Goal: Task Accomplishment & Management: Complete application form

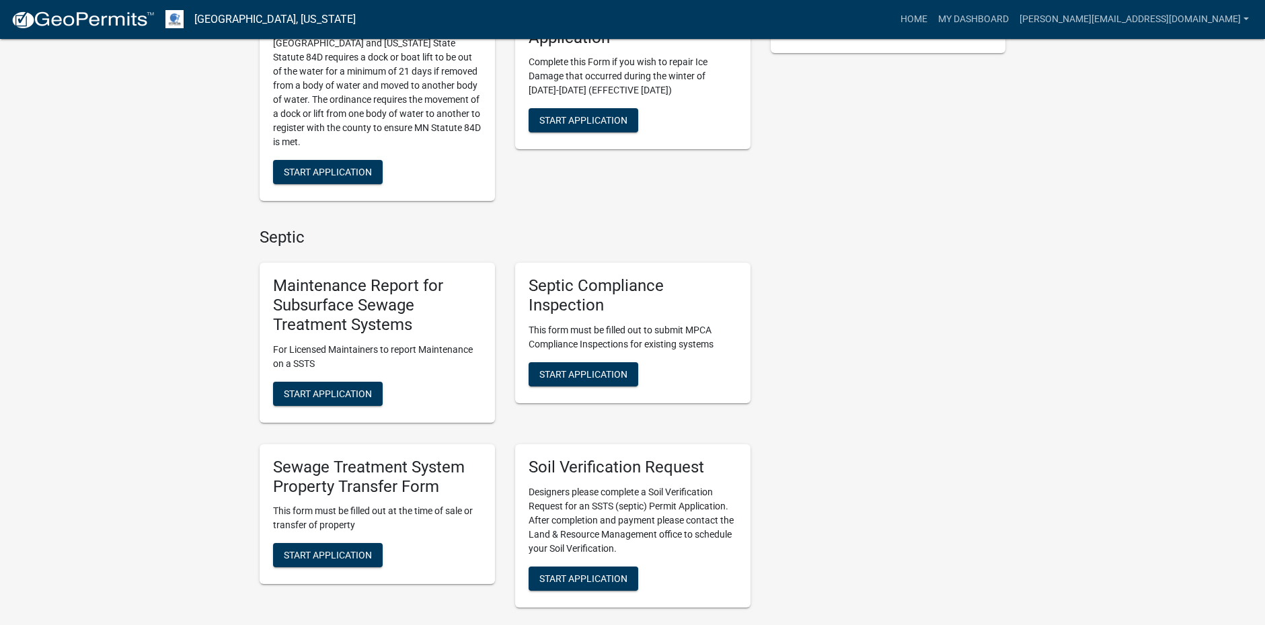
scroll to position [471, 0]
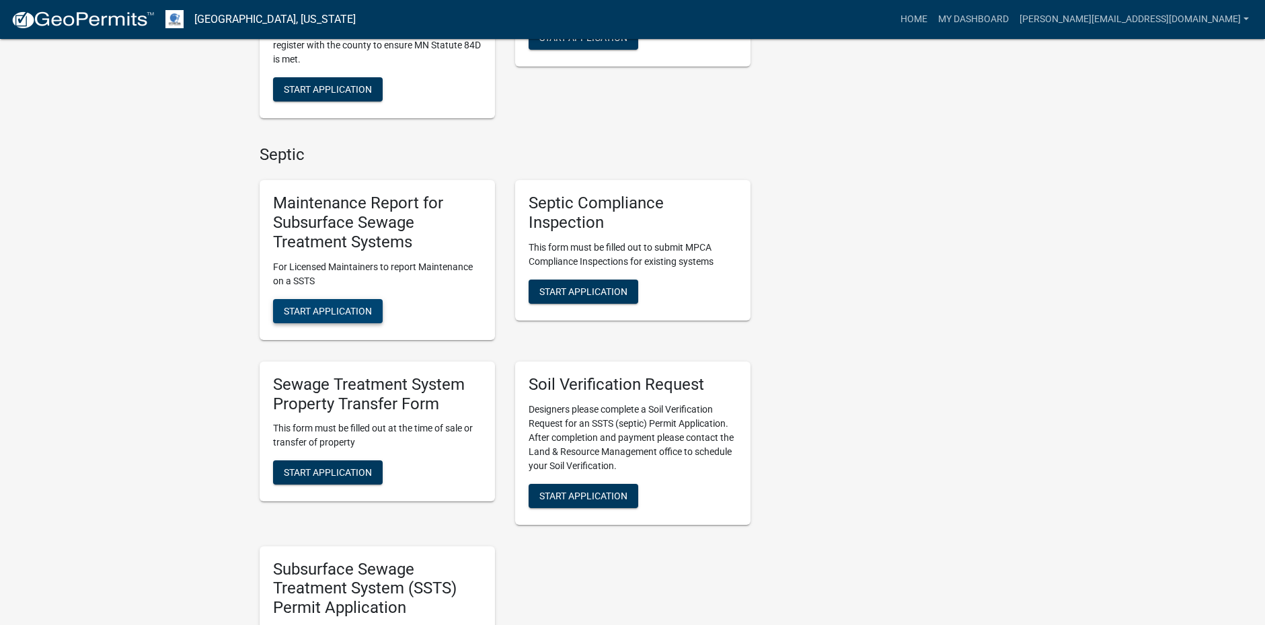
click at [359, 309] on span "Start Application" at bounding box center [328, 310] width 88 height 11
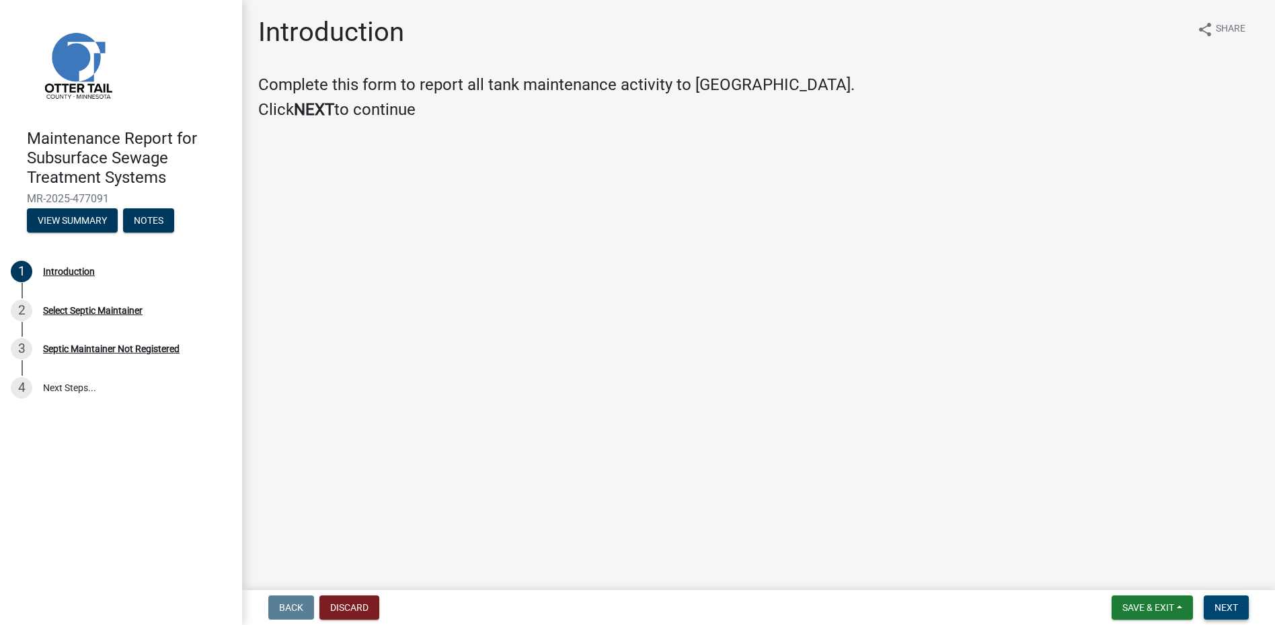
click at [1236, 601] on button "Next" at bounding box center [1226, 608] width 45 height 24
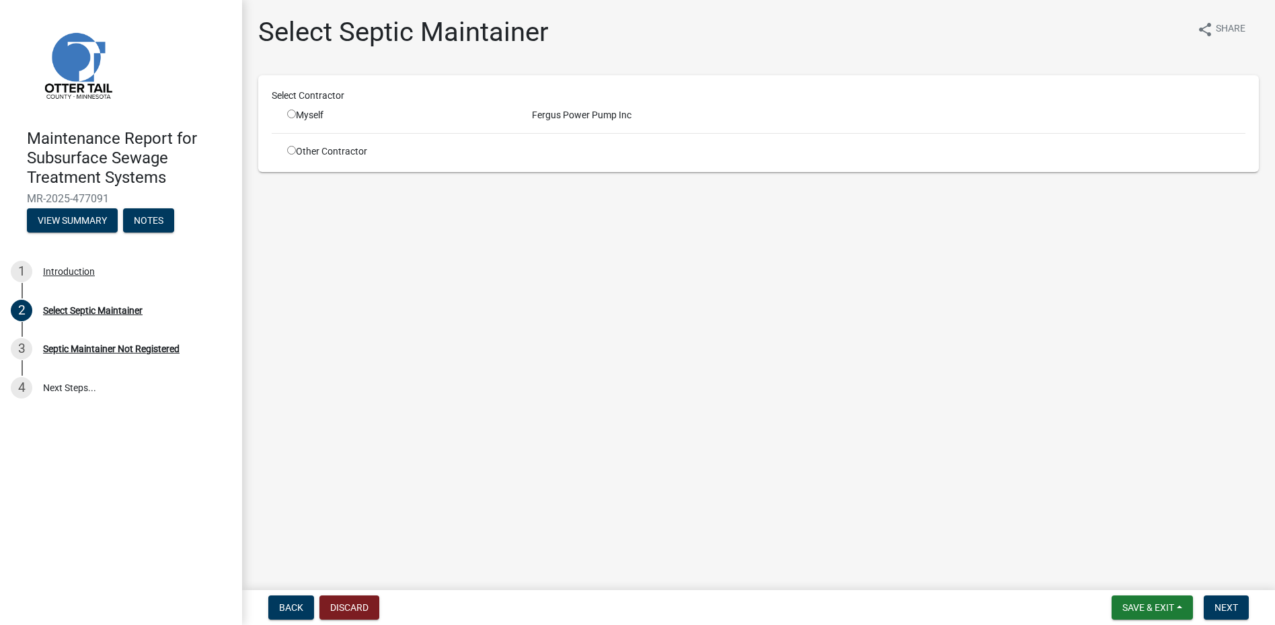
click at [292, 116] on input "radio" at bounding box center [291, 114] width 9 height 9
radio input "true"
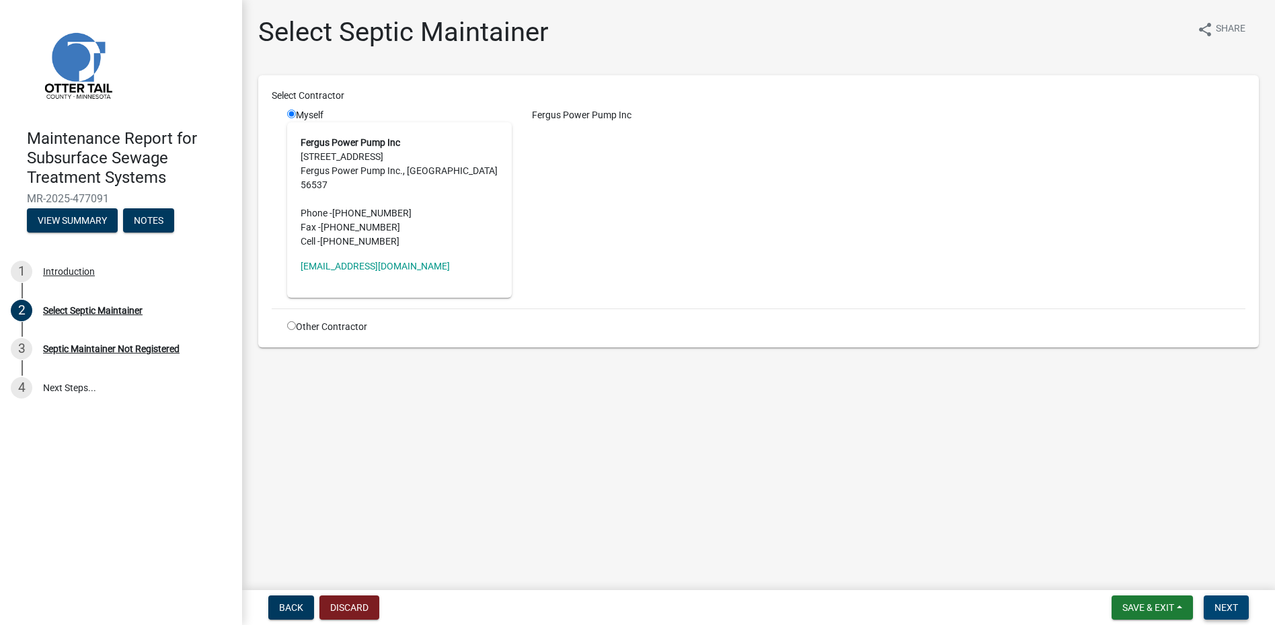
click at [1218, 596] on button "Next" at bounding box center [1226, 608] width 45 height 24
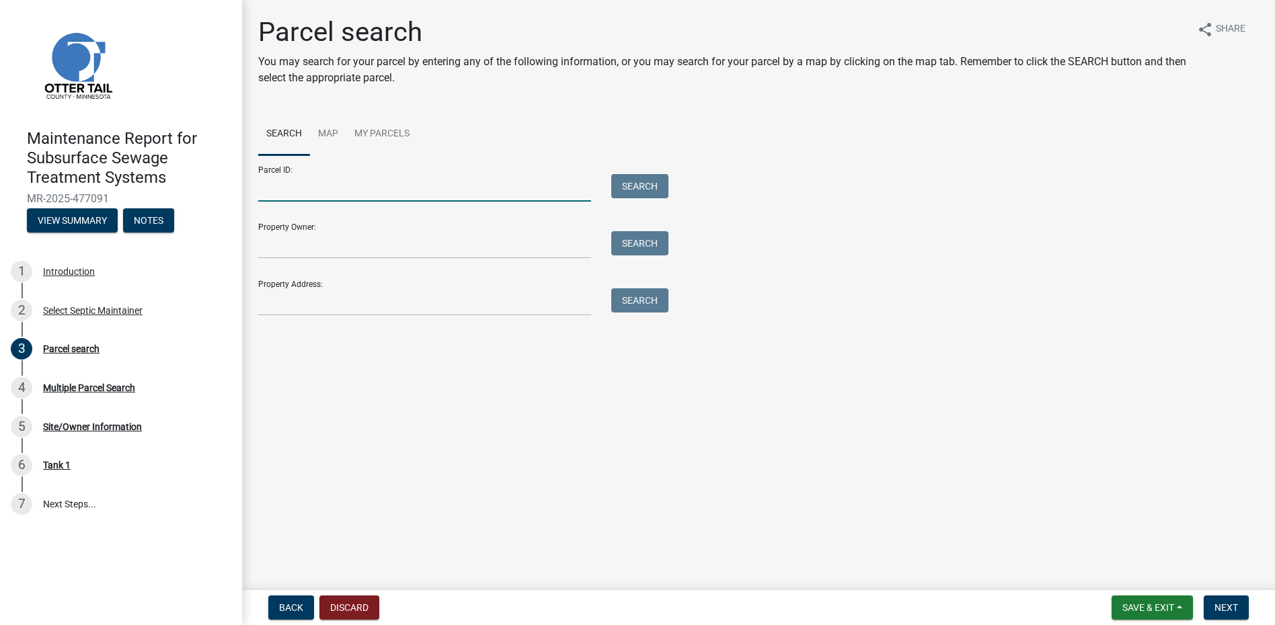
click at [289, 178] on input "Parcel ID:" at bounding box center [424, 188] width 333 height 28
type input "1"
click at [518, 313] on input "Property Address:" at bounding box center [424, 302] width 333 height 28
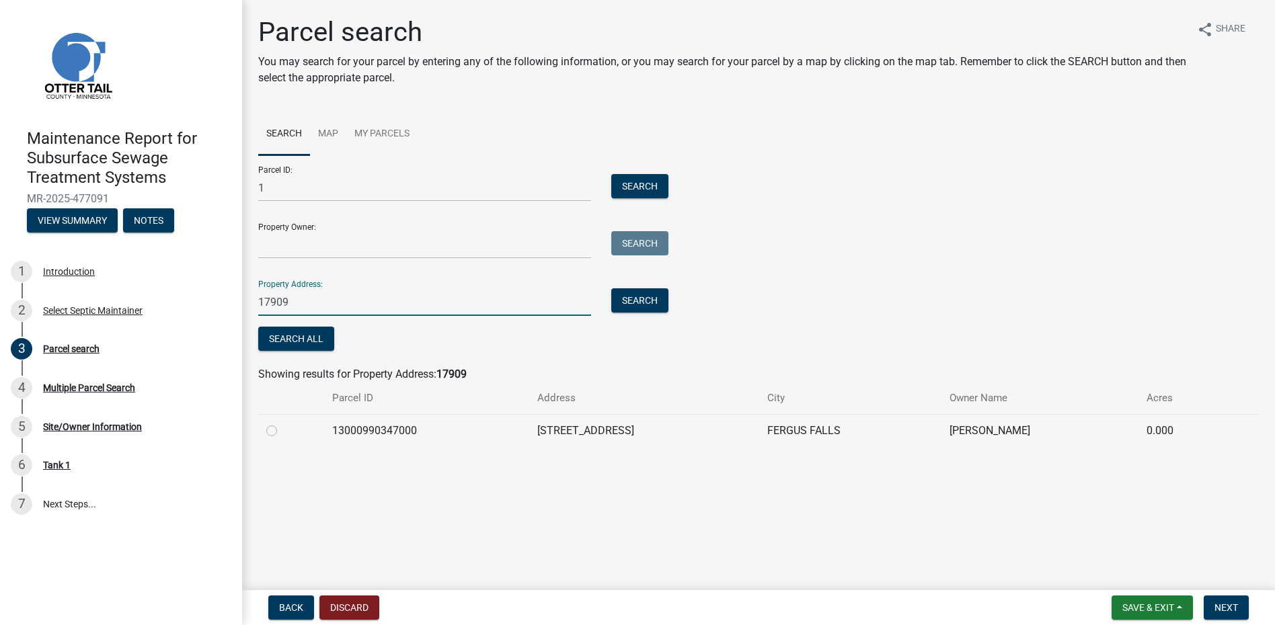
type input "17909"
click at [282, 423] on label at bounding box center [282, 423] width 0 height 0
click at [282, 430] on input "radio" at bounding box center [286, 427] width 9 height 9
radio input "true"
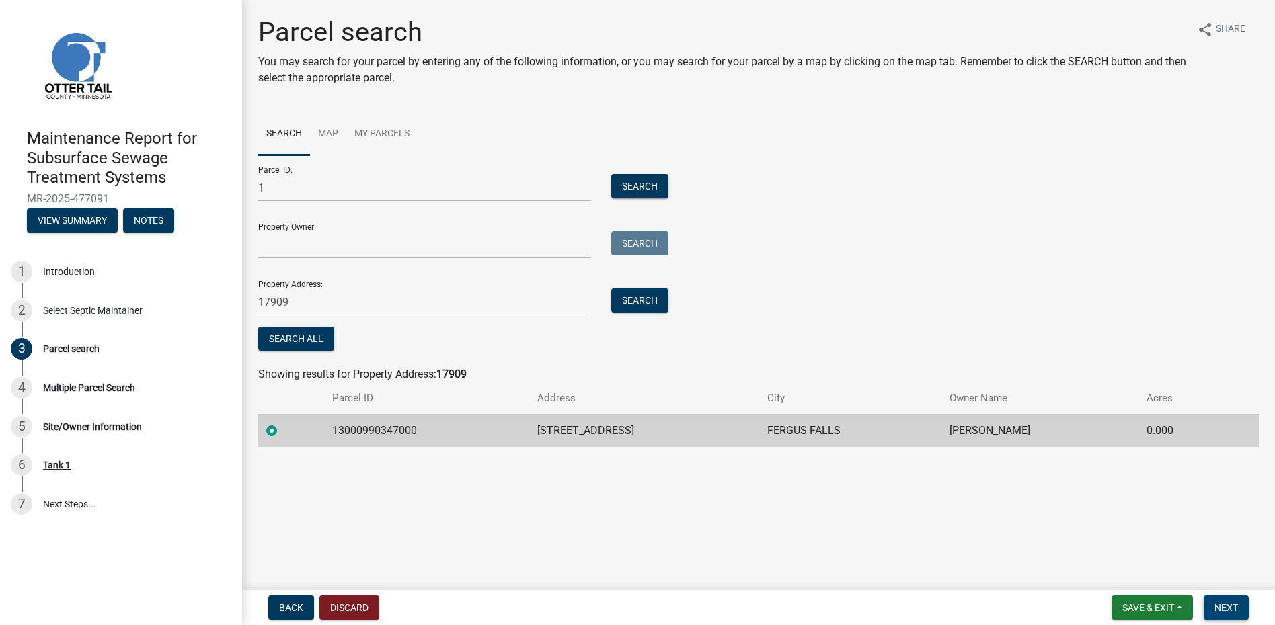
click at [1212, 596] on button "Next" at bounding box center [1226, 608] width 45 height 24
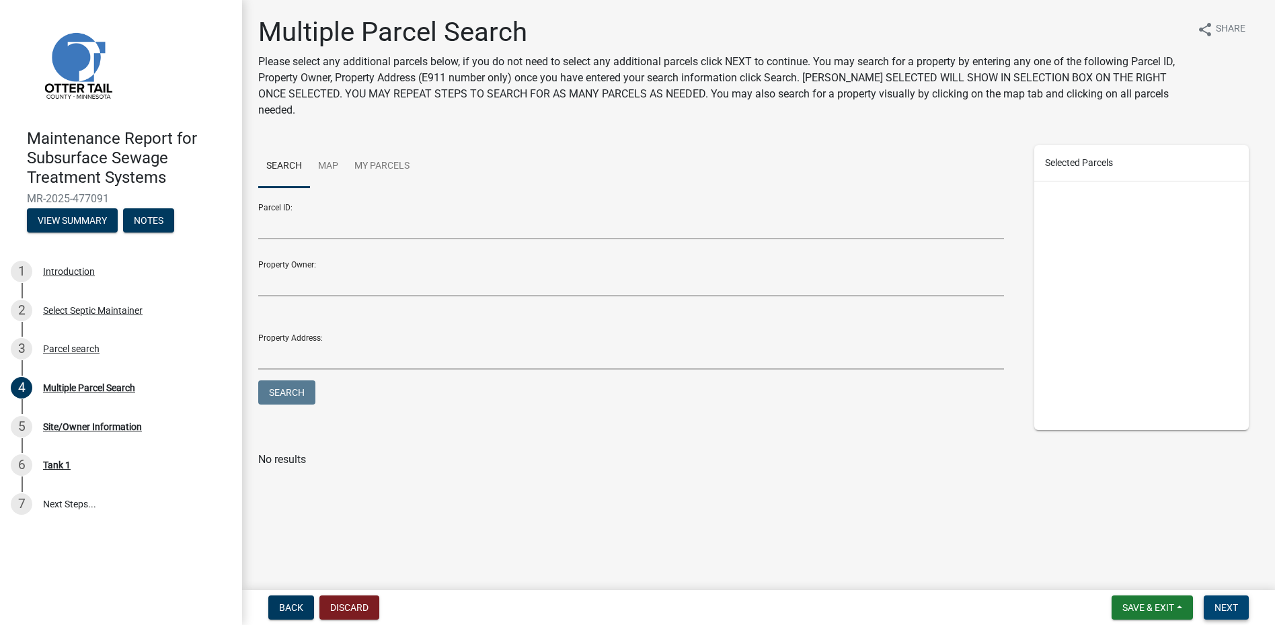
click at [1207, 598] on button "Next" at bounding box center [1226, 608] width 45 height 24
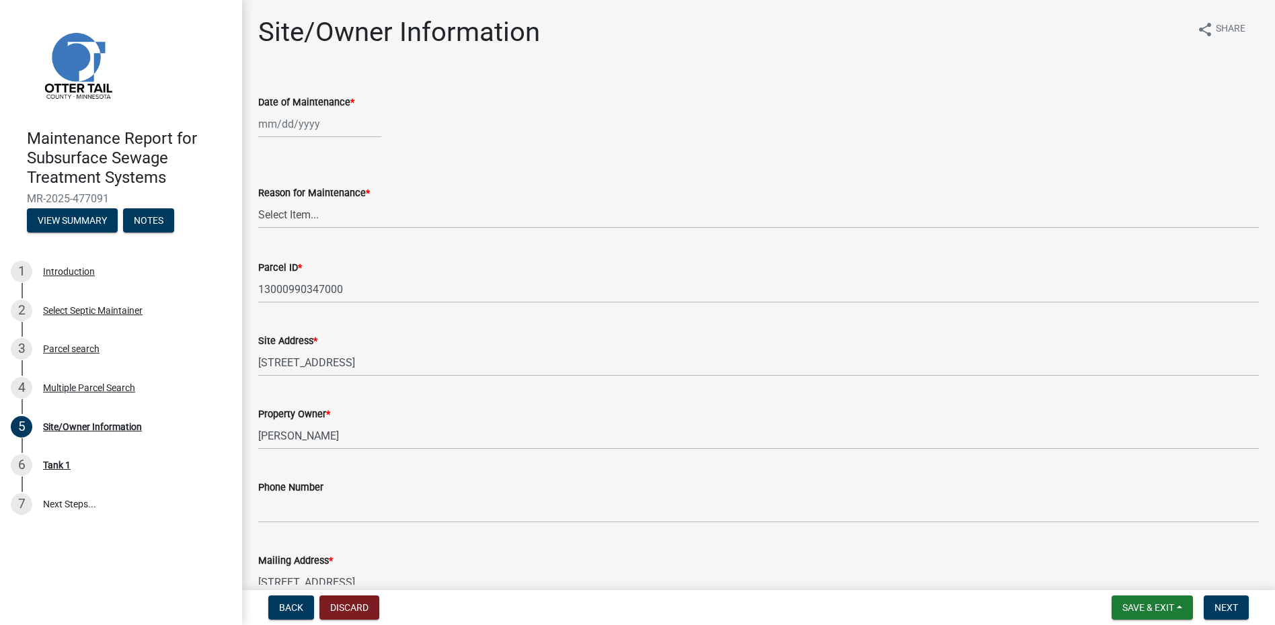
click at [307, 136] on div at bounding box center [319, 124] width 123 height 28
select select "9"
select select "2025"
click at [278, 151] on button "Previous month" at bounding box center [272, 153] width 16 height 22
select select "8"
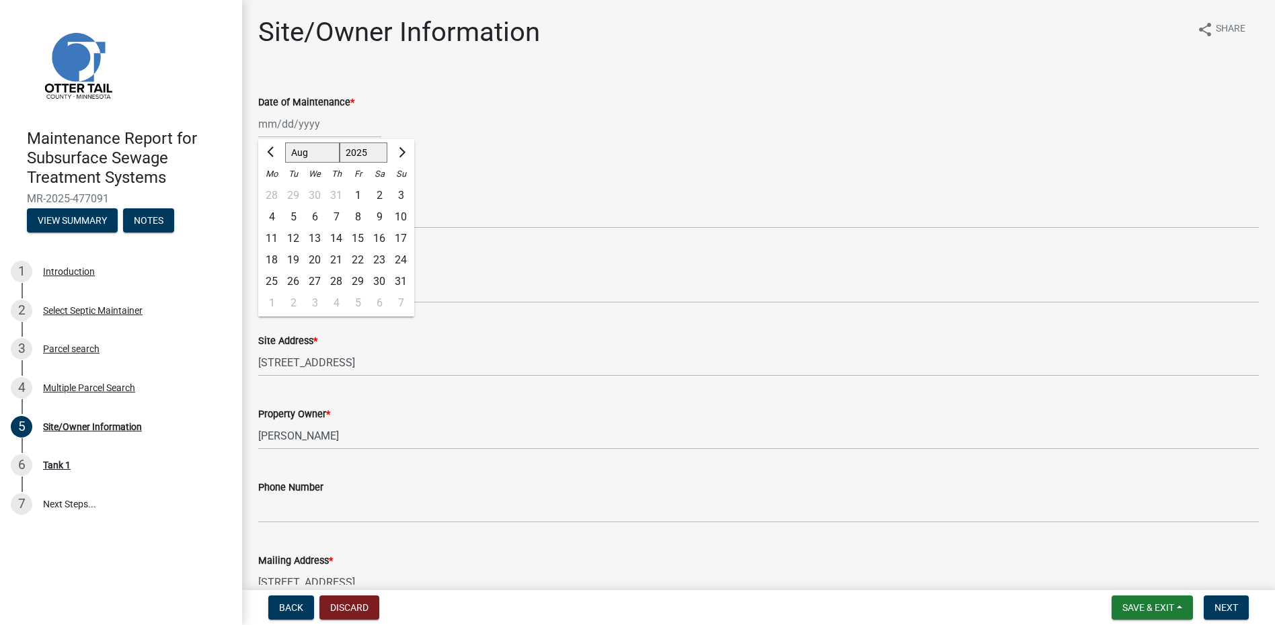
click at [279, 171] on div "Mo" at bounding box center [272, 174] width 22 height 22
click at [336, 262] on div "21" at bounding box center [336, 260] width 22 height 22
type input "[DATE]"
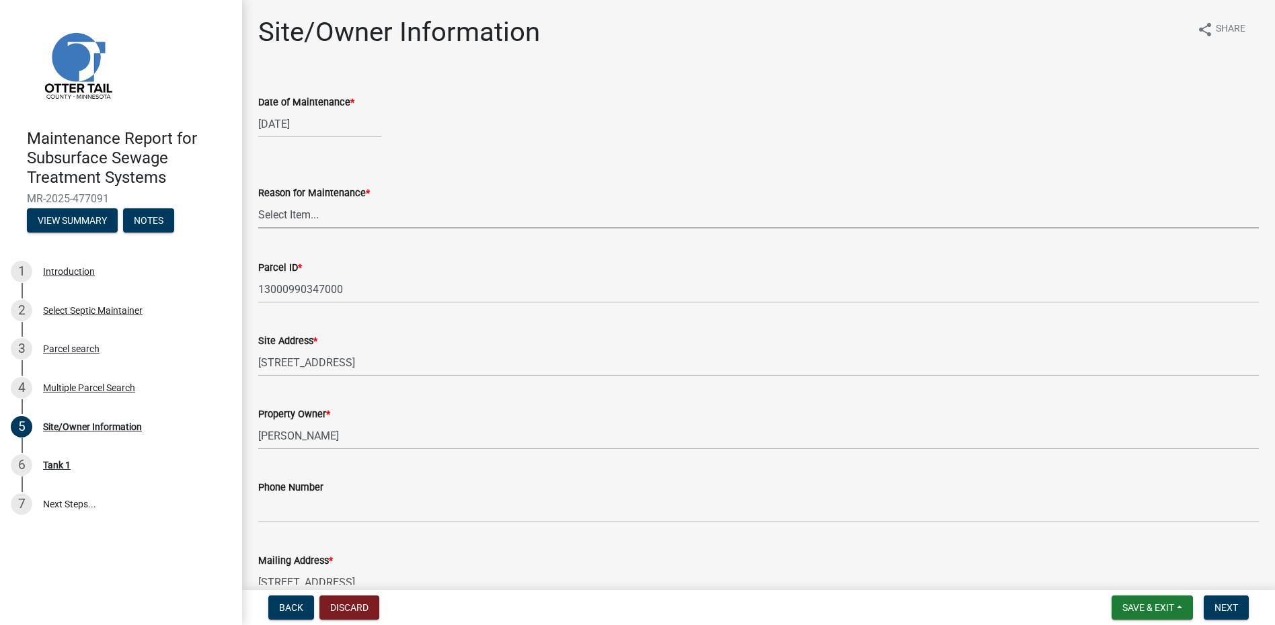
click at [313, 214] on select "Select Item... Called Routine Other" at bounding box center [758, 215] width 1000 height 28
click at [258, 201] on select "Select Item... Called Routine Other" at bounding box center [758, 215] width 1000 height 28
select select "78493fc6-8c9b-4d4c-b322-7064476e595b"
click at [1224, 598] on button "Next" at bounding box center [1226, 608] width 45 height 24
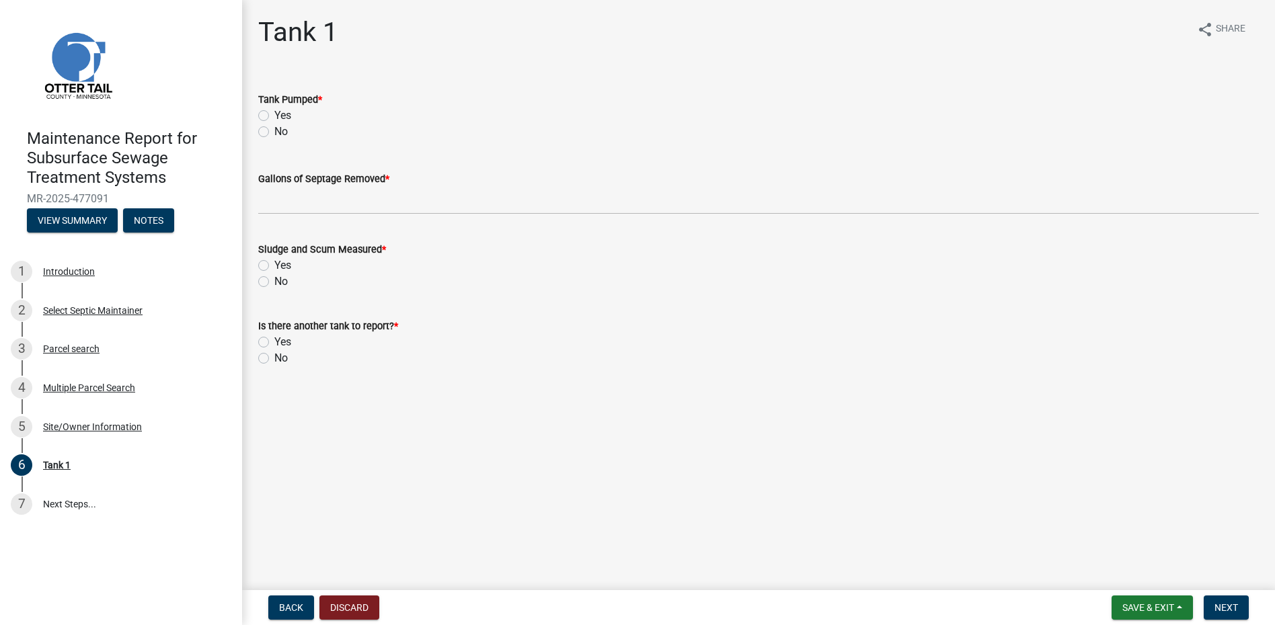
click at [274, 114] on label "Yes" at bounding box center [282, 116] width 17 height 16
click at [274, 114] on input "Yes" at bounding box center [278, 112] width 9 height 9
radio input "true"
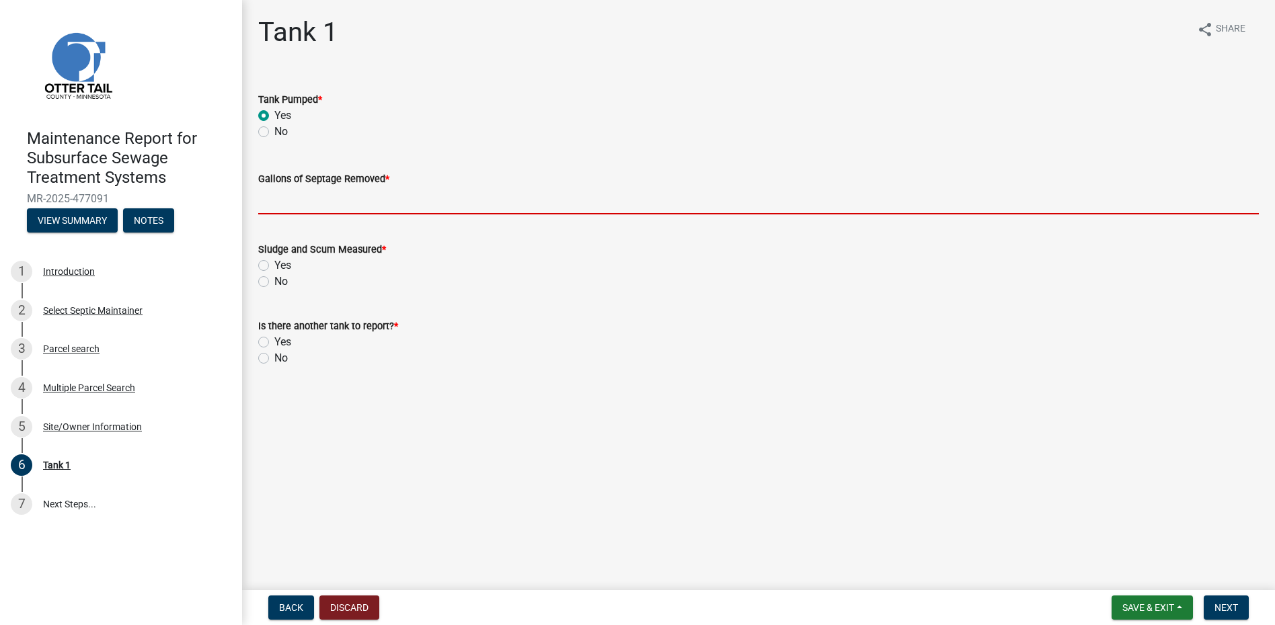
click at [294, 206] on input "Gallons of Septage Removed *" at bounding box center [758, 201] width 1000 height 28
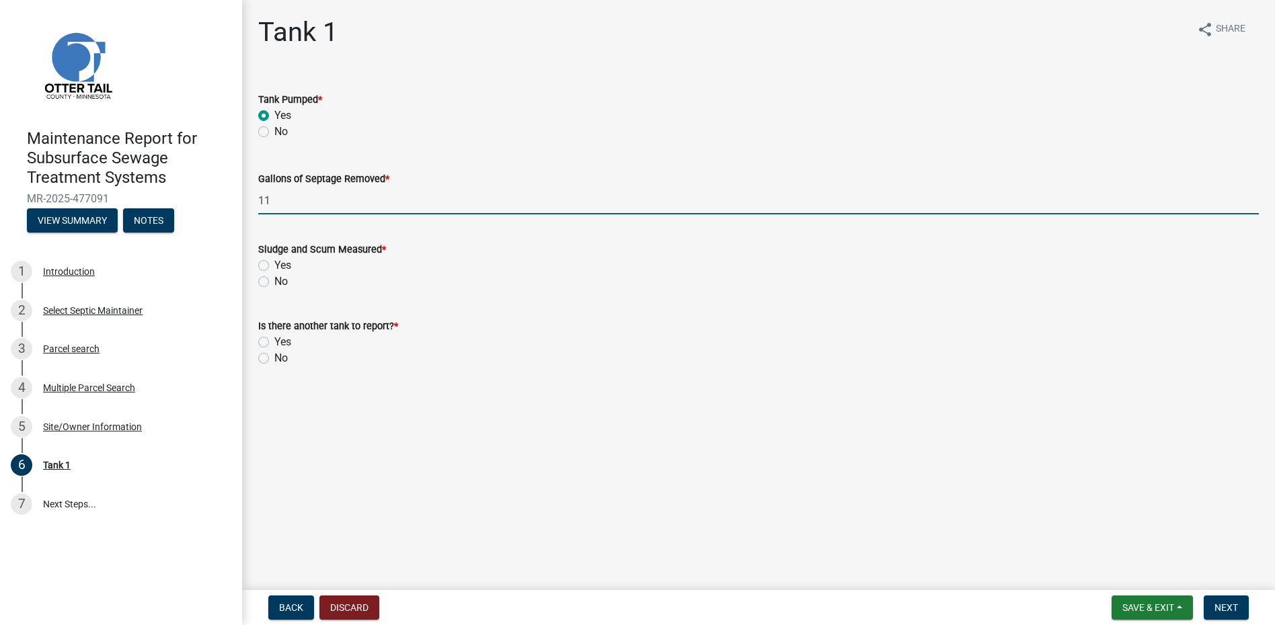
type input "1100"
click at [274, 283] on label "No" at bounding box center [280, 282] width 13 height 16
click at [274, 282] on input "No" at bounding box center [278, 278] width 9 height 9
radio input "true"
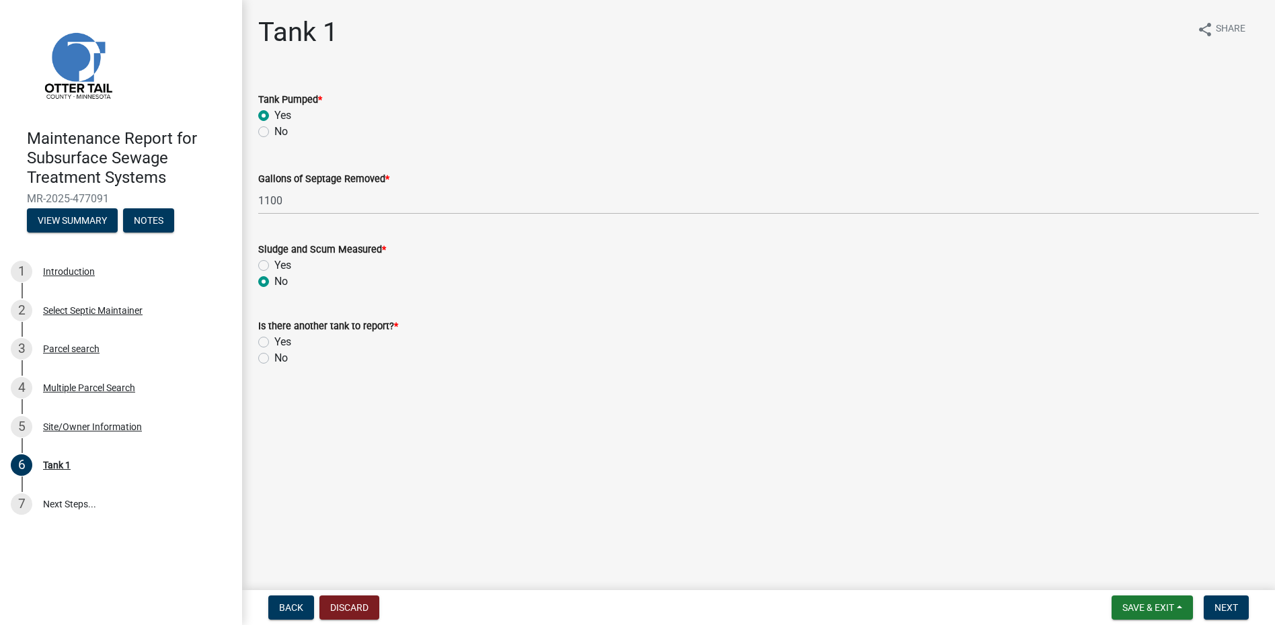
click at [274, 357] on label "No" at bounding box center [280, 358] width 13 height 16
click at [274, 357] on input "No" at bounding box center [278, 354] width 9 height 9
radio input "true"
click at [1220, 613] on span "Next" at bounding box center [1226, 607] width 24 height 11
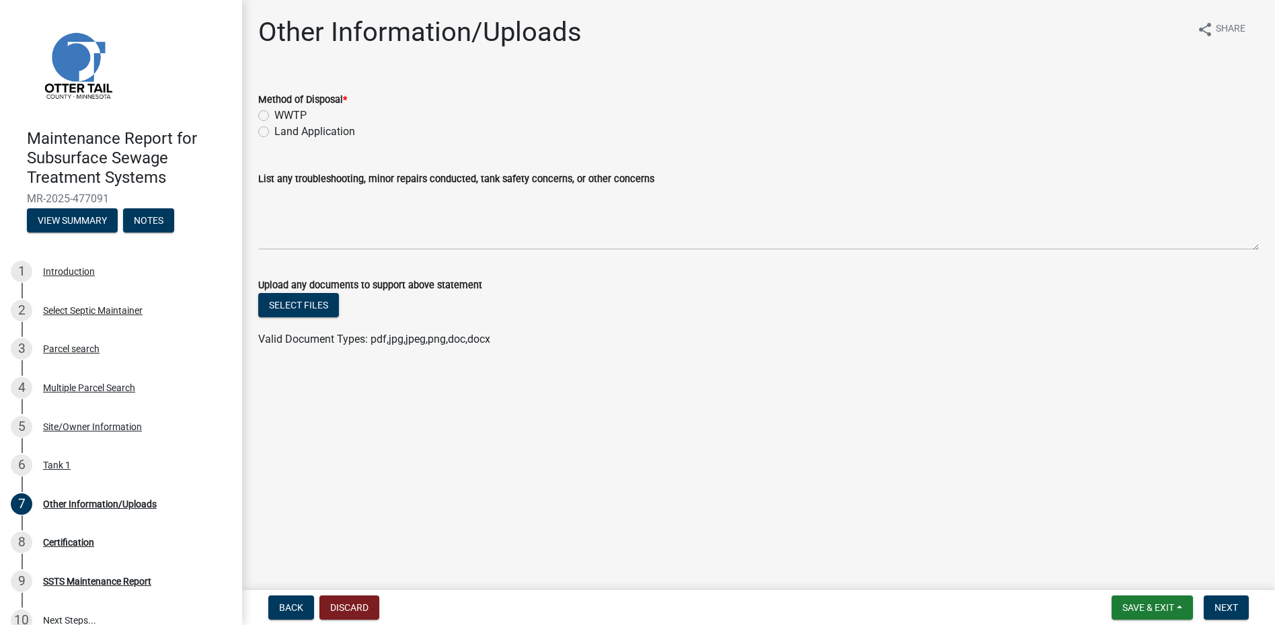
click at [291, 130] on label "Land Application" at bounding box center [314, 132] width 81 height 16
click at [283, 130] on input "Land Application" at bounding box center [278, 128] width 9 height 9
radio input "true"
click at [1238, 604] on span "Next" at bounding box center [1226, 607] width 24 height 11
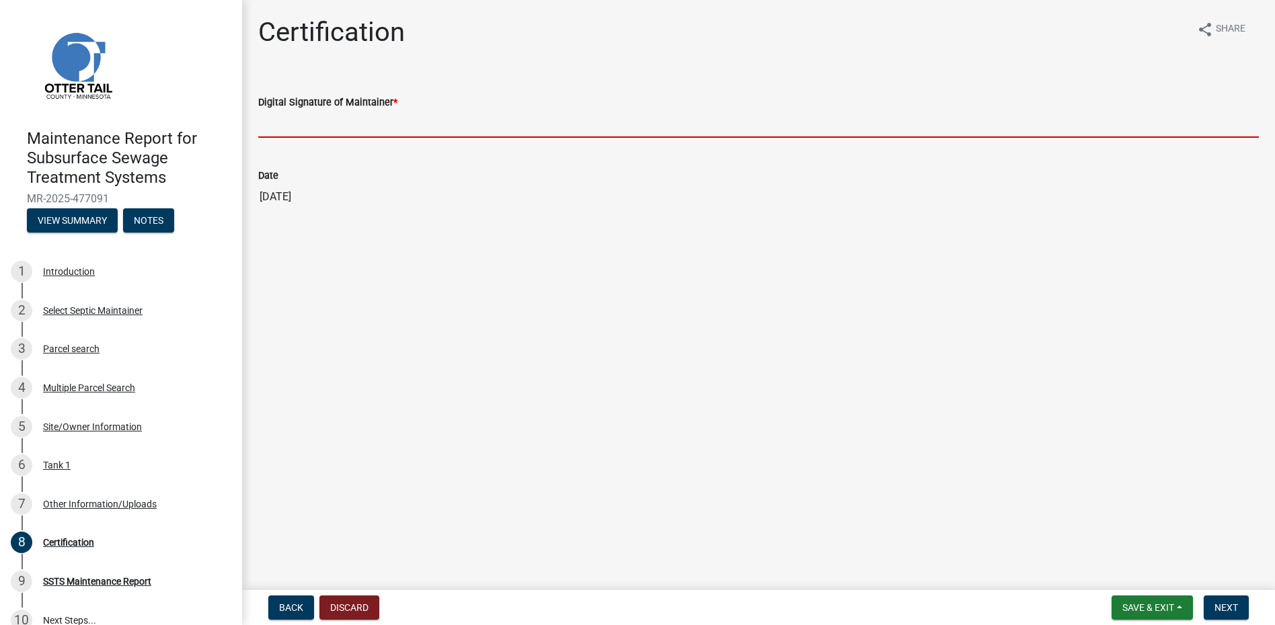
click at [291, 126] on input "Digital Signature of Maintainer *" at bounding box center [758, 124] width 1000 height 28
type input "[PERSON_NAME]"
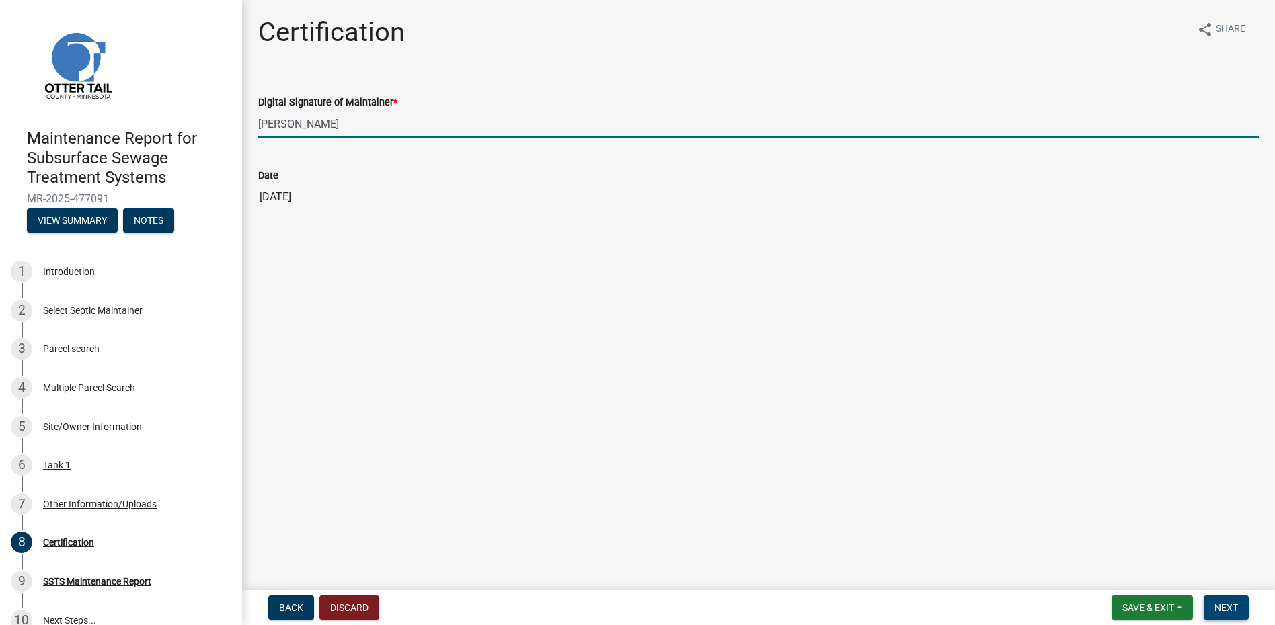
click at [1218, 598] on button "Next" at bounding box center [1226, 608] width 45 height 24
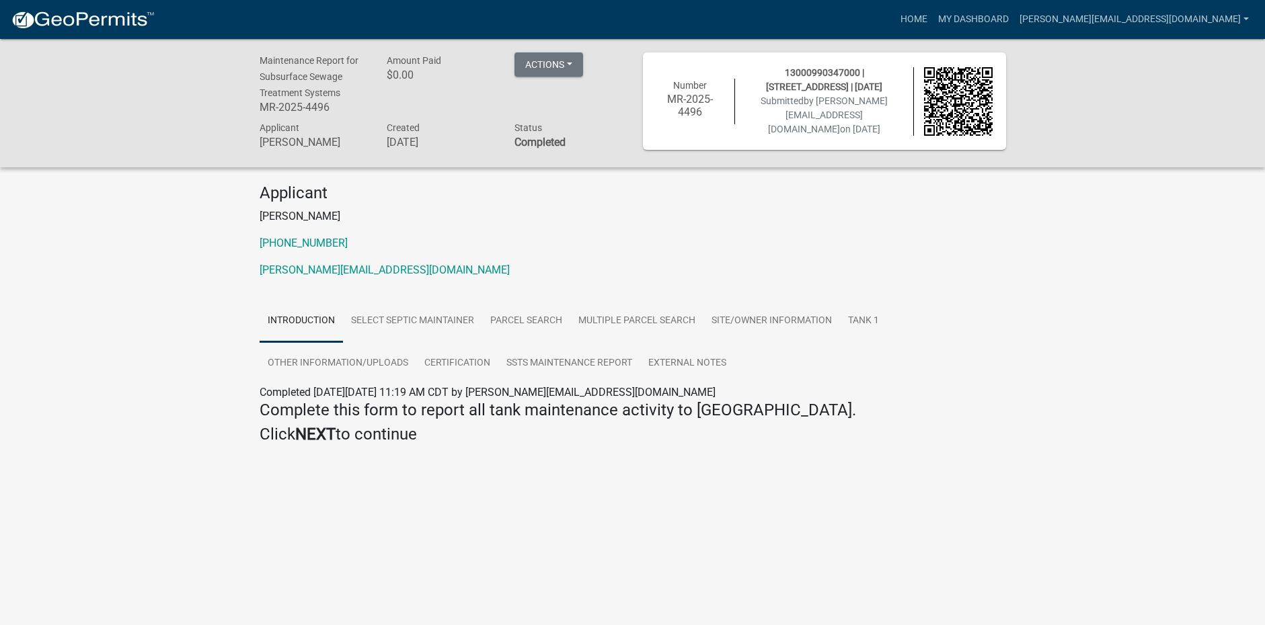
click at [77, 26] on img at bounding box center [83, 20] width 144 height 20
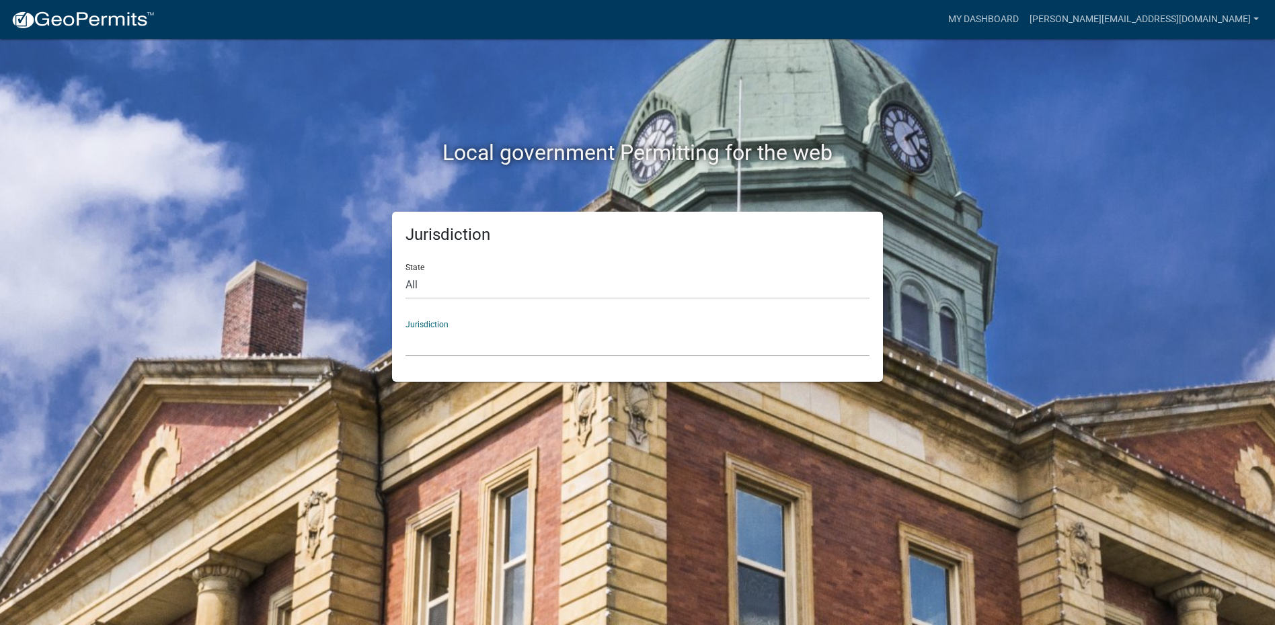
click at [543, 348] on select "[GEOGRAPHIC_DATA], [US_STATE] [GEOGRAPHIC_DATA], [US_STATE][PERSON_NAME][GEOGRA…" at bounding box center [637, 343] width 464 height 28
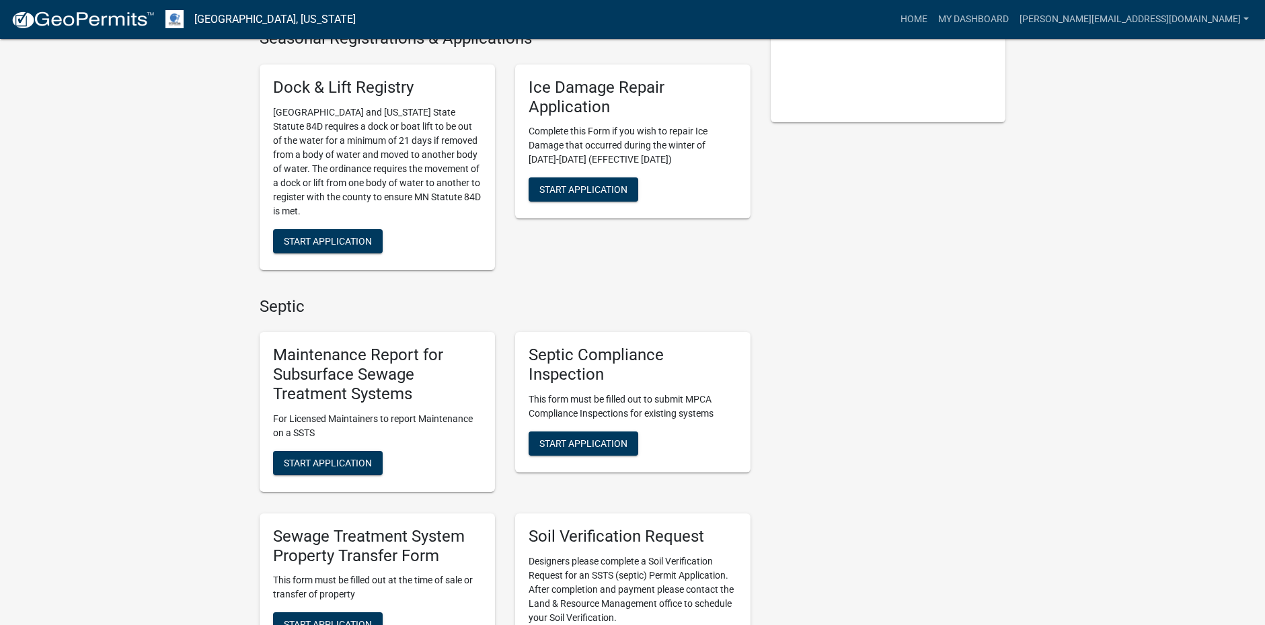
scroll to position [403, 0]
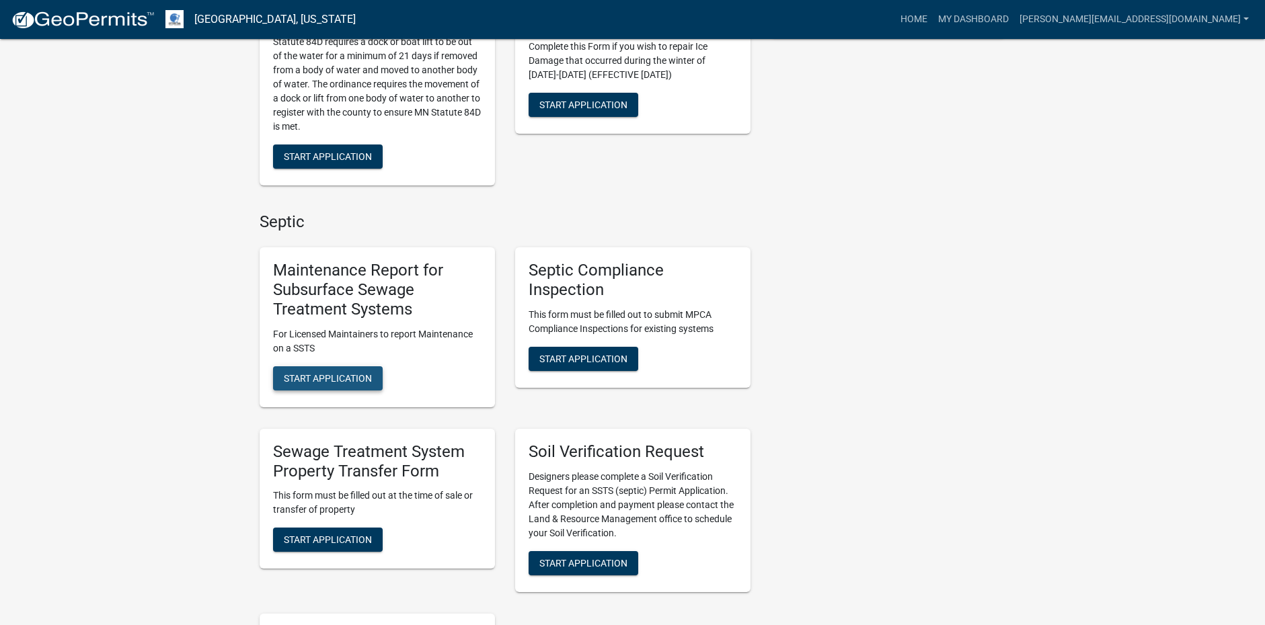
click at [331, 374] on span "Start Application" at bounding box center [328, 377] width 88 height 11
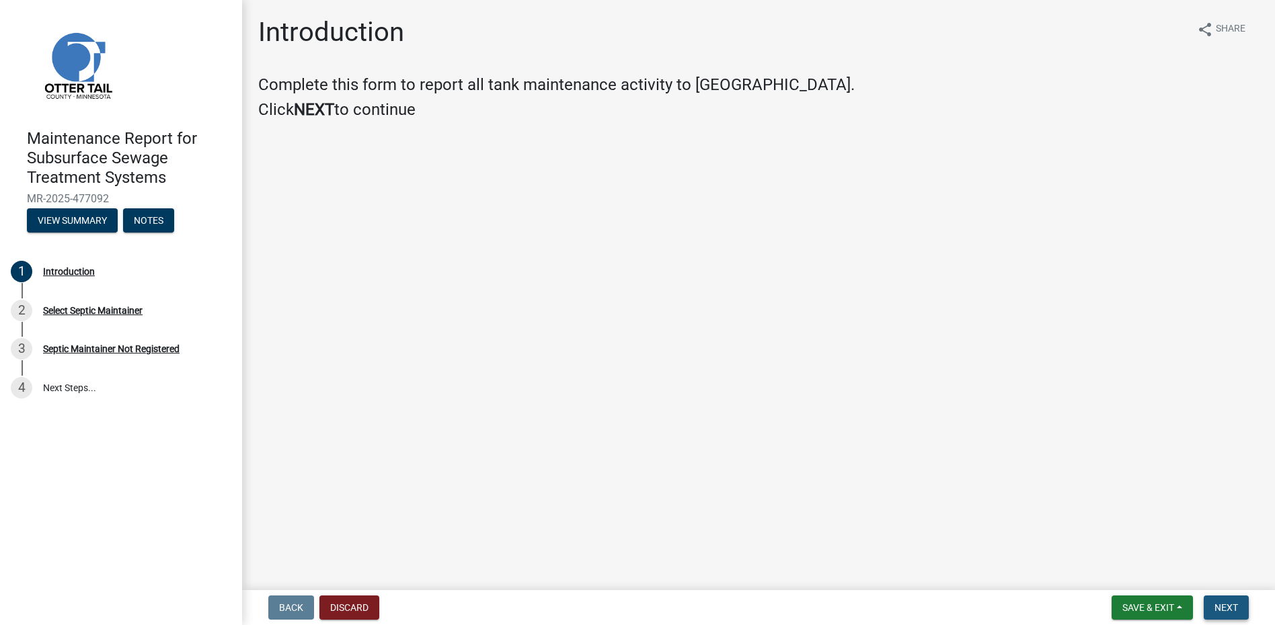
click at [1221, 608] on span "Next" at bounding box center [1226, 607] width 24 height 11
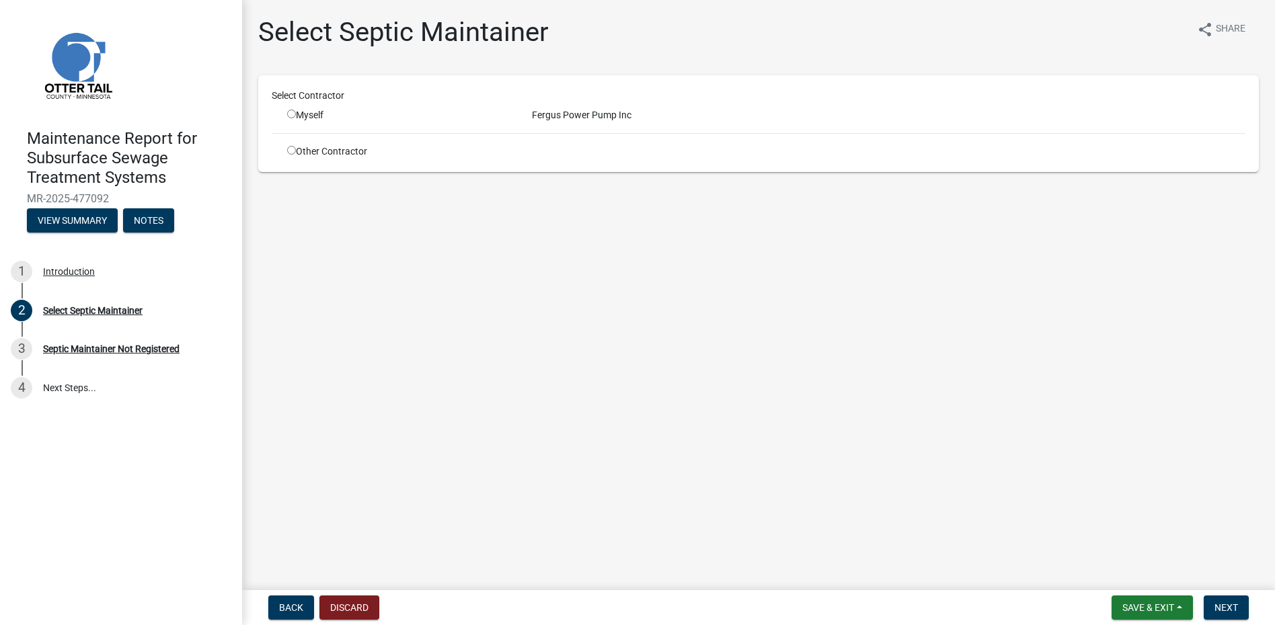
click at [288, 110] on input "radio" at bounding box center [291, 114] width 9 height 9
radio input "true"
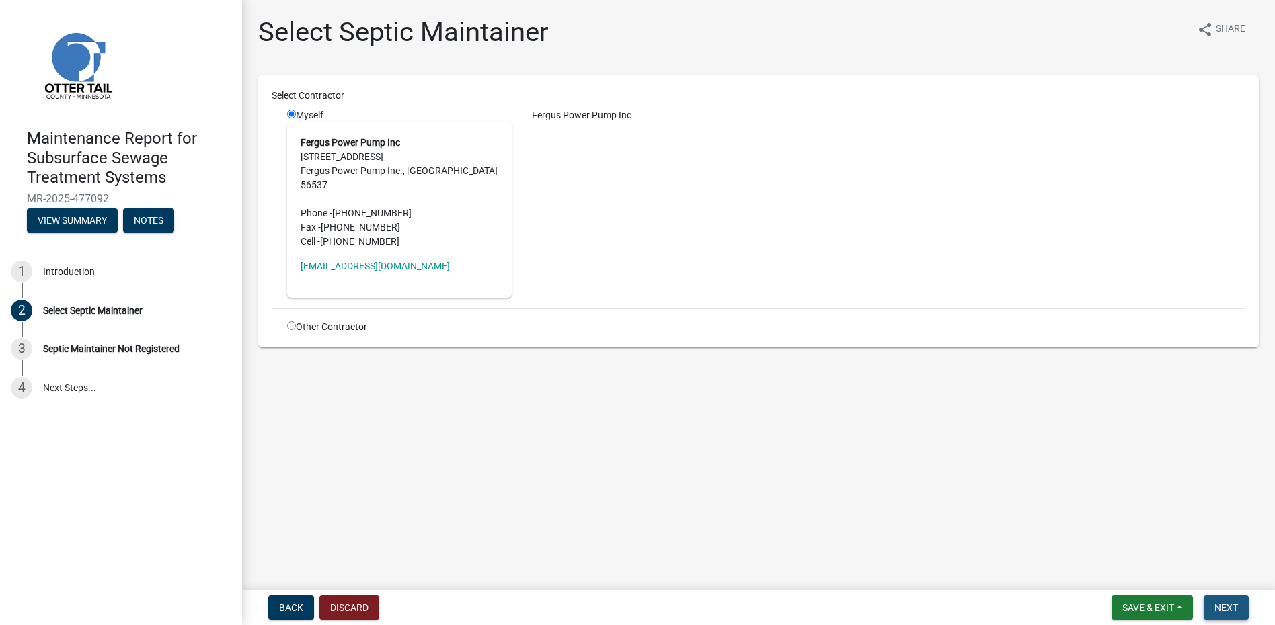
click at [1205, 602] on button "Next" at bounding box center [1226, 608] width 45 height 24
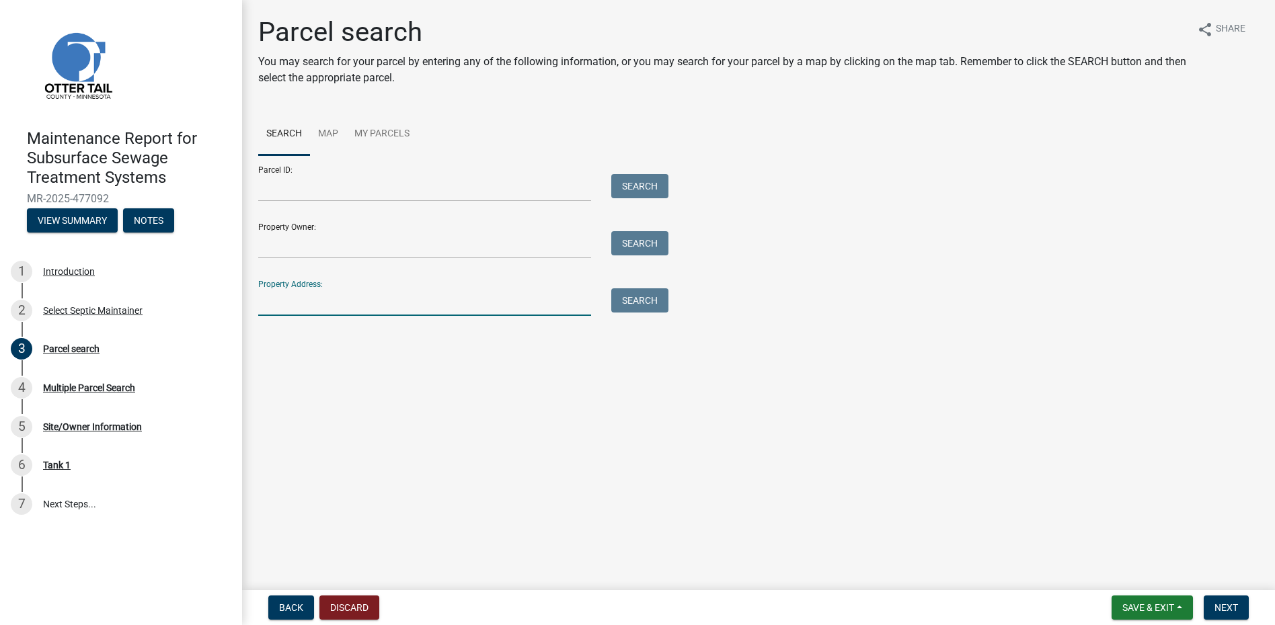
click at [342, 303] on input "Property Address:" at bounding box center [424, 302] width 333 height 28
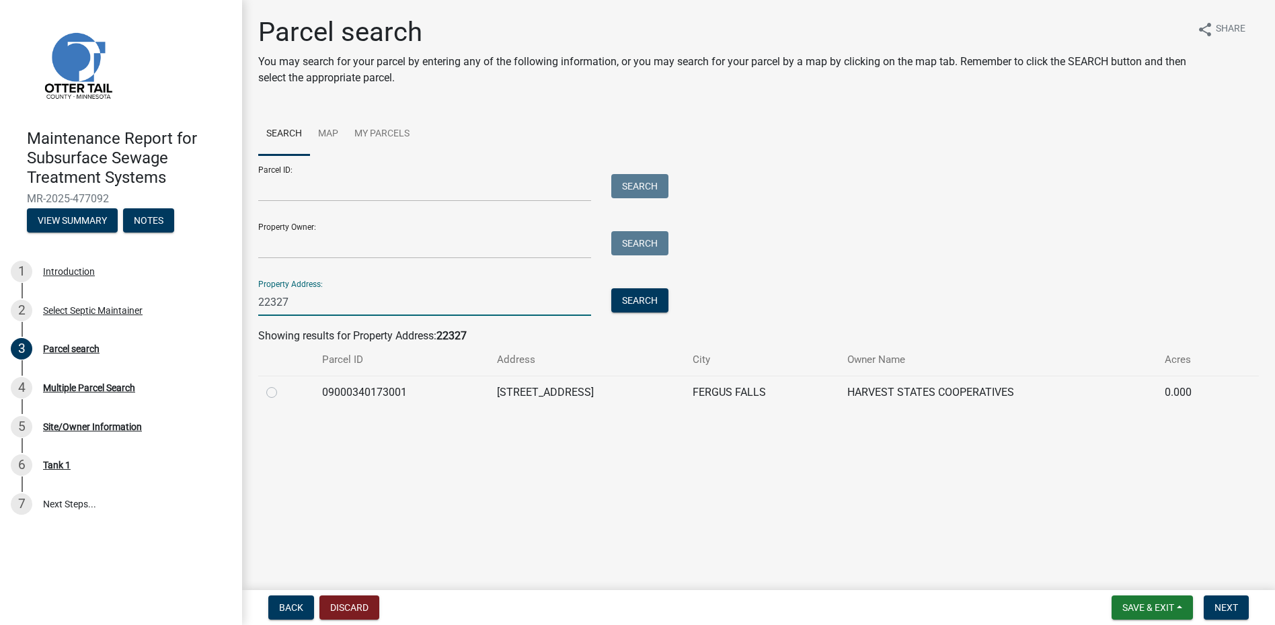
type input "22327"
click at [282, 385] on label at bounding box center [282, 385] width 0 height 0
click at [282, 390] on input "radio" at bounding box center [286, 389] width 9 height 9
radio input "true"
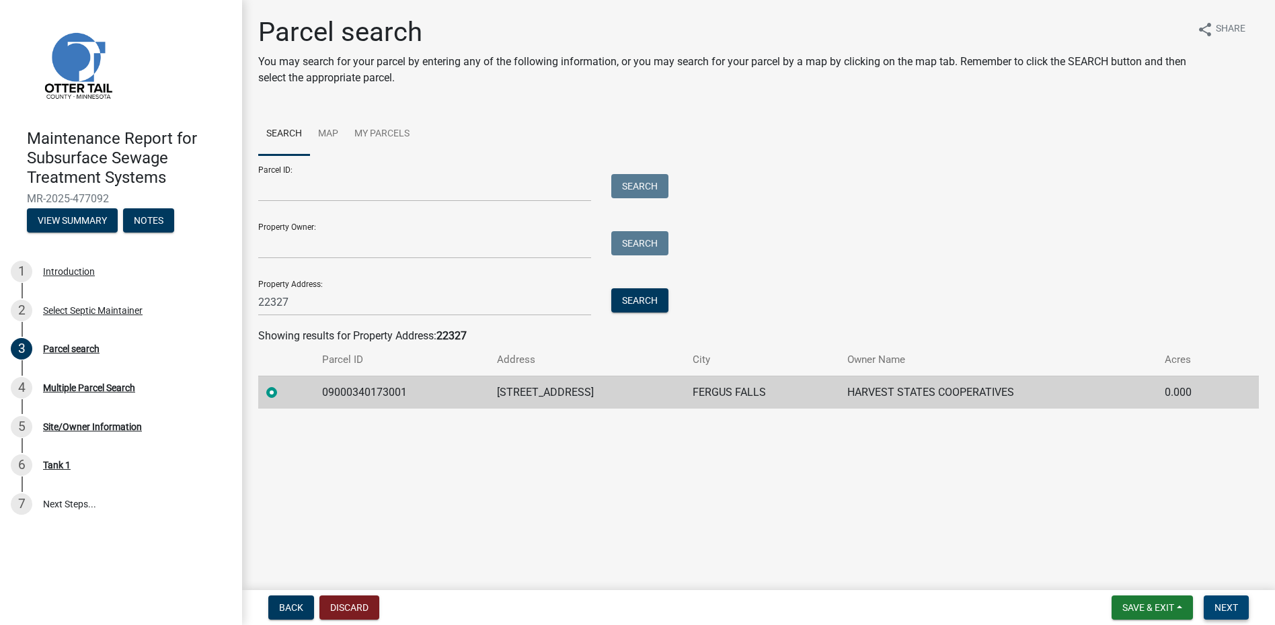
click at [1228, 606] on span "Next" at bounding box center [1226, 607] width 24 height 11
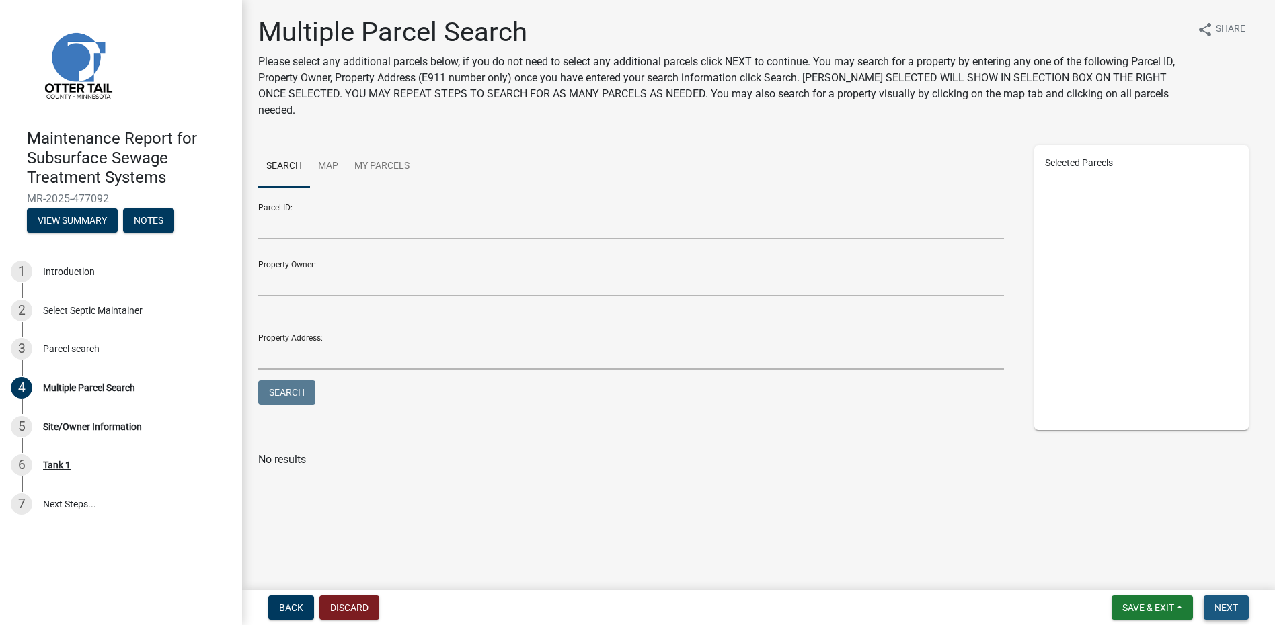
click at [1236, 608] on span "Next" at bounding box center [1226, 607] width 24 height 11
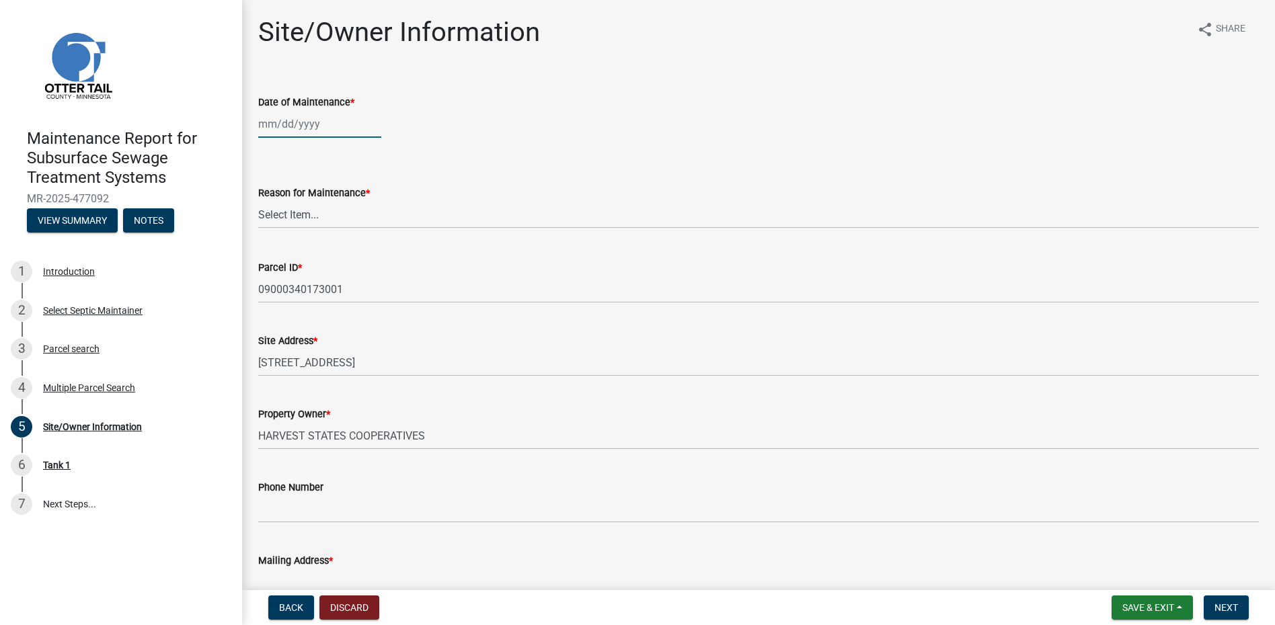
click at [299, 120] on div at bounding box center [319, 124] width 123 height 28
select select "9"
select select "2025"
click at [277, 151] on button "Previous month" at bounding box center [272, 153] width 16 height 22
select select "8"
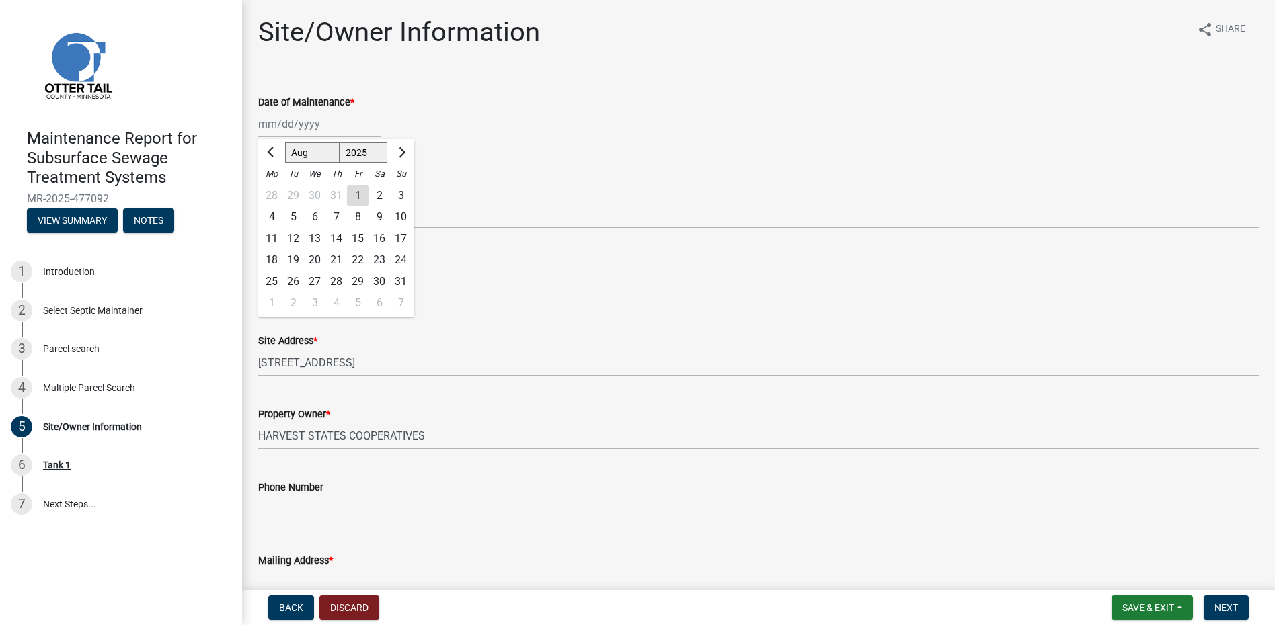
click at [294, 277] on div "26" at bounding box center [293, 282] width 22 height 22
type input "[DATE]"
click at [283, 211] on select "Select Item... Called Routine Other" at bounding box center [758, 215] width 1000 height 28
click at [258, 201] on select "Select Item... Called Routine Other" at bounding box center [758, 215] width 1000 height 28
select select "78493fc6-8c9b-4d4c-b322-7064476e595b"
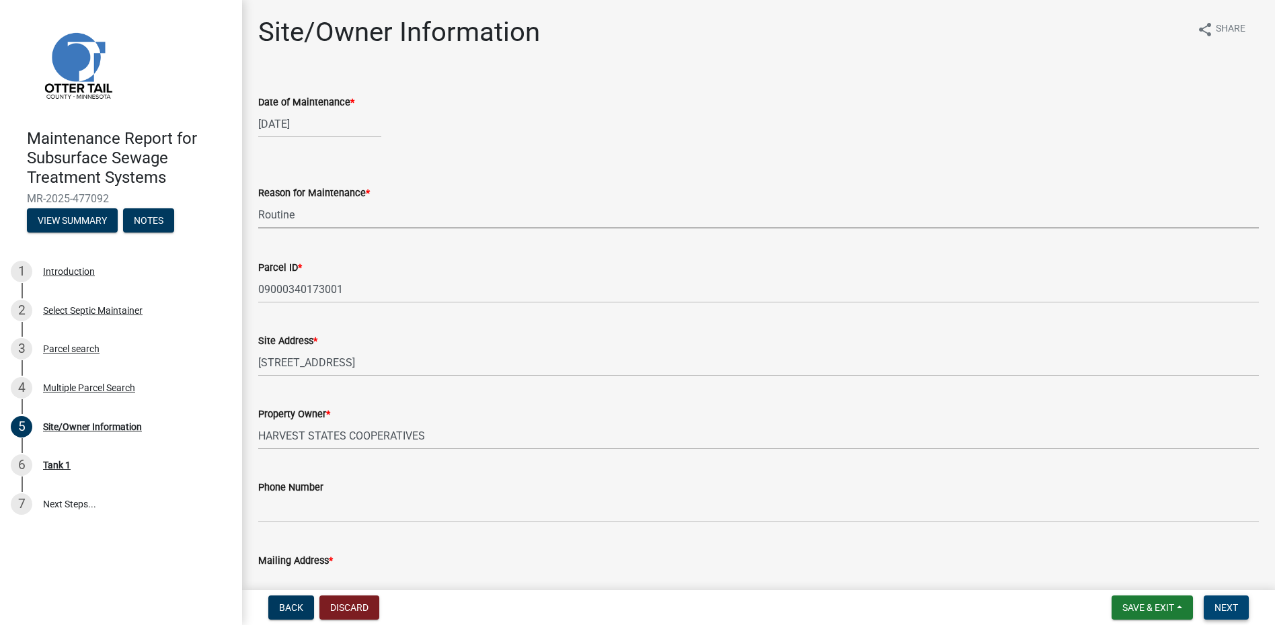
click at [1236, 615] on button "Next" at bounding box center [1226, 608] width 45 height 24
click at [1221, 610] on span "Next" at bounding box center [1226, 607] width 24 height 11
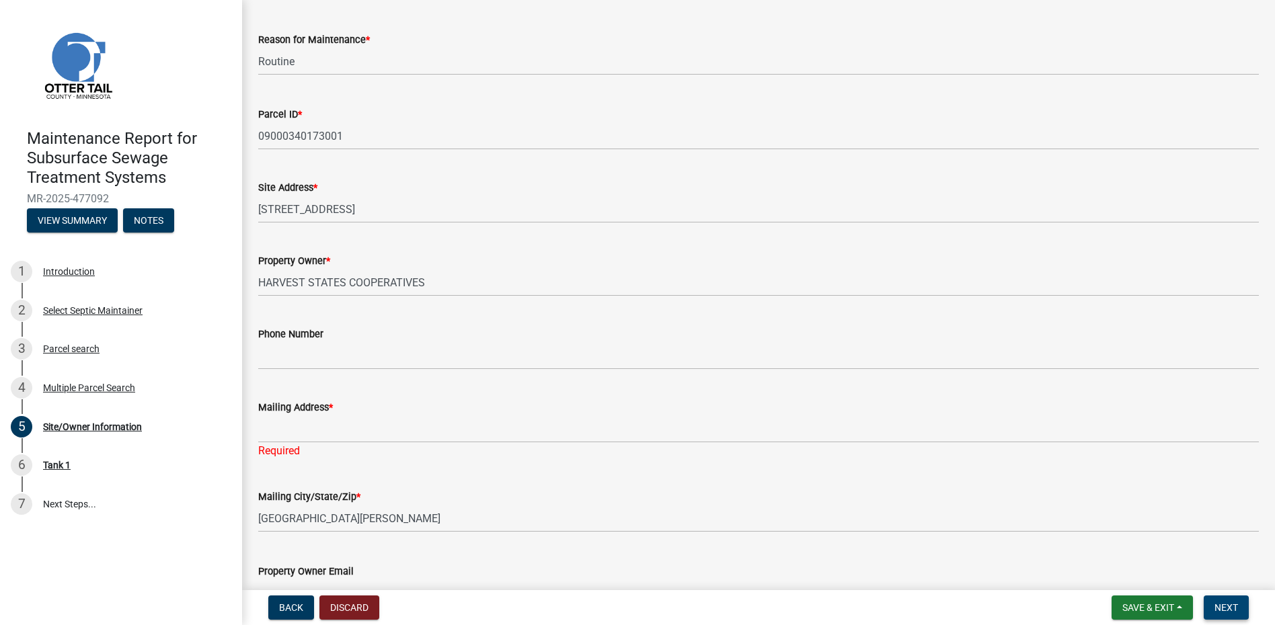
scroll to position [202, 0]
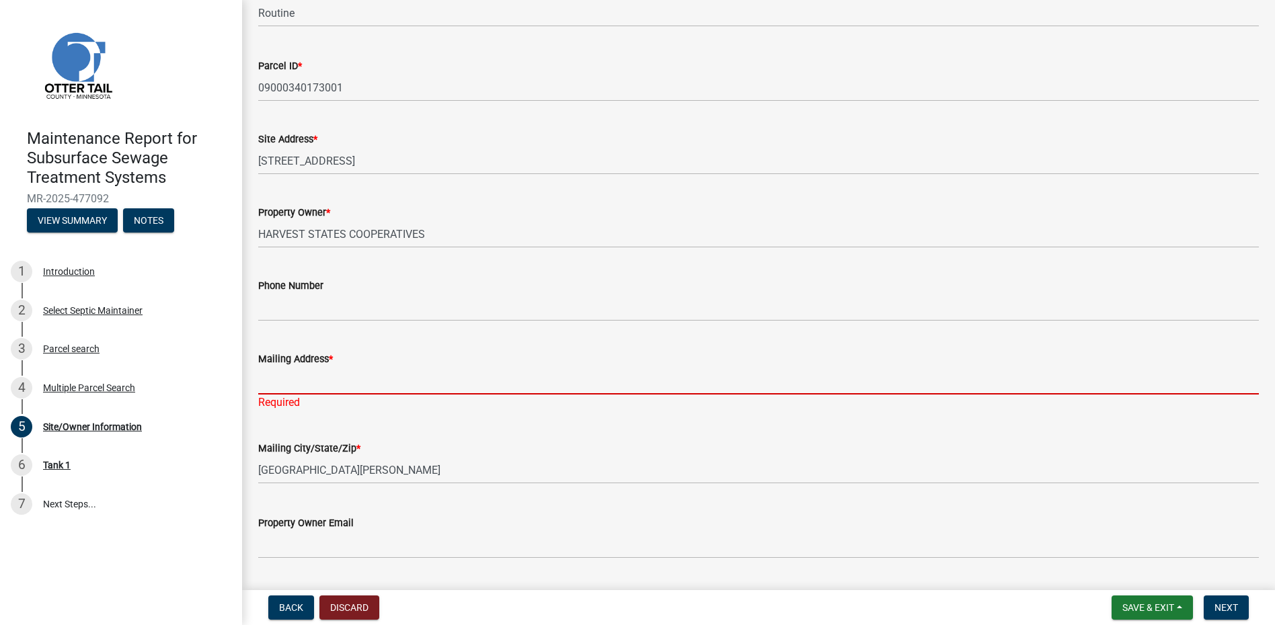
click at [320, 379] on input "Mailing Address *" at bounding box center [758, 381] width 1000 height 28
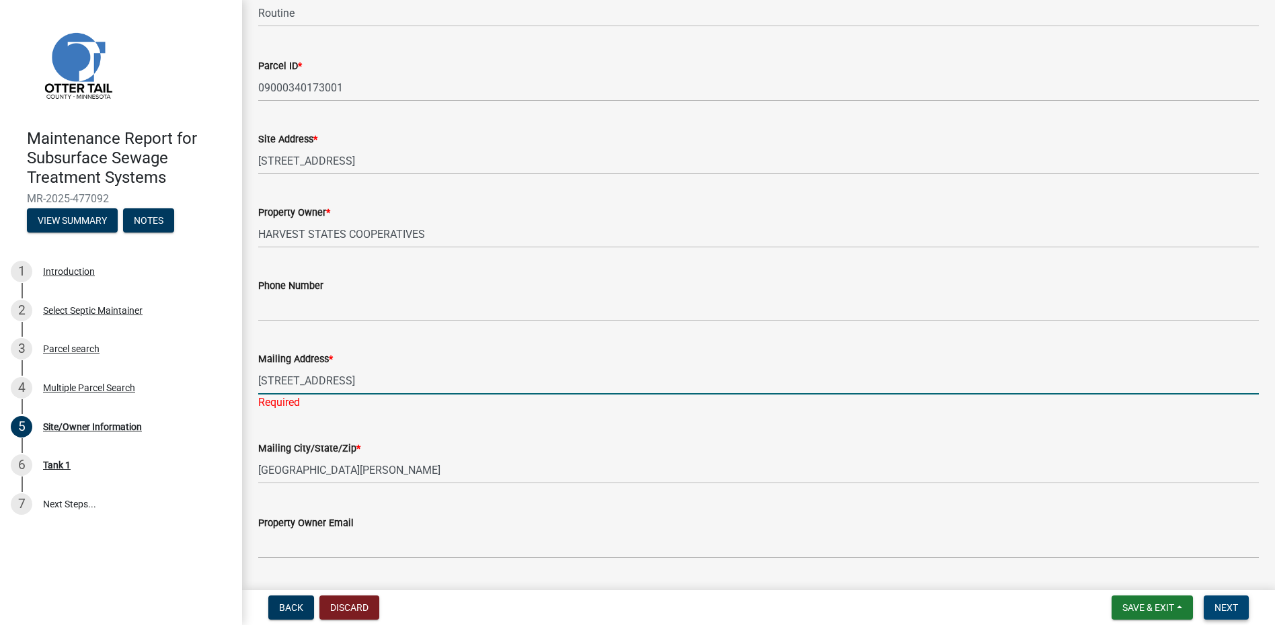
type input "[STREET_ADDRESS]"
click at [1210, 608] on button "Next" at bounding box center [1226, 608] width 45 height 24
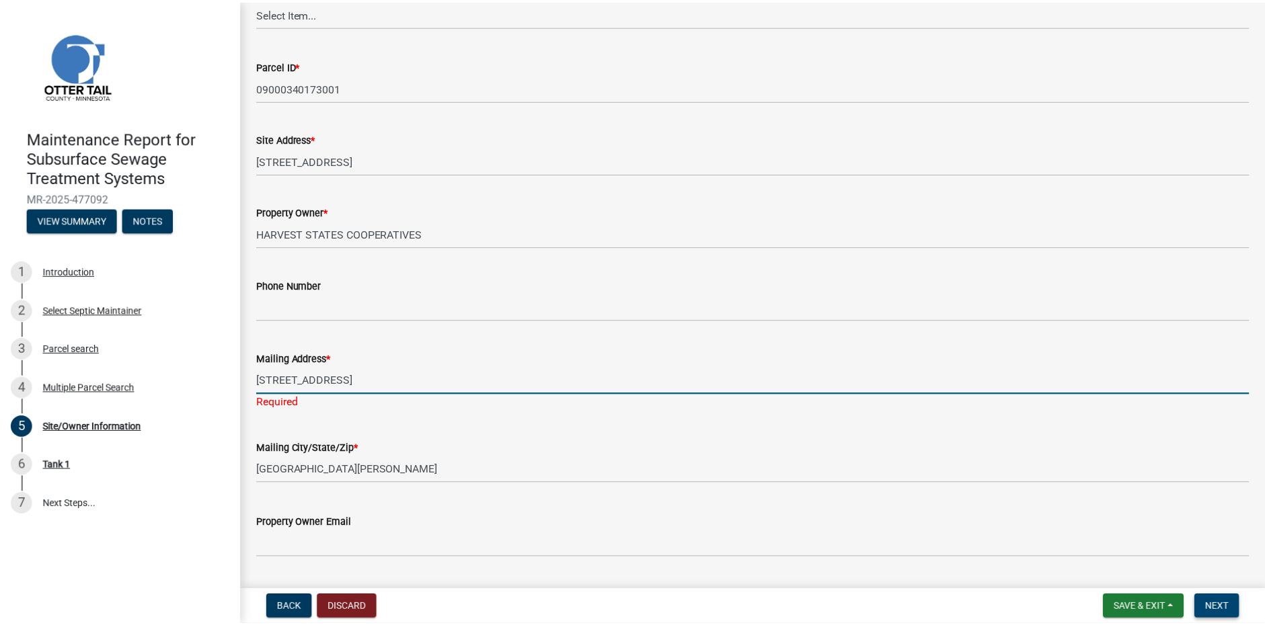
scroll to position [0, 0]
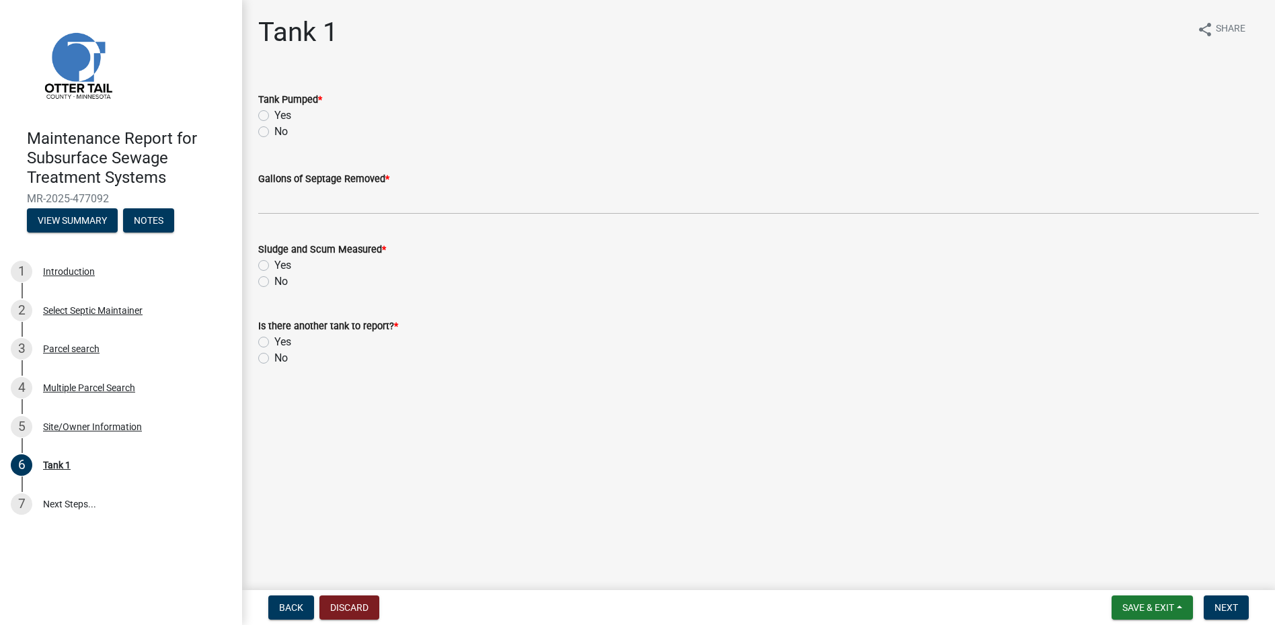
click at [274, 112] on label "Yes" at bounding box center [282, 116] width 17 height 16
click at [274, 112] on input "Yes" at bounding box center [278, 112] width 9 height 9
radio input "true"
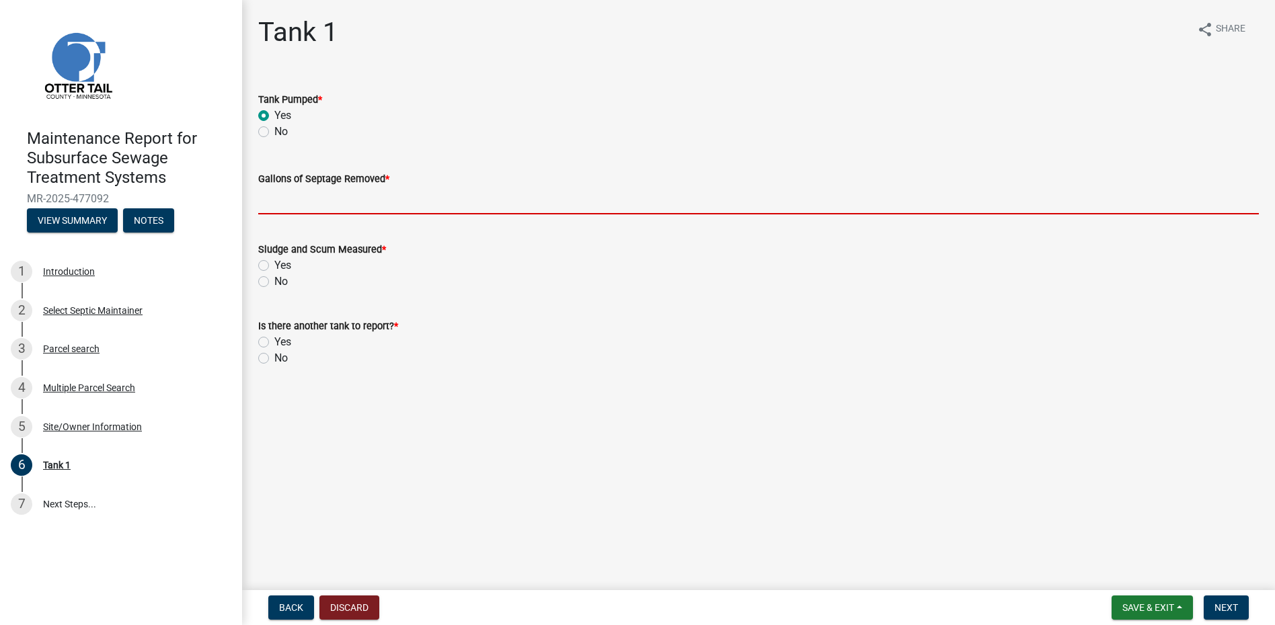
click at [282, 210] on input "Gallons of Septage Removed *" at bounding box center [758, 201] width 1000 height 28
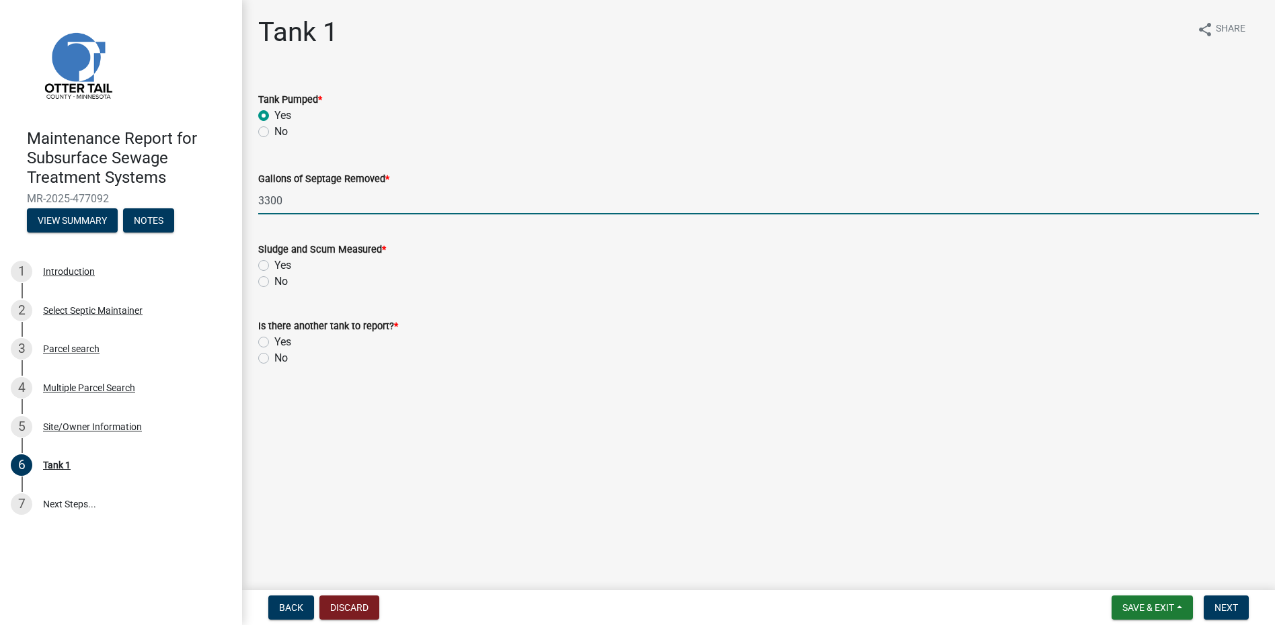
type input "3300"
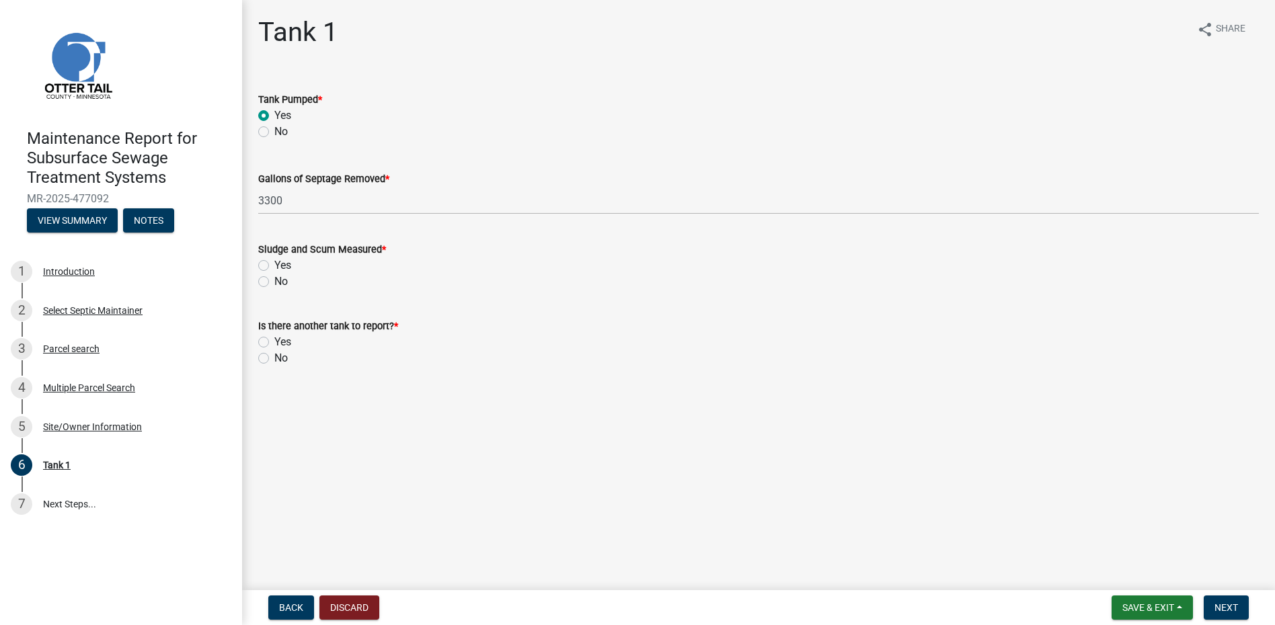
click at [274, 283] on label "No" at bounding box center [280, 282] width 13 height 16
click at [274, 282] on input "No" at bounding box center [278, 278] width 9 height 9
radio input "true"
click at [274, 361] on label "No" at bounding box center [280, 358] width 13 height 16
click at [274, 359] on input "No" at bounding box center [278, 354] width 9 height 9
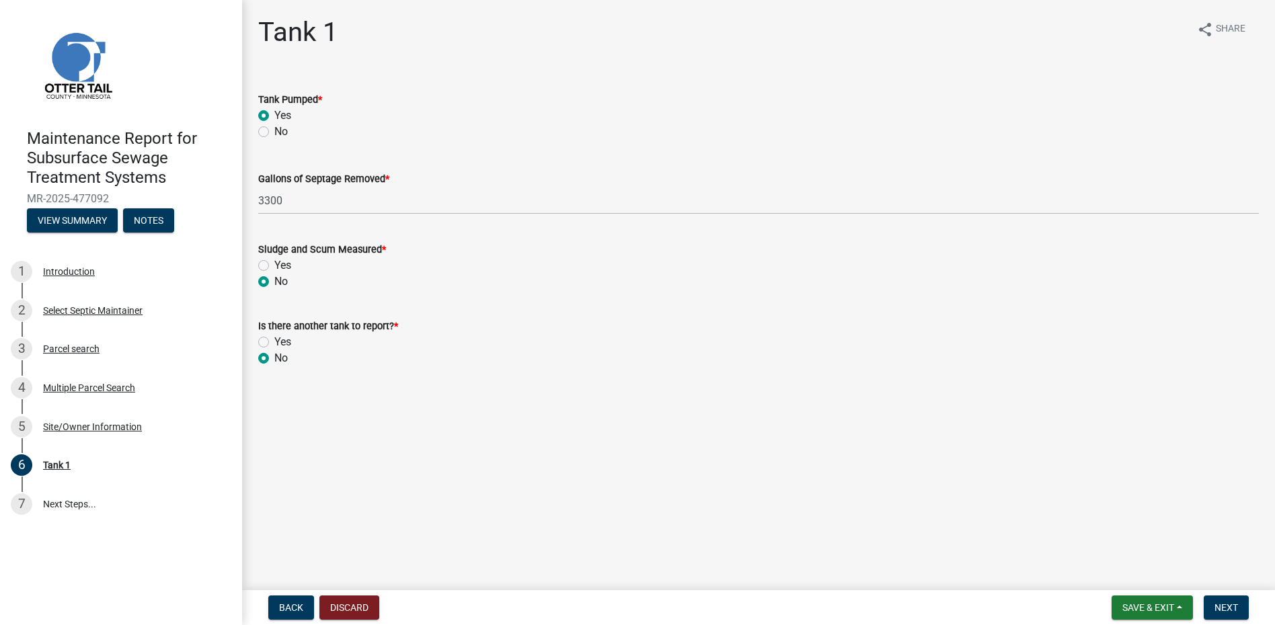
radio input "true"
click at [1222, 606] on span "Next" at bounding box center [1226, 607] width 24 height 11
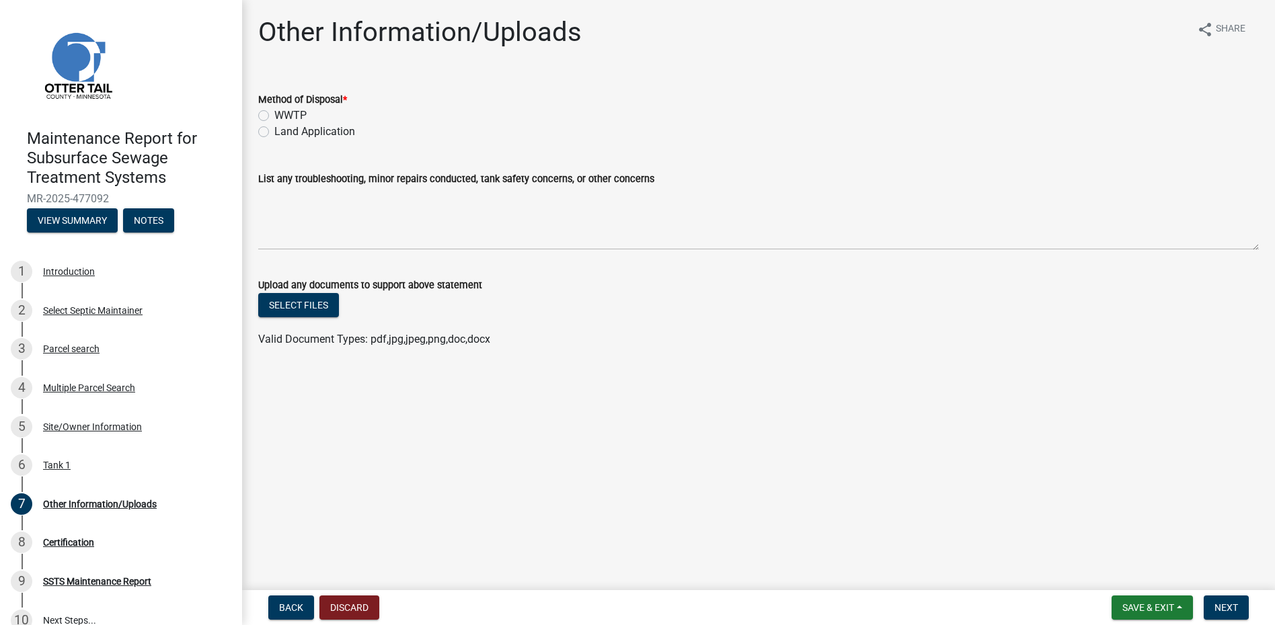
click at [288, 135] on label "Land Application" at bounding box center [314, 132] width 81 height 16
click at [283, 132] on input "Land Application" at bounding box center [278, 128] width 9 height 9
radio input "true"
click at [1218, 597] on button "Next" at bounding box center [1226, 608] width 45 height 24
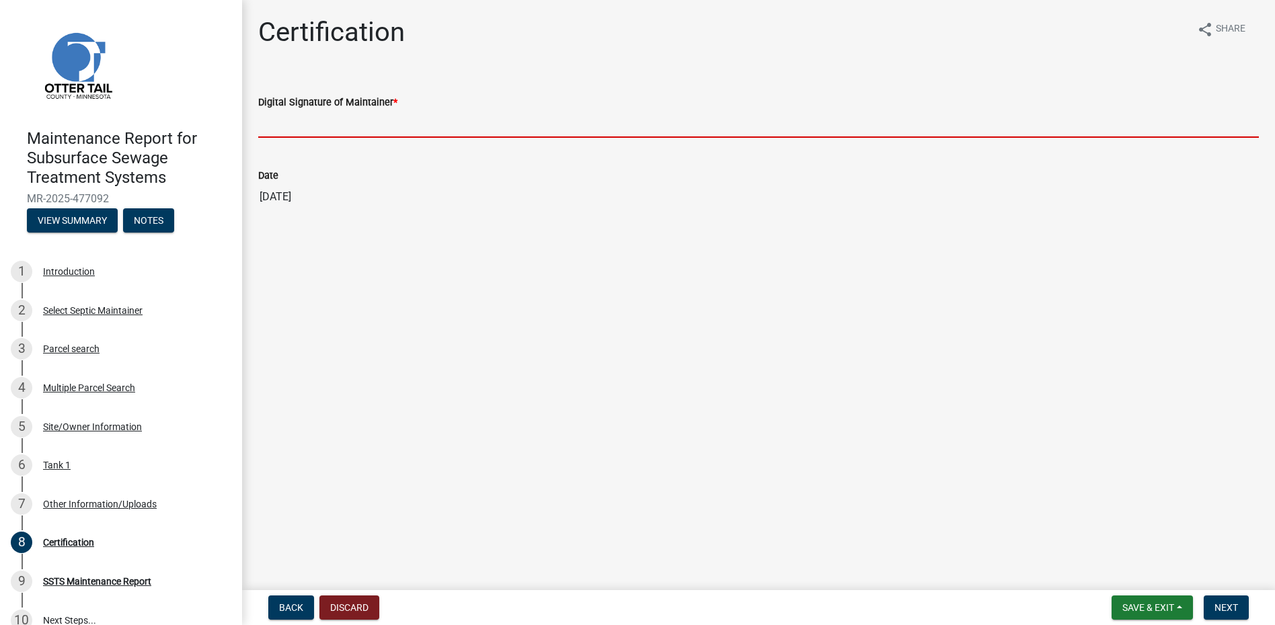
click at [321, 124] on input "Digital Signature of Maintainer *" at bounding box center [758, 124] width 1000 height 28
type input "[PERSON_NAME]"
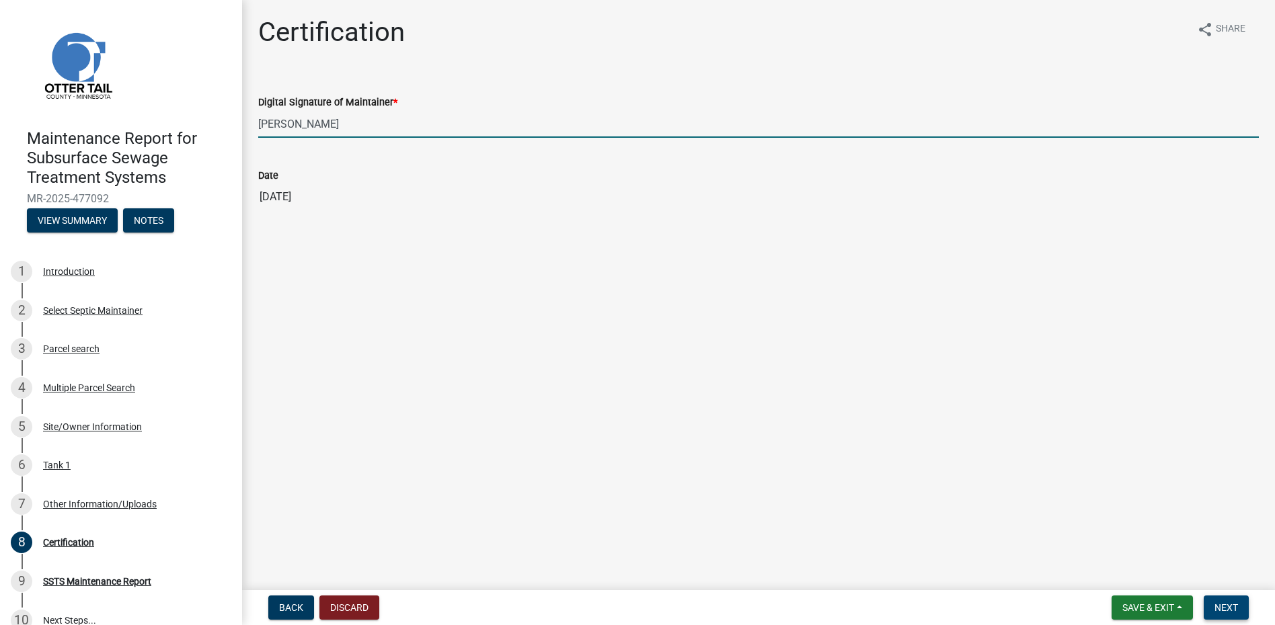
click at [1236, 613] on span "Next" at bounding box center [1226, 607] width 24 height 11
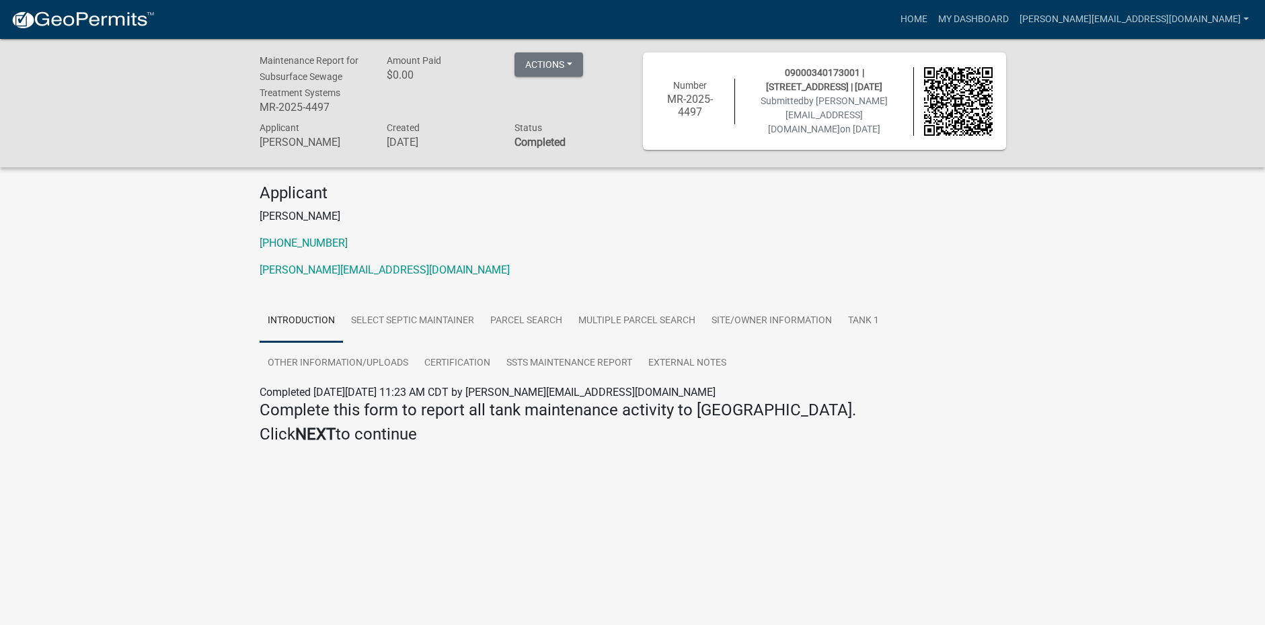
click at [136, 24] on img at bounding box center [83, 20] width 144 height 20
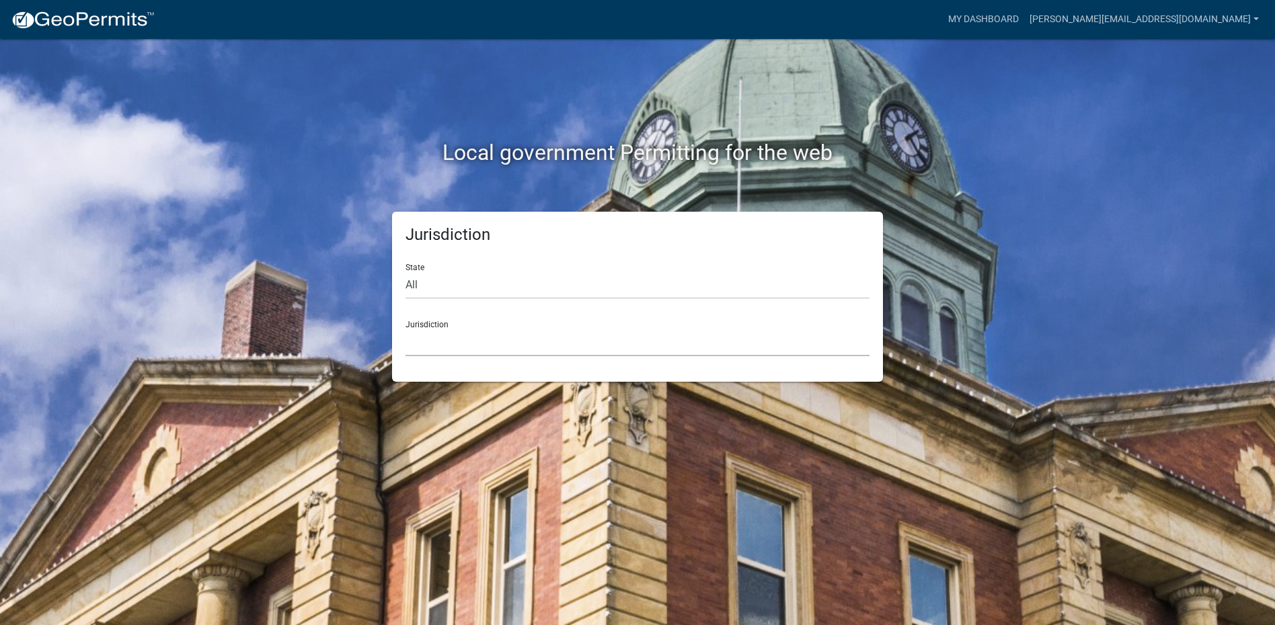
click at [436, 343] on select "[GEOGRAPHIC_DATA], [US_STATE] [GEOGRAPHIC_DATA], [US_STATE][PERSON_NAME][GEOGRA…" at bounding box center [637, 343] width 464 height 28
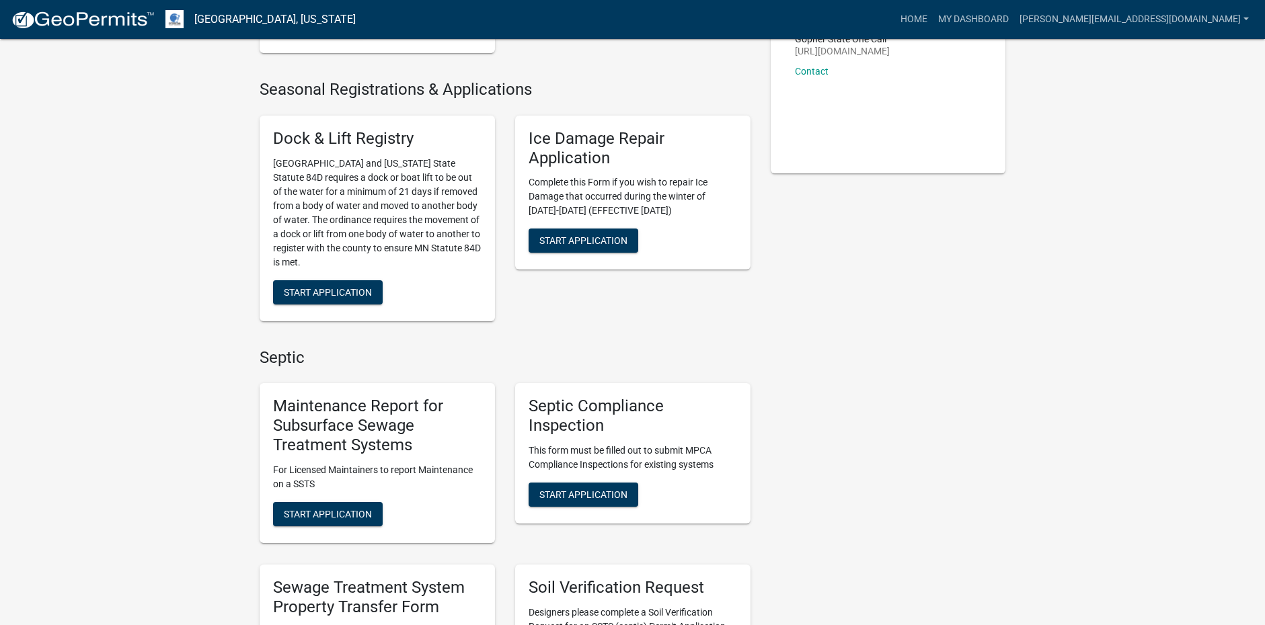
scroll to position [269, 0]
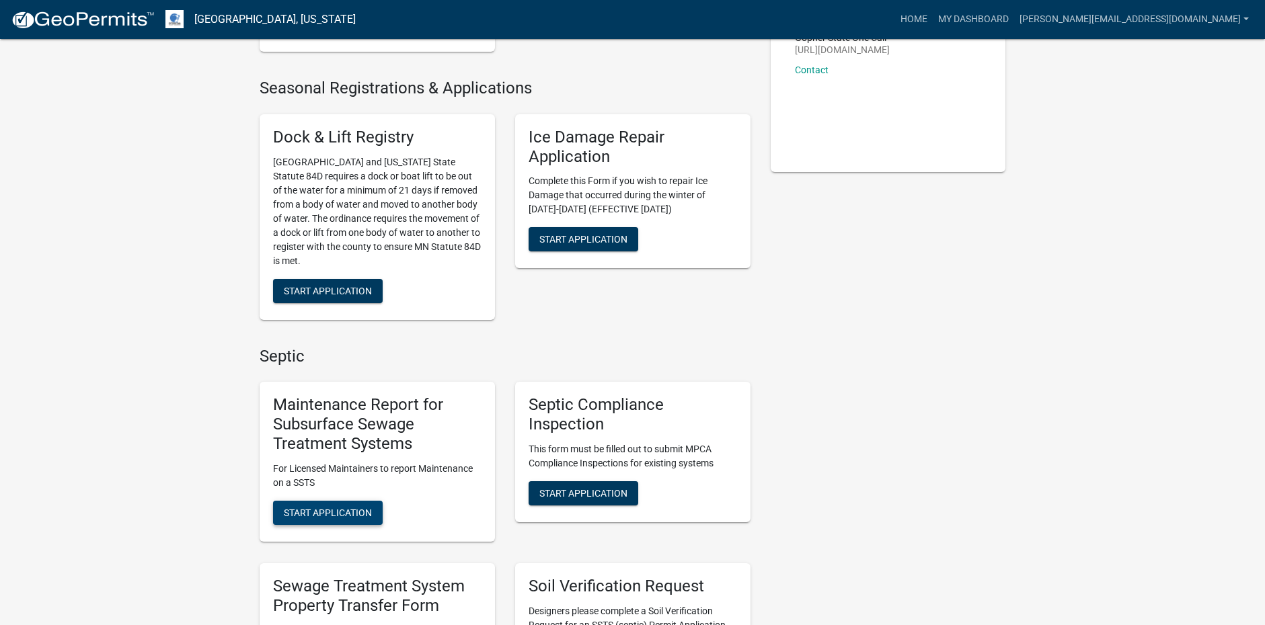
click at [346, 508] on span "Start Application" at bounding box center [328, 512] width 88 height 11
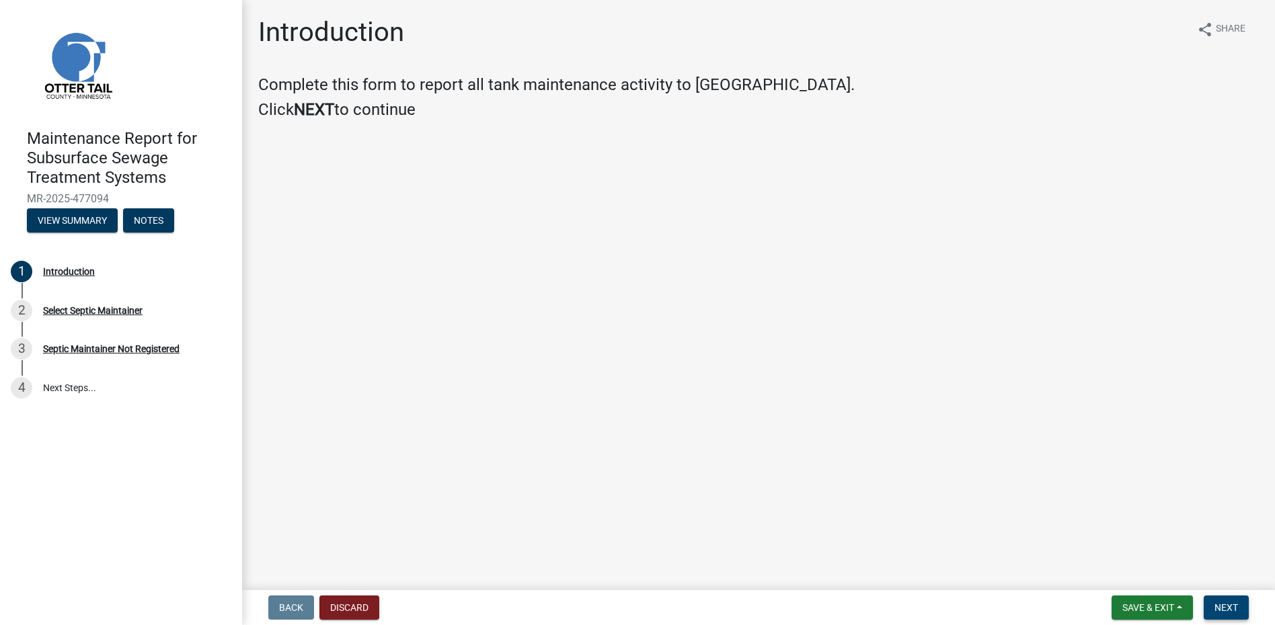
click at [1241, 602] on button "Next" at bounding box center [1226, 608] width 45 height 24
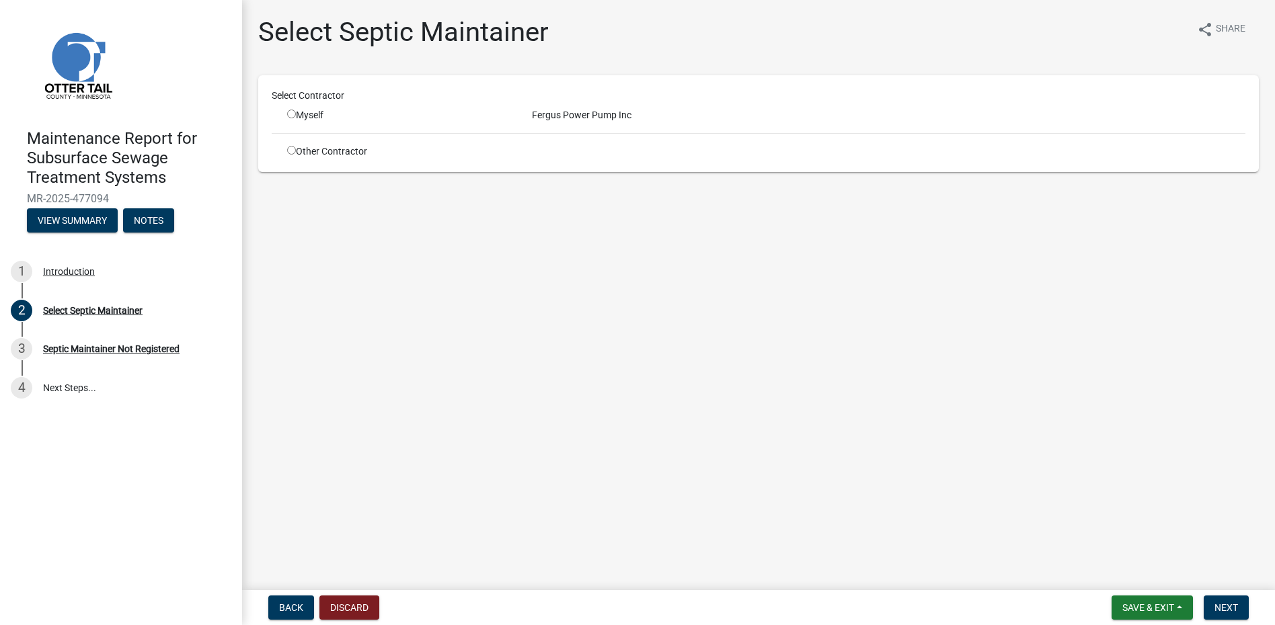
click at [287, 117] on input "radio" at bounding box center [291, 114] width 9 height 9
radio input "true"
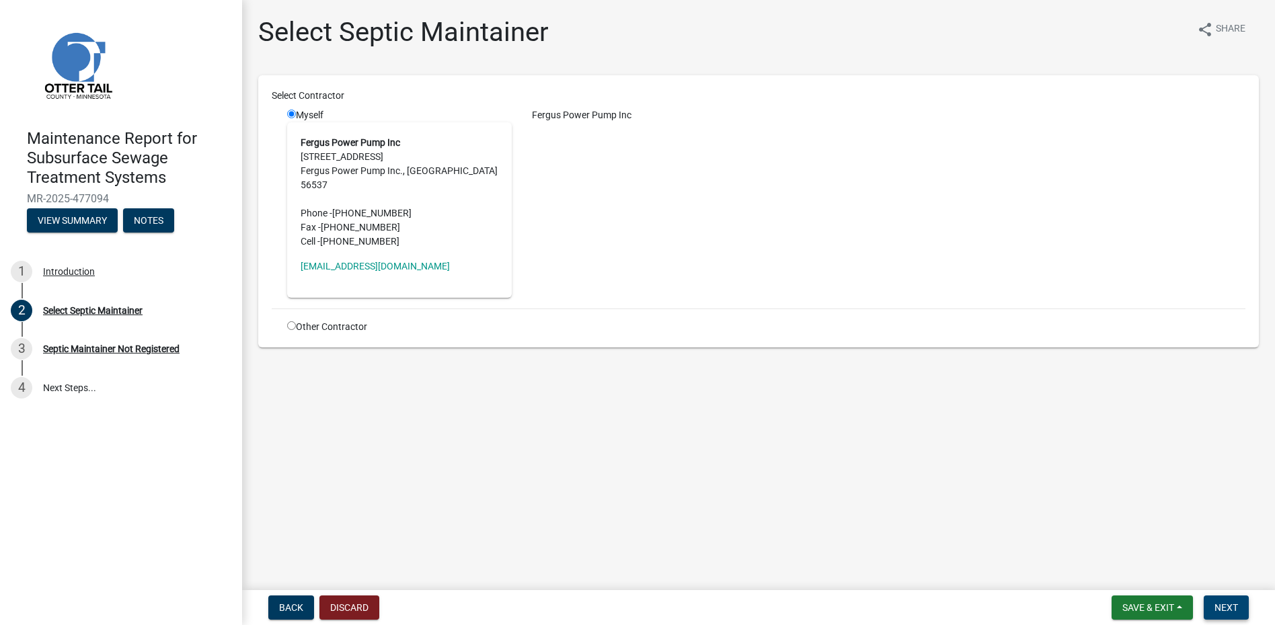
click at [1212, 604] on button "Next" at bounding box center [1226, 608] width 45 height 24
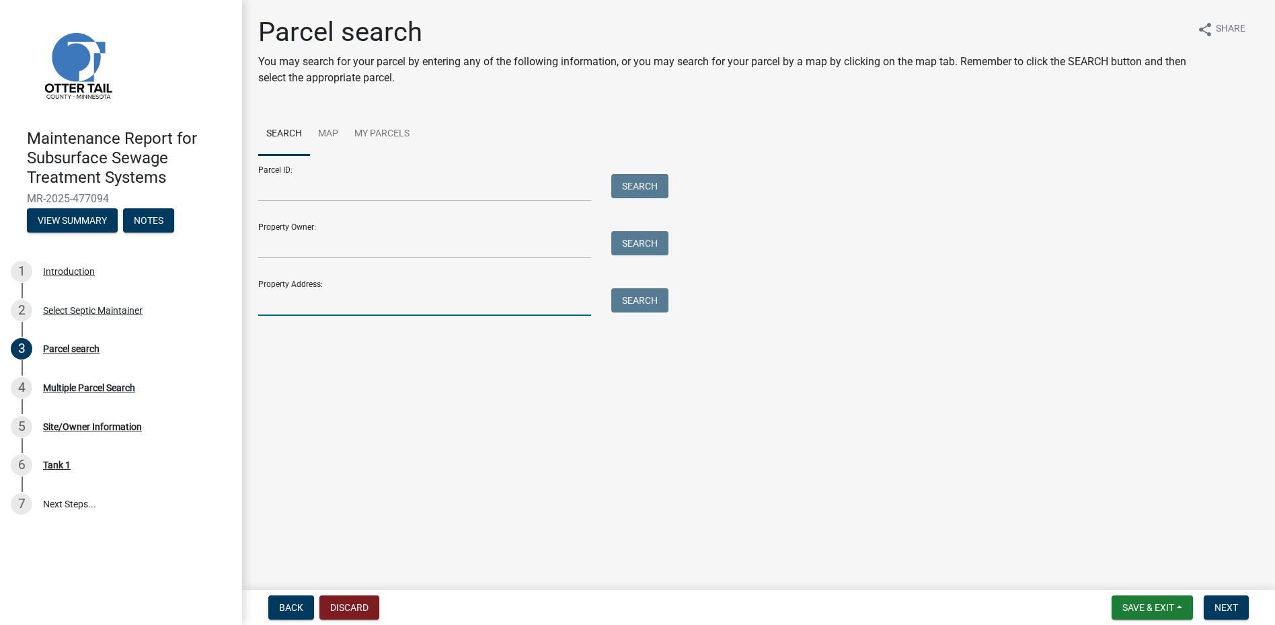
click at [393, 305] on input "Property Address:" at bounding box center [424, 302] width 333 height 28
type input "26730"
click at [645, 310] on button "Search" at bounding box center [639, 300] width 57 height 24
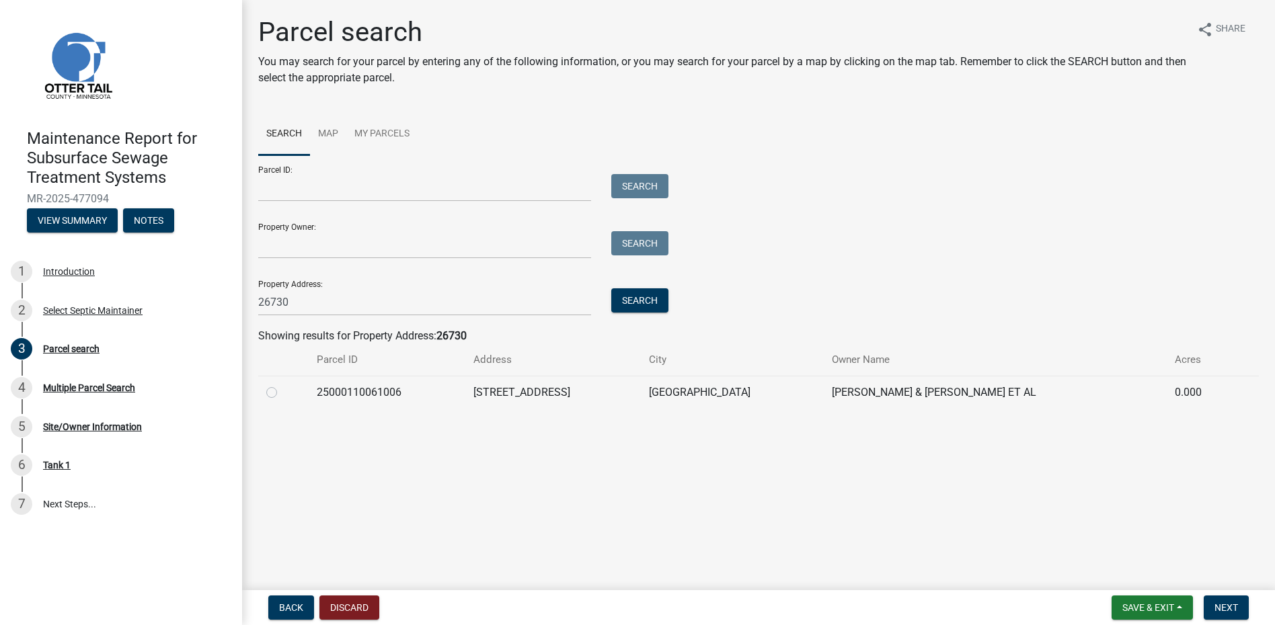
click at [282, 385] on label at bounding box center [282, 385] width 0 height 0
click at [282, 393] on input "radio" at bounding box center [286, 389] width 9 height 9
radio input "true"
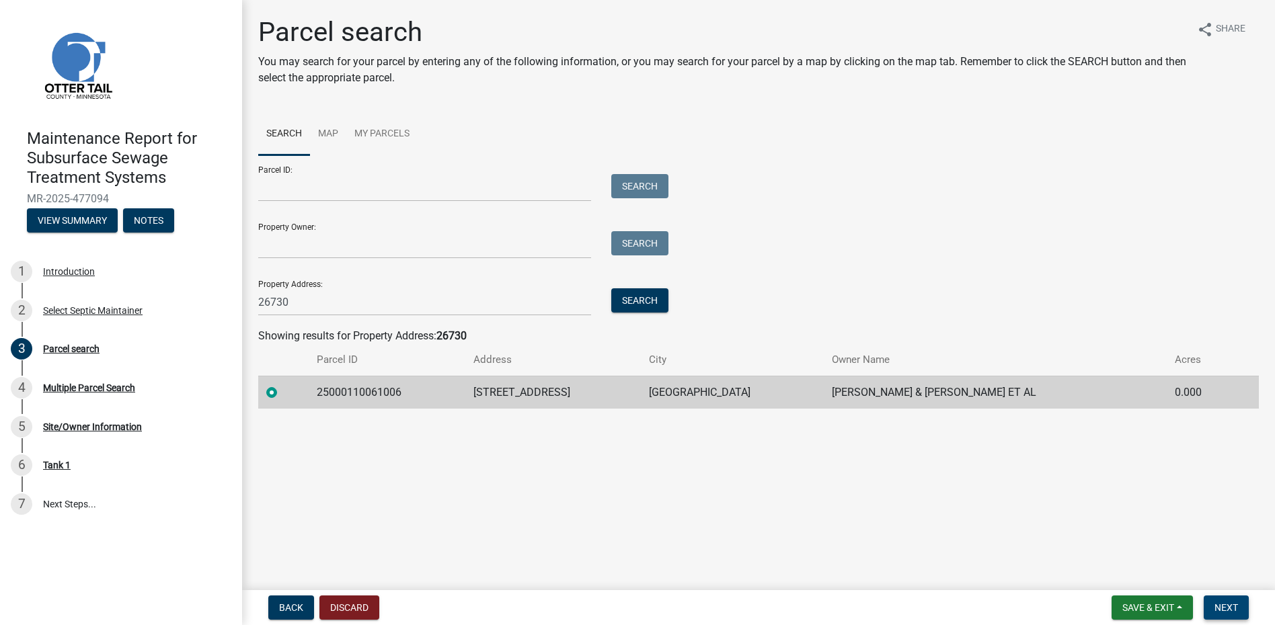
click at [1223, 606] on span "Next" at bounding box center [1226, 607] width 24 height 11
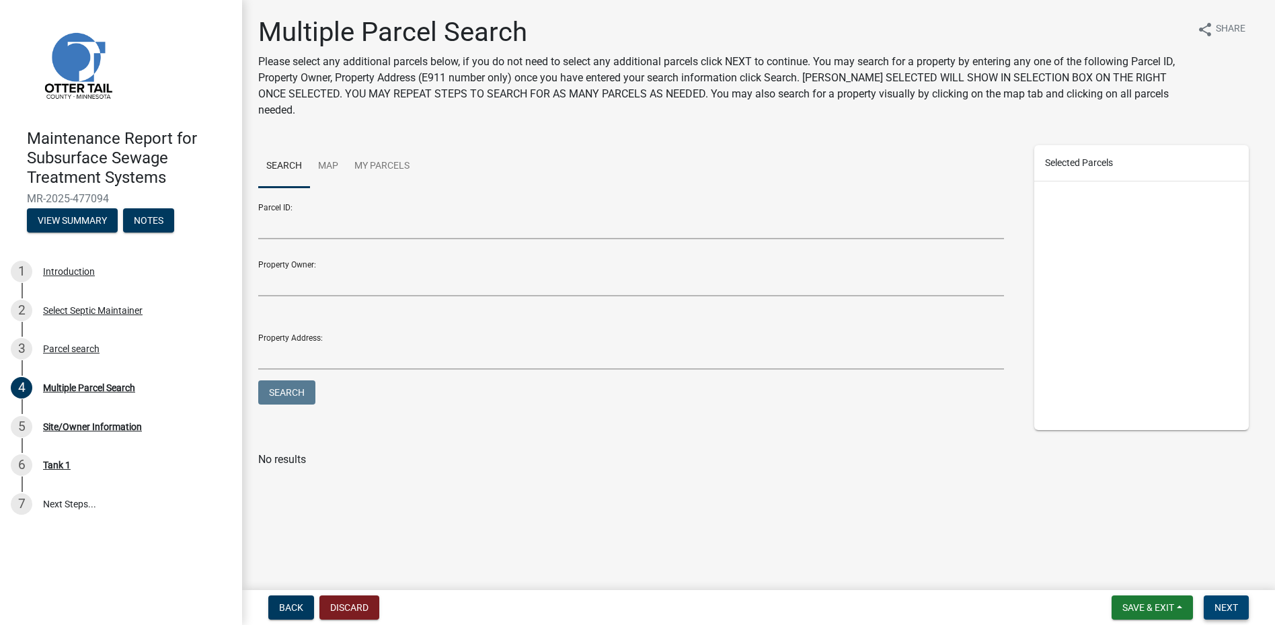
click at [1236, 602] on span "Next" at bounding box center [1226, 607] width 24 height 11
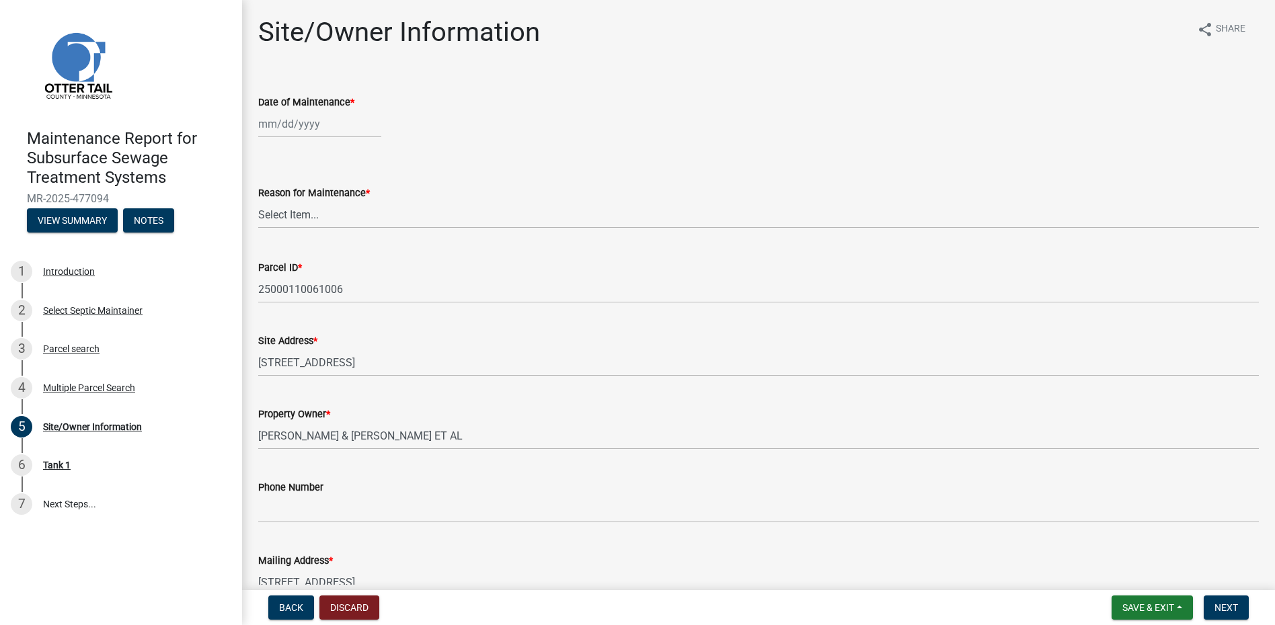
click at [294, 121] on div at bounding box center [319, 124] width 123 height 28
select select "9"
select select "2025"
click at [271, 158] on button "Previous month" at bounding box center [272, 153] width 16 height 22
select select "8"
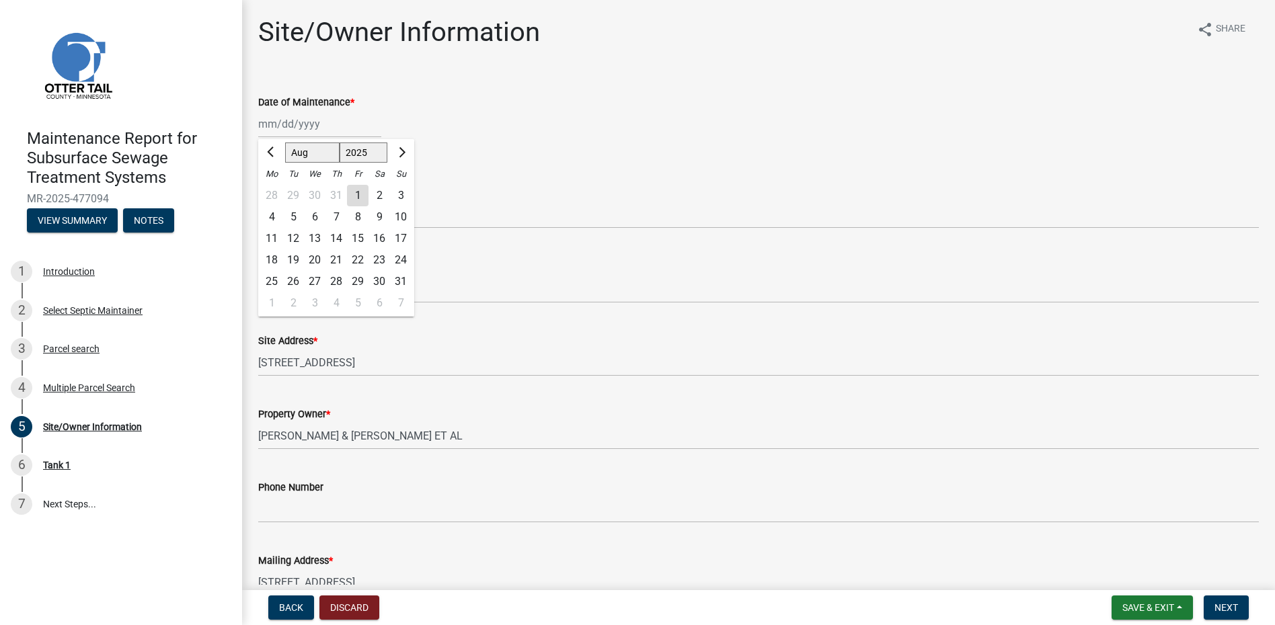
click at [313, 282] on div "27" at bounding box center [315, 282] width 22 height 22
type input "[DATE]"
click at [312, 219] on select "Select Item... Called Routine Other" at bounding box center [758, 215] width 1000 height 28
click at [258, 201] on select "Select Item... Called Routine Other" at bounding box center [758, 215] width 1000 height 28
select select "78493fc6-8c9b-4d4c-b322-7064476e595b"
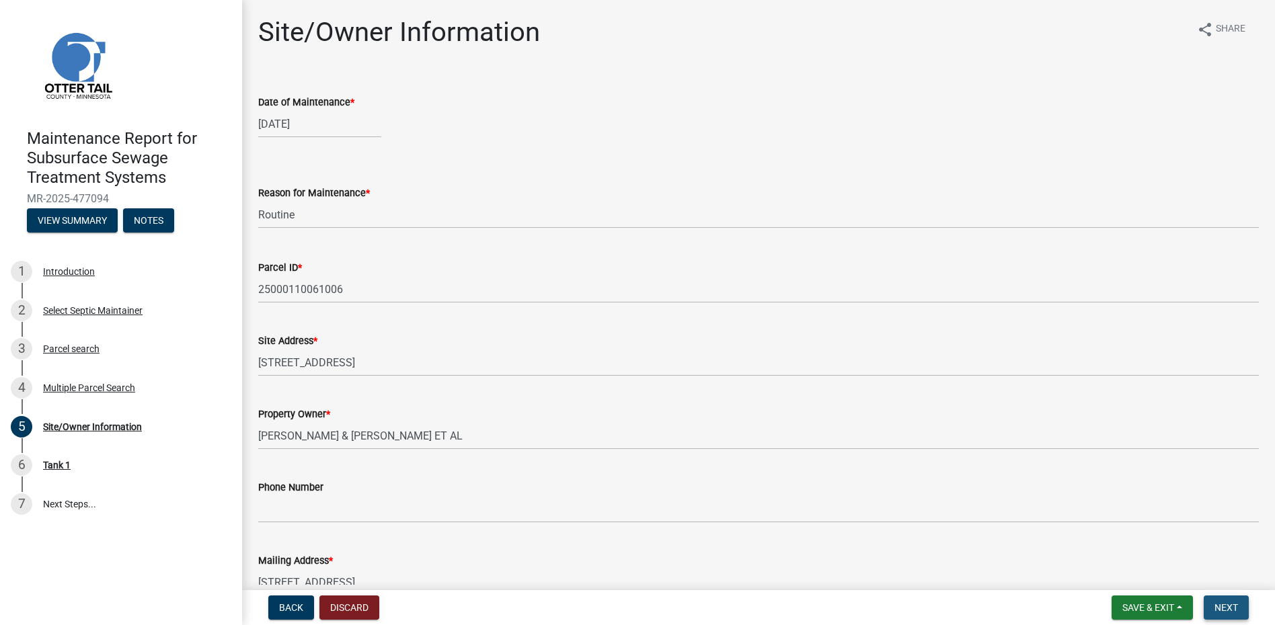
click at [1224, 606] on span "Next" at bounding box center [1226, 607] width 24 height 11
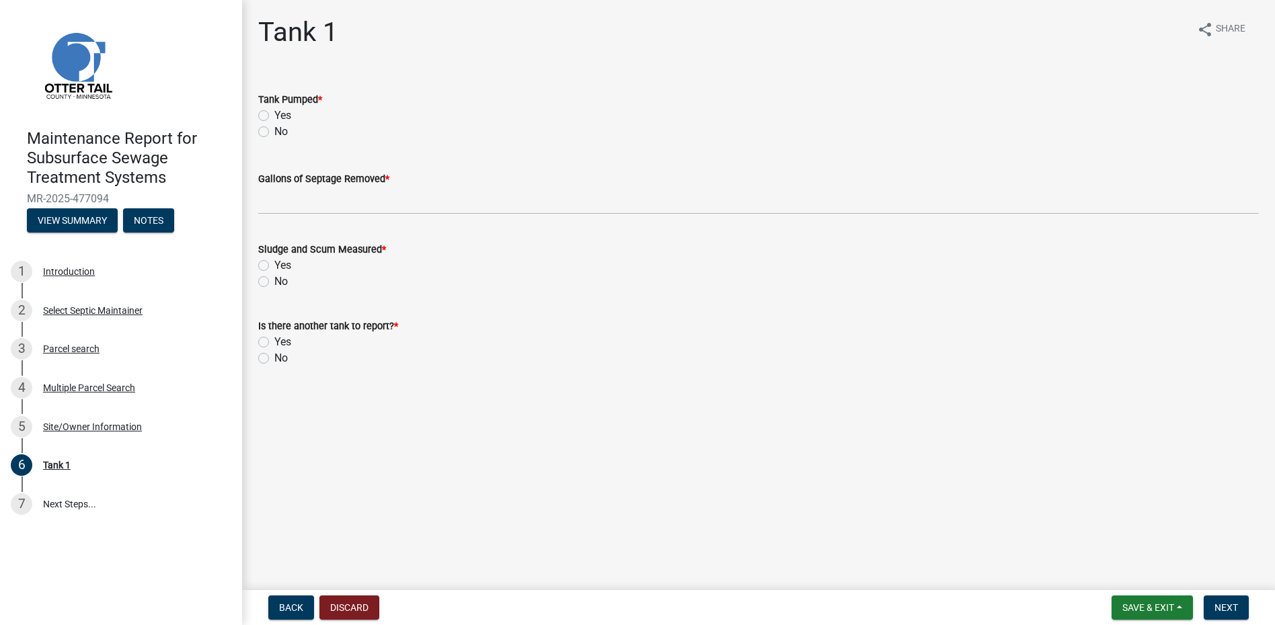
click at [274, 112] on label "Yes" at bounding box center [282, 116] width 17 height 16
click at [274, 112] on input "Yes" at bounding box center [278, 112] width 9 height 9
radio input "true"
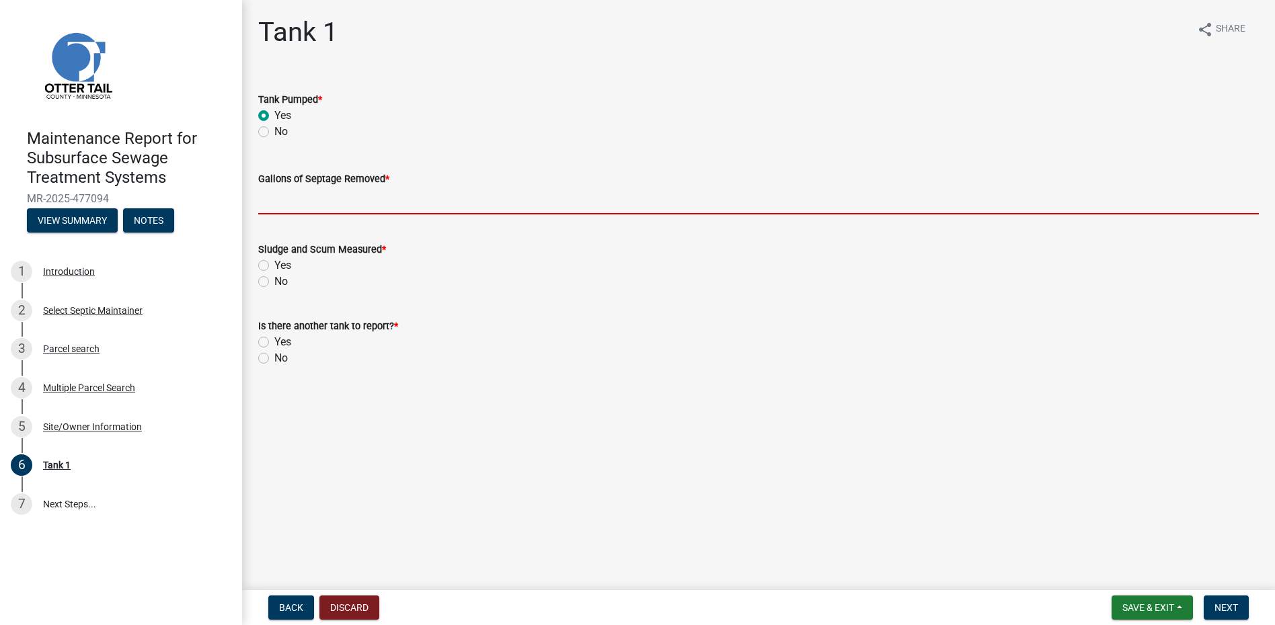
click at [294, 199] on input "Gallons of Septage Removed *" at bounding box center [758, 201] width 1000 height 28
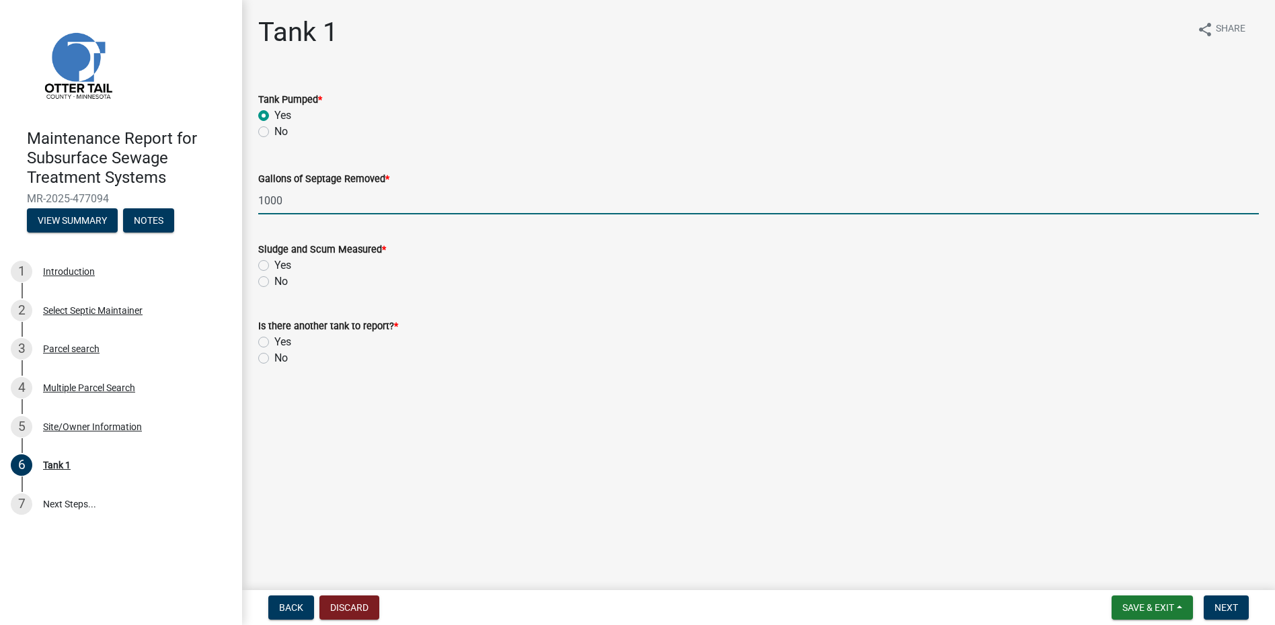
type input "1000"
click at [274, 284] on label "No" at bounding box center [280, 282] width 13 height 16
click at [274, 282] on input "No" at bounding box center [278, 278] width 9 height 9
radio input "true"
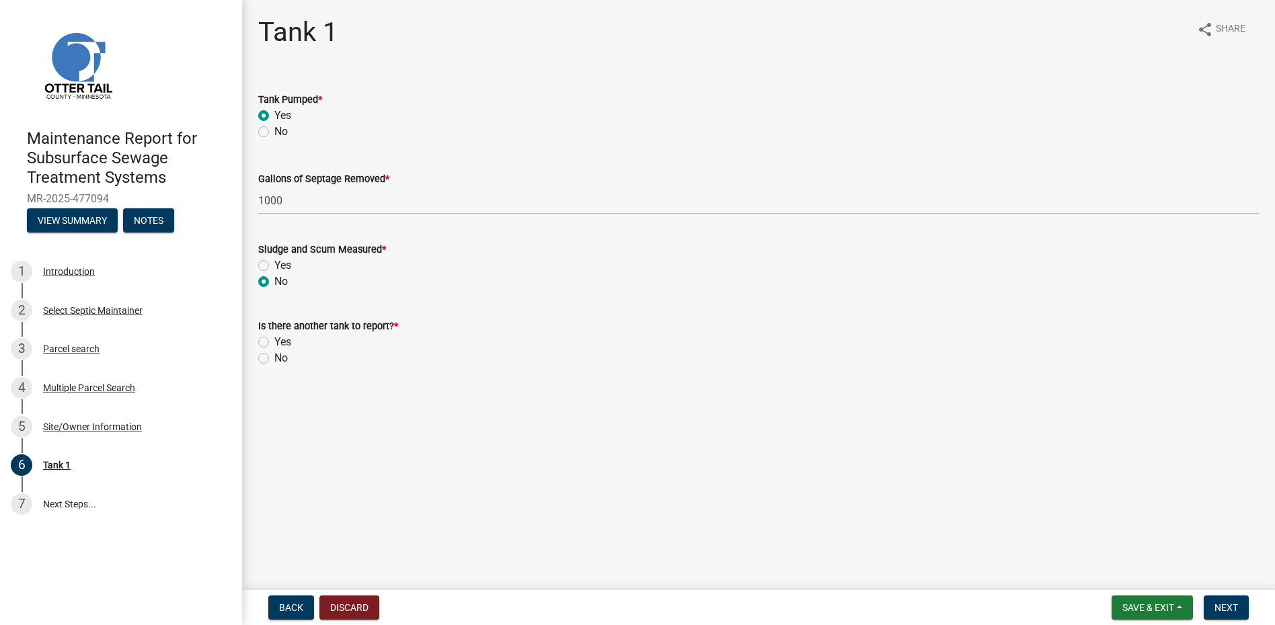
click at [274, 360] on label "No" at bounding box center [280, 358] width 13 height 16
click at [274, 359] on input "No" at bounding box center [278, 354] width 9 height 9
radio input "true"
click at [1214, 607] on span "Next" at bounding box center [1226, 607] width 24 height 11
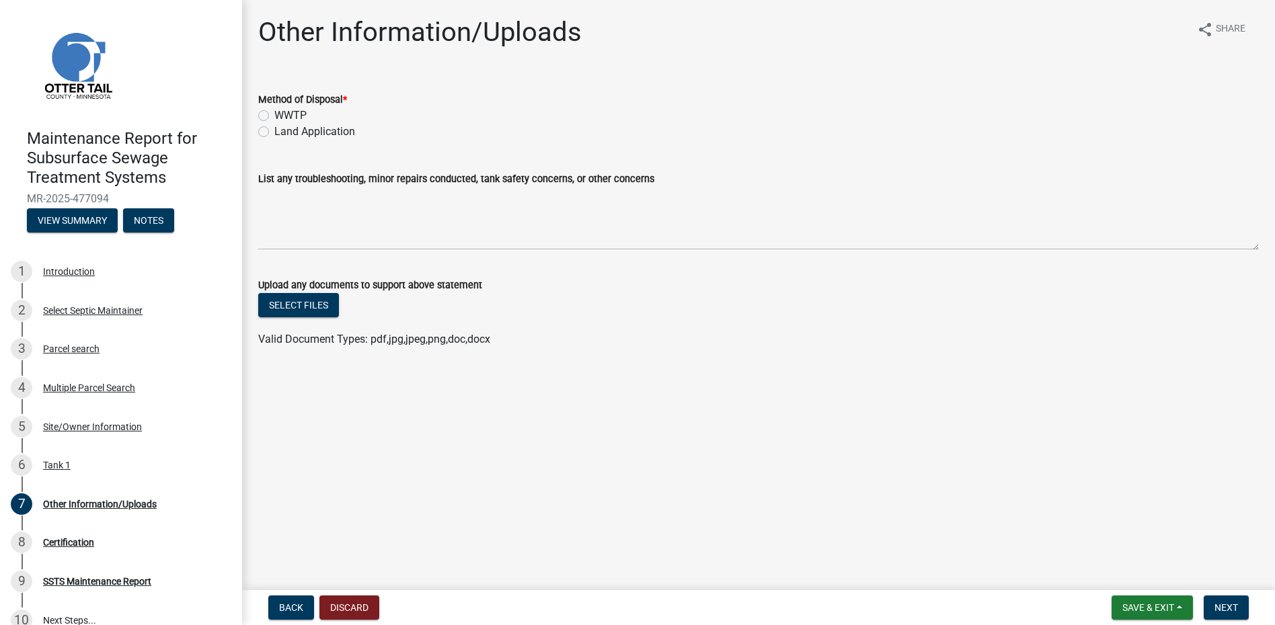
click at [323, 130] on label "Land Application" at bounding box center [314, 132] width 81 height 16
click at [283, 130] on input "Land Application" at bounding box center [278, 128] width 9 height 9
radio input "true"
click at [1217, 599] on button "Next" at bounding box center [1226, 608] width 45 height 24
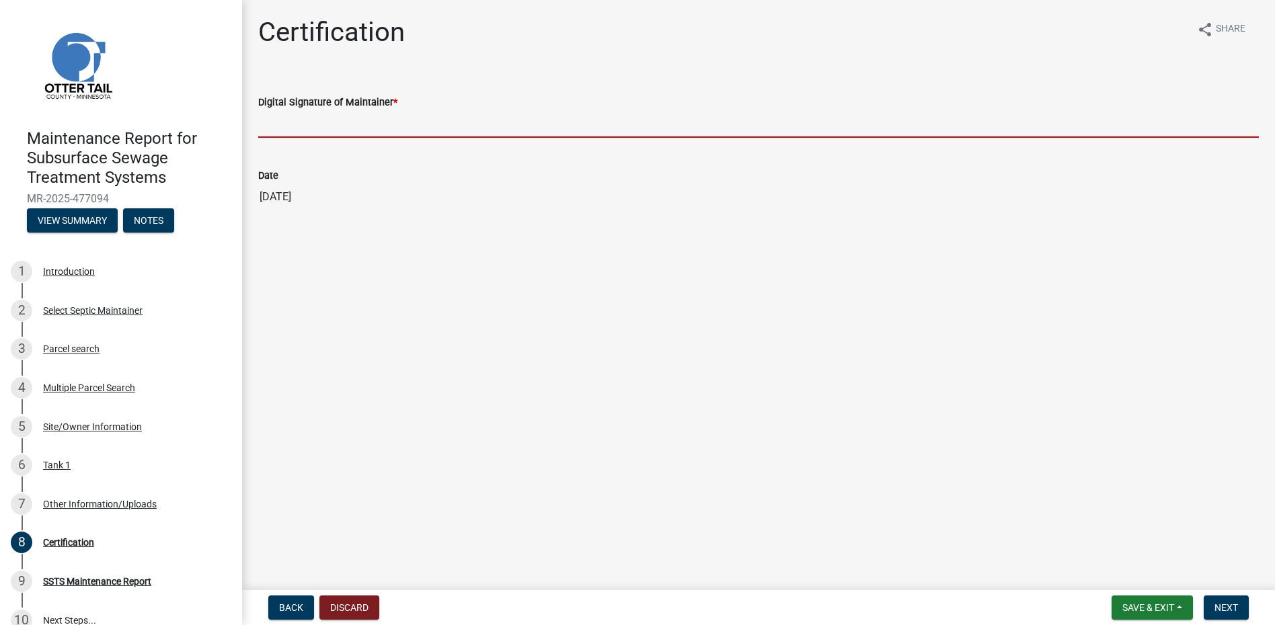
click at [336, 128] on input "Digital Signature of Maintainer *" at bounding box center [758, 124] width 1000 height 28
type input "[PERSON_NAME]"
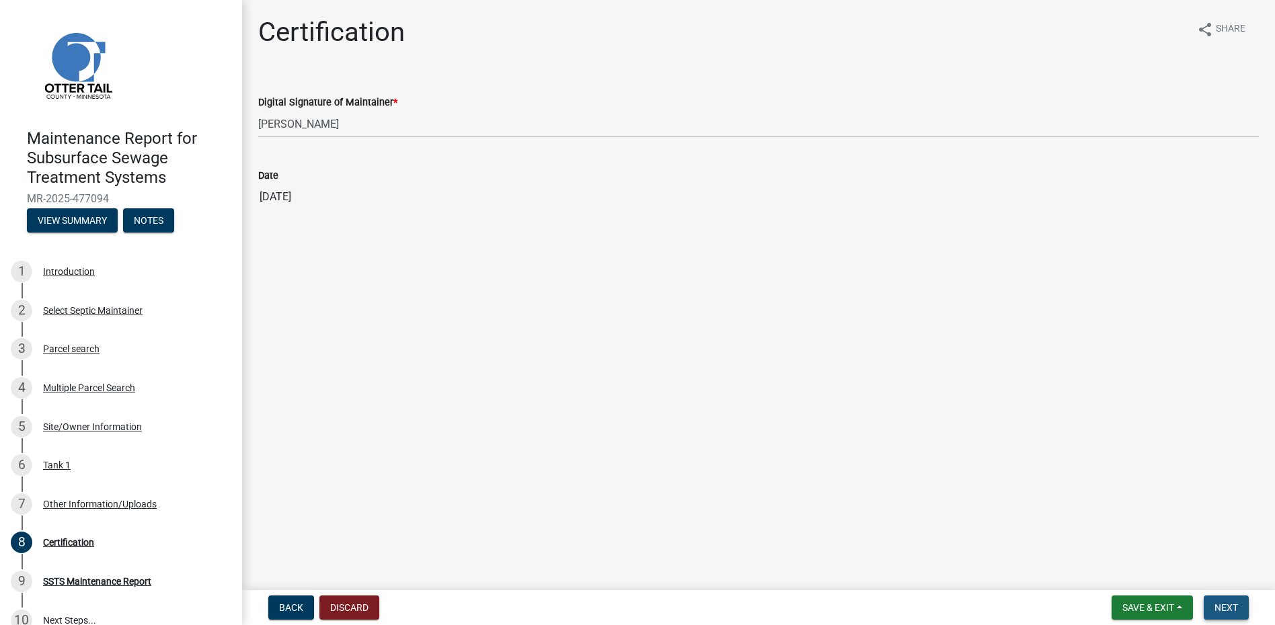
click at [1209, 604] on button "Next" at bounding box center [1226, 608] width 45 height 24
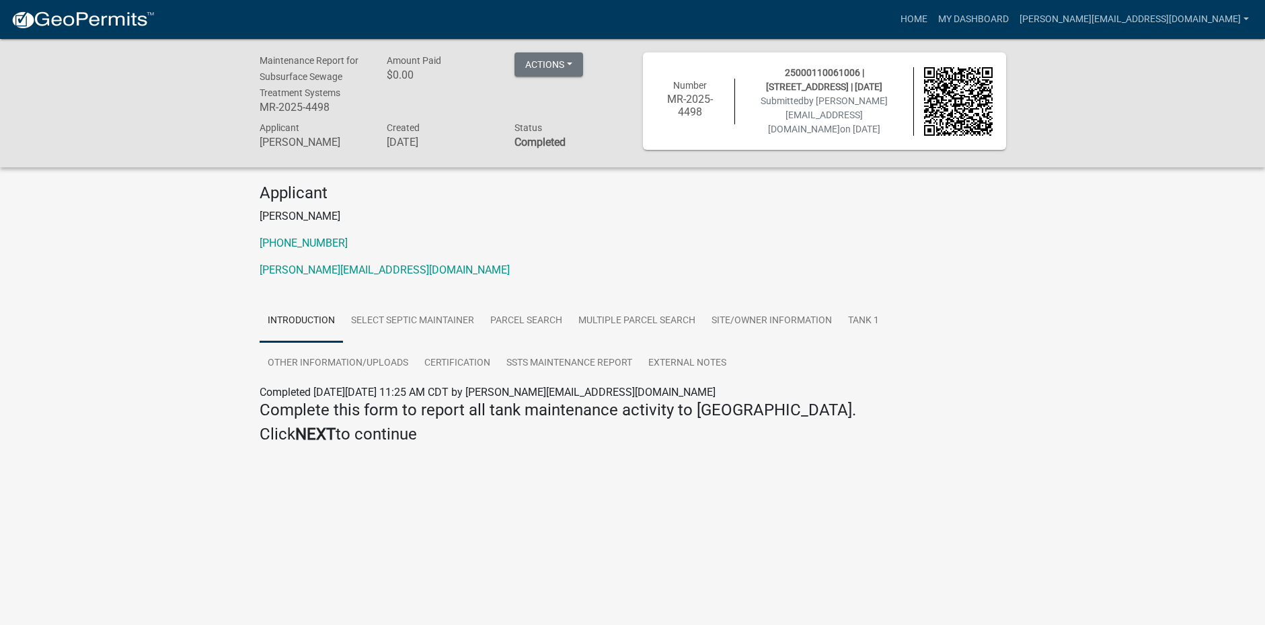
click at [108, 22] on img at bounding box center [83, 20] width 144 height 20
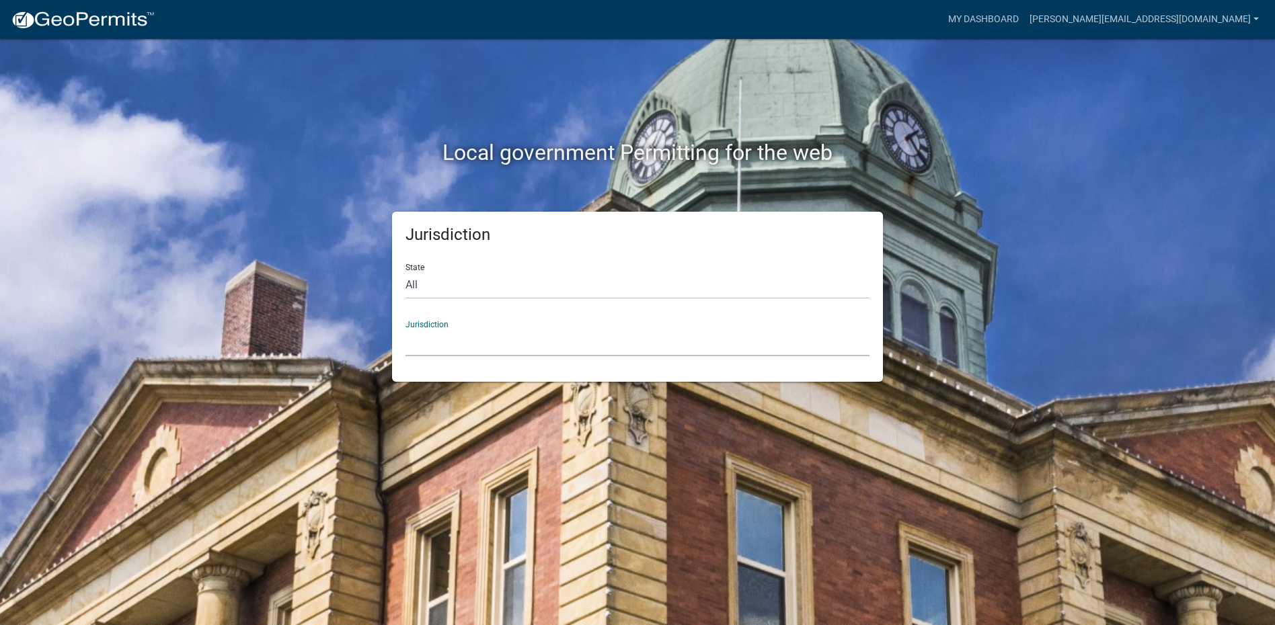
click at [506, 341] on select "[GEOGRAPHIC_DATA], [US_STATE] [GEOGRAPHIC_DATA], [US_STATE][PERSON_NAME][GEOGRA…" at bounding box center [637, 343] width 464 height 28
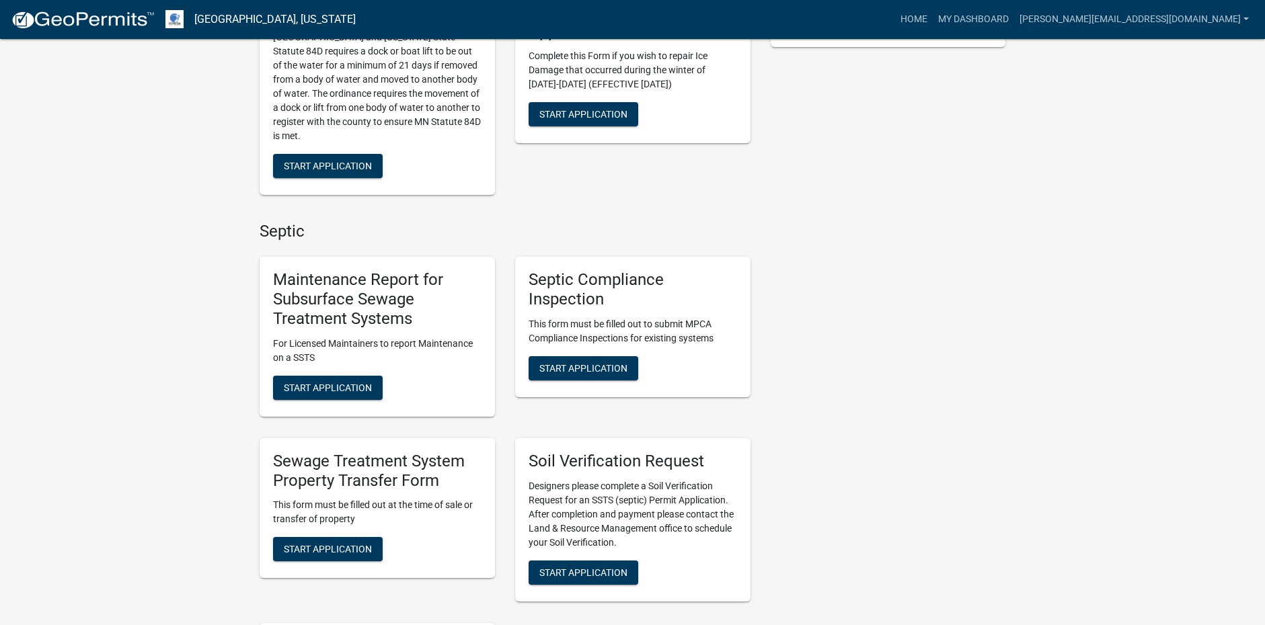
scroll to position [403, 0]
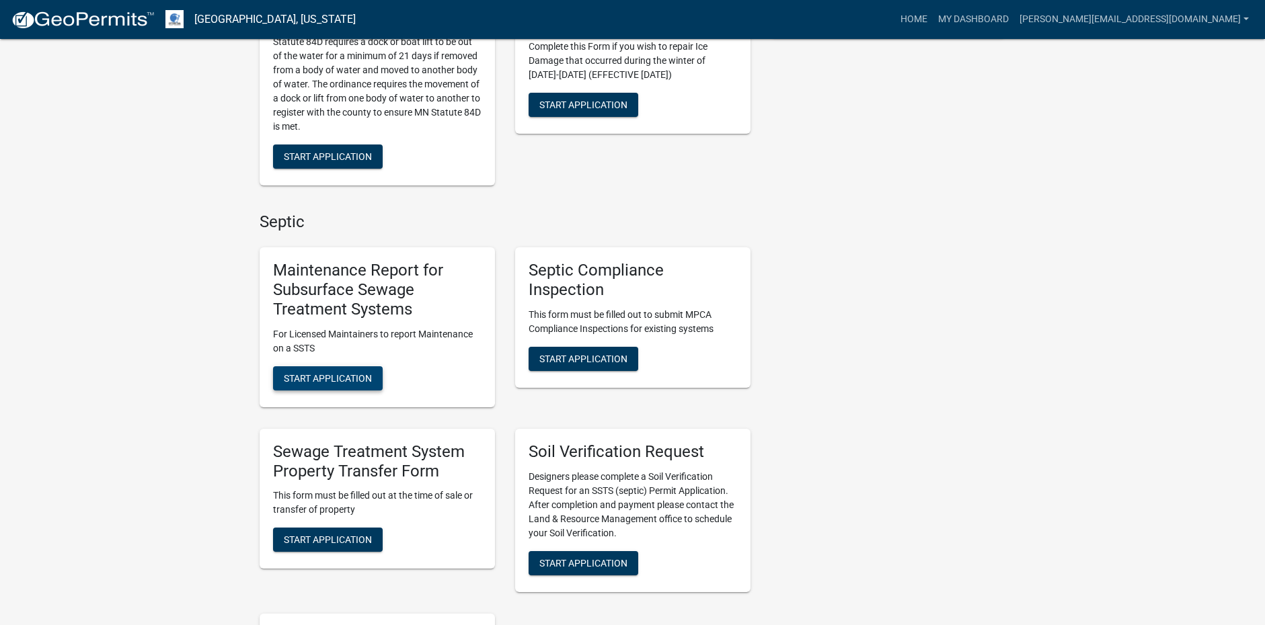
click at [365, 380] on span "Start Application" at bounding box center [328, 377] width 88 height 11
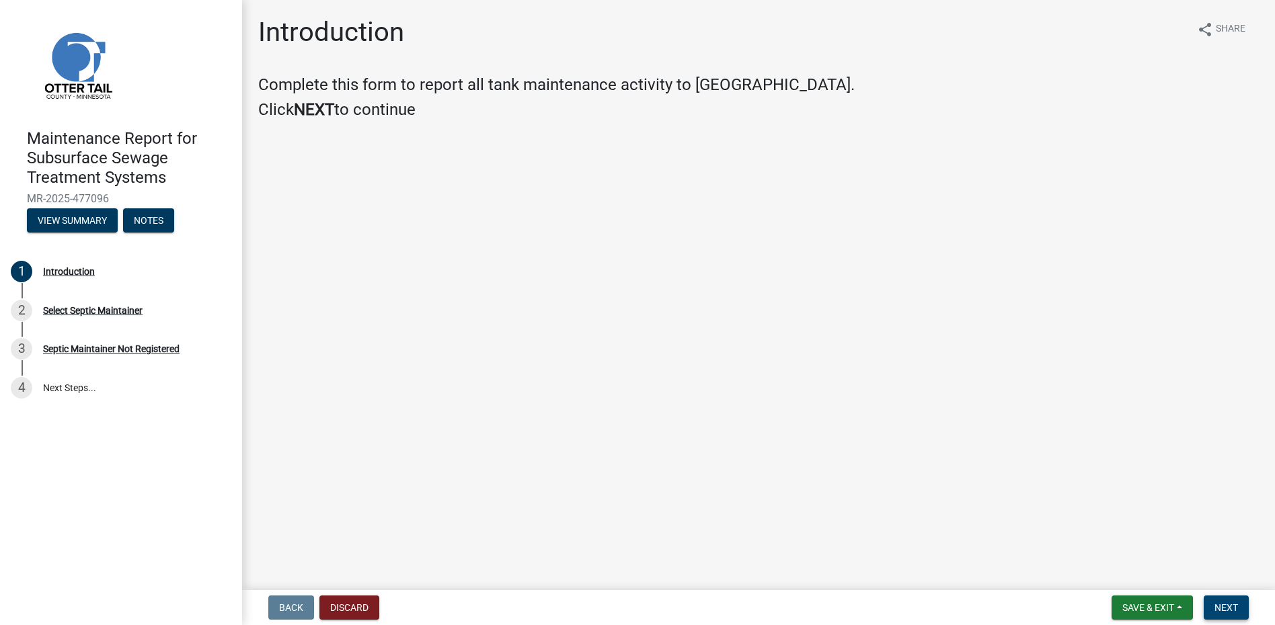
click at [1204, 604] on button "Next" at bounding box center [1226, 608] width 45 height 24
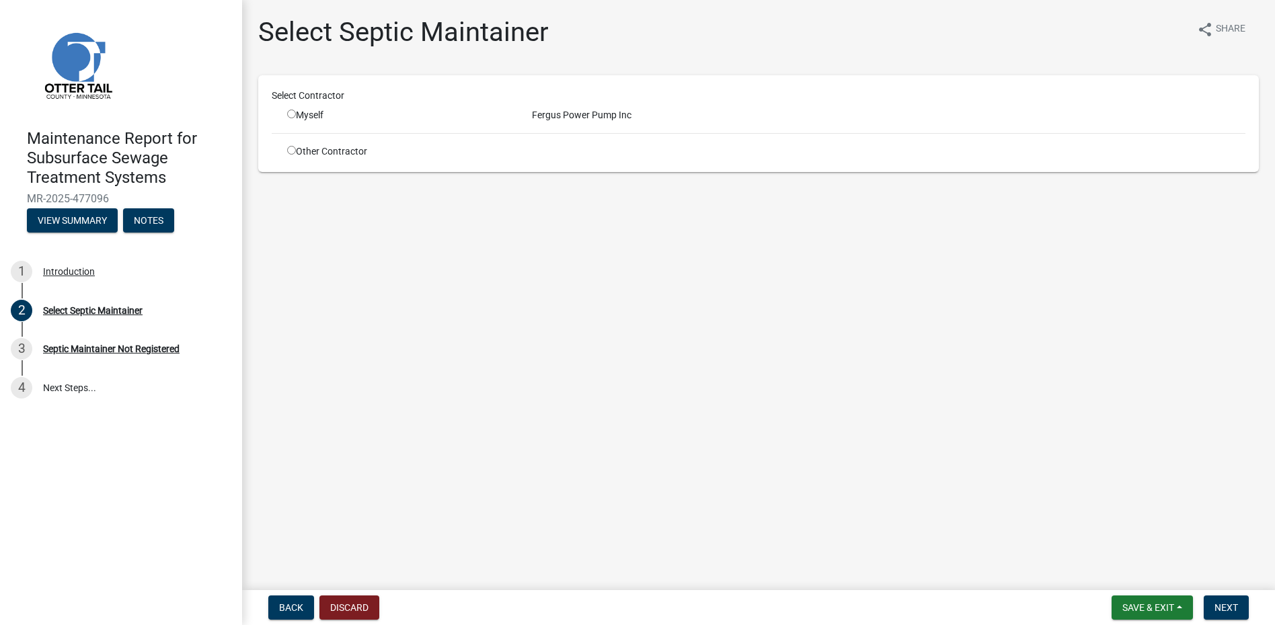
click at [320, 116] on div "Myself" at bounding box center [399, 115] width 225 height 14
click at [292, 111] on input "radio" at bounding box center [291, 114] width 9 height 9
radio input "true"
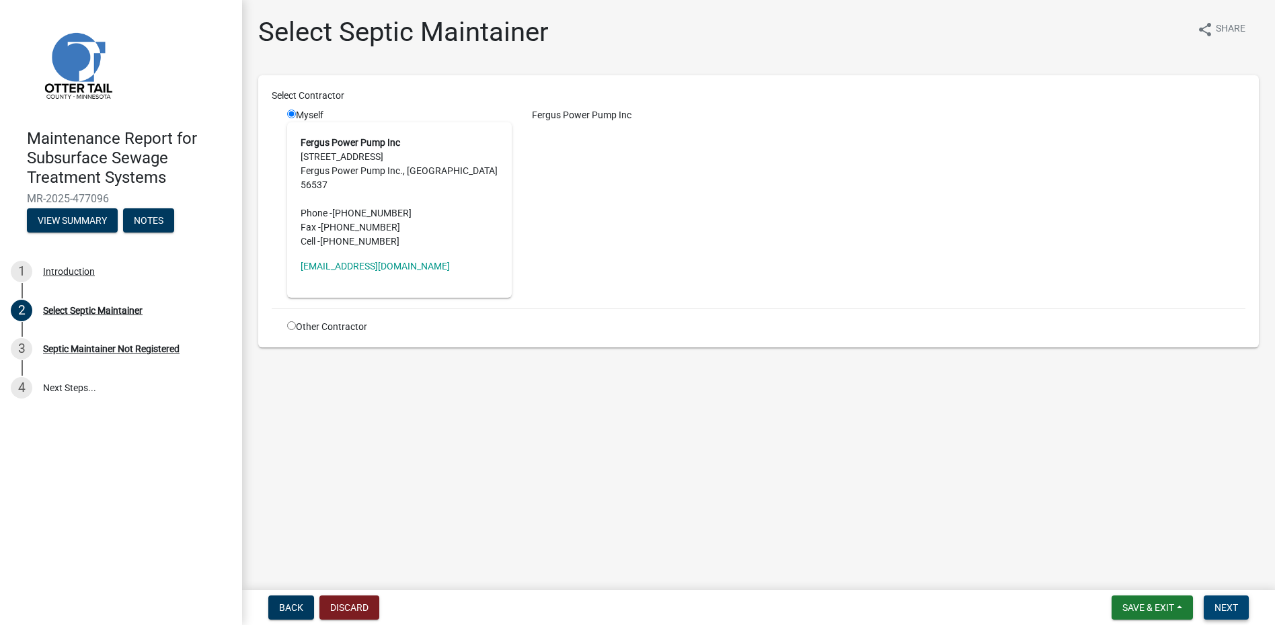
click at [1232, 608] on span "Next" at bounding box center [1226, 607] width 24 height 11
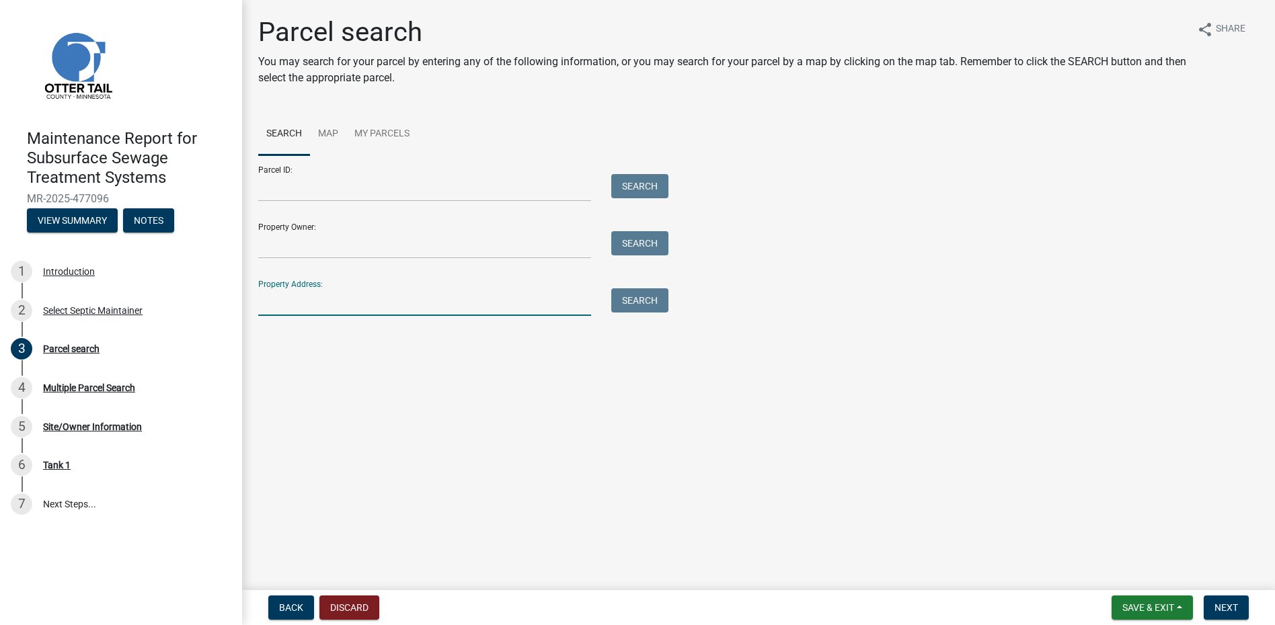
click at [498, 313] on input "Property Address:" at bounding box center [424, 302] width 333 height 28
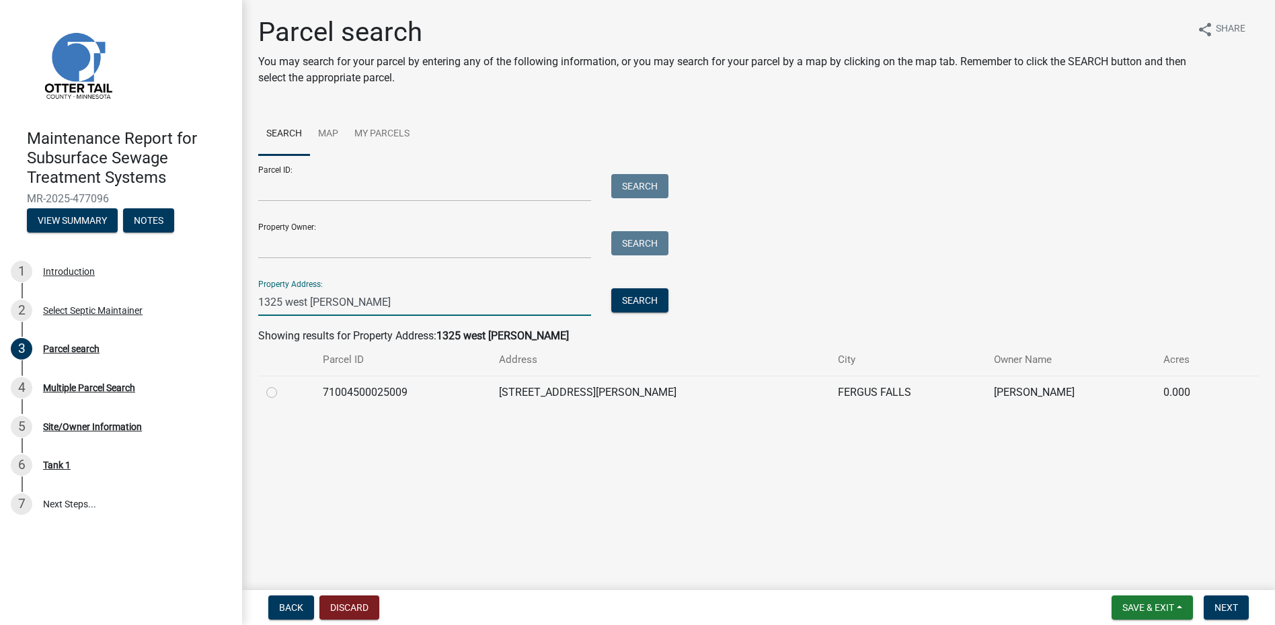
type input "1325 west [PERSON_NAME]"
click at [282, 385] on label at bounding box center [282, 385] width 0 height 0
click at [282, 393] on input "radio" at bounding box center [286, 389] width 9 height 9
radio input "true"
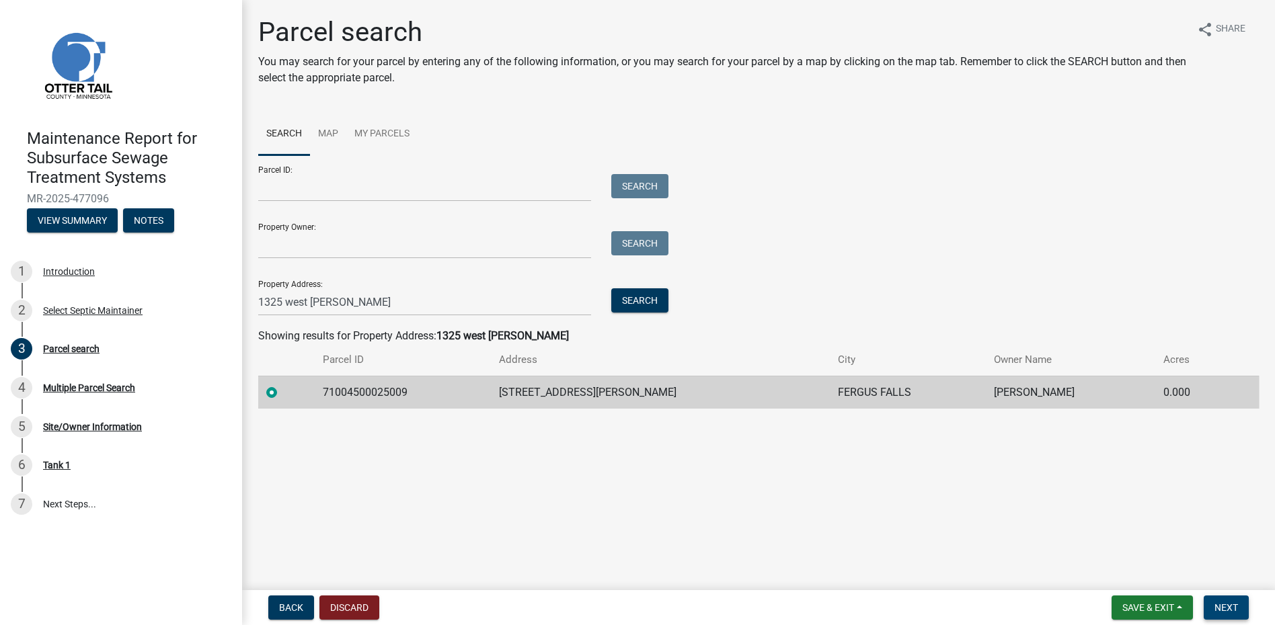
click at [1214, 606] on span "Next" at bounding box center [1226, 607] width 24 height 11
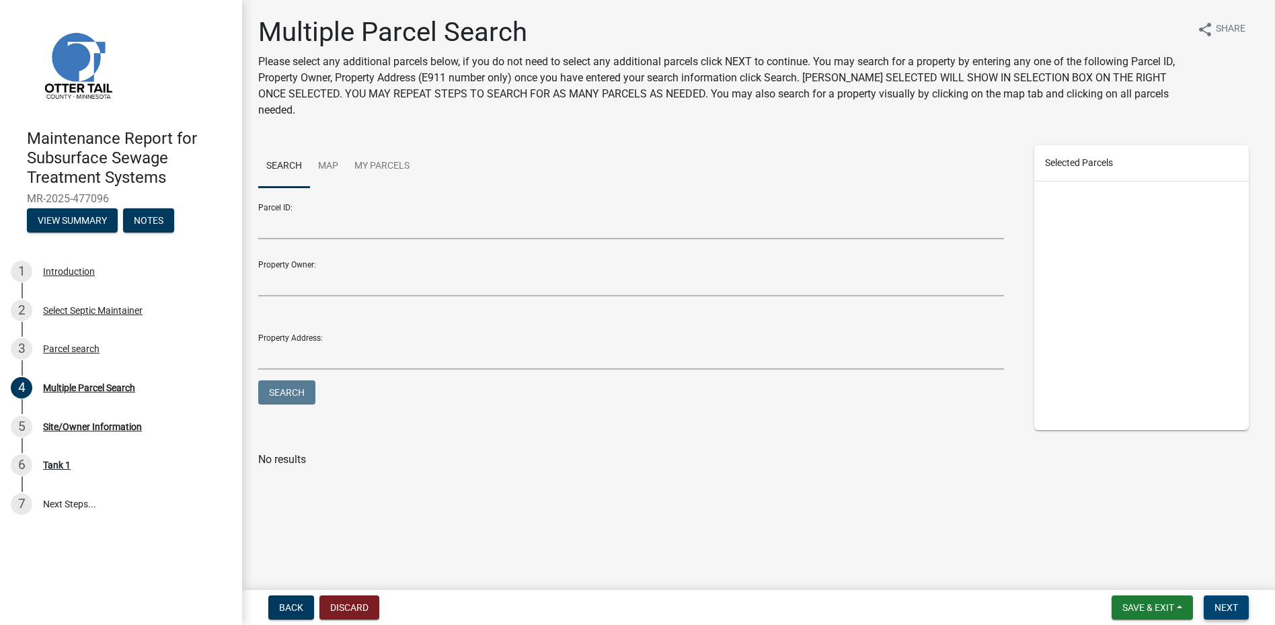
click at [1218, 596] on button "Next" at bounding box center [1226, 608] width 45 height 24
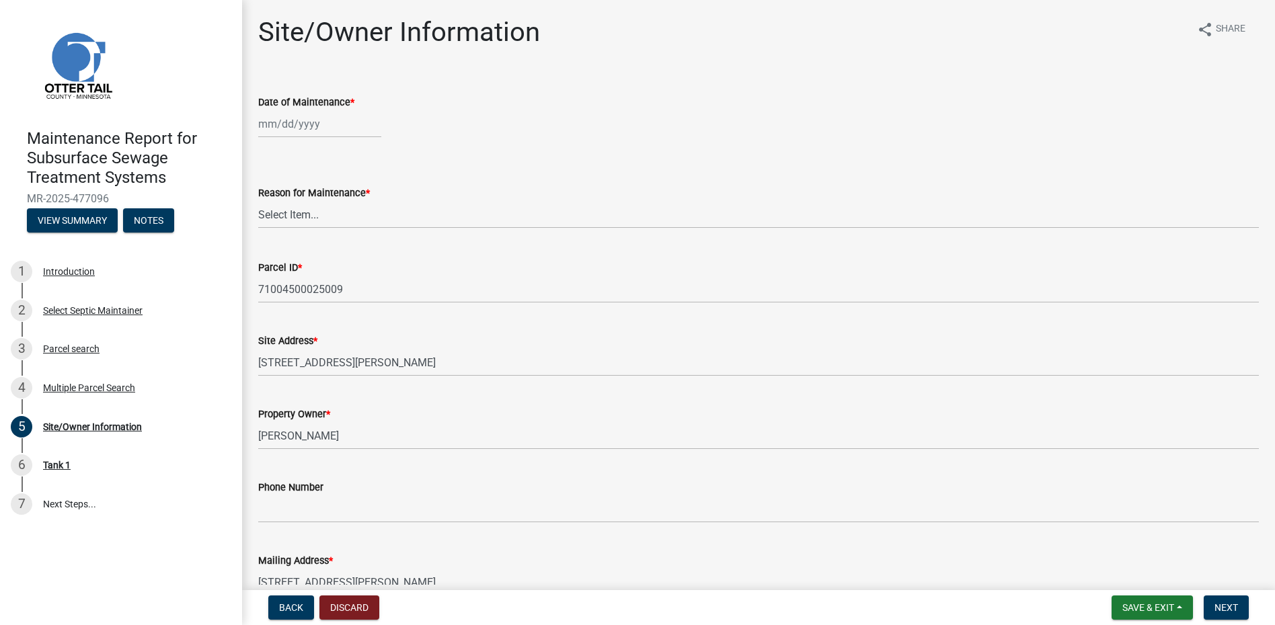
click at [305, 118] on div at bounding box center [319, 124] width 123 height 28
select select "9"
select select "2025"
click at [275, 155] on button "Previous month" at bounding box center [272, 153] width 16 height 22
select select "8"
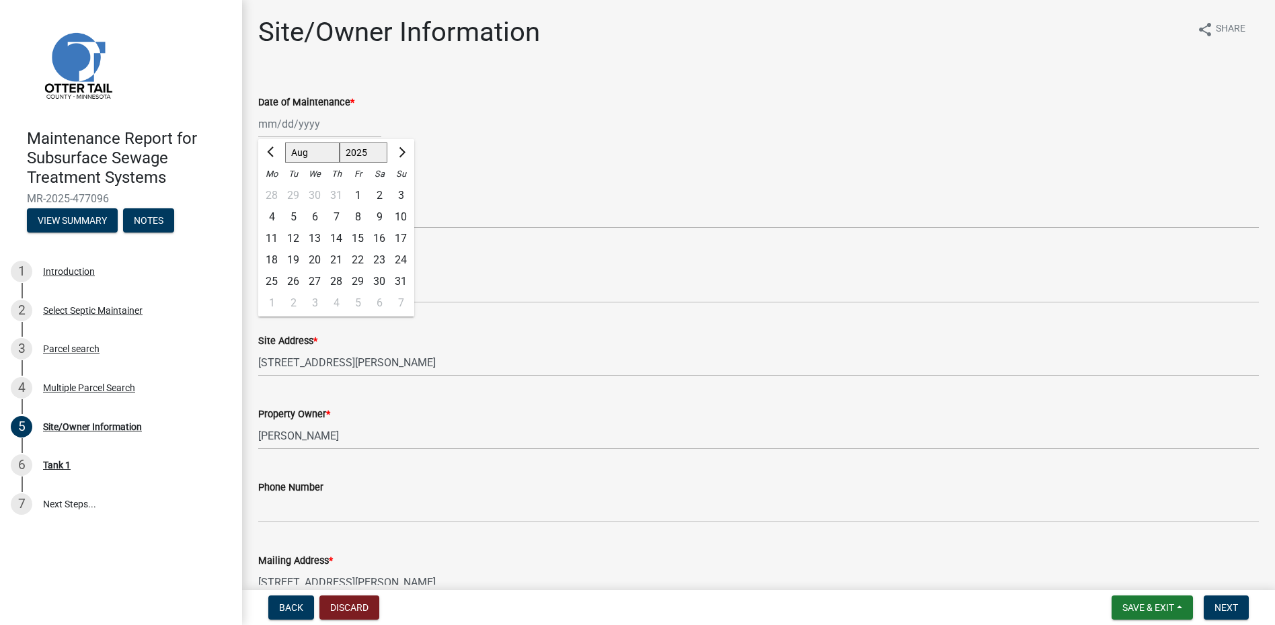
click at [318, 285] on div "27" at bounding box center [315, 282] width 22 height 22
type input "[DATE]"
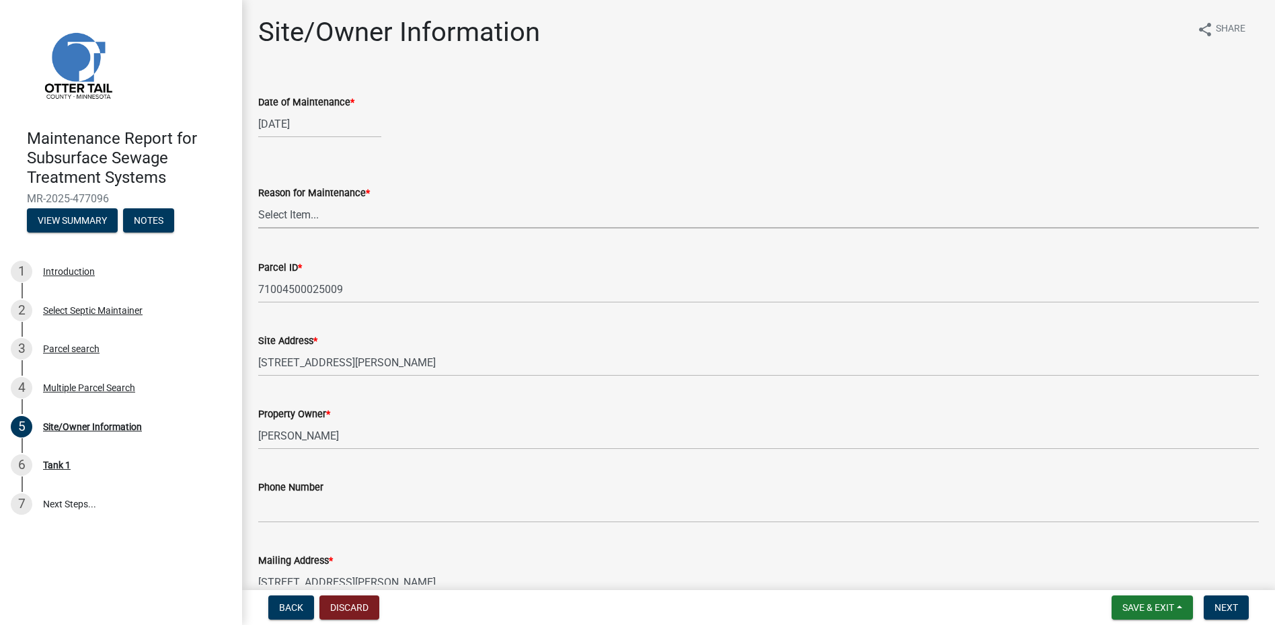
click at [344, 210] on select "Select Item... Called Routine Other" at bounding box center [758, 215] width 1000 height 28
click at [258, 201] on select "Select Item... Called Routine Other" at bounding box center [758, 215] width 1000 height 28
select select "78493fc6-8c9b-4d4c-b322-7064476e595b"
drag, startPoint x: 1205, startPoint y: 596, endPoint x: 1216, endPoint y: 598, distance: 10.9
click at [1214, 598] on button "Next" at bounding box center [1226, 608] width 45 height 24
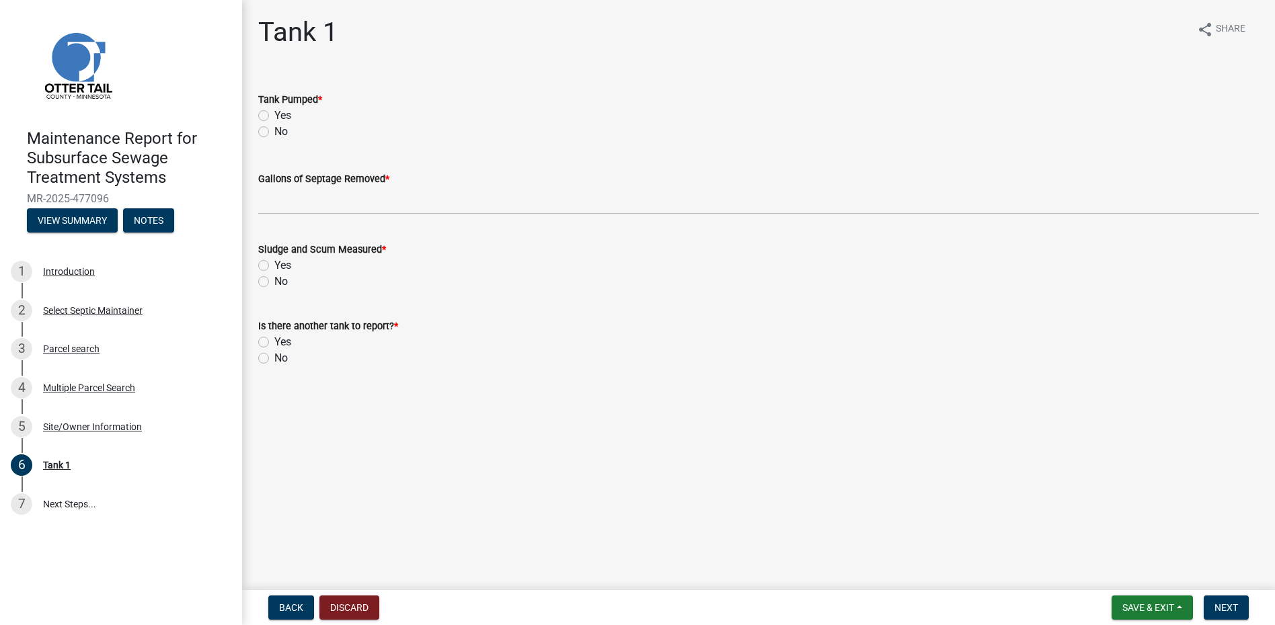
click at [274, 130] on label "No" at bounding box center [280, 132] width 13 height 16
click at [274, 130] on input "No" at bounding box center [278, 128] width 9 height 9
radio input "true"
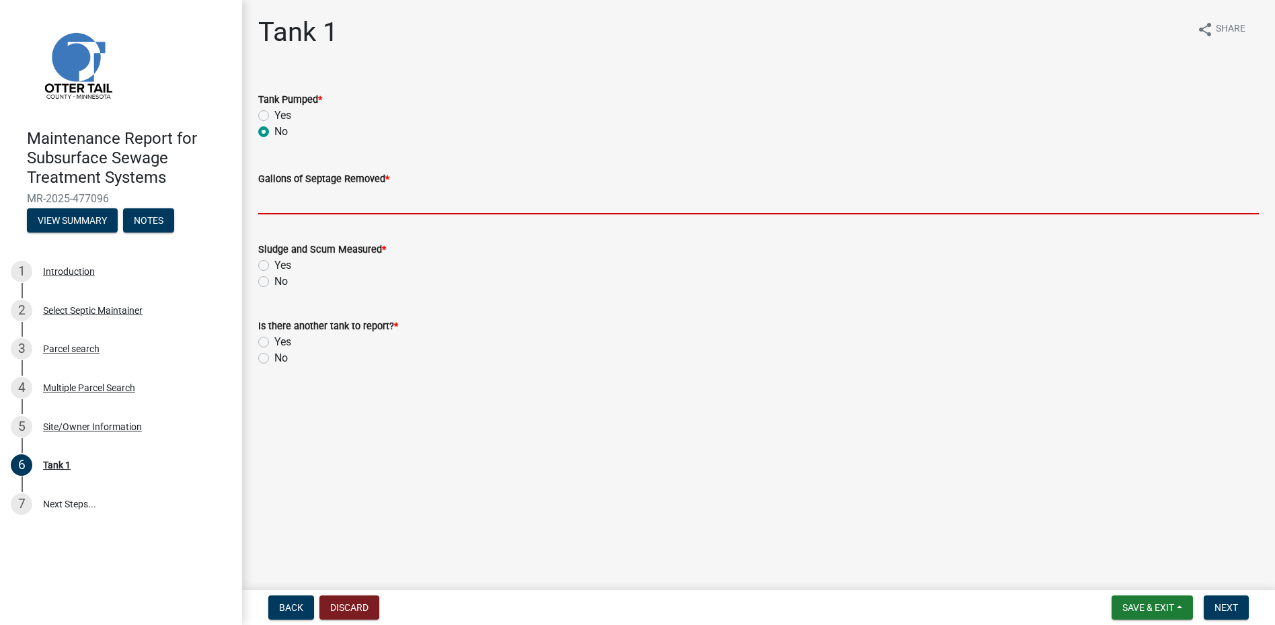
click at [334, 200] on input "Gallons of Septage Removed *" at bounding box center [758, 201] width 1000 height 28
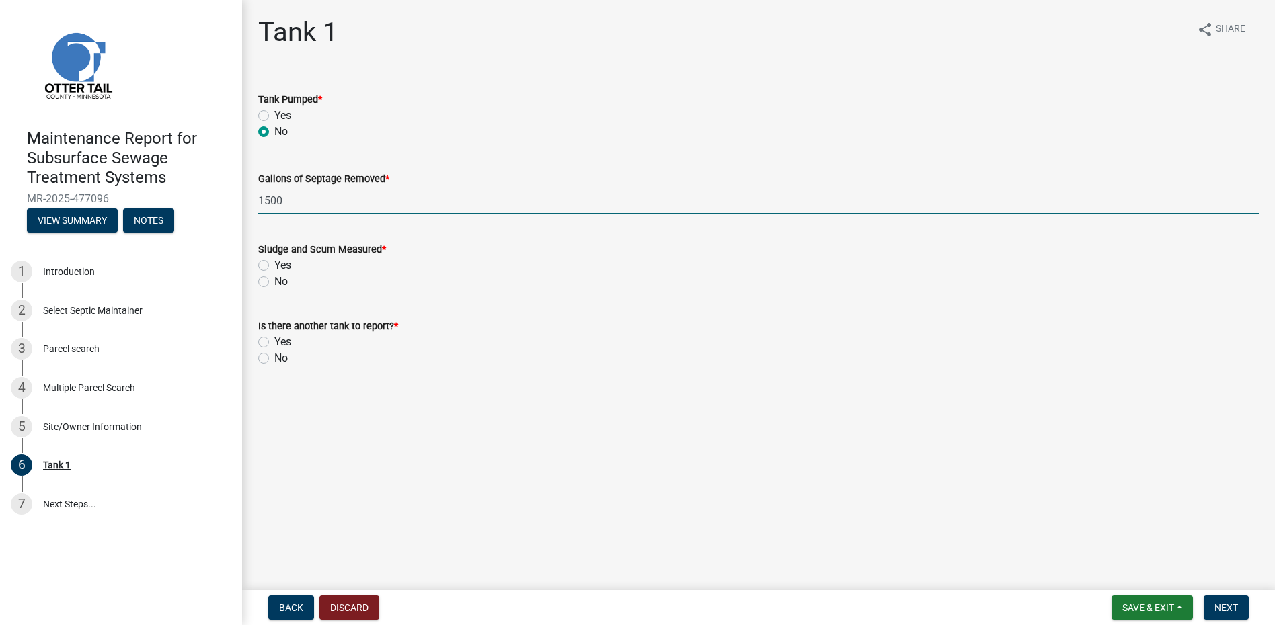
type input "1500"
click at [264, 276] on div "No" at bounding box center [758, 282] width 1000 height 16
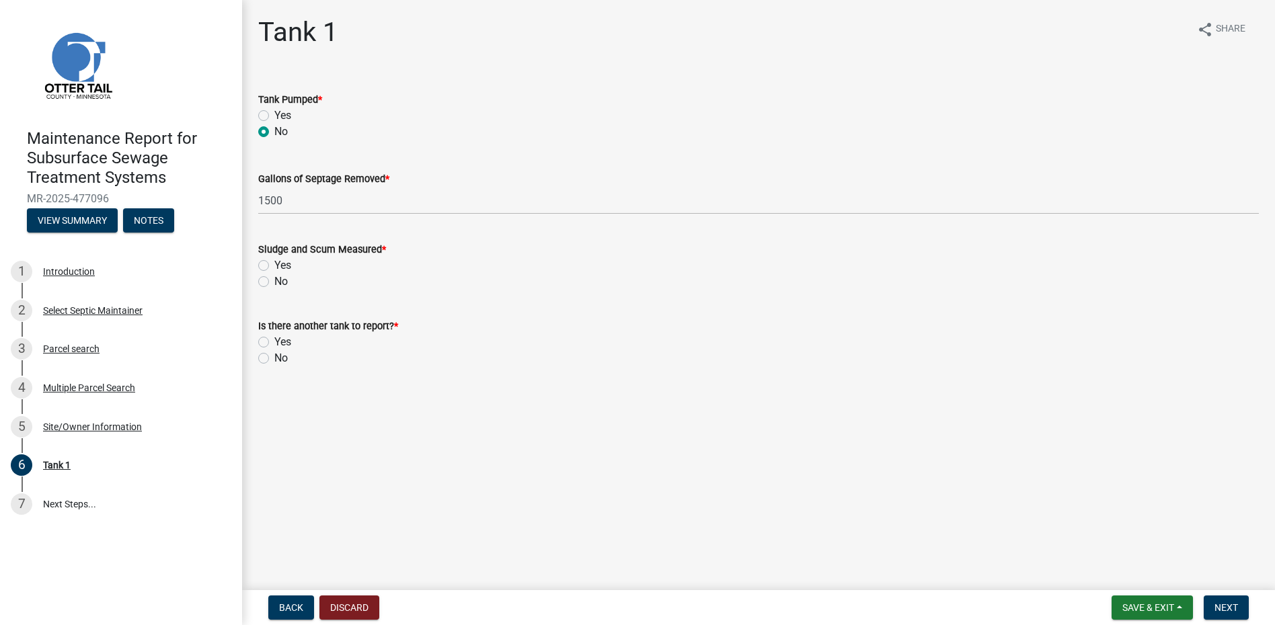
click at [274, 284] on label "No" at bounding box center [280, 282] width 13 height 16
click at [274, 282] on input "No" at bounding box center [278, 278] width 9 height 9
radio input "true"
click at [274, 358] on label "No" at bounding box center [280, 358] width 13 height 16
click at [274, 358] on input "No" at bounding box center [278, 354] width 9 height 9
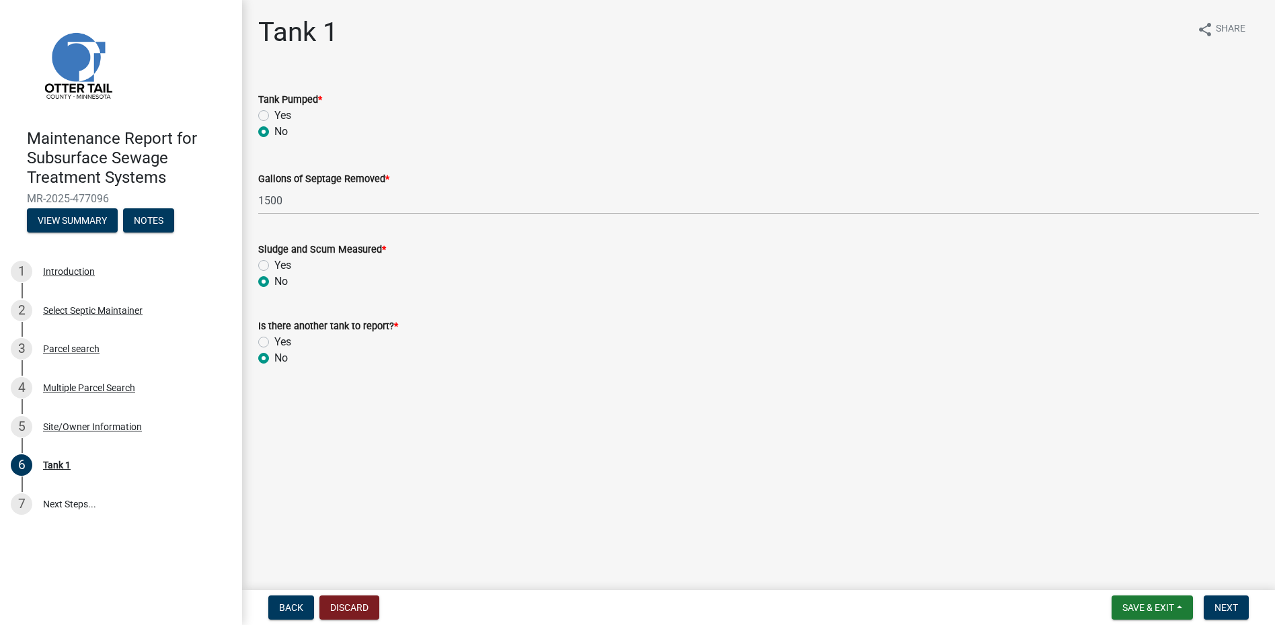
radio input "true"
click at [1240, 596] on button "Next" at bounding box center [1226, 608] width 45 height 24
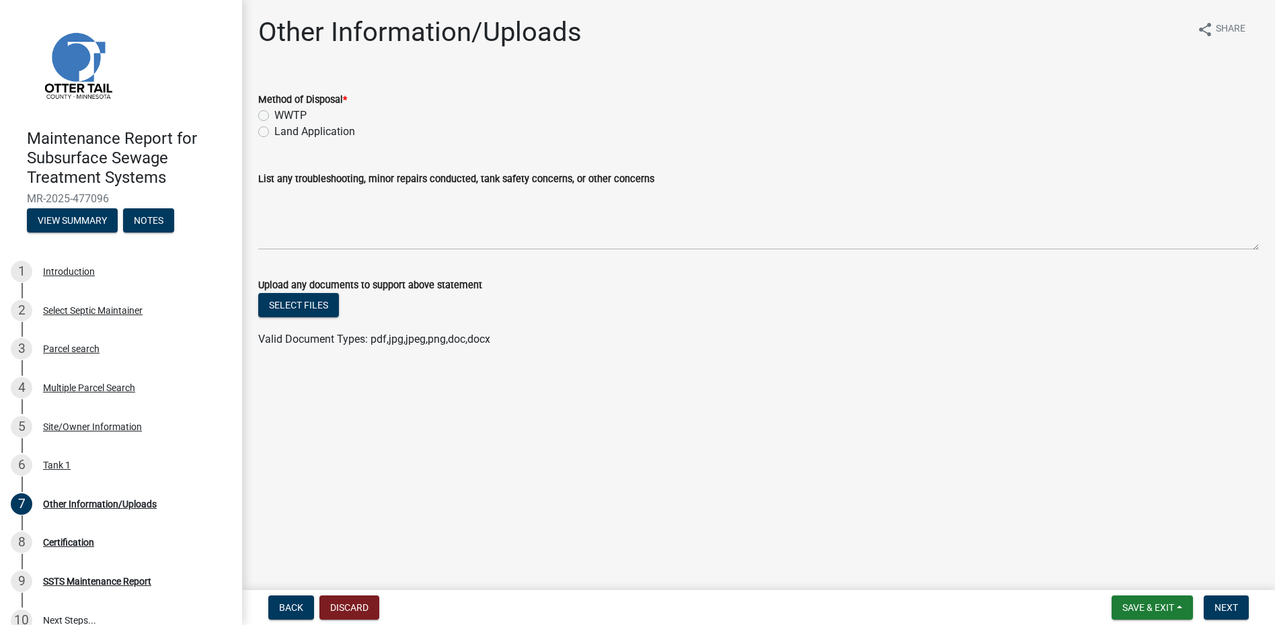
click at [326, 133] on label "Land Application" at bounding box center [314, 132] width 81 height 16
click at [283, 132] on input "Land Application" at bounding box center [278, 128] width 9 height 9
radio input "true"
click at [1226, 601] on button "Next" at bounding box center [1226, 608] width 45 height 24
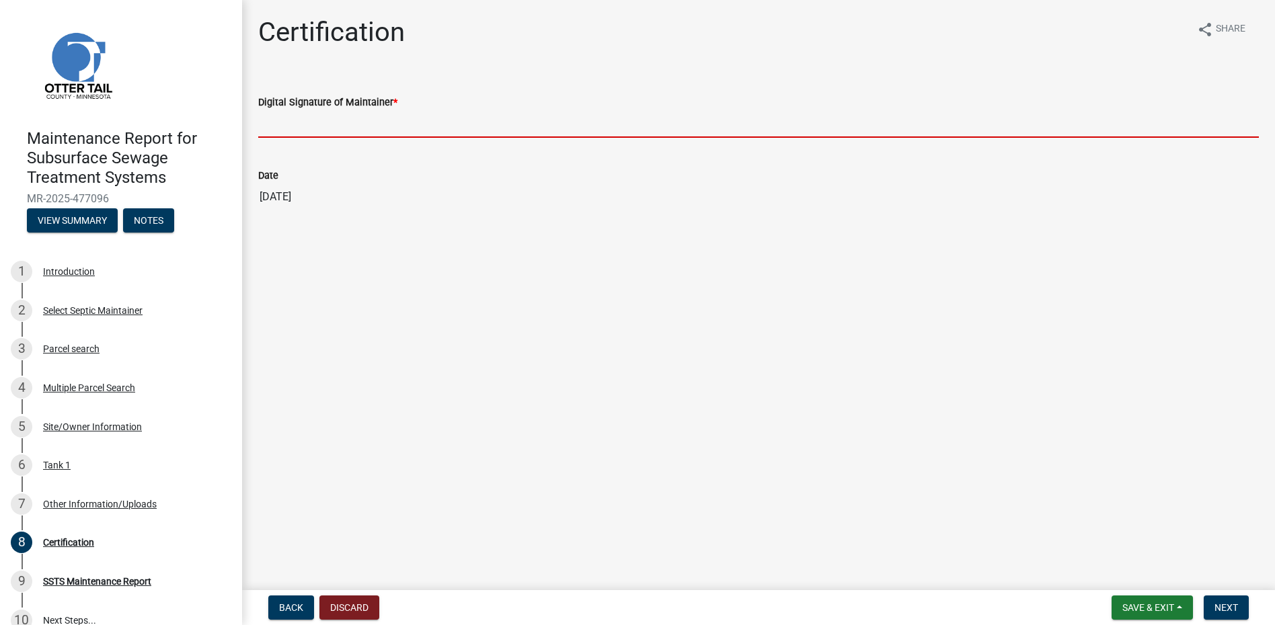
click at [354, 116] on input "Digital Signature of Maintainer *" at bounding box center [758, 124] width 1000 height 28
type input "[PERSON_NAME]"
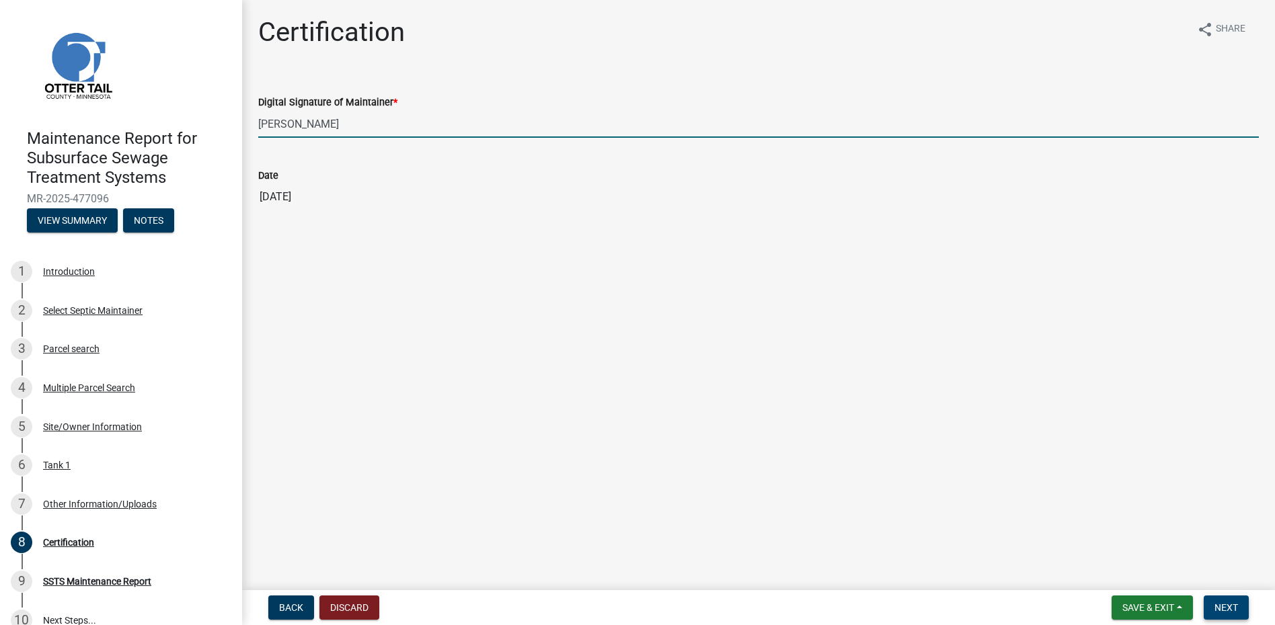
click at [1216, 597] on button "Next" at bounding box center [1226, 608] width 45 height 24
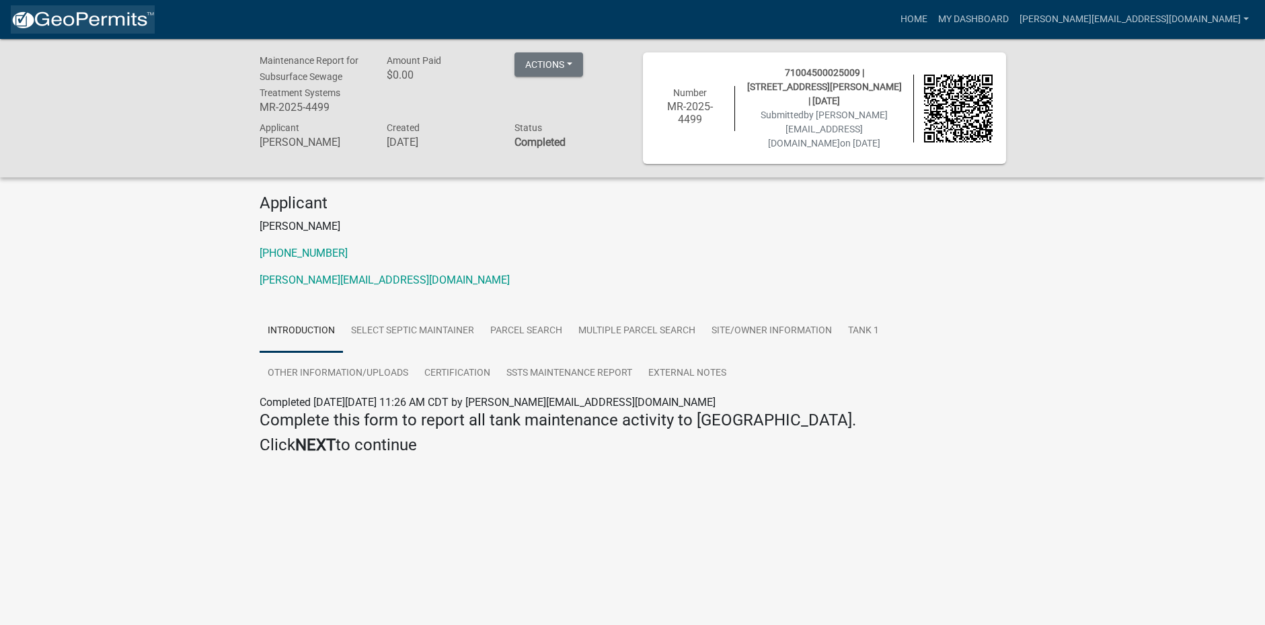
click at [99, 22] on img at bounding box center [83, 20] width 144 height 20
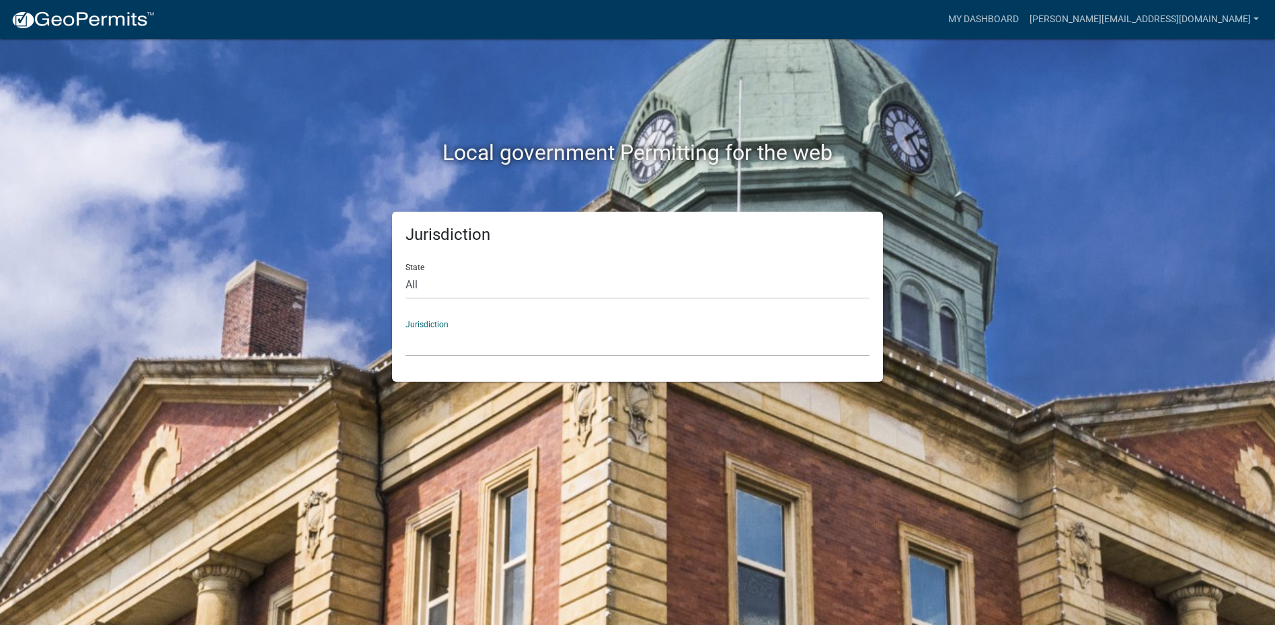
click at [494, 341] on select "[GEOGRAPHIC_DATA], [US_STATE] [GEOGRAPHIC_DATA], [US_STATE][PERSON_NAME][GEOGRA…" at bounding box center [637, 343] width 464 height 28
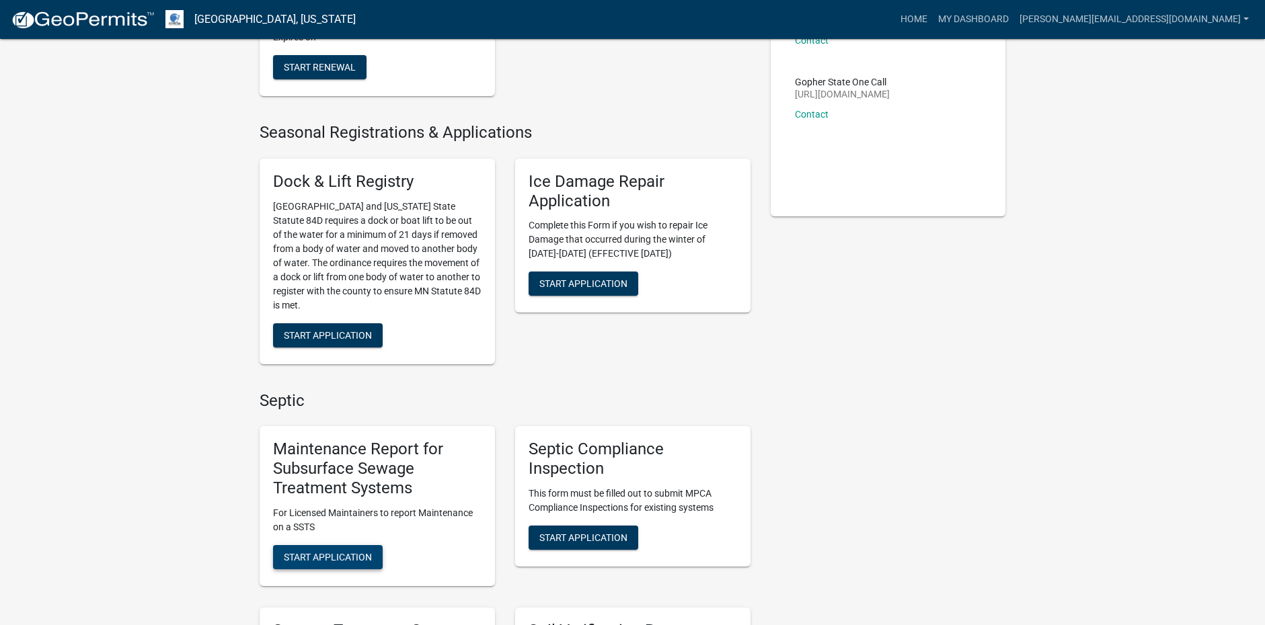
scroll to position [336, 0]
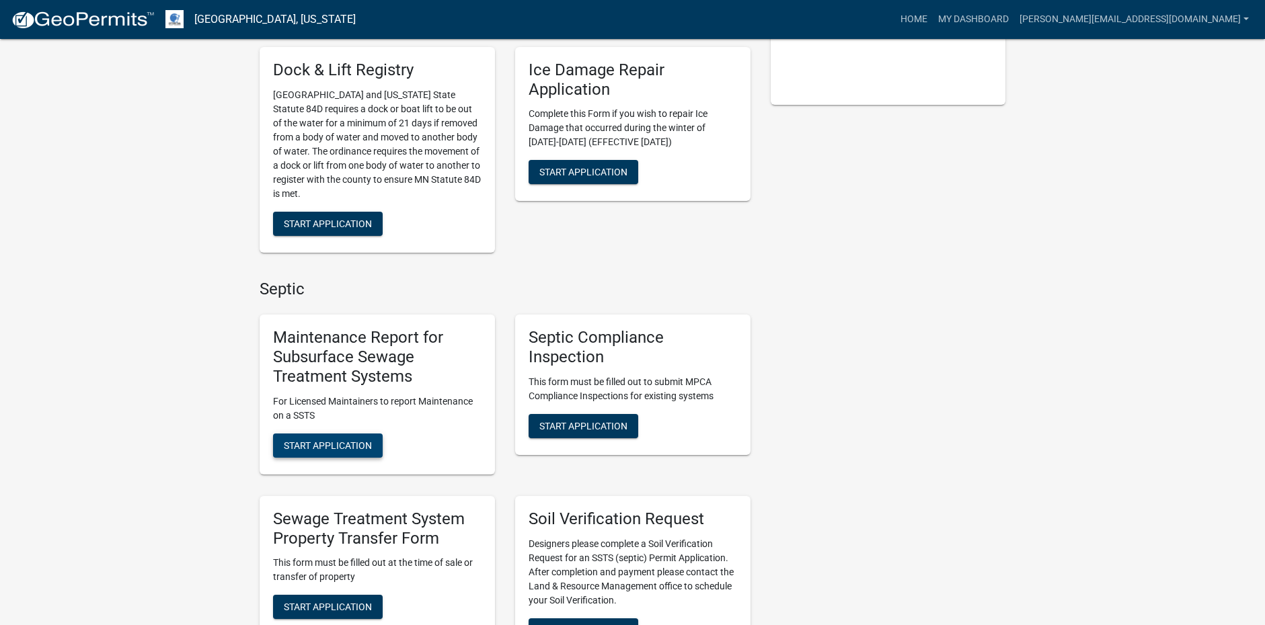
click at [359, 450] on span "Start Application" at bounding box center [328, 445] width 88 height 11
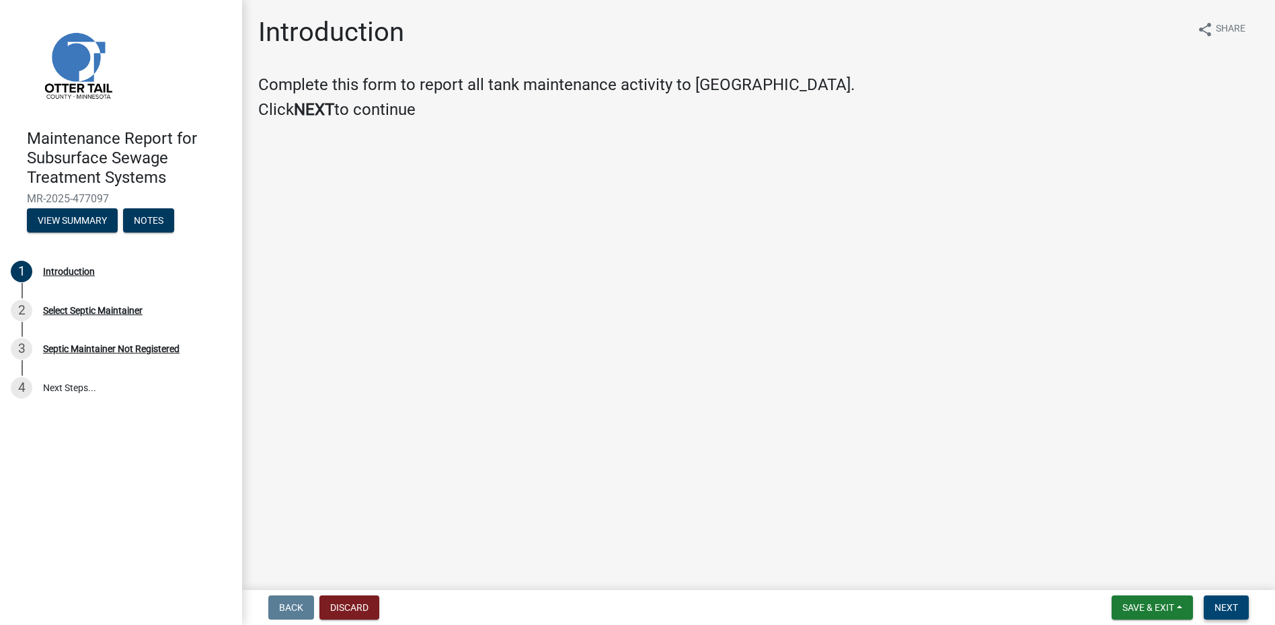
click at [1220, 602] on button "Next" at bounding box center [1226, 608] width 45 height 24
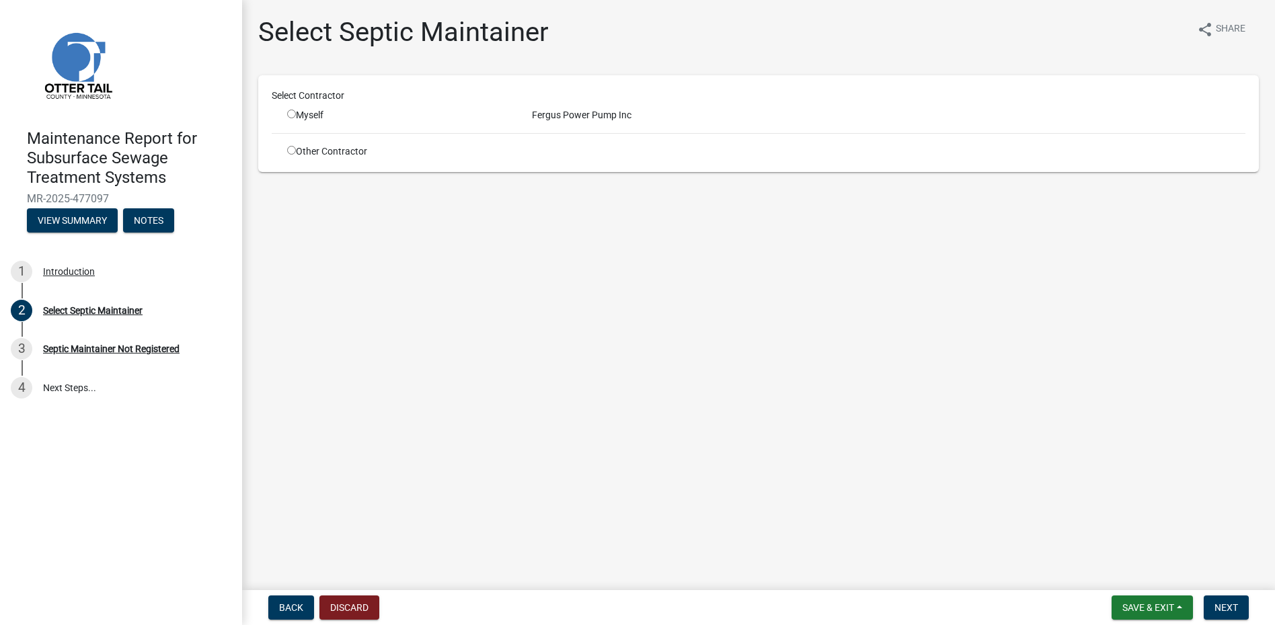
click at [308, 122] on div "Myself" at bounding box center [399, 115] width 225 height 14
click at [308, 117] on div "Myself" at bounding box center [399, 115] width 225 height 14
click at [290, 112] on input "radio" at bounding box center [291, 114] width 9 height 9
radio input "true"
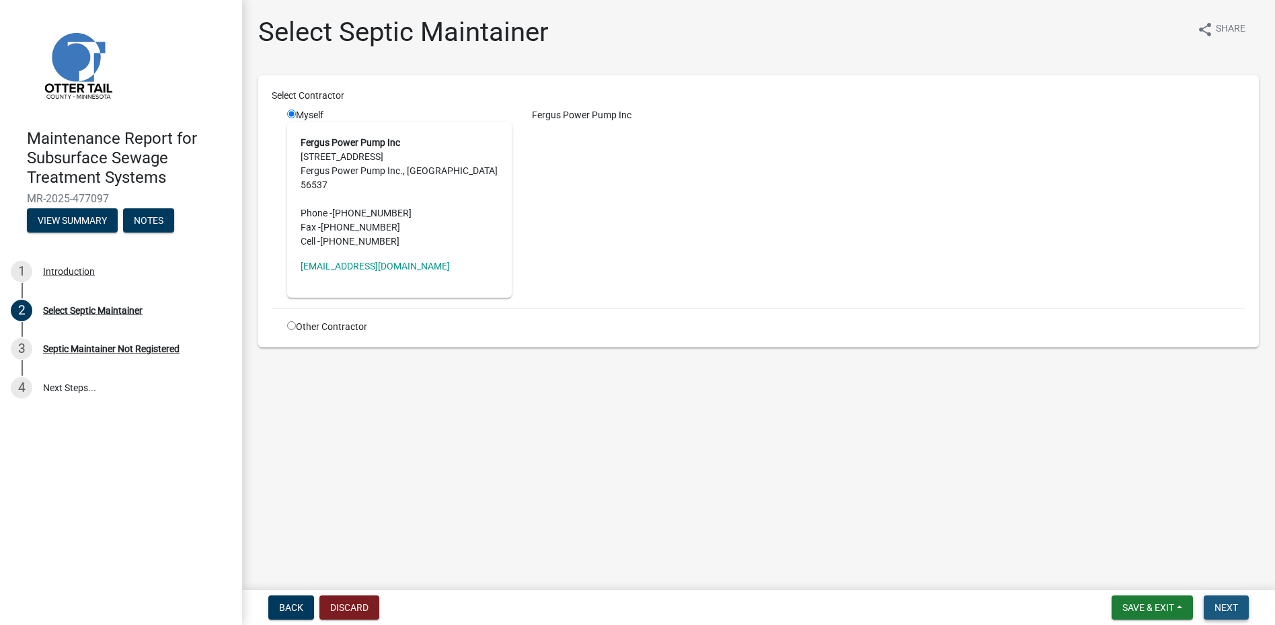
click at [1221, 603] on span "Next" at bounding box center [1226, 607] width 24 height 11
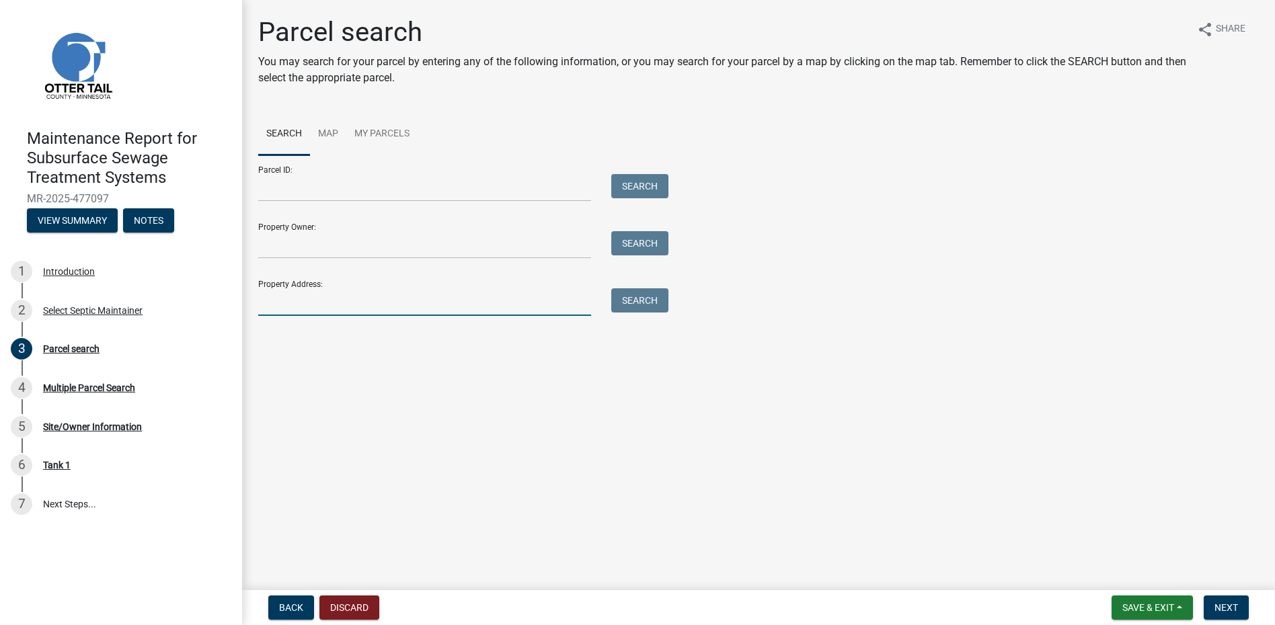
click at [340, 301] on input "Property Address:" at bounding box center [424, 302] width 333 height 28
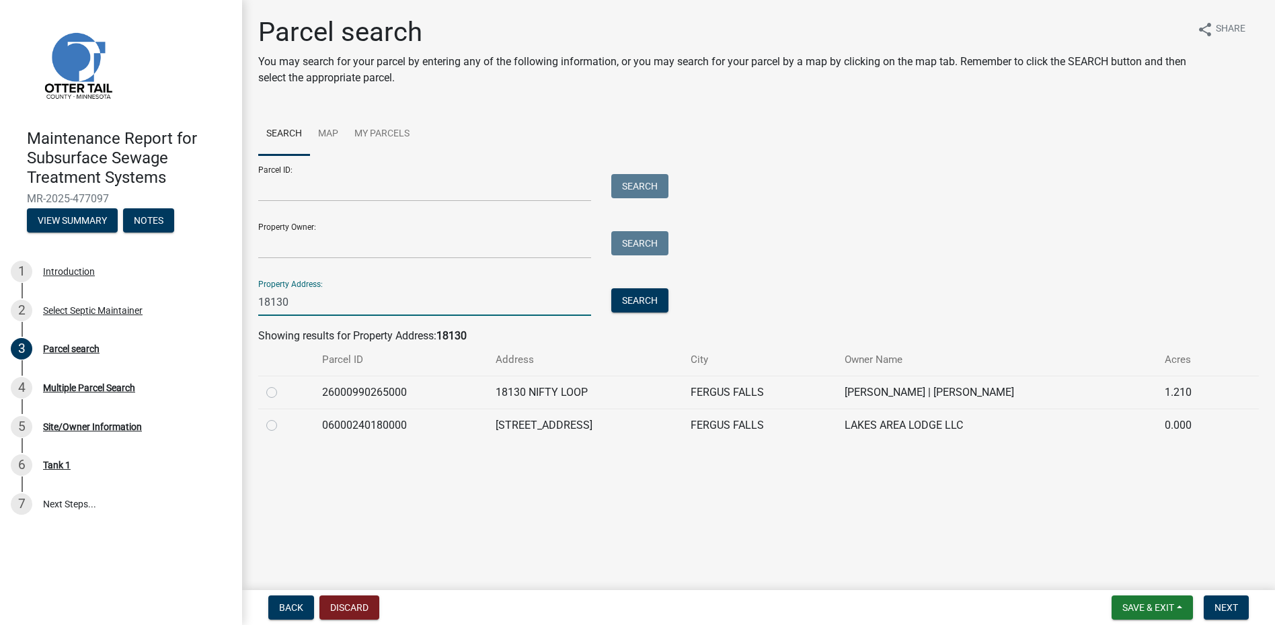
type input "18130"
click at [282, 418] on label at bounding box center [282, 418] width 0 height 0
click at [282, 426] on input "radio" at bounding box center [286, 422] width 9 height 9
radio input "true"
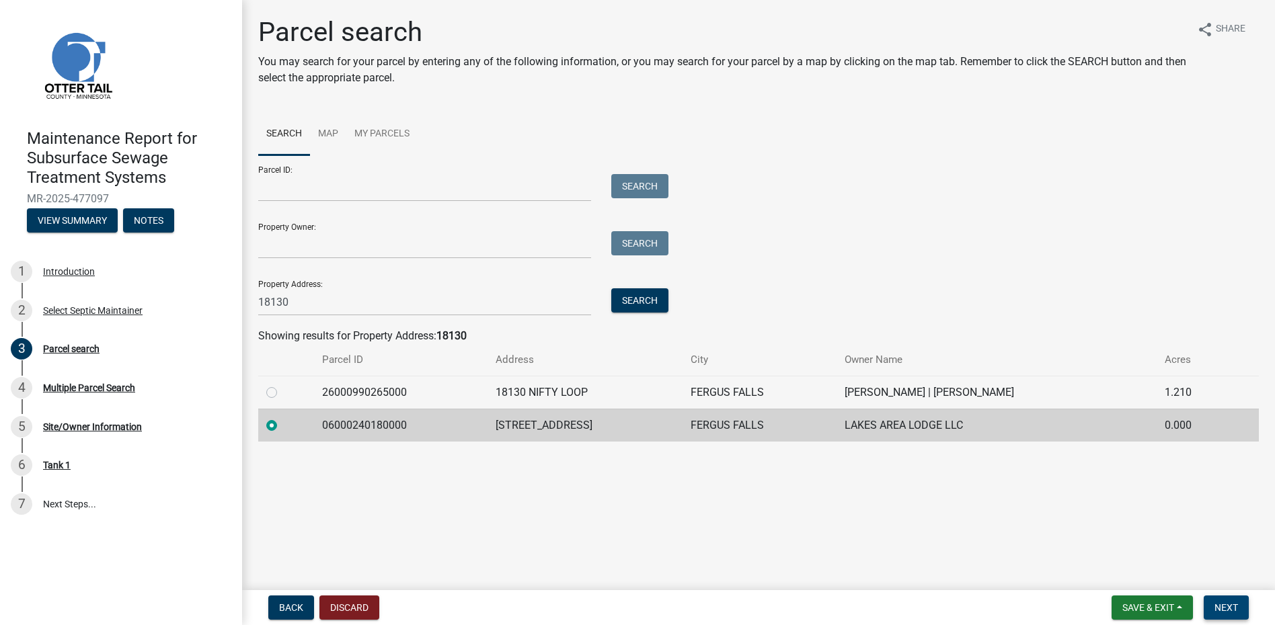
click at [1230, 599] on button "Next" at bounding box center [1226, 608] width 45 height 24
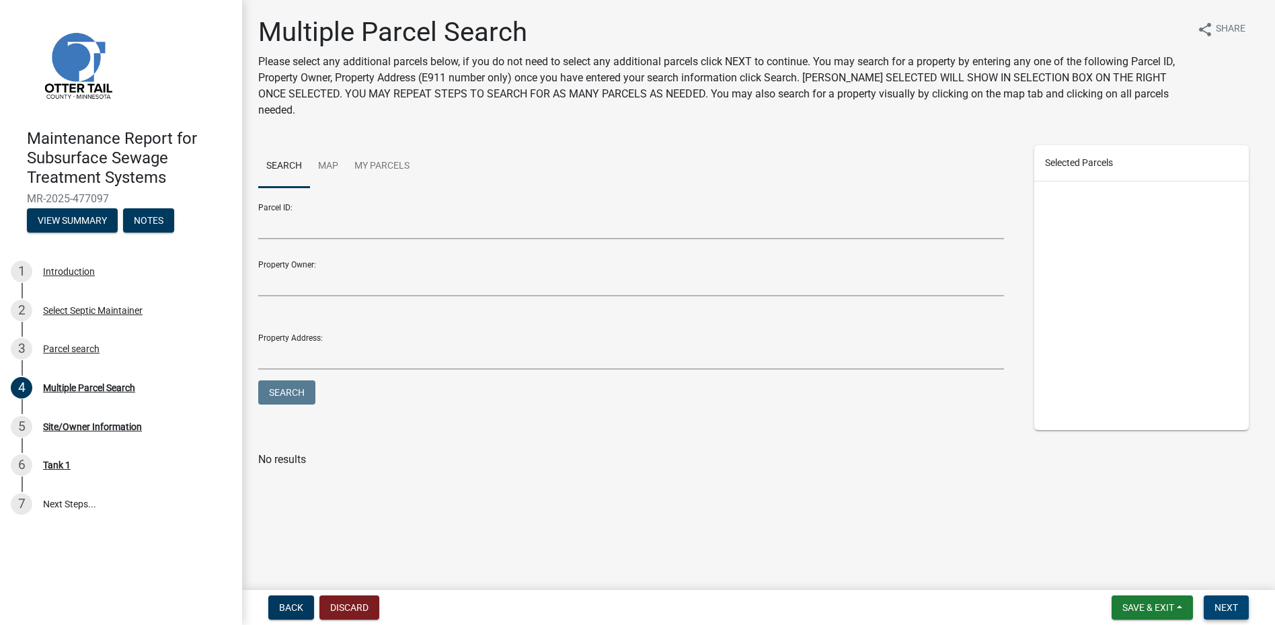
click at [1224, 600] on button "Next" at bounding box center [1226, 608] width 45 height 24
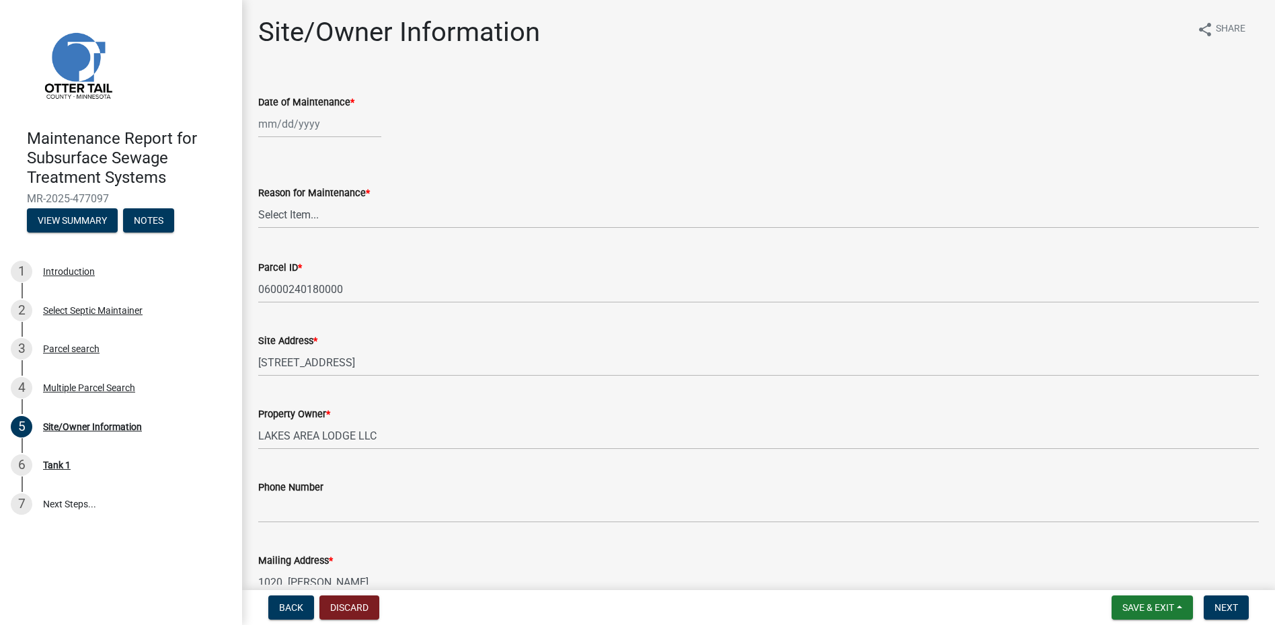
click at [270, 120] on div at bounding box center [319, 124] width 123 height 28
select select "9"
select select "2025"
click at [269, 190] on div "1" at bounding box center [272, 196] width 22 height 22
type input "[DATE]"
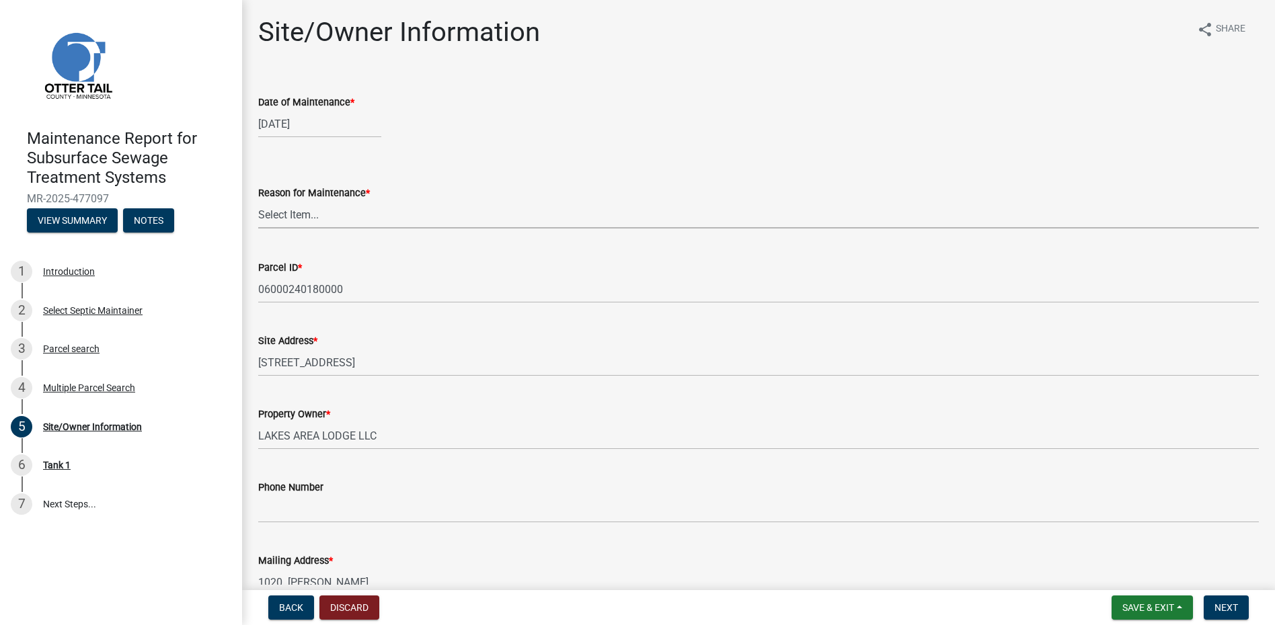
click at [291, 211] on select "Select Item... Called Routine Other" at bounding box center [758, 215] width 1000 height 28
click at [258, 201] on select "Select Item... Called Routine Other" at bounding box center [758, 215] width 1000 height 28
select select "78493fc6-8c9b-4d4c-b322-7064476e595b"
click at [1216, 614] on button "Next" at bounding box center [1226, 608] width 45 height 24
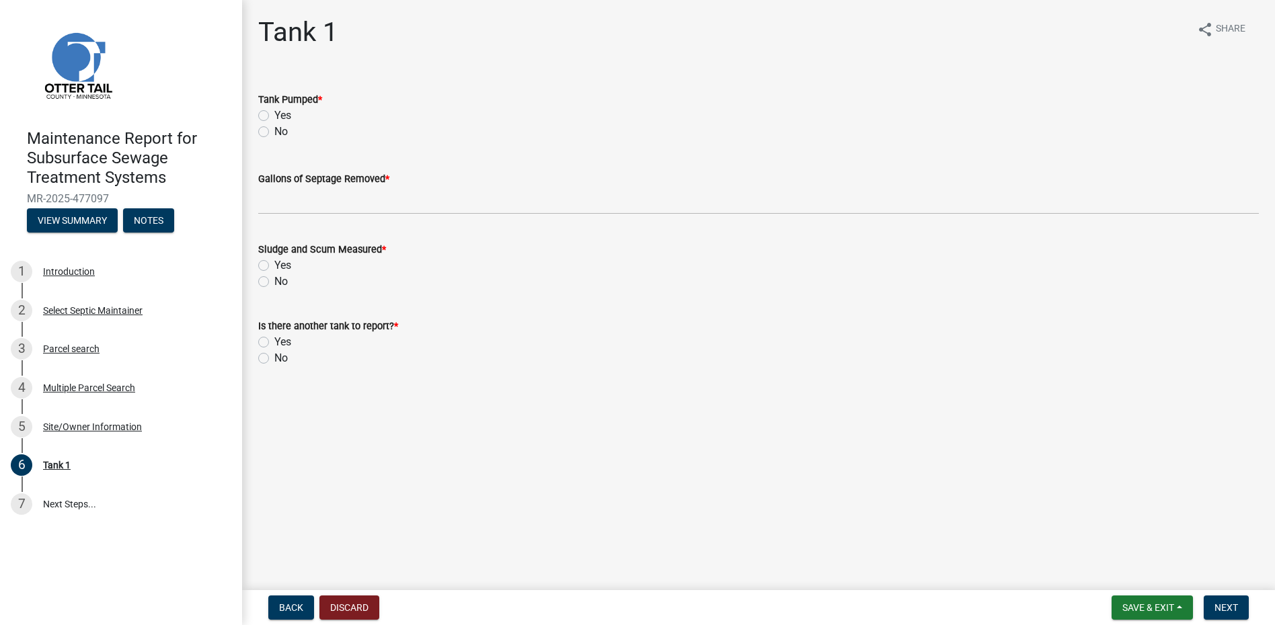
click at [274, 114] on label "Yes" at bounding box center [282, 116] width 17 height 16
click at [274, 114] on input "Yes" at bounding box center [278, 112] width 9 height 9
radio input "true"
drag, startPoint x: 293, startPoint y: 225, endPoint x: 288, endPoint y: 214, distance: 12.0
click at [289, 223] on wm-data-entity-input "Gallons of Septage Removed *" at bounding box center [758, 188] width 1000 height 73
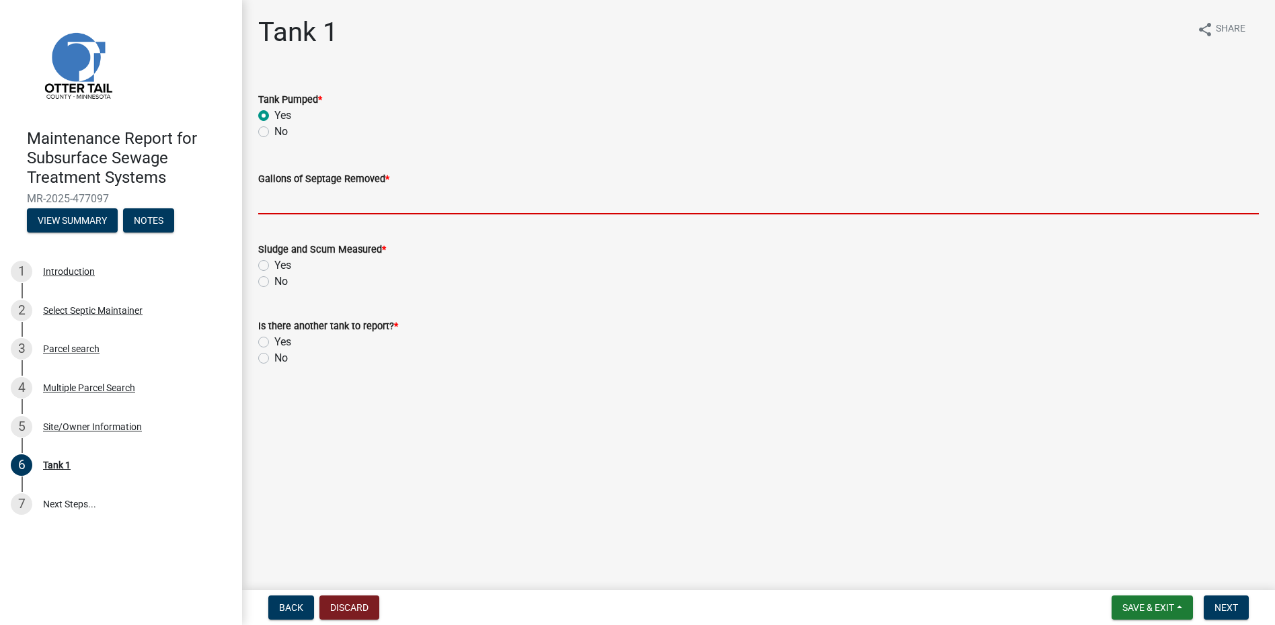
click at [288, 202] on input "Gallons of Septage Removed *" at bounding box center [758, 201] width 1000 height 28
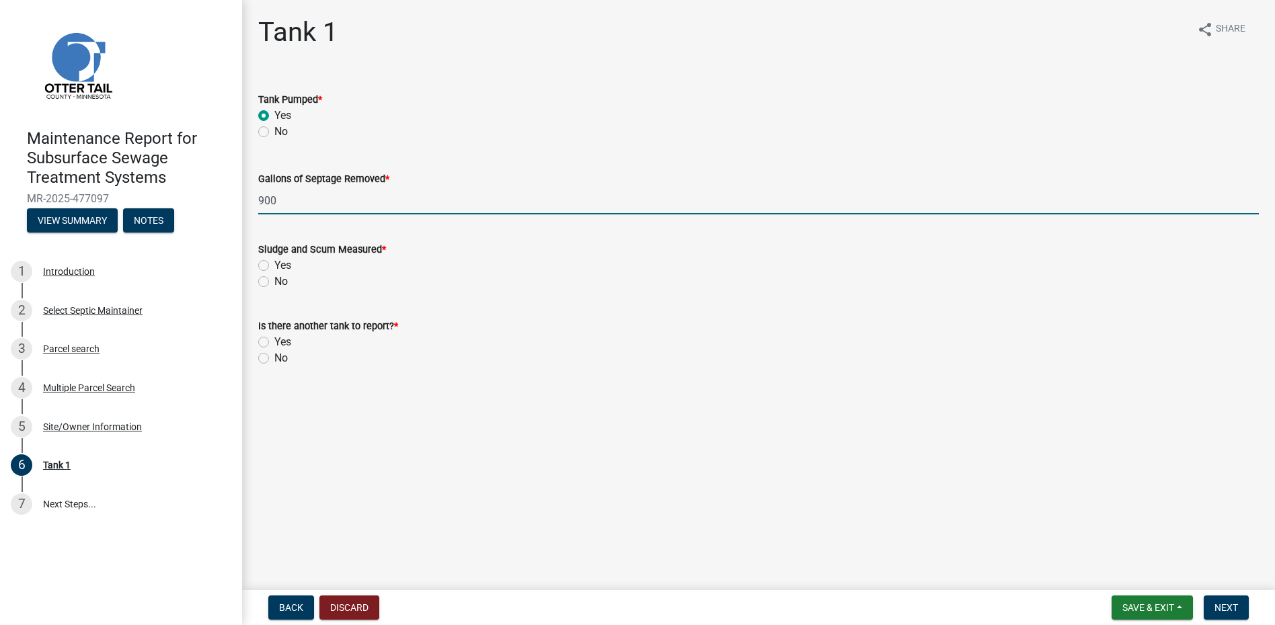
type input "900"
click at [274, 284] on label "No" at bounding box center [280, 282] width 13 height 16
click at [274, 282] on input "No" at bounding box center [278, 278] width 9 height 9
radio input "true"
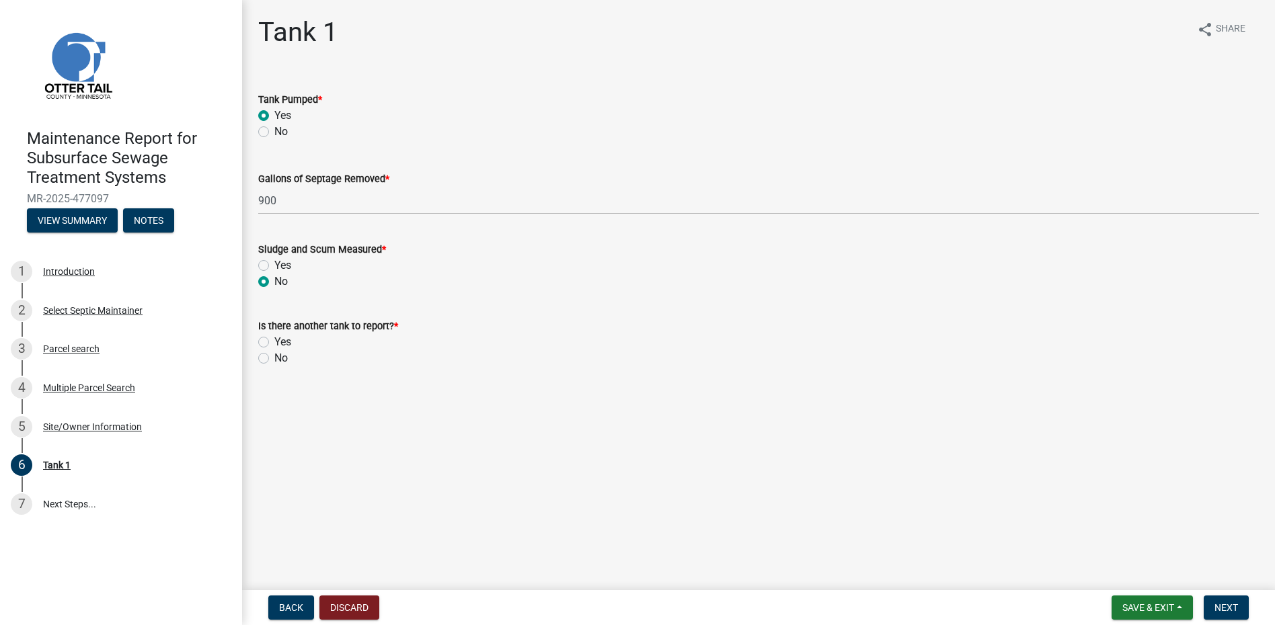
click at [274, 358] on label "No" at bounding box center [280, 358] width 13 height 16
click at [274, 358] on input "No" at bounding box center [278, 354] width 9 height 9
radio input "true"
click at [1232, 603] on span "Next" at bounding box center [1226, 607] width 24 height 11
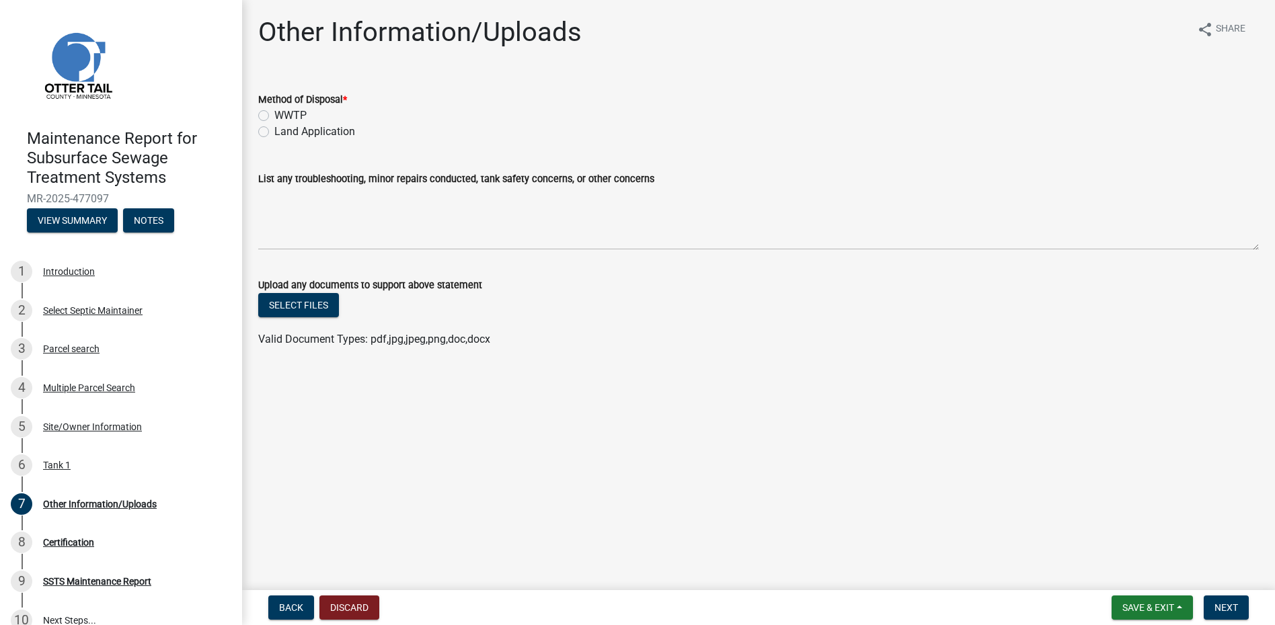
click at [318, 131] on label "Land Application" at bounding box center [314, 132] width 81 height 16
click at [283, 131] on input "Land Application" at bounding box center [278, 128] width 9 height 9
radio input "true"
click at [1214, 590] on div "Maintenance Report for Subsurface Sewage Treatment Systems MR-2025-477097 View …" at bounding box center [637, 312] width 1275 height 625
click at [1216, 604] on span "Next" at bounding box center [1226, 607] width 24 height 11
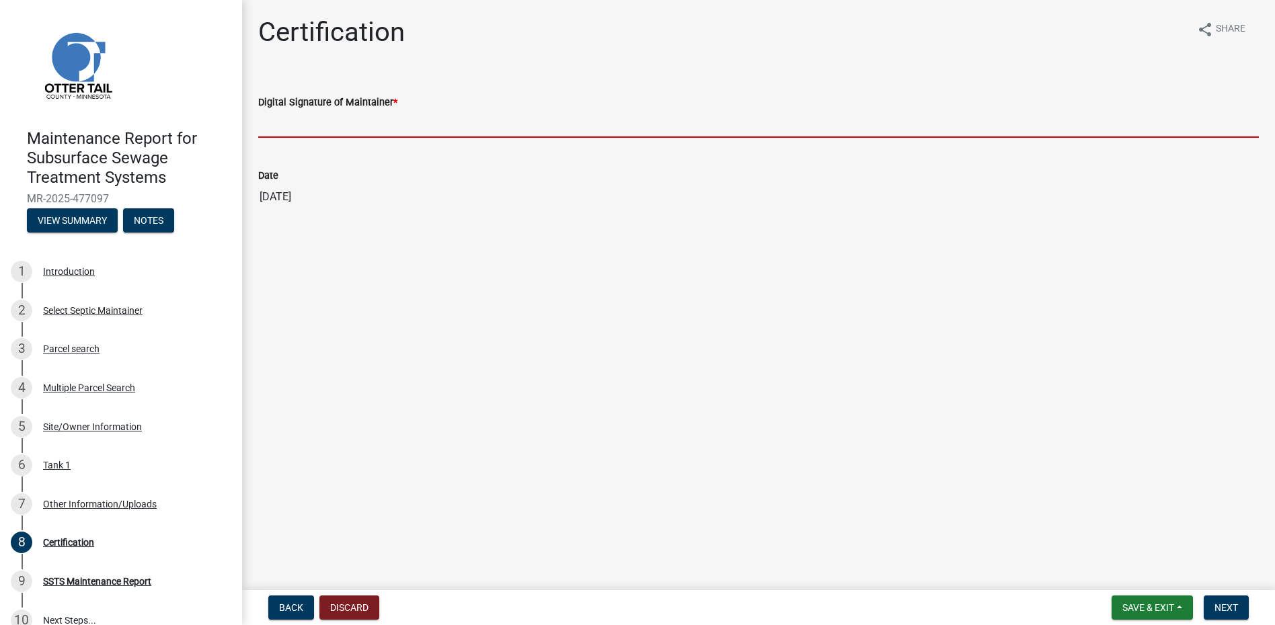
click at [348, 126] on input "Digital Signature of Maintainer *" at bounding box center [758, 124] width 1000 height 28
type input "[PERSON_NAME]"
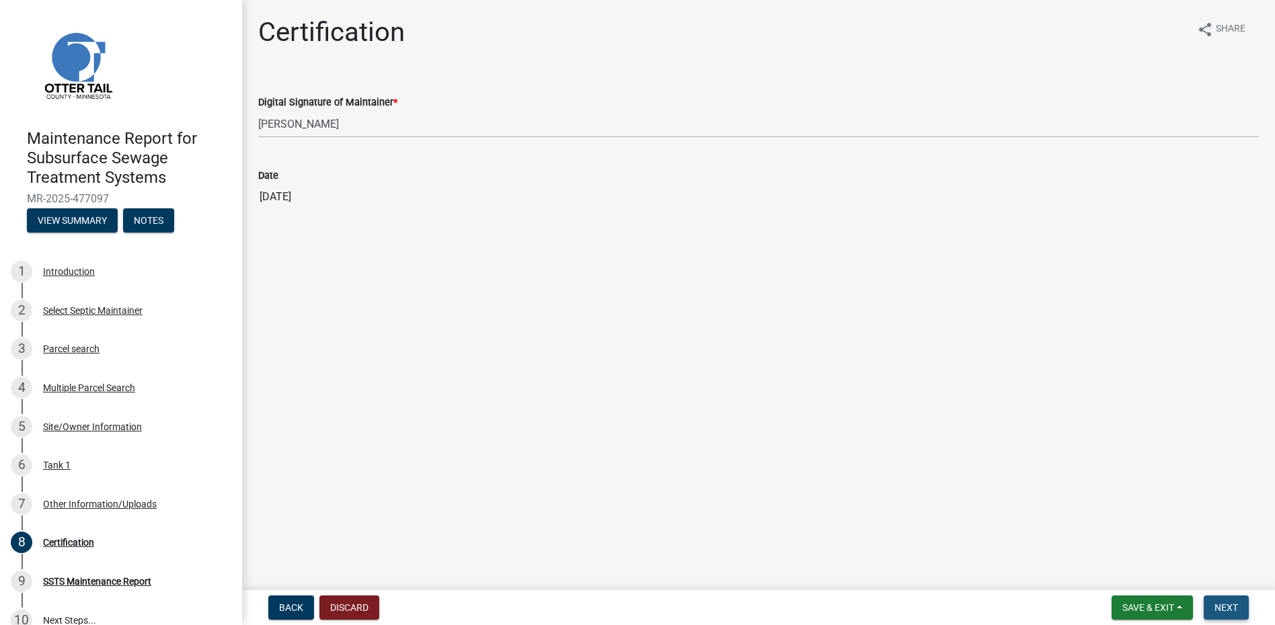
click at [1211, 598] on button "Next" at bounding box center [1226, 608] width 45 height 24
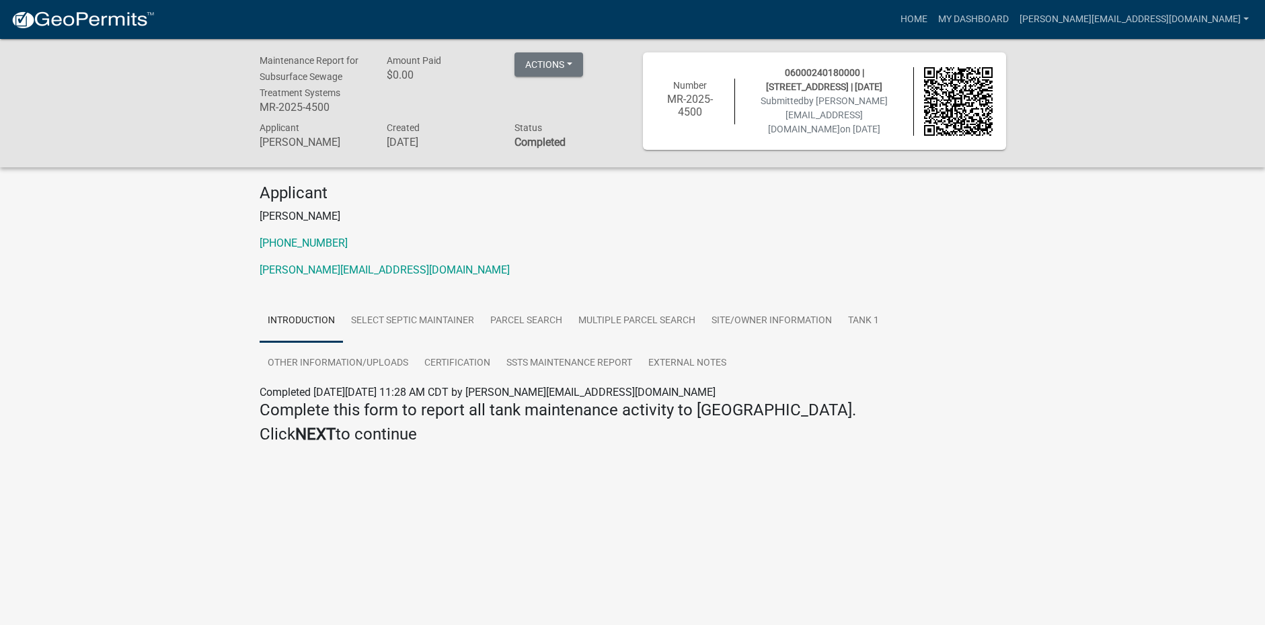
click at [122, 24] on img at bounding box center [83, 20] width 144 height 20
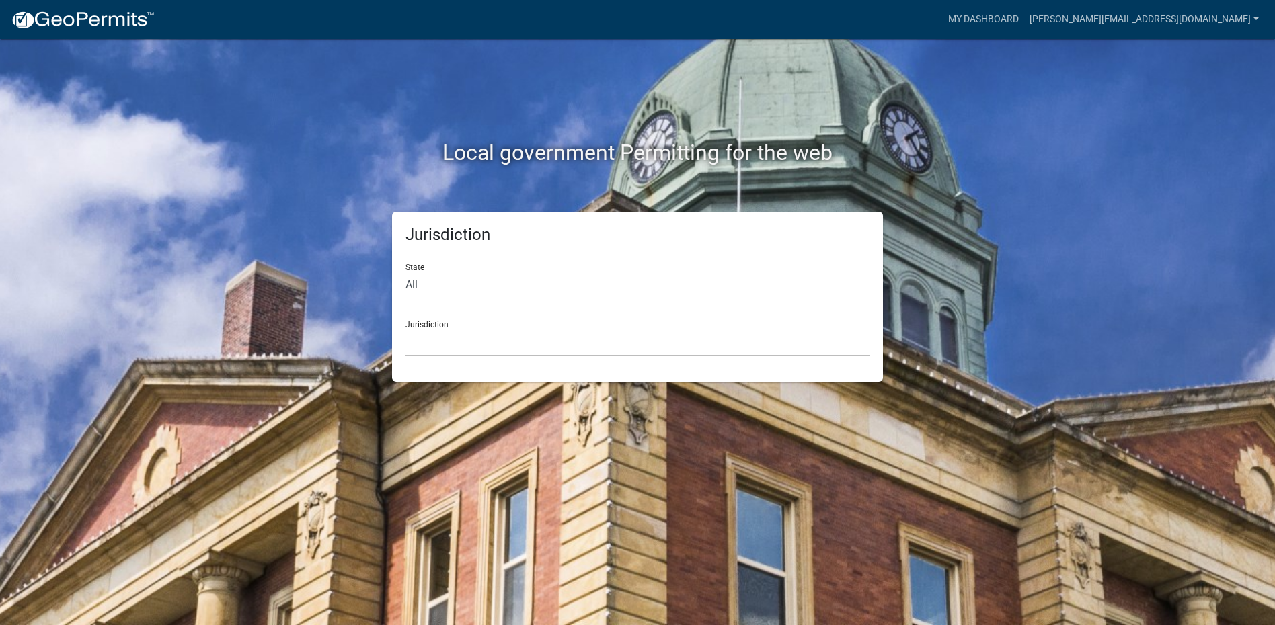
click at [467, 338] on select "[GEOGRAPHIC_DATA], [US_STATE] [GEOGRAPHIC_DATA], [US_STATE][PERSON_NAME][GEOGRA…" at bounding box center [637, 343] width 464 height 28
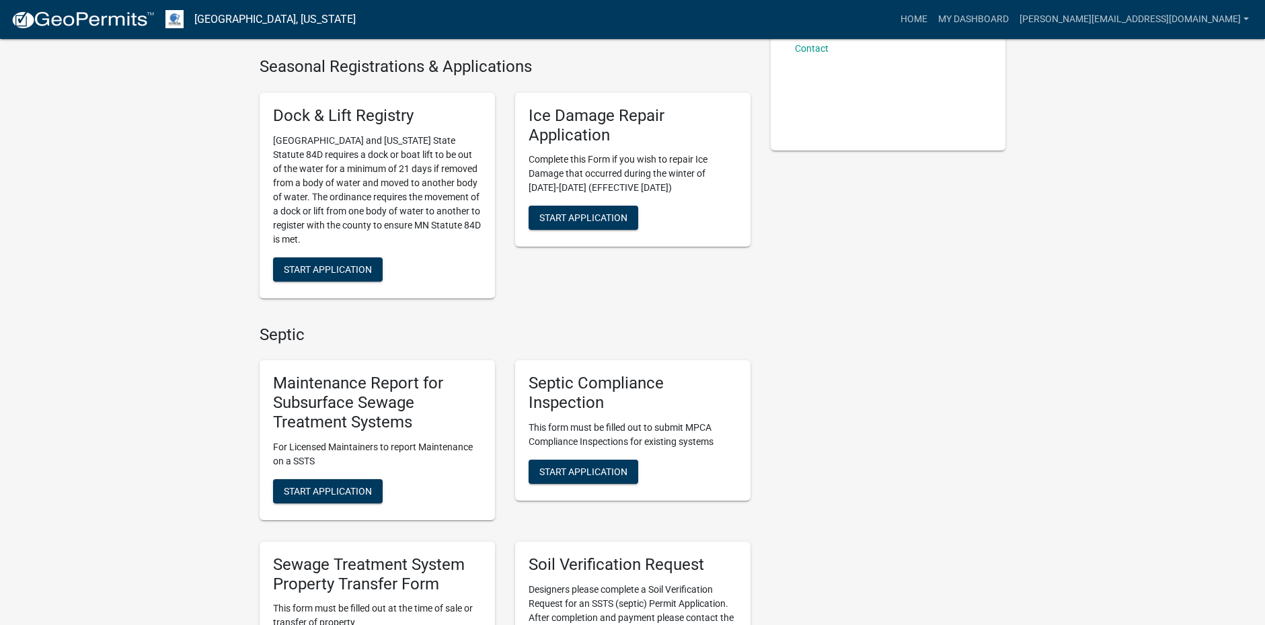
scroll to position [336, 0]
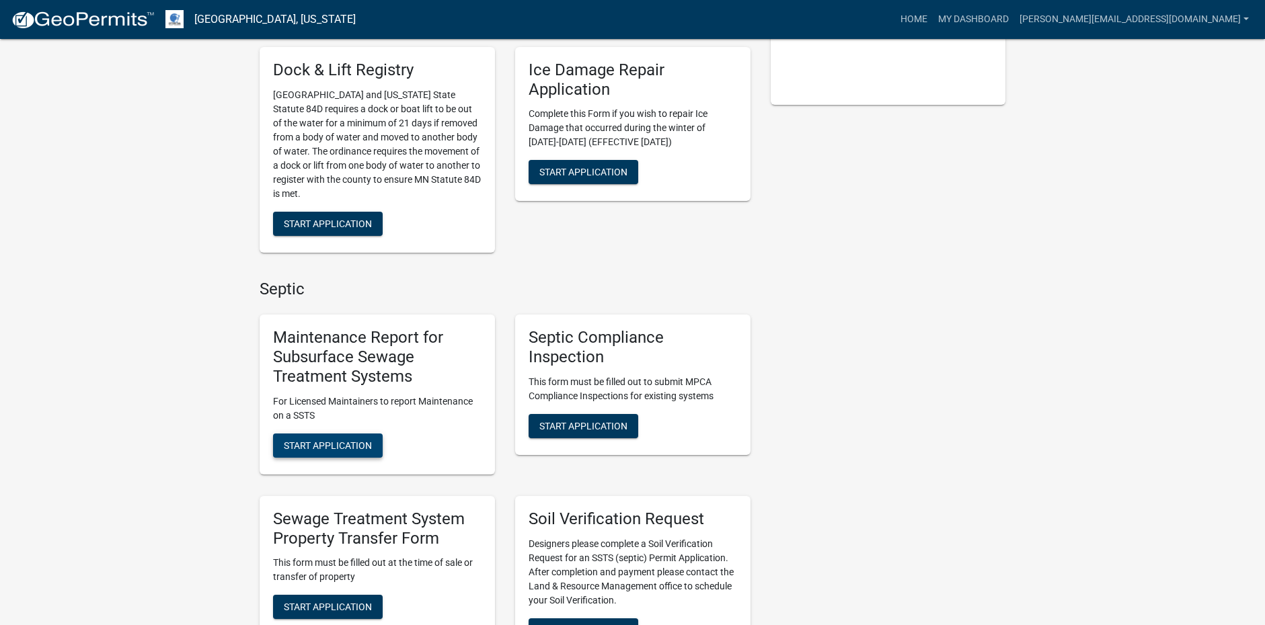
click at [357, 446] on span "Start Application" at bounding box center [328, 445] width 88 height 11
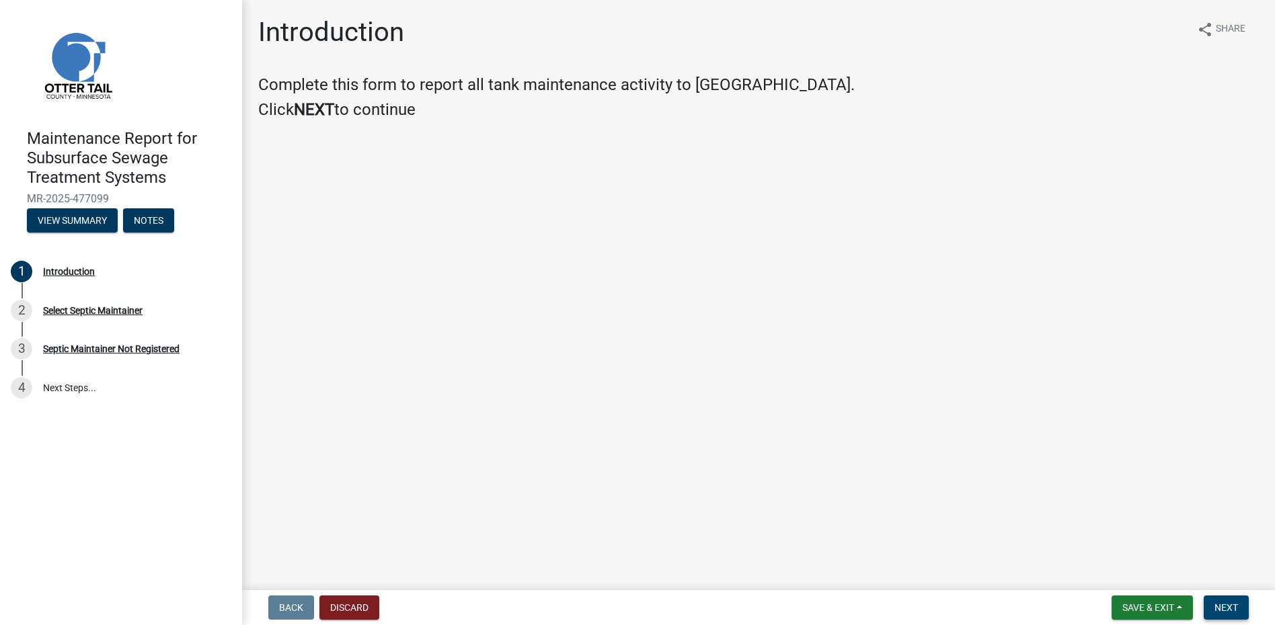
click at [1227, 610] on span "Next" at bounding box center [1226, 607] width 24 height 11
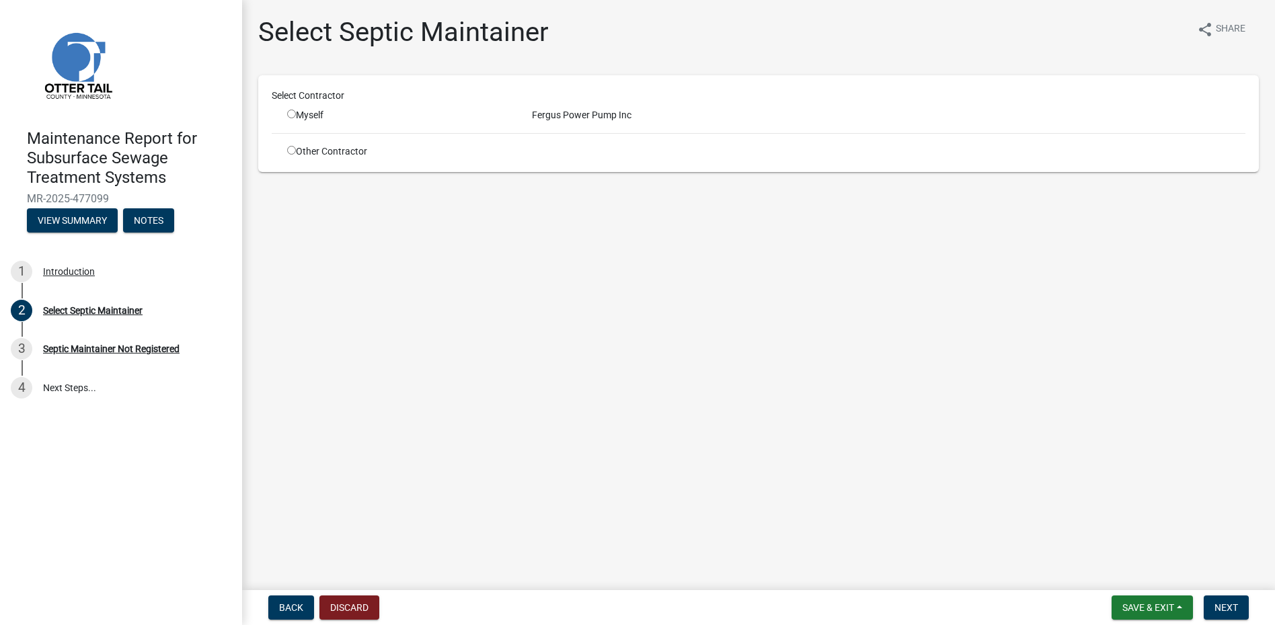
click at [294, 113] on input "radio" at bounding box center [291, 114] width 9 height 9
radio input "true"
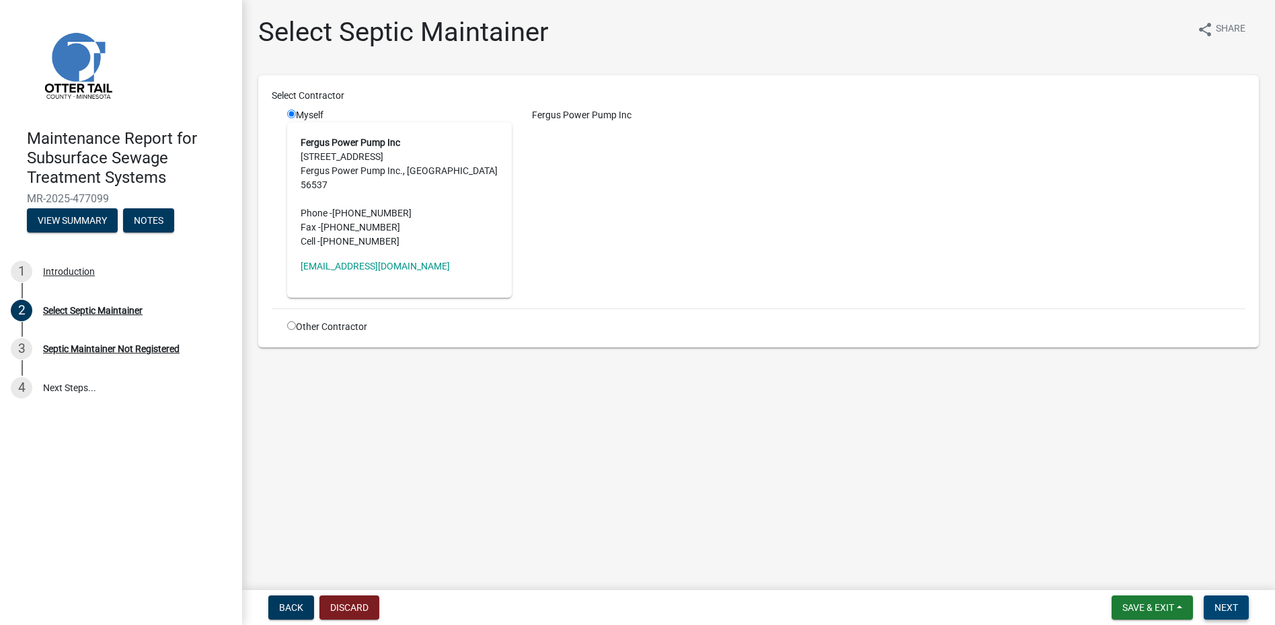
click at [1224, 604] on span "Next" at bounding box center [1226, 607] width 24 height 11
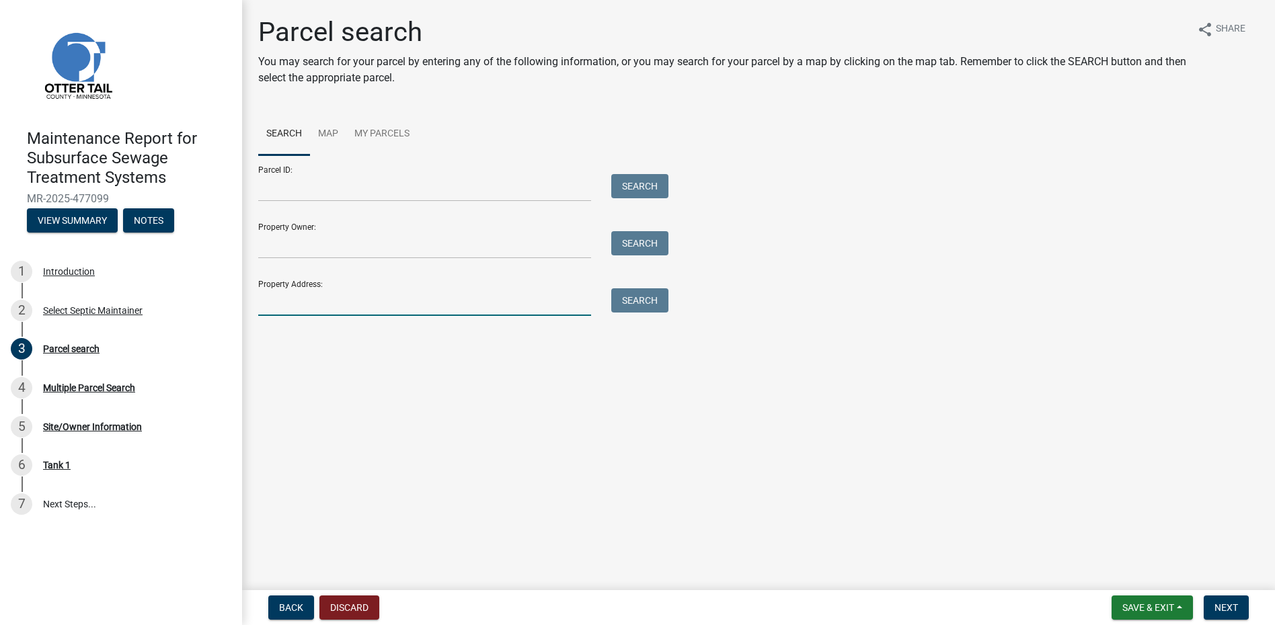
click at [424, 309] on input "Property Address:" at bounding box center [424, 302] width 333 height 28
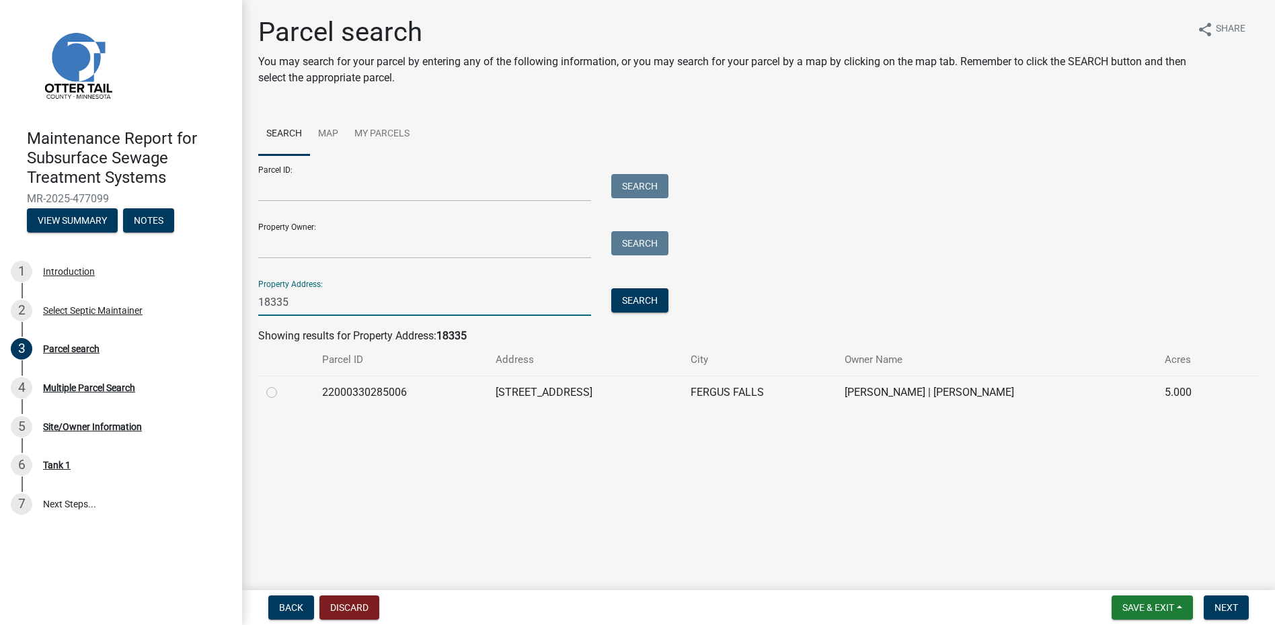
type input "18335"
click at [282, 385] on label at bounding box center [282, 385] width 0 height 0
click at [282, 393] on input "radio" at bounding box center [286, 389] width 9 height 9
radio input "true"
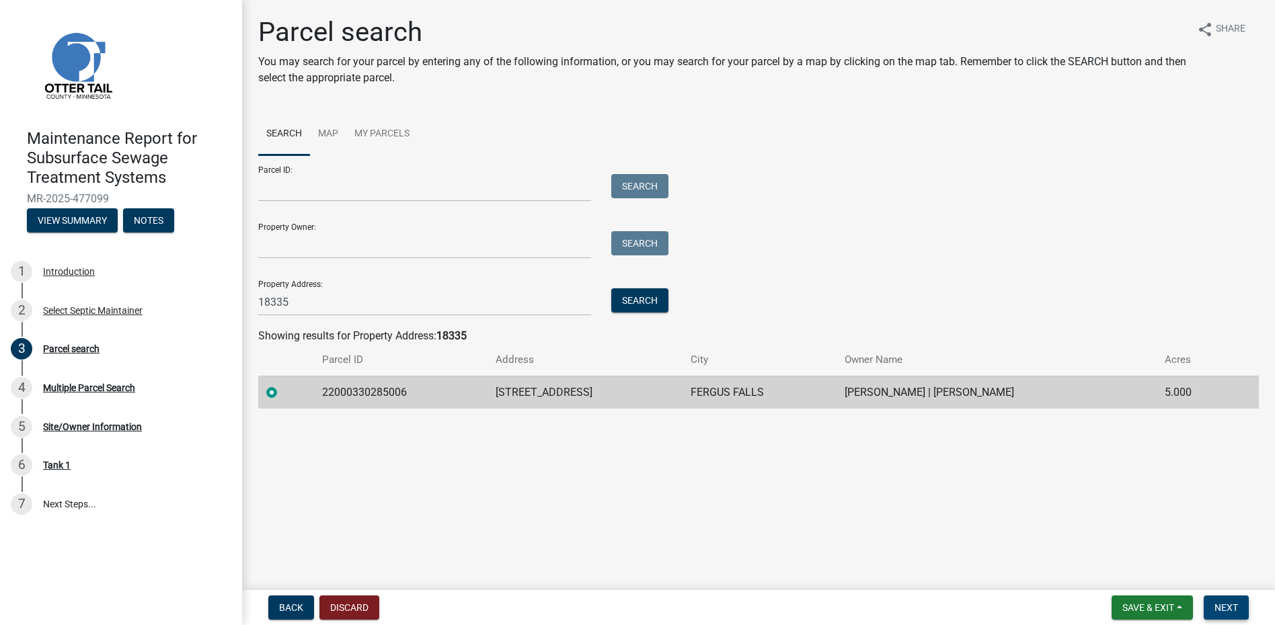
click at [1221, 604] on span "Next" at bounding box center [1226, 607] width 24 height 11
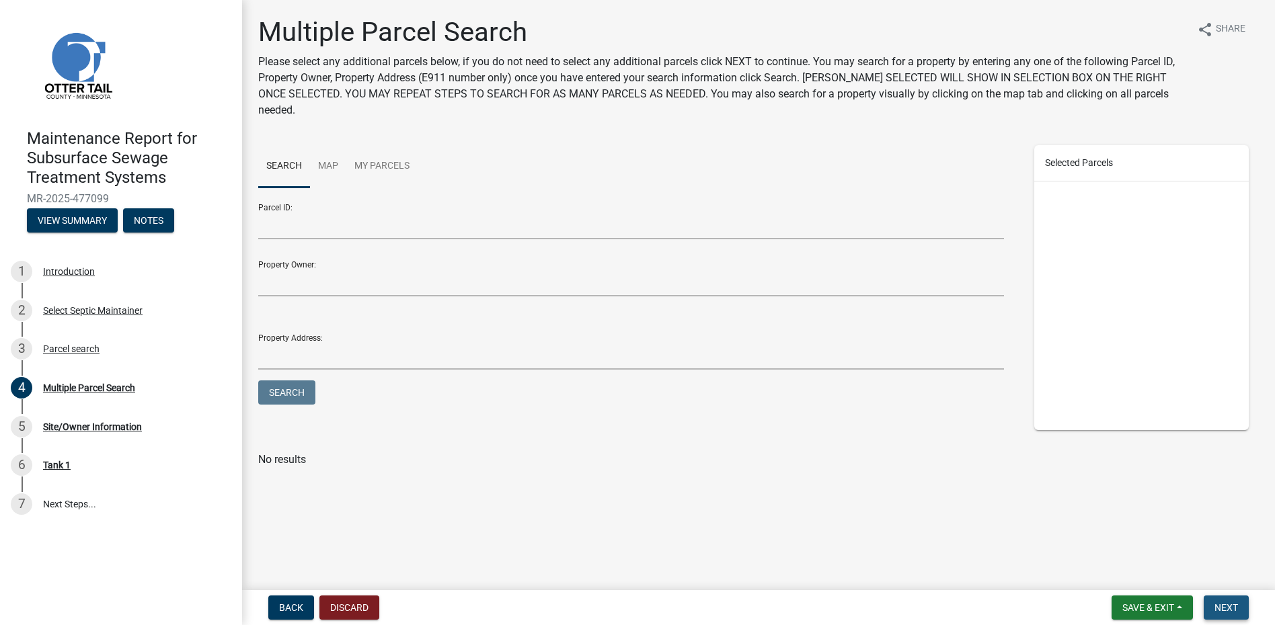
click at [1232, 612] on span "Next" at bounding box center [1226, 607] width 24 height 11
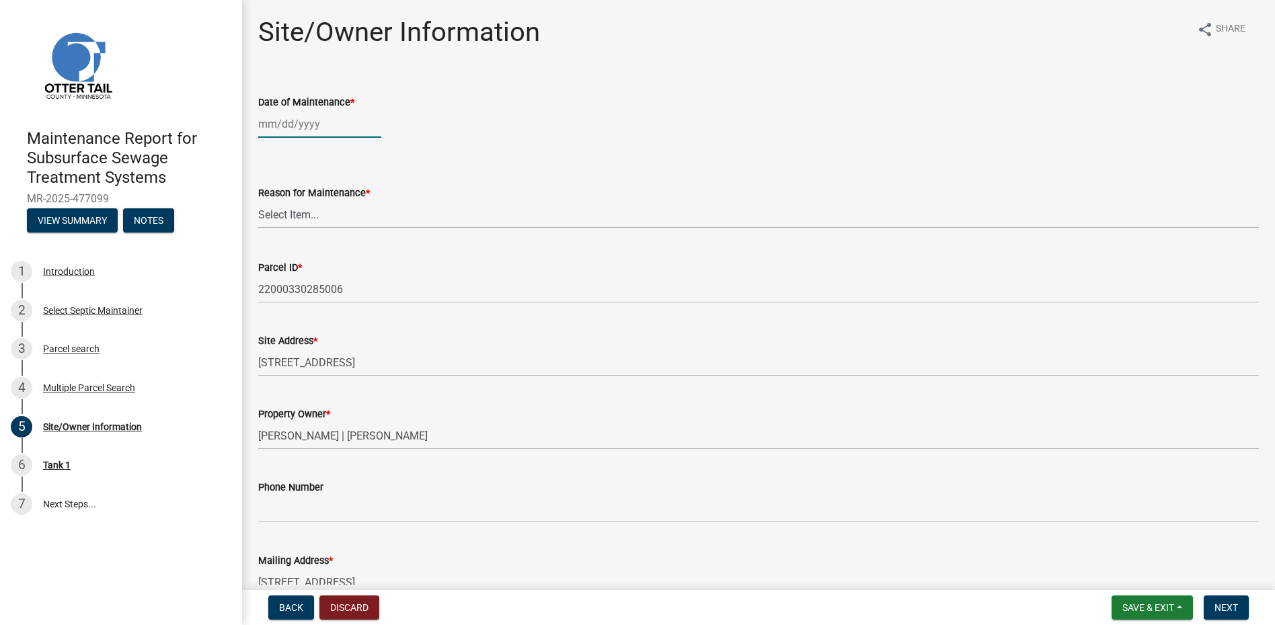
select select "9"
select select "2025"
click at [288, 123] on div "[PERSON_NAME] Feb Mar Apr [PERSON_NAME][DATE] Oct Nov [DATE] 1526 1527 1528 152…" at bounding box center [319, 124] width 123 height 28
click at [266, 158] on button "Previous month" at bounding box center [272, 153] width 16 height 22
select select "8"
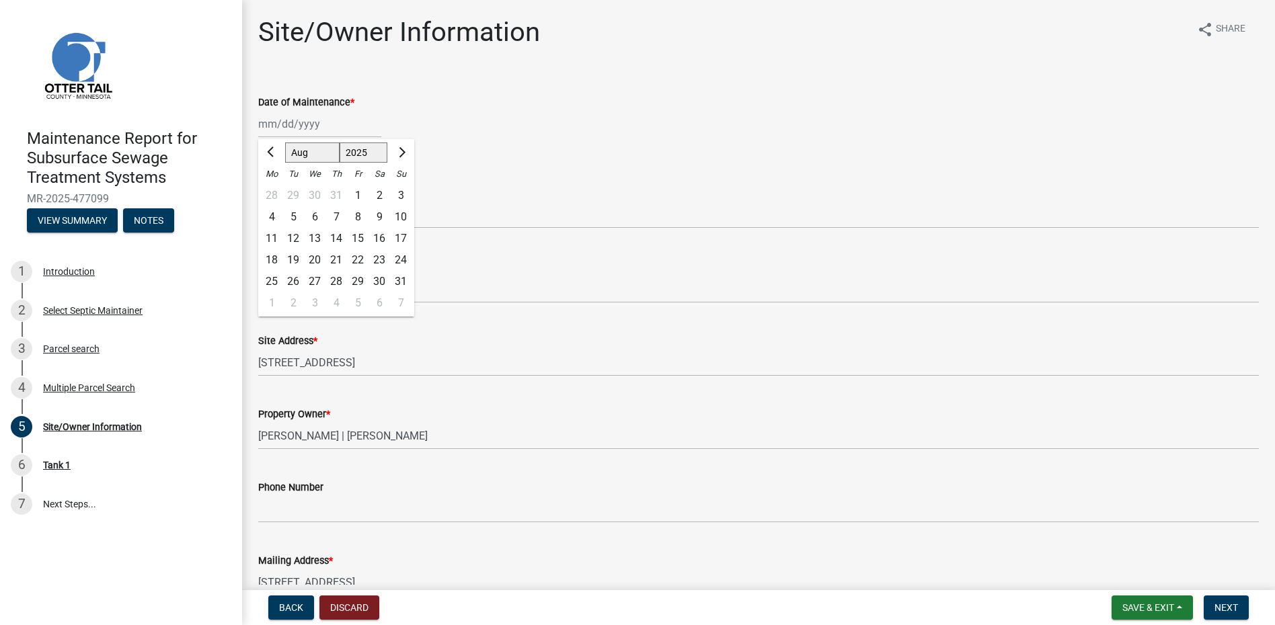
click at [312, 278] on div "27" at bounding box center [315, 282] width 22 height 22
type input "[DATE]"
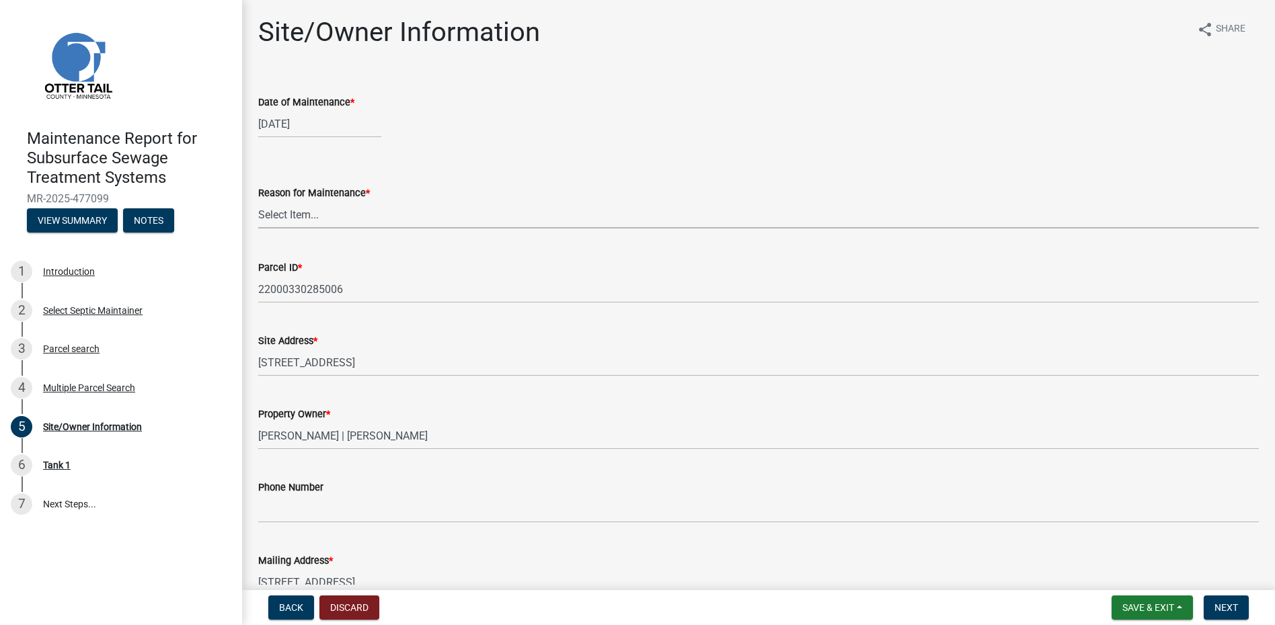
click at [307, 217] on select "Select Item... Called Routine Other" at bounding box center [758, 215] width 1000 height 28
click at [258, 201] on select "Select Item... Called Routine Other" at bounding box center [758, 215] width 1000 height 28
select select "78493fc6-8c9b-4d4c-b322-7064476e595b"
click at [1229, 604] on span "Next" at bounding box center [1226, 607] width 24 height 11
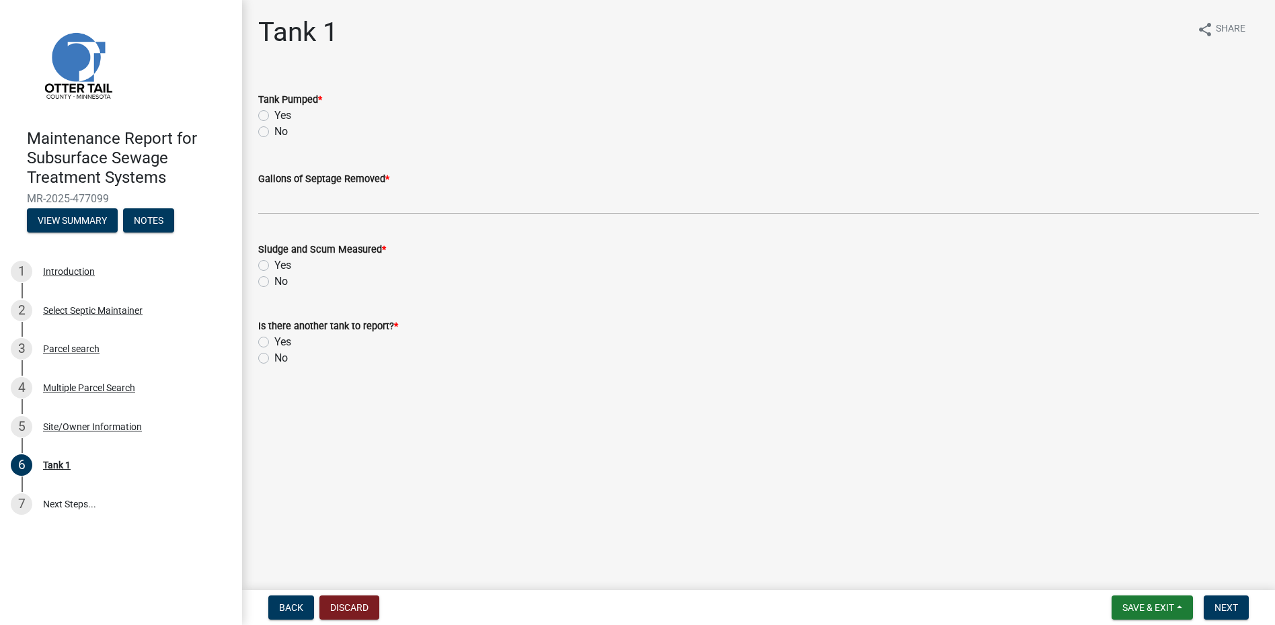
click at [274, 115] on label "Yes" at bounding box center [282, 116] width 17 height 16
click at [274, 115] on input "Yes" at bounding box center [278, 112] width 9 height 9
radio input "true"
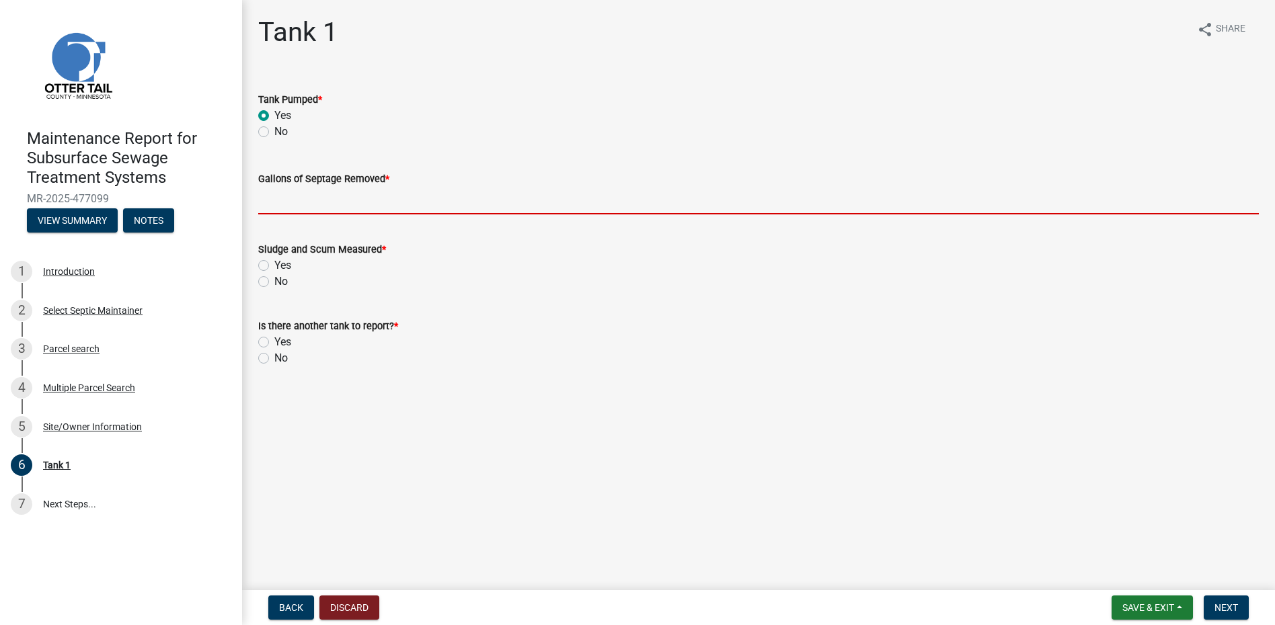
click at [278, 189] on input "Gallons of Septage Removed *" at bounding box center [758, 201] width 1000 height 28
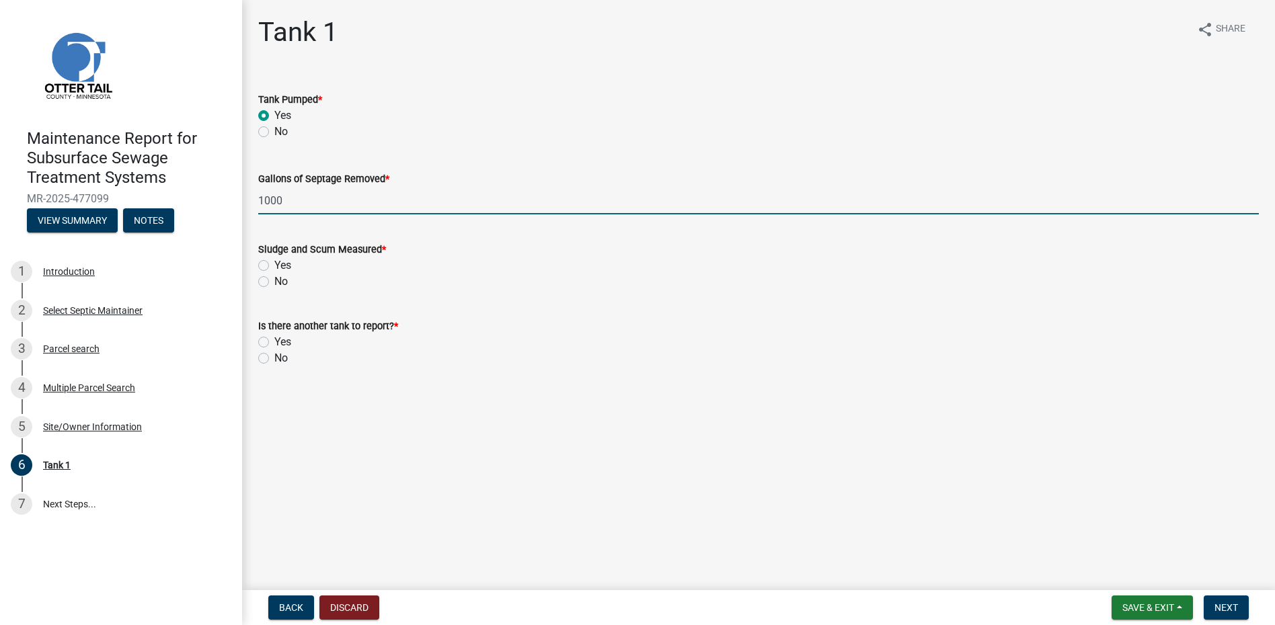
type input "1000"
click at [274, 278] on label "No" at bounding box center [280, 282] width 13 height 16
click at [274, 278] on input "No" at bounding box center [278, 278] width 9 height 9
radio input "true"
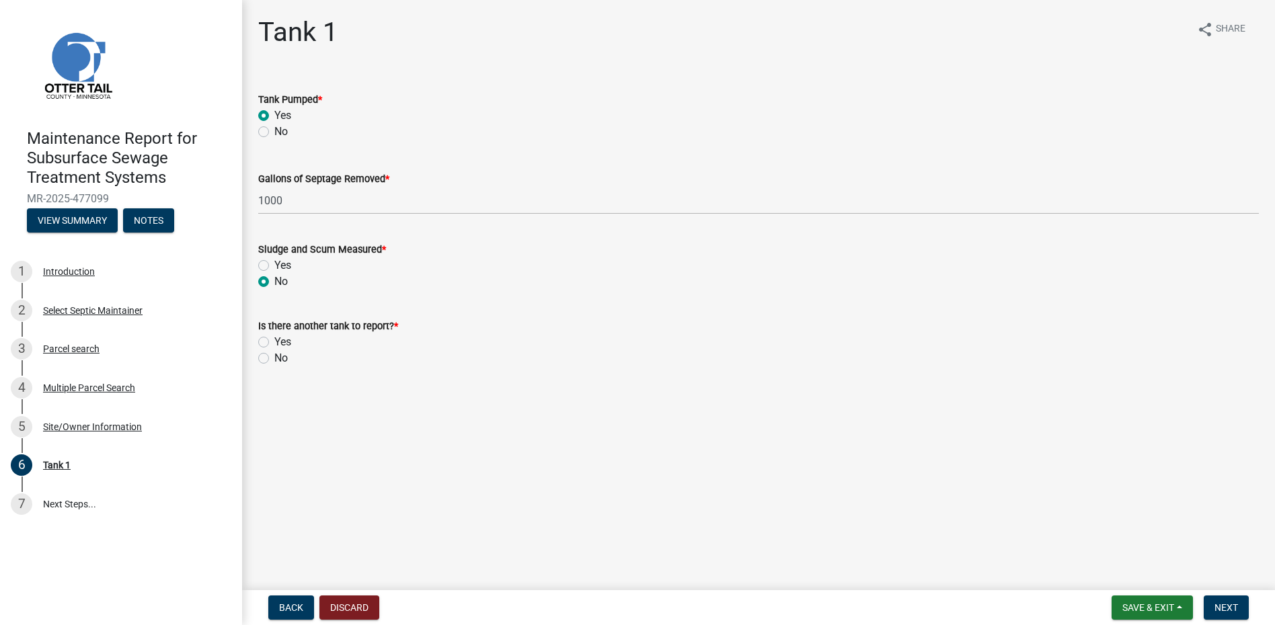
click at [274, 354] on label "No" at bounding box center [280, 358] width 13 height 16
click at [274, 354] on input "No" at bounding box center [278, 354] width 9 height 9
radio input "true"
click at [1217, 602] on span "Next" at bounding box center [1226, 607] width 24 height 11
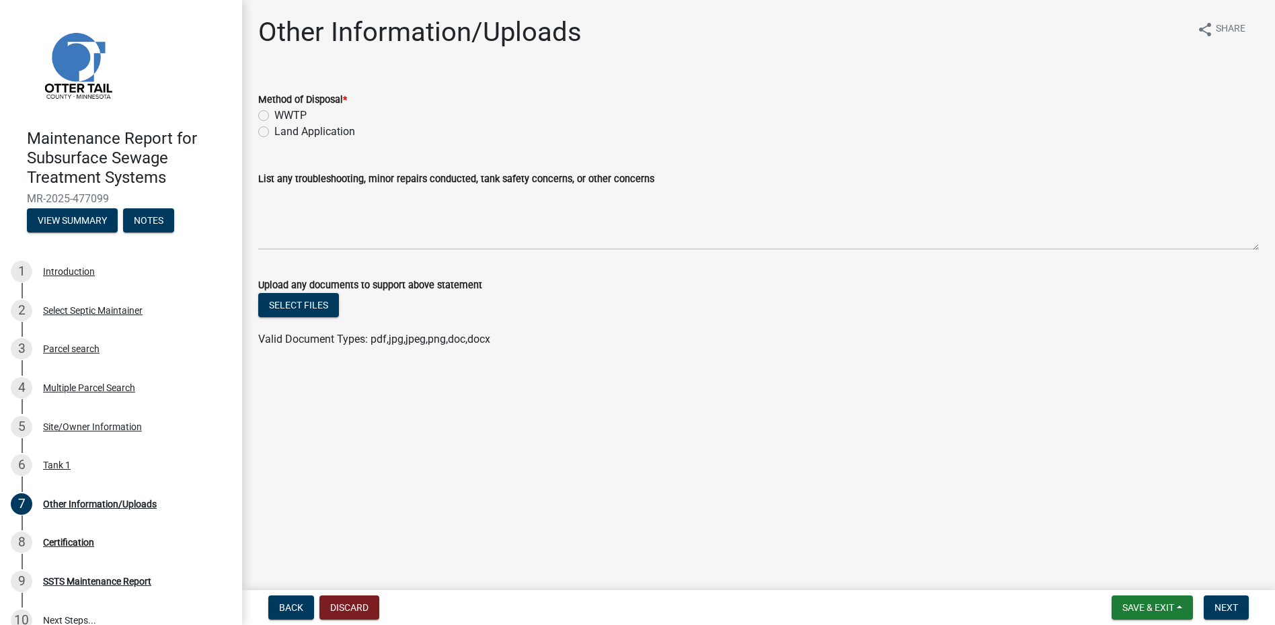
click at [340, 127] on label "Land Application" at bounding box center [314, 132] width 81 height 16
click at [283, 127] on input "Land Application" at bounding box center [278, 128] width 9 height 9
radio input "true"
click at [1219, 604] on span "Next" at bounding box center [1226, 607] width 24 height 11
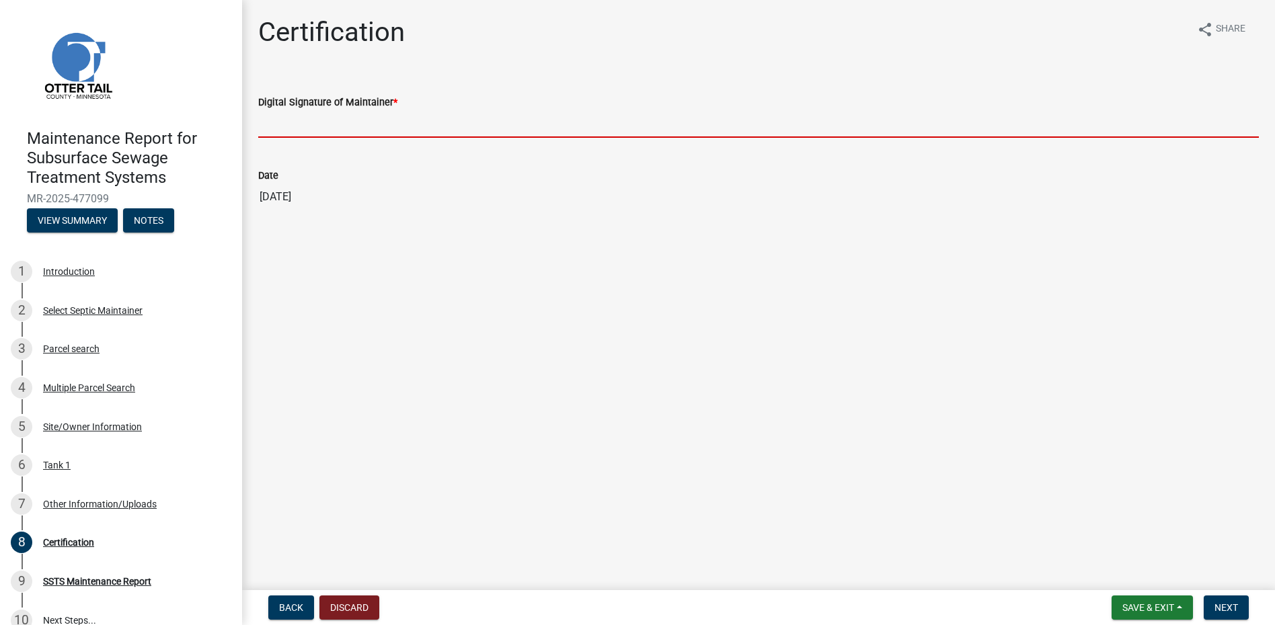
click at [305, 130] on input "Digital Signature of Maintainer *" at bounding box center [758, 124] width 1000 height 28
type input "[PERSON_NAME]"
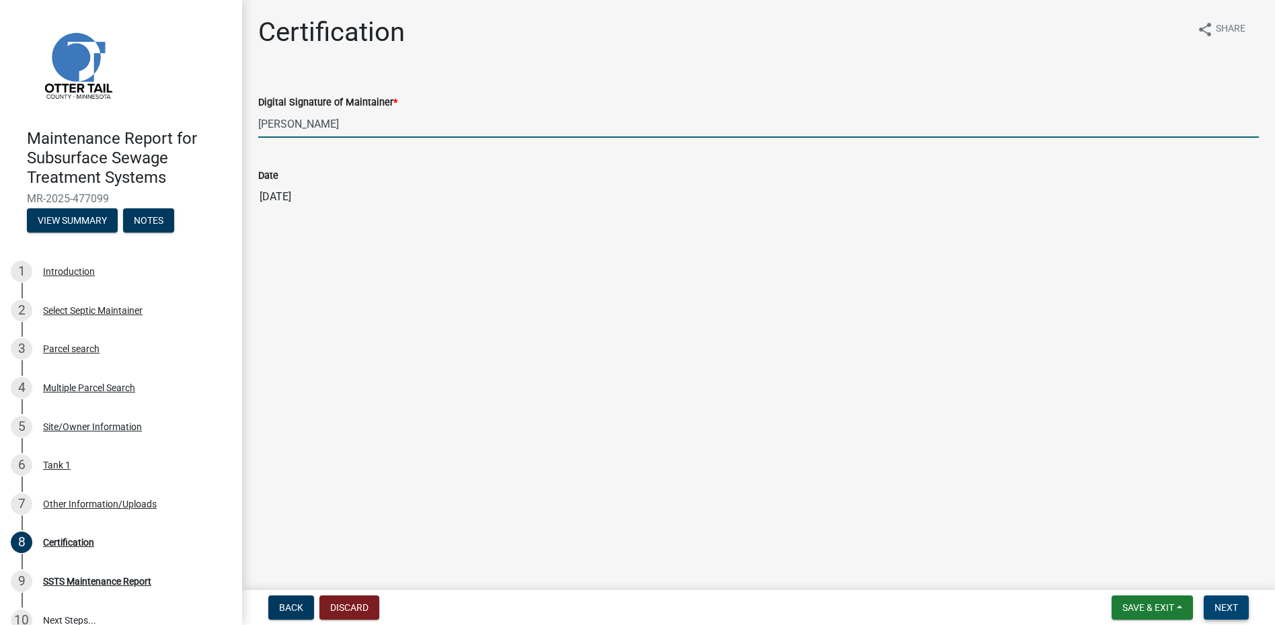
click at [1221, 603] on span "Next" at bounding box center [1226, 607] width 24 height 11
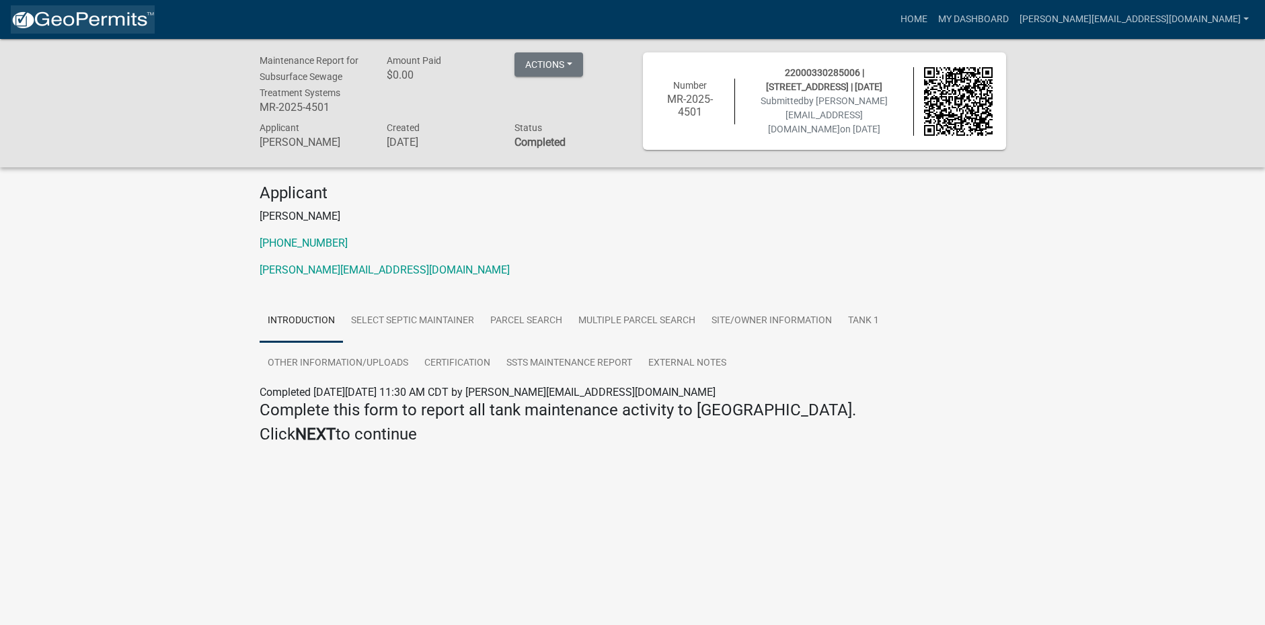
click at [108, 25] on img at bounding box center [83, 20] width 144 height 20
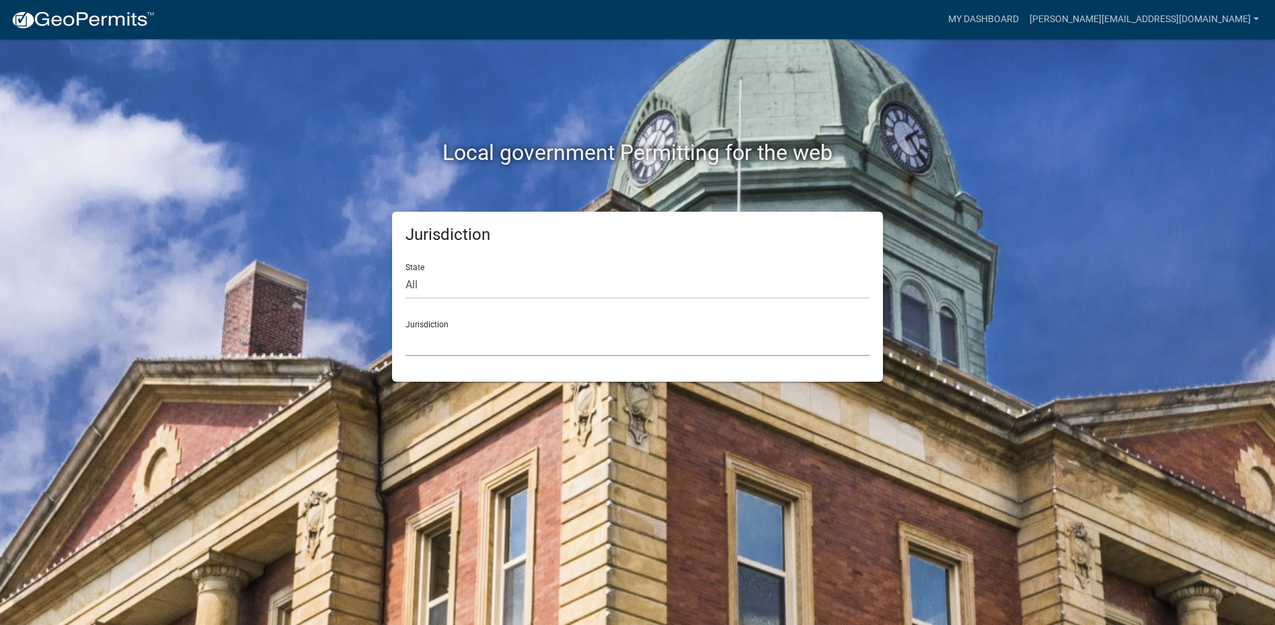
click at [493, 346] on select "[GEOGRAPHIC_DATA], [US_STATE] [GEOGRAPHIC_DATA], [US_STATE][PERSON_NAME][GEOGRA…" at bounding box center [637, 343] width 464 height 28
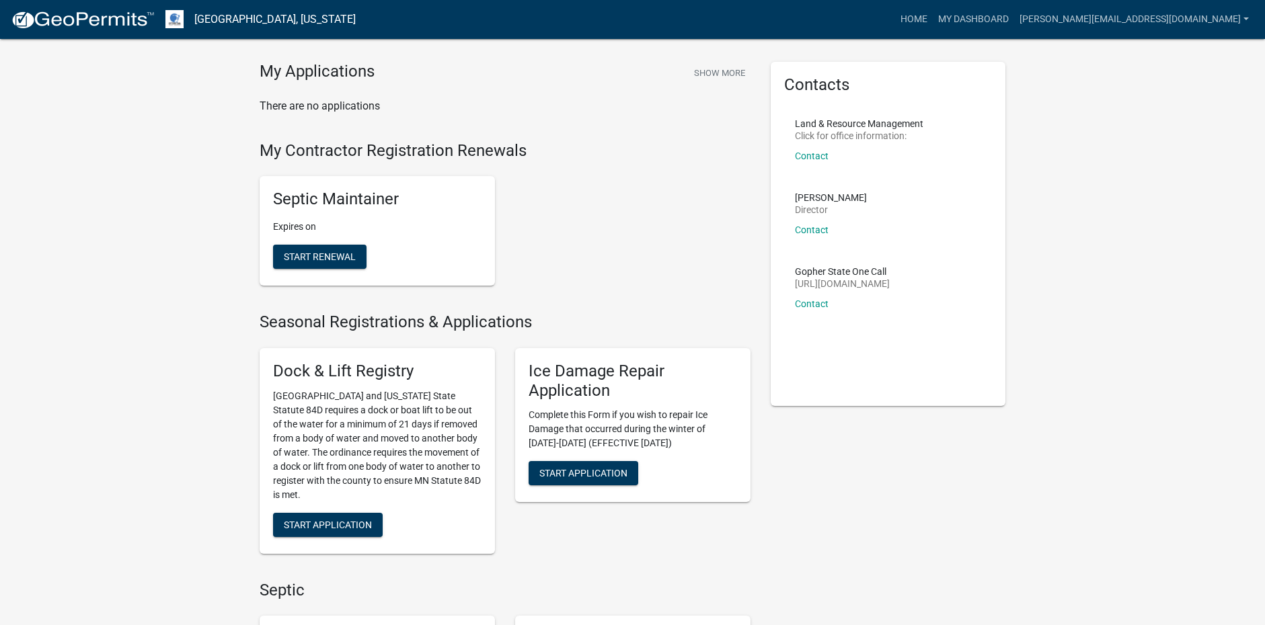
scroll to position [202, 0]
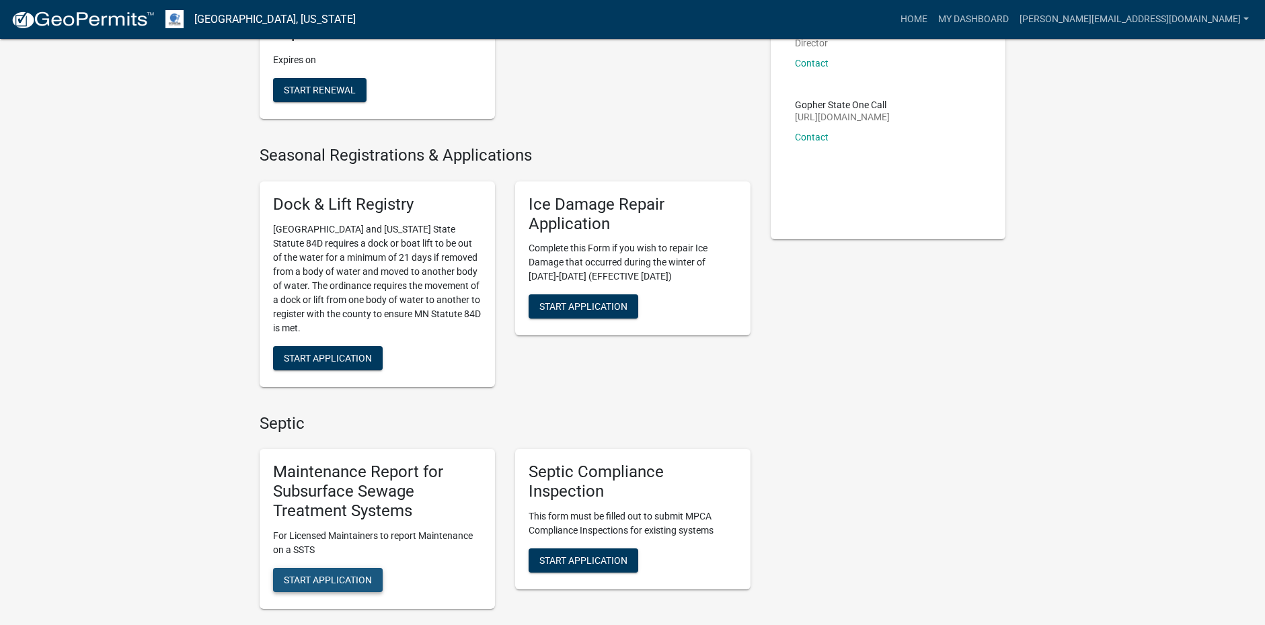
click at [363, 584] on span "Start Application" at bounding box center [328, 579] width 88 height 11
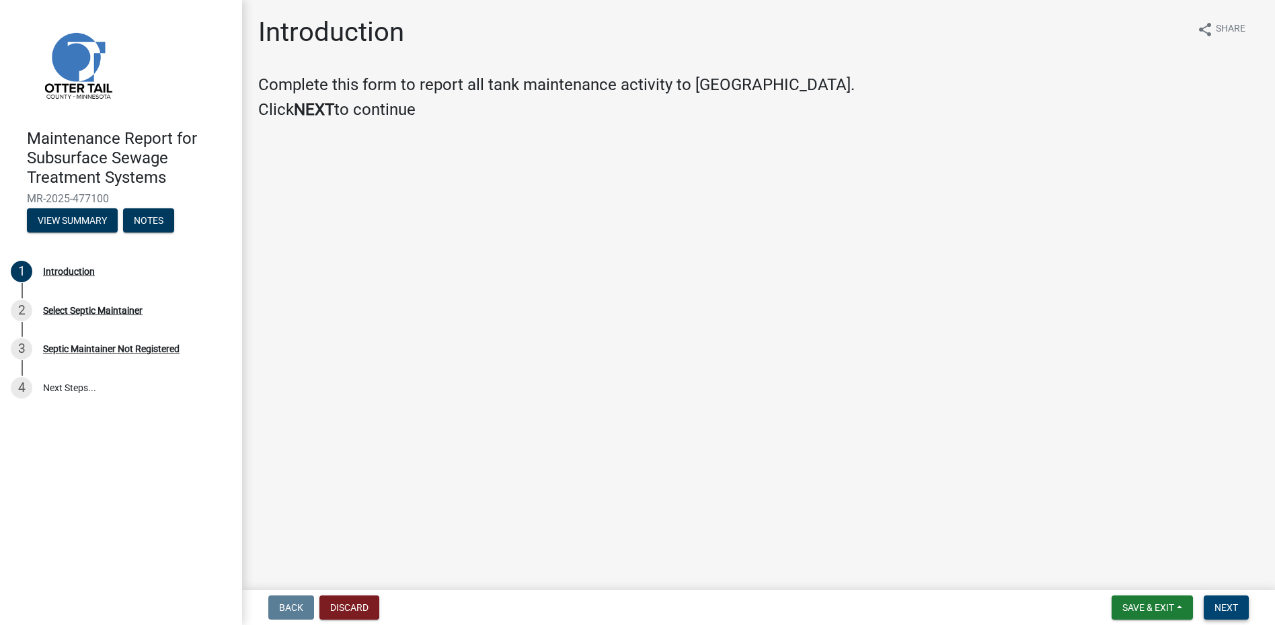
click at [1221, 605] on span "Next" at bounding box center [1226, 607] width 24 height 11
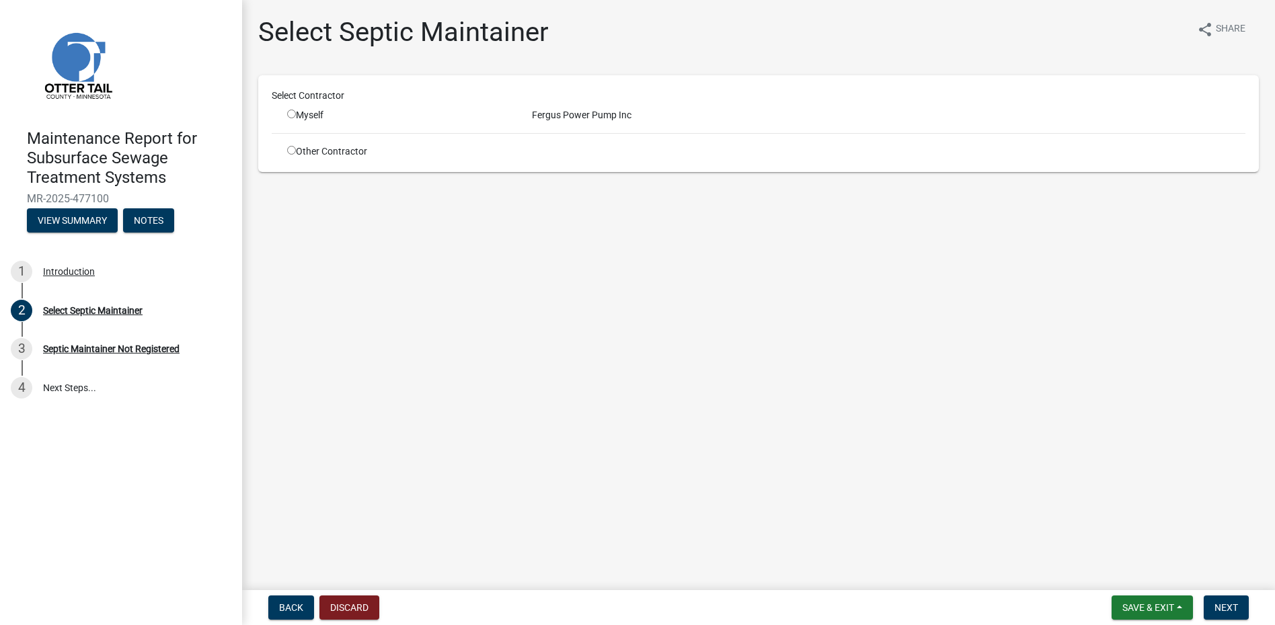
click at [292, 112] on input "radio" at bounding box center [291, 114] width 9 height 9
radio input "true"
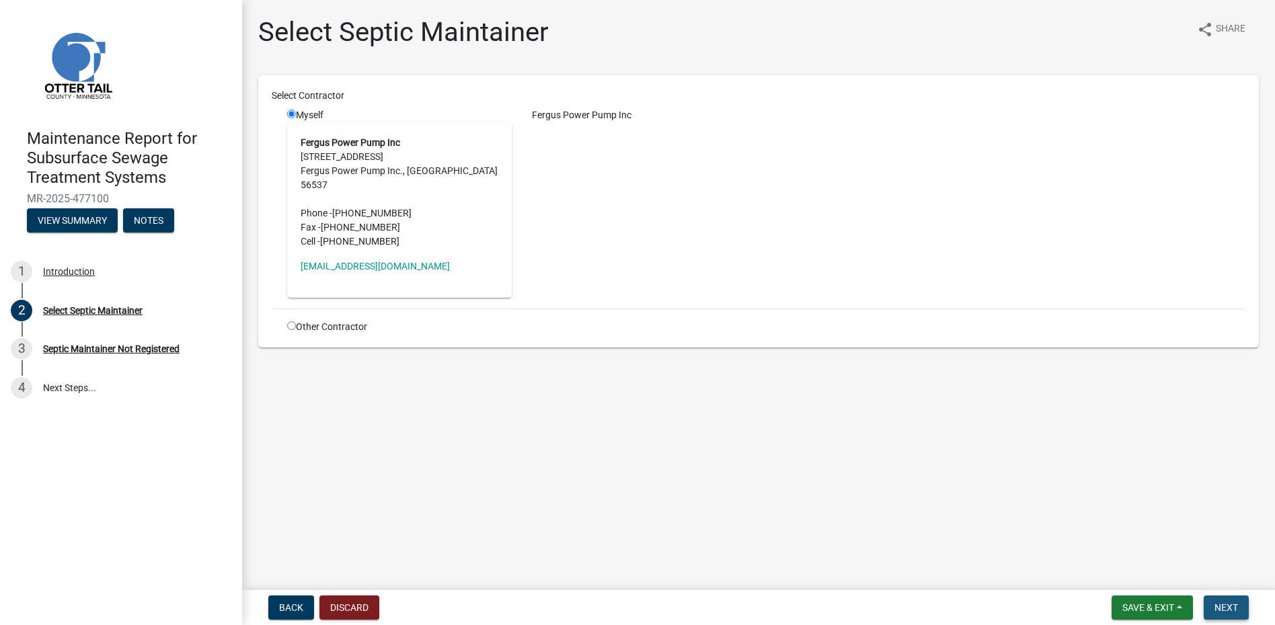
click at [1210, 600] on button "Next" at bounding box center [1226, 608] width 45 height 24
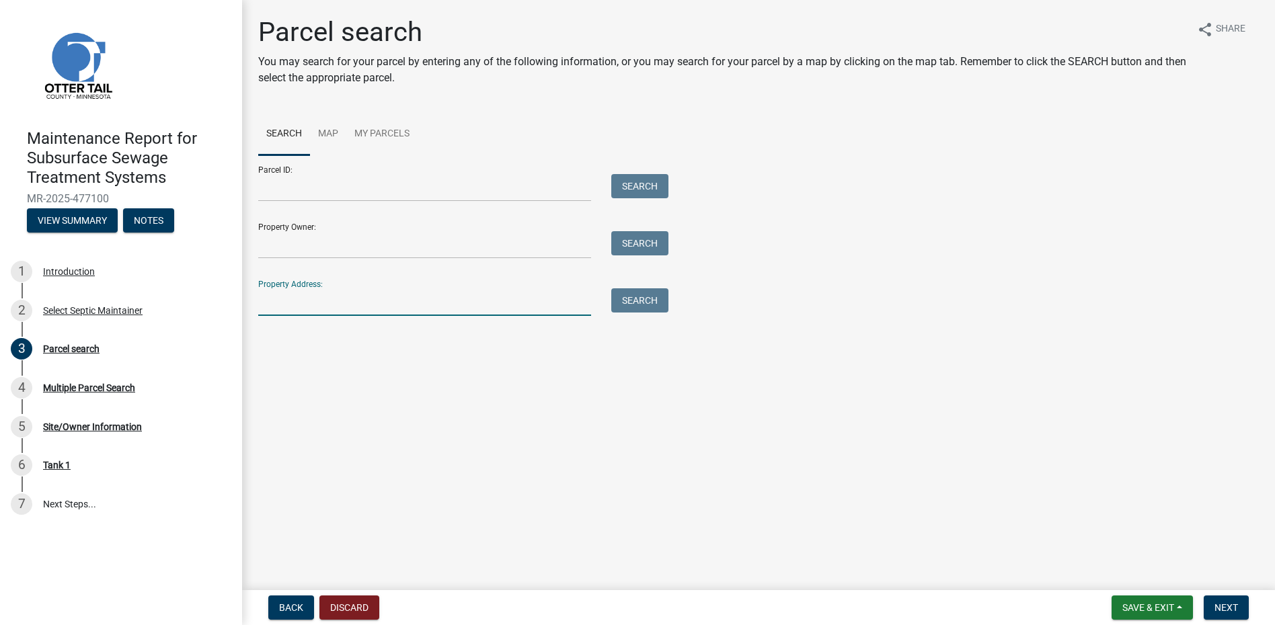
click at [313, 303] on input "Property Address:" at bounding box center [424, 302] width 333 height 28
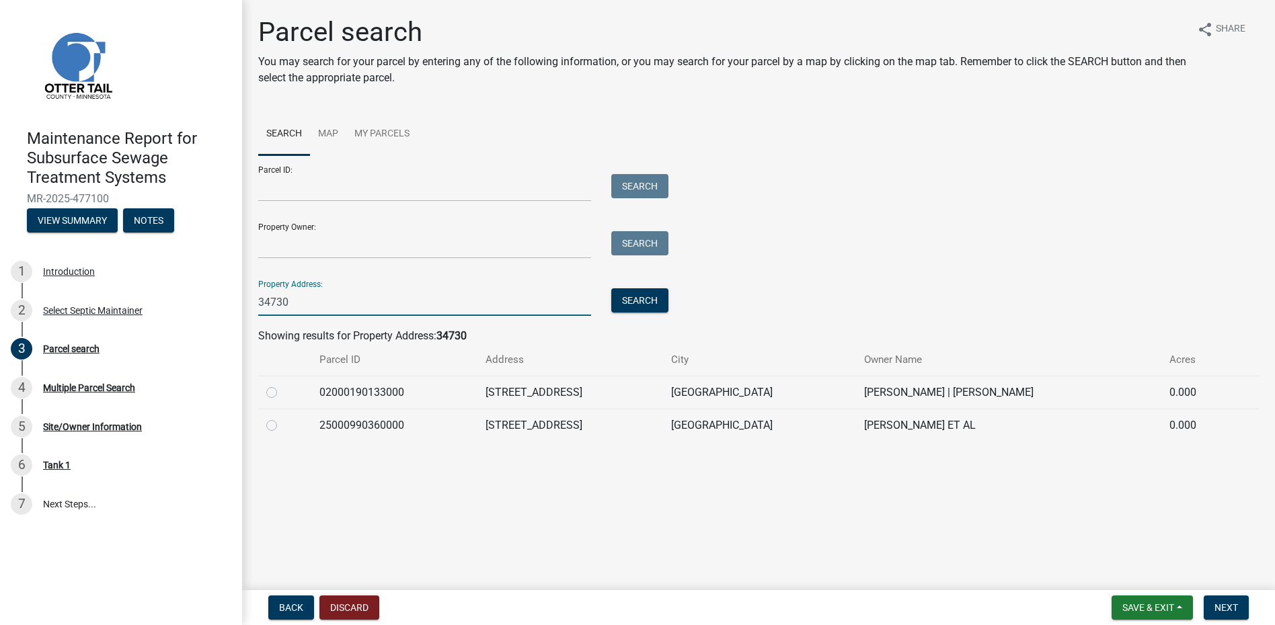
type input "34730"
click at [282, 418] on label at bounding box center [282, 418] width 0 height 0
click at [282, 424] on input "radio" at bounding box center [286, 422] width 9 height 9
radio input "true"
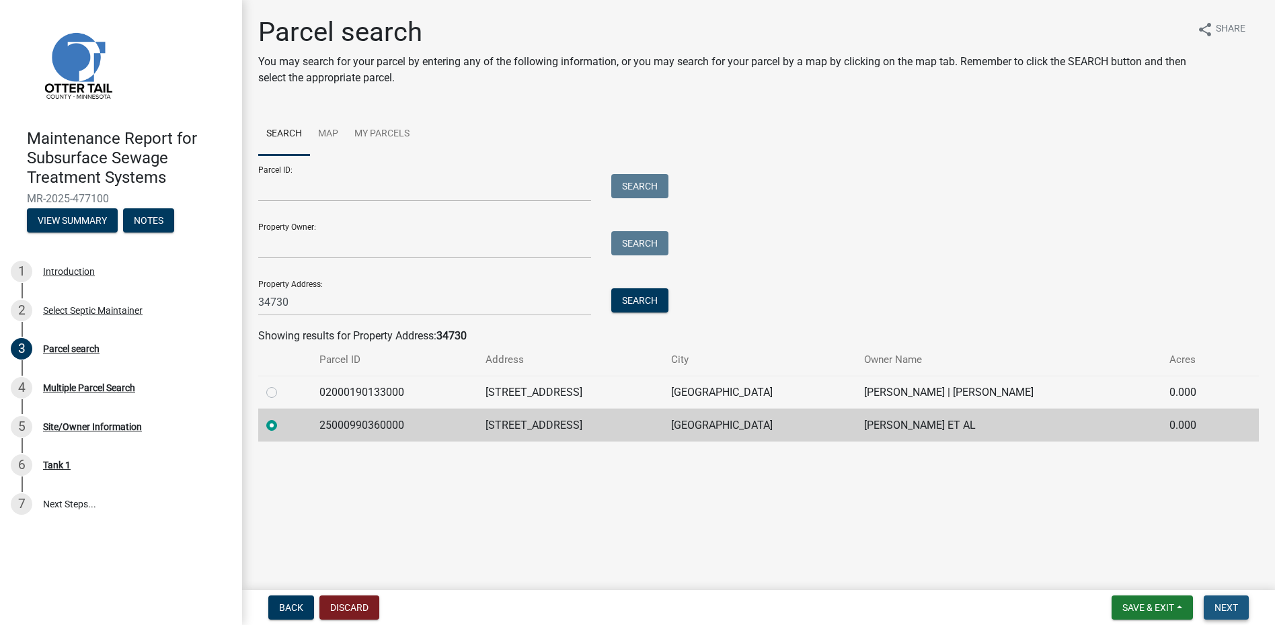
click at [1214, 599] on button "Next" at bounding box center [1226, 608] width 45 height 24
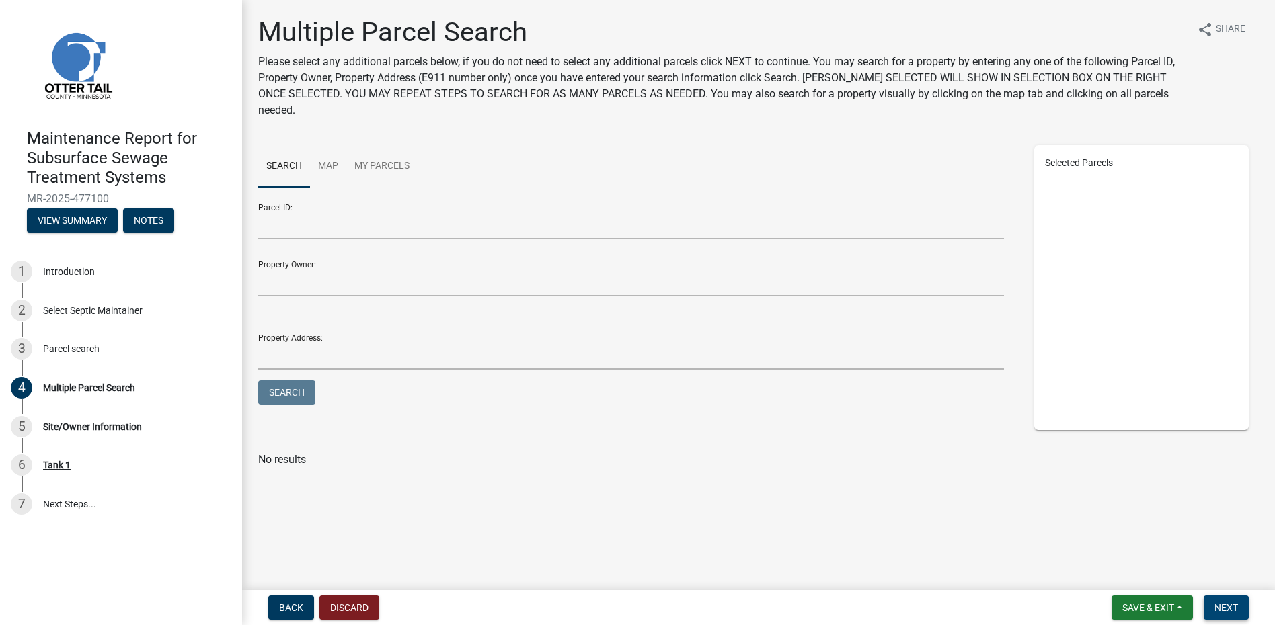
click at [1215, 606] on span "Next" at bounding box center [1226, 607] width 24 height 11
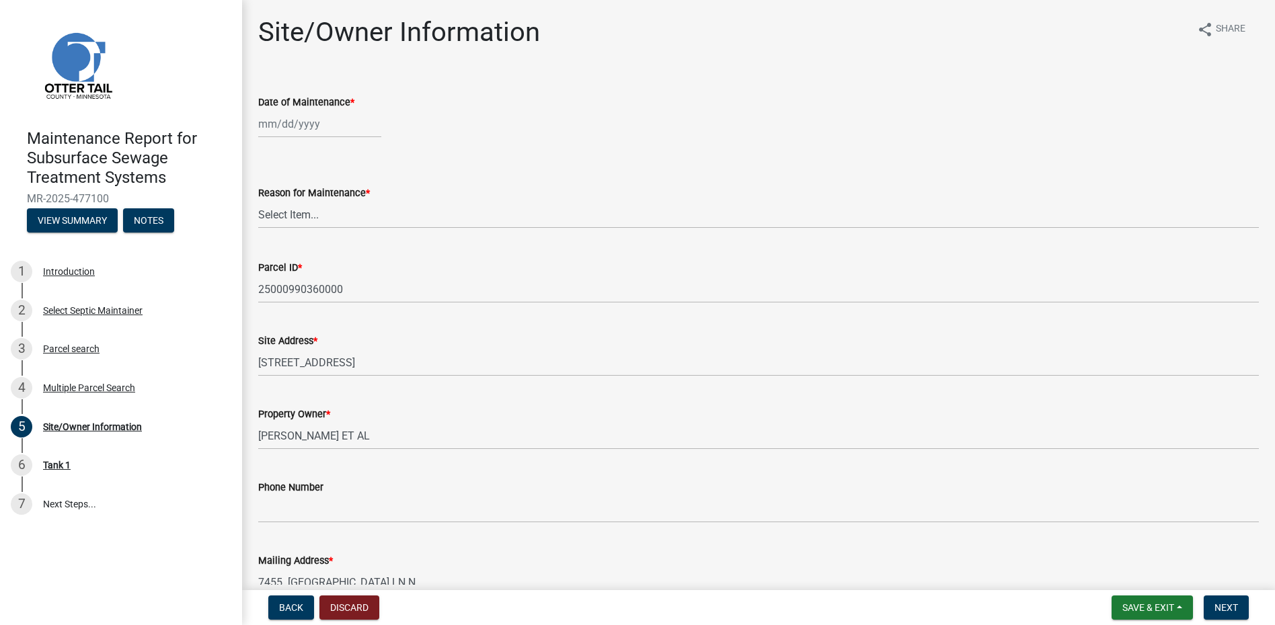
click at [285, 120] on div at bounding box center [319, 124] width 123 height 28
select select "9"
select select "2025"
click at [264, 157] on div at bounding box center [271, 153] width 27 height 22
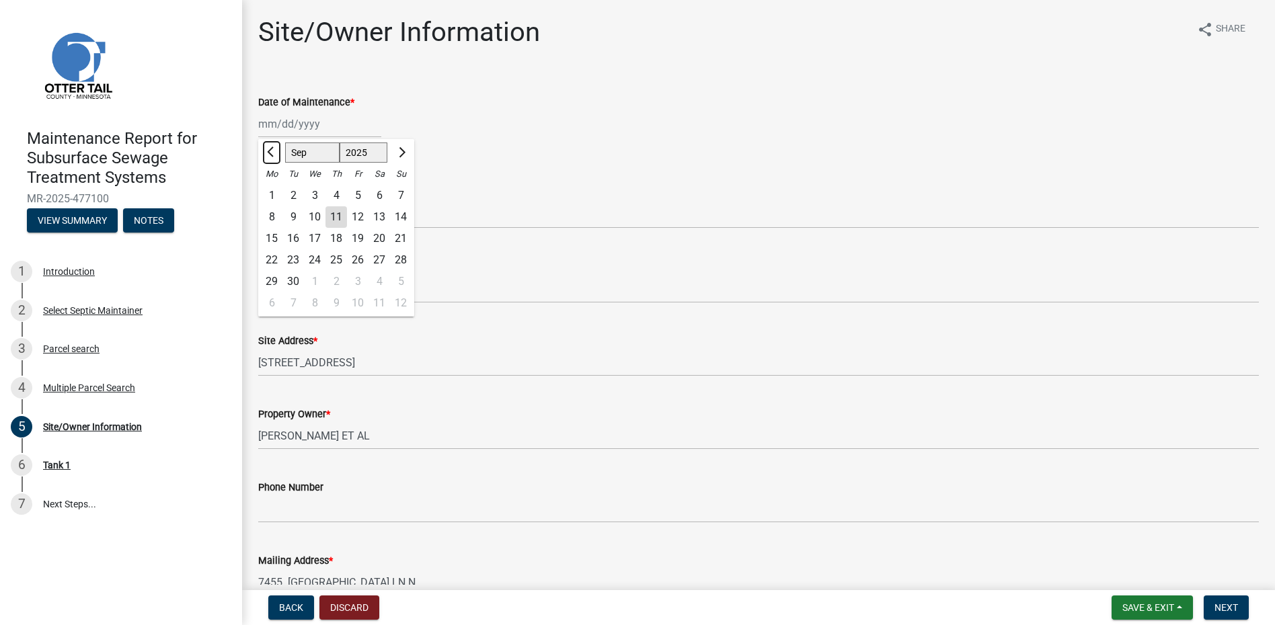
click at [271, 156] on span "Previous month" at bounding box center [272, 152] width 10 height 10
select select "8"
click at [318, 284] on div "27" at bounding box center [315, 282] width 22 height 22
type input "[DATE]"
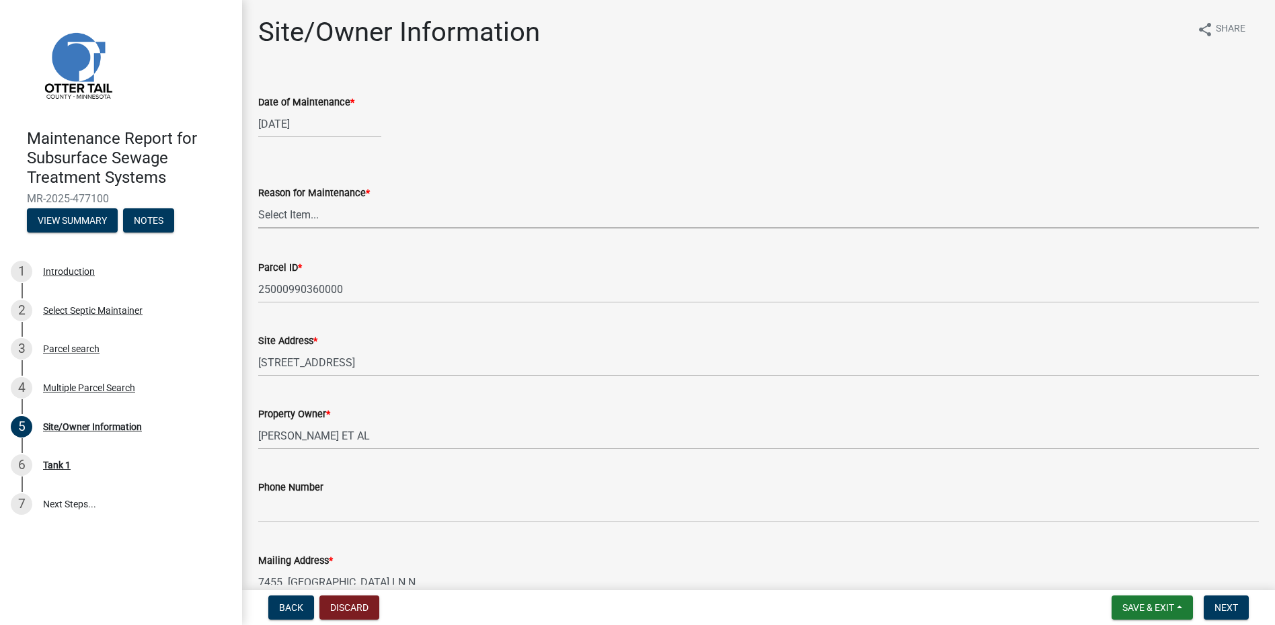
click at [309, 216] on select "Select Item... Called Routine Other" at bounding box center [758, 215] width 1000 height 28
click at [258, 201] on select "Select Item... Called Routine Other" at bounding box center [758, 215] width 1000 height 28
select select "78493fc6-8c9b-4d4c-b322-7064476e595b"
click at [1212, 594] on nav "Back Discard Save & Exit Save Save & Exit Next" at bounding box center [758, 607] width 1033 height 35
click at [1218, 606] on span "Next" at bounding box center [1226, 607] width 24 height 11
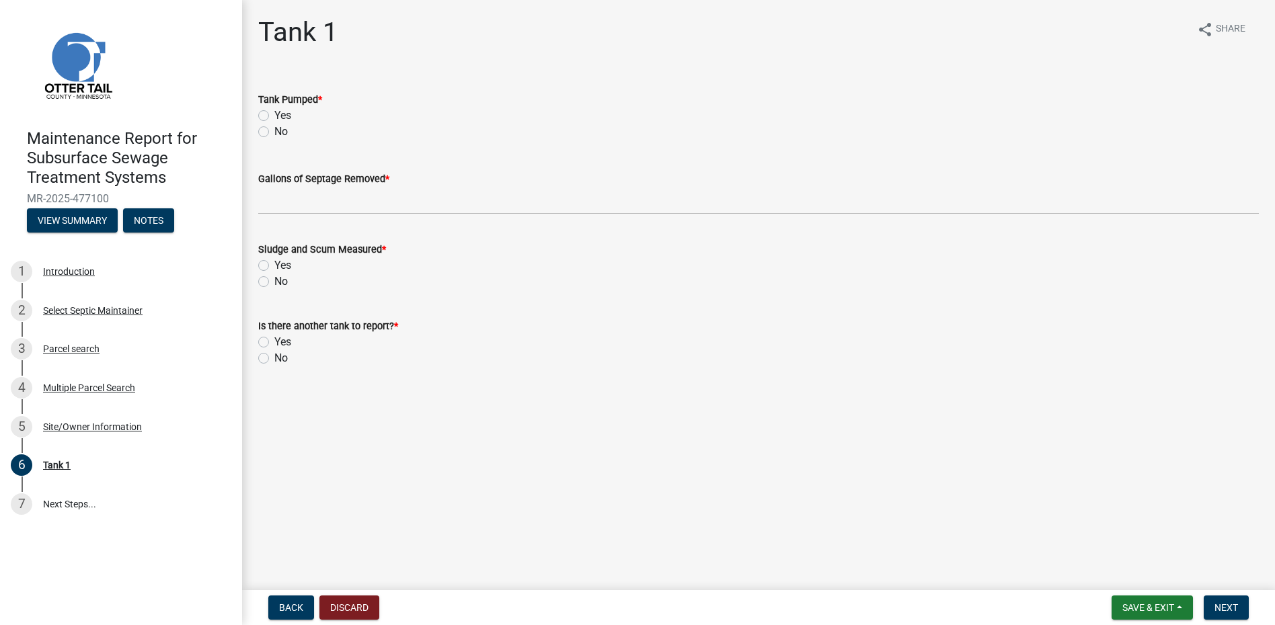
click at [282, 114] on label "Yes" at bounding box center [282, 116] width 17 height 16
click at [282, 114] on input "Yes" at bounding box center [278, 112] width 9 height 9
radio input "true"
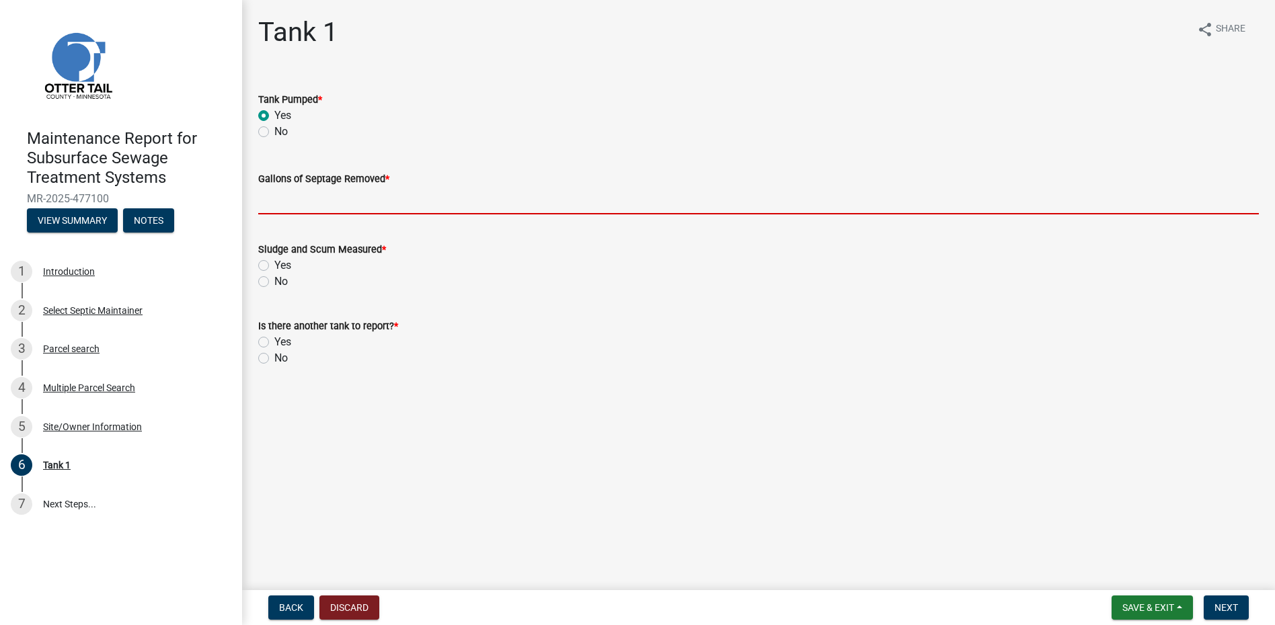
click at [298, 198] on input "Gallons of Septage Removed *" at bounding box center [758, 201] width 1000 height 28
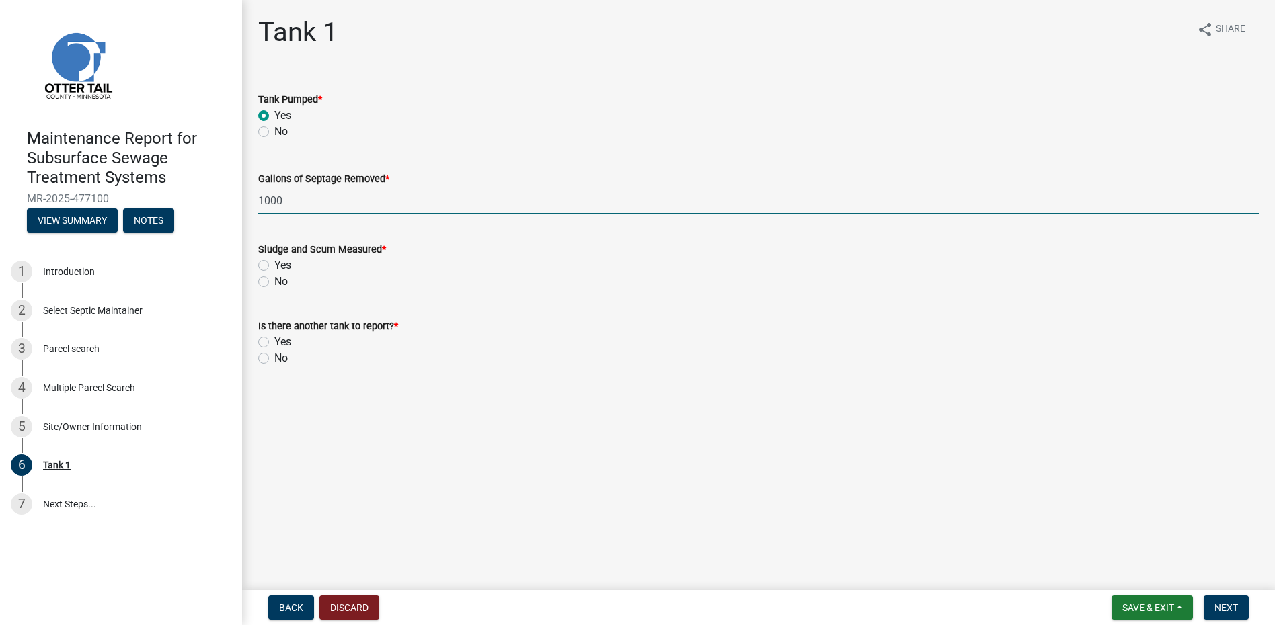
type input "1000"
drag, startPoint x: 280, startPoint y: 279, endPoint x: 284, endPoint y: 292, distance: 14.2
click at [280, 280] on label "No" at bounding box center [280, 282] width 13 height 16
click at [280, 280] on input "No" at bounding box center [278, 278] width 9 height 9
radio input "true"
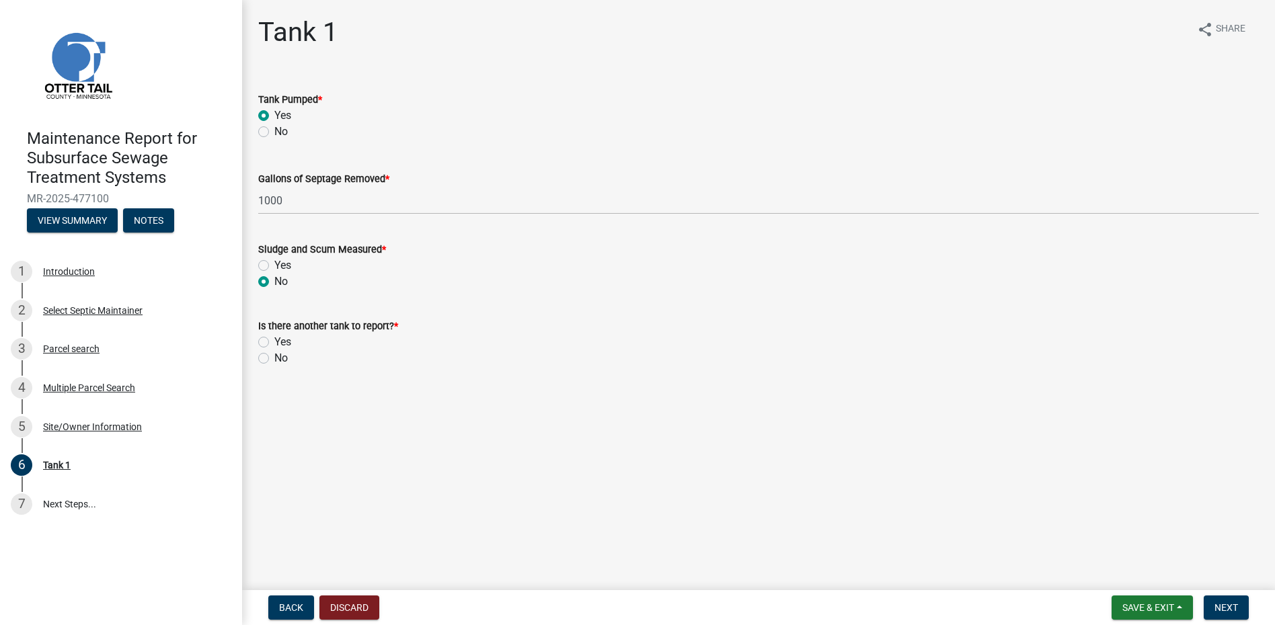
click at [282, 360] on label "No" at bounding box center [280, 358] width 13 height 16
click at [282, 359] on input "No" at bounding box center [278, 354] width 9 height 9
radio input "true"
click at [1226, 609] on span "Next" at bounding box center [1226, 607] width 24 height 11
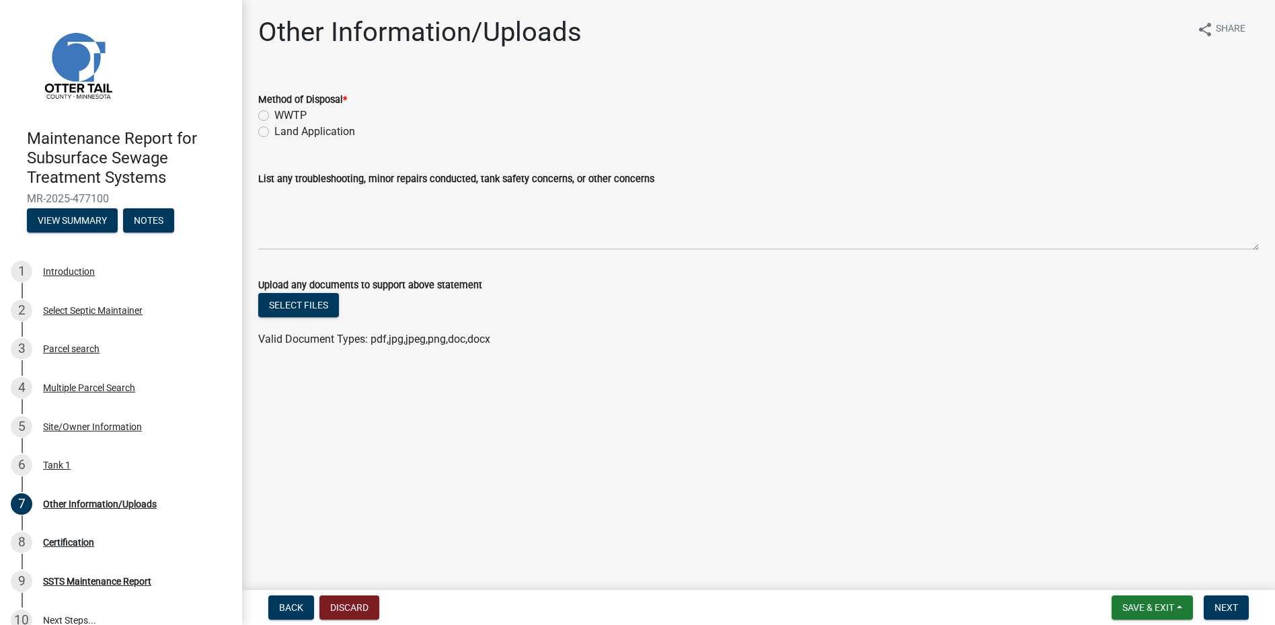
click at [325, 128] on label "Land Application" at bounding box center [314, 132] width 81 height 16
click at [283, 128] on input "Land Application" at bounding box center [278, 128] width 9 height 9
radio input "true"
click at [1234, 605] on span "Next" at bounding box center [1226, 607] width 24 height 11
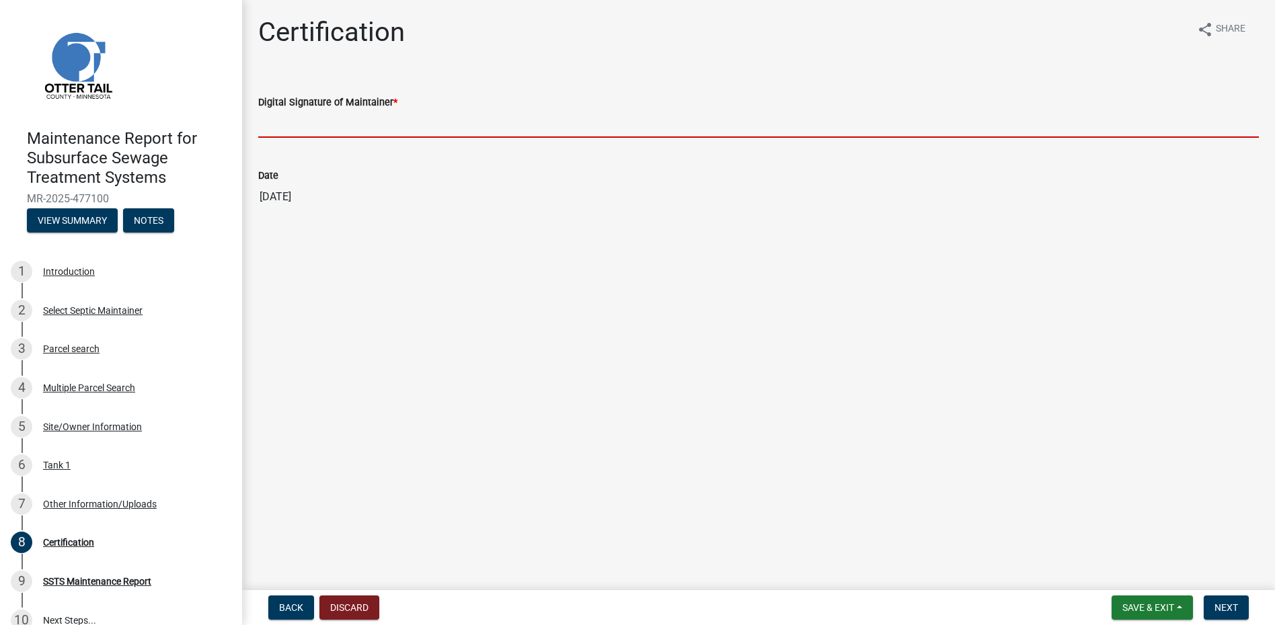
click at [385, 130] on input "Digital Signature of Maintainer *" at bounding box center [758, 124] width 1000 height 28
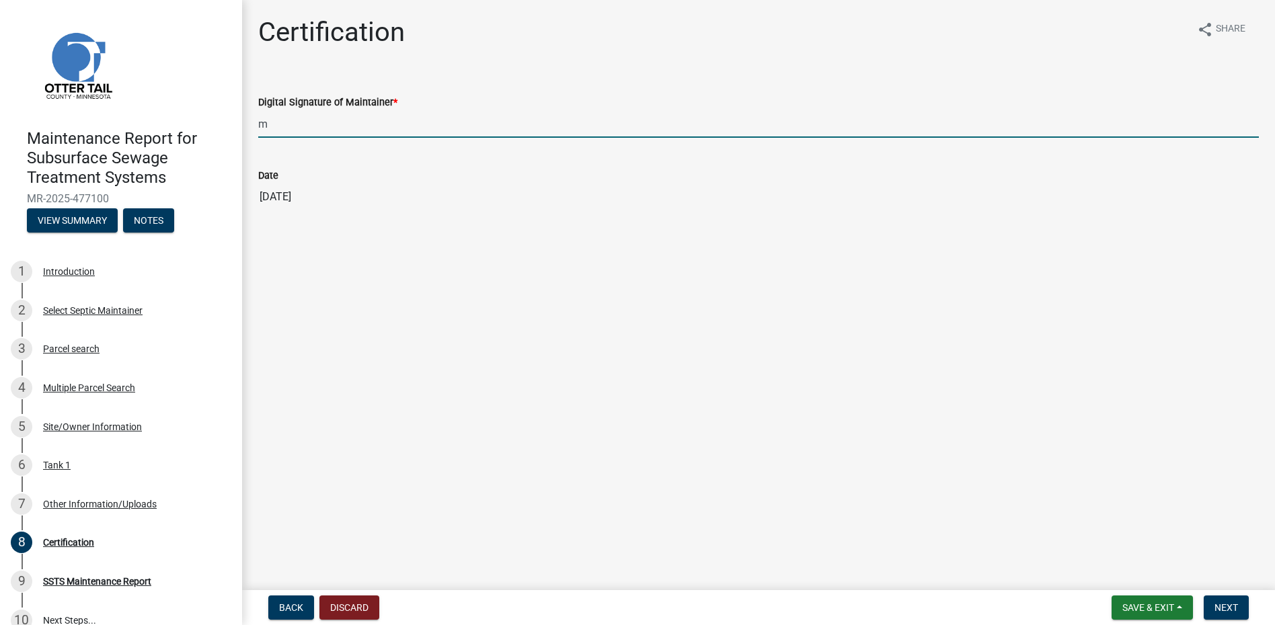
type input "[PERSON_NAME]"
click at [1229, 613] on span "Next" at bounding box center [1226, 607] width 24 height 11
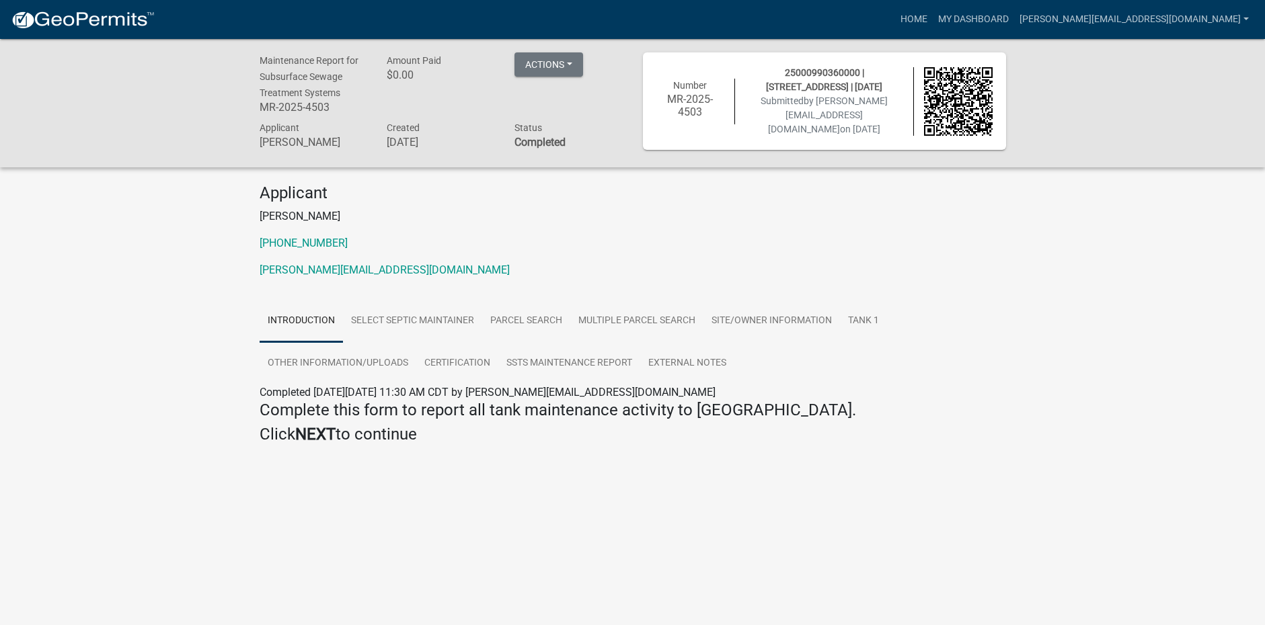
click at [116, 25] on img at bounding box center [83, 20] width 144 height 20
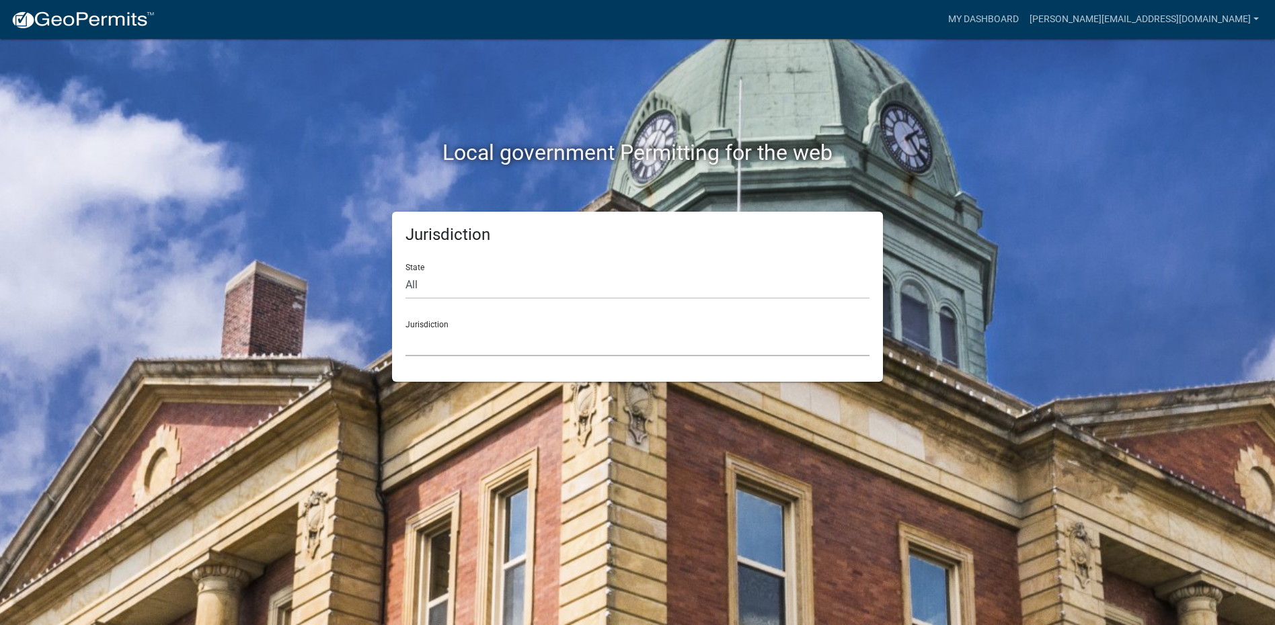
click at [479, 348] on select "[GEOGRAPHIC_DATA], [US_STATE] [GEOGRAPHIC_DATA], [US_STATE][PERSON_NAME][GEOGRA…" at bounding box center [637, 343] width 464 height 28
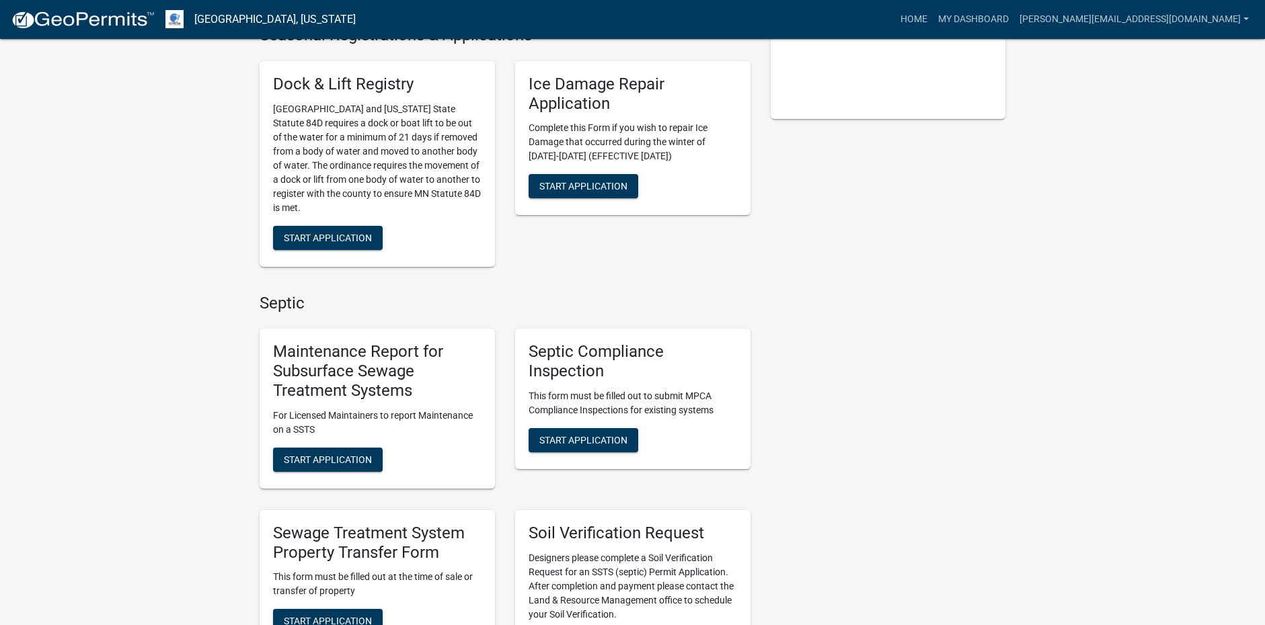
scroll to position [336, 0]
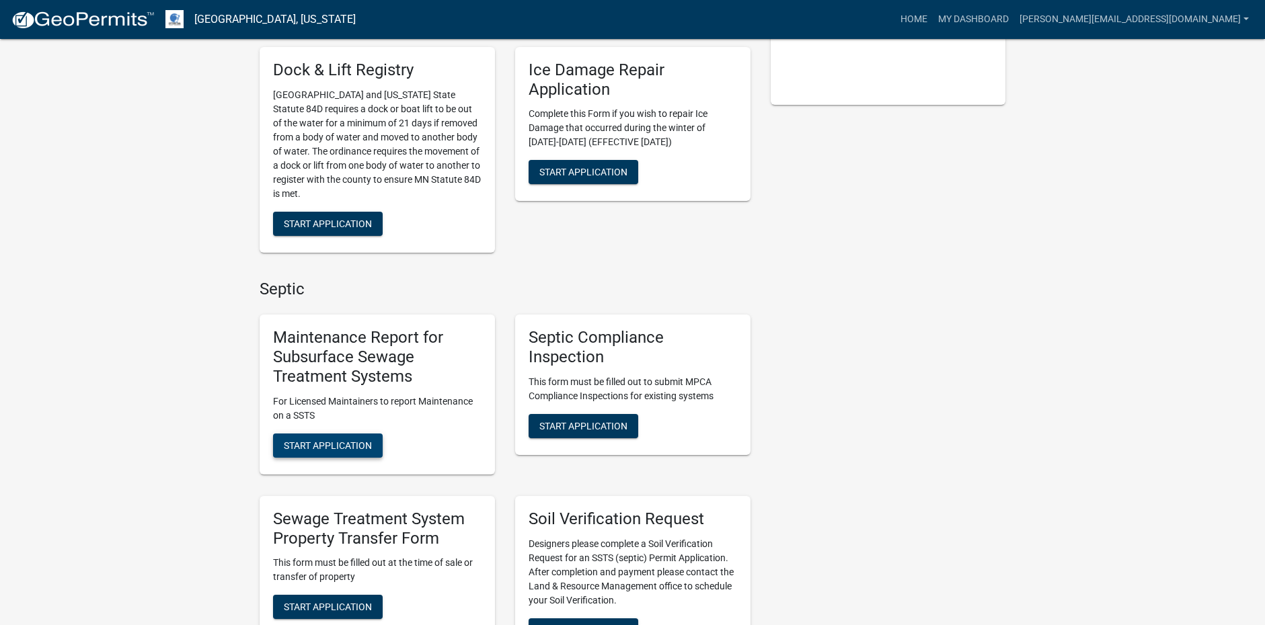
click at [350, 436] on button "Start Application" at bounding box center [328, 446] width 110 height 24
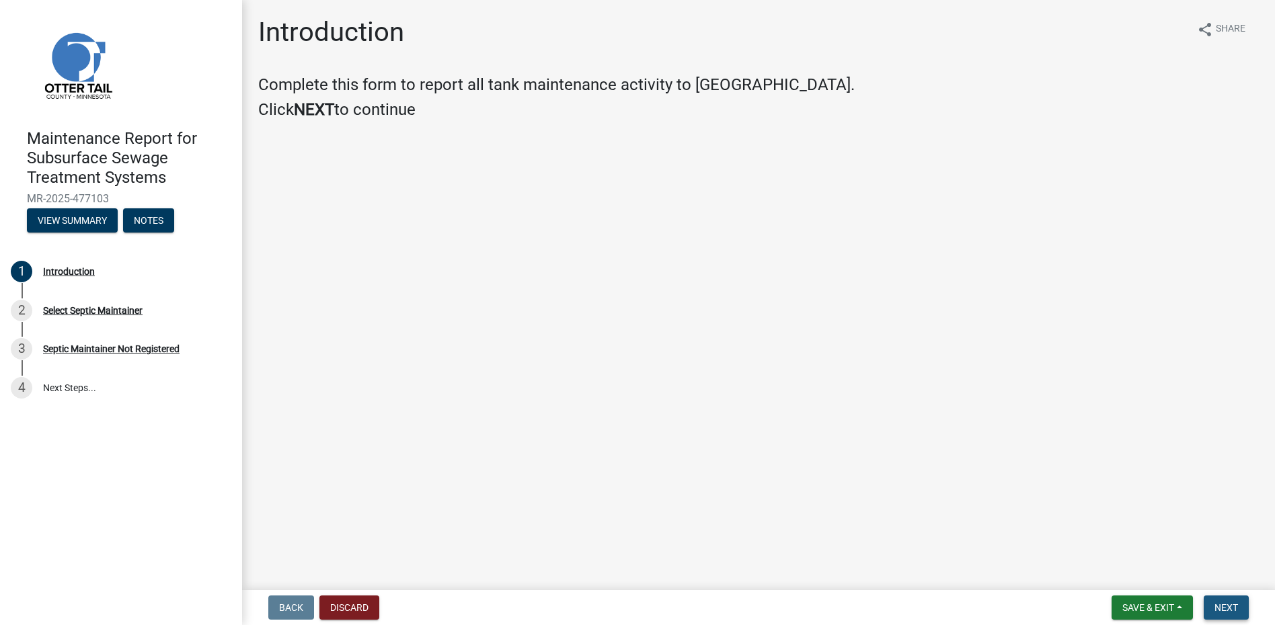
click at [1232, 613] on span "Next" at bounding box center [1226, 607] width 24 height 11
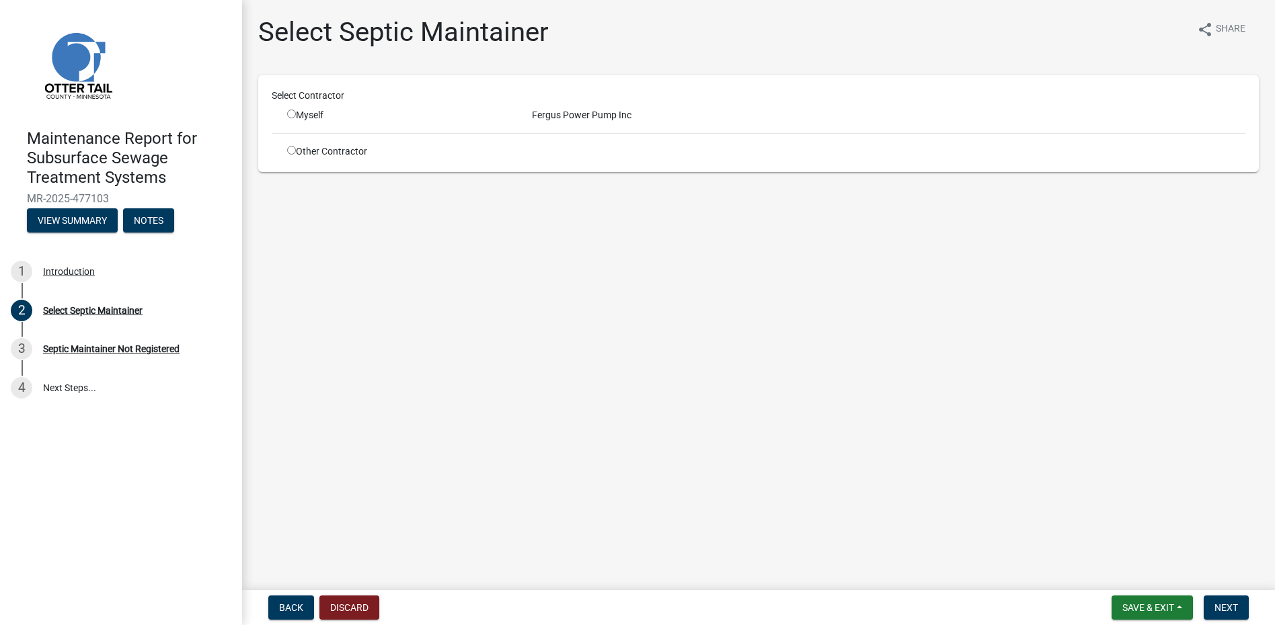
click at [295, 116] on input "radio" at bounding box center [291, 114] width 9 height 9
radio input "true"
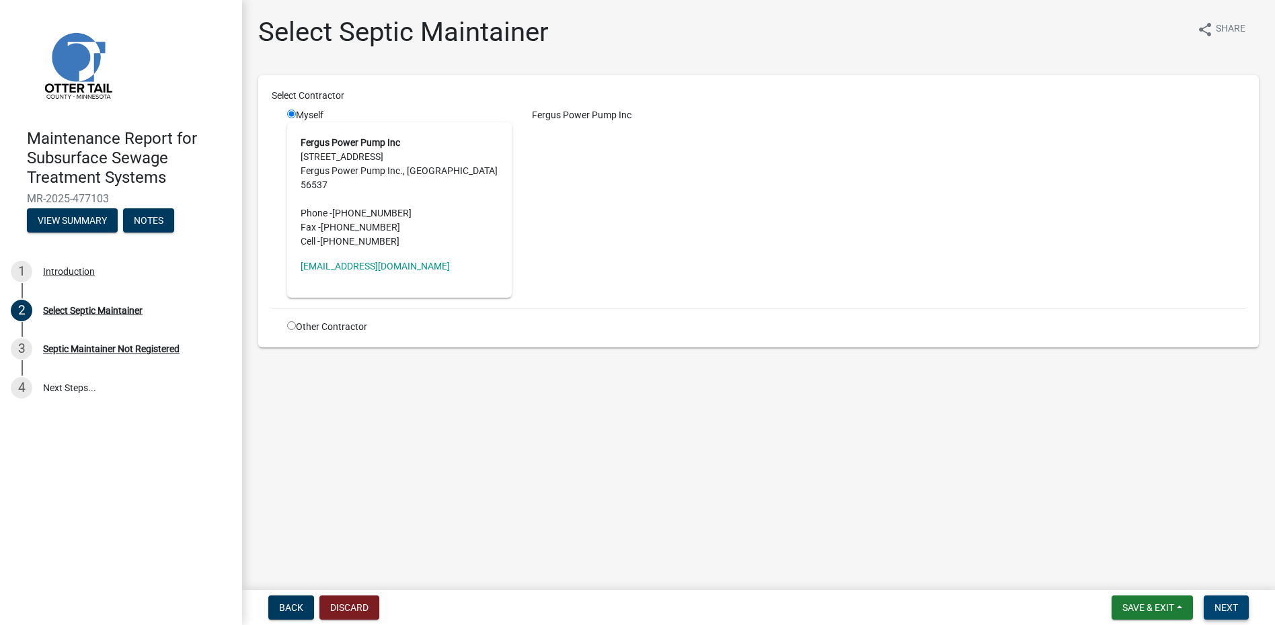
click at [1219, 598] on button "Next" at bounding box center [1226, 608] width 45 height 24
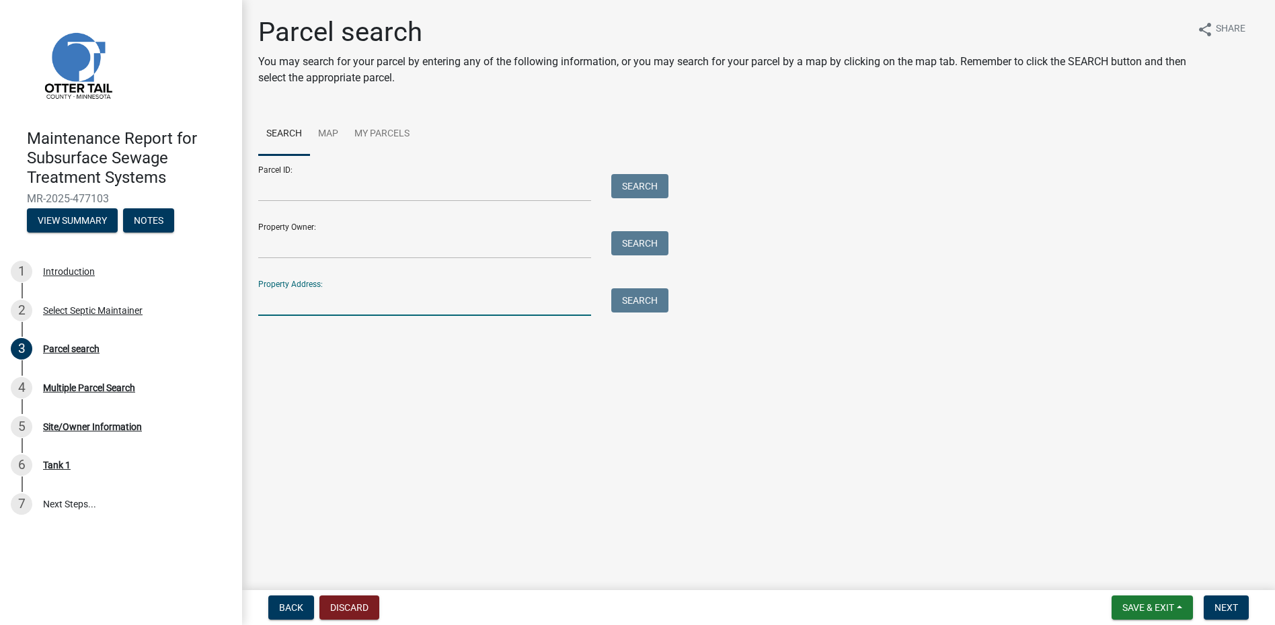
click at [294, 304] on input "Property Address:" at bounding box center [424, 302] width 333 height 28
type input "11924"
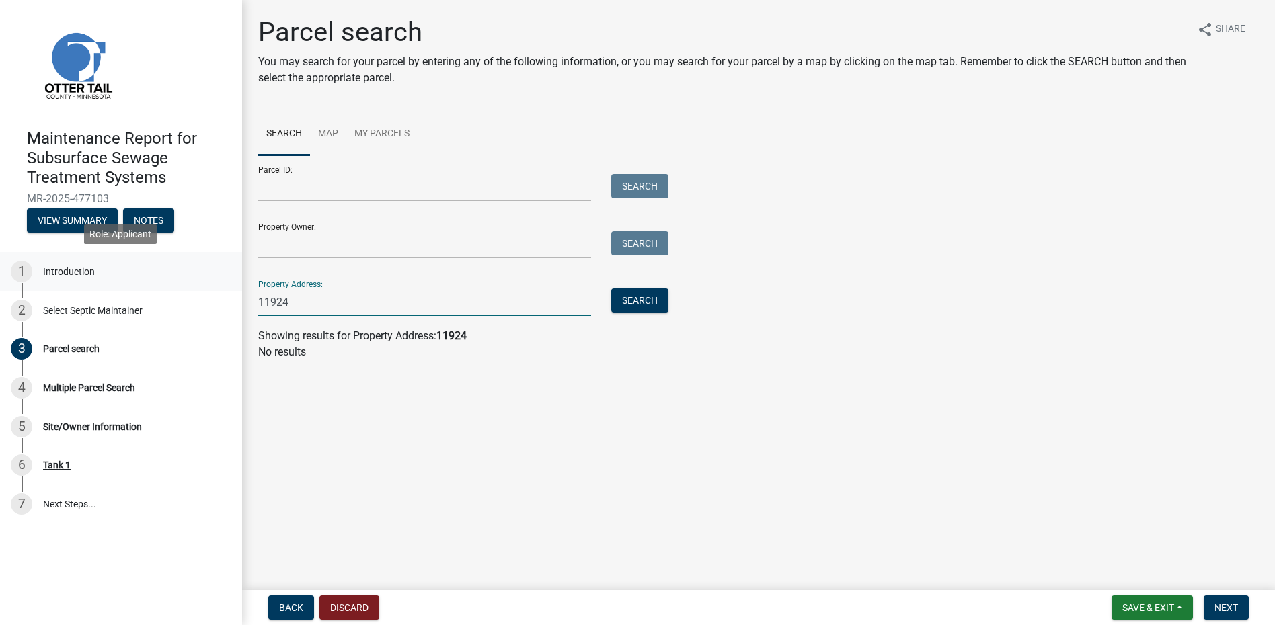
drag, startPoint x: 309, startPoint y: 309, endPoint x: 108, endPoint y: 280, distance: 203.0
click at [110, 280] on div "Maintenance Report for Subsurface Sewage Treatment Systems MR-2025-477103 View …" at bounding box center [637, 312] width 1275 height 625
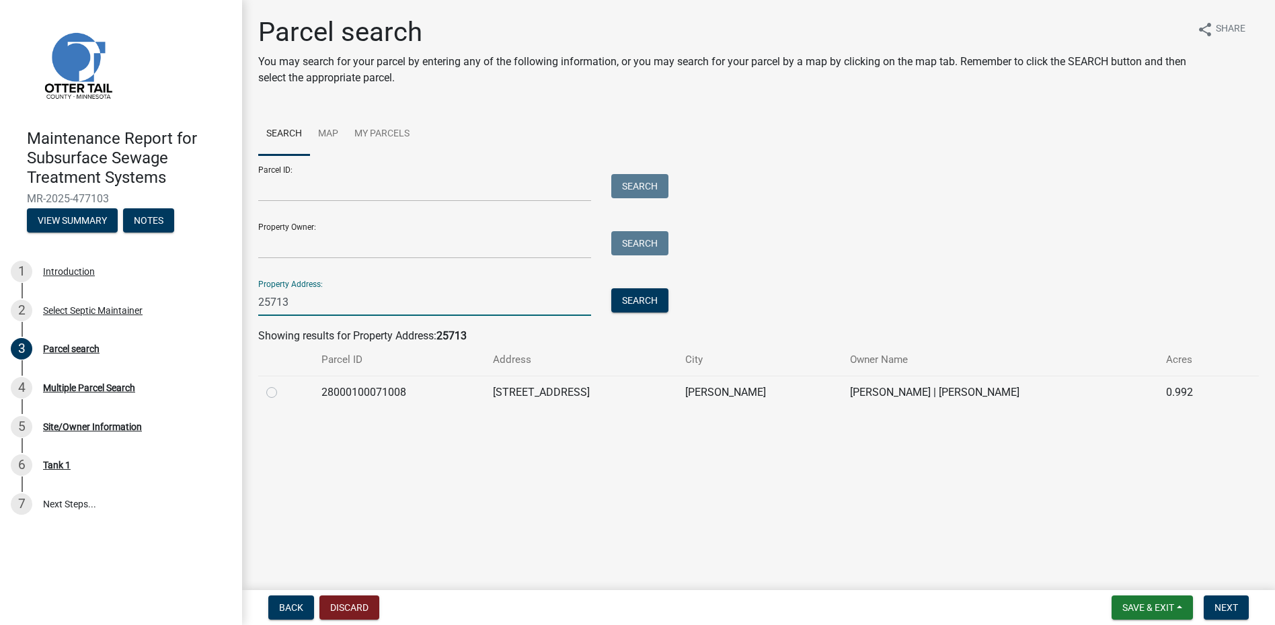
type input "25713"
click at [300, 390] on div at bounding box center [285, 393] width 39 height 16
click at [294, 395] on div at bounding box center [285, 393] width 39 height 16
click at [355, 395] on td "28000100071008" at bounding box center [398, 392] width 171 height 33
click at [282, 385] on label at bounding box center [282, 385] width 0 height 0
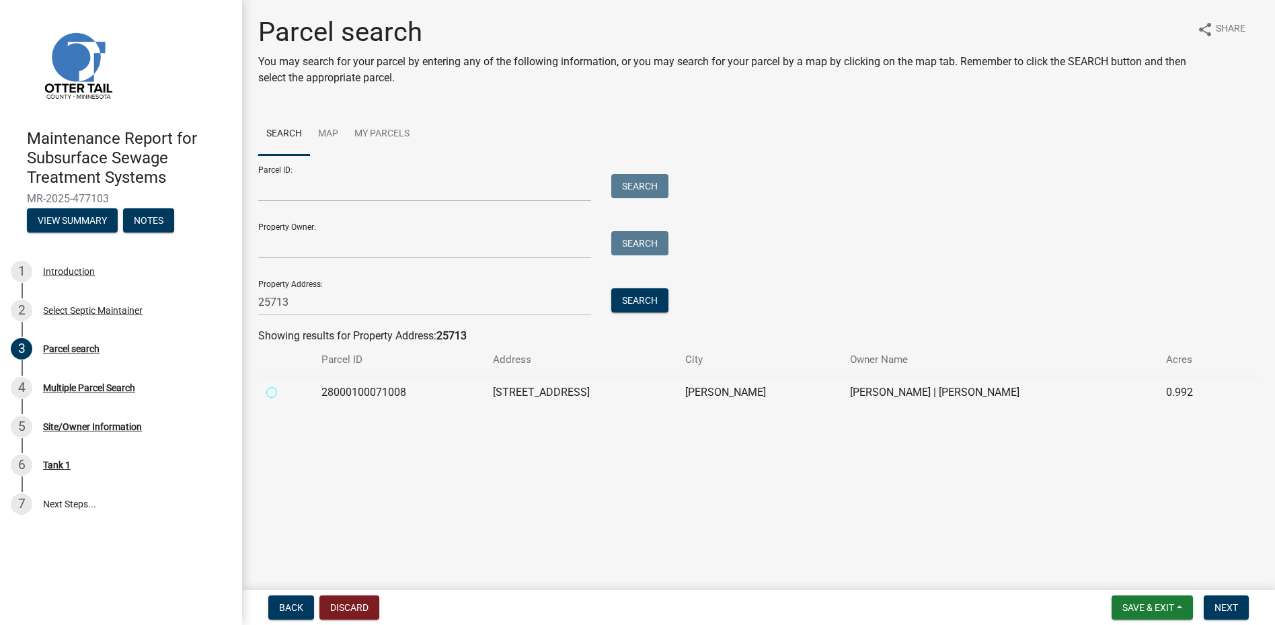
click at [282, 391] on input "radio" at bounding box center [286, 389] width 9 height 9
radio input "true"
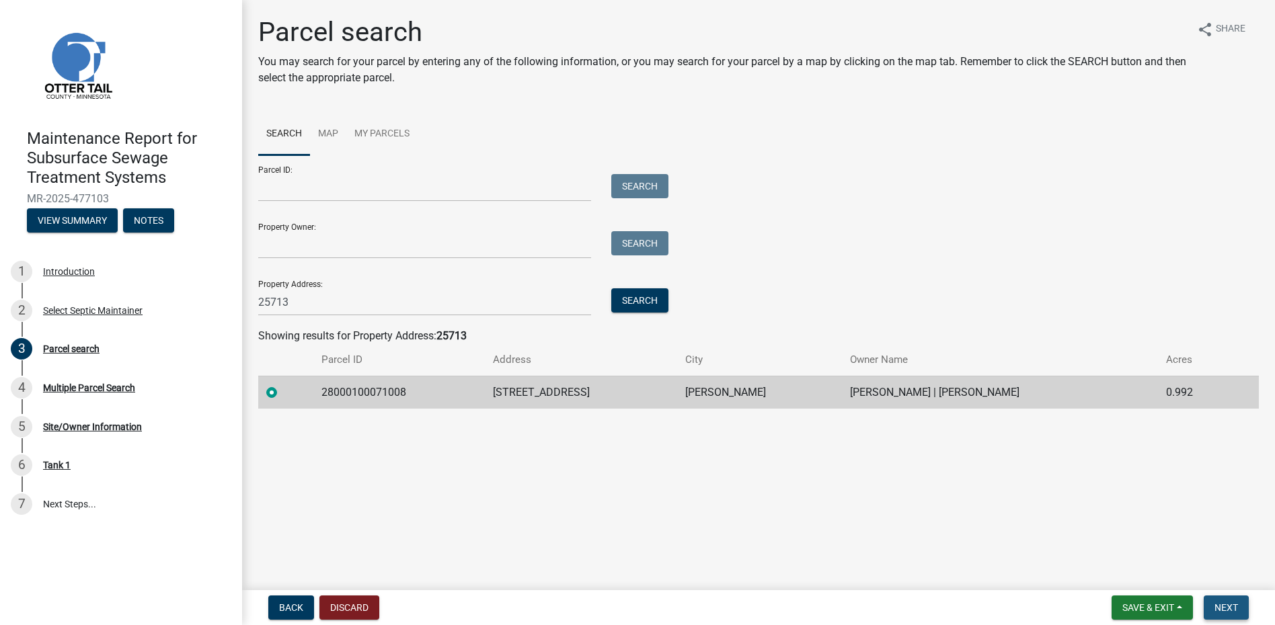
click at [1222, 610] on span "Next" at bounding box center [1226, 607] width 24 height 11
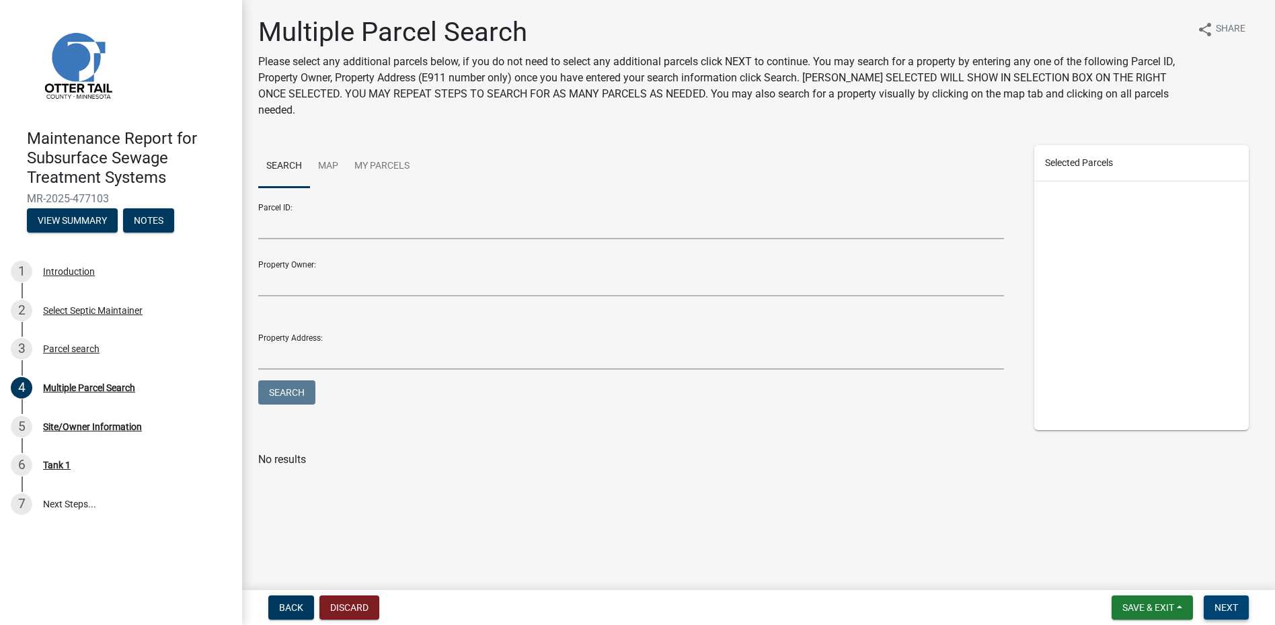
click at [1232, 606] on span "Next" at bounding box center [1226, 607] width 24 height 11
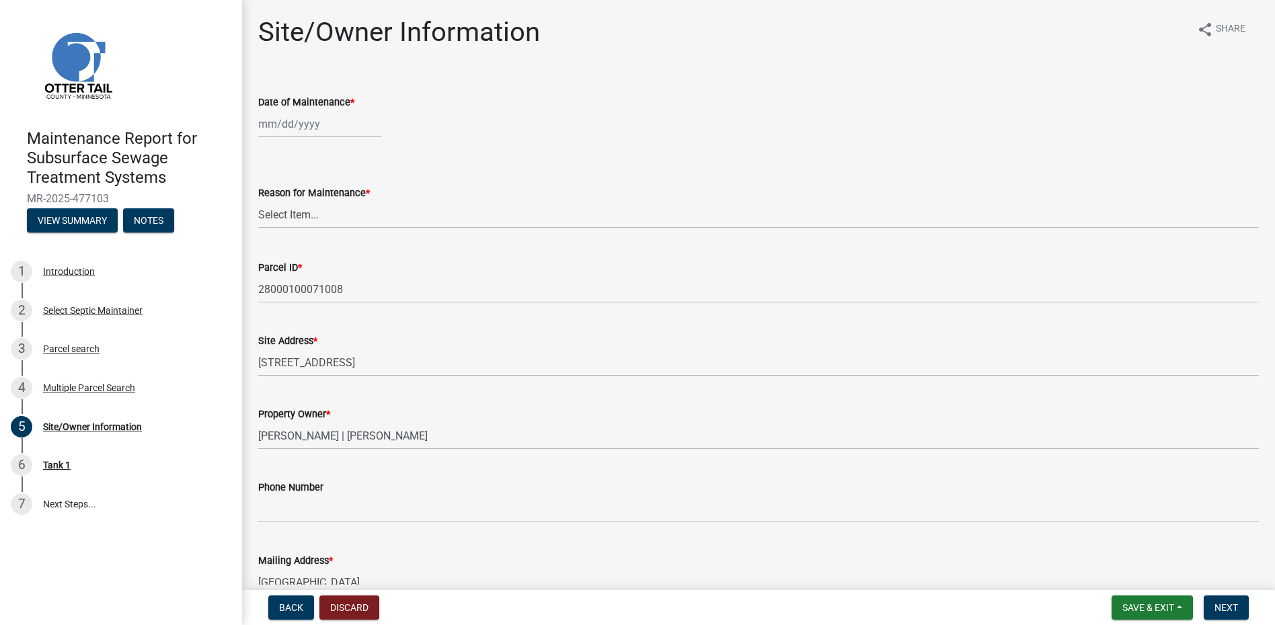
click at [277, 125] on div at bounding box center [319, 124] width 123 height 28
select select "9"
select select "2025"
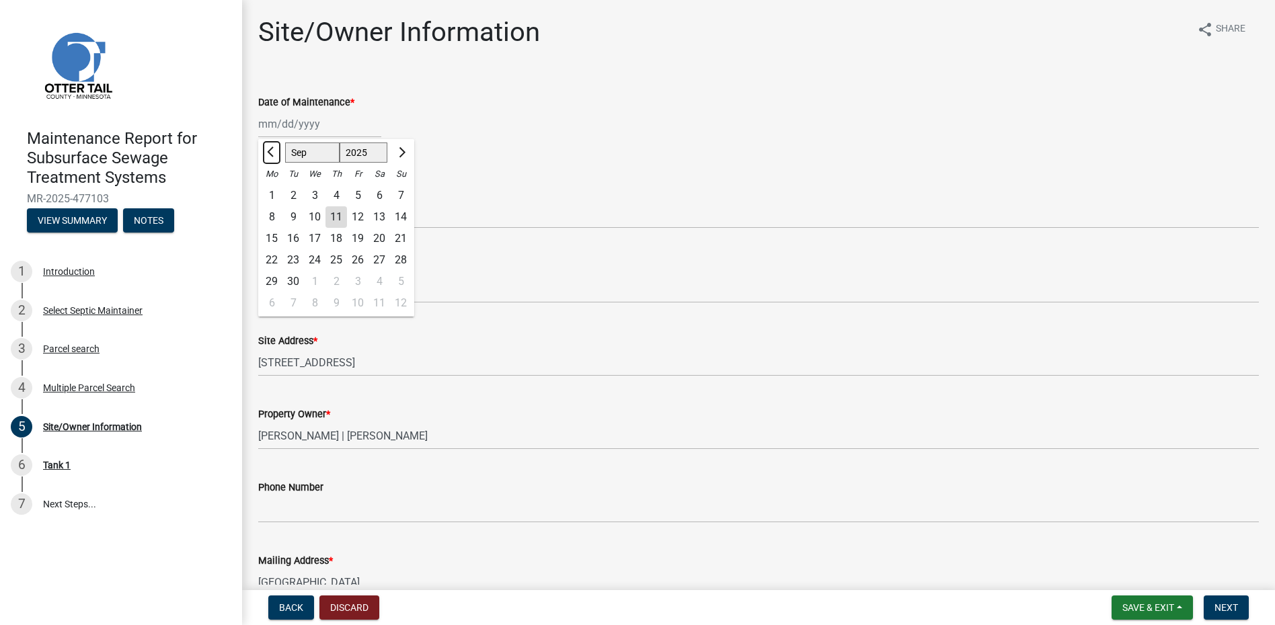
click at [278, 157] on button "Previous month" at bounding box center [272, 153] width 16 height 22
select select "8"
click at [294, 259] on div "19" at bounding box center [293, 260] width 22 height 22
type input "[DATE]"
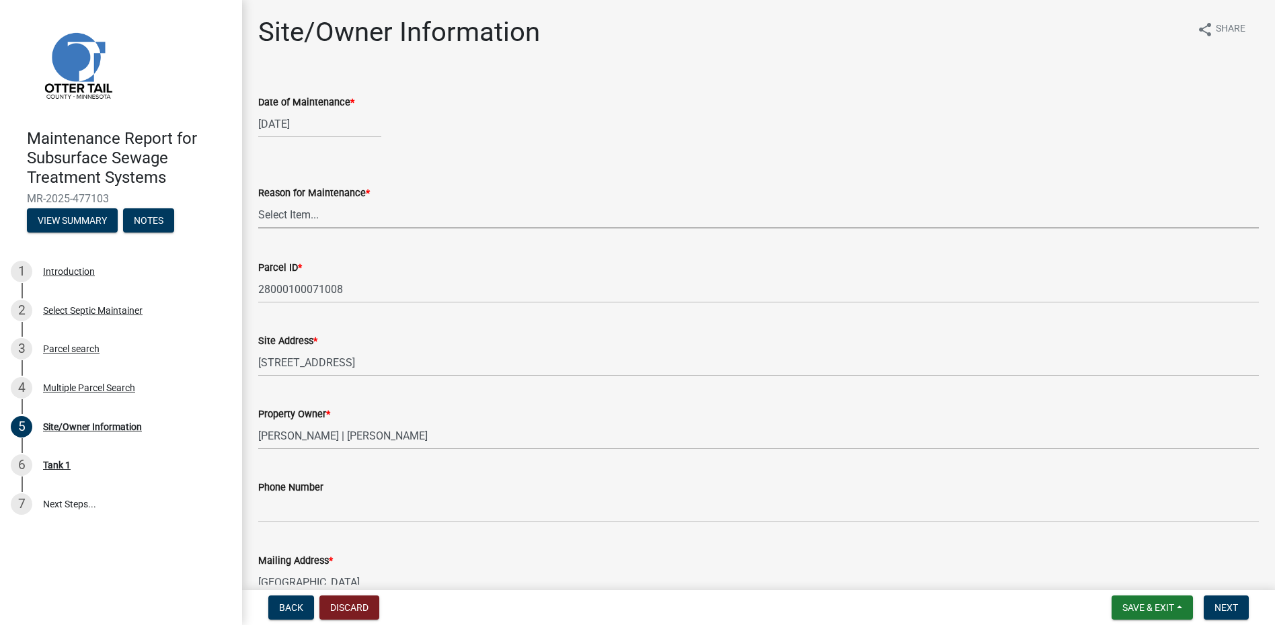
click at [297, 216] on select "Select Item... Called Routine Other" at bounding box center [758, 215] width 1000 height 28
click at [258, 201] on select "Select Item... Called Routine Other" at bounding box center [758, 215] width 1000 height 28
select select "78493fc6-8c9b-4d4c-b322-7064476e595b"
click at [1215, 604] on span "Next" at bounding box center [1226, 607] width 24 height 11
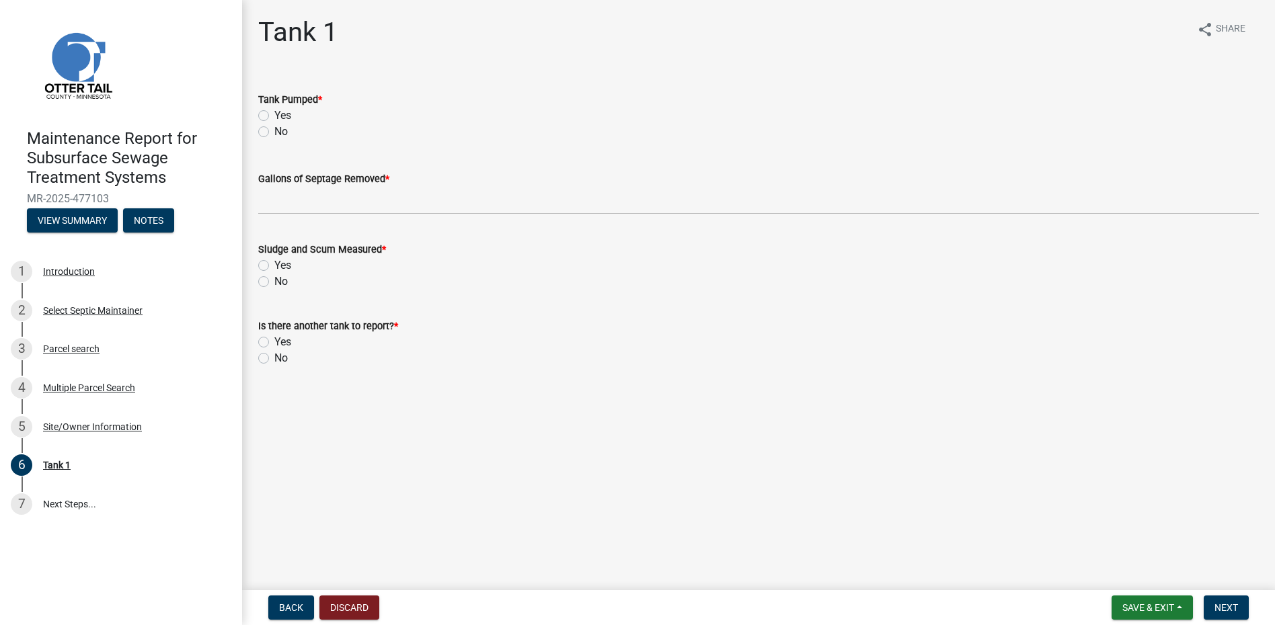
click at [272, 110] on div "Yes" at bounding box center [758, 116] width 1000 height 16
click at [274, 120] on label "Yes" at bounding box center [282, 116] width 17 height 16
click at [274, 116] on input "Yes" at bounding box center [278, 112] width 9 height 9
radio input "true"
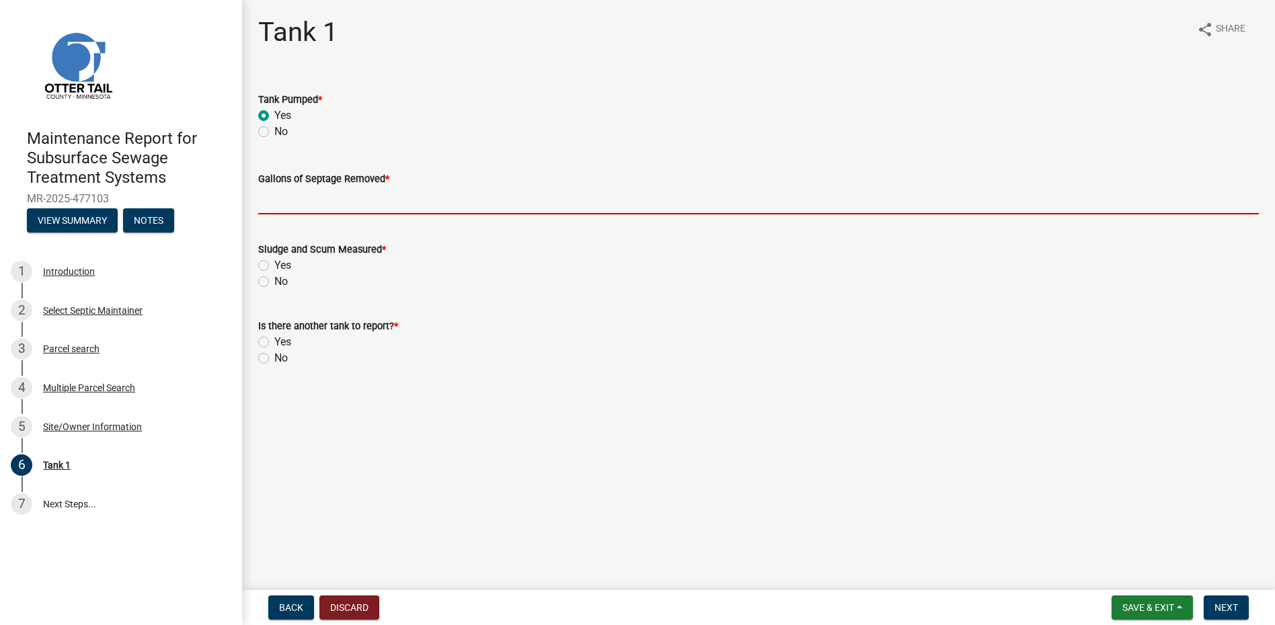
click at [287, 210] on input "Gallons of Septage Removed *" at bounding box center [758, 201] width 1000 height 28
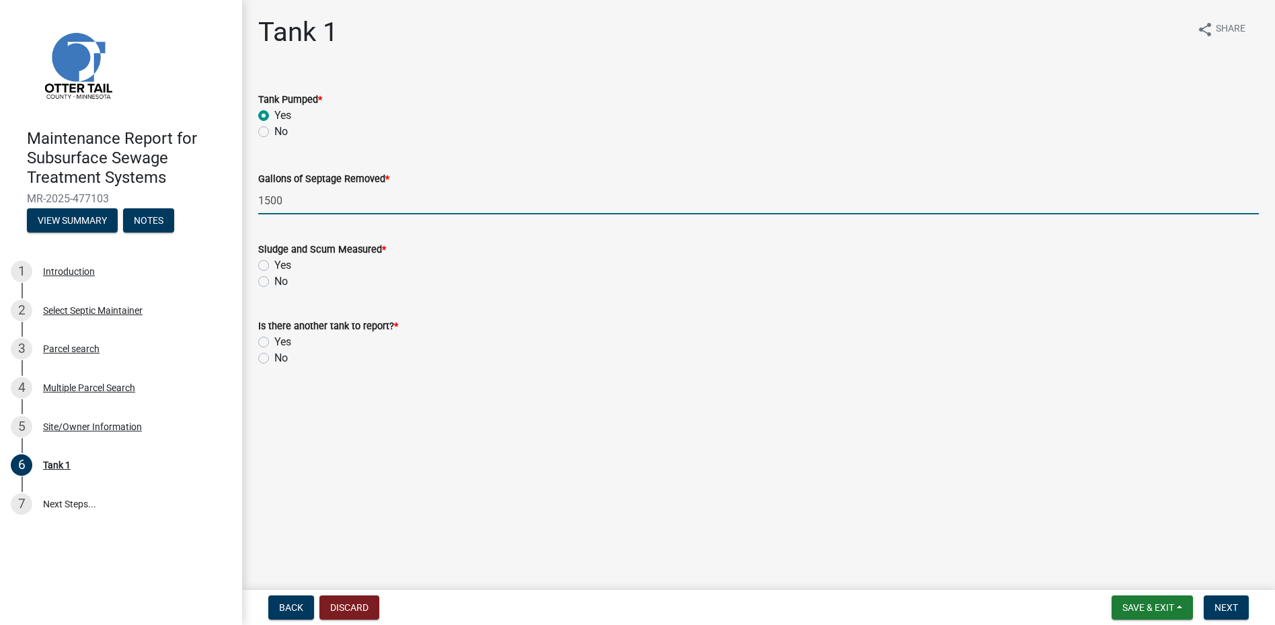
type input "1500"
click at [274, 286] on label "No" at bounding box center [280, 282] width 13 height 16
click at [274, 282] on input "No" at bounding box center [278, 278] width 9 height 9
radio input "true"
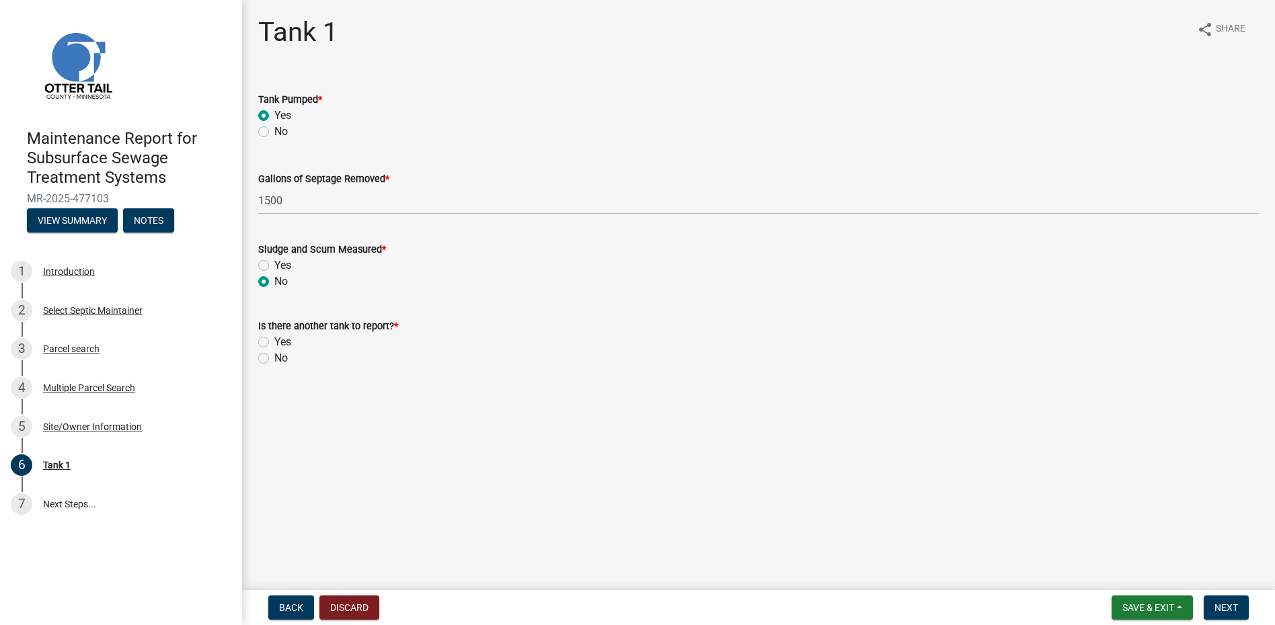
click at [274, 360] on label "No" at bounding box center [280, 358] width 13 height 16
click at [274, 359] on input "No" at bounding box center [278, 354] width 9 height 9
radio input "true"
click at [1213, 607] on button "Next" at bounding box center [1226, 608] width 45 height 24
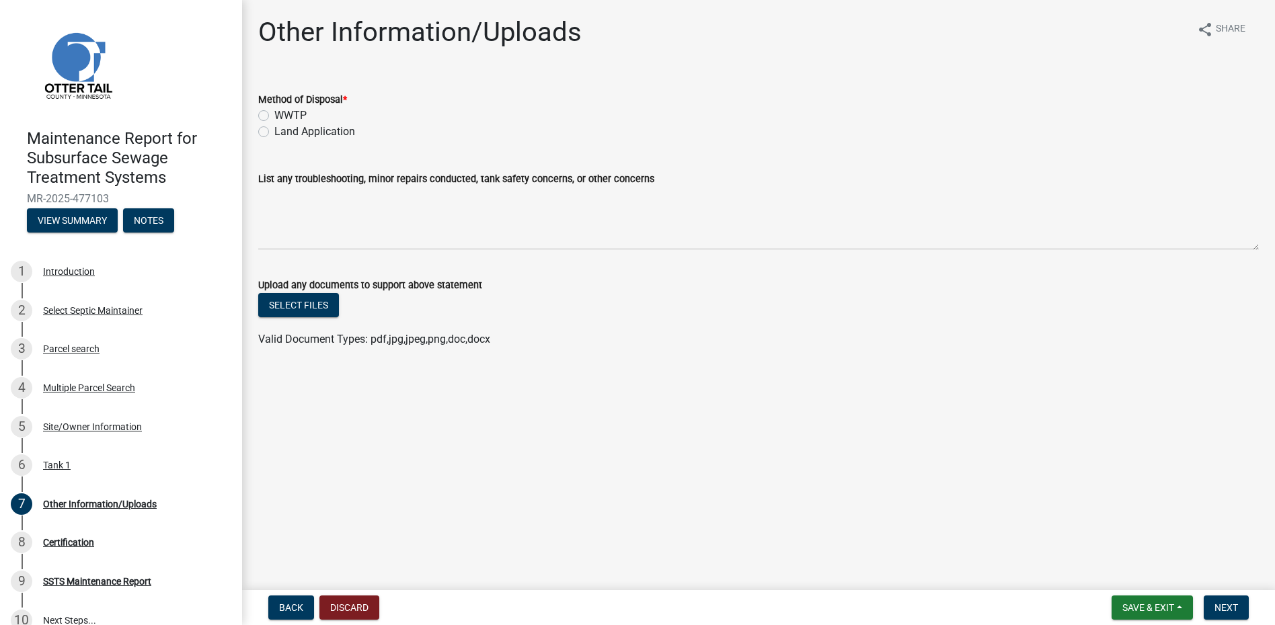
click at [328, 132] on label "Land Application" at bounding box center [314, 132] width 81 height 16
click at [283, 132] on input "Land Application" at bounding box center [278, 128] width 9 height 9
radio input "true"
click at [1218, 602] on span "Next" at bounding box center [1226, 607] width 24 height 11
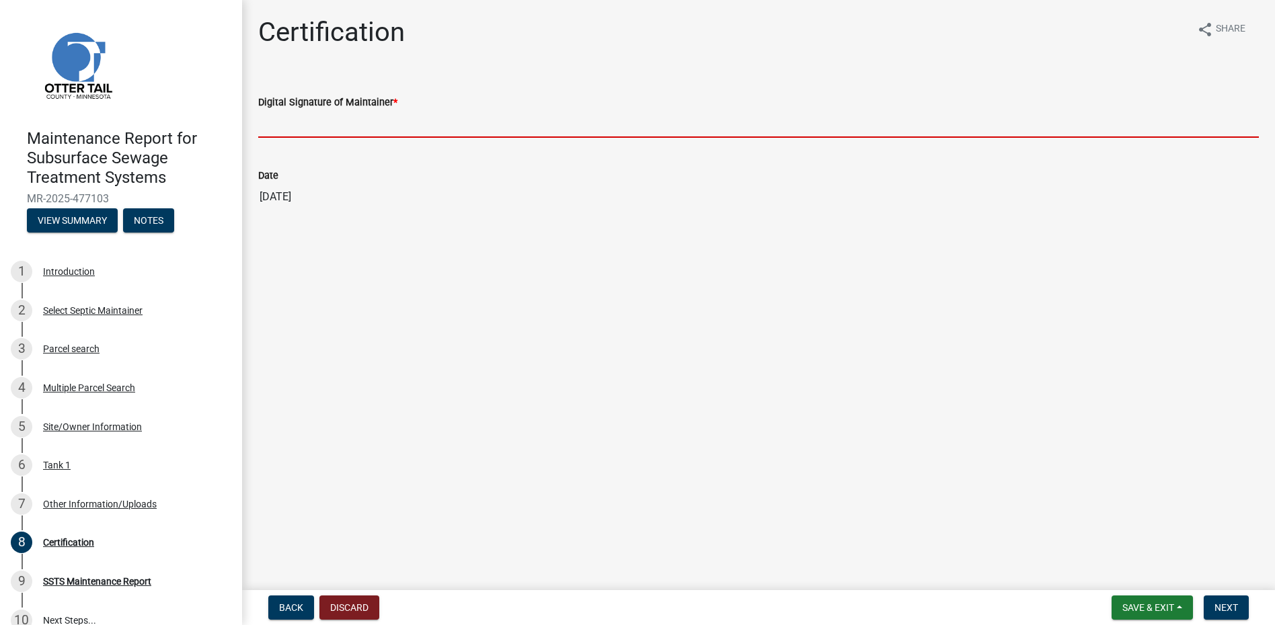
click at [286, 124] on input "Digital Signature of Maintainer *" at bounding box center [758, 124] width 1000 height 28
type input "[PERSON_NAME]"
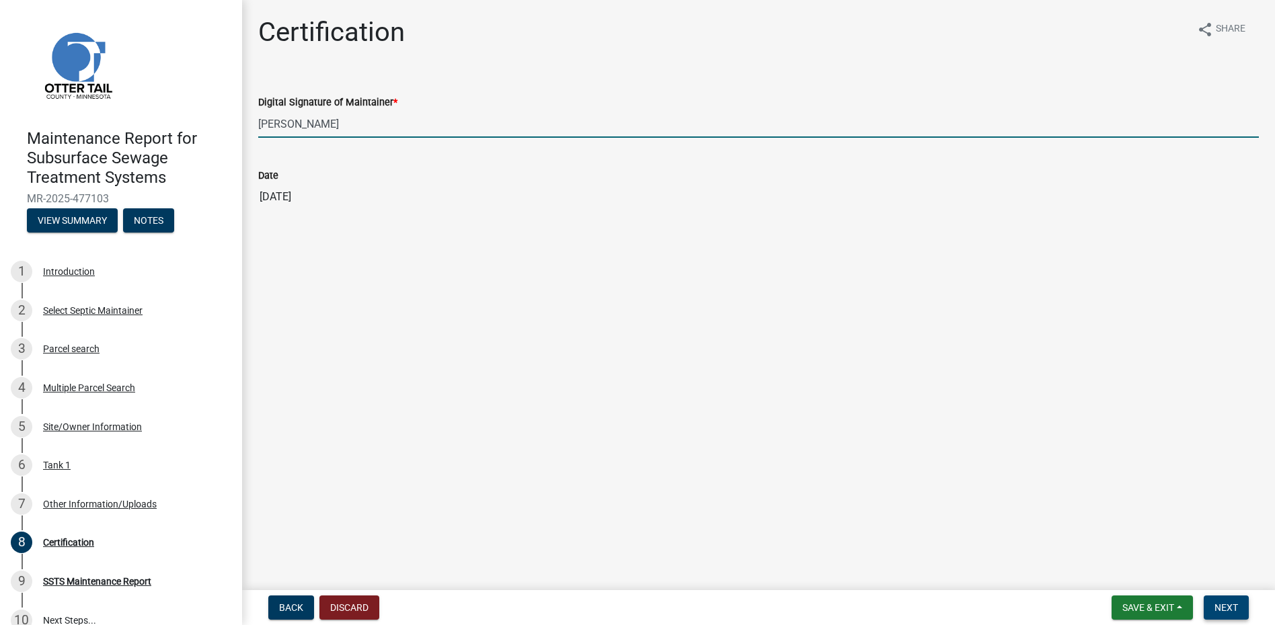
click at [1234, 606] on span "Next" at bounding box center [1226, 607] width 24 height 11
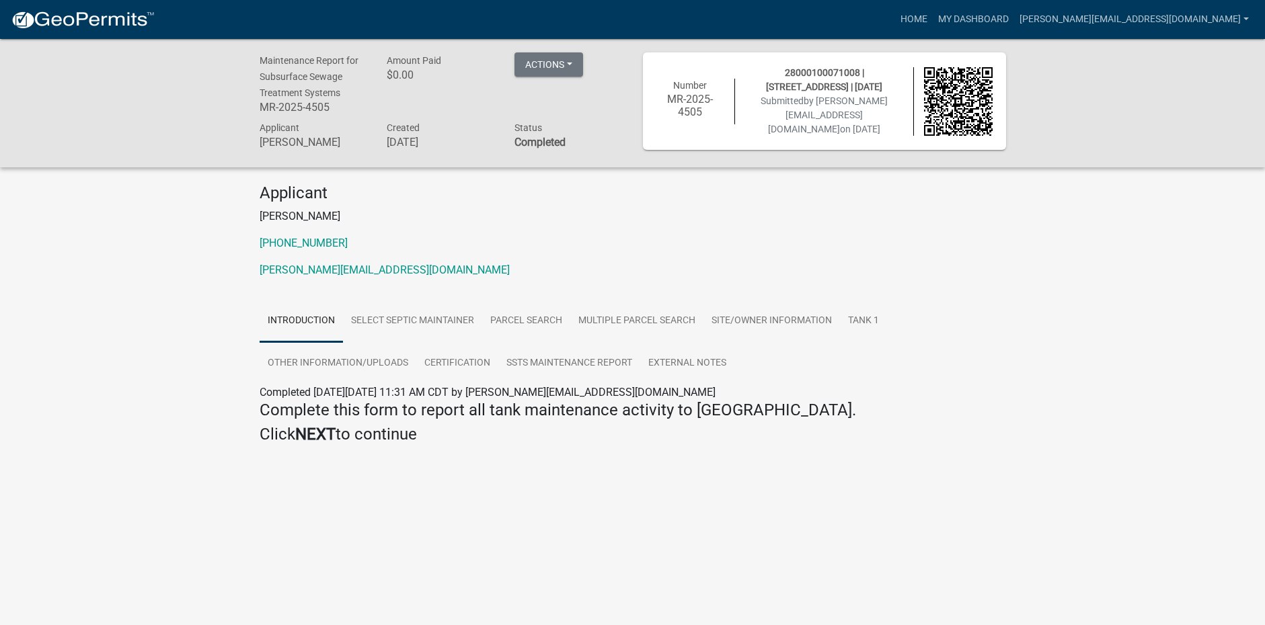
click at [99, 30] on link at bounding box center [83, 19] width 144 height 28
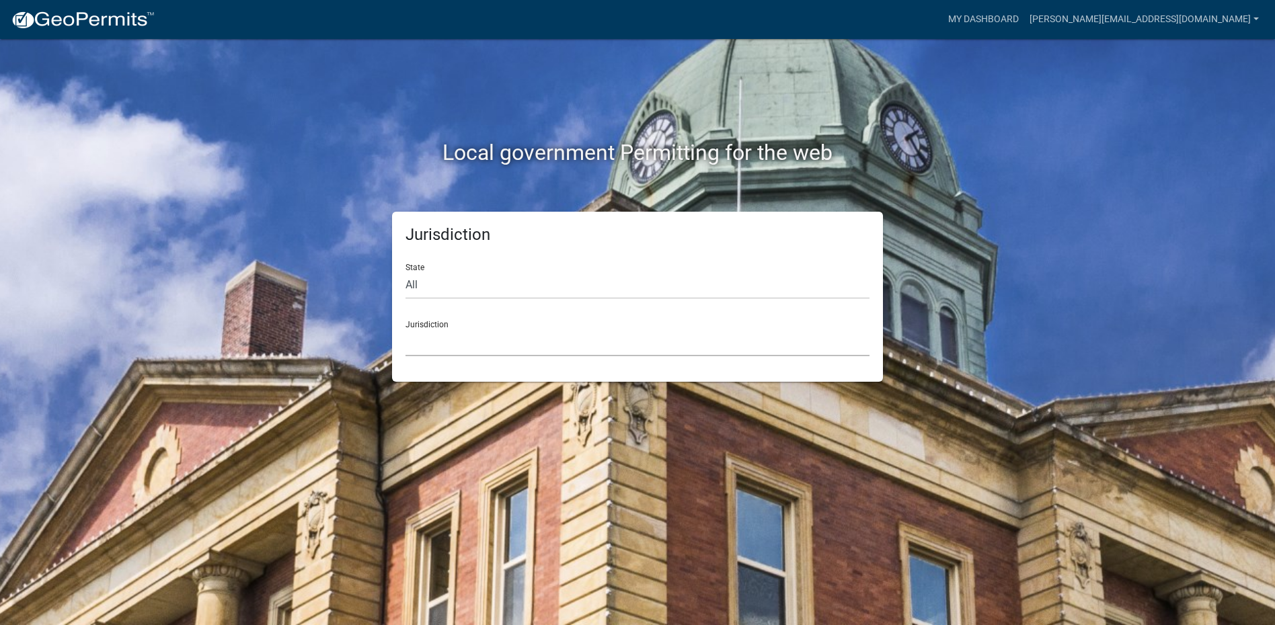
click at [513, 348] on select "[GEOGRAPHIC_DATA], [US_STATE] [GEOGRAPHIC_DATA], [US_STATE][PERSON_NAME][GEOGRA…" at bounding box center [637, 343] width 464 height 28
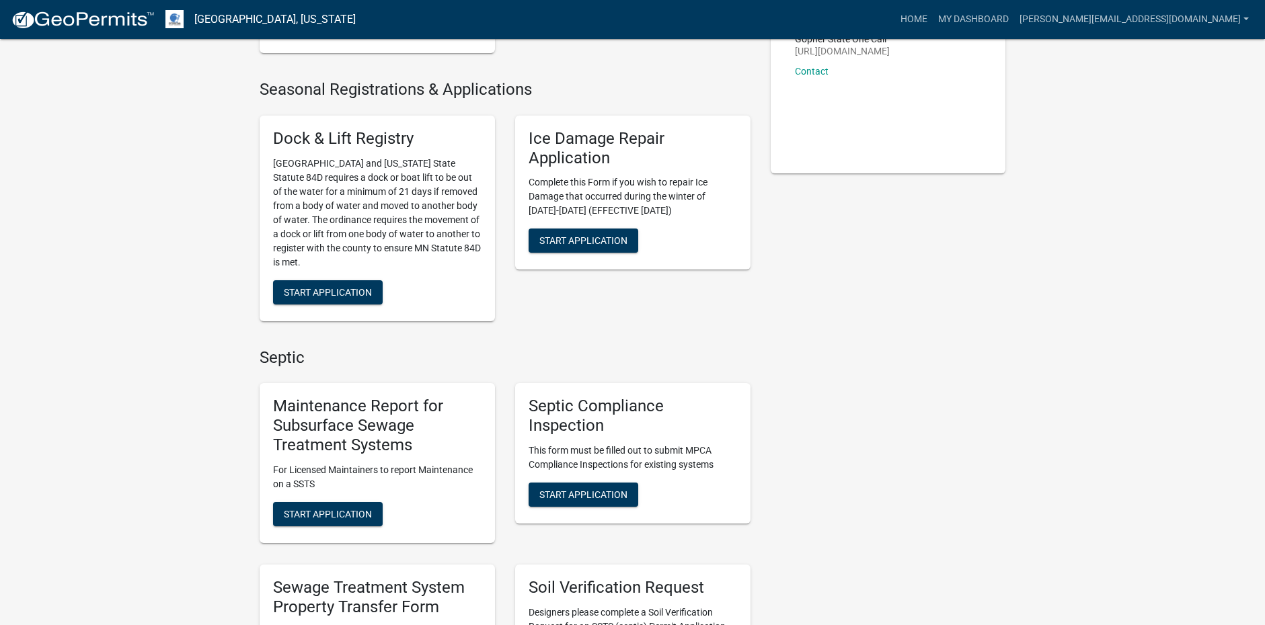
scroll to position [269, 0]
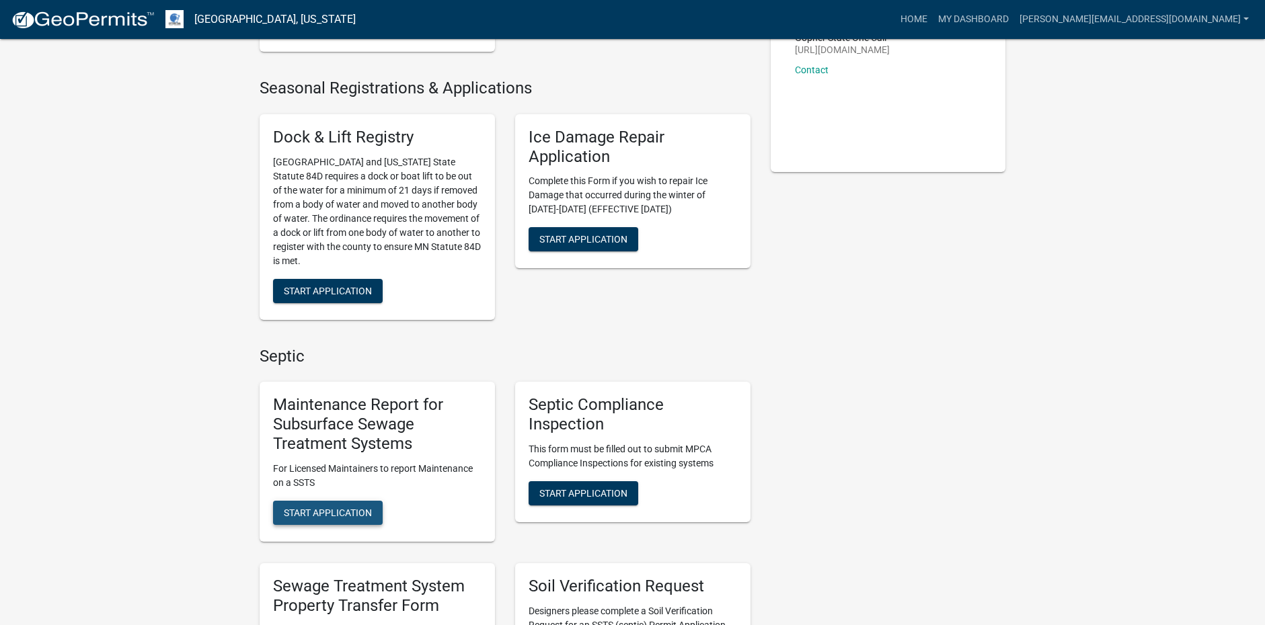
click at [358, 514] on span "Start Application" at bounding box center [328, 512] width 88 height 11
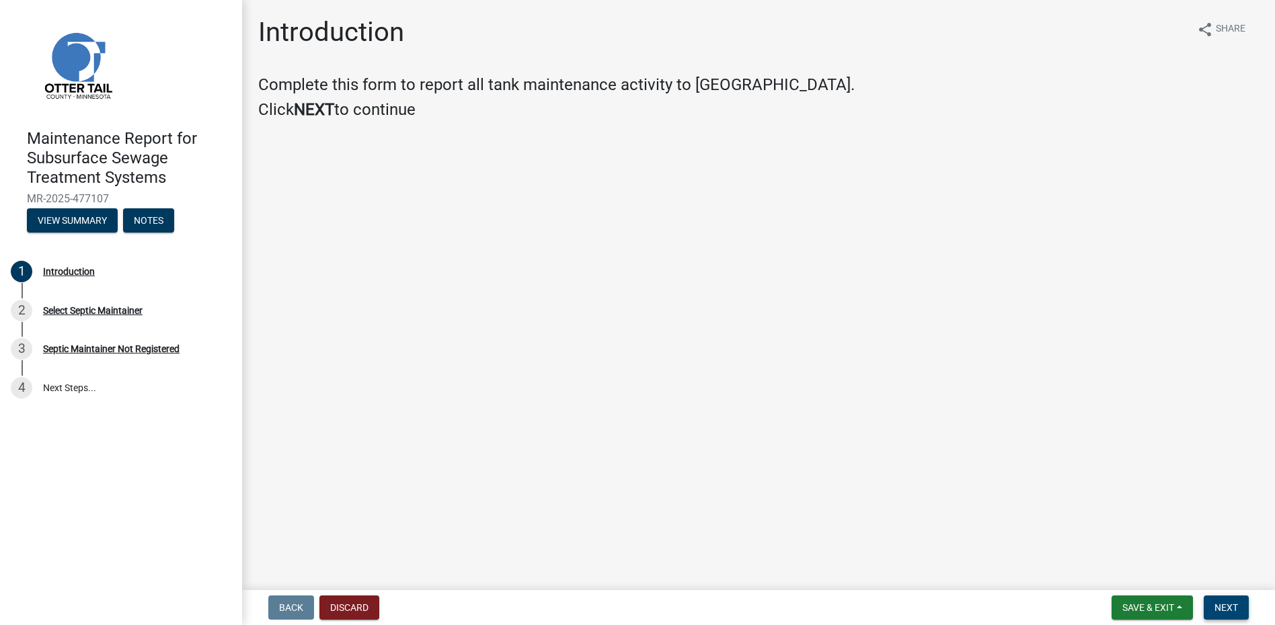
click at [1211, 610] on button "Next" at bounding box center [1226, 608] width 45 height 24
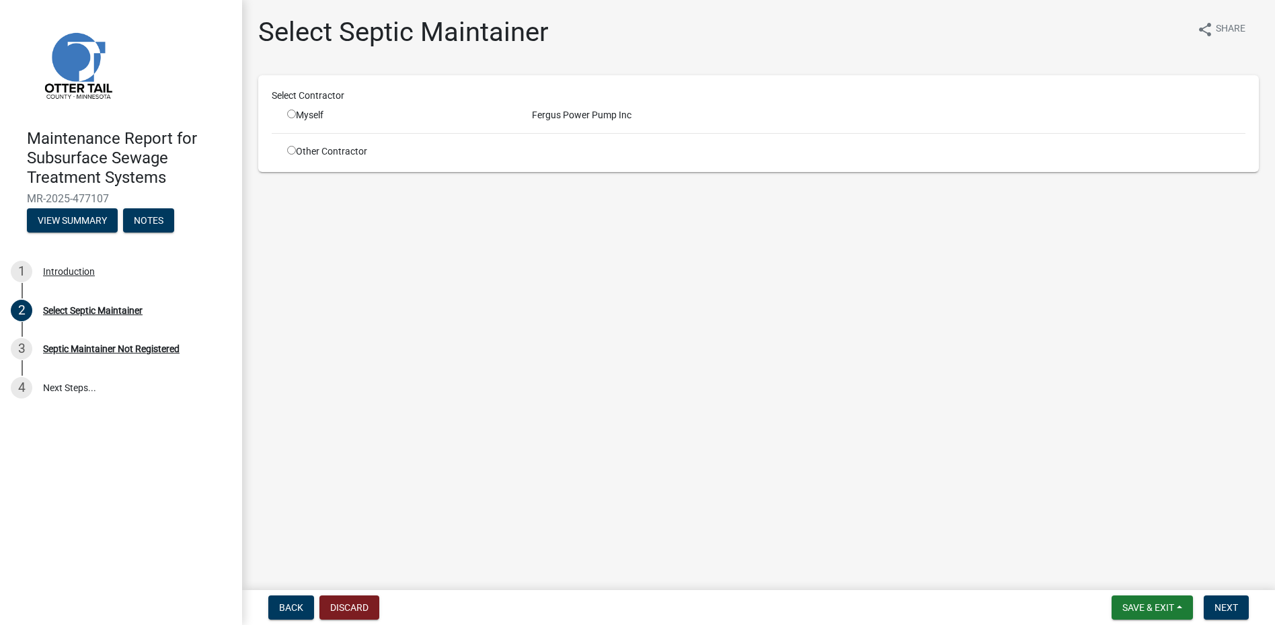
click at [289, 112] on input "radio" at bounding box center [291, 114] width 9 height 9
radio input "true"
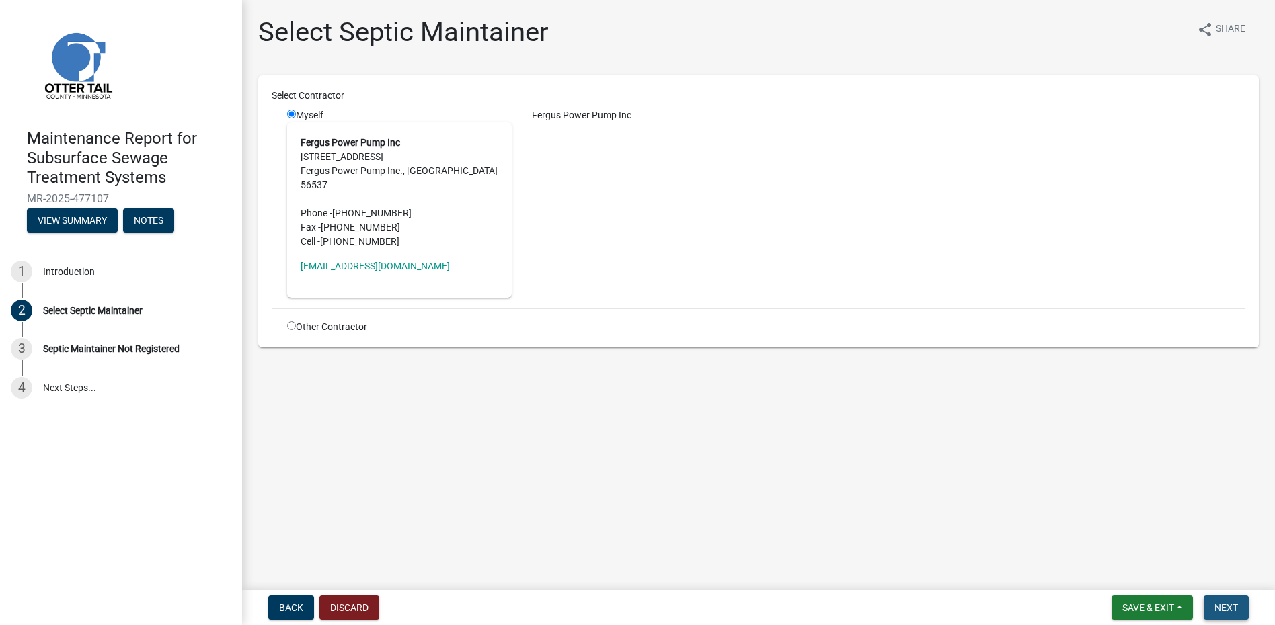
click at [1222, 606] on span "Next" at bounding box center [1226, 607] width 24 height 11
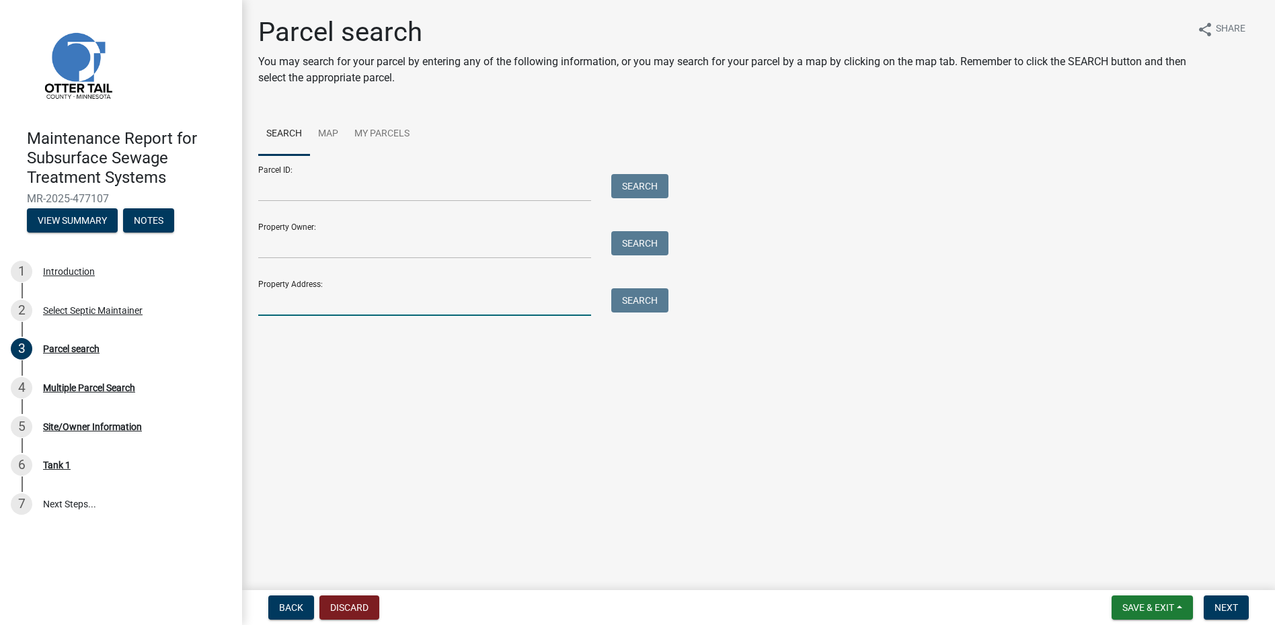
click at [323, 301] on input "Property Address:" at bounding box center [424, 302] width 333 height 28
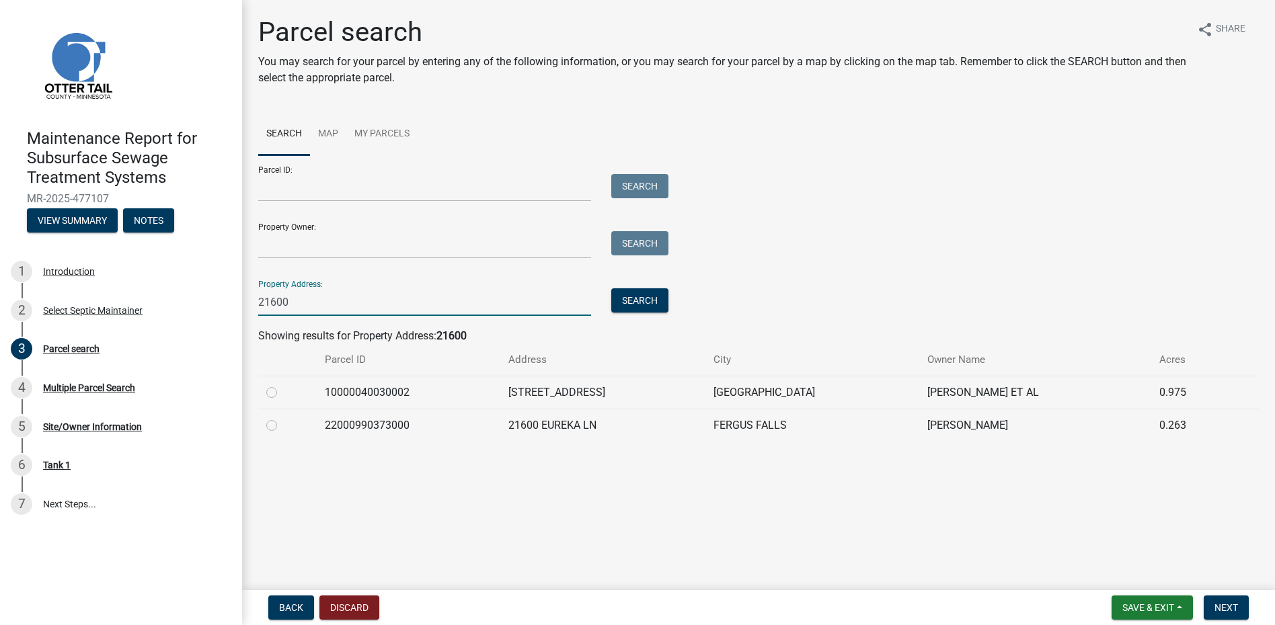
type input "21600"
click at [282, 418] on label at bounding box center [282, 418] width 0 height 0
click at [282, 424] on input "radio" at bounding box center [286, 422] width 9 height 9
radio input "true"
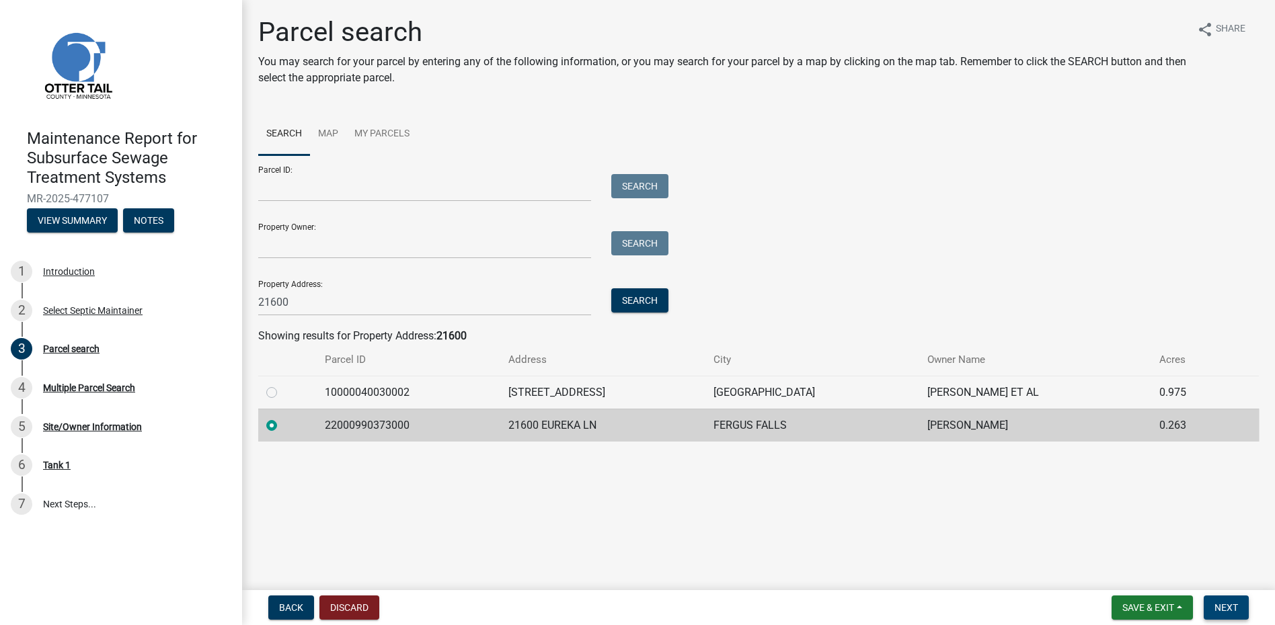
click at [1231, 607] on span "Next" at bounding box center [1226, 607] width 24 height 11
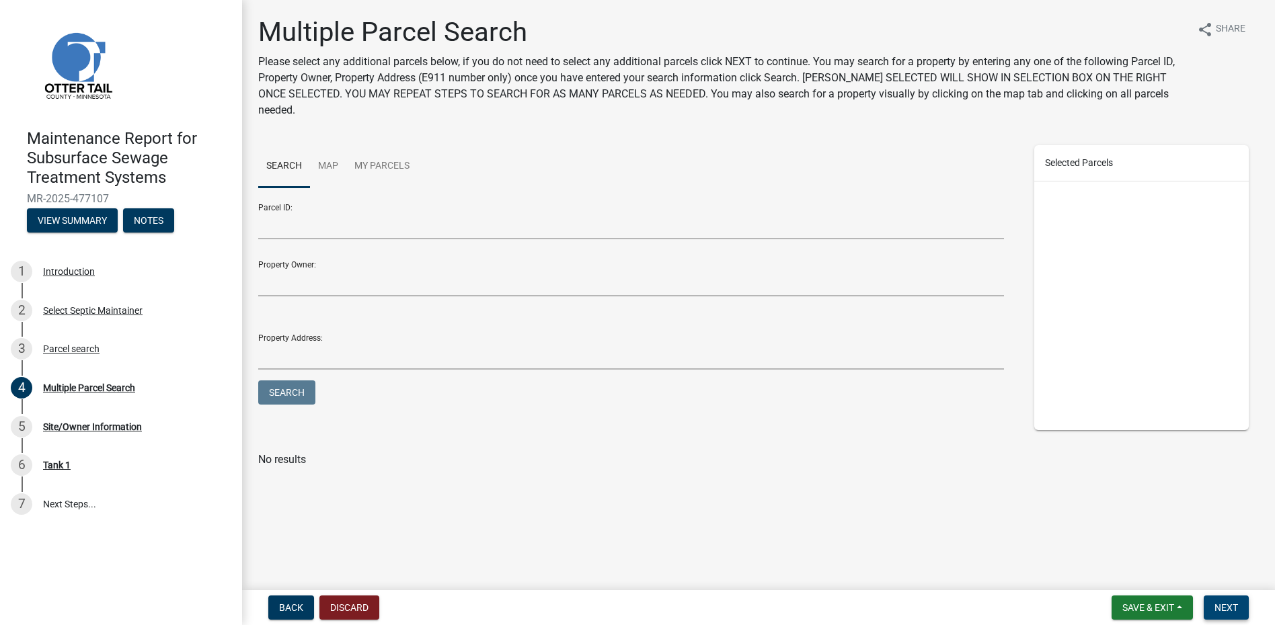
click at [1220, 619] on button "Next" at bounding box center [1226, 608] width 45 height 24
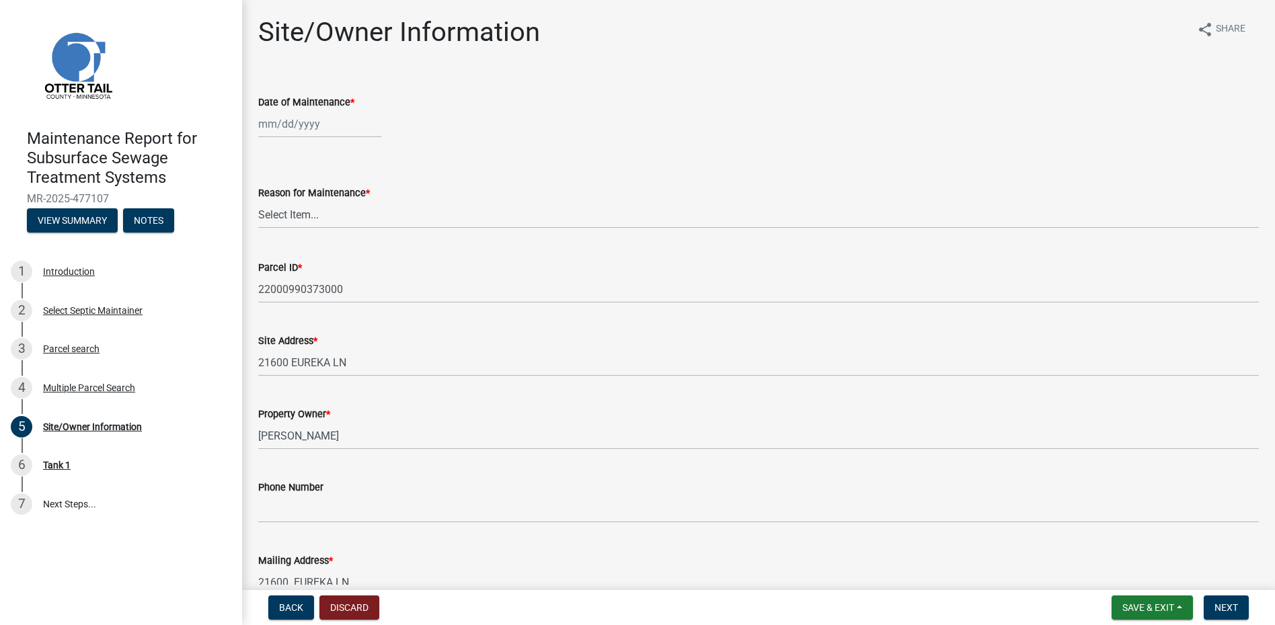
select select "9"
select select "2025"
click at [300, 128] on div "[PERSON_NAME] Feb Mar Apr [PERSON_NAME][DATE] Oct Nov [DATE] 1526 1527 1528 152…" at bounding box center [319, 124] width 123 height 28
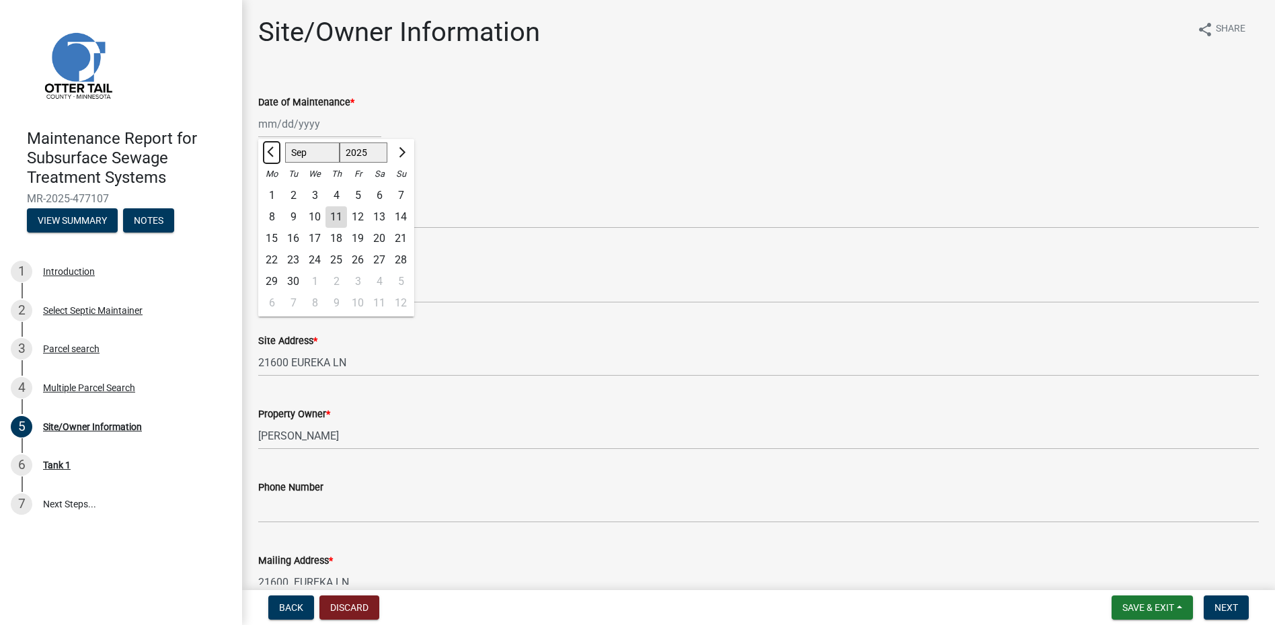
click at [272, 153] on span "Previous month" at bounding box center [272, 152] width 10 height 10
select select "8"
click at [356, 276] on div "29" at bounding box center [358, 282] width 22 height 22
type input "[DATE]"
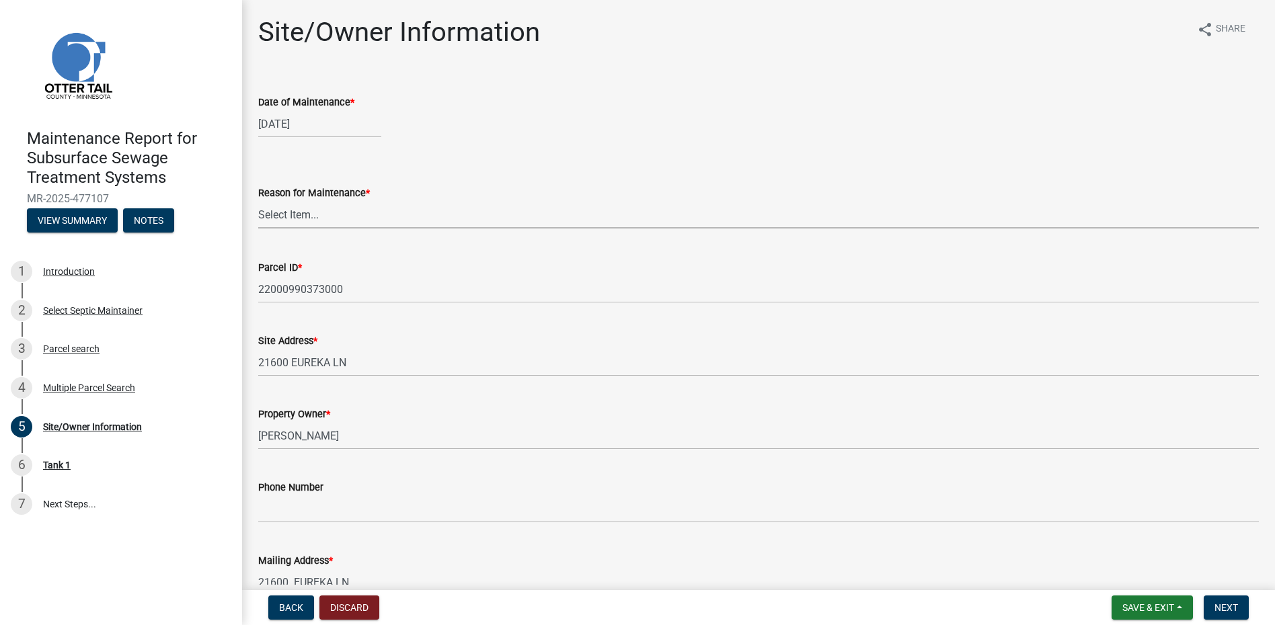
click at [339, 217] on select "Select Item... Called Routine Other" at bounding box center [758, 215] width 1000 height 28
click at [258, 201] on select "Select Item... Called Routine Other" at bounding box center [758, 215] width 1000 height 28
select select "78493fc6-8c9b-4d4c-b322-7064476e595b"
click at [1218, 603] on span "Next" at bounding box center [1226, 607] width 24 height 11
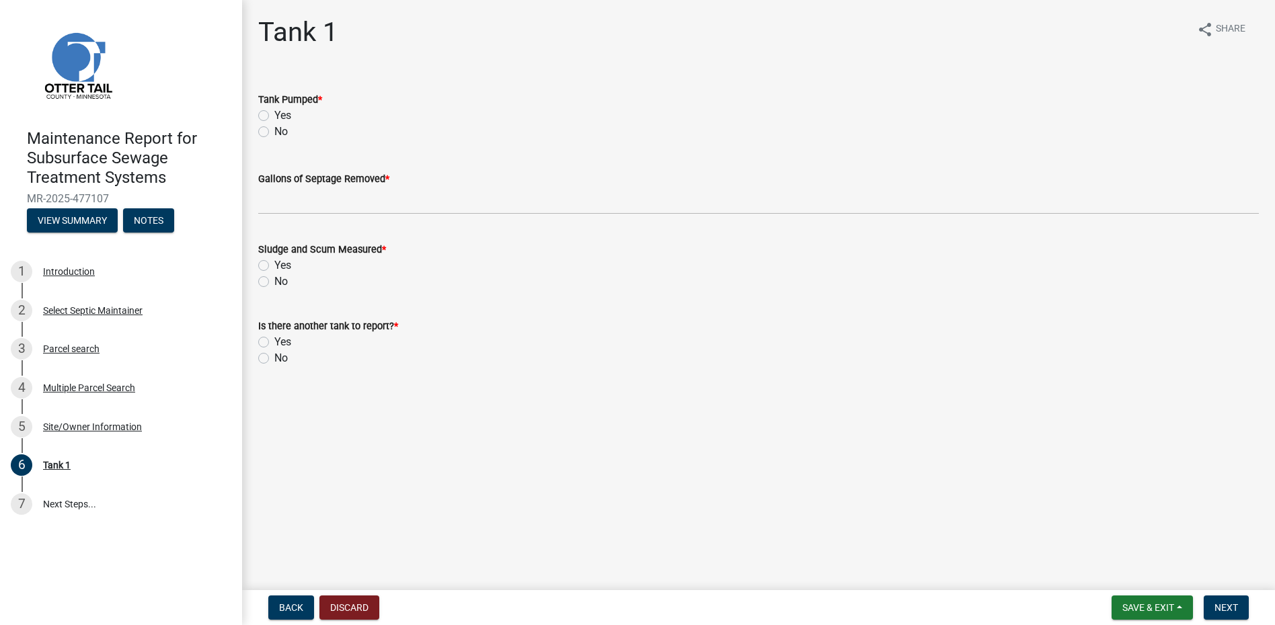
click at [274, 116] on label "Yes" at bounding box center [282, 116] width 17 height 16
click at [274, 116] on input "Yes" at bounding box center [278, 112] width 9 height 9
radio input "true"
click at [305, 215] on wm-data-entity-input "Gallons of Septage Removed *" at bounding box center [758, 188] width 1000 height 73
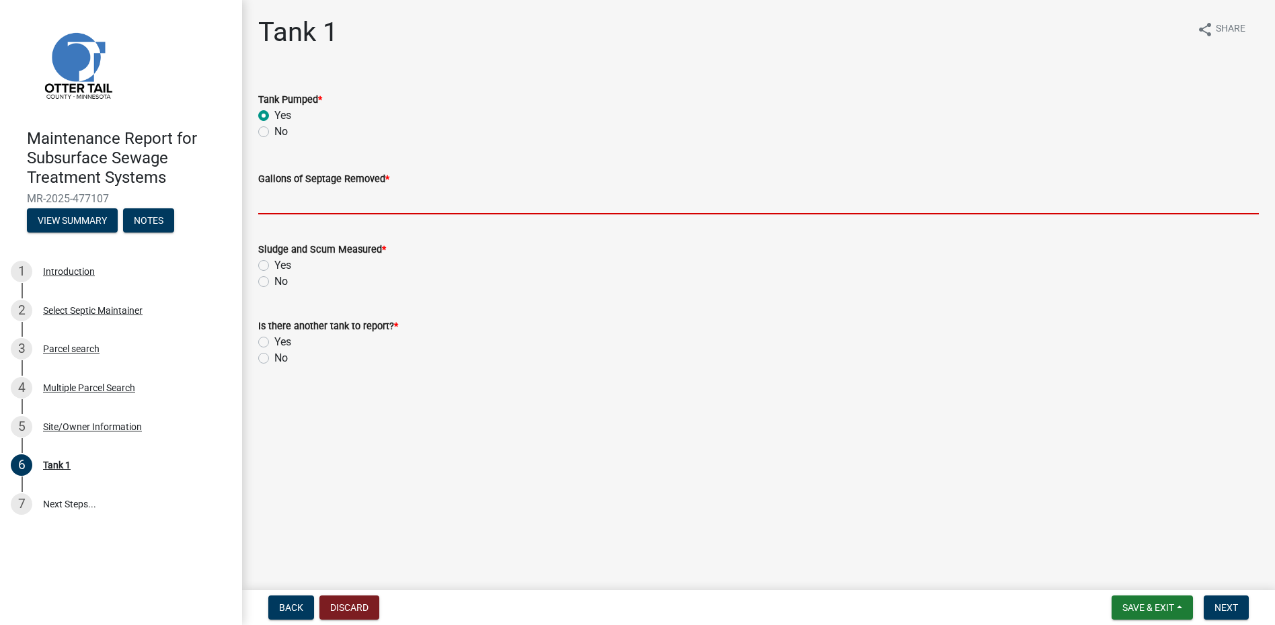
click at [300, 196] on input "Gallons of Septage Removed *" at bounding box center [758, 201] width 1000 height 28
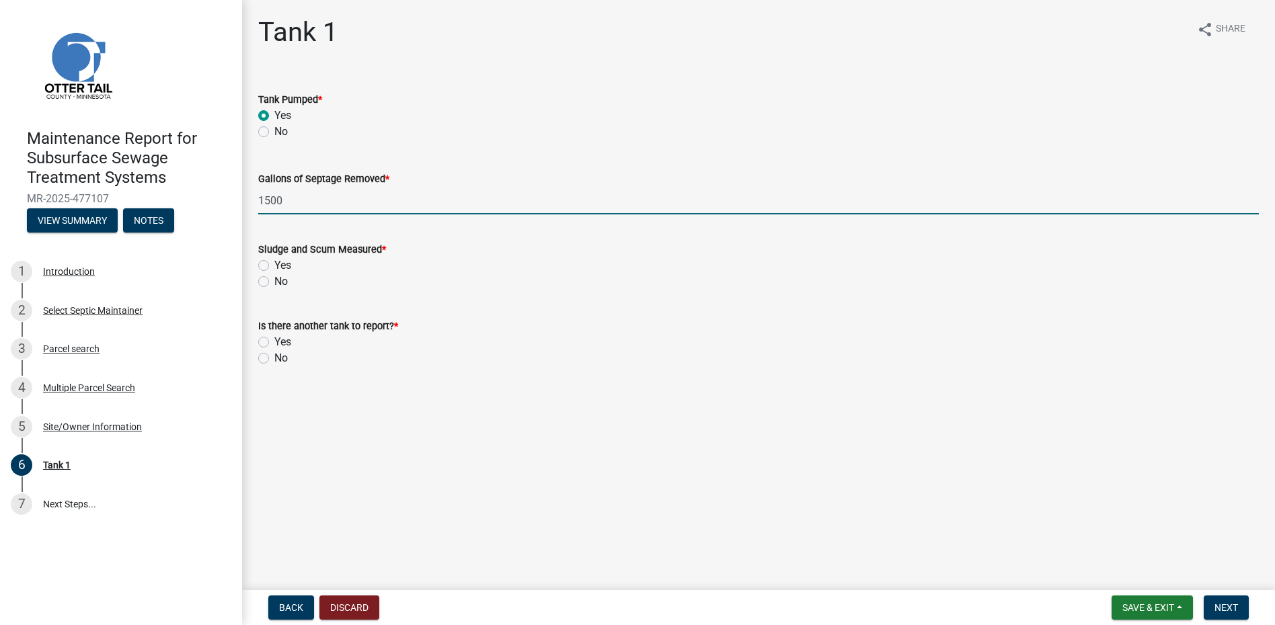
type input "1500"
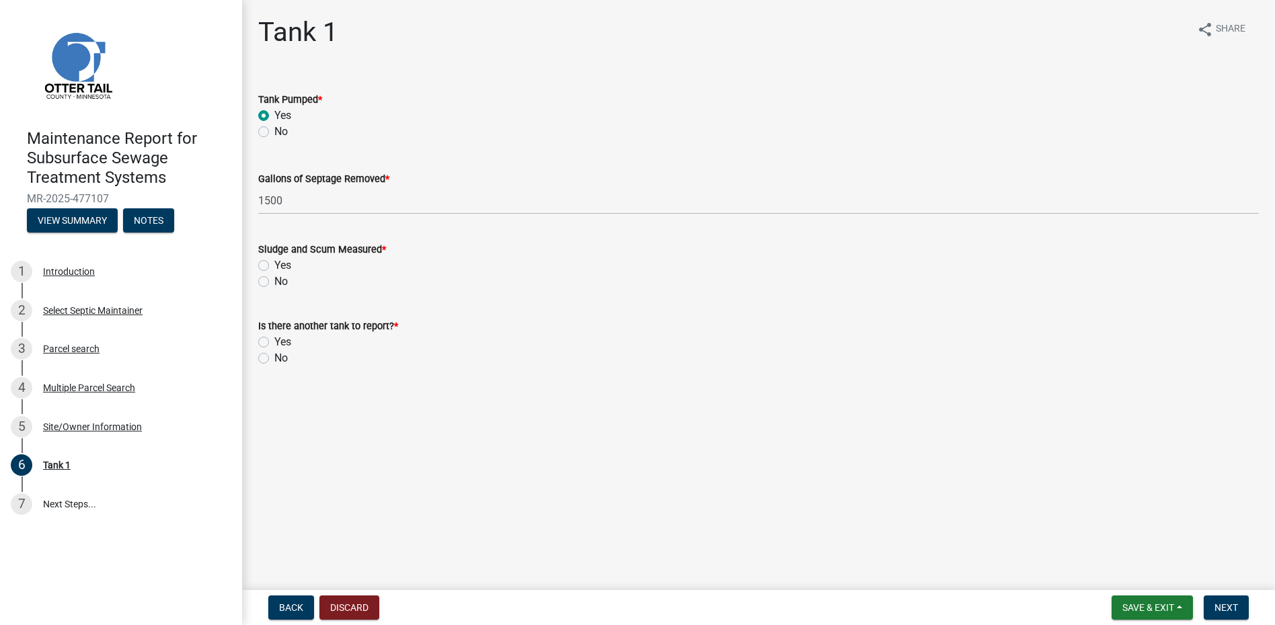
click at [274, 279] on label "No" at bounding box center [280, 282] width 13 height 16
click at [274, 279] on input "No" at bounding box center [278, 278] width 9 height 9
radio input "true"
click at [274, 358] on label "No" at bounding box center [280, 358] width 13 height 16
click at [274, 358] on input "No" at bounding box center [278, 354] width 9 height 9
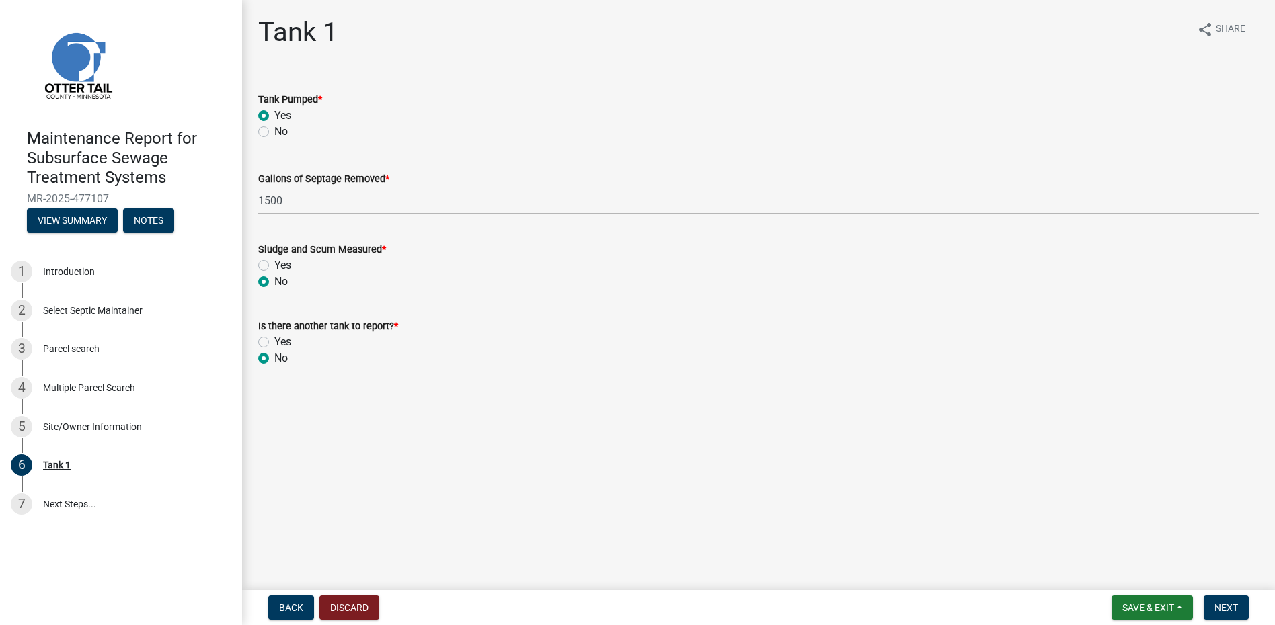
radio input "true"
click at [1229, 603] on span "Next" at bounding box center [1226, 607] width 24 height 11
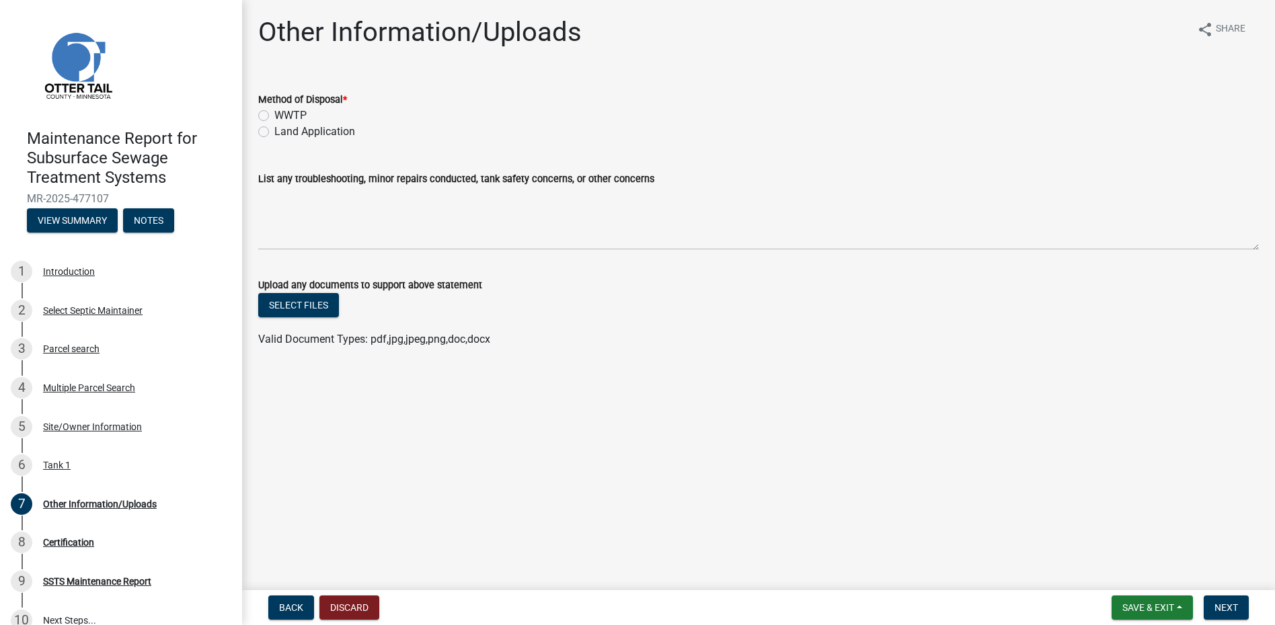
click at [307, 131] on label "Land Application" at bounding box center [314, 132] width 81 height 16
click at [283, 131] on input "Land Application" at bounding box center [278, 128] width 9 height 9
radio input "true"
click at [1234, 600] on button "Next" at bounding box center [1226, 608] width 45 height 24
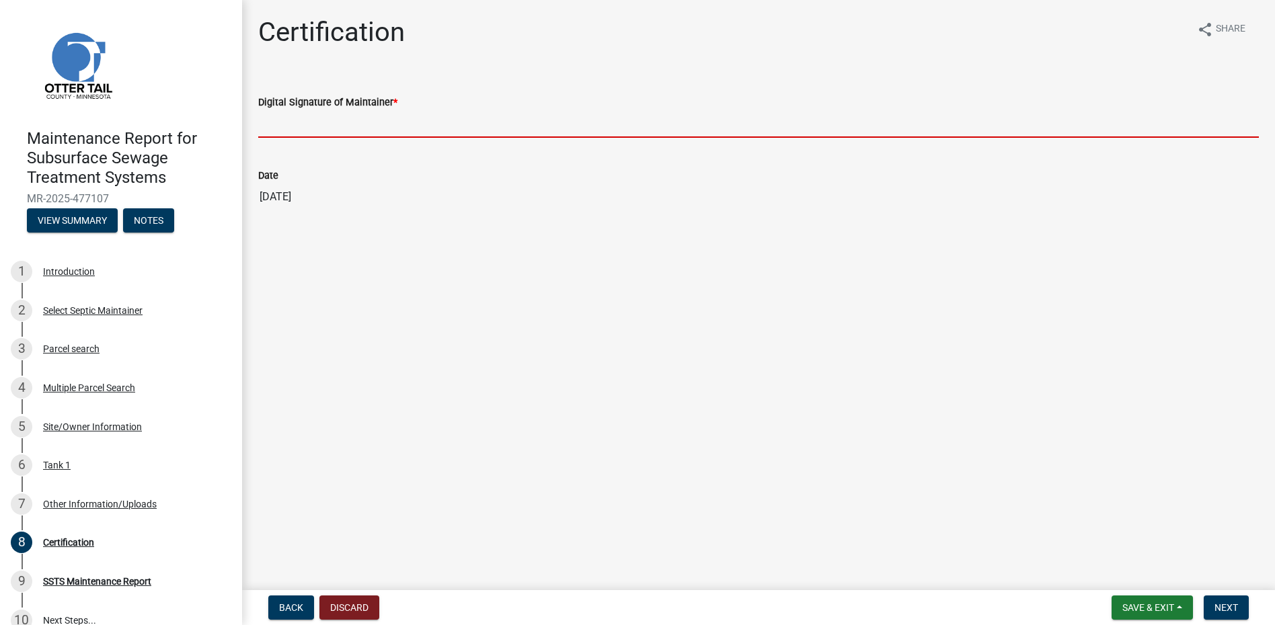
click at [297, 130] on input "Digital Signature of Maintainer *" at bounding box center [758, 124] width 1000 height 28
type input "[PERSON_NAME]"
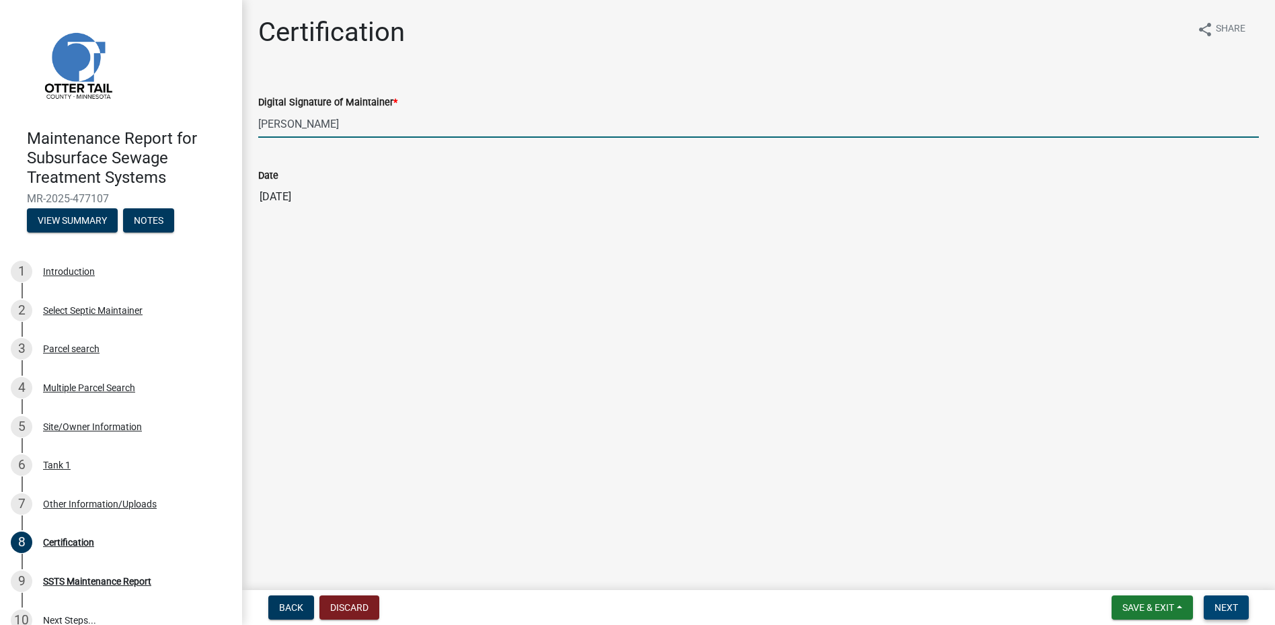
click at [1218, 600] on button "Next" at bounding box center [1226, 608] width 45 height 24
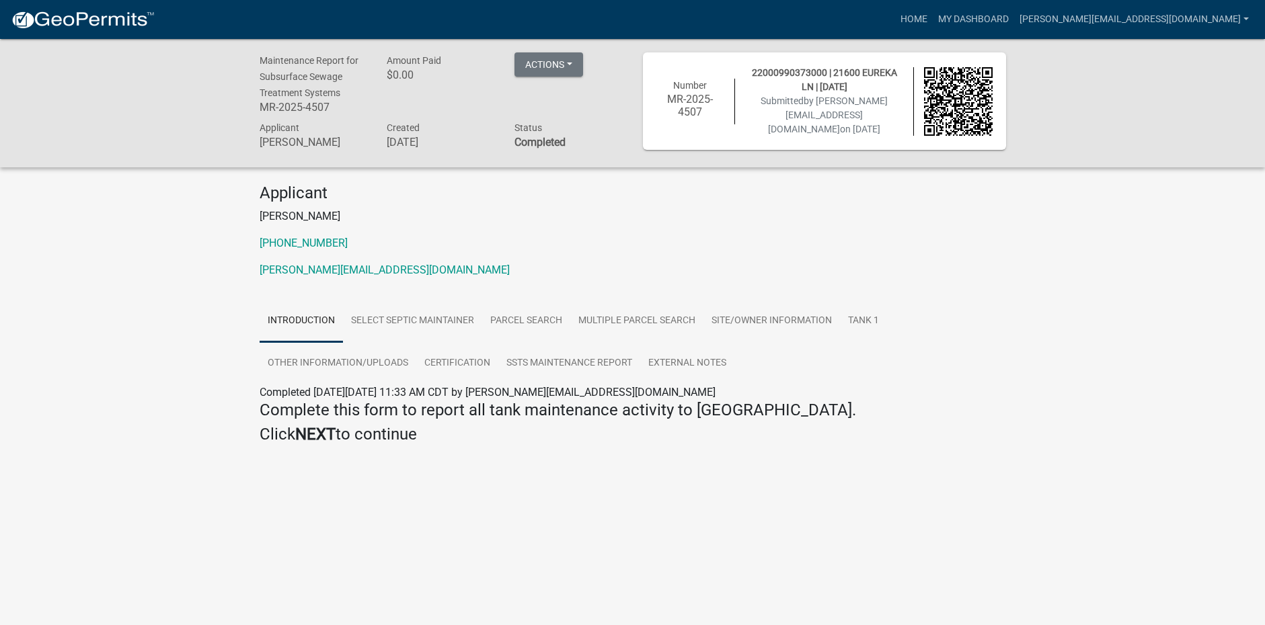
click at [63, 6] on link at bounding box center [83, 19] width 144 height 28
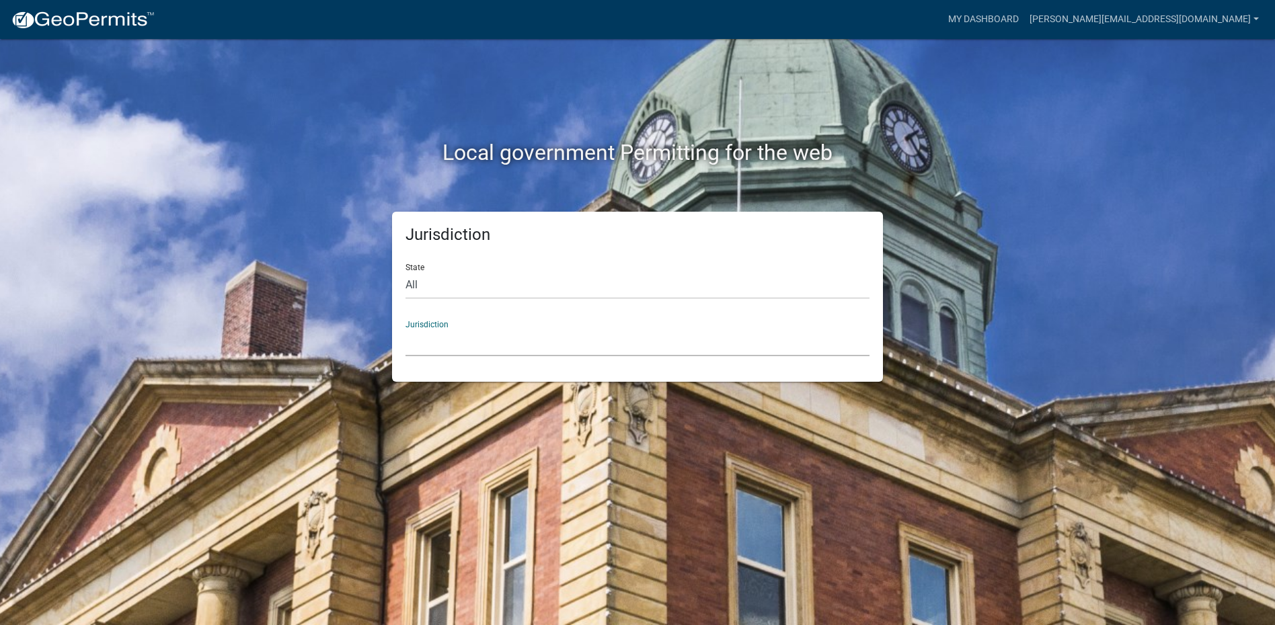
click at [435, 350] on select "[GEOGRAPHIC_DATA], [US_STATE] [GEOGRAPHIC_DATA], [US_STATE][PERSON_NAME][GEOGRA…" at bounding box center [637, 343] width 464 height 28
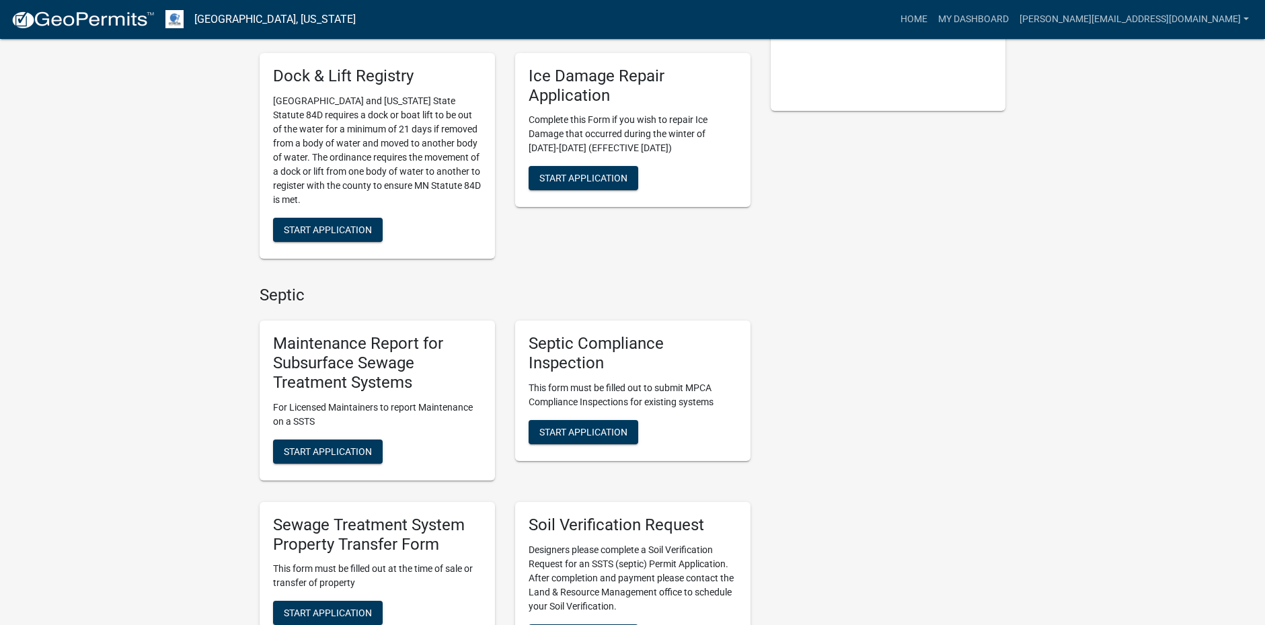
scroll to position [336, 0]
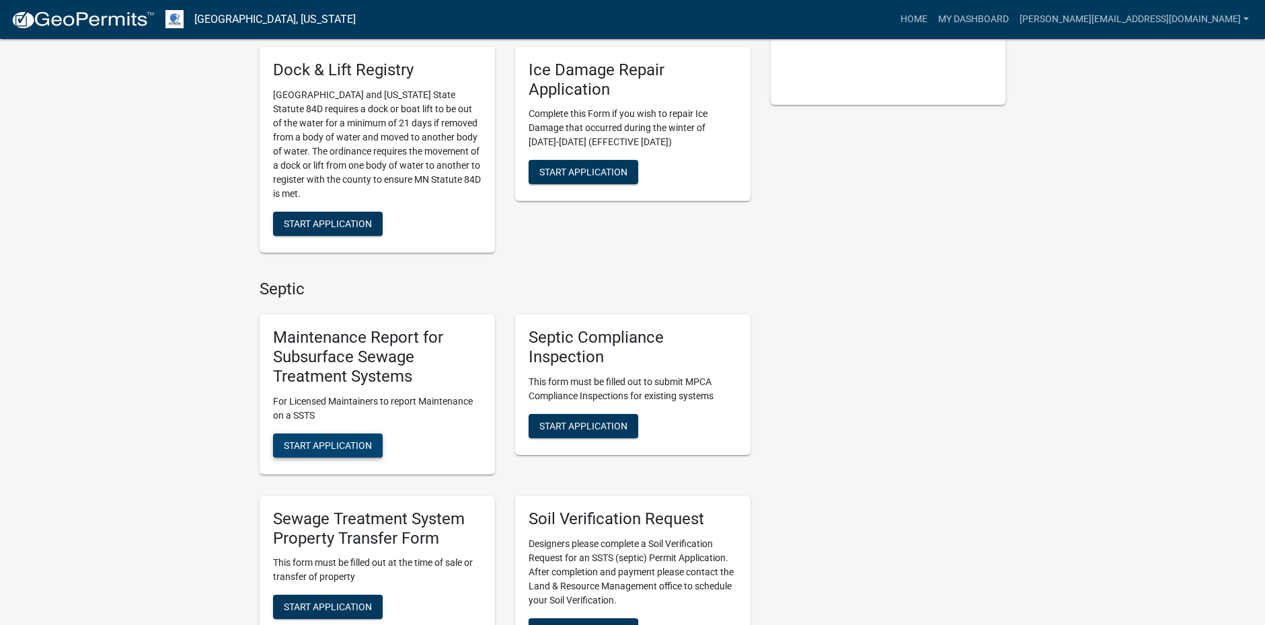
click at [354, 436] on button "Start Application" at bounding box center [328, 446] width 110 height 24
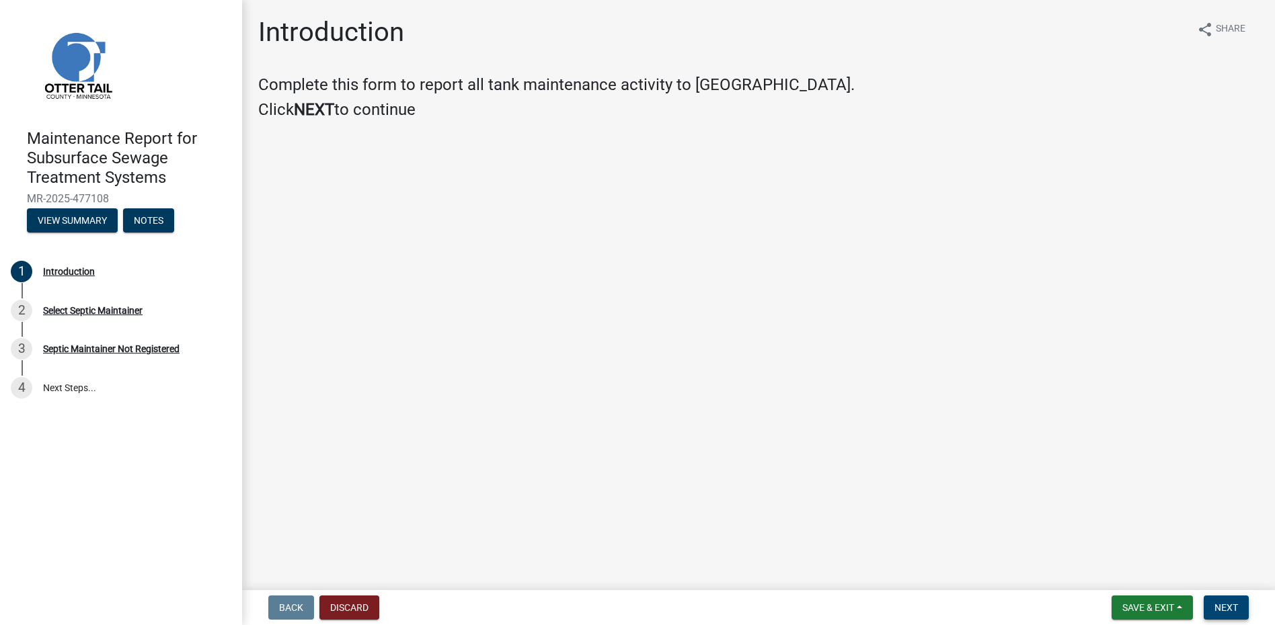
click at [1220, 602] on span "Next" at bounding box center [1226, 607] width 24 height 11
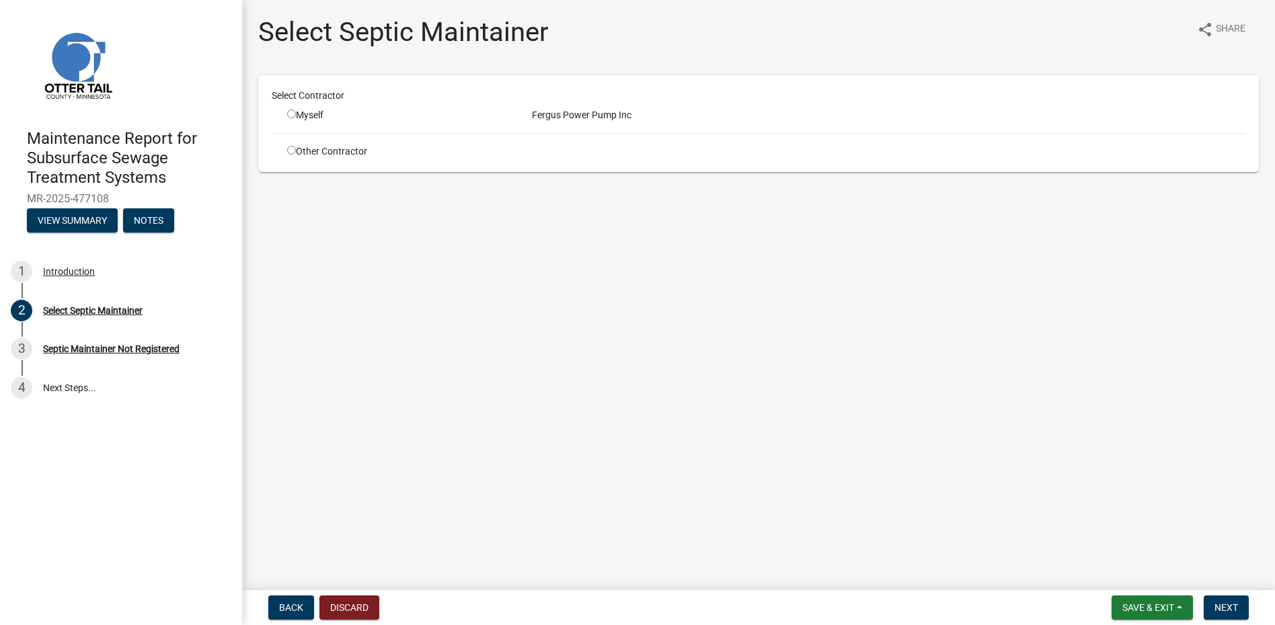
click at [290, 114] on input "radio" at bounding box center [291, 114] width 9 height 9
radio input "true"
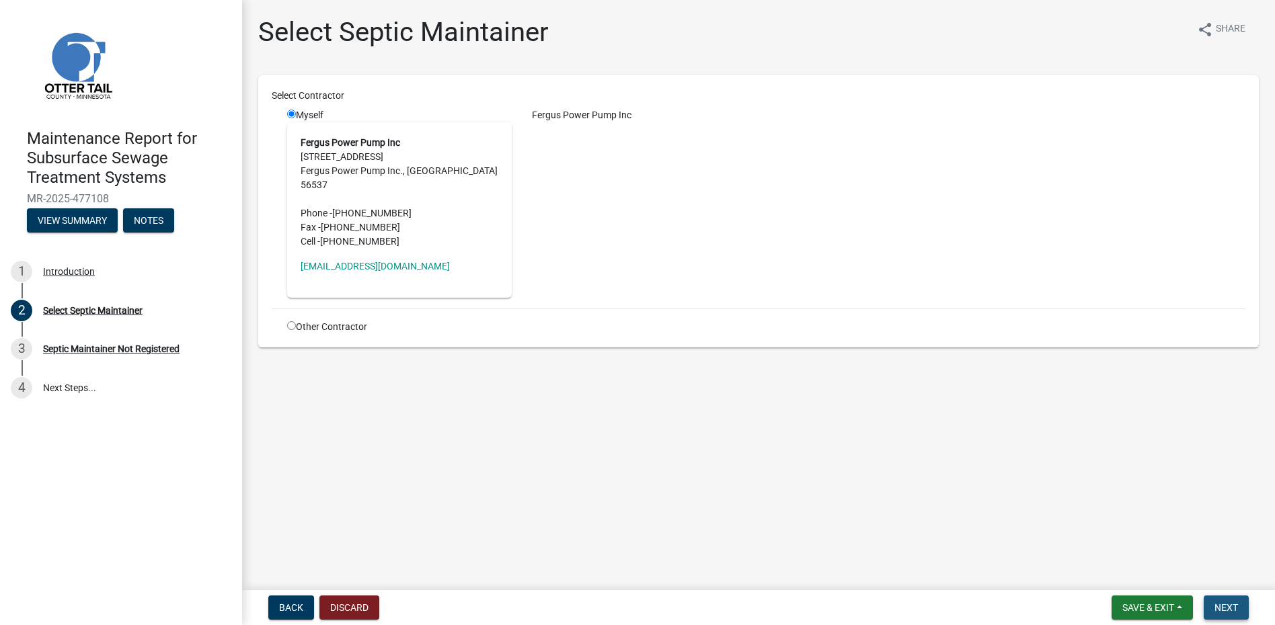
click at [1220, 606] on span "Next" at bounding box center [1226, 607] width 24 height 11
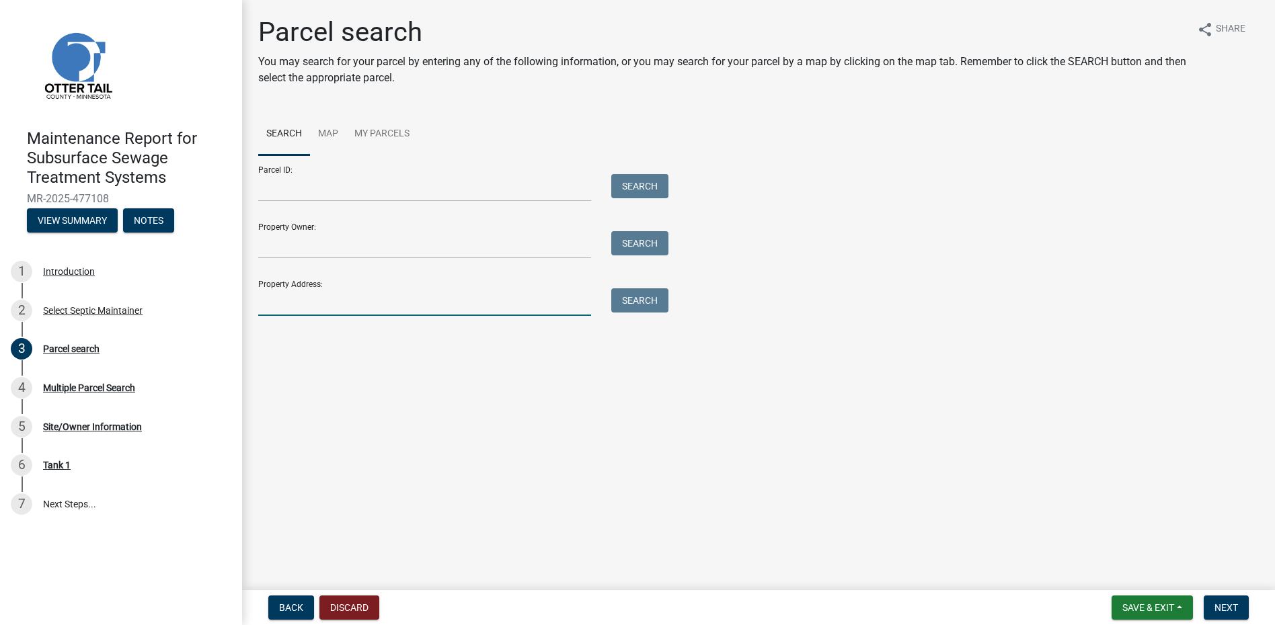
click at [381, 313] on input "Property Address:" at bounding box center [424, 302] width 333 height 28
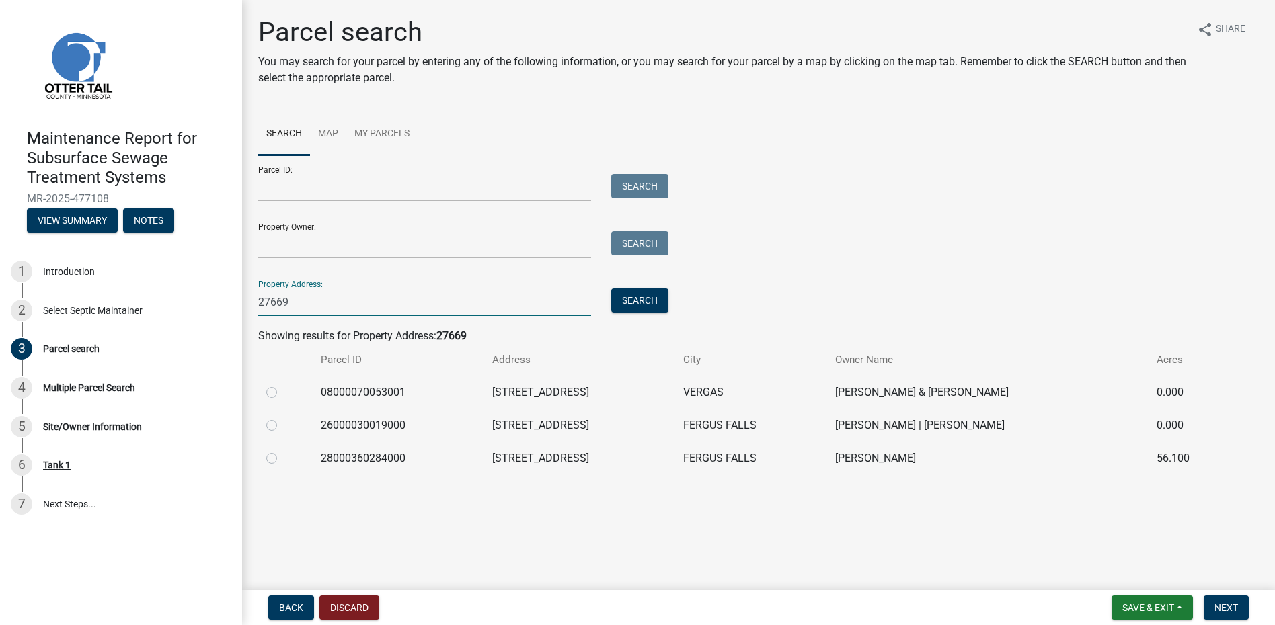
type input "27669"
click at [282, 418] on label at bounding box center [282, 418] width 0 height 0
click at [282, 424] on input "radio" at bounding box center [286, 422] width 9 height 9
radio input "true"
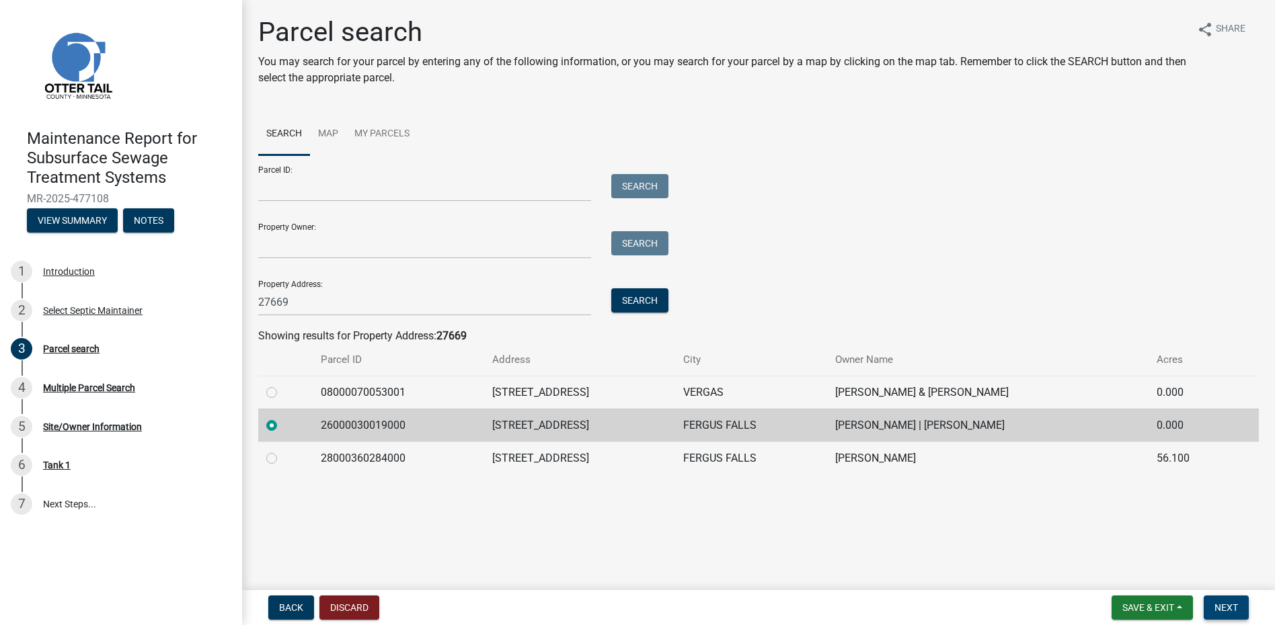
click at [1224, 604] on span "Next" at bounding box center [1226, 607] width 24 height 11
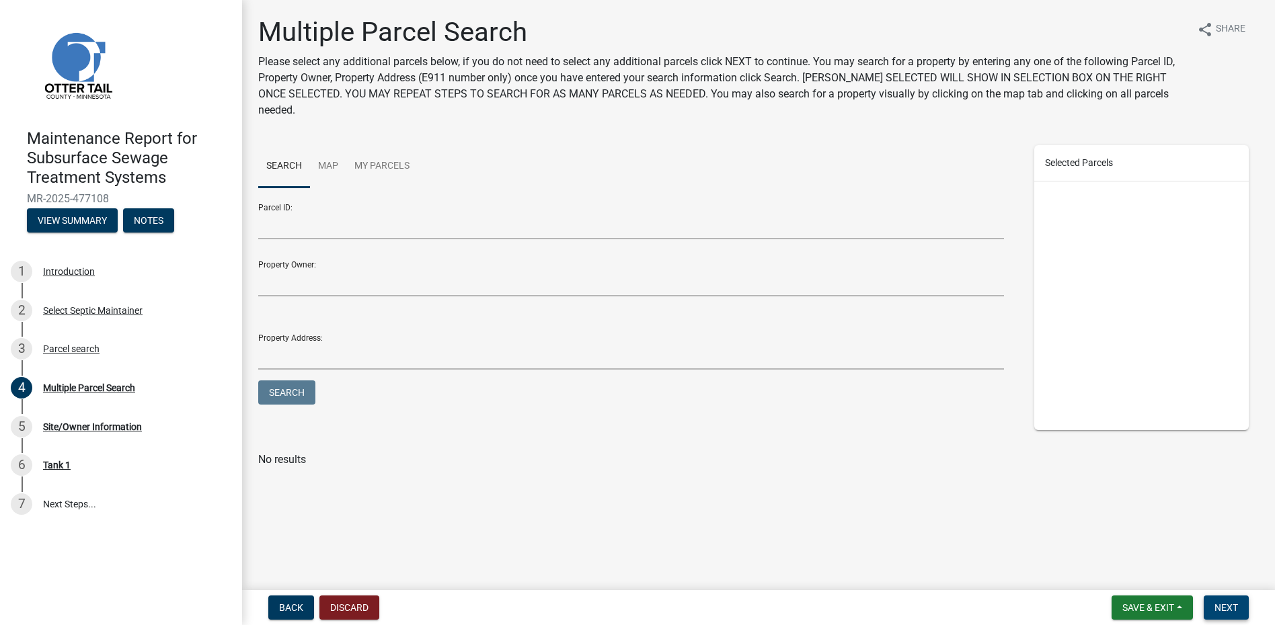
click at [1247, 602] on form "Save & Exit Save Save & Exit Next" at bounding box center [1180, 608] width 148 height 24
click at [1247, 601] on button "Next" at bounding box center [1226, 608] width 45 height 24
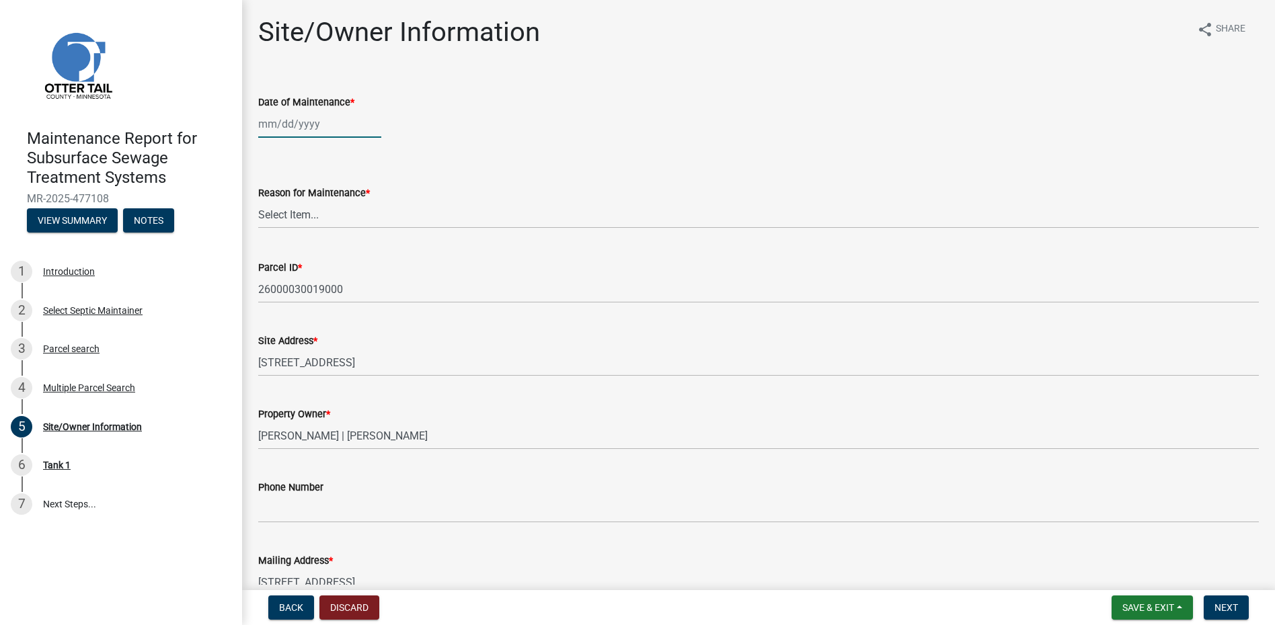
click at [305, 126] on div at bounding box center [319, 124] width 123 height 28
select select "9"
select select "2025"
click at [268, 149] on button "Previous month" at bounding box center [272, 153] width 16 height 22
select select "8"
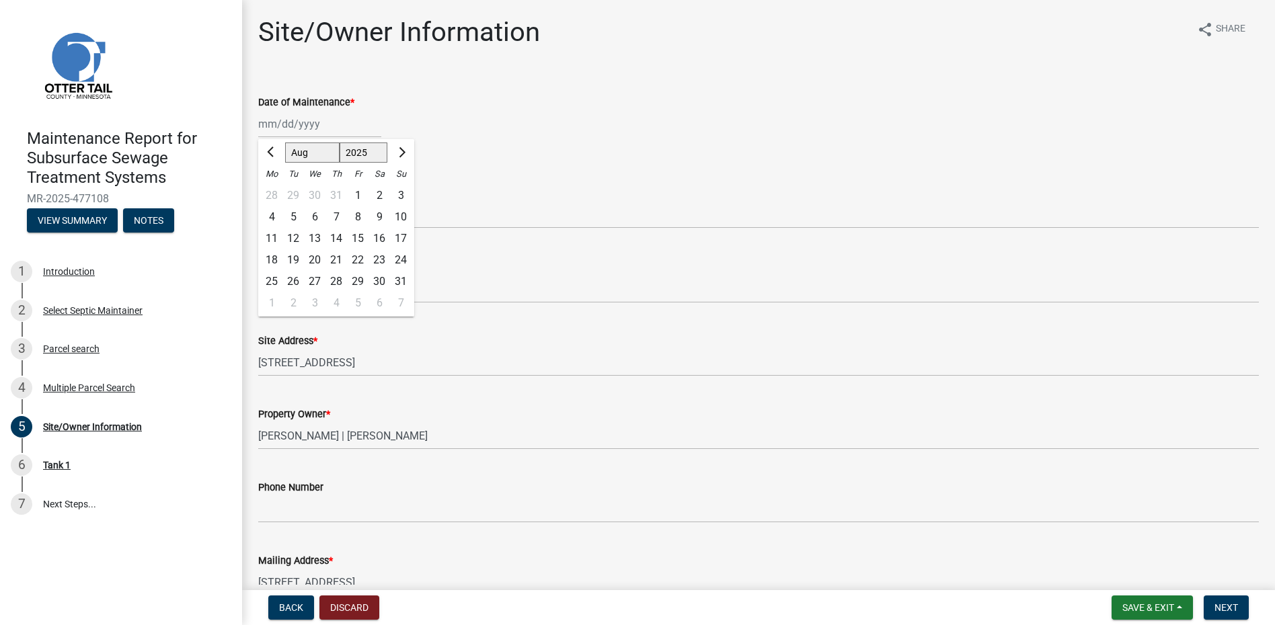
click at [361, 284] on div "29" at bounding box center [358, 282] width 22 height 22
type input "[DATE]"
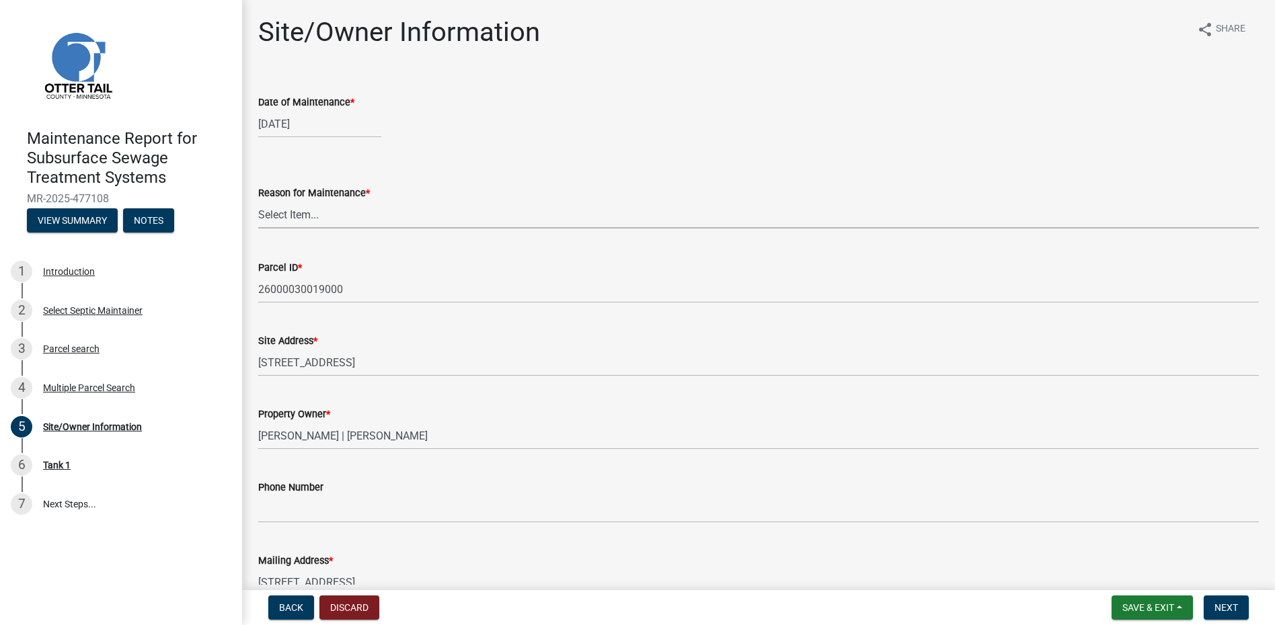
click at [301, 214] on select "Select Item... Called Routine Other" at bounding box center [758, 215] width 1000 height 28
click at [258, 201] on select "Select Item... Called Routine Other" at bounding box center [758, 215] width 1000 height 28
select select "78493fc6-8c9b-4d4c-b322-7064476e595b"
click at [1228, 594] on nav "Back Discard Save & Exit Save Save & Exit Next" at bounding box center [758, 607] width 1033 height 35
click at [1220, 610] on span "Next" at bounding box center [1226, 607] width 24 height 11
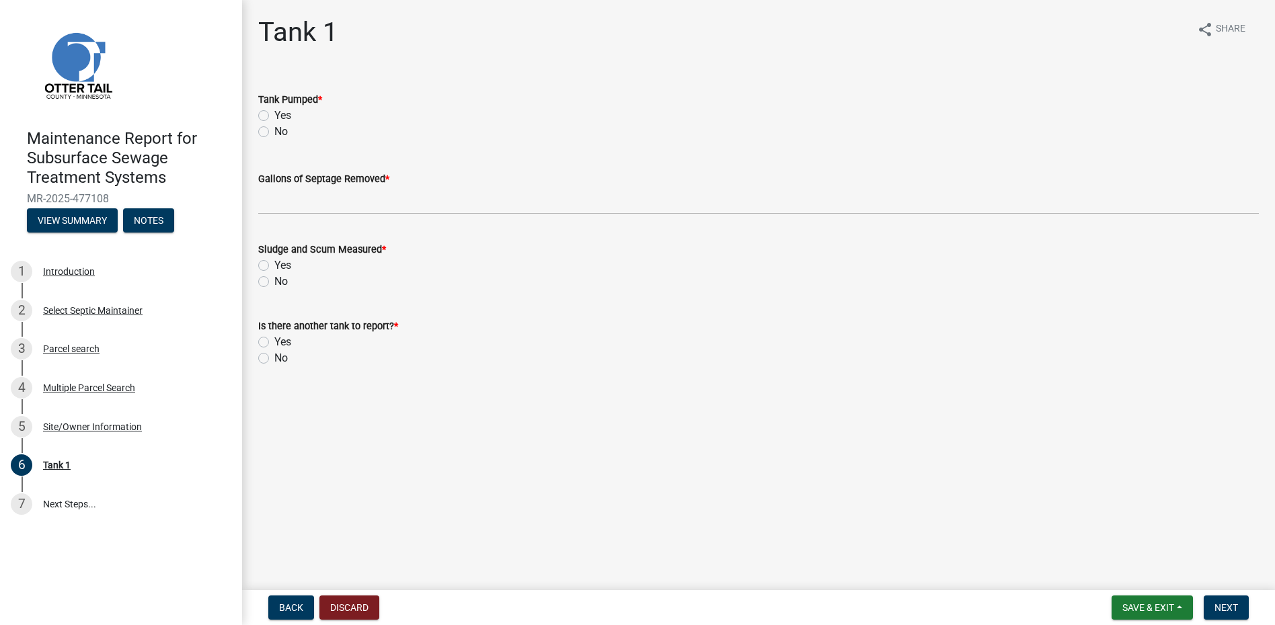
click at [274, 114] on label "Yes" at bounding box center [282, 116] width 17 height 16
click at [274, 114] on input "Yes" at bounding box center [278, 112] width 9 height 9
radio input "true"
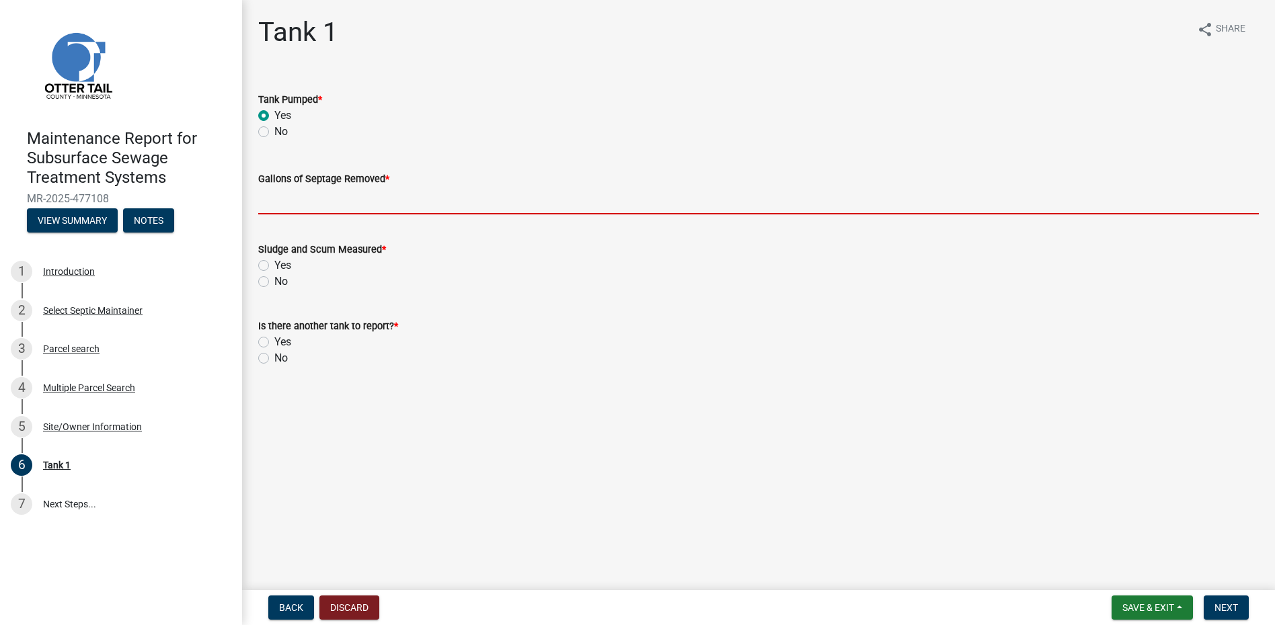
click at [286, 197] on input "Gallons of Septage Removed *" at bounding box center [758, 201] width 1000 height 28
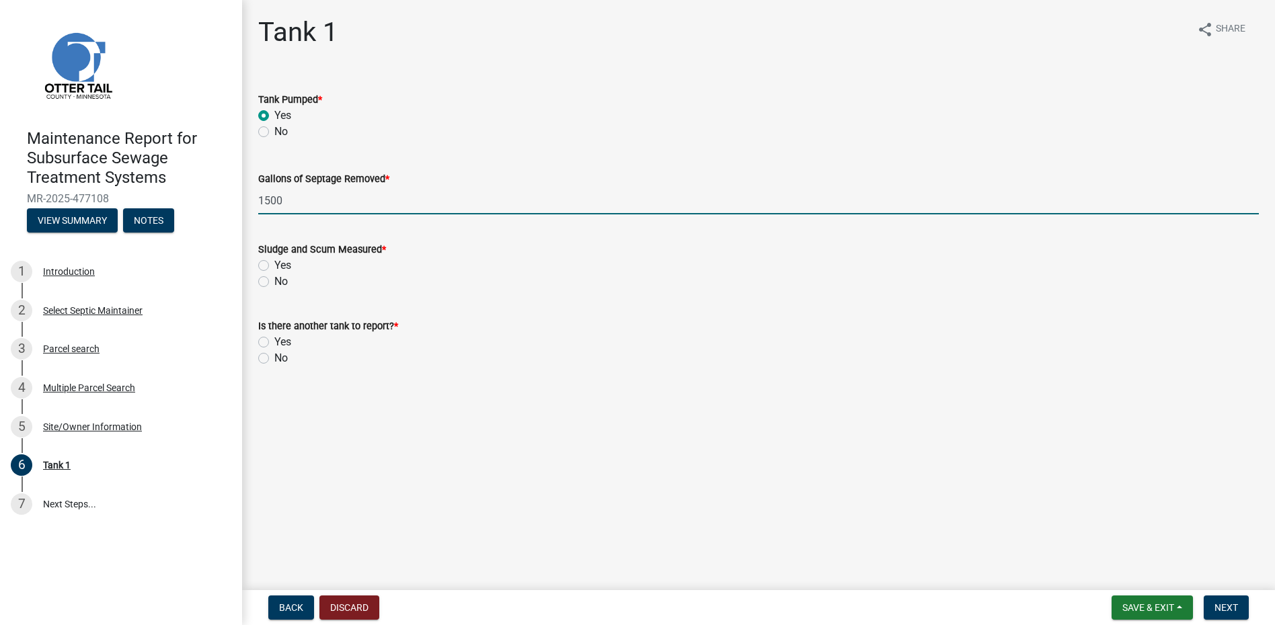
type input "1500"
click at [274, 280] on label "No" at bounding box center [280, 282] width 13 height 16
click at [274, 280] on input "No" at bounding box center [278, 278] width 9 height 9
radio input "true"
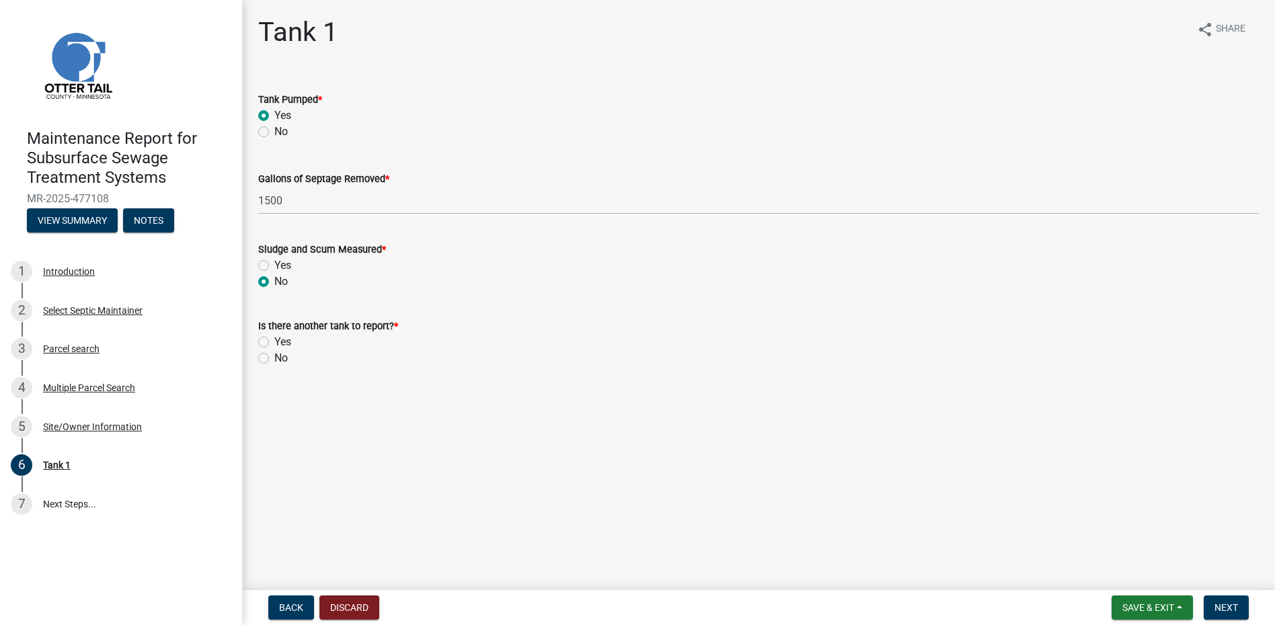
click at [274, 360] on label "No" at bounding box center [280, 358] width 13 height 16
click at [274, 359] on input "No" at bounding box center [278, 354] width 9 height 9
radio input "true"
click at [1209, 605] on button "Next" at bounding box center [1226, 608] width 45 height 24
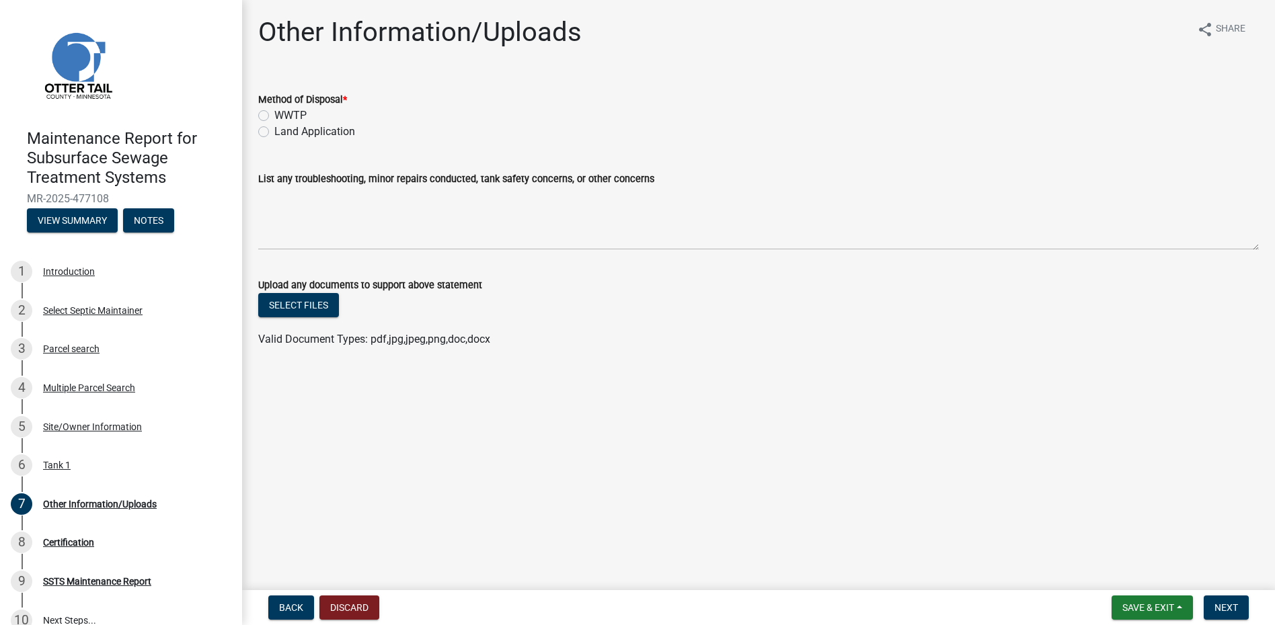
click at [341, 136] on label "Land Application" at bounding box center [314, 132] width 81 height 16
click at [283, 132] on input "Land Application" at bounding box center [278, 128] width 9 height 9
radio input "true"
click at [1232, 602] on span "Next" at bounding box center [1226, 607] width 24 height 11
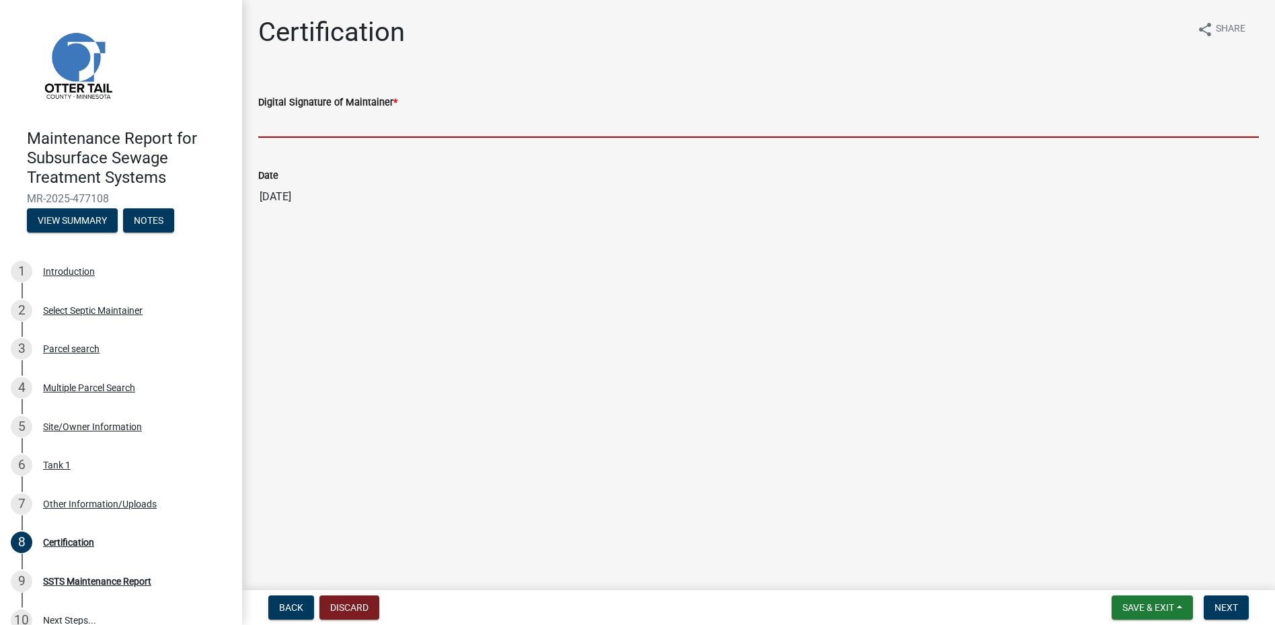
click at [359, 120] on input "Digital Signature of Maintainer *" at bounding box center [758, 124] width 1000 height 28
type input "[PERSON_NAME]"
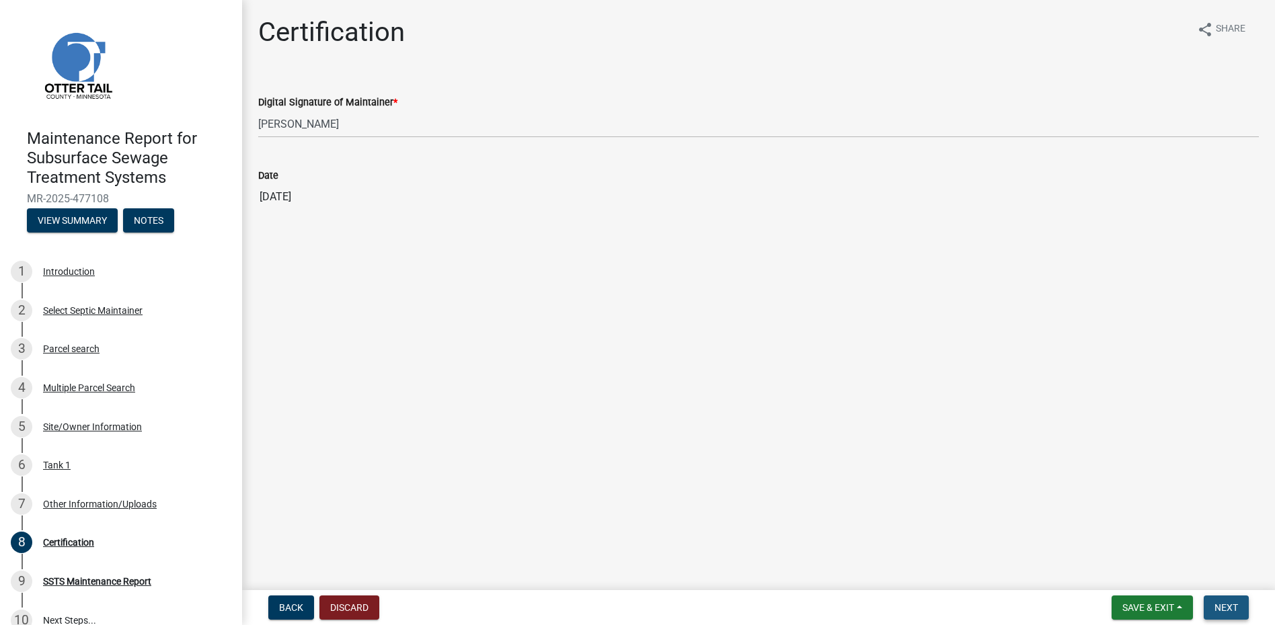
click at [1212, 602] on button "Next" at bounding box center [1226, 608] width 45 height 24
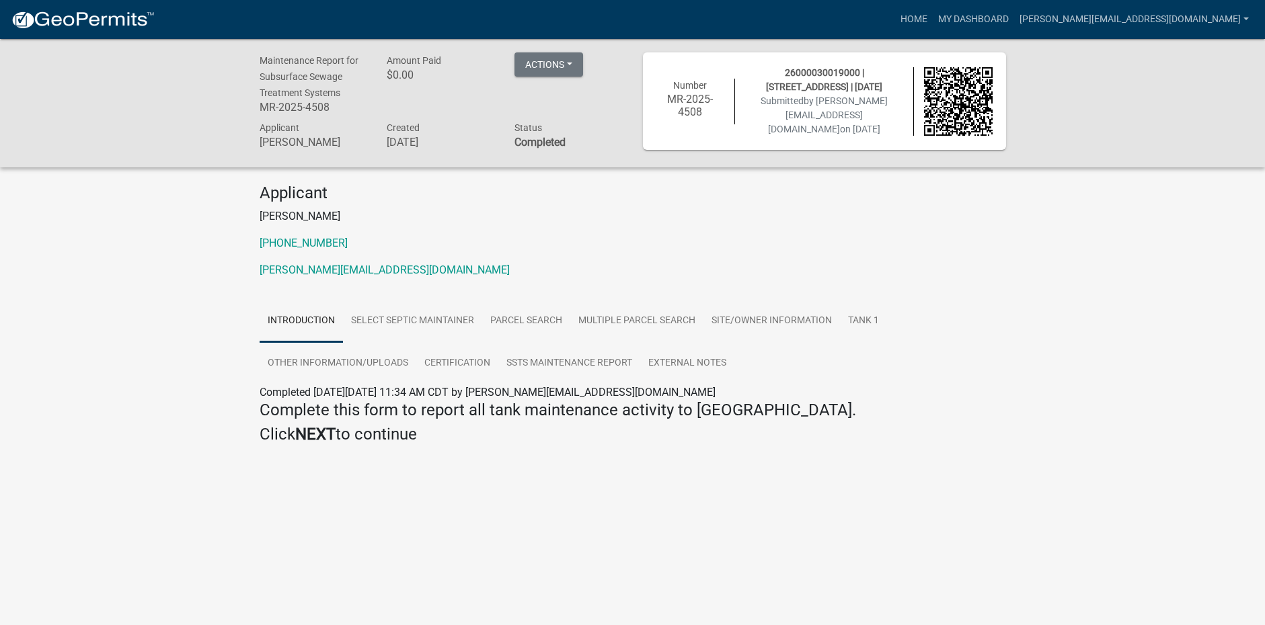
click at [112, 17] on img at bounding box center [83, 20] width 144 height 20
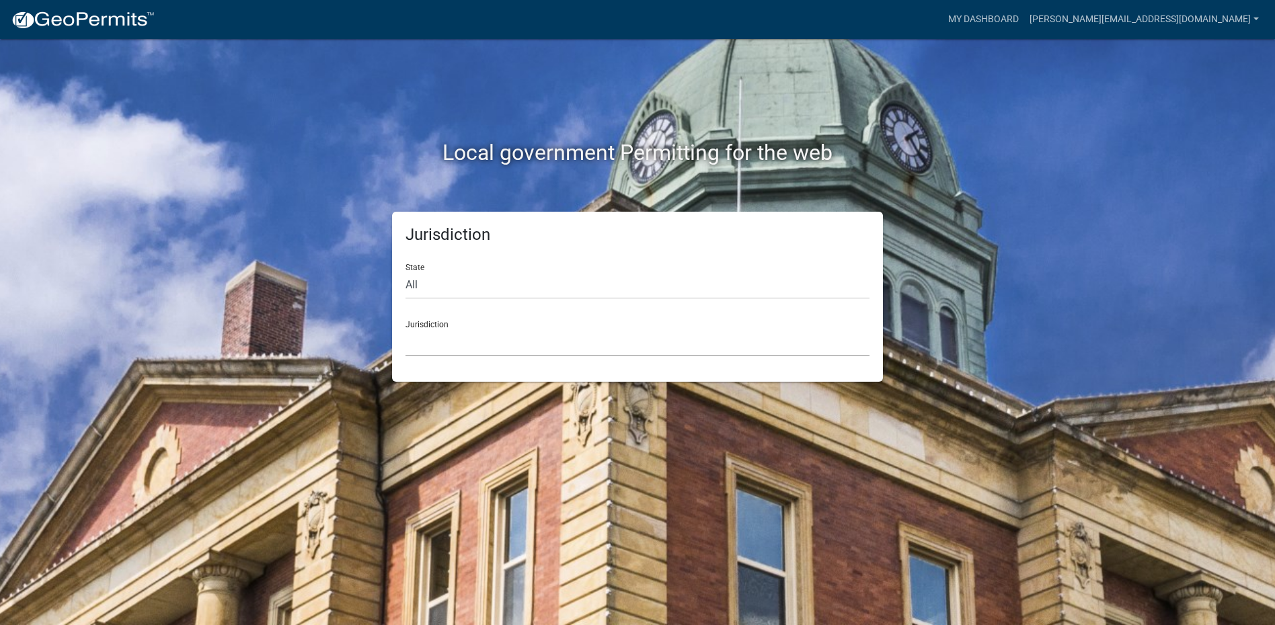
click at [519, 341] on select "[GEOGRAPHIC_DATA], [US_STATE] [GEOGRAPHIC_DATA], [US_STATE][PERSON_NAME][GEOGRA…" at bounding box center [637, 343] width 464 height 28
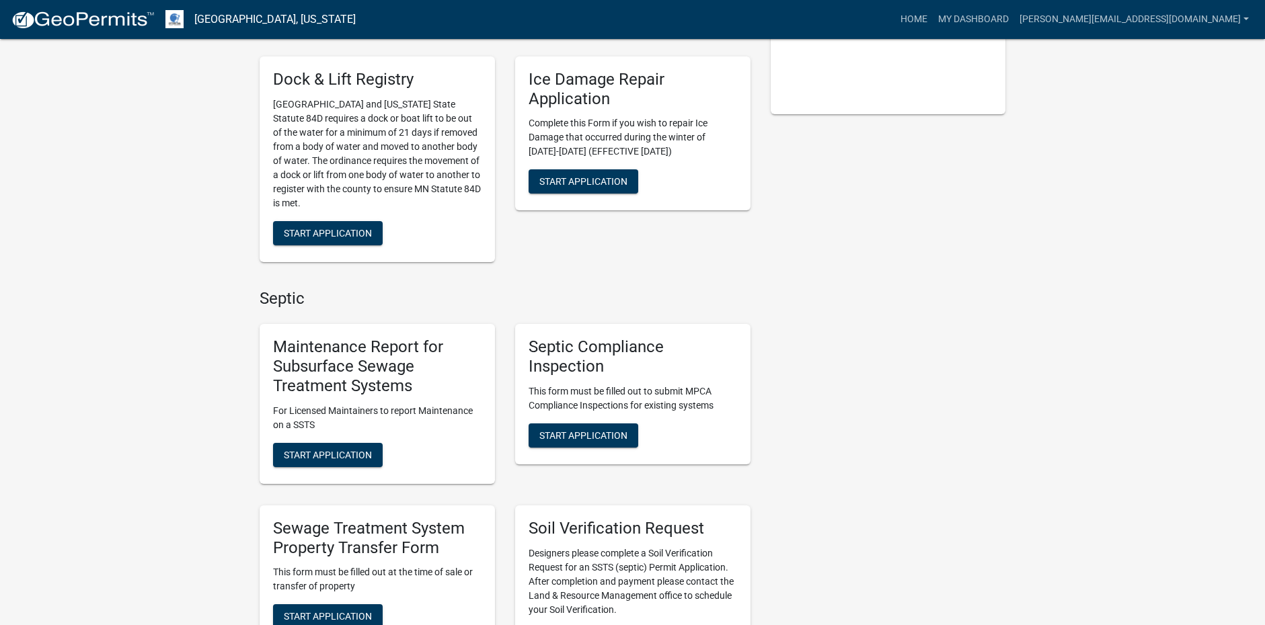
scroll to position [336, 0]
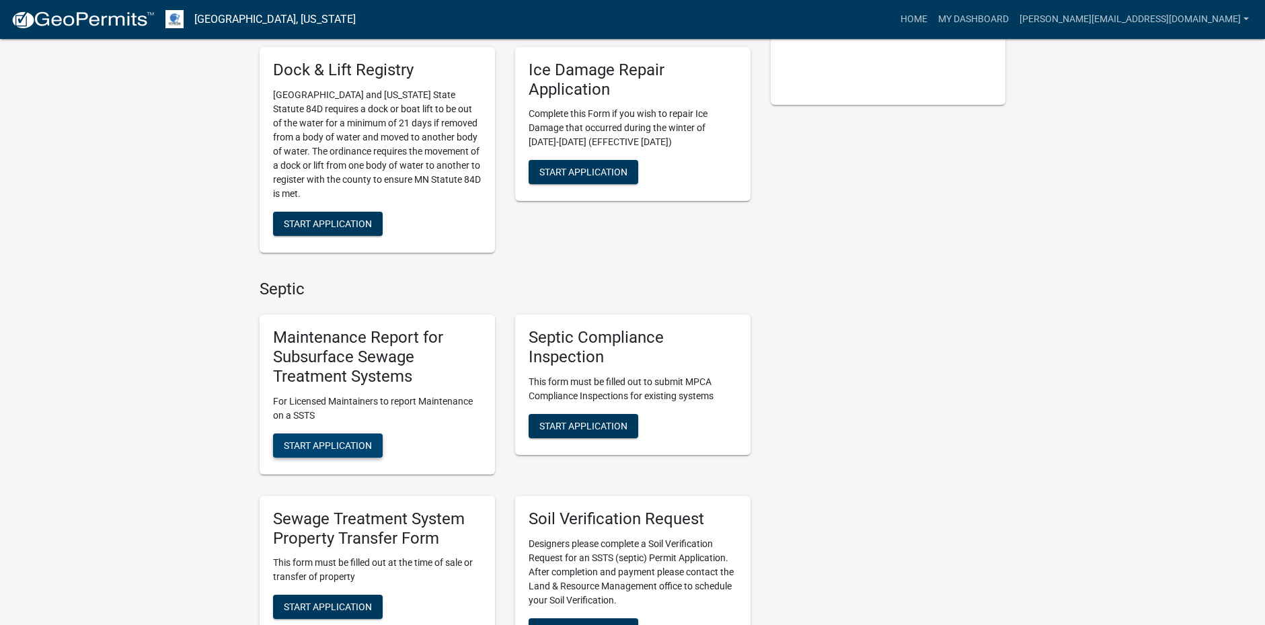
click at [346, 446] on span "Start Application" at bounding box center [328, 445] width 88 height 11
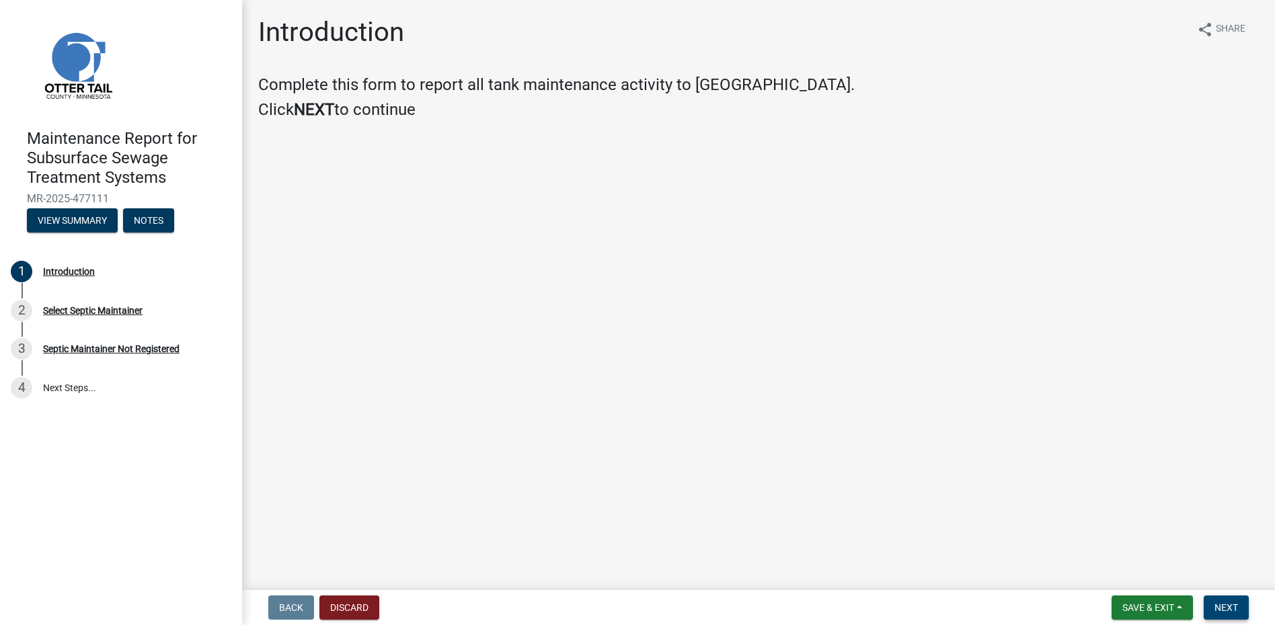
click at [1216, 615] on button "Next" at bounding box center [1226, 608] width 45 height 24
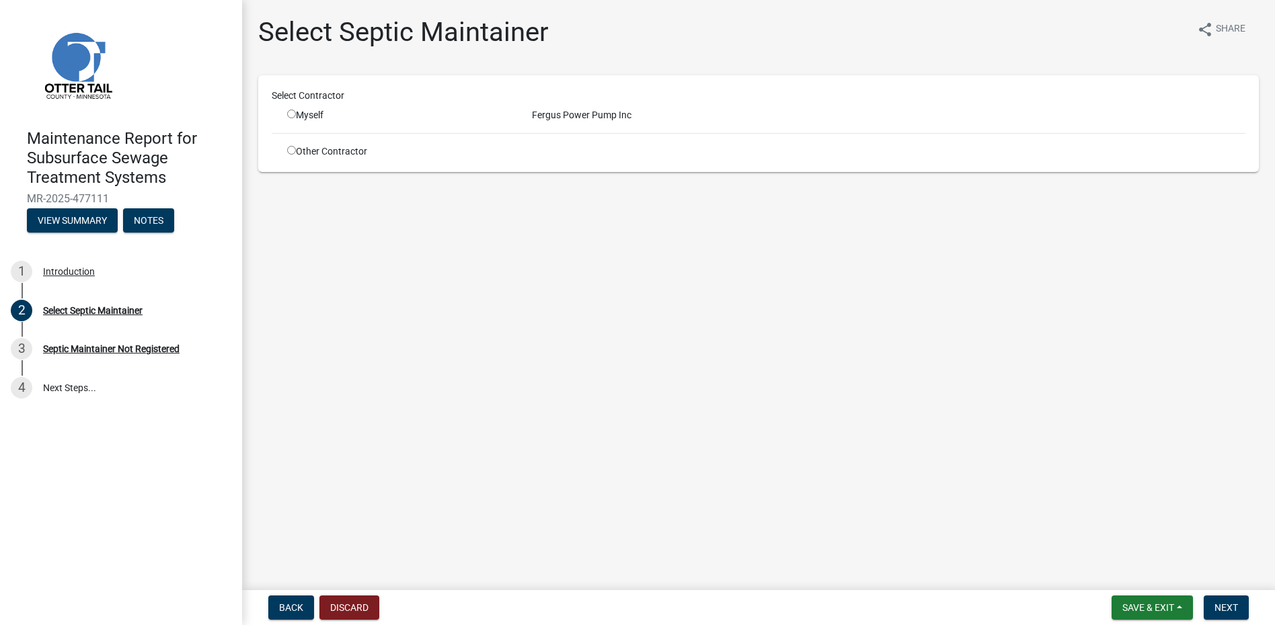
click at [308, 114] on div "Myself" at bounding box center [399, 115] width 225 height 14
click at [292, 116] on input "radio" at bounding box center [291, 114] width 9 height 9
radio input "true"
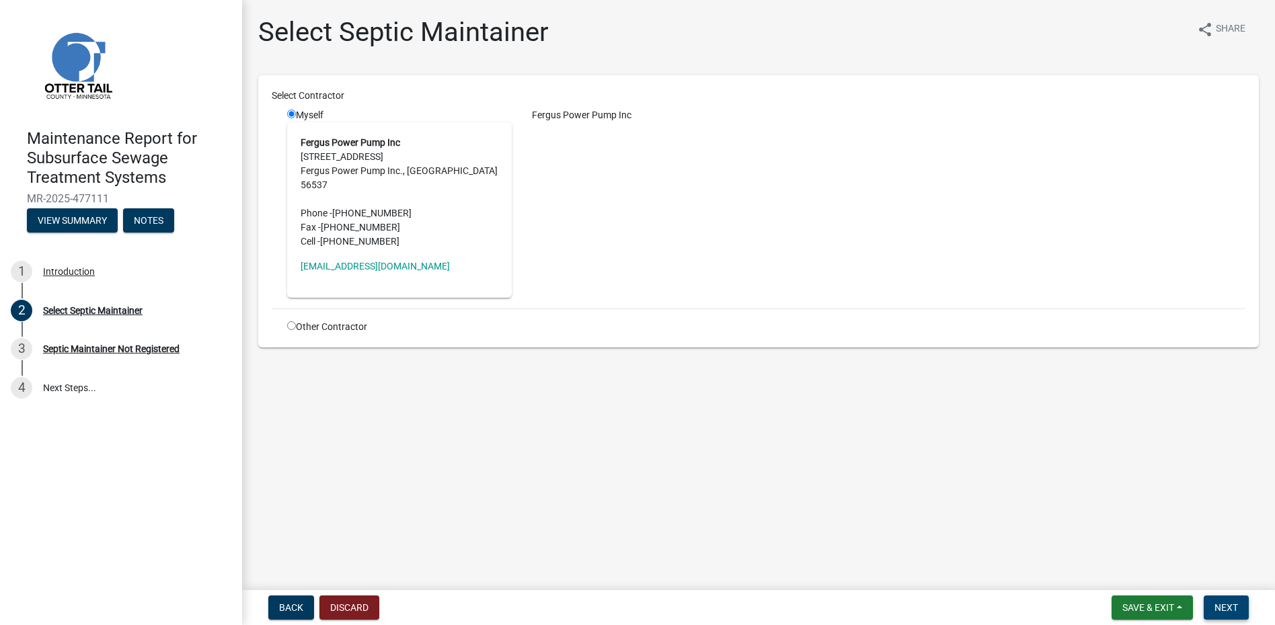
click at [1216, 604] on span "Next" at bounding box center [1226, 607] width 24 height 11
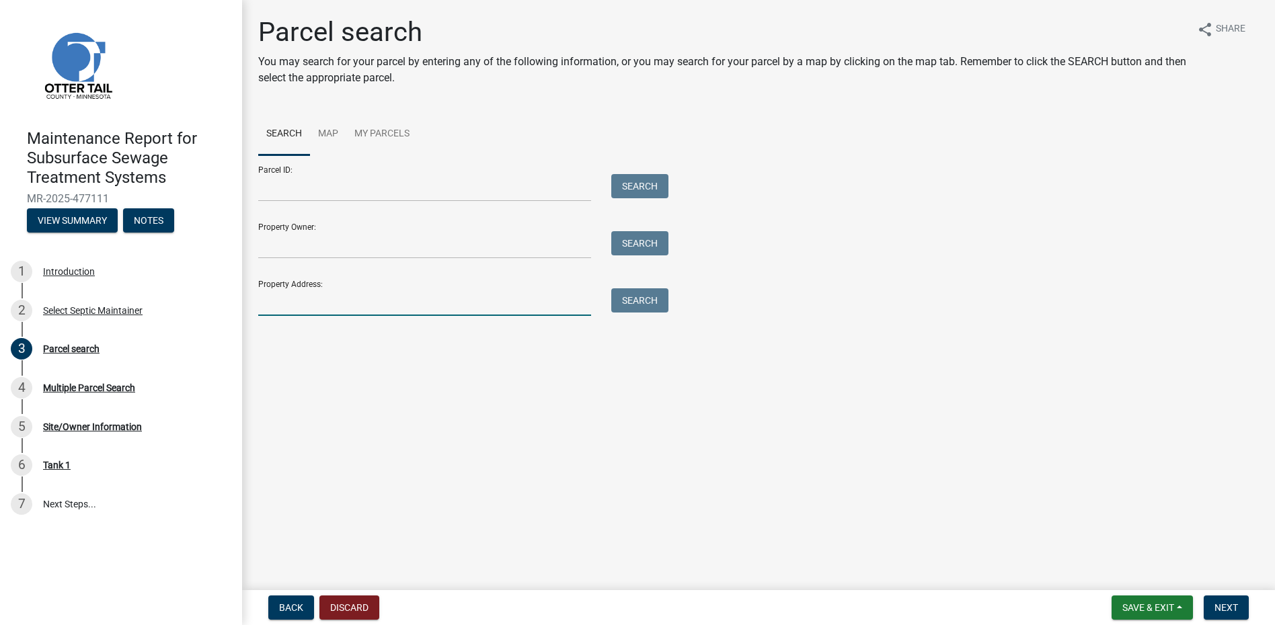
click at [317, 312] on input "Property Address:" at bounding box center [424, 302] width 333 height 28
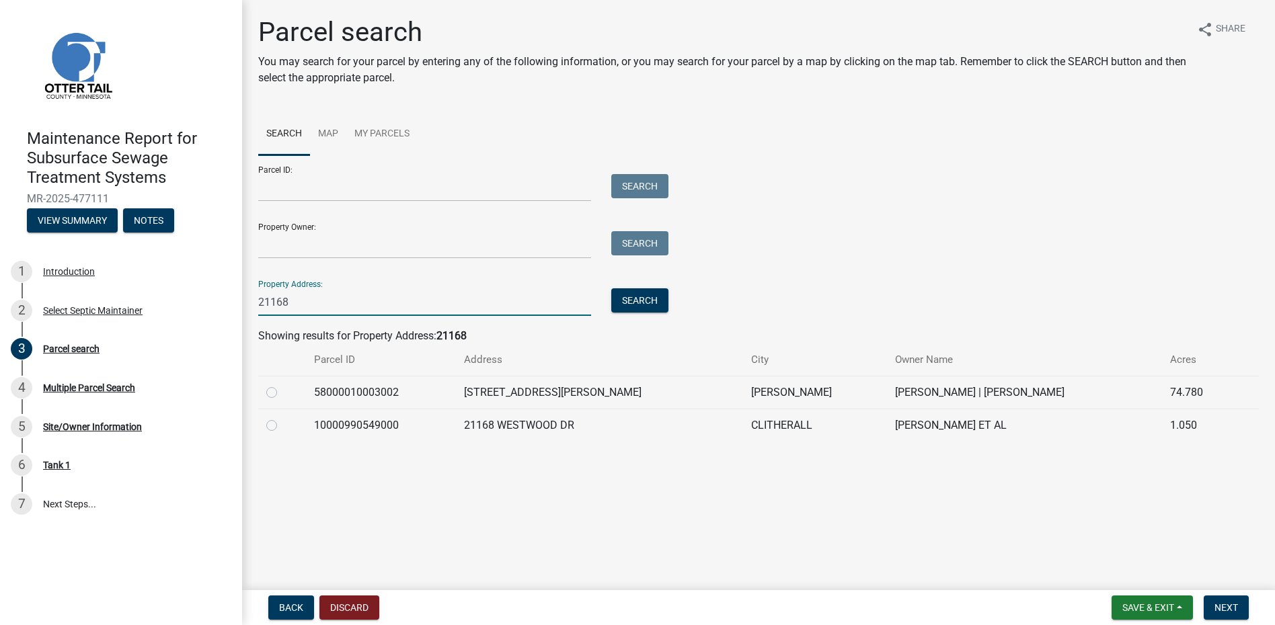
type input "21168"
click at [282, 385] on label at bounding box center [282, 385] width 0 height 0
click at [282, 393] on input "radio" at bounding box center [286, 389] width 9 height 9
radio input "true"
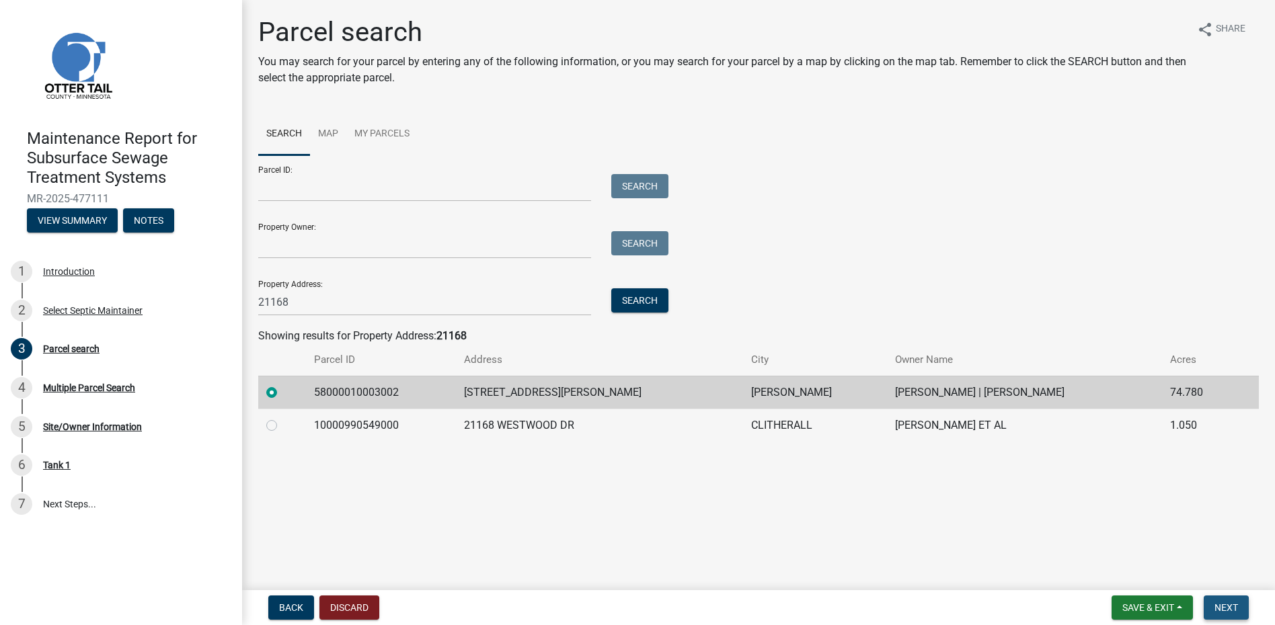
click at [1210, 614] on button "Next" at bounding box center [1226, 608] width 45 height 24
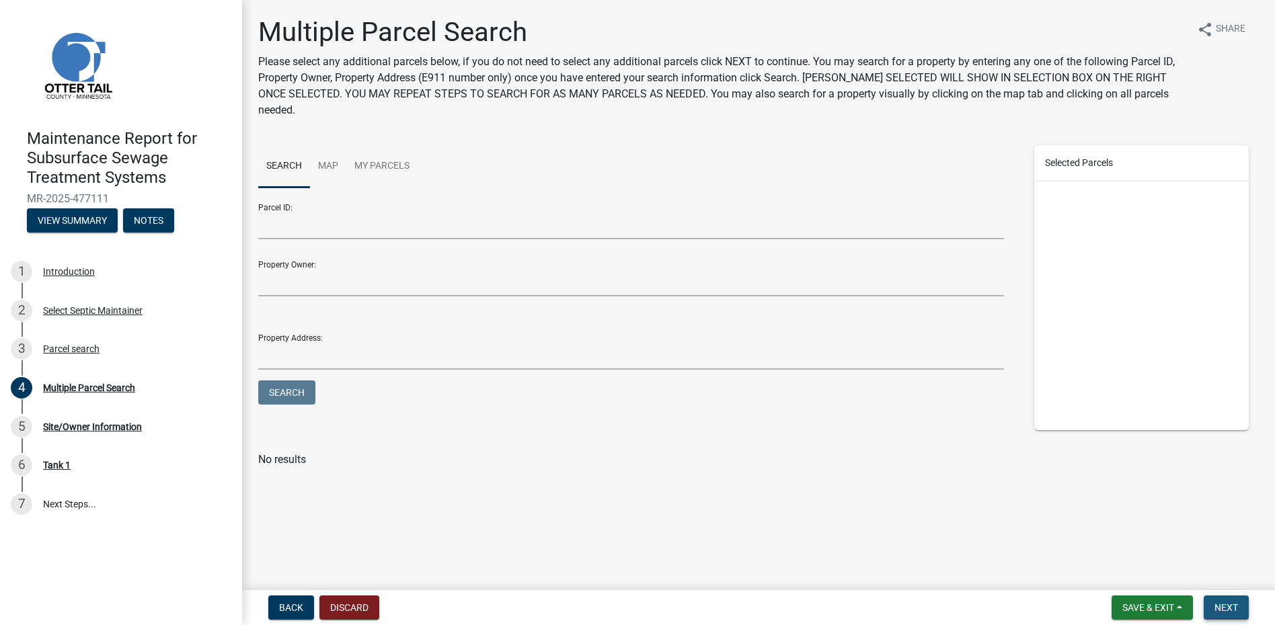
click at [1221, 610] on span "Next" at bounding box center [1226, 607] width 24 height 11
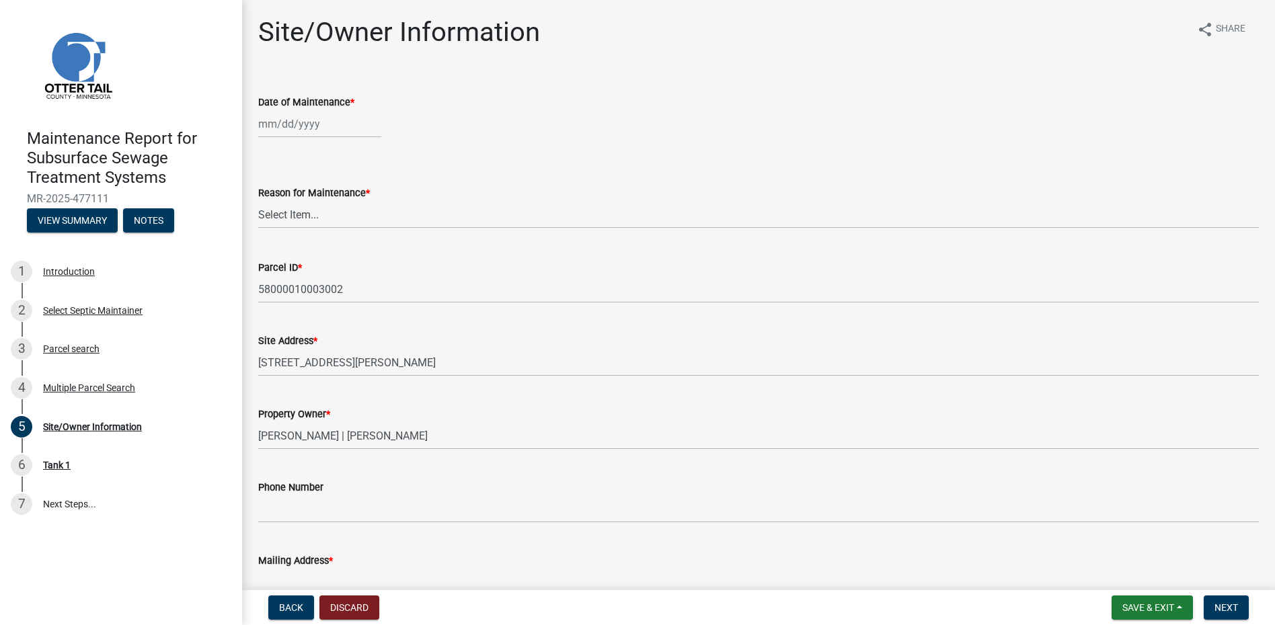
click at [291, 126] on div at bounding box center [319, 124] width 123 height 28
select select "9"
select select "2025"
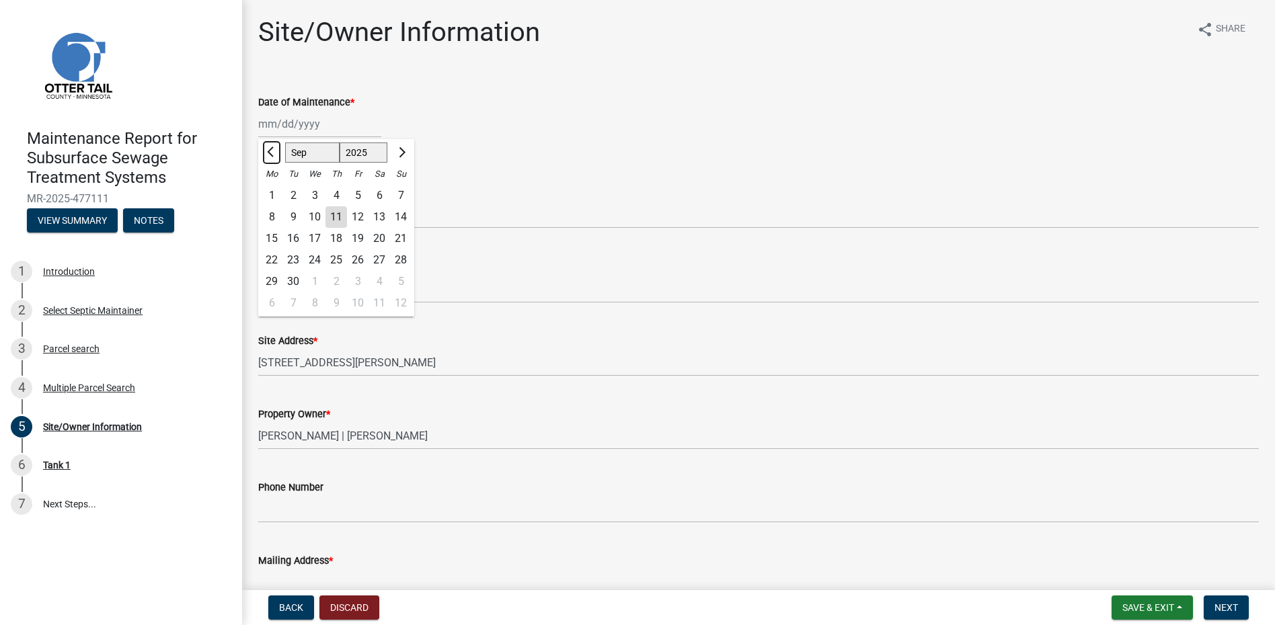
click at [278, 151] on button "Previous month" at bounding box center [272, 153] width 16 height 22
click at [403, 151] on span "Next month" at bounding box center [400, 152] width 10 height 10
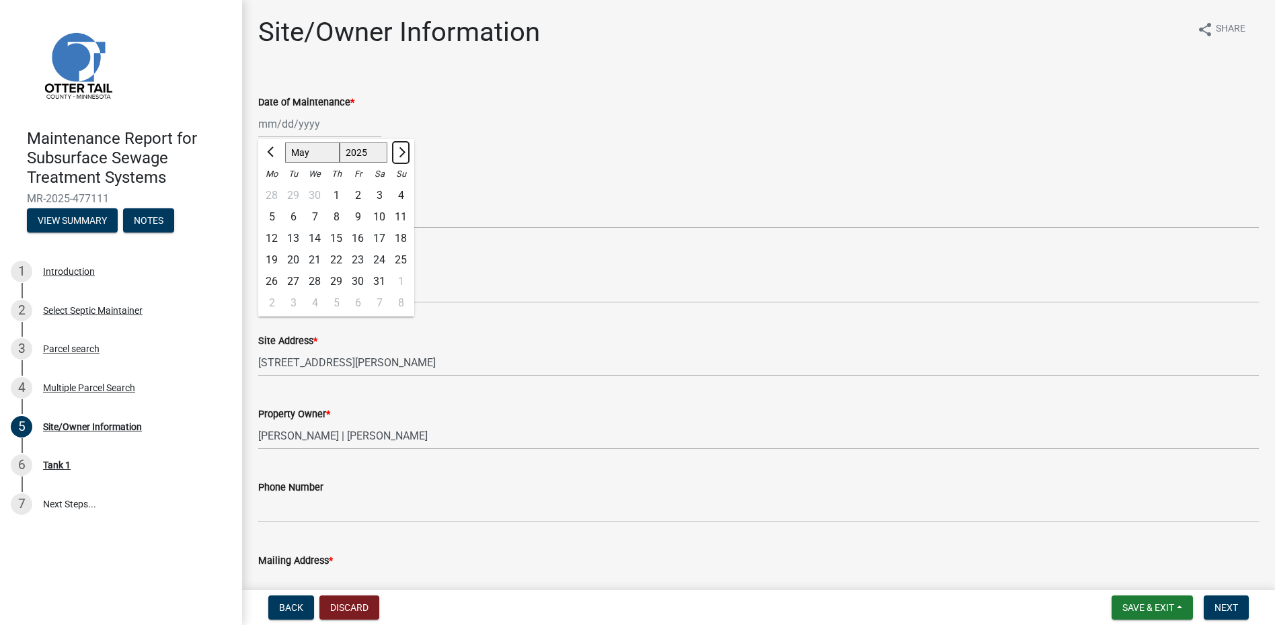
select select "6"
click at [318, 260] on div "18" at bounding box center [315, 260] width 22 height 22
type input "[DATE]"
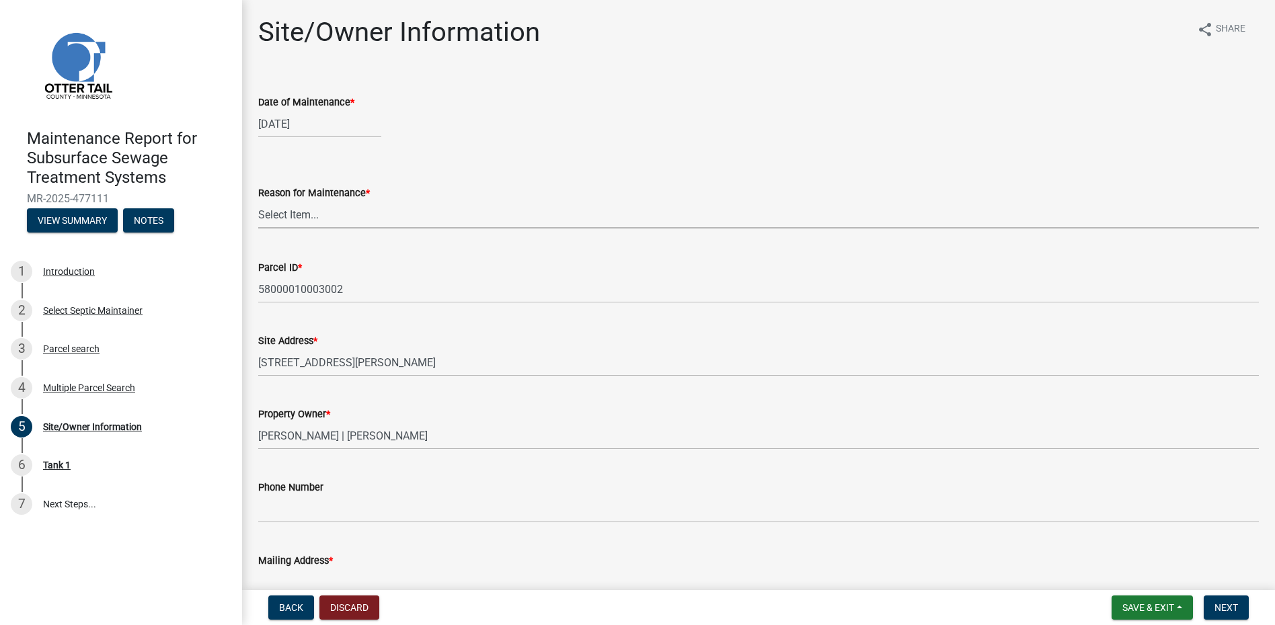
click at [309, 212] on select "Select Item... Called Routine Other" at bounding box center [758, 215] width 1000 height 28
click at [258, 201] on select "Select Item... Called Routine Other" at bounding box center [758, 215] width 1000 height 28
select select "78493fc6-8c9b-4d4c-b322-7064476e595b"
click at [1226, 598] on button "Next" at bounding box center [1226, 608] width 45 height 24
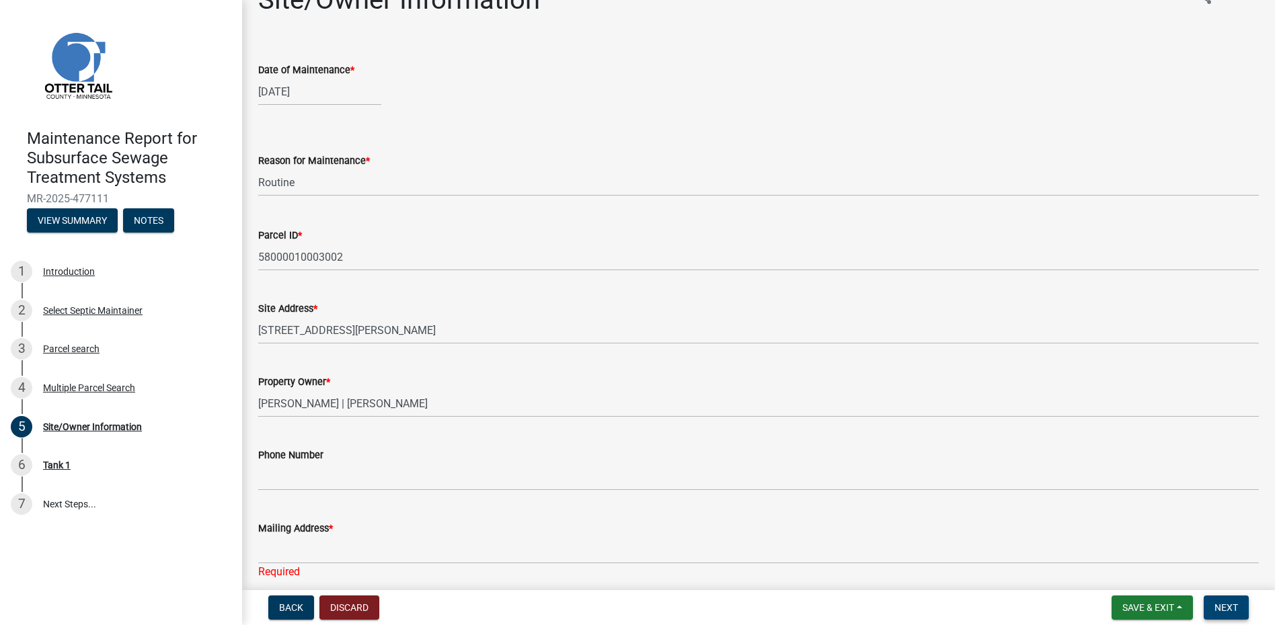
scroll to position [67, 0]
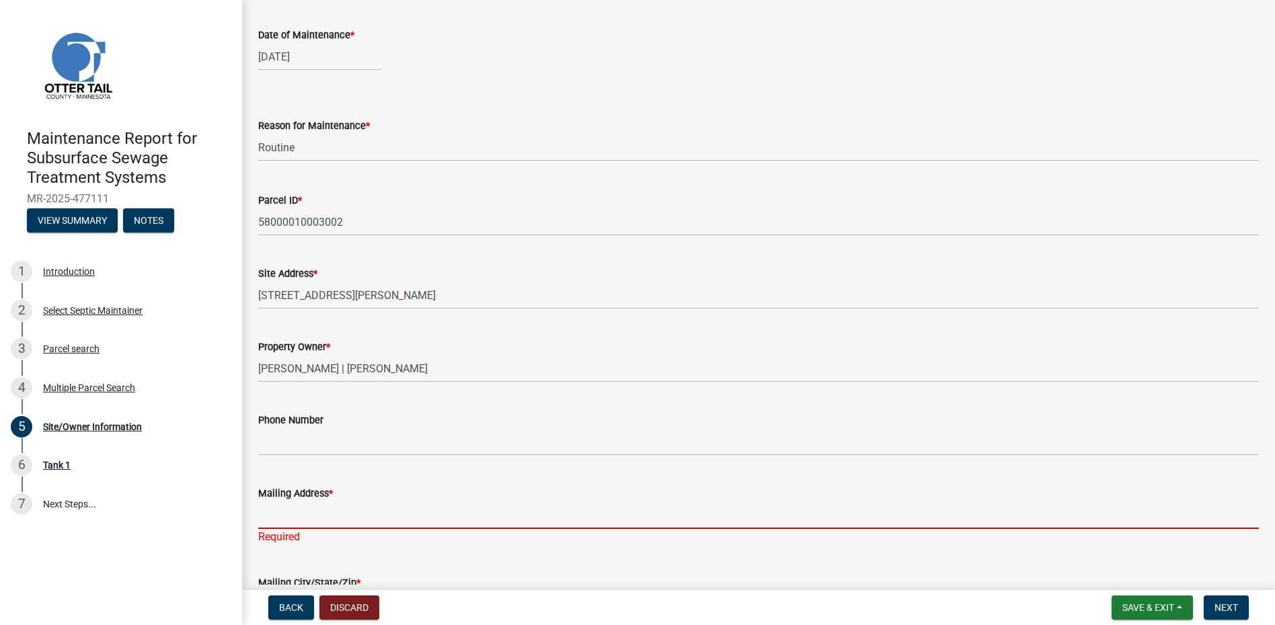
click at [366, 524] on input "Mailing Address *" at bounding box center [758, 516] width 1000 height 28
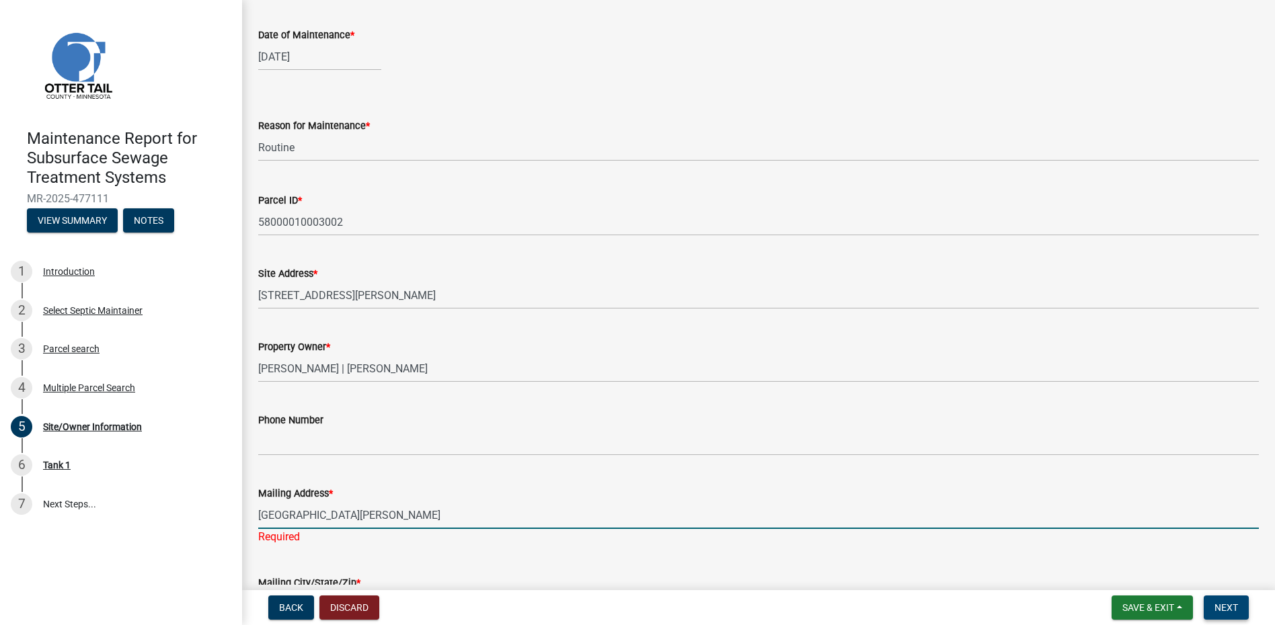
type input "[GEOGRAPHIC_DATA][PERSON_NAME]"
click at [1209, 610] on button "Next" at bounding box center [1226, 608] width 45 height 24
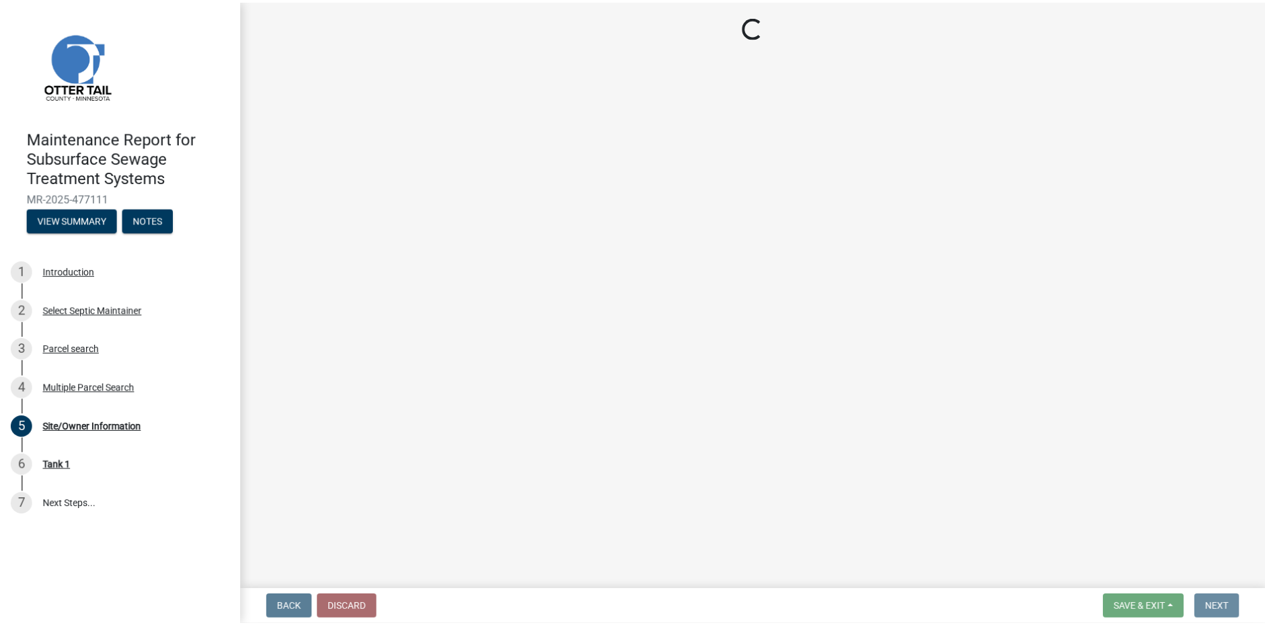
scroll to position [0, 0]
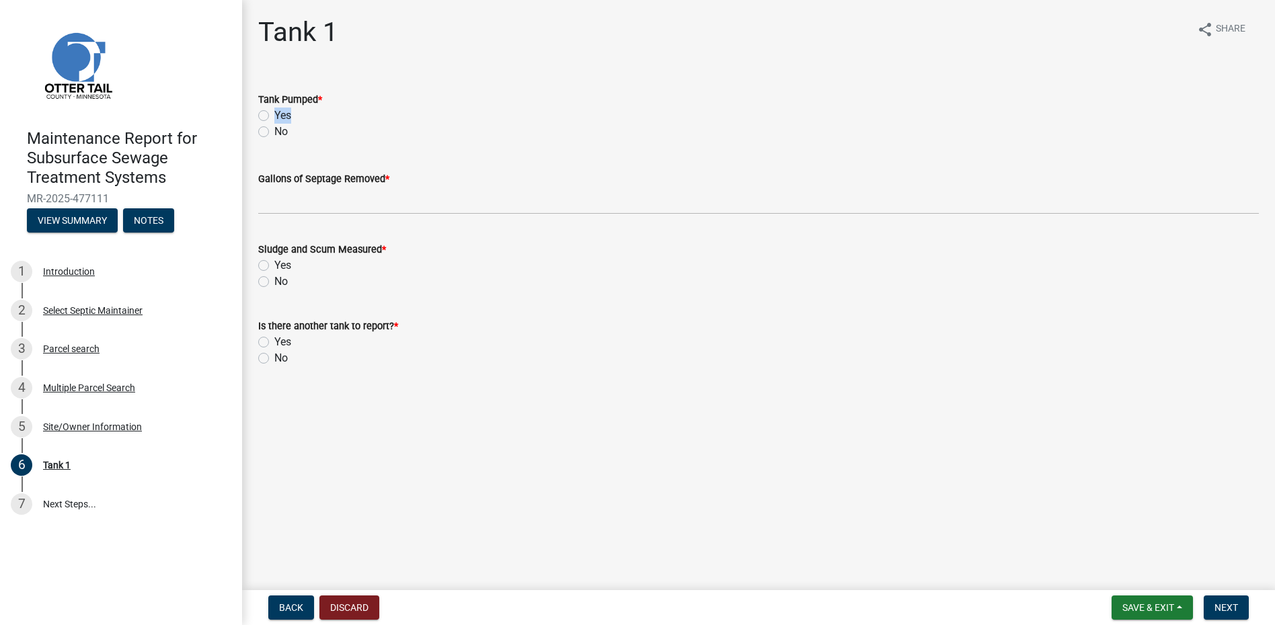
click at [284, 109] on div "Tank Pumped * Yes No" at bounding box center [758, 115] width 1000 height 48
drag, startPoint x: 284, startPoint y: 109, endPoint x: 269, endPoint y: 117, distance: 17.4
click at [272, 117] on div "Yes" at bounding box center [758, 116] width 1000 height 16
click at [274, 117] on label "Yes" at bounding box center [282, 116] width 17 height 16
click at [274, 116] on input "Yes" at bounding box center [278, 112] width 9 height 9
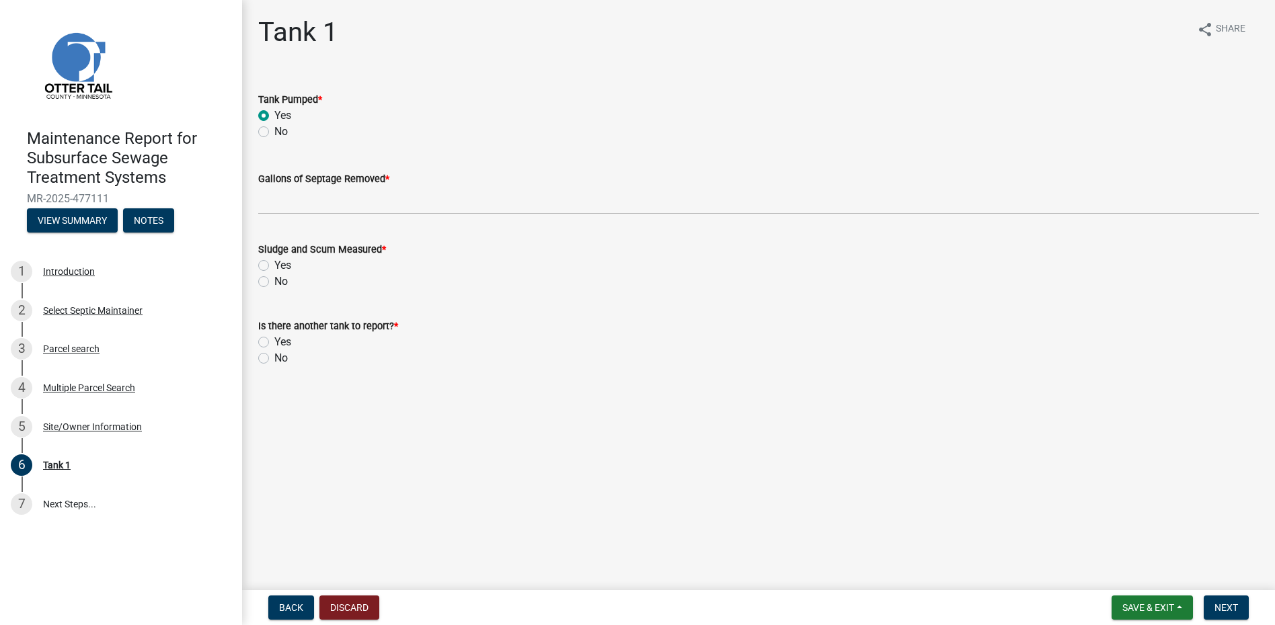
radio input "true"
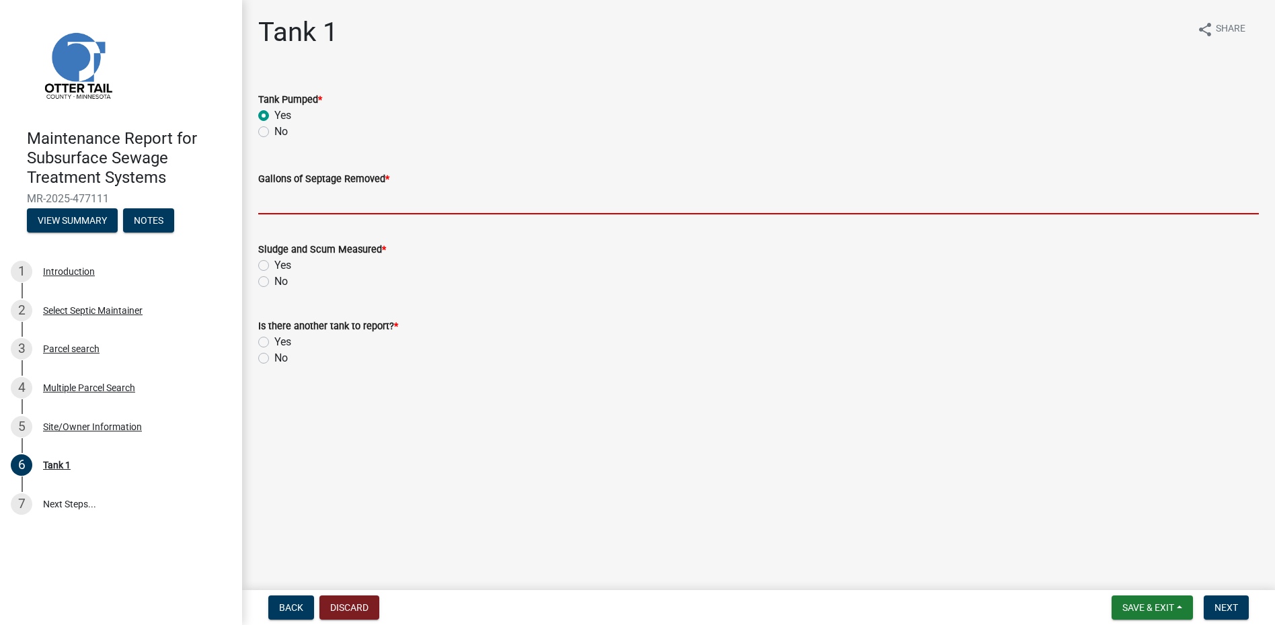
click at [272, 206] on input "Gallons of Septage Removed *" at bounding box center [758, 201] width 1000 height 28
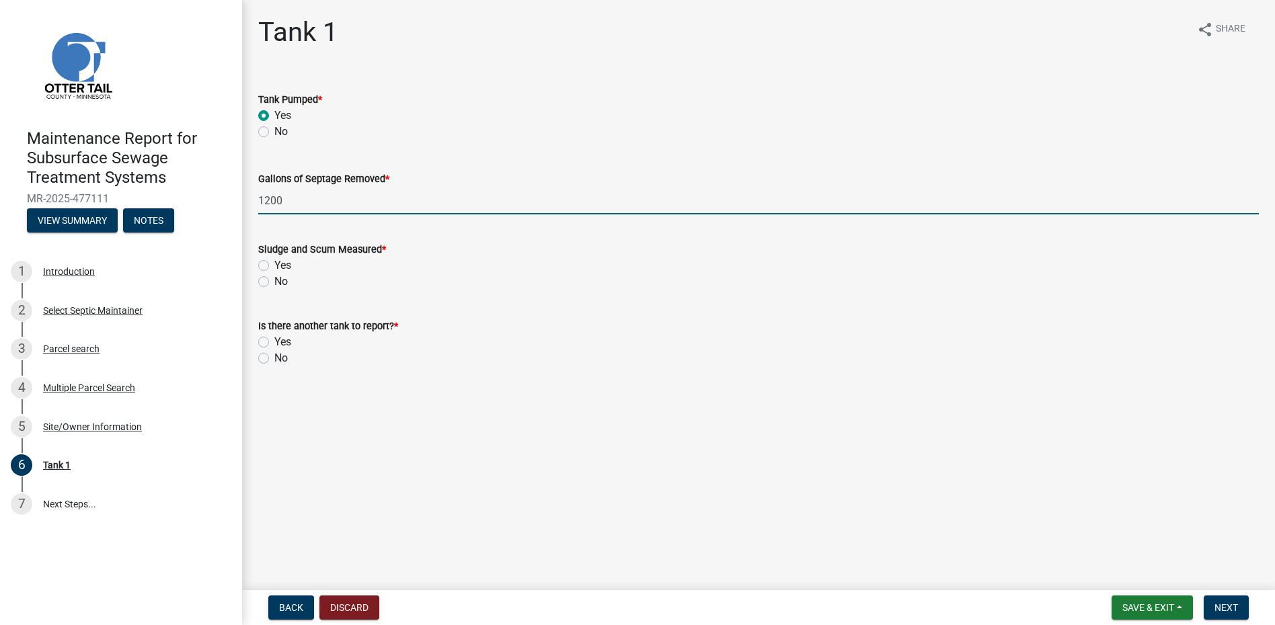
type input "1200"
click at [283, 278] on label "No" at bounding box center [280, 282] width 13 height 16
click at [283, 278] on input "No" at bounding box center [278, 278] width 9 height 9
radio input "true"
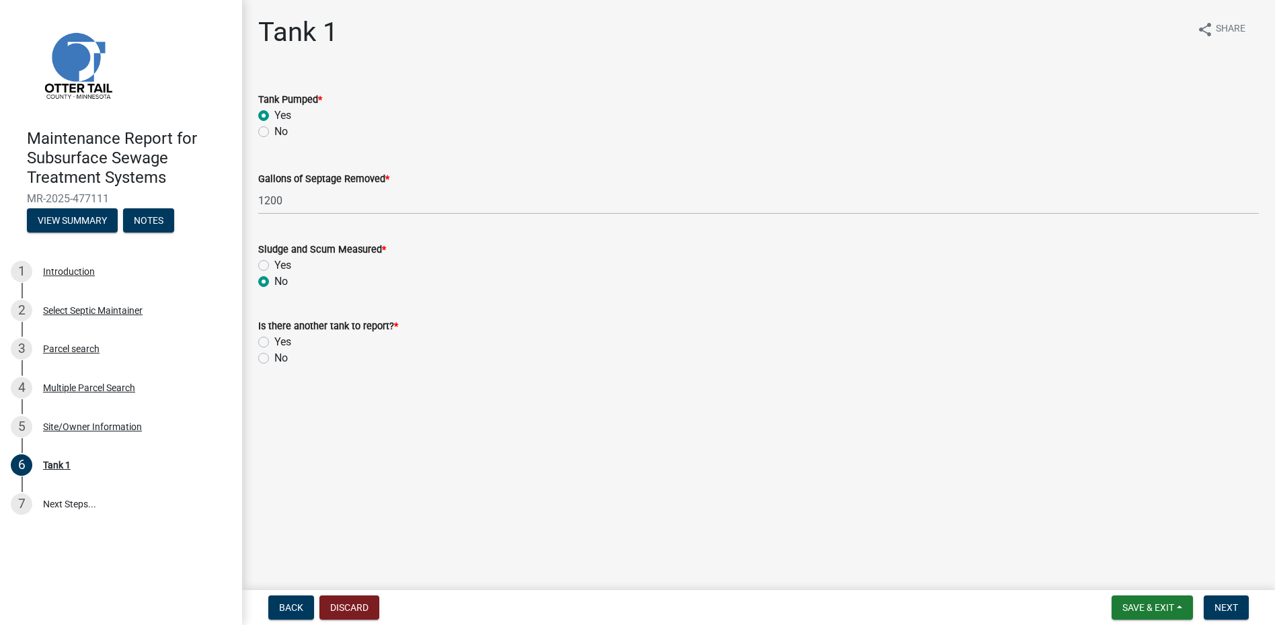
click at [281, 356] on label "No" at bounding box center [280, 358] width 13 height 16
click at [281, 356] on input "No" at bounding box center [278, 354] width 9 height 9
radio input "true"
click at [1230, 604] on span "Next" at bounding box center [1226, 607] width 24 height 11
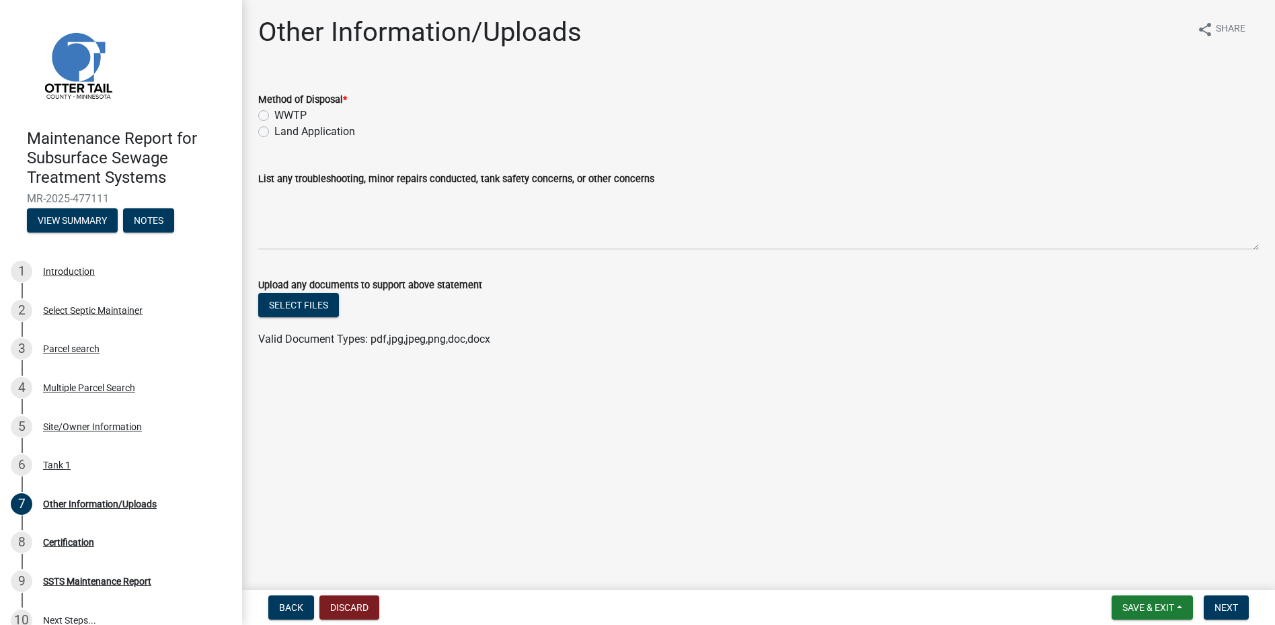
click at [301, 132] on label "Land Application" at bounding box center [314, 132] width 81 height 16
click at [283, 132] on input "Land Application" at bounding box center [278, 128] width 9 height 9
radio input "true"
click at [1215, 606] on span "Next" at bounding box center [1226, 607] width 24 height 11
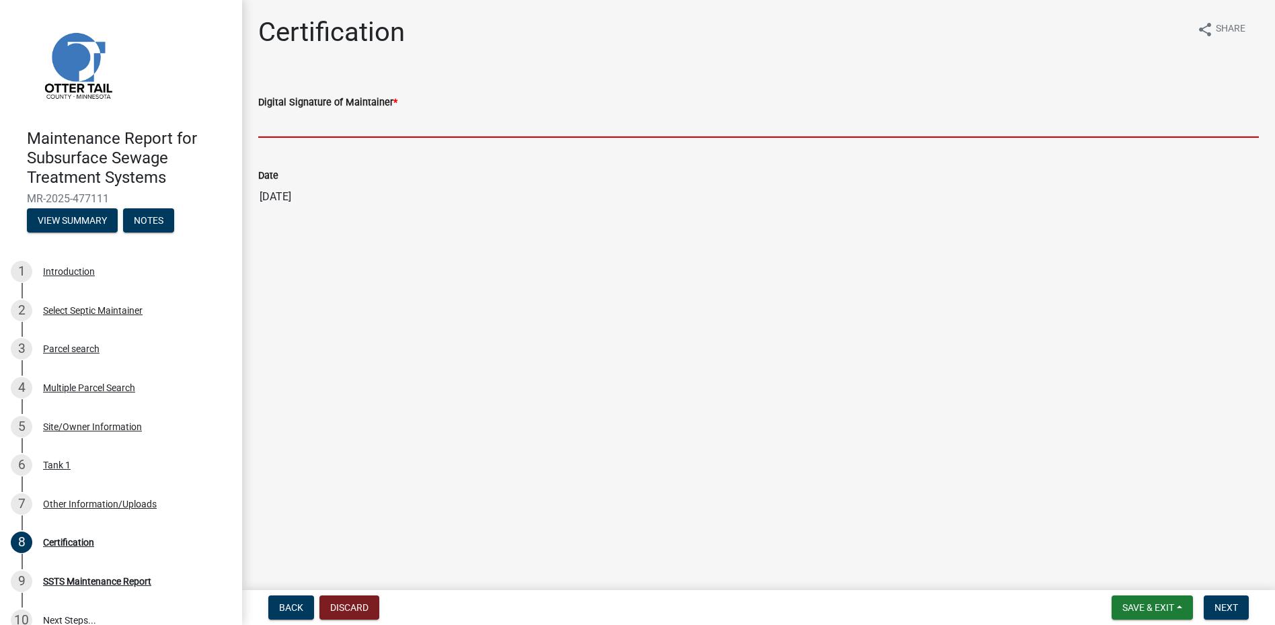
click at [331, 114] on input "Digital Signature of Maintainer *" at bounding box center [758, 124] width 1000 height 28
type input "[PERSON_NAME]"
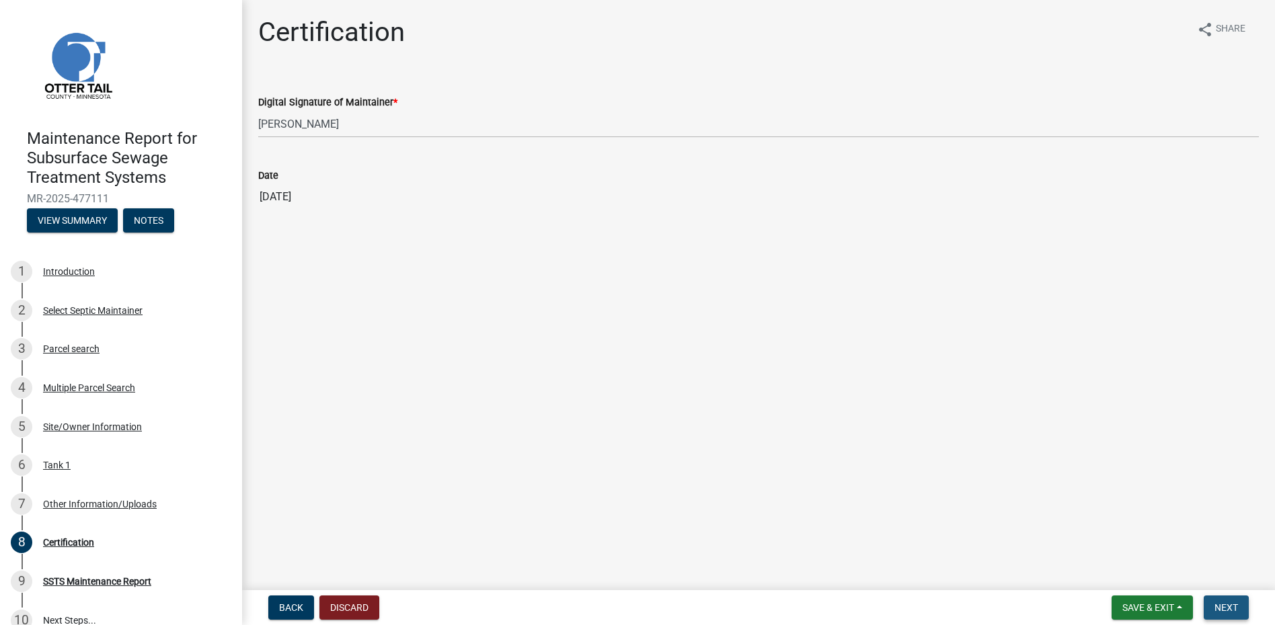
click at [1216, 606] on span "Next" at bounding box center [1226, 607] width 24 height 11
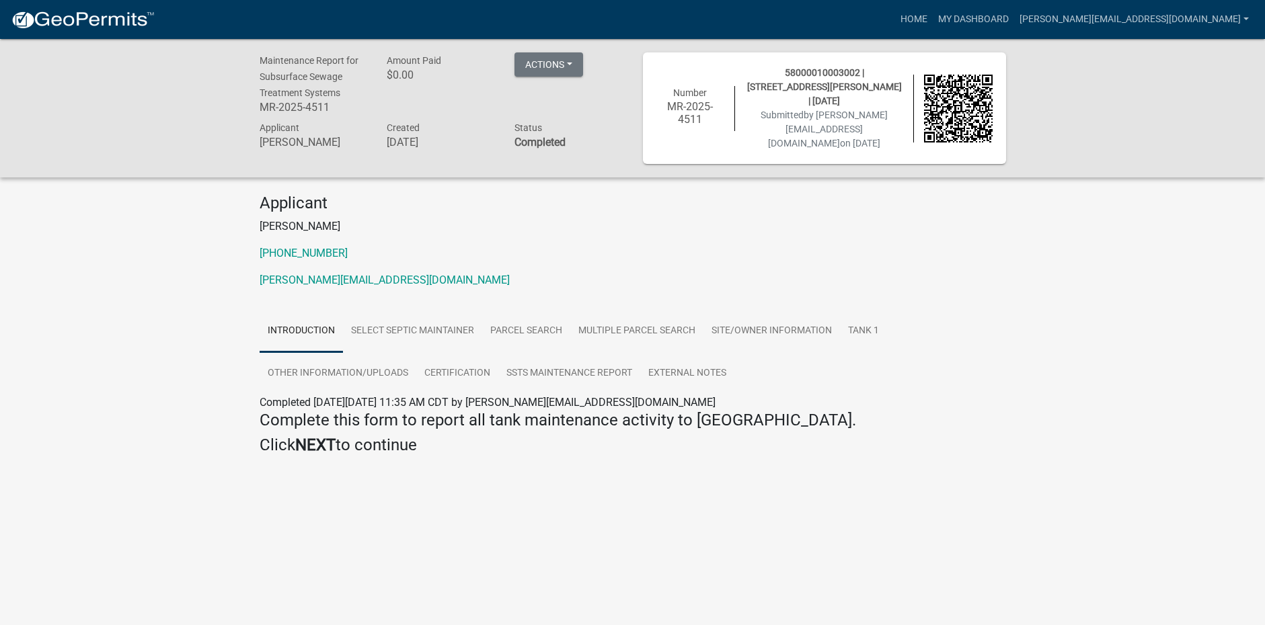
click at [116, 22] on img at bounding box center [83, 20] width 144 height 20
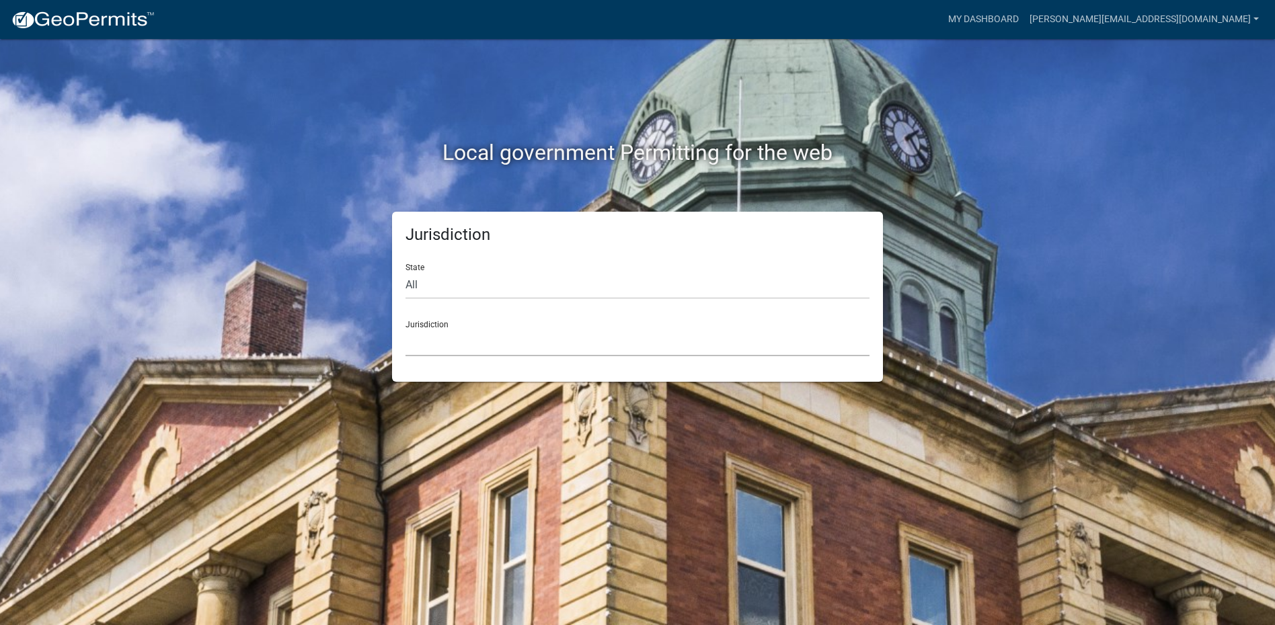
click at [432, 353] on select "[GEOGRAPHIC_DATA], [US_STATE] [GEOGRAPHIC_DATA], [US_STATE][PERSON_NAME][GEOGRA…" at bounding box center [637, 343] width 464 height 28
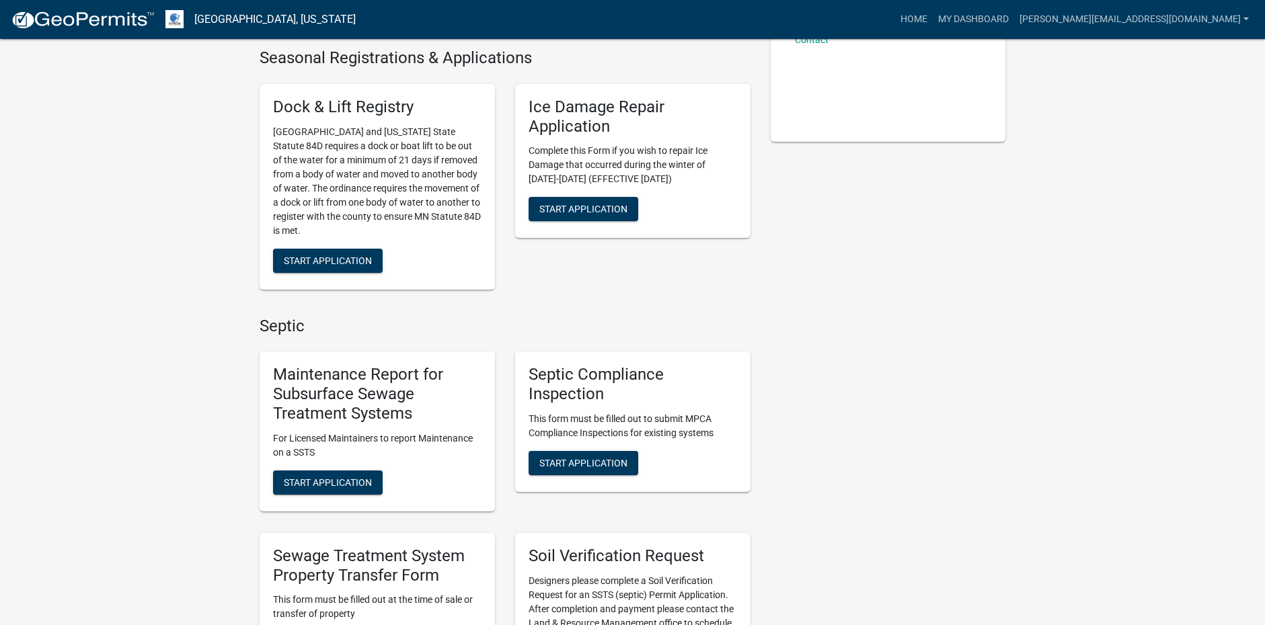
scroll to position [336, 0]
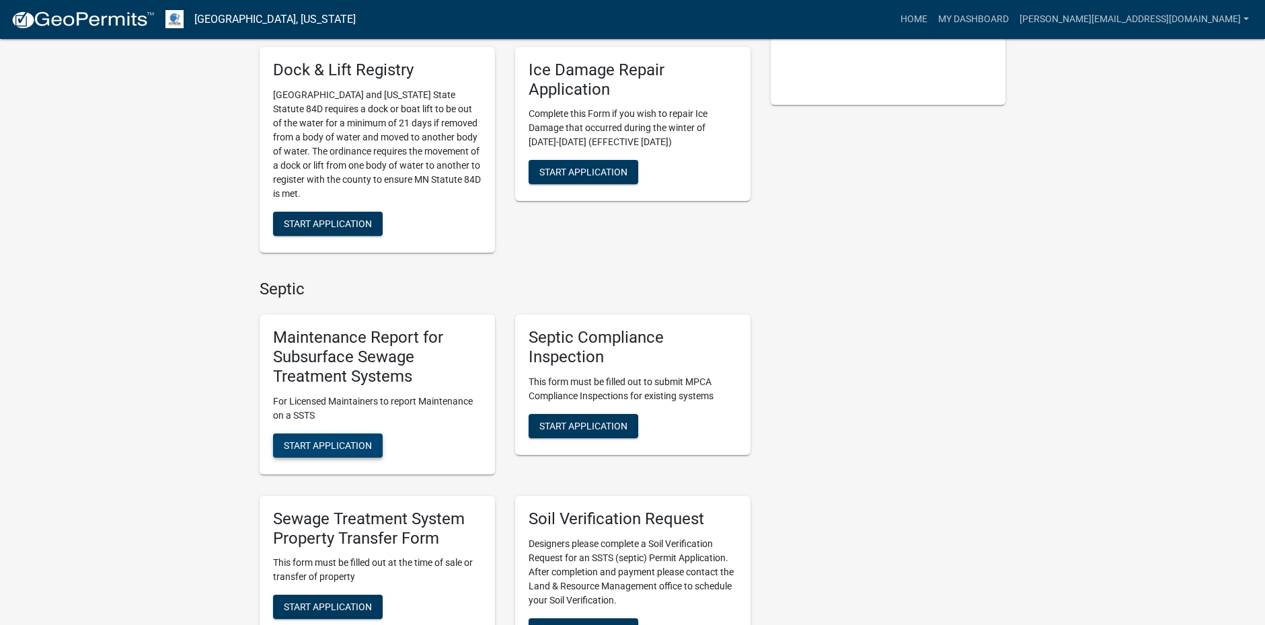
click at [366, 441] on span "Start Application" at bounding box center [328, 445] width 88 height 11
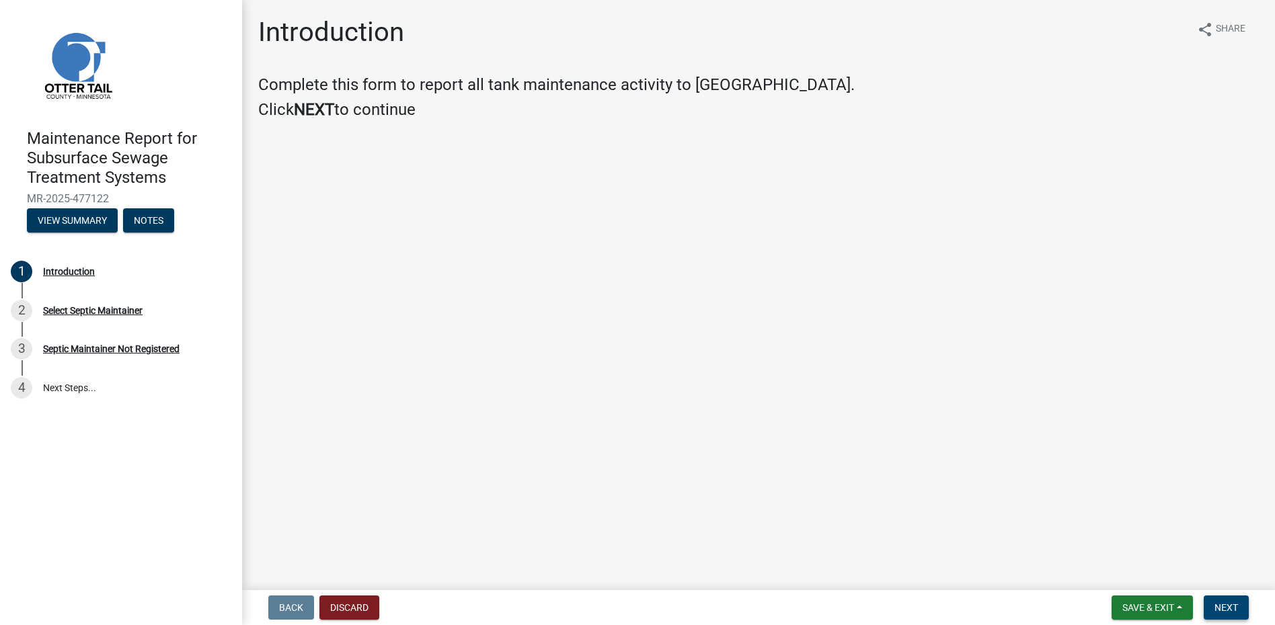
click at [1216, 604] on span "Next" at bounding box center [1226, 607] width 24 height 11
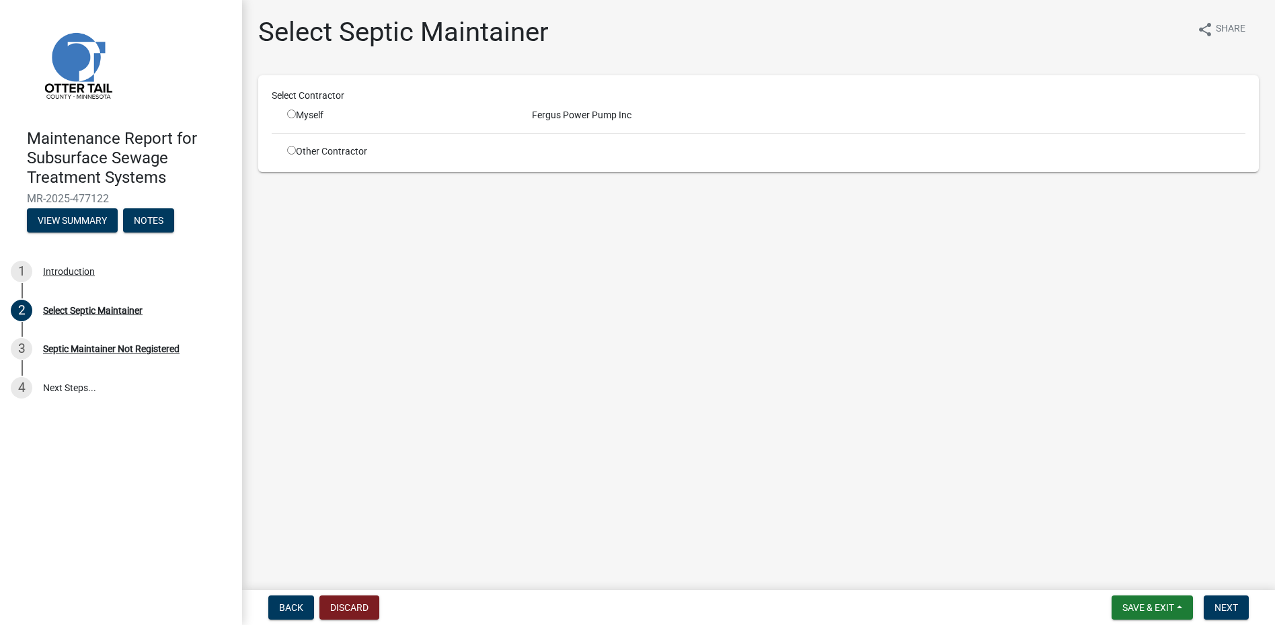
click at [294, 112] on input "radio" at bounding box center [291, 114] width 9 height 9
radio input "true"
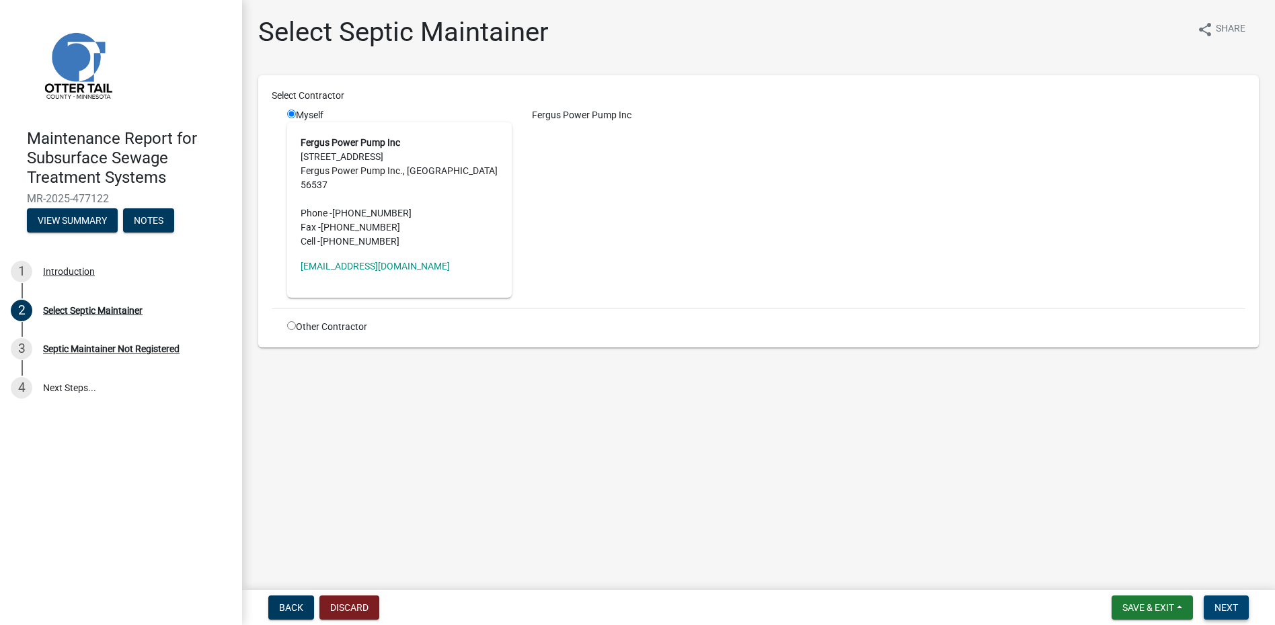
click at [1226, 608] on span "Next" at bounding box center [1226, 607] width 24 height 11
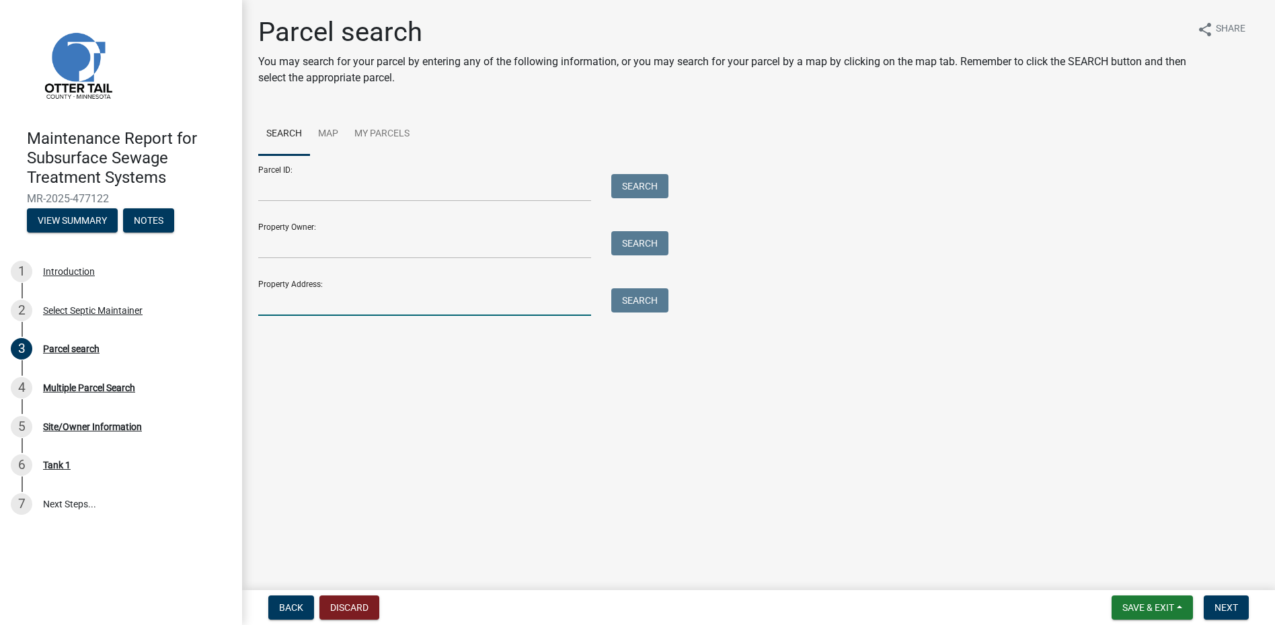
click at [284, 301] on input "Property Address:" at bounding box center [424, 302] width 333 height 28
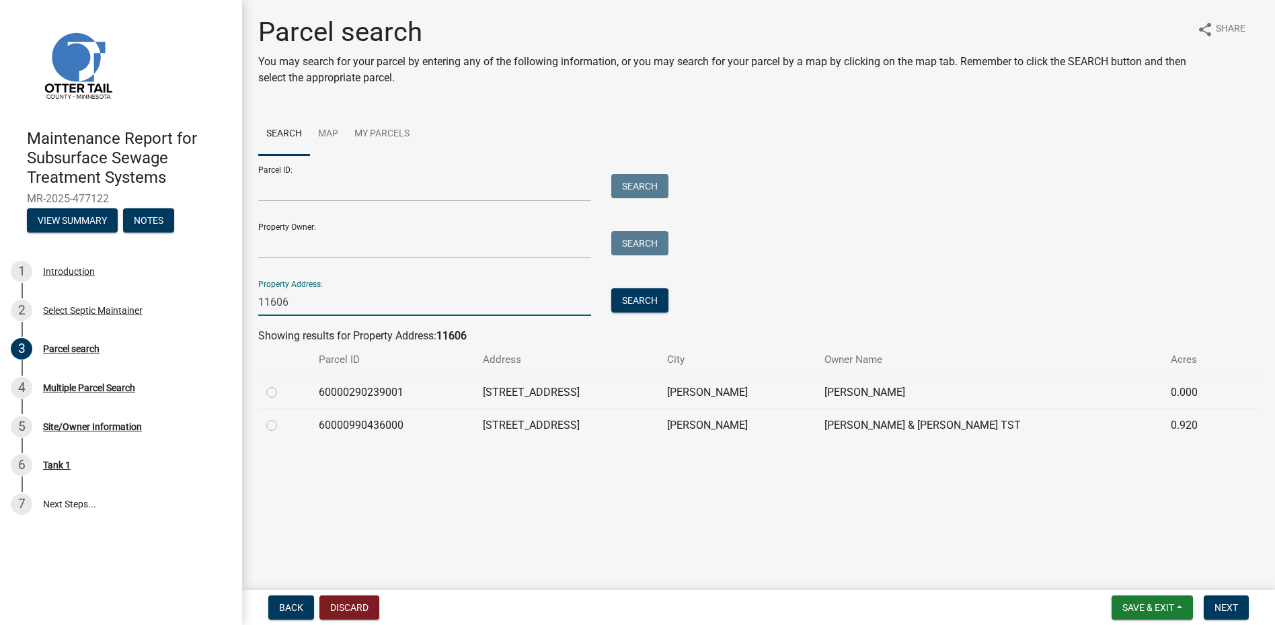
type input "11606"
click at [282, 418] on label at bounding box center [282, 418] width 0 height 0
click at [282, 426] on input "radio" at bounding box center [286, 422] width 9 height 9
radio input "true"
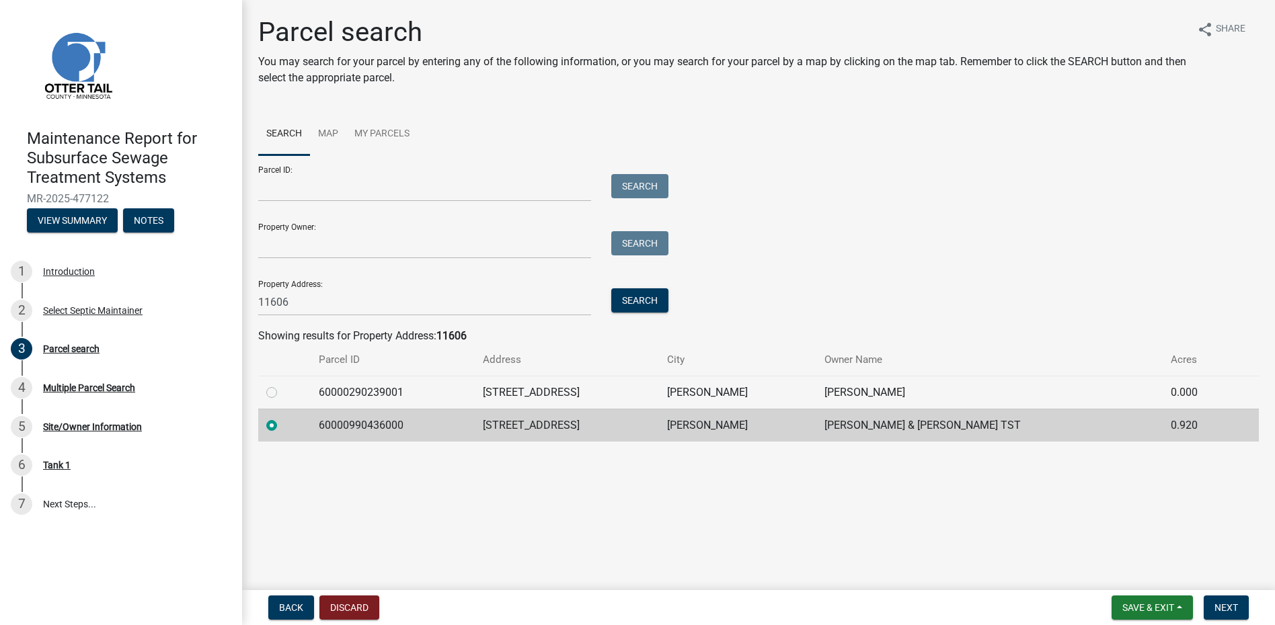
click at [1202, 602] on form "Save & Exit Save Save & Exit Next" at bounding box center [1180, 608] width 148 height 24
click at [1206, 602] on button "Next" at bounding box center [1226, 608] width 45 height 24
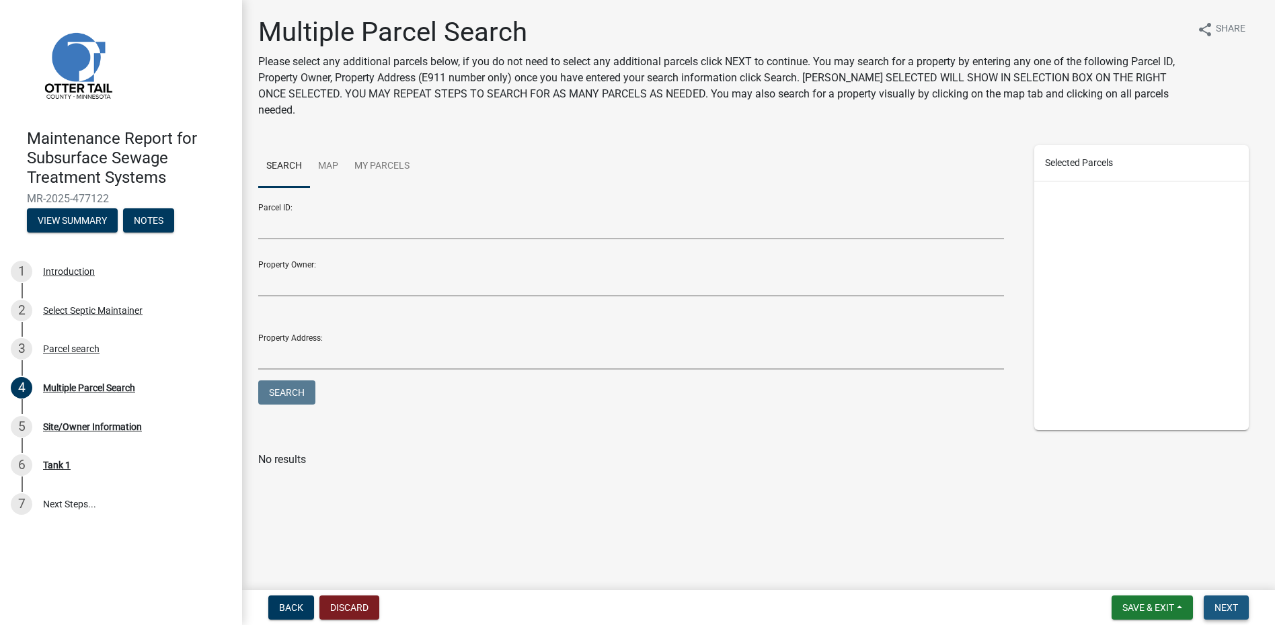
click at [1228, 610] on span "Next" at bounding box center [1226, 607] width 24 height 11
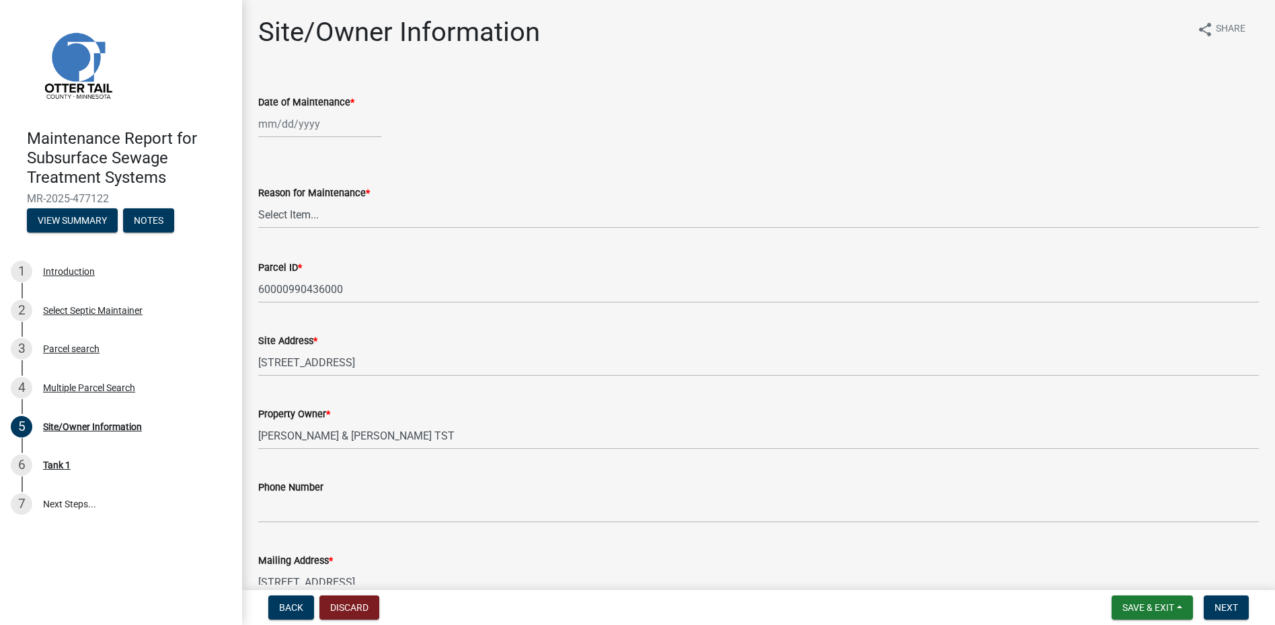
click at [284, 124] on div at bounding box center [319, 124] width 123 height 28
select select "9"
select select "2025"
click at [270, 150] on span "Previous month" at bounding box center [272, 152] width 10 height 10
click at [280, 154] on div at bounding box center [271, 153] width 27 height 22
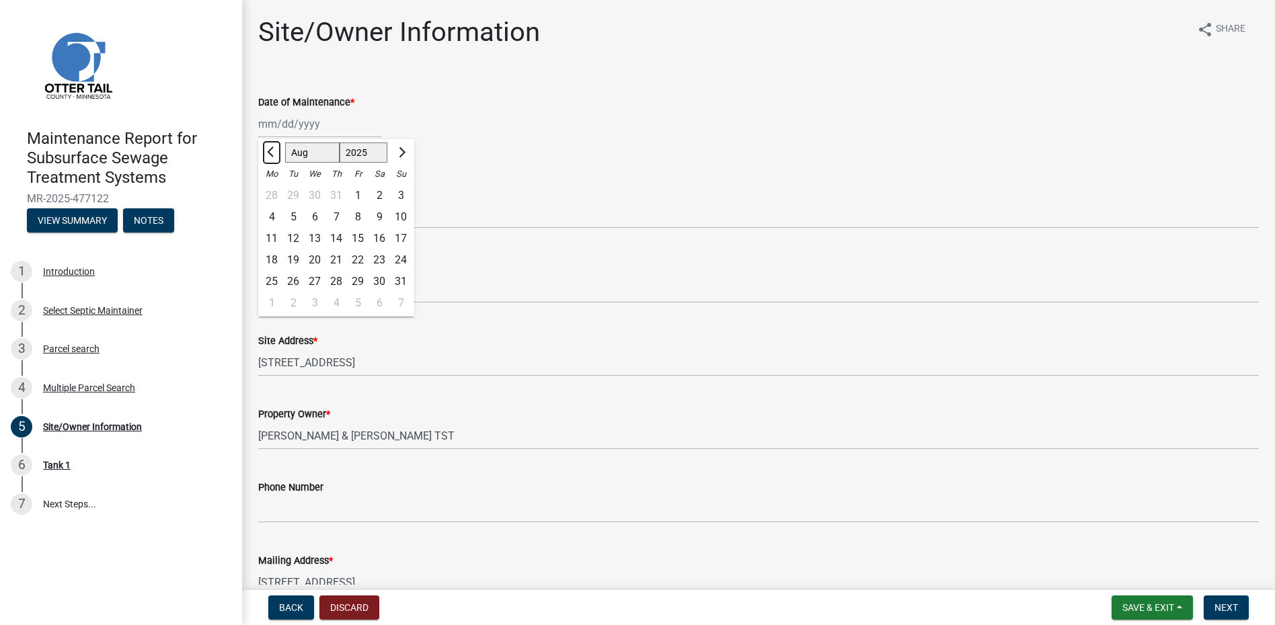
click at [264, 159] on button "Previous month" at bounding box center [272, 153] width 16 height 22
select select "6"
click at [317, 260] on div "18" at bounding box center [315, 260] width 22 height 22
type input "[DATE]"
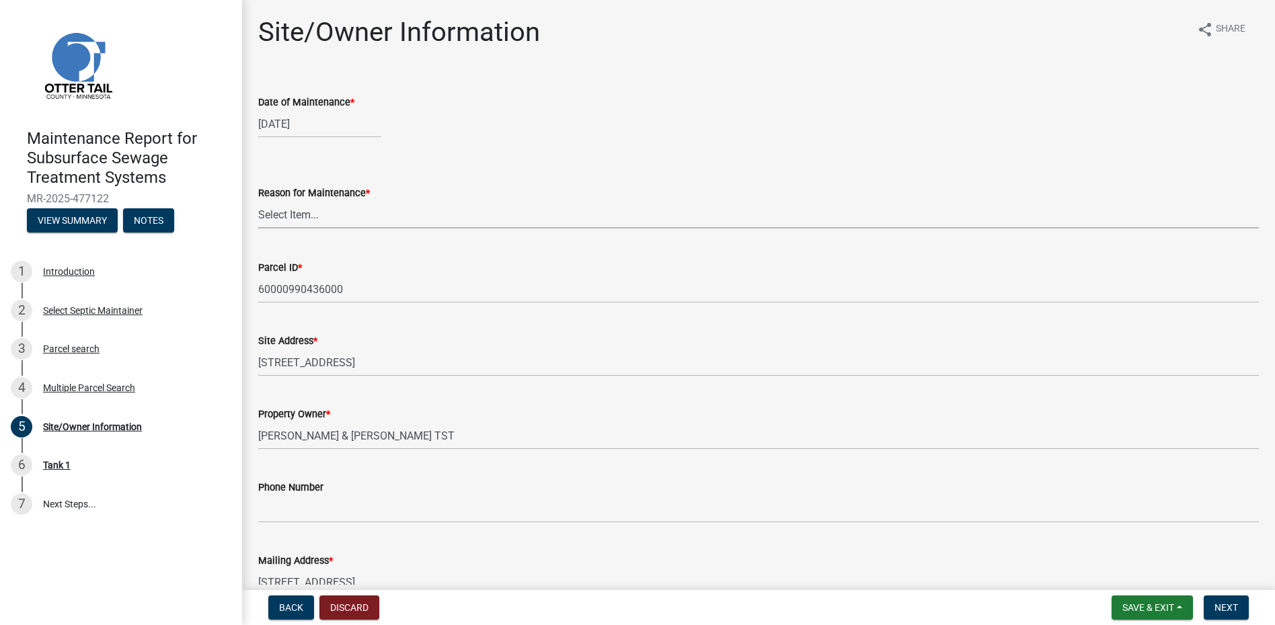
click at [320, 220] on select "Select Item... Called Routine Other" at bounding box center [758, 215] width 1000 height 28
click at [258, 201] on select "Select Item... Called Routine Other" at bounding box center [758, 215] width 1000 height 28
select select "78493fc6-8c9b-4d4c-b322-7064476e595b"
click at [1225, 598] on button "Next" at bounding box center [1226, 608] width 45 height 24
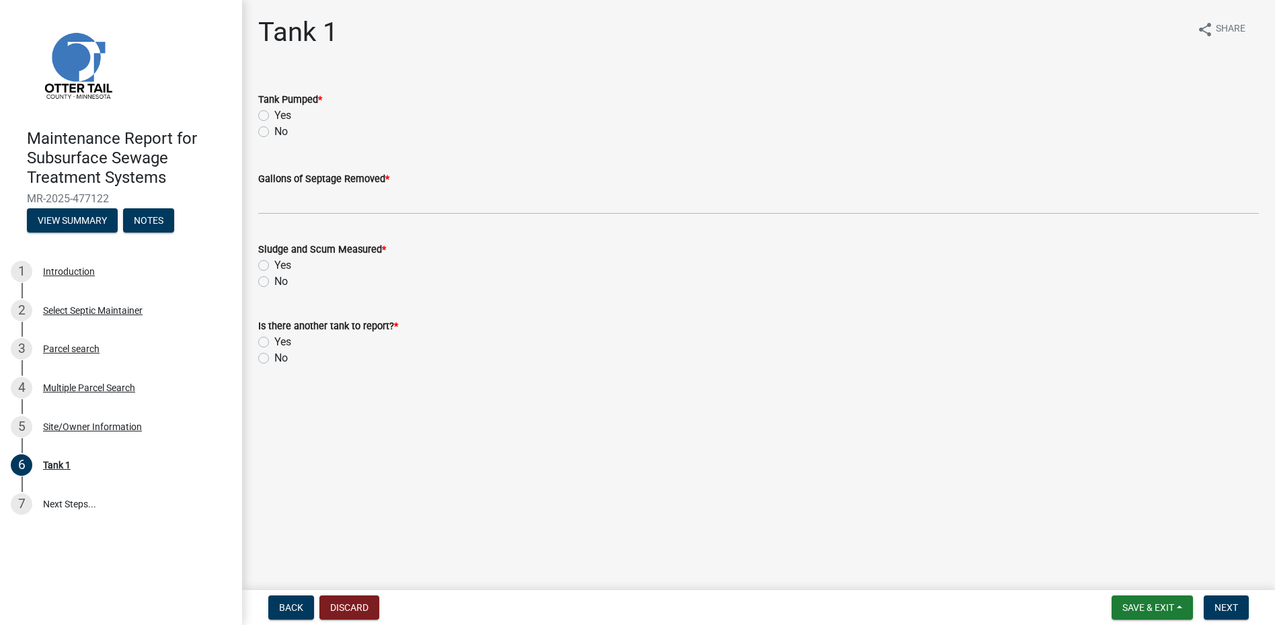
click at [286, 114] on label "Yes" at bounding box center [282, 116] width 17 height 16
click at [283, 114] on input "Yes" at bounding box center [278, 112] width 9 height 9
radio input "true"
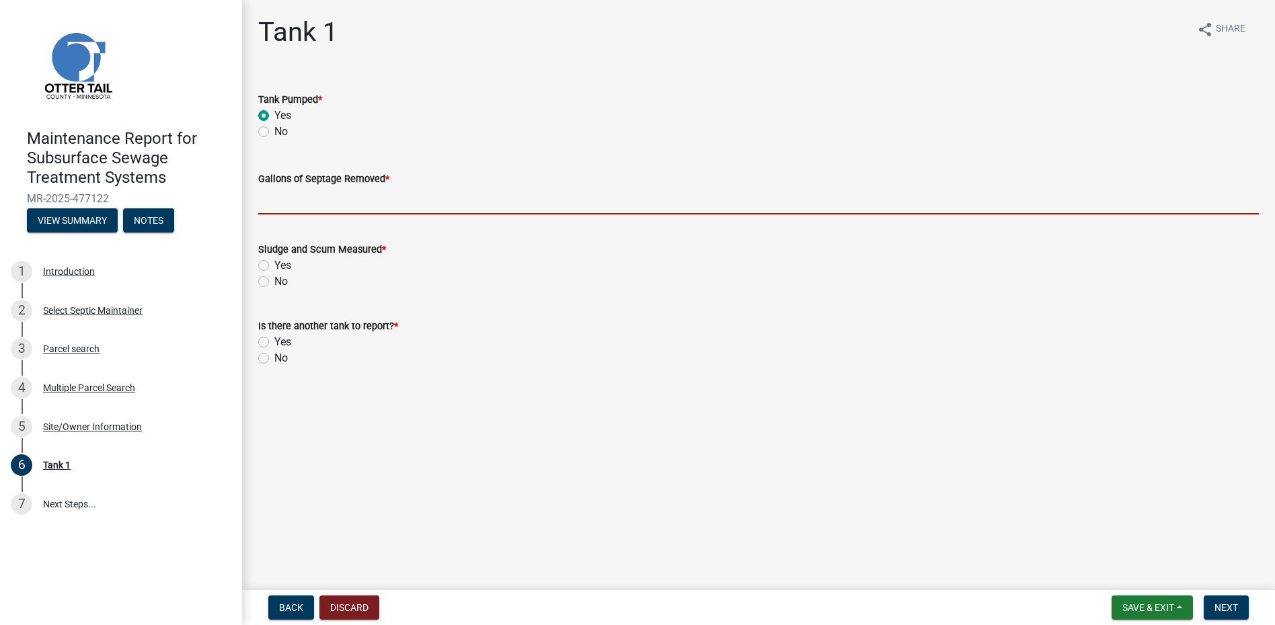
click at [303, 210] on input "Gallons of Septage Removed *" at bounding box center [758, 201] width 1000 height 28
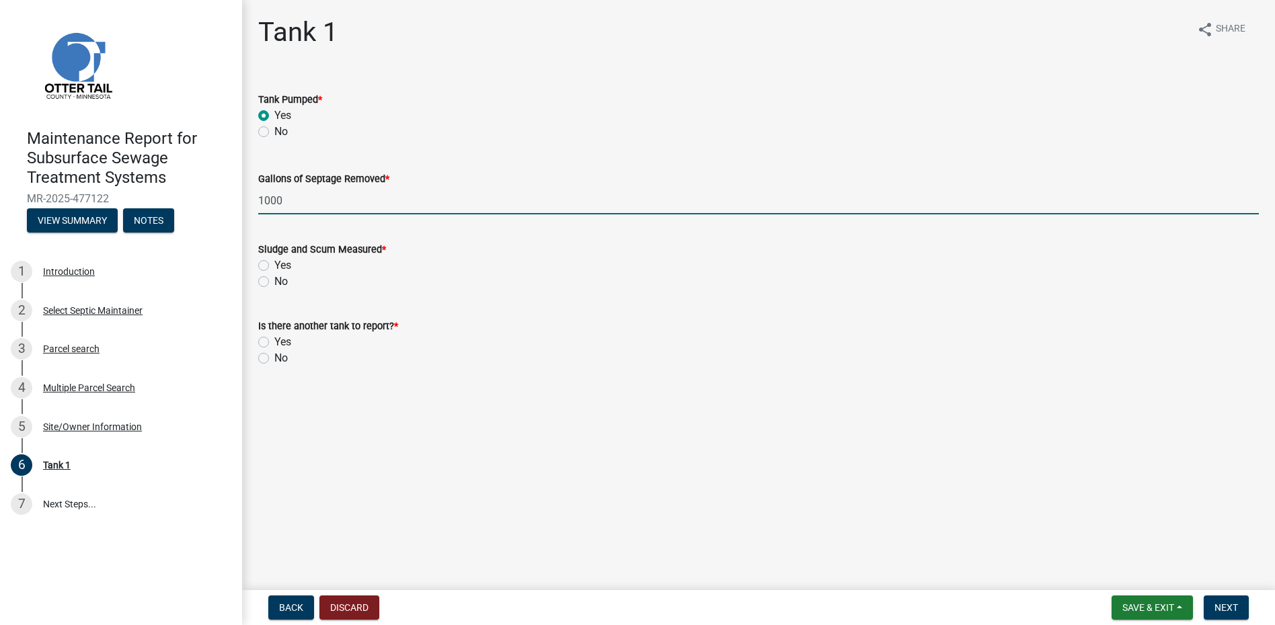
type input "1000"
click at [274, 285] on label "No" at bounding box center [280, 282] width 13 height 16
click at [274, 282] on input "No" at bounding box center [278, 278] width 9 height 9
radio input "true"
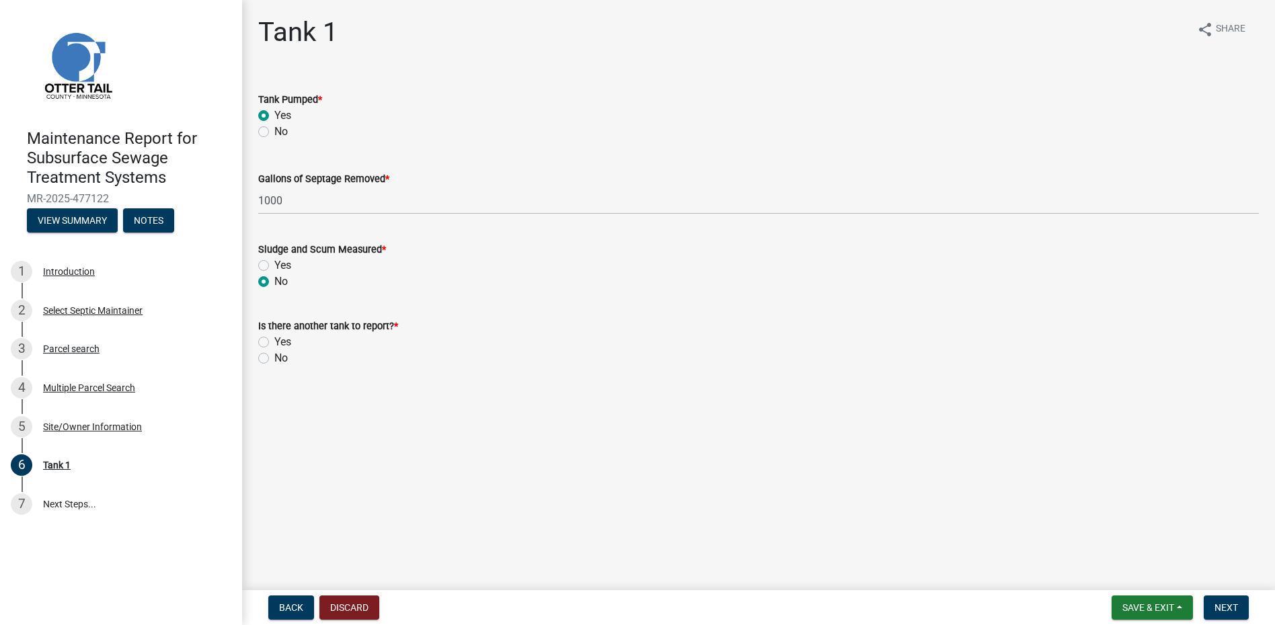
click at [274, 357] on label "No" at bounding box center [280, 358] width 13 height 16
click at [274, 357] on input "No" at bounding box center [278, 354] width 9 height 9
radio input "true"
click at [1237, 606] on span "Next" at bounding box center [1226, 607] width 24 height 11
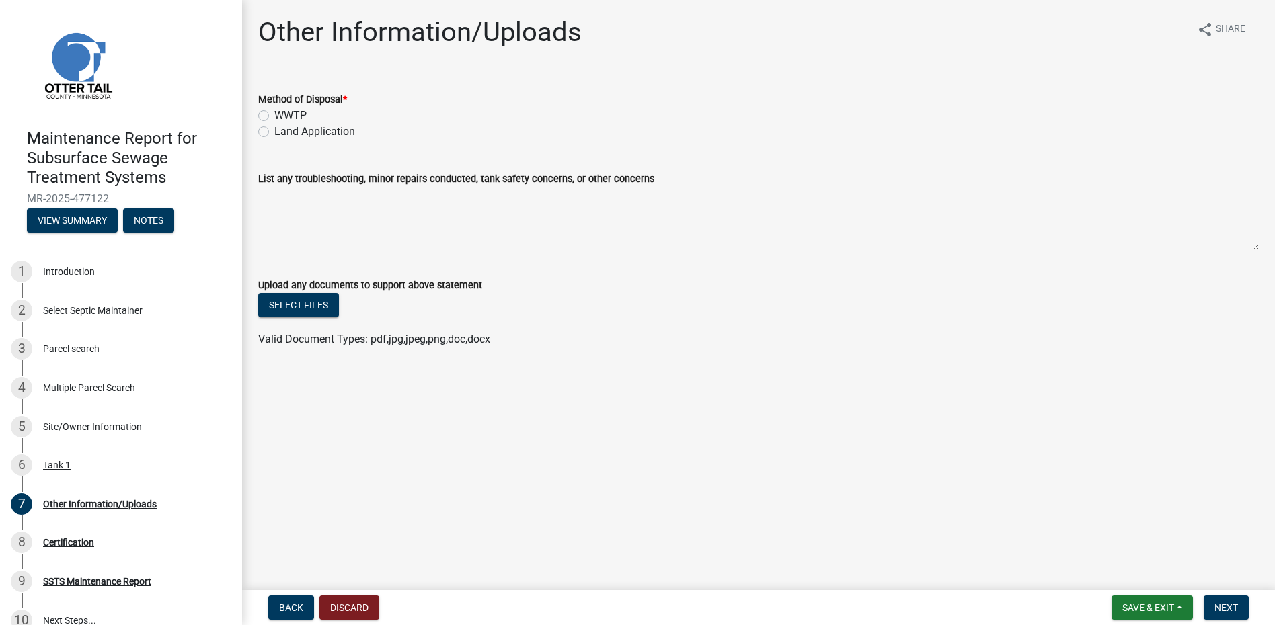
click at [310, 128] on label "Land Application" at bounding box center [314, 132] width 81 height 16
click at [283, 128] on input "Land Application" at bounding box center [278, 128] width 9 height 9
radio input "true"
click at [1218, 613] on span "Next" at bounding box center [1226, 607] width 24 height 11
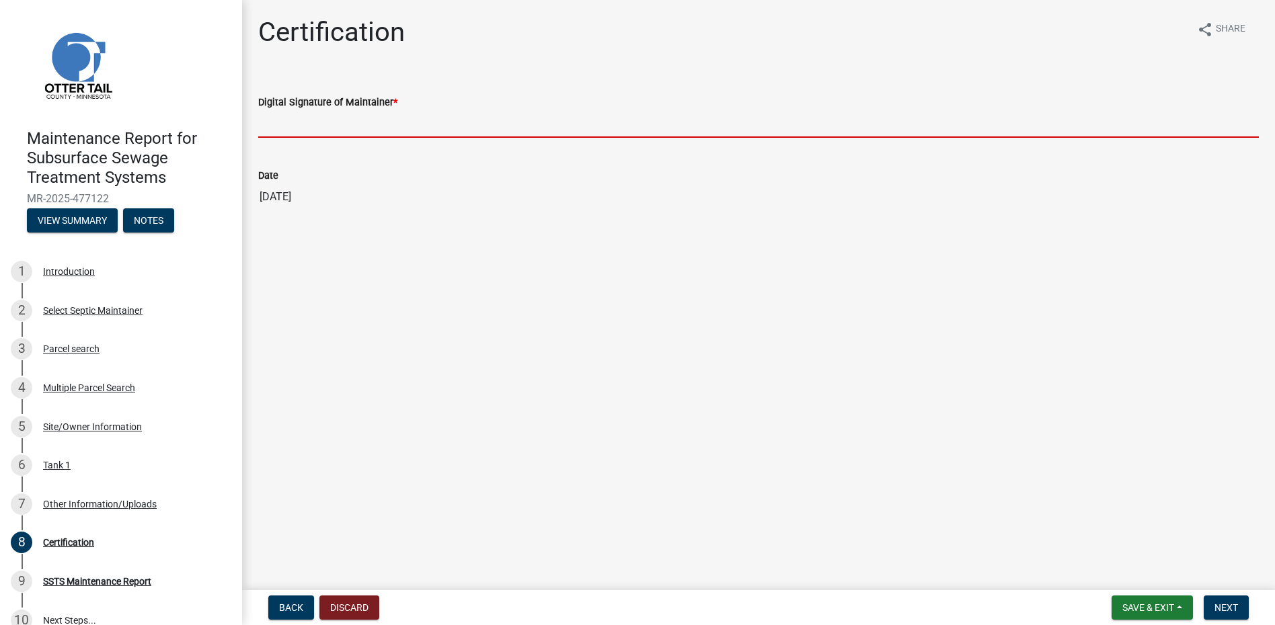
click at [327, 126] on input "Digital Signature of Maintainer *" at bounding box center [758, 124] width 1000 height 28
type input "[PERSON_NAME]"
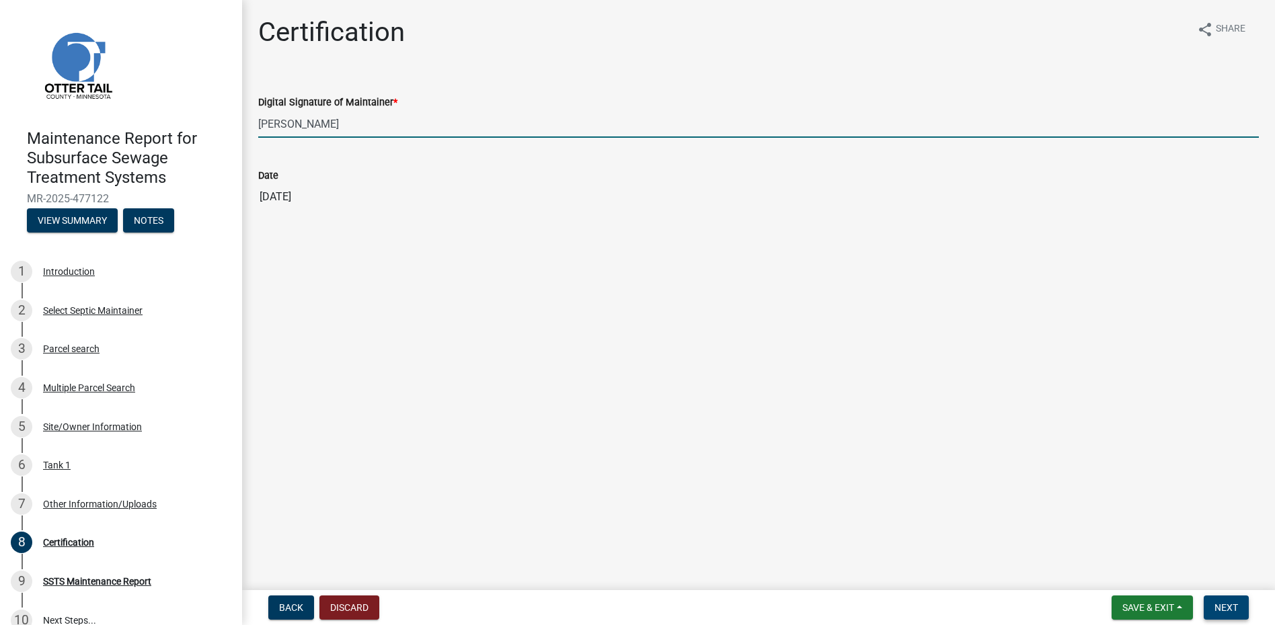
click at [1230, 608] on span "Next" at bounding box center [1226, 607] width 24 height 11
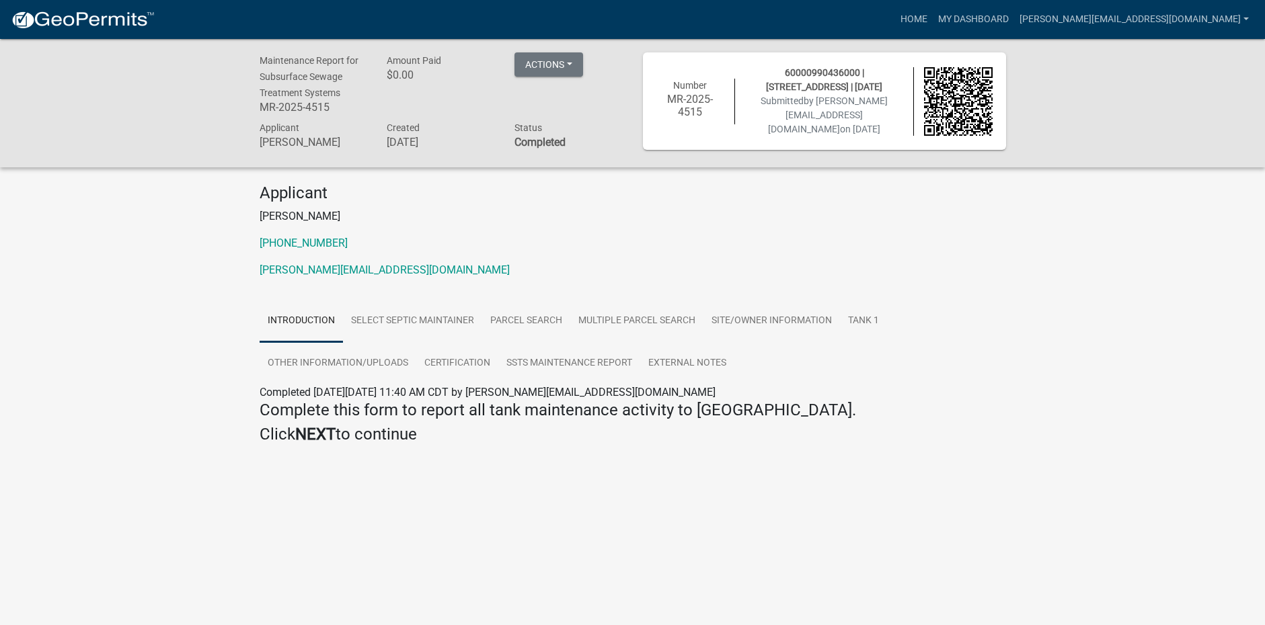
click at [67, 14] on img at bounding box center [83, 20] width 144 height 20
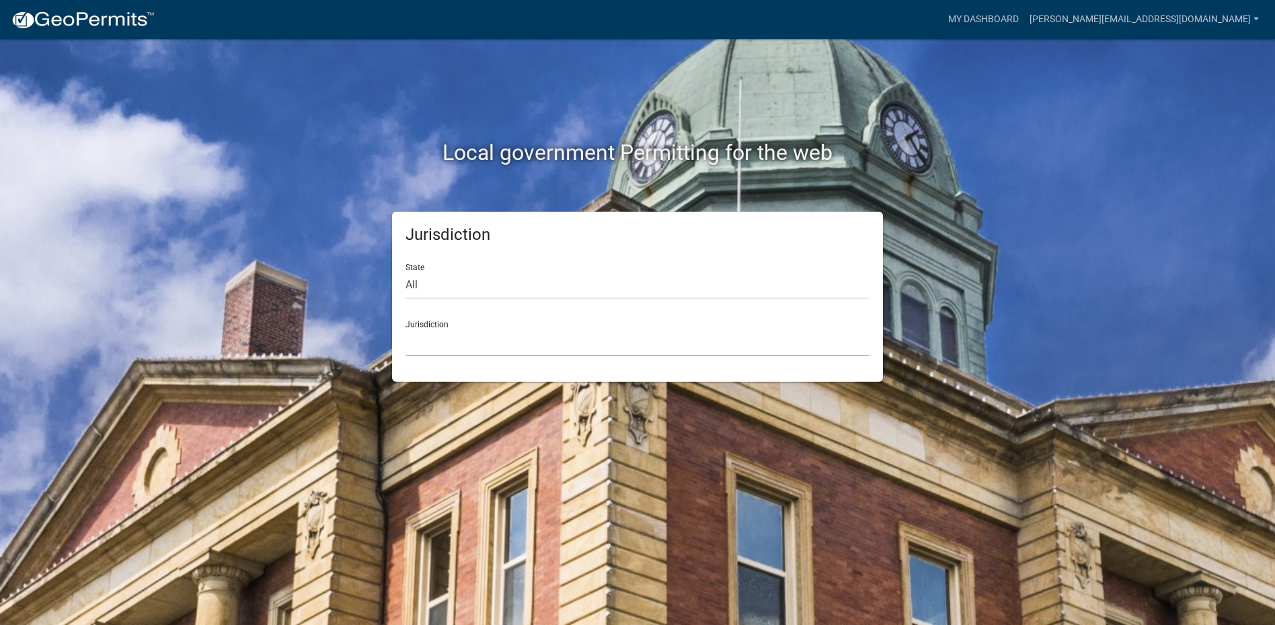
click at [466, 341] on select "[GEOGRAPHIC_DATA], [US_STATE] [GEOGRAPHIC_DATA], [US_STATE][PERSON_NAME][GEOGRA…" at bounding box center [637, 343] width 464 height 28
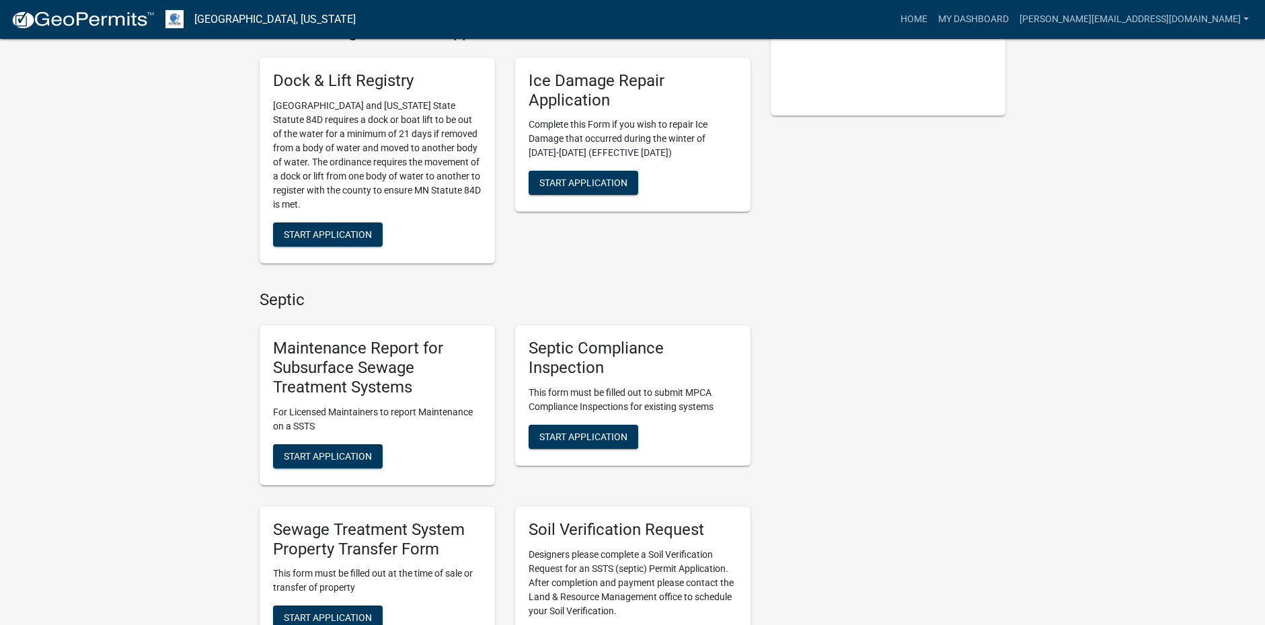
scroll to position [336, 0]
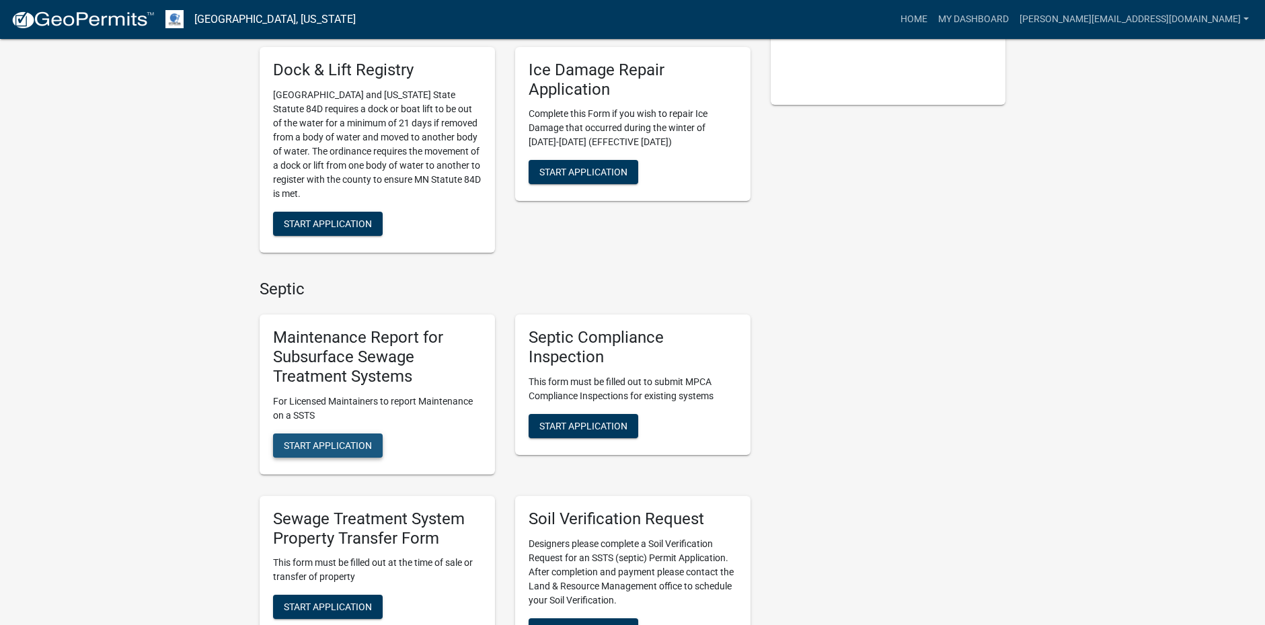
click at [348, 440] on span "Start Application" at bounding box center [328, 445] width 88 height 11
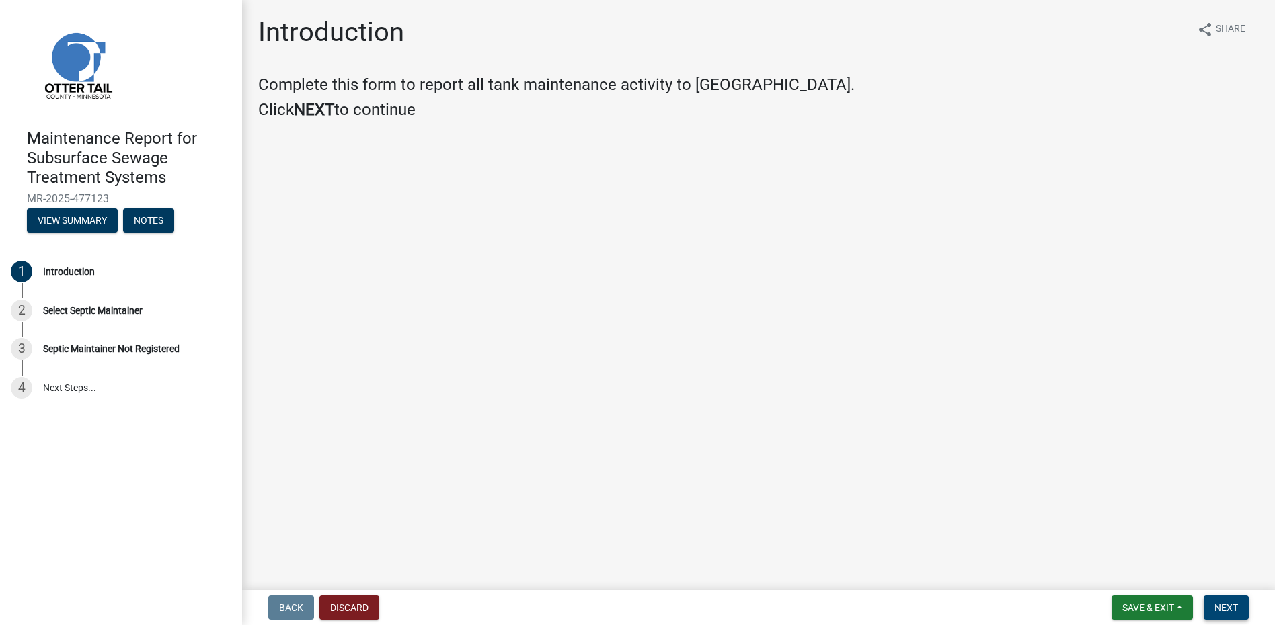
click at [1230, 613] on span "Next" at bounding box center [1226, 607] width 24 height 11
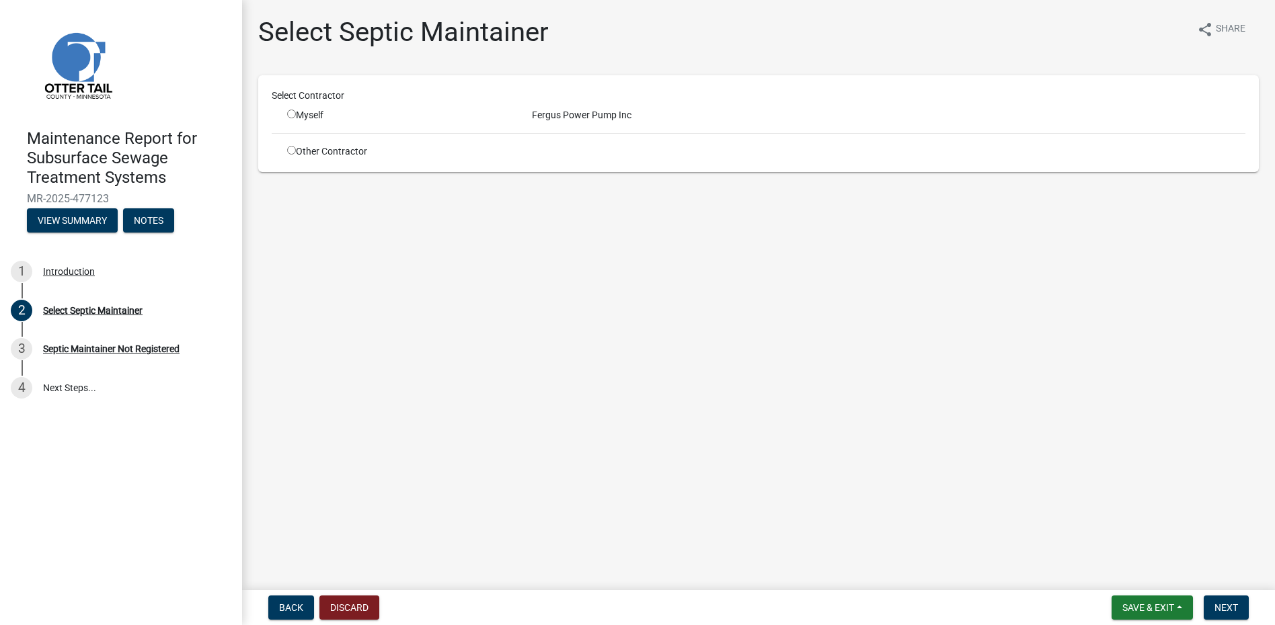
click at [299, 114] on div "Myself" at bounding box center [399, 115] width 225 height 14
click at [285, 114] on div "Myself" at bounding box center [399, 115] width 245 height 14
click at [294, 118] on input "radio" at bounding box center [291, 114] width 9 height 9
radio input "true"
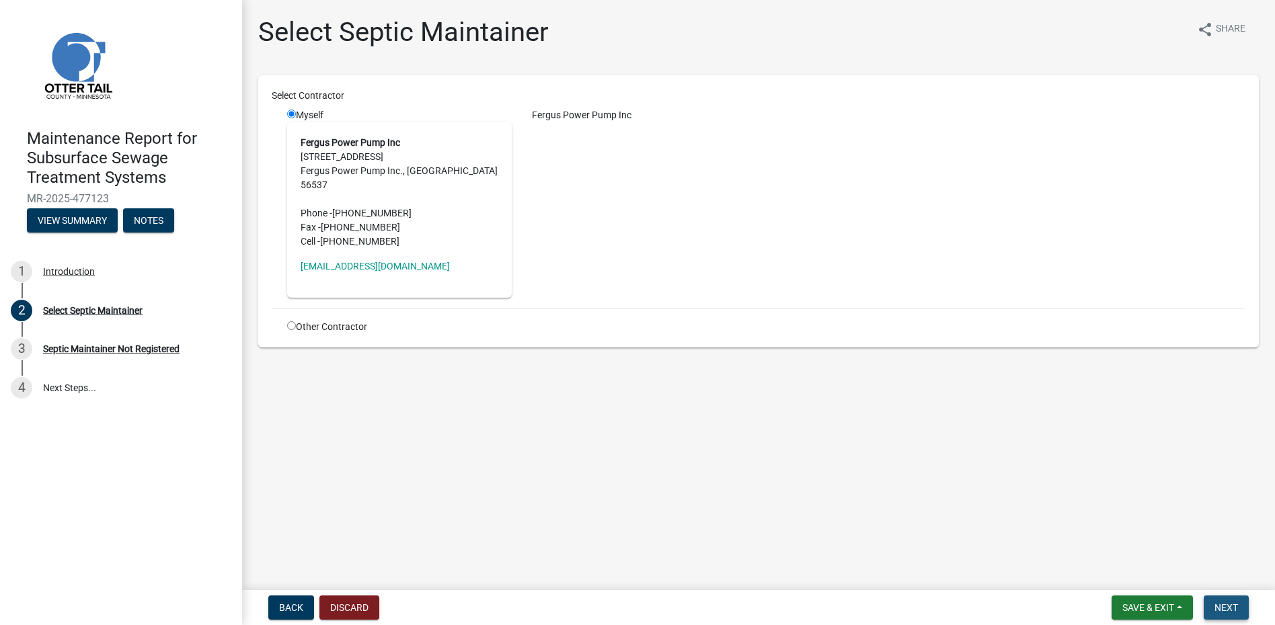
click at [1242, 613] on button "Next" at bounding box center [1226, 608] width 45 height 24
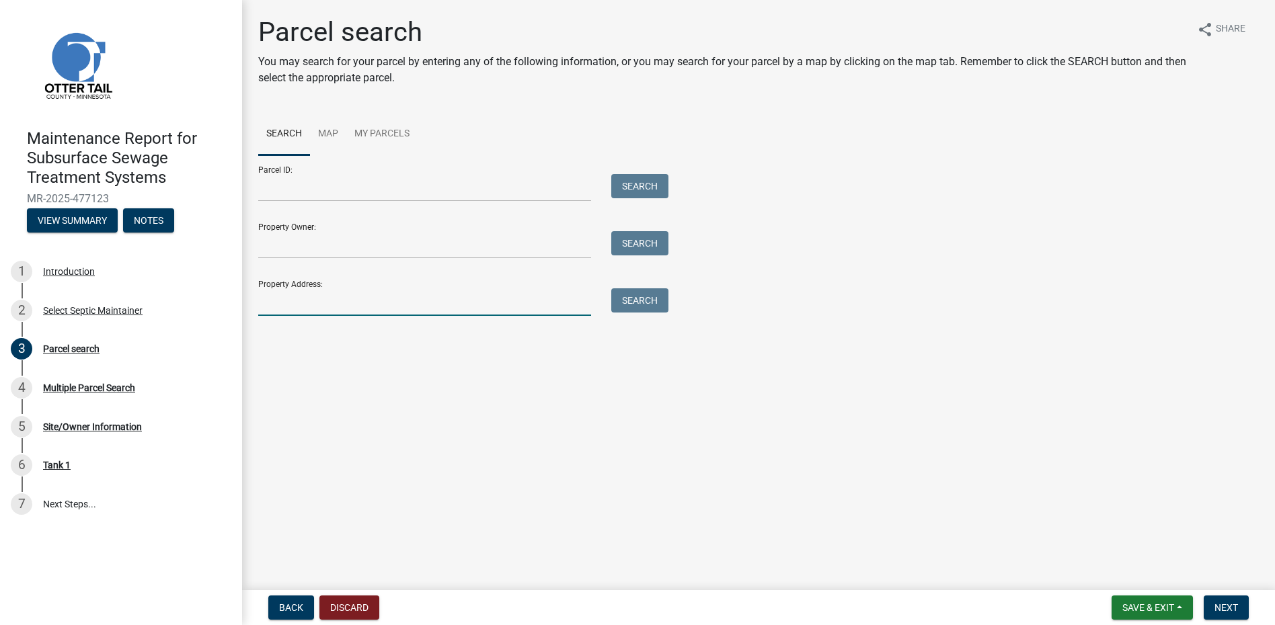
click at [370, 313] on input "Property Address:" at bounding box center [424, 302] width 333 height 28
drag, startPoint x: 665, startPoint y: 306, endPoint x: 650, endPoint y: 304, distance: 14.9
click at [655, 305] on button "Search" at bounding box center [639, 300] width 57 height 24
drag, startPoint x: 325, startPoint y: 307, endPoint x: 116, endPoint y: 297, distance: 209.4
click at [116, 297] on div "Maintenance Report for Subsurface Sewage Treatment Systems MR-2025-477123 View …" at bounding box center [637, 312] width 1275 height 625
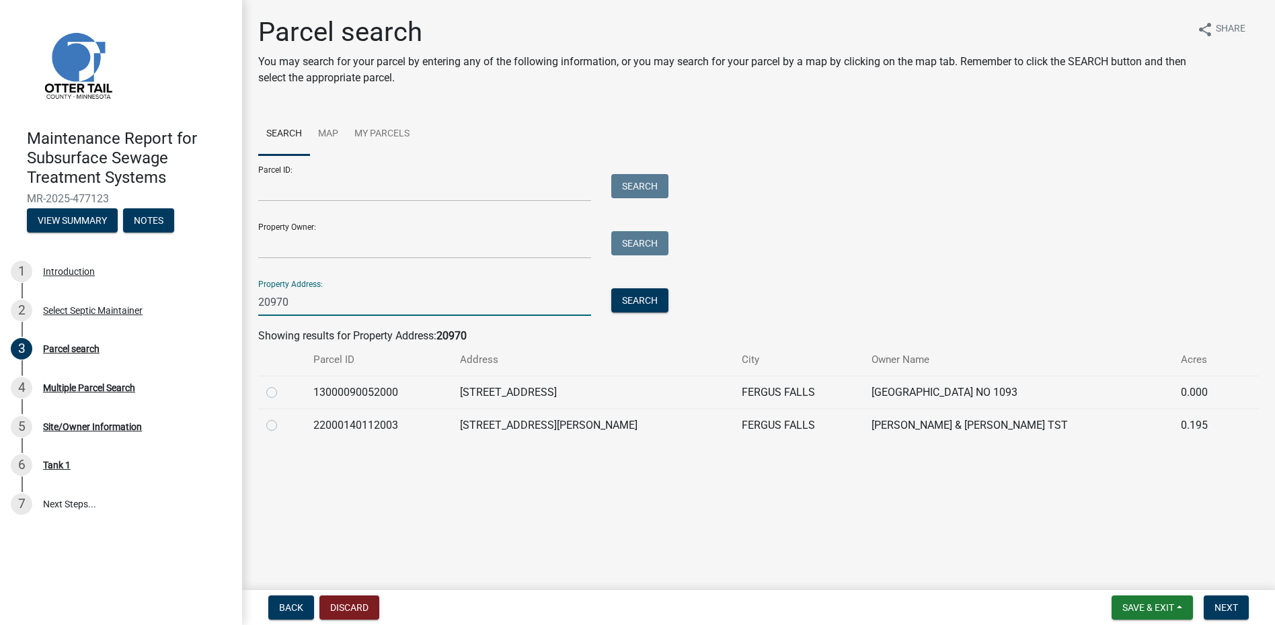
type input "20970"
click at [282, 385] on label at bounding box center [282, 385] width 0 height 0
click at [282, 393] on input "radio" at bounding box center [286, 389] width 9 height 9
radio input "true"
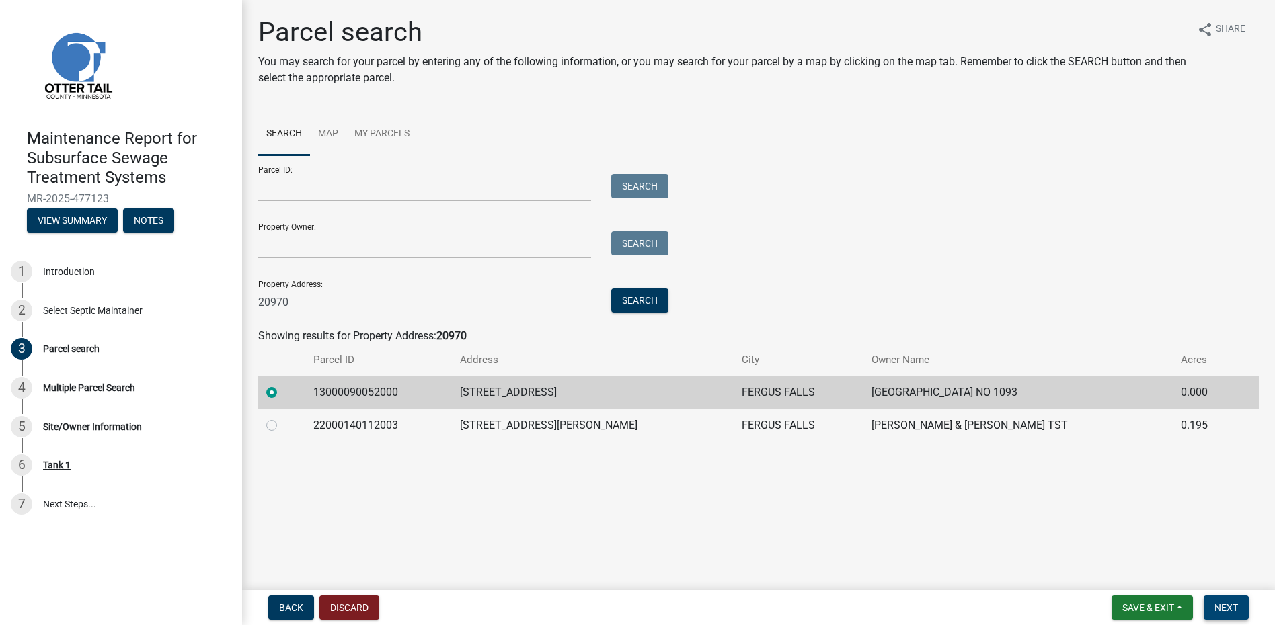
click at [1213, 606] on button "Next" at bounding box center [1226, 608] width 45 height 24
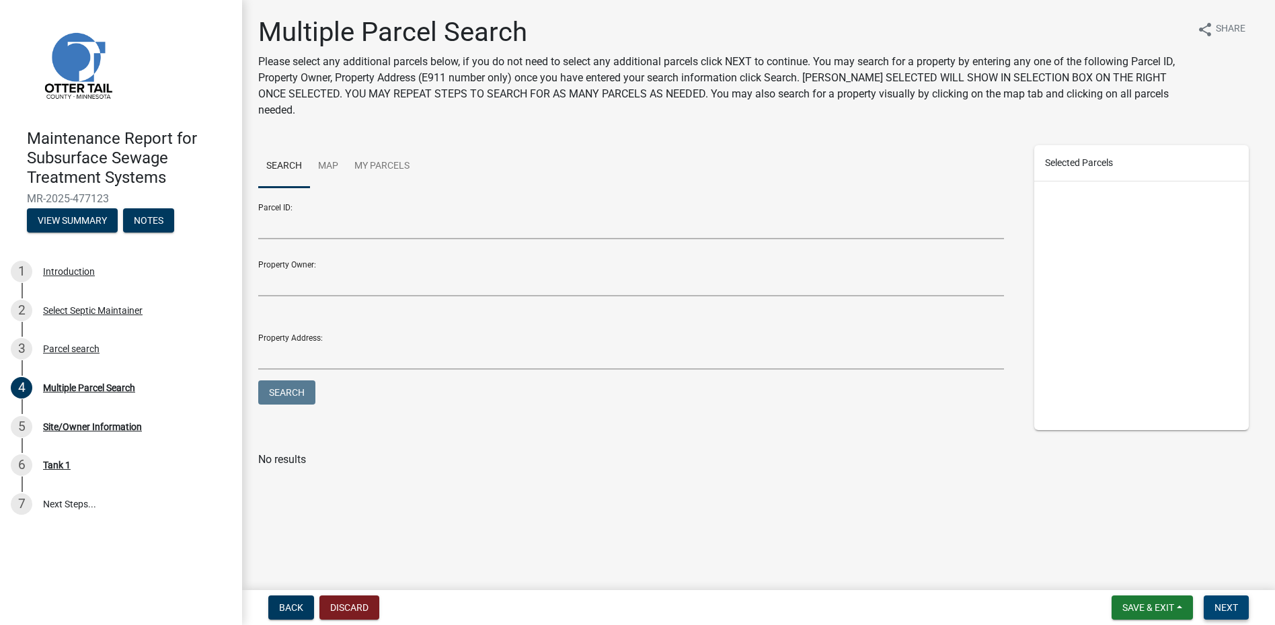
click at [1219, 604] on span "Next" at bounding box center [1226, 607] width 24 height 11
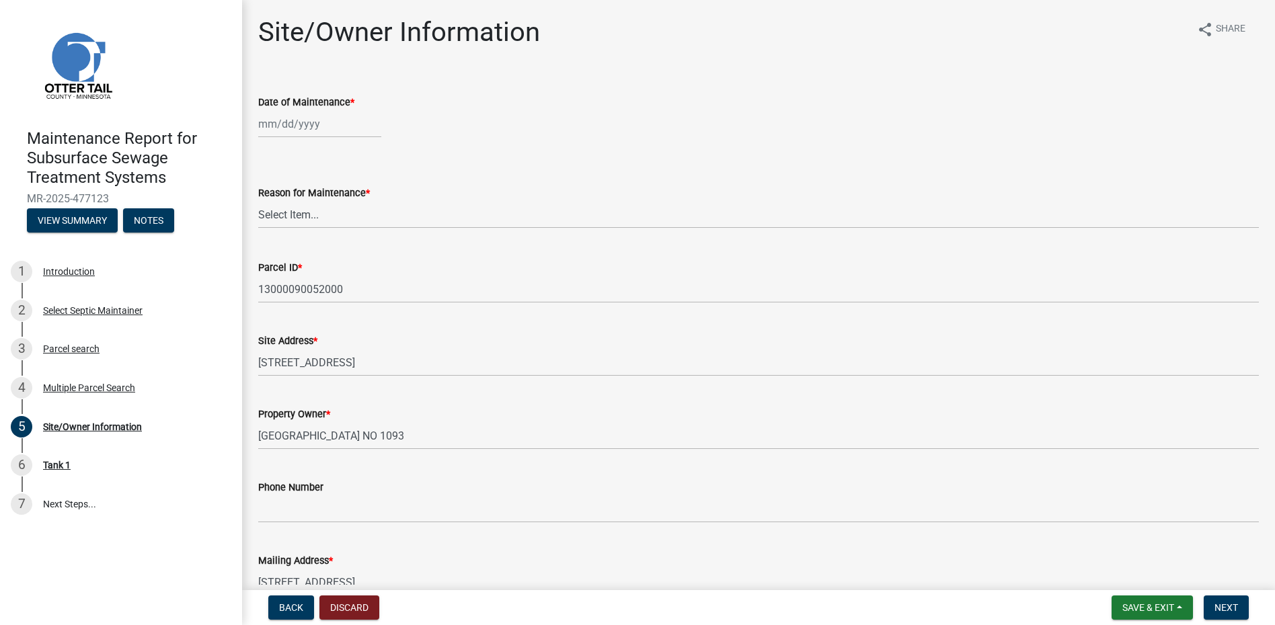
select select "9"
select select "2025"
click at [288, 118] on div "[PERSON_NAME] Feb Mar Apr [PERSON_NAME][DATE] Oct Nov [DATE] 1526 1527 1528 152…" at bounding box center [319, 124] width 123 height 28
click at [271, 151] on span "Previous month" at bounding box center [272, 152] width 10 height 10
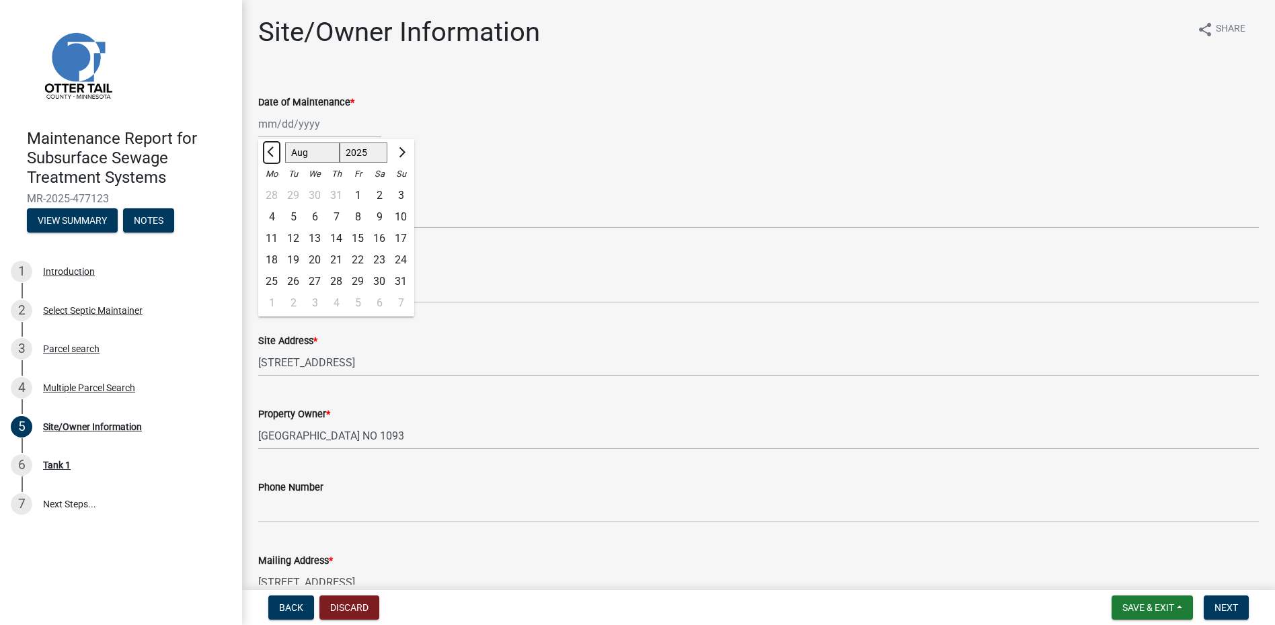
click at [271, 151] on span "Previous month" at bounding box center [272, 152] width 10 height 10
select select "6"
click at [338, 260] on div "19" at bounding box center [336, 260] width 22 height 22
type input "[DATE]"
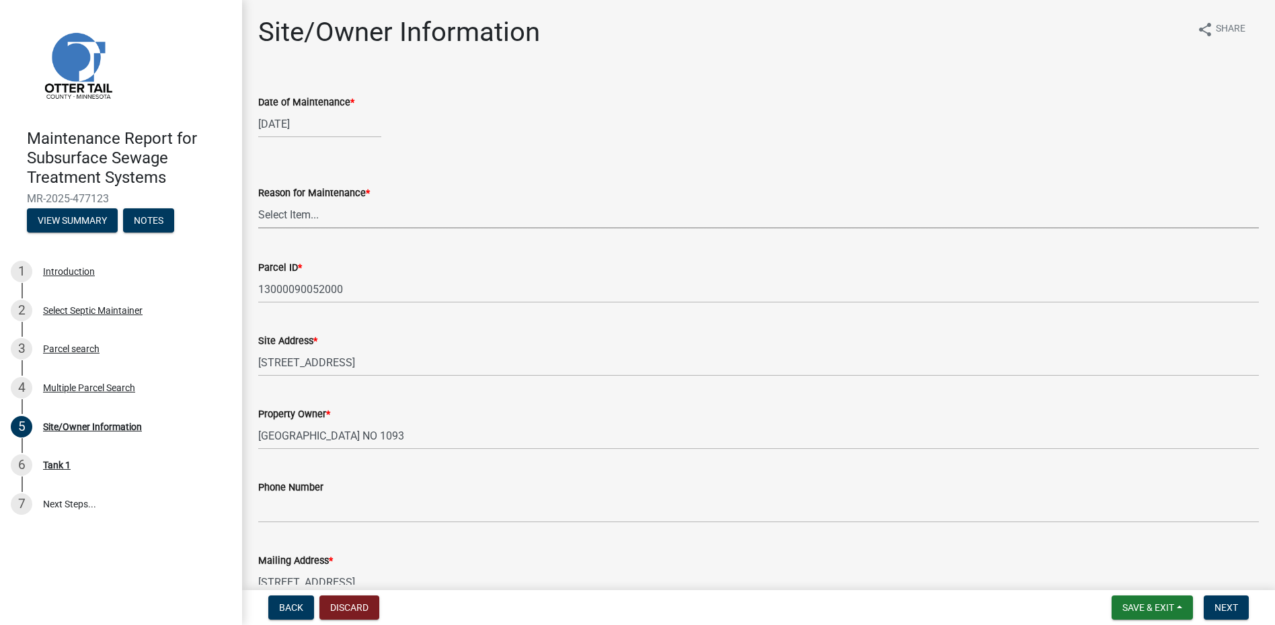
click at [330, 219] on select "Select Item... Called Routine Other" at bounding box center [758, 215] width 1000 height 28
click at [258, 201] on select "Select Item... Called Routine Other" at bounding box center [758, 215] width 1000 height 28
select select "78493fc6-8c9b-4d4c-b322-7064476e595b"
click at [1218, 608] on span "Next" at bounding box center [1226, 607] width 24 height 11
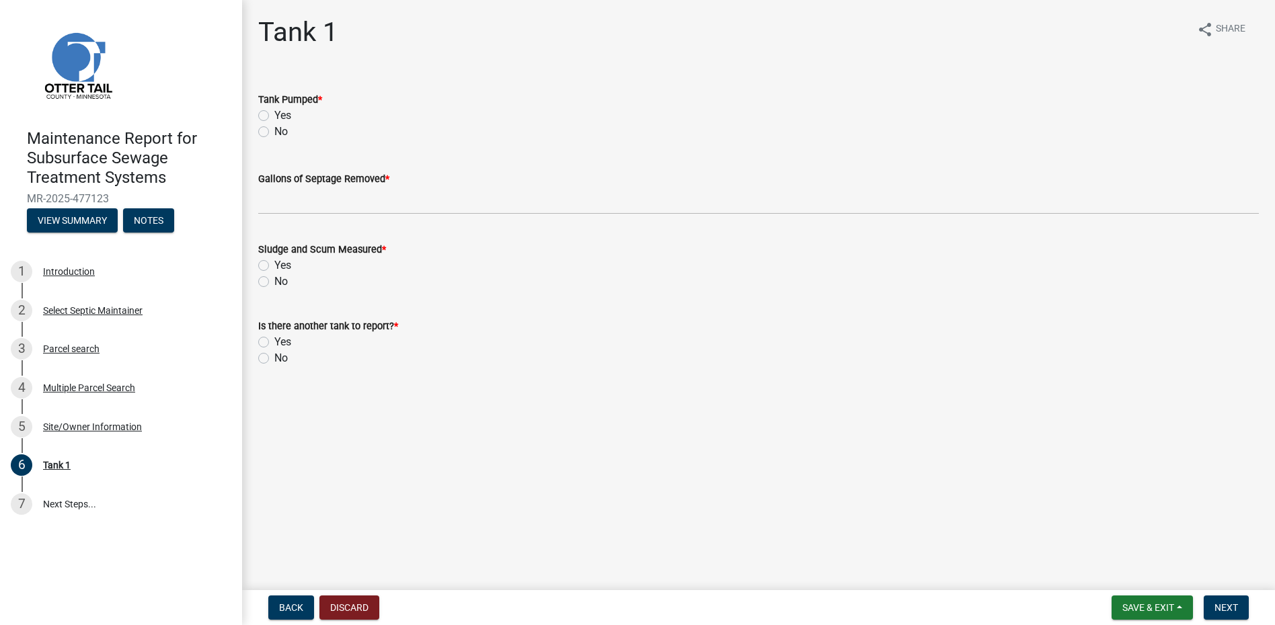
click at [273, 113] on div "Yes" at bounding box center [758, 116] width 1000 height 16
click at [274, 114] on label "Yes" at bounding box center [282, 116] width 17 height 16
click at [274, 114] on input "Yes" at bounding box center [278, 112] width 9 height 9
radio input "true"
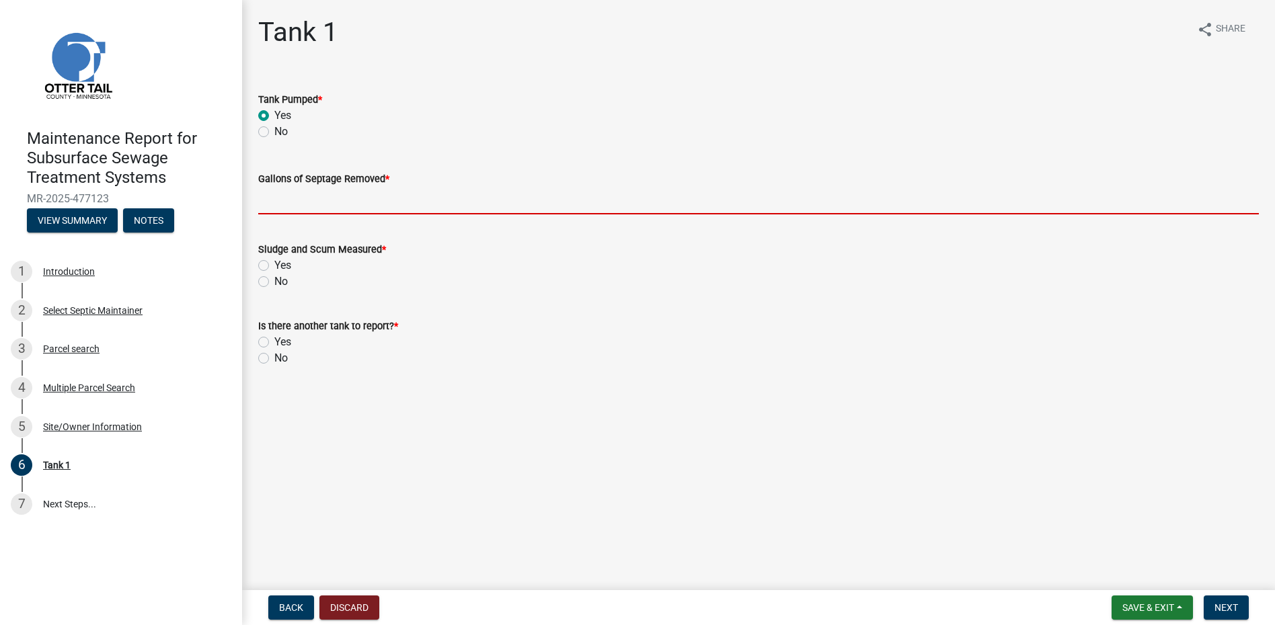
click at [275, 205] on input "Gallons of Septage Removed *" at bounding box center [758, 201] width 1000 height 28
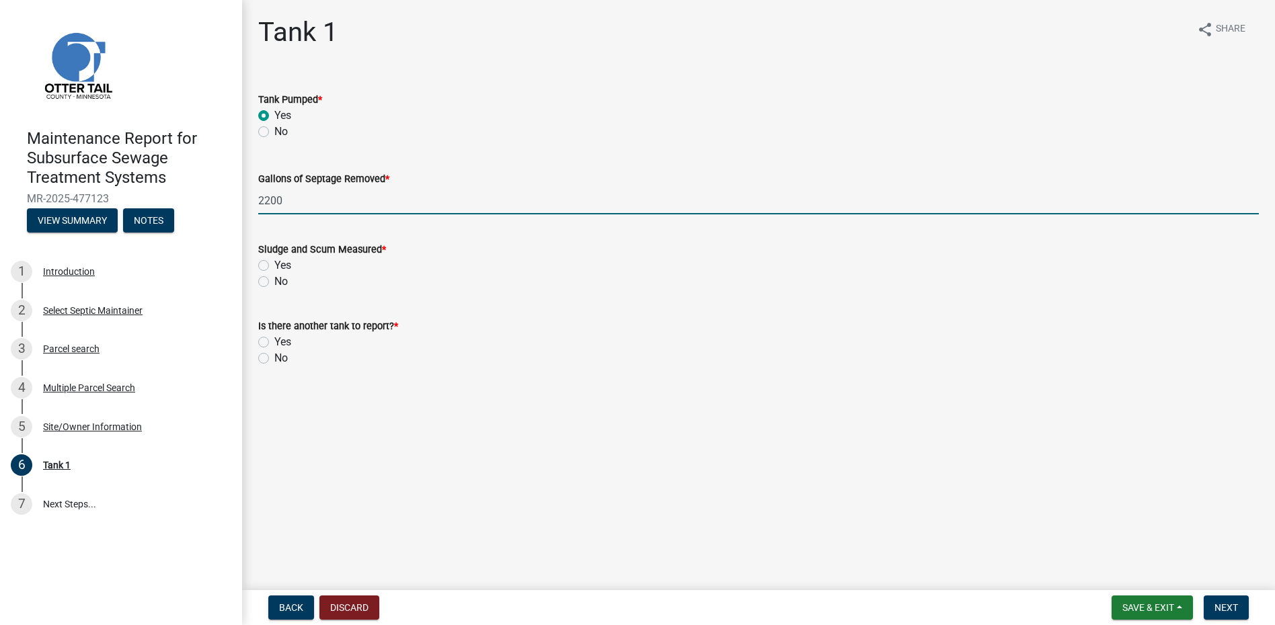
type input "2200"
click at [274, 278] on label "No" at bounding box center [280, 282] width 13 height 16
click at [274, 278] on input "No" at bounding box center [278, 278] width 9 height 9
radio input "true"
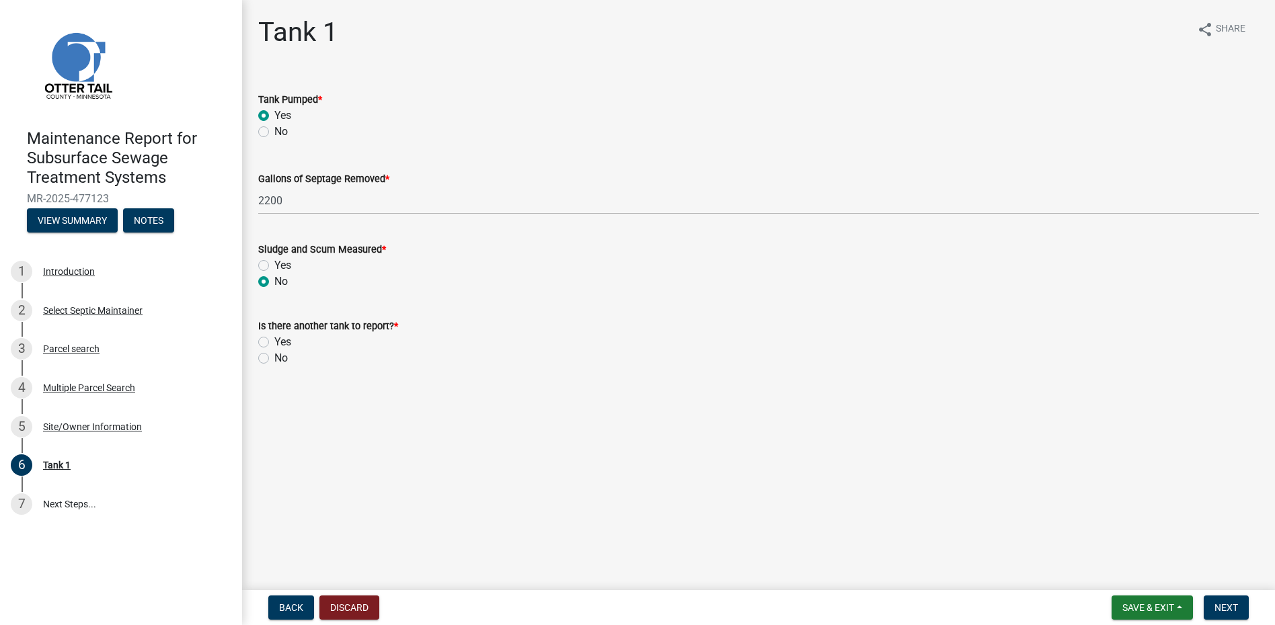
click at [274, 357] on label "No" at bounding box center [280, 358] width 13 height 16
click at [274, 357] on input "No" at bounding box center [278, 354] width 9 height 9
radio input "true"
click at [1225, 607] on span "Next" at bounding box center [1226, 607] width 24 height 11
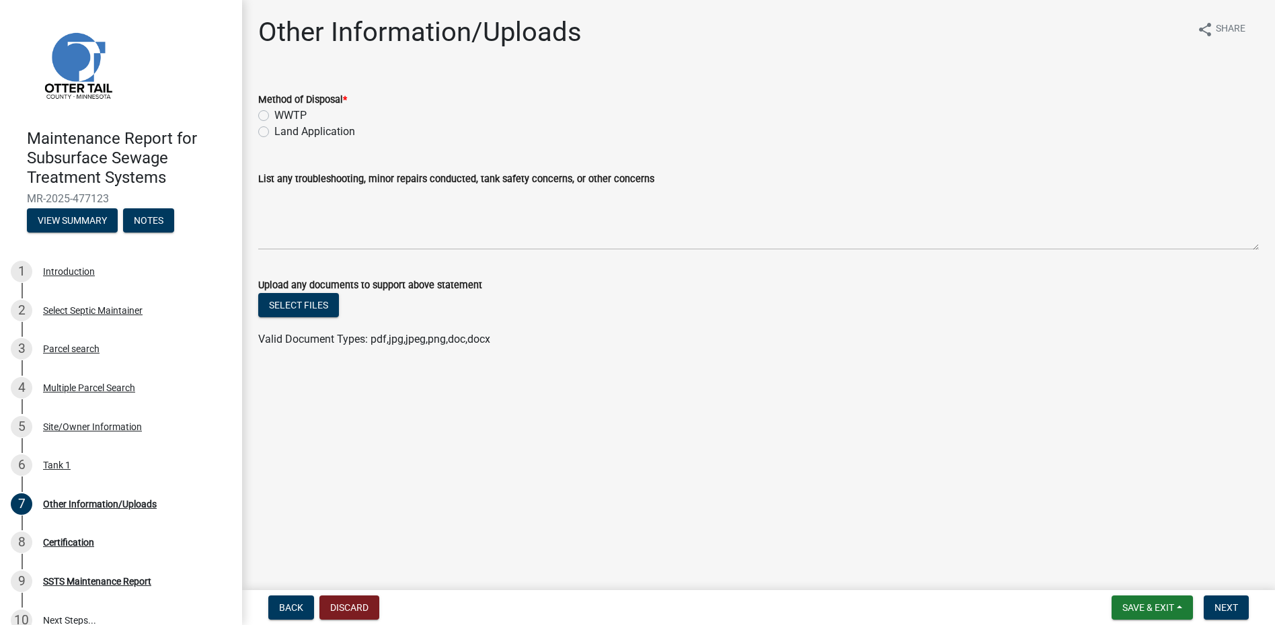
click at [346, 132] on label "Land Application" at bounding box center [314, 132] width 81 height 16
click at [283, 132] on input "Land Application" at bounding box center [278, 128] width 9 height 9
radio input "true"
click at [1217, 599] on button "Next" at bounding box center [1226, 608] width 45 height 24
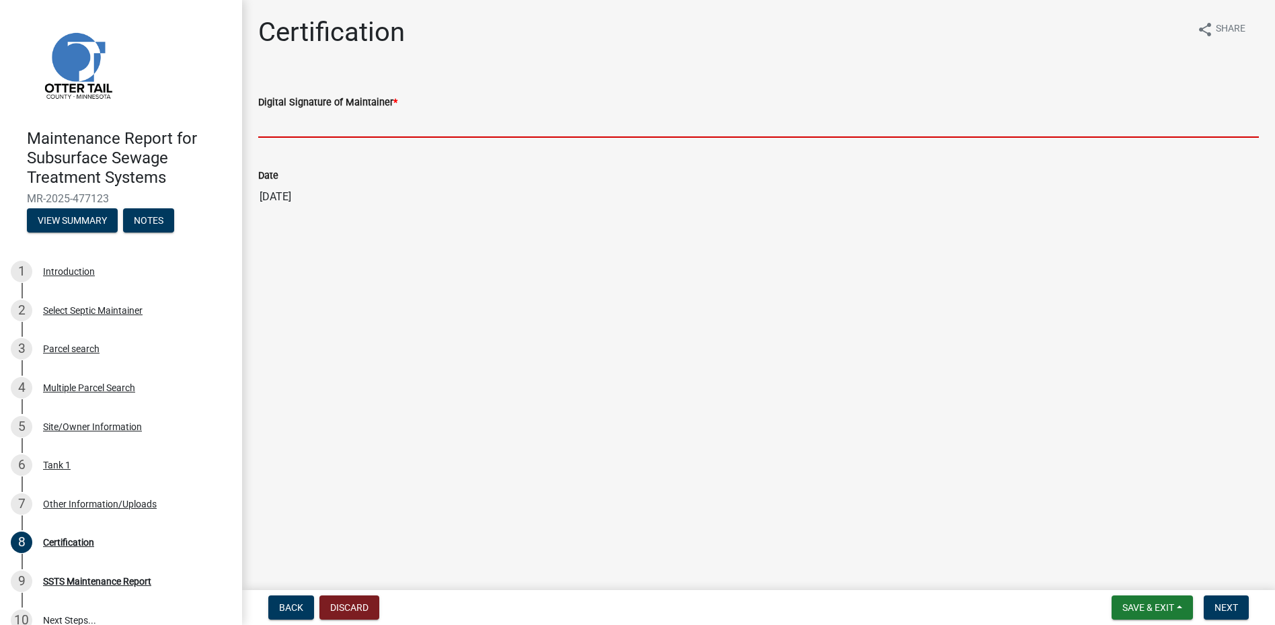
click at [325, 124] on input "Digital Signature of Maintainer *" at bounding box center [758, 124] width 1000 height 28
type input "[PERSON_NAME]"
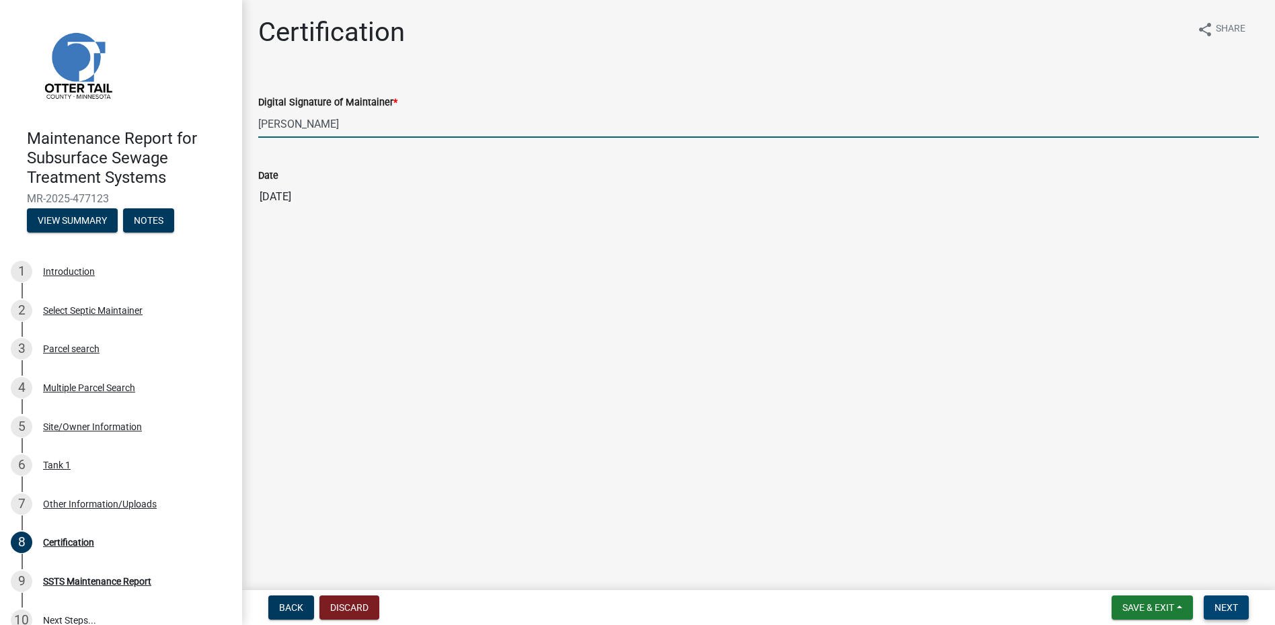
click at [1236, 616] on button "Next" at bounding box center [1226, 608] width 45 height 24
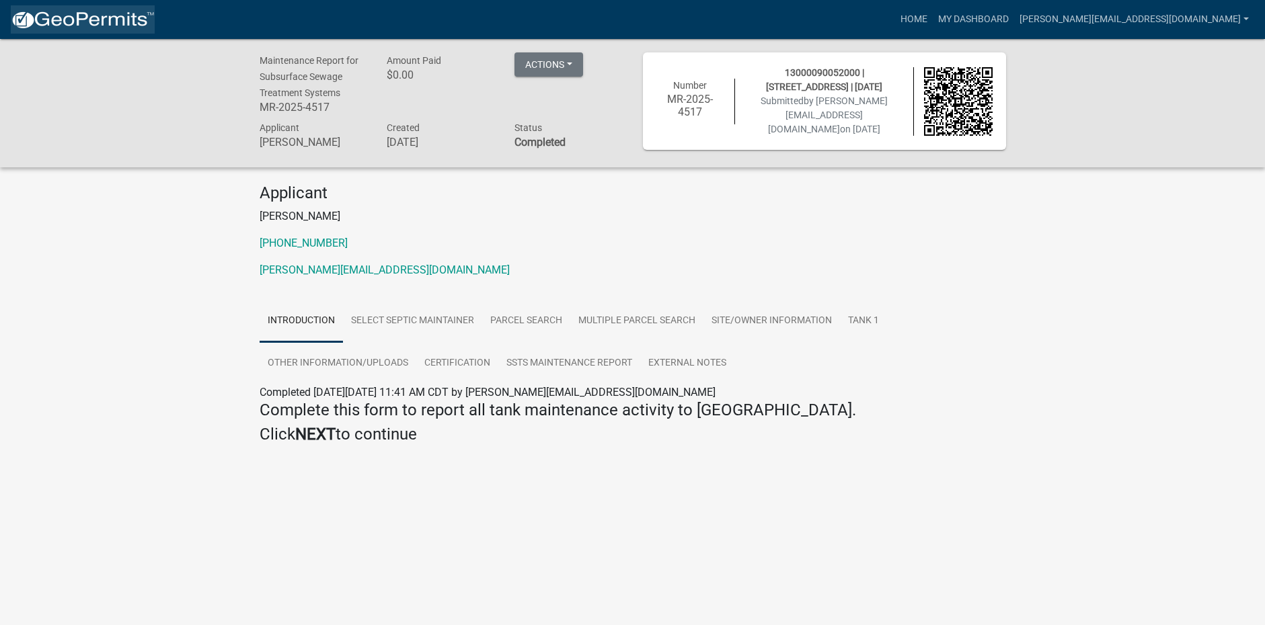
click at [120, 21] on img at bounding box center [83, 20] width 144 height 20
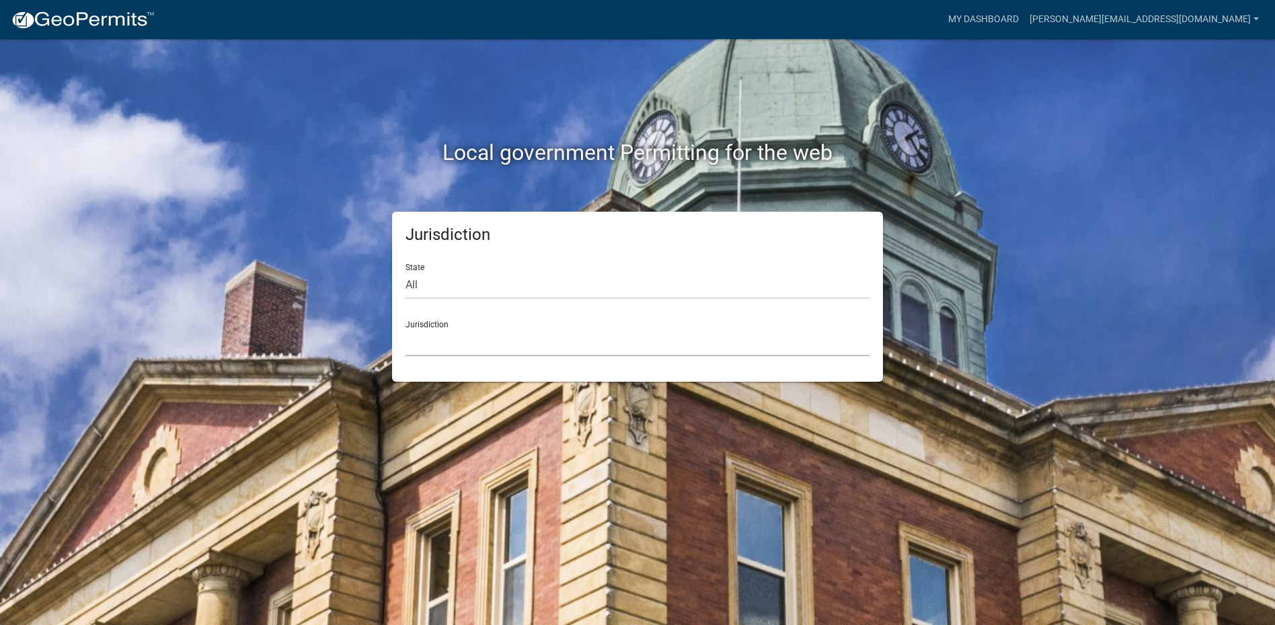
click at [521, 354] on select "[GEOGRAPHIC_DATA], [US_STATE] [GEOGRAPHIC_DATA], [US_STATE][PERSON_NAME][GEOGRA…" at bounding box center [637, 343] width 464 height 28
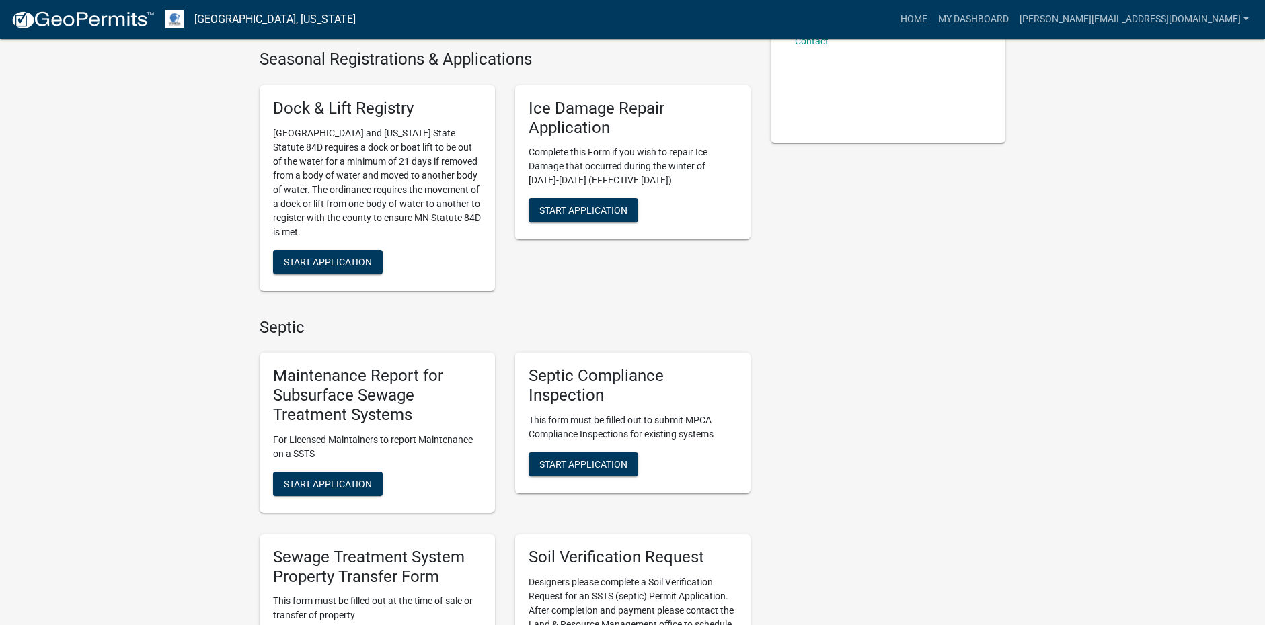
scroll to position [336, 0]
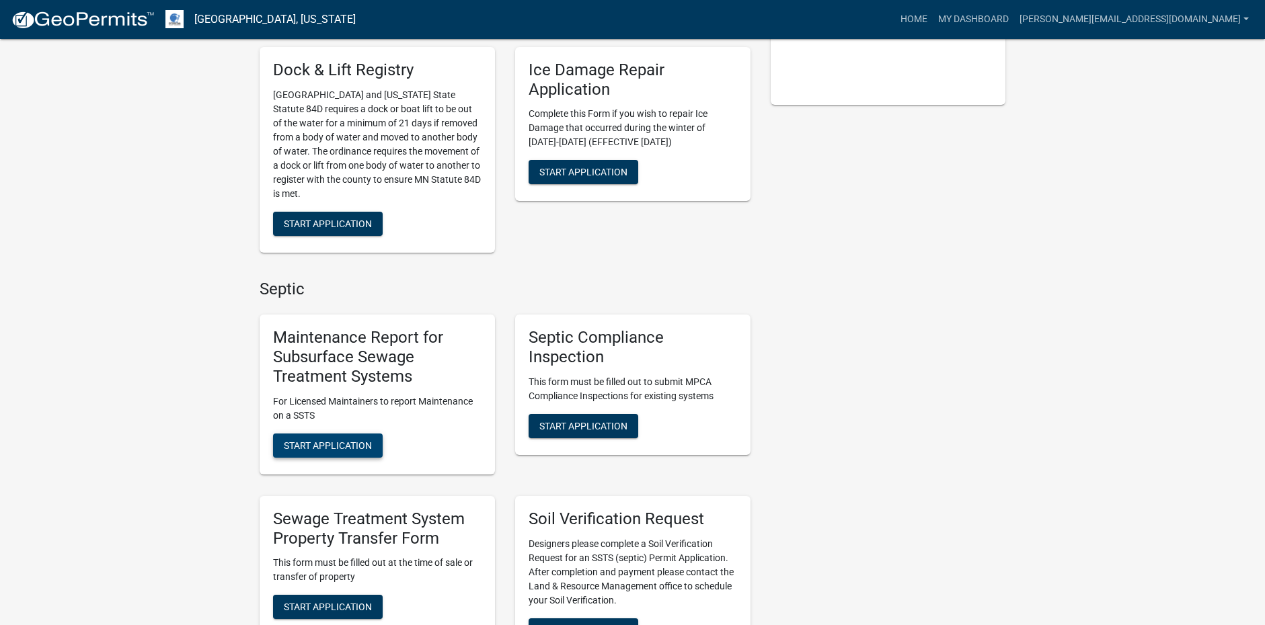
click at [352, 440] on span "Start Application" at bounding box center [328, 445] width 88 height 11
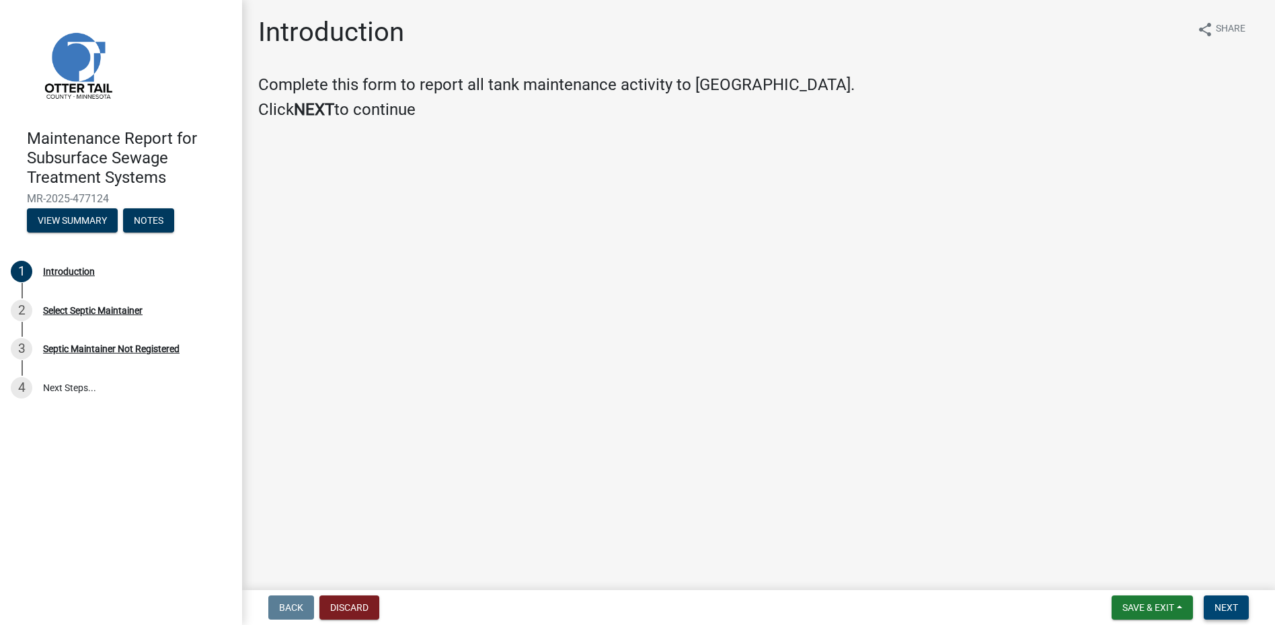
click at [1212, 606] on button "Next" at bounding box center [1226, 608] width 45 height 24
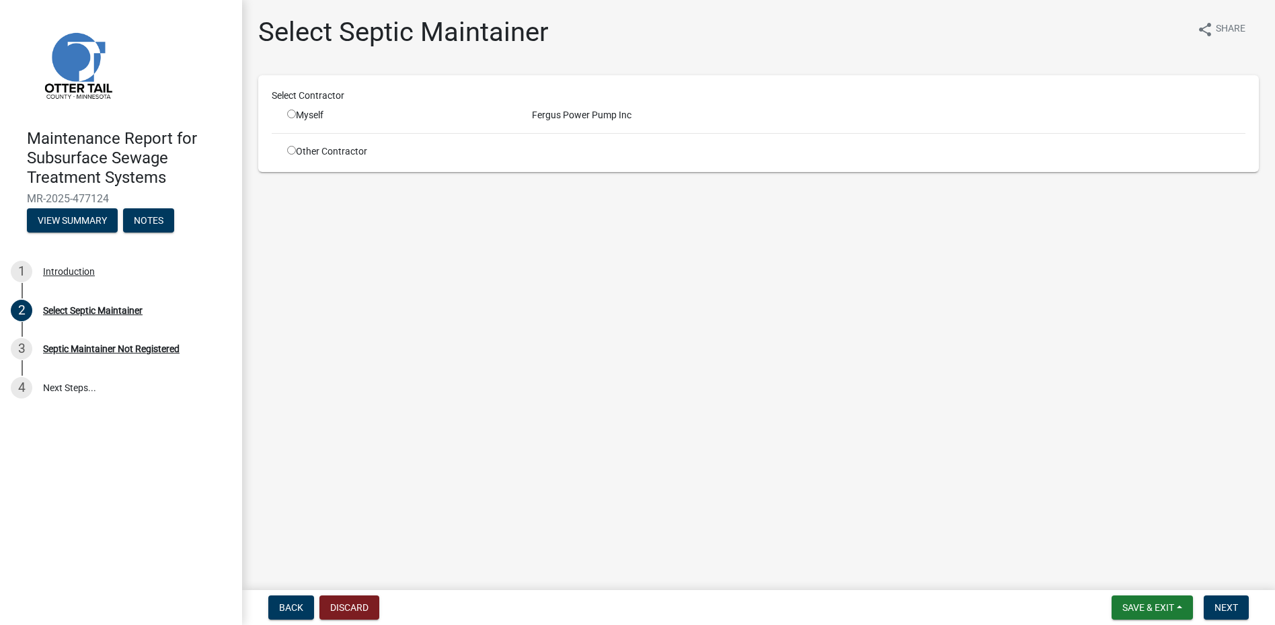
click at [291, 116] on input "radio" at bounding box center [291, 114] width 9 height 9
radio input "true"
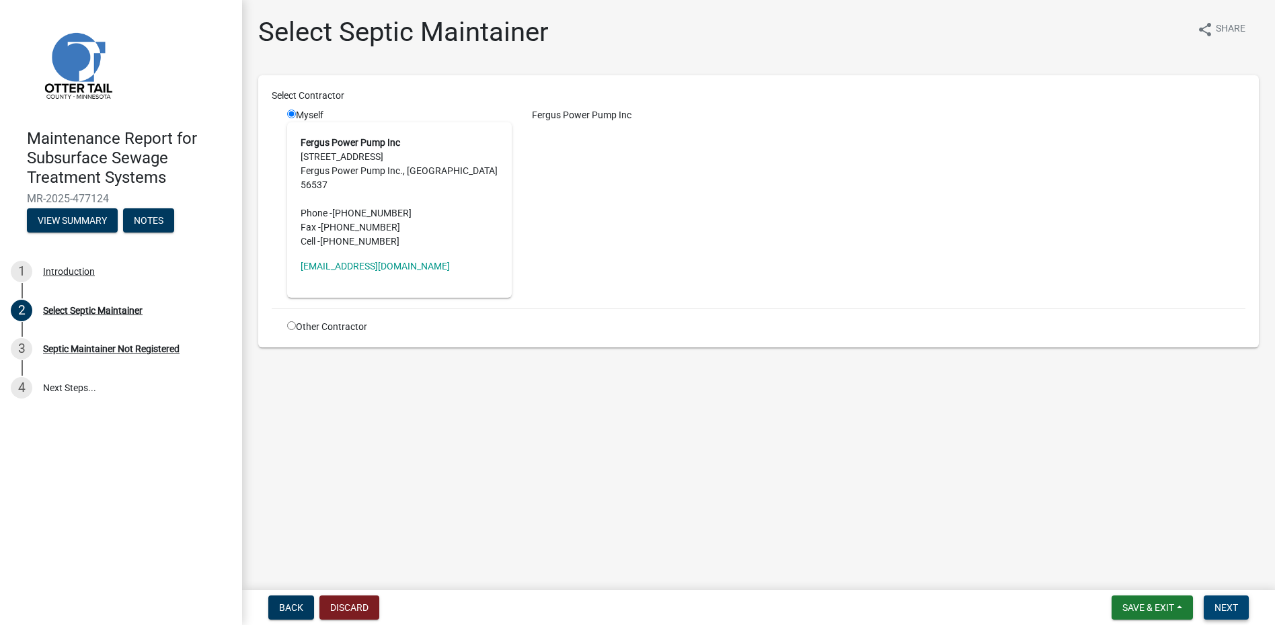
click at [1235, 609] on span "Next" at bounding box center [1226, 607] width 24 height 11
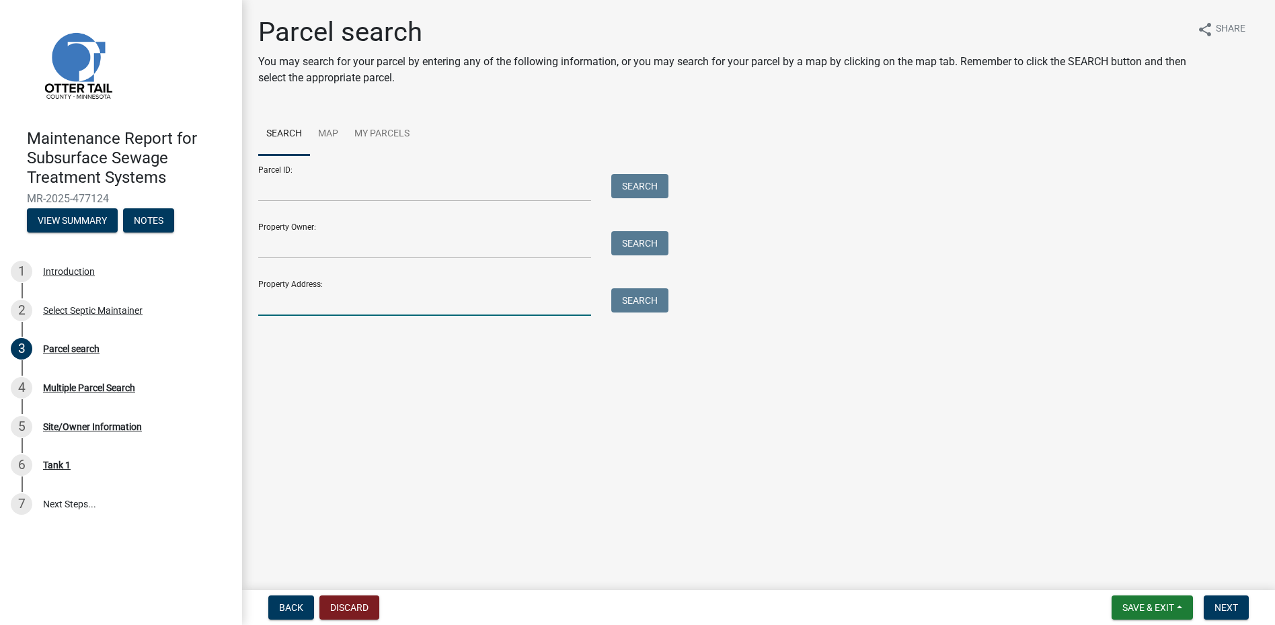
click at [299, 303] on input "Property Address:" at bounding box center [424, 302] width 333 height 28
type input "2"
type input "32378"
click at [659, 307] on button "Search" at bounding box center [639, 300] width 57 height 24
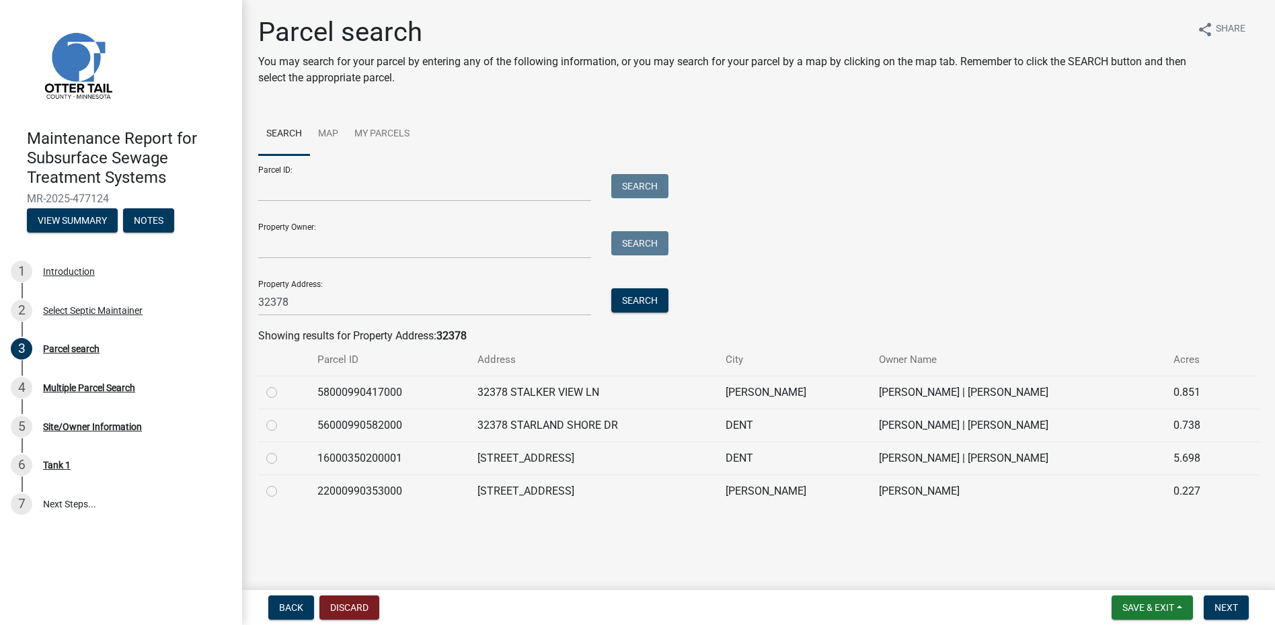
click at [282, 483] on label at bounding box center [282, 483] width 0 height 0
click at [282, 492] on input "radio" at bounding box center [286, 487] width 9 height 9
radio input "true"
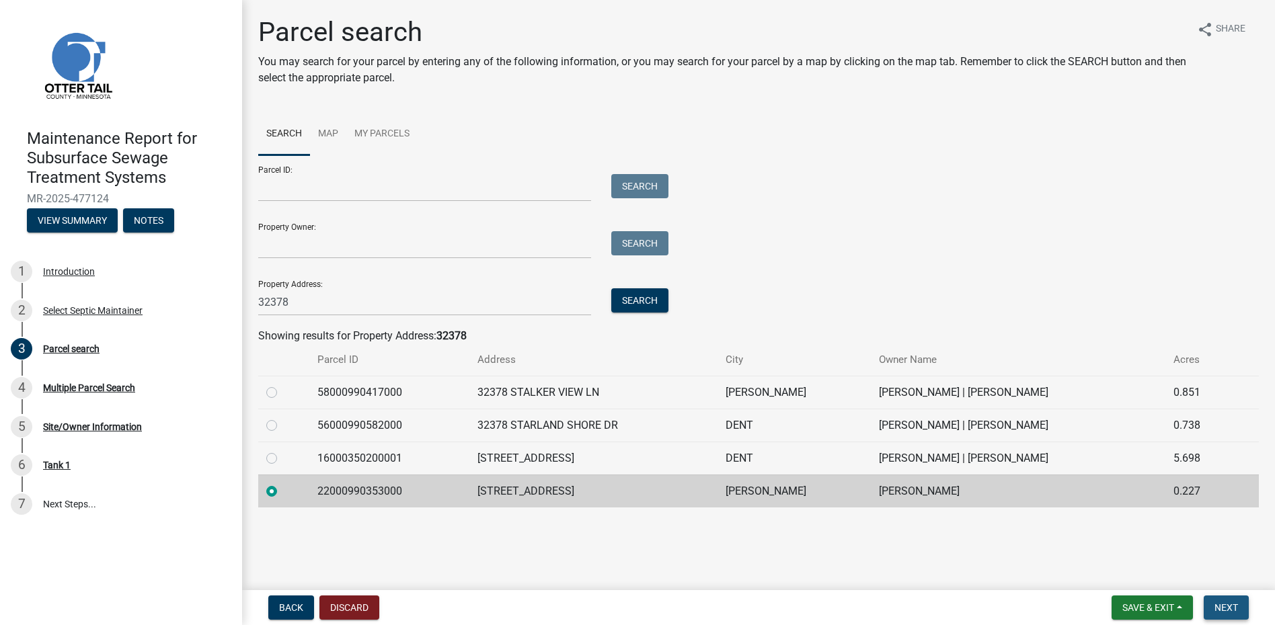
click at [1226, 610] on span "Next" at bounding box center [1226, 607] width 24 height 11
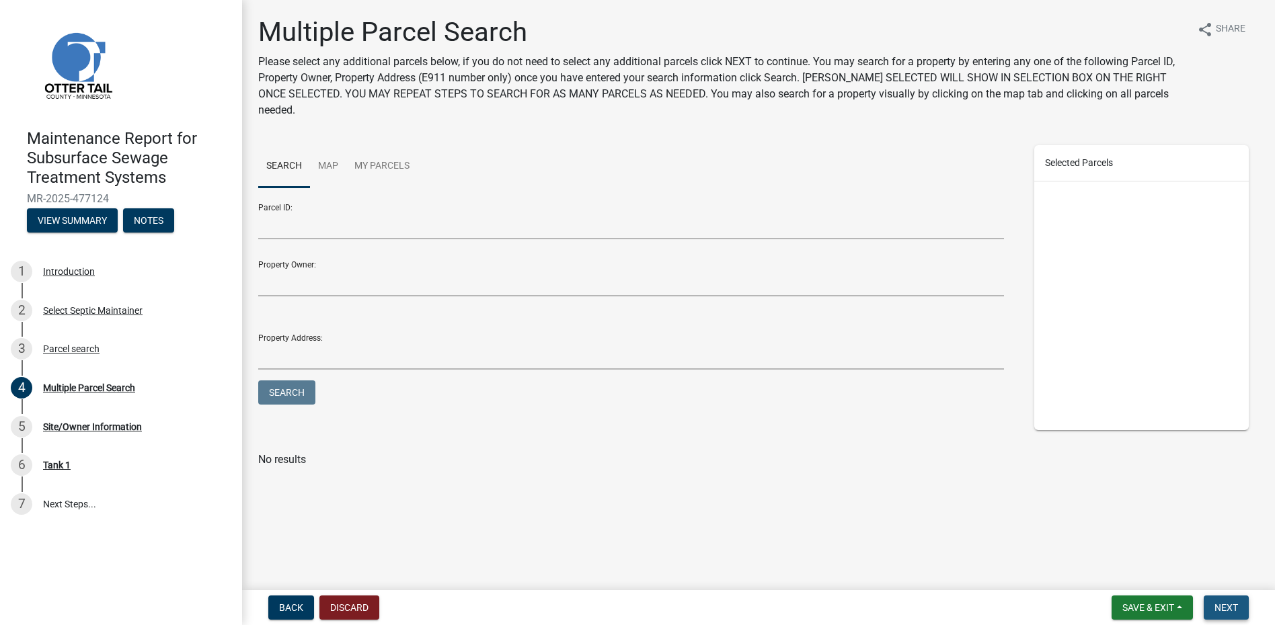
click at [1226, 615] on button "Next" at bounding box center [1226, 608] width 45 height 24
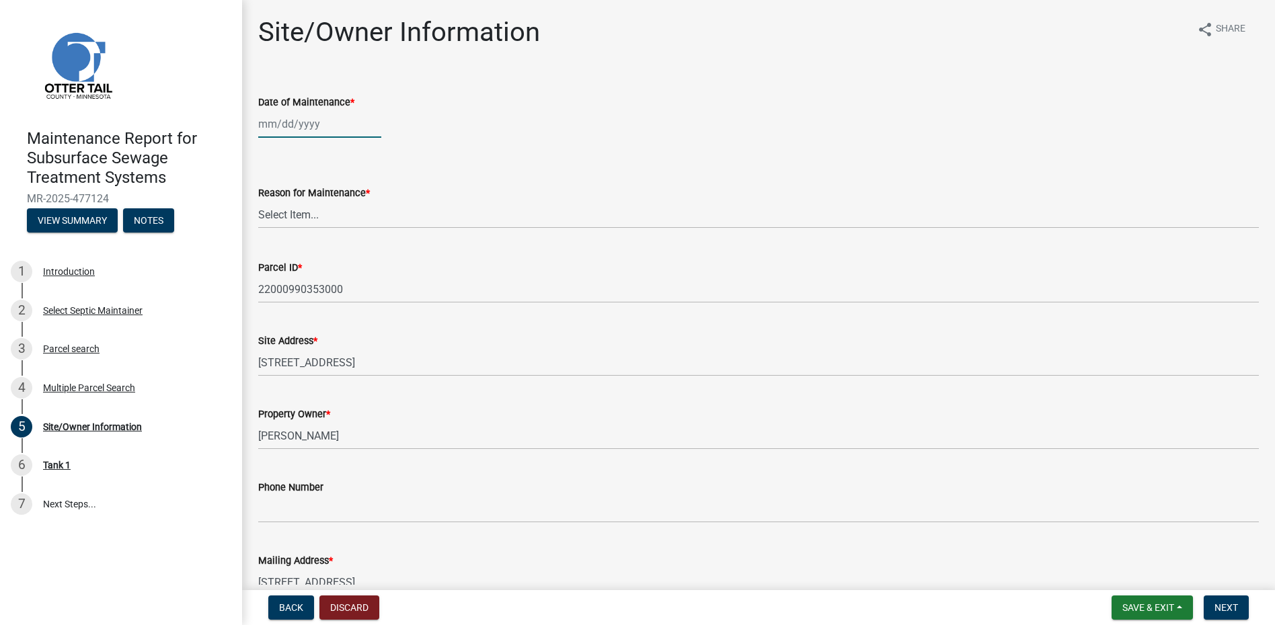
click at [288, 124] on div at bounding box center [319, 124] width 123 height 28
select select "9"
select select "2025"
click at [270, 154] on span "Previous month" at bounding box center [272, 152] width 10 height 10
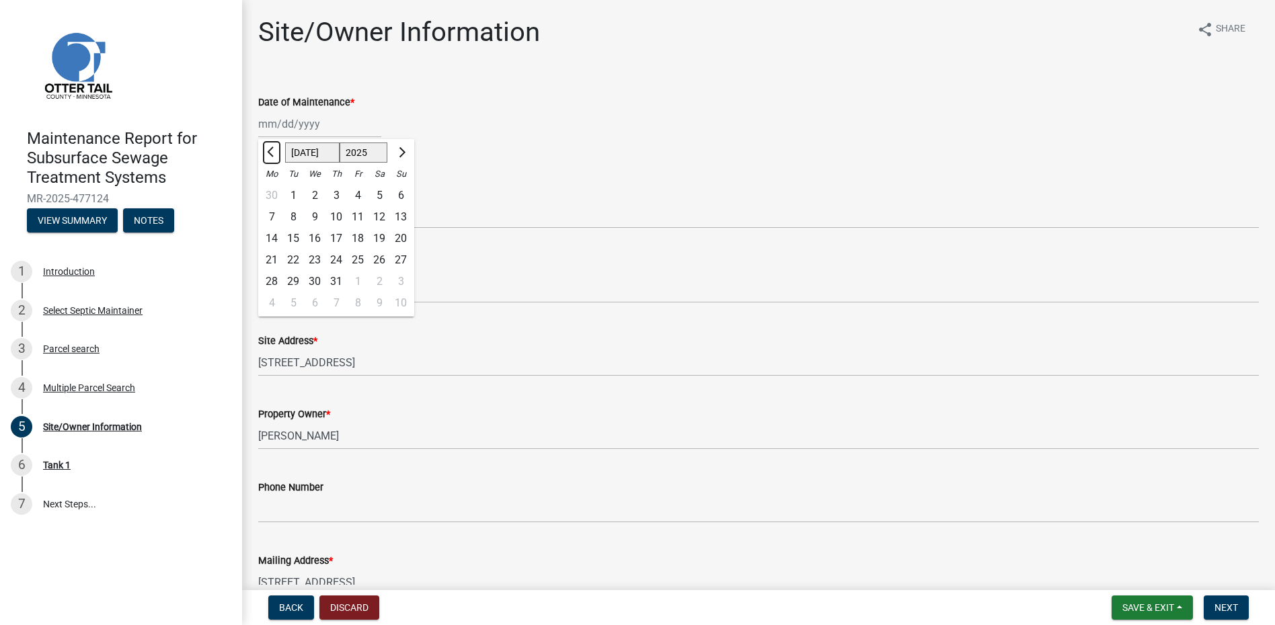
click at [270, 154] on span "Previous month" at bounding box center [272, 152] width 10 height 10
select select "6"
click at [336, 267] on div "19" at bounding box center [336, 260] width 22 height 22
type input "[DATE]"
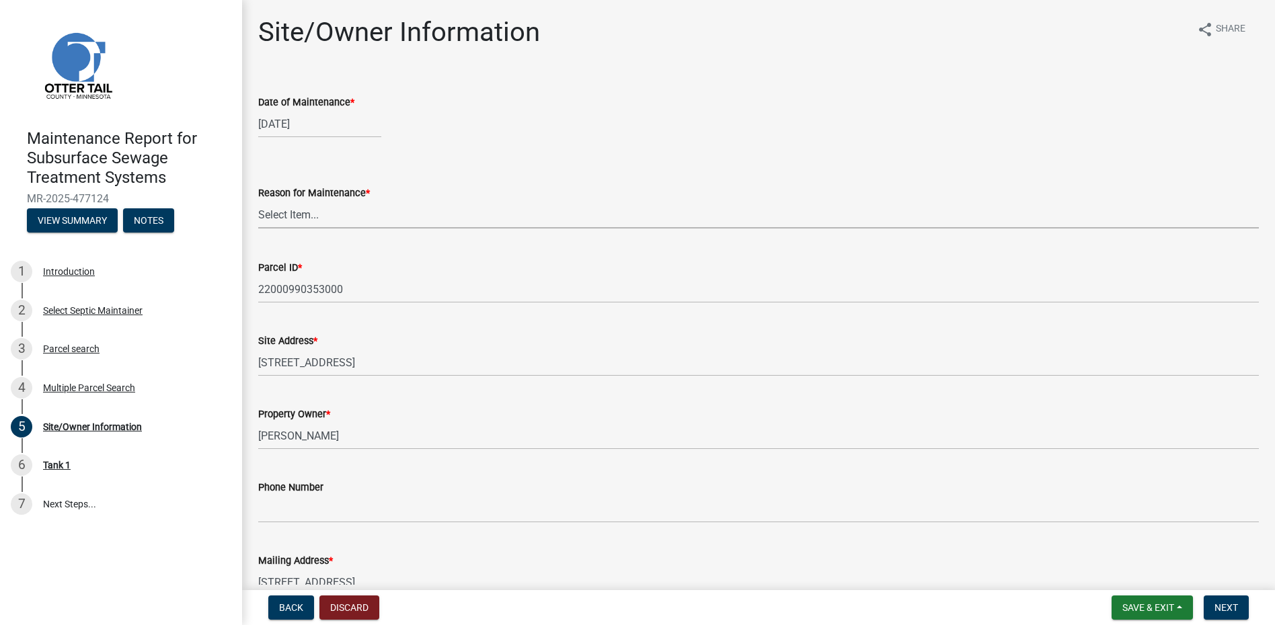
click at [334, 218] on select "Select Item... Called Routine Other" at bounding box center [758, 215] width 1000 height 28
click at [258, 201] on select "Select Item... Called Routine Other" at bounding box center [758, 215] width 1000 height 28
select select "78493fc6-8c9b-4d4c-b322-7064476e595b"
click at [1216, 596] on button "Next" at bounding box center [1226, 608] width 45 height 24
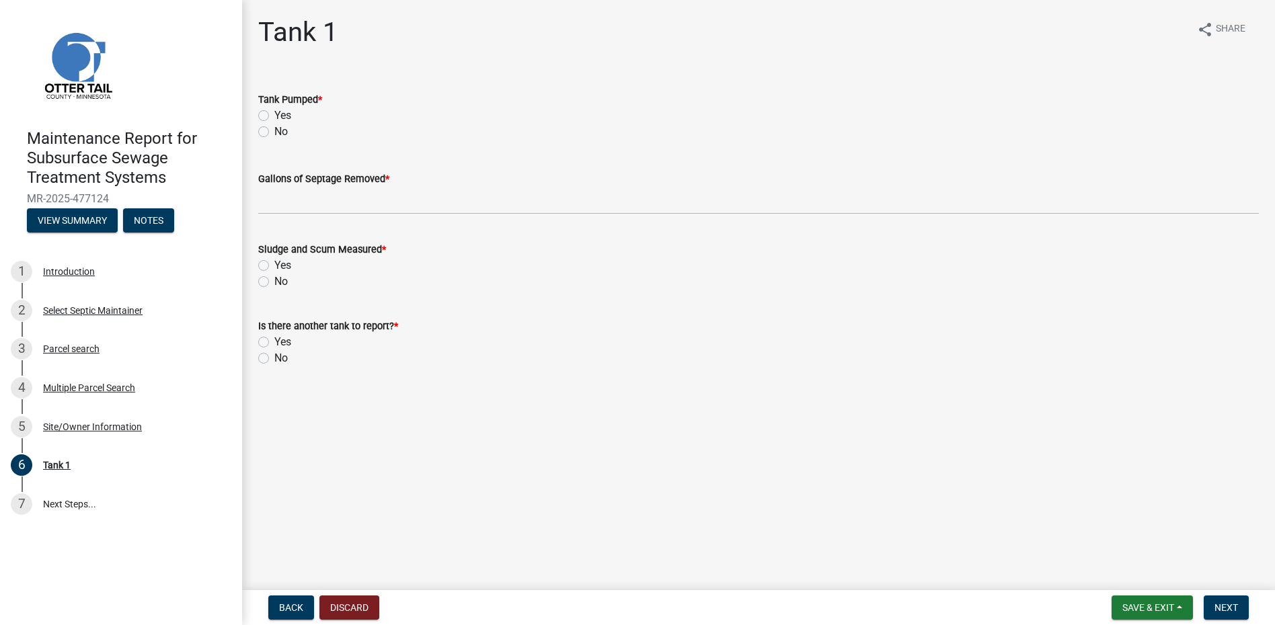
click at [280, 112] on label "Yes" at bounding box center [282, 116] width 17 height 16
click at [280, 112] on input "Yes" at bounding box center [278, 112] width 9 height 9
radio input "true"
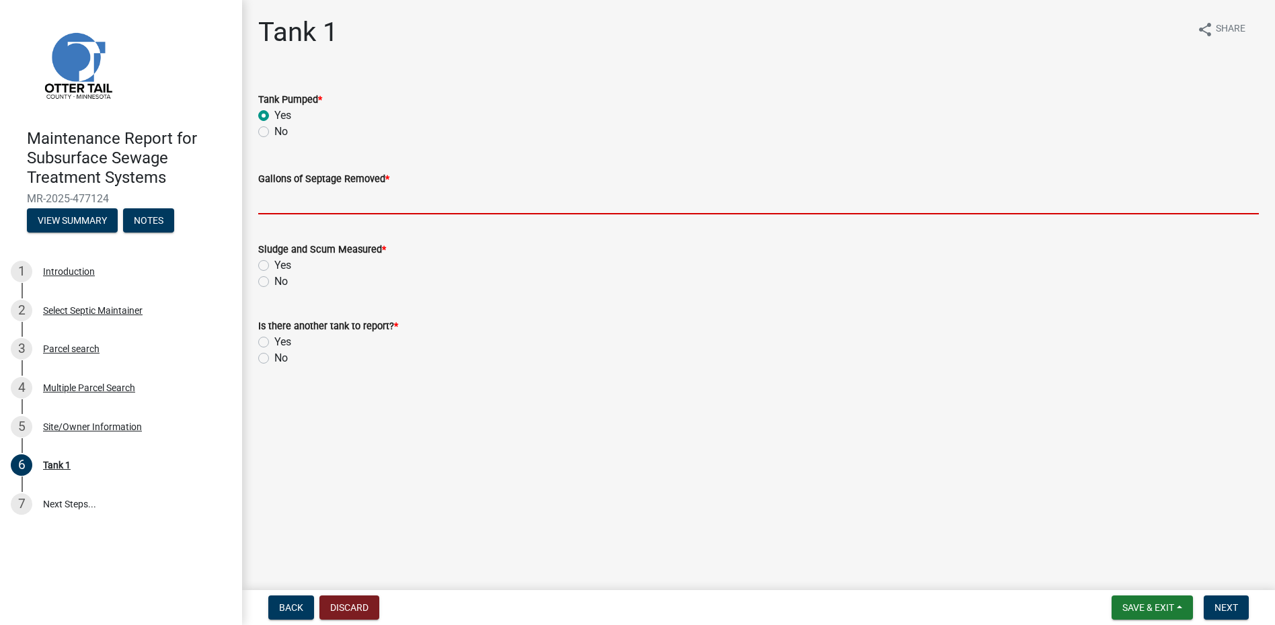
click at [283, 196] on input "Gallons of Septage Removed *" at bounding box center [758, 201] width 1000 height 28
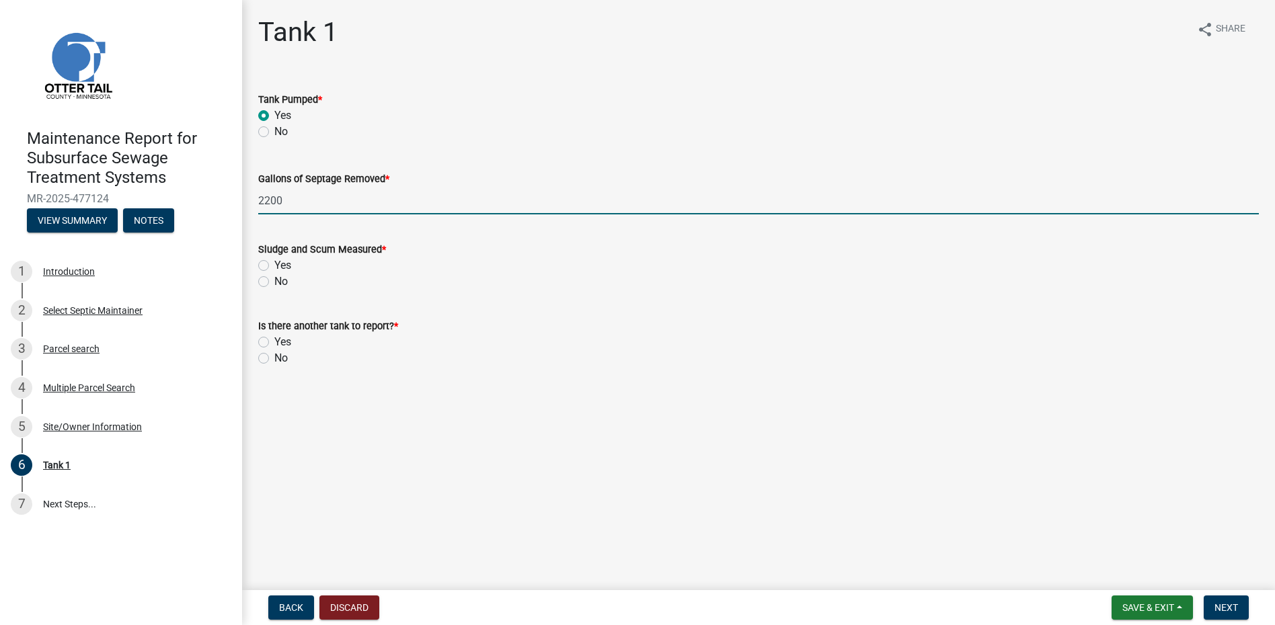
type input "2200"
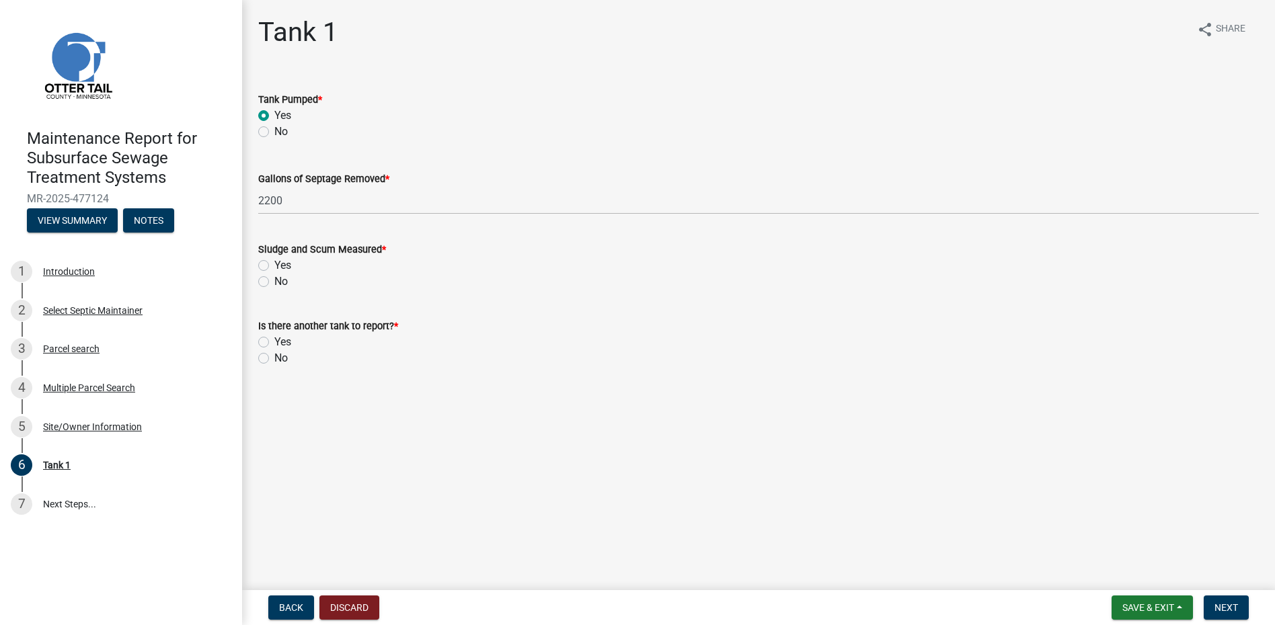
click at [274, 281] on label "No" at bounding box center [280, 282] width 13 height 16
click at [274, 281] on input "No" at bounding box center [278, 278] width 9 height 9
radio input "true"
click at [274, 353] on label "No" at bounding box center [280, 358] width 13 height 16
click at [274, 353] on input "No" at bounding box center [278, 354] width 9 height 9
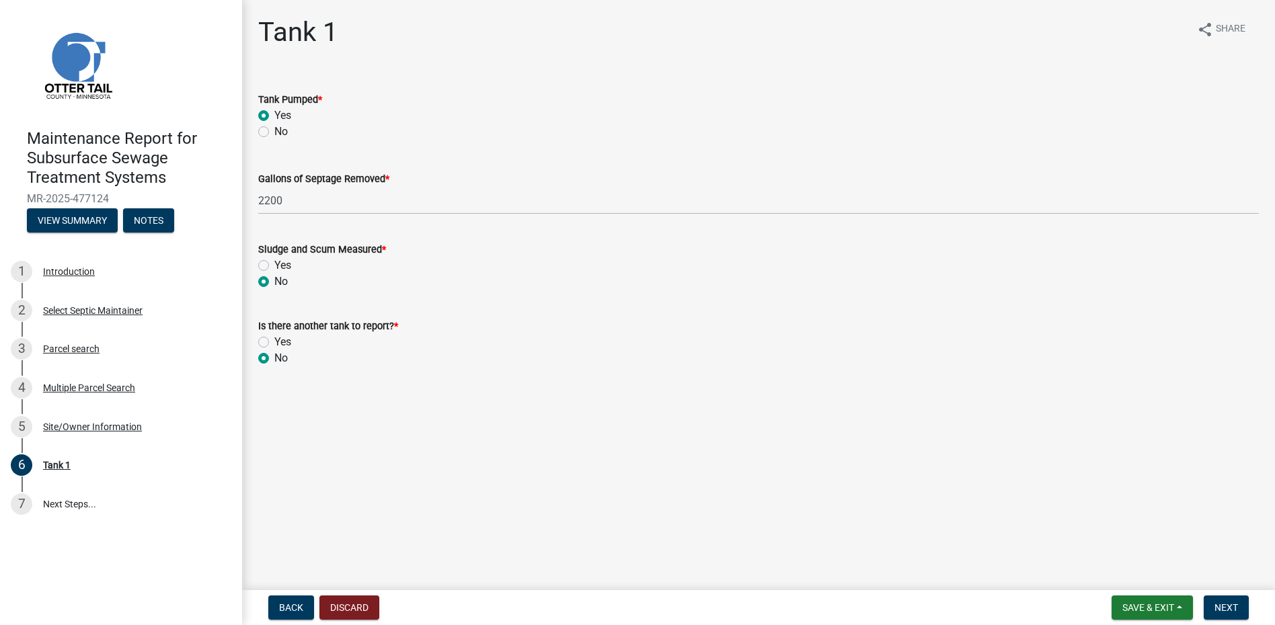
radio input "true"
click at [1217, 603] on span "Next" at bounding box center [1226, 607] width 24 height 11
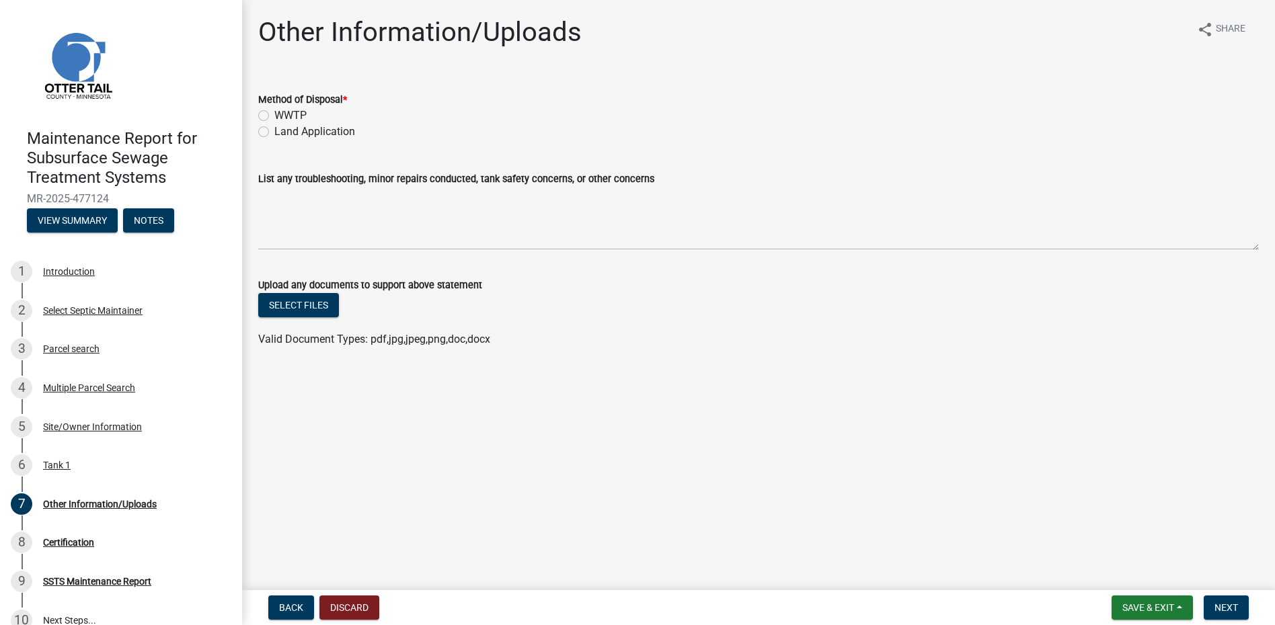
click at [323, 133] on label "Land Application" at bounding box center [314, 132] width 81 height 16
click at [283, 132] on input "Land Application" at bounding box center [278, 128] width 9 height 9
radio input "true"
click at [1214, 586] on div "Maintenance Report for Subsurface Sewage Treatment Systems MR-2025-477124 View …" at bounding box center [637, 312] width 1275 height 625
click at [1214, 602] on span "Next" at bounding box center [1226, 607] width 24 height 11
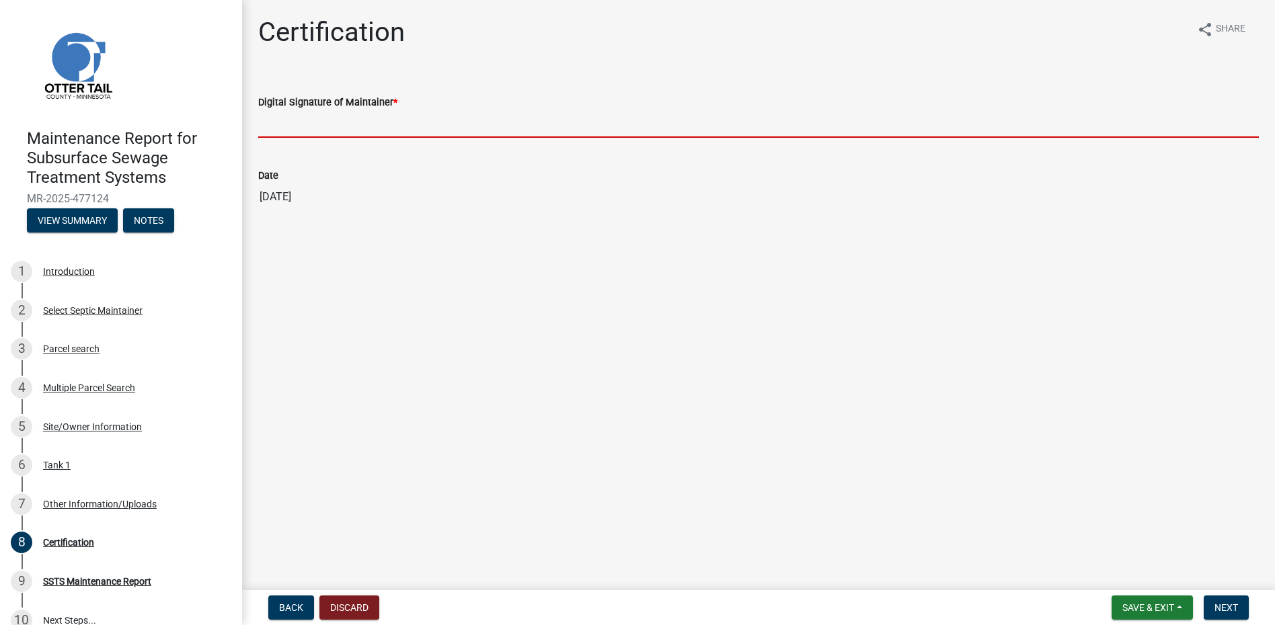
drag, startPoint x: 297, startPoint y: 112, endPoint x: 306, endPoint y: 122, distance: 13.8
click at [297, 112] on input "Digital Signature of Maintainer *" at bounding box center [758, 124] width 1000 height 28
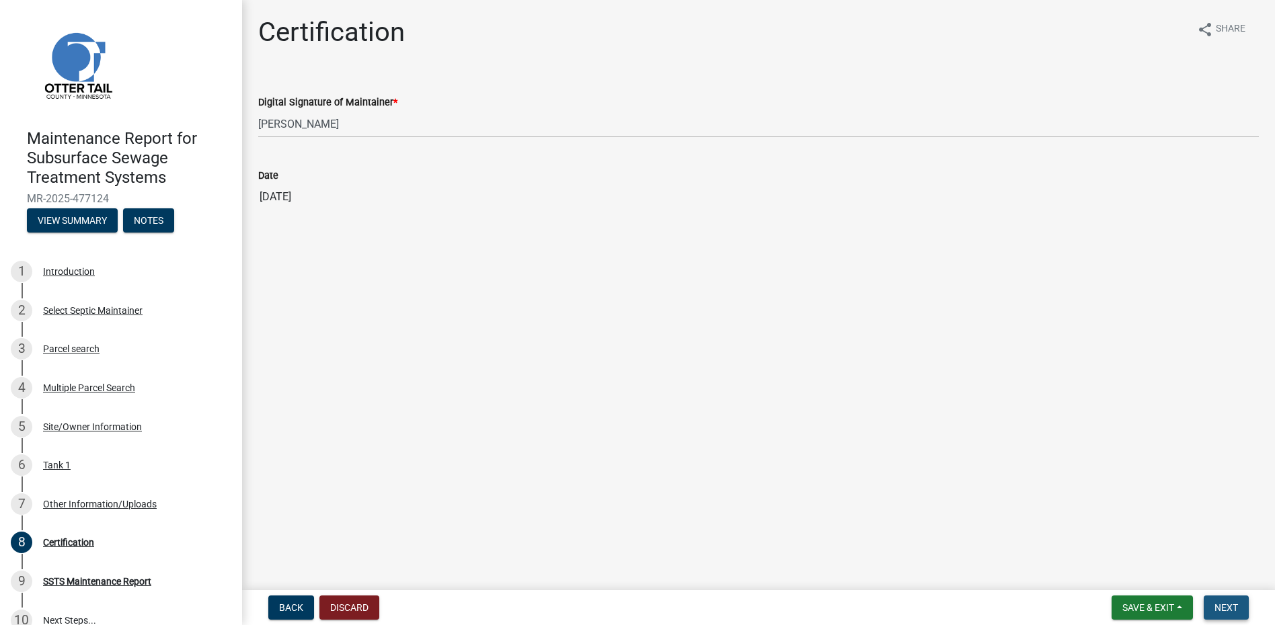
click at [1242, 617] on button "Next" at bounding box center [1226, 608] width 45 height 24
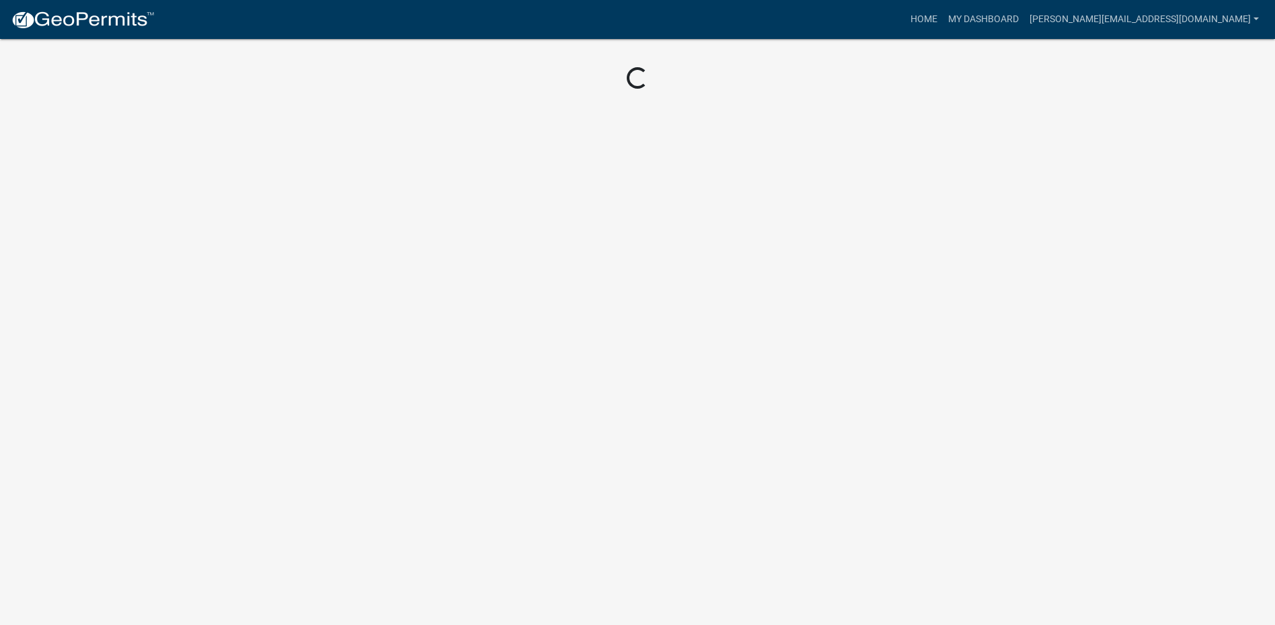
click at [72, 17] on img at bounding box center [83, 20] width 144 height 20
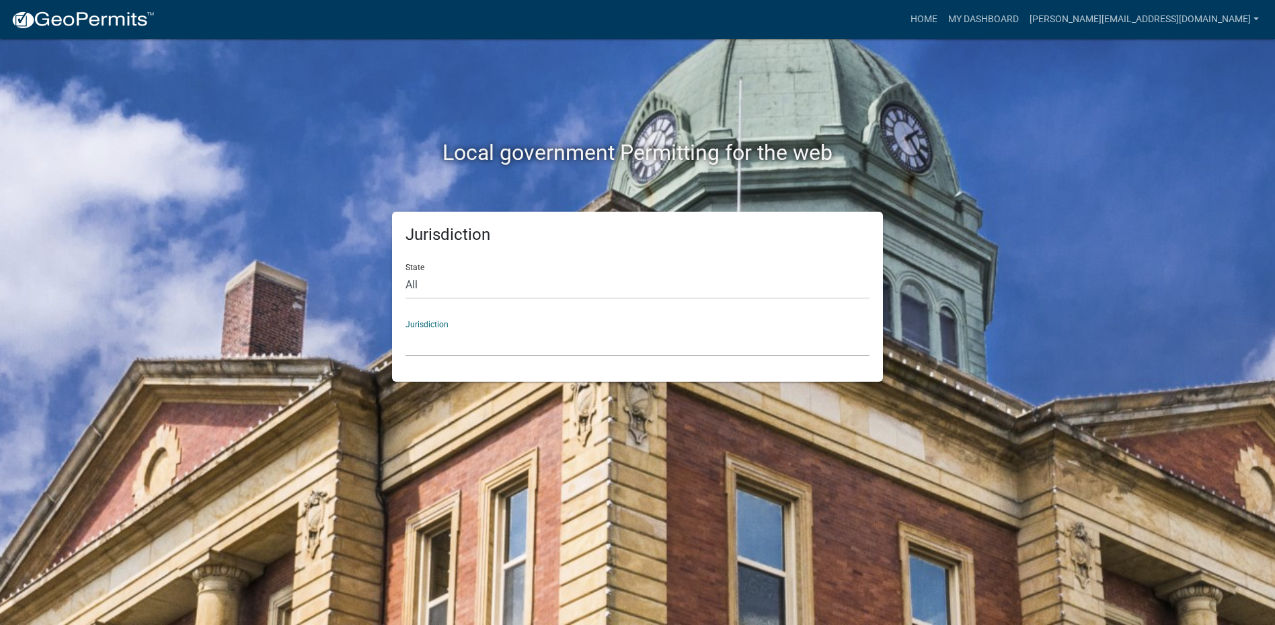
click at [498, 354] on select "[GEOGRAPHIC_DATA], [US_STATE] [GEOGRAPHIC_DATA], [US_STATE][PERSON_NAME][GEOGRA…" at bounding box center [637, 343] width 464 height 28
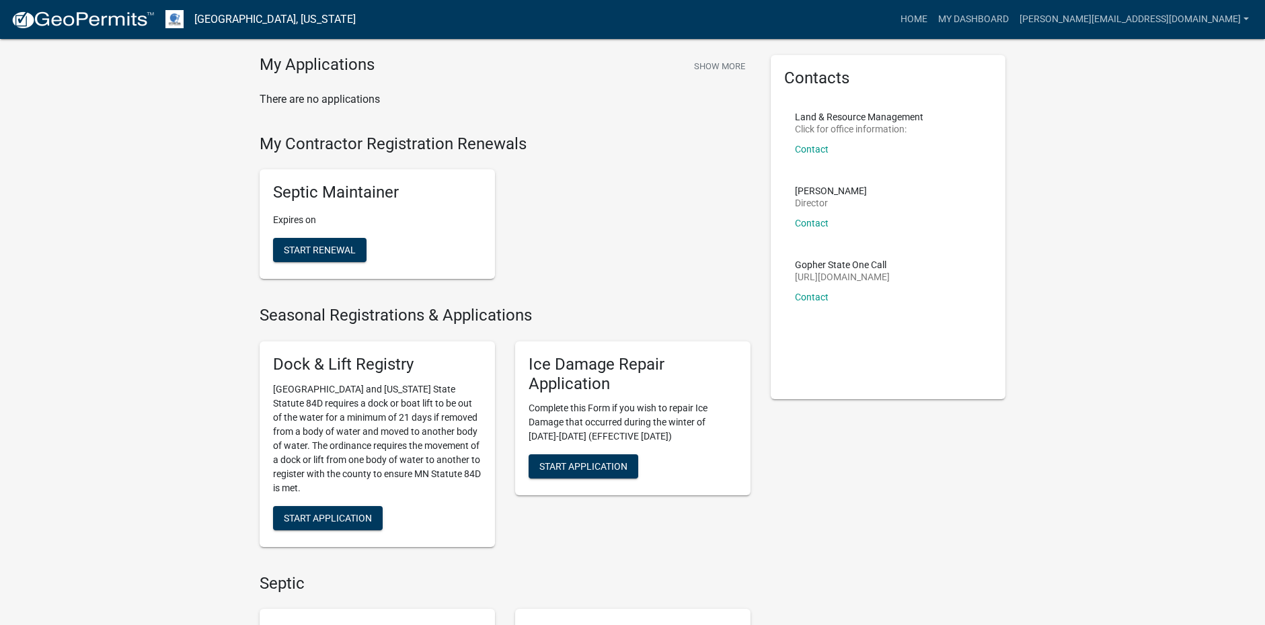
scroll to position [269, 0]
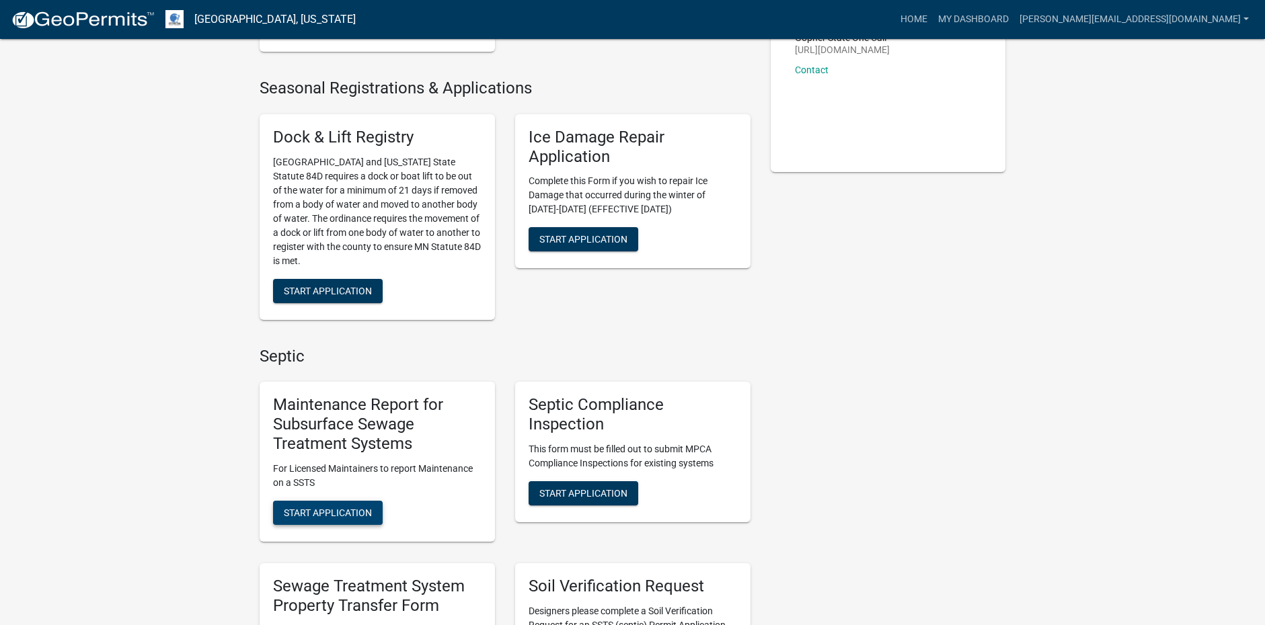
click at [344, 514] on span "Start Application" at bounding box center [328, 512] width 88 height 11
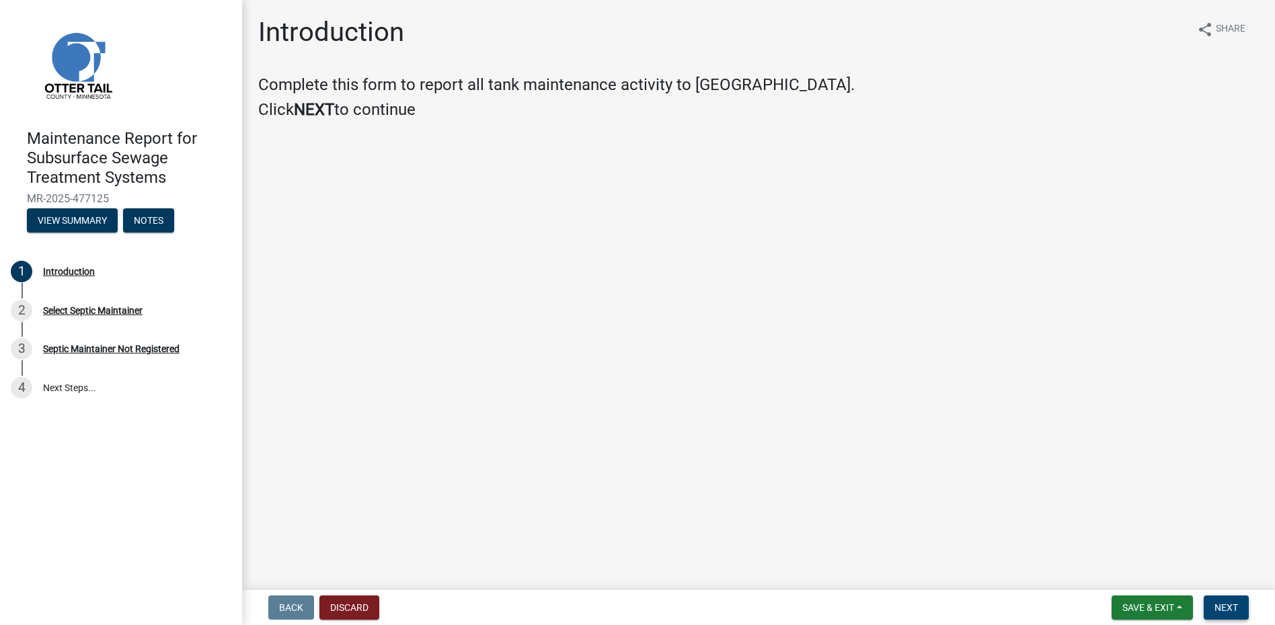
click at [1210, 604] on button "Next" at bounding box center [1226, 608] width 45 height 24
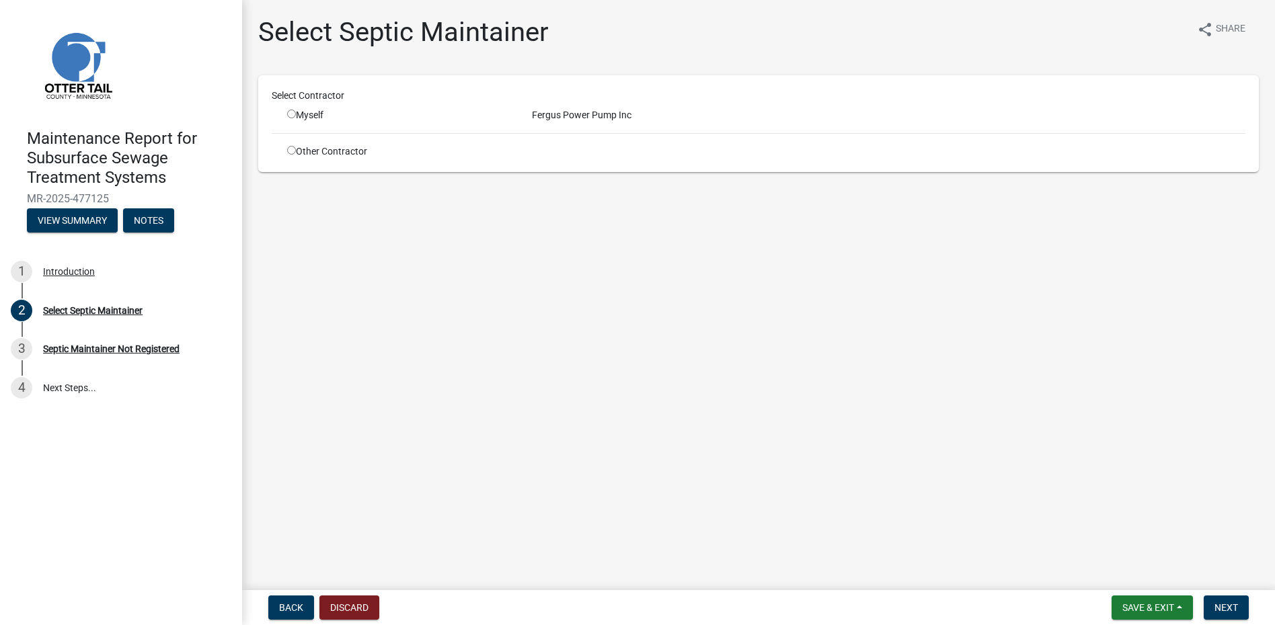
click at [293, 116] on input "radio" at bounding box center [291, 114] width 9 height 9
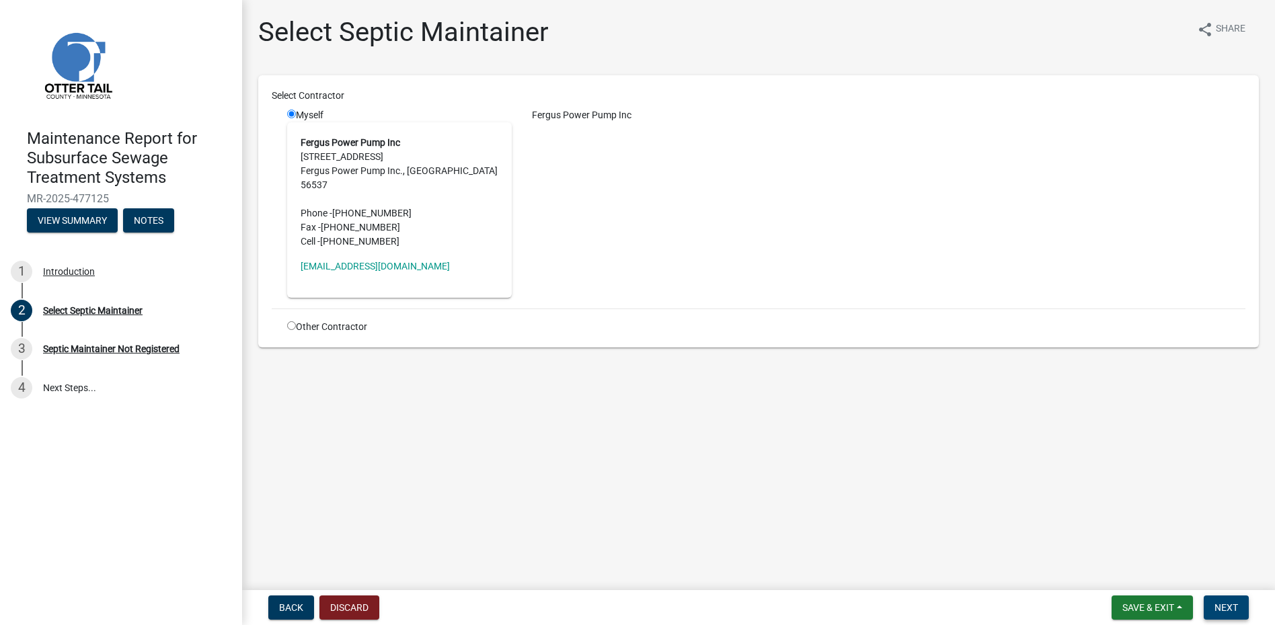
click at [1206, 604] on button "Next" at bounding box center [1226, 608] width 45 height 24
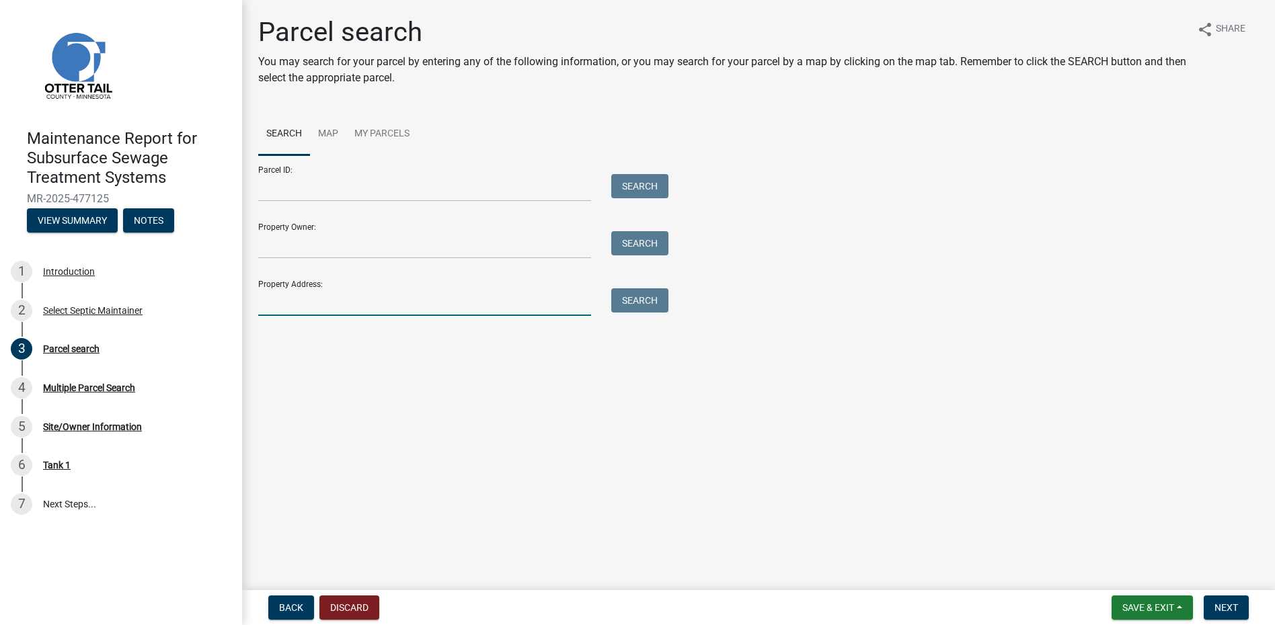
click at [311, 303] on input "Property Address:" at bounding box center [424, 302] width 333 height 28
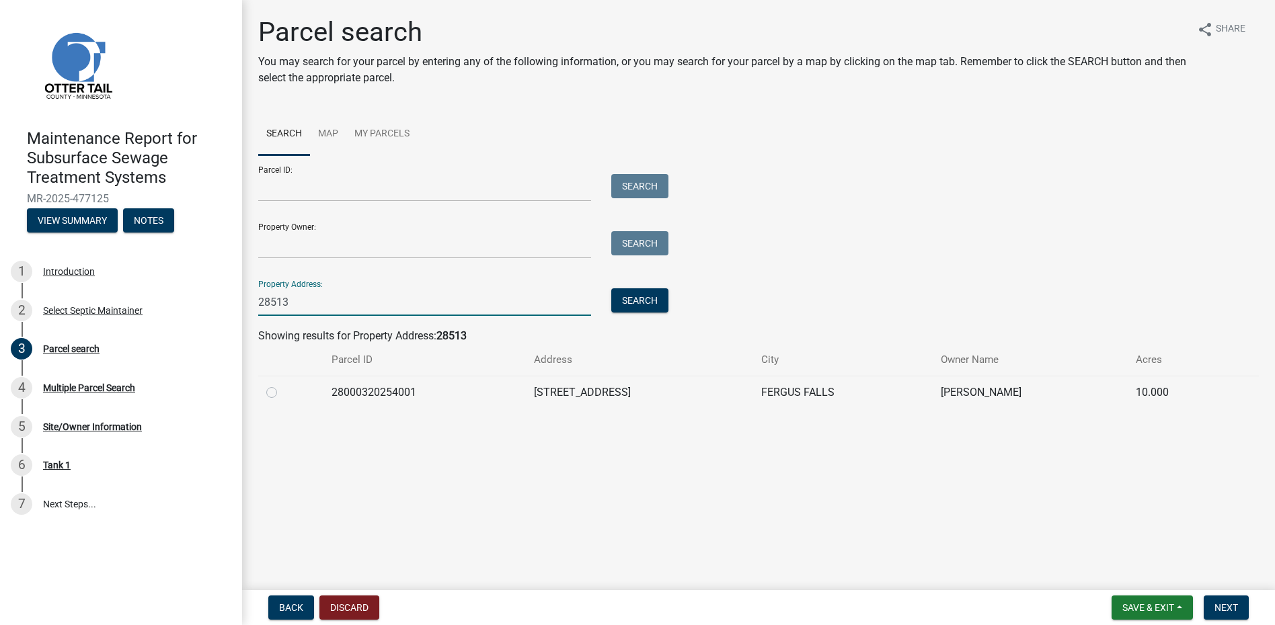
click at [282, 385] on label at bounding box center [282, 385] width 0 height 0
click at [282, 393] on input "radio" at bounding box center [286, 389] width 9 height 9
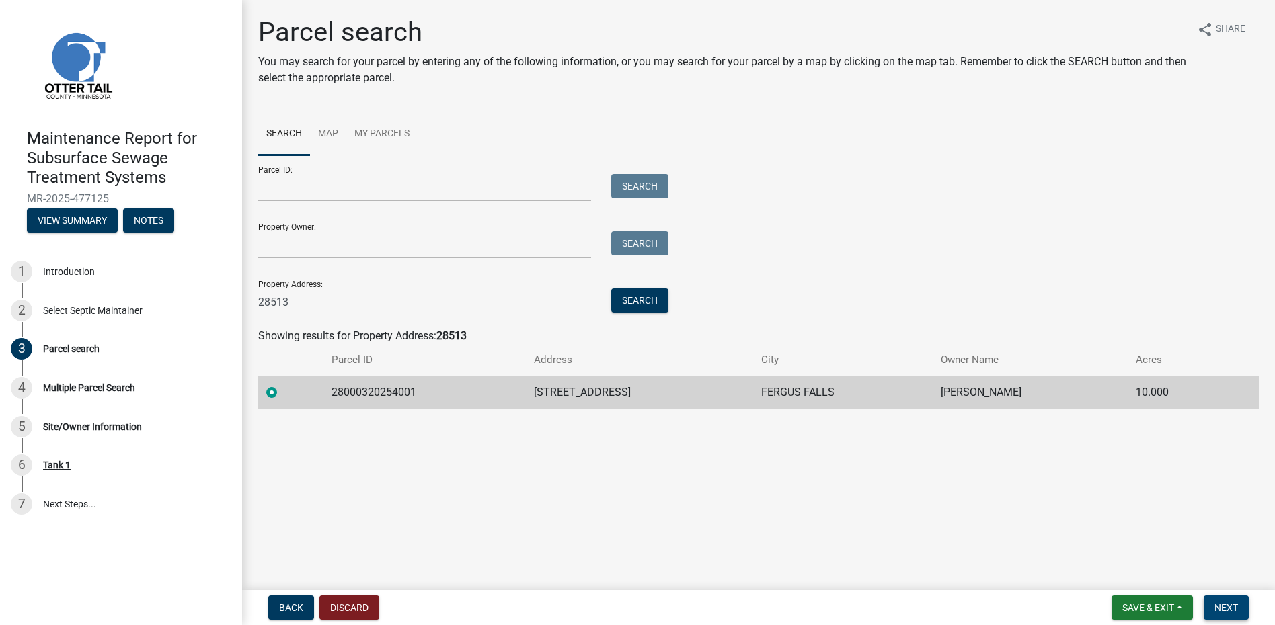
click at [1224, 606] on span "Next" at bounding box center [1226, 607] width 24 height 11
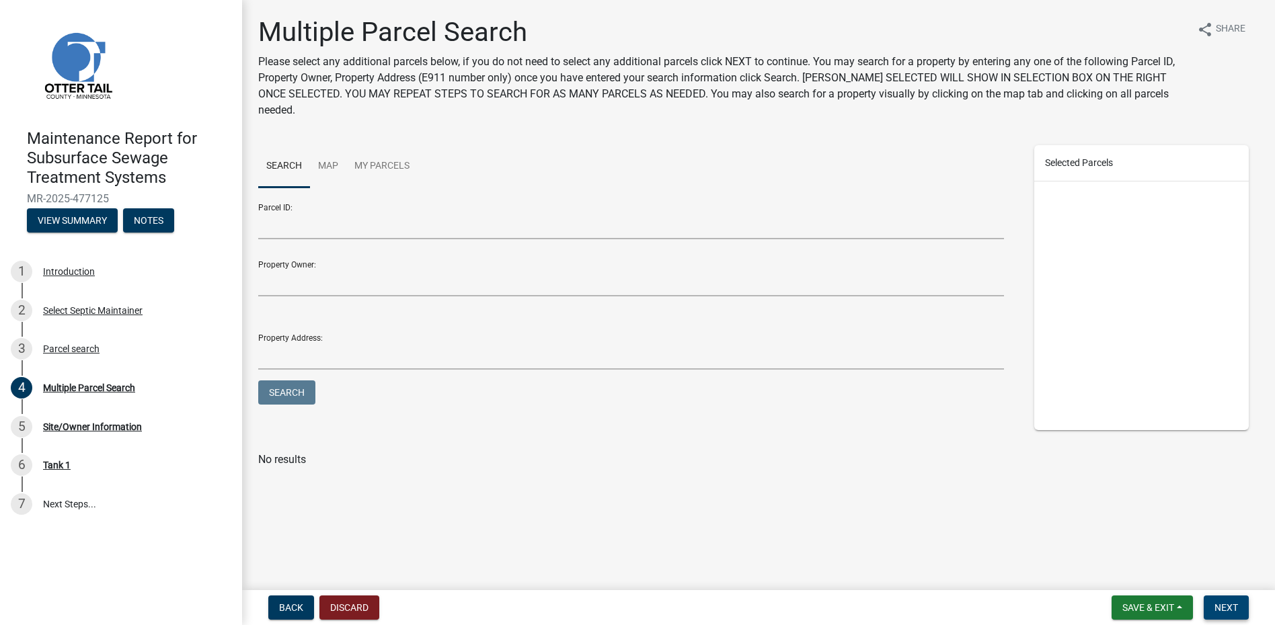
click at [1233, 610] on span "Next" at bounding box center [1226, 607] width 24 height 11
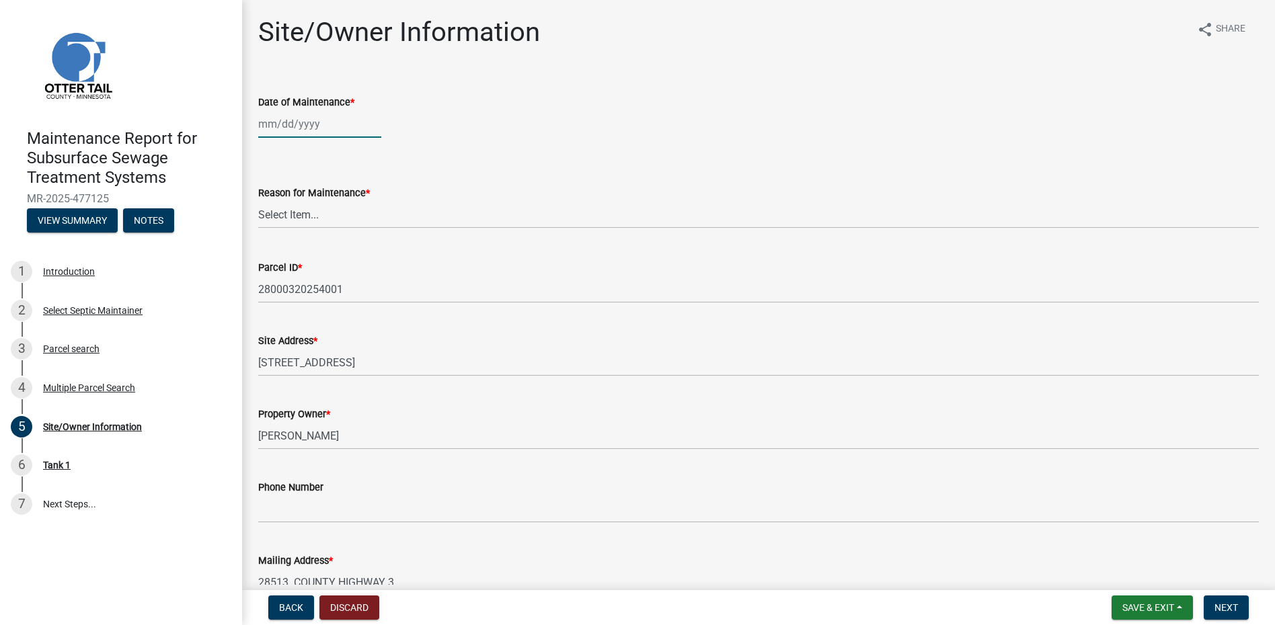
click at [288, 129] on div at bounding box center [319, 124] width 123 height 28
click at [273, 147] on span "Previous month" at bounding box center [272, 152] width 10 height 10
click at [338, 252] on div "19" at bounding box center [336, 260] width 22 height 22
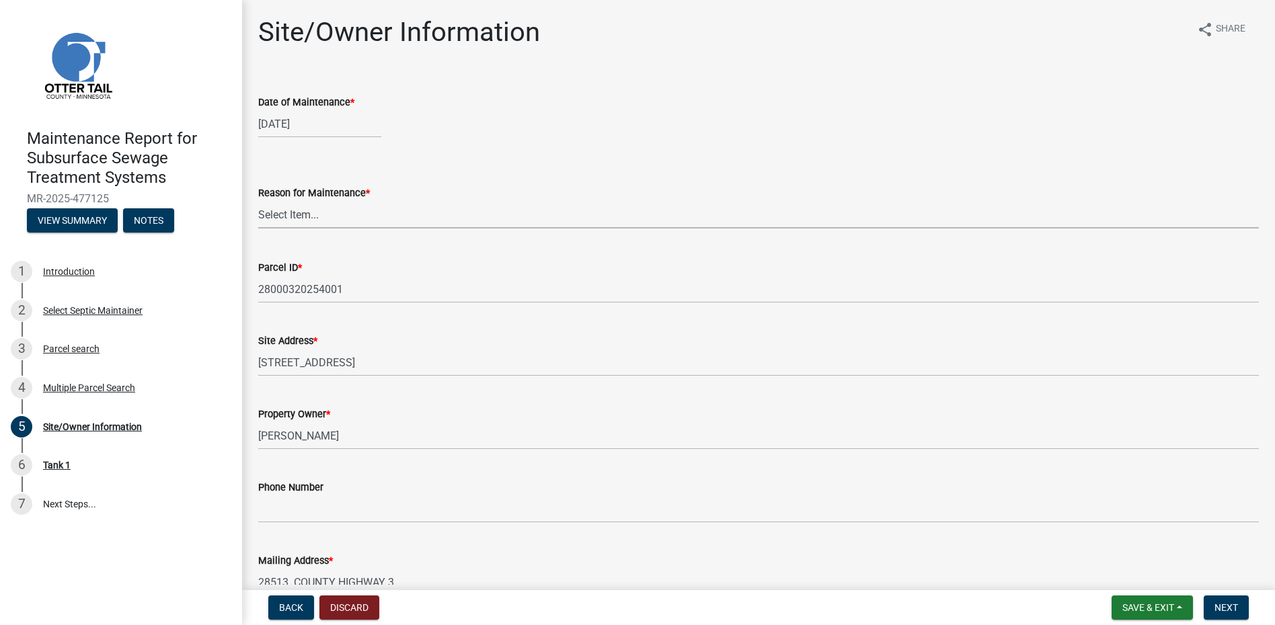
click at [331, 216] on select "Select Item... Called Routine Other" at bounding box center [758, 215] width 1000 height 28
click at [258, 201] on select "Select Item... Called Routine Other" at bounding box center [758, 215] width 1000 height 28
click at [1234, 596] on button "Next" at bounding box center [1226, 608] width 45 height 24
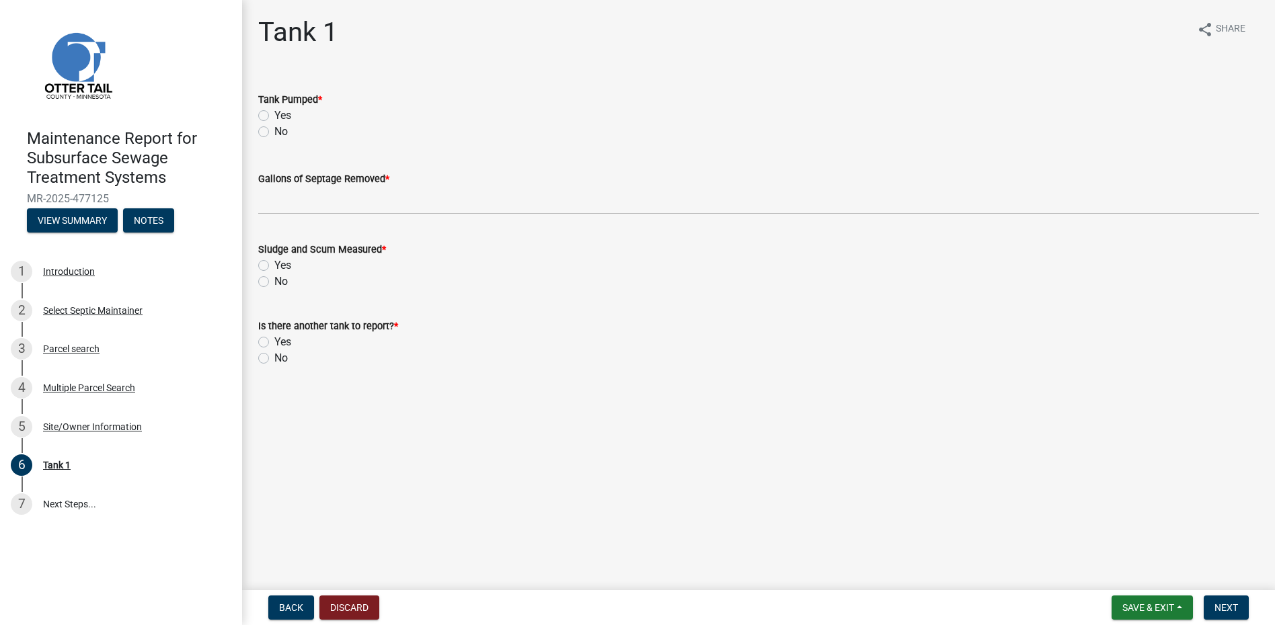
click at [285, 115] on label "Yes" at bounding box center [282, 116] width 17 height 16
click at [283, 115] on input "Yes" at bounding box center [278, 112] width 9 height 9
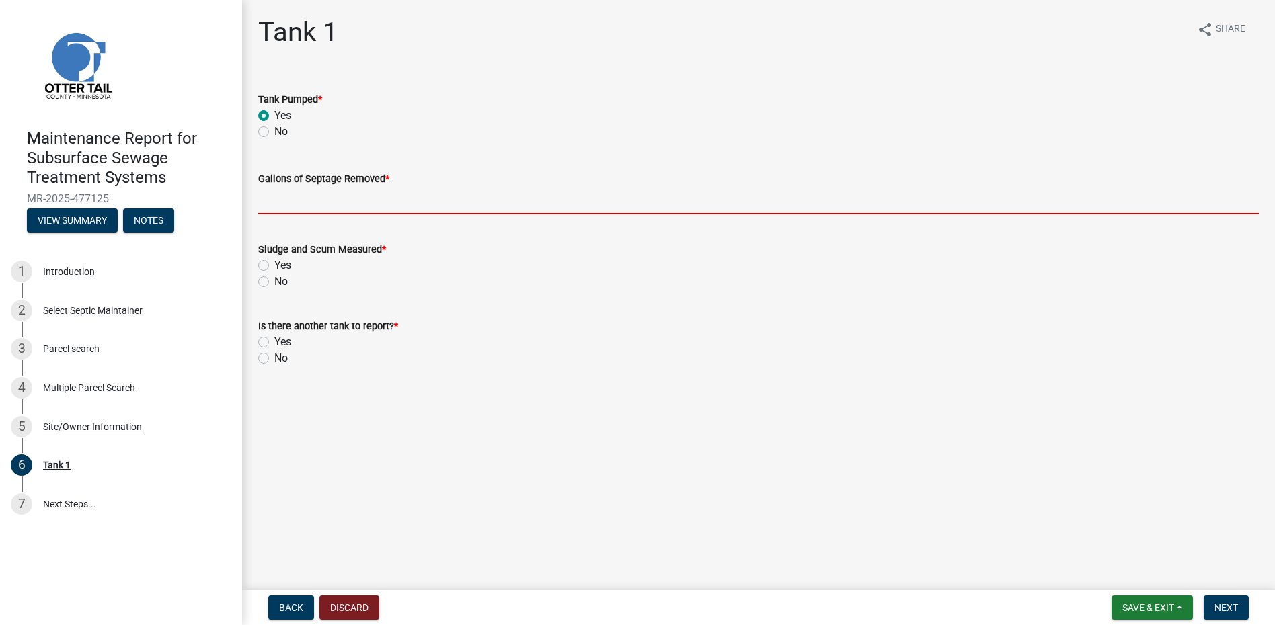
click at [309, 207] on input "Gallons of Septage Removed *" at bounding box center [758, 201] width 1000 height 28
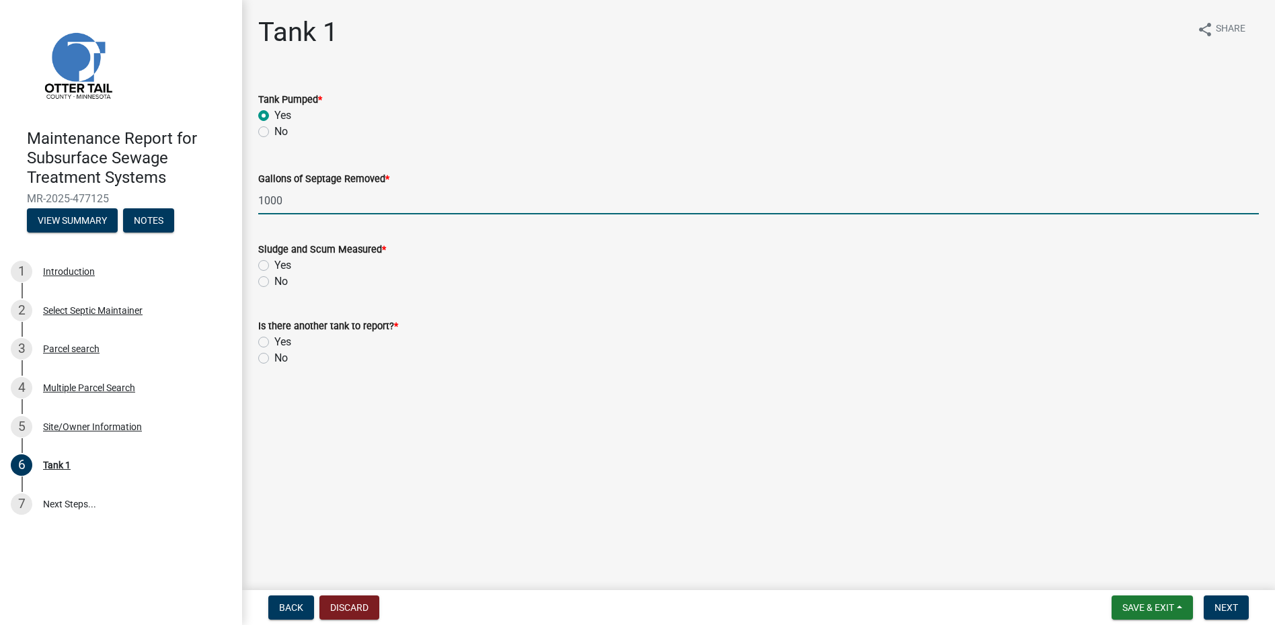
click at [267, 278] on div "No" at bounding box center [758, 282] width 1000 height 16
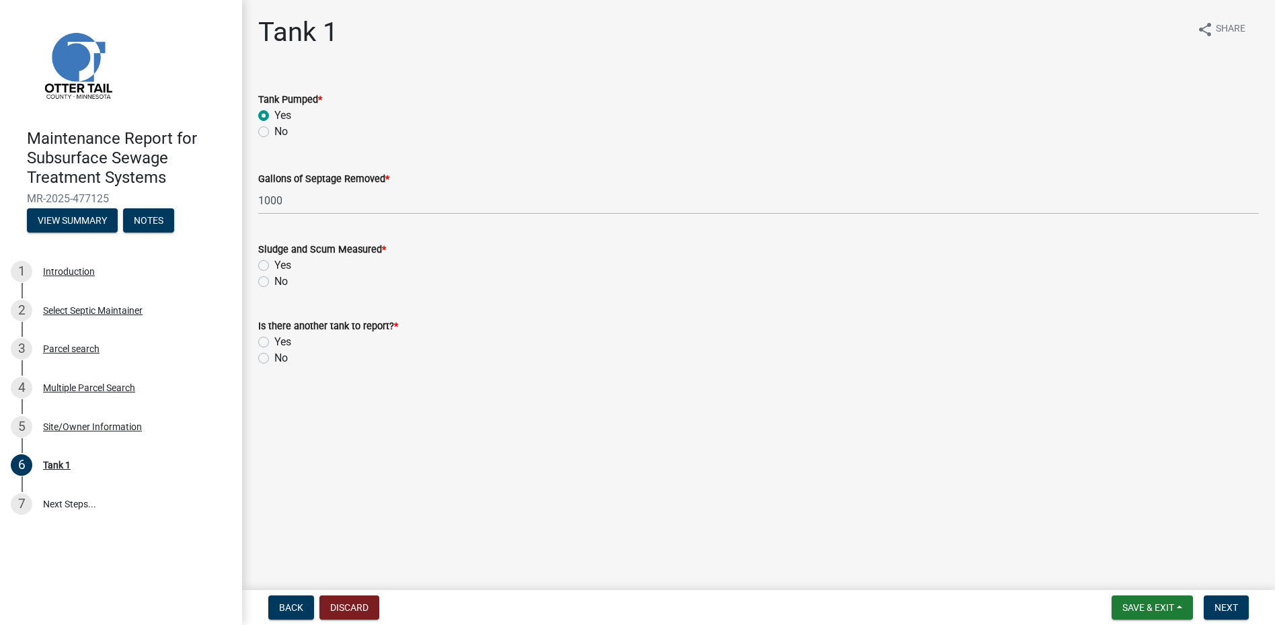
click at [274, 280] on label "No" at bounding box center [280, 282] width 13 height 16
click at [274, 280] on input "No" at bounding box center [278, 278] width 9 height 9
click at [274, 356] on label "No" at bounding box center [280, 358] width 13 height 16
click at [274, 356] on input "No" at bounding box center [278, 354] width 9 height 9
click at [1230, 610] on span "Next" at bounding box center [1226, 607] width 24 height 11
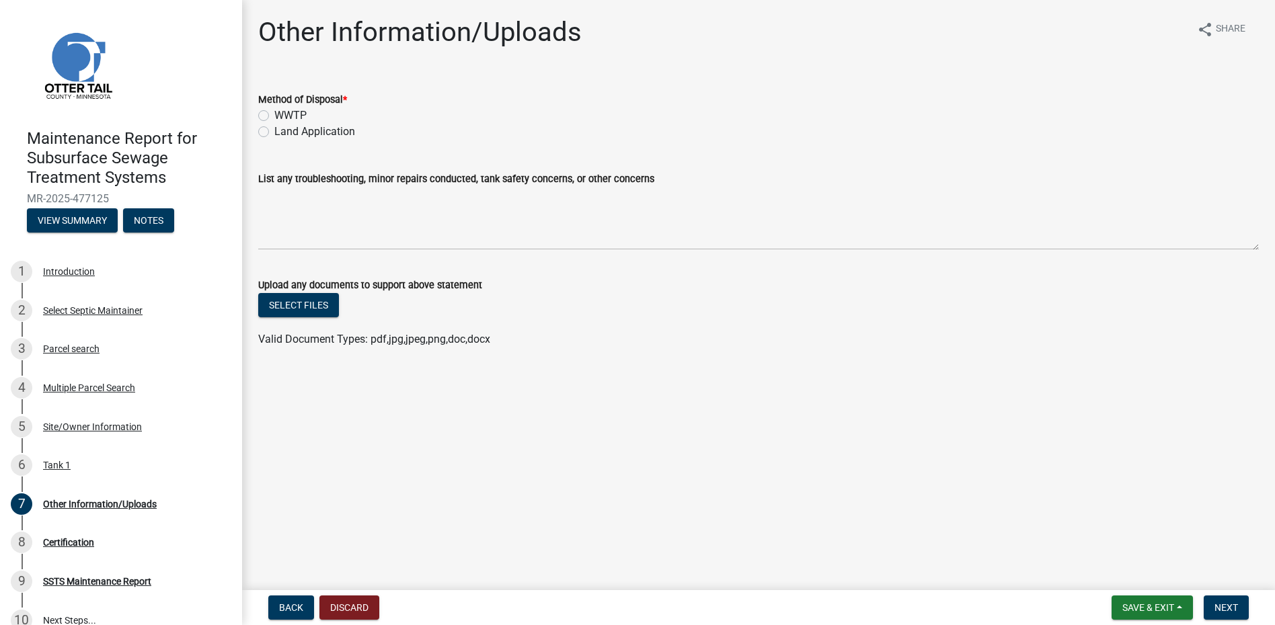
click at [314, 126] on label "Land Application" at bounding box center [314, 132] width 81 height 16
click at [283, 126] on input "Land Application" at bounding box center [278, 128] width 9 height 9
click at [1222, 613] on span "Next" at bounding box center [1226, 607] width 24 height 11
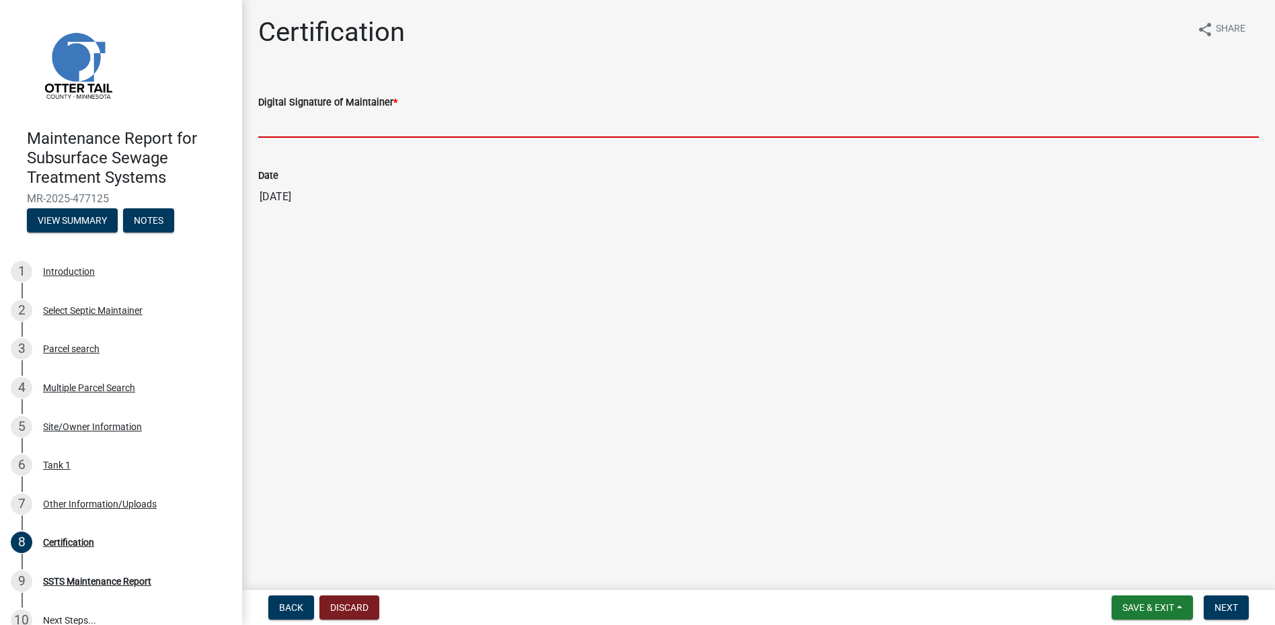
click at [351, 124] on input "Digital Signature of Maintainer *" at bounding box center [758, 124] width 1000 height 28
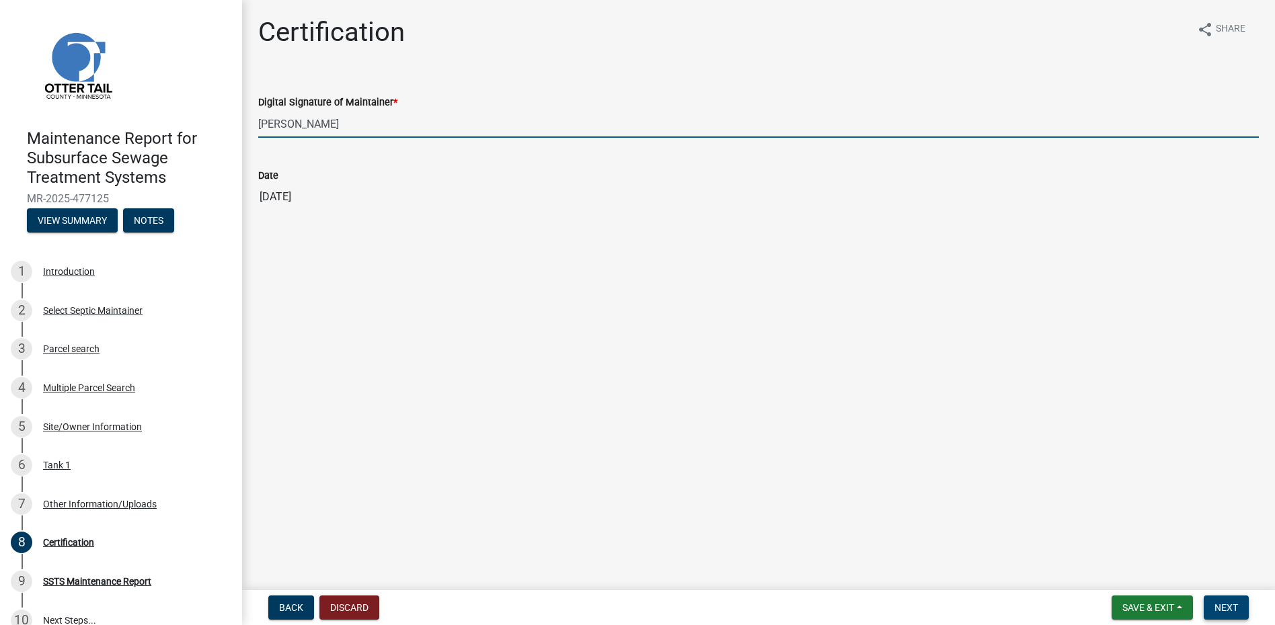
click at [1217, 604] on span "Next" at bounding box center [1226, 607] width 24 height 11
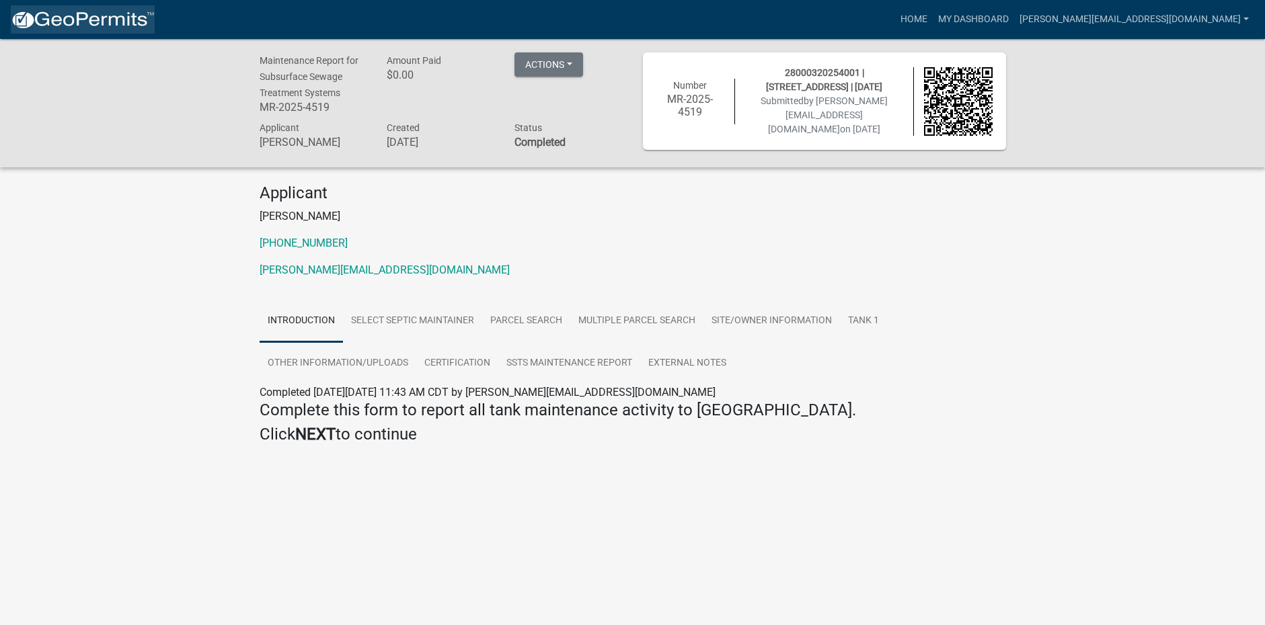
click at [71, 20] on img at bounding box center [83, 20] width 144 height 20
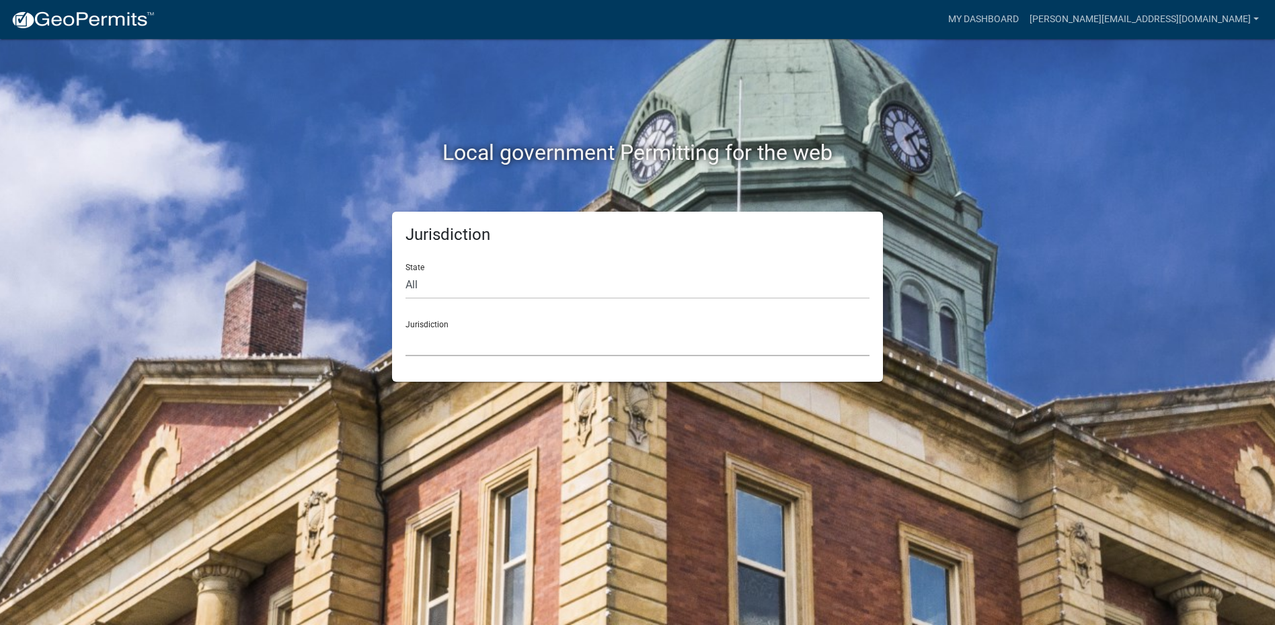
click at [443, 343] on select "[GEOGRAPHIC_DATA], [US_STATE] [GEOGRAPHIC_DATA], [US_STATE][PERSON_NAME][GEOGRA…" at bounding box center [637, 343] width 464 height 28
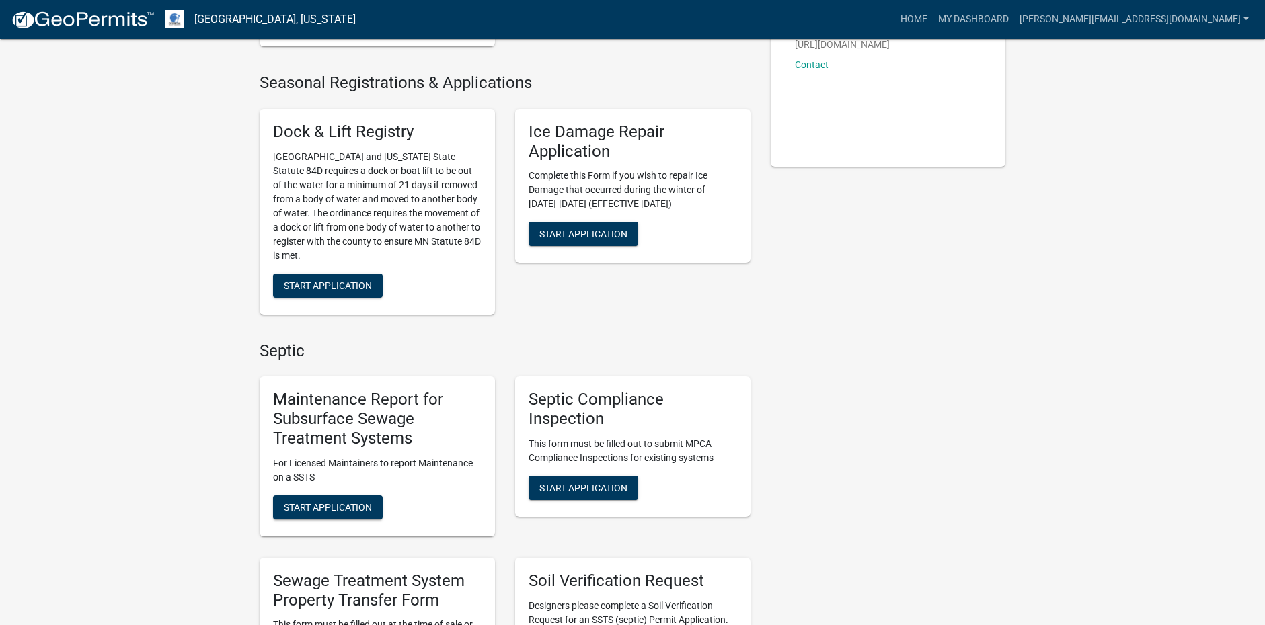
scroll to position [336, 0]
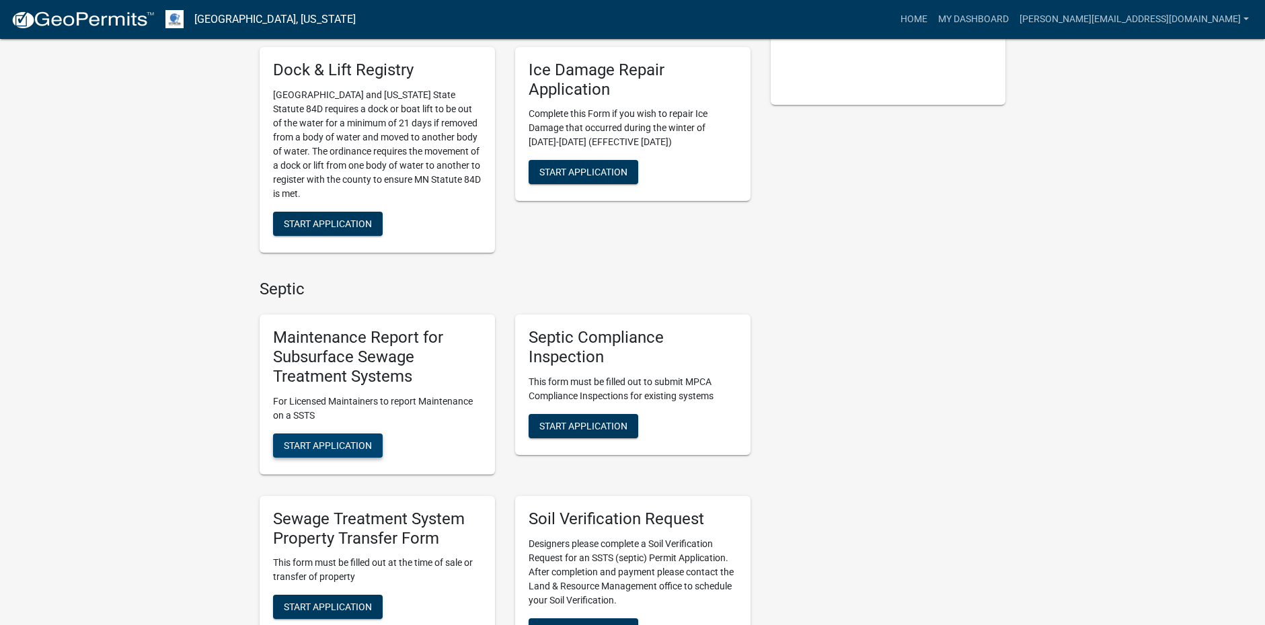
click at [352, 440] on span "Start Application" at bounding box center [328, 445] width 88 height 11
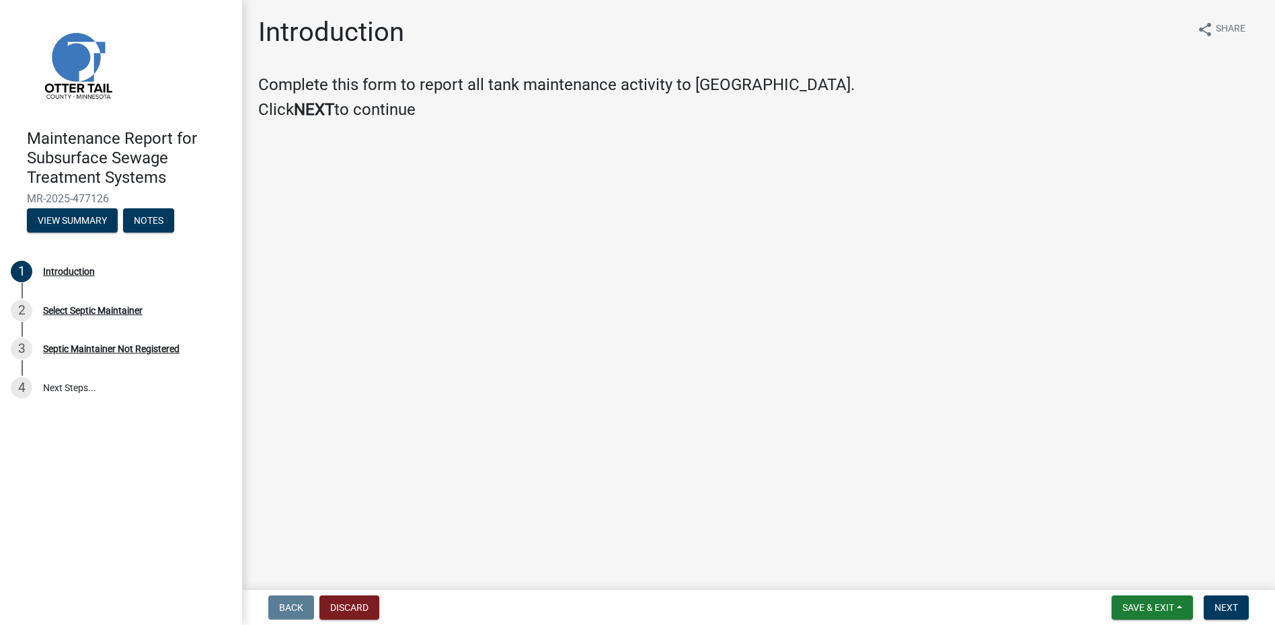
click at [1249, 609] on form "Save & Exit Save Save & Exit Next" at bounding box center [1180, 608] width 148 height 24
click at [1231, 612] on span "Next" at bounding box center [1226, 607] width 24 height 11
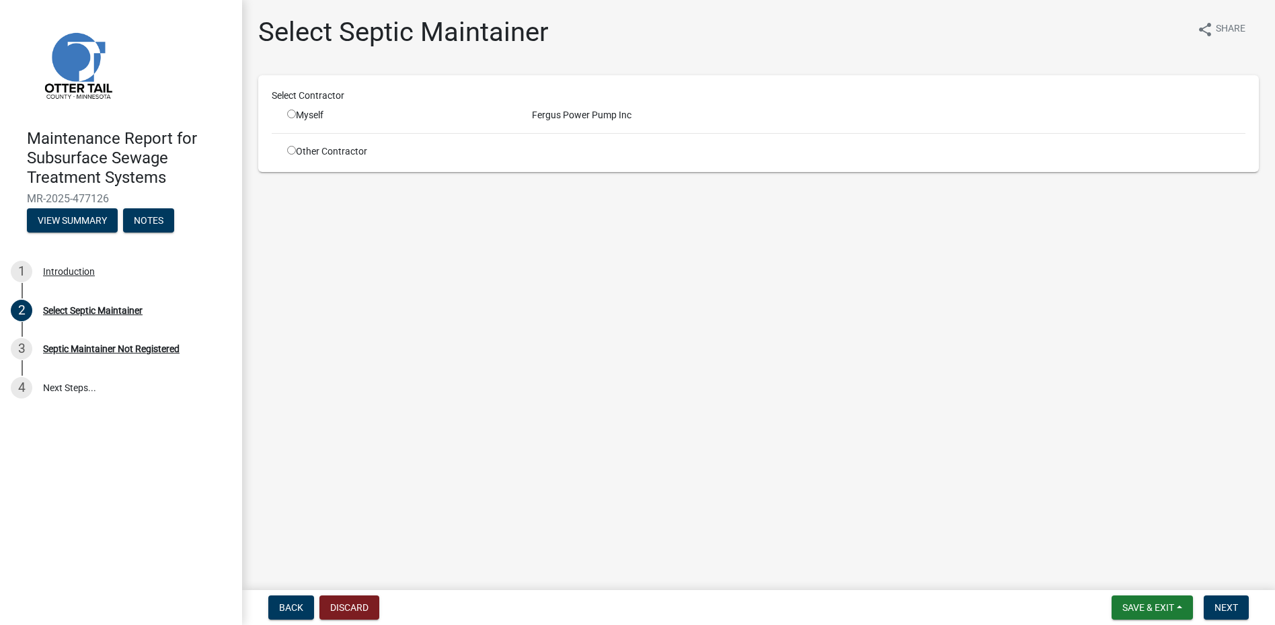
click at [289, 117] on input "radio" at bounding box center [291, 114] width 9 height 9
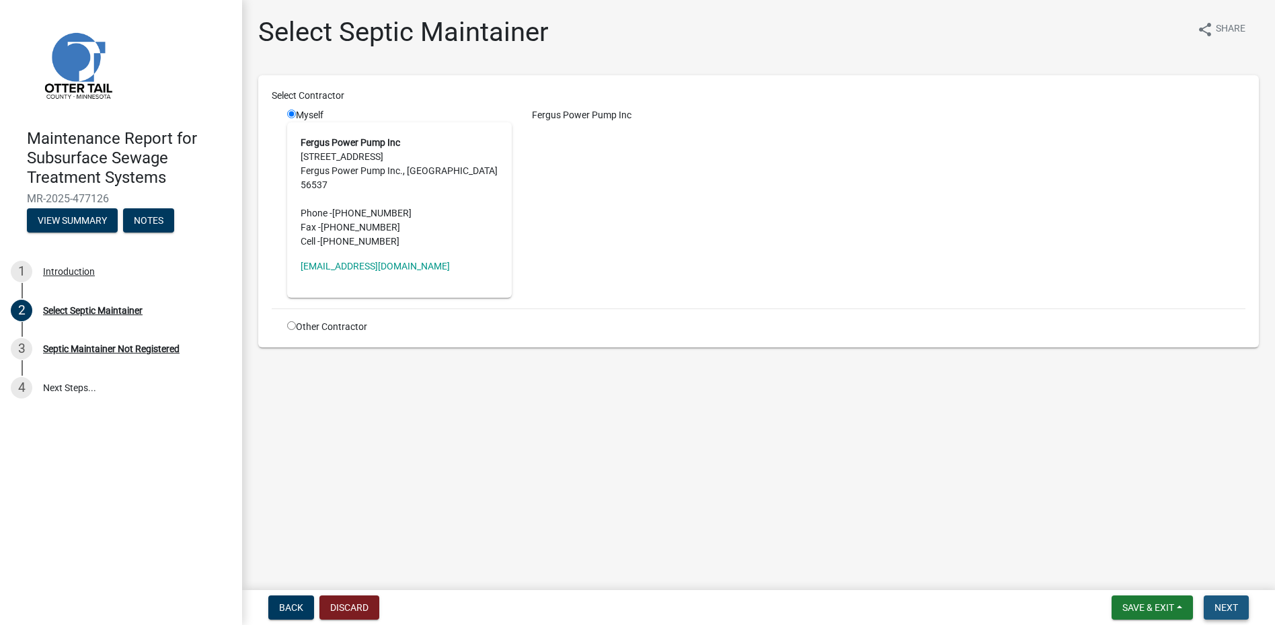
click at [1220, 596] on button "Next" at bounding box center [1226, 608] width 45 height 24
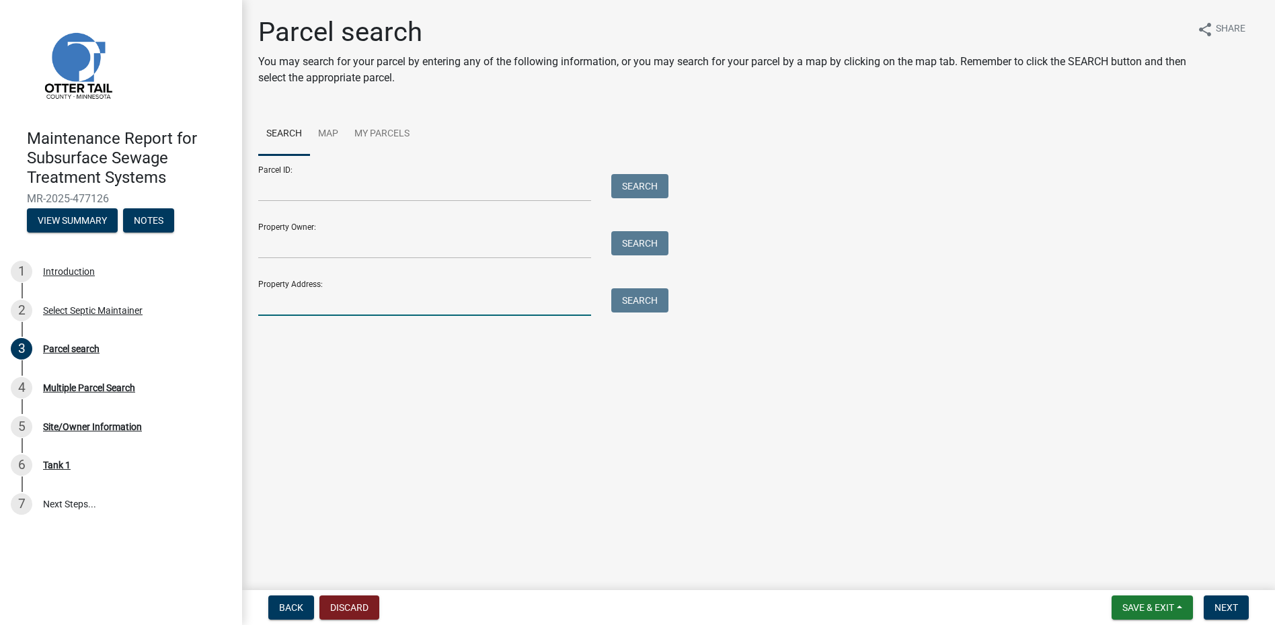
click at [350, 299] on input "Property Address:" at bounding box center [424, 302] width 333 height 28
click at [652, 305] on button "Search" at bounding box center [639, 300] width 57 height 24
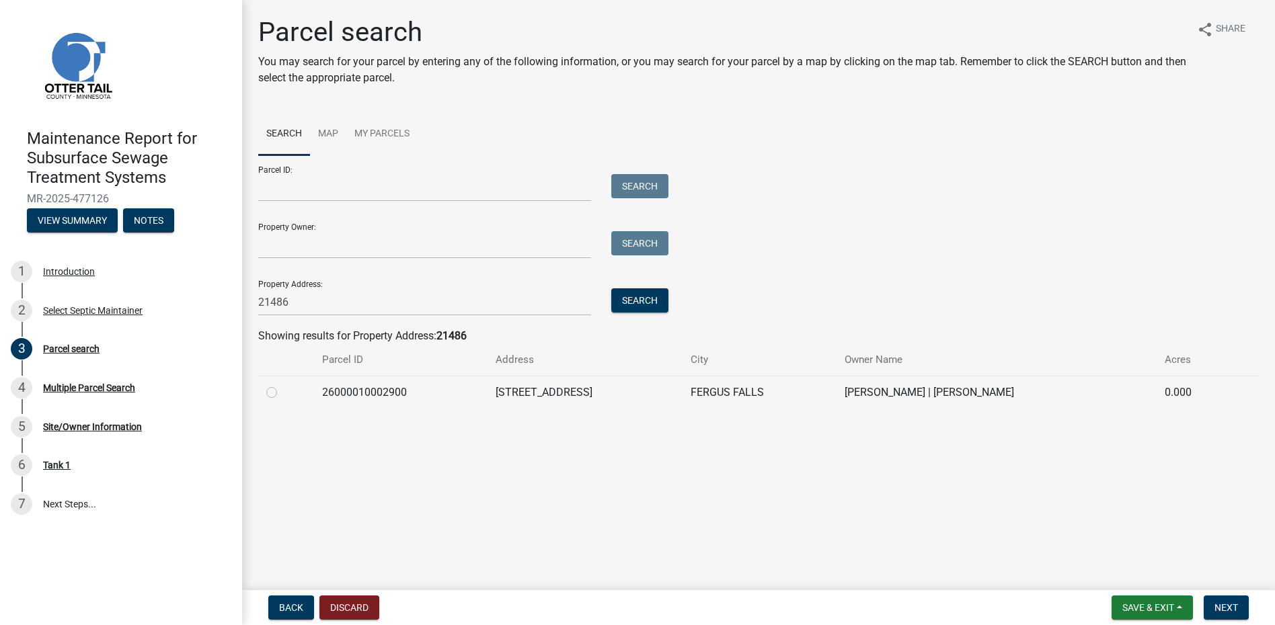
click at [282, 385] on label at bounding box center [282, 385] width 0 height 0
click at [282, 389] on input "radio" at bounding box center [286, 389] width 9 height 9
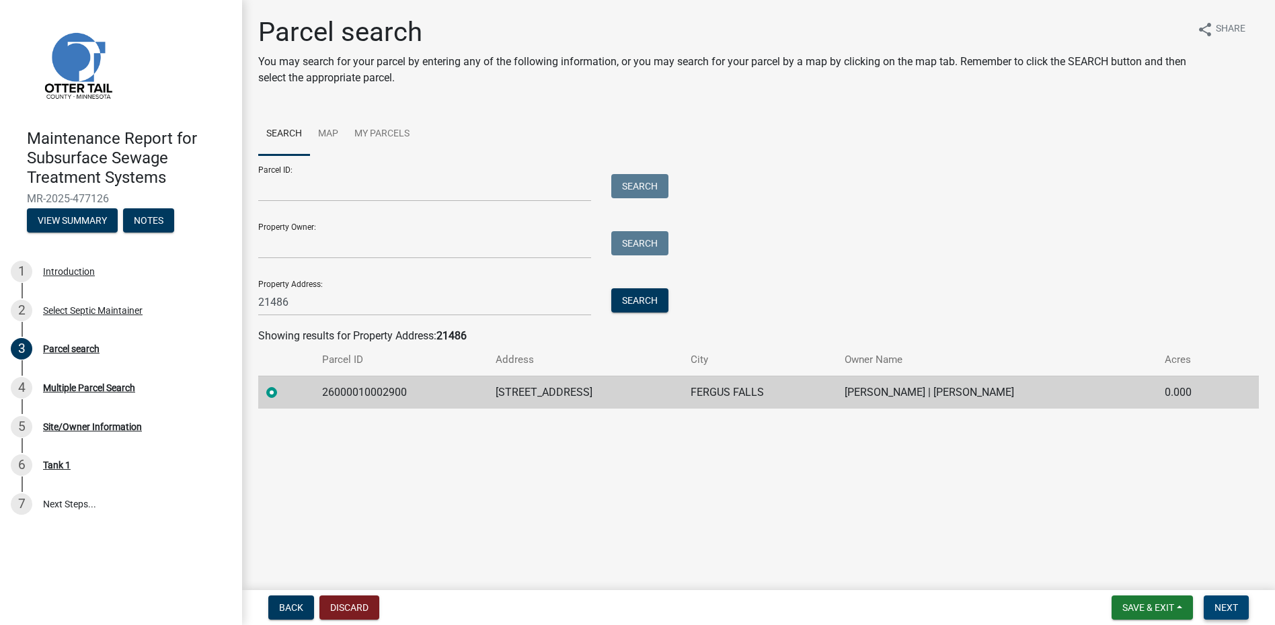
click at [1239, 611] on button "Next" at bounding box center [1226, 608] width 45 height 24
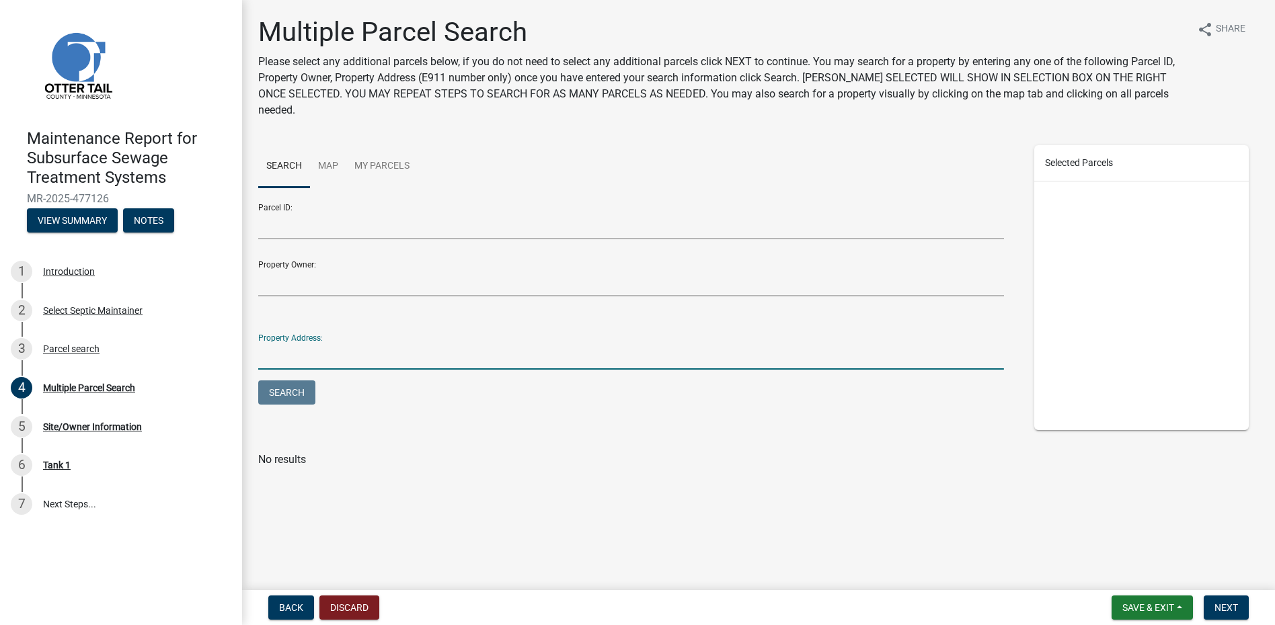
click at [289, 342] on input "Property Address:" at bounding box center [631, 356] width 746 height 28
click at [1221, 613] on span "Next" at bounding box center [1226, 607] width 24 height 11
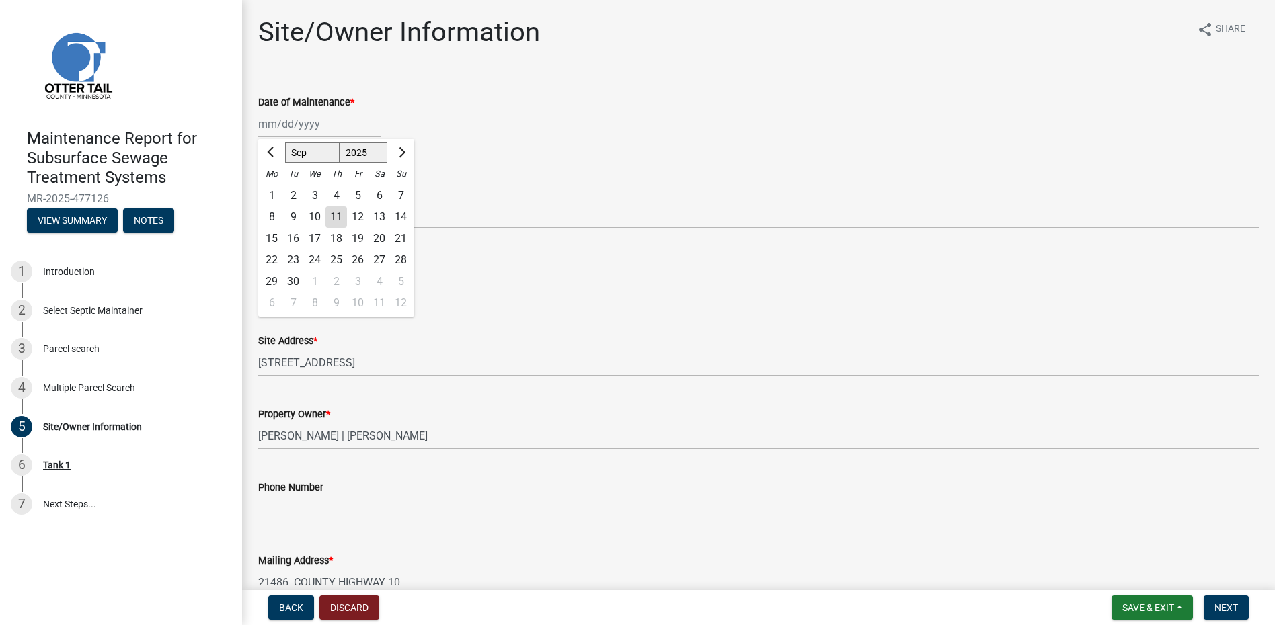
click at [300, 120] on div "[PERSON_NAME] Feb Mar Apr [PERSON_NAME][DATE] Oct Nov [DATE] 1526 1527 1528 152…" at bounding box center [319, 124] width 123 height 28
click at [282, 151] on div at bounding box center [271, 153] width 27 height 22
click at [269, 151] on span "Previous month" at bounding box center [272, 152] width 10 height 10
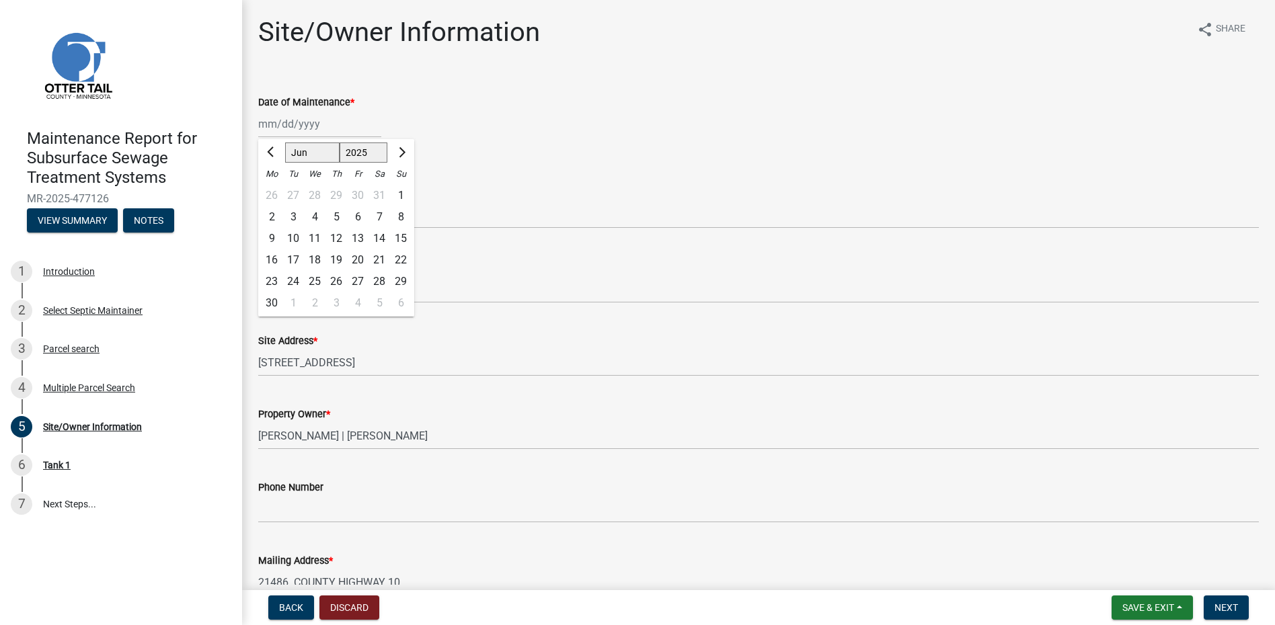
drag, startPoint x: 331, startPoint y: 264, endPoint x: 331, endPoint y: 257, distance: 7.4
click at [332, 263] on div "19" at bounding box center [336, 260] width 22 height 22
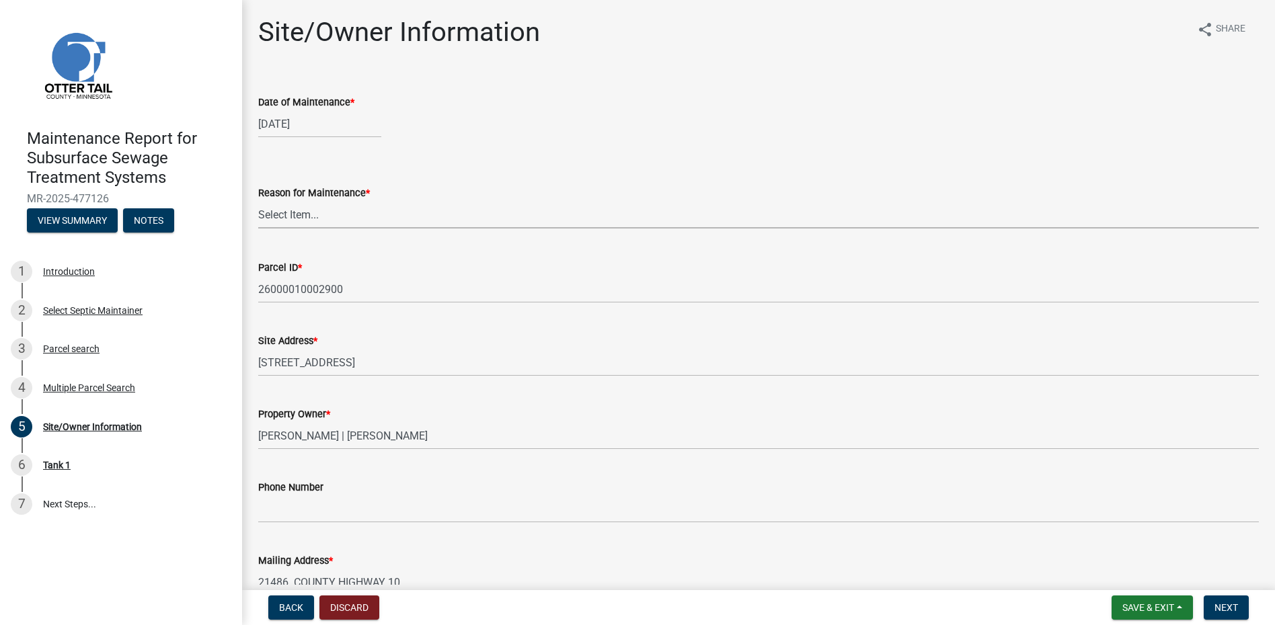
click at [325, 218] on select "Select Item... Called Routine Other" at bounding box center [758, 215] width 1000 height 28
click at [258, 201] on select "Select Item... Called Routine Other" at bounding box center [758, 215] width 1000 height 28
click at [1220, 613] on span "Next" at bounding box center [1226, 607] width 24 height 11
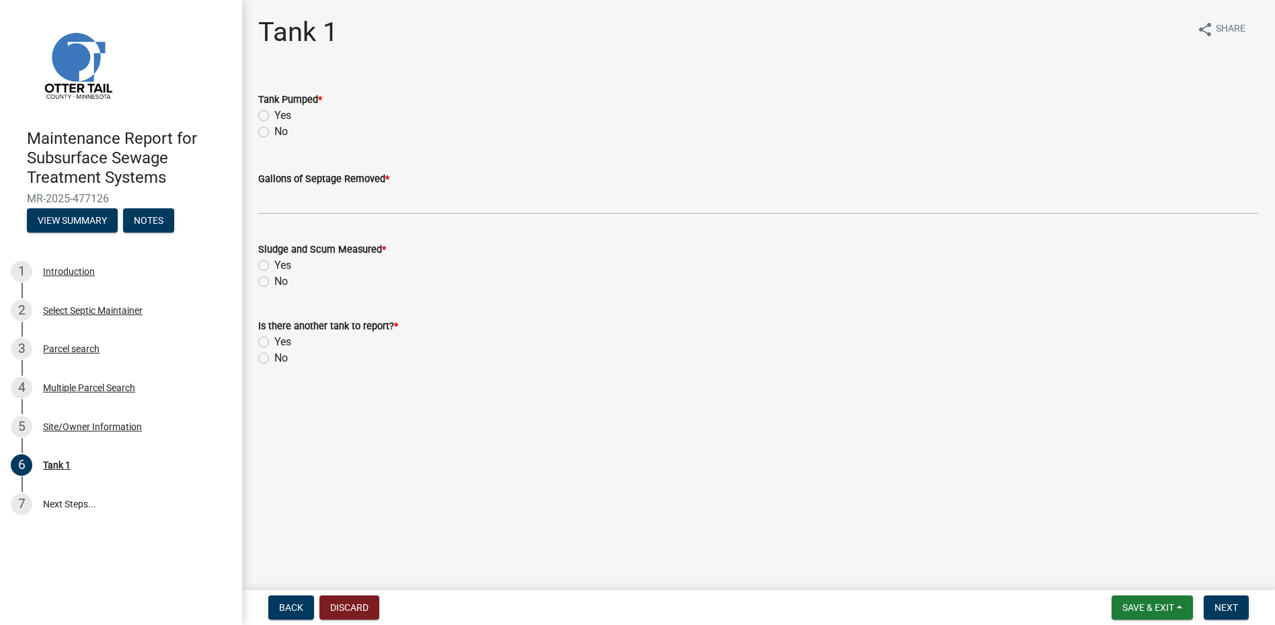
click at [280, 119] on label "Yes" at bounding box center [282, 116] width 17 height 16
click at [280, 116] on input "Yes" at bounding box center [278, 112] width 9 height 9
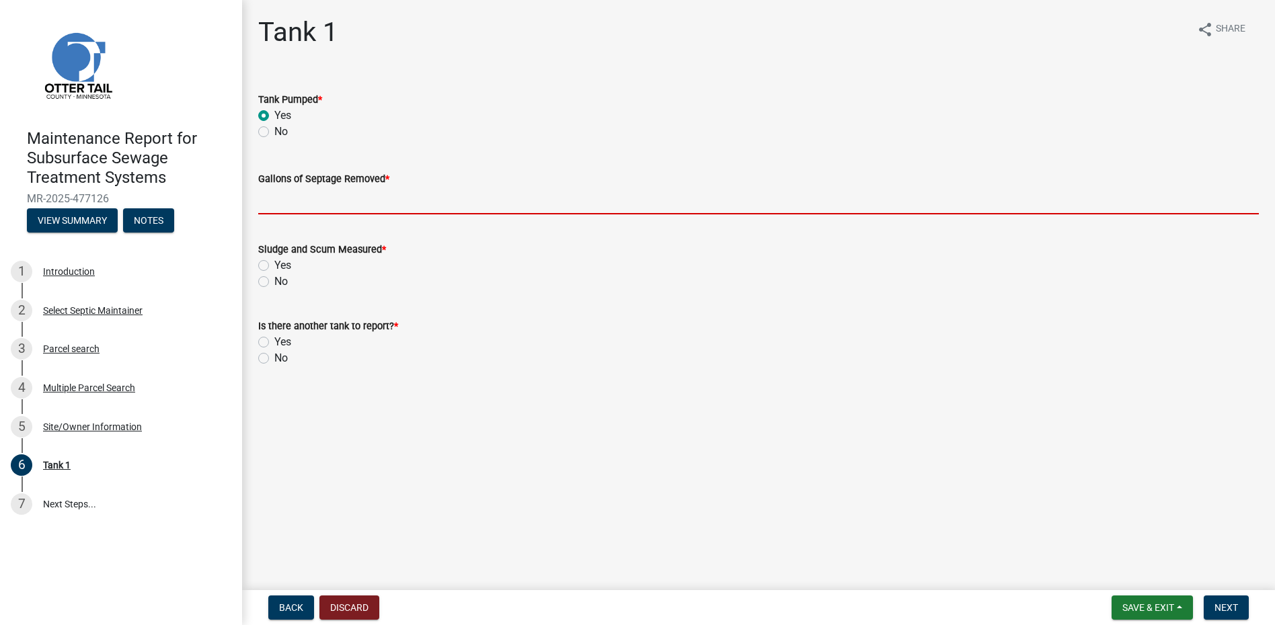
click at [296, 200] on input "Gallons of Septage Removed *" at bounding box center [758, 201] width 1000 height 28
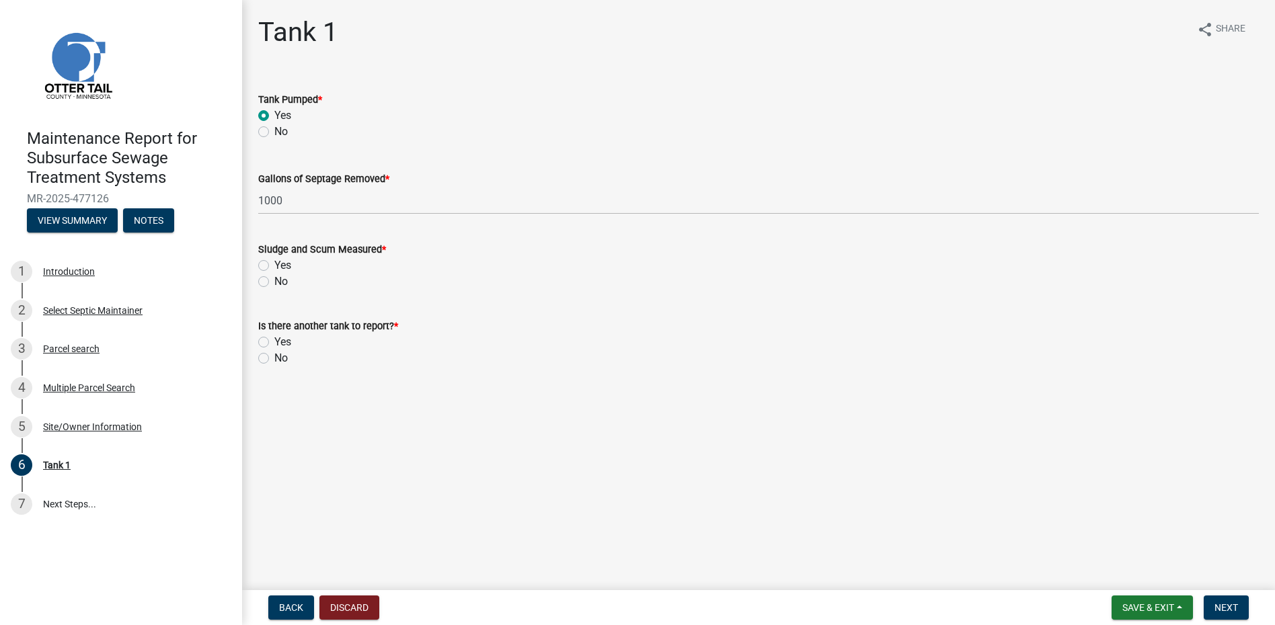
click at [274, 281] on label "No" at bounding box center [280, 282] width 13 height 16
click at [274, 281] on input "No" at bounding box center [278, 278] width 9 height 9
click at [274, 356] on label "No" at bounding box center [280, 358] width 13 height 16
click at [274, 356] on input "No" at bounding box center [278, 354] width 9 height 9
click at [1207, 617] on button "Next" at bounding box center [1226, 608] width 45 height 24
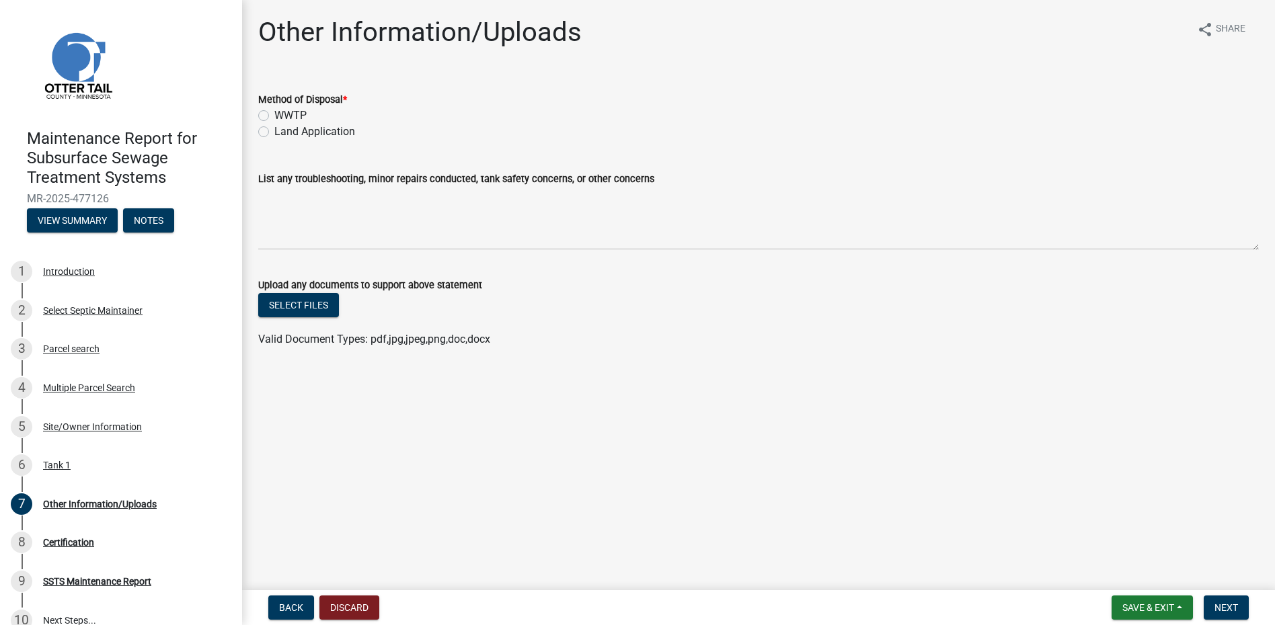
click at [307, 133] on label "Land Application" at bounding box center [314, 132] width 81 height 16
click at [283, 132] on input "Land Application" at bounding box center [278, 128] width 9 height 9
click at [1226, 615] on button "Next" at bounding box center [1226, 608] width 45 height 24
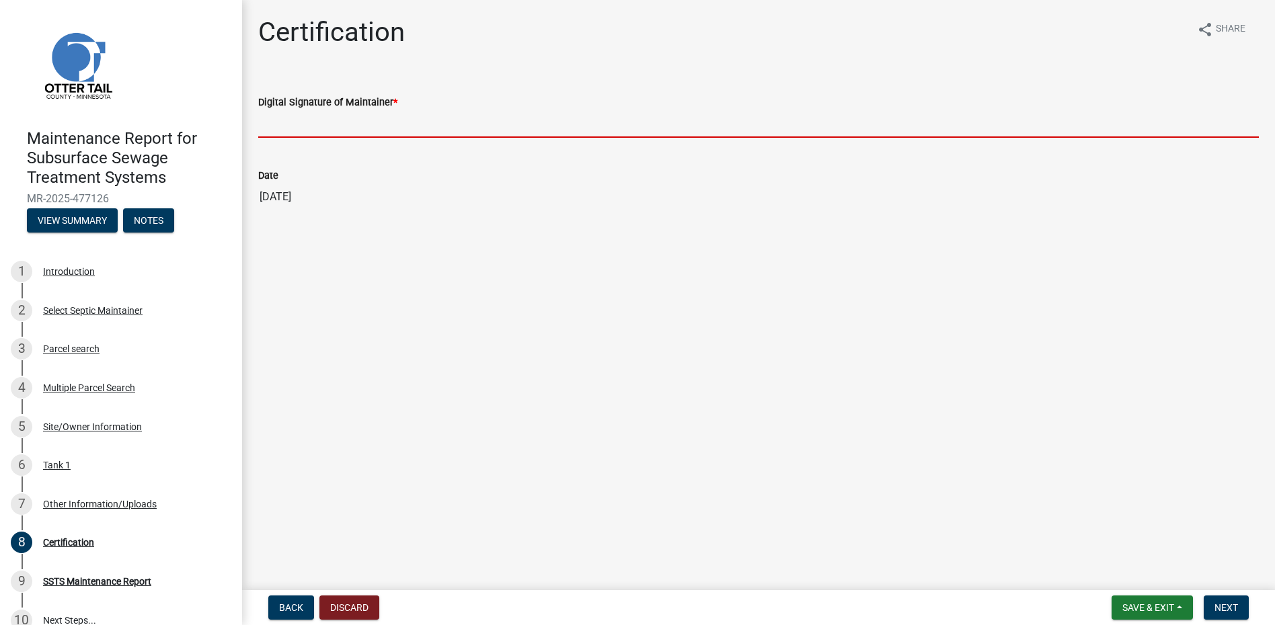
click at [340, 130] on input "Digital Signature of Maintainer *" at bounding box center [758, 124] width 1000 height 28
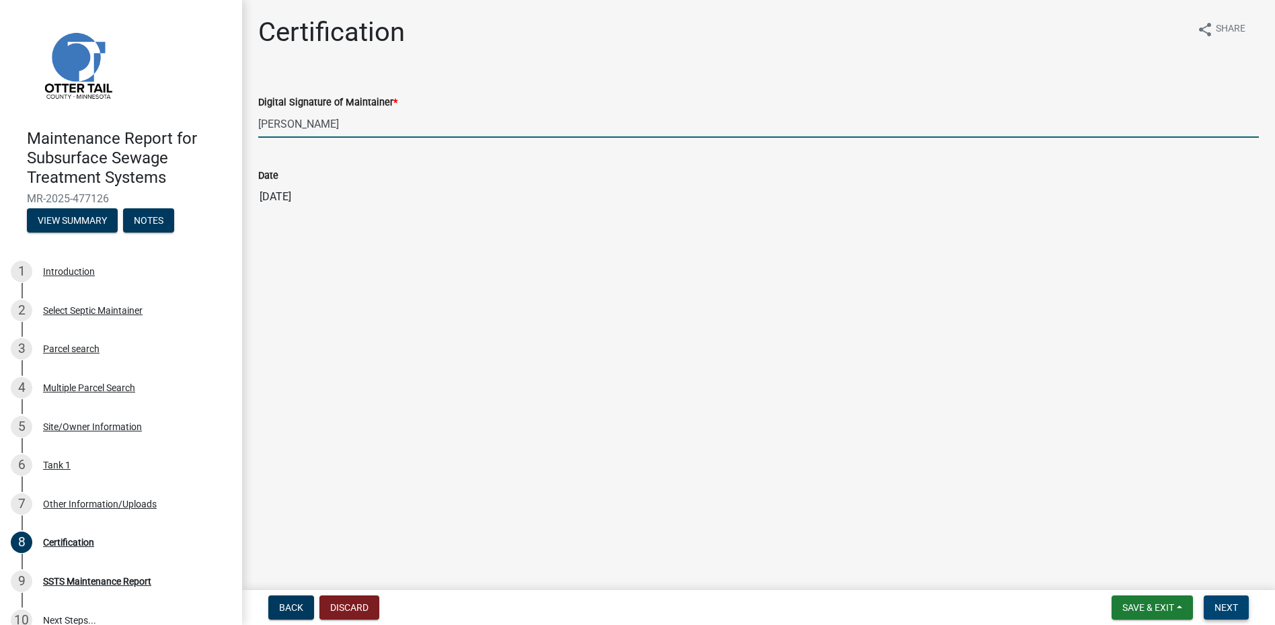
click at [1220, 596] on button "Next" at bounding box center [1226, 608] width 45 height 24
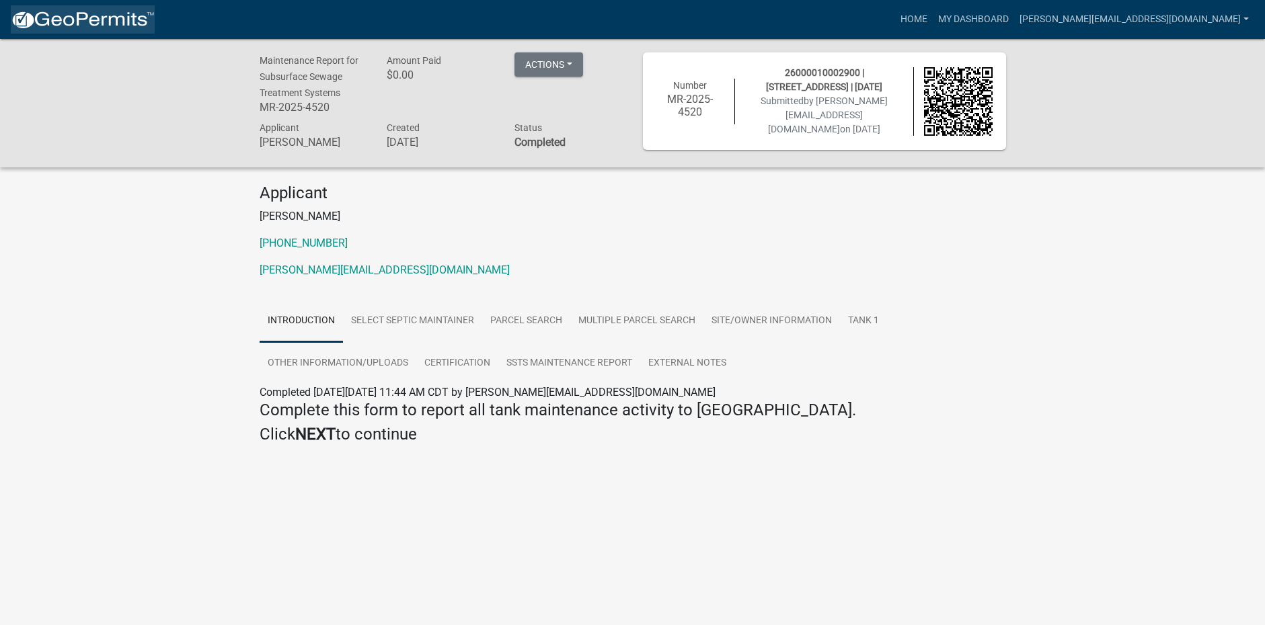
click at [128, 28] on img at bounding box center [83, 20] width 144 height 20
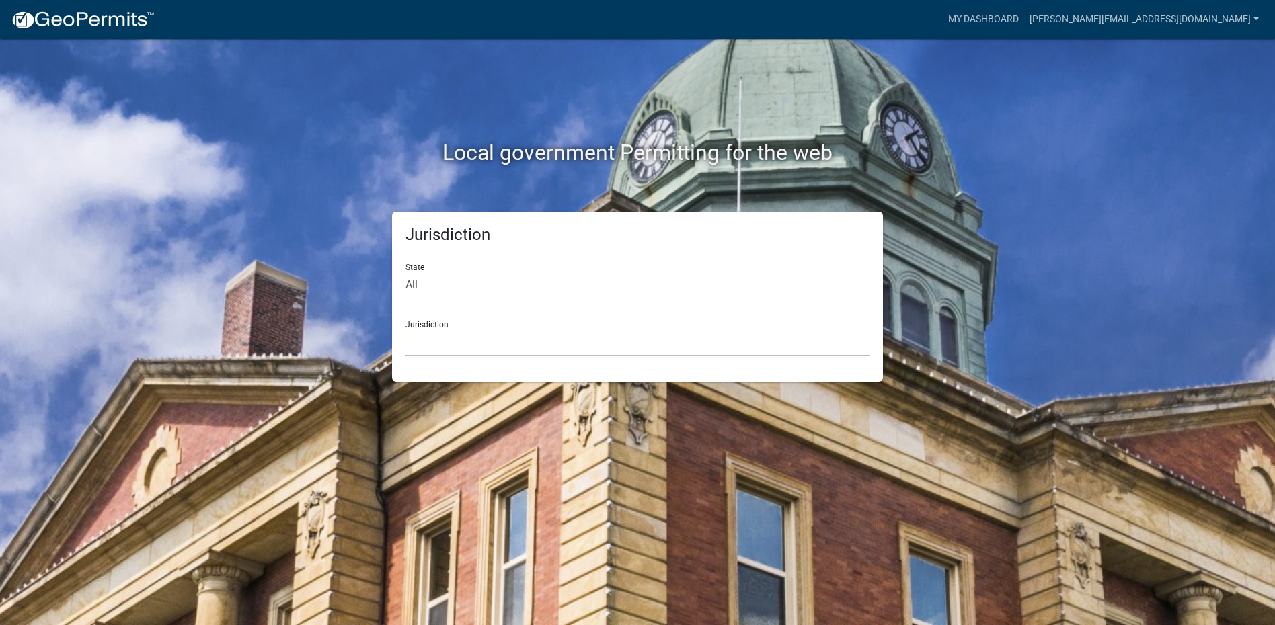
click at [474, 350] on select "[GEOGRAPHIC_DATA], [US_STATE] [GEOGRAPHIC_DATA], [US_STATE][PERSON_NAME][GEOGRA…" at bounding box center [637, 343] width 464 height 28
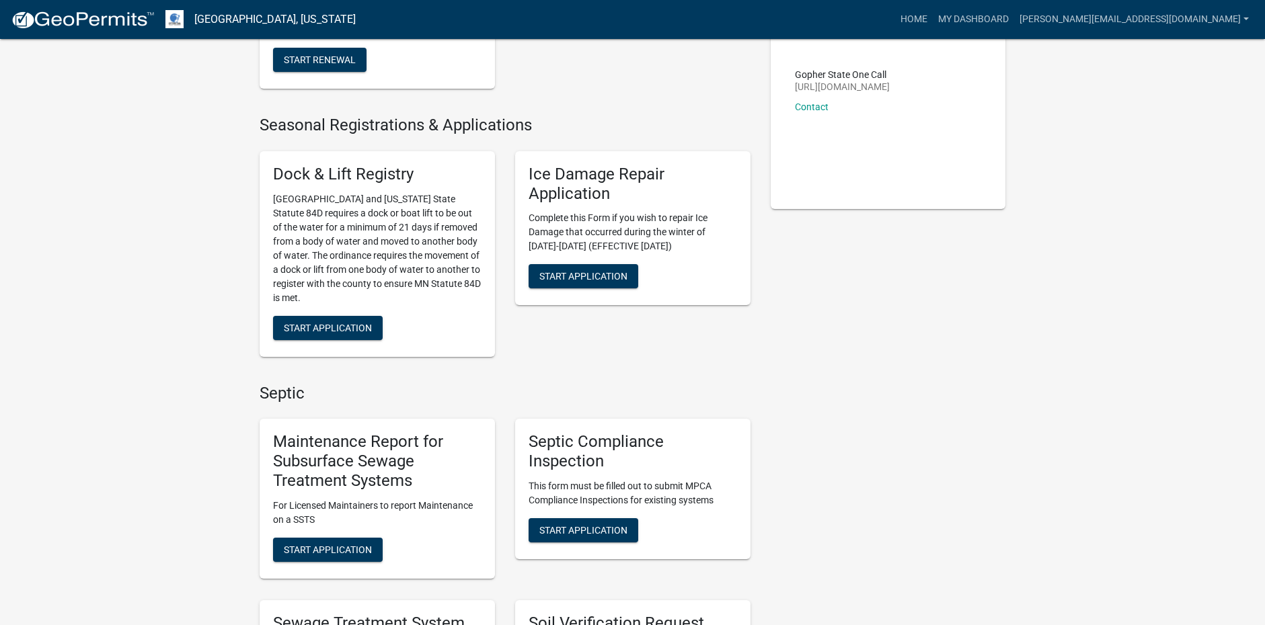
scroll to position [336, 0]
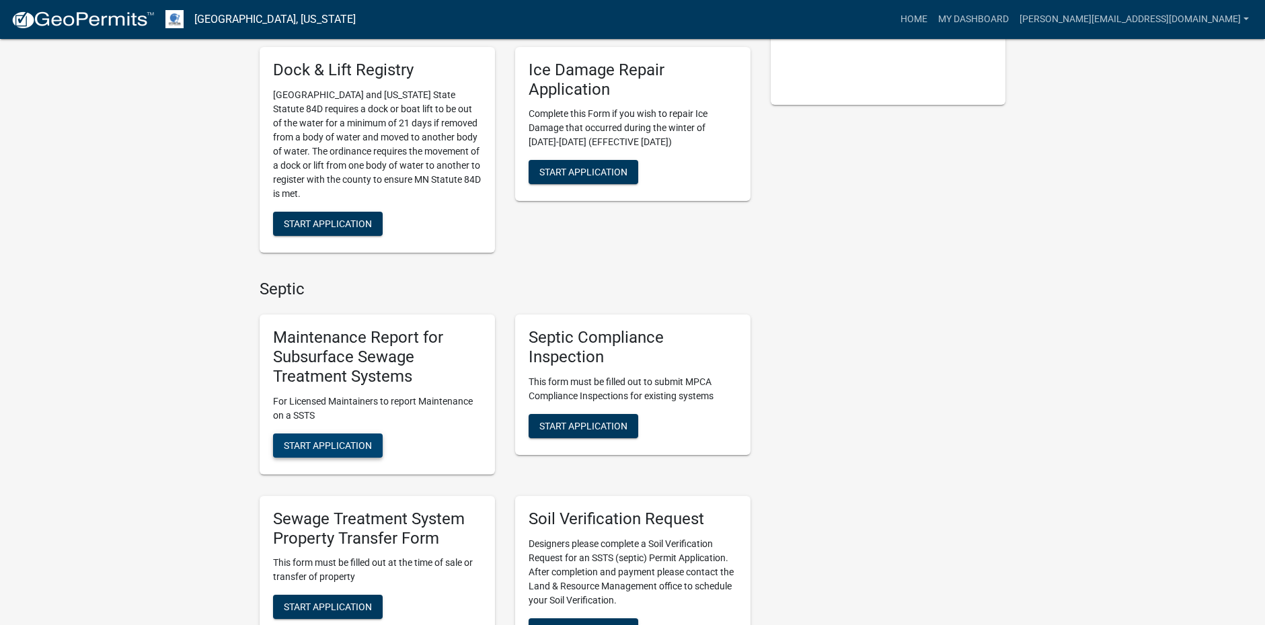
click at [321, 448] on span "Start Application" at bounding box center [328, 445] width 88 height 11
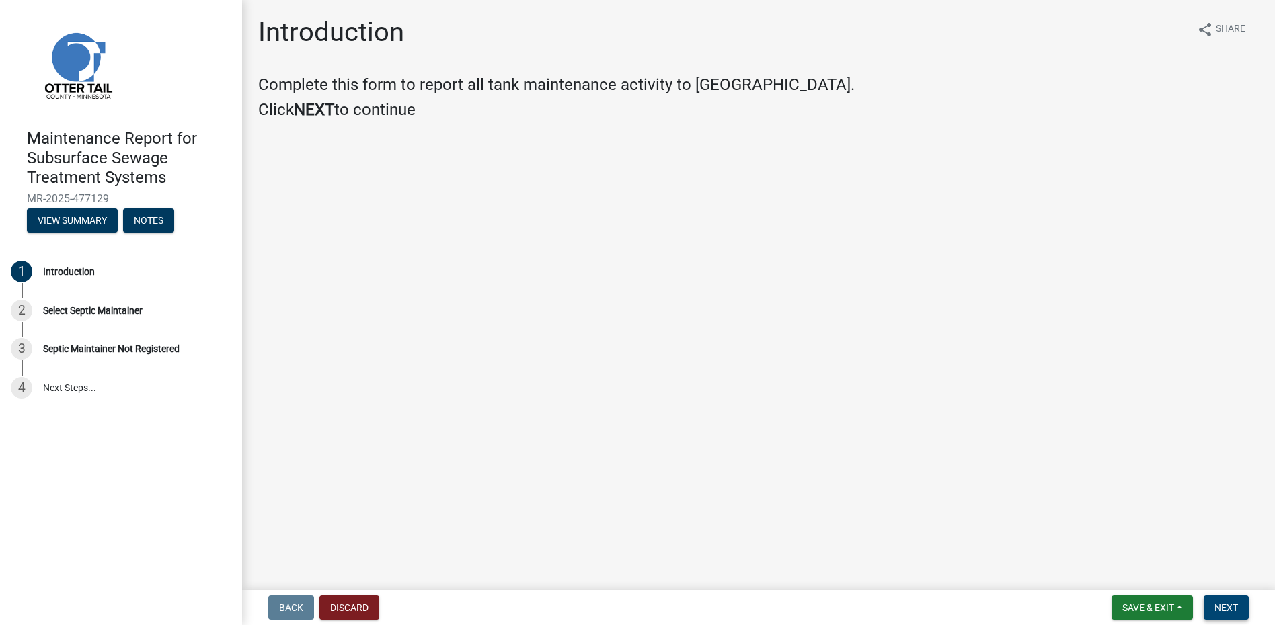
click at [1221, 599] on button "Next" at bounding box center [1226, 608] width 45 height 24
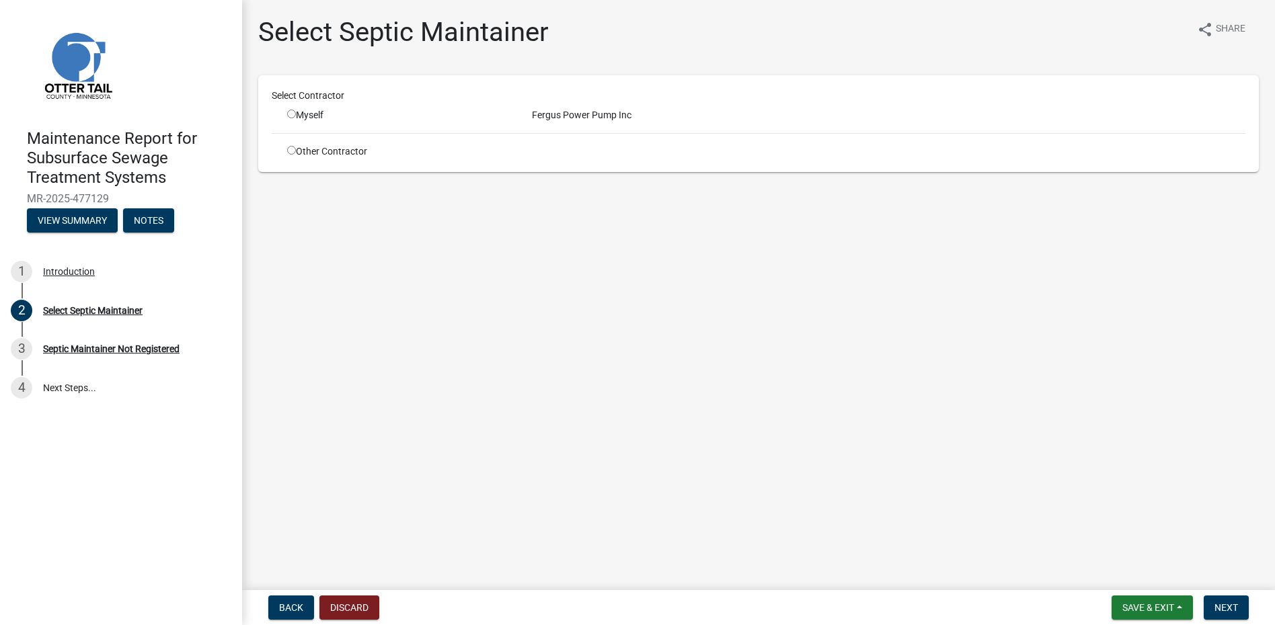
click at [298, 115] on div "Myself" at bounding box center [399, 115] width 225 height 14
click at [288, 113] on input "radio" at bounding box center [291, 114] width 9 height 9
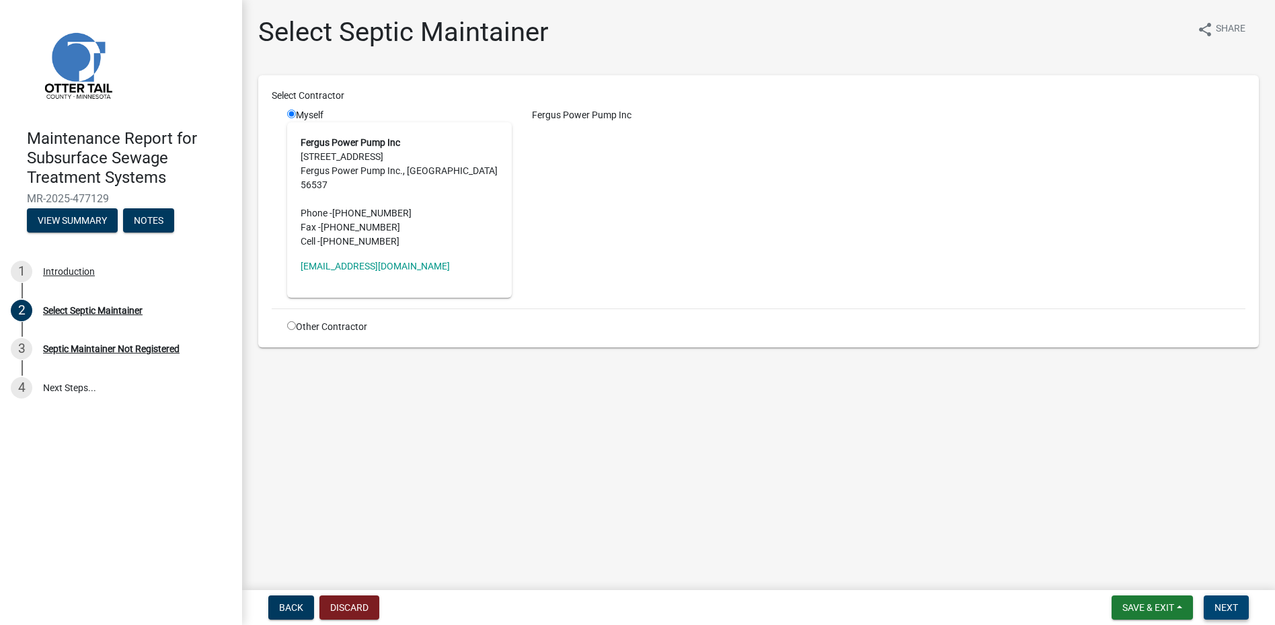
click at [1218, 602] on span "Next" at bounding box center [1226, 607] width 24 height 11
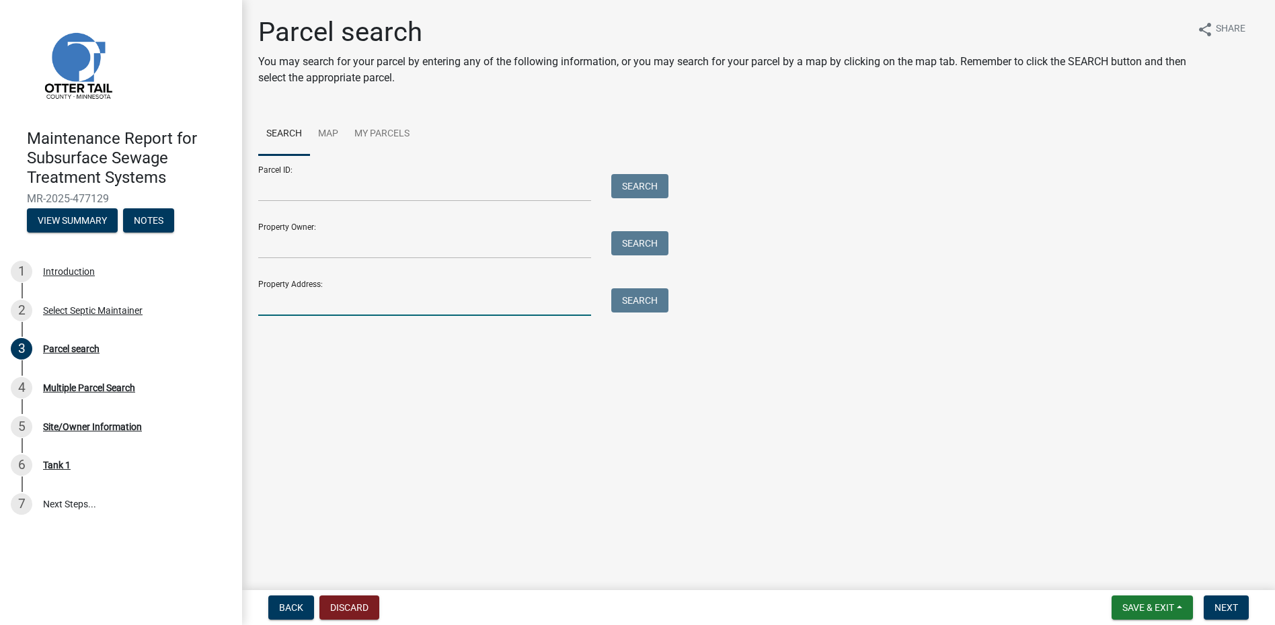
click at [294, 305] on input "Property Address:" at bounding box center [424, 302] width 333 height 28
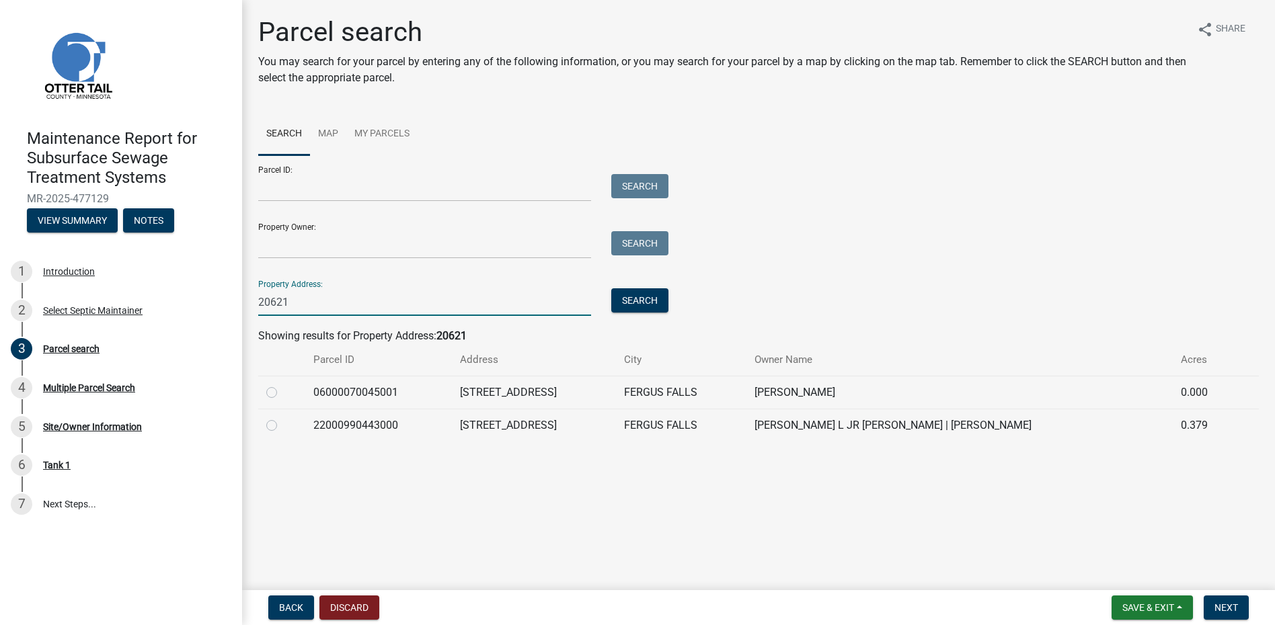
click at [282, 418] on label at bounding box center [282, 418] width 0 height 0
click at [282, 424] on input "radio" at bounding box center [286, 422] width 9 height 9
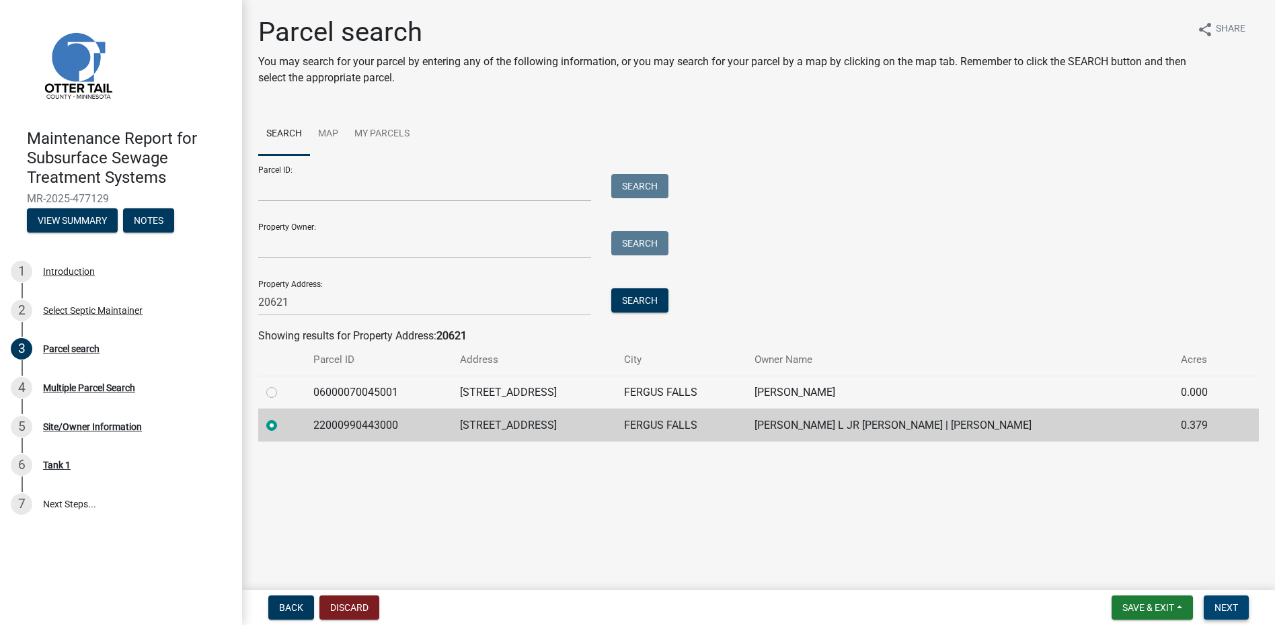
click at [1213, 602] on button "Next" at bounding box center [1226, 608] width 45 height 24
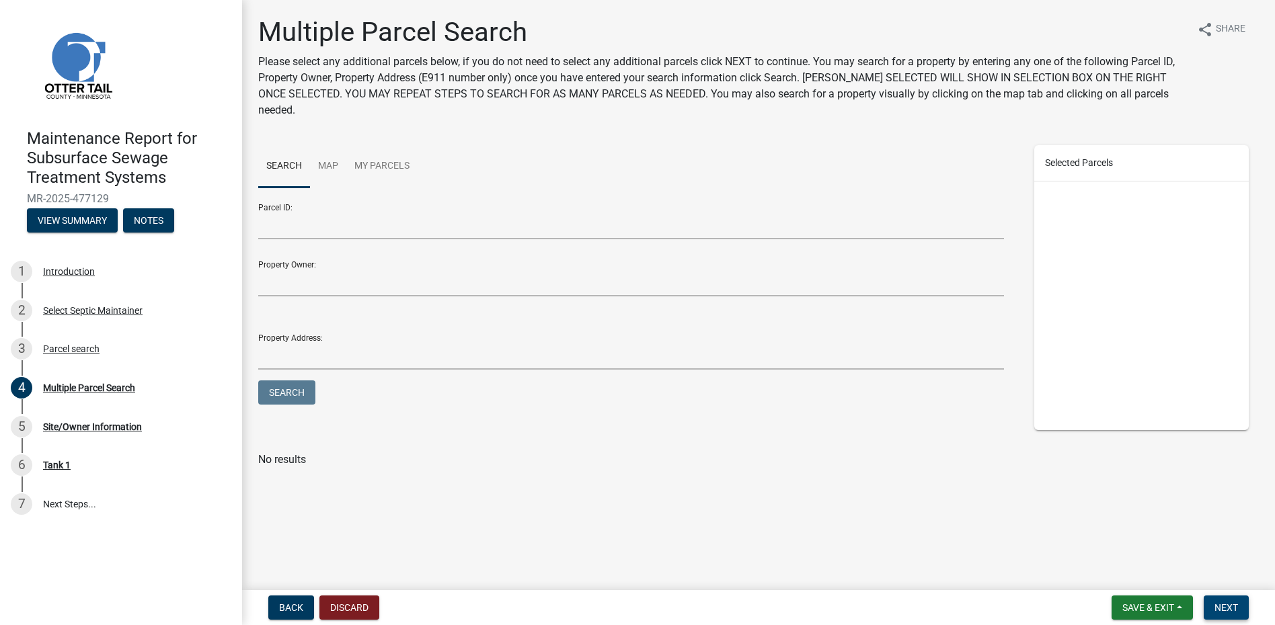
click at [1231, 606] on span "Next" at bounding box center [1226, 607] width 24 height 11
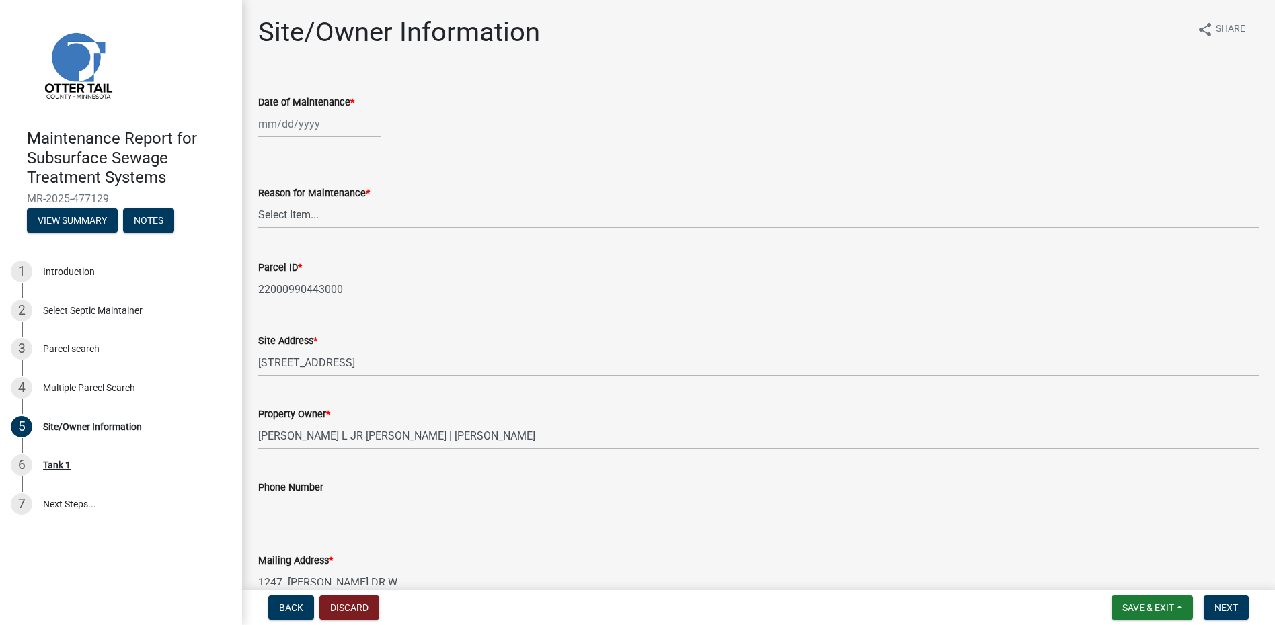
click at [288, 125] on div at bounding box center [319, 124] width 123 height 28
click at [274, 151] on span "Previous month" at bounding box center [272, 152] width 10 height 10
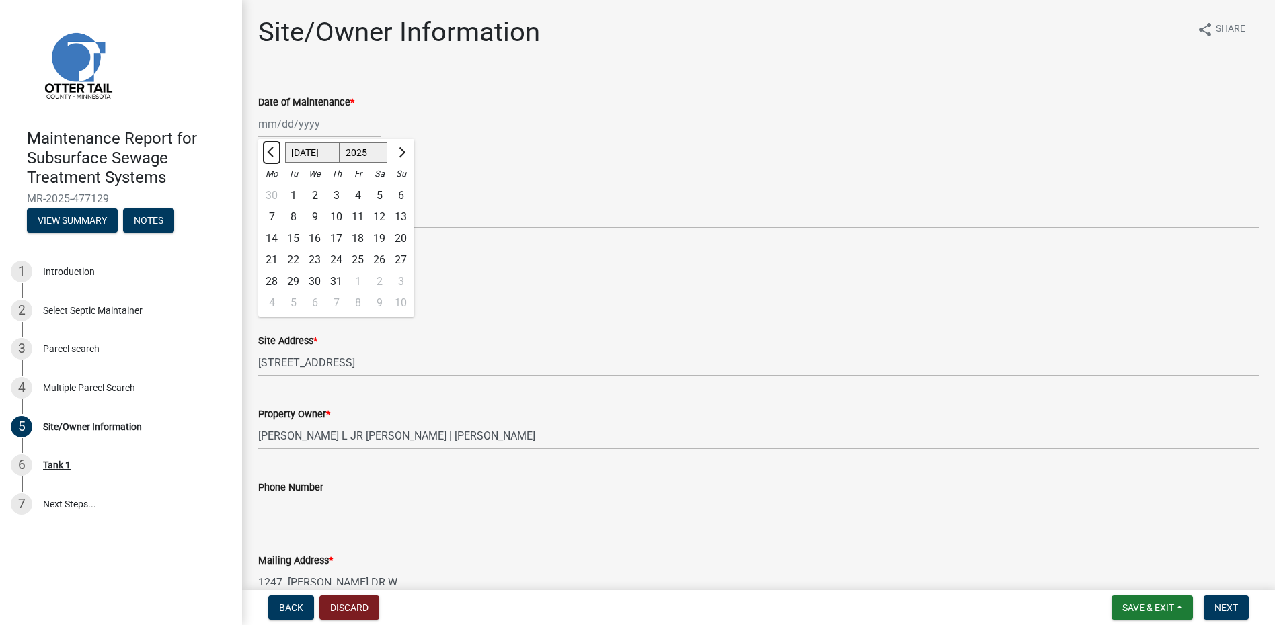
click at [274, 151] on span "Previous month" at bounding box center [272, 152] width 10 height 10
click at [339, 268] on div "19" at bounding box center [336, 260] width 22 height 22
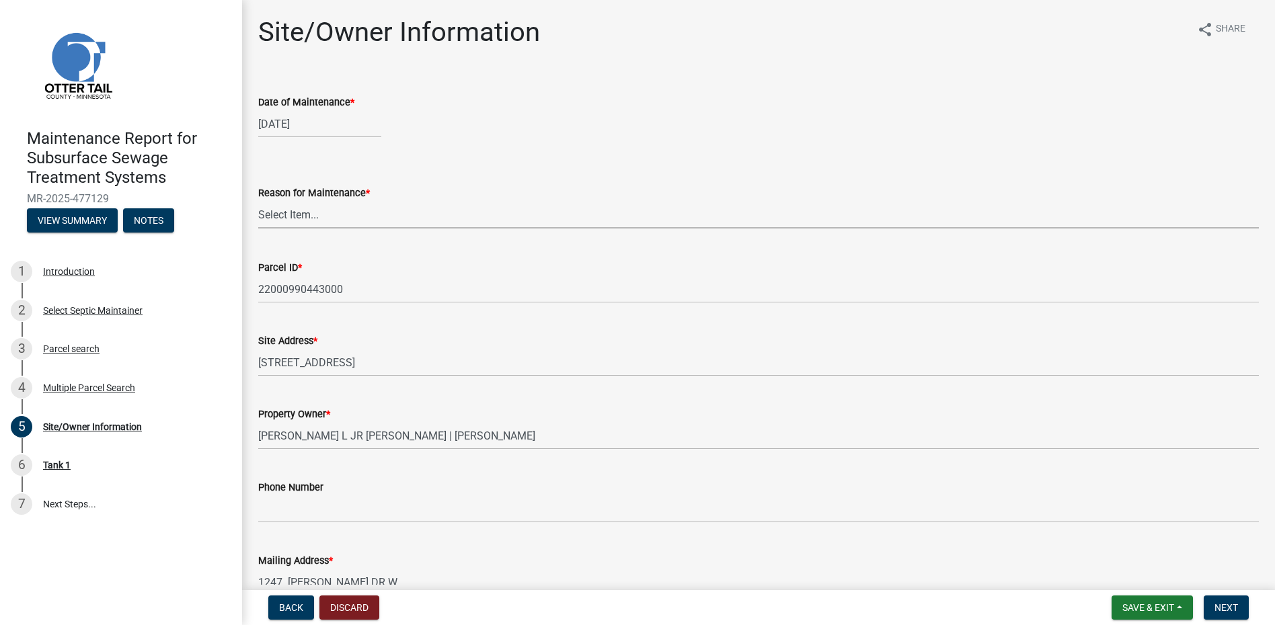
click at [333, 224] on select "Select Item... Called Routine Other" at bounding box center [758, 215] width 1000 height 28
click at [258, 201] on select "Select Item... Called Routine Other" at bounding box center [758, 215] width 1000 height 28
click at [324, 213] on select "Select Item... Called Routine Other" at bounding box center [758, 215] width 1000 height 28
click at [258, 201] on select "Select Item... Called Routine Other" at bounding box center [758, 215] width 1000 height 28
click at [1224, 605] on span "Next" at bounding box center [1226, 607] width 24 height 11
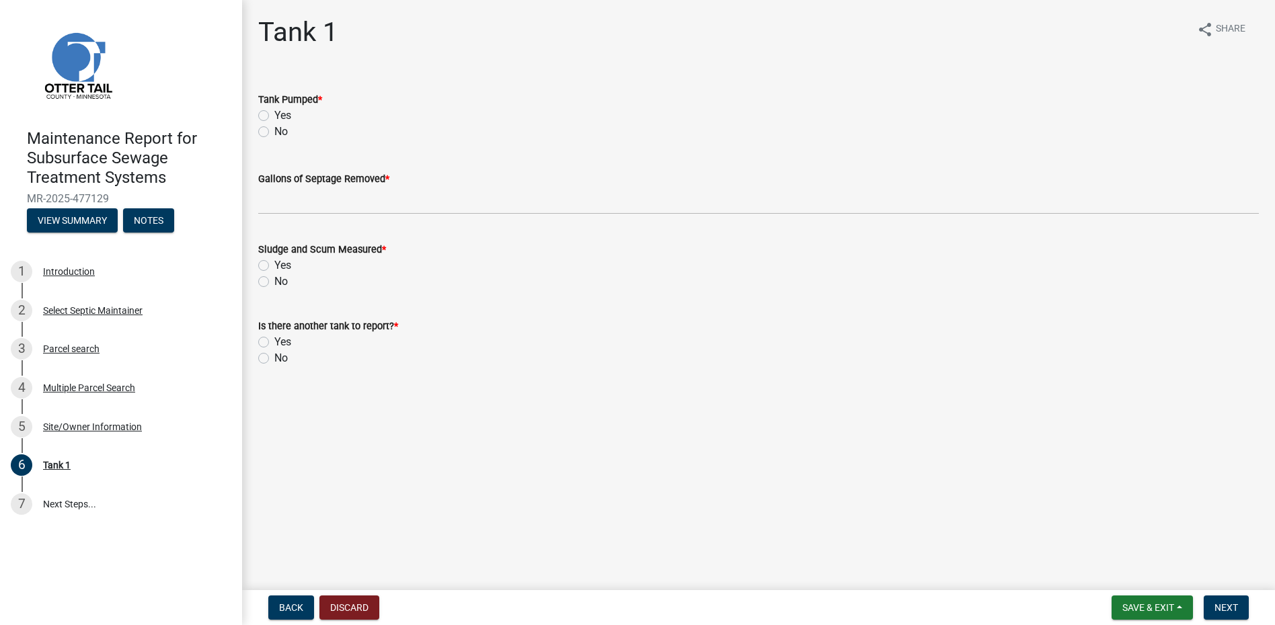
click at [284, 118] on label "Yes" at bounding box center [282, 116] width 17 height 16
click at [283, 116] on input "Yes" at bounding box center [278, 112] width 9 height 9
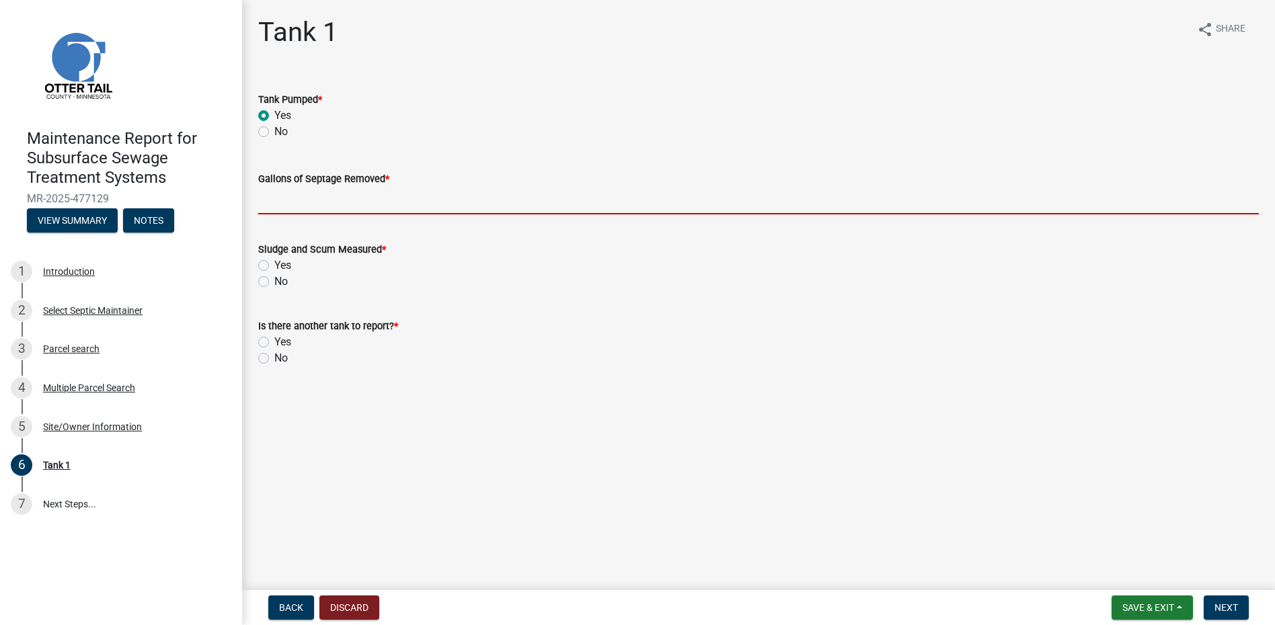
click at [293, 196] on input "Gallons of Septage Removed *" at bounding box center [758, 201] width 1000 height 28
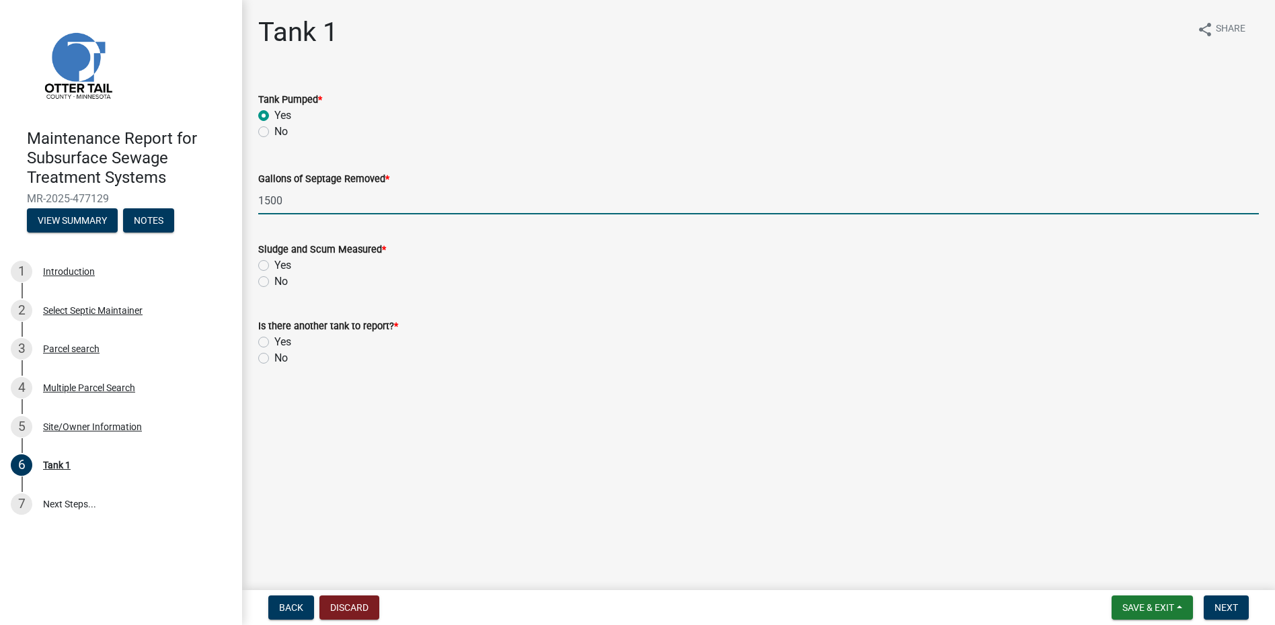
click at [274, 280] on label "No" at bounding box center [280, 282] width 13 height 16
click at [274, 280] on input "No" at bounding box center [278, 278] width 9 height 9
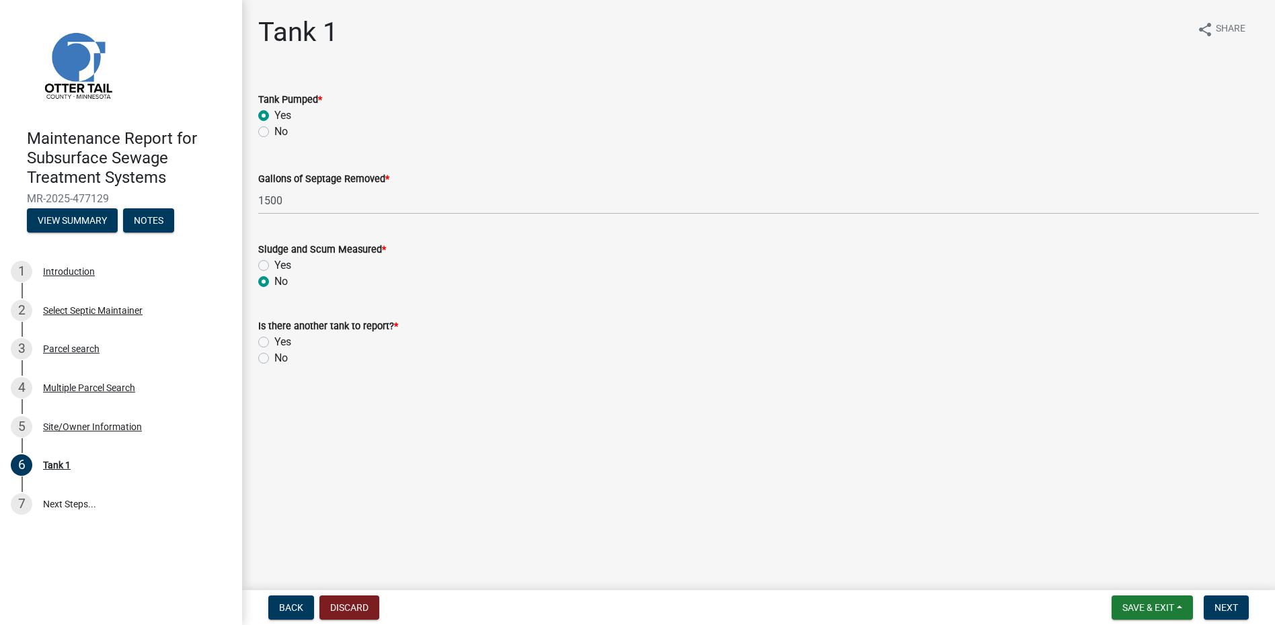
click at [266, 364] on div "No" at bounding box center [758, 358] width 1000 height 16
click at [274, 357] on label "No" at bounding box center [280, 358] width 13 height 16
click at [274, 357] on input "No" at bounding box center [278, 354] width 9 height 9
click at [1224, 604] on span "Next" at bounding box center [1226, 607] width 24 height 11
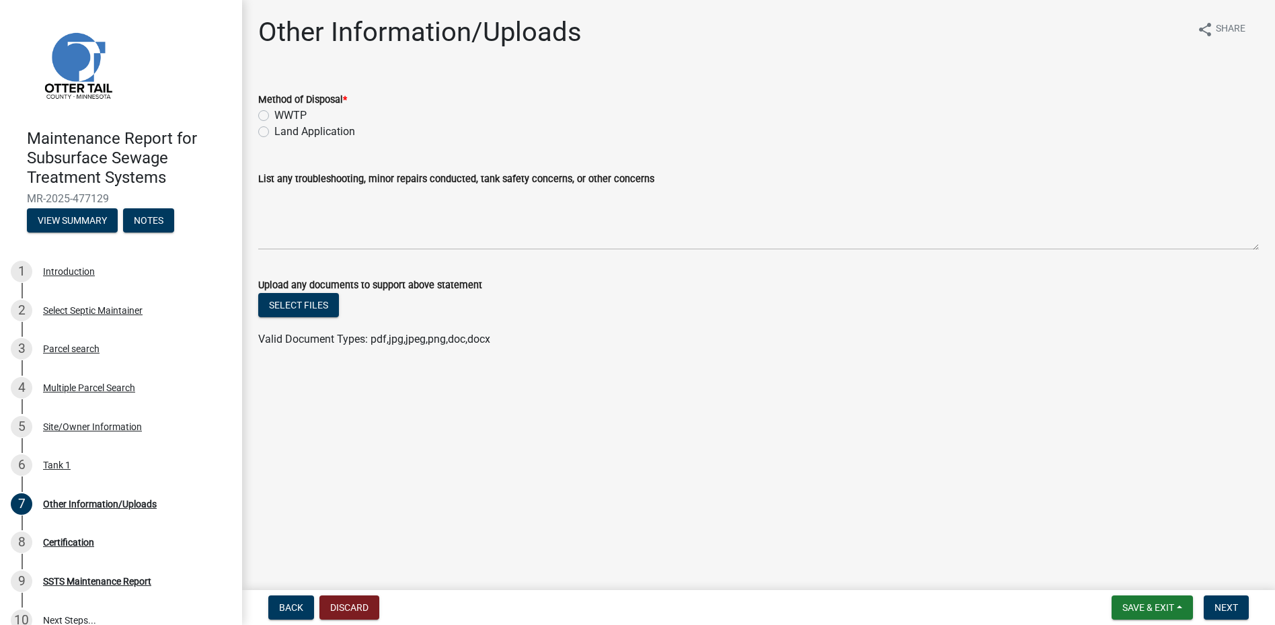
click at [302, 134] on label "Land Application" at bounding box center [314, 132] width 81 height 16
click at [283, 132] on input "Land Application" at bounding box center [278, 128] width 9 height 9
click at [1214, 600] on button "Next" at bounding box center [1226, 608] width 45 height 24
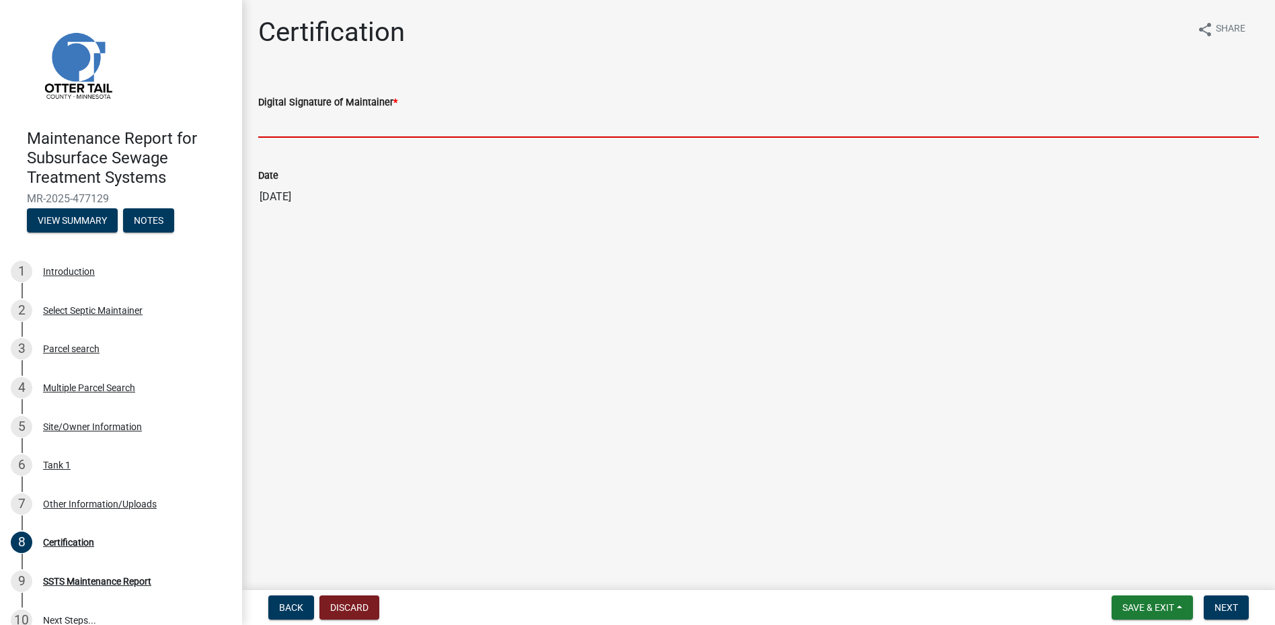
click at [354, 118] on input "Digital Signature of Maintainer *" at bounding box center [758, 124] width 1000 height 28
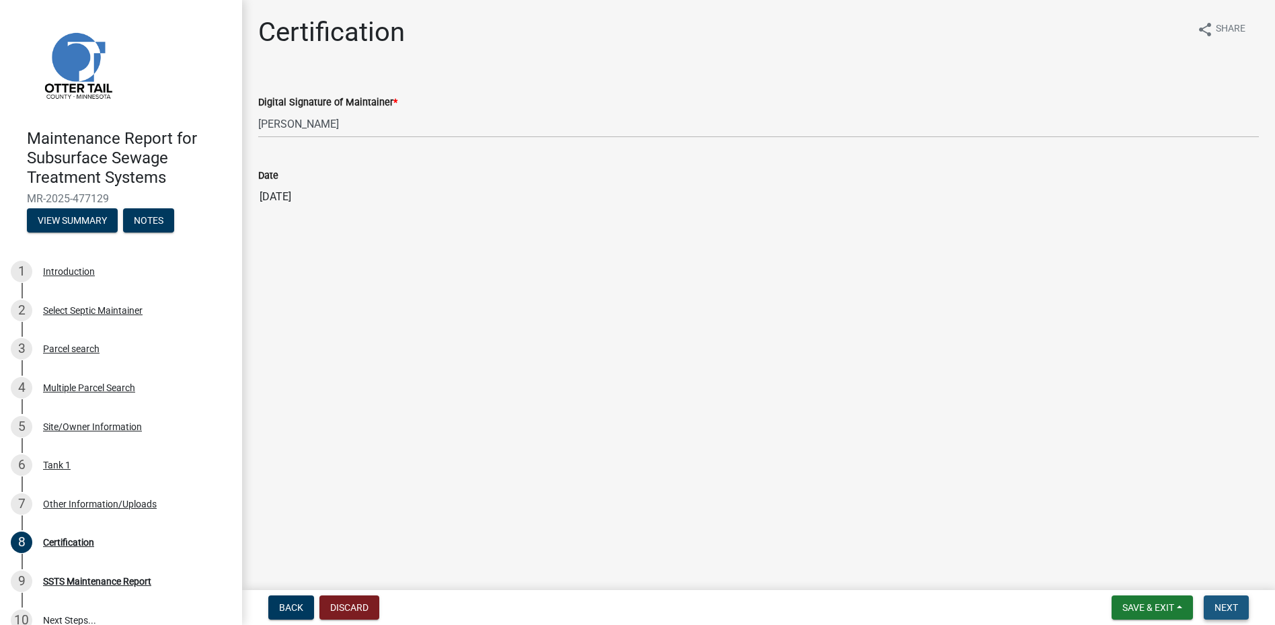
click at [1228, 606] on span "Next" at bounding box center [1226, 607] width 24 height 11
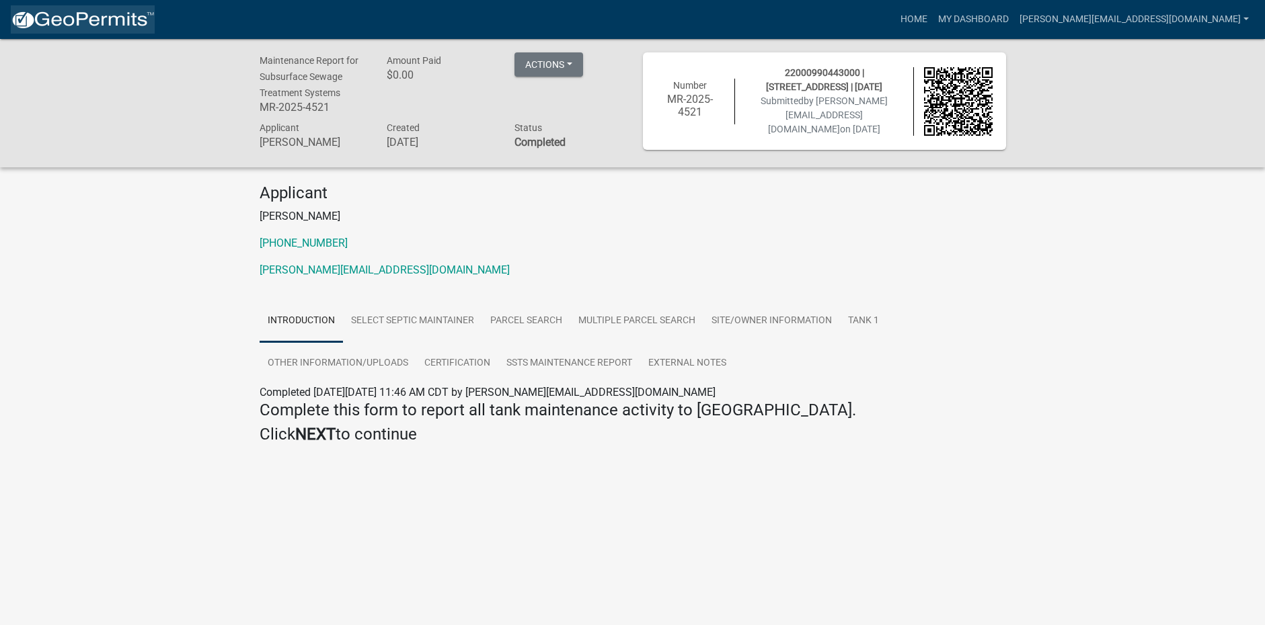
click at [63, 19] on img at bounding box center [83, 20] width 144 height 20
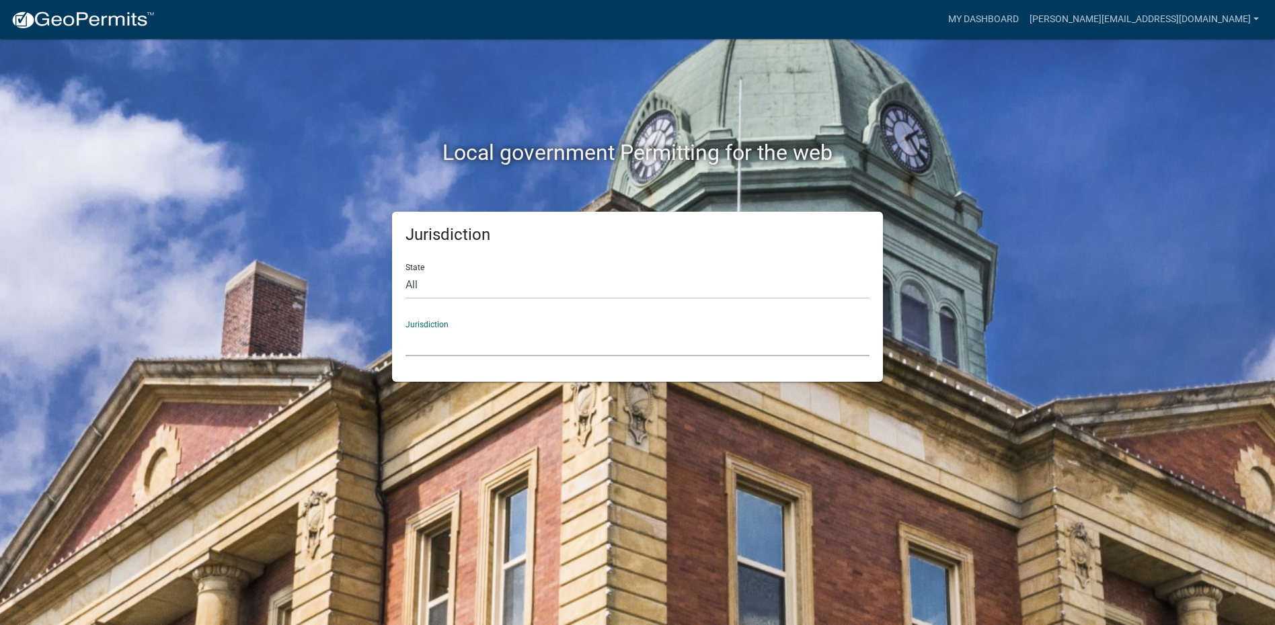
click at [471, 342] on select "[GEOGRAPHIC_DATA], [US_STATE] [GEOGRAPHIC_DATA], [US_STATE][PERSON_NAME][GEOGRA…" at bounding box center [637, 343] width 464 height 28
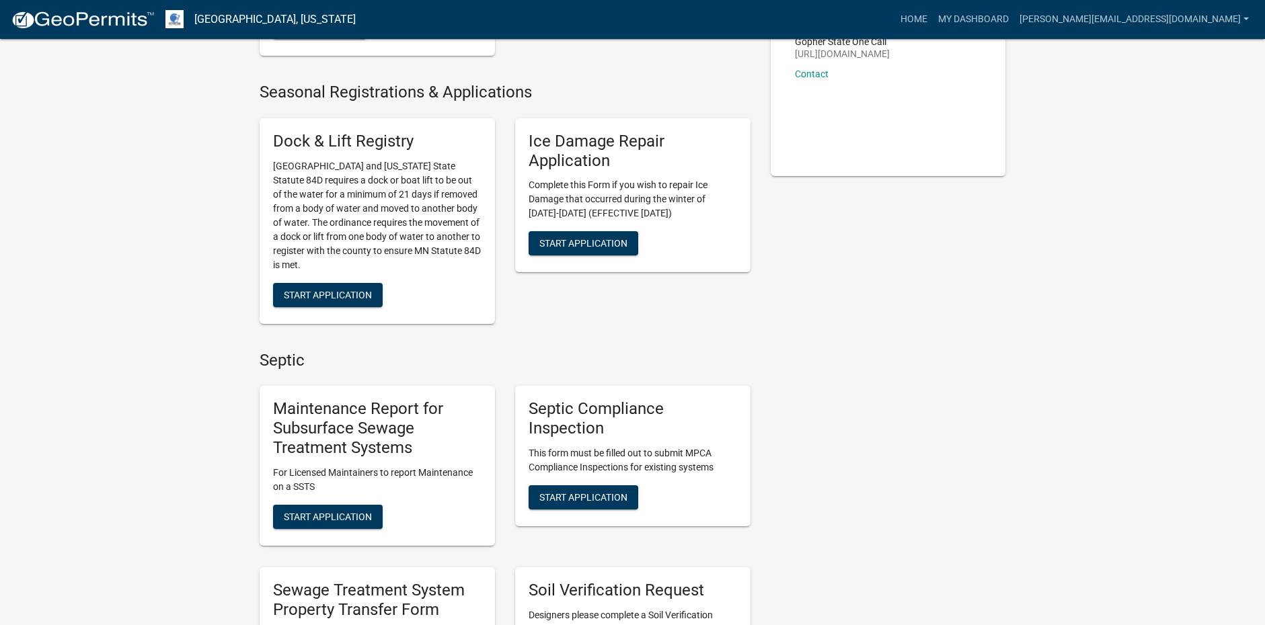
scroll to position [269, 0]
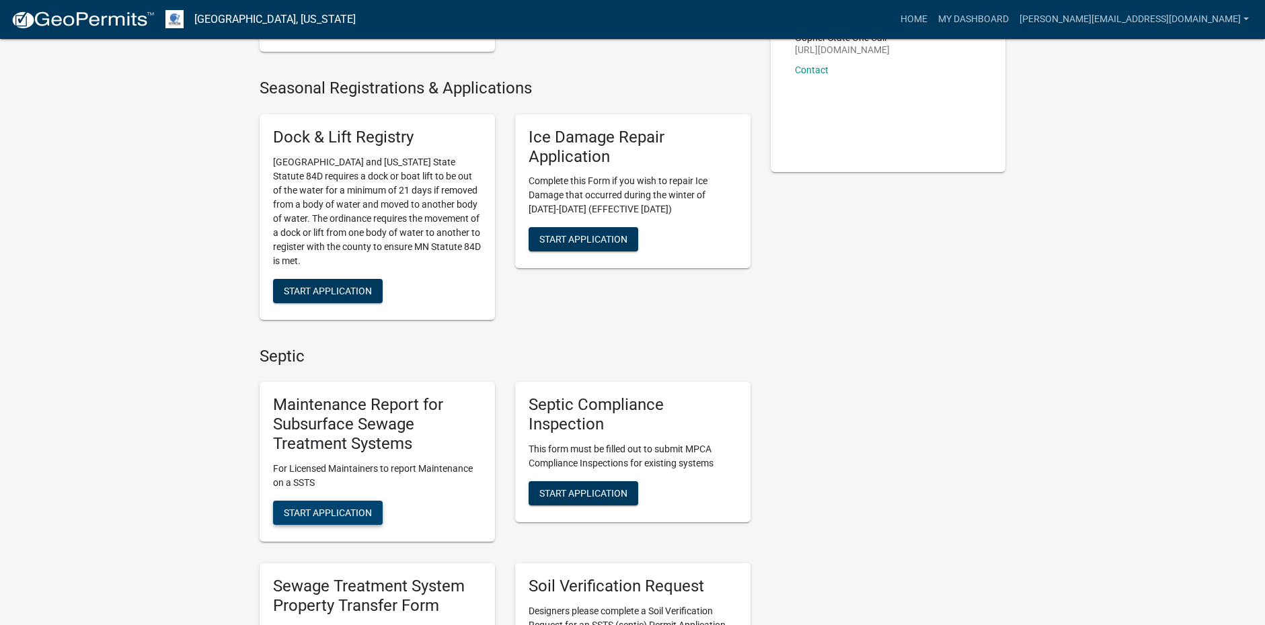
click at [325, 510] on span "Start Application" at bounding box center [328, 512] width 88 height 11
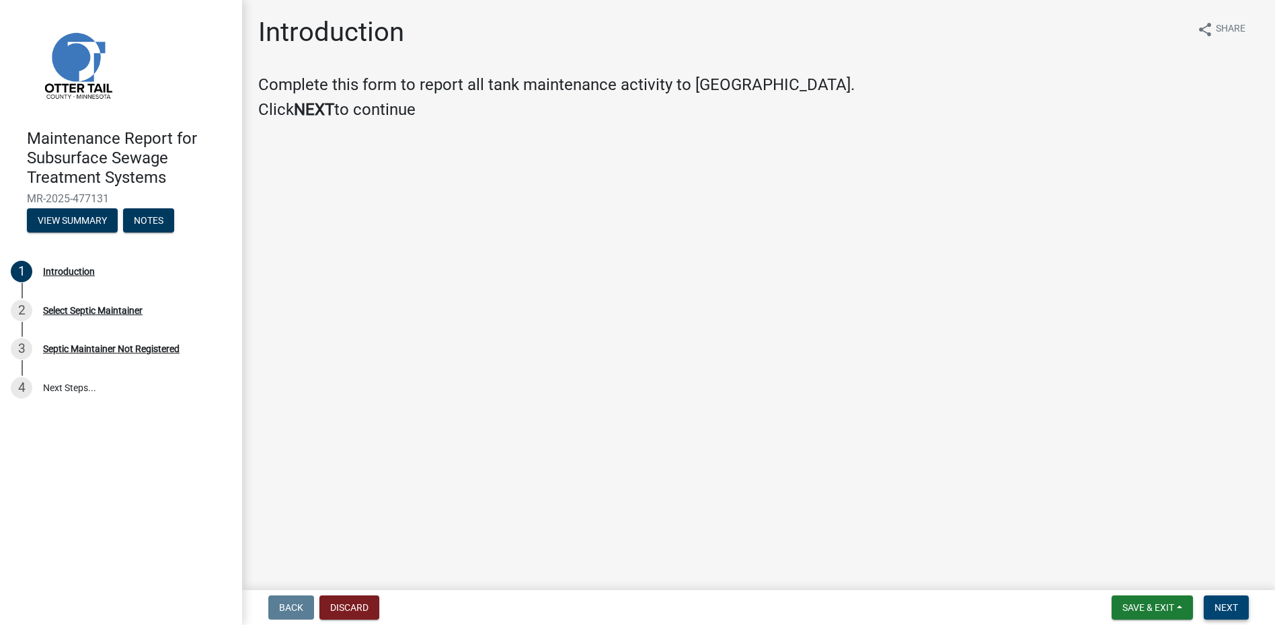
click at [1234, 605] on span "Next" at bounding box center [1226, 607] width 24 height 11
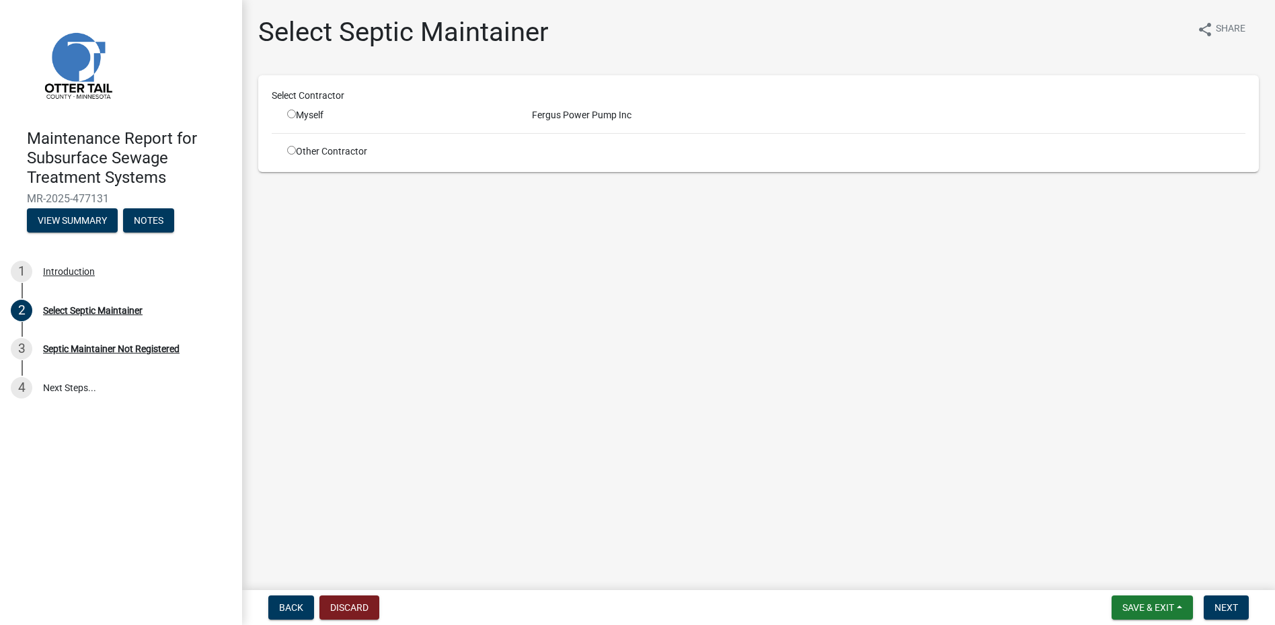
click at [290, 111] on input "radio" at bounding box center [291, 114] width 9 height 9
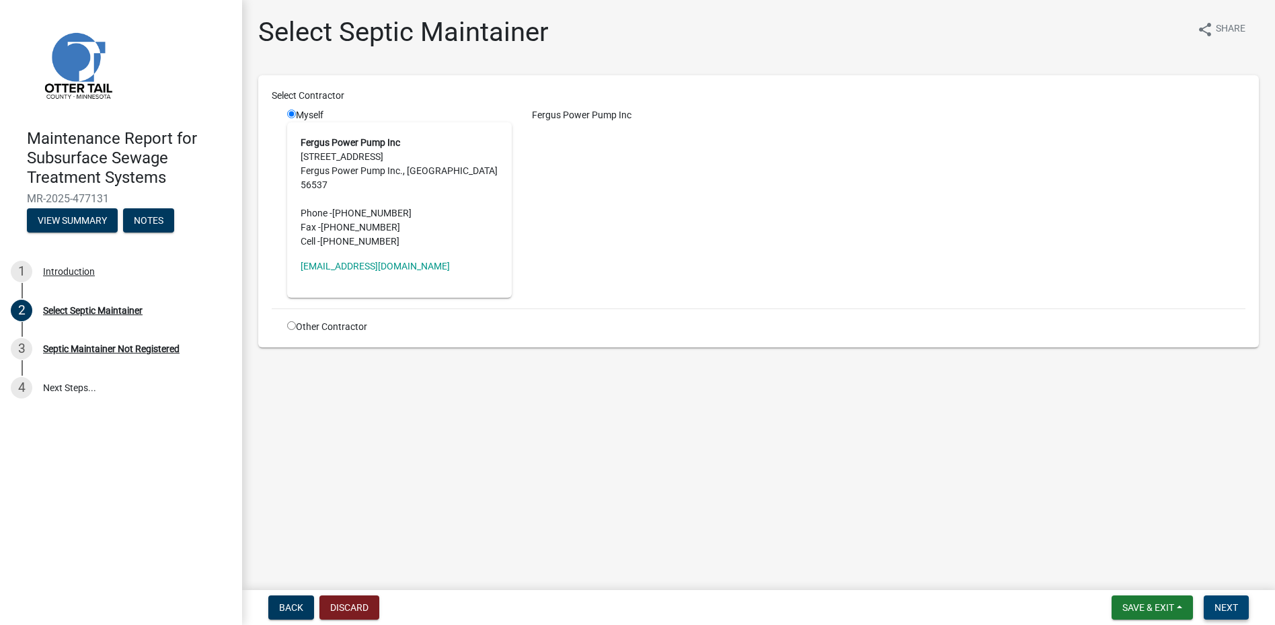
click at [1232, 610] on span "Next" at bounding box center [1226, 607] width 24 height 11
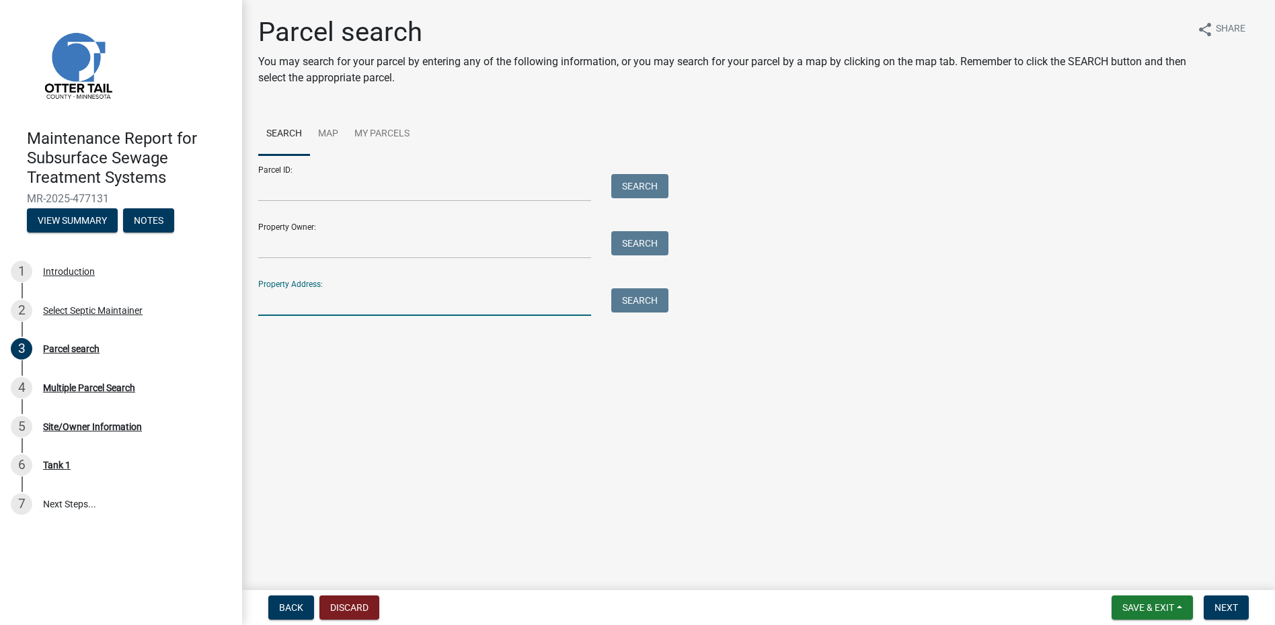
click at [327, 305] on input "Property Address:" at bounding box center [424, 302] width 333 height 28
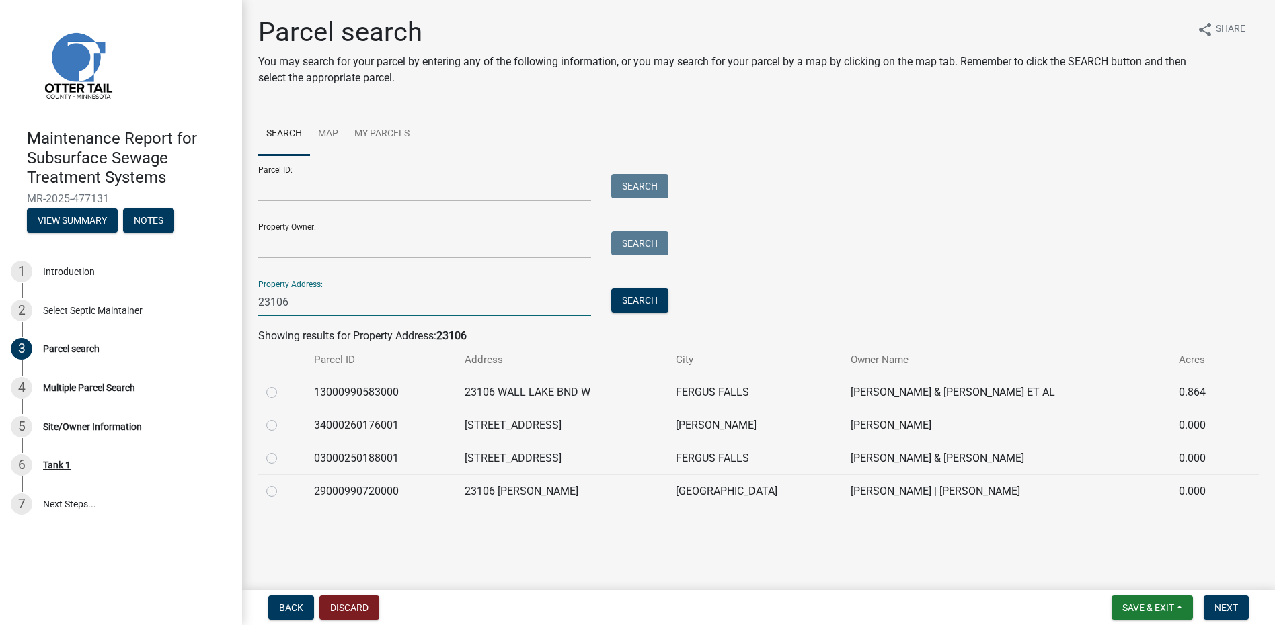
click at [282, 385] on label at bounding box center [282, 385] width 0 height 0
click at [282, 391] on input "radio" at bounding box center [286, 389] width 9 height 9
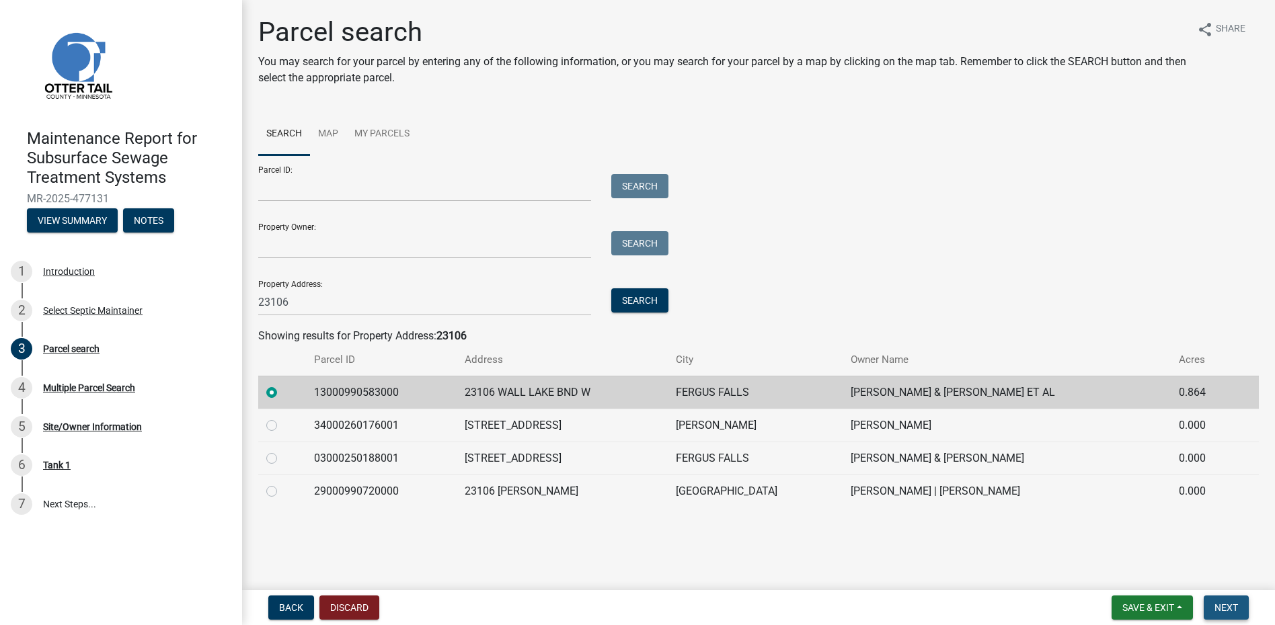
click at [1230, 604] on span "Next" at bounding box center [1226, 607] width 24 height 11
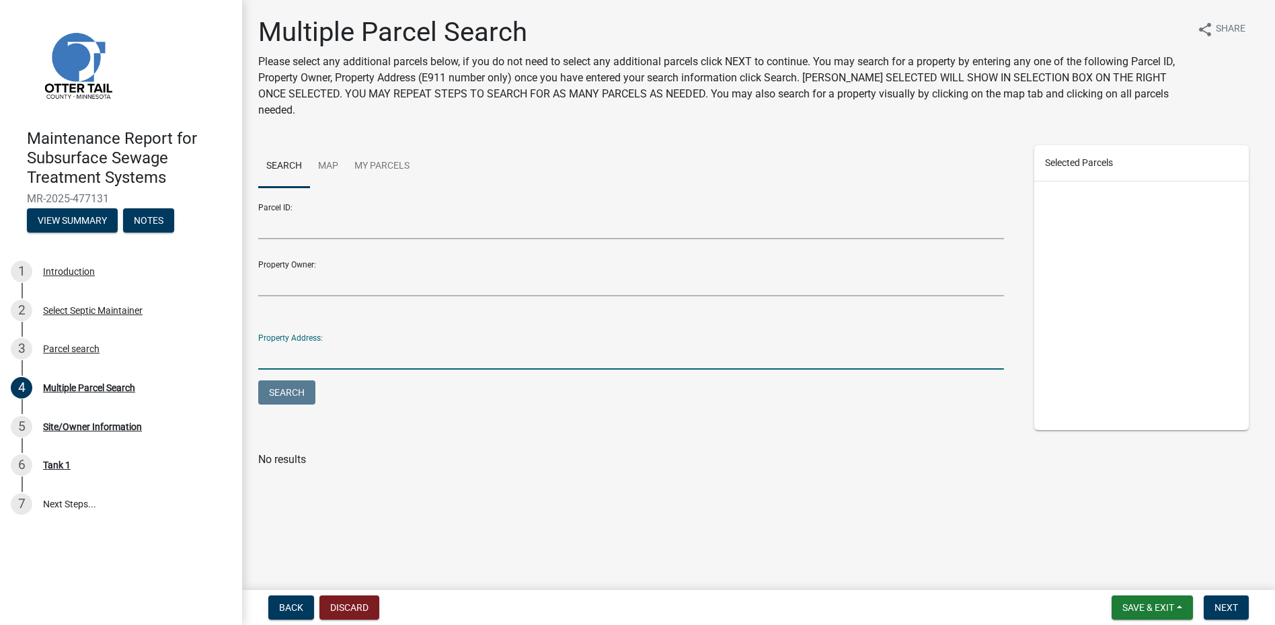
click at [351, 348] on input "Property Address:" at bounding box center [631, 356] width 746 height 28
click at [1213, 600] on button "Next" at bounding box center [1226, 608] width 45 height 24
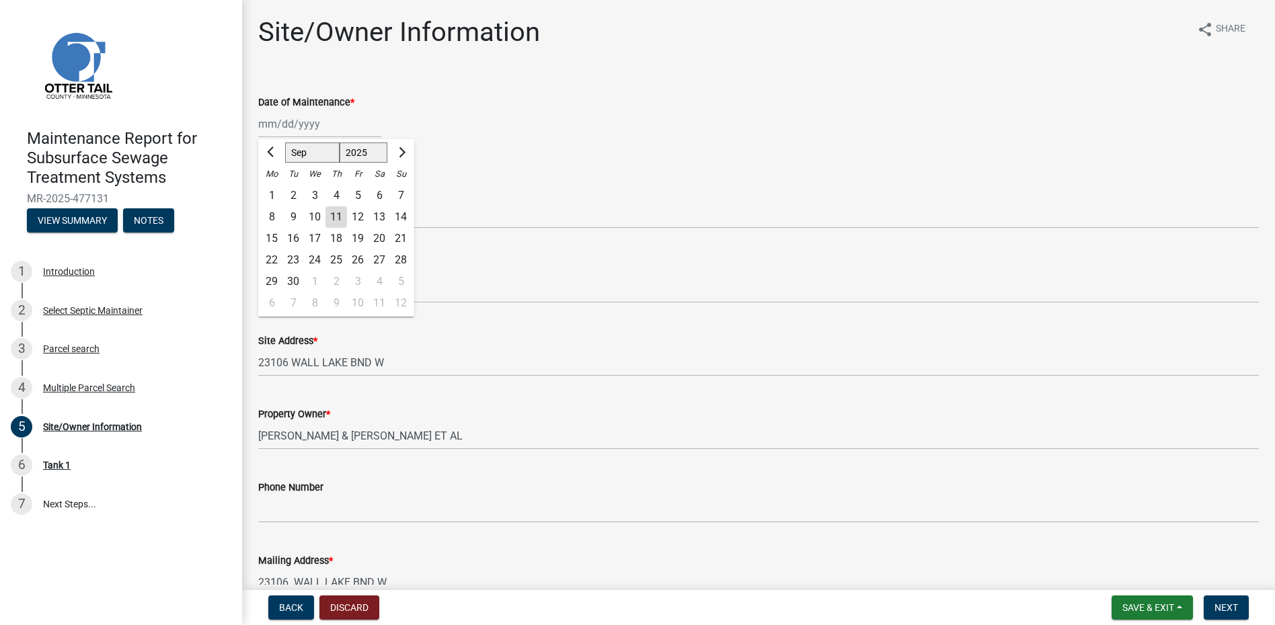
click at [319, 127] on div "[PERSON_NAME] Feb Mar Apr [PERSON_NAME][DATE] Oct Nov [DATE] 1526 1527 1528 152…" at bounding box center [319, 124] width 123 height 28
click at [276, 156] on button "Previous month" at bounding box center [272, 153] width 16 height 22
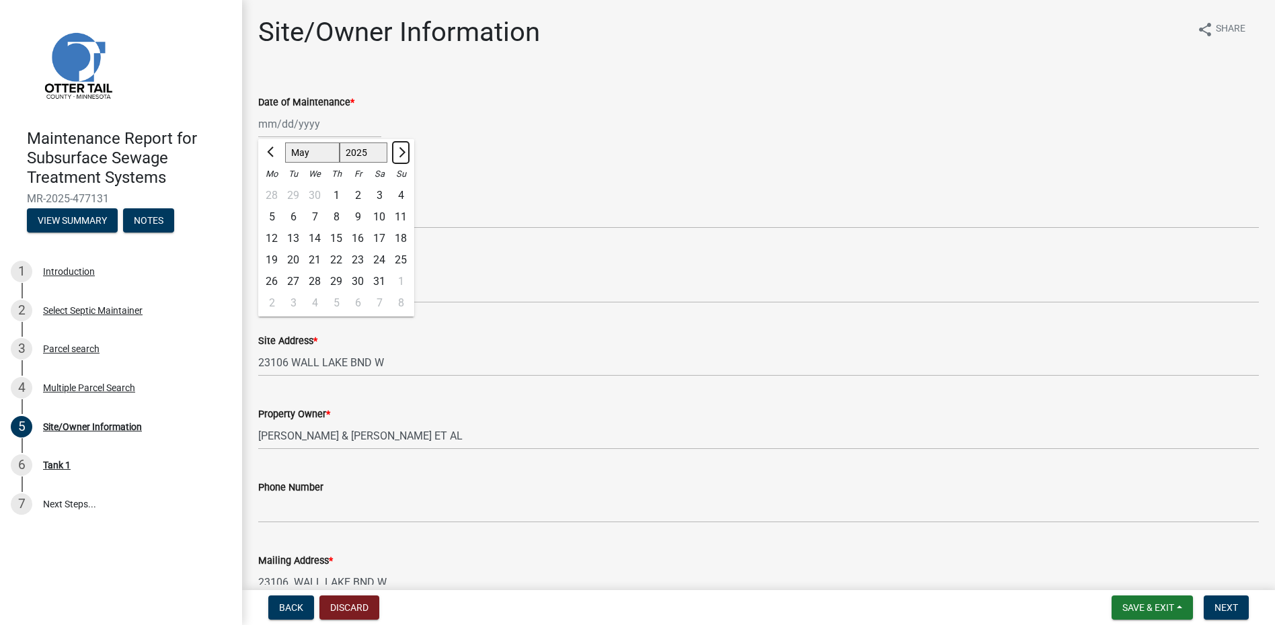
click at [402, 155] on span "Next month" at bounding box center [400, 152] width 10 height 10
click at [331, 260] on div "19" at bounding box center [336, 260] width 22 height 22
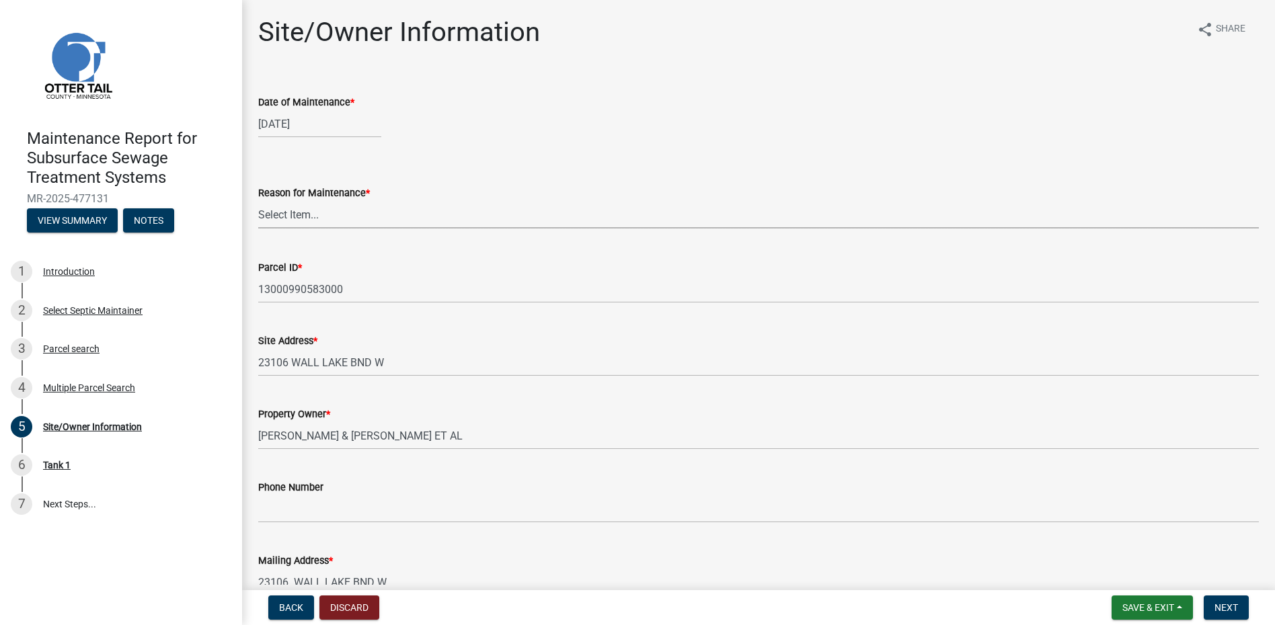
click at [330, 222] on select "Select Item... Called Routine Other" at bounding box center [758, 215] width 1000 height 28
click at [258, 201] on select "Select Item... Called Routine Other" at bounding box center [758, 215] width 1000 height 28
click at [1229, 607] on span "Next" at bounding box center [1226, 607] width 24 height 11
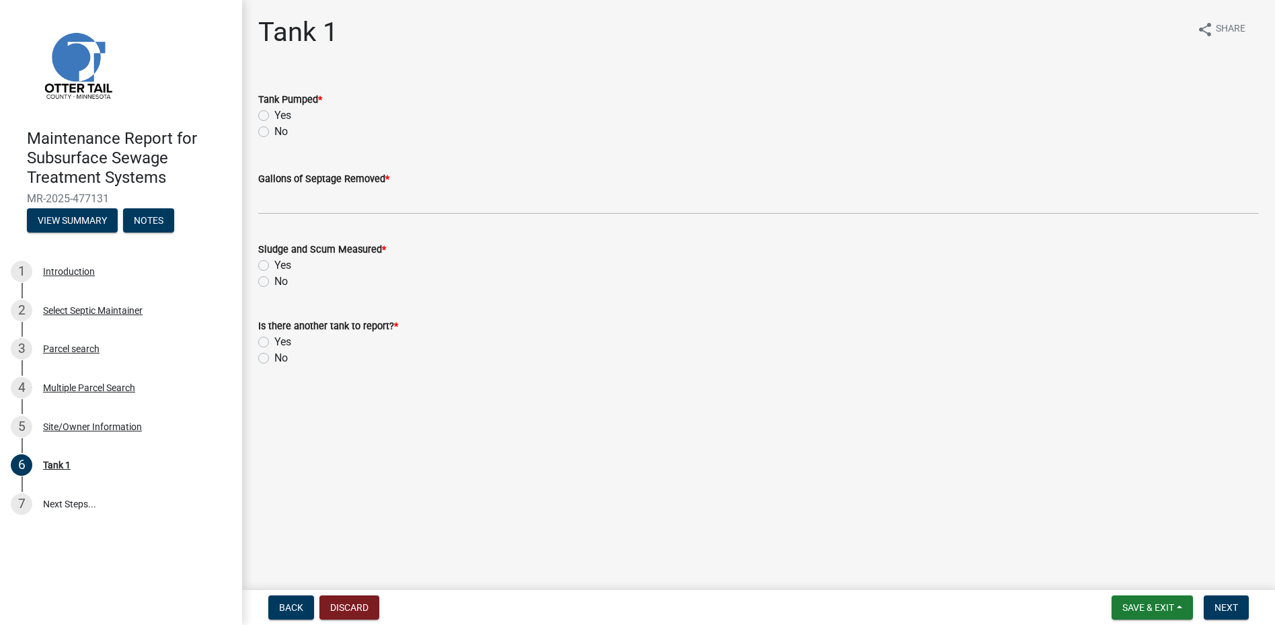
click at [274, 111] on label "Yes" at bounding box center [282, 116] width 17 height 16
click at [274, 111] on input "Yes" at bounding box center [278, 112] width 9 height 9
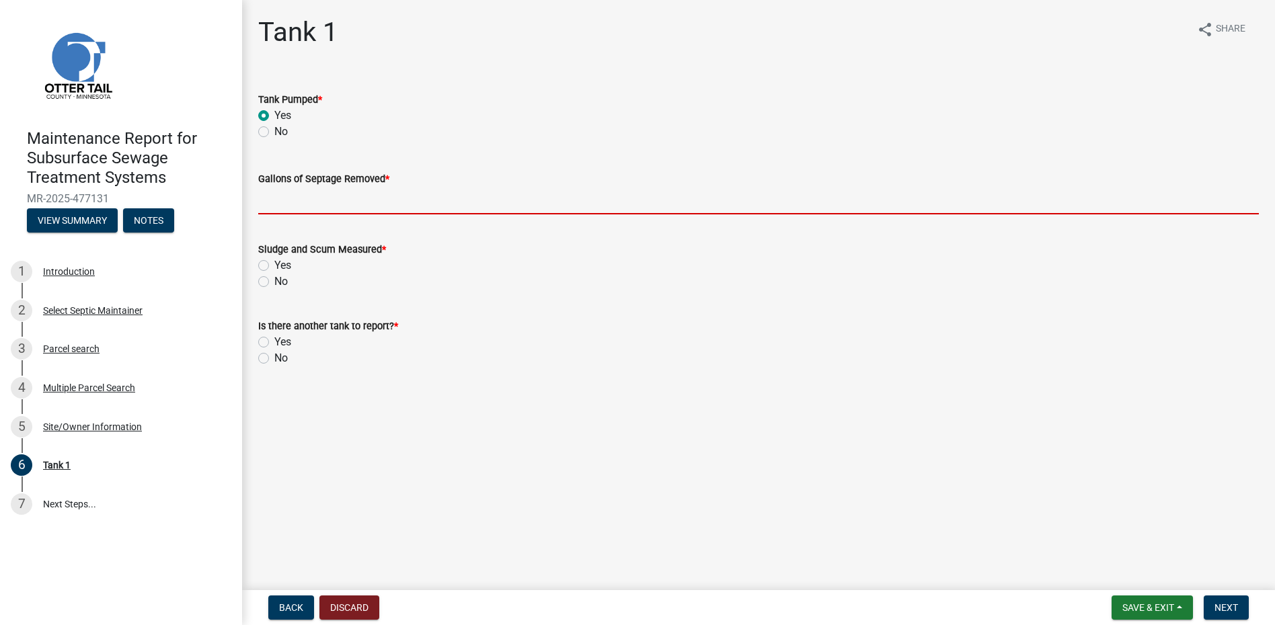
click at [274, 200] on input "Gallons of Septage Removed *" at bounding box center [758, 201] width 1000 height 28
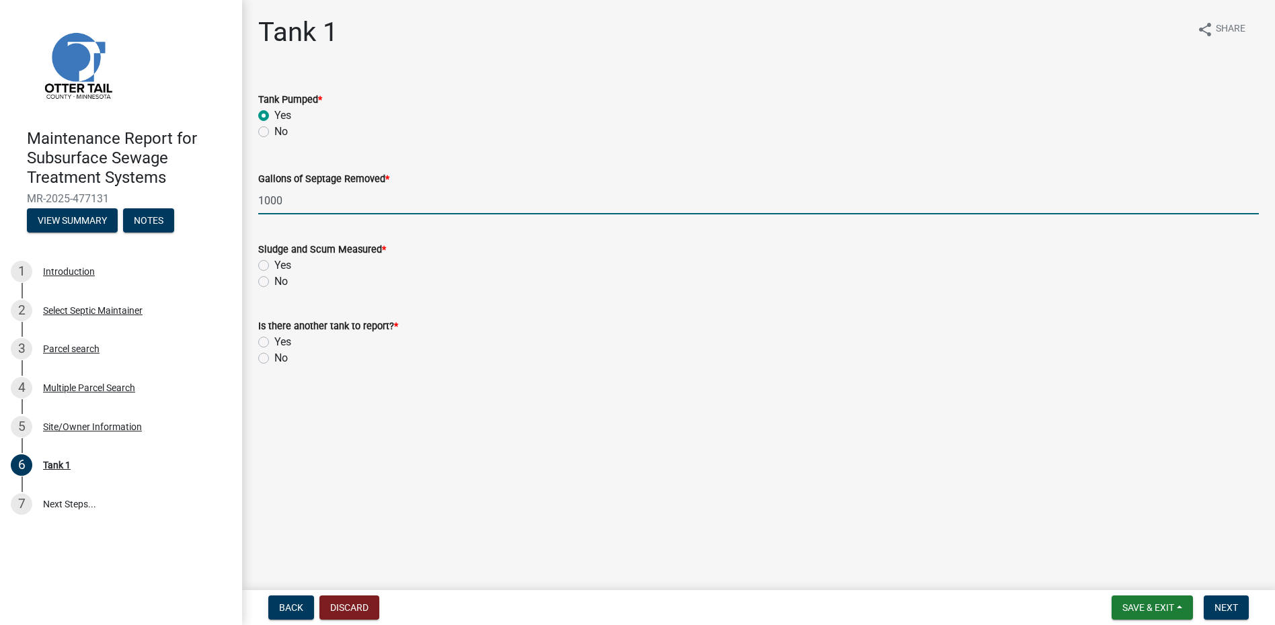
click at [274, 279] on label "No" at bounding box center [280, 282] width 13 height 16
click at [274, 279] on input "No" at bounding box center [278, 278] width 9 height 9
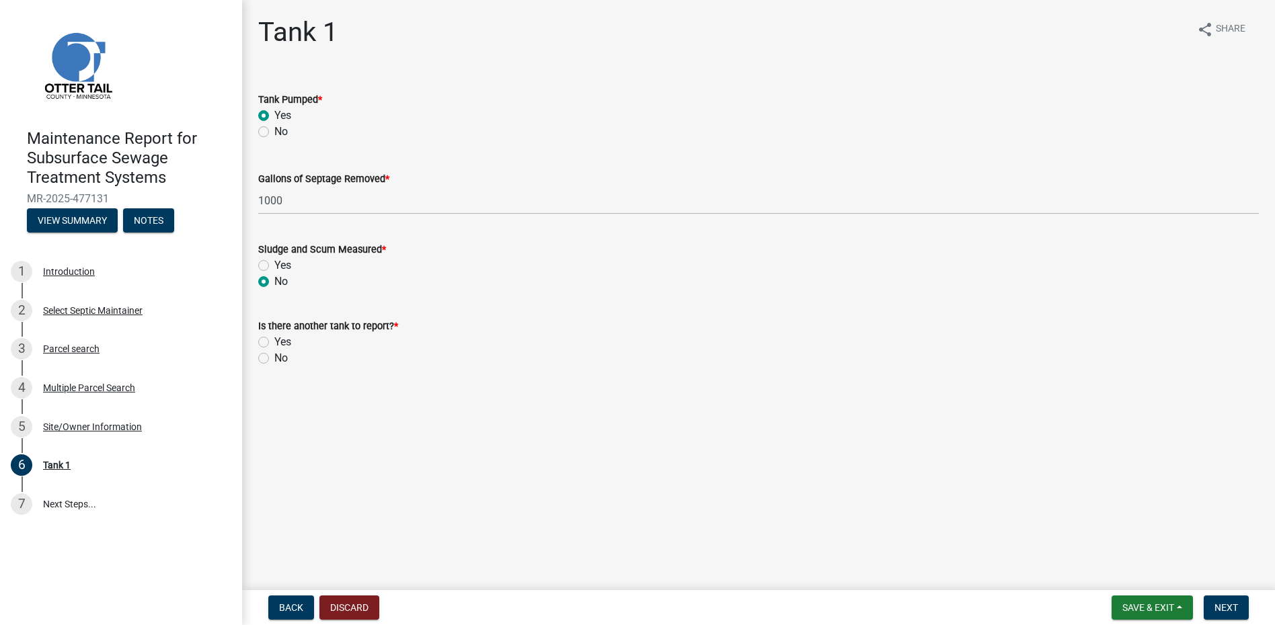
click at [274, 358] on label "No" at bounding box center [280, 358] width 13 height 16
click at [274, 358] on input "No" at bounding box center [278, 354] width 9 height 9
click at [1226, 608] on span "Next" at bounding box center [1226, 607] width 24 height 11
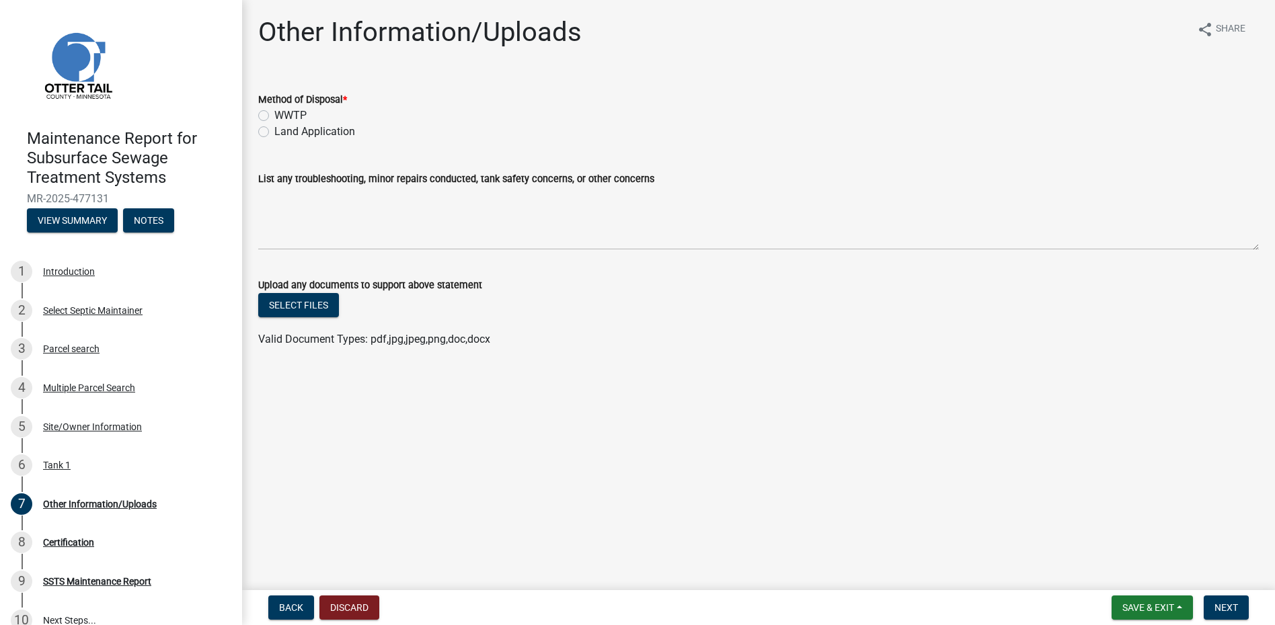
click at [332, 124] on label "Land Application" at bounding box center [314, 132] width 81 height 16
click at [283, 124] on input "Land Application" at bounding box center [278, 128] width 9 height 9
click at [1218, 603] on span "Next" at bounding box center [1226, 607] width 24 height 11
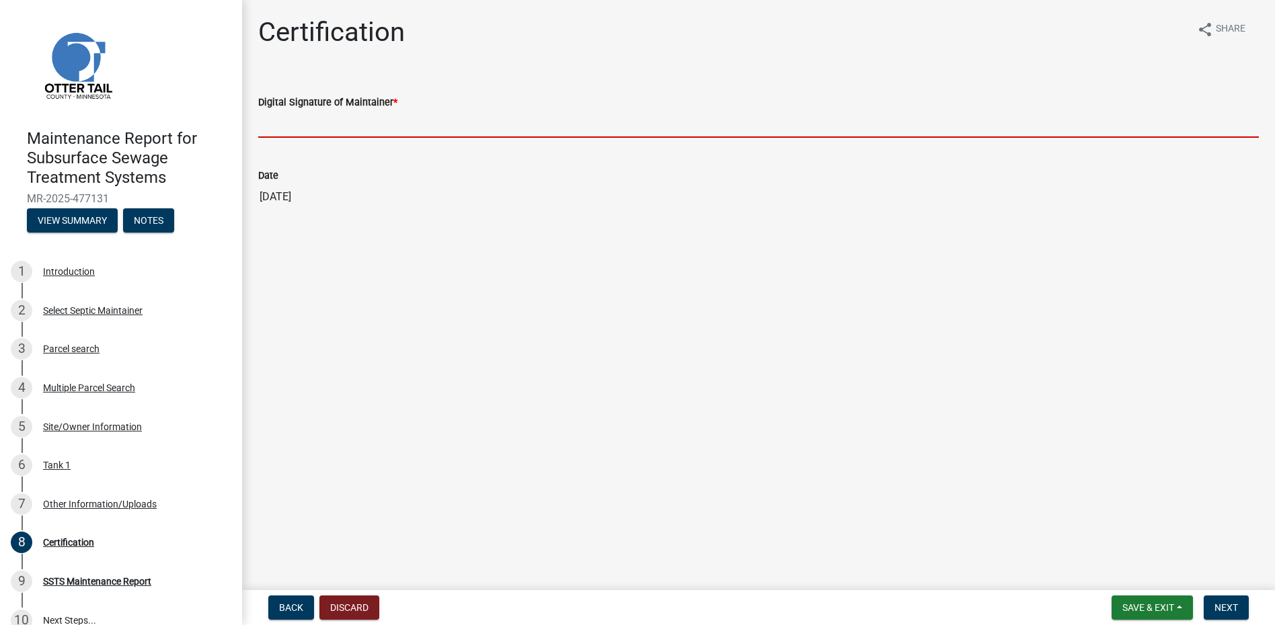
click at [331, 118] on input "Digital Signature of Maintainer *" at bounding box center [758, 124] width 1000 height 28
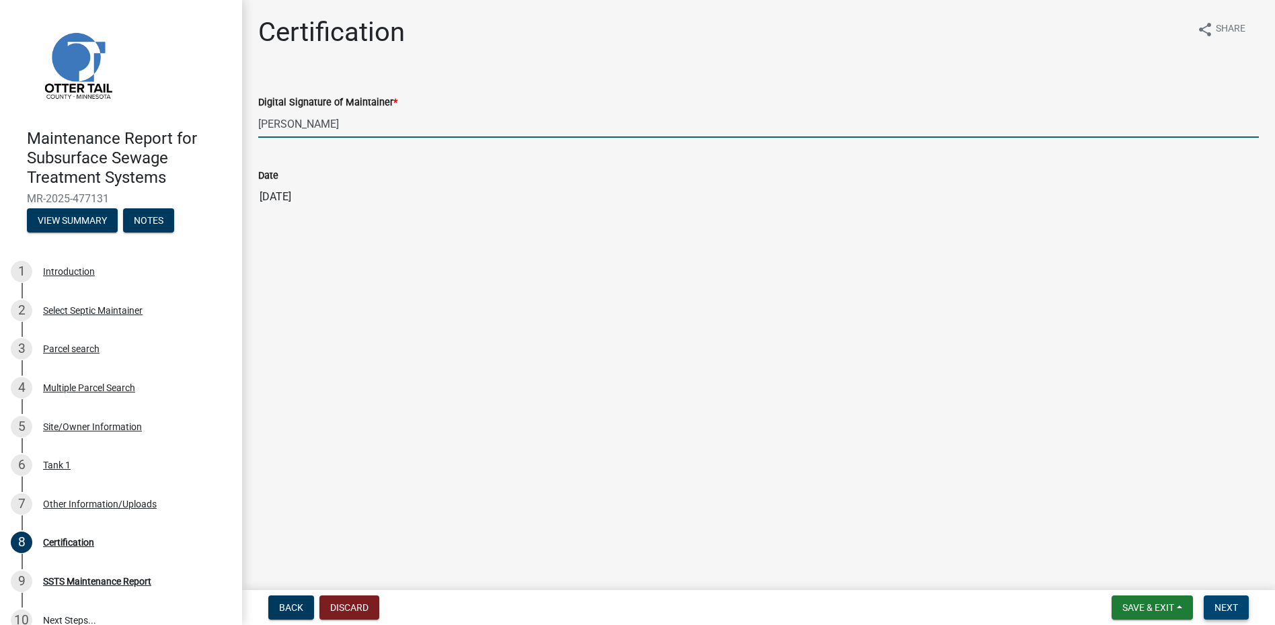
click at [1210, 599] on button "Next" at bounding box center [1226, 608] width 45 height 24
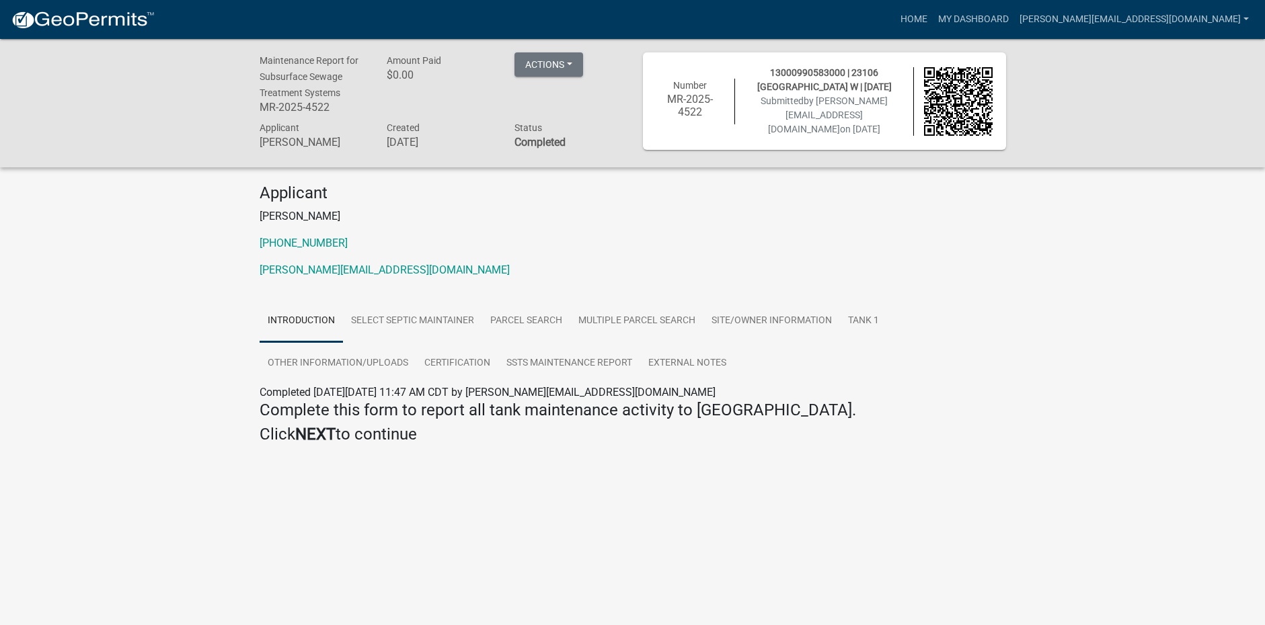
click at [106, 26] on img at bounding box center [83, 20] width 144 height 20
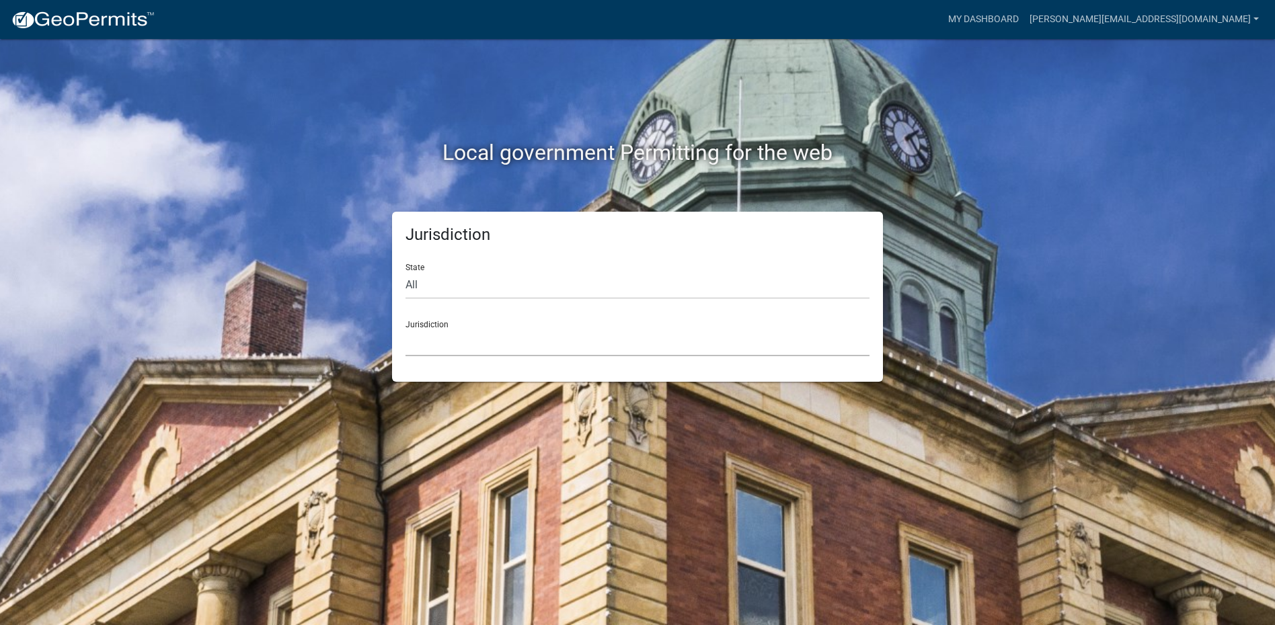
click at [483, 348] on select "[GEOGRAPHIC_DATA], [US_STATE] [GEOGRAPHIC_DATA], [US_STATE][PERSON_NAME][GEOGRA…" at bounding box center [637, 343] width 464 height 28
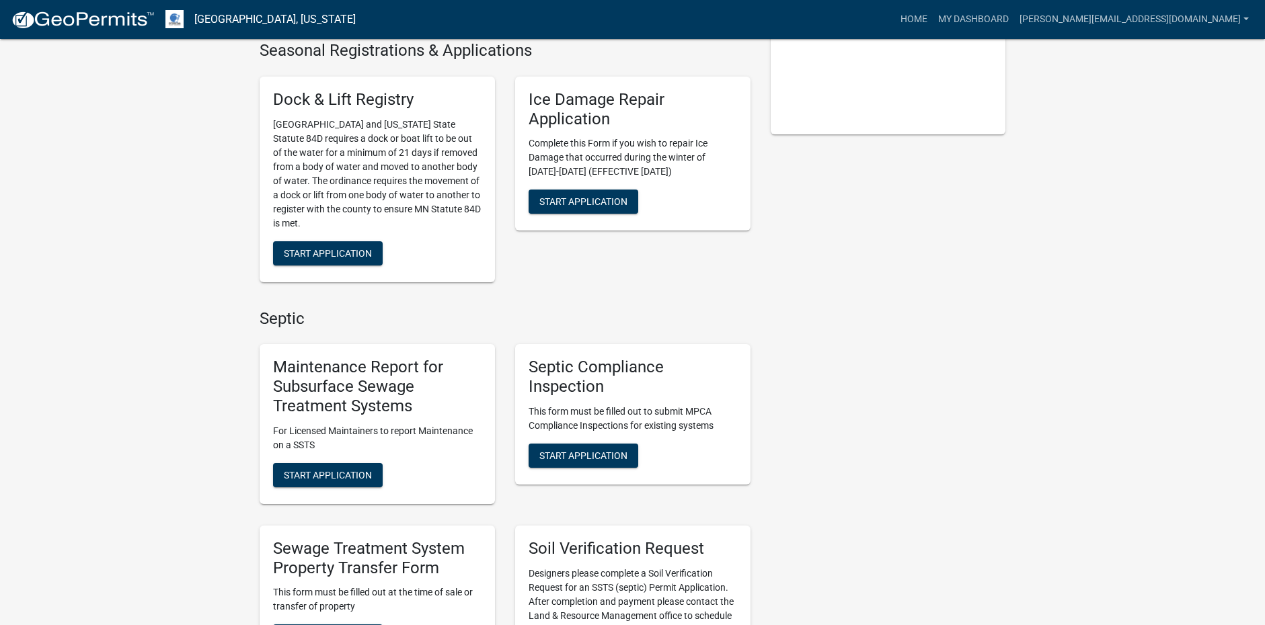
scroll to position [336, 0]
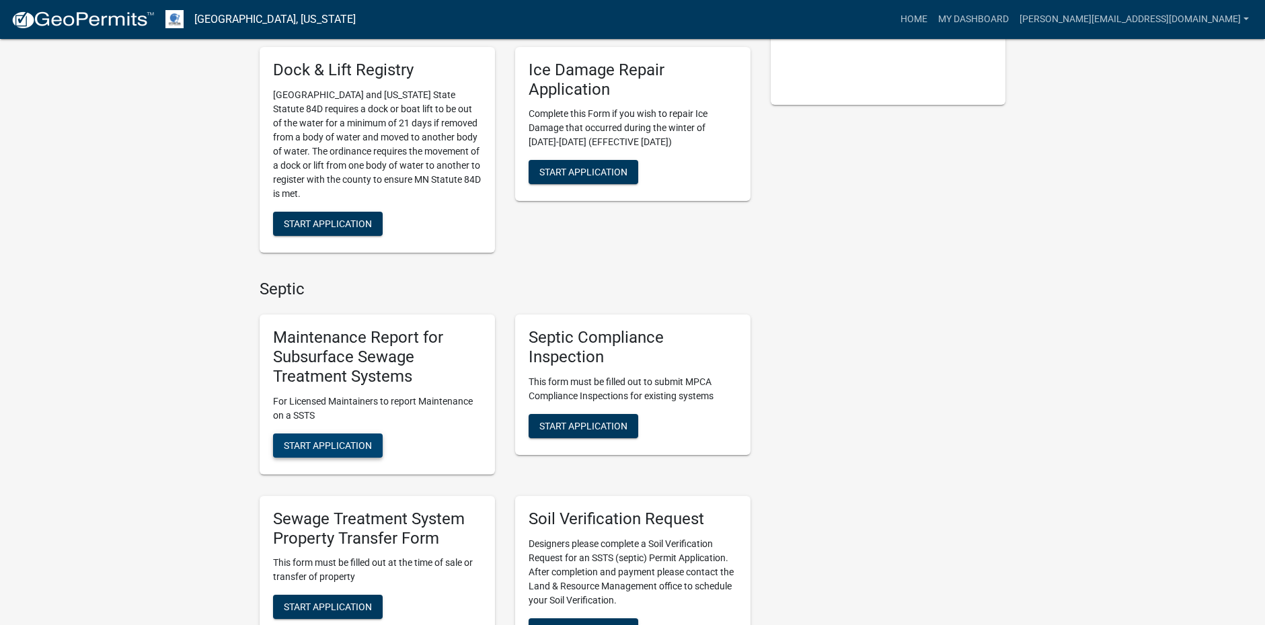
click at [335, 439] on button "Start Application" at bounding box center [328, 446] width 110 height 24
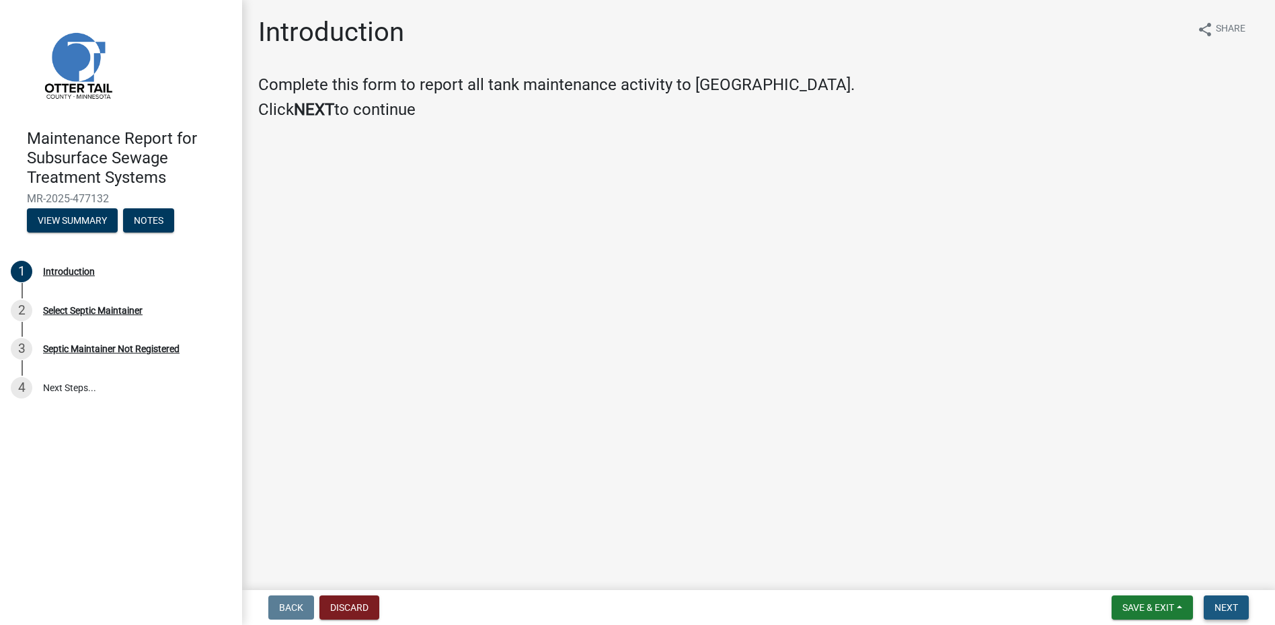
click at [1212, 607] on button "Next" at bounding box center [1226, 608] width 45 height 24
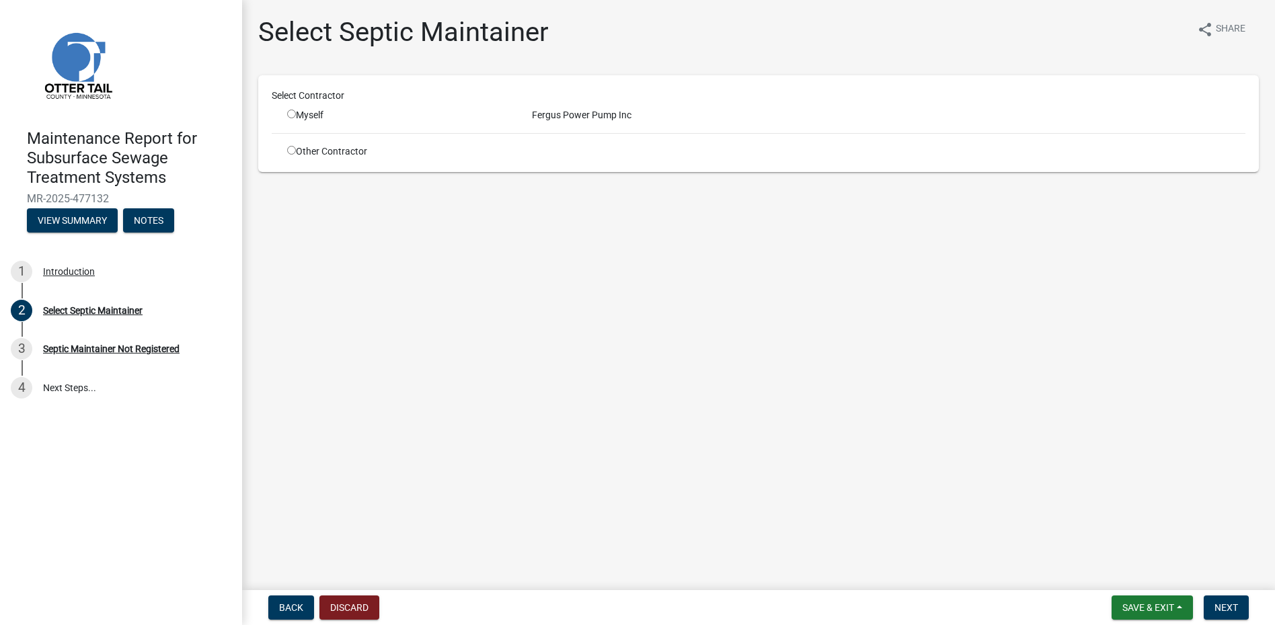
click at [299, 113] on div "Myself" at bounding box center [399, 115] width 225 height 14
click at [294, 113] on input "radio" at bounding box center [291, 114] width 9 height 9
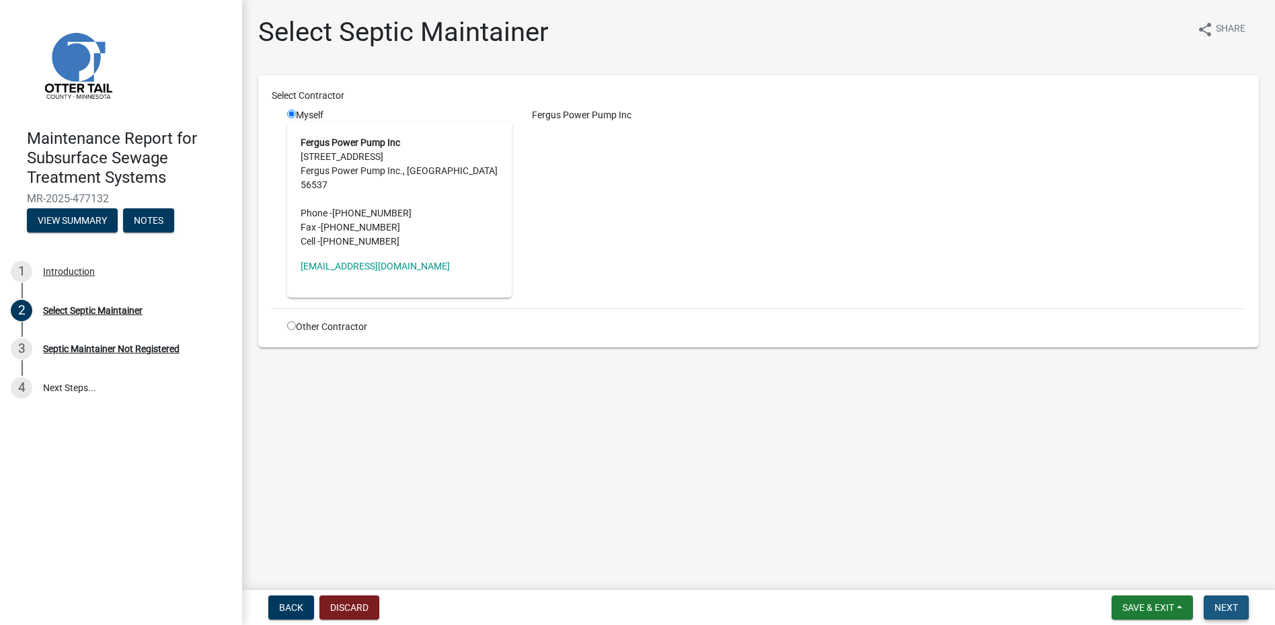
click at [1231, 603] on span "Next" at bounding box center [1226, 607] width 24 height 11
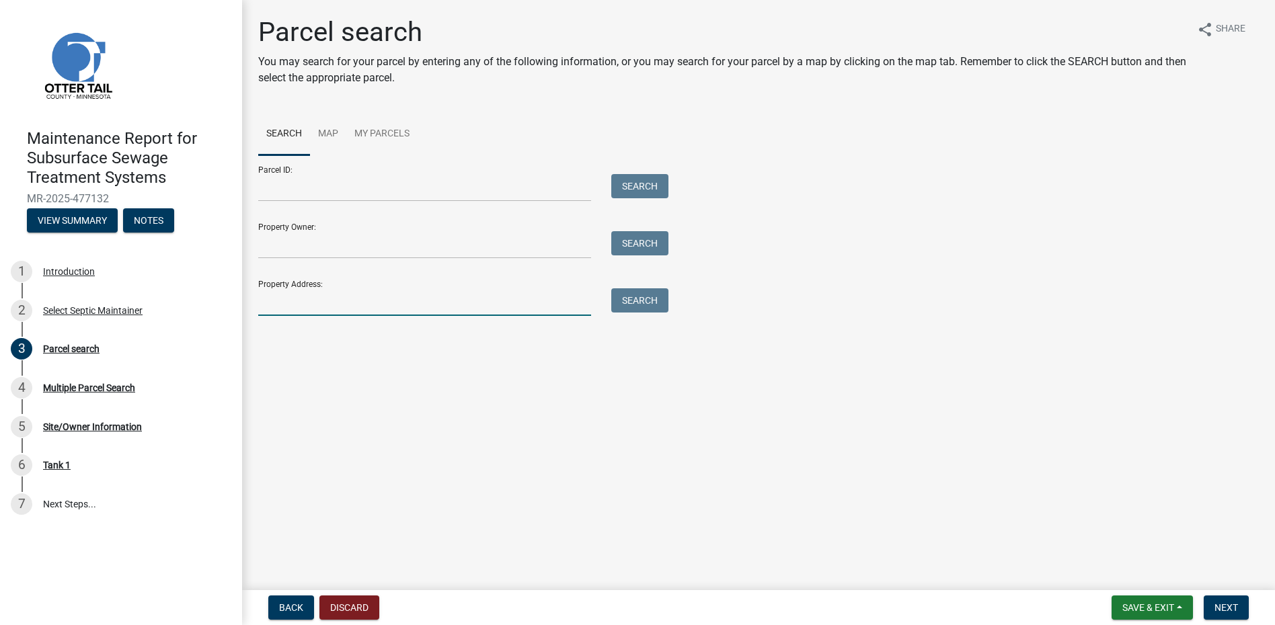
click at [438, 293] on input "Property Address:" at bounding box center [424, 302] width 333 height 28
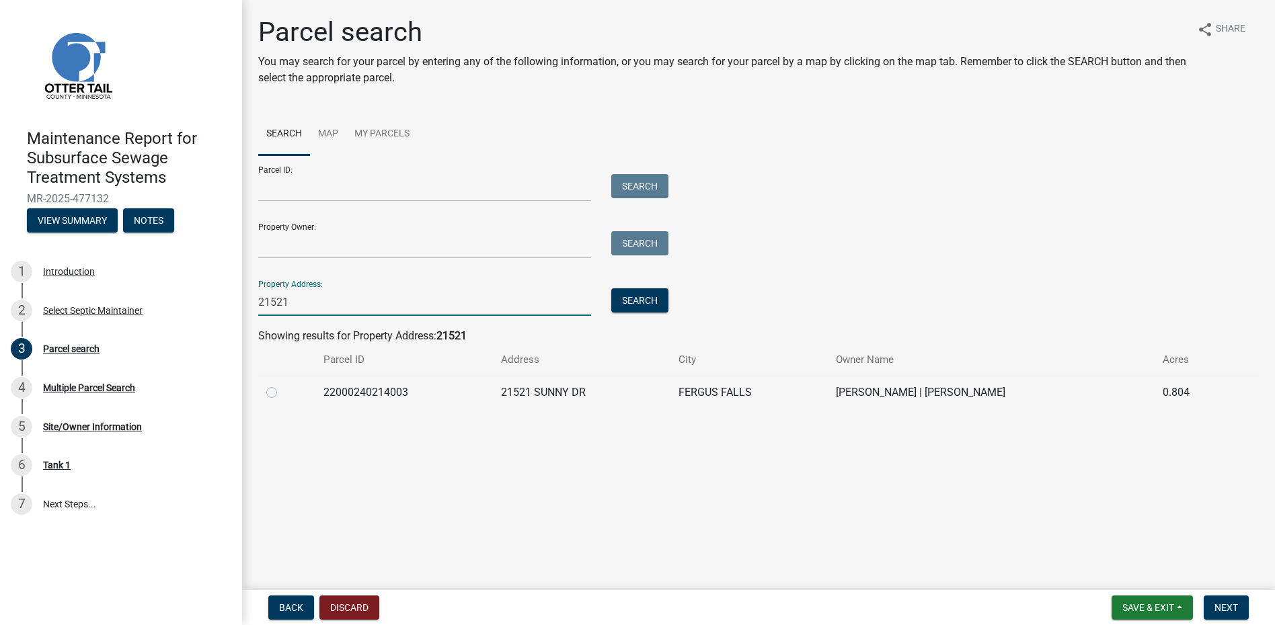
click at [282, 385] on label at bounding box center [282, 385] width 0 height 0
click at [282, 390] on input "radio" at bounding box center [286, 389] width 9 height 9
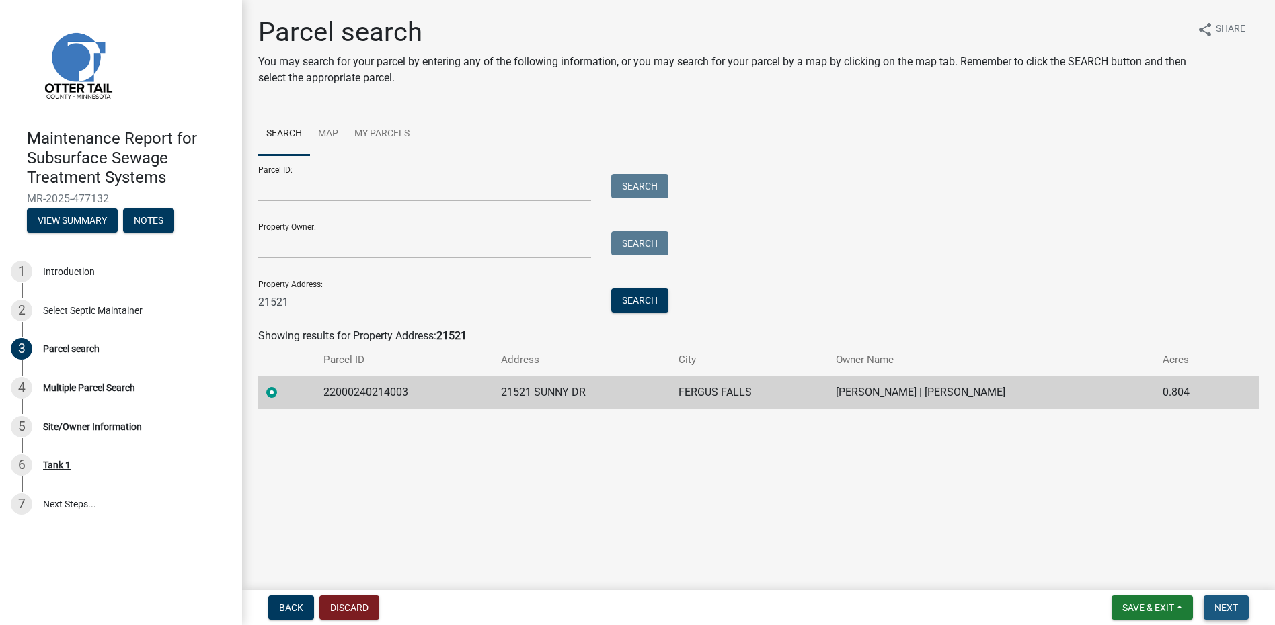
click at [1218, 603] on span "Next" at bounding box center [1226, 607] width 24 height 11
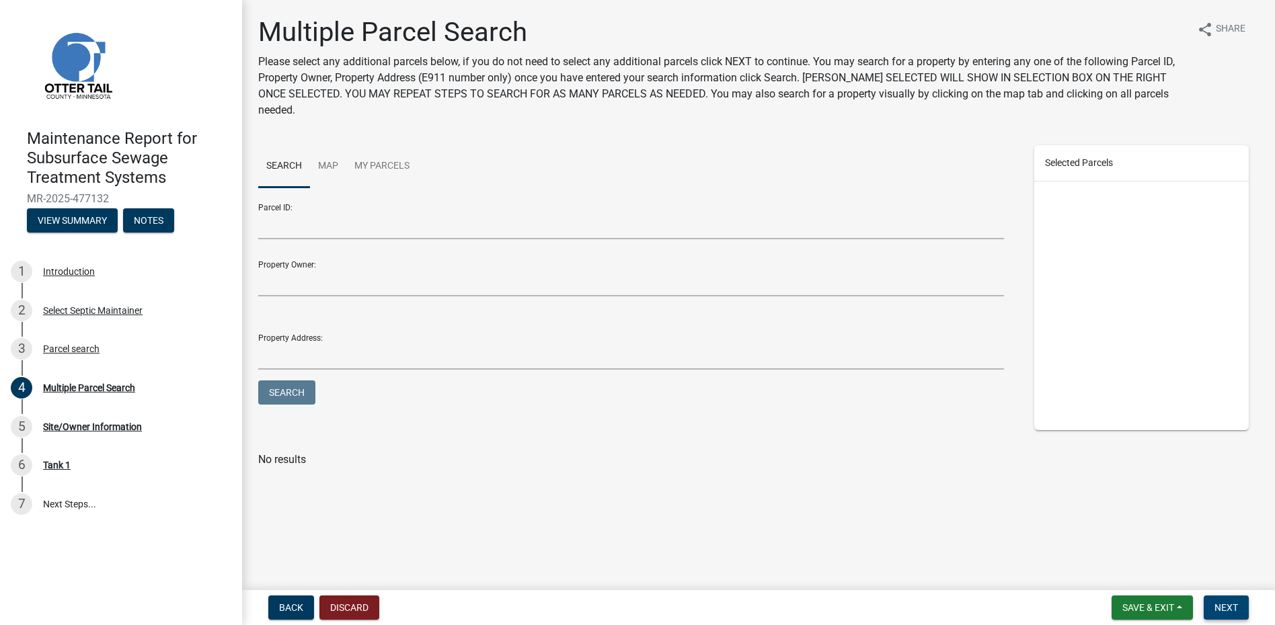
click at [1221, 610] on span "Next" at bounding box center [1226, 607] width 24 height 11
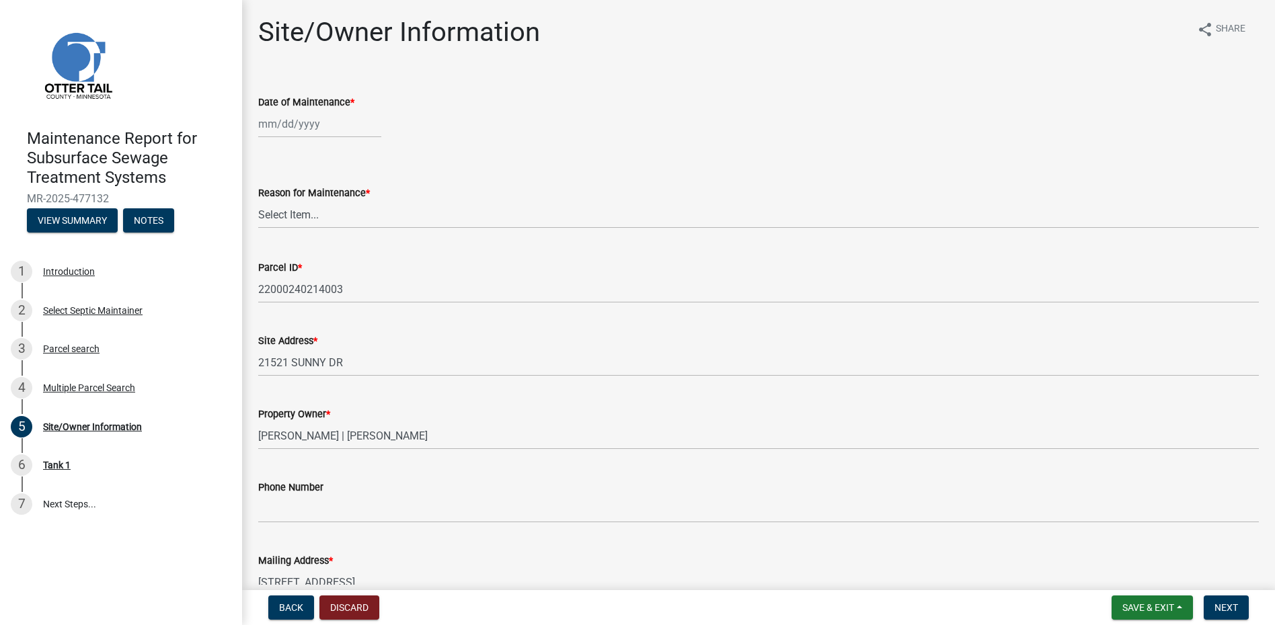
click at [284, 129] on div at bounding box center [319, 124] width 123 height 28
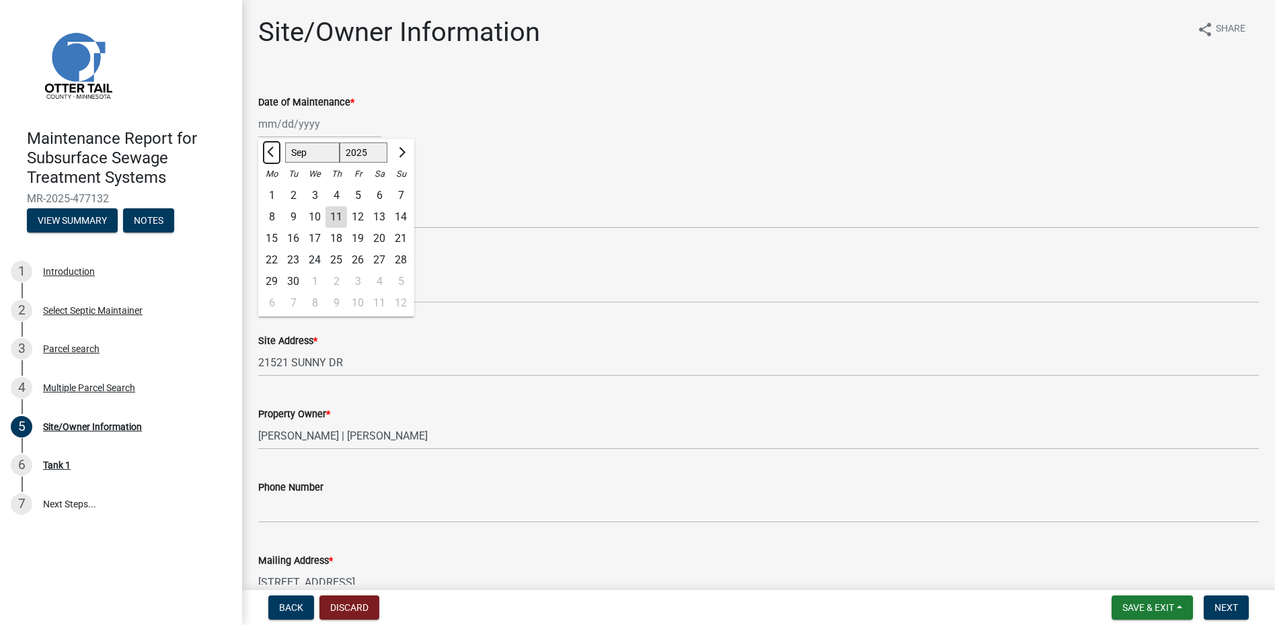
click at [270, 147] on button "Previous month" at bounding box center [272, 153] width 16 height 22
click at [269, 284] on div "23" at bounding box center [272, 282] width 22 height 22
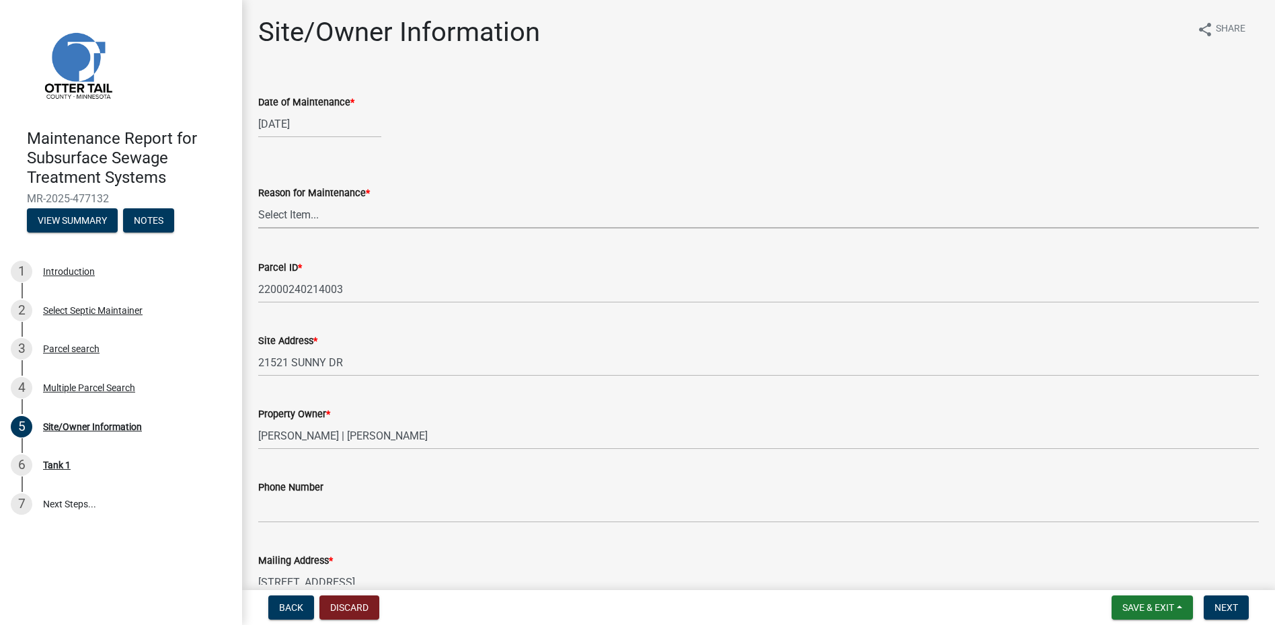
click at [294, 209] on select "Select Item... Called Routine Other" at bounding box center [758, 215] width 1000 height 28
click at [258, 201] on select "Select Item... Called Routine Other" at bounding box center [758, 215] width 1000 height 28
click at [1226, 611] on span "Next" at bounding box center [1226, 607] width 24 height 11
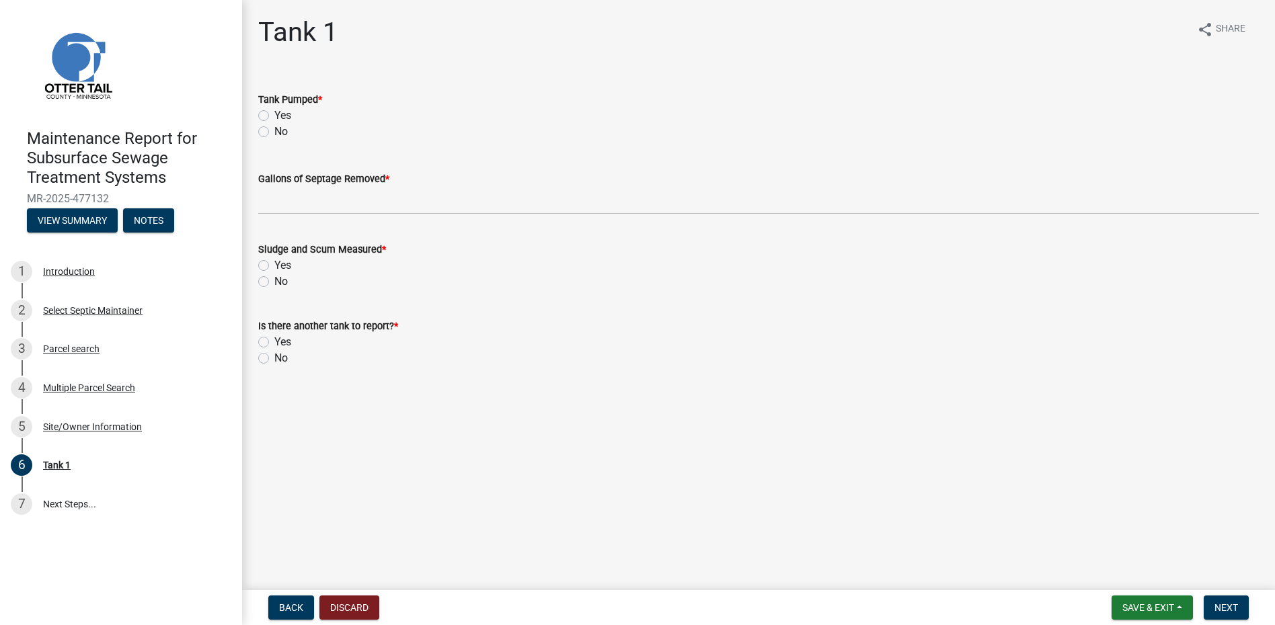
click at [274, 112] on label "Yes" at bounding box center [282, 116] width 17 height 16
click at [274, 112] on input "Yes" at bounding box center [278, 112] width 9 height 9
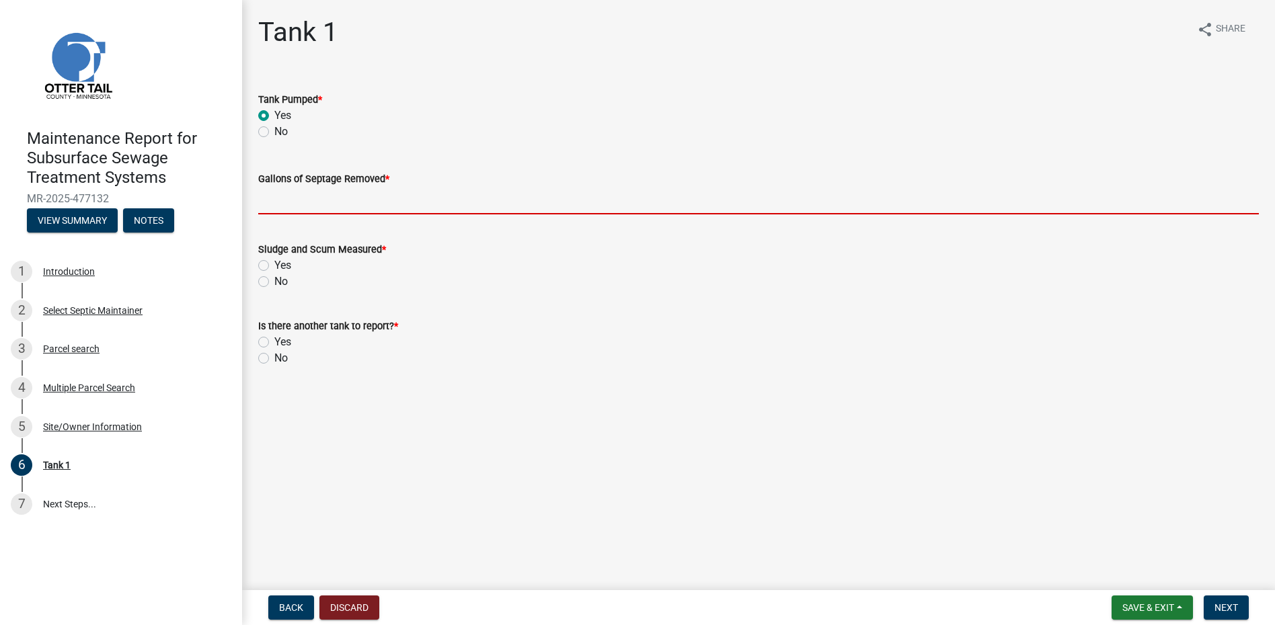
click at [307, 198] on input "Gallons of Septage Removed *" at bounding box center [758, 201] width 1000 height 28
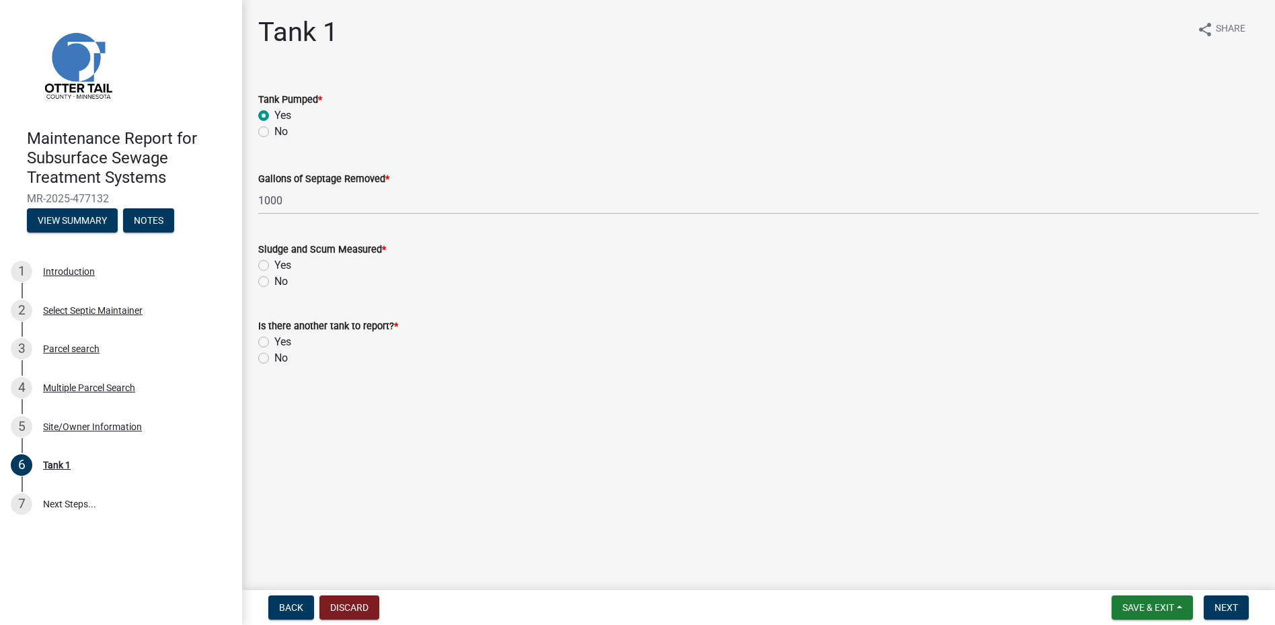
click at [274, 281] on label "No" at bounding box center [280, 282] width 13 height 16
click at [274, 281] on input "No" at bounding box center [278, 278] width 9 height 9
click at [274, 361] on label "No" at bounding box center [280, 358] width 13 height 16
click at [274, 359] on input "No" at bounding box center [278, 354] width 9 height 9
click at [1222, 601] on button "Next" at bounding box center [1226, 608] width 45 height 24
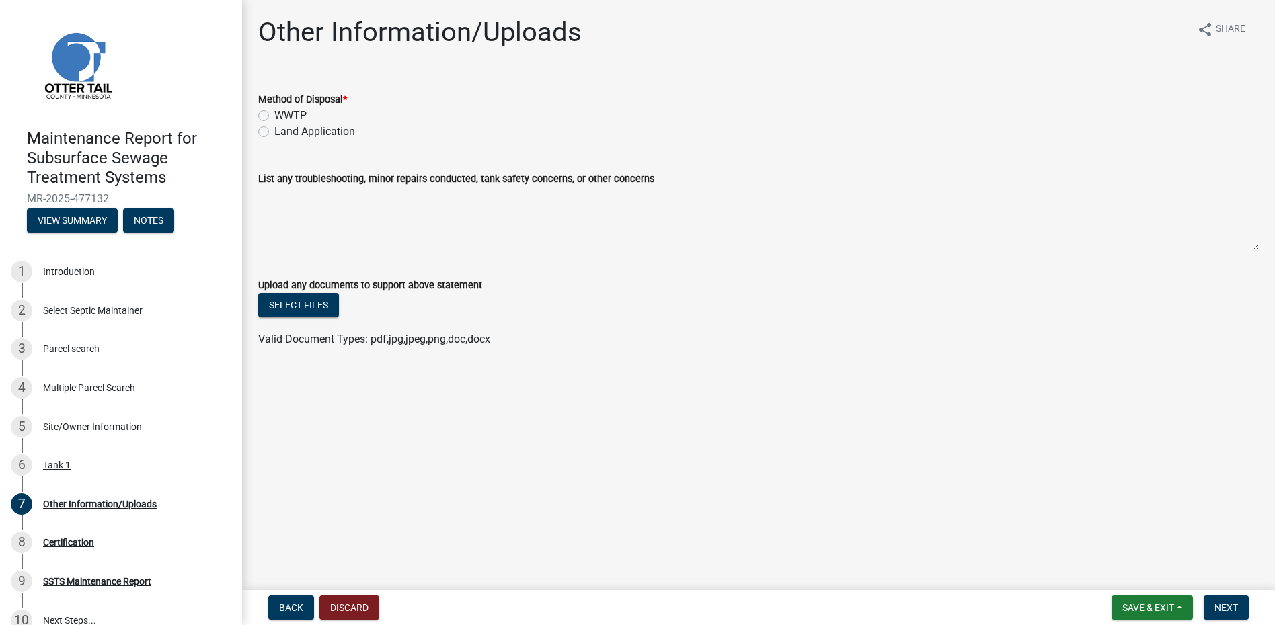
click at [350, 133] on label "Land Application" at bounding box center [314, 132] width 81 height 16
click at [283, 132] on input "Land Application" at bounding box center [278, 128] width 9 height 9
click at [1230, 603] on span "Next" at bounding box center [1226, 607] width 24 height 11
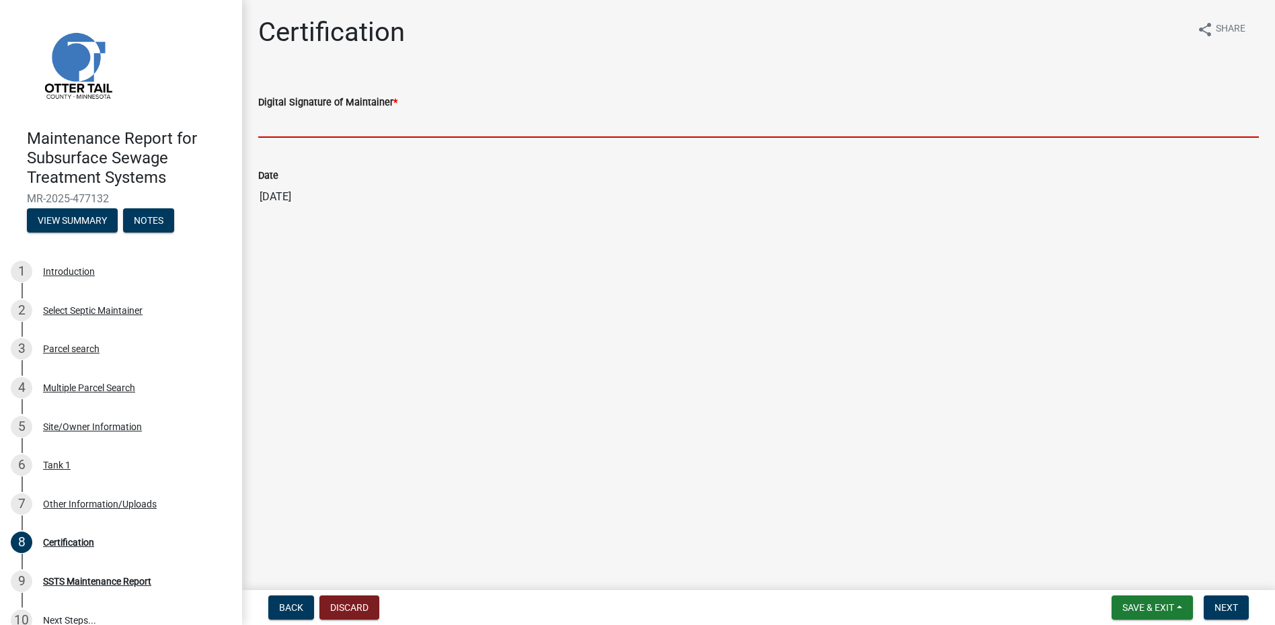
click at [361, 133] on input "Digital Signature of Maintainer *" at bounding box center [758, 124] width 1000 height 28
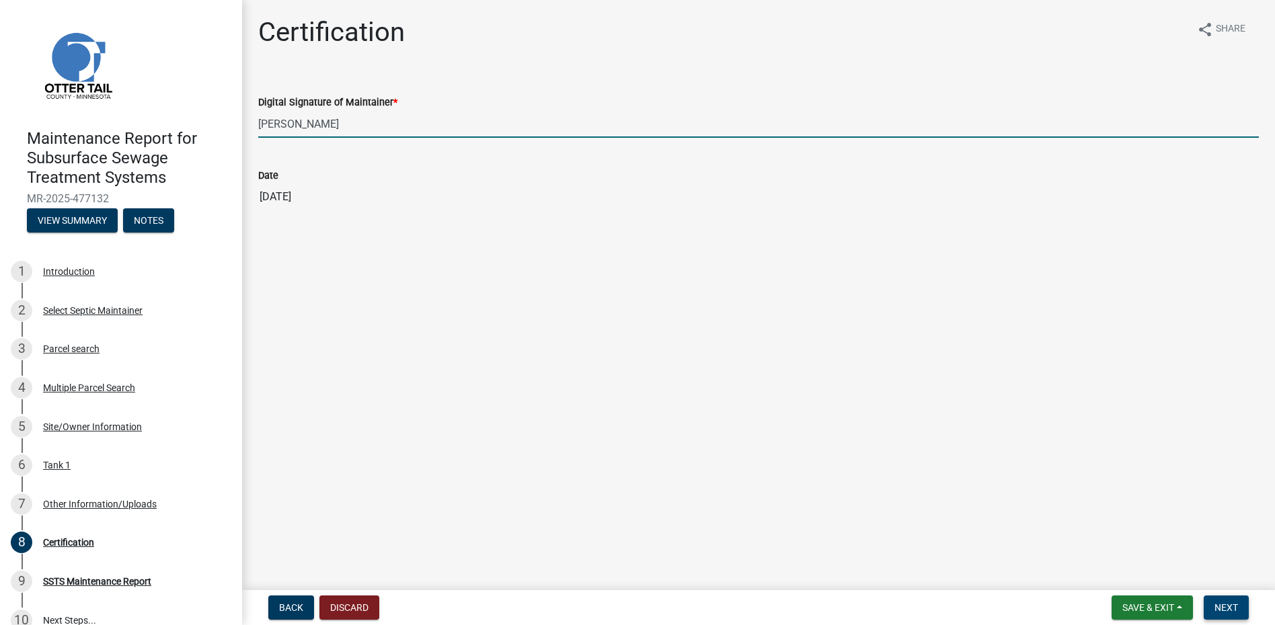
click at [1207, 606] on button "Next" at bounding box center [1226, 608] width 45 height 24
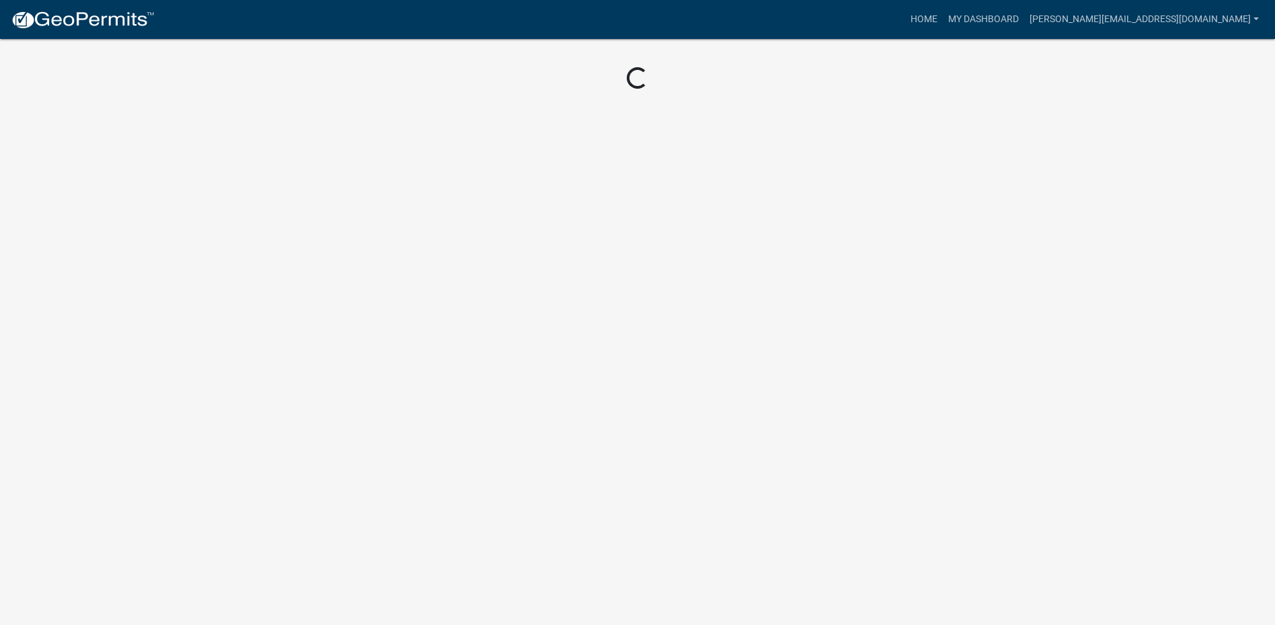
click at [104, 20] on img at bounding box center [83, 20] width 144 height 20
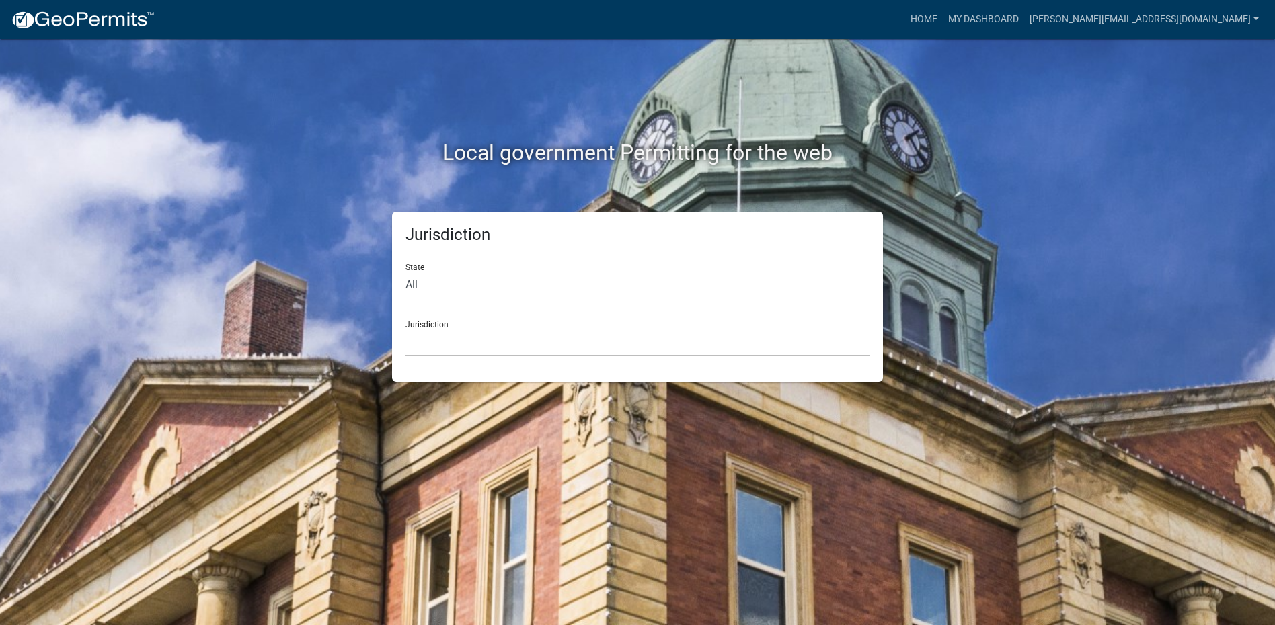
click at [467, 341] on select "[GEOGRAPHIC_DATA], [US_STATE] [GEOGRAPHIC_DATA], [US_STATE][PERSON_NAME][GEOGRA…" at bounding box center [637, 343] width 464 height 28
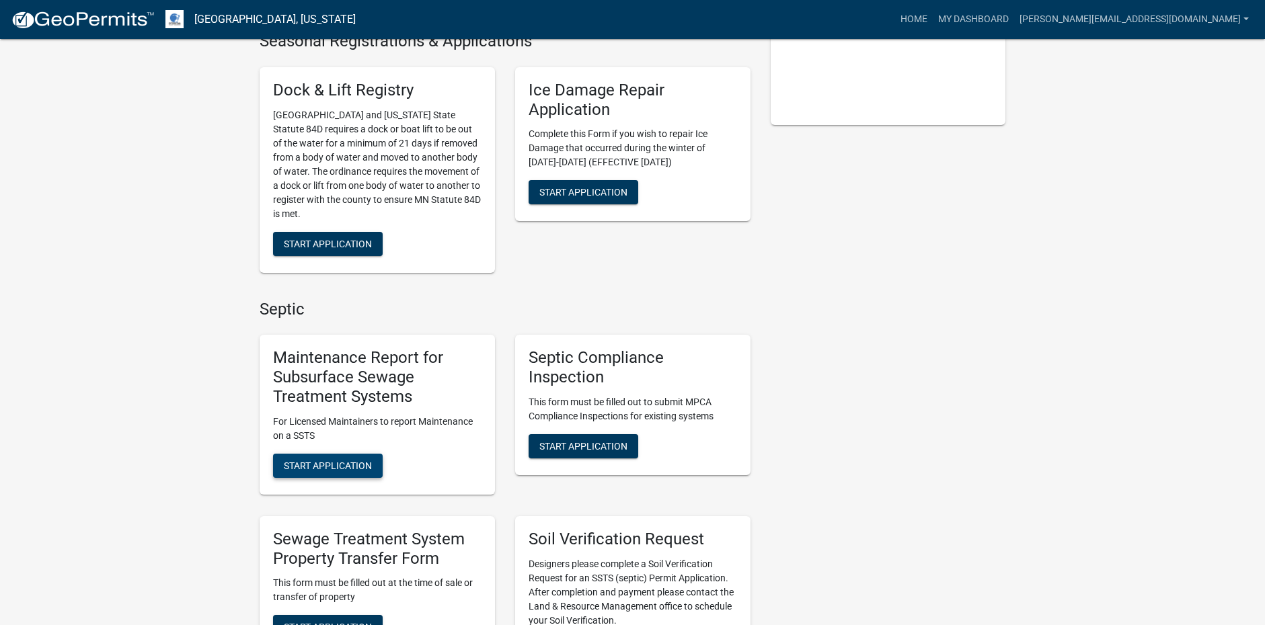
scroll to position [336, 0]
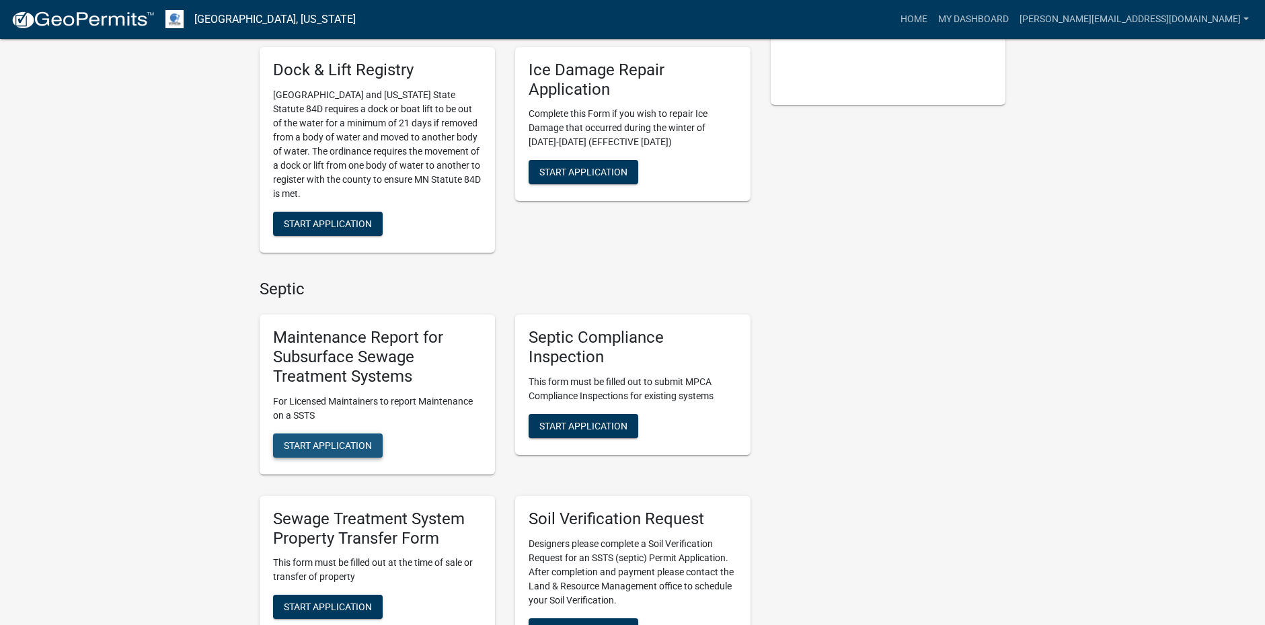
click at [336, 440] on span "Start Application" at bounding box center [328, 445] width 88 height 11
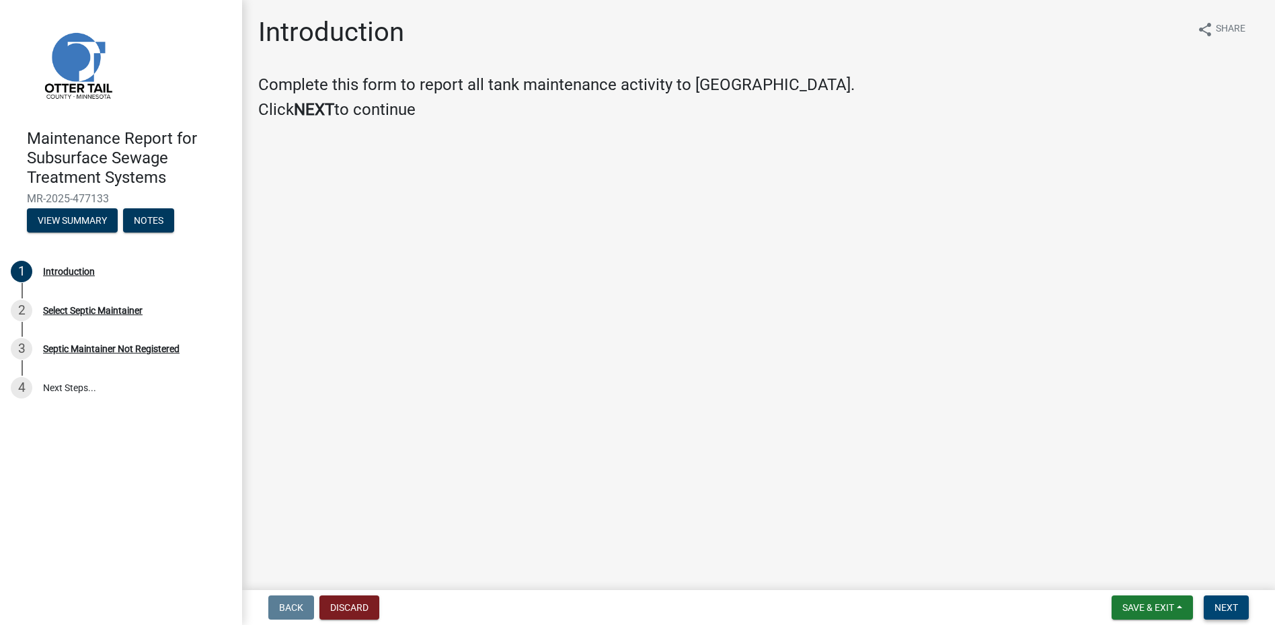
click at [1218, 606] on span "Next" at bounding box center [1226, 607] width 24 height 11
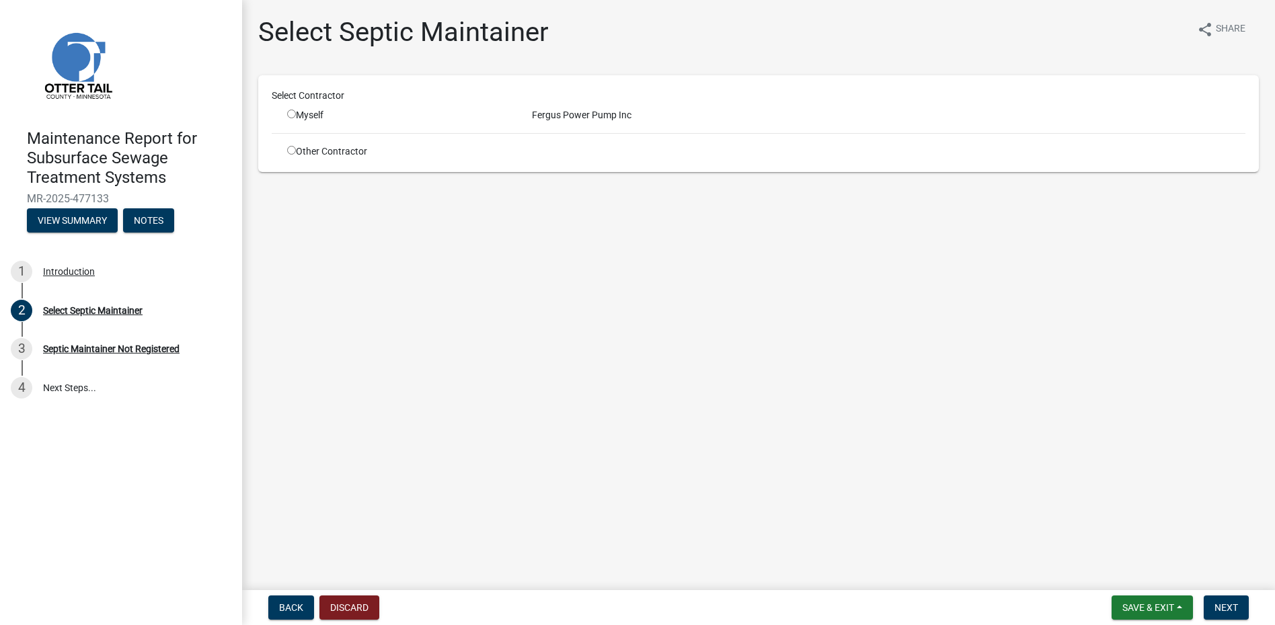
click at [293, 114] on input "radio" at bounding box center [291, 114] width 9 height 9
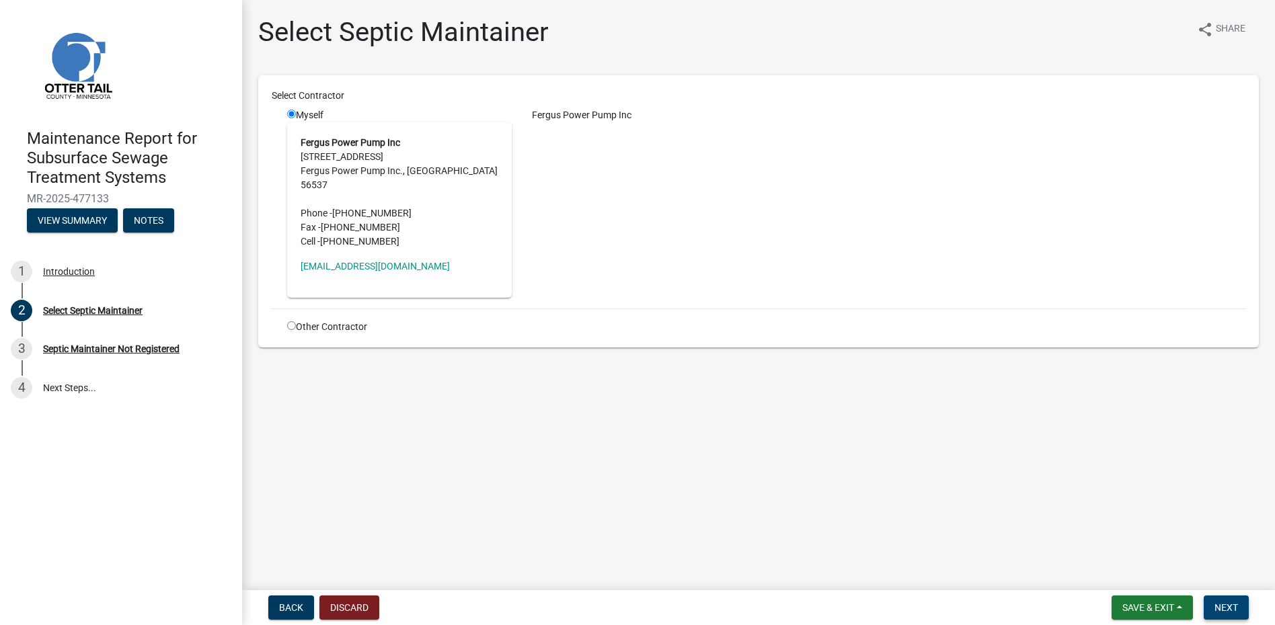
click at [1226, 600] on button "Next" at bounding box center [1226, 608] width 45 height 24
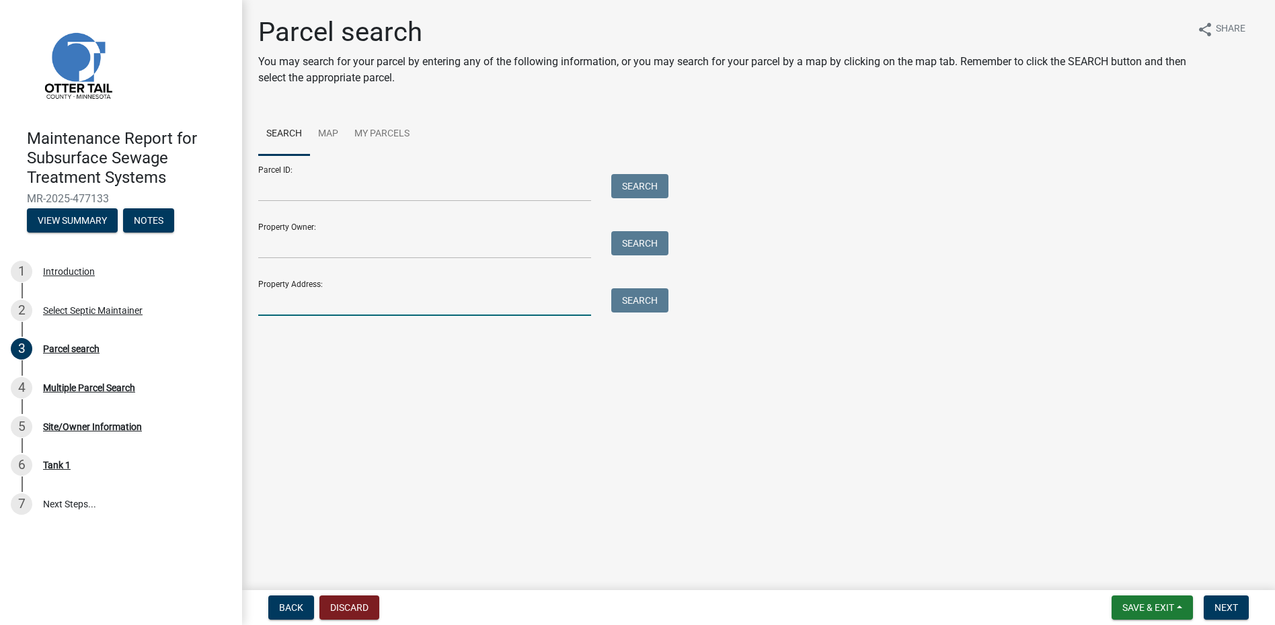
click at [333, 297] on input "Property Address:" at bounding box center [424, 302] width 333 height 28
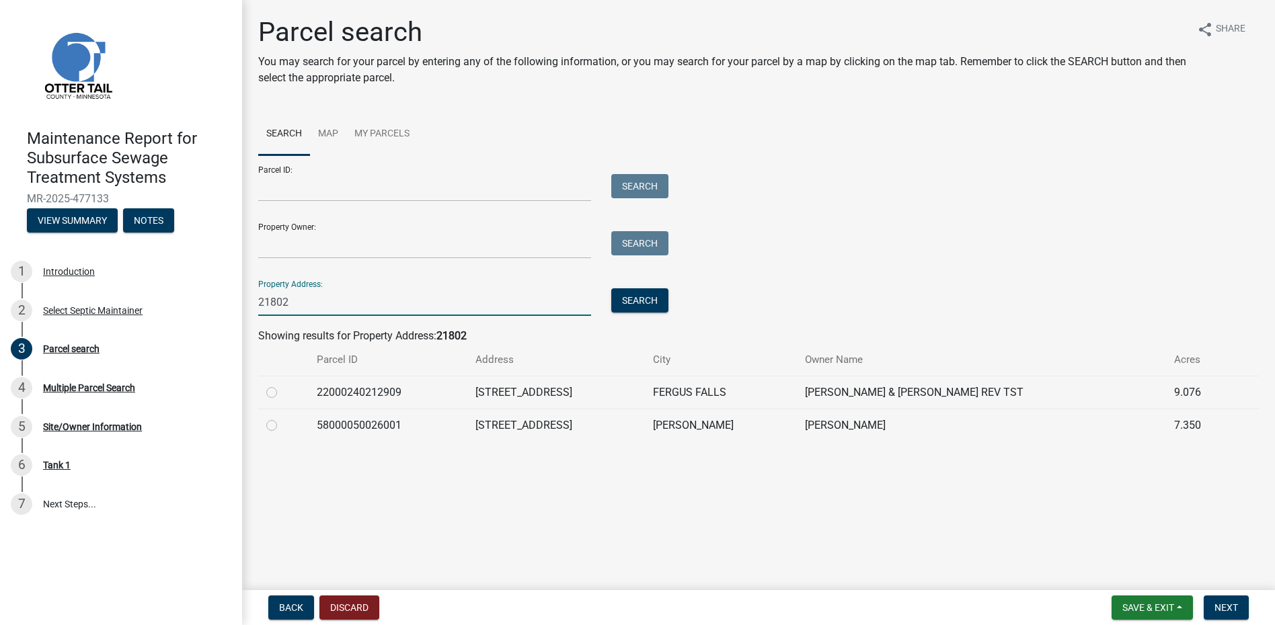
click at [282, 385] on label at bounding box center [282, 385] width 0 height 0
click at [282, 393] on input "radio" at bounding box center [286, 389] width 9 height 9
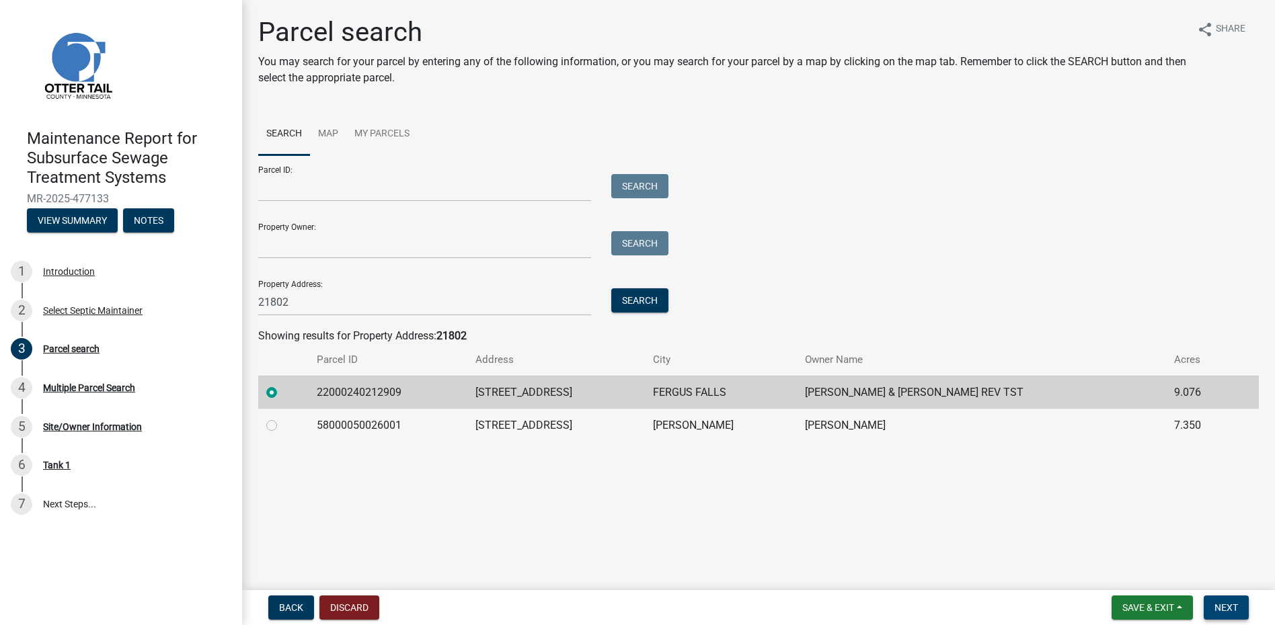
click at [1224, 610] on span "Next" at bounding box center [1226, 607] width 24 height 11
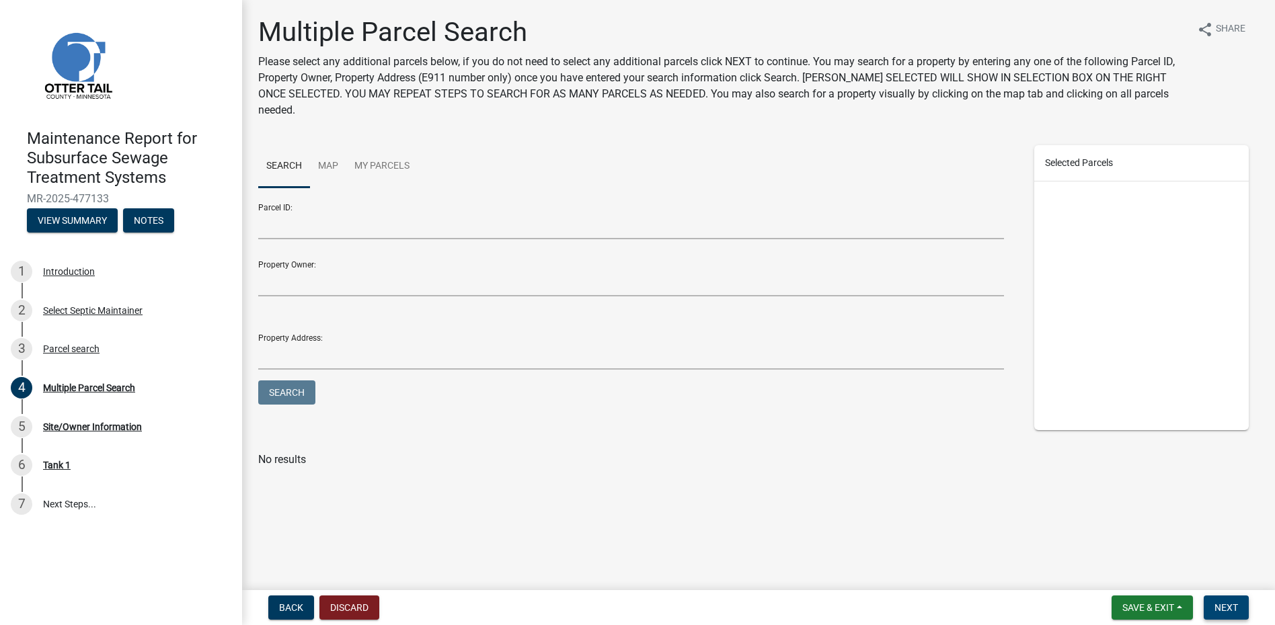
click at [1220, 610] on span "Next" at bounding box center [1226, 607] width 24 height 11
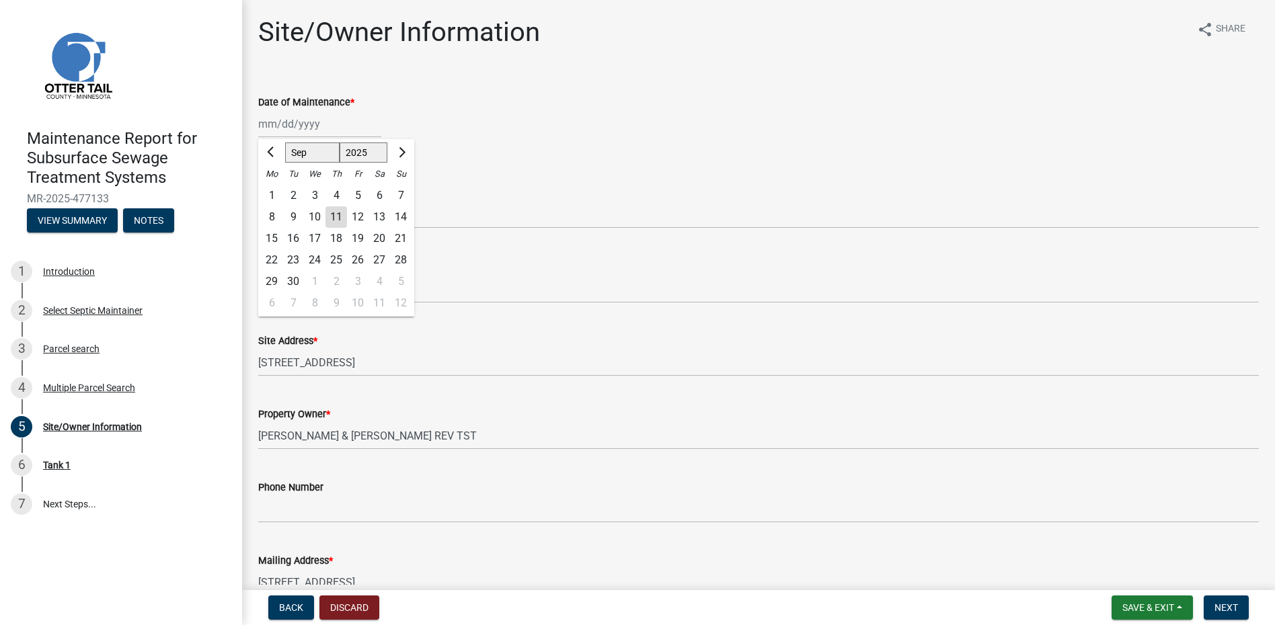
click at [290, 124] on div "[PERSON_NAME] Feb Mar Apr [PERSON_NAME][DATE] Oct Nov [DATE] 1526 1527 1528 152…" at bounding box center [319, 124] width 123 height 28
click at [264, 153] on button "Previous month" at bounding box center [272, 153] width 16 height 22
click at [269, 156] on button "Previous month" at bounding box center [272, 153] width 16 height 22
click at [279, 283] on div "23" at bounding box center [272, 282] width 22 height 22
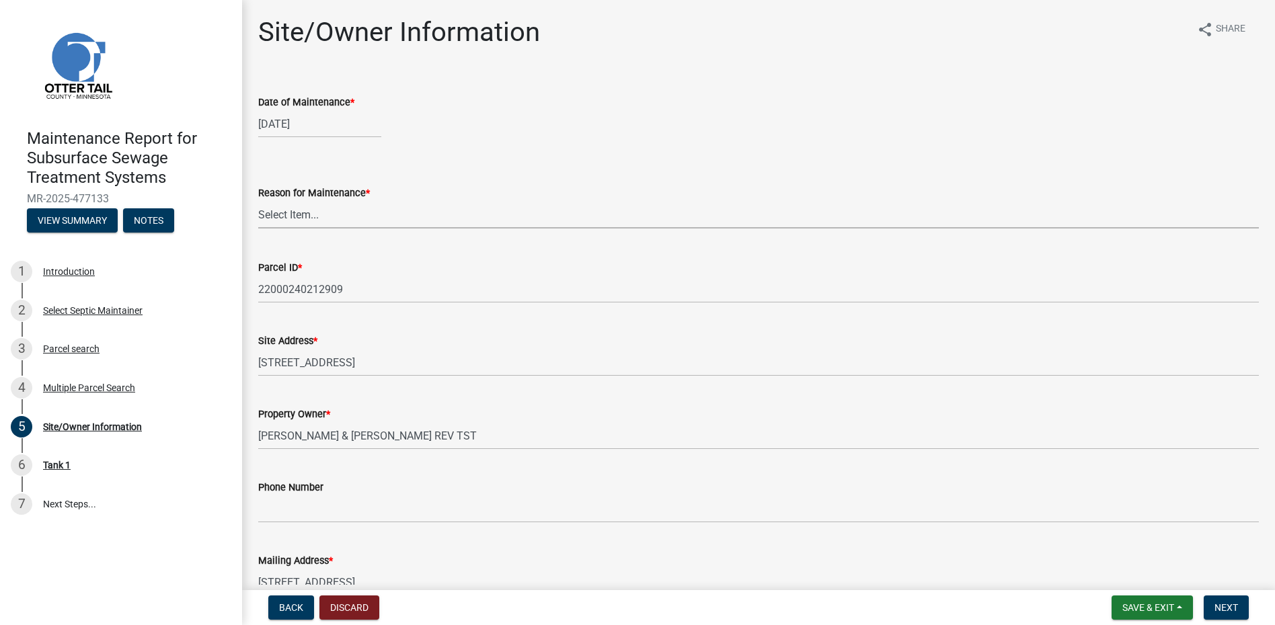
click at [285, 218] on select "Select Item... Called Routine Other" at bounding box center [758, 215] width 1000 height 28
click at [258, 201] on select "Select Item... Called Routine Other" at bounding box center [758, 215] width 1000 height 28
click at [1234, 612] on span "Next" at bounding box center [1226, 607] width 24 height 11
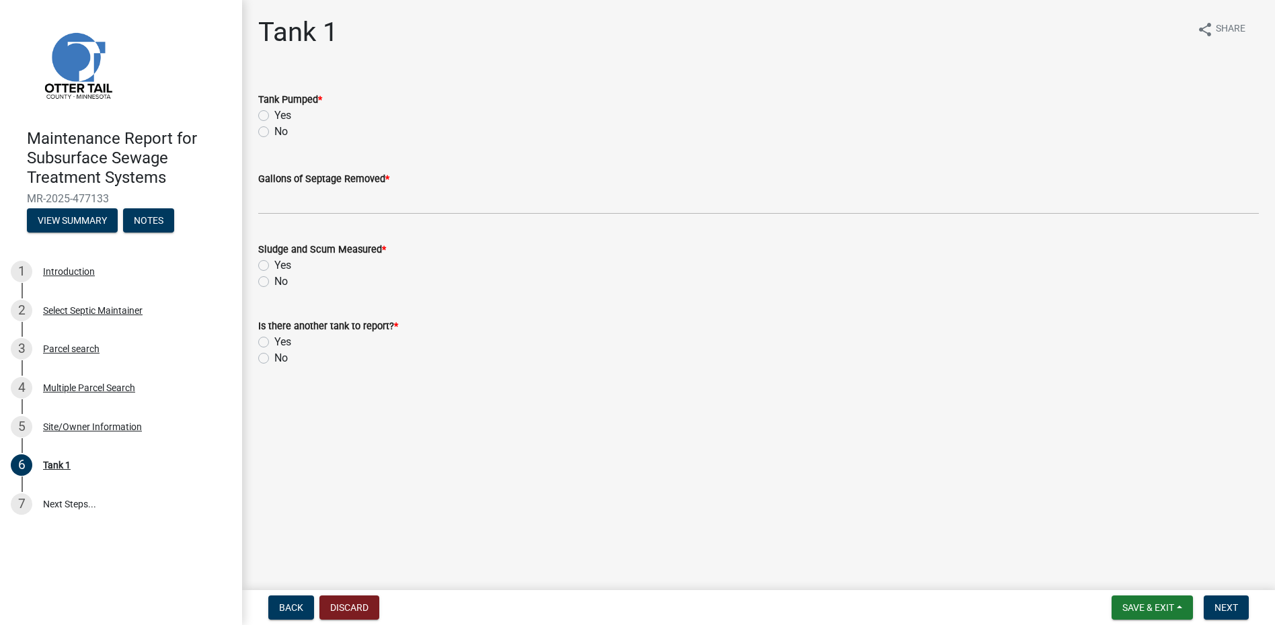
click at [286, 112] on label "Yes" at bounding box center [282, 116] width 17 height 16
click at [283, 112] on input "Yes" at bounding box center [278, 112] width 9 height 9
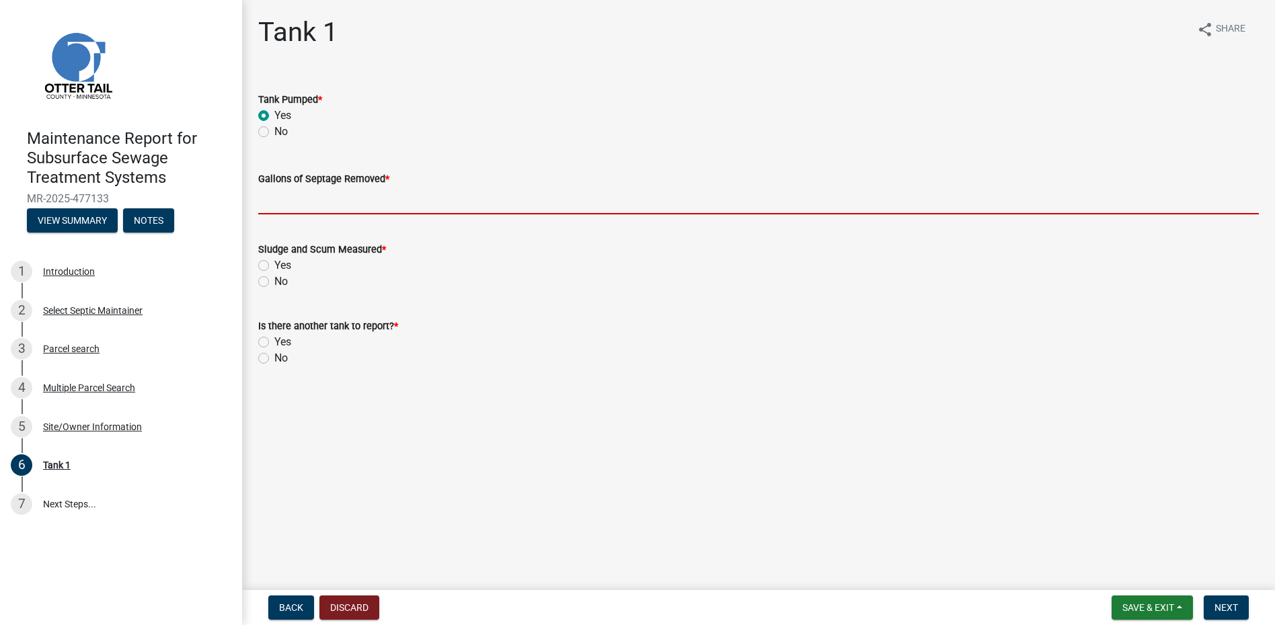
click at [295, 206] on input "Gallons of Septage Removed *" at bounding box center [758, 201] width 1000 height 28
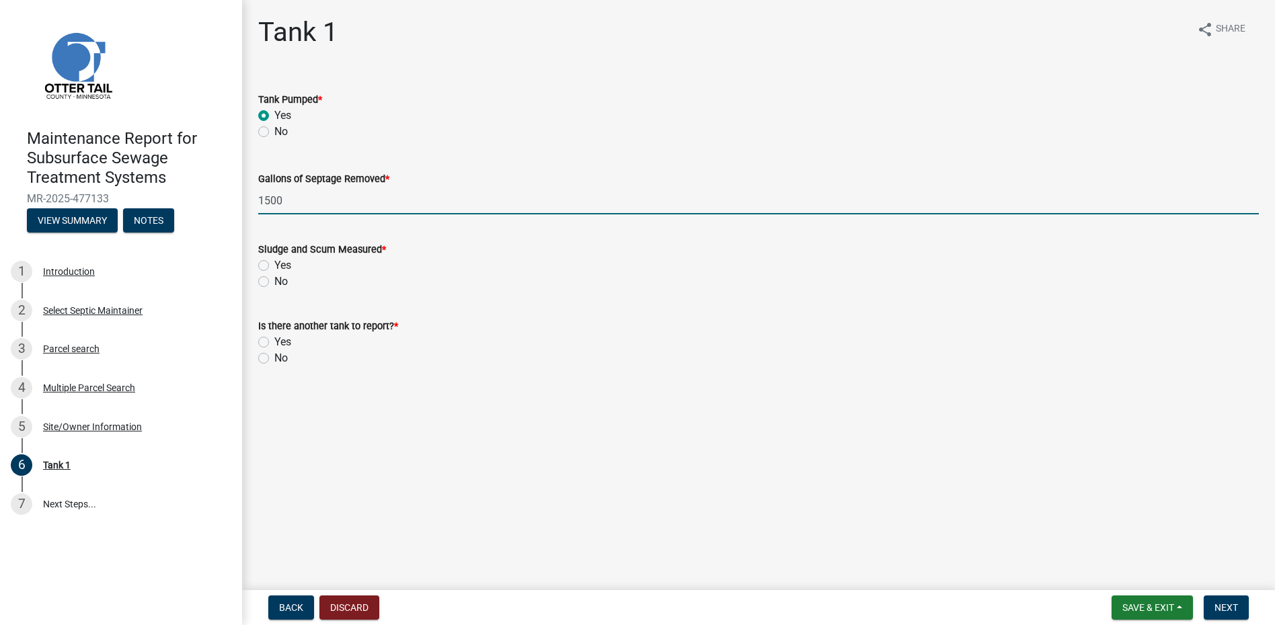
click at [274, 282] on label "No" at bounding box center [280, 282] width 13 height 16
click at [274, 282] on input "No" at bounding box center [278, 278] width 9 height 9
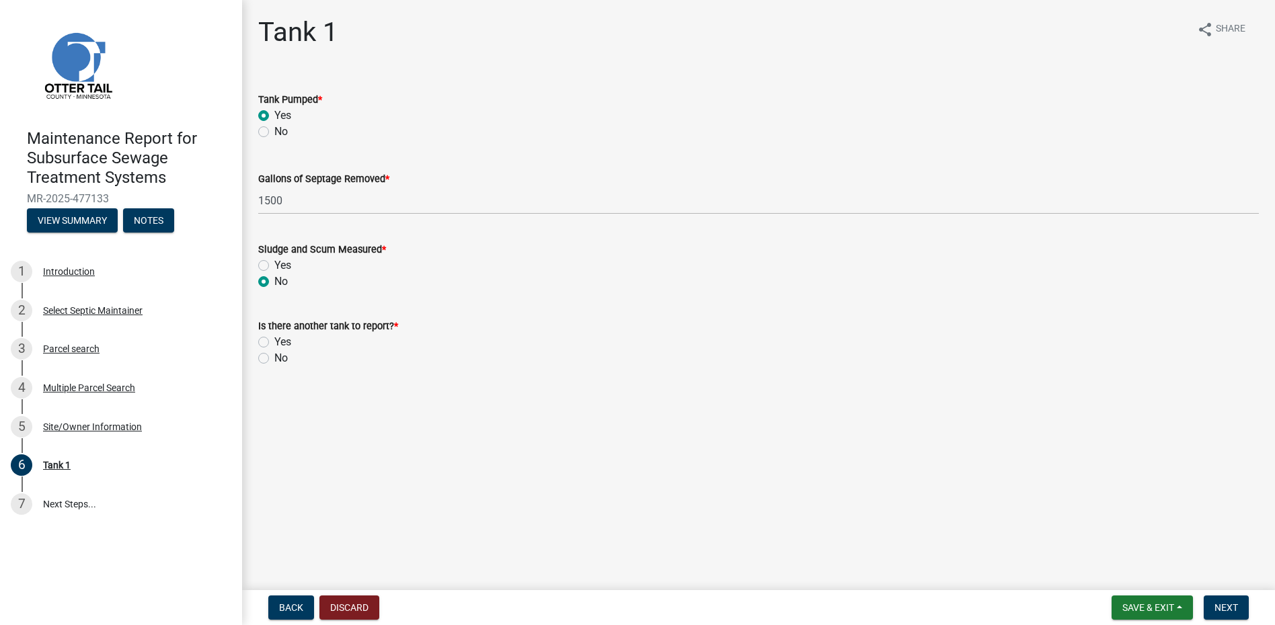
click at [274, 359] on label "No" at bounding box center [280, 358] width 13 height 16
click at [274, 359] on input "No" at bounding box center [278, 354] width 9 height 9
click at [1218, 615] on button "Next" at bounding box center [1226, 608] width 45 height 24
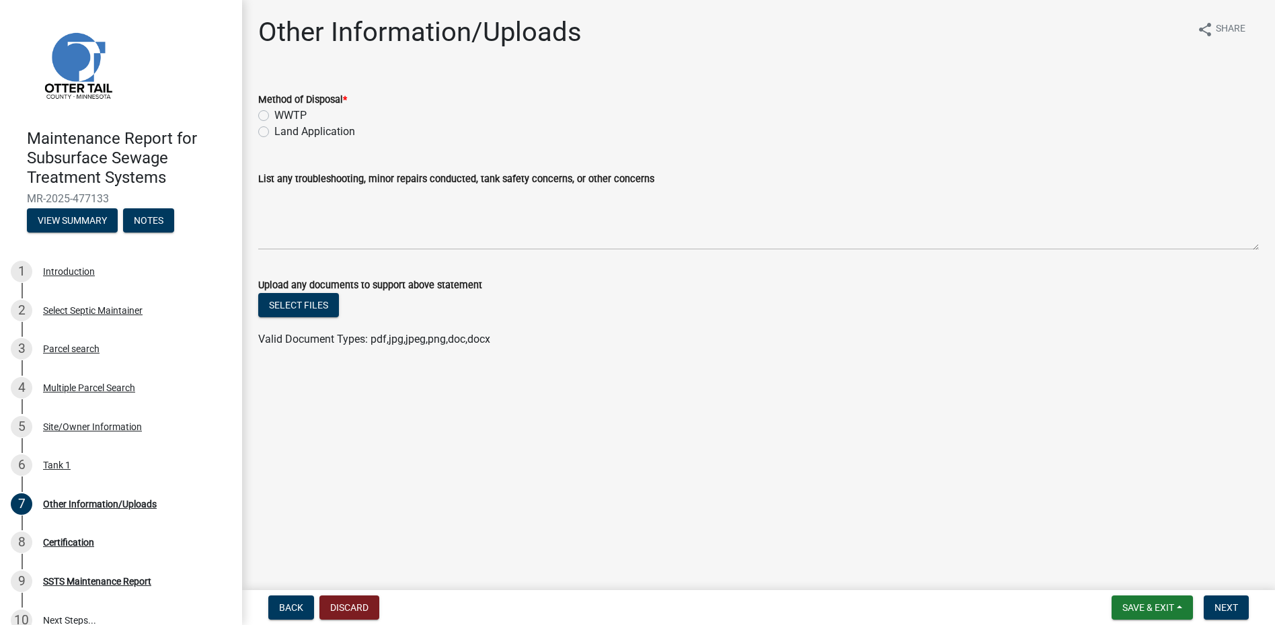
click at [327, 125] on label "Land Application" at bounding box center [314, 132] width 81 height 16
click at [283, 125] on input "Land Application" at bounding box center [278, 128] width 9 height 9
click at [1230, 605] on span "Next" at bounding box center [1226, 607] width 24 height 11
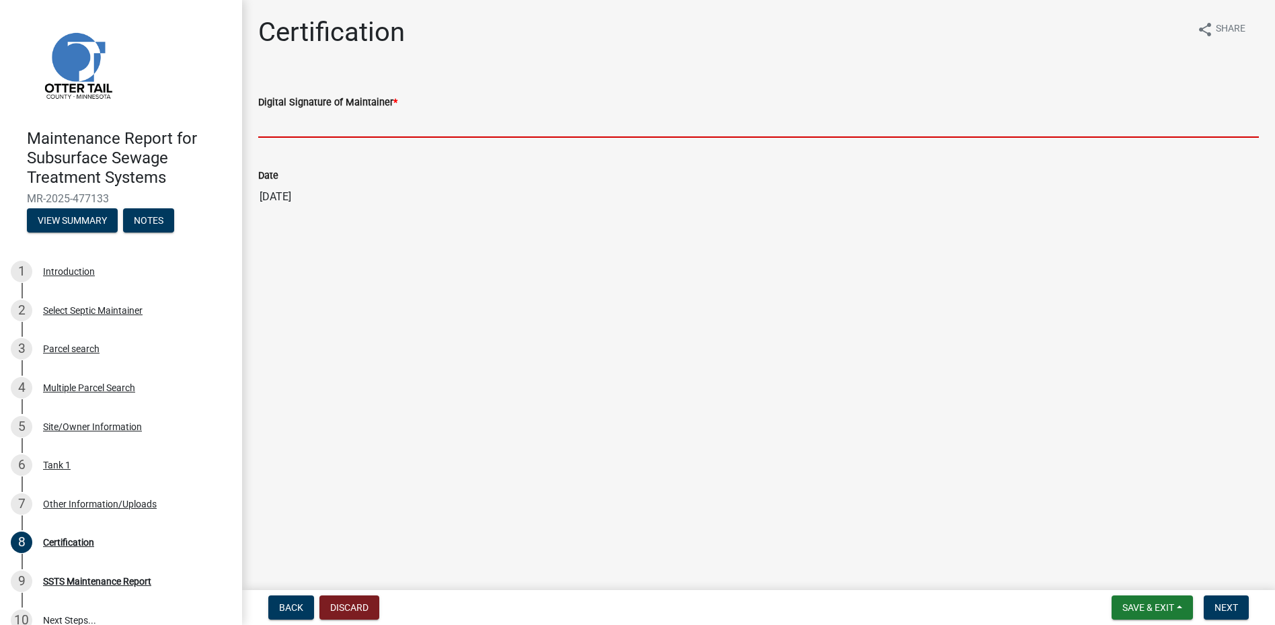
click at [354, 126] on input "Digital Signature of Maintainer *" at bounding box center [758, 124] width 1000 height 28
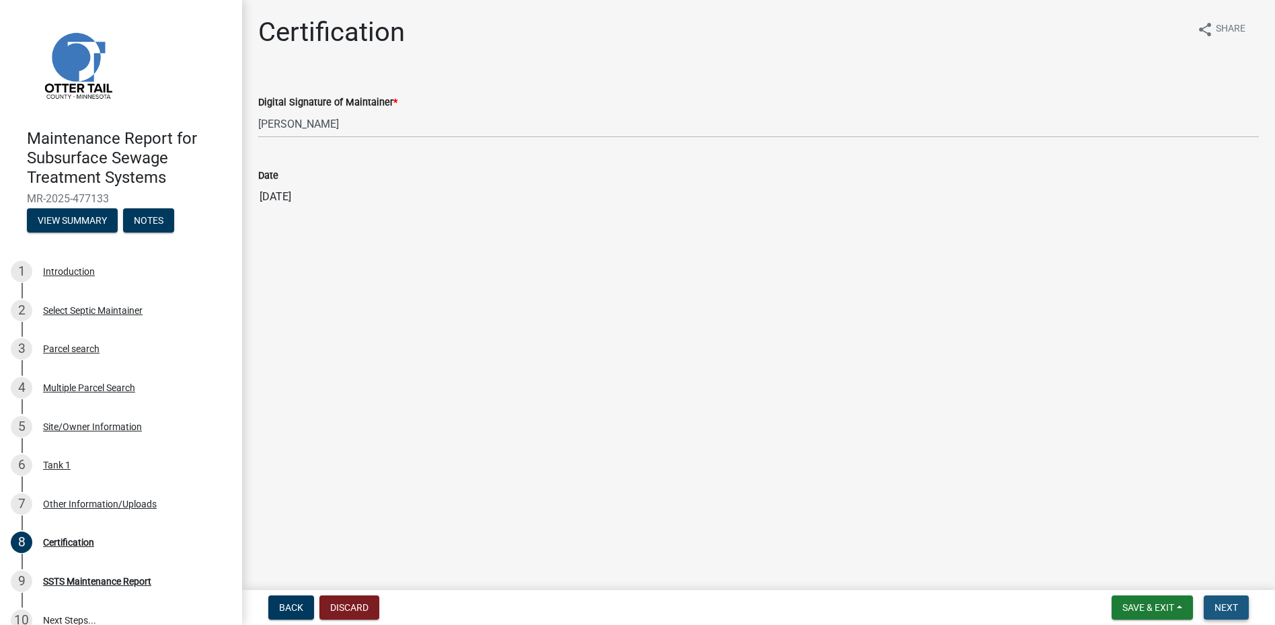
click at [1226, 609] on span "Next" at bounding box center [1226, 607] width 24 height 11
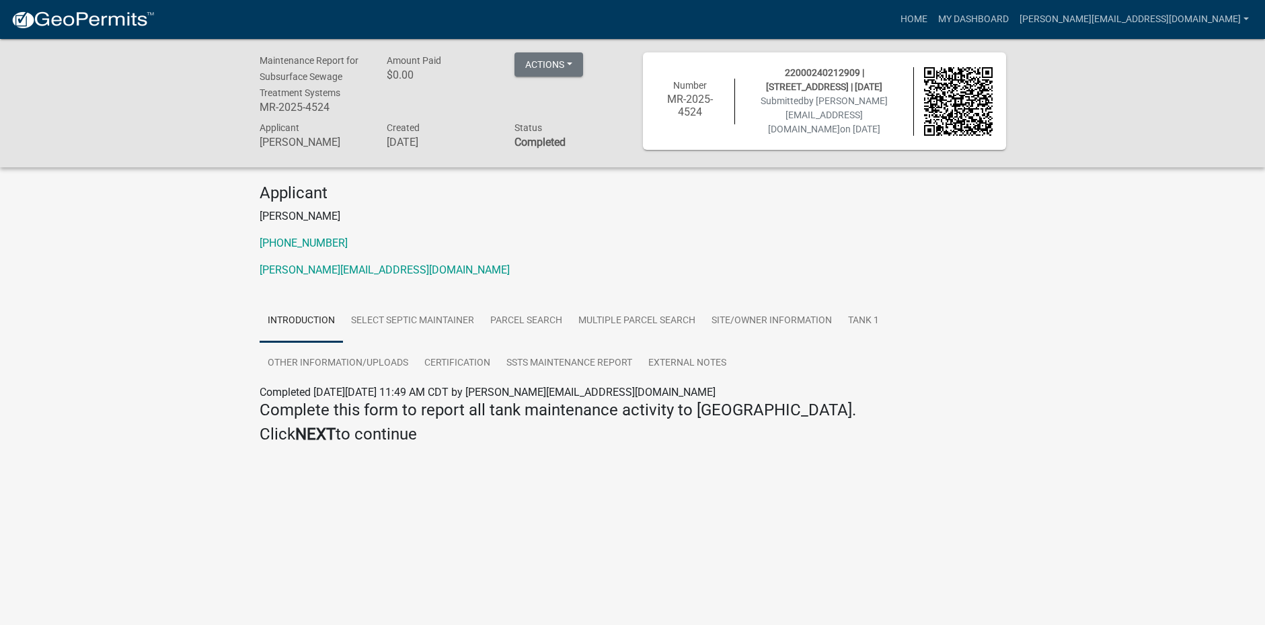
click at [112, 32] on link at bounding box center [83, 19] width 144 height 28
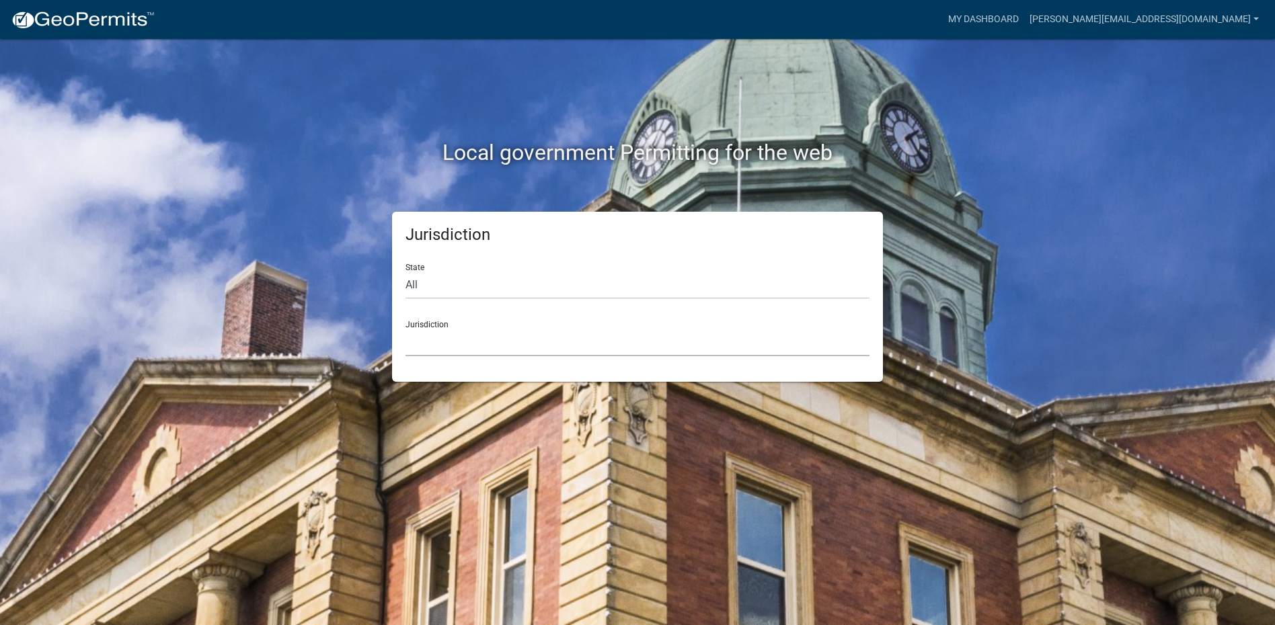
click at [444, 352] on select "[GEOGRAPHIC_DATA], [US_STATE] [GEOGRAPHIC_DATA], [US_STATE][PERSON_NAME][GEOGRA…" at bounding box center [637, 343] width 464 height 28
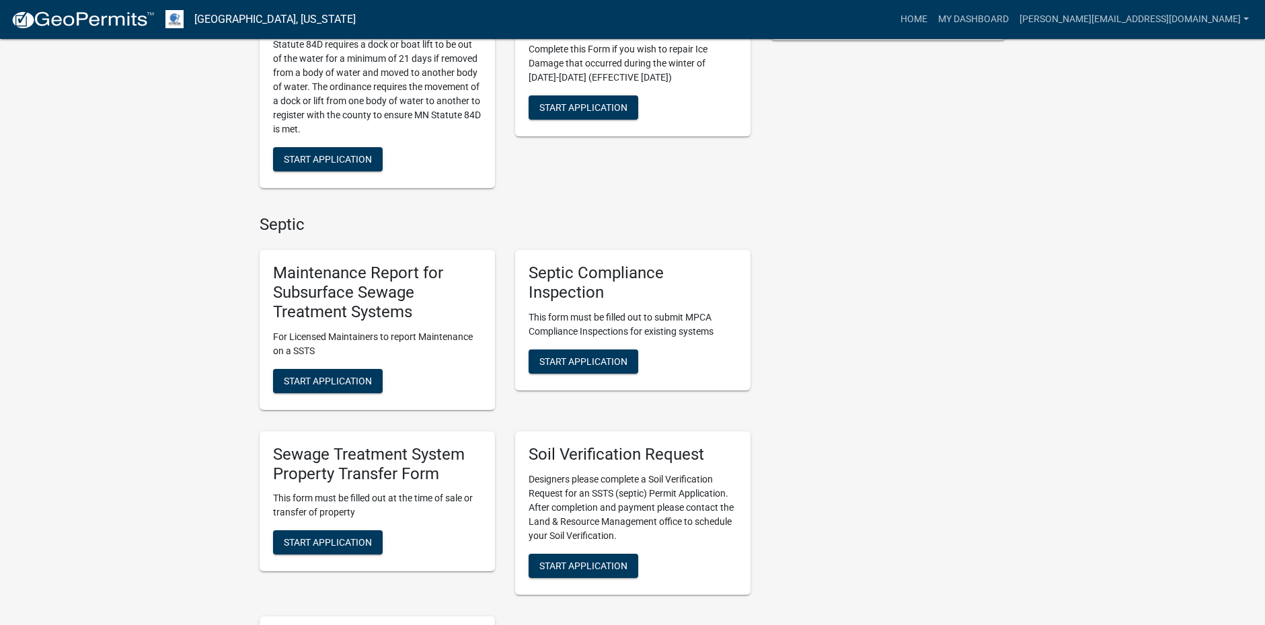
scroll to position [403, 0]
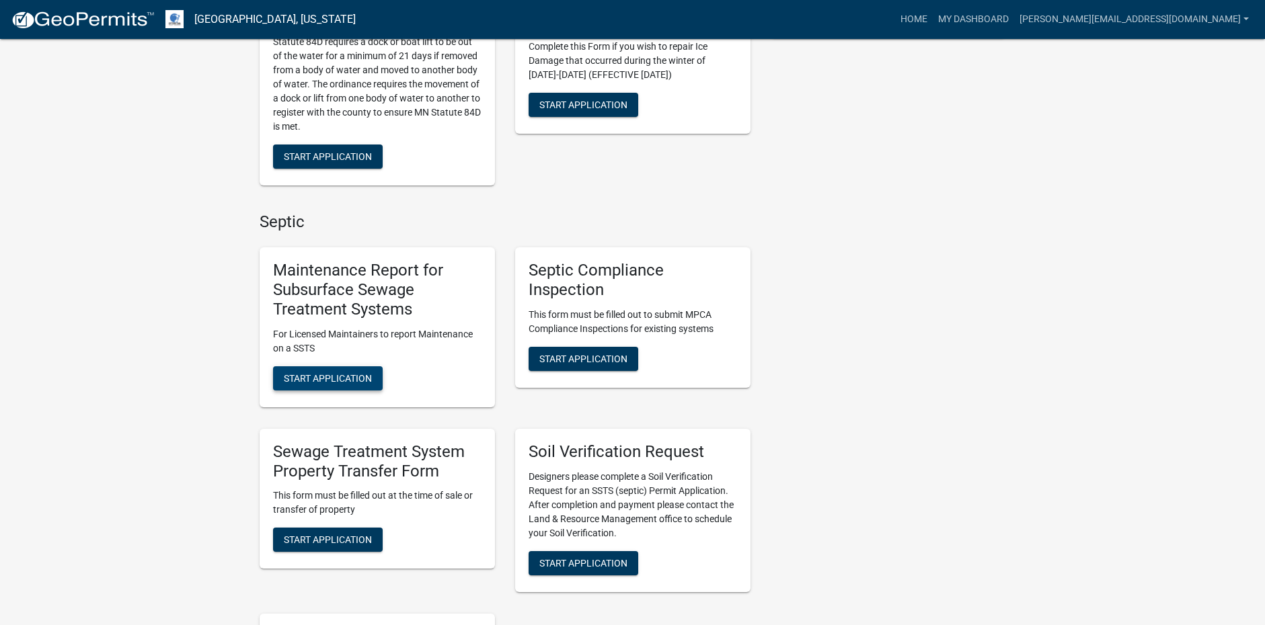
click at [351, 385] on button "Start Application" at bounding box center [328, 378] width 110 height 24
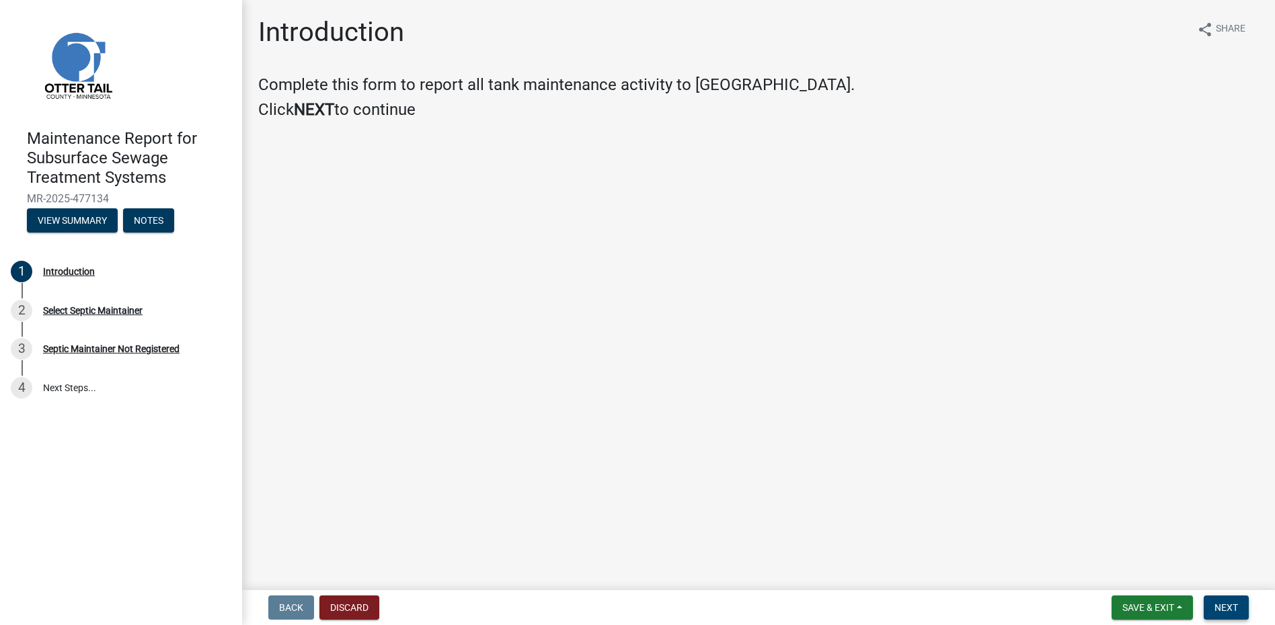
click at [1230, 600] on button "Next" at bounding box center [1226, 608] width 45 height 24
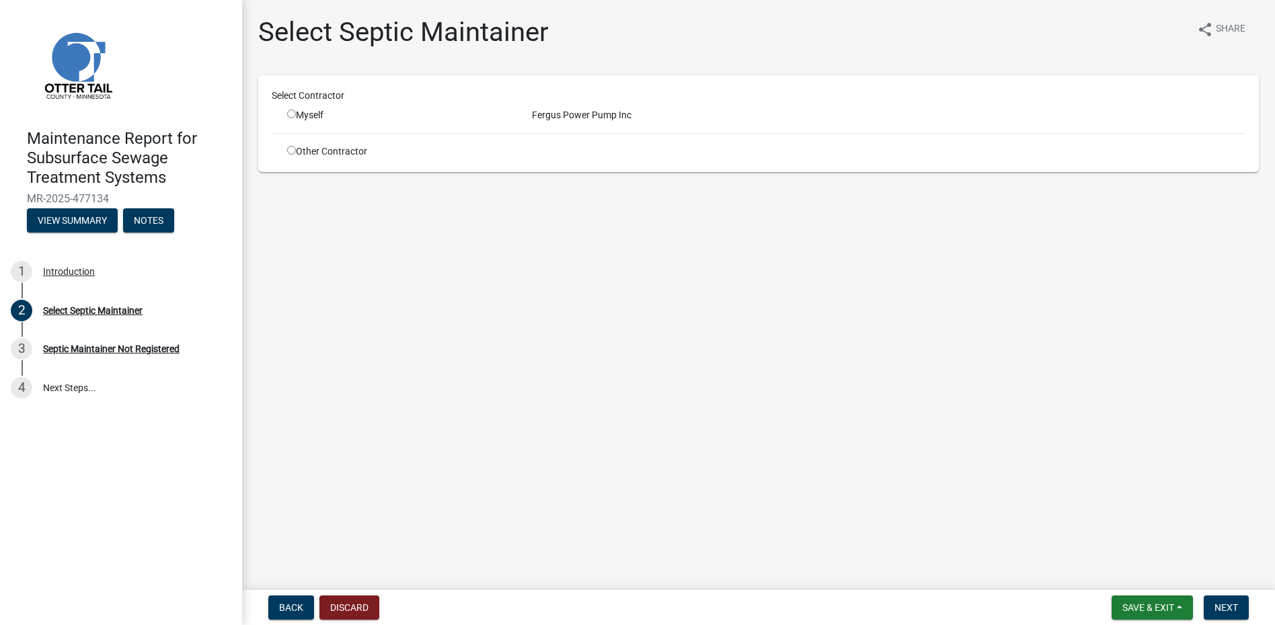
click at [288, 108] on div "Myself" at bounding box center [399, 115] width 225 height 14
click at [311, 111] on div "Myself" at bounding box center [399, 115] width 225 height 14
click at [299, 112] on div "Myself" at bounding box center [399, 115] width 225 height 14
click at [291, 116] on input "radio" at bounding box center [291, 114] width 9 height 9
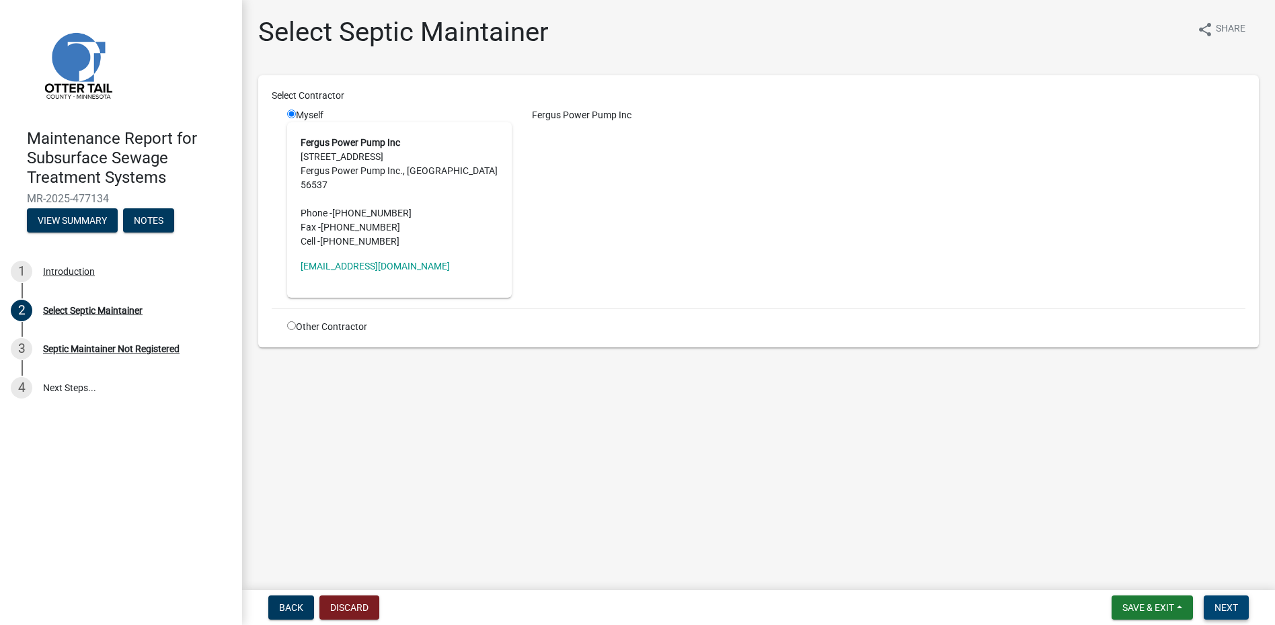
click at [1222, 599] on button "Next" at bounding box center [1226, 608] width 45 height 24
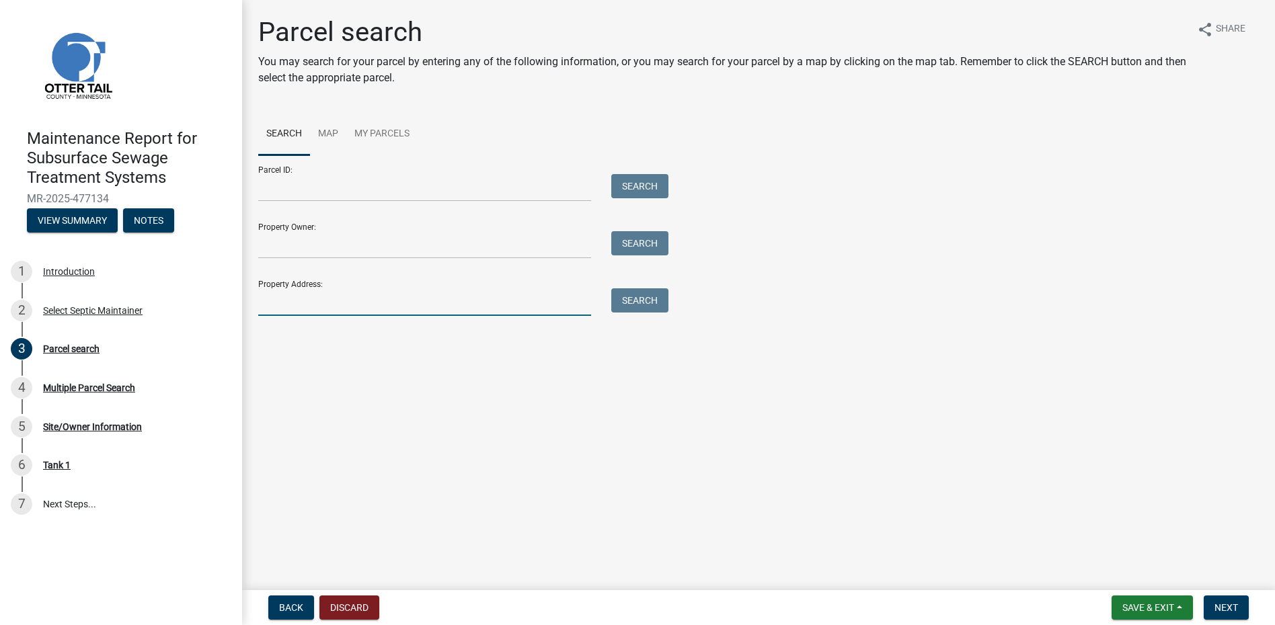
click at [317, 305] on input "Property Address:" at bounding box center [424, 302] width 333 height 28
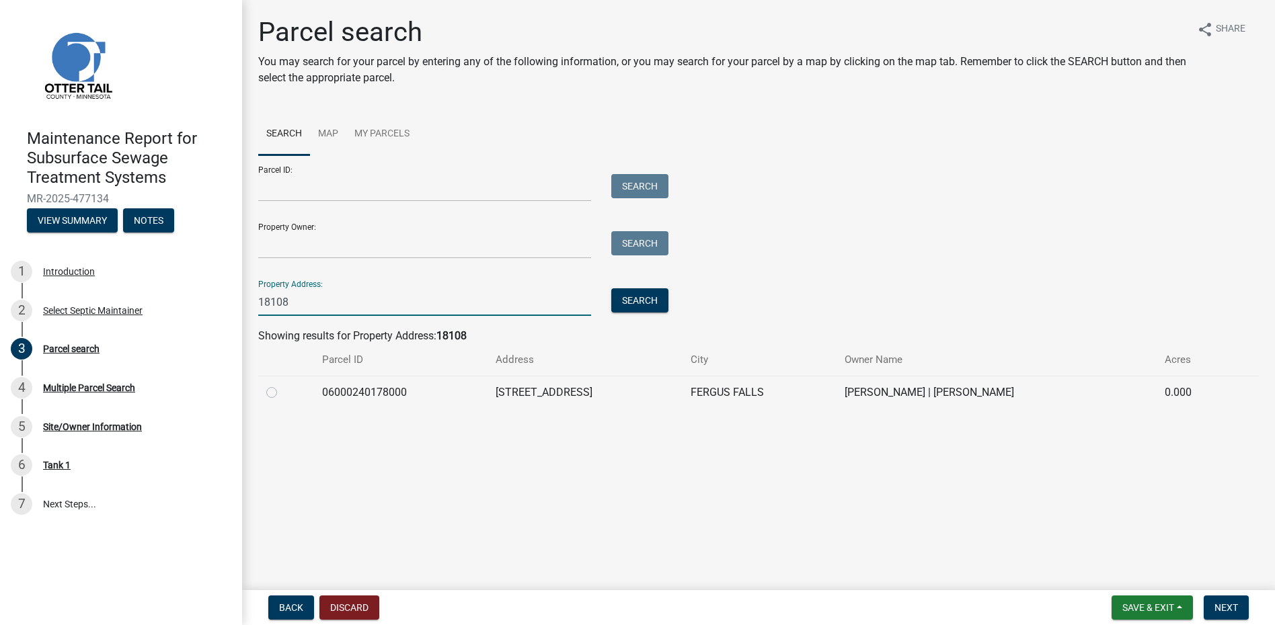
click at [282, 385] on label at bounding box center [282, 385] width 0 height 0
click at [282, 393] on input "radio" at bounding box center [286, 389] width 9 height 9
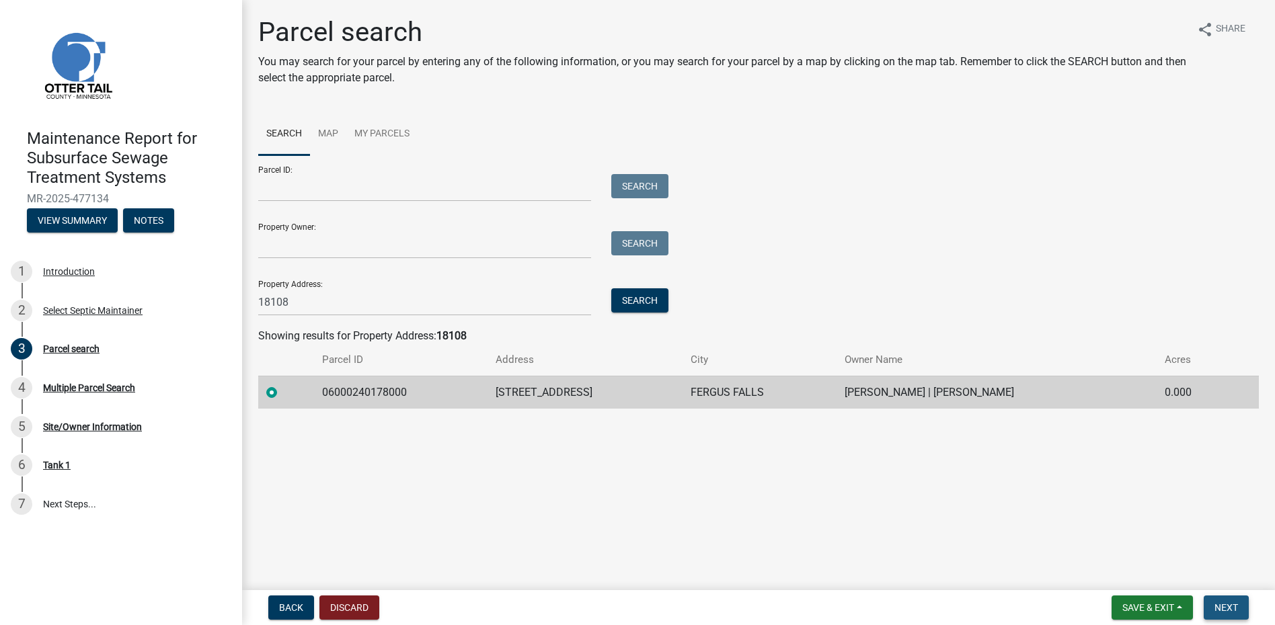
click at [1234, 613] on span "Next" at bounding box center [1226, 607] width 24 height 11
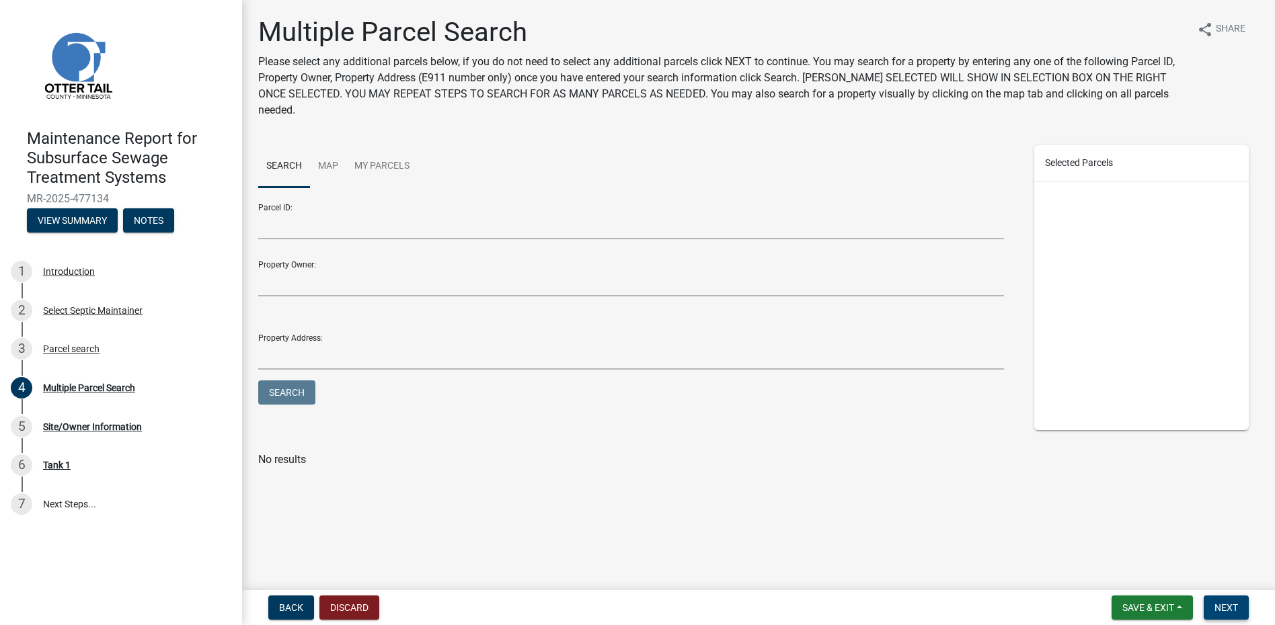
click at [1226, 615] on button "Next" at bounding box center [1226, 608] width 45 height 24
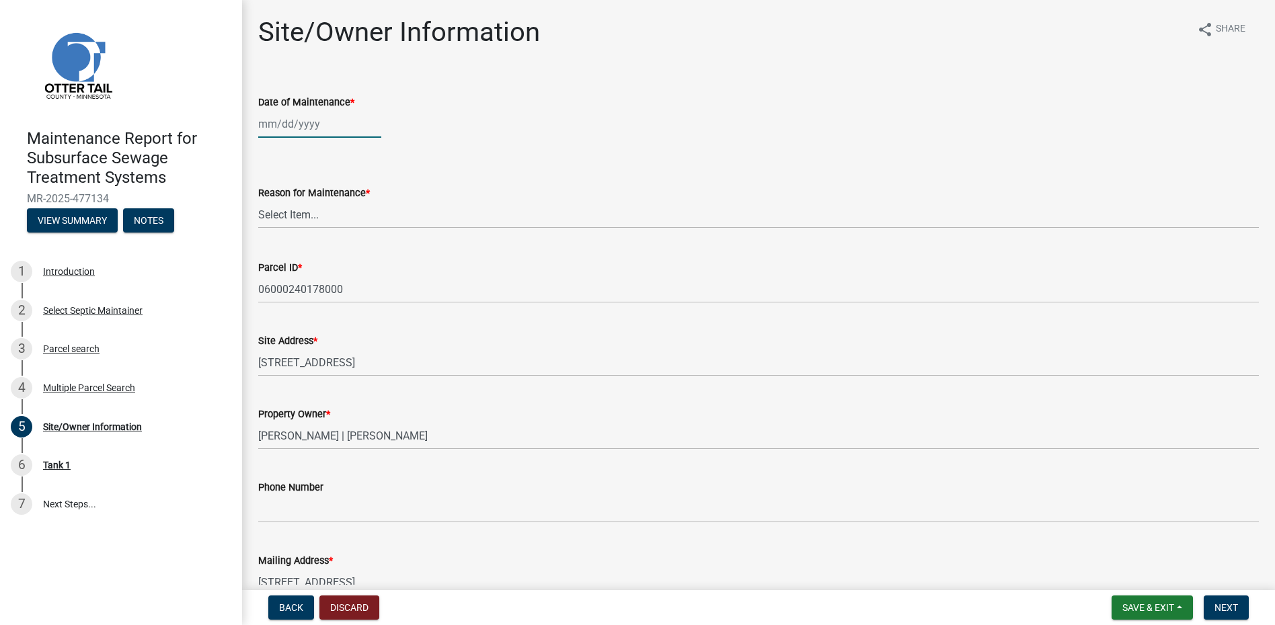
click at [268, 118] on div at bounding box center [319, 124] width 123 height 28
click at [268, 149] on button "Previous month" at bounding box center [272, 153] width 16 height 22
click at [264, 151] on button "Previous month" at bounding box center [272, 153] width 16 height 22
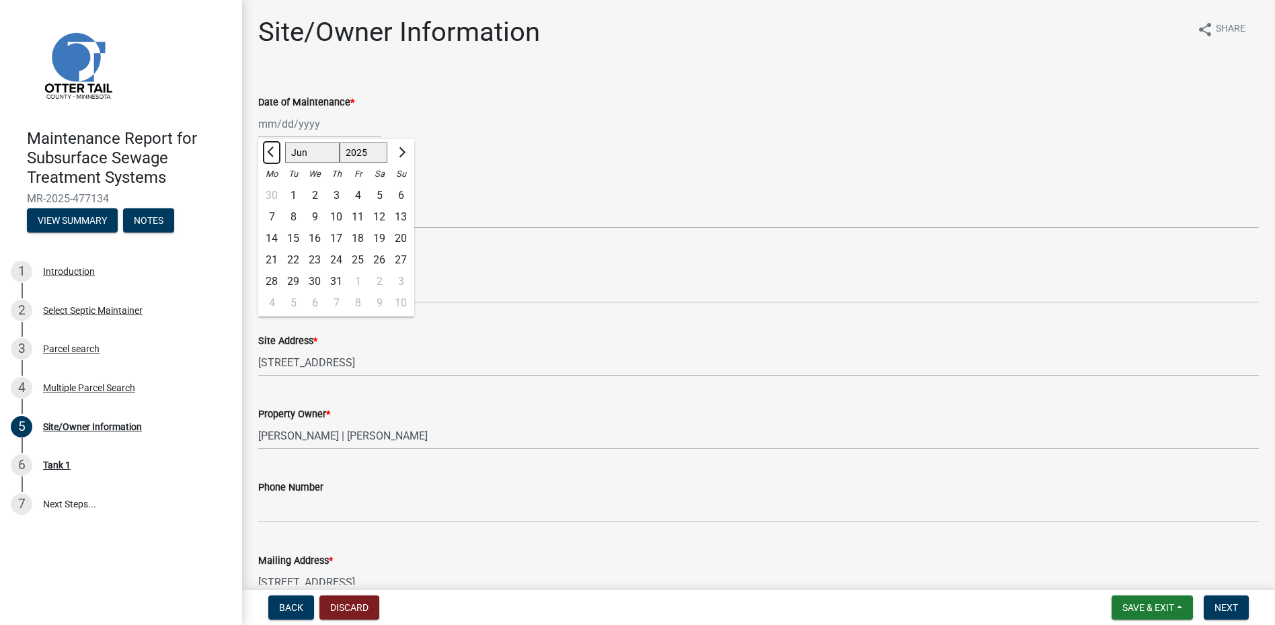
click at [264, 151] on button "Previous month" at bounding box center [272, 153] width 16 height 22
click at [405, 154] on button "Next month" at bounding box center [401, 153] width 16 height 22
click at [272, 283] on div "23" at bounding box center [272, 282] width 22 height 22
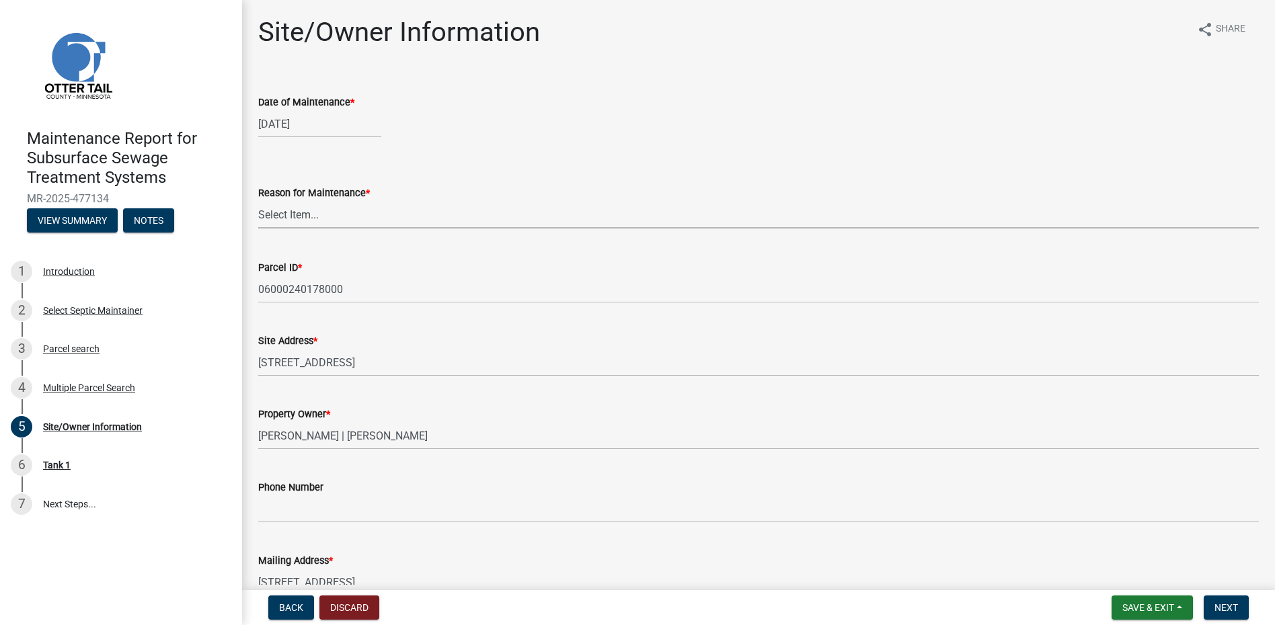
click at [294, 216] on select "Select Item... Called Routine Other" at bounding box center [758, 215] width 1000 height 28
click at [258, 201] on select "Select Item... Called Routine Other" at bounding box center [758, 215] width 1000 height 28
click at [1236, 617] on button "Next" at bounding box center [1226, 608] width 45 height 24
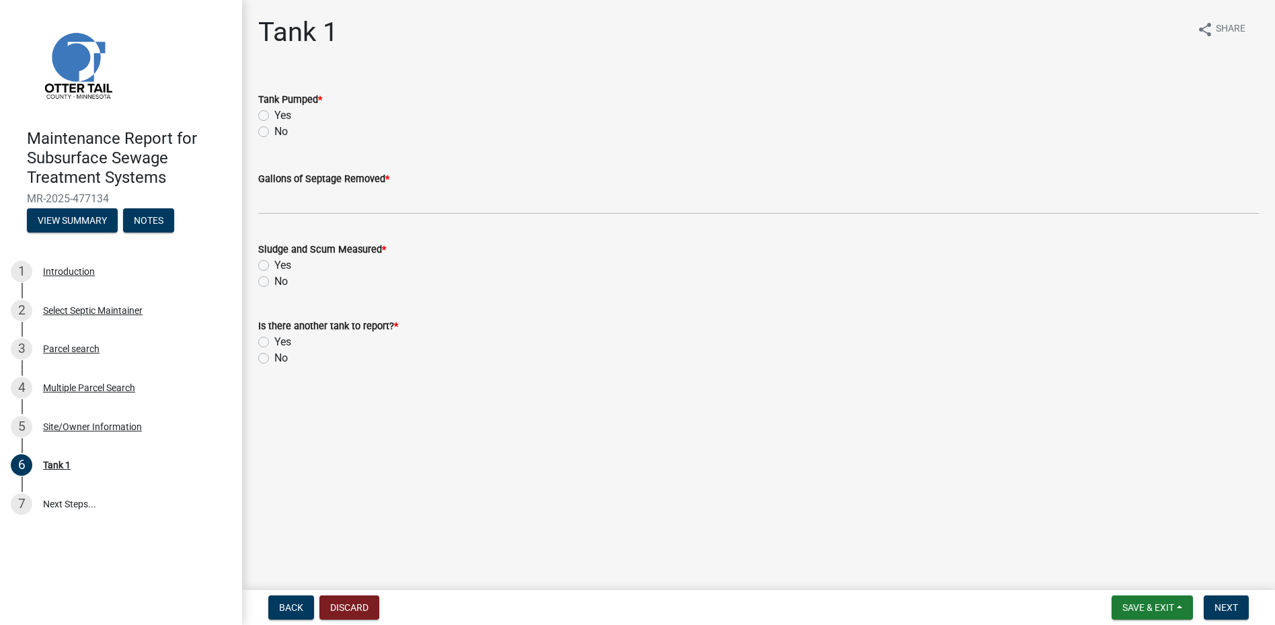
click at [274, 117] on label "Yes" at bounding box center [282, 116] width 17 height 16
click at [274, 116] on input "Yes" at bounding box center [278, 112] width 9 height 9
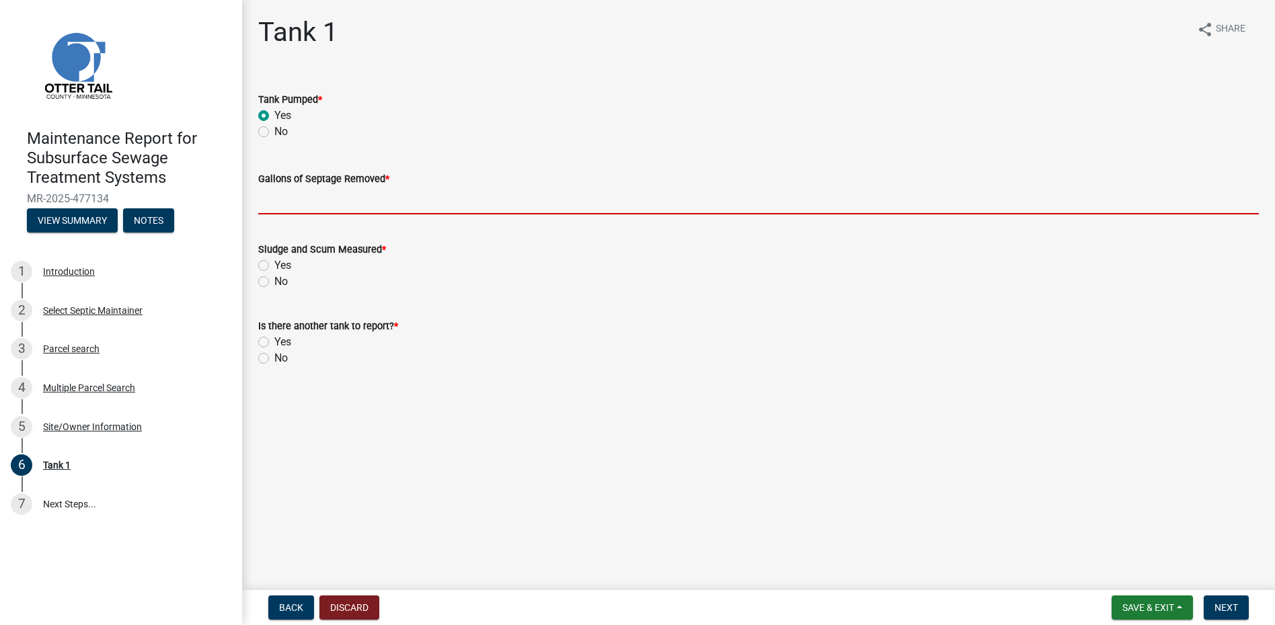
click at [280, 200] on input "Gallons of Septage Removed *" at bounding box center [758, 201] width 1000 height 28
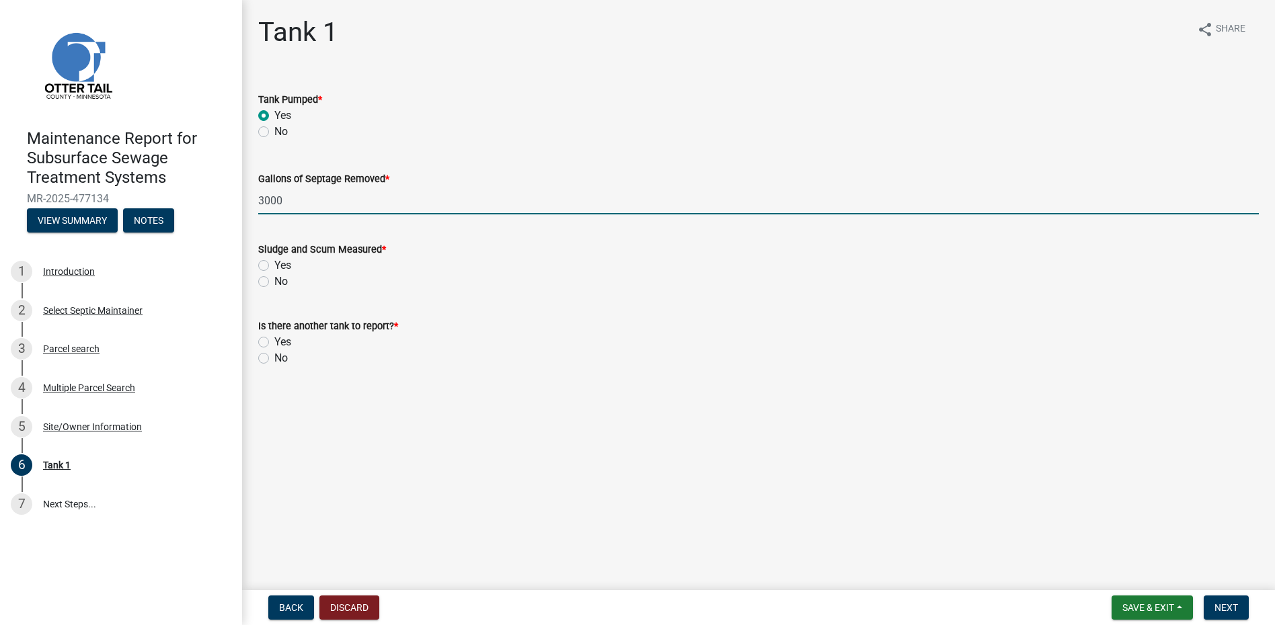
click at [274, 285] on label "No" at bounding box center [280, 282] width 13 height 16
click at [274, 282] on input "No" at bounding box center [278, 278] width 9 height 9
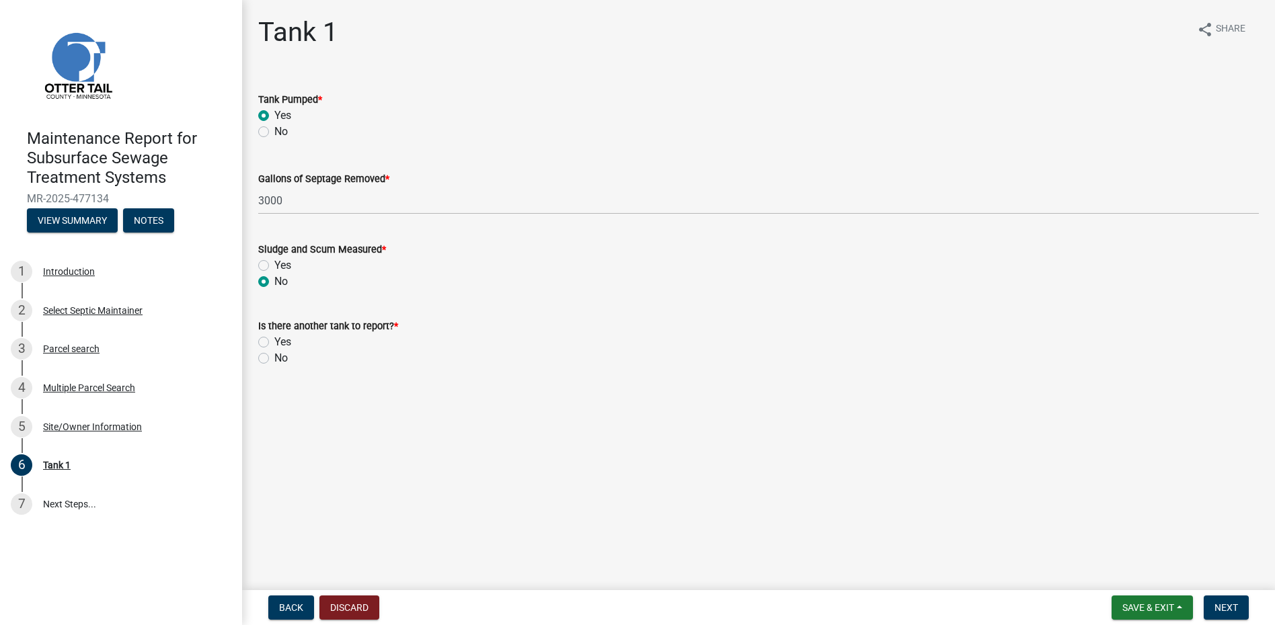
click at [274, 360] on label "No" at bounding box center [280, 358] width 13 height 16
click at [274, 359] on input "No" at bounding box center [278, 354] width 9 height 9
click at [1239, 610] on button "Next" at bounding box center [1226, 608] width 45 height 24
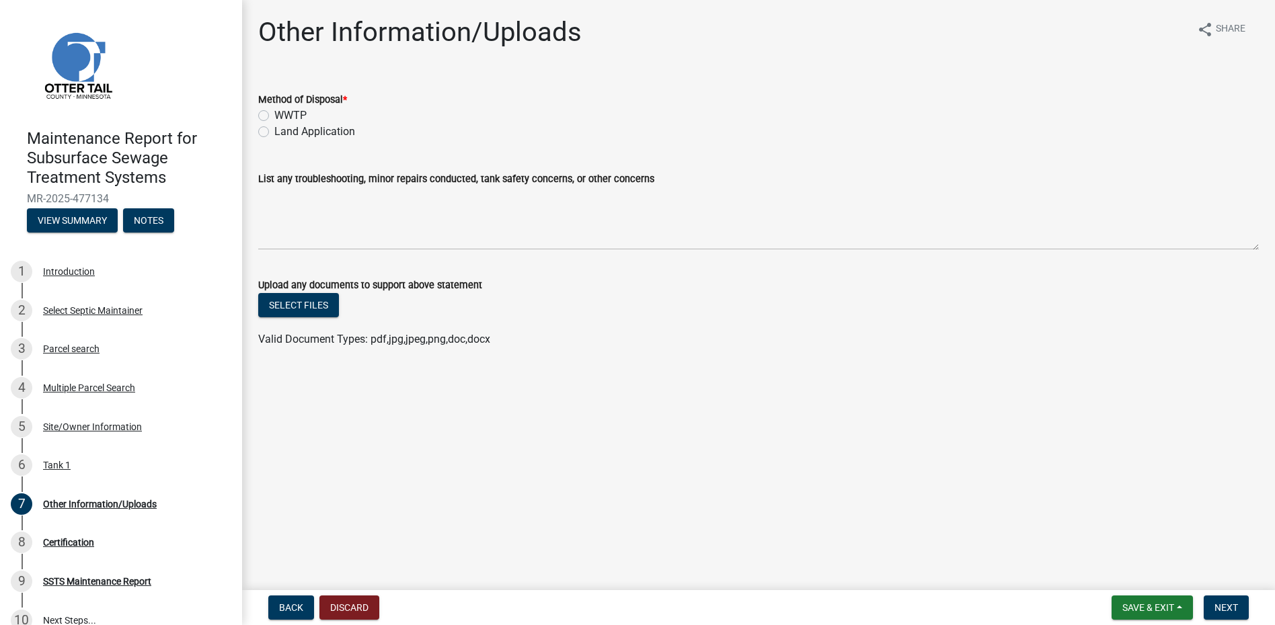
click at [337, 136] on label "Land Application" at bounding box center [314, 132] width 81 height 16
click at [283, 132] on input "Land Application" at bounding box center [278, 128] width 9 height 9
click at [1231, 598] on button "Next" at bounding box center [1226, 608] width 45 height 24
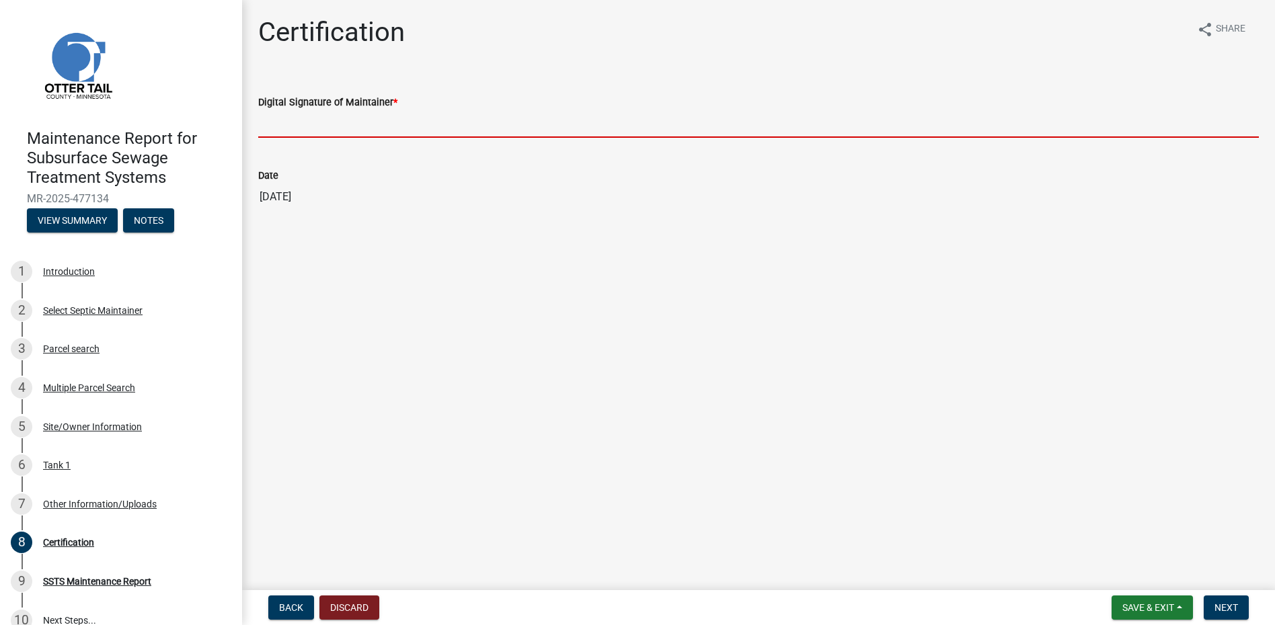
click at [303, 120] on input "Digital Signature of Maintainer *" at bounding box center [758, 124] width 1000 height 28
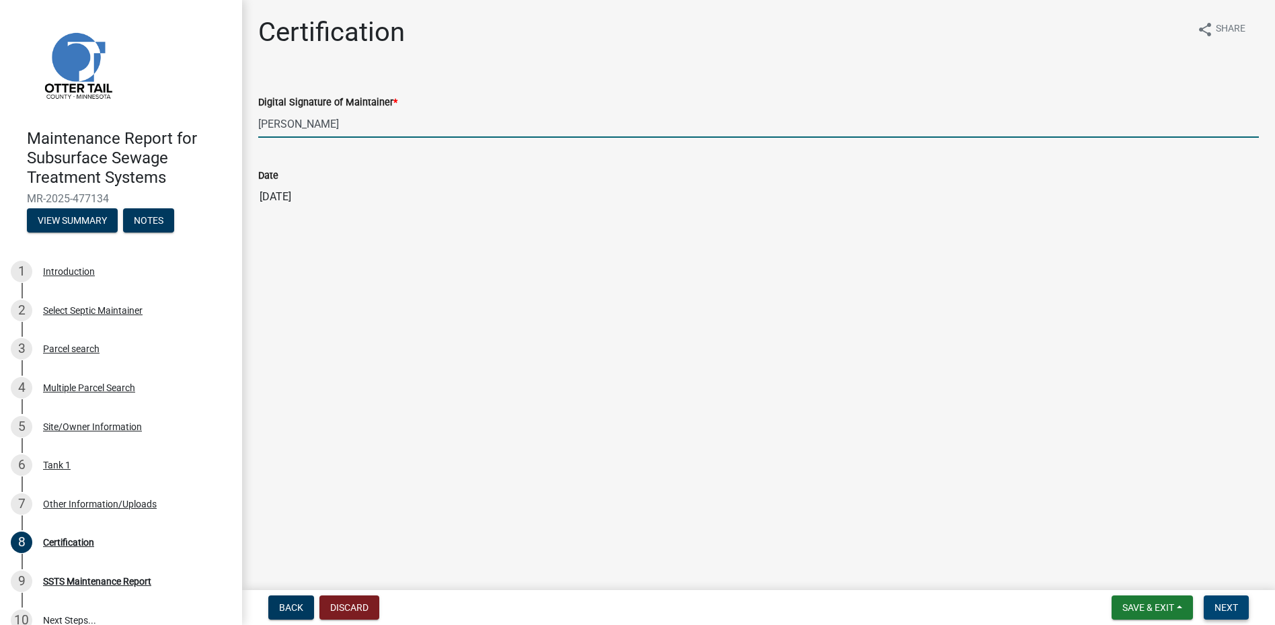
click at [1216, 607] on span "Next" at bounding box center [1226, 607] width 24 height 11
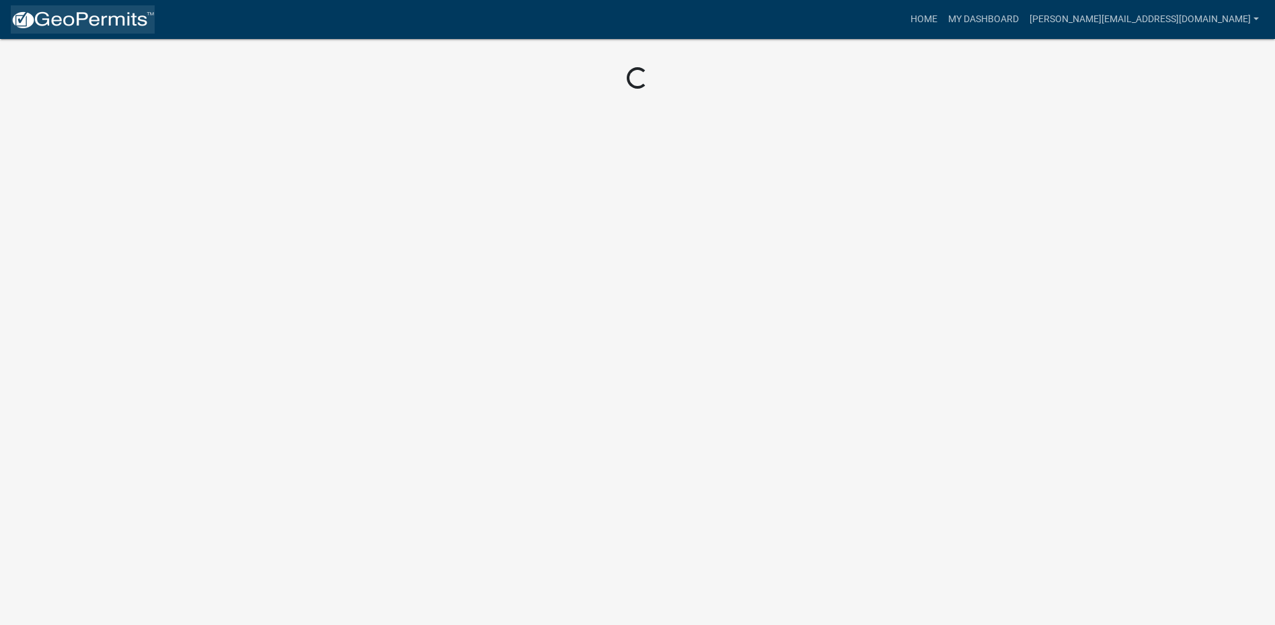
click at [112, 23] on img at bounding box center [83, 20] width 144 height 20
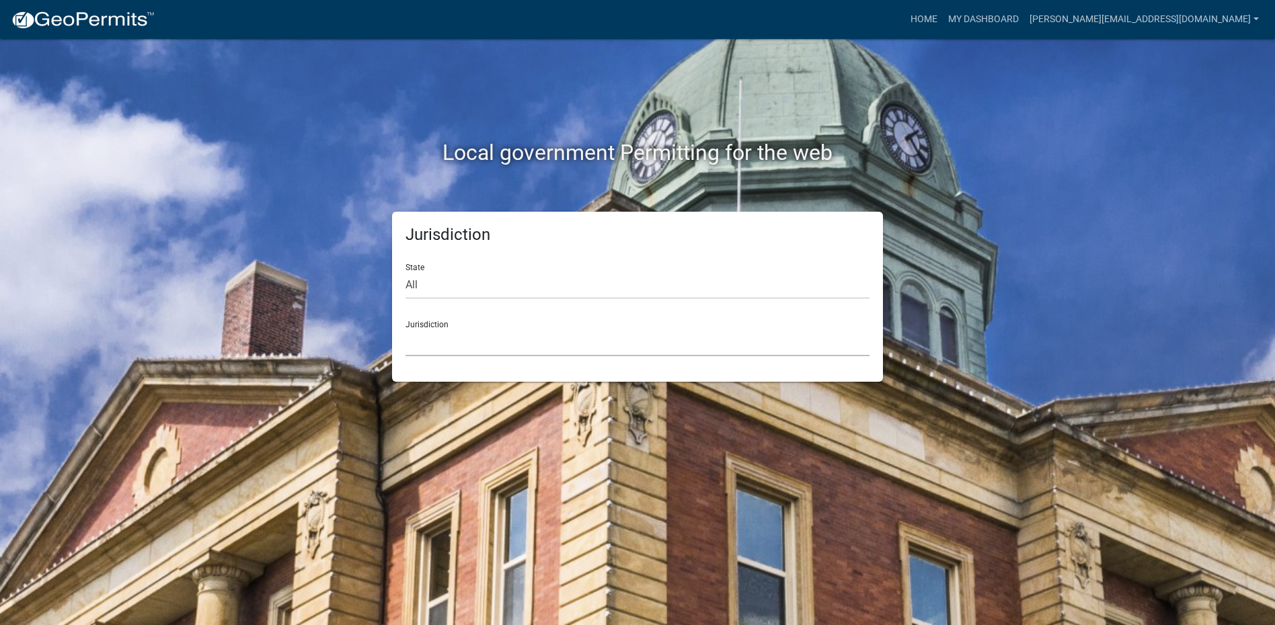
click at [512, 347] on select "[GEOGRAPHIC_DATA], [US_STATE] [GEOGRAPHIC_DATA], [US_STATE][PERSON_NAME][GEOGRA…" at bounding box center [637, 343] width 464 height 28
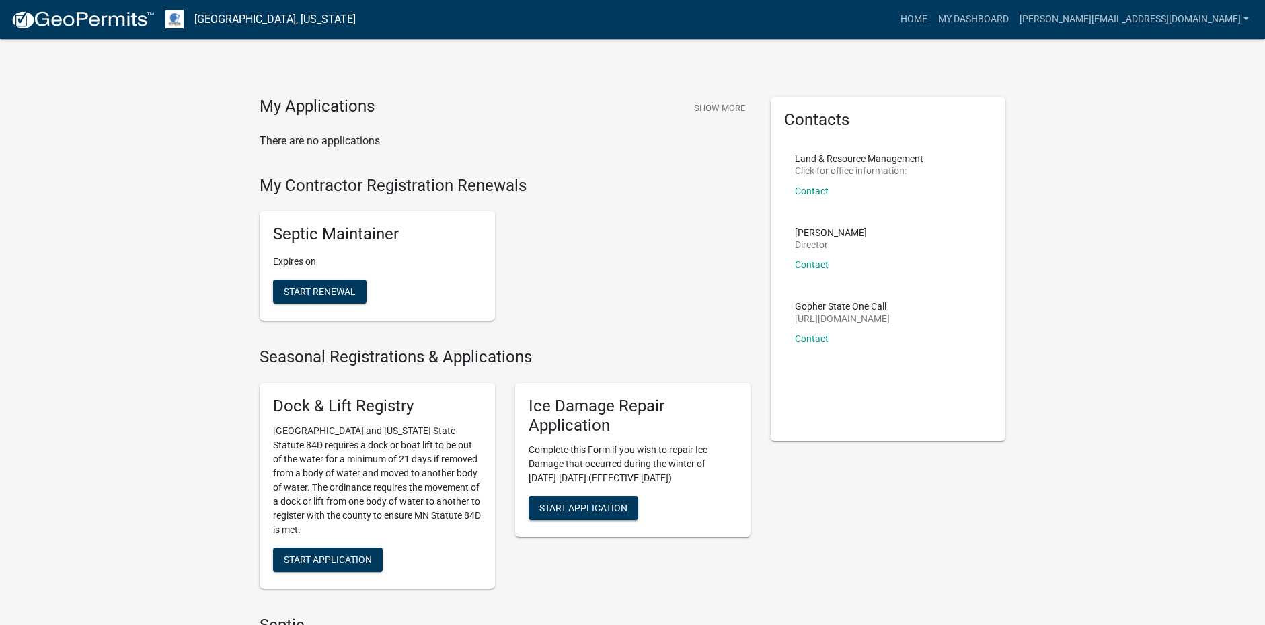
click at [101, 23] on img at bounding box center [83, 20] width 144 height 20
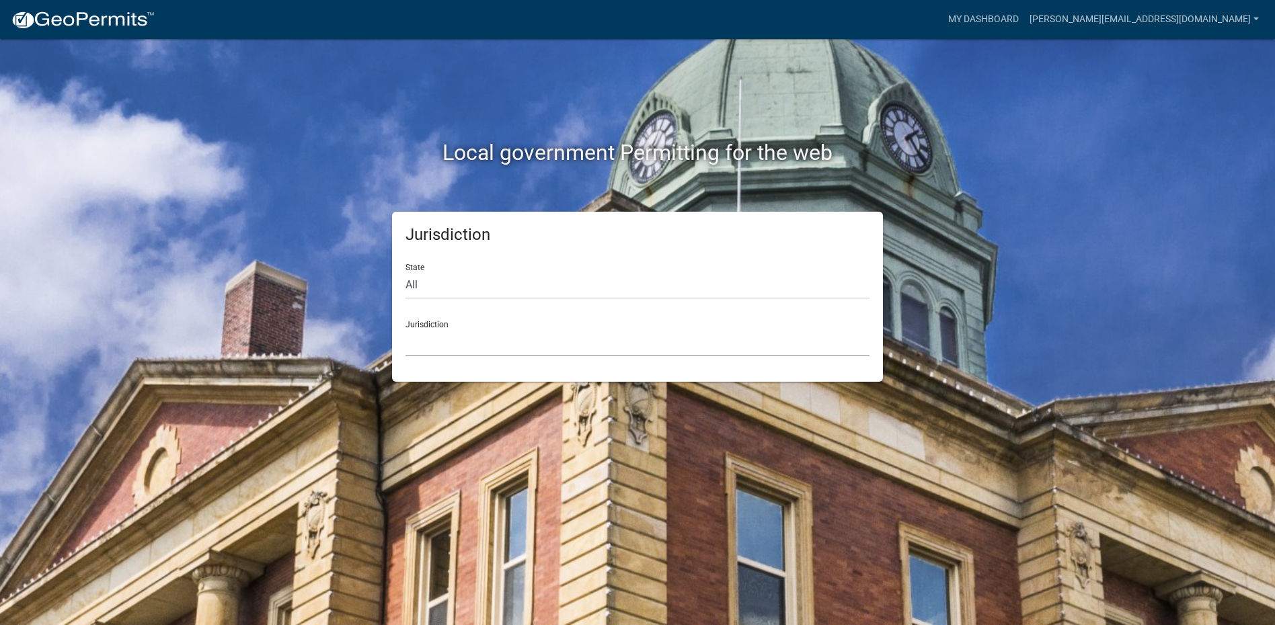
click at [453, 348] on select "[GEOGRAPHIC_DATA], [US_STATE] [GEOGRAPHIC_DATA], [US_STATE][PERSON_NAME][GEOGRA…" at bounding box center [637, 343] width 464 height 28
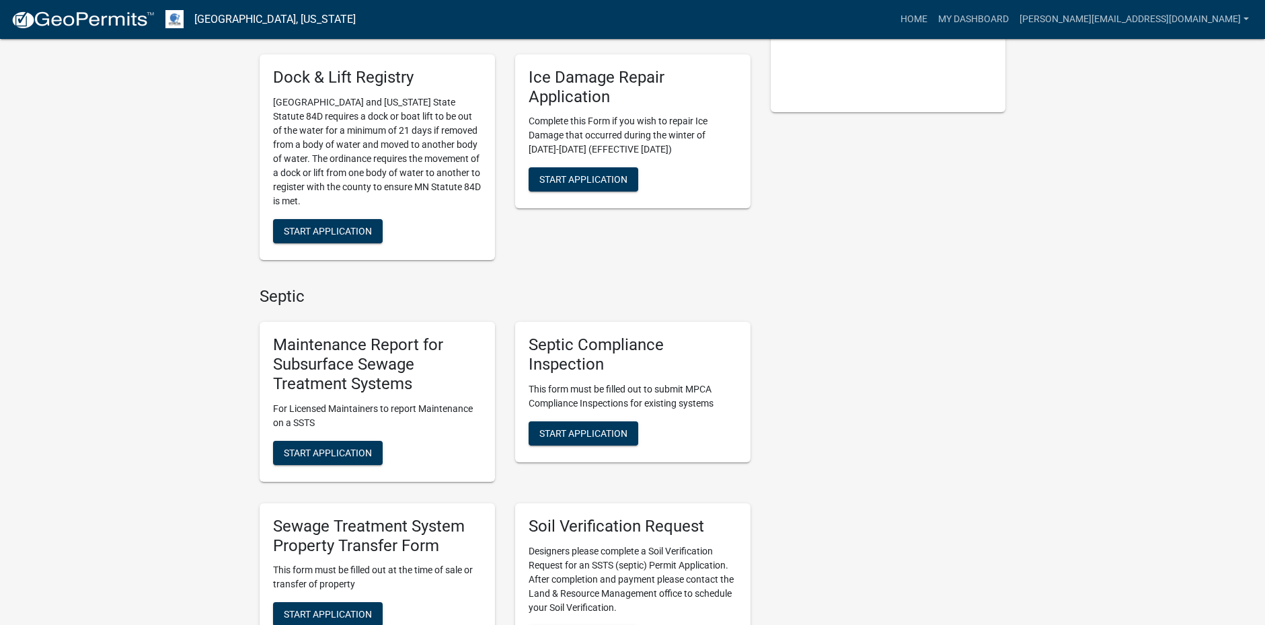
scroll to position [336, 0]
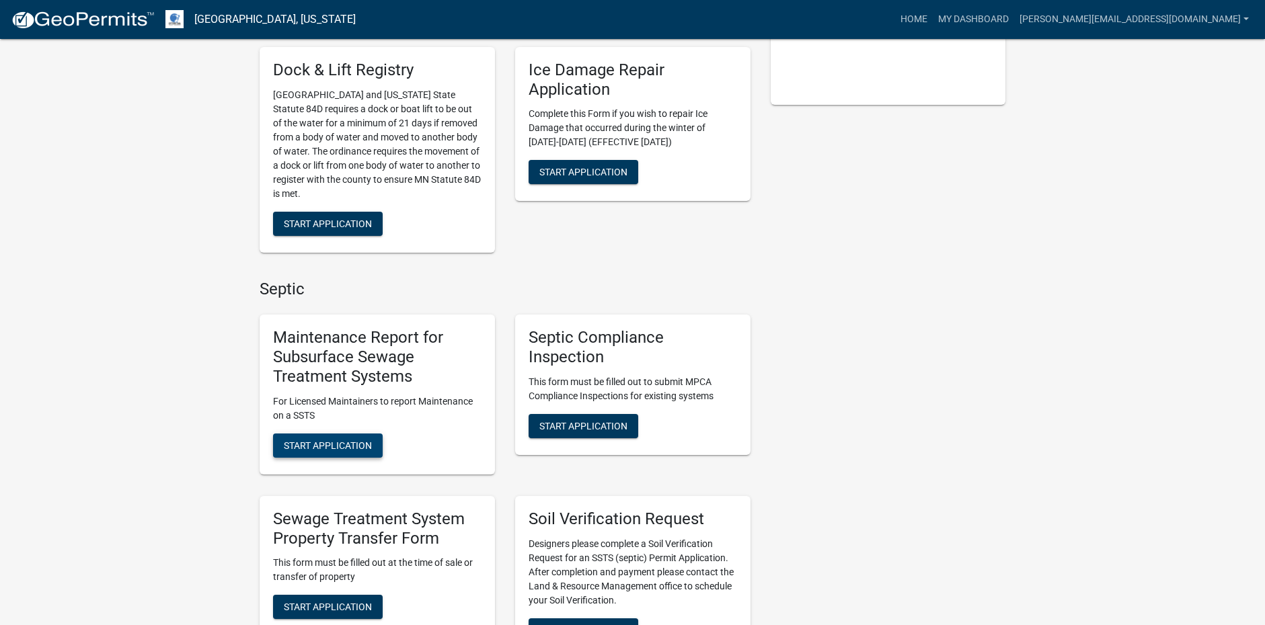
click at [322, 443] on span "Start Application" at bounding box center [328, 445] width 88 height 11
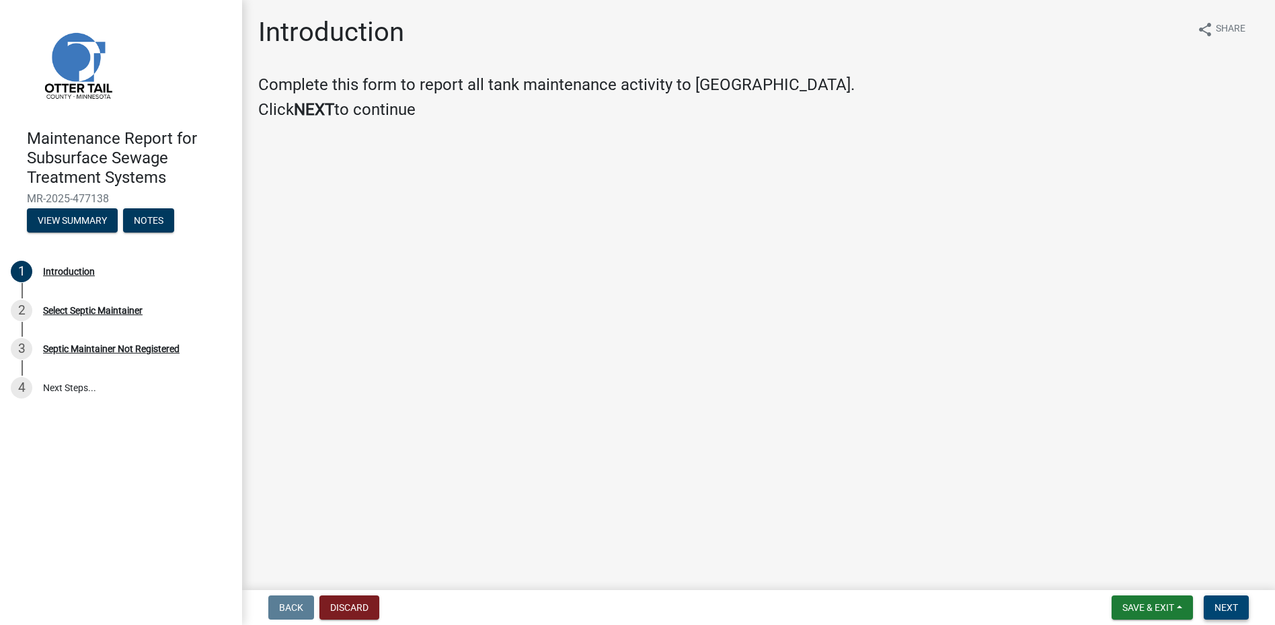
click at [1238, 610] on span "Next" at bounding box center [1226, 607] width 24 height 11
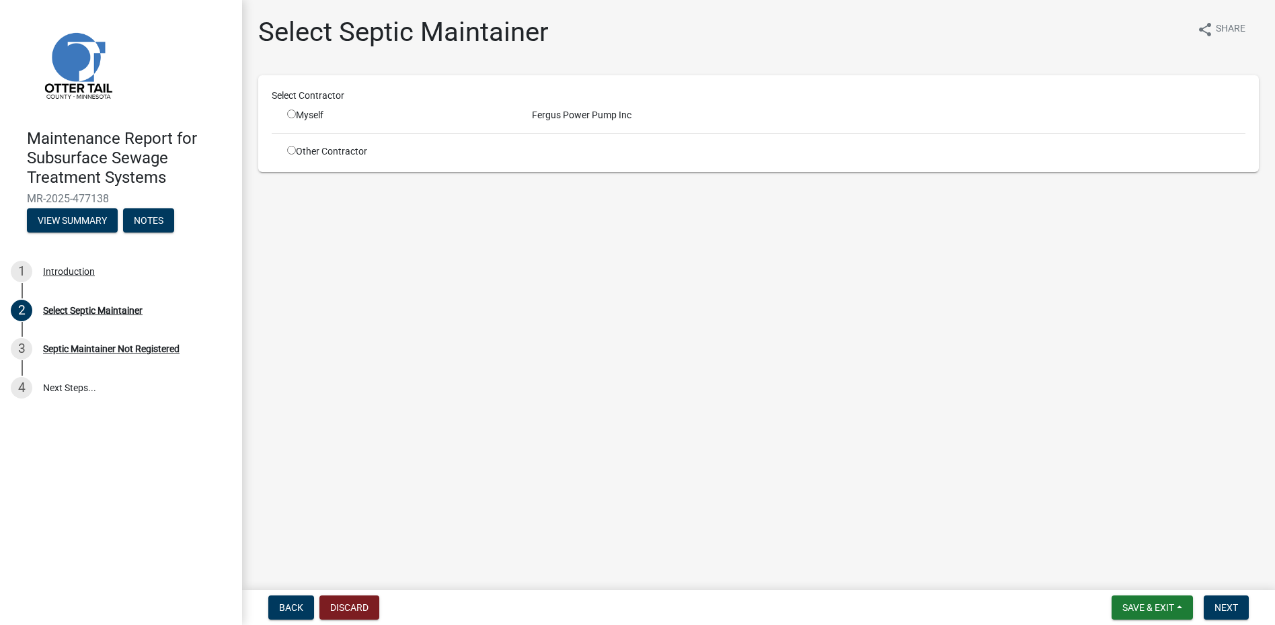
click at [299, 112] on div "Myself" at bounding box center [399, 115] width 225 height 14
click at [297, 116] on div "Myself" at bounding box center [399, 115] width 225 height 14
click at [295, 116] on input "radio" at bounding box center [291, 114] width 9 height 9
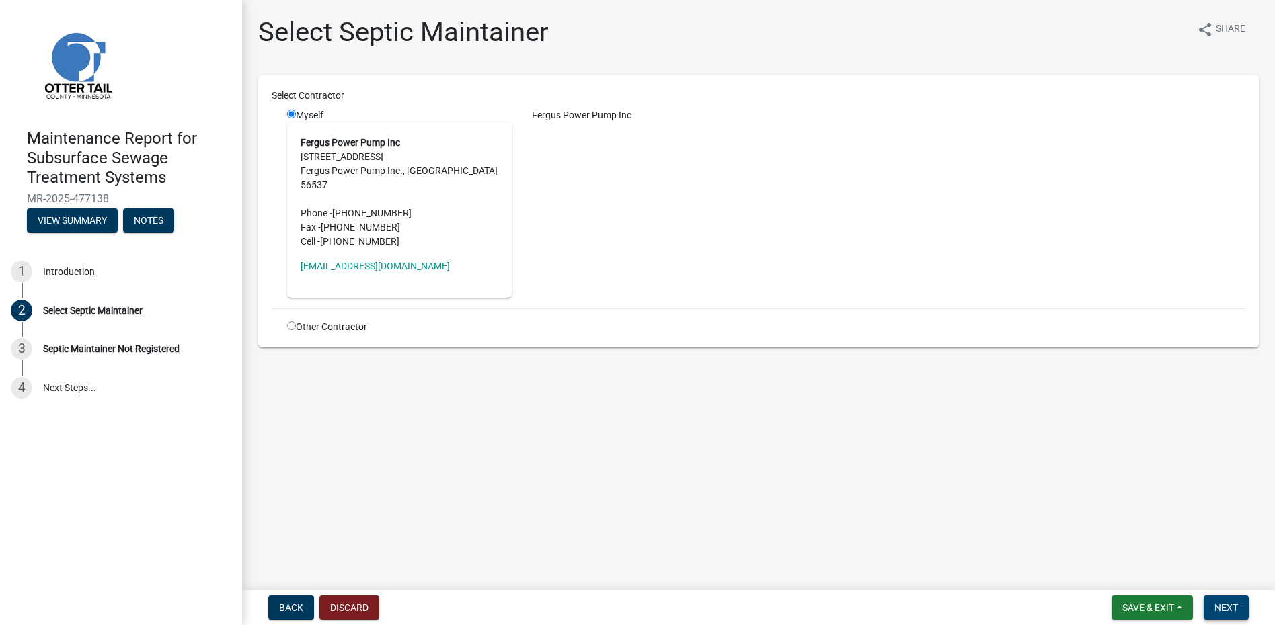
click at [1234, 597] on button "Next" at bounding box center [1226, 608] width 45 height 24
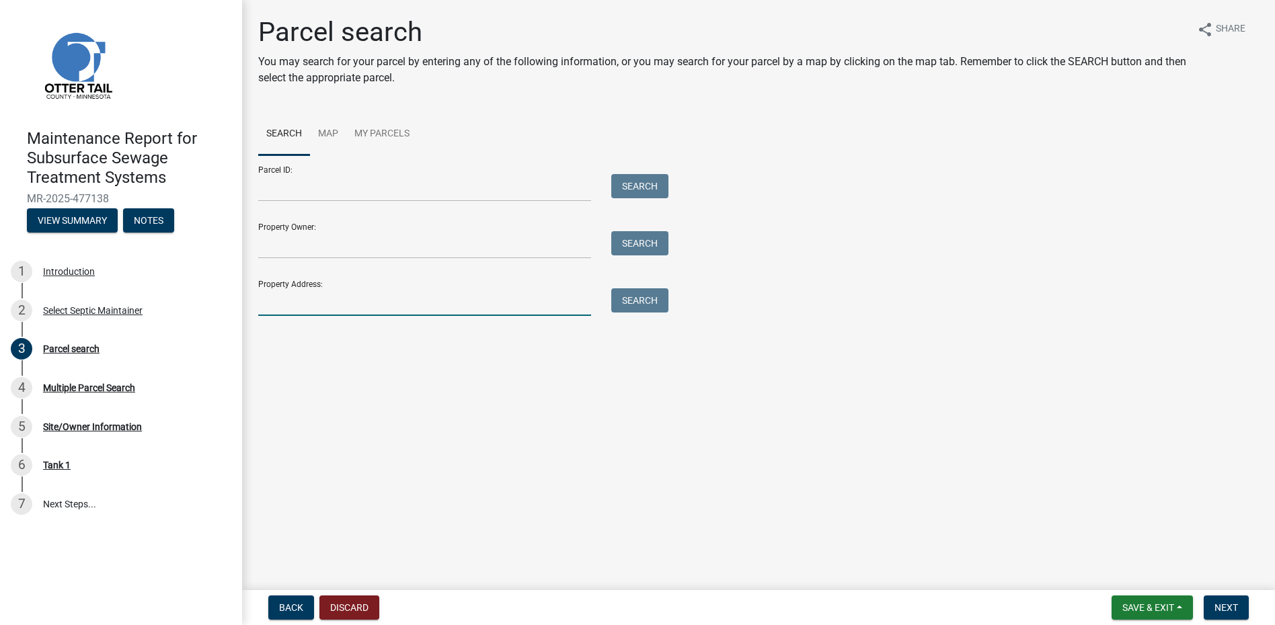
click at [323, 300] on input "Property Address:" at bounding box center [424, 302] width 333 height 28
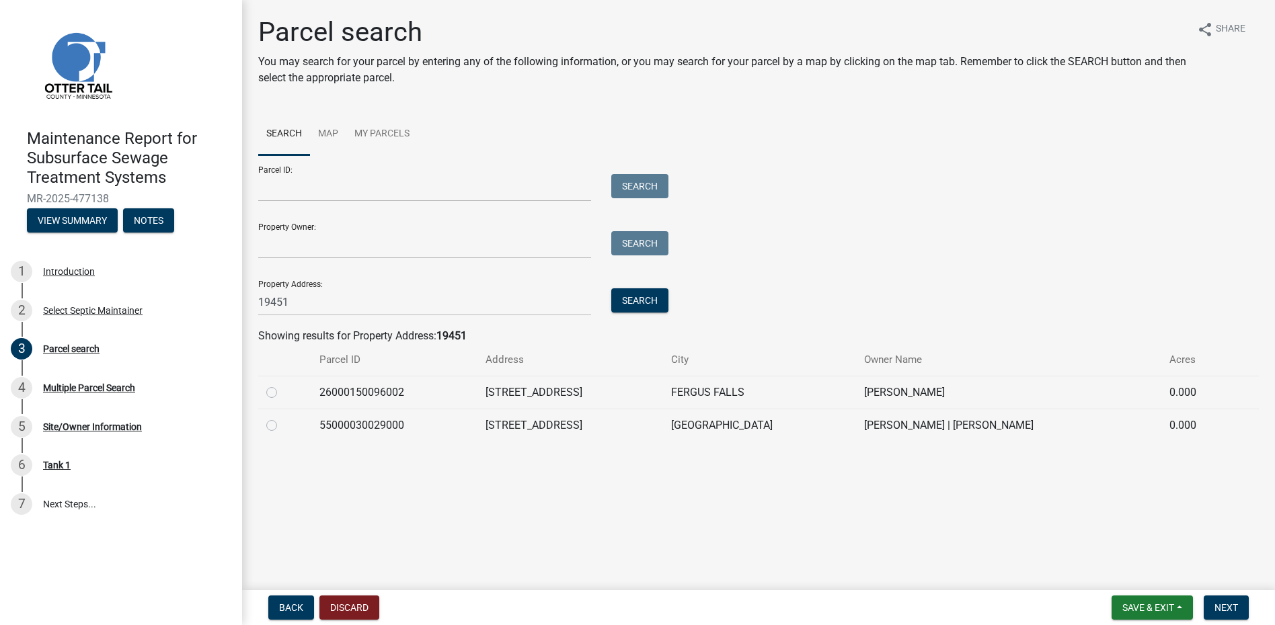
click at [282, 385] on label at bounding box center [282, 385] width 0 height 0
click at [282, 393] on input "radio" at bounding box center [286, 389] width 9 height 9
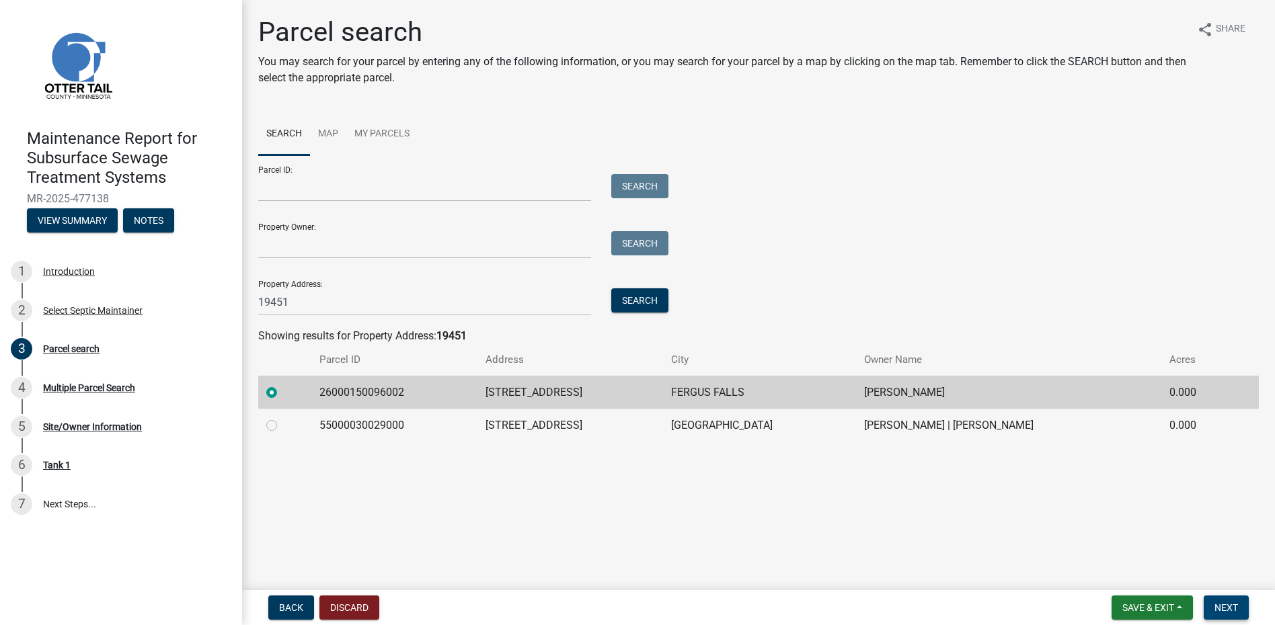
click at [1226, 616] on button "Next" at bounding box center [1226, 608] width 45 height 24
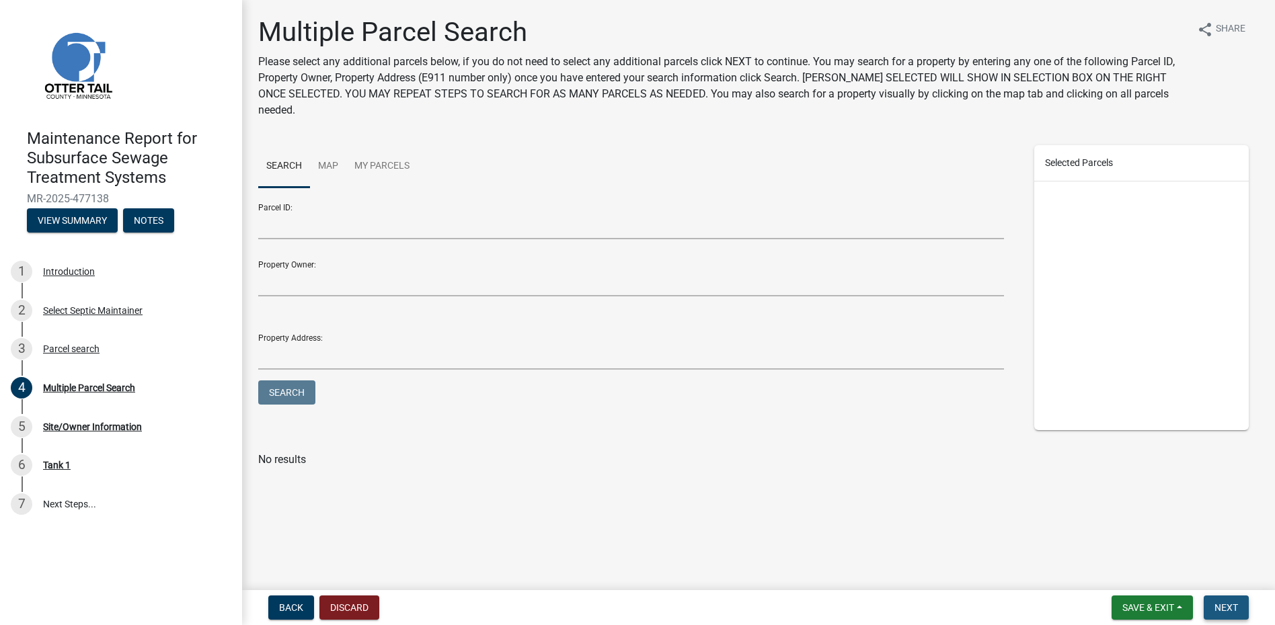
click at [1223, 602] on span "Next" at bounding box center [1226, 607] width 24 height 11
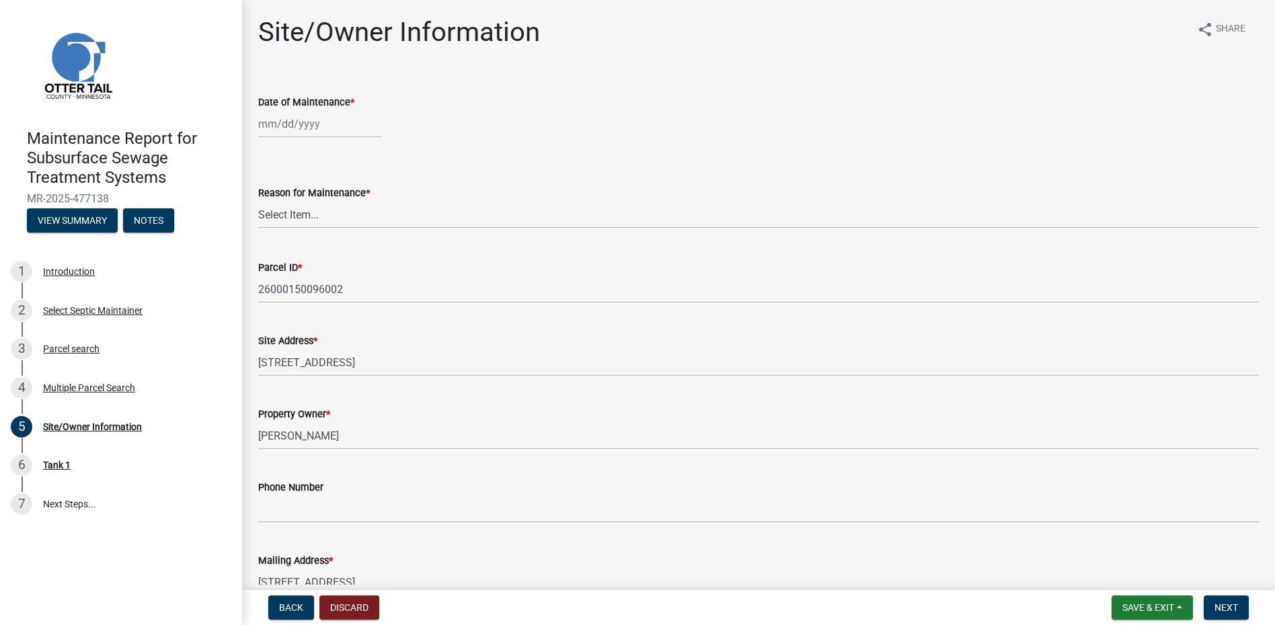
click at [282, 127] on div at bounding box center [319, 124] width 123 height 28
click at [267, 146] on button "Previous month" at bounding box center [272, 153] width 16 height 22
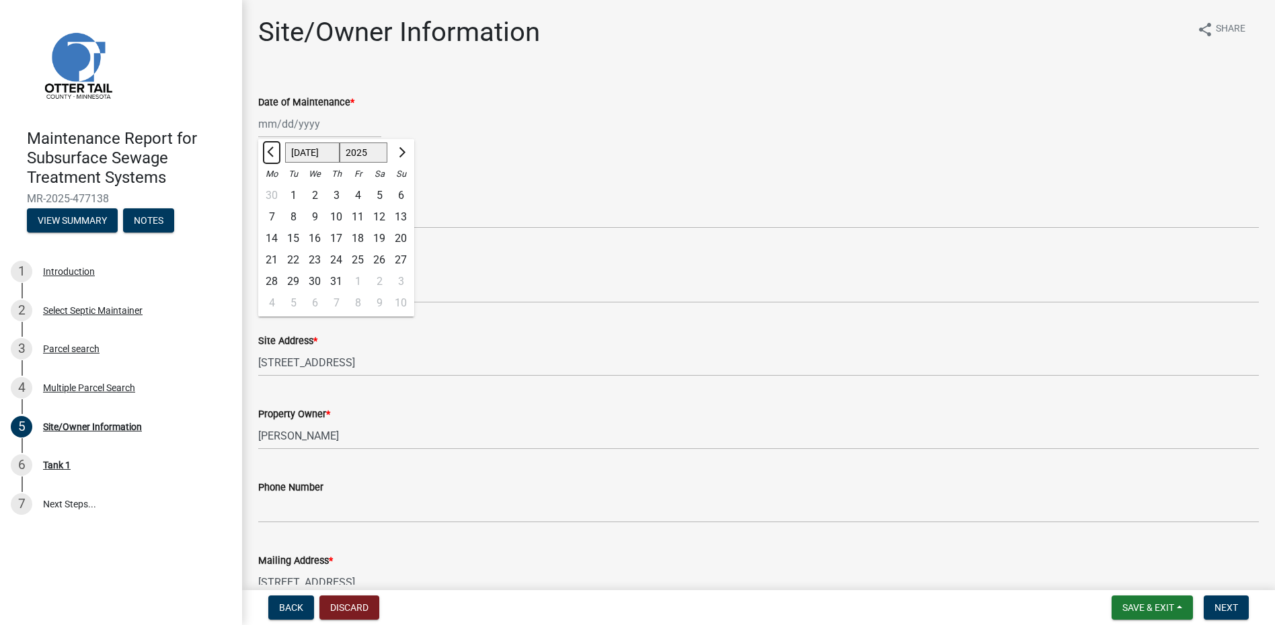
click at [267, 146] on button "Previous month" at bounding box center [272, 153] width 16 height 22
click at [309, 286] on div "25" at bounding box center [315, 282] width 22 height 22
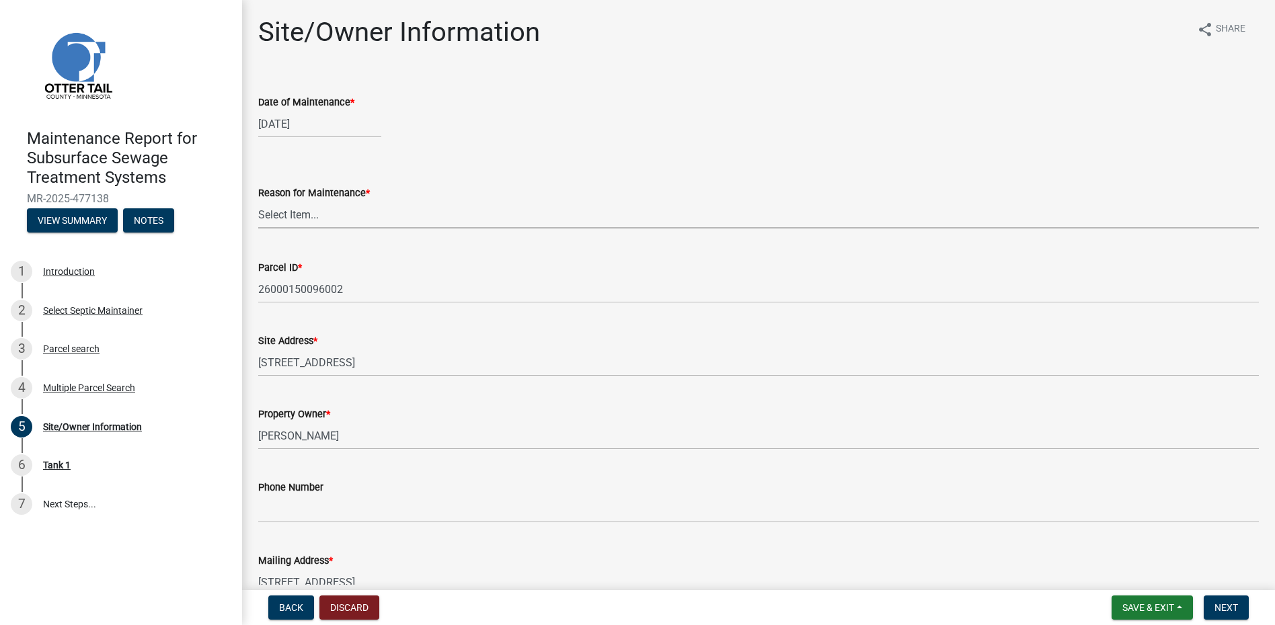
click at [316, 221] on select "Select Item... Called Routine Other" at bounding box center [758, 215] width 1000 height 28
click at [258, 201] on select "Select Item... Called Routine Other" at bounding box center [758, 215] width 1000 height 28
click at [319, 265] on div "Parcel ID *" at bounding box center [758, 268] width 1000 height 16
click at [325, 217] on select "Select Item... Called Routine Other" at bounding box center [758, 215] width 1000 height 28
click at [258, 201] on select "Select Item... Called Routine Other" at bounding box center [758, 215] width 1000 height 28
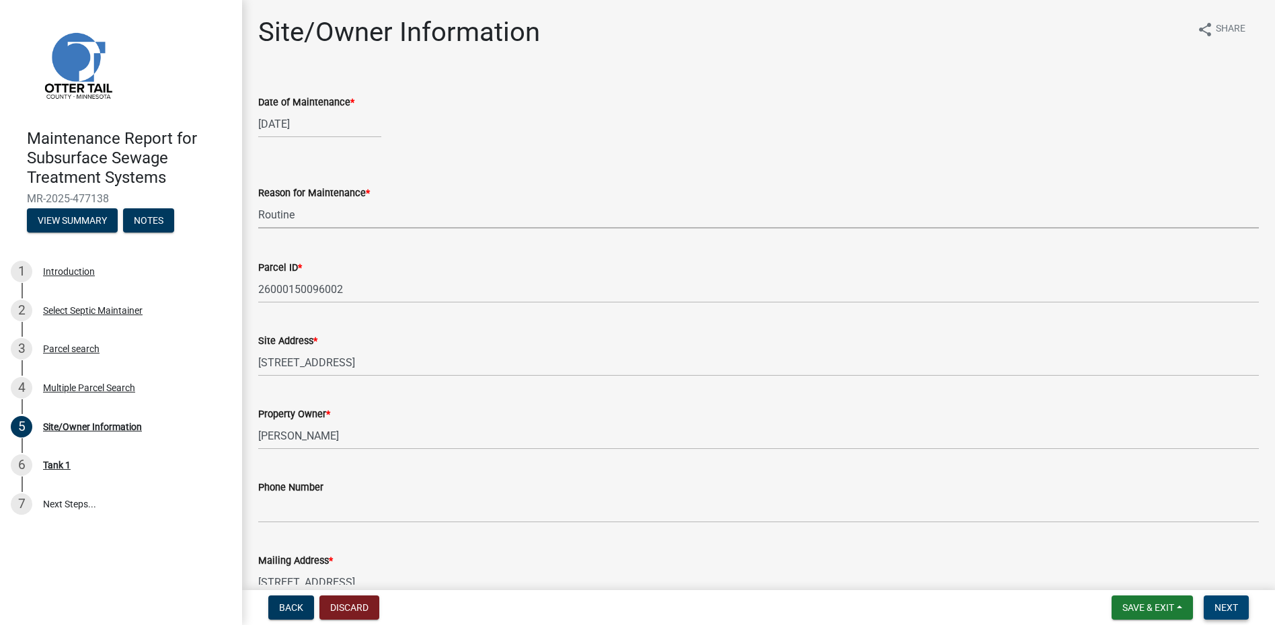
click at [1236, 602] on span "Next" at bounding box center [1226, 607] width 24 height 11
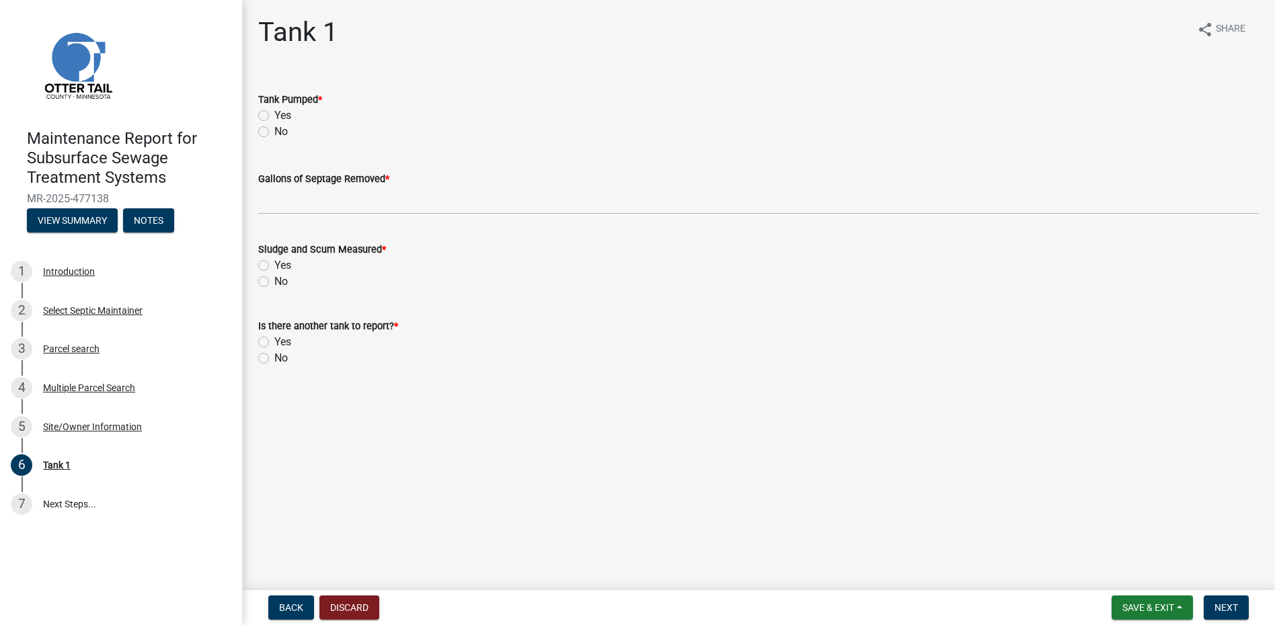
click at [274, 120] on div "Yes" at bounding box center [758, 116] width 1000 height 16
click at [284, 114] on label "Yes" at bounding box center [282, 116] width 17 height 16
click at [283, 114] on input "Yes" at bounding box center [278, 112] width 9 height 9
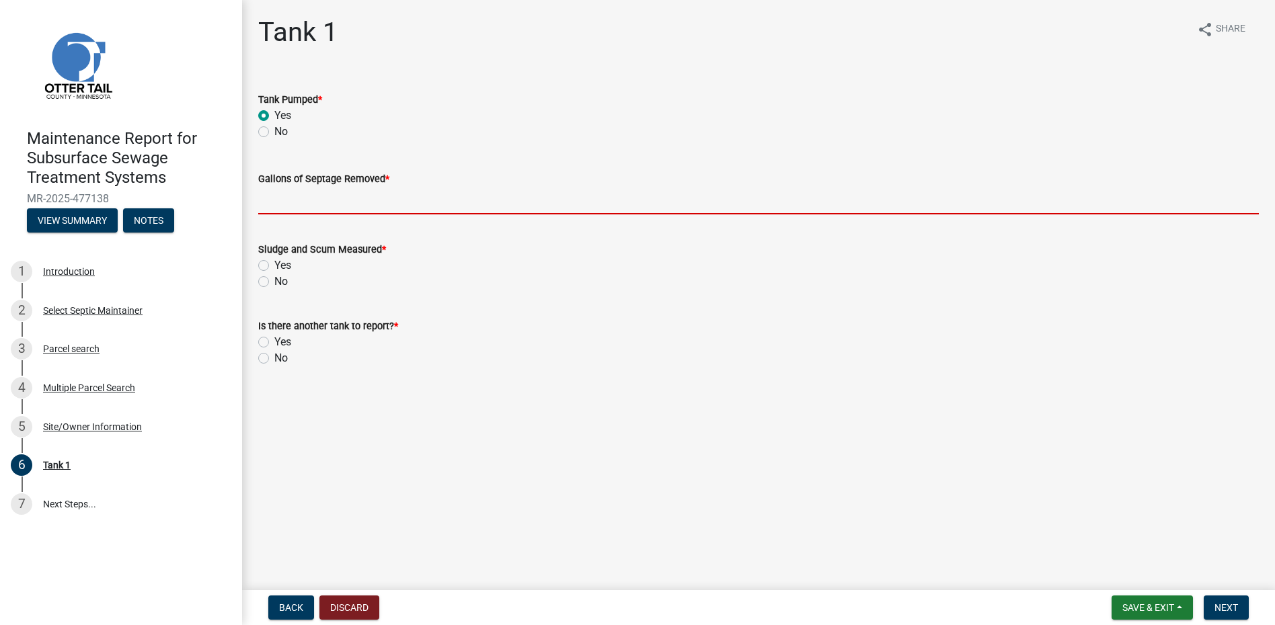
click at [307, 198] on input "Gallons of Septage Removed *" at bounding box center [758, 201] width 1000 height 28
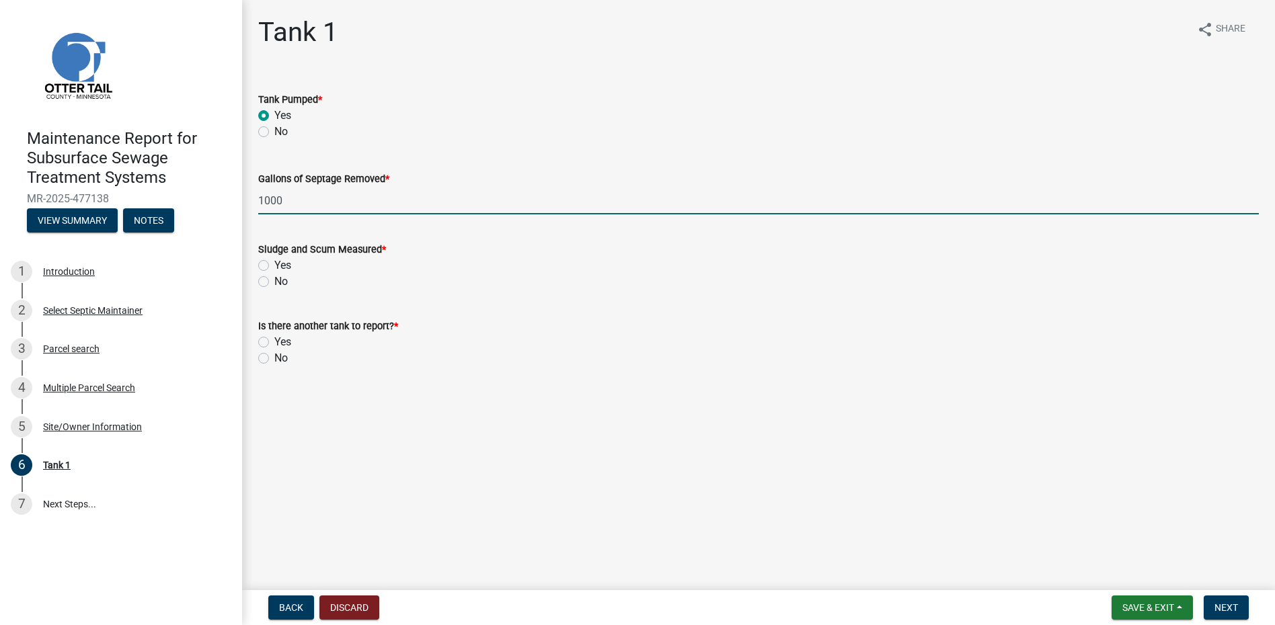
click at [274, 283] on label "No" at bounding box center [280, 282] width 13 height 16
click at [274, 282] on input "No" at bounding box center [278, 278] width 9 height 9
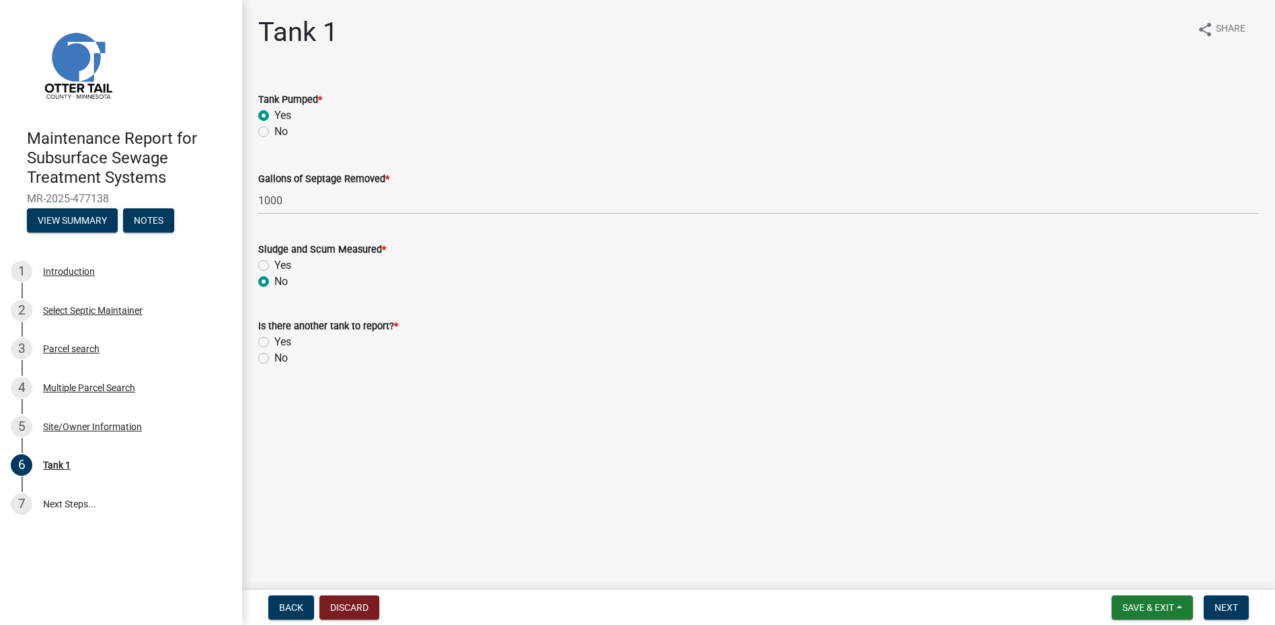
click at [274, 359] on label "No" at bounding box center [280, 358] width 13 height 16
click at [274, 359] on input "No" at bounding box center [278, 354] width 9 height 9
click at [1205, 609] on button "Next" at bounding box center [1226, 608] width 45 height 24
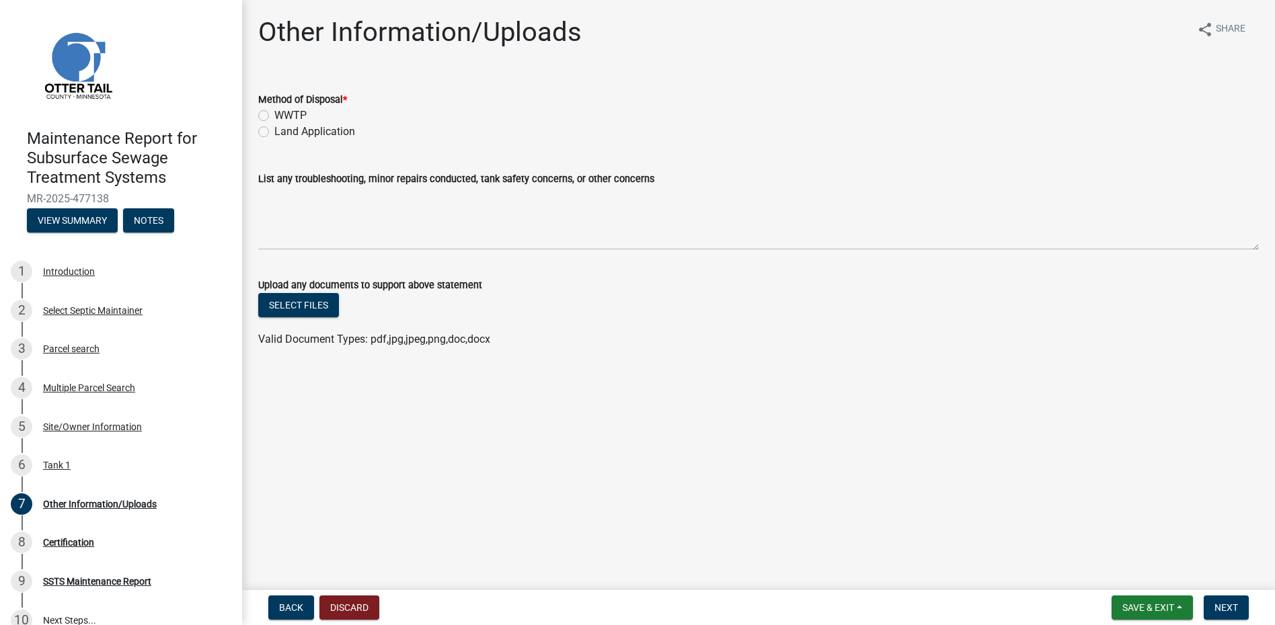
click at [341, 128] on label "Land Application" at bounding box center [314, 132] width 81 height 16
click at [283, 128] on input "Land Application" at bounding box center [278, 128] width 9 height 9
click at [1214, 606] on button "Next" at bounding box center [1226, 608] width 45 height 24
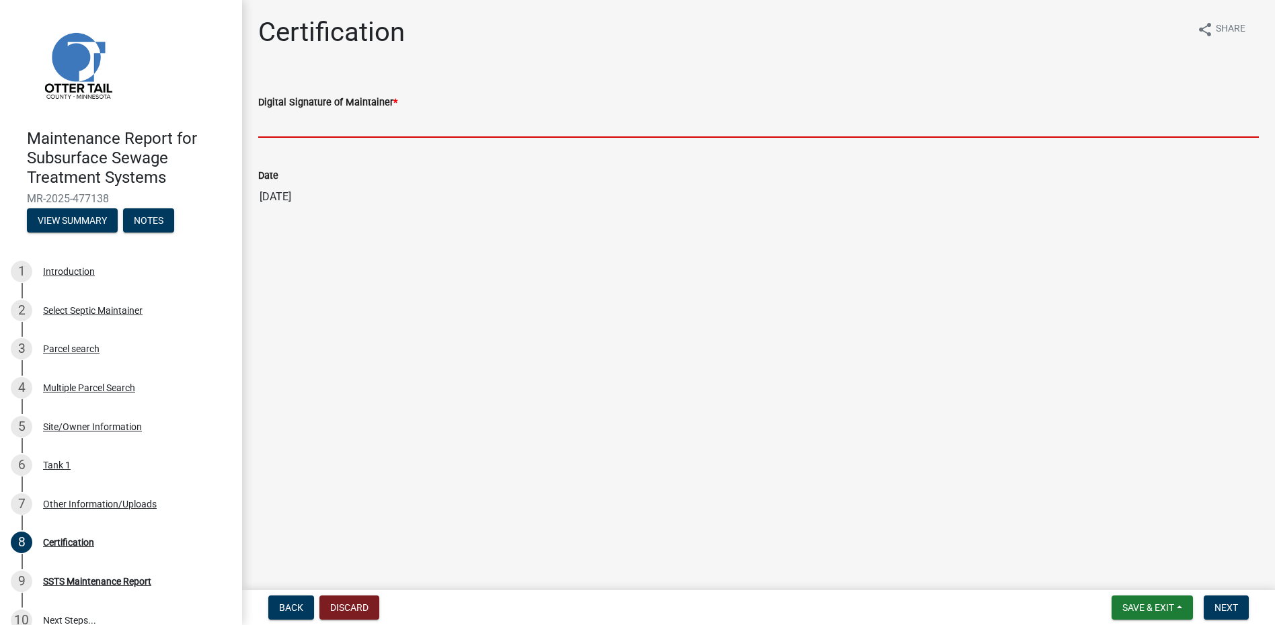
click at [327, 120] on input "Digital Signature of Maintainer *" at bounding box center [758, 124] width 1000 height 28
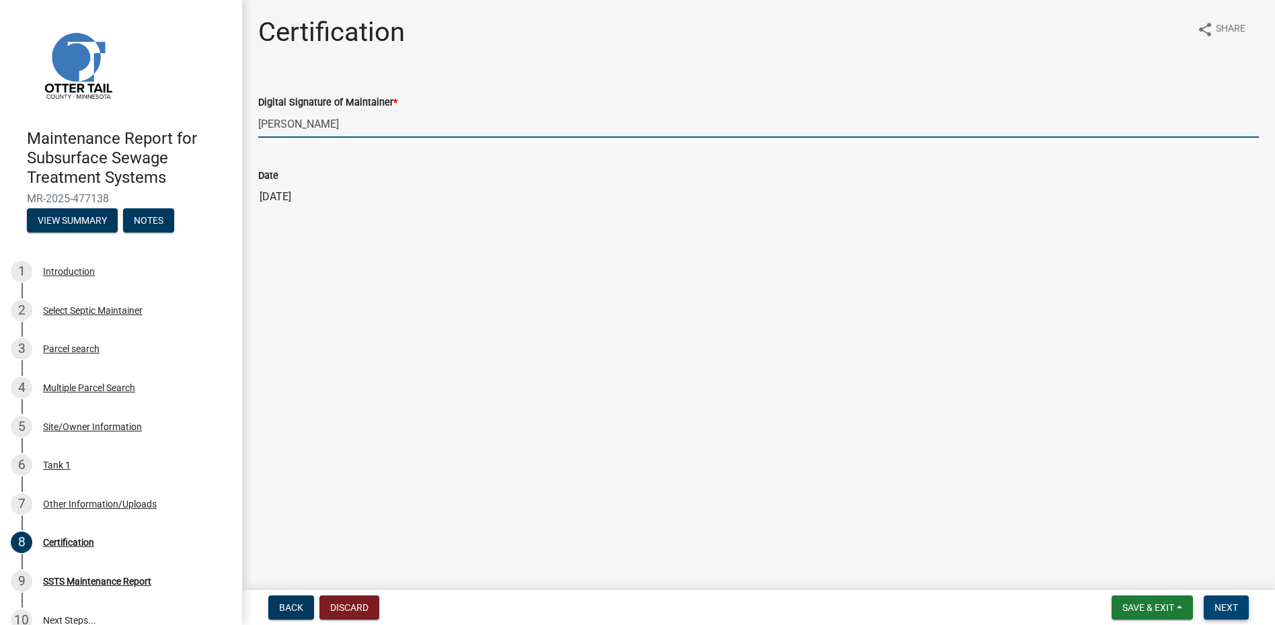
click at [1220, 597] on button "Next" at bounding box center [1226, 608] width 45 height 24
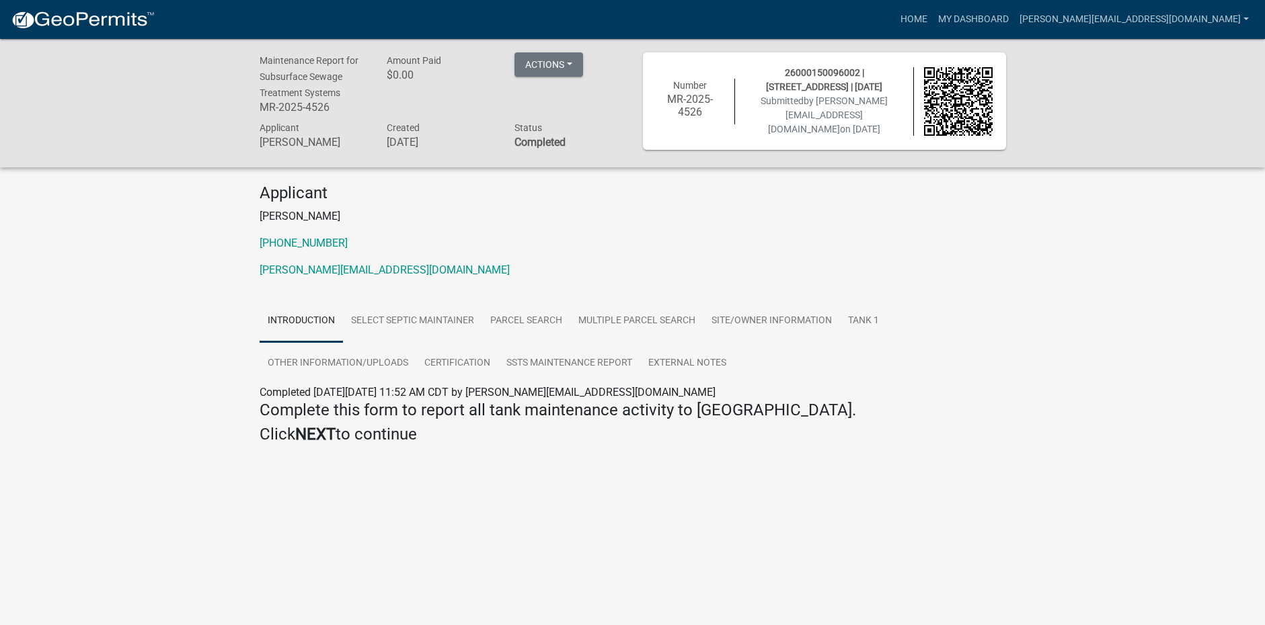
click at [96, 15] on img at bounding box center [83, 20] width 144 height 20
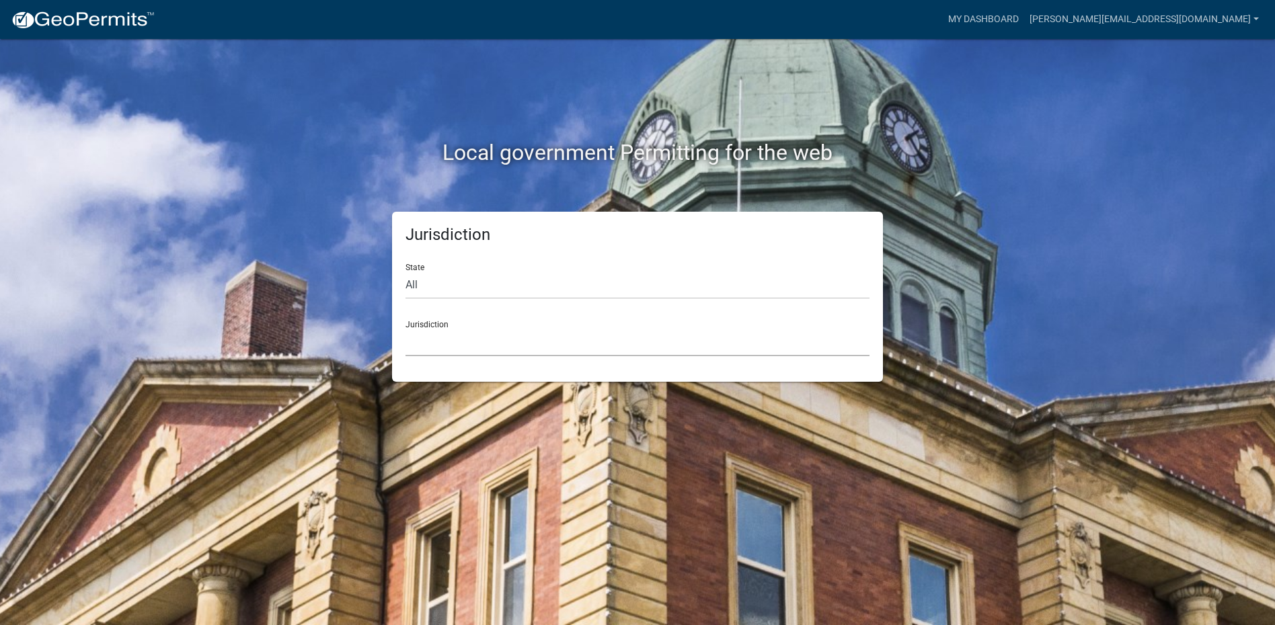
click at [424, 352] on select "[GEOGRAPHIC_DATA], [US_STATE] [GEOGRAPHIC_DATA], [US_STATE][PERSON_NAME][GEOGRA…" at bounding box center [637, 343] width 464 height 28
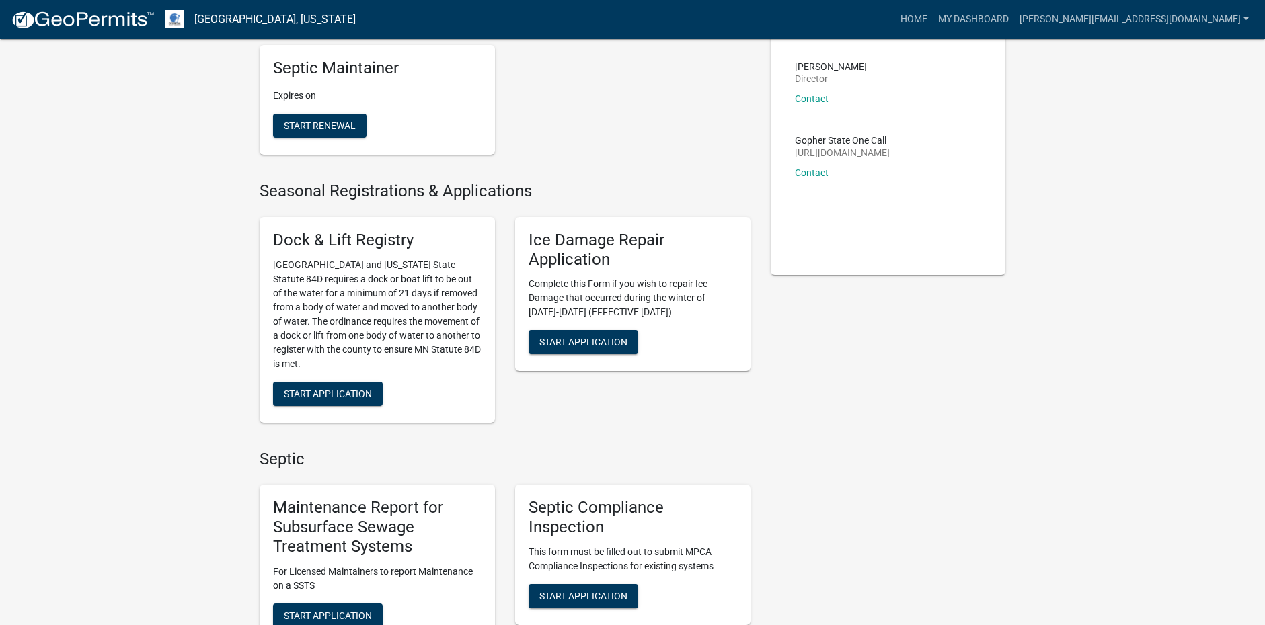
scroll to position [202, 0]
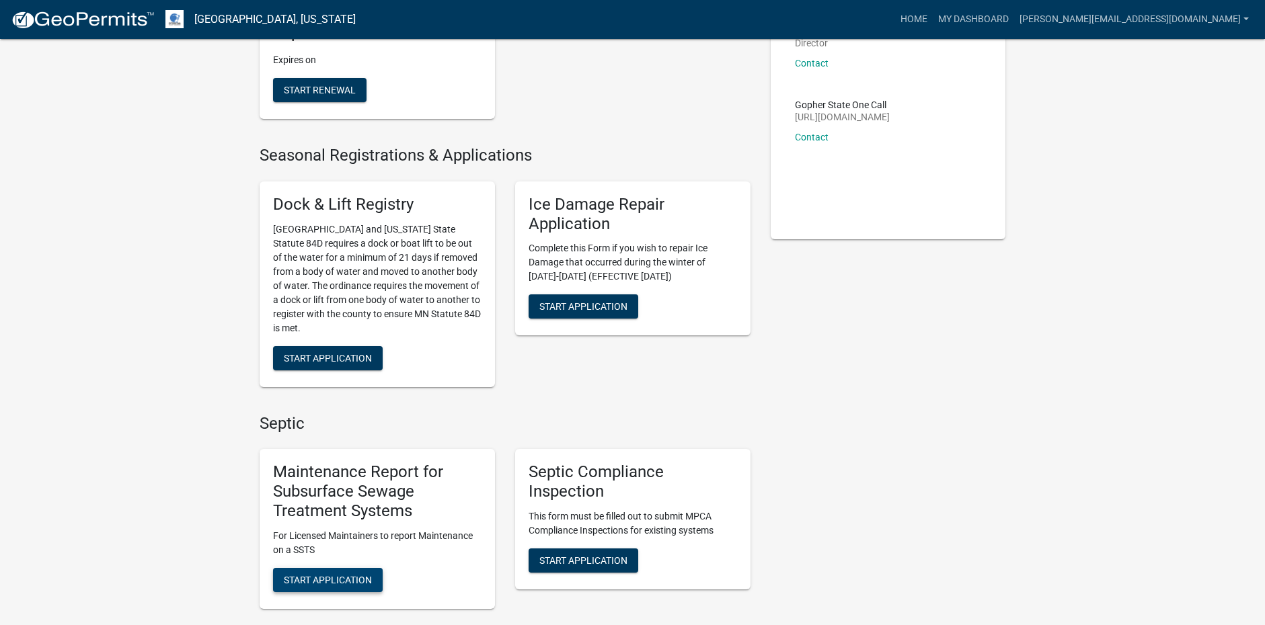
click at [360, 588] on button "Start Application" at bounding box center [328, 580] width 110 height 24
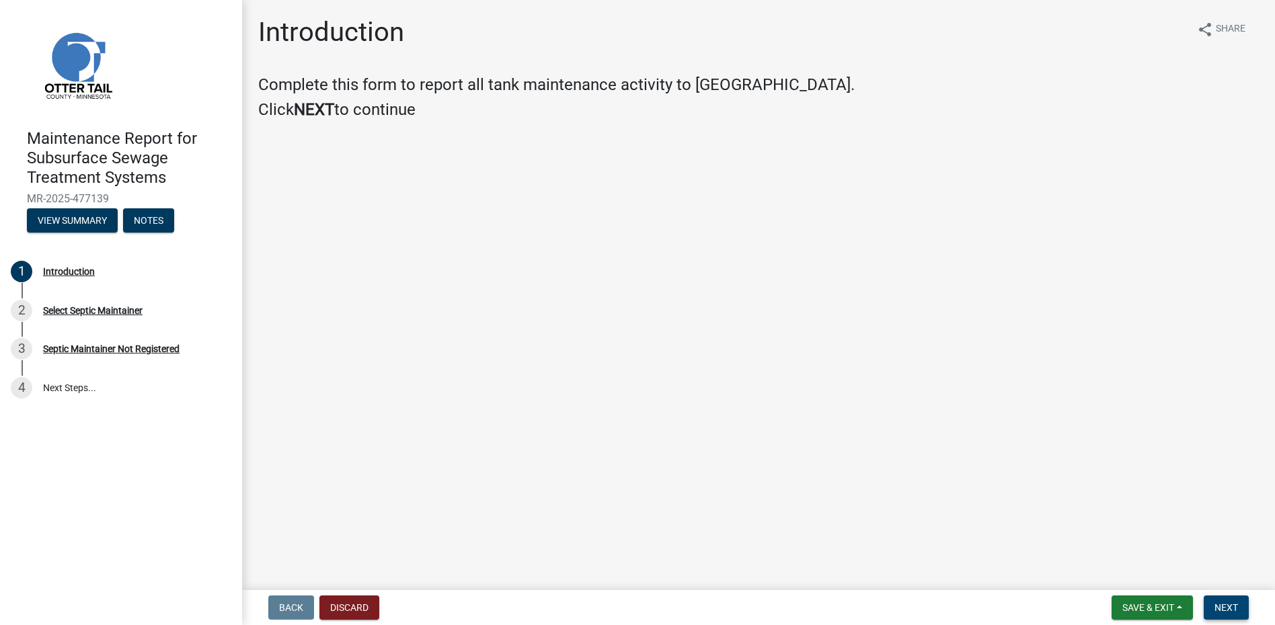
click at [1236, 605] on span "Next" at bounding box center [1226, 607] width 24 height 11
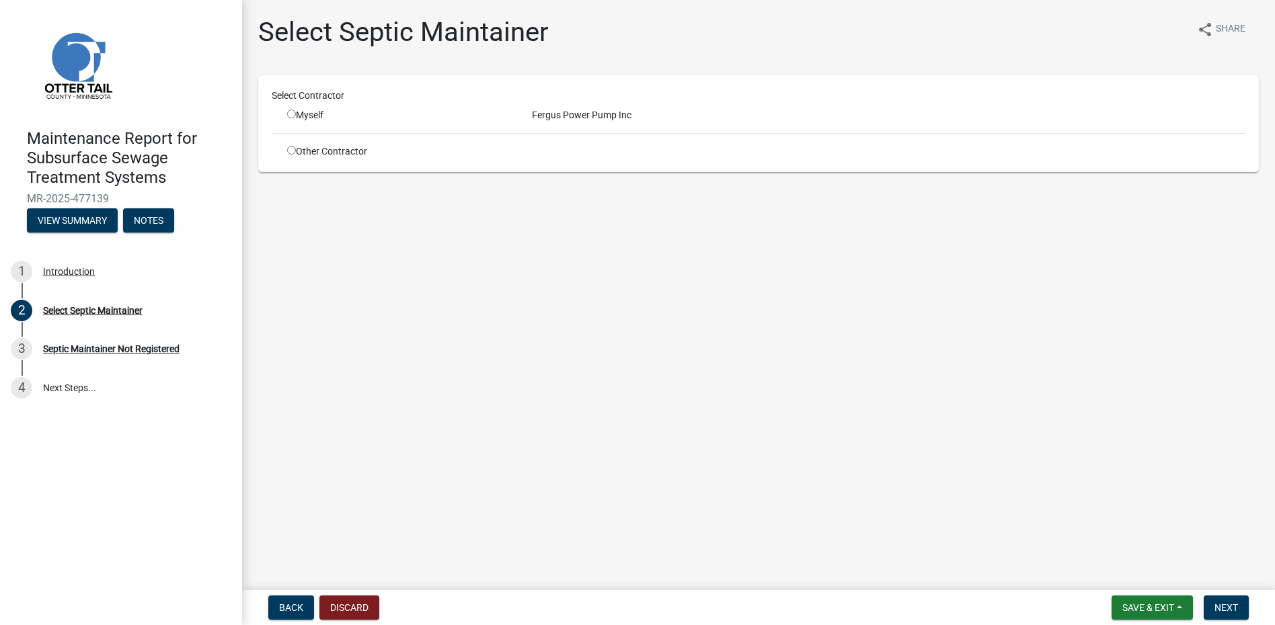
click at [289, 111] on input "radio" at bounding box center [291, 114] width 9 height 9
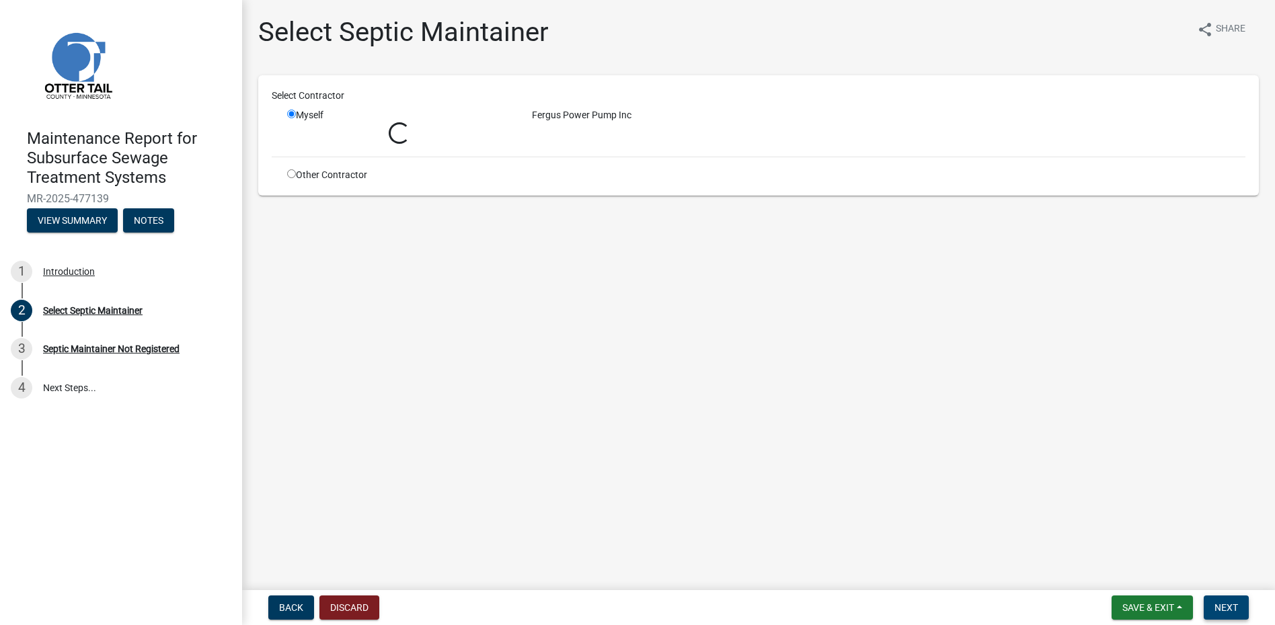
click at [1226, 602] on span "Next" at bounding box center [1226, 607] width 24 height 11
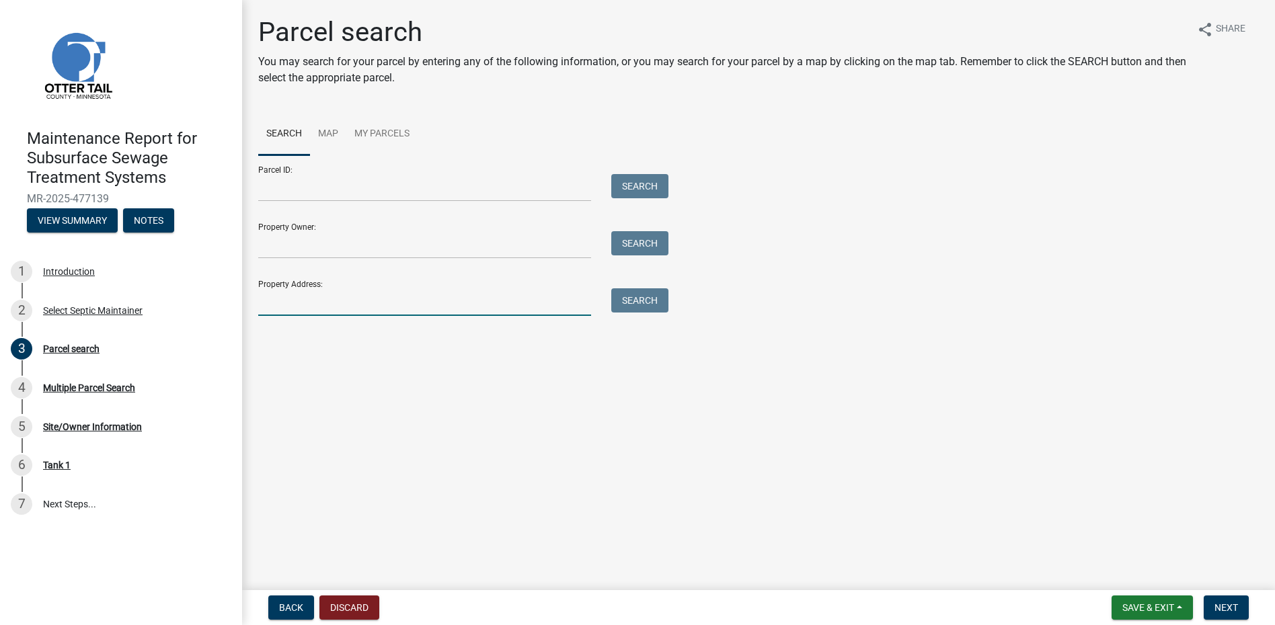
click at [297, 294] on input "Property Address:" at bounding box center [424, 302] width 333 height 28
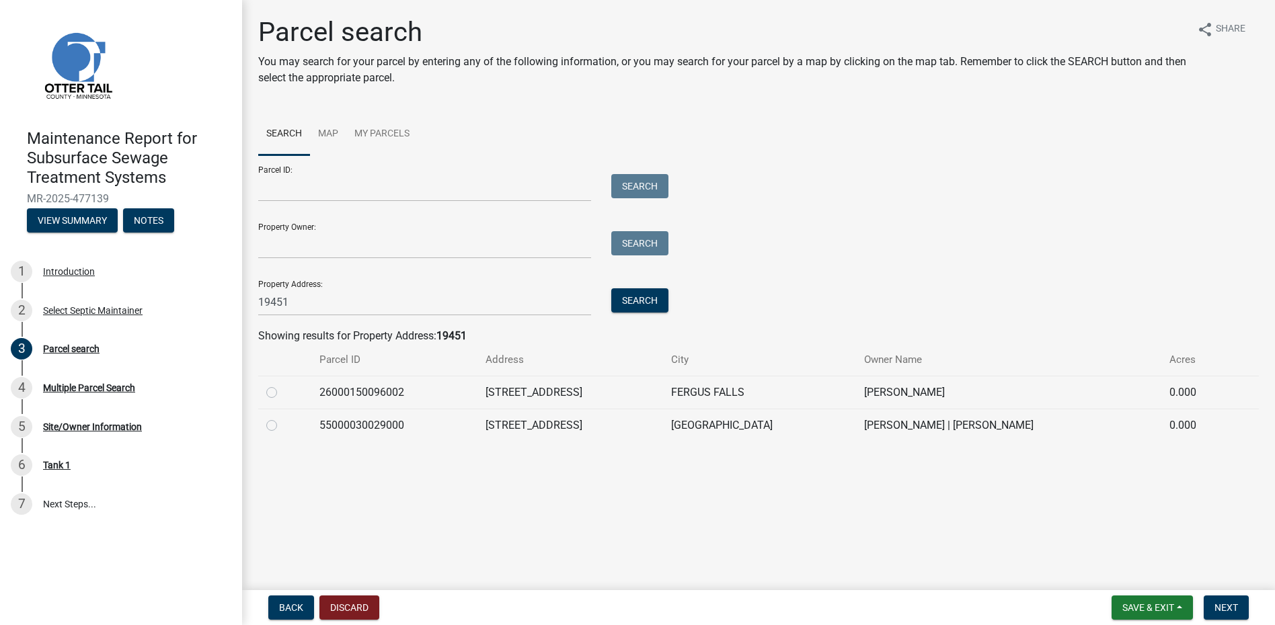
click at [282, 385] on label at bounding box center [282, 385] width 0 height 0
click at [282, 389] on input "radio" at bounding box center [286, 389] width 9 height 9
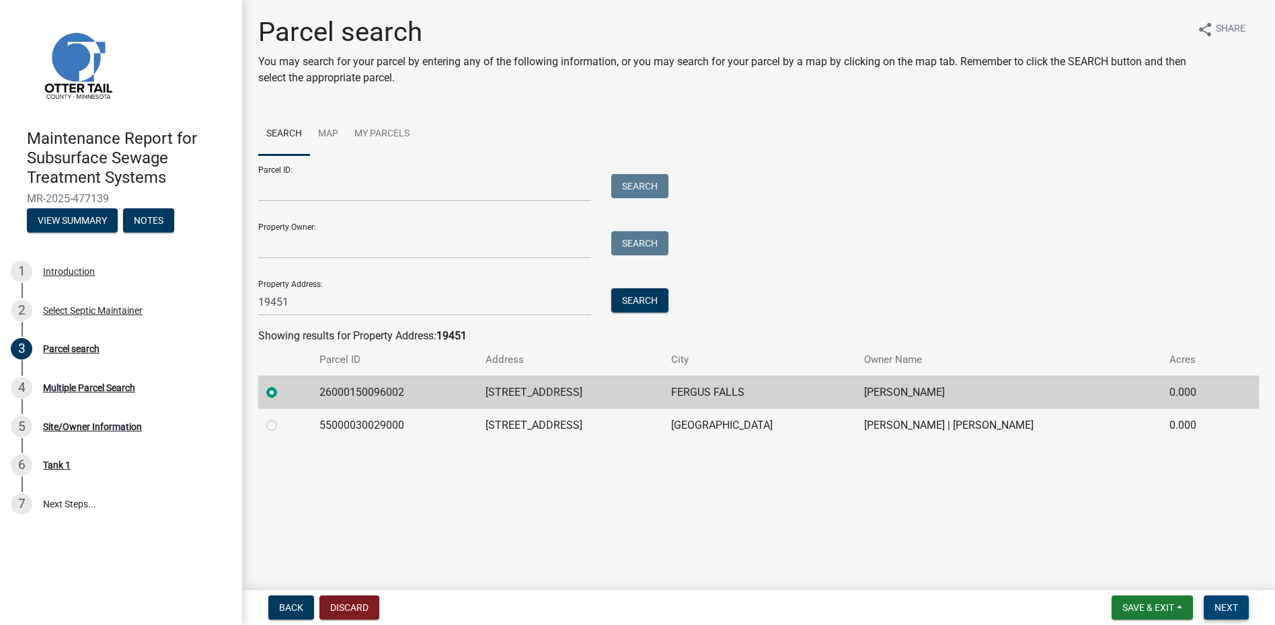
click at [1216, 596] on button "Next" at bounding box center [1226, 608] width 45 height 24
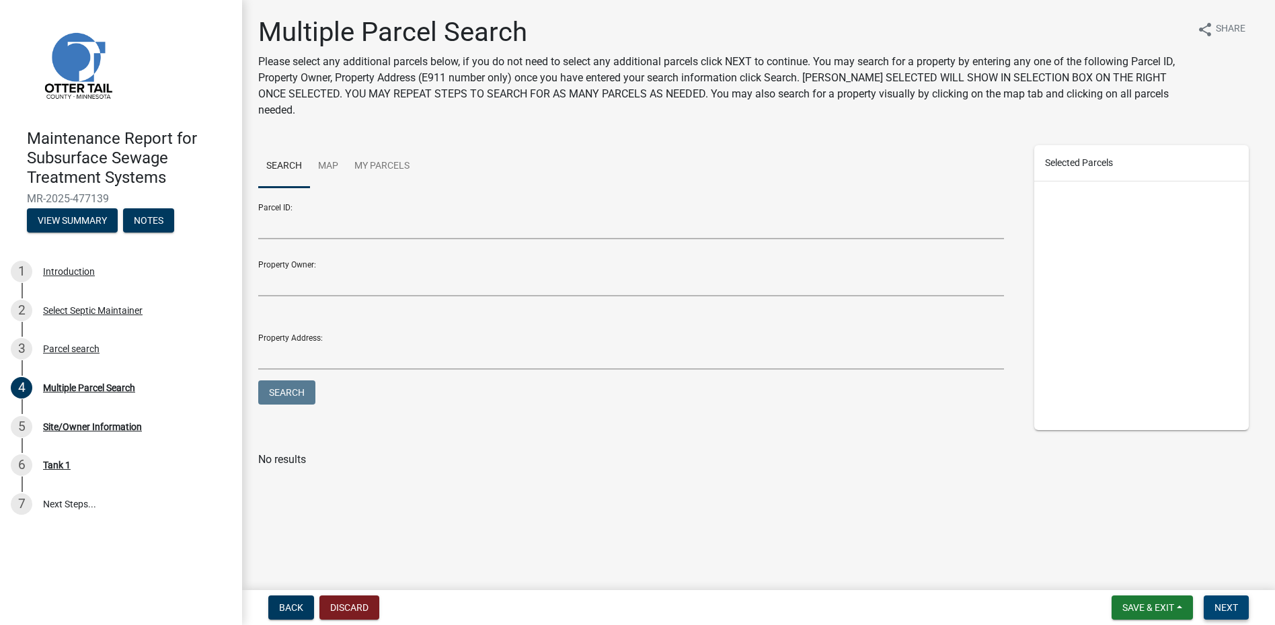
click at [1226, 610] on span "Next" at bounding box center [1226, 607] width 24 height 11
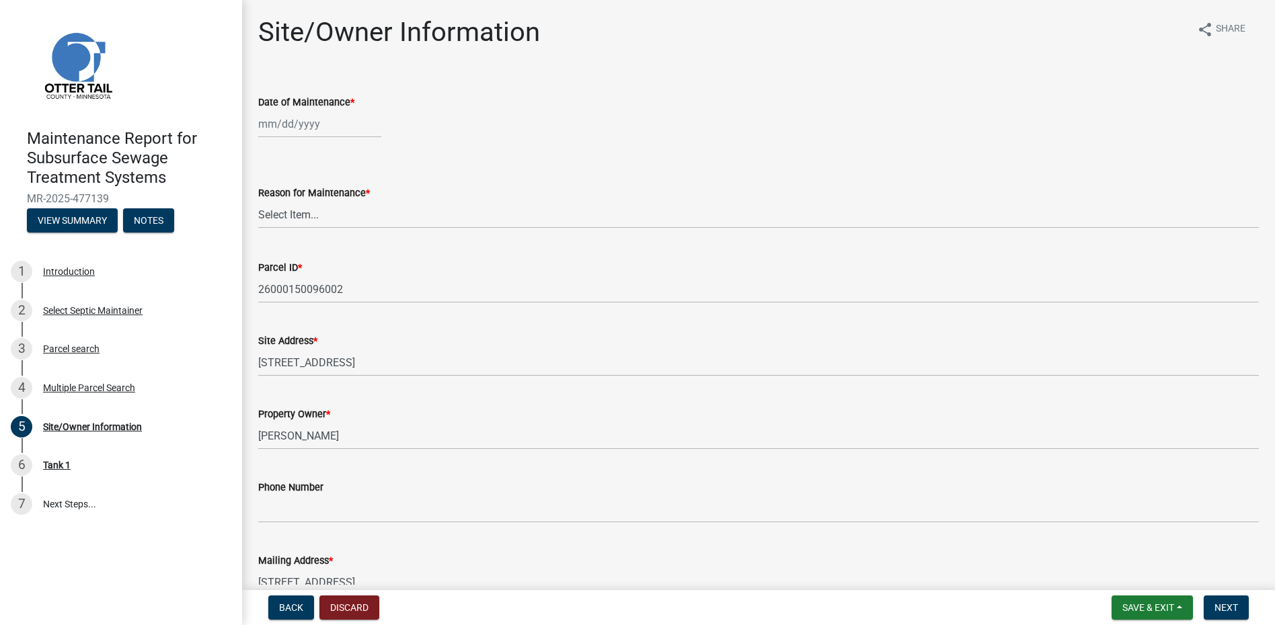
click at [310, 116] on div at bounding box center [319, 124] width 123 height 28
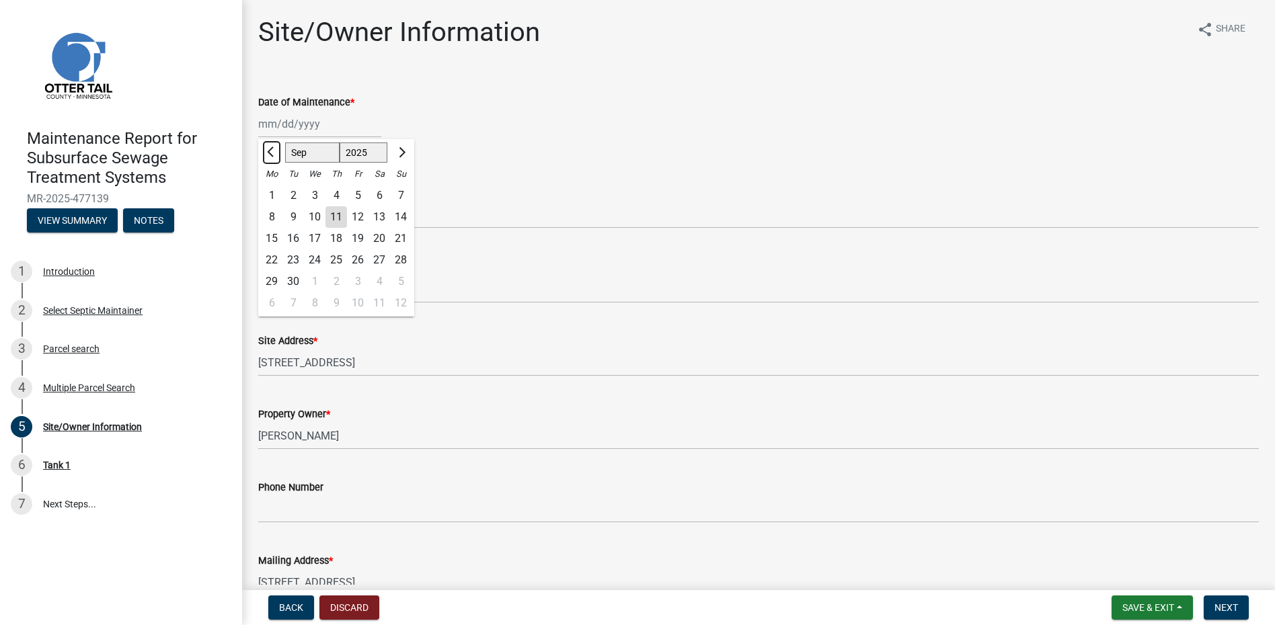
click at [270, 155] on span "Previous month" at bounding box center [272, 152] width 10 height 10
click at [316, 282] on div "25" at bounding box center [315, 282] width 22 height 22
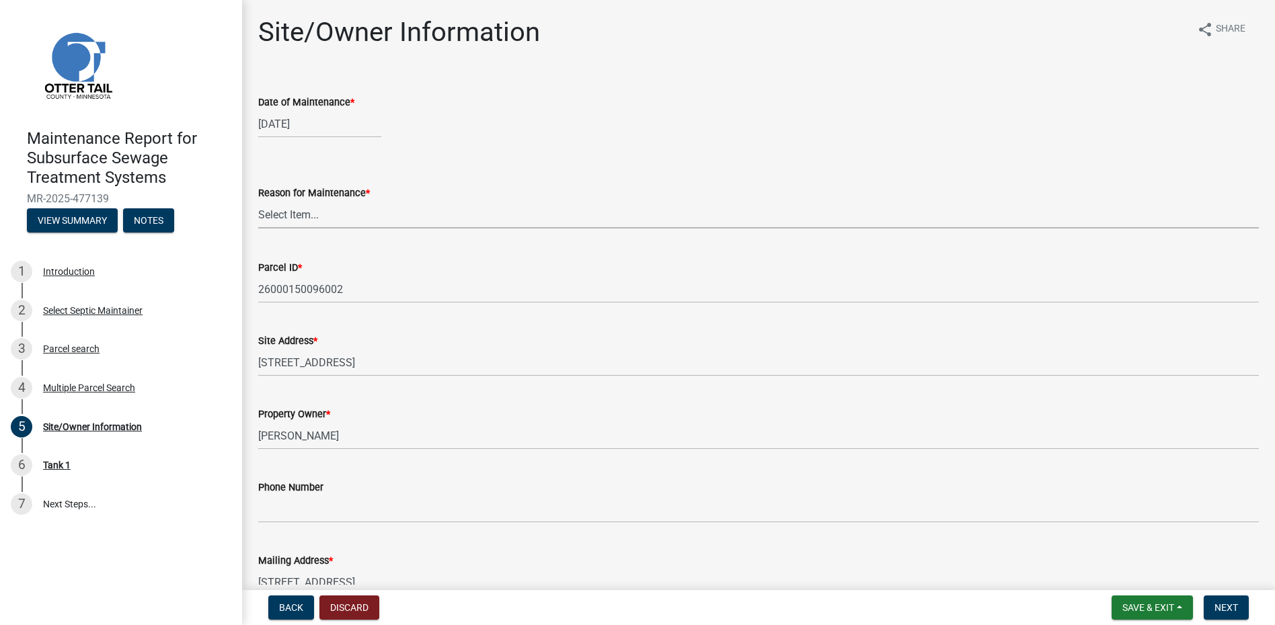
click at [317, 214] on select "Select Item... Called Routine Other" at bounding box center [758, 215] width 1000 height 28
click at [258, 201] on select "Select Item... Called Routine Other" at bounding box center [758, 215] width 1000 height 28
click at [320, 208] on select "Select Item... Called Routine Other" at bounding box center [758, 215] width 1000 height 28
click at [258, 201] on select "Select Item... Called Routine Other" at bounding box center [758, 215] width 1000 height 28
click at [1212, 602] on button "Next" at bounding box center [1226, 608] width 45 height 24
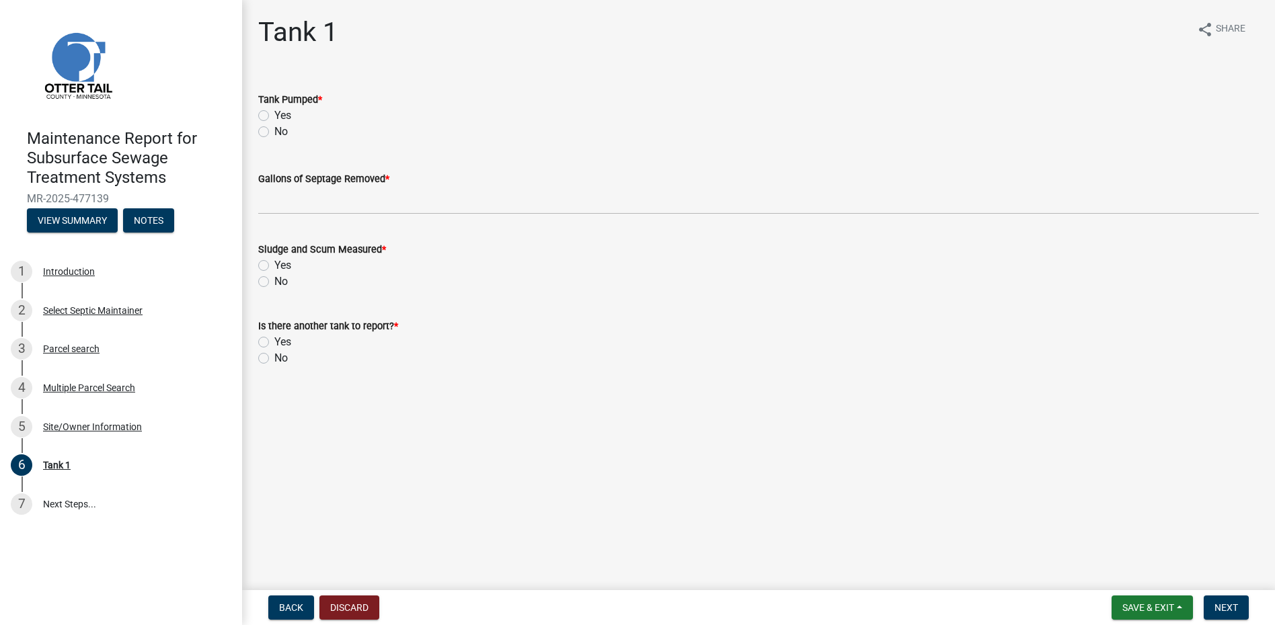
click at [280, 113] on label "Yes" at bounding box center [282, 116] width 17 height 16
click at [280, 113] on input "Yes" at bounding box center [278, 112] width 9 height 9
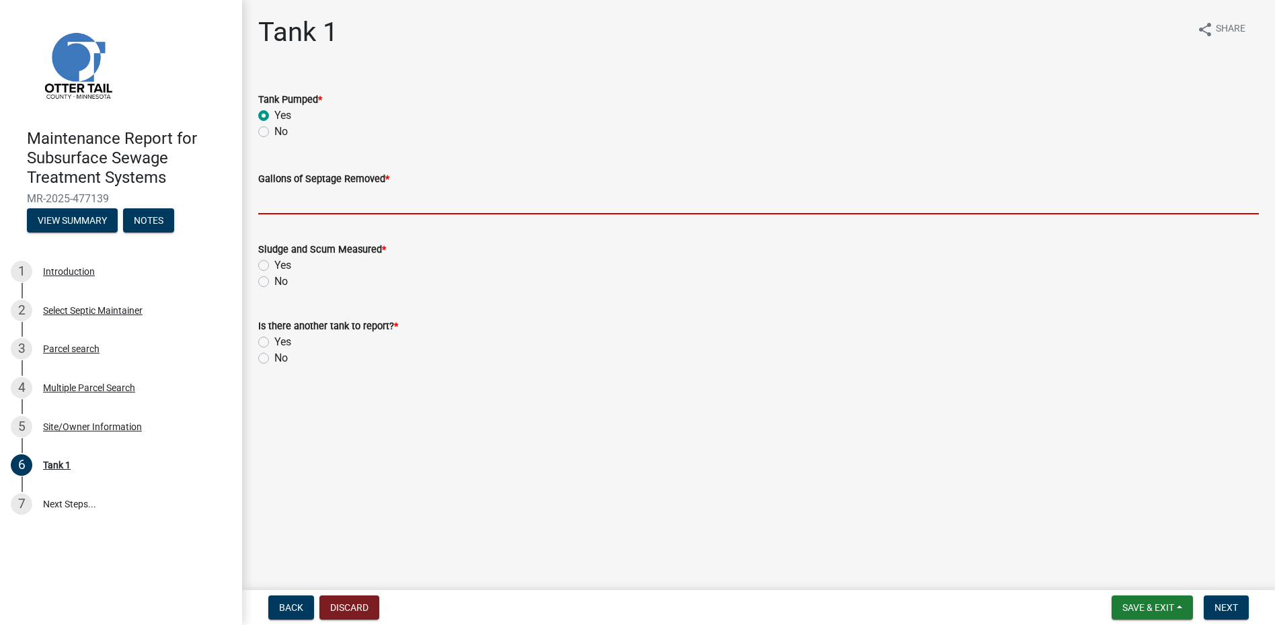
click at [284, 205] on input "Gallons of Septage Removed *" at bounding box center [758, 201] width 1000 height 28
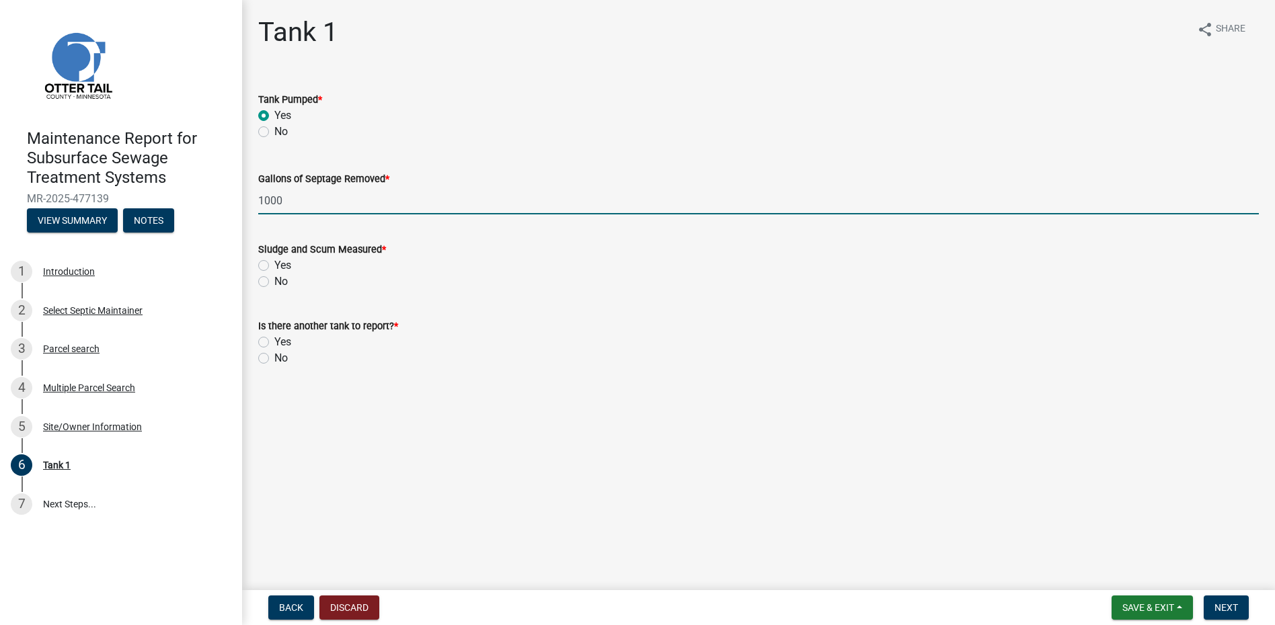
click at [274, 286] on label "No" at bounding box center [280, 282] width 13 height 16
click at [274, 282] on input "No" at bounding box center [278, 278] width 9 height 9
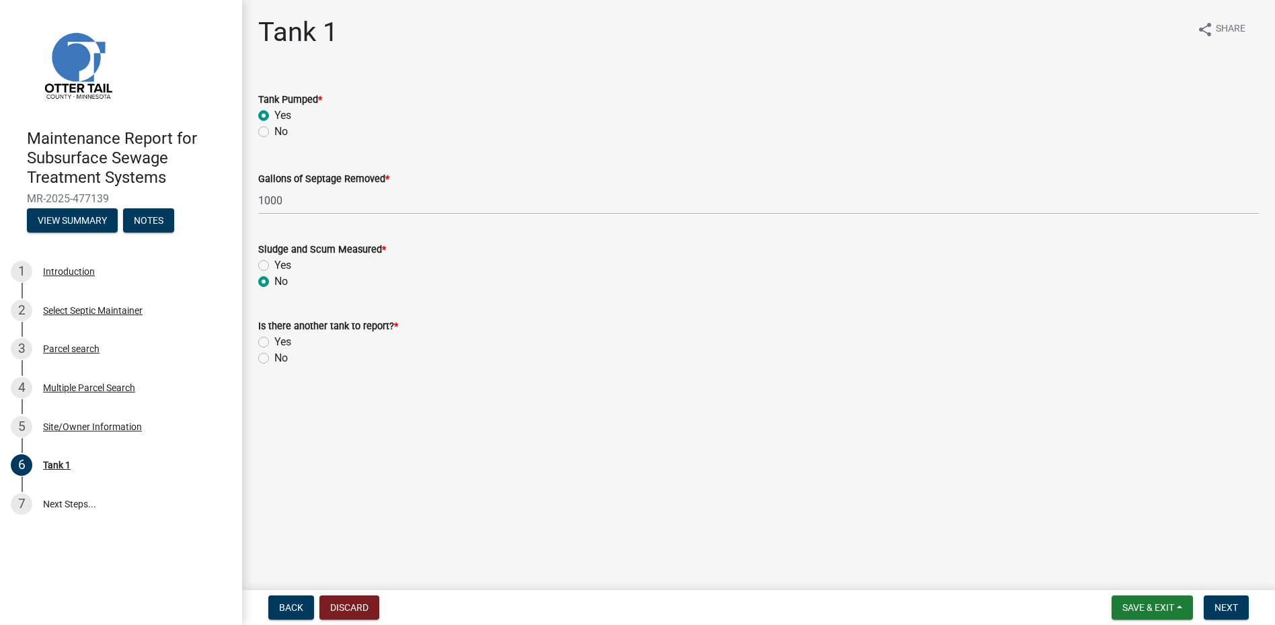
click at [274, 362] on label "No" at bounding box center [280, 358] width 13 height 16
click at [274, 359] on input "No" at bounding box center [278, 354] width 9 height 9
click at [1216, 602] on span "Next" at bounding box center [1226, 607] width 24 height 11
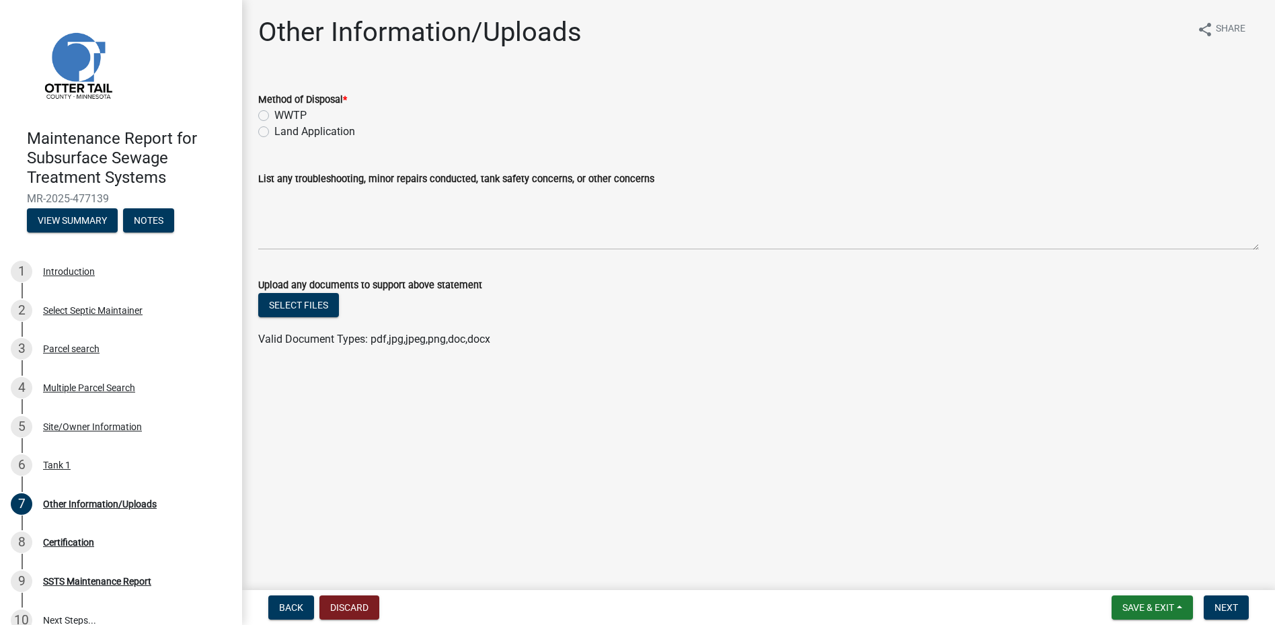
click at [329, 131] on label "Land Application" at bounding box center [314, 132] width 81 height 16
click at [283, 131] on input "Land Application" at bounding box center [278, 128] width 9 height 9
click at [1211, 601] on button "Next" at bounding box center [1226, 608] width 45 height 24
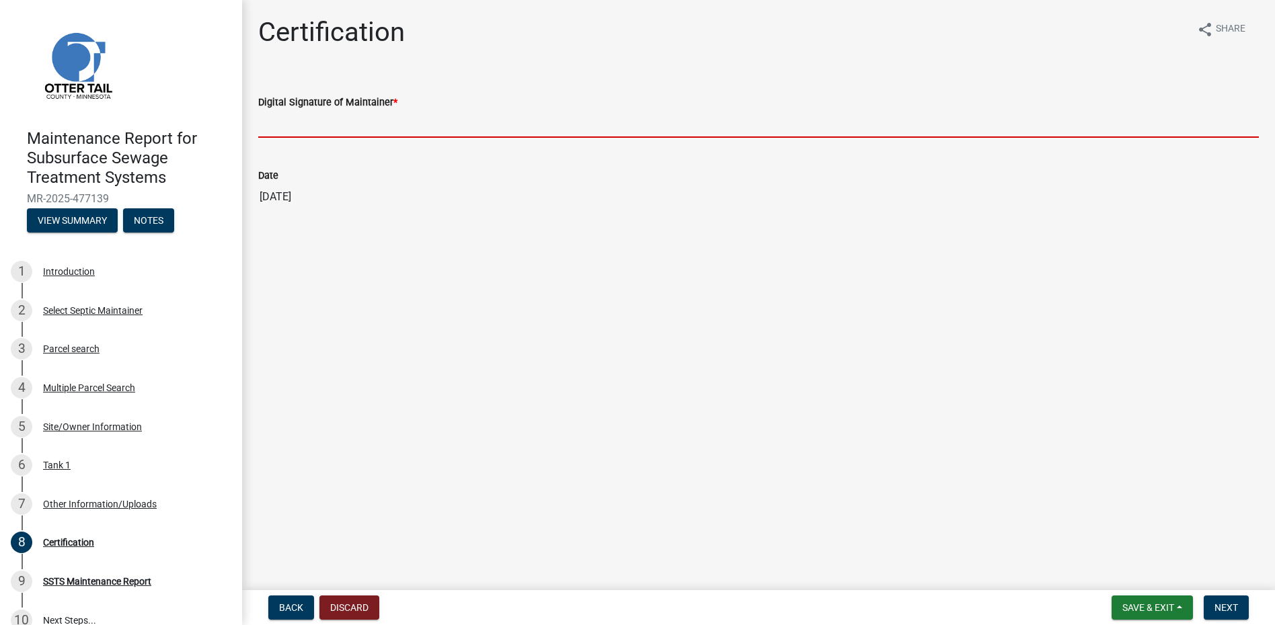
click at [347, 126] on input "Digital Signature of Maintainer *" at bounding box center [758, 124] width 1000 height 28
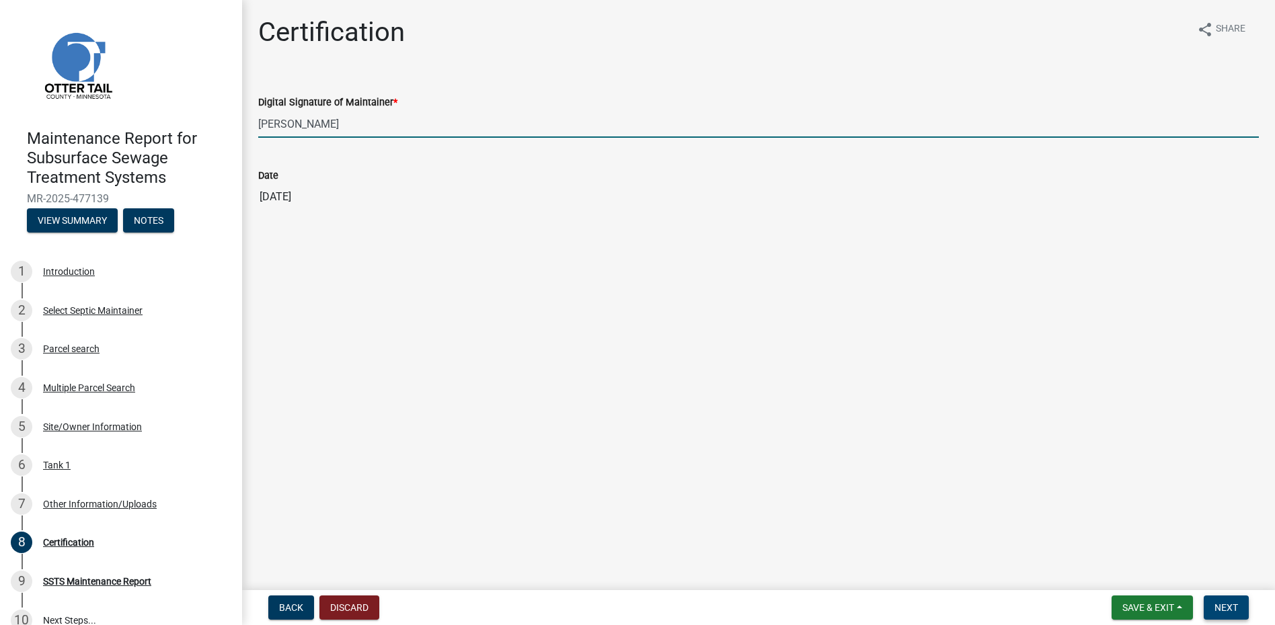
click at [1226, 615] on button "Next" at bounding box center [1226, 608] width 45 height 24
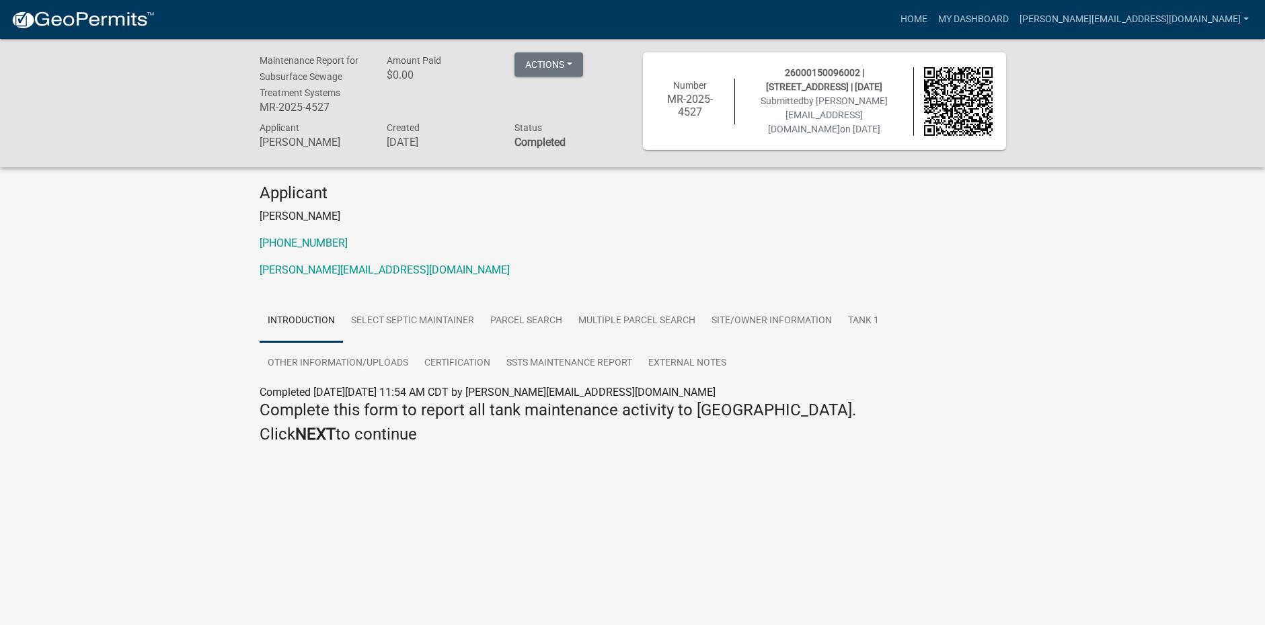
click at [135, 19] on img at bounding box center [83, 20] width 144 height 20
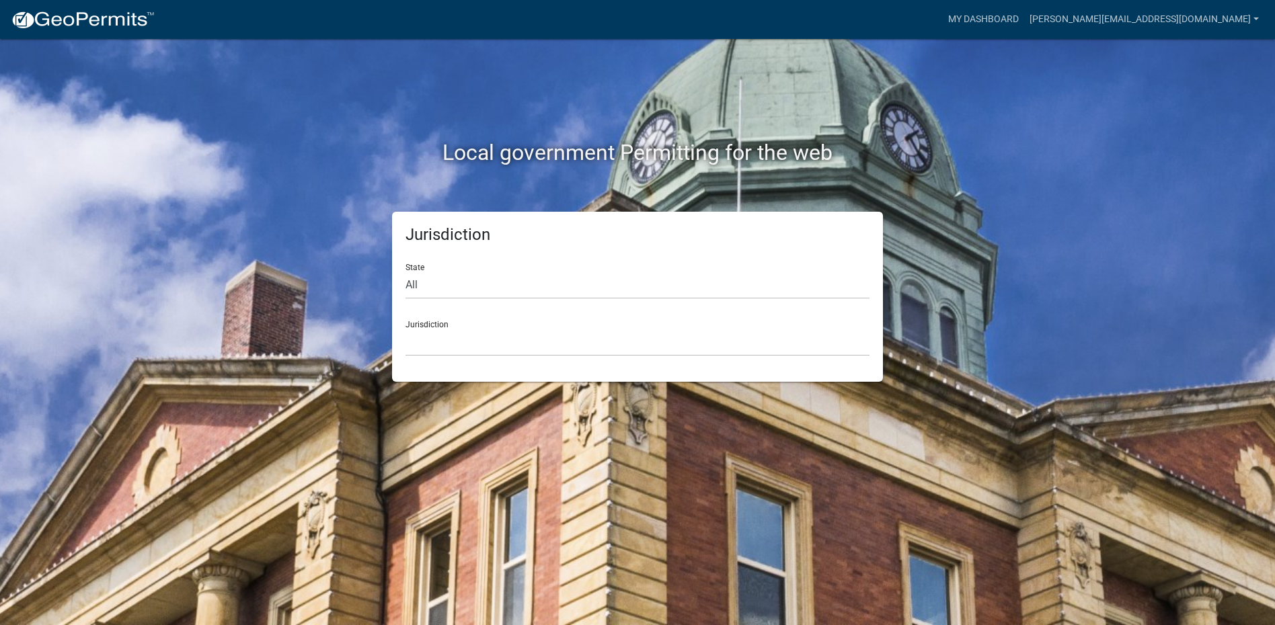
click at [475, 310] on div "Jurisdiction [GEOGRAPHIC_DATA], [US_STATE] [GEOGRAPHIC_DATA], [US_STATE][PERSON…" at bounding box center [637, 333] width 464 height 46
click at [477, 336] on select "[GEOGRAPHIC_DATA], [US_STATE] [GEOGRAPHIC_DATA], [US_STATE][PERSON_NAME][GEOGRA…" at bounding box center [637, 343] width 464 height 28
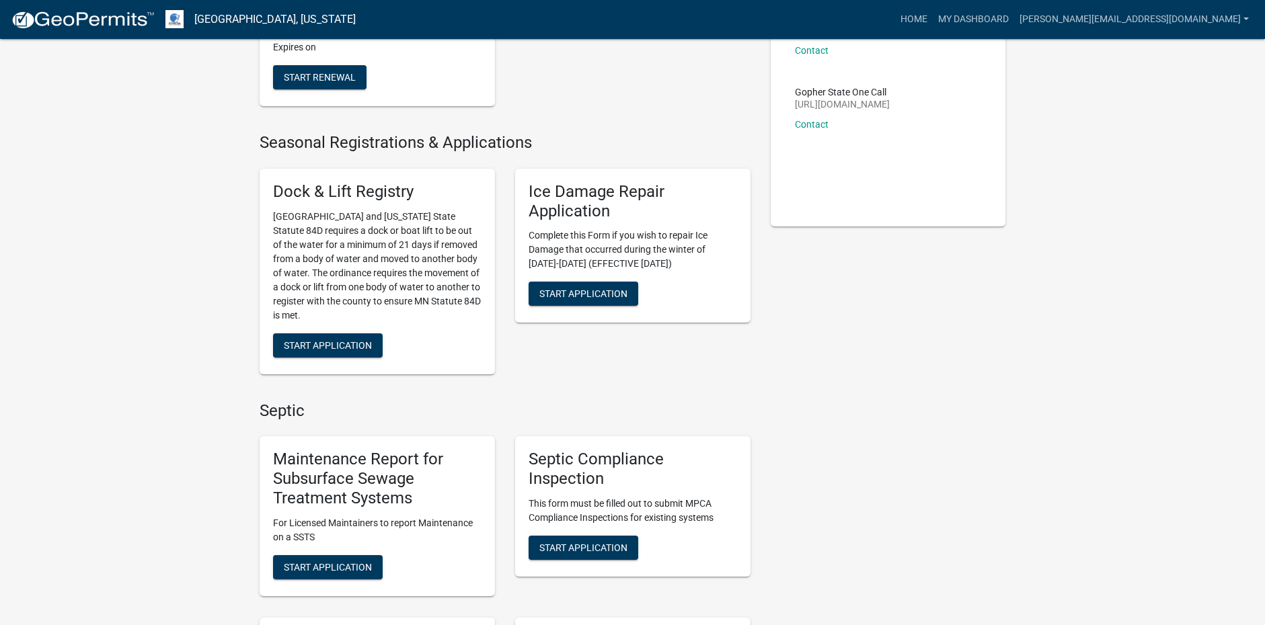
scroll to position [269, 0]
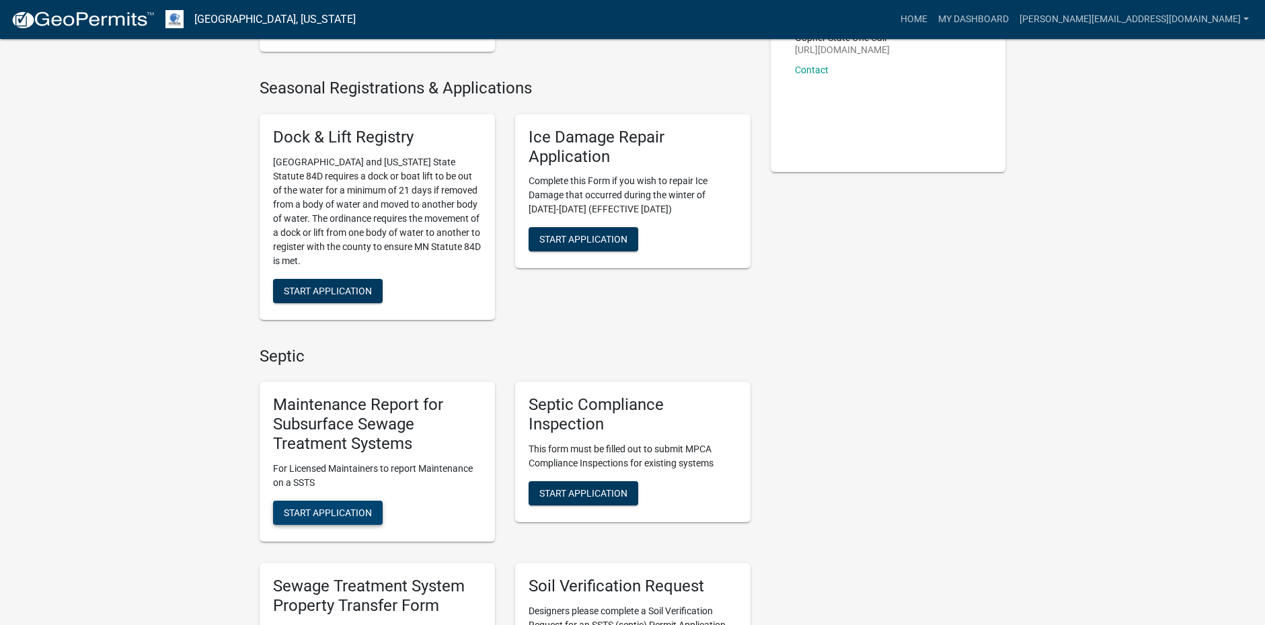
click at [350, 516] on span "Start Application" at bounding box center [328, 512] width 88 height 11
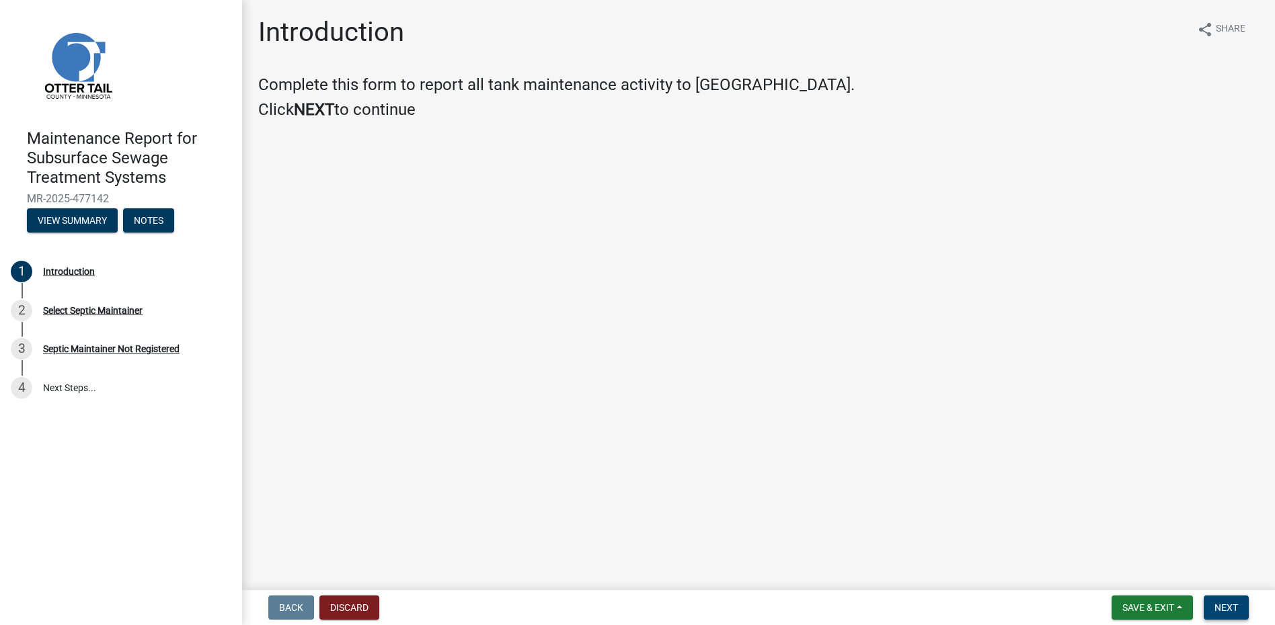
click at [1230, 613] on span "Next" at bounding box center [1226, 607] width 24 height 11
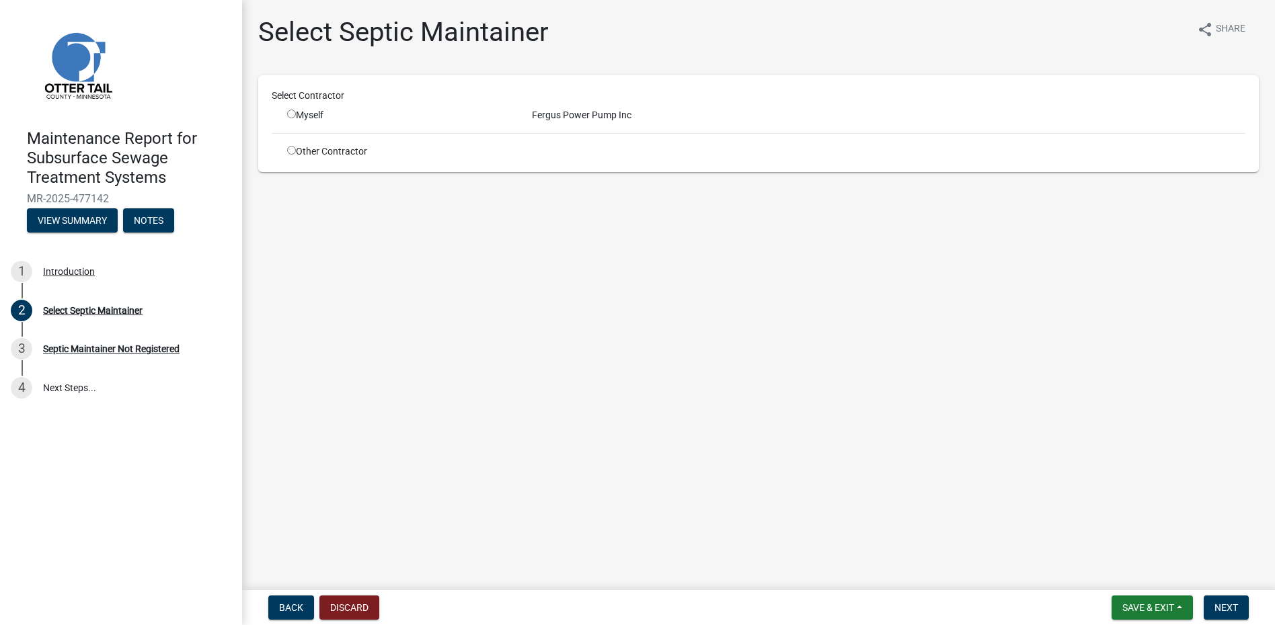
click at [288, 115] on input "radio" at bounding box center [291, 114] width 9 height 9
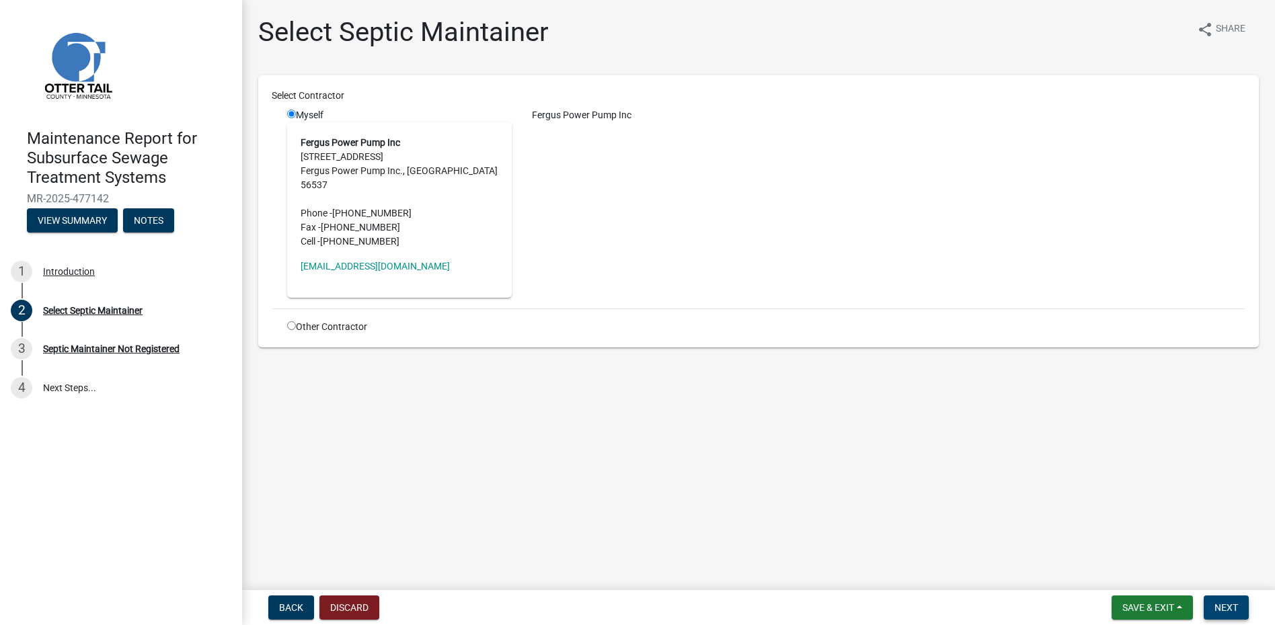
drag, startPoint x: 1223, startPoint y: 613, endPoint x: 1216, endPoint y: 612, distance: 7.4
click at [1221, 613] on span "Next" at bounding box center [1226, 607] width 24 height 11
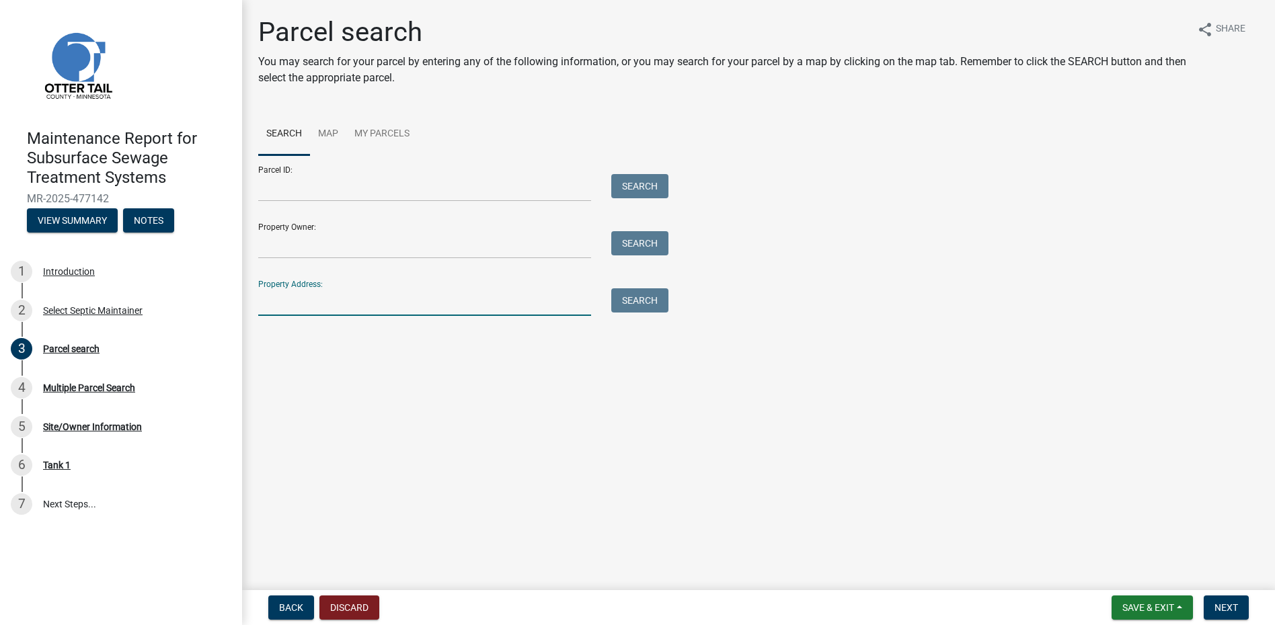
click at [301, 299] on input "Property Address:" at bounding box center [424, 302] width 333 height 28
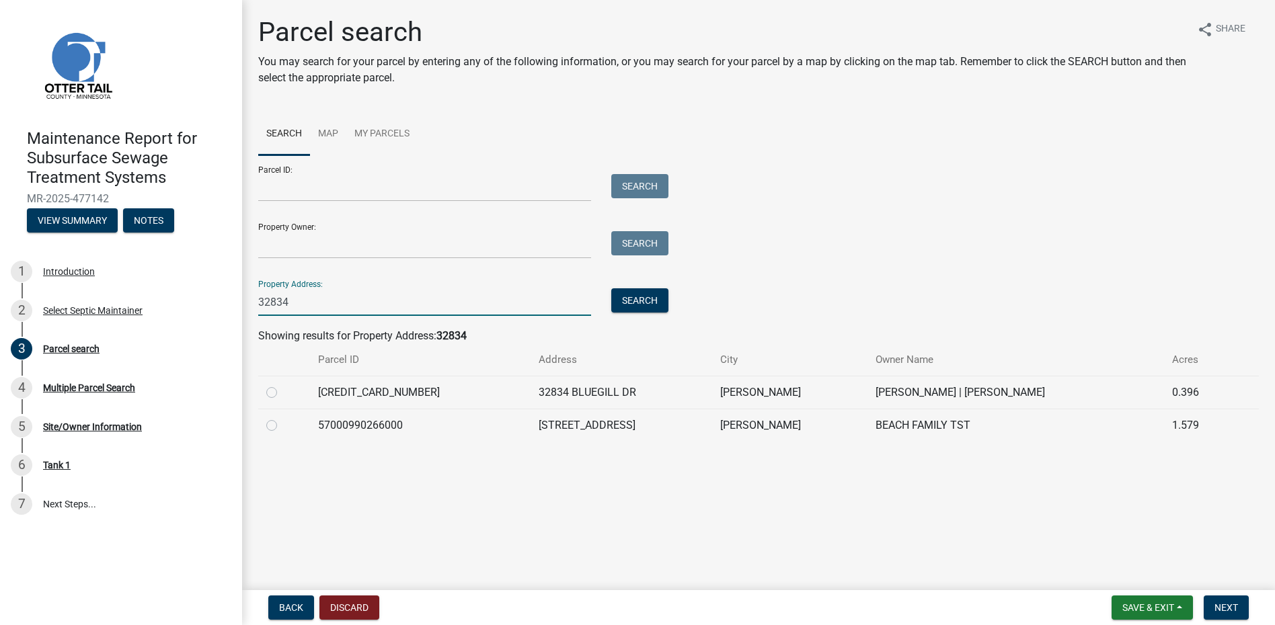
click at [282, 385] on label at bounding box center [282, 385] width 0 height 0
click at [282, 393] on input "radio" at bounding box center [286, 389] width 9 height 9
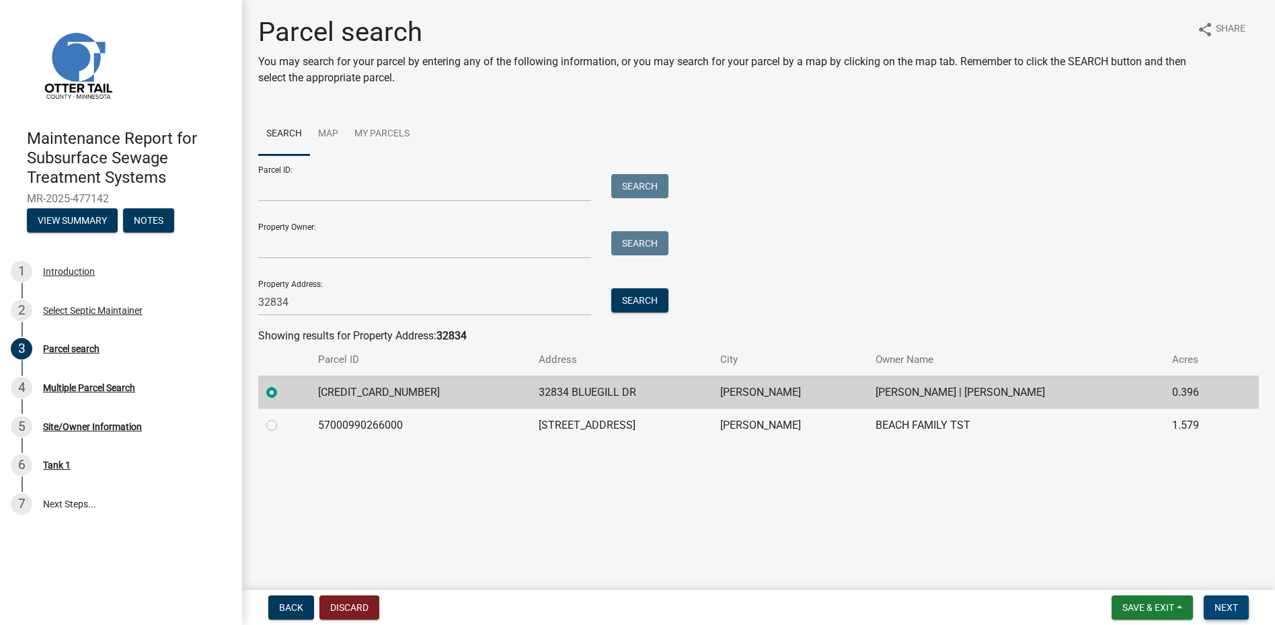
click at [1223, 610] on span "Next" at bounding box center [1226, 607] width 24 height 11
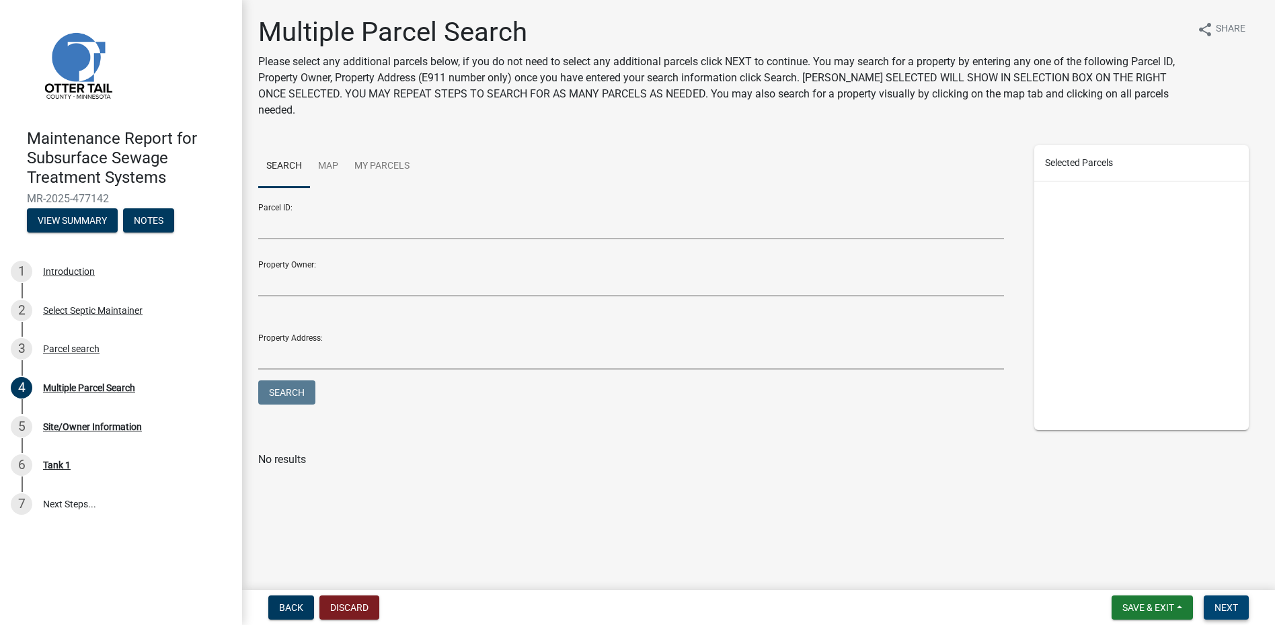
click at [1224, 608] on span "Next" at bounding box center [1226, 607] width 24 height 11
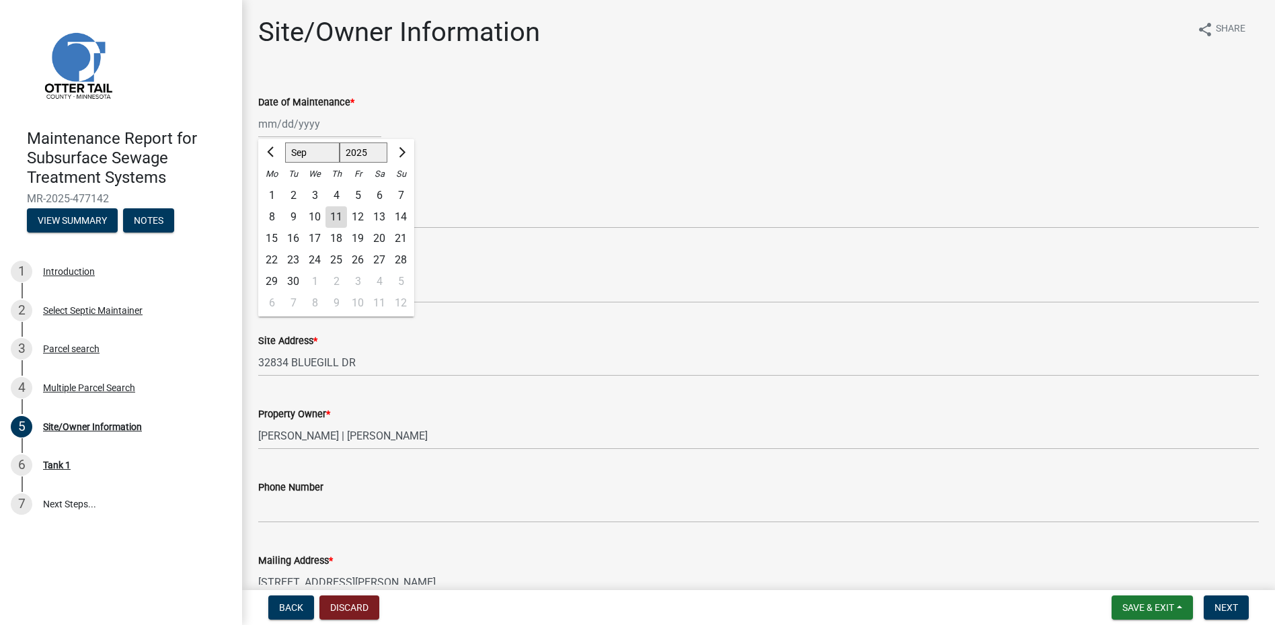
click at [318, 132] on div "[PERSON_NAME] Feb Mar Apr [PERSON_NAME][DATE] Oct Nov [DATE] 1526 1527 1528 152…" at bounding box center [319, 124] width 123 height 28
click at [275, 155] on button "Previous month" at bounding box center [272, 153] width 16 height 22
click at [313, 286] on div "25" at bounding box center [315, 282] width 22 height 22
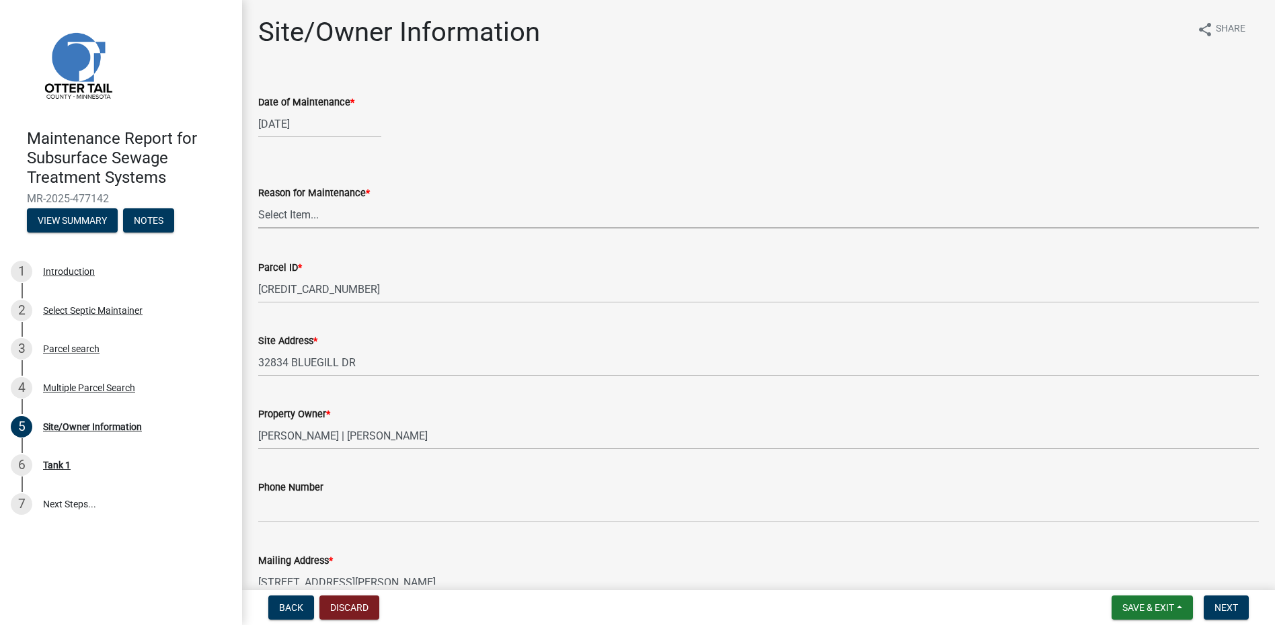
click at [317, 222] on select "Select Item... Called Routine Other" at bounding box center [758, 215] width 1000 height 28
click at [258, 201] on select "Select Item... Called Routine Other" at bounding box center [758, 215] width 1000 height 28
click at [1204, 617] on button "Next" at bounding box center [1226, 608] width 45 height 24
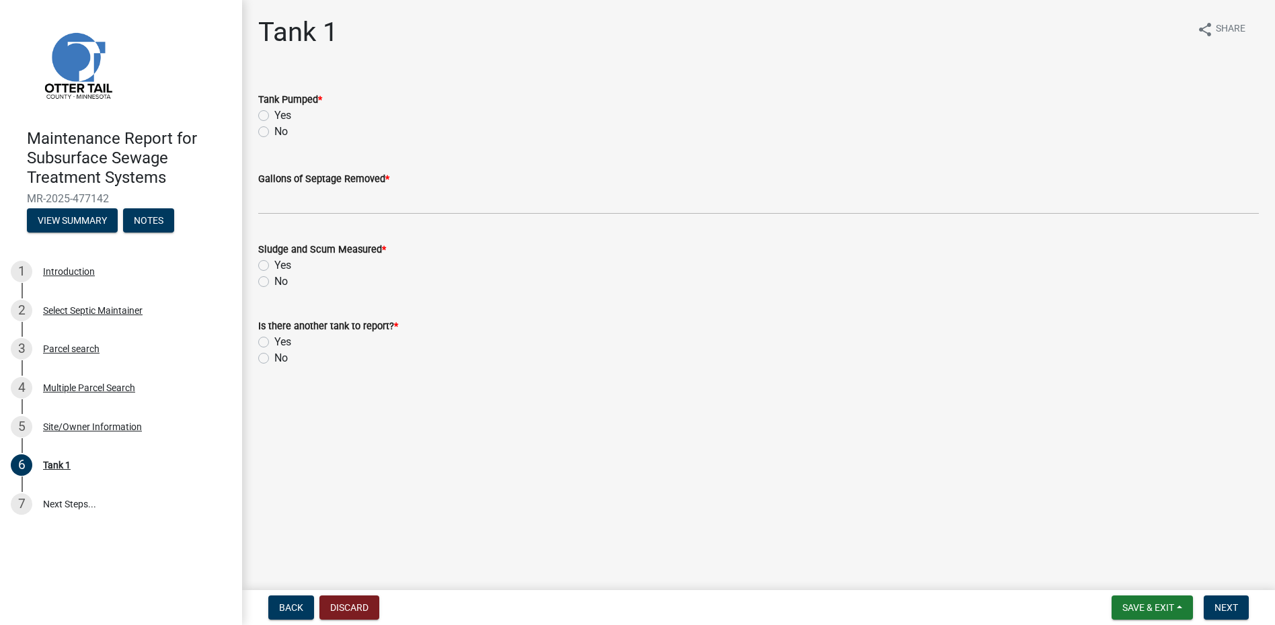
click at [289, 116] on label "Yes" at bounding box center [282, 116] width 17 height 16
click at [283, 116] on input "Yes" at bounding box center [278, 112] width 9 height 9
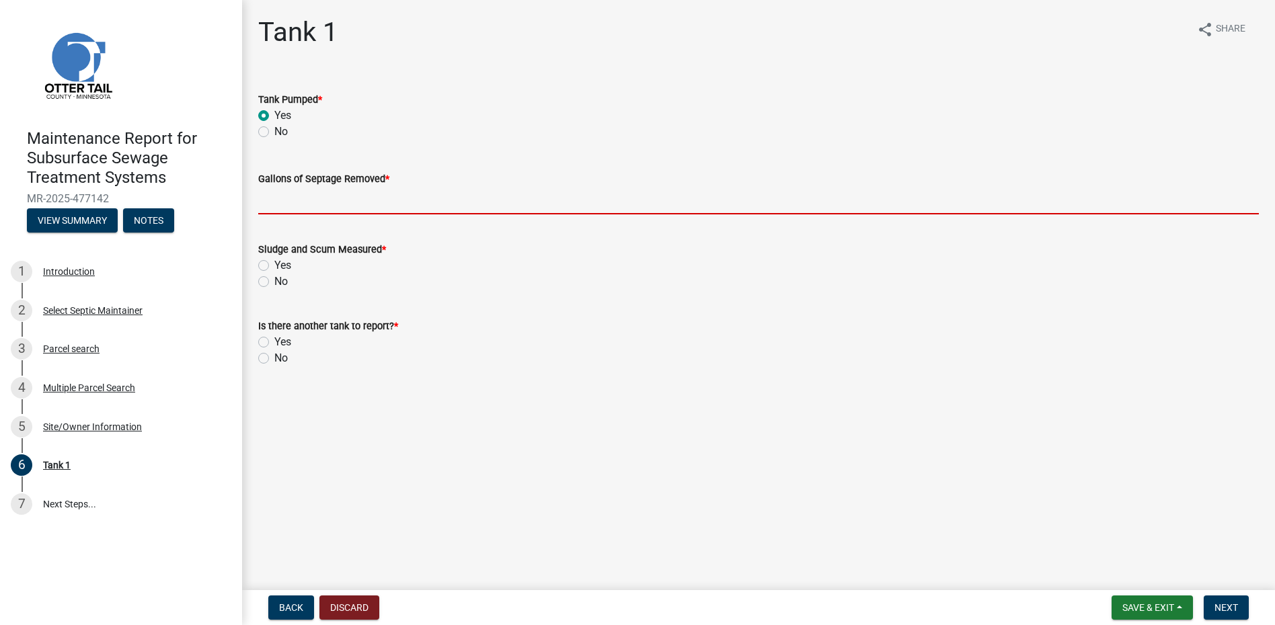
click at [292, 199] on input "Gallons of Septage Removed *" at bounding box center [758, 201] width 1000 height 28
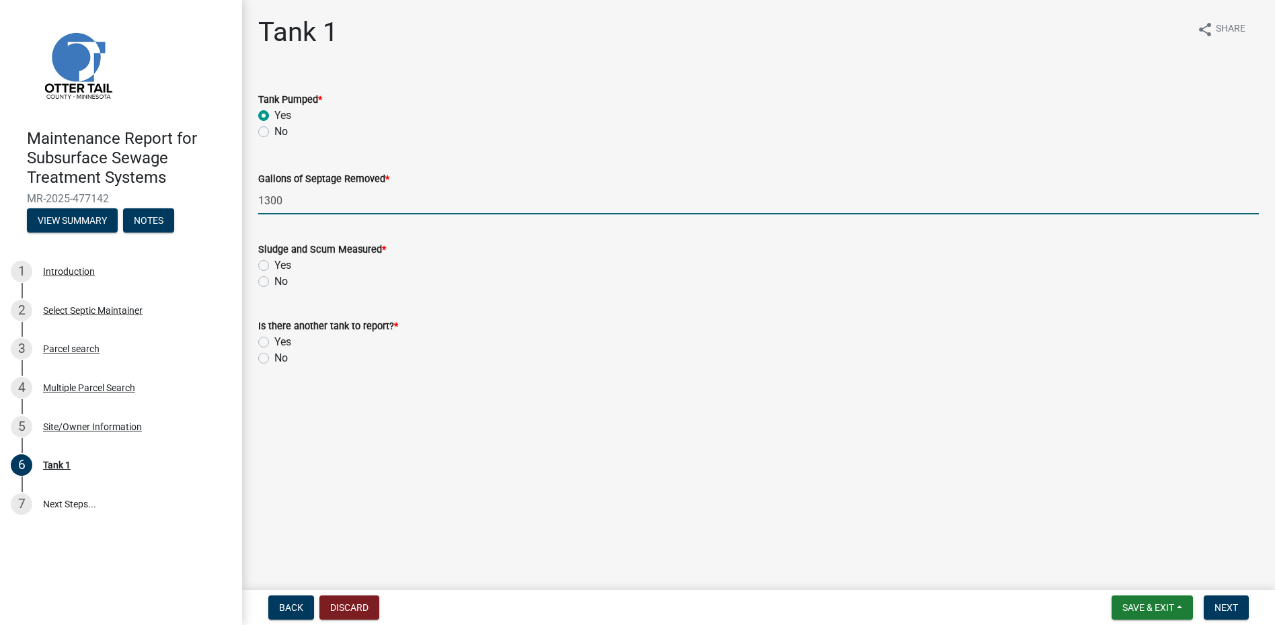
click at [274, 286] on label "No" at bounding box center [280, 282] width 13 height 16
click at [274, 282] on input "No" at bounding box center [278, 278] width 9 height 9
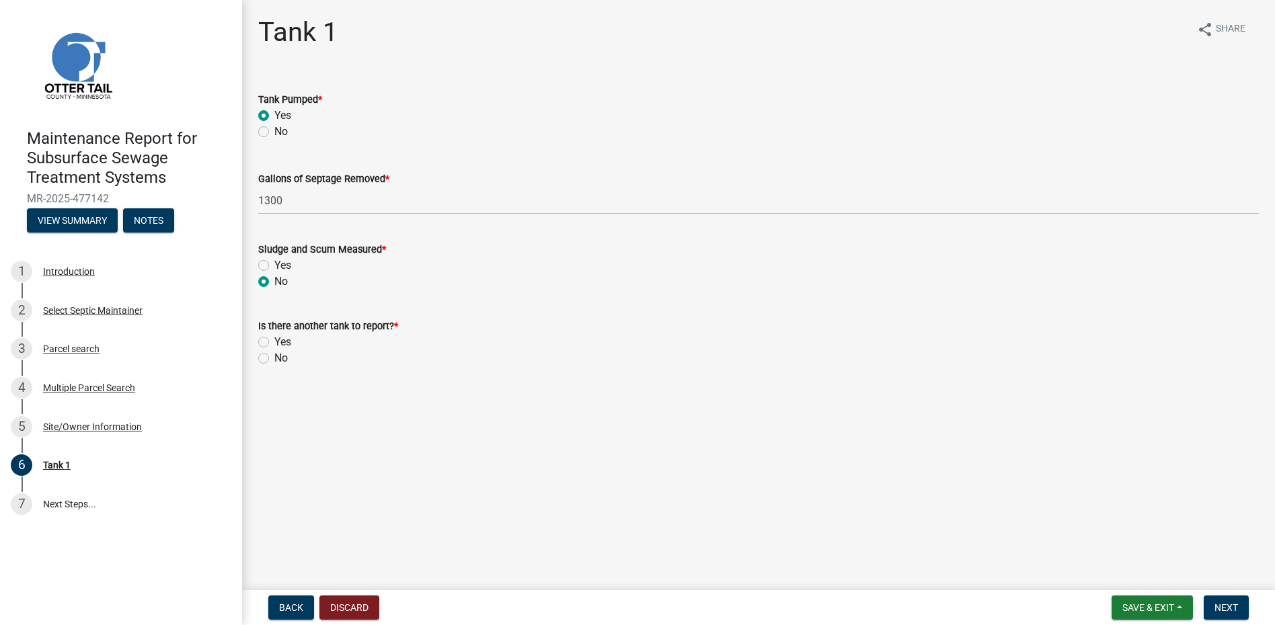
click at [274, 357] on label "No" at bounding box center [280, 358] width 13 height 16
click at [274, 357] on input "No" at bounding box center [278, 354] width 9 height 9
click at [1210, 604] on button "Next" at bounding box center [1226, 608] width 45 height 24
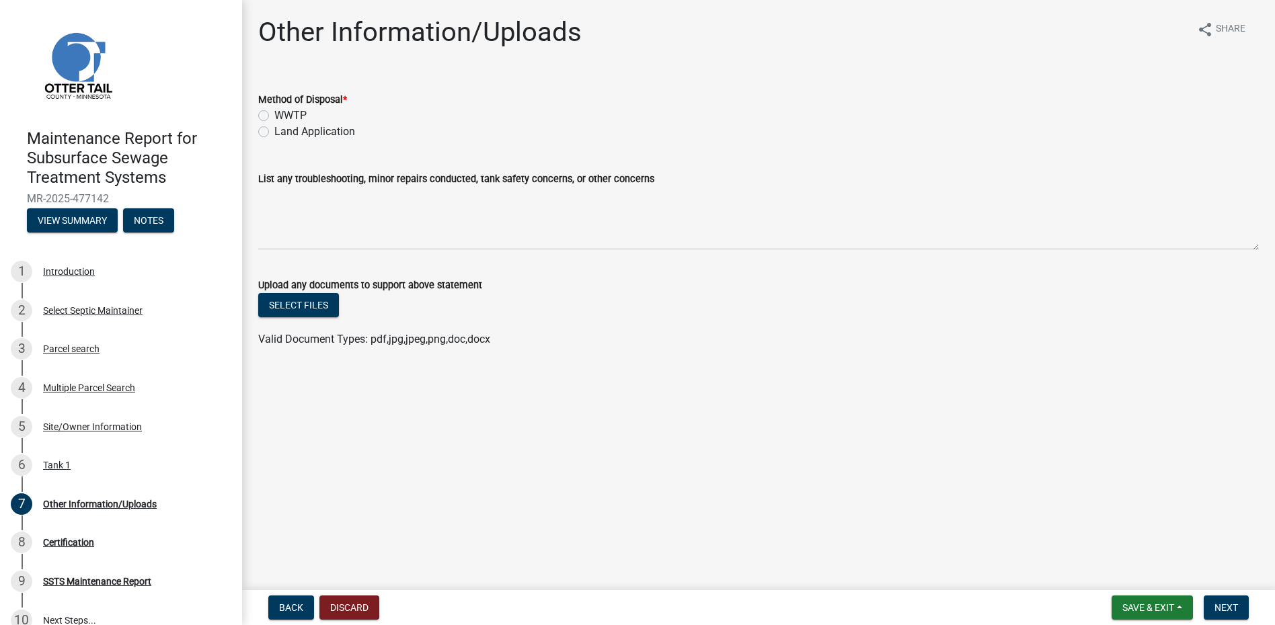
click at [348, 131] on label "Land Application" at bounding box center [314, 132] width 81 height 16
click at [283, 131] on input "Land Application" at bounding box center [278, 128] width 9 height 9
click at [1243, 611] on button "Next" at bounding box center [1226, 608] width 45 height 24
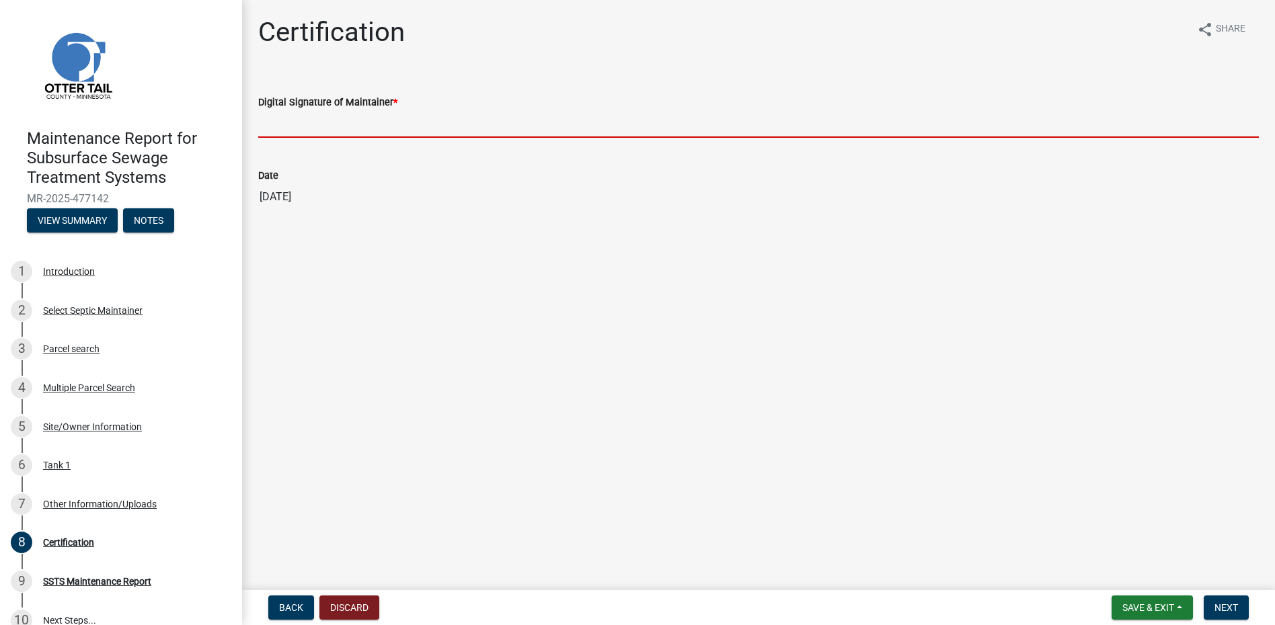
click at [350, 122] on input "Digital Signature of Maintainer *" at bounding box center [758, 124] width 1000 height 28
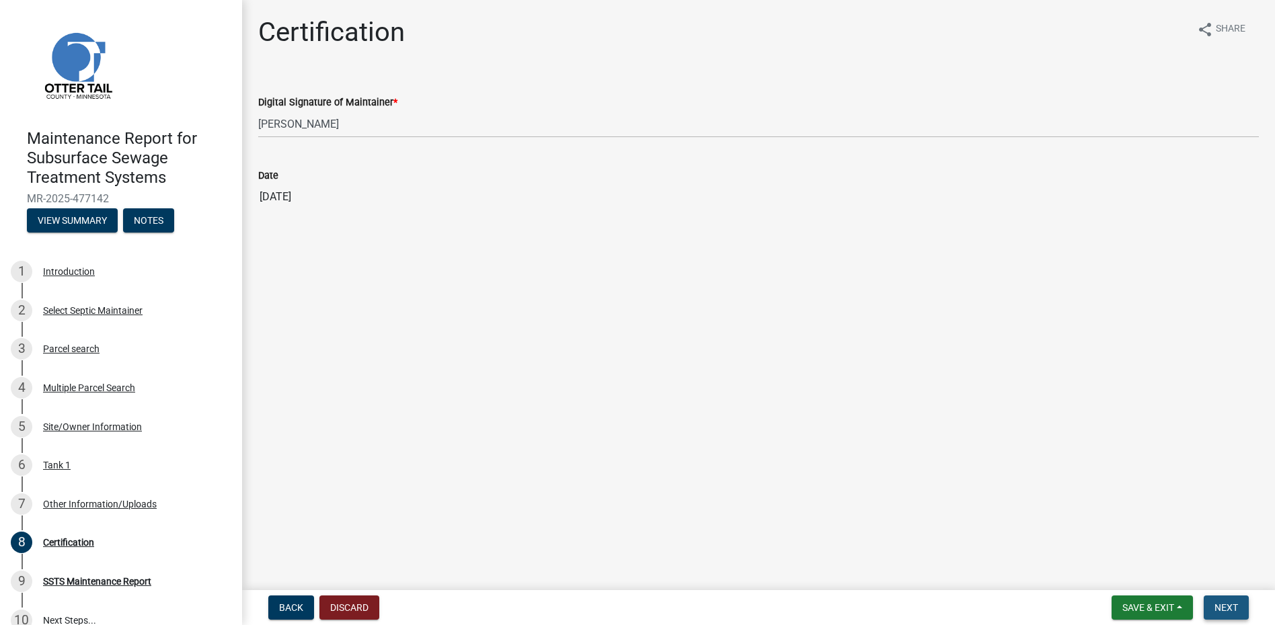
click at [1247, 609] on button "Next" at bounding box center [1226, 608] width 45 height 24
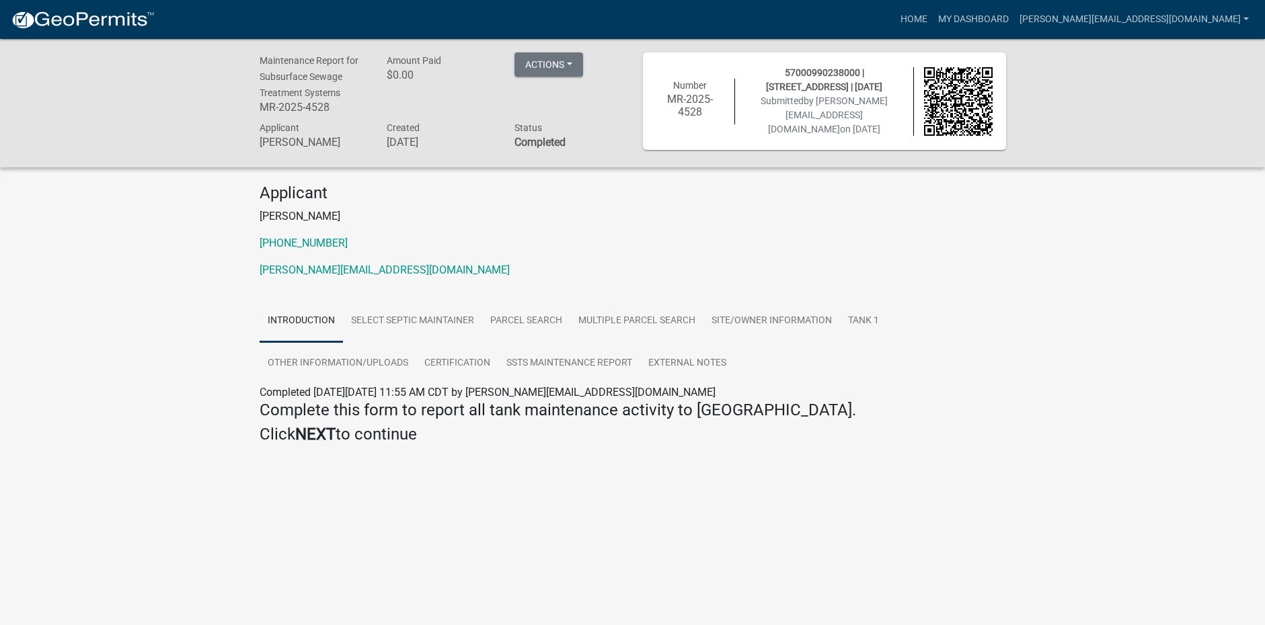
click at [85, 29] on img at bounding box center [83, 20] width 144 height 20
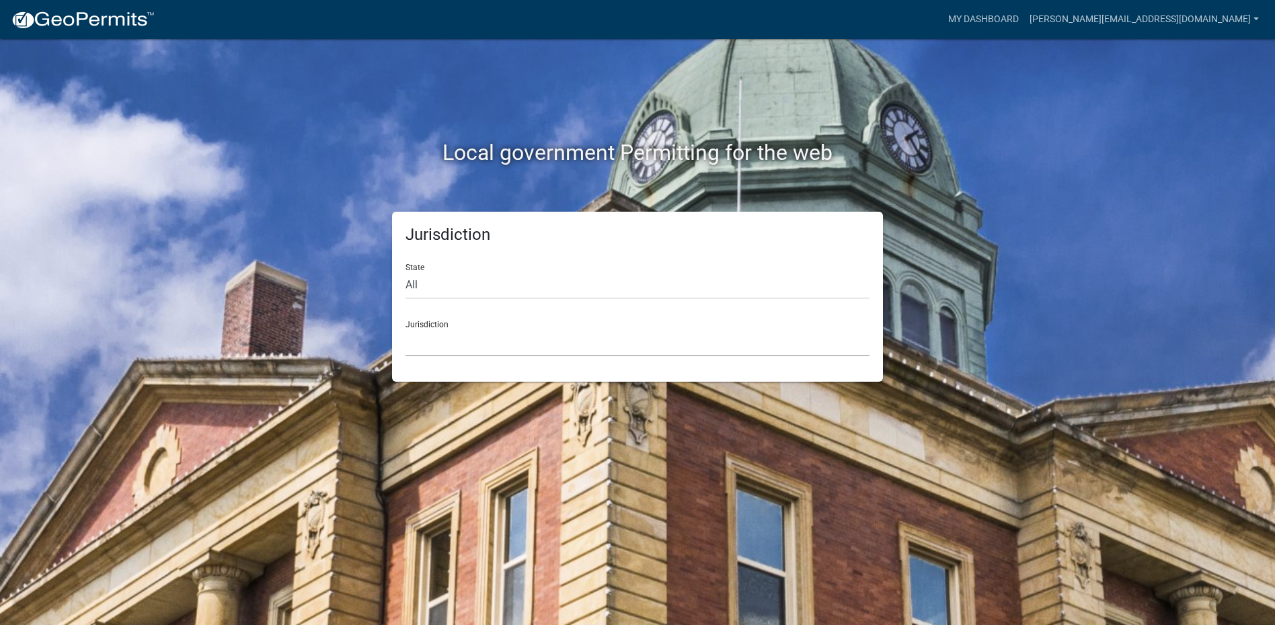
click at [455, 343] on select "[GEOGRAPHIC_DATA], [US_STATE] [GEOGRAPHIC_DATA], [US_STATE][PERSON_NAME][GEOGRA…" at bounding box center [637, 343] width 464 height 28
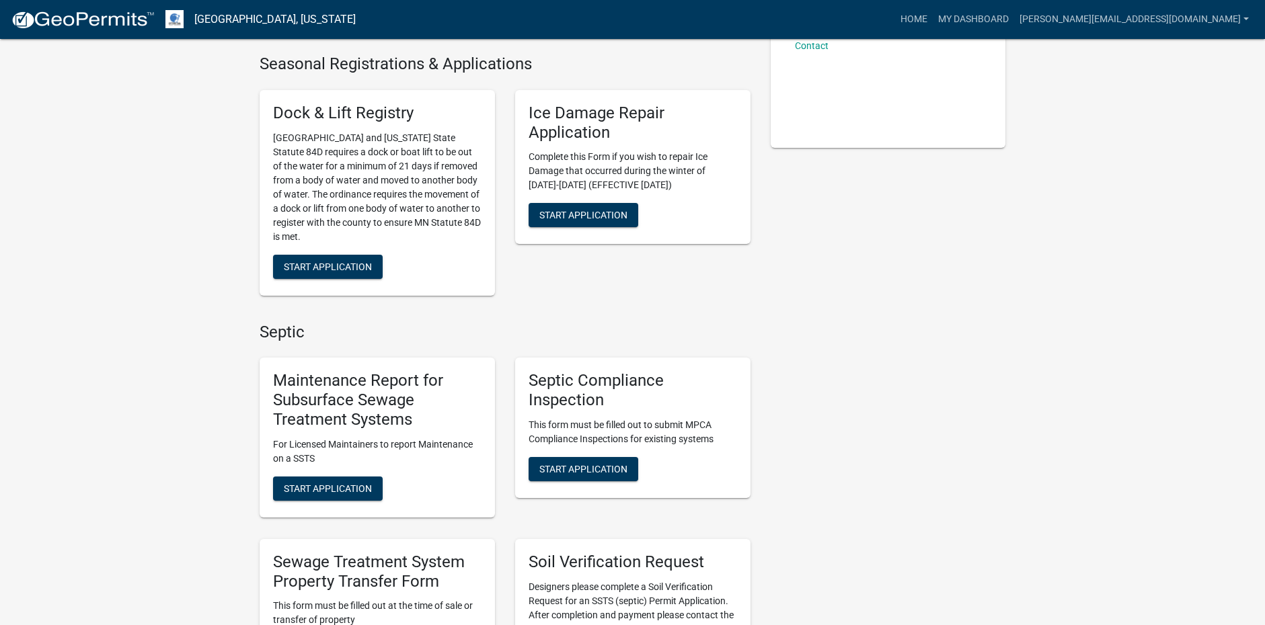
scroll to position [336, 0]
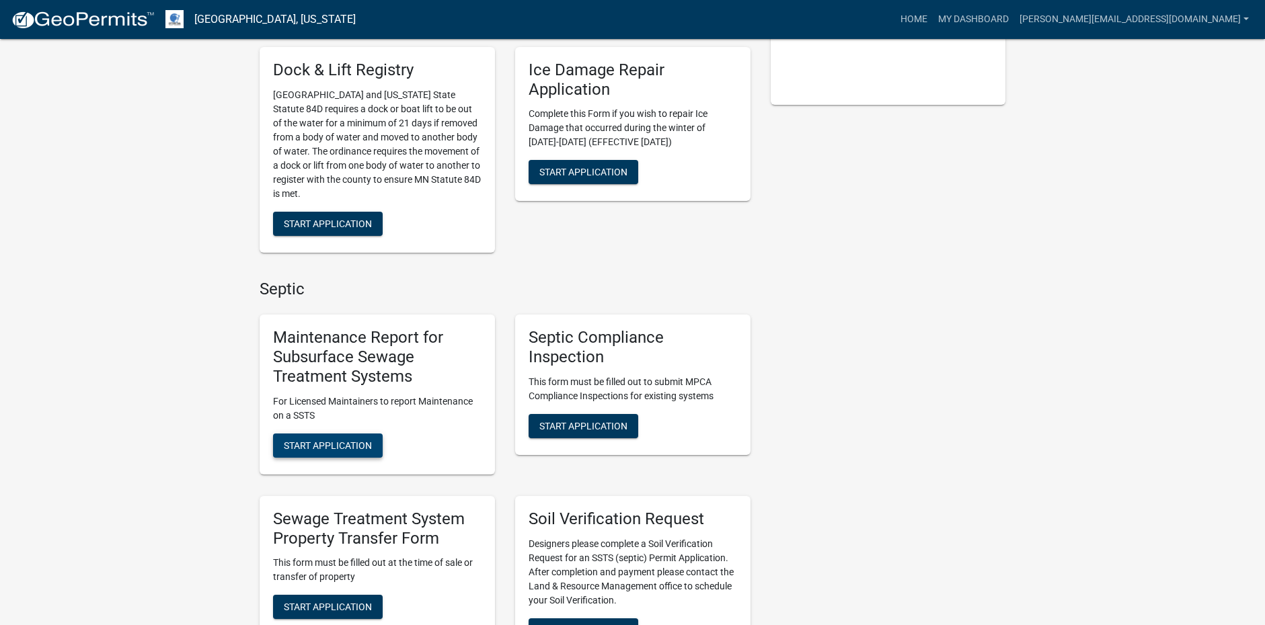
click at [358, 440] on span "Start Application" at bounding box center [328, 445] width 88 height 11
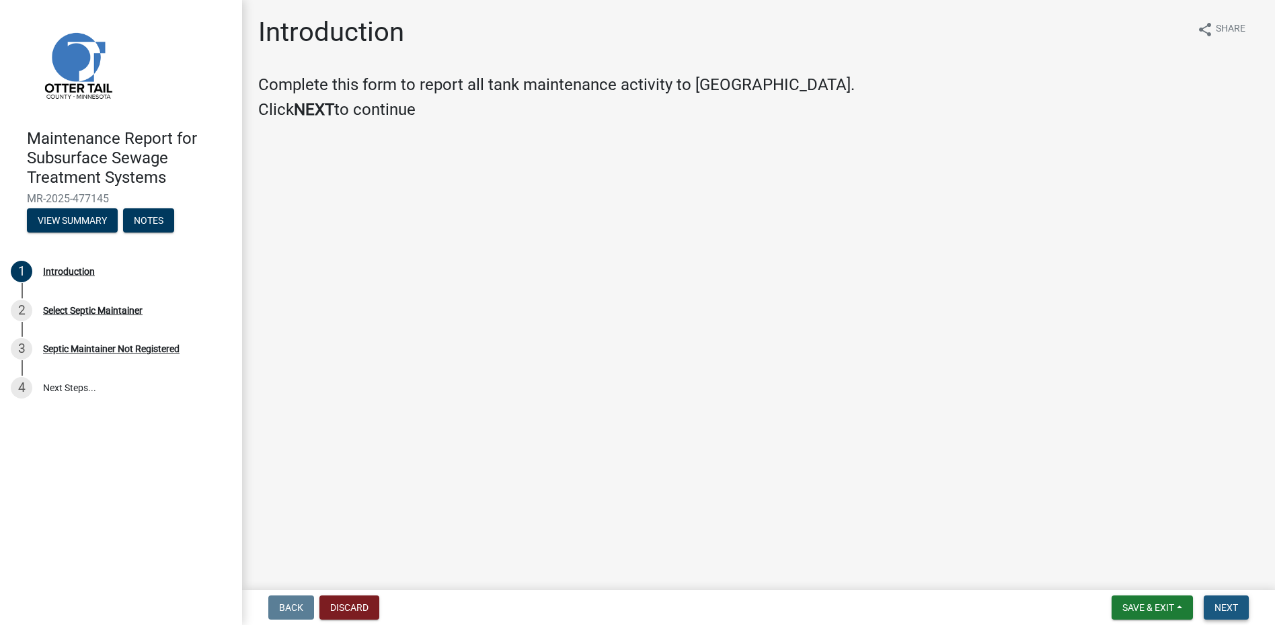
click at [1218, 606] on span "Next" at bounding box center [1226, 607] width 24 height 11
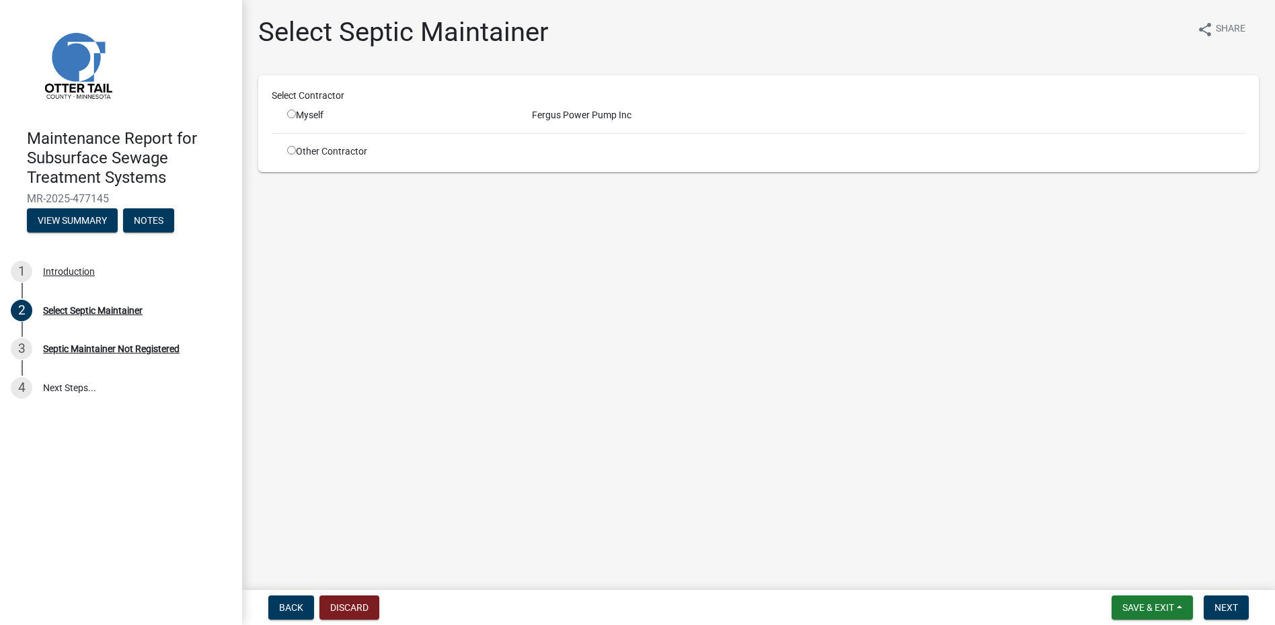
click at [290, 114] on input "radio" at bounding box center [291, 114] width 9 height 9
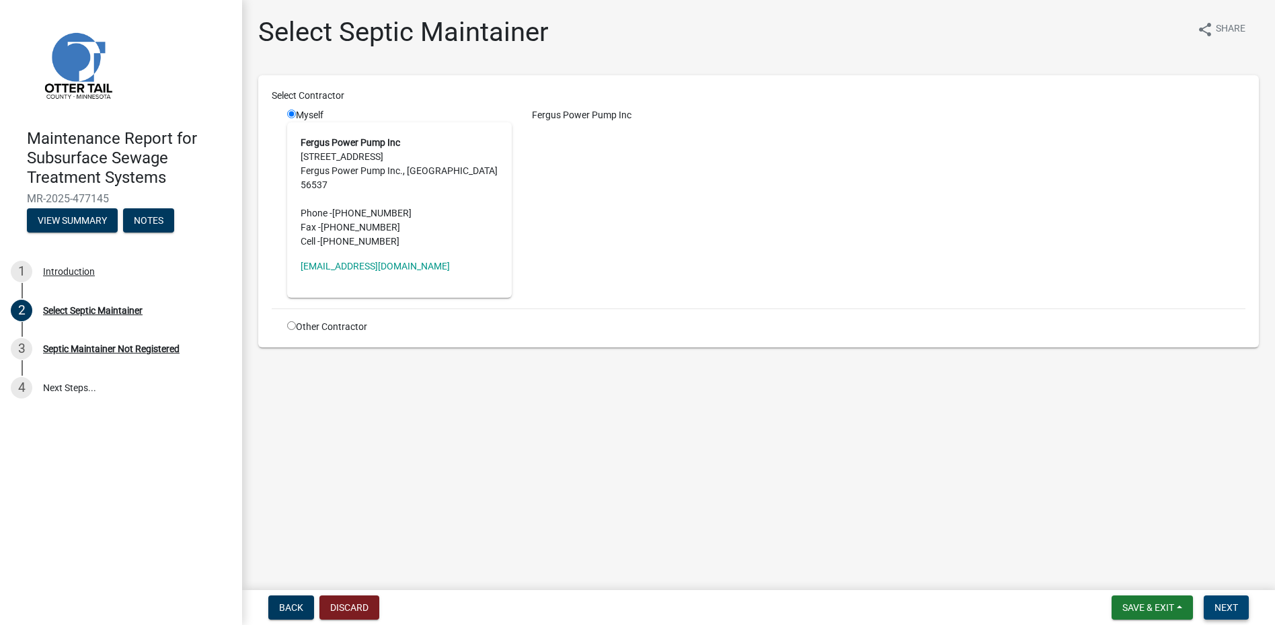
click at [1218, 606] on span "Next" at bounding box center [1226, 607] width 24 height 11
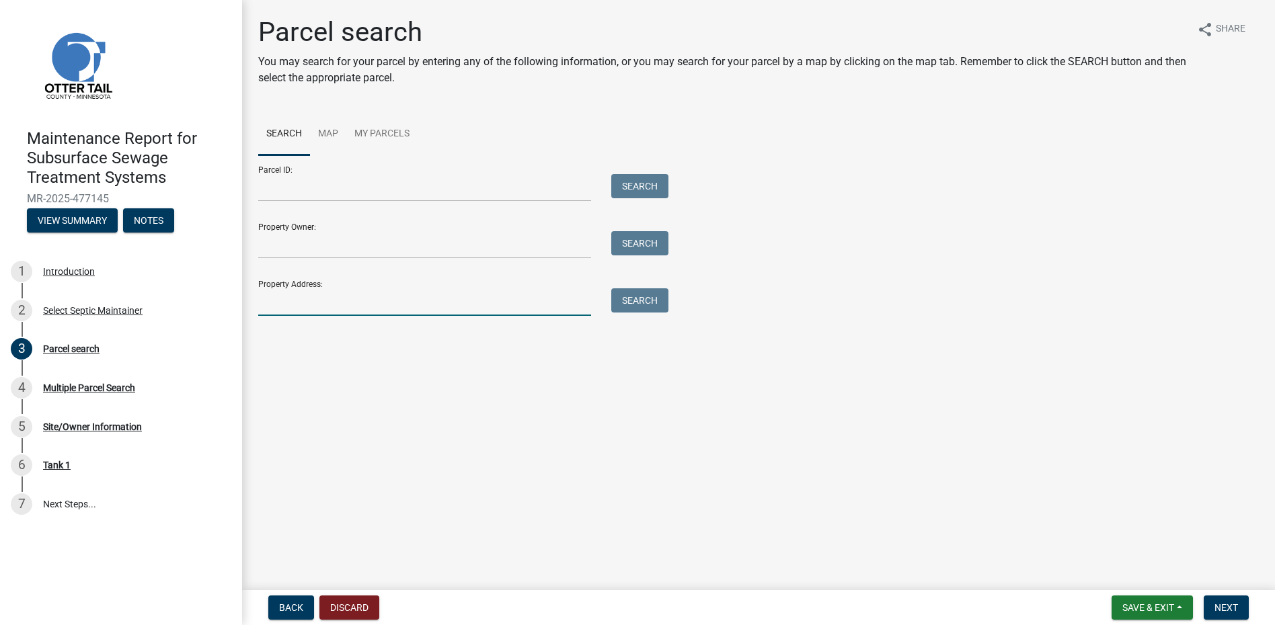
click at [313, 300] on input "Property Address:" at bounding box center [424, 302] width 333 height 28
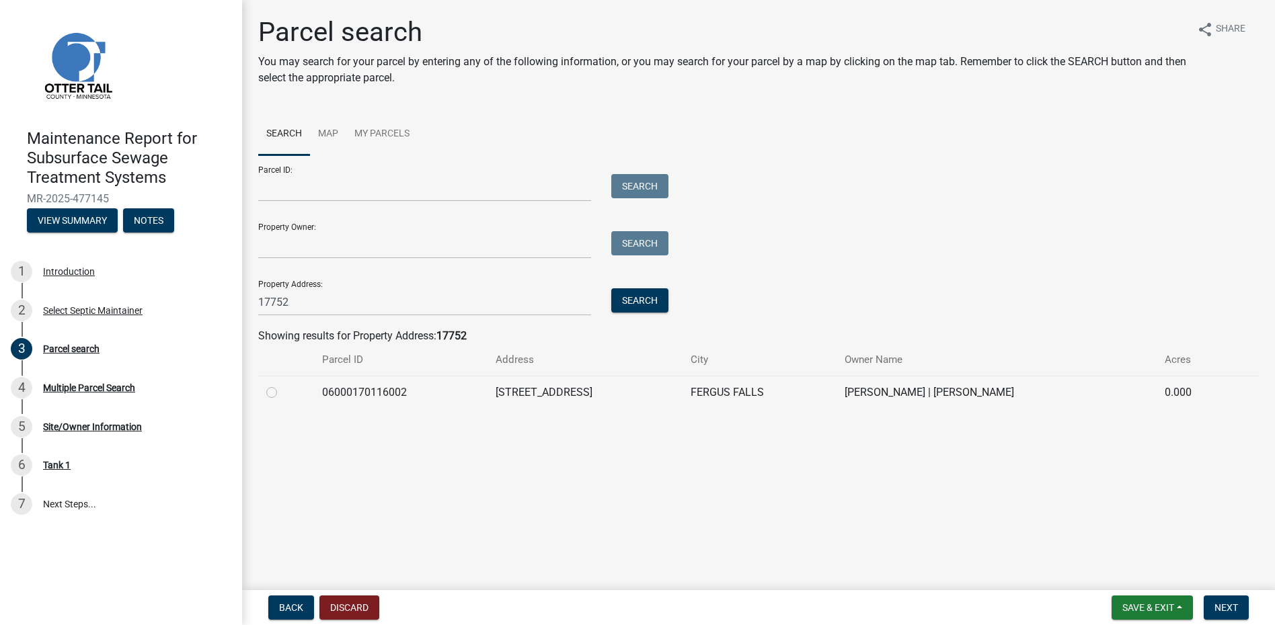
click at [282, 385] on label at bounding box center [282, 385] width 0 height 0
click at [282, 393] on input "radio" at bounding box center [286, 389] width 9 height 9
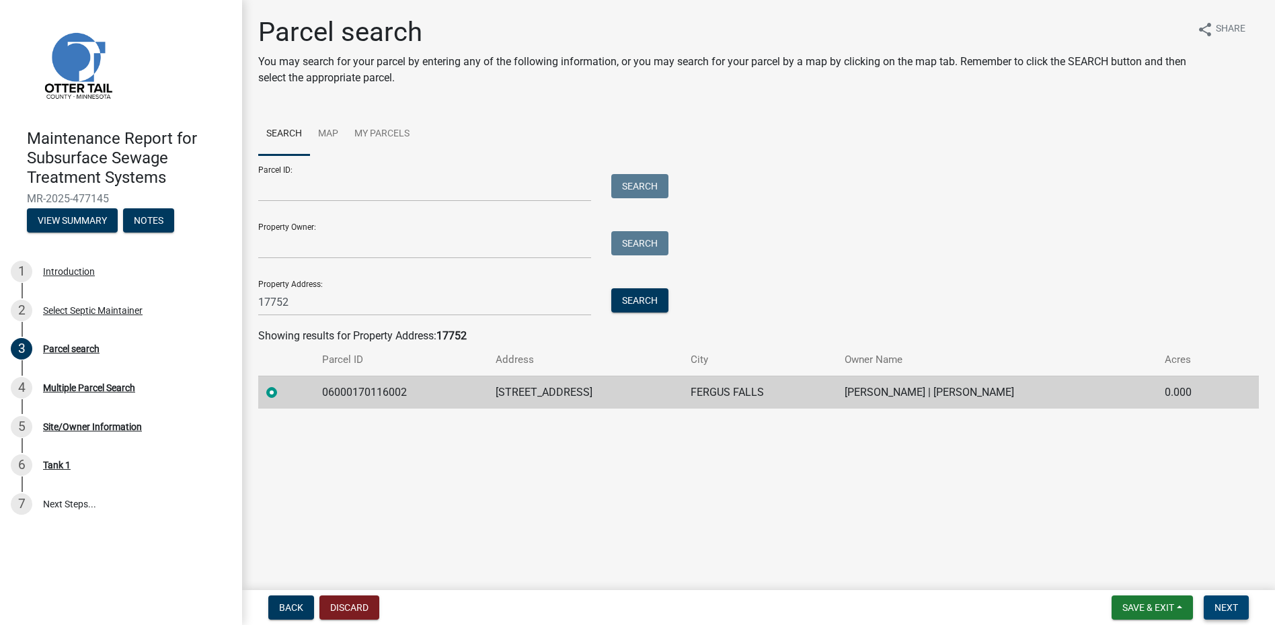
click at [1228, 608] on span "Next" at bounding box center [1226, 607] width 24 height 11
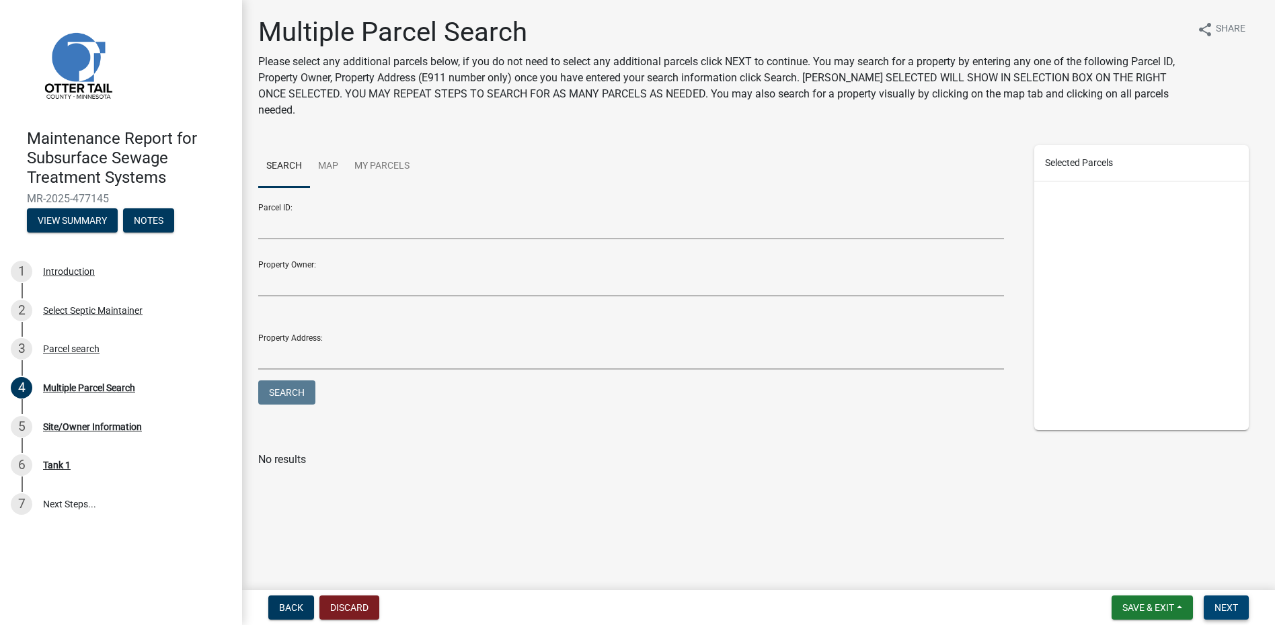
click at [1236, 608] on span "Next" at bounding box center [1226, 607] width 24 height 11
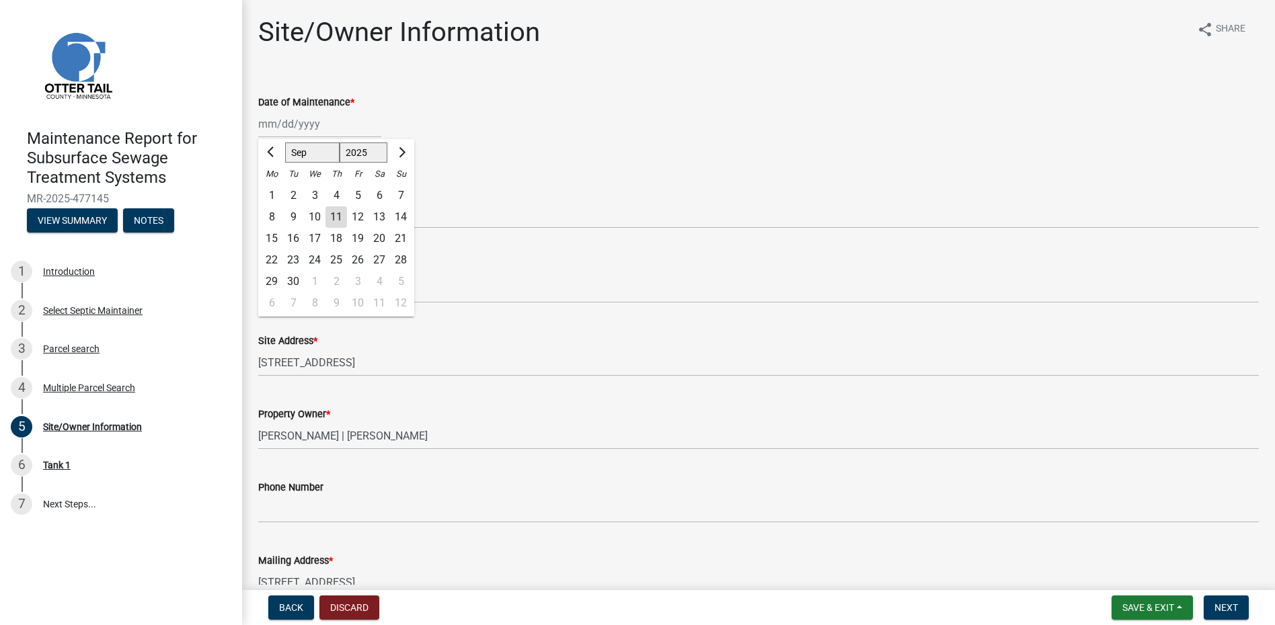
click at [274, 120] on div "[PERSON_NAME] Feb Mar Apr [PERSON_NAME][DATE] Oct Nov [DATE] 1526 1527 1528 152…" at bounding box center [319, 124] width 123 height 28
click at [268, 153] on button "Previous month" at bounding box center [272, 153] width 16 height 22
click at [320, 283] on div "25" at bounding box center [315, 282] width 22 height 22
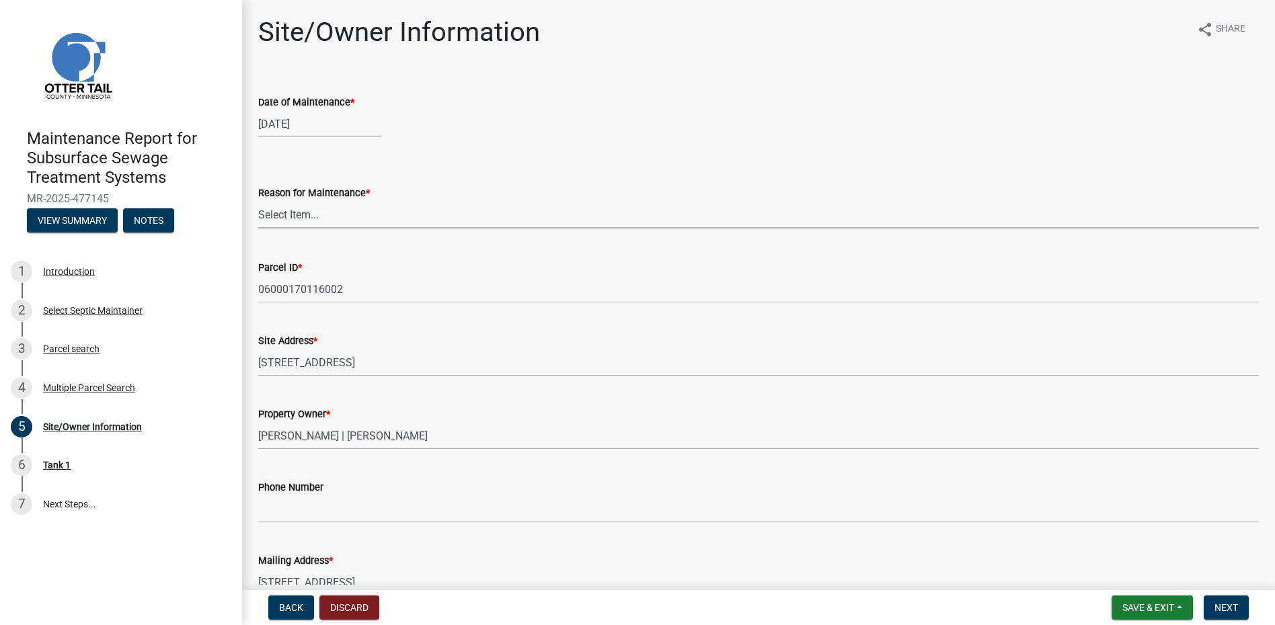
click at [311, 214] on select "Select Item... Called Routine Other" at bounding box center [758, 215] width 1000 height 28
click at [258, 201] on select "Select Item... Called Routine Other" at bounding box center [758, 215] width 1000 height 28
click at [1212, 606] on button "Next" at bounding box center [1226, 608] width 45 height 24
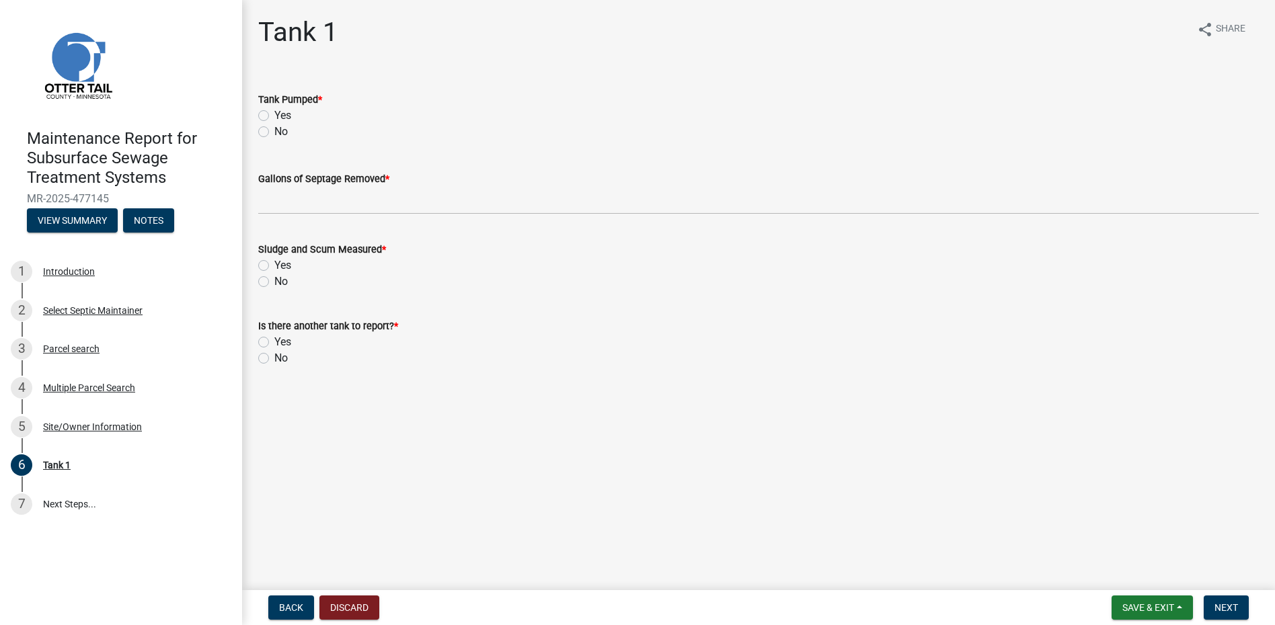
click at [284, 115] on label "Yes" at bounding box center [282, 116] width 17 height 16
click at [283, 115] on input "Yes" at bounding box center [278, 112] width 9 height 9
click at [304, 215] on wm-data-entity-input "Gallons of Septage Removed *" at bounding box center [758, 188] width 1000 height 73
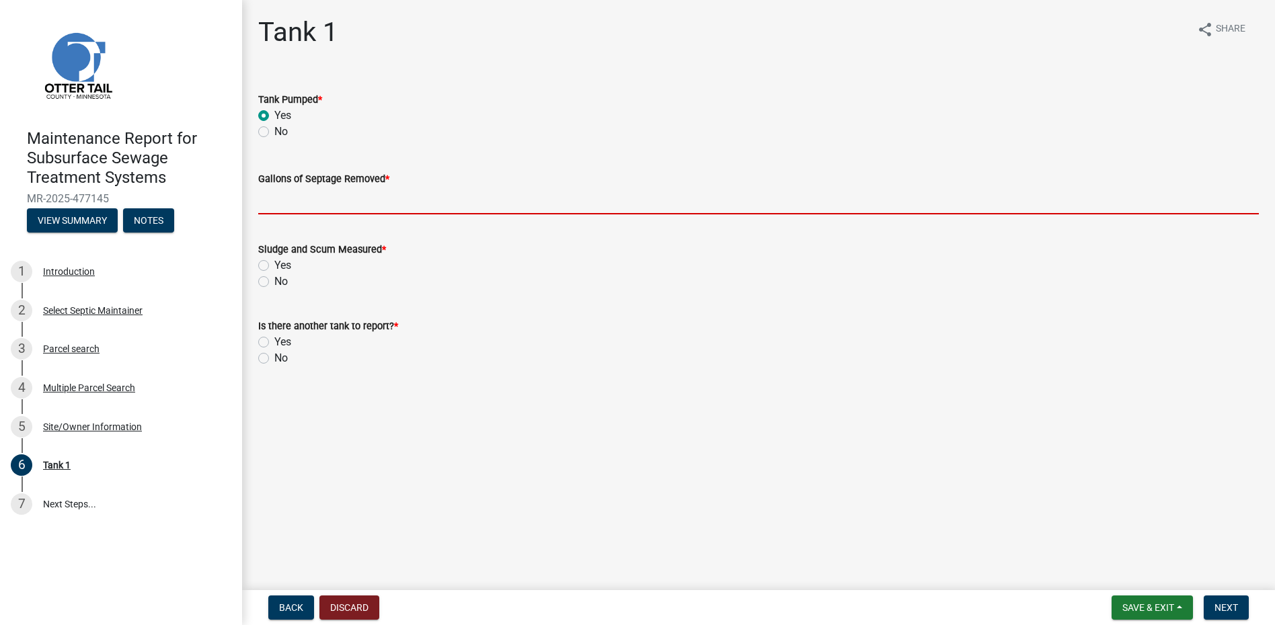
click at [305, 204] on input "Gallons of Septage Removed *" at bounding box center [758, 201] width 1000 height 28
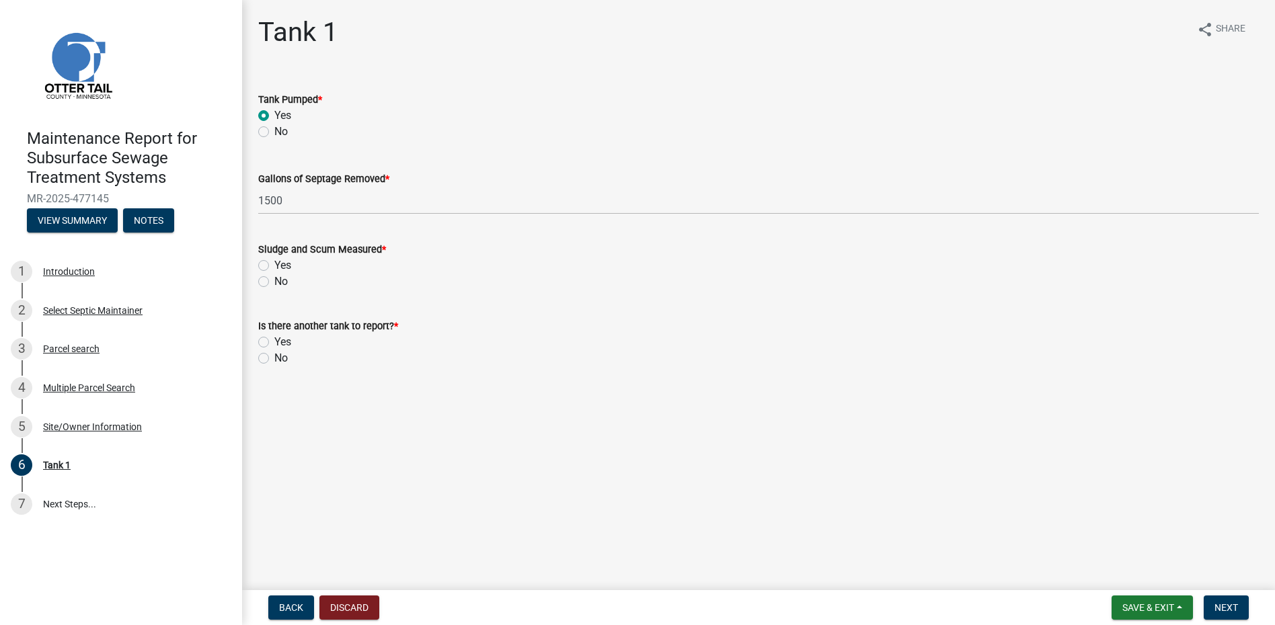
click at [274, 268] on label "Yes" at bounding box center [282, 266] width 17 height 16
click at [274, 266] on input "Yes" at bounding box center [278, 262] width 9 height 9
click at [269, 342] on div "Yes" at bounding box center [758, 342] width 1000 height 16
click at [269, 359] on div "No" at bounding box center [758, 358] width 1000 height 16
click at [274, 361] on label "No" at bounding box center [280, 358] width 13 height 16
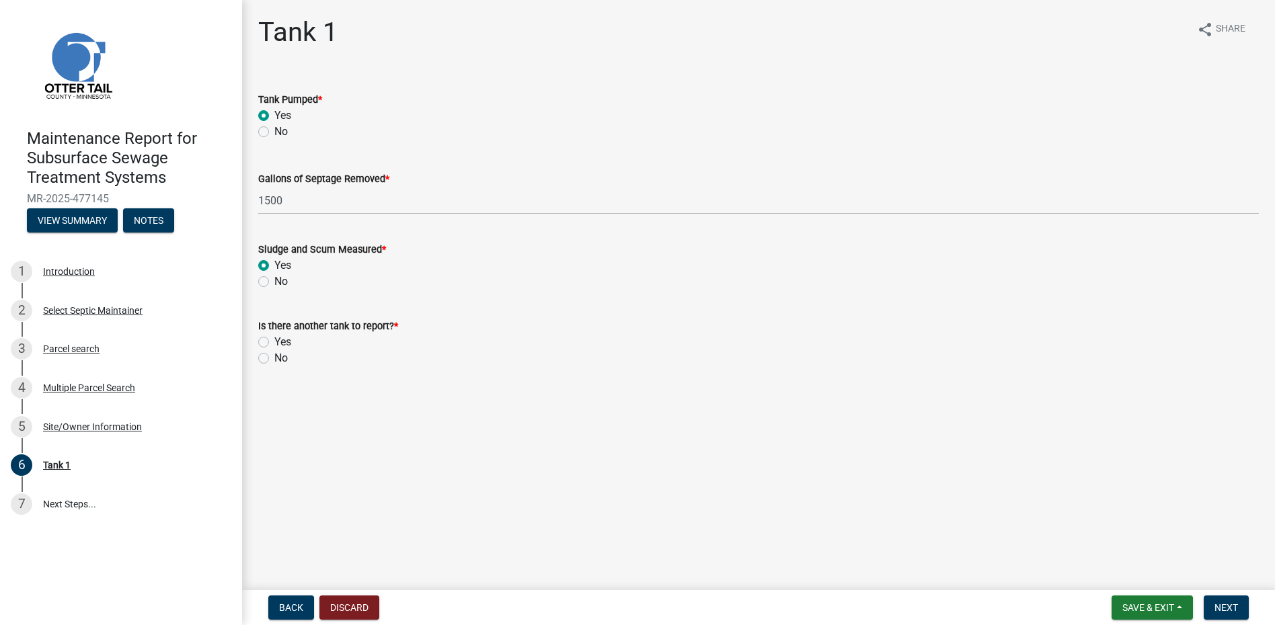
click at [274, 359] on input "No" at bounding box center [278, 354] width 9 height 9
click at [260, 276] on div "Sludge and Scum Measured * Yes No" at bounding box center [758, 265] width 1000 height 48
drag, startPoint x: 260, startPoint y: 276, endPoint x: 260, endPoint y: 283, distance: 7.4
click at [274, 283] on label "No" at bounding box center [280, 282] width 13 height 16
click at [274, 282] on input "No" at bounding box center [278, 278] width 9 height 9
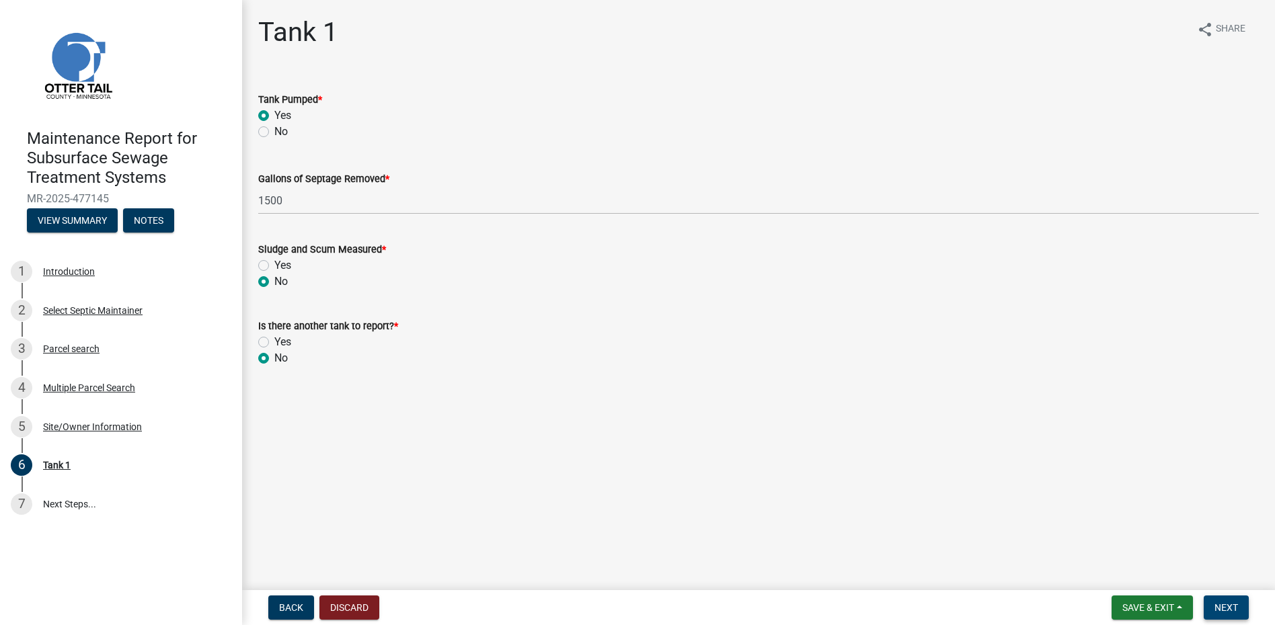
click at [1224, 601] on button "Next" at bounding box center [1226, 608] width 45 height 24
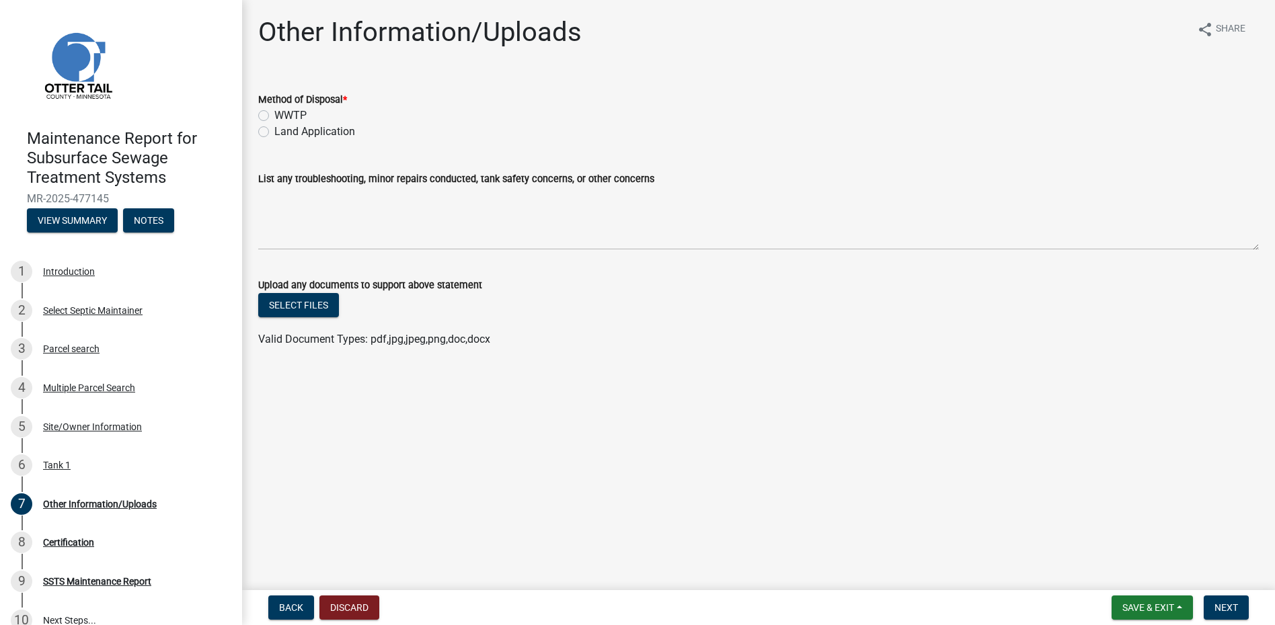
click at [326, 131] on label "Land Application" at bounding box center [314, 132] width 81 height 16
click at [283, 131] on input "Land Application" at bounding box center [278, 128] width 9 height 9
click at [1228, 600] on button "Next" at bounding box center [1226, 608] width 45 height 24
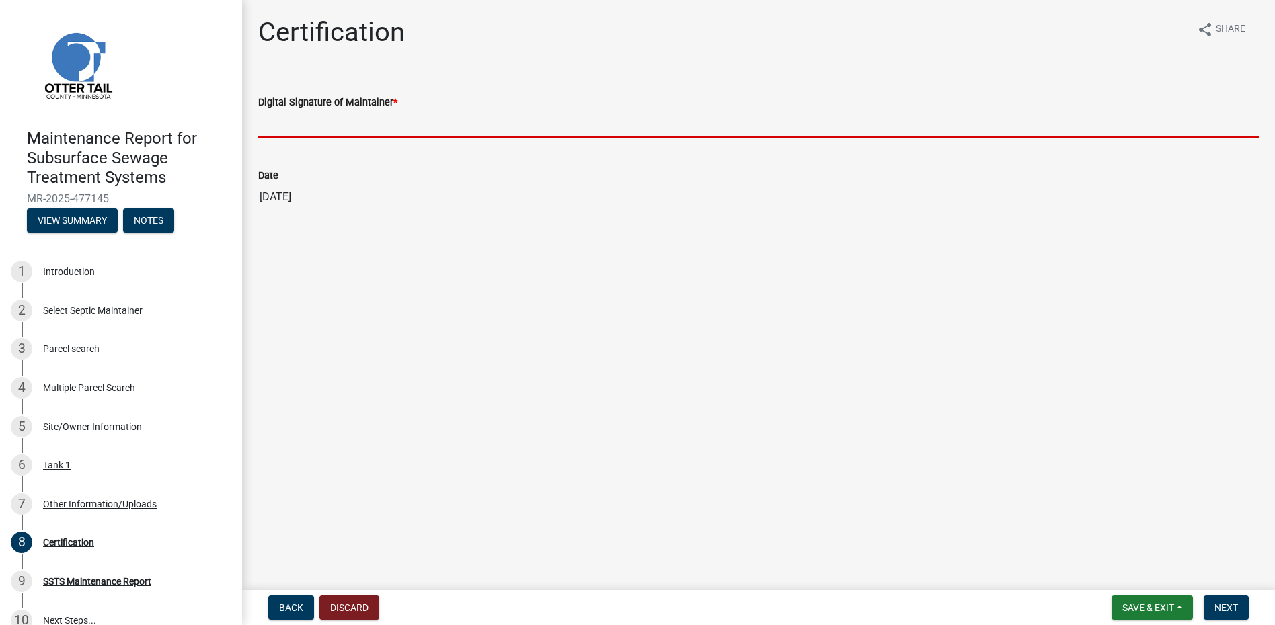
click at [274, 115] on input "Digital Signature of Maintainer *" at bounding box center [758, 124] width 1000 height 28
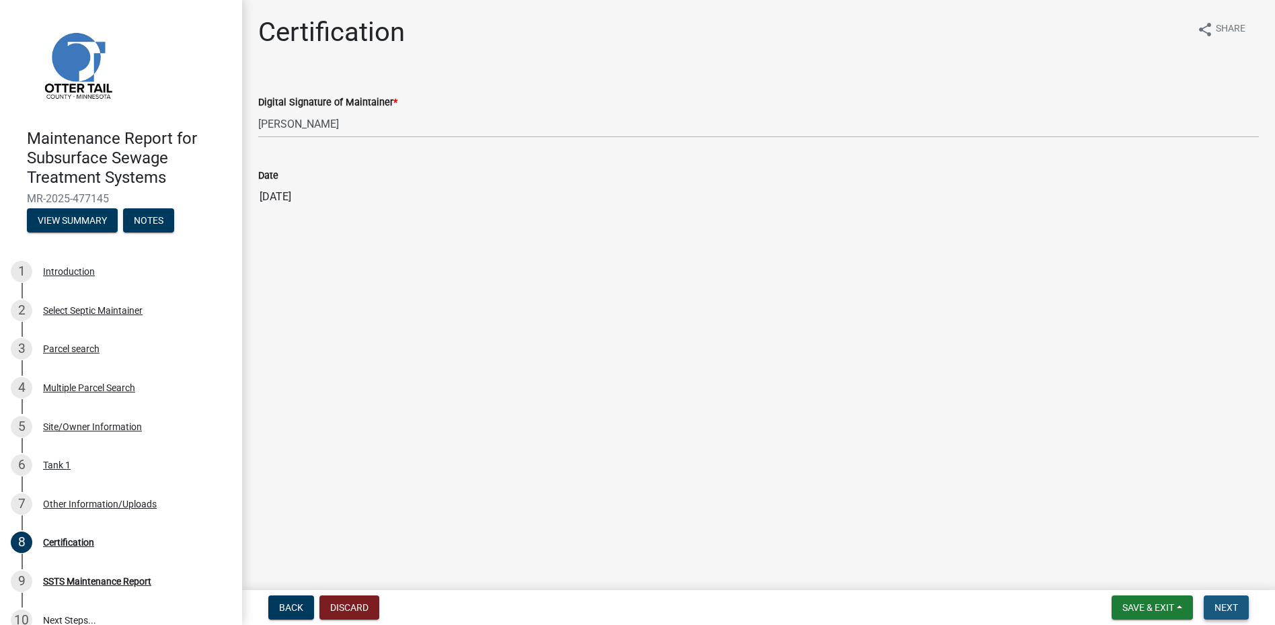
click at [1218, 611] on span "Next" at bounding box center [1226, 607] width 24 height 11
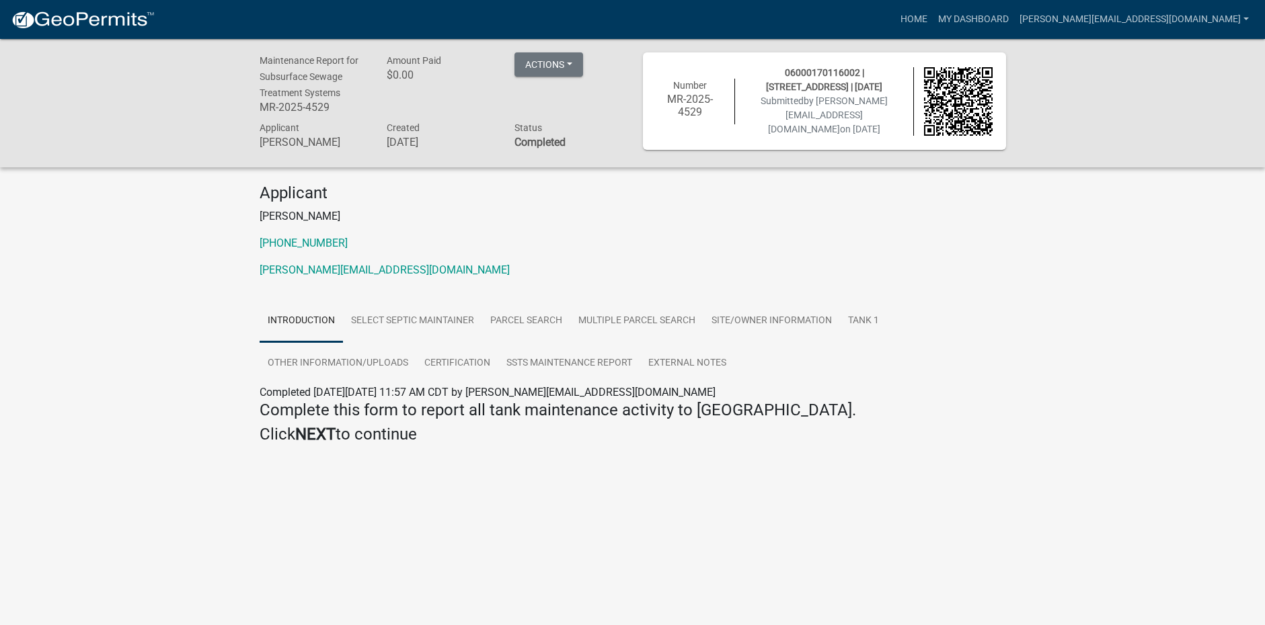
click at [116, 19] on img at bounding box center [83, 20] width 144 height 20
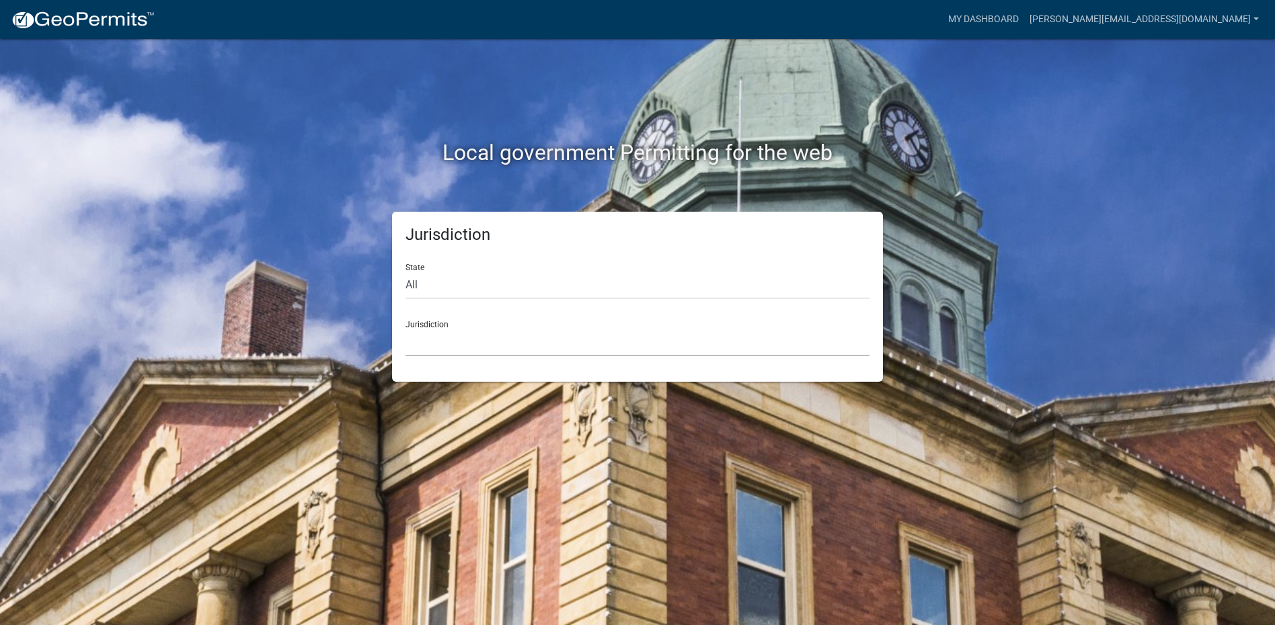
click at [423, 351] on select "[GEOGRAPHIC_DATA], [US_STATE] [GEOGRAPHIC_DATA], [US_STATE][PERSON_NAME][GEOGRA…" at bounding box center [637, 343] width 464 height 28
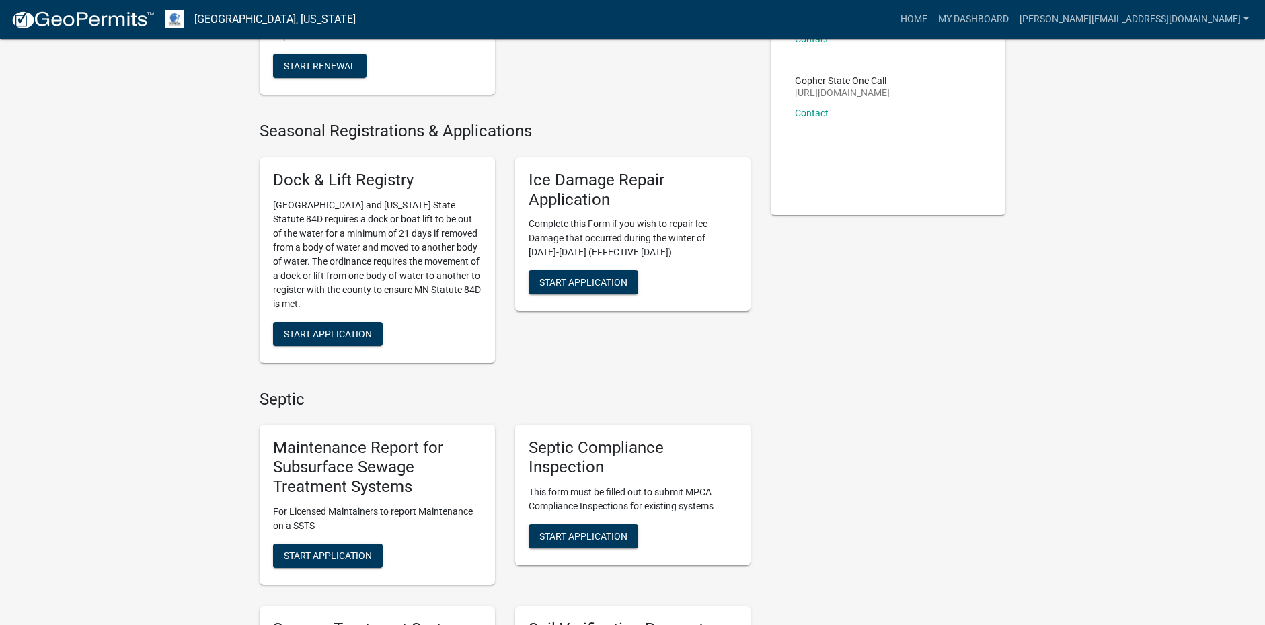
scroll to position [269, 0]
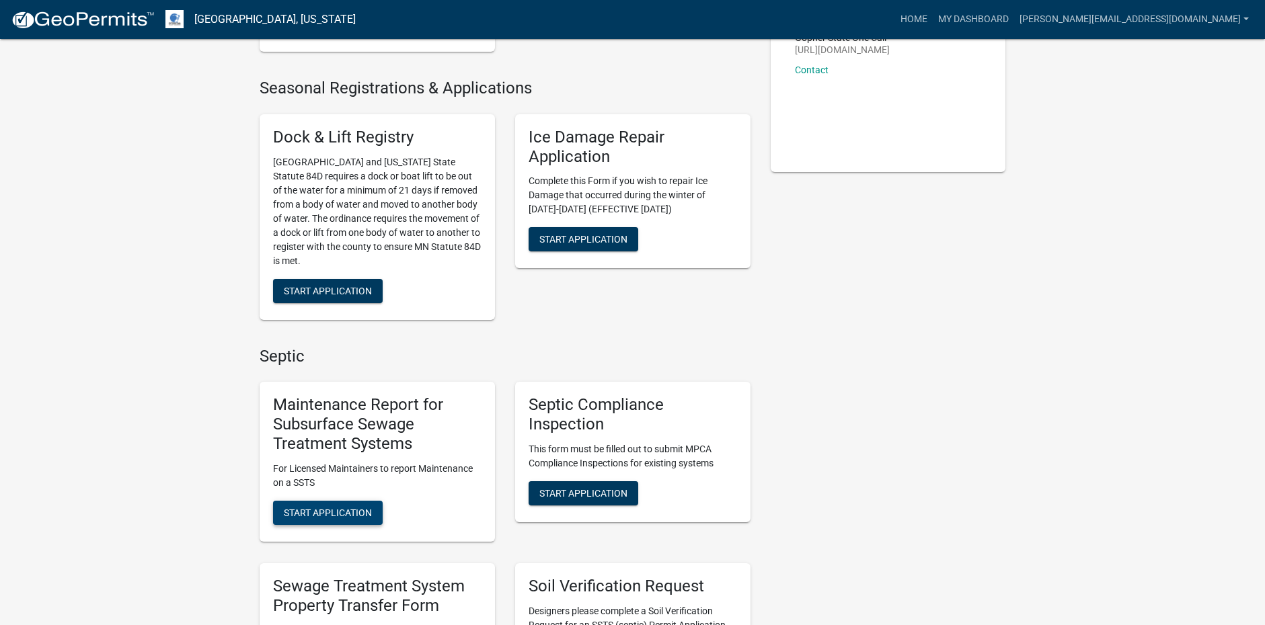
click at [333, 510] on span "Start Application" at bounding box center [328, 512] width 88 height 11
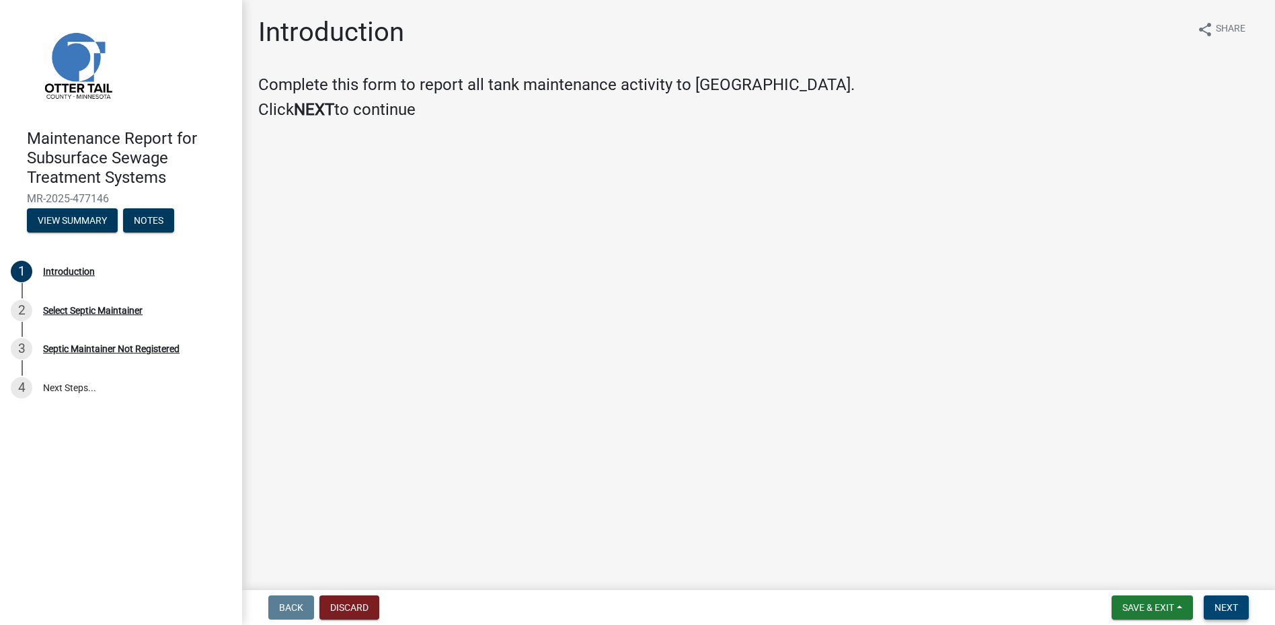
click at [1214, 602] on span "Next" at bounding box center [1226, 607] width 24 height 11
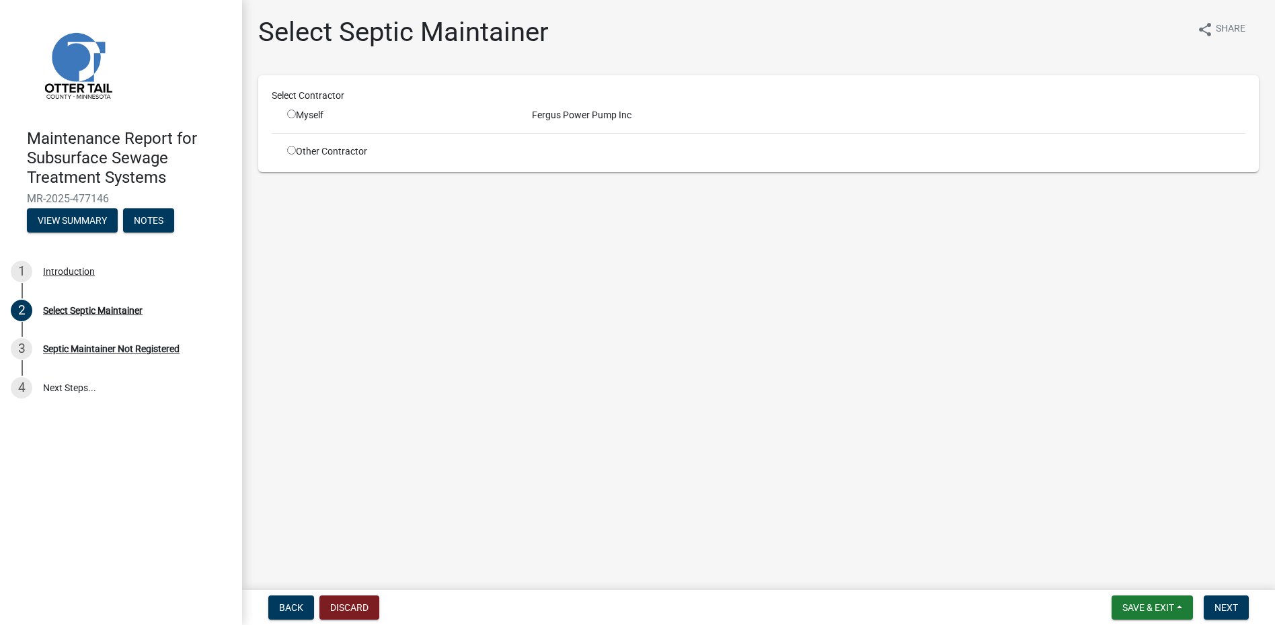
click at [290, 116] on input "radio" at bounding box center [291, 114] width 9 height 9
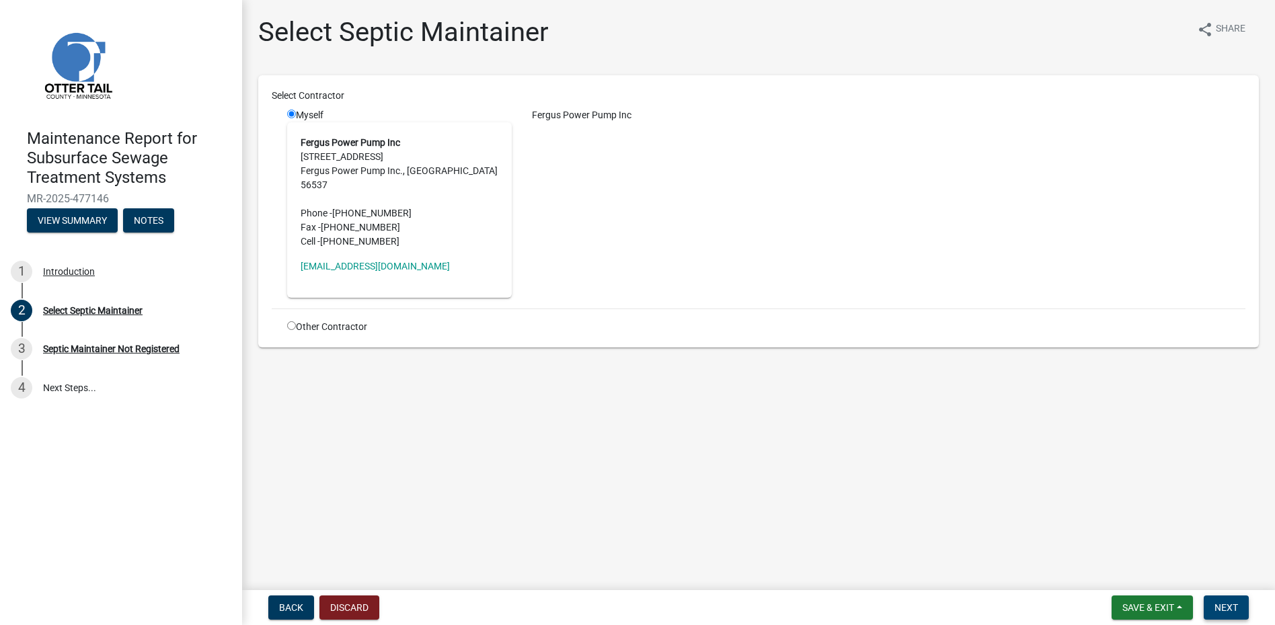
click at [1220, 608] on span "Next" at bounding box center [1226, 607] width 24 height 11
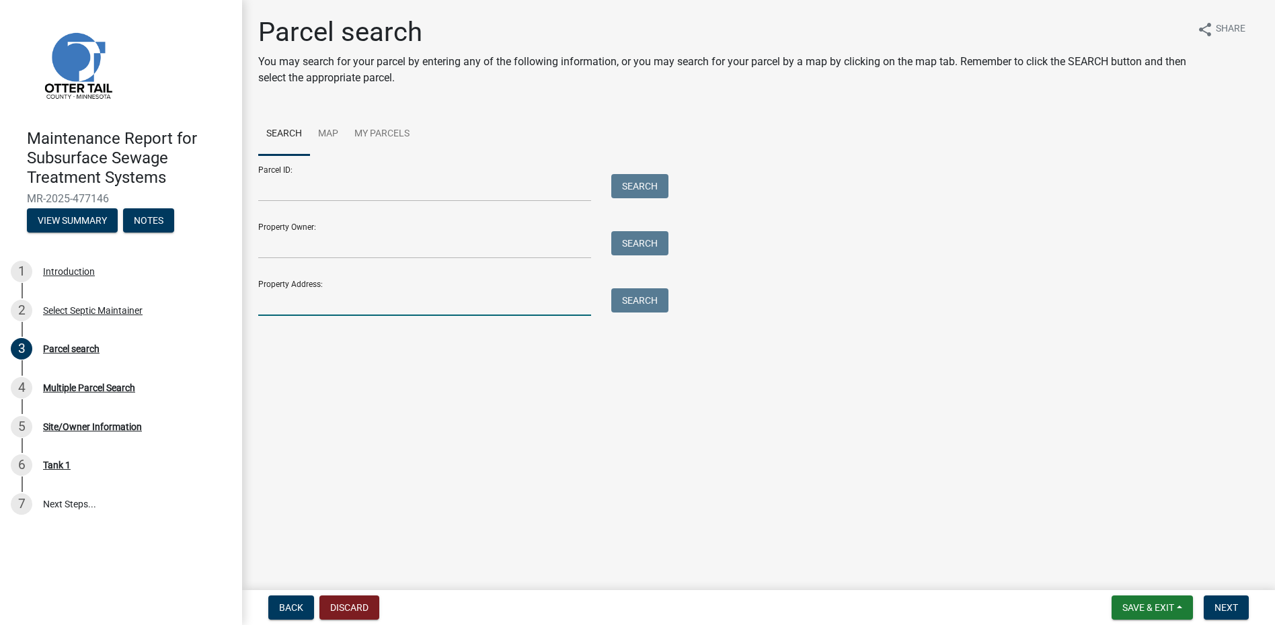
click at [322, 308] on input "Property Address:" at bounding box center [424, 302] width 333 height 28
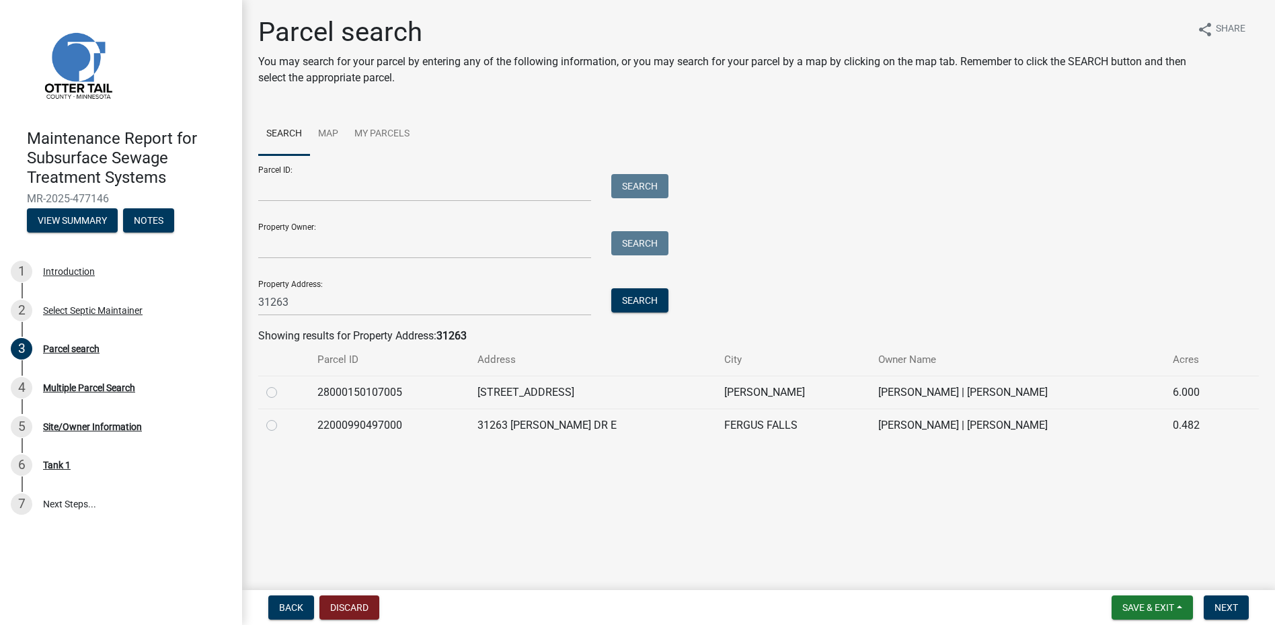
click at [282, 418] on label at bounding box center [282, 418] width 0 height 0
click at [282, 424] on input "radio" at bounding box center [286, 422] width 9 height 9
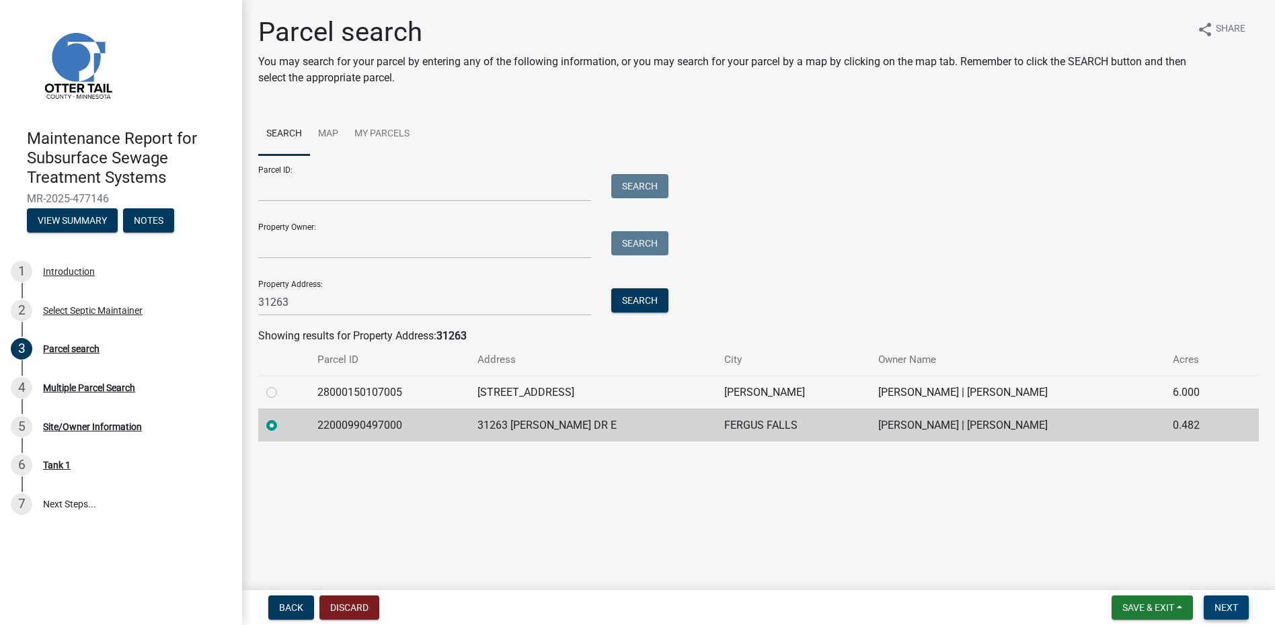
click at [1213, 605] on button "Next" at bounding box center [1226, 608] width 45 height 24
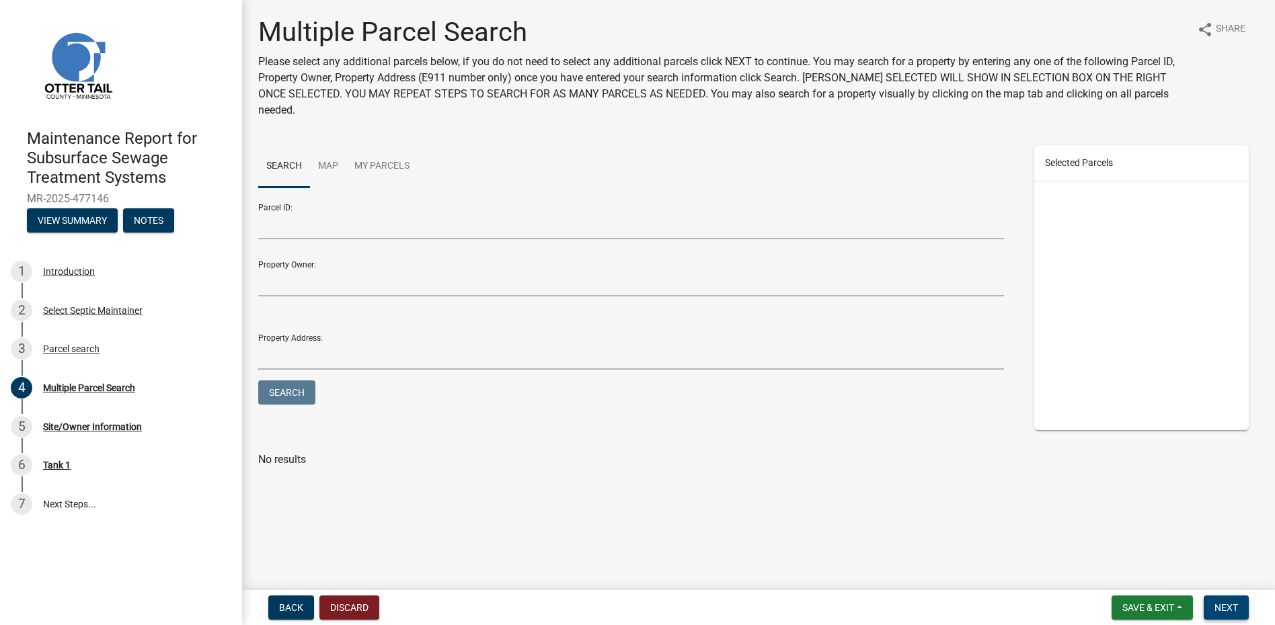
click at [1216, 608] on span "Next" at bounding box center [1226, 607] width 24 height 11
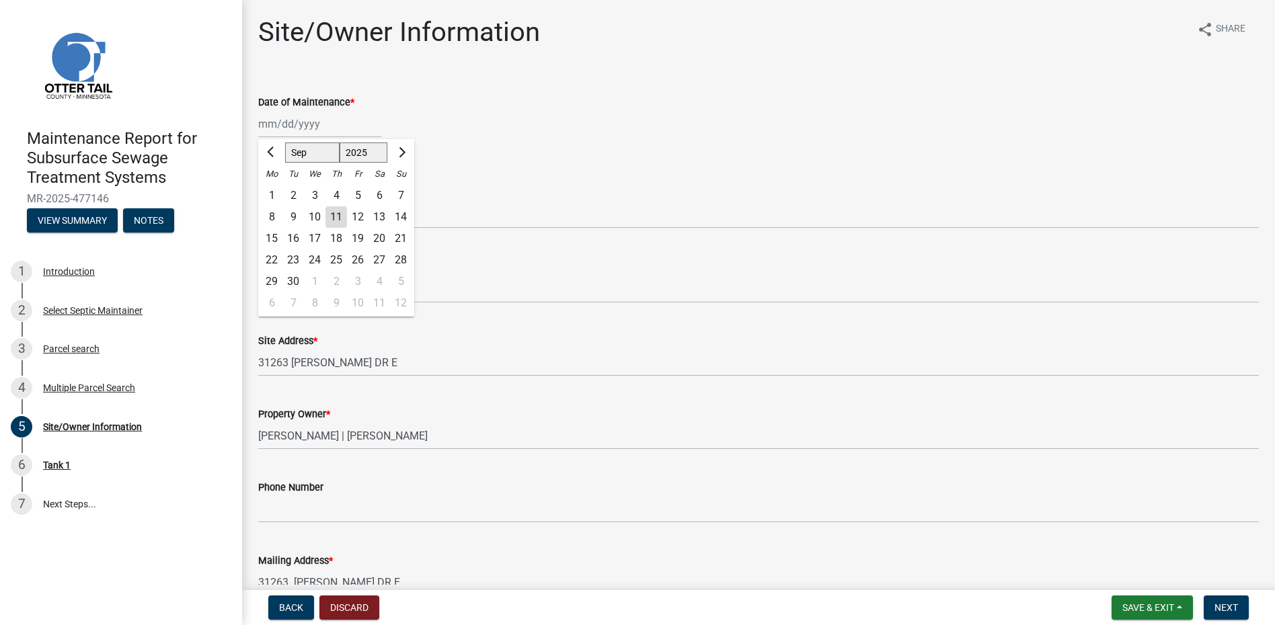
click at [317, 131] on div "[PERSON_NAME] Feb Mar Apr [PERSON_NAME][DATE] Oct Nov [DATE] 1526 1527 1528 152…" at bounding box center [319, 124] width 123 height 28
click at [271, 156] on span "Previous month" at bounding box center [272, 152] width 10 height 10
click at [317, 281] on div "25" at bounding box center [315, 282] width 22 height 22
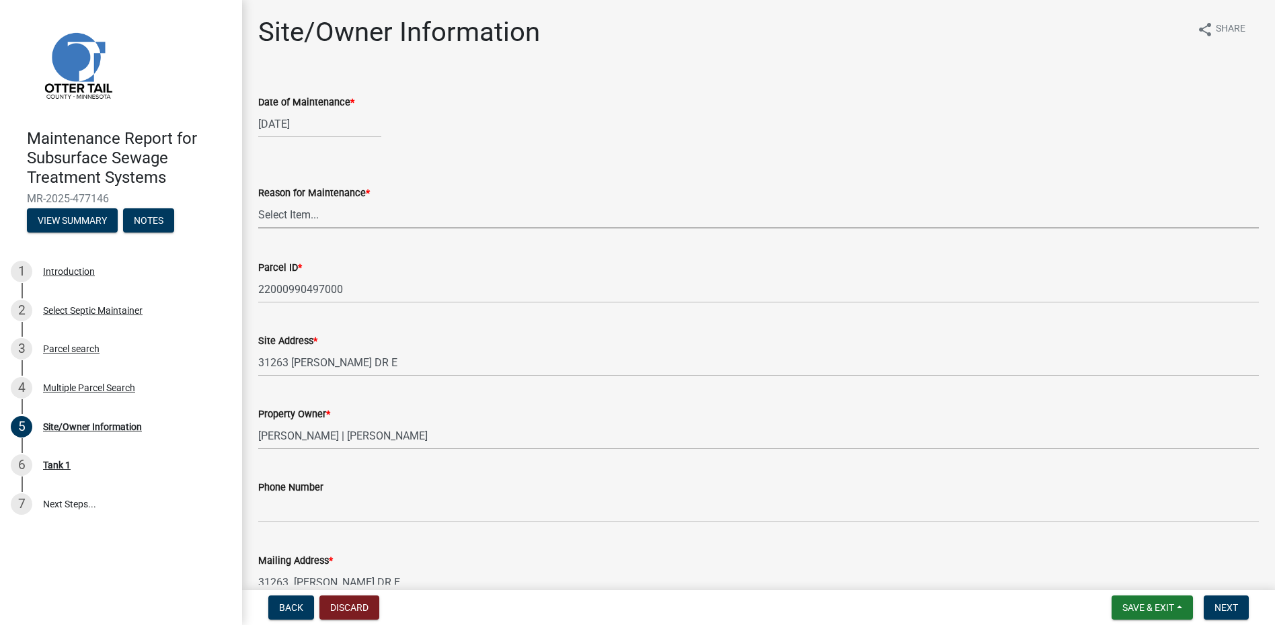
click at [335, 221] on select "Select Item... Called Routine Other" at bounding box center [758, 215] width 1000 height 28
click at [258, 201] on select "Select Item... Called Routine Other" at bounding box center [758, 215] width 1000 height 28
click at [1214, 606] on button "Next" at bounding box center [1226, 608] width 45 height 24
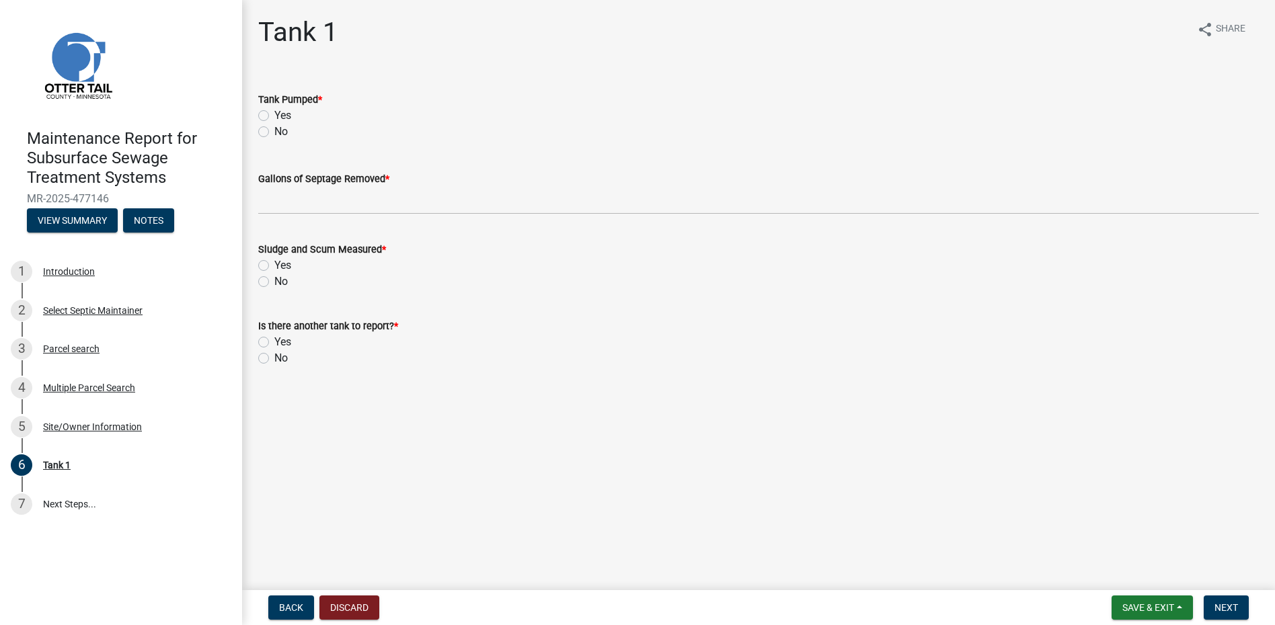
click at [274, 117] on label "Yes" at bounding box center [282, 116] width 17 height 16
click at [274, 116] on input "Yes" at bounding box center [278, 112] width 9 height 9
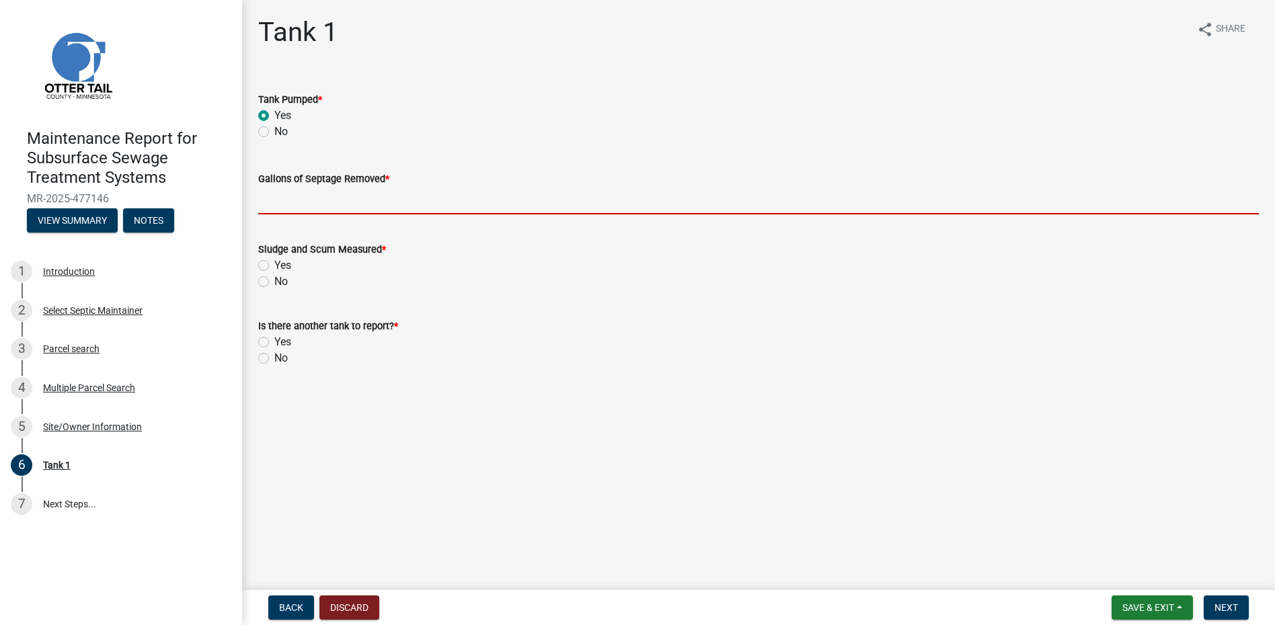
click at [285, 204] on input "Gallons of Septage Removed *" at bounding box center [758, 201] width 1000 height 28
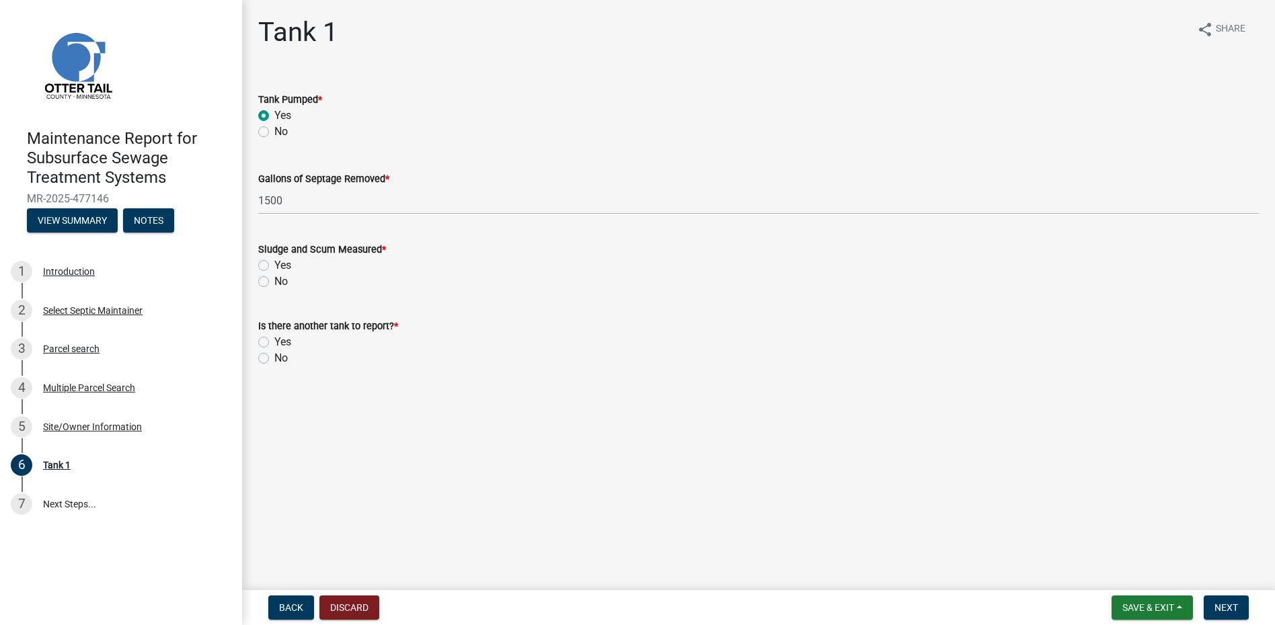
click at [274, 280] on label "No" at bounding box center [280, 282] width 13 height 16
click at [274, 280] on input "No" at bounding box center [278, 278] width 9 height 9
click at [274, 356] on label "No" at bounding box center [280, 358] width 13 height 16
click at [274, 356] on input "No" at bounding box center [278, 354] width 9 height 9
click at [1227, 605] on span "Next" at bounding box center [1226, 607] width 24 height 11
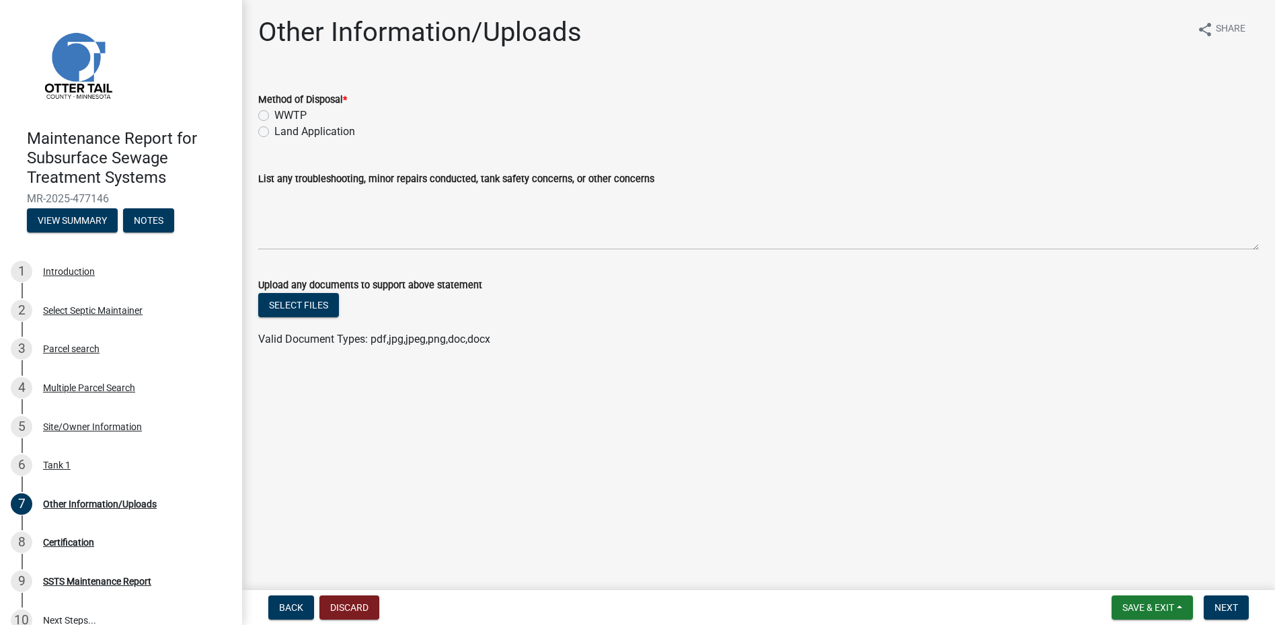
drag, startPoint x: 296, startPoint y: 128, endPoint x: 307, endPoint y: 130, distance: 11.6
click at [297, 128] on label "Land Application" at bounding box center [314, 132] width 81 height 16
click at [283, 128] on input "Land Application" at bounding box center [278, 128] width 9 height 9
click at [1219, 608] on span "Next" at bounding box center [1226, 607] width 24 height 11
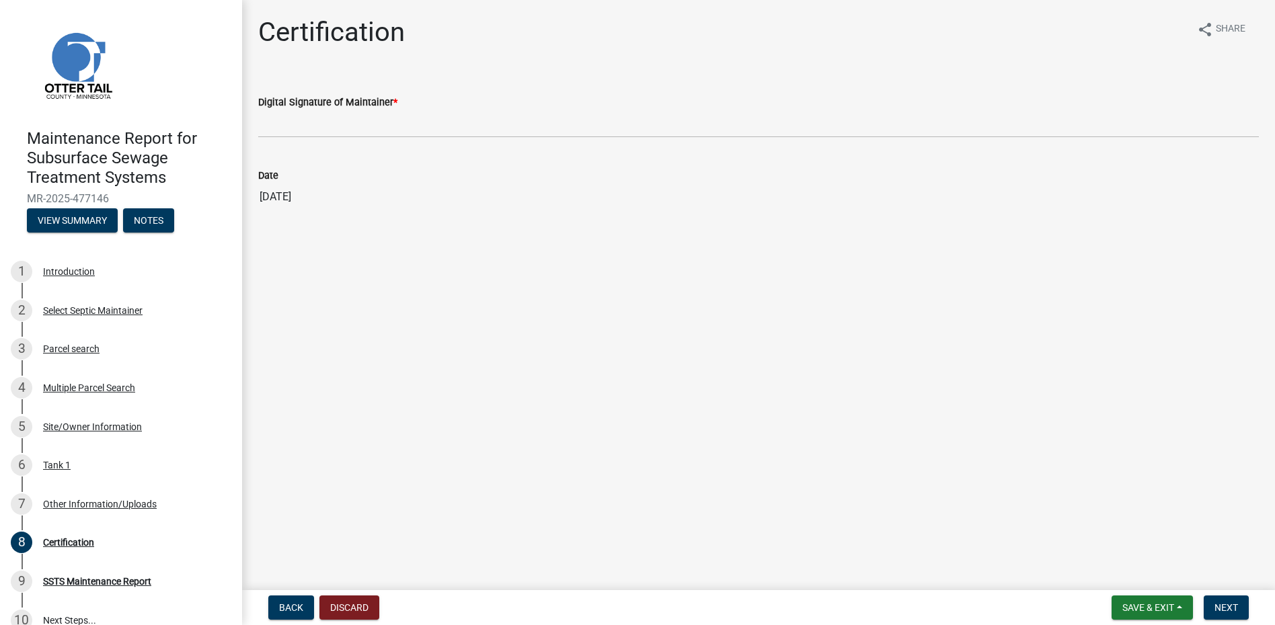
drag, startPoint x: 306, startPoint y: 141, endPoint x: 301, endPoint y: 125, distance: 16.4
click at [303, 132] on wm-data-entity-input "Digital Signature of Maintainer *" at bounding box center [758, 111] width 1000 height 73
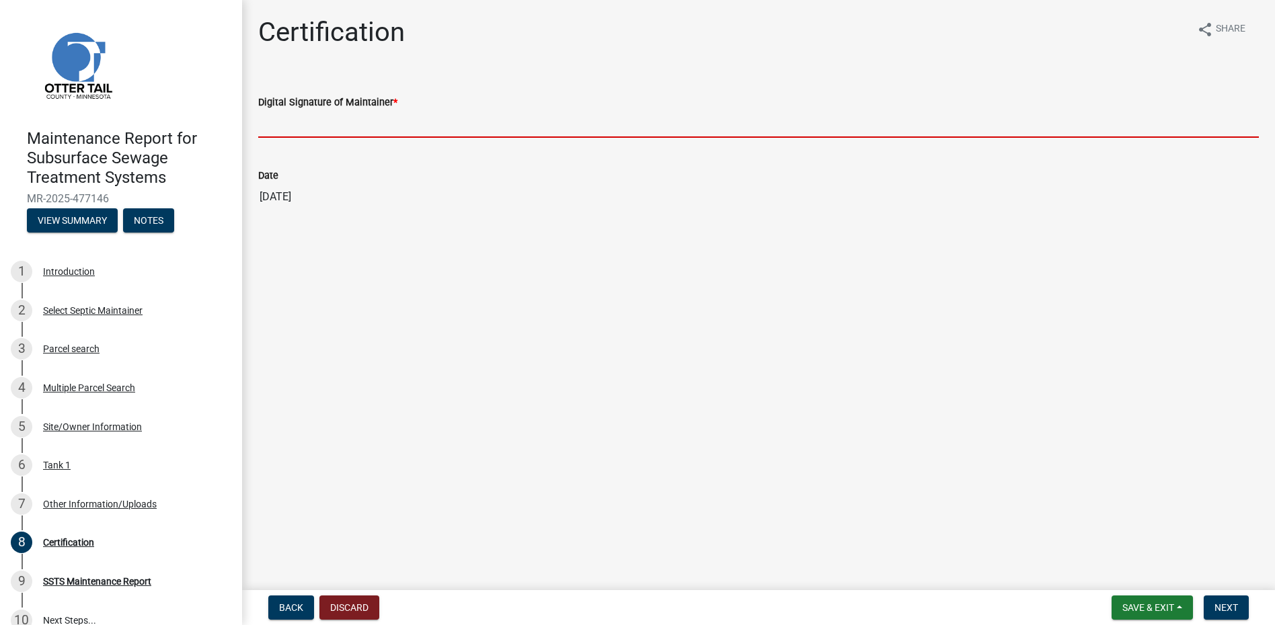
click at [301, 123] on input "Digital Signature of Maintainer *" at bounding box center [758, 124] width 1000 height 28
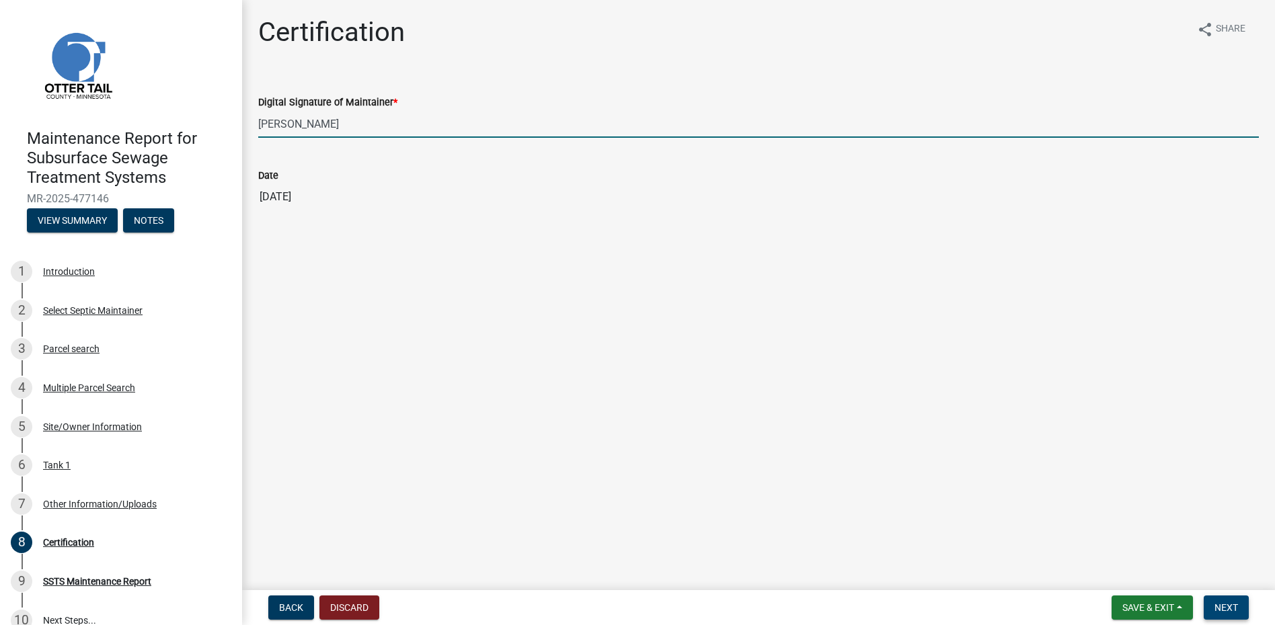
click at [1234, 606] on span "Next" at bounding box center [1226, 607] width 24 height 11
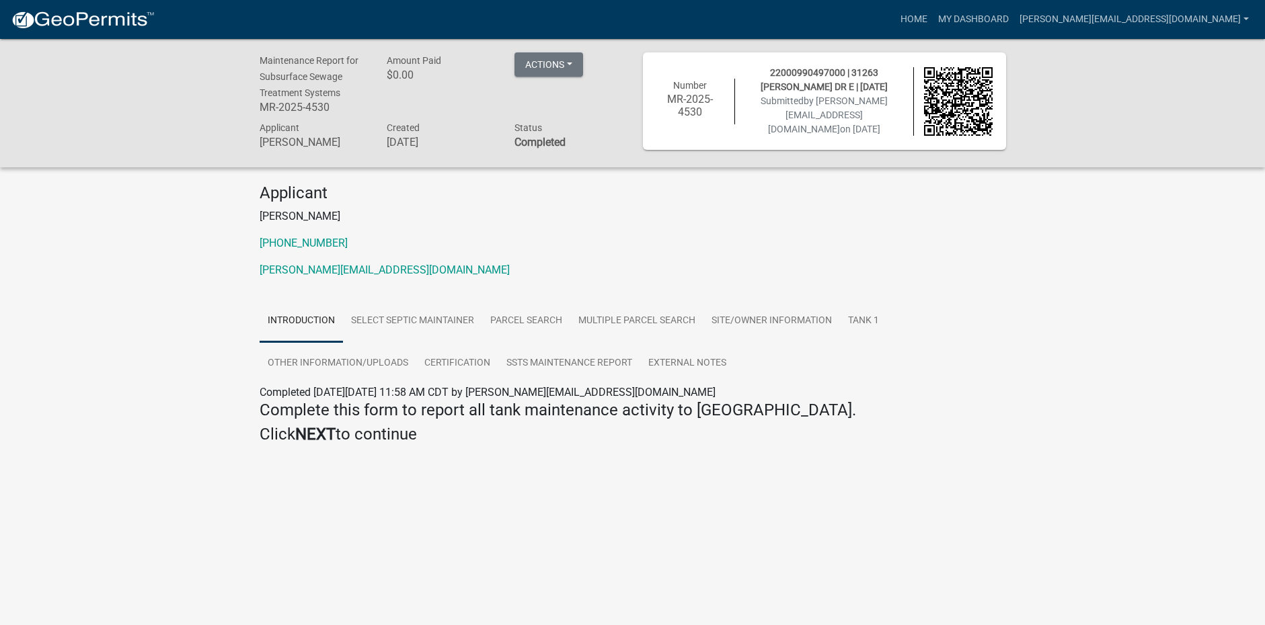
click at [111, 22] on img at bounding box center [83, 20] width 144 height 20
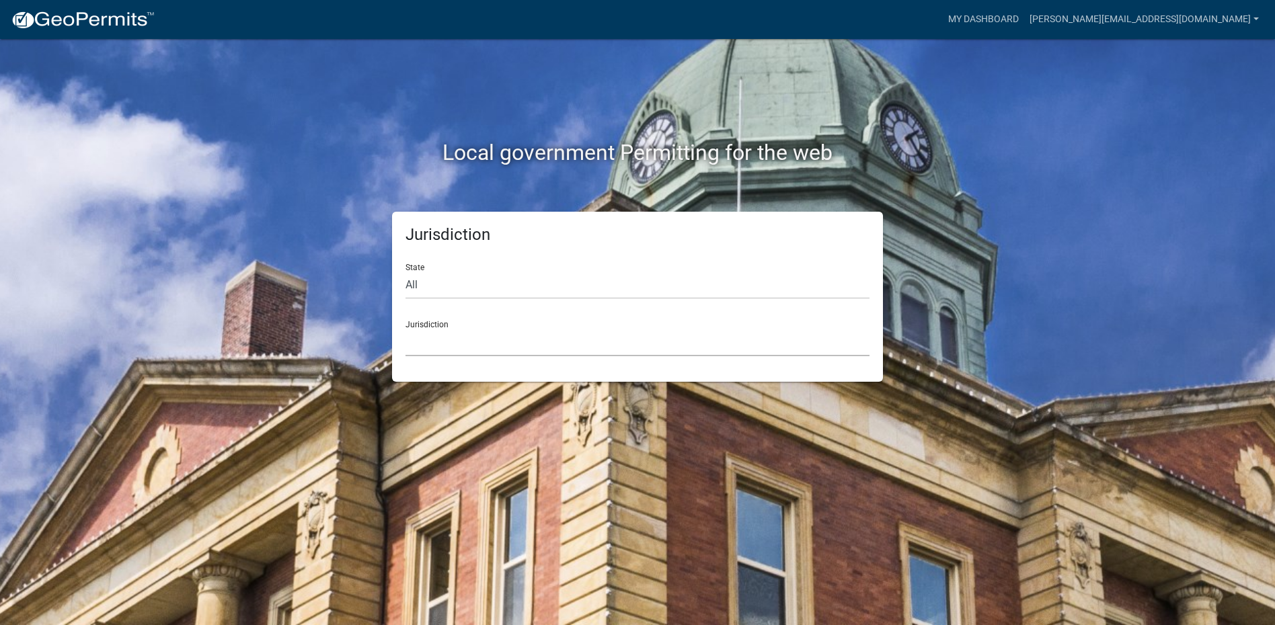
click at [471, 345] on select "[GEOGRAPHIC_DATA], [US_STATE] [GEOGRAPHIC_DATA], [US_STATE][PERSON_NAME][GEOGRA…" at bounding box center [637, 343] width 464 height 28
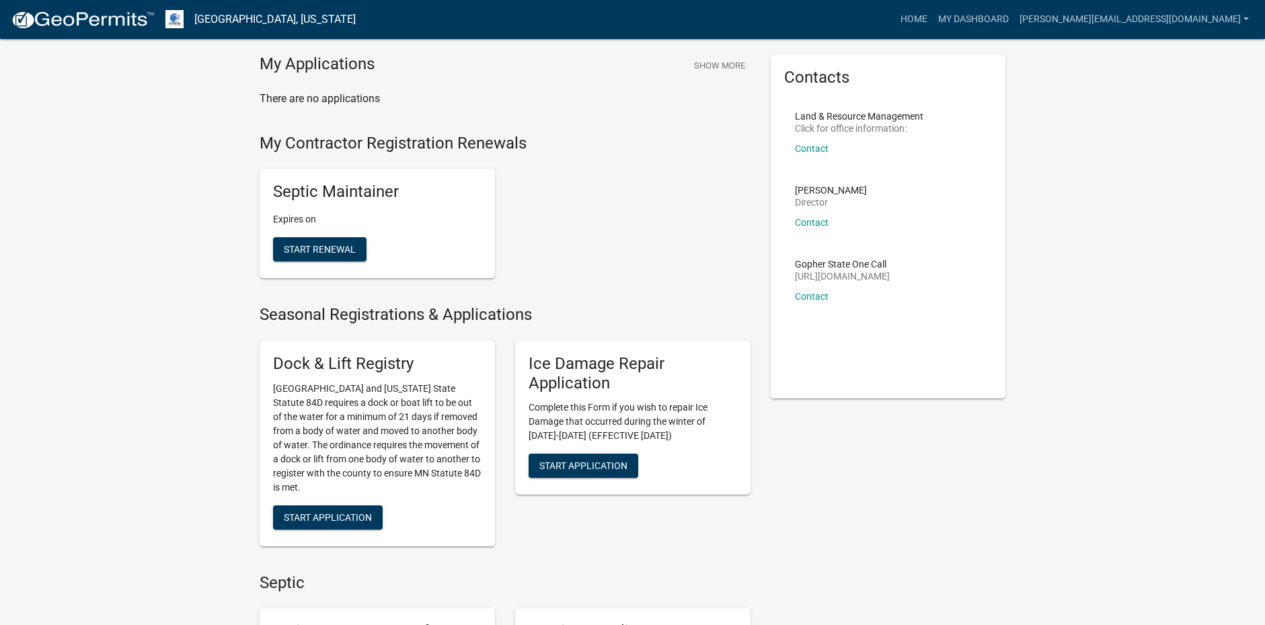
scroll to position [269, 0]
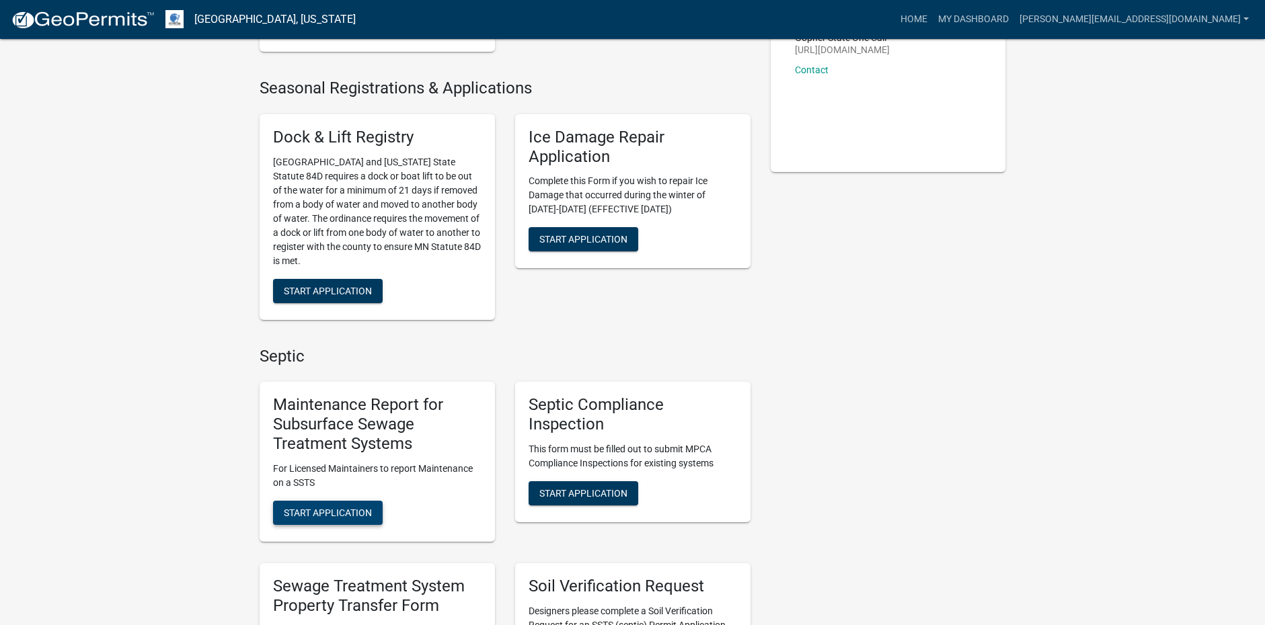
click at [348, 509] on span "Start Application" at bounding box center [328, 512] width 88 height 11
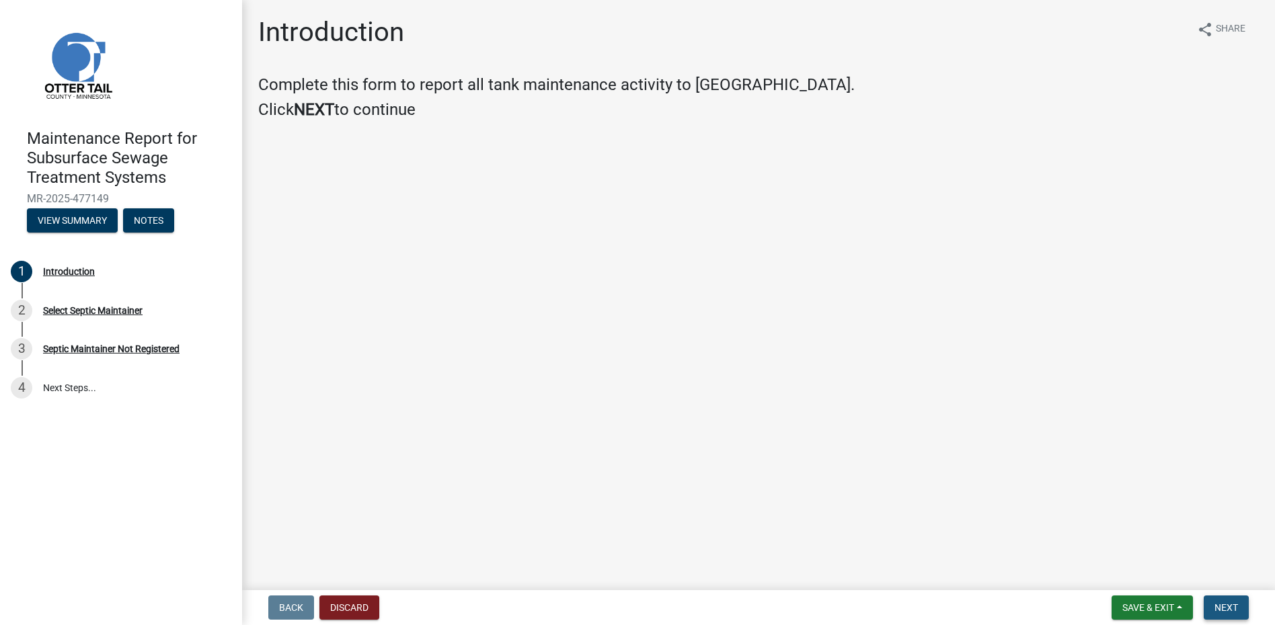
click at [1216, 608] on span "Next" at bounding box center [1226, 607] width 24 height 11
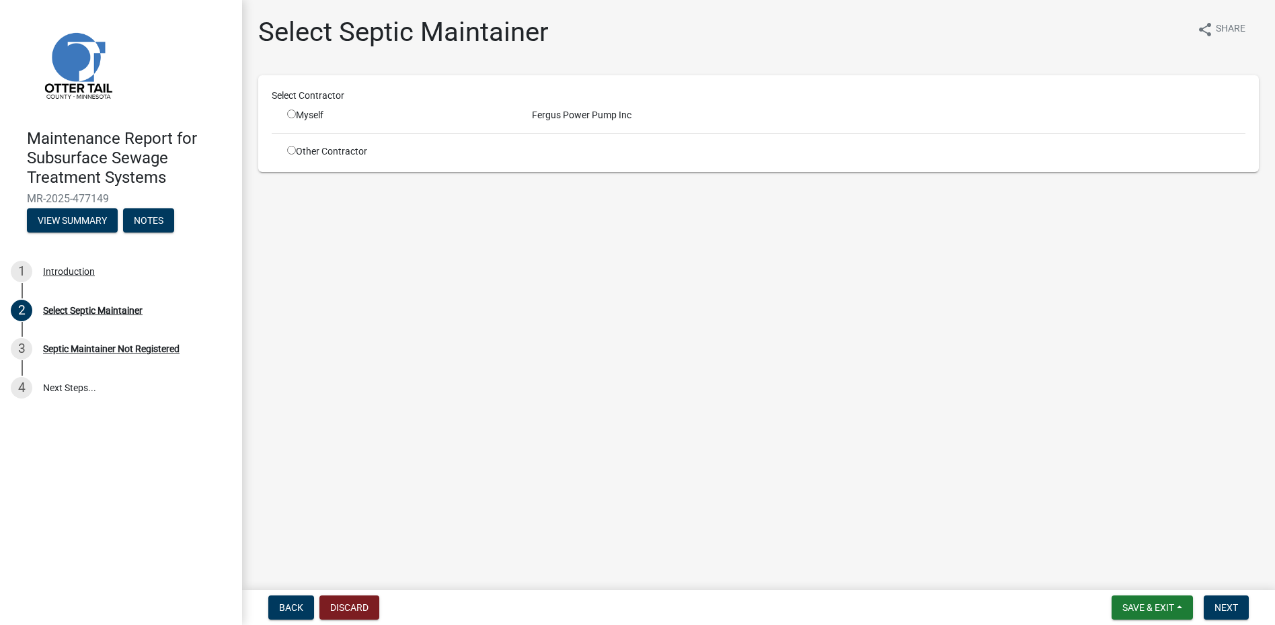
click at [288, 113] on input "radio" at bounding box center [291, 114] width 9 height 9
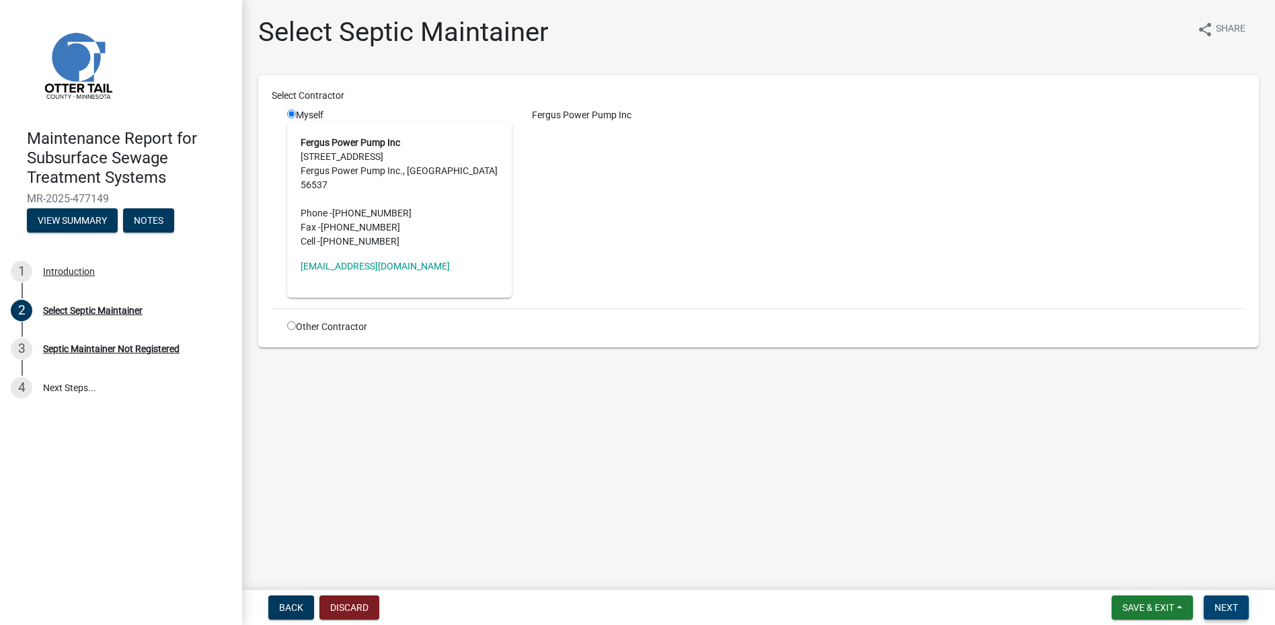
click at [1229, 604] on span "Next" at bounding box center [1226, 607] width 24 height 11
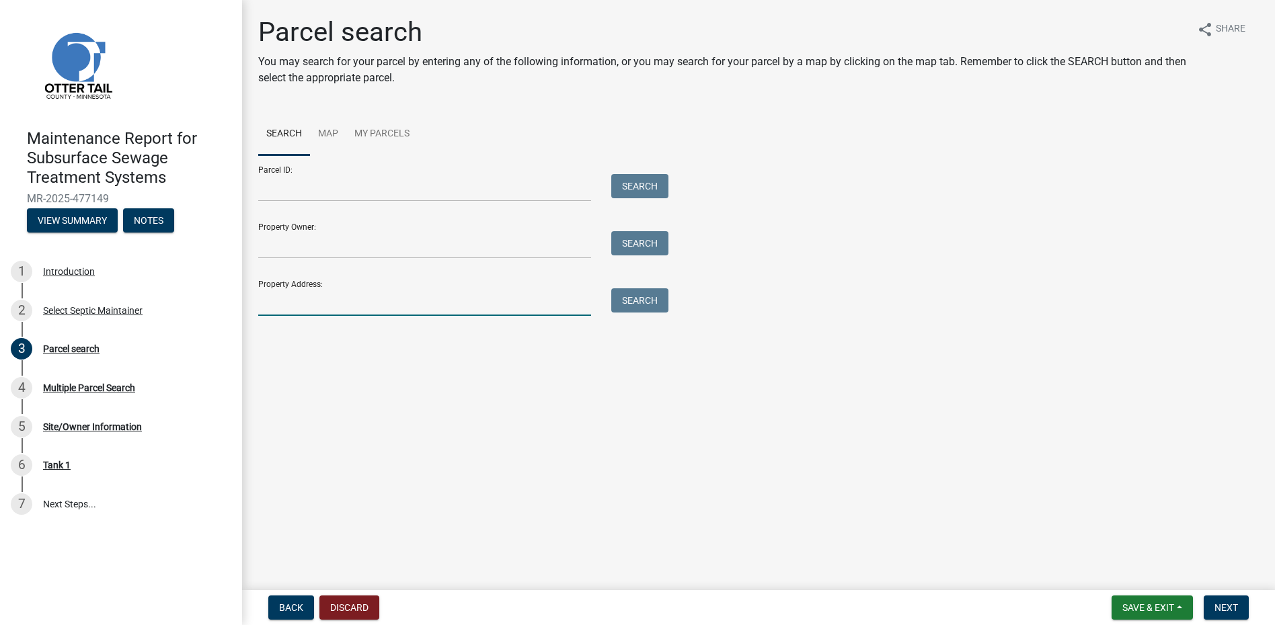
click at [299, 302] on input "Property Address:" at bounding box center [424, 302] width 333 height 28
click at [647, 291] on button "Search" at bounding box center [639, 300] width 57 height 24
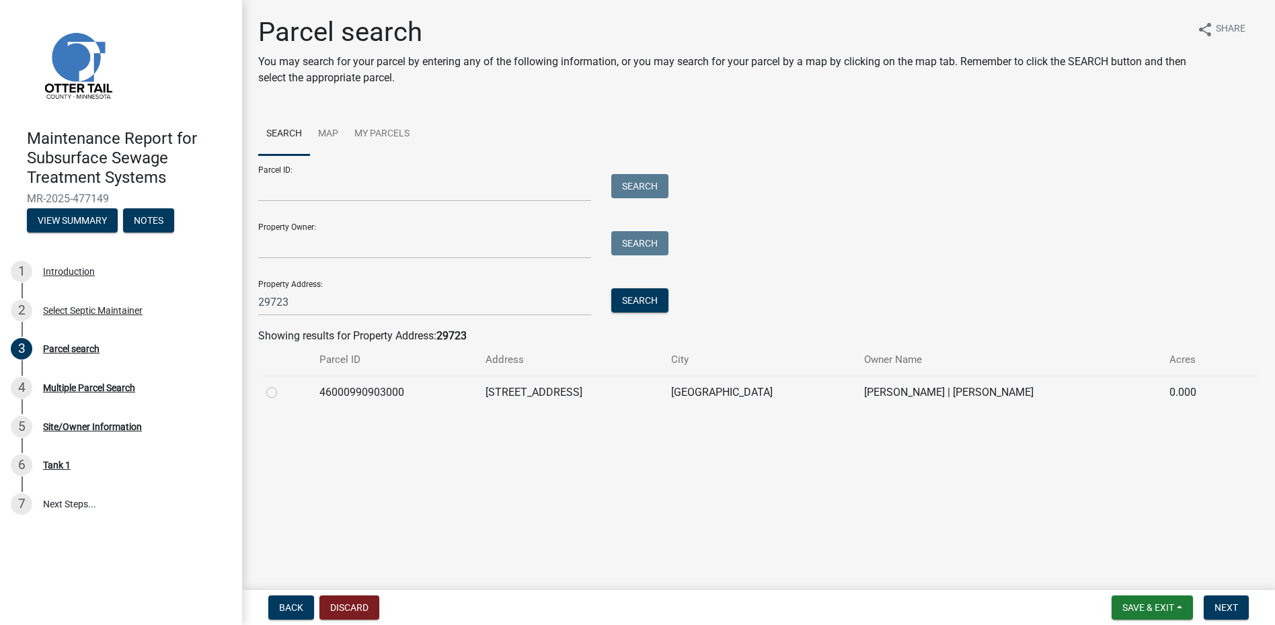
click at [282, 385] on label at bounding box center [282, 385] width 0 height 0
click at [282, 393] on input "radio" at bounding box center [286, 389] width 9 height 9
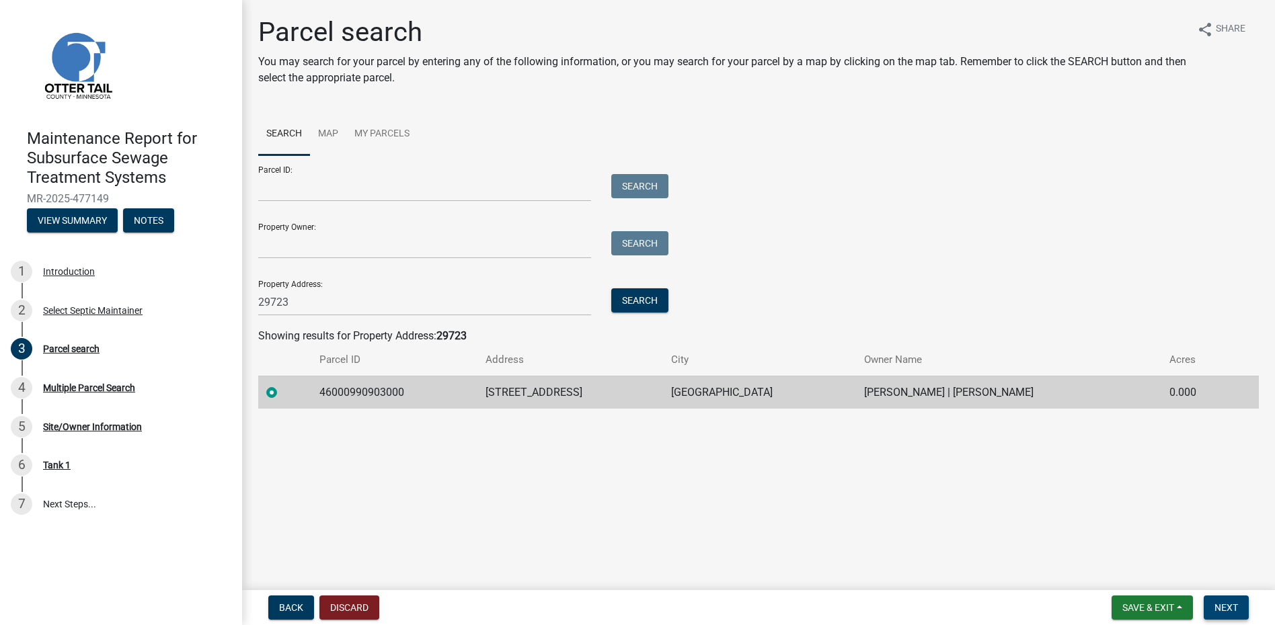
click at [1231, 606] on span "Next" at bounding box center [1226, 607] width 24 height 11
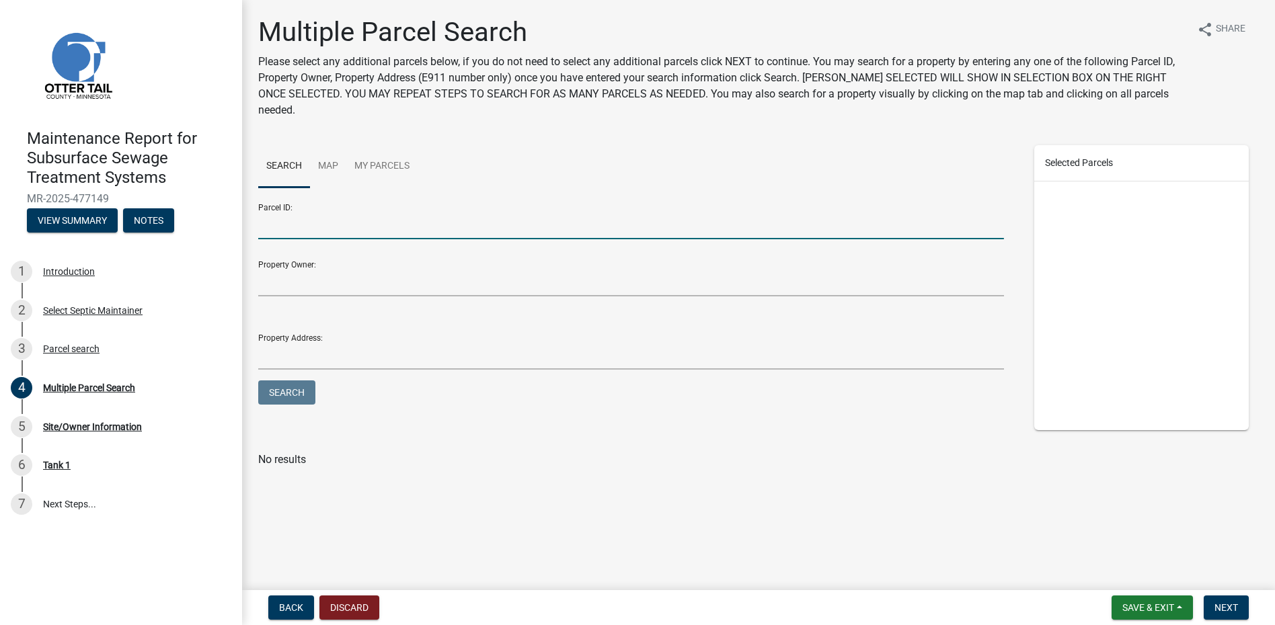
click at [293, 212] on input "Parcel ID:" at bounding box center [631, 226] width 746 height 28
click at [521, 145] on ul "Search Map My Parcels" at bounding box center [631, 166] width 746 height 42
click at [1232, 605] on span "Next" at bounding box center [1226, 607] width 24 height 11
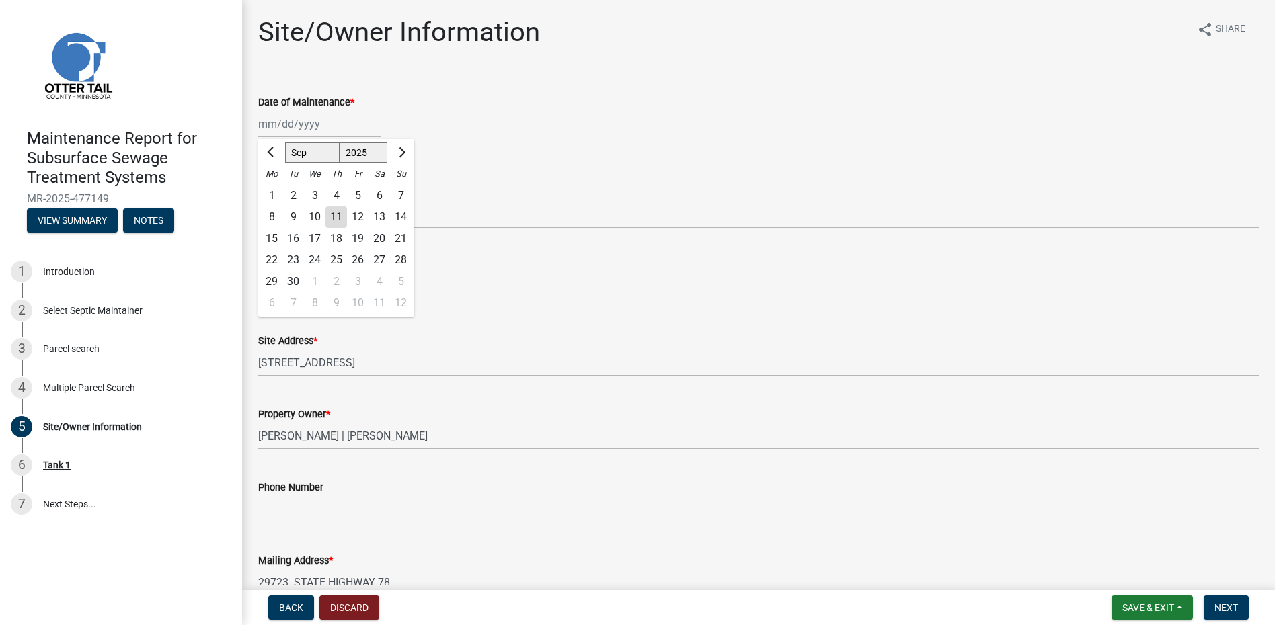
click at [305, 126] on div "[PERSON_NAME] Feb Mar Apr [PERSON_NAME][DATE] Oct Nov [DATE] 1526 1527 1528 152…" at bounding box center [319, 124] width 123 height 28
click at [260, 148] on div at bounding box center [271, 153] width 27 height 22
click at [267, 151] on button "Previous month" at bounding box center [272, 153] width 16 height 22
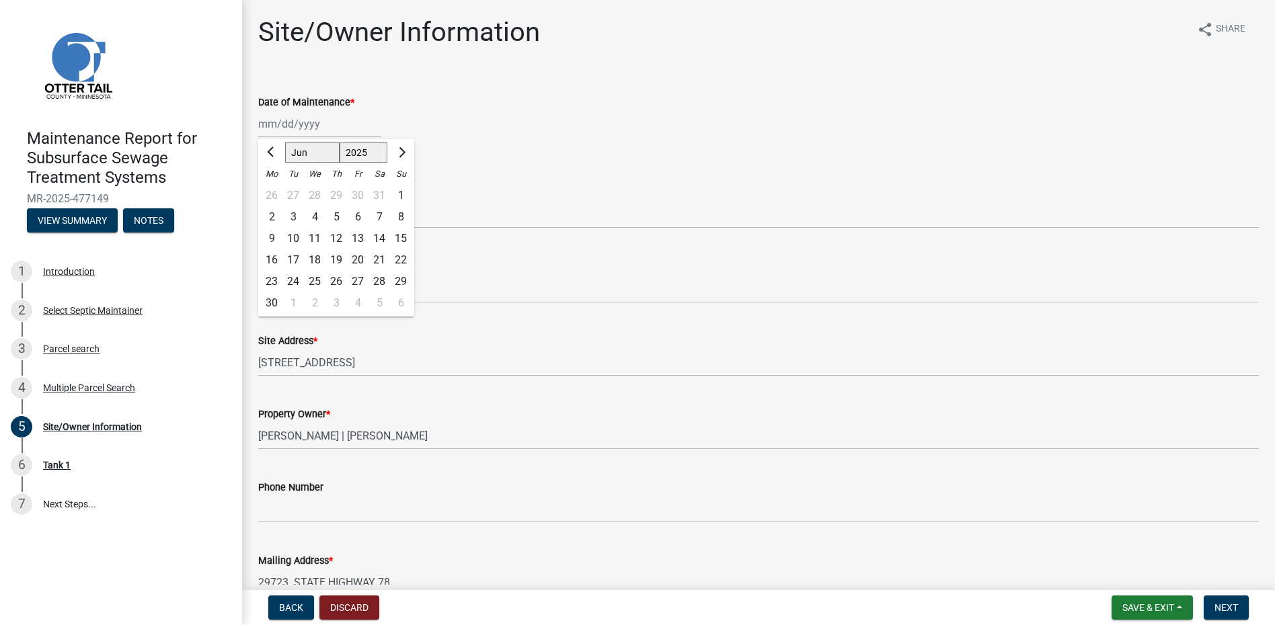
click at [317, 280] on div "25" at bounding box center [315, 282] width 22 height 22
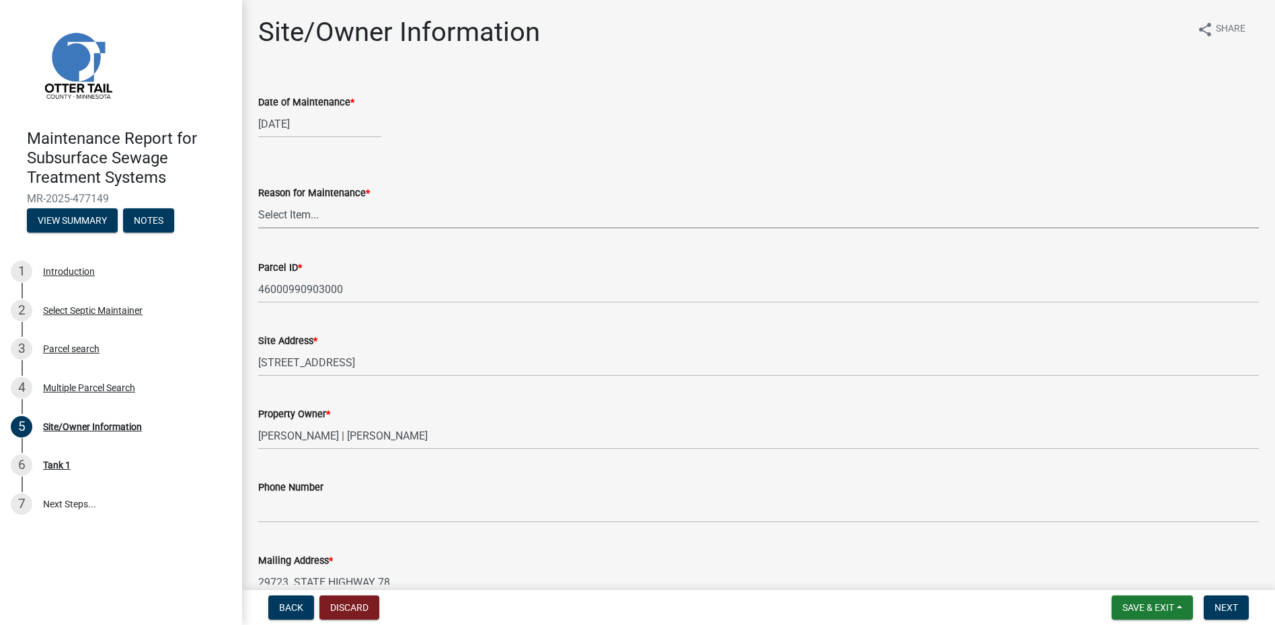
click at [315, 217] on select "Select Item... Called Routine Other" at bounding box center [758, 215] width 1000 height 28
click at [258, 201] on select "Select Item... Called Routine Other" at bounding box center [758, 215] width 1000 height 28
click at [1212, 609] on button "Next" at bounding box center [1226, 608] width 45 height 24
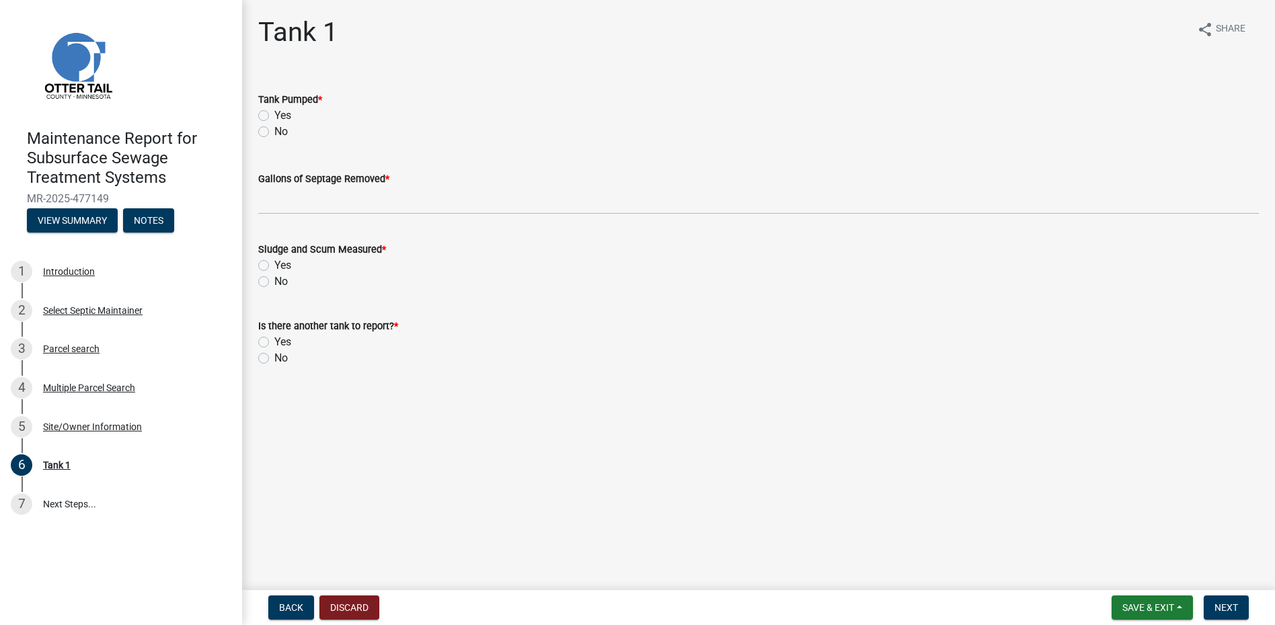
click at [274, 114] on label "Yes" at bounding box center [282, 116] width 17 height 16
click at [274, 114] on input "Yes" at bounding box center [278, 112] width 9 height 9
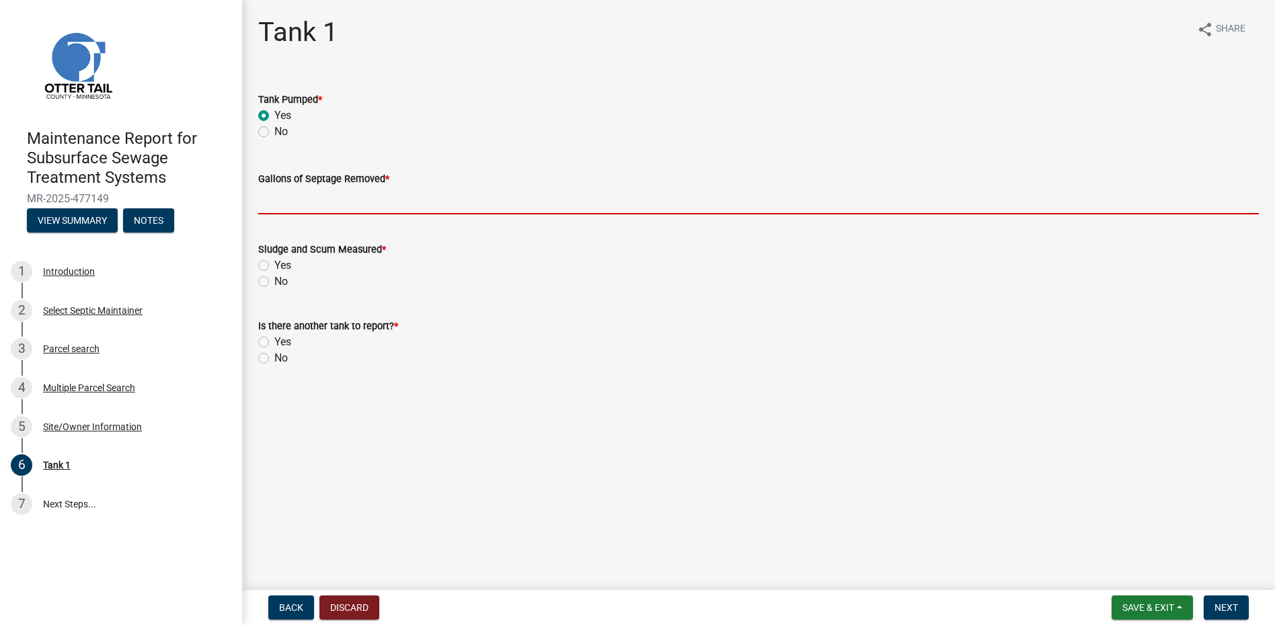
click at [304, 212] on input "Gallons of Septage Removed *" at bounding box center [758, 201] width 1000 height 28
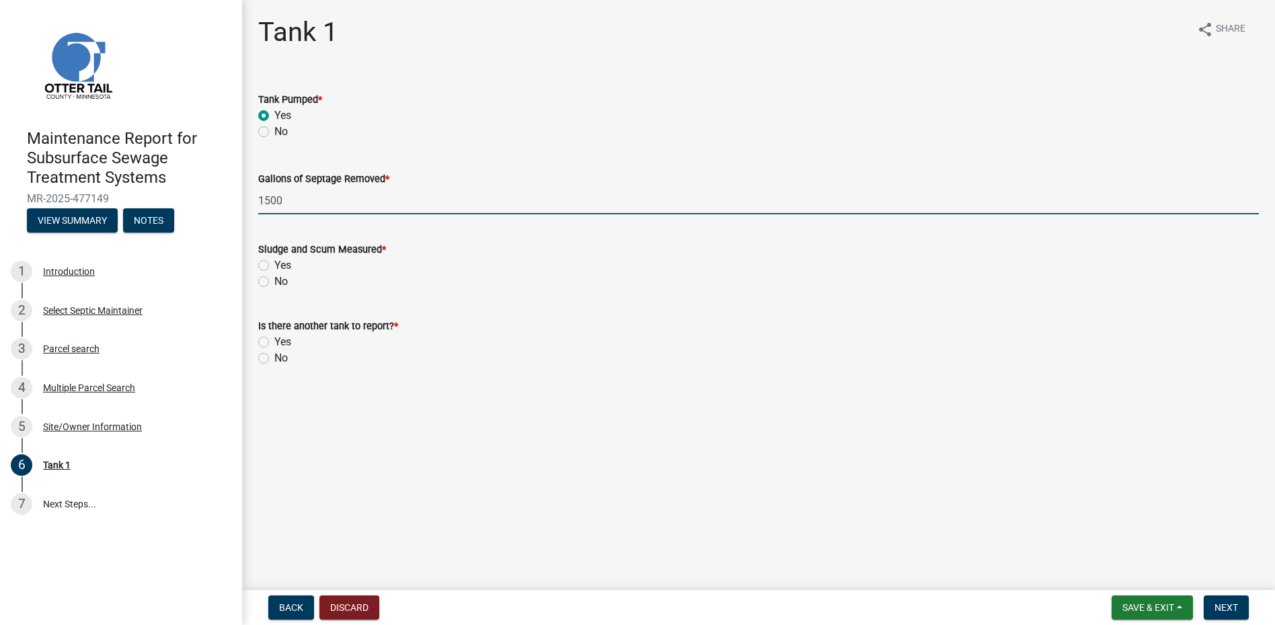
click at [274, 280] on label "No" at bounding box center [280, 282] width 13 height 16
click at [274, 280] on input "No" at bounding box center [278, 278] width 9 height 9
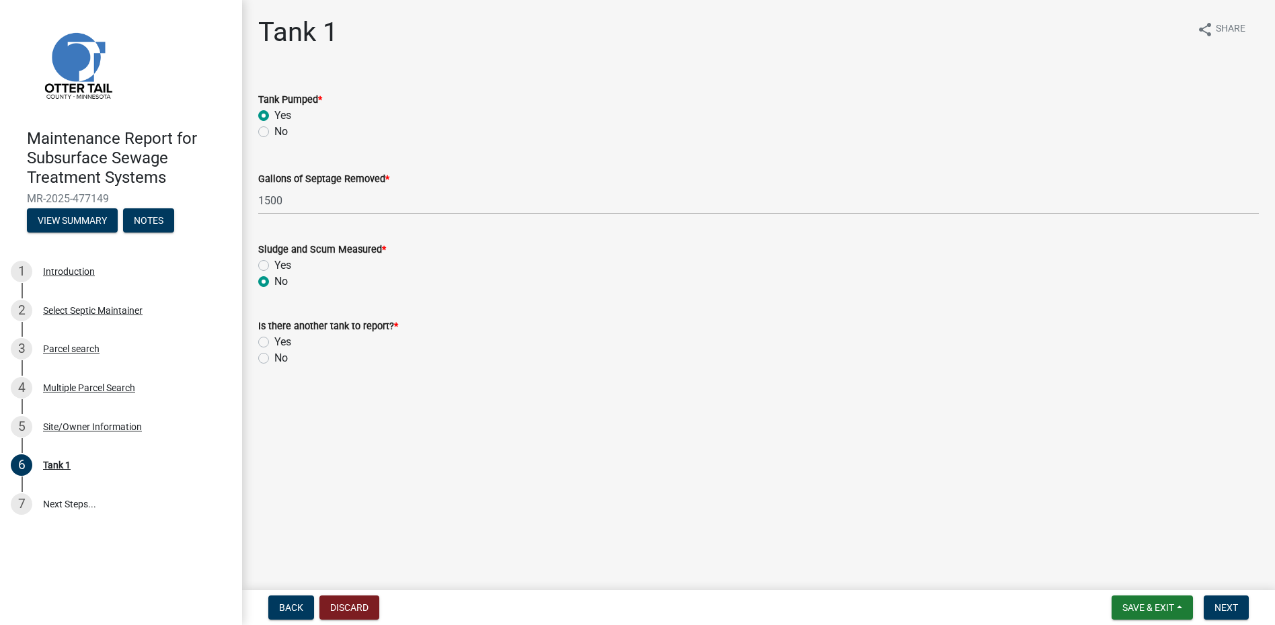
click at [274, 360] on label "No" at bounding box center [280, 358] width 13 height 16
click at [274, 359] on input "No" at bounding box center [278, 354] width 9 height 9
click at [1228, 614] on button "Next" at bounding box center [1226, 608] width 45 height 24
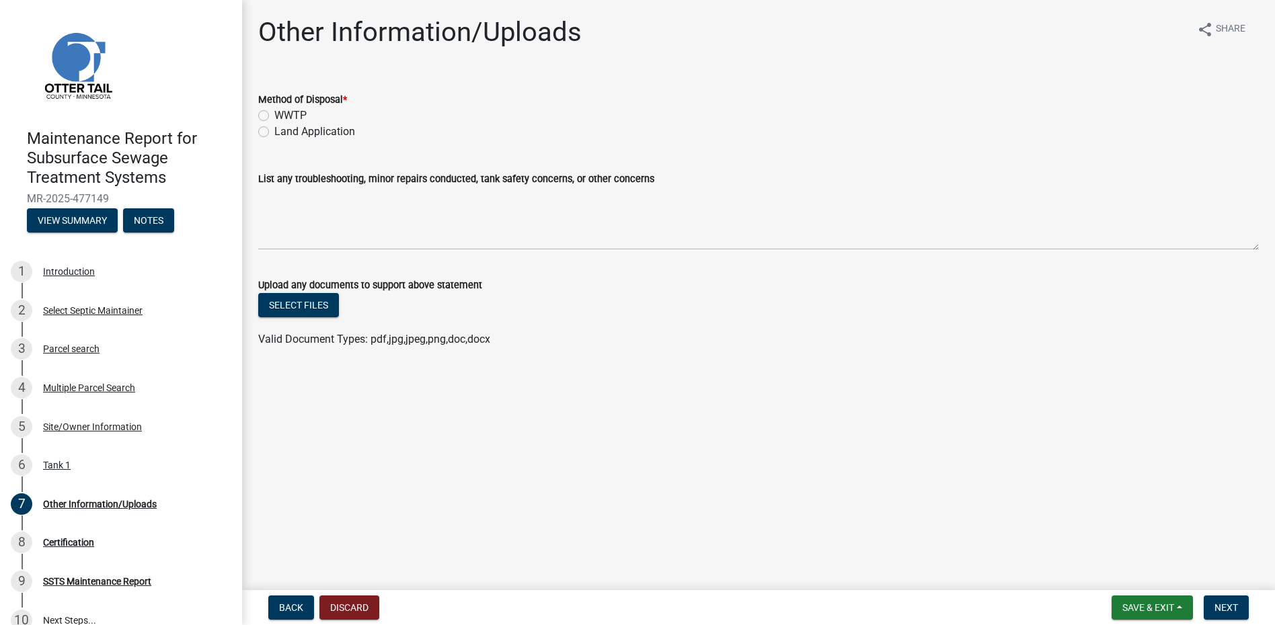
click at [322, 120] on div "WWTP" at bounding box center [758, 116] width 1000 height 16
click at [323, 134] on label "Land Application" at bounding box center [314, 132] width 81 height 16
click at [283, 132] on input "Land Application" at bounding box center [278, 128] width 9 height 9
click at [1210, 602] on button "Next" at bounding box center [1226, 608] width 45 height 24
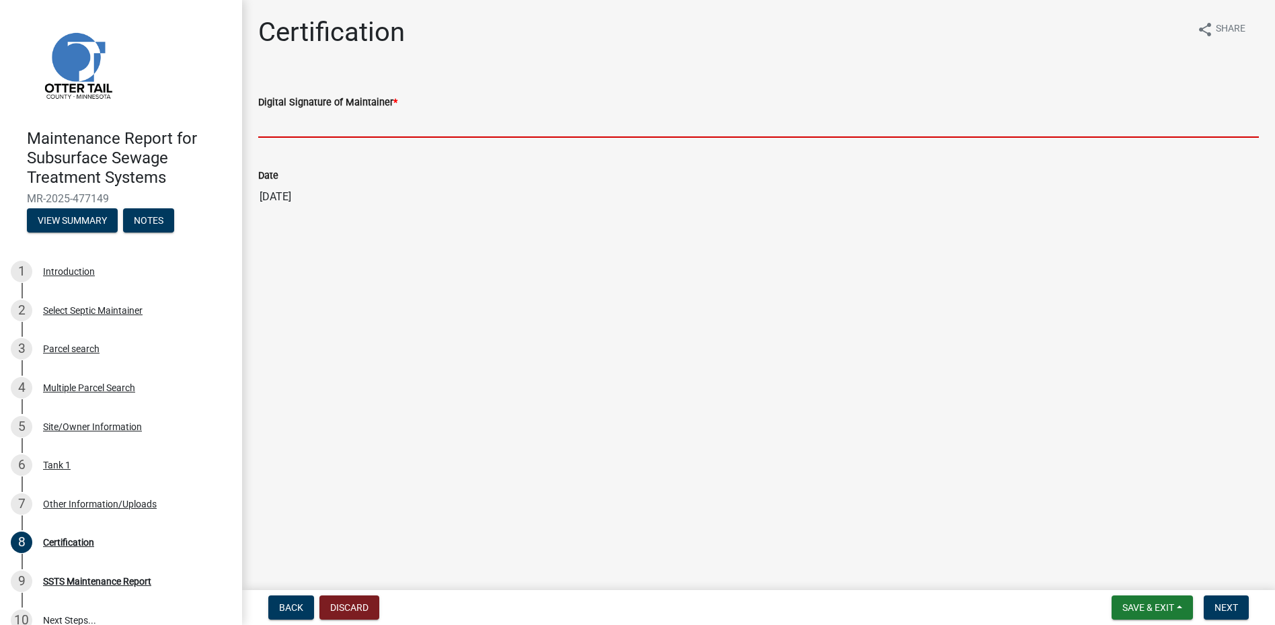
click at [344, 117] on input "Digital Signature of Maintainer *" at bounding box center [758, 124] width 1000 height 28
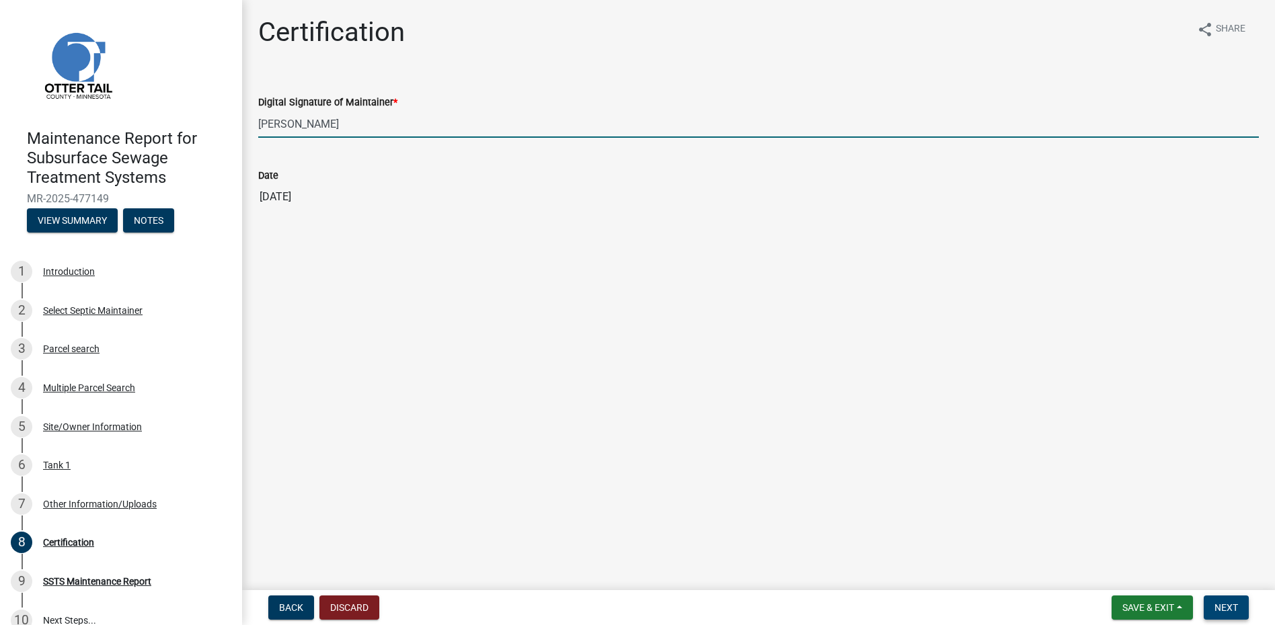
click at [1222, 611] on span "Next" at bounding box center [1226, 607] width 24 height 11
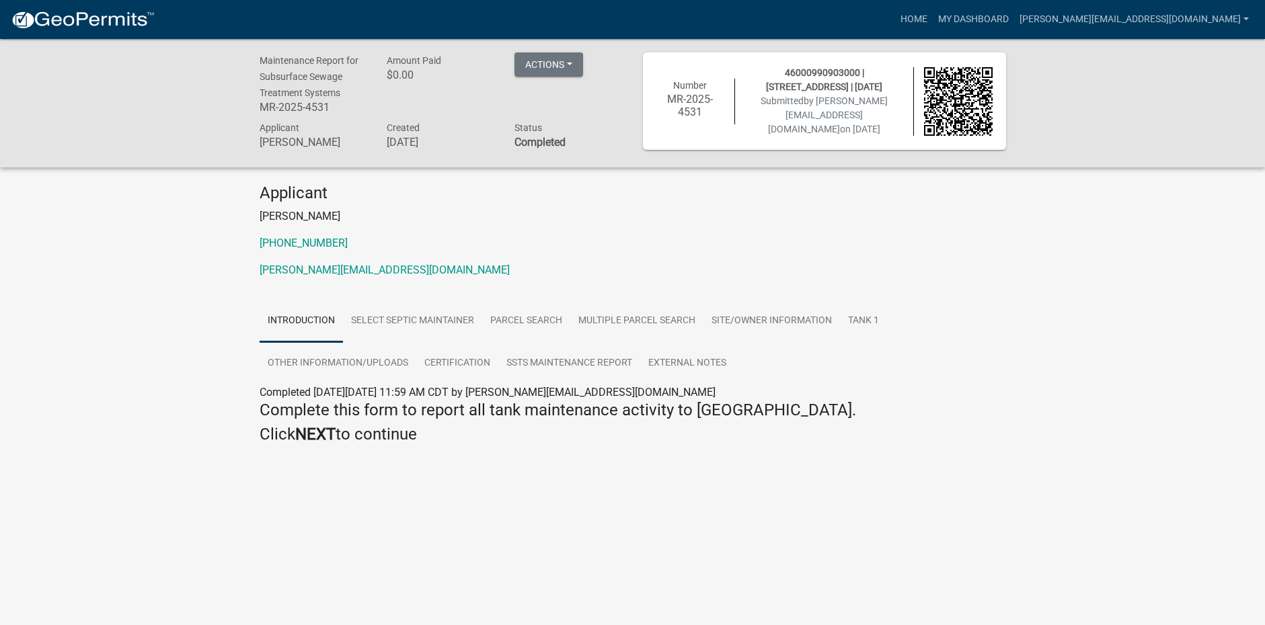
click at [109, 22] on img at bounding box center [83, 20] width 144 height 20
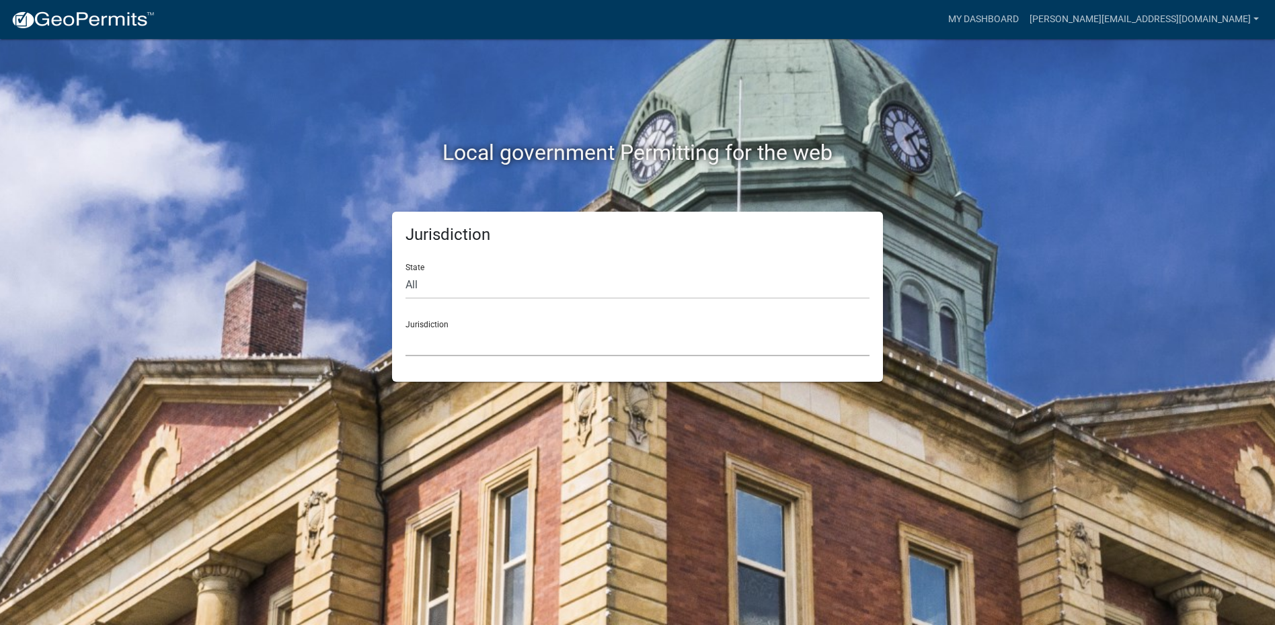
click at [435, 342] on select "[GEOGRAPHIC_DATA], [US_STATE] [GEOGRAPHIC_DATA], [US_STATE][PERSON_NAME][GEOGRA…" at bounding box center [637, 343] width 464 height 28
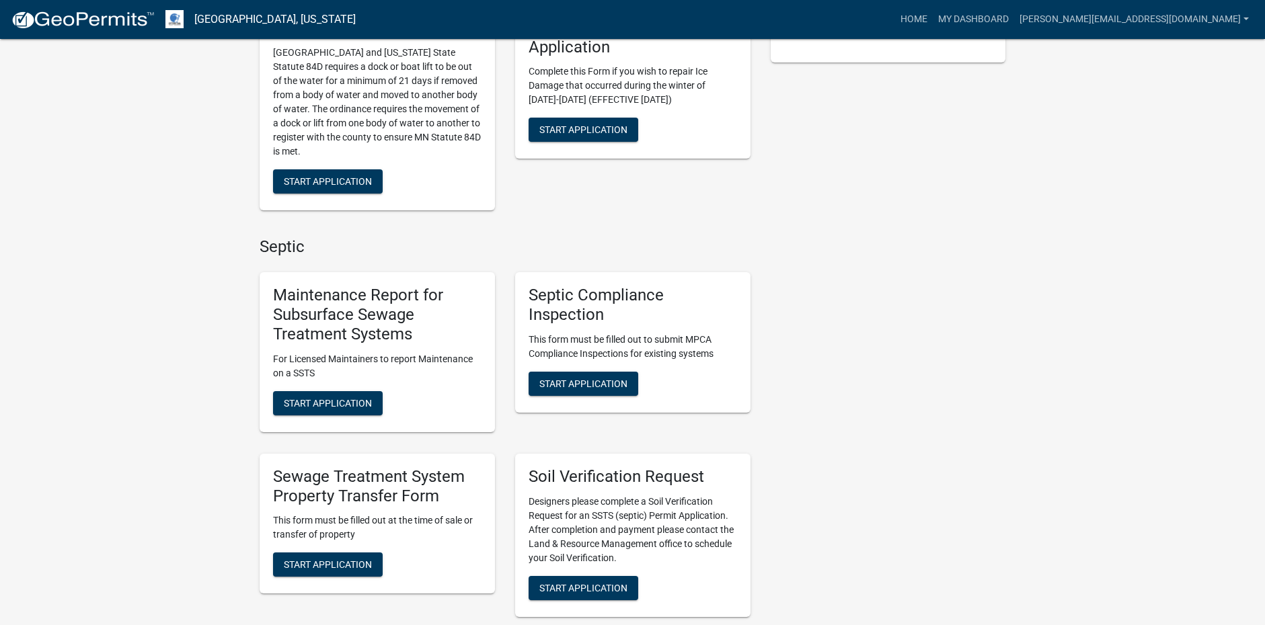
scroll to position [381, 0]
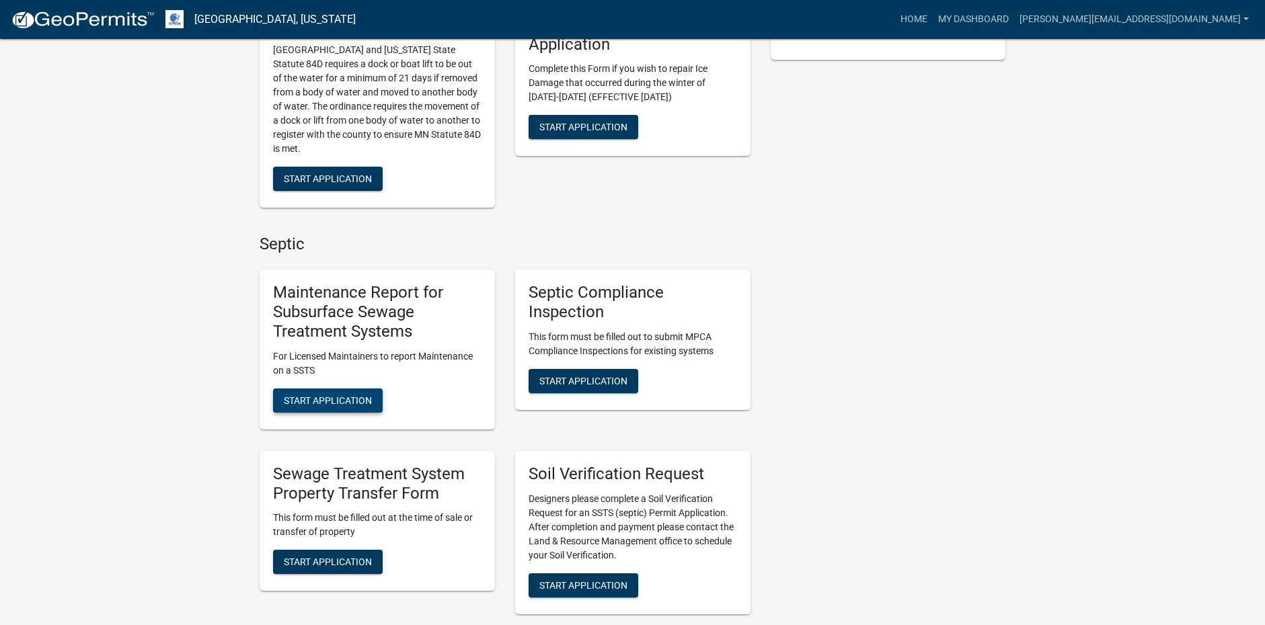
click at [333, 394] on button "Start Application" at bounding box center [328, 401] width 110 height 24
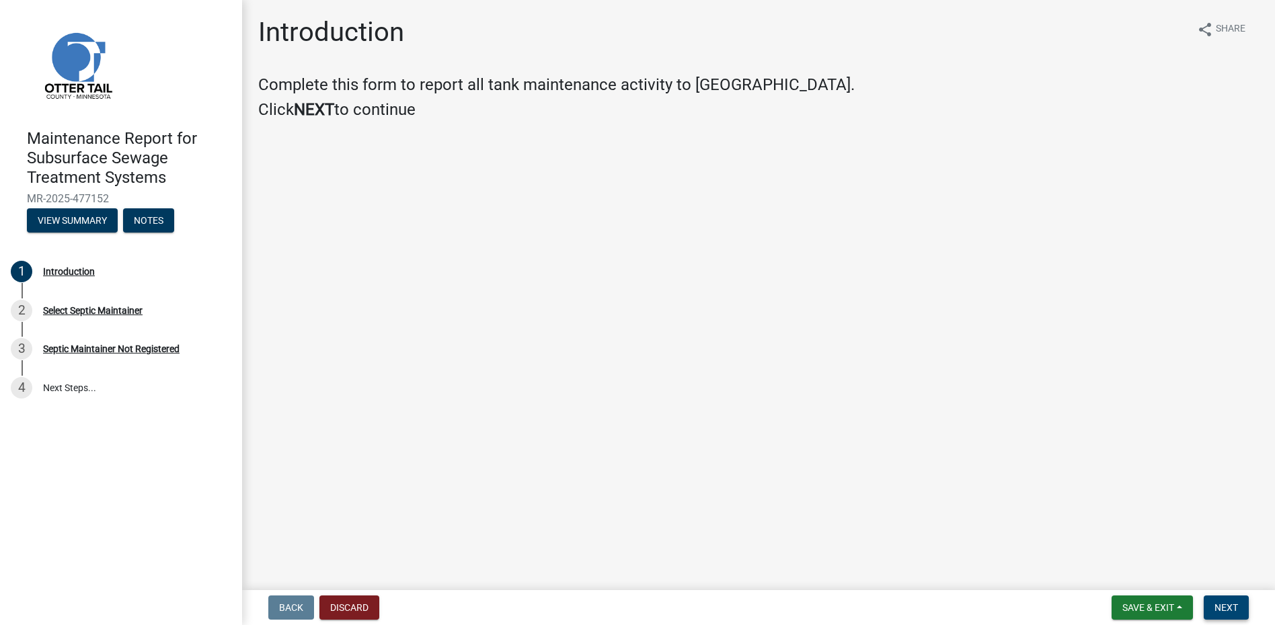
click at [1236, 606] on span "Next" at bounding box center [1226, 607] width 24 height 11
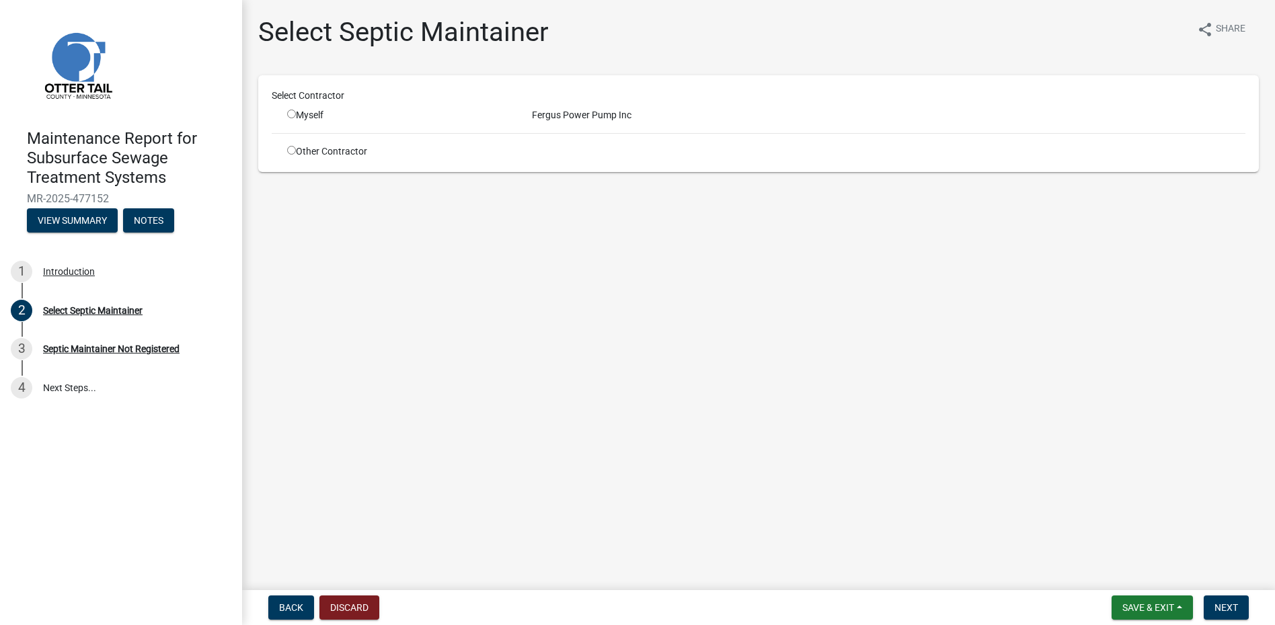
click at [287, 116] on input "radio" at bounding box center [291, 114] width 9 height 9
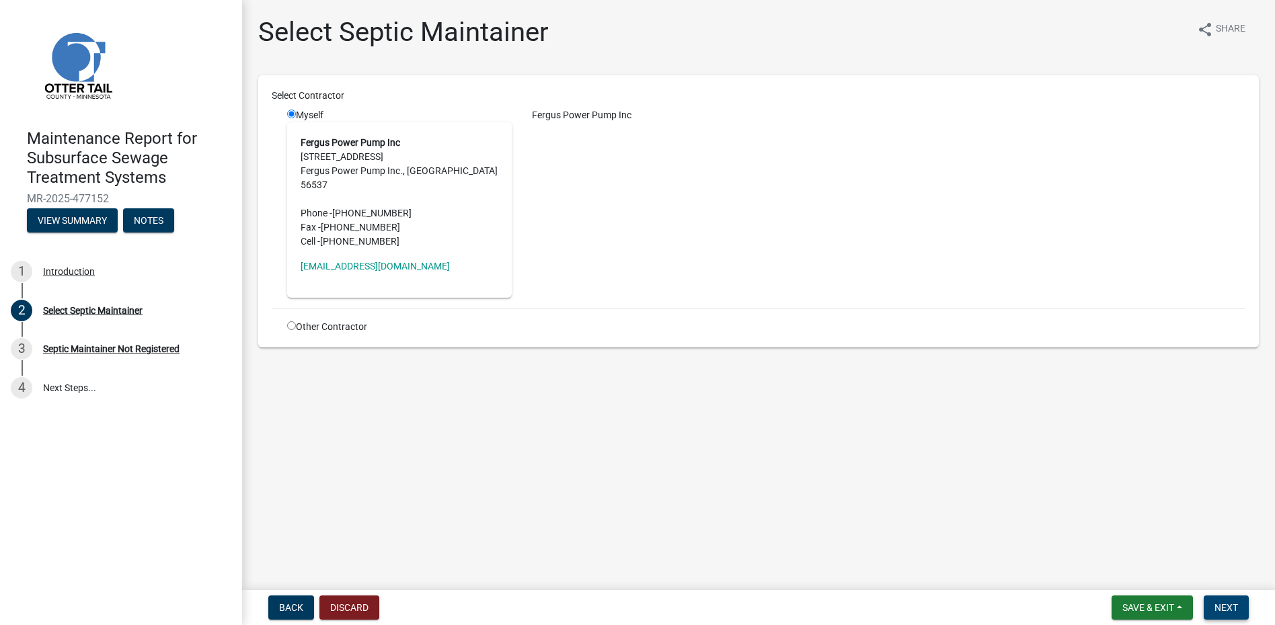
click at [1226, 606] on span "Next" at bounding box center [1226, 607] width 24 height 11
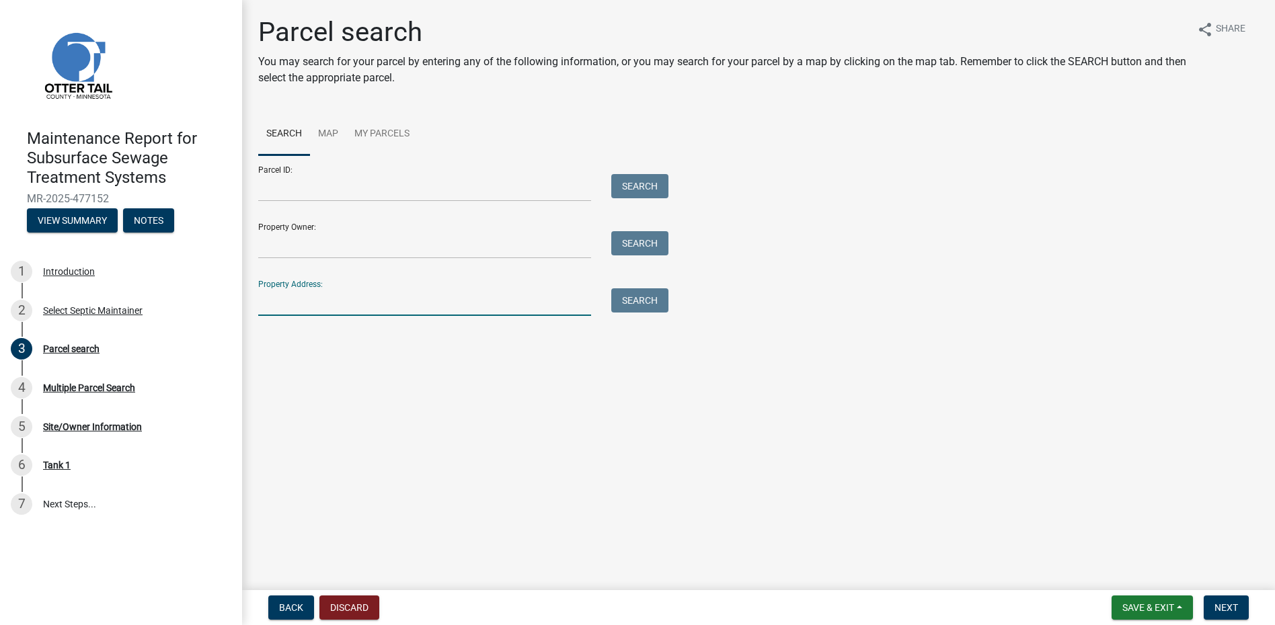
click at [299, 304] on input "Property Address:" at bounding box center [424, 302] width 333 height 28
click at [628, 303] on button "Search" at bounding box center [639, 300] width 57 height 24
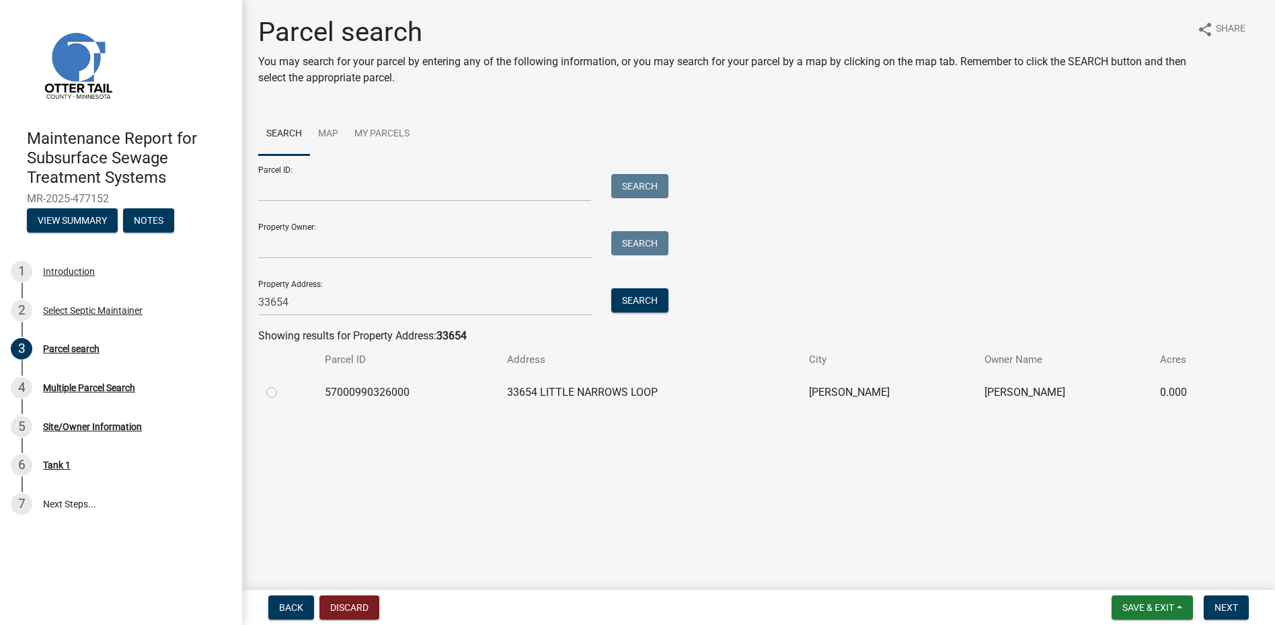
click at [282, 385] on label at bounding box center [282, 385] width 0 height 0
click at [282, 389] on input "radio" at bounding box center [286, 389] width 9 height 9
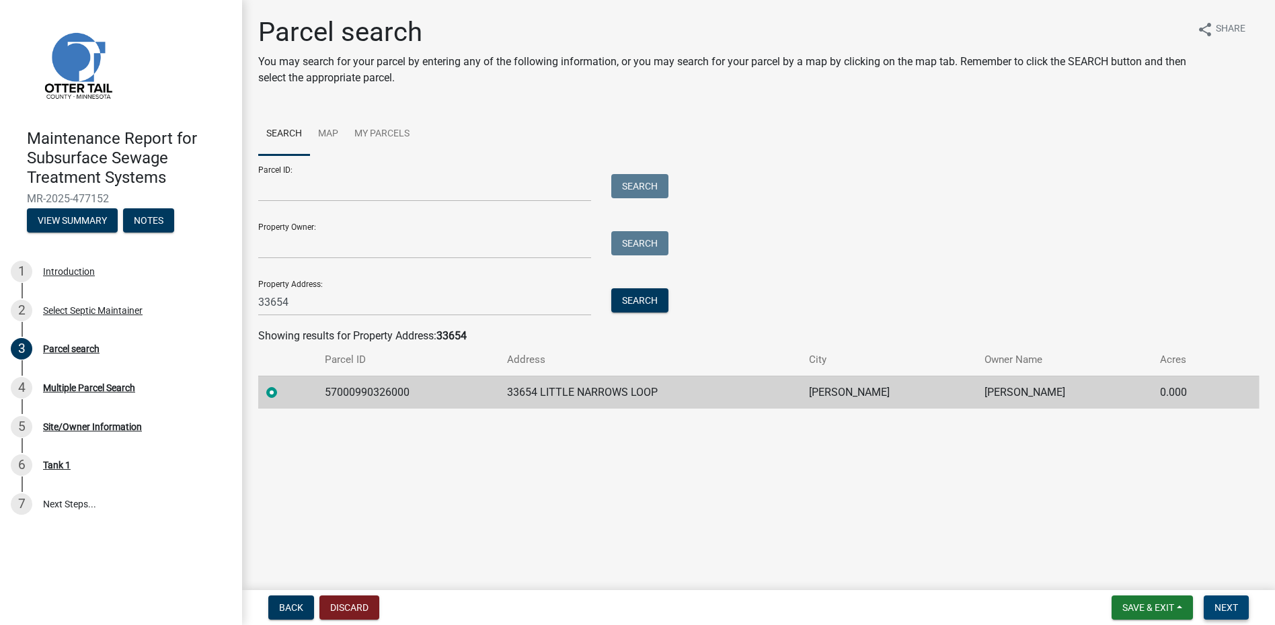
click at [1218, 605] on span "Next" at bounding box center [1226, 607] width 24 height 11
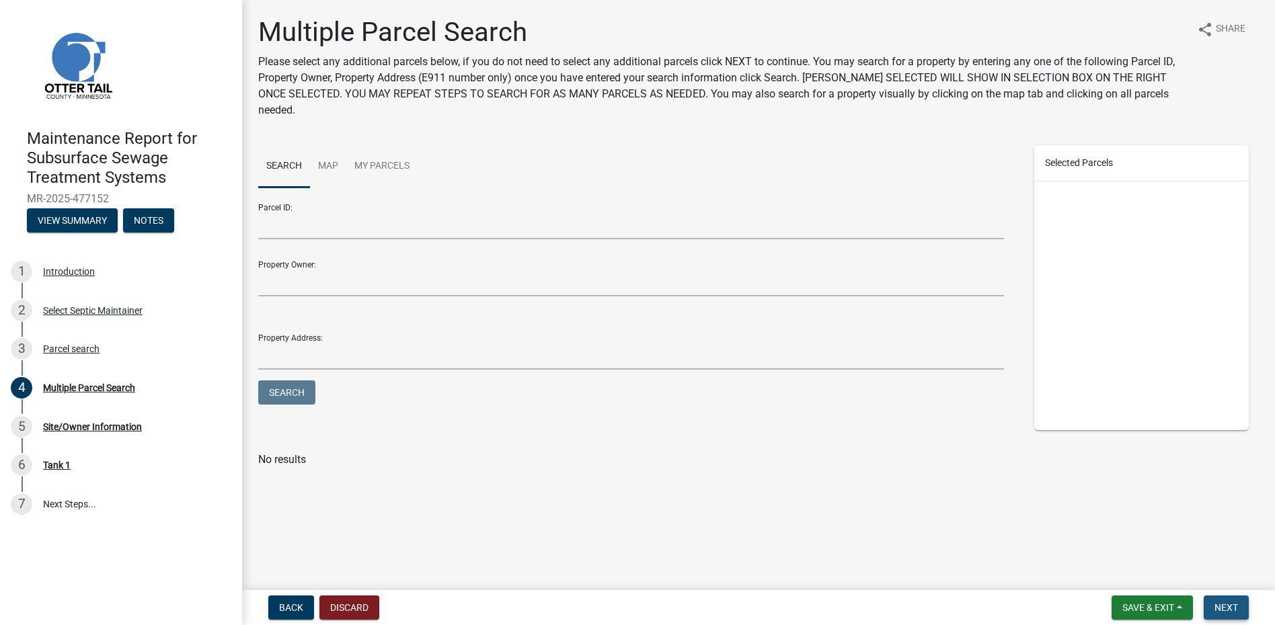
click at [1228, 613] on span "Next" at bounding box center [1226, 607] width 24 height 11
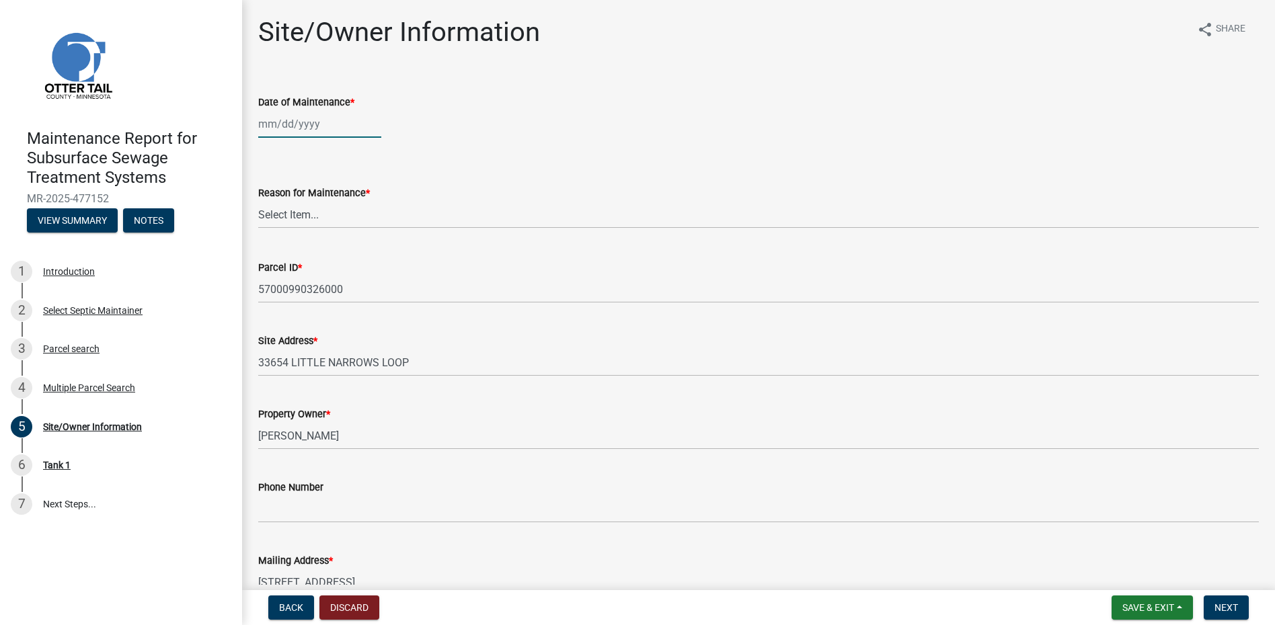
click at [292, 121] on div at bounding box center [319, 124] width 123 height 28
click at [267, 154] on button "Previous month" at bounding box center [272, 153] width 16 height 22
click at [313, 280] on div "25" at bounding box center [315, 282] width 22 height 22
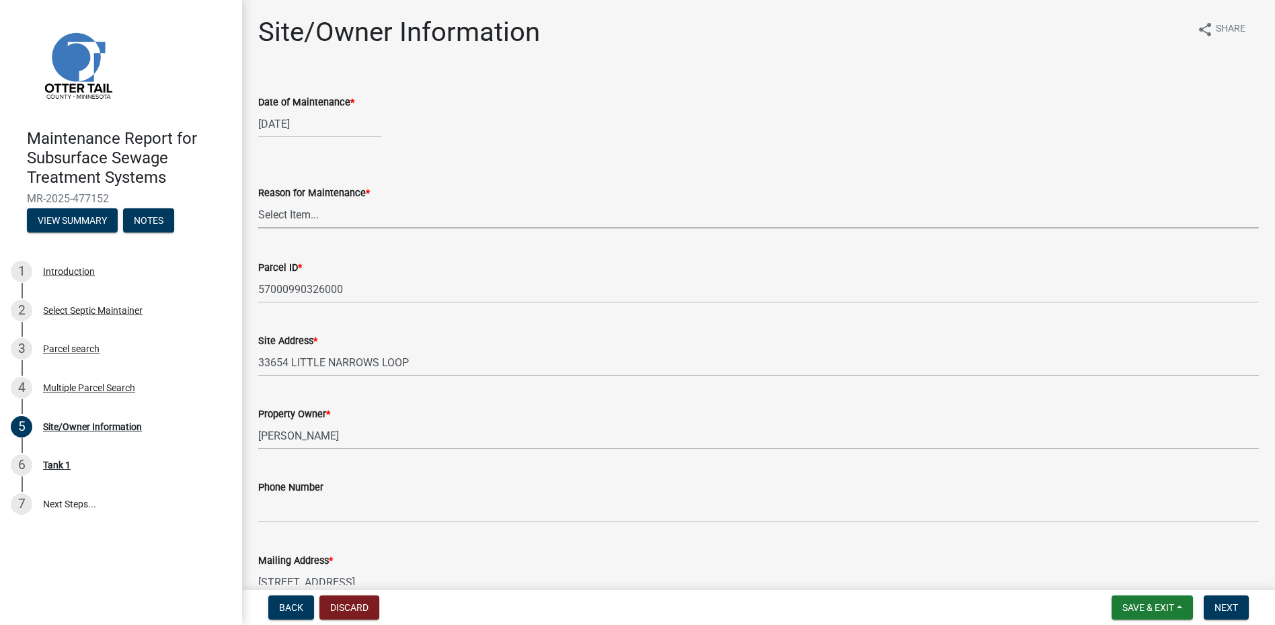
click at [313, 219] on select "Select Item... Called Routine Other" at bounding box center [758, 215] width 1000 height 28
click at [258, 201] on select "Select Item... Called Routine Other" at bounding box center [758, 215] width 1000 height 28
click at [1220, 610] on span "Next" at bounding box center [1226, 607] width 24 height 11
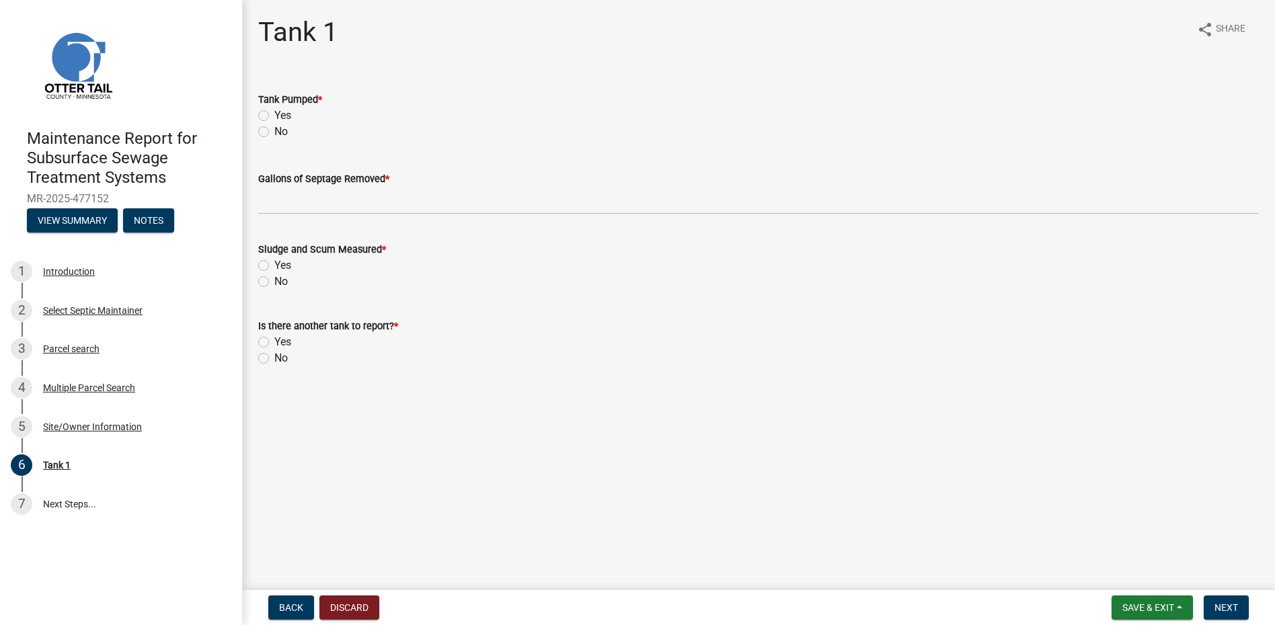
click at [274, 117] on label "Yes" at bounding box center [282, 116] width 17 height 16
click at [274, 116] on input "Yes" at bounding box center [278, 112] width 9 height 9
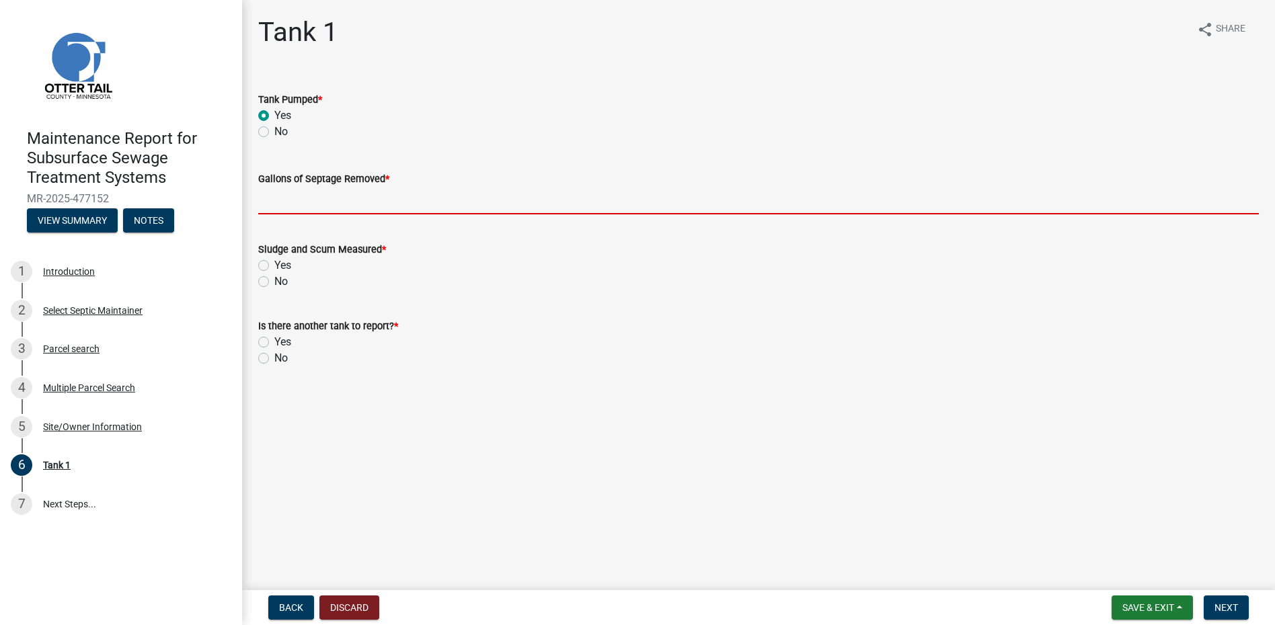
click at [273, 208] on input "Gallons of Septage Removed *" at bounding box center [758, 201] width 1000 height 28
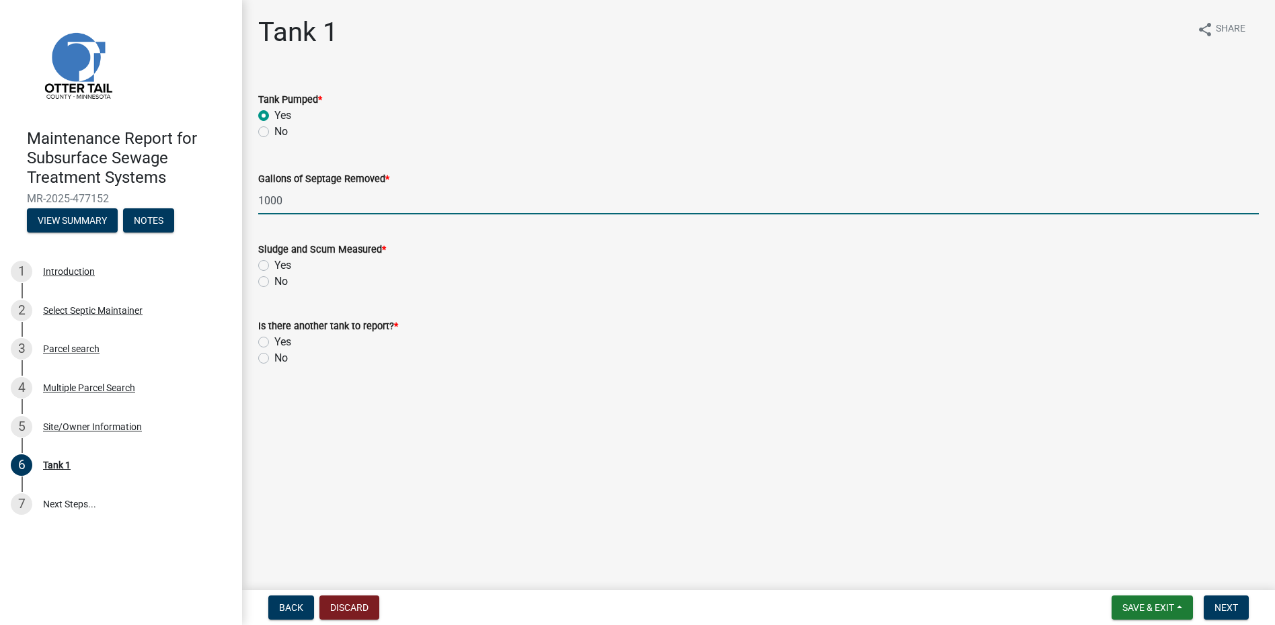
click at [274, 282] on label "No" at bounding box center [280, 282] width 13 height 16
click at [274, 282] on input "No" at bounding box center [278, 278] width 9 height 9
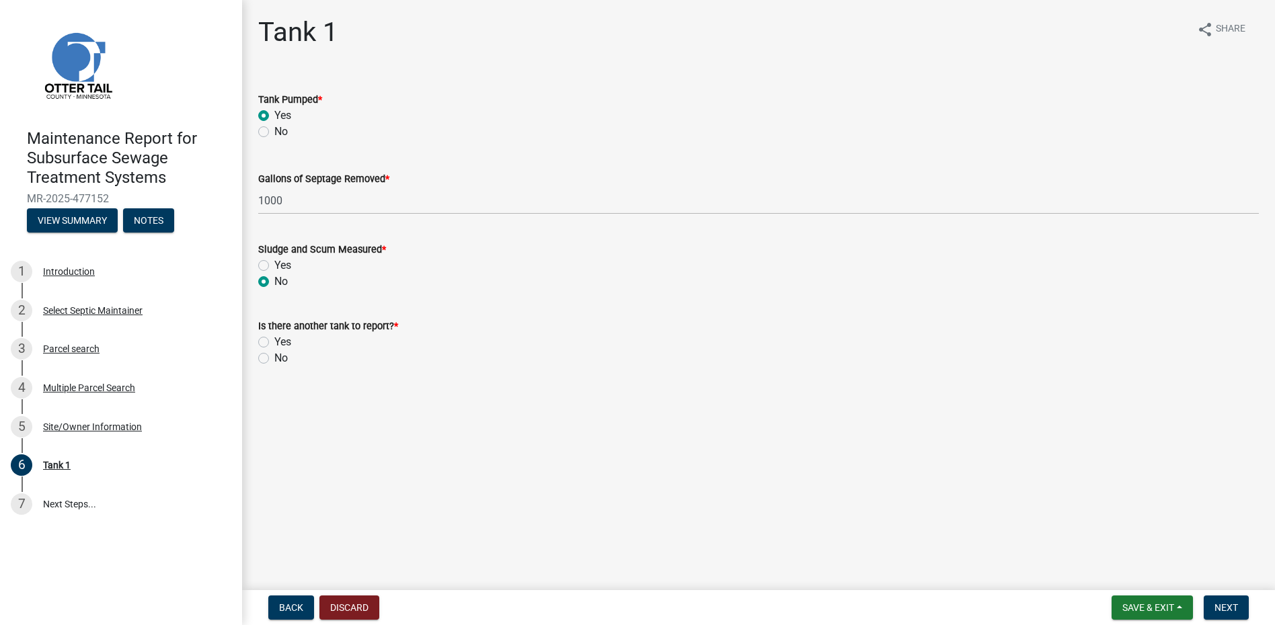
click at [274, 357] on label "No" at bounding box center [280, 358] width 13 height 16
click at [274, 357] on input "No" at bounding box center [278, 354] width 9 height 9
click at [1216, 607] on span "Next" at bounding box center [1226, 607] width 24 height 11
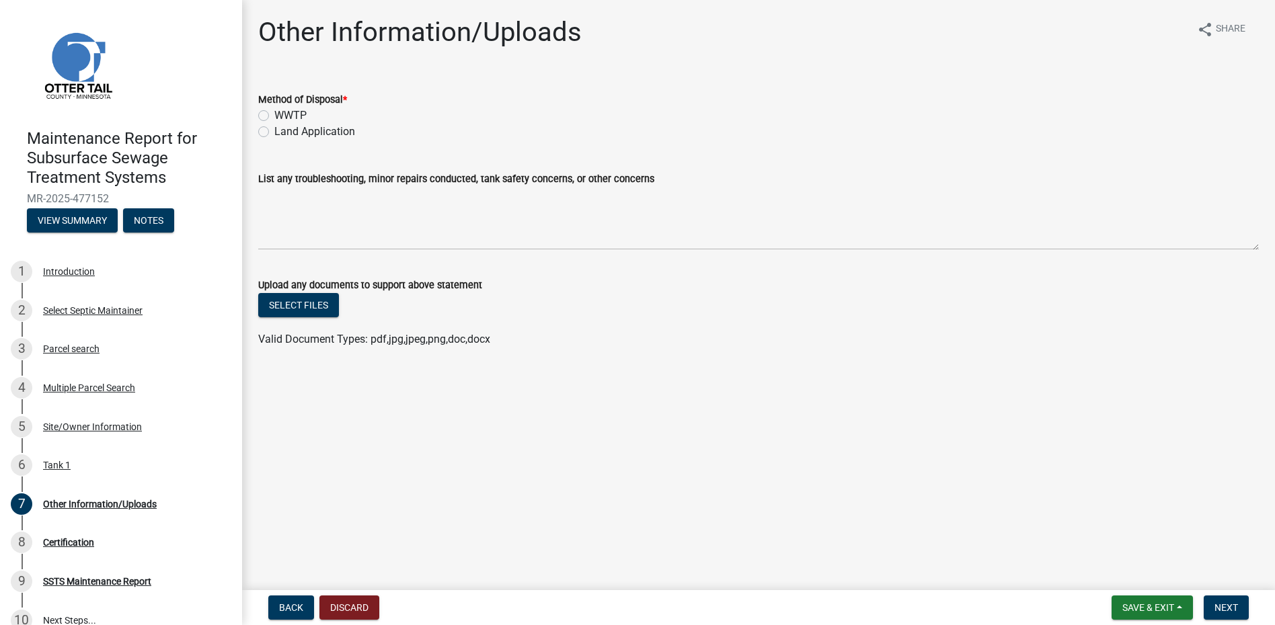
click at [302, 133] on label "Land Application" at bounding box center [314, 132] width 81 height 16
click at [283, 132] on input "Land Application" at bounding box center [278, 128] width 9 height 9
click at [1218, 610] on span "Next" at bounding box center [1226, 607] width 24 height 11
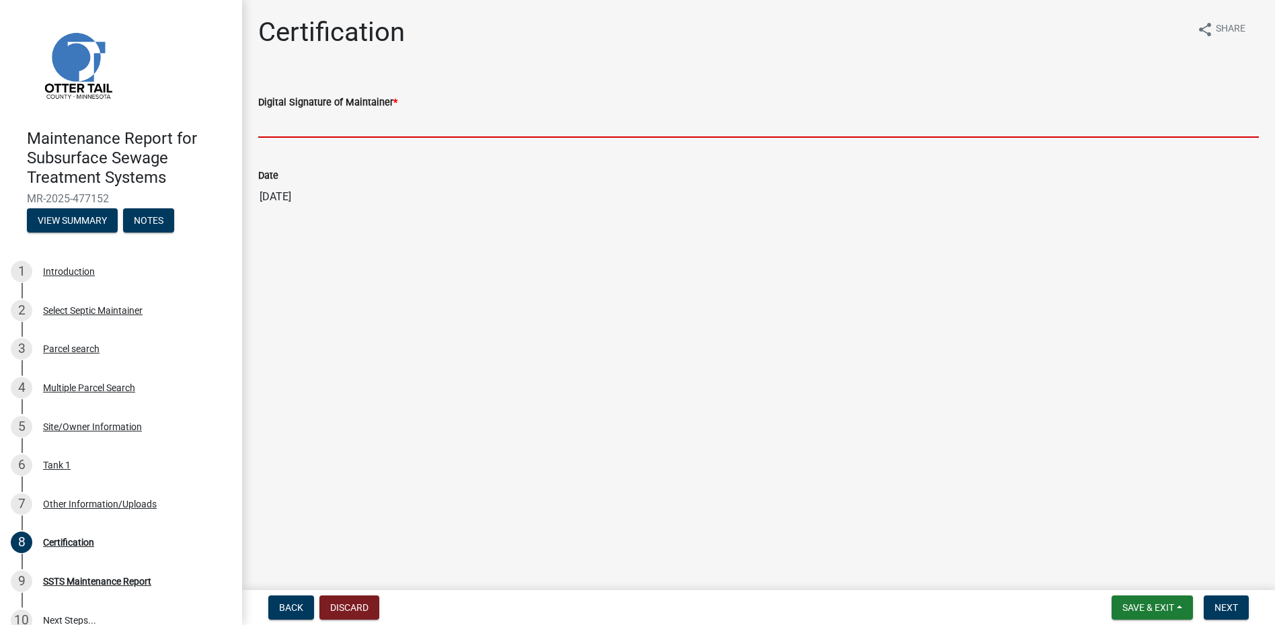
click at [313, 126] on input "Digital Signature of Maintainer *" at bounding box center [758, 124] width 1000 height 28
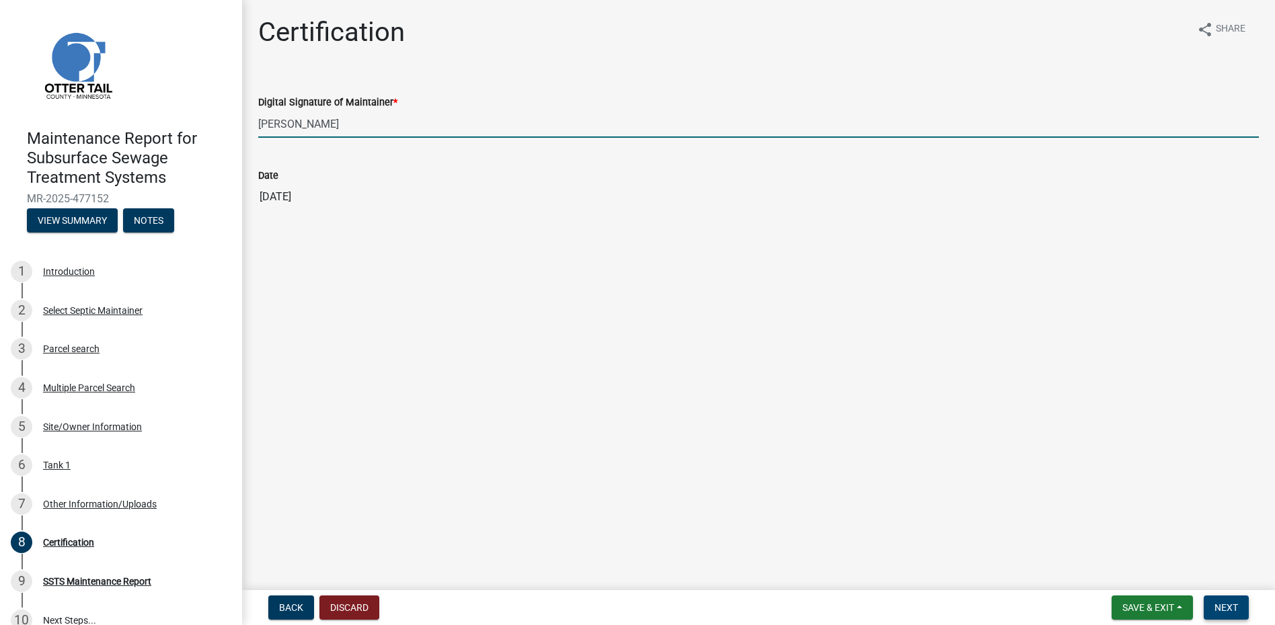
click at [1220, 608] on span "Next" at bounding box center [1226, 607] width 24 height 11
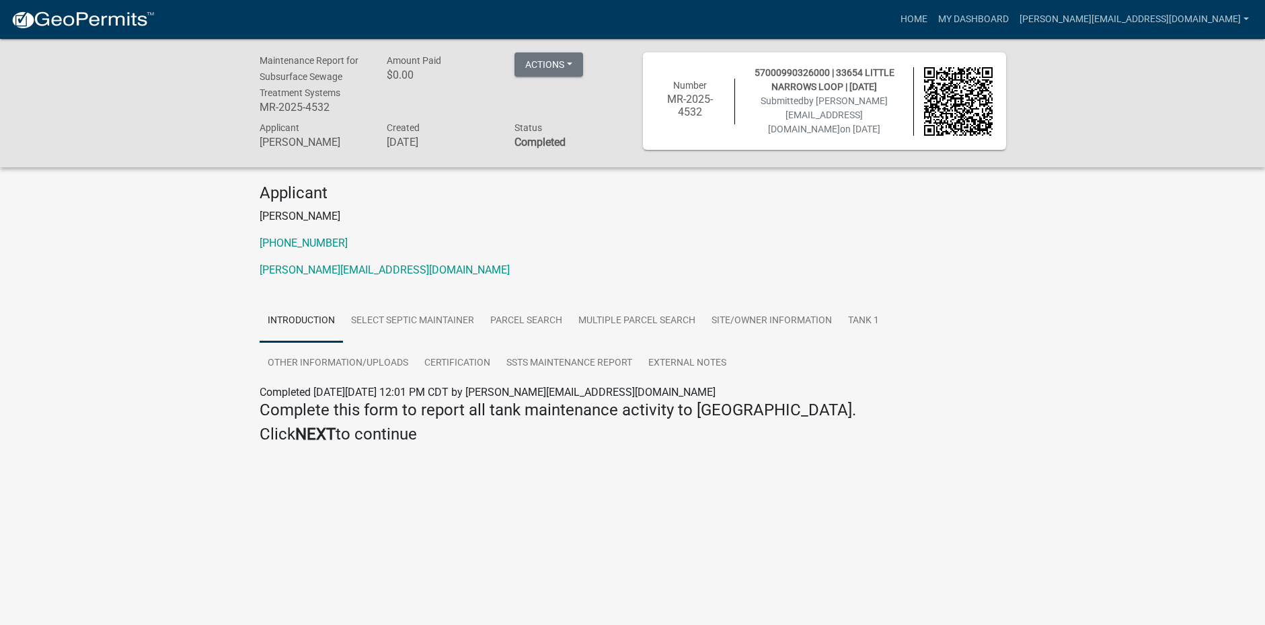
click at [104, 19] on img at bounding box center [83, 20] width 144 height 20
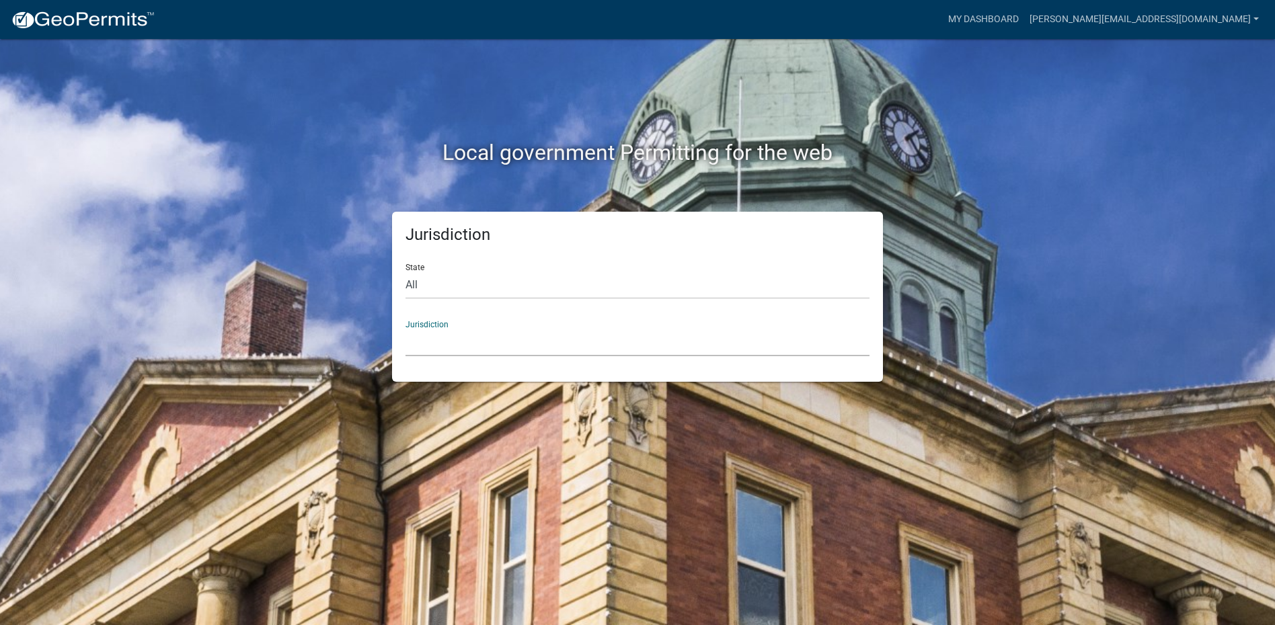
click at [435, 342] on select "[GEOGRAPHIC_DATA], [US_STATE] [GEOGRAPHIC_DATA], [US_STATE][PERSON_NAME][GEOGRA…" at bounding box center [637, 343] width 464 height 28
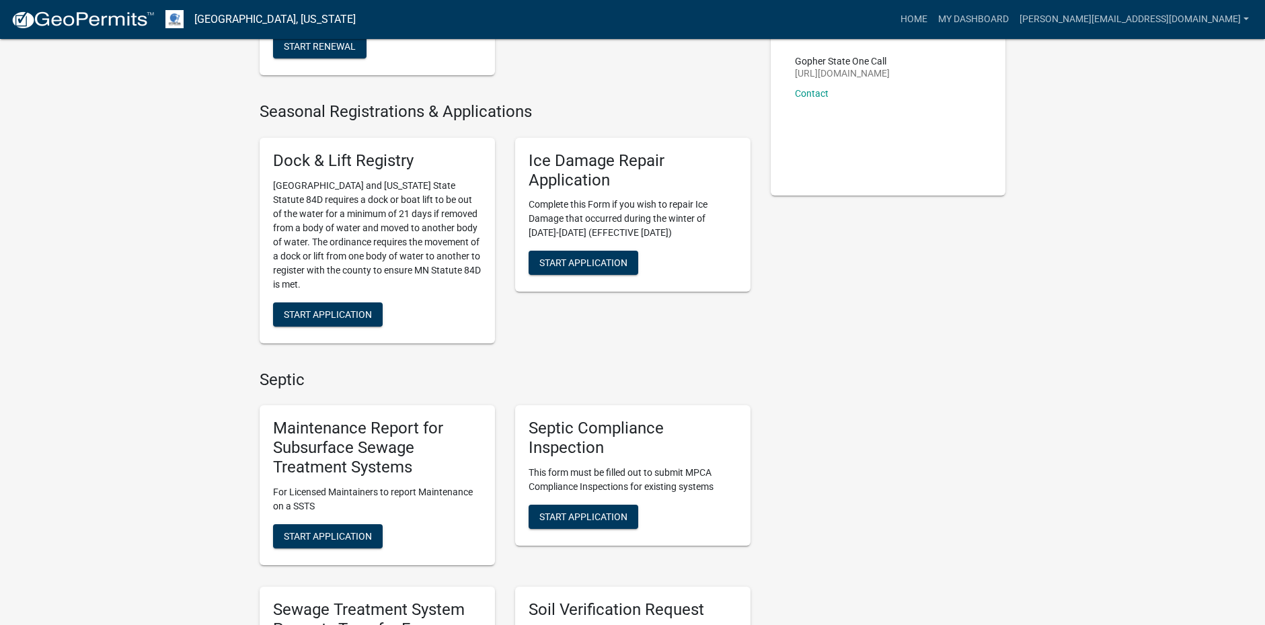
scroll to position [269, 0]
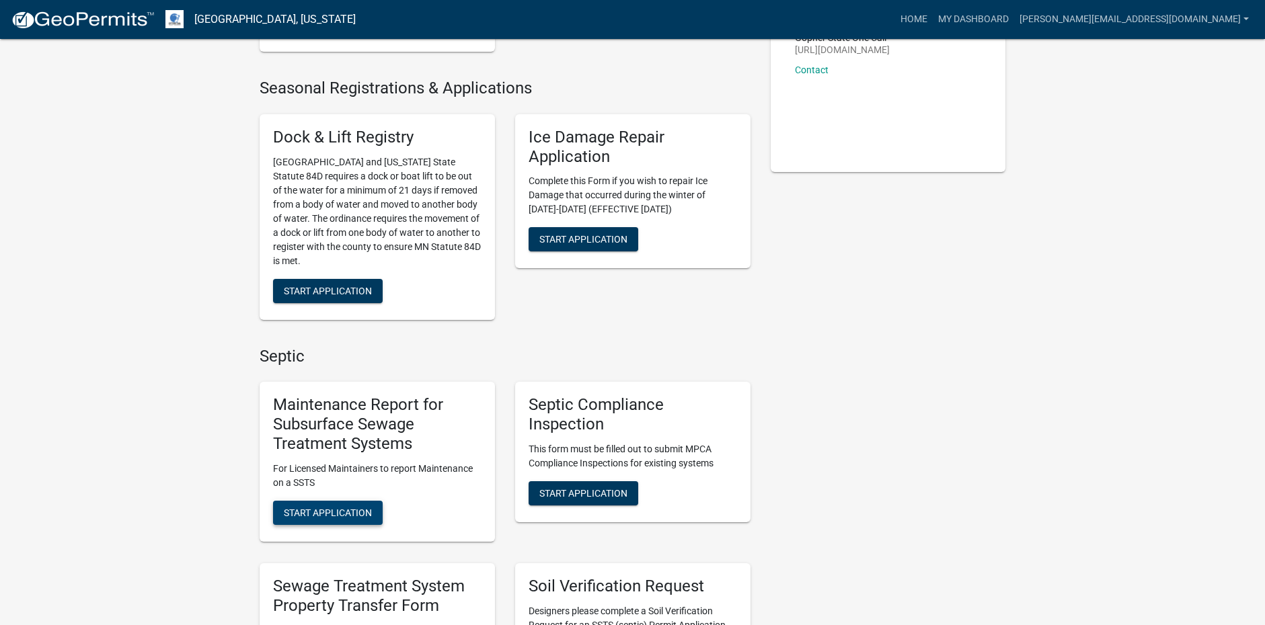
click at [350, 512] on span "Start Application" at bounding box center [328, 512] width 88 height 11
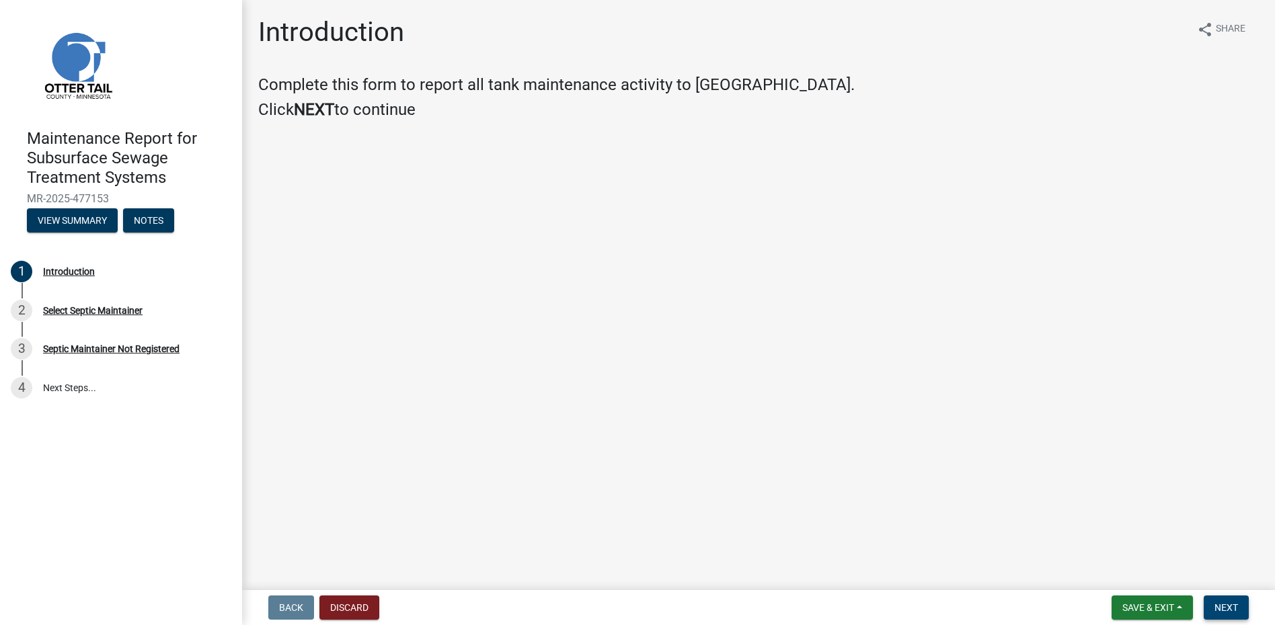
click at [1224, 608] on span "Next" at bounding box center [1226, 607] width 24 height 11
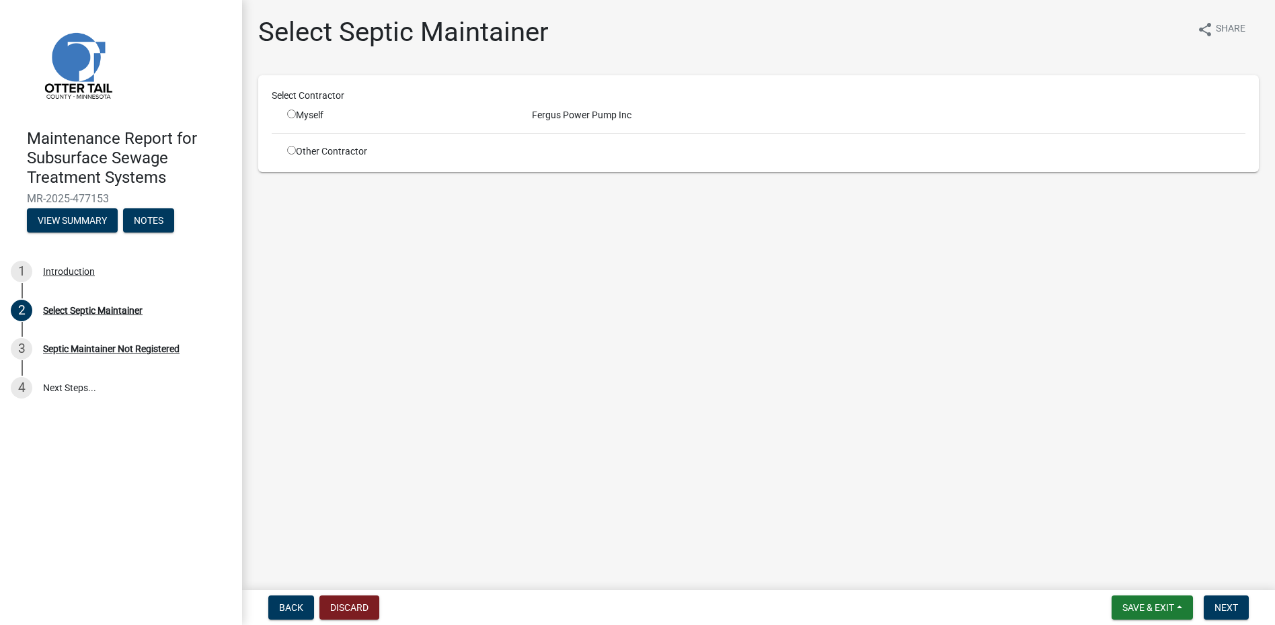
click at [291, 114] on input "radio" at bounding box center [291, 114] width 9 height 9
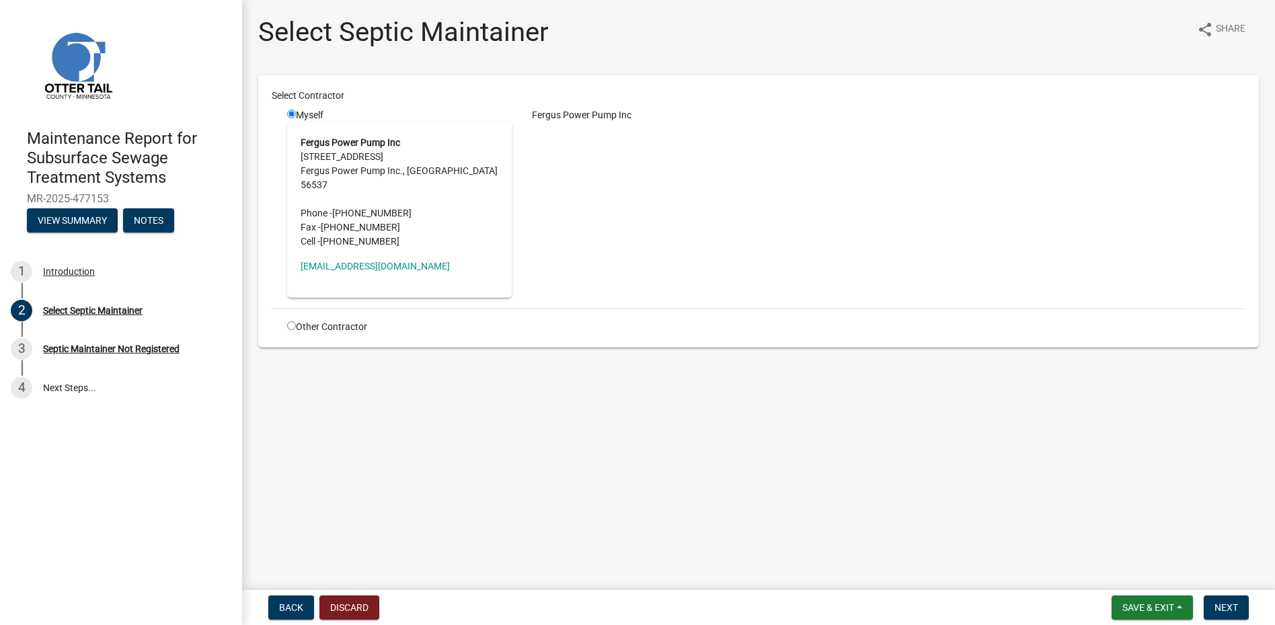
click at [1215, 592] on nav "Back Discard Save & Exit Save Save & Exit Next" at bounding box center [758, 607] width 1033 height 35
click at [1218, 604] on span "Next" at bounding box center [1226, 607] width 24 height 11
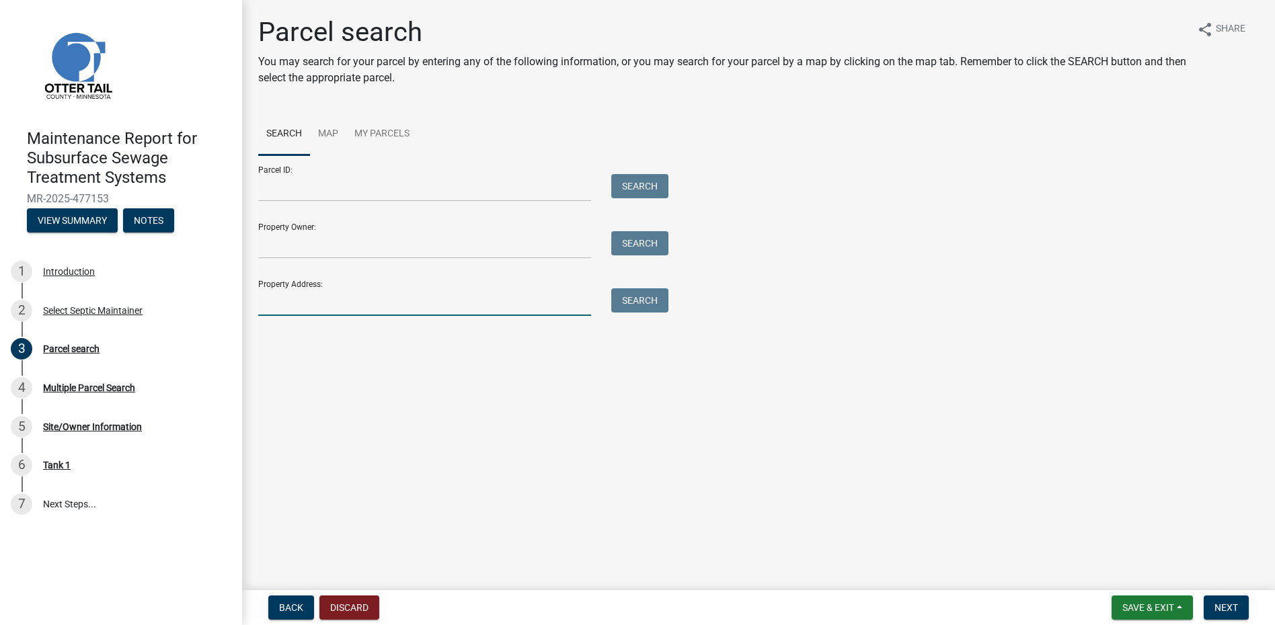
click at [301, 301] on input "Property Address:" at bounding box center [424, 302] width 333 height 28
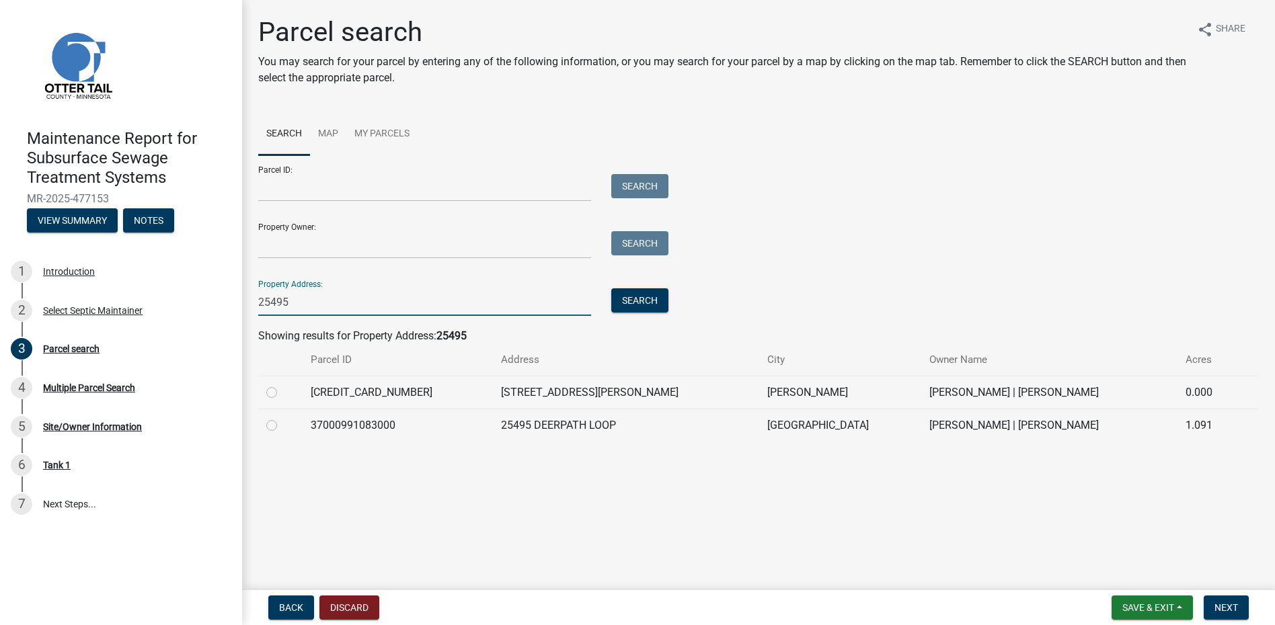
click at [282, 385] on label at bounding box center [282, 385] width 0 height 0
click at [282, 393] on input "radio" at bounding box center [286, 389] width 9 height 9
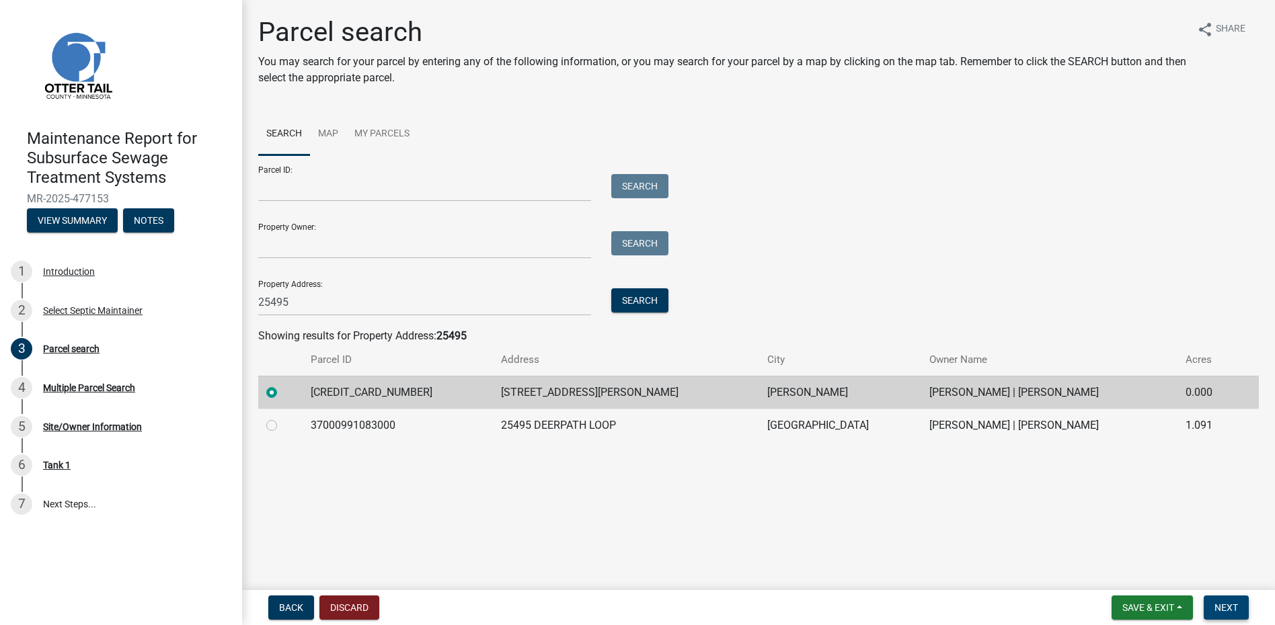
click at [1212, 607] on button "Next" at bounding box center [1226, 608] width 45 height 24
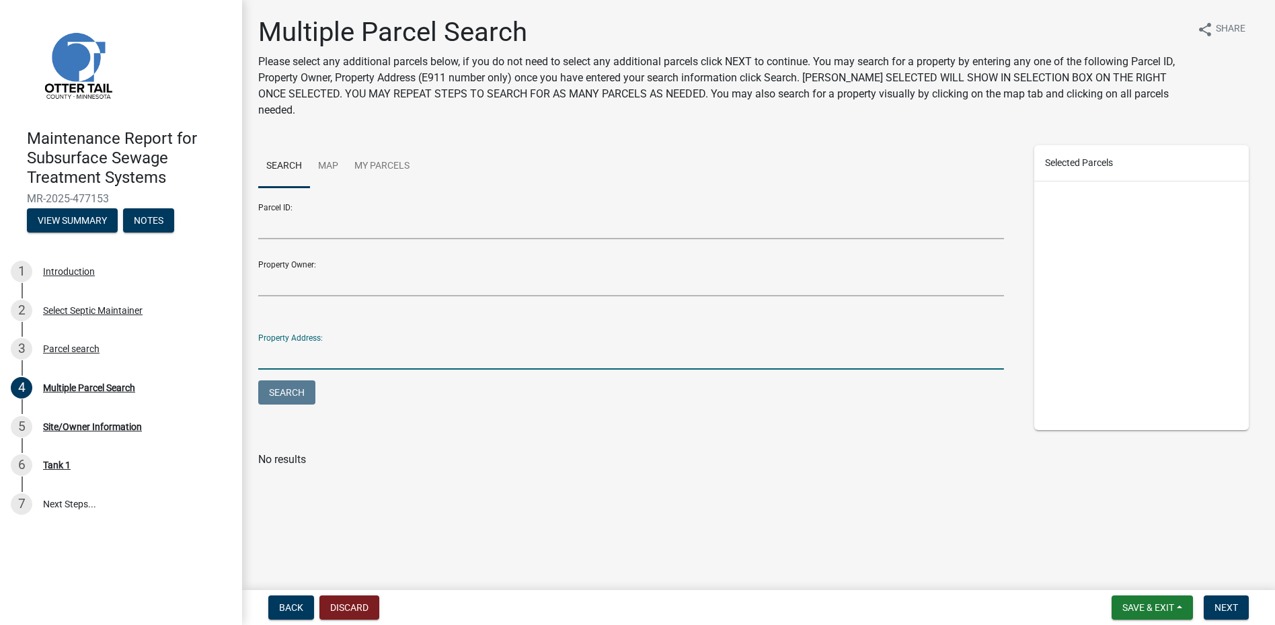
click at [357, 343] on input "Property Address:" at bounding box center [631, 356] width 746 height 28
click at [258, 381] on button "Search" at bounding box center [286, 393] width 57 height 24
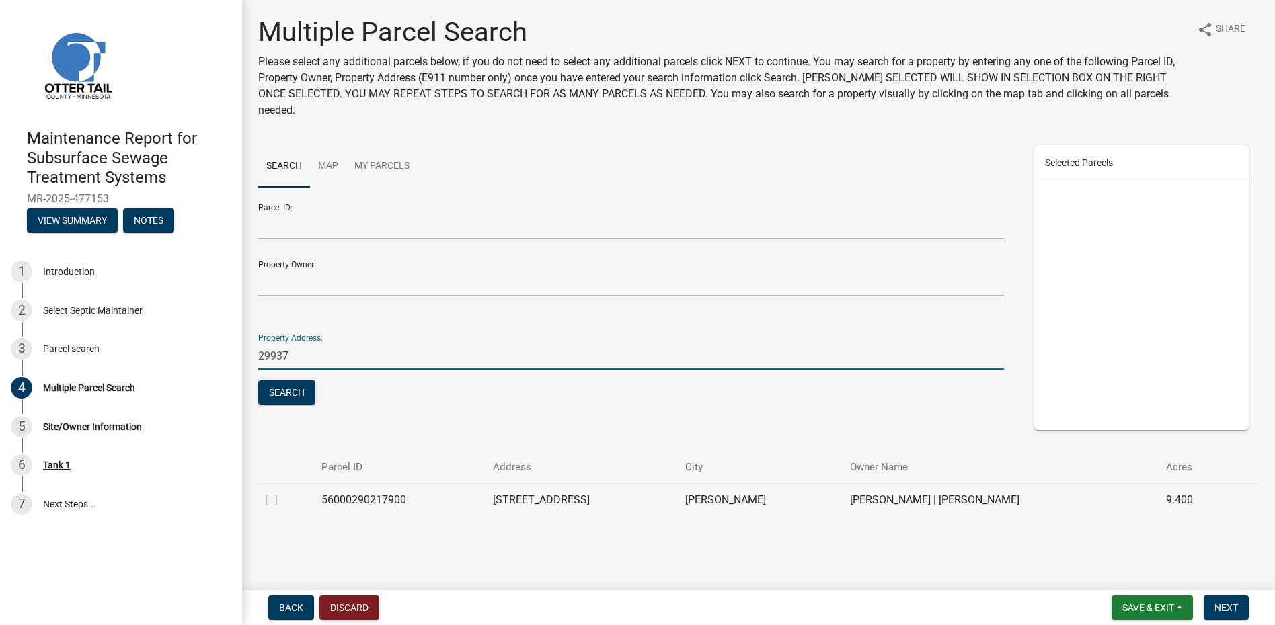
click at [282, 492] on label at bounding box center [282, 492] width 0 height 0
click at [282, 492] on input "checkbox" at bounding box center [286, 496] width 9 height 9
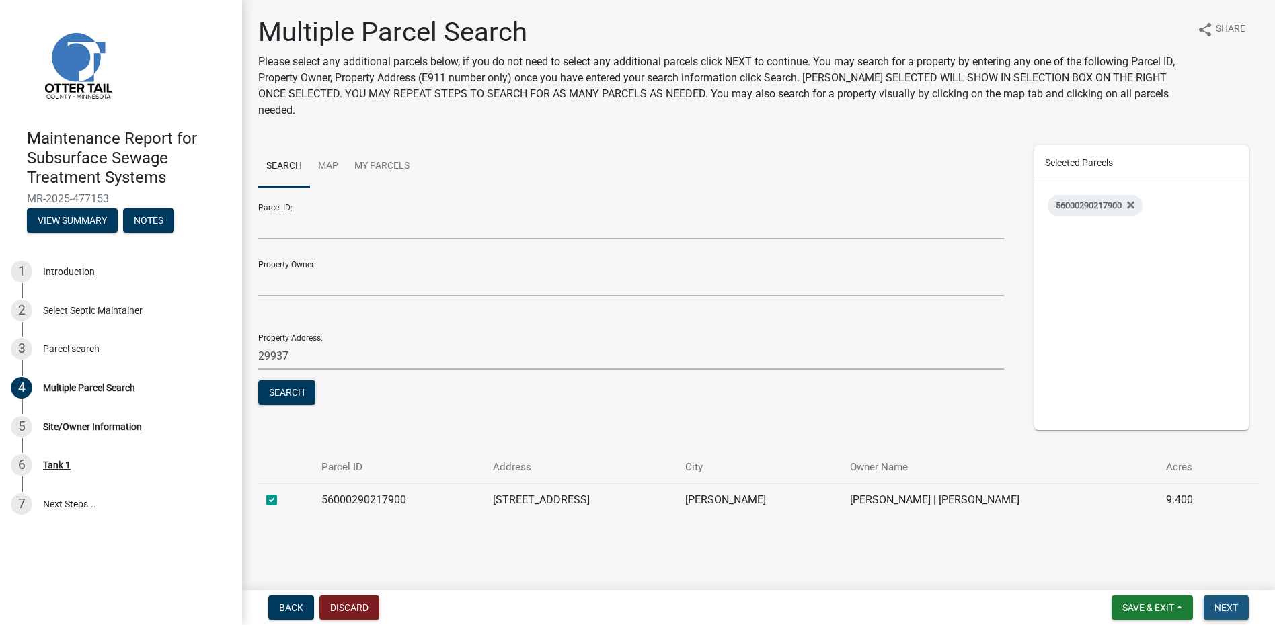
click at [1234, 596] on button "Next" at bounding box center [1226, 608] width 45 height 24
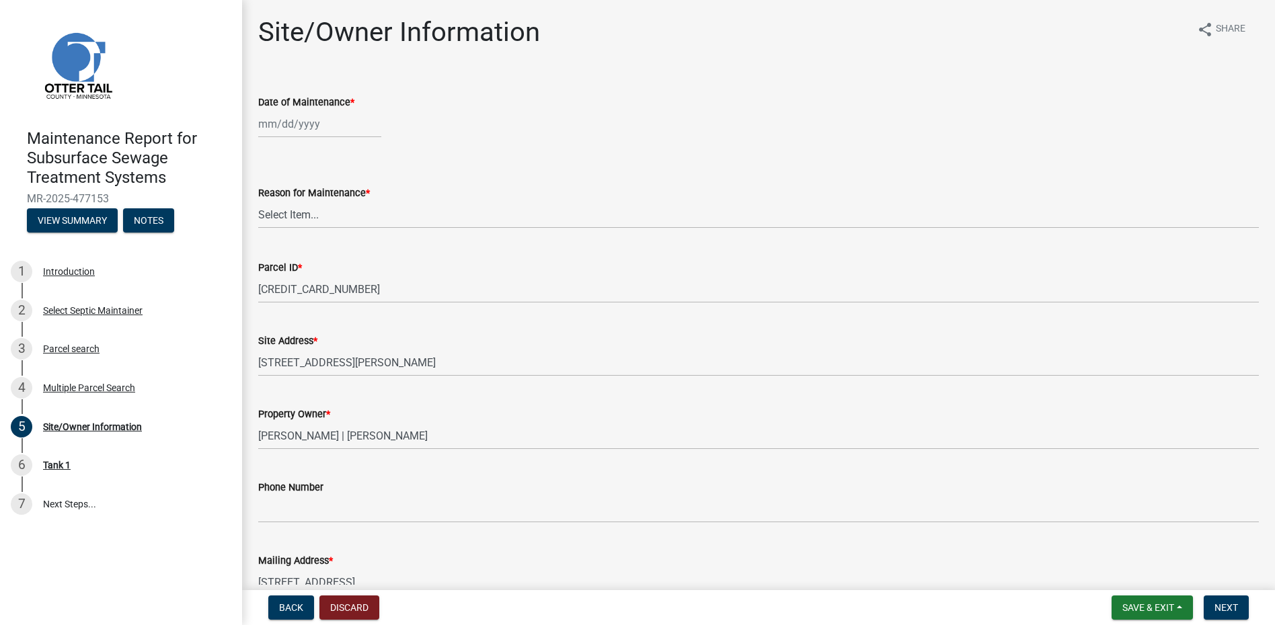
click at [305, 134] on div at bounding box center [319, 124] width 123 height 28
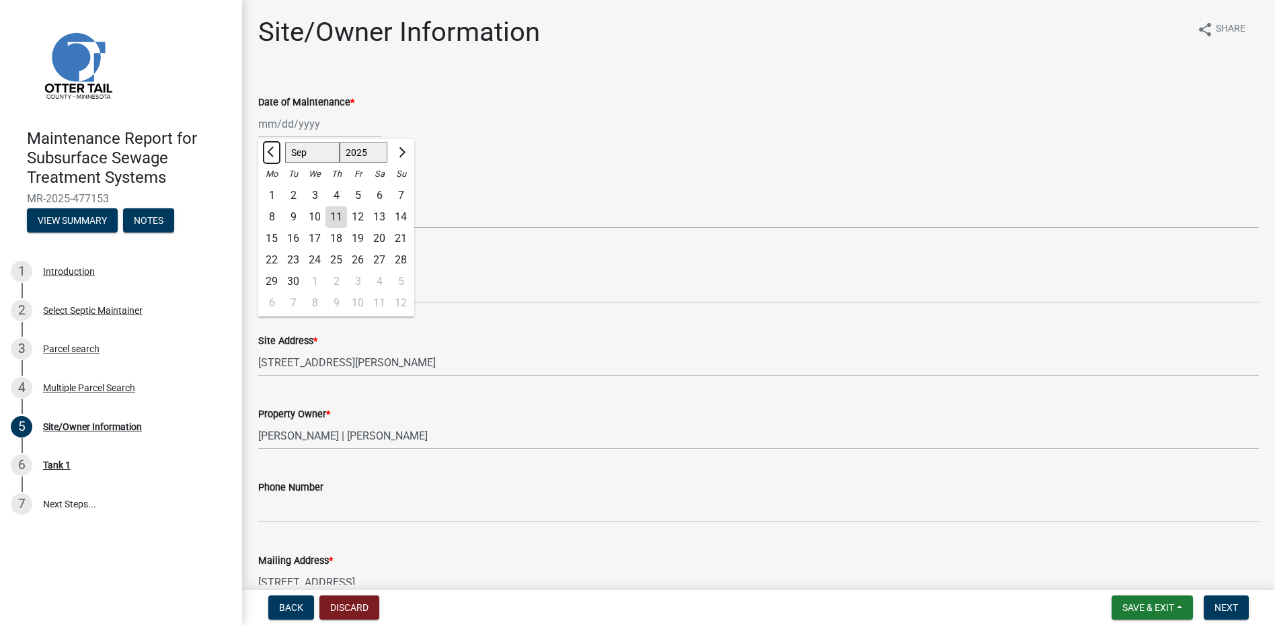
click at [266, 153] on button "Previous month" at bounding box center [272, 153] width 16 height 22
click at [297, 281] on div "24" at bounding box center [293, 282] width 22 height 22
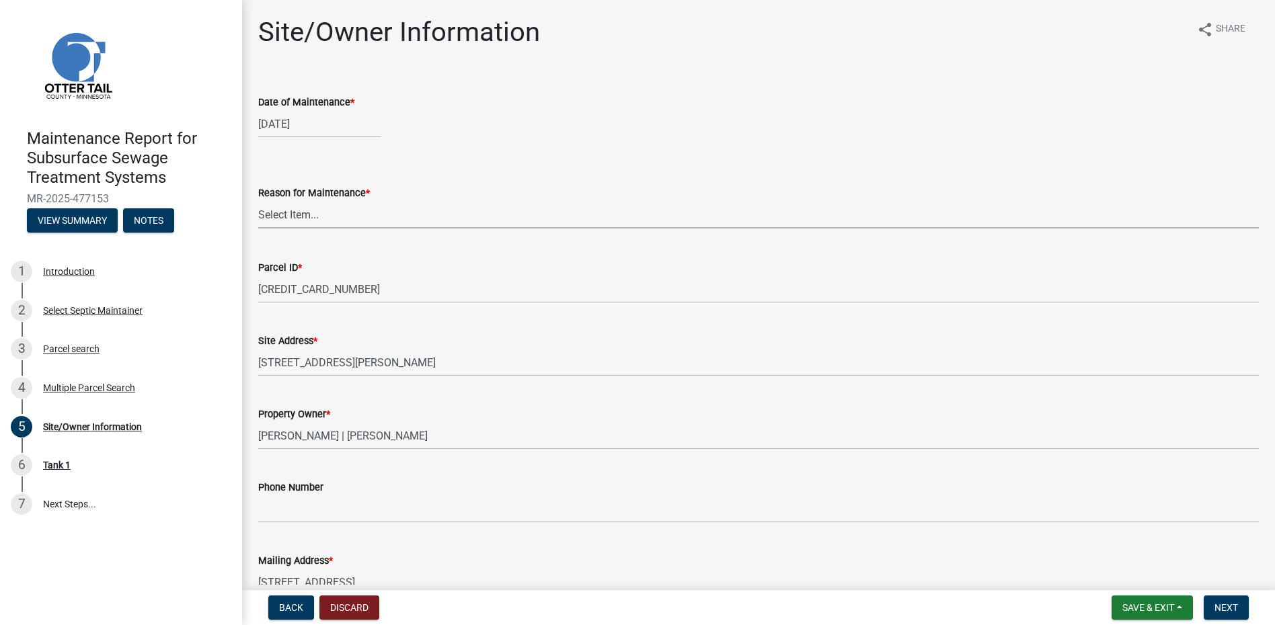
click at [302, 224] on select "Select Item... Called Routine Other" at bounding box center [758, 215] width 1000 height 28
click at [258, 201] on select "Select Item... Called Routine Other" at bounding box center [758, 215] width 1000 height 28
click at [1223, 608] on span "Next" at bounding box center [1226, 607] width 24 height 11
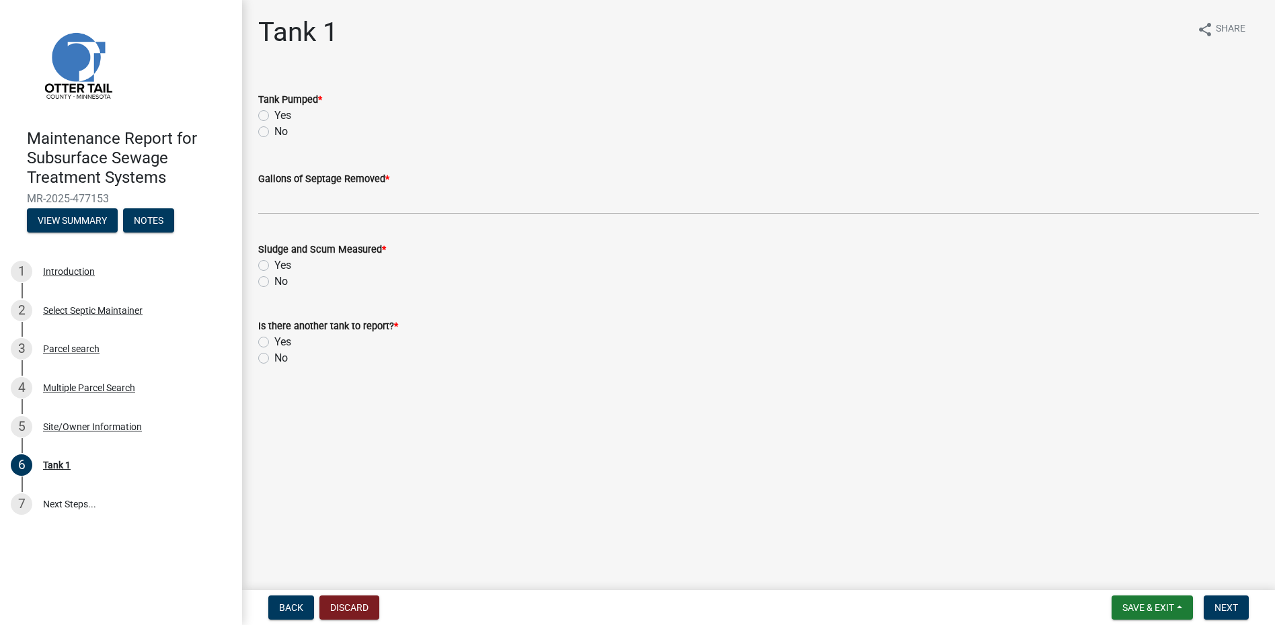
click at [274, 116] on label "Yes" at bounding box center [282, 116] width 17 height 16
click at [274, 116] on input "Yes" at bounding box center [278, 112] width 9 height 9
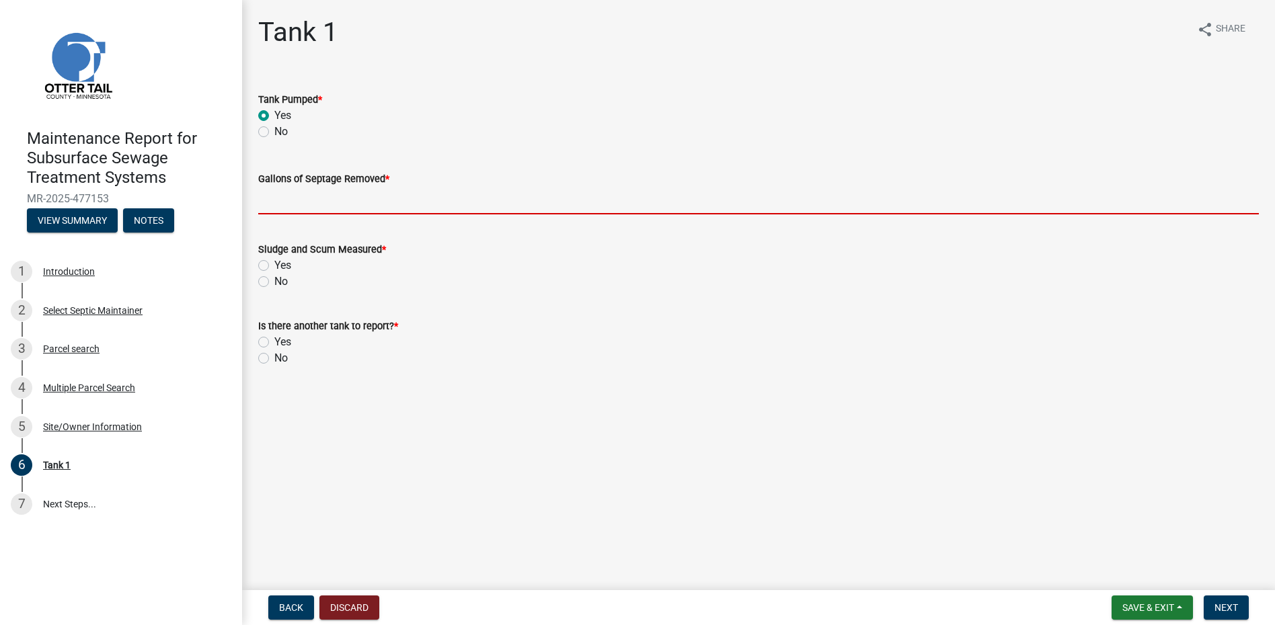
click at [268, 210] on input "Gallons of Septage Removed *" at bounding box center [758, 201] width 1000 height 28
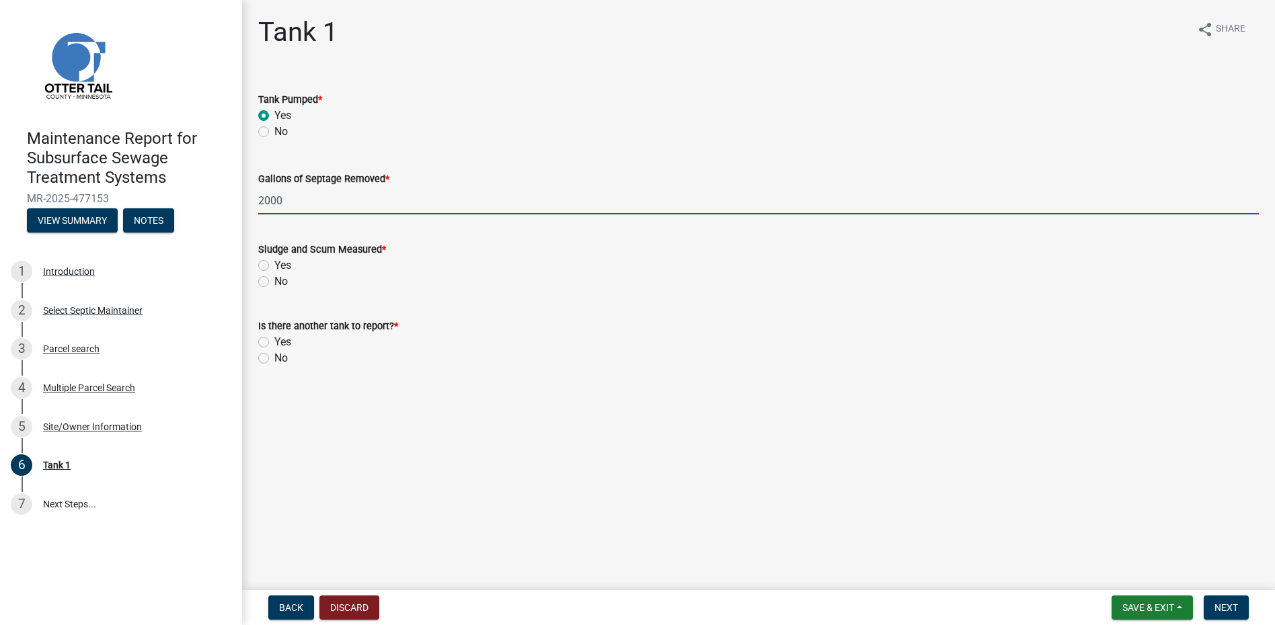
click at [274, 280] on label "No" at bounding box center [280, 282] width 13 height 16
click at [274, 280] on input "No" at bounding box center [278, 278] width 9 height 9
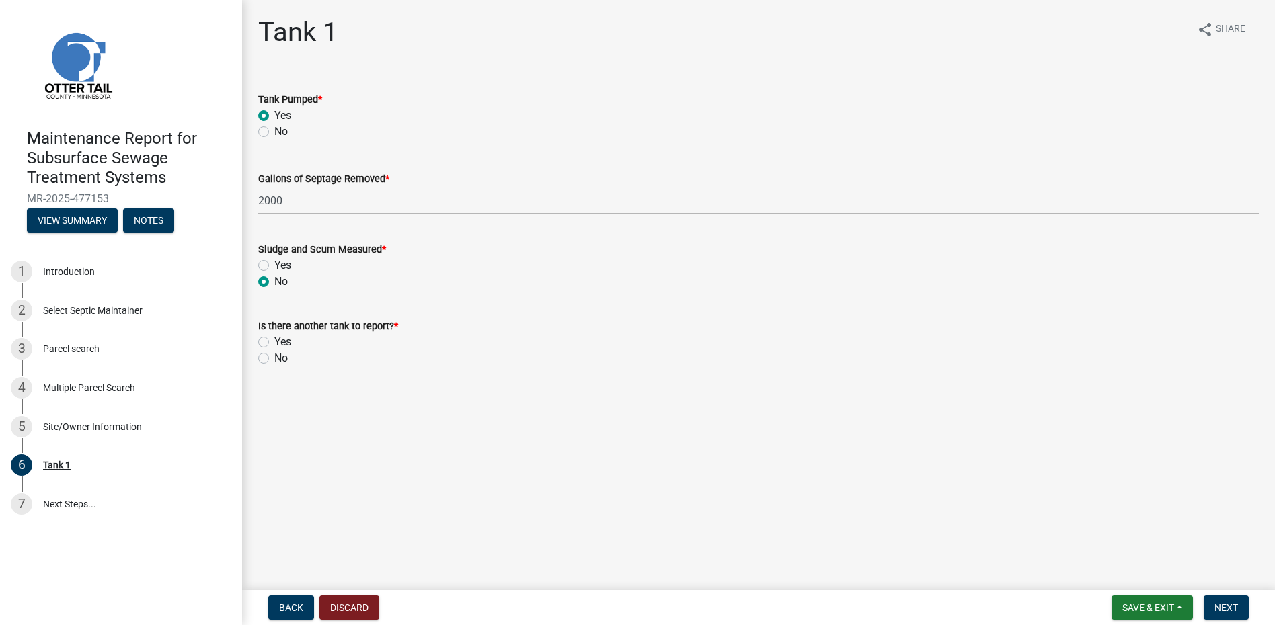
click at [274, 358] on label "No" at bounding box center [280, 358] width 13 height 16
click at [274, 358] on input "No" at bounding box center [278, 354] width 9 height 9
click at [1220, 609] on span "Next" at bounding box center [1226, 607] width 24 height 11
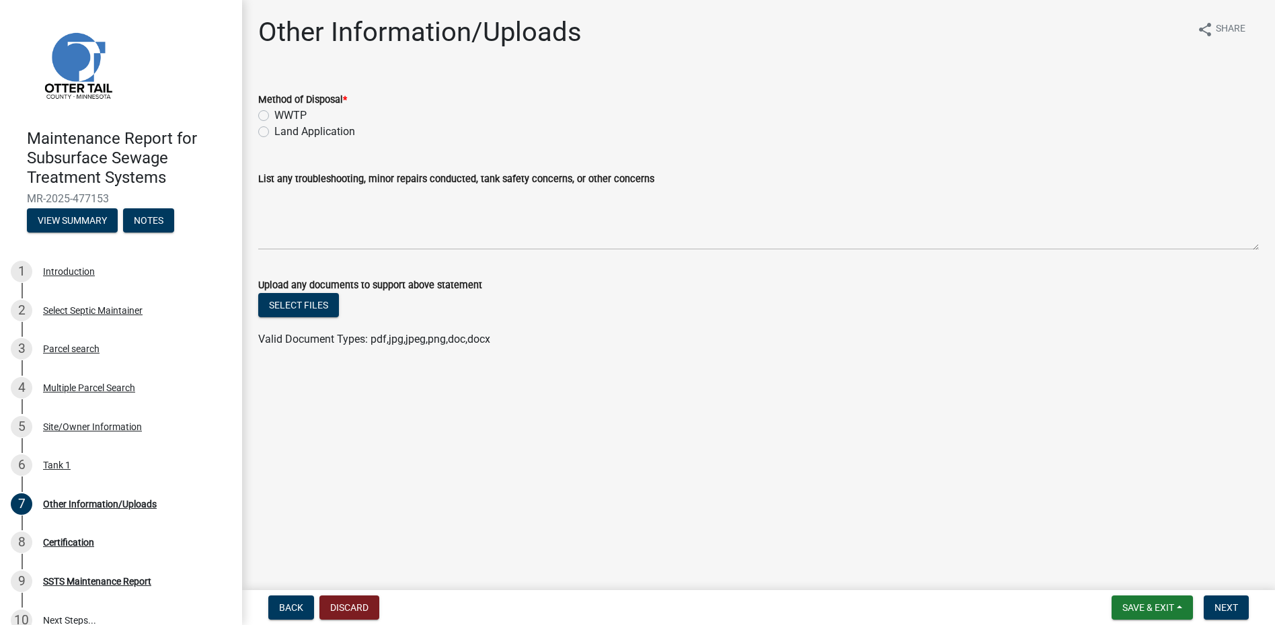
click at [344, 124] on label "Land Application" at bounding box center [314, 132] width 81 height 16
click at [283, 124] on input "Land Application" at bounding box center [278, 128] width 9 height 9
click at [1228, 598] on button "Next" at bounding box center [1226, 608] width 45 height 24
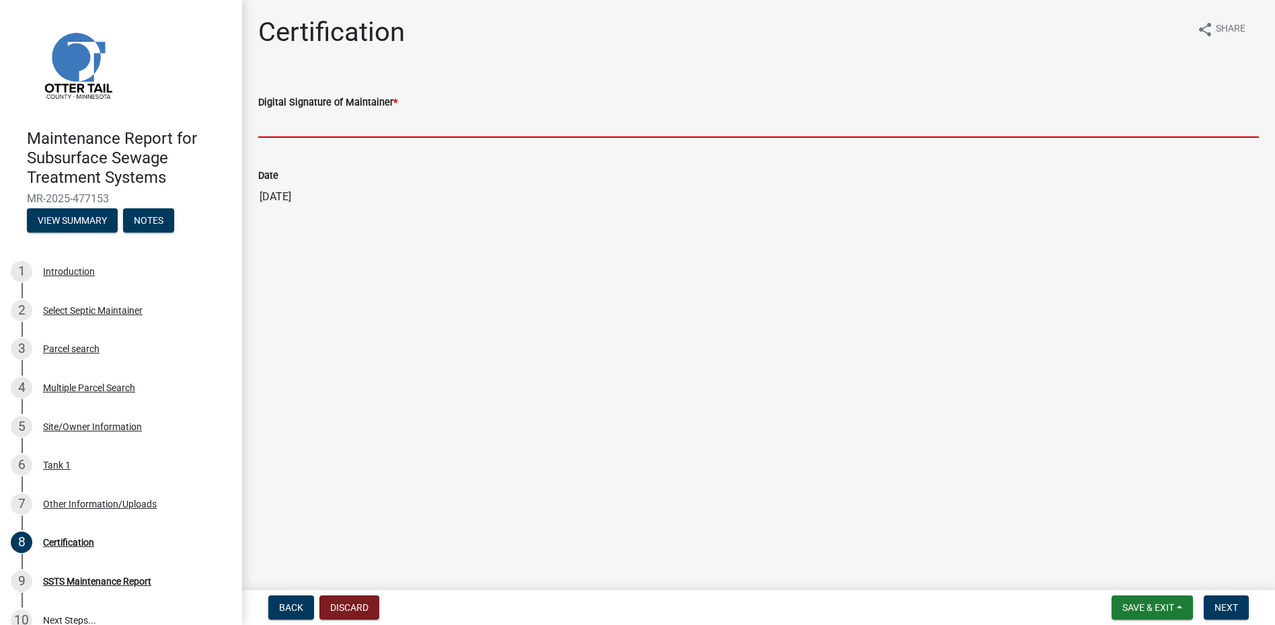
click at [334, 130] on input "Digital Signature of Maintainer *" at bounding box center [758, 124] width 1000 height 28
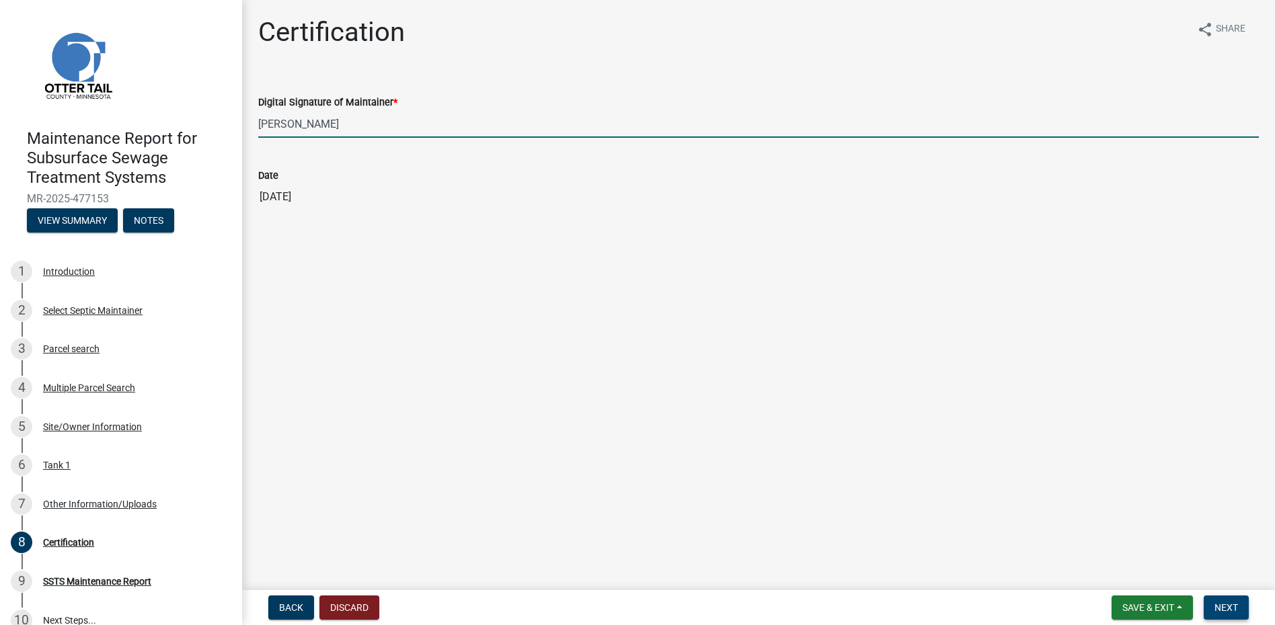
click at [1236, 617] on button "Next" at bounding box center [1226, 608] width 45 height 24
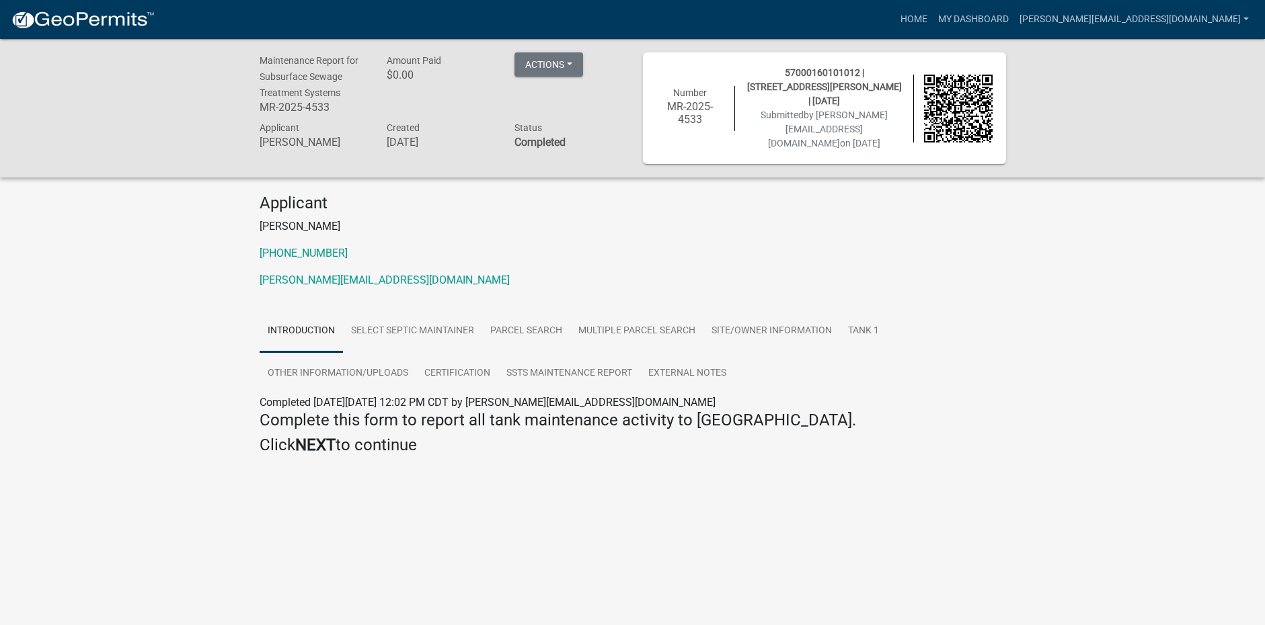
click at [89, 29] on img at bounding box center [83, 20] width 144 height 20
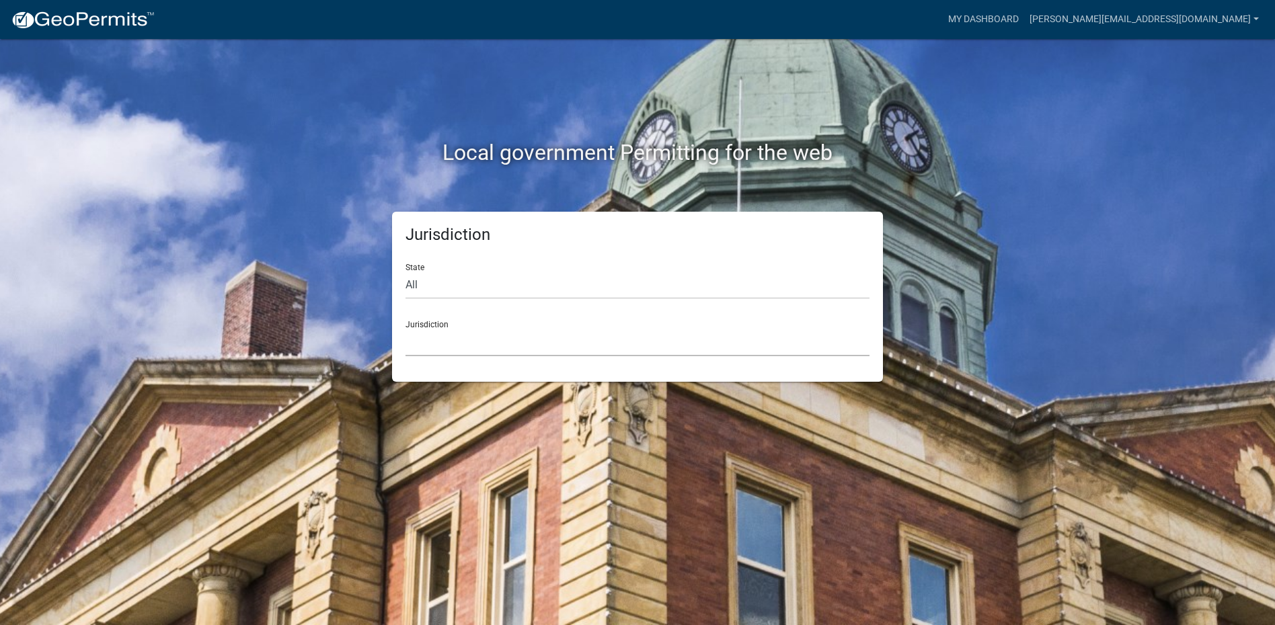
click at [434, 346] on select "[GEOGRAPHIC_DATA], [US_STATE] [GEOGRAPHIC_DATA], [US_STATE][PERSON_NAME][GEOGRA…" at bounding box center [637, 343] width 464 height 28
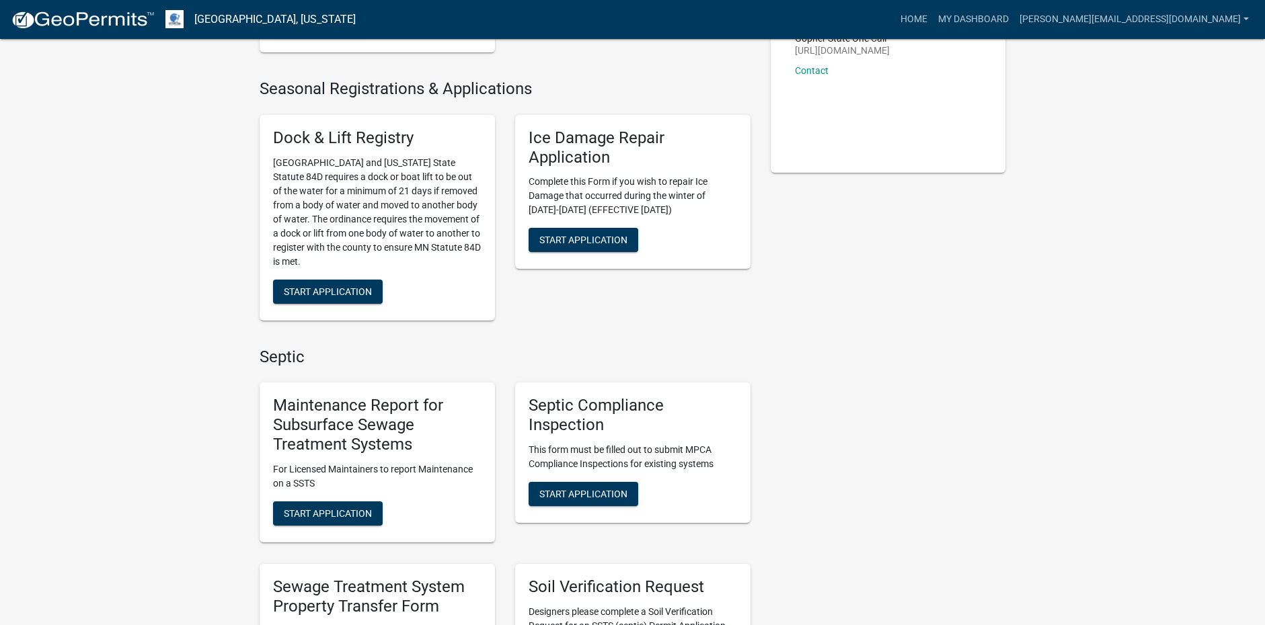
scroll to position [336, 0]
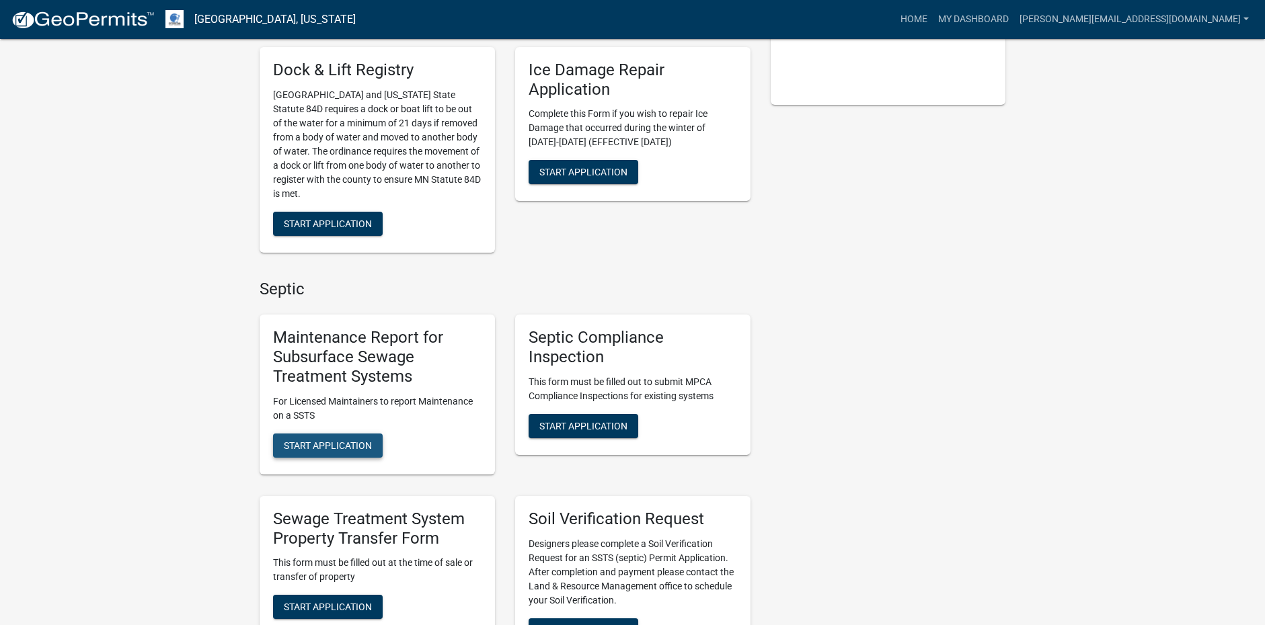
click at [342, 442] on span "Start Application" at bounding box center [328, 445] width 88 height 11
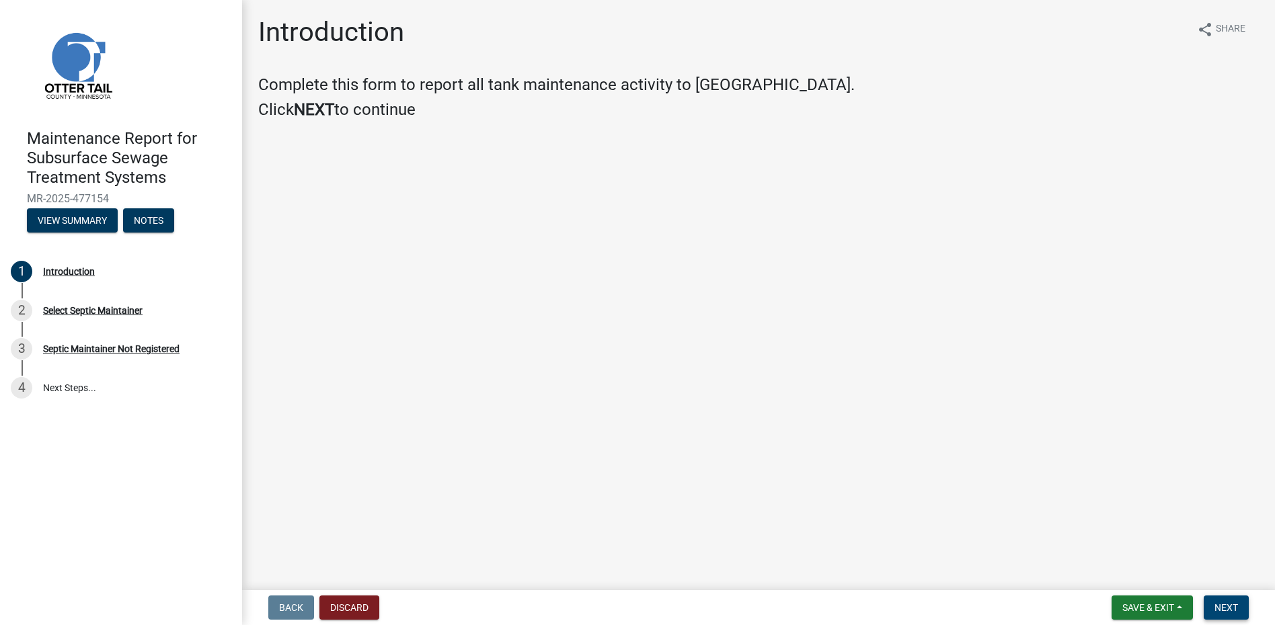
click at [1211, 600] on button "Next" at bounding box center [1226, 608] width 45 height 24
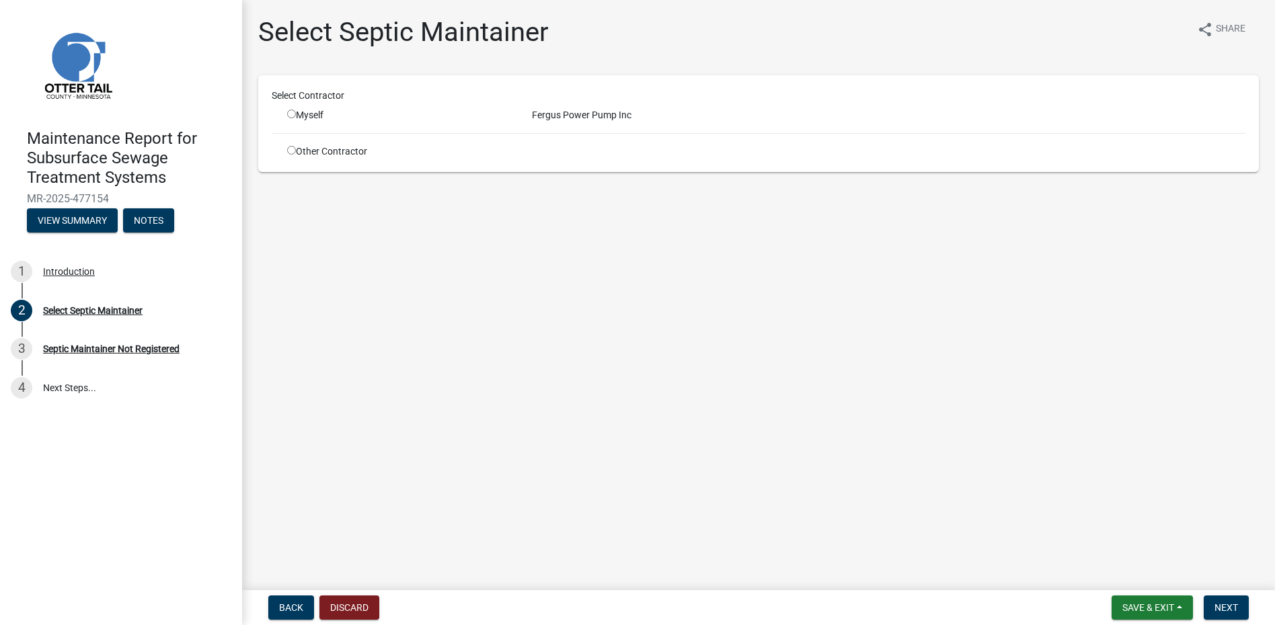
click at [291, 112] on input "radio" at bounding box center [291, 114] width 9 height 9
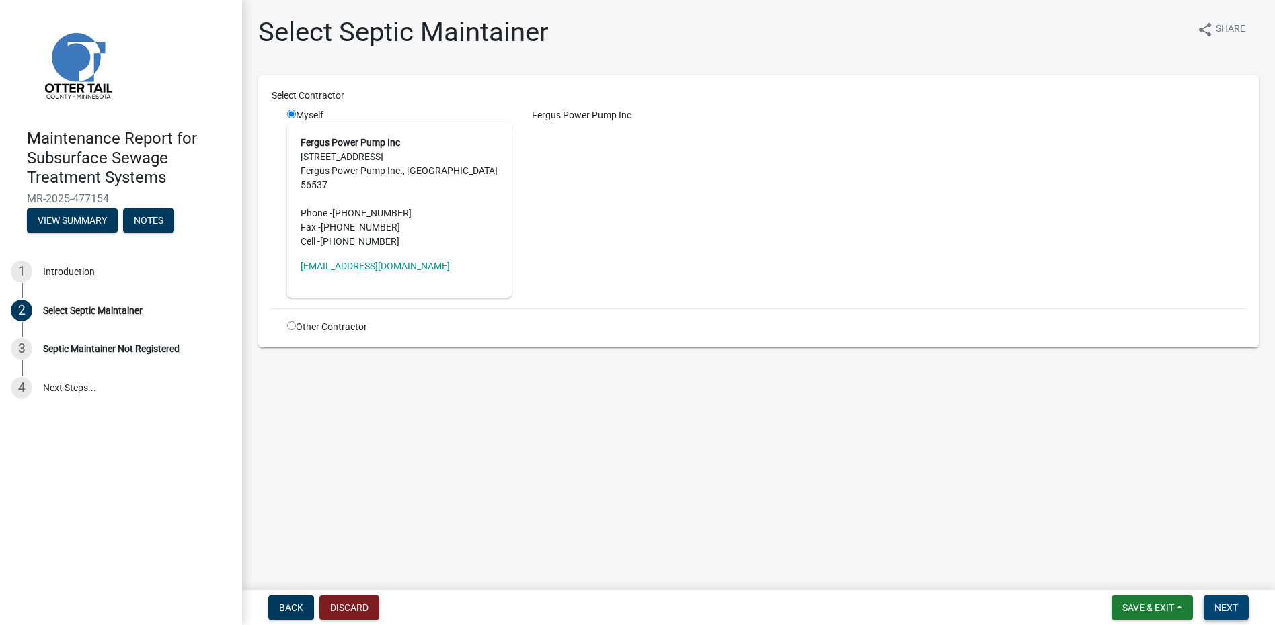
click at [1227, 605] on span "Next" at bounding box center [1226, 607] width 24 height 11
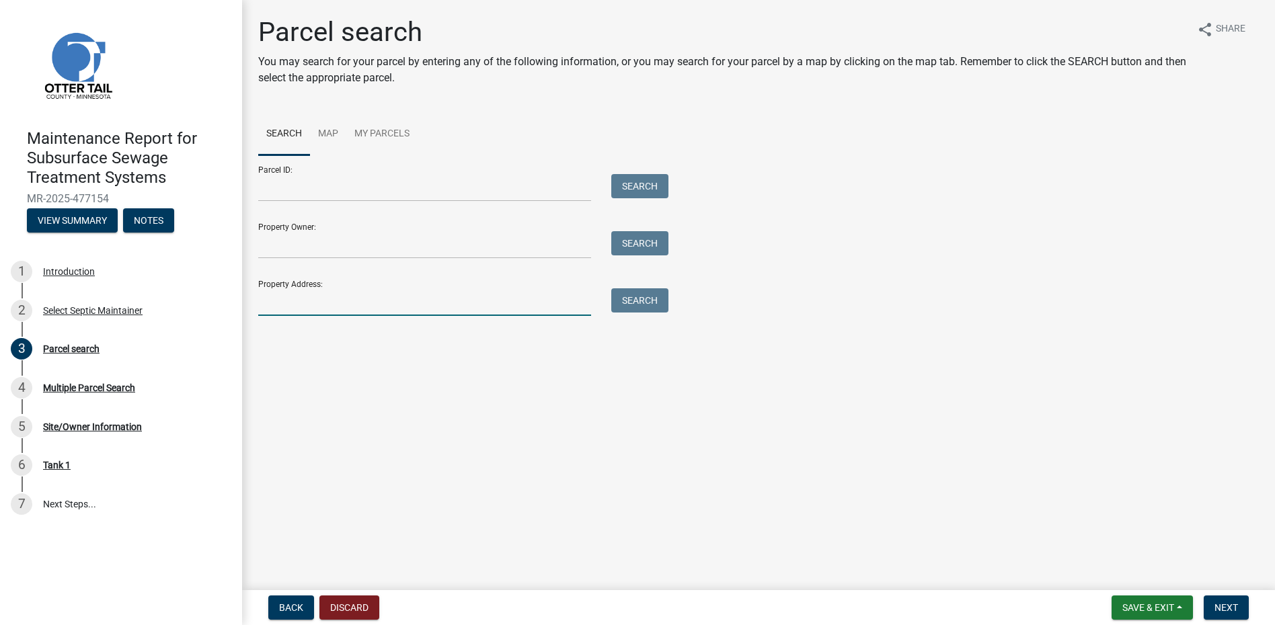
click at [292, 305] on input "Property Address:" at bounding box center [424, 302] width 333 height 28
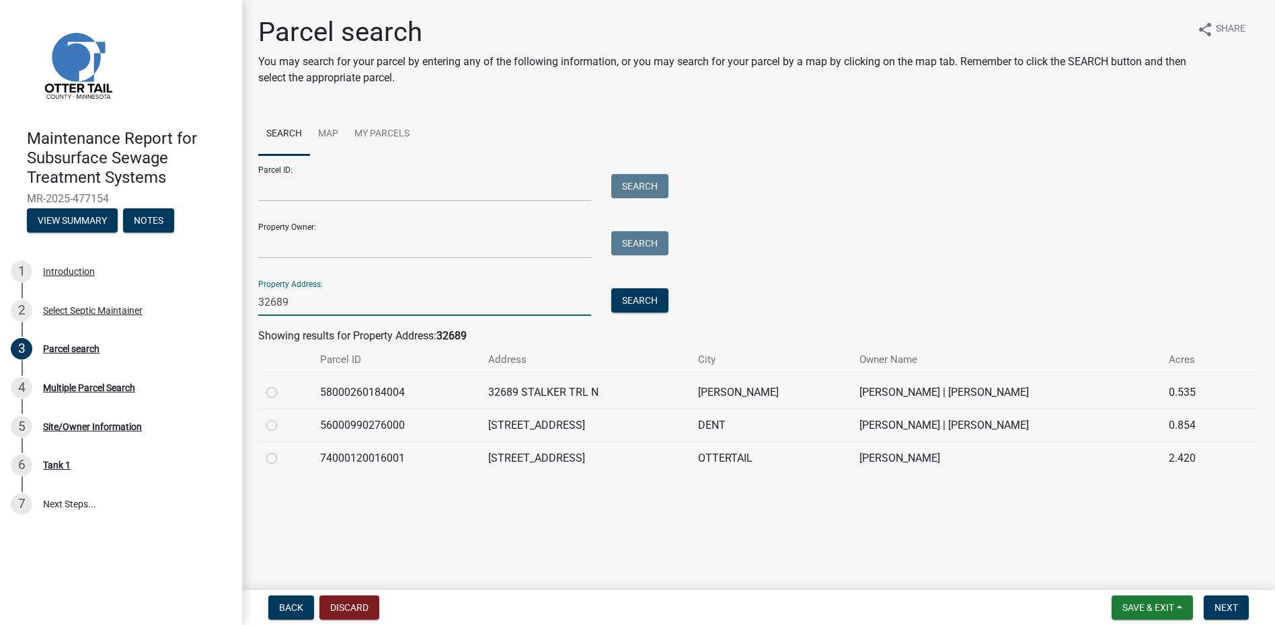
click at [282, 385] on label at bounding box center [282, 385] width 0 height 0
click at [282, 391] on input "radio" at bounding box center [286, 389] width 9 height 9
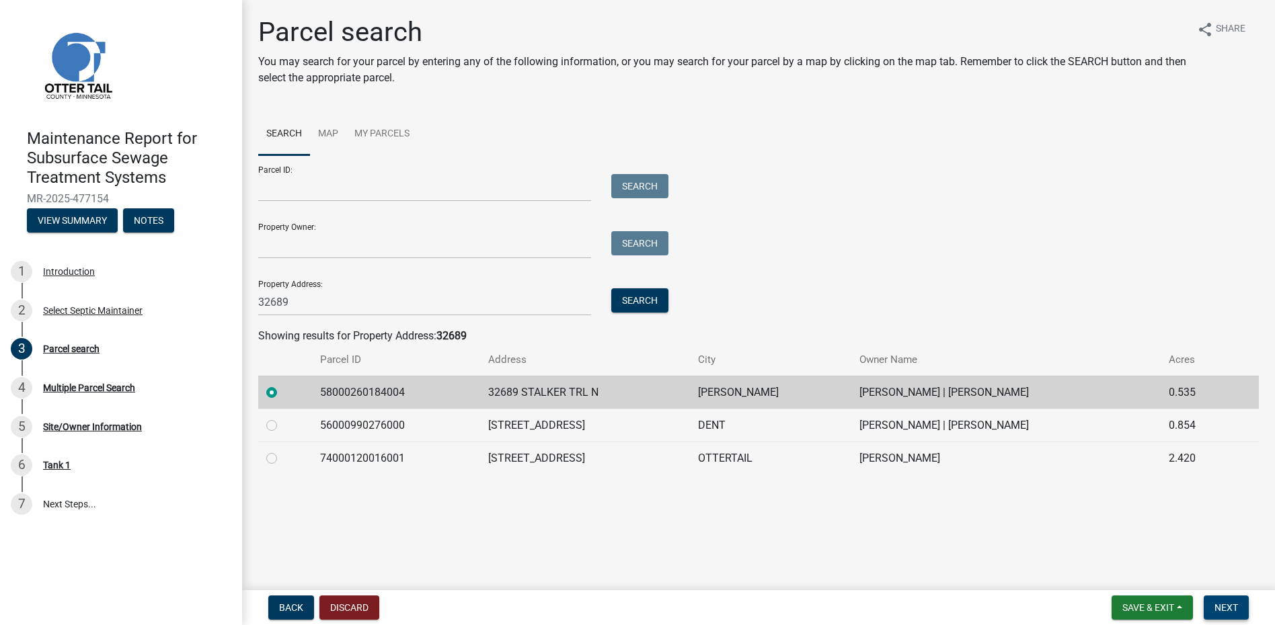
click at [1217, 606] on span "Next" at bounding box center [1226, 607] width 24 height 11
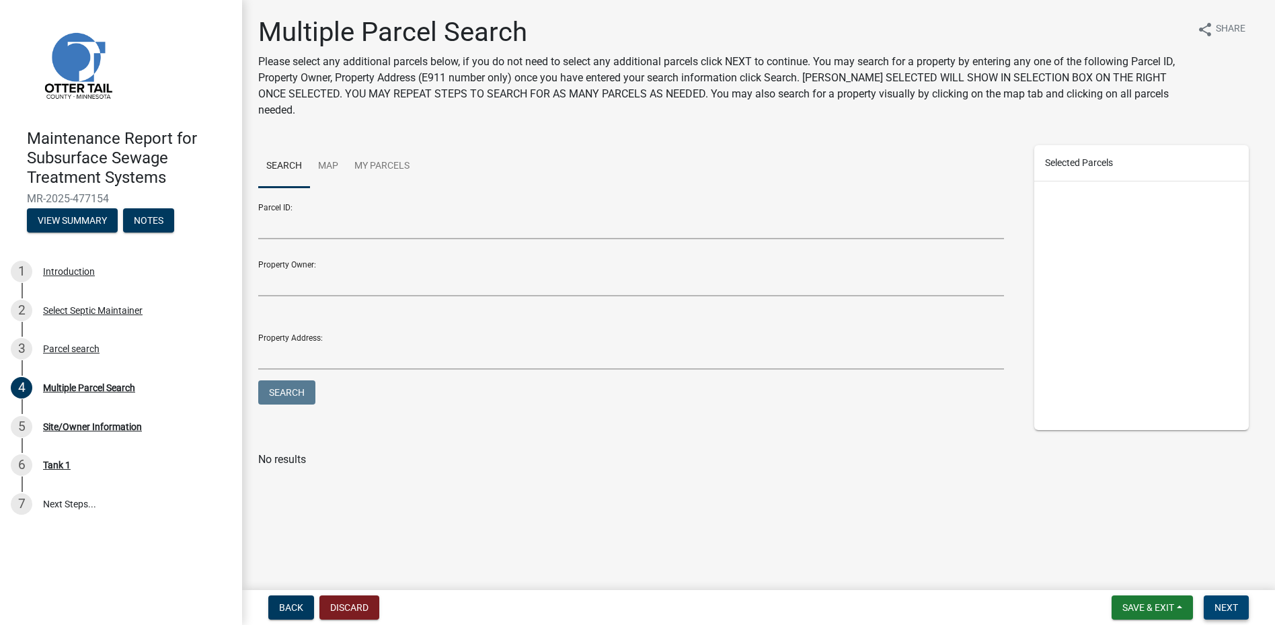
click at [1236, 608] on span "Next" at bounding box center [1226, 607] width 24 height 11
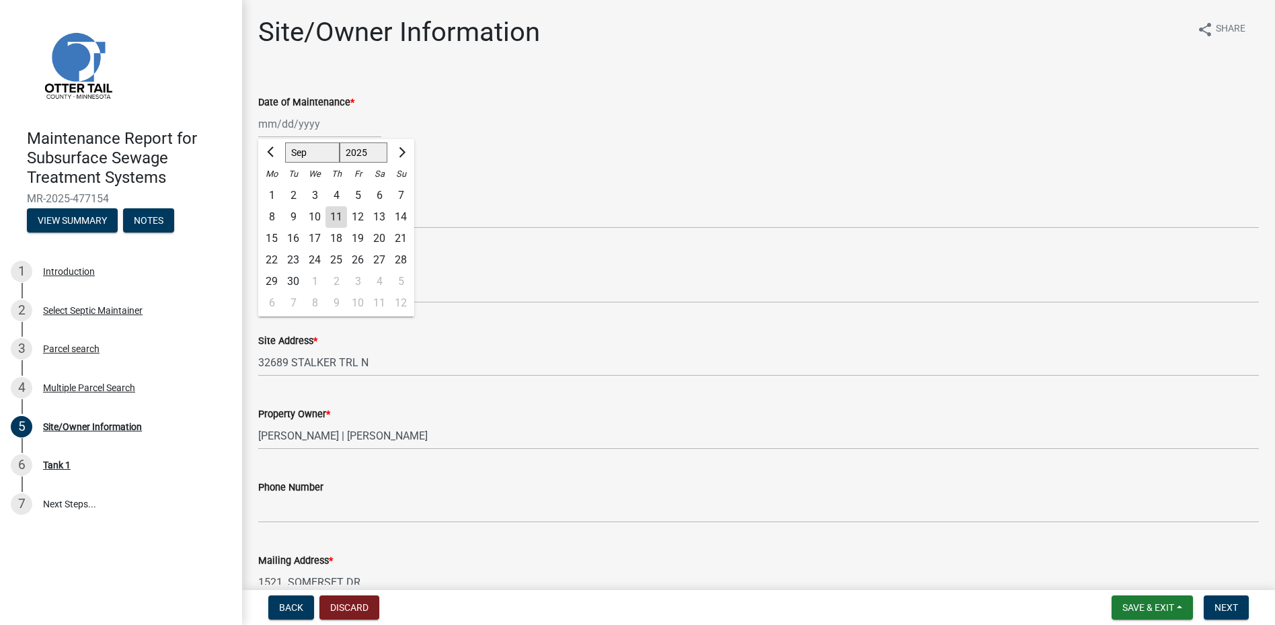
click at [274, 126] on div "[PERSON_NAME] Feb Mar Apr [PERSON_NAME][DATE] Oct Nov [DATE] 1526 1527 1528 152…" at bounding box center [319, 124] width 123 height 28
click at [272, 151] on span "Previous month" at bounding box center [272, 152] width 10 height 10
click at [293, 282] on div "24" at bounding box center [293, 282] width 22 height 22
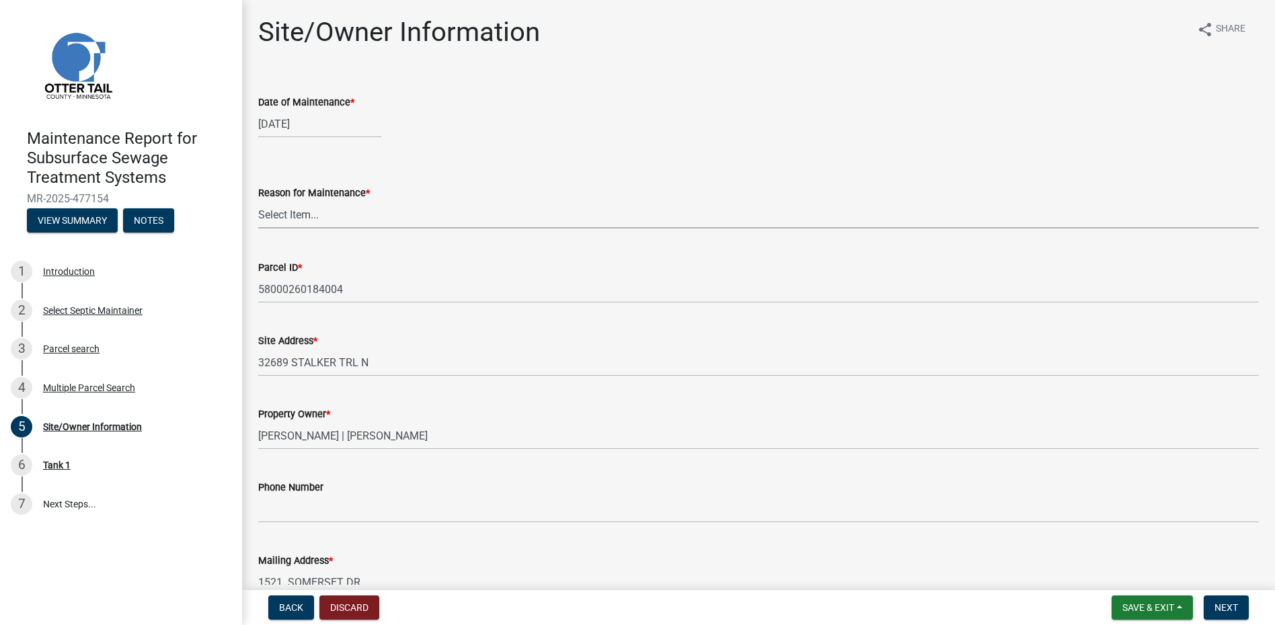
click at [295, 217] on select "Select Item... Called Routine Other" at bounding box center [758, 215] width 1000 height 28
click at [258, 201] on select "Select Item... Called Routine Other" at bounding box center [758, 215] width 1000 height 28
click at [1230, 615] on button "Next" at bounding box center [1226, 608] width 45 height 24
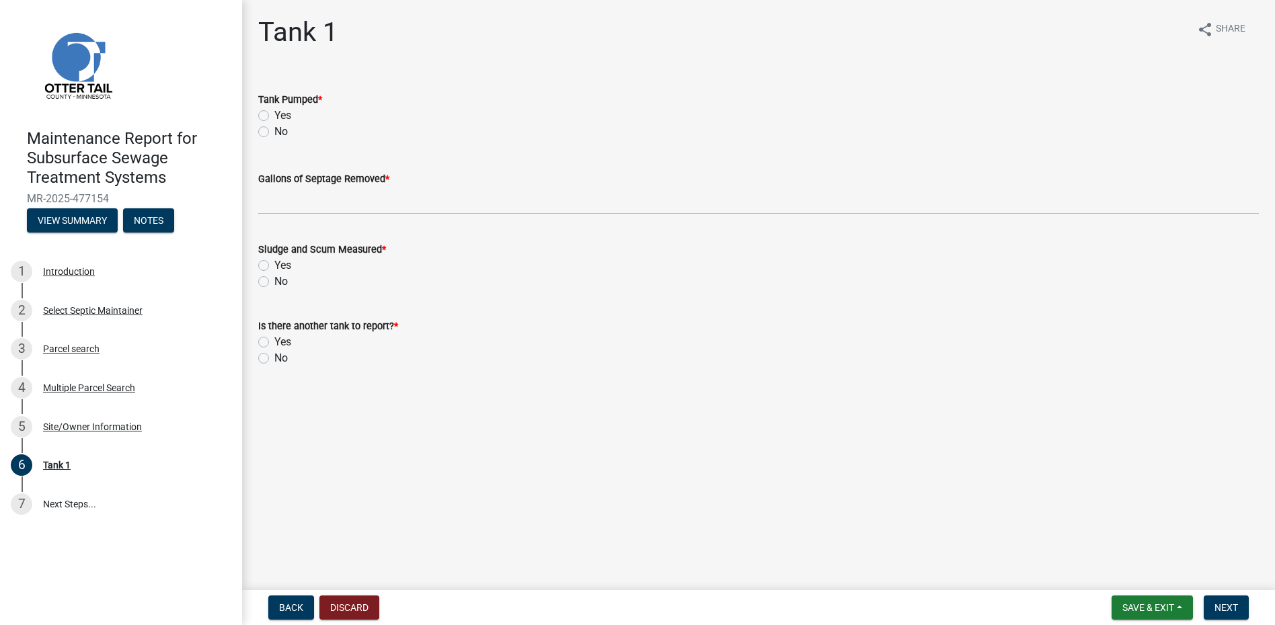
click at [274, 113] on label "Yes" at bounding box center [282, 116] width 17 height 16
click at [274, 113] on input "Yes" at bounding box center [278, 112] width 9 height 9
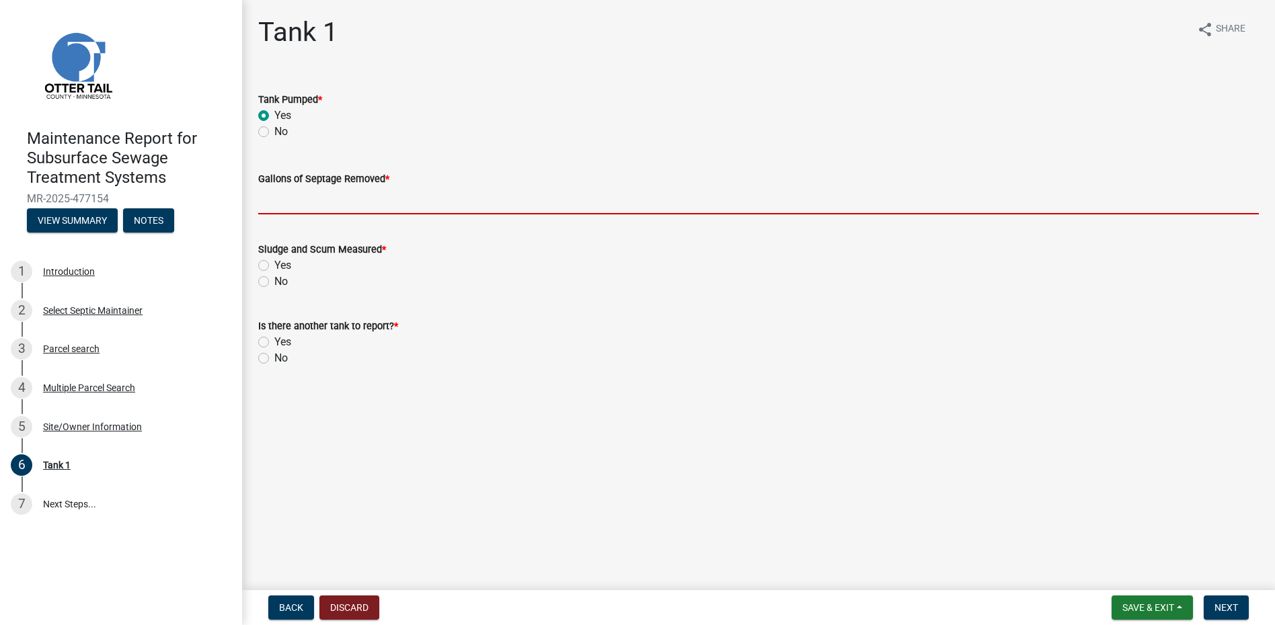
click at [290, 191] on input "Gallons of Septage Removed *" at bounding box center [758, 201] width 1000 height 28
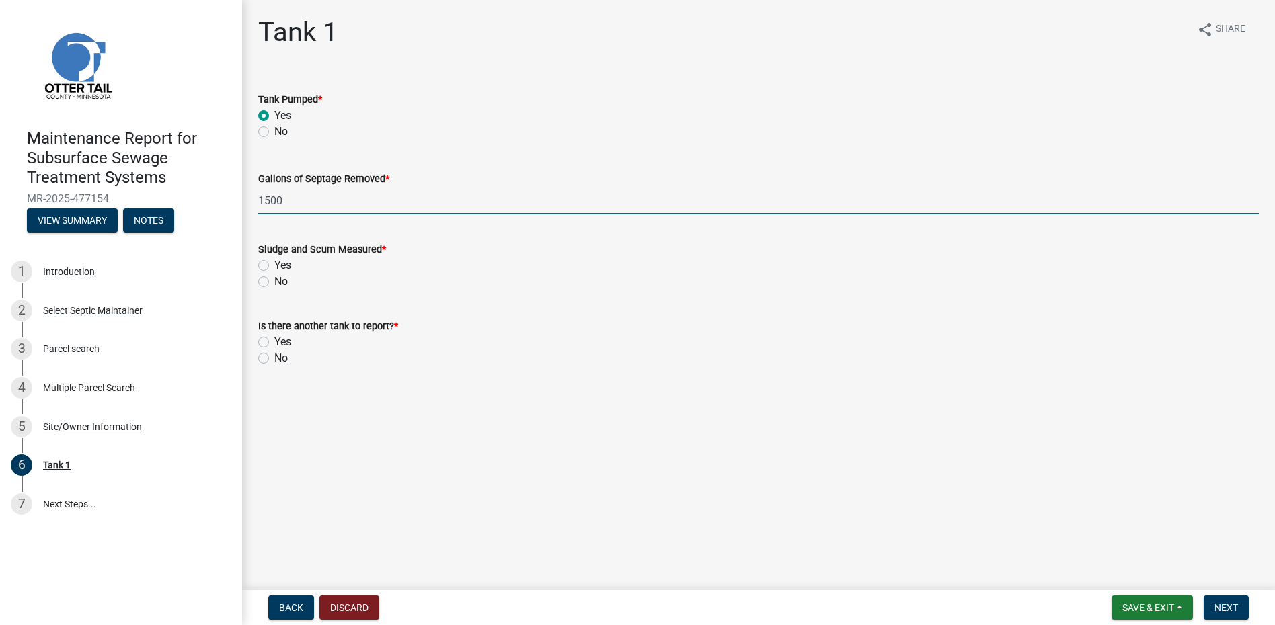
click at [274, 281] on label "No" at bounding box center [280, 282] width 13 height 16
click at [274, 281] on input "No" at bounding box center [278, 278] width 9 height 9
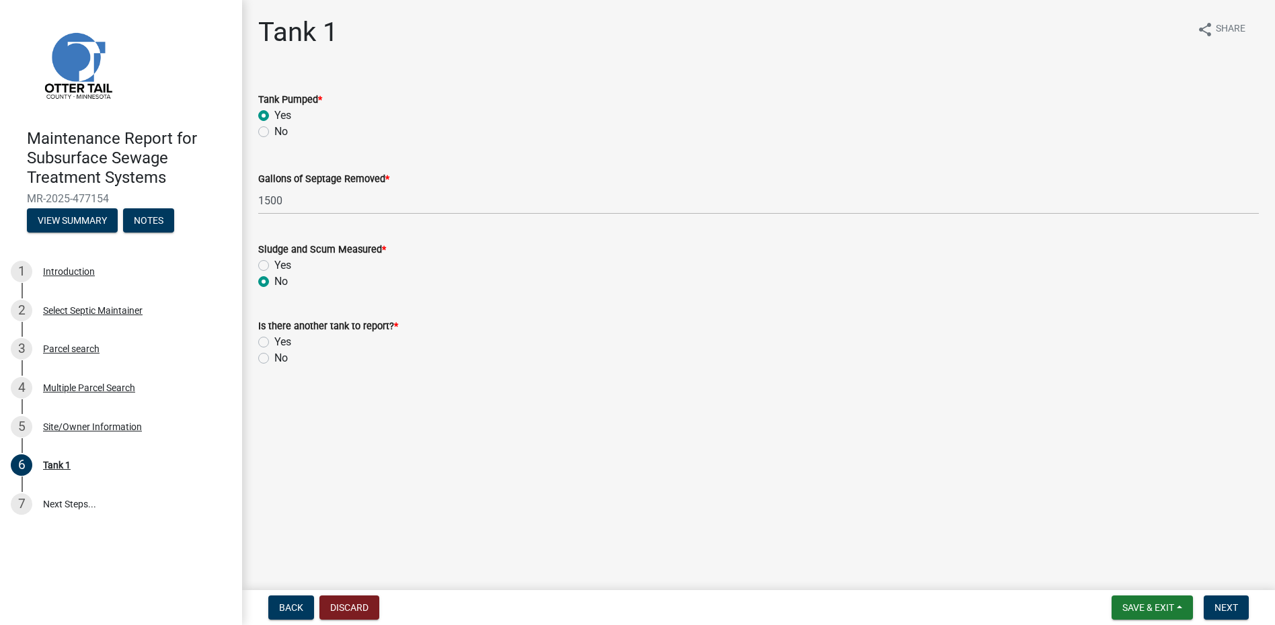
click at [274, 362] on label "No" at bounding box center [280, 358] width 13 height 16
click at [274, 359] on input "No" at bounding box center [278, 354] width 9 height 9
click at [1219, 602] on span "Next" at bounding box center [1226, 607] width 24 height 11
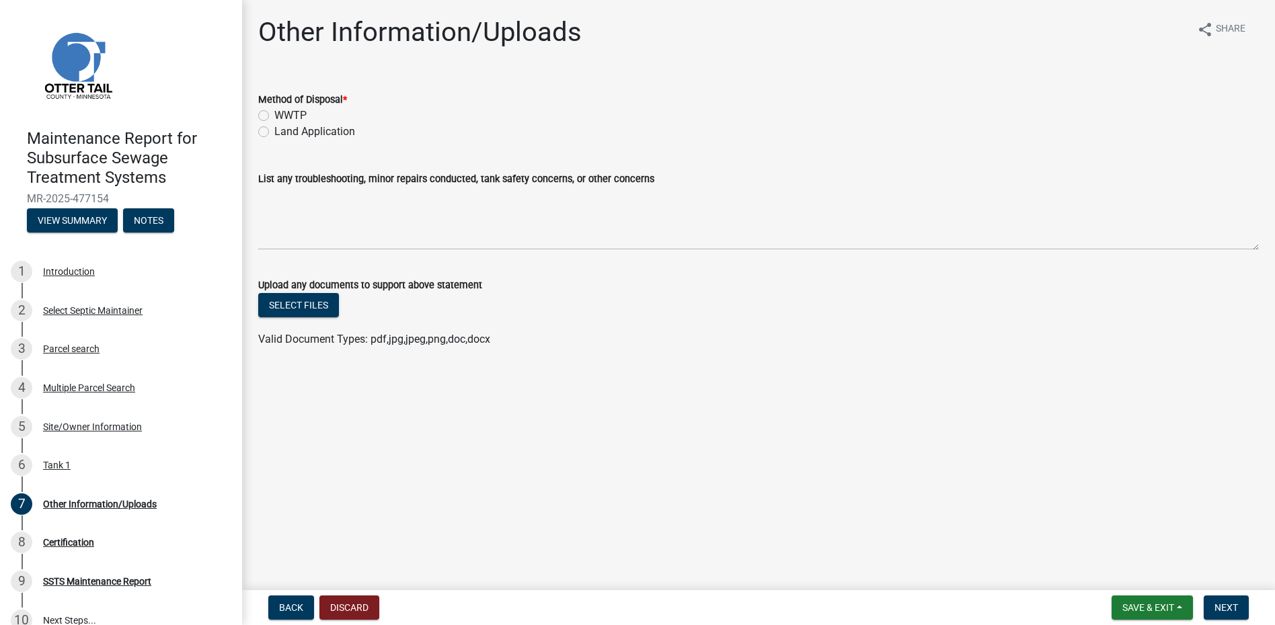
click at [311, 132] on label "Land Application" at bounding box center [314, 132] width 81 height 16
click at [283, 132] on input "Land Application" at bounding box center [278, 128] width 9 height 9
click at [1226, 609] on span "Next" at bounding box center [1226, 607] width 24 height 11
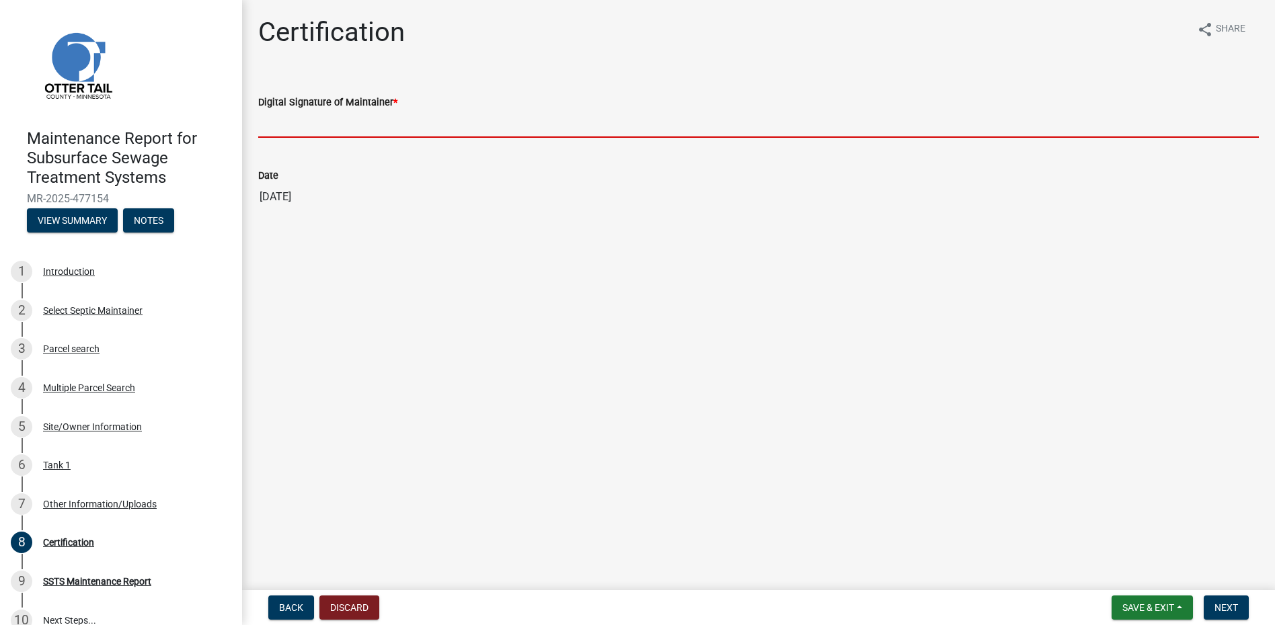
click at [342, 118] on input "Digital Signature of Maintainer *" at bounding box center [758, 124] width 1000 height 28
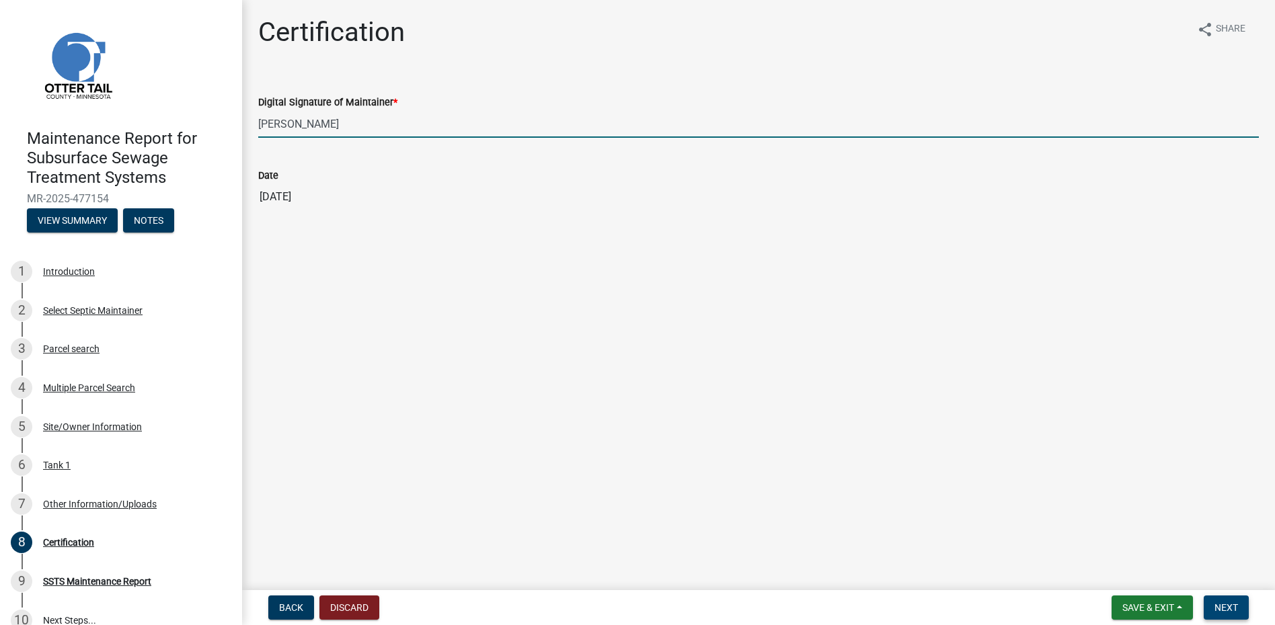
click at [1236, 606] on span "Next" at bounding box center [1226, 607] width 24 height 11
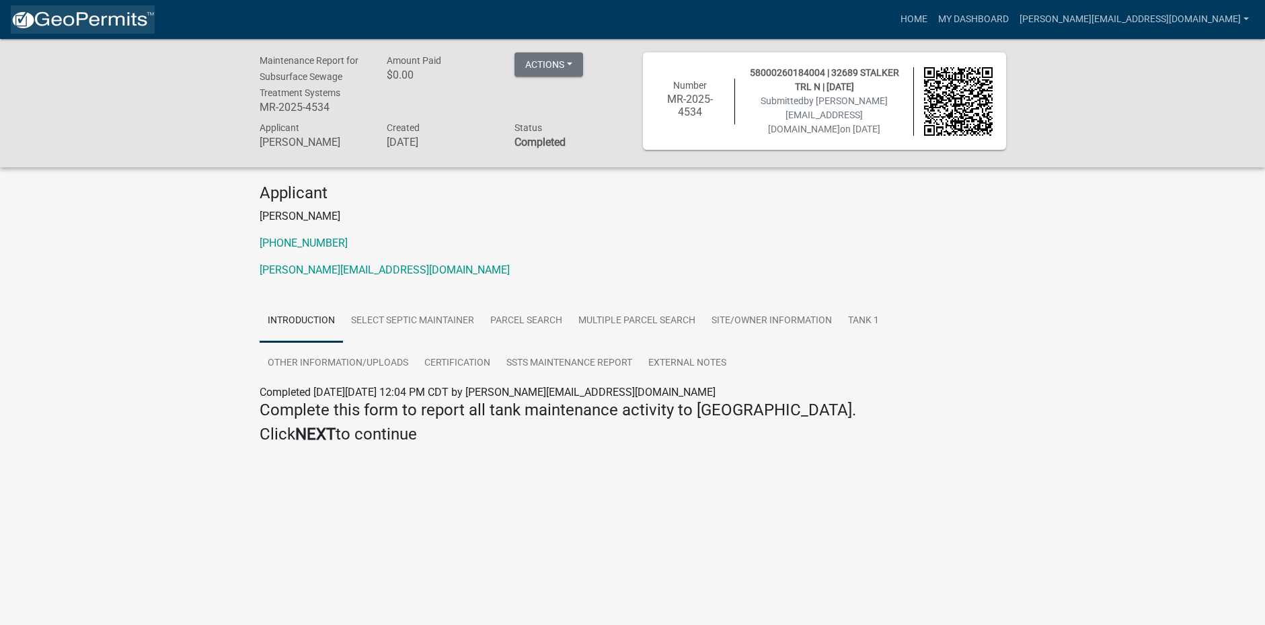
click at [77, 9] on link at bounding box center [83, 19] width 144 height 28
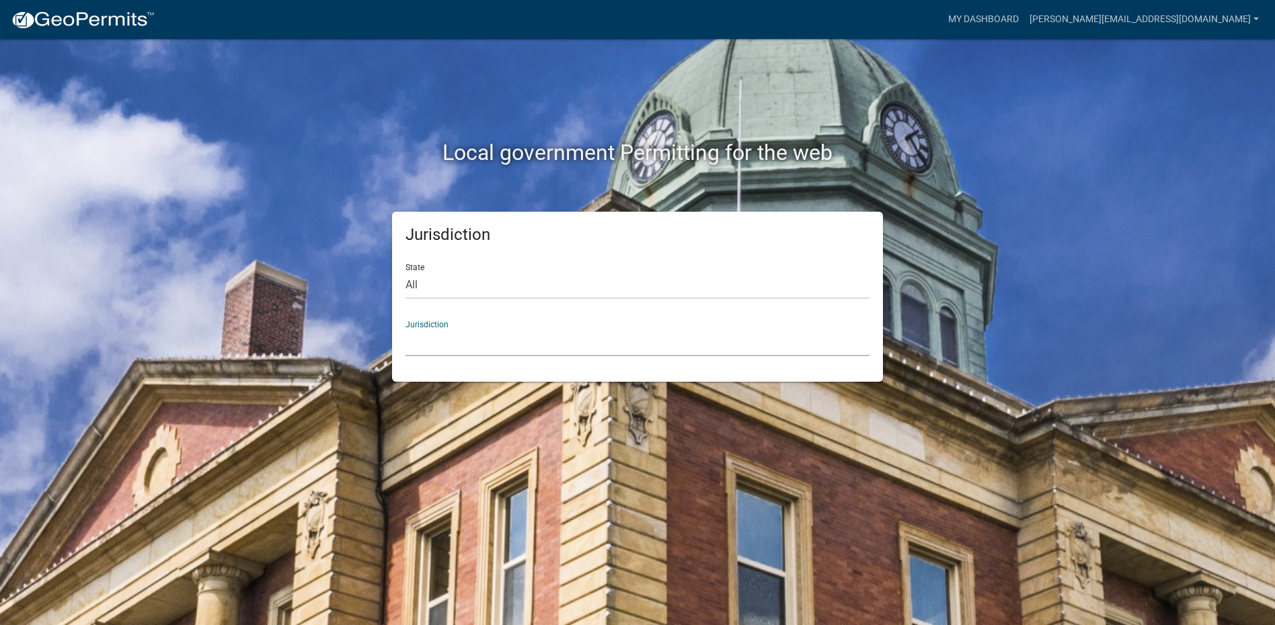
click at [457, 349] on select "[GEOGRAPHIC_DATA], [US_STATE] [GEOGRAPHIC_DATA], [US_STATE][PERSON_NAME][GEOGRA…" at bounding box center [637, 343] width 464 height 28
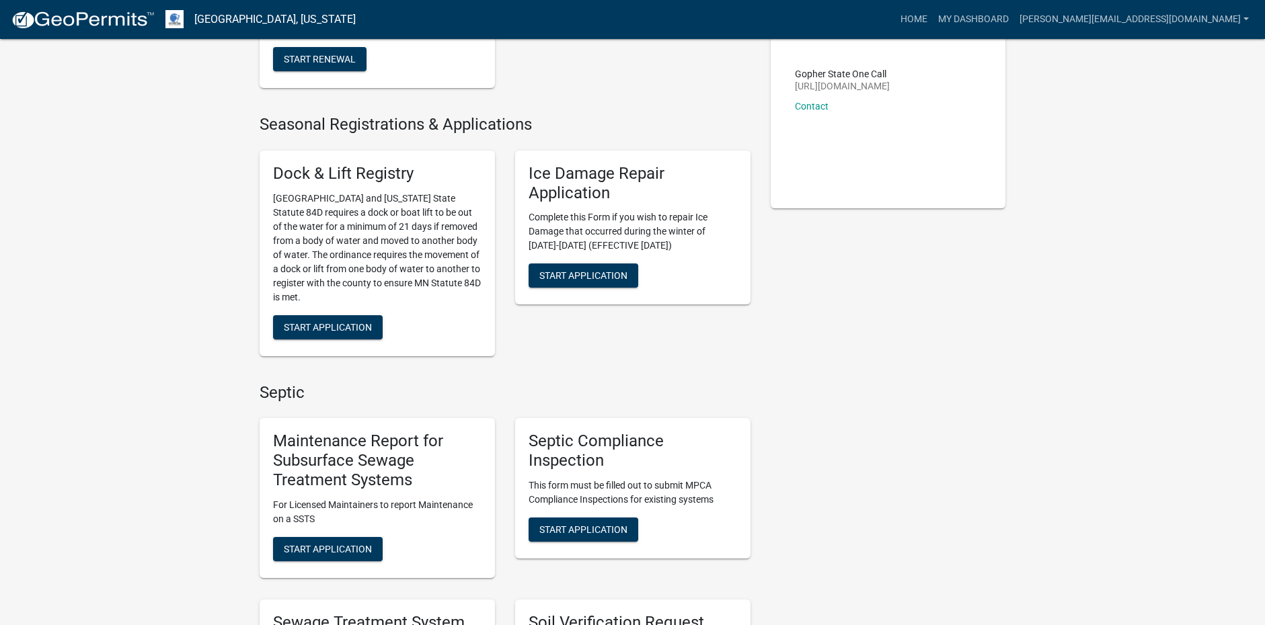
scroll to position [269, 0]
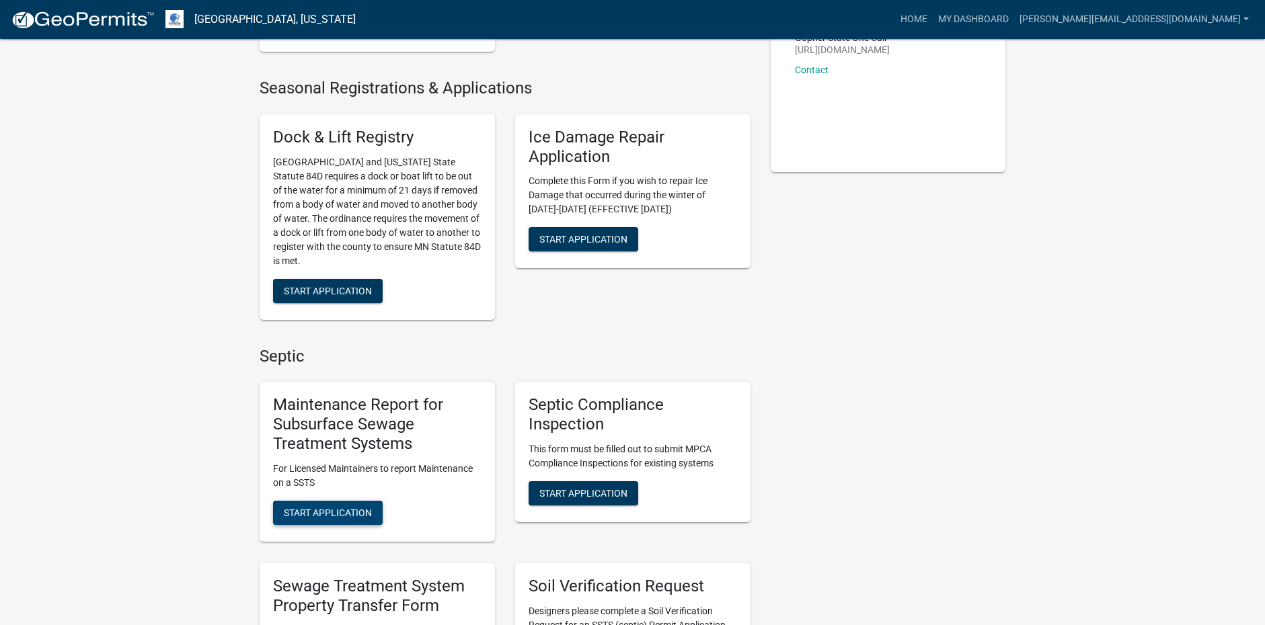
click at [327, 516] on span "Start Application" at bounding box center [328, 512] width 88 height 11
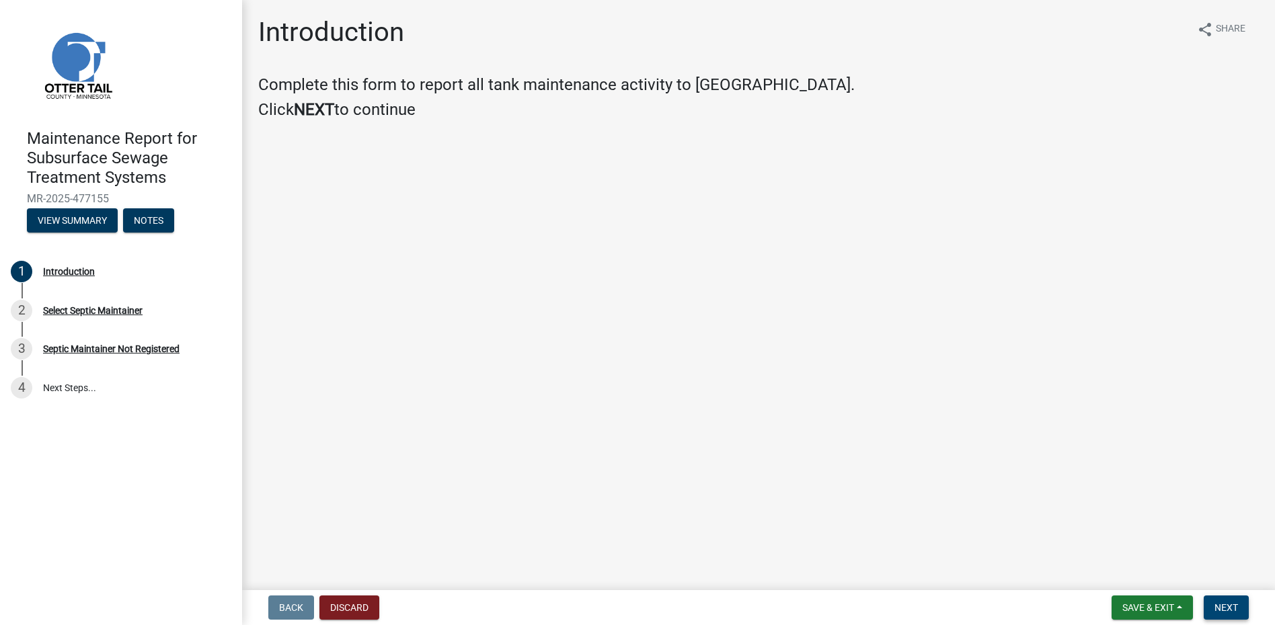
click at [1229, 610] on span "Next" at bounding box center [1226, 607] width 24 height 11
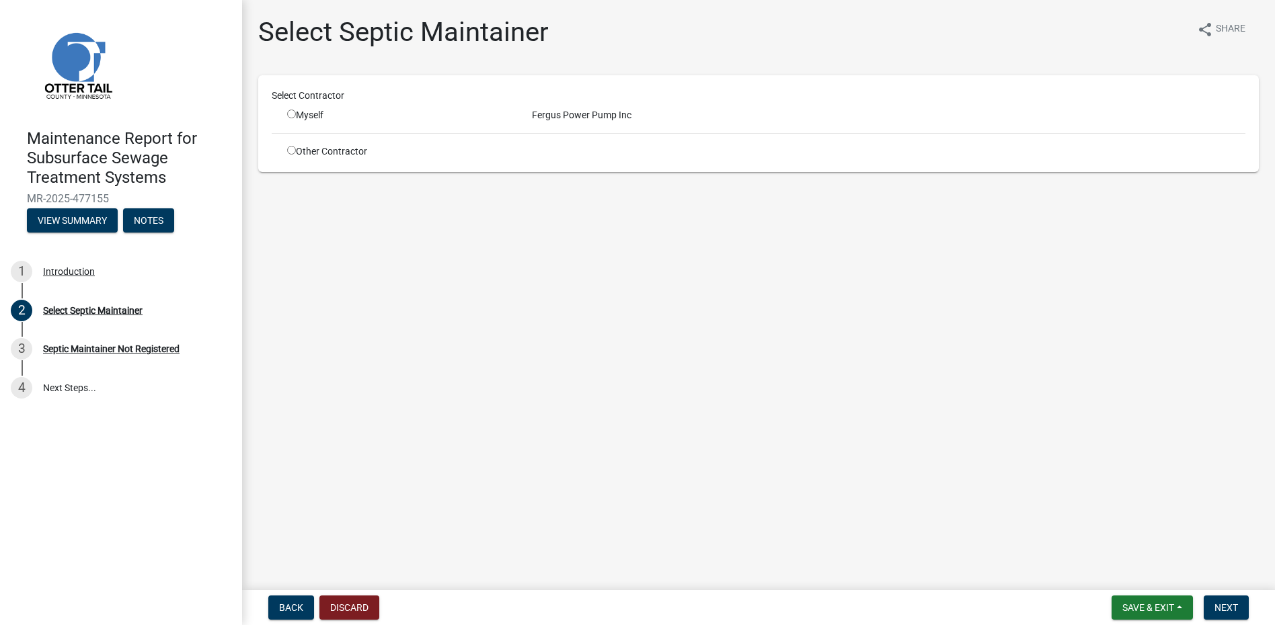
click at [287, 113] on input "radio" at bounding box center [291, 114] width 9 height 9
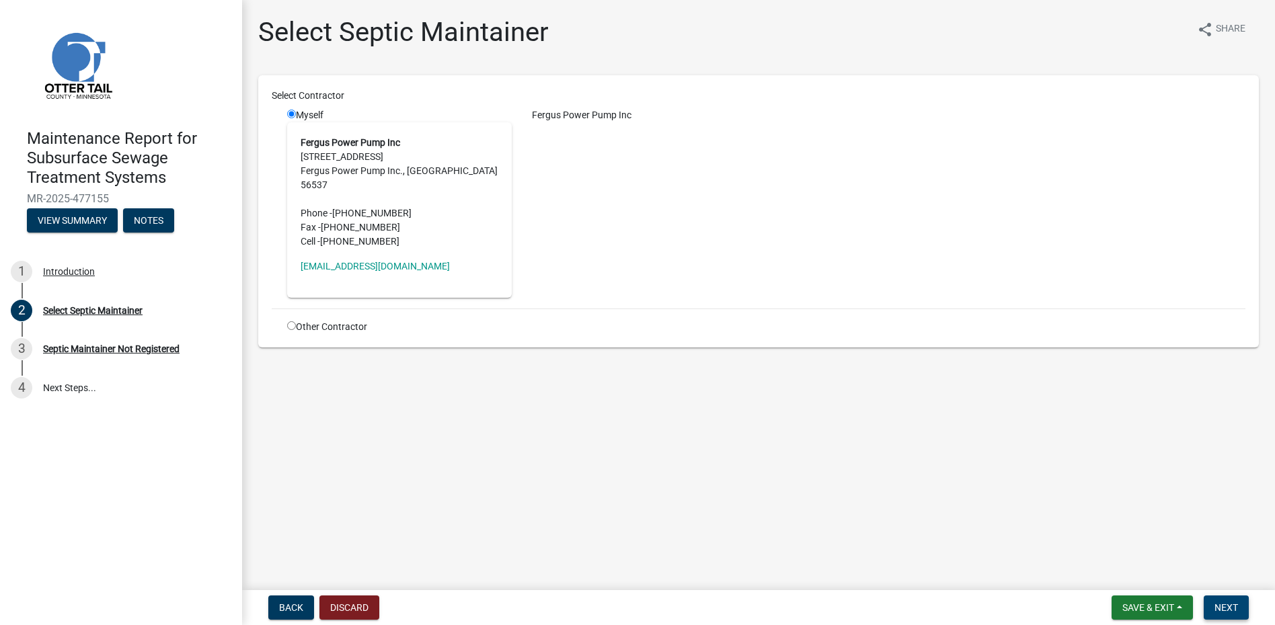
click at [1237, 612] on button "Next" at bounding box center [1226, 608] width 45 height 24
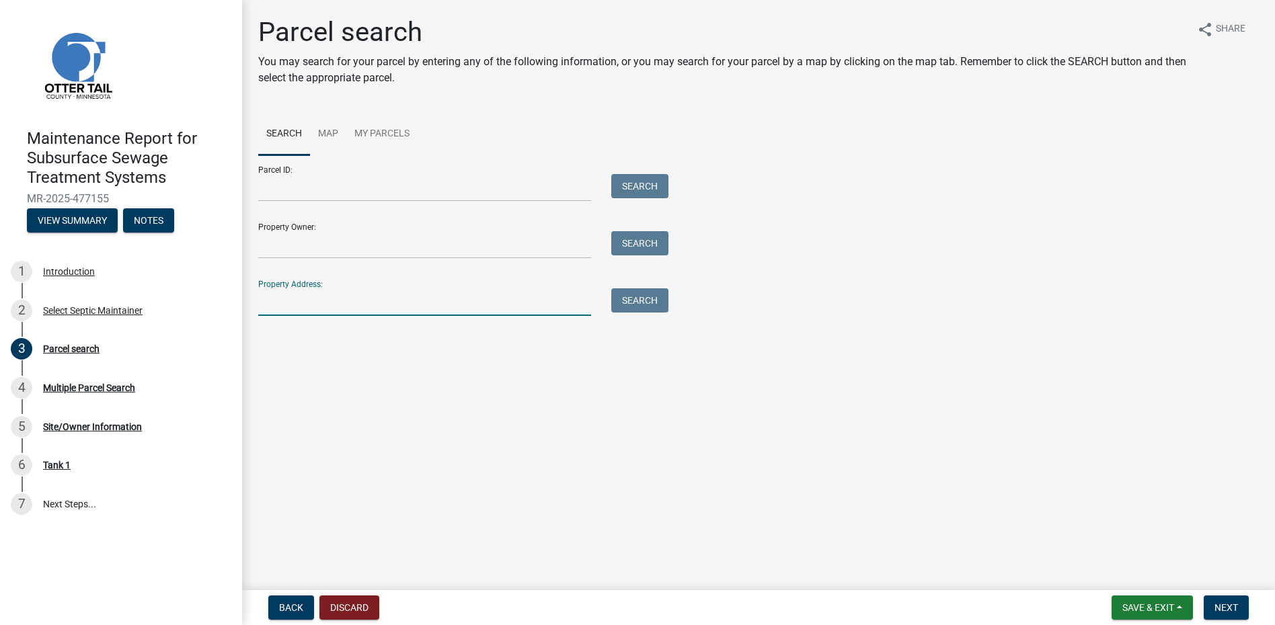
click at [363, 299] on input "Property Address:" at bounding box center [424, 302] width 333 height 28
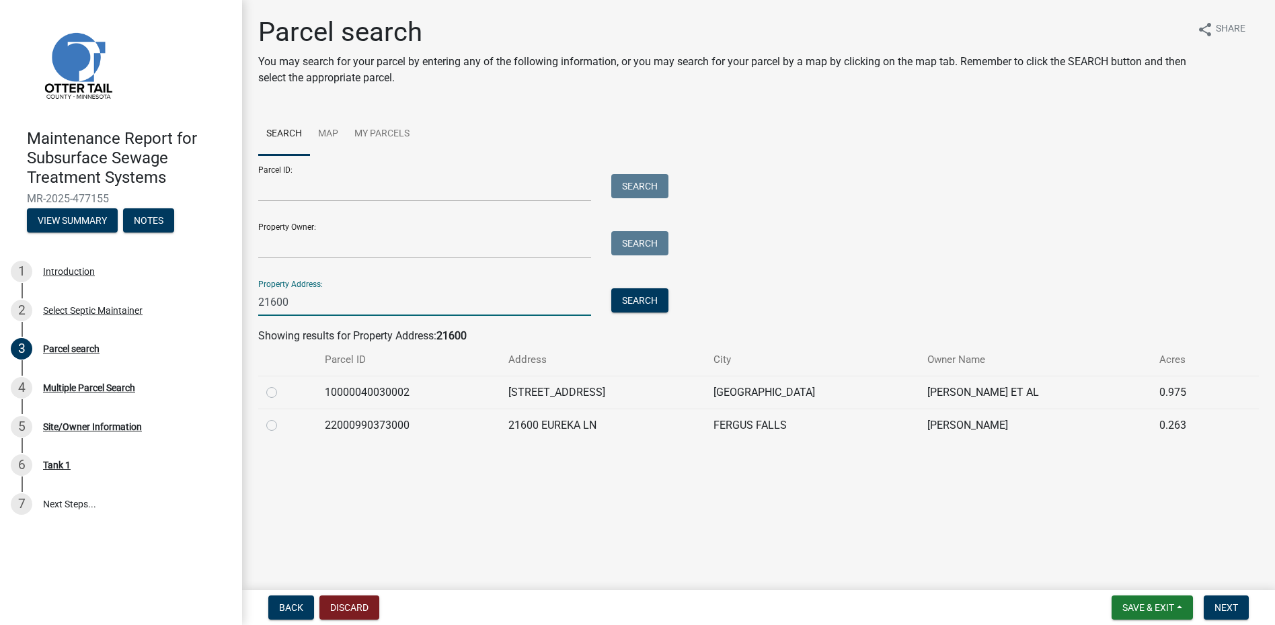
click at [282, 418] on label at bounding box center [282, 418] width 0 height 0
click at [282, 426] on input "radio" at bounding box center [286, 422] width 9 height 9
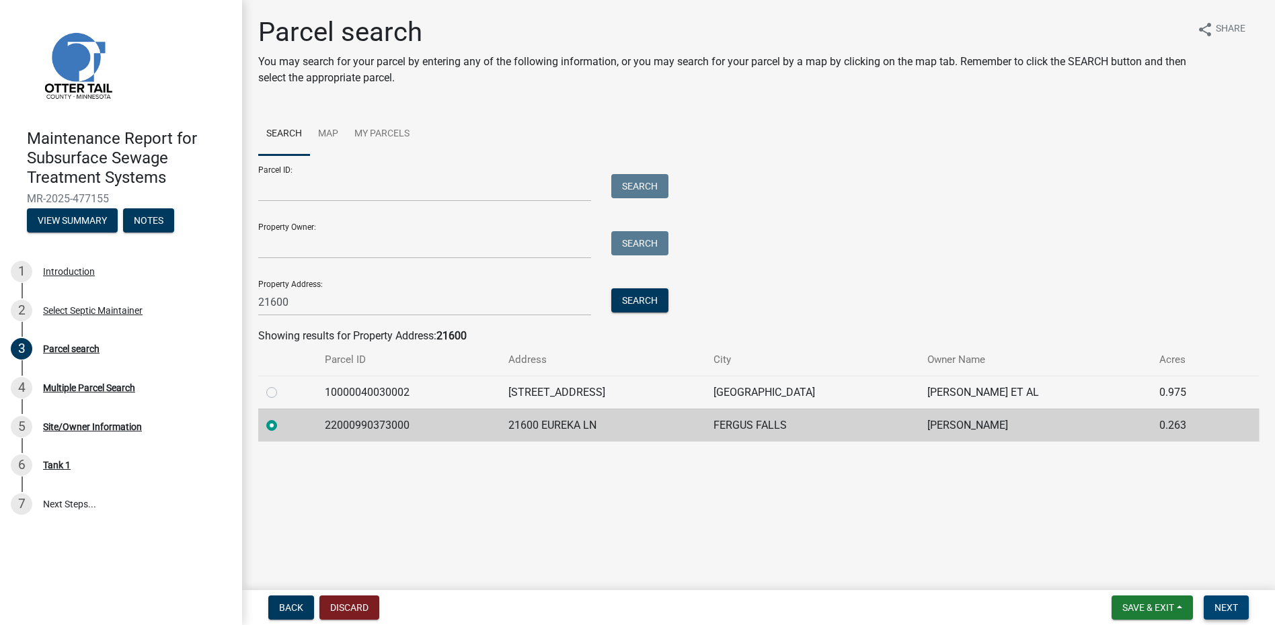
click at [1225, 605] on span "Next" at bounding box center [1226, 607] width 24 height 11
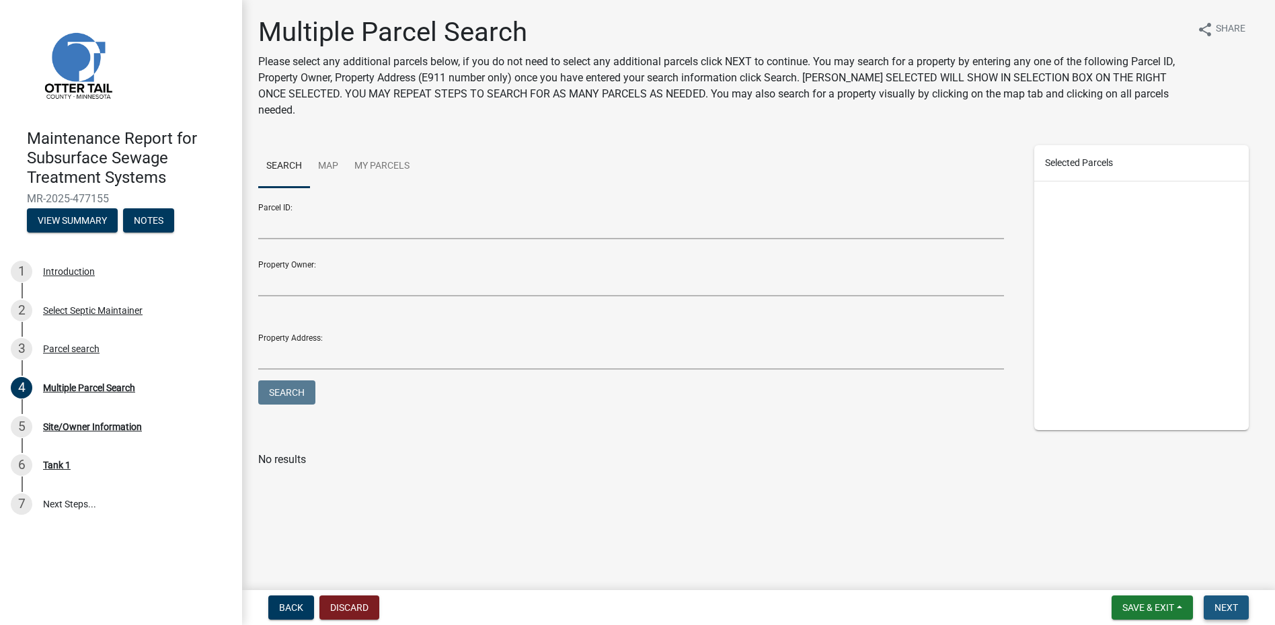
click at [1237, 598] on button "Next" at bounding box center [1226, 608] width 45 height 24
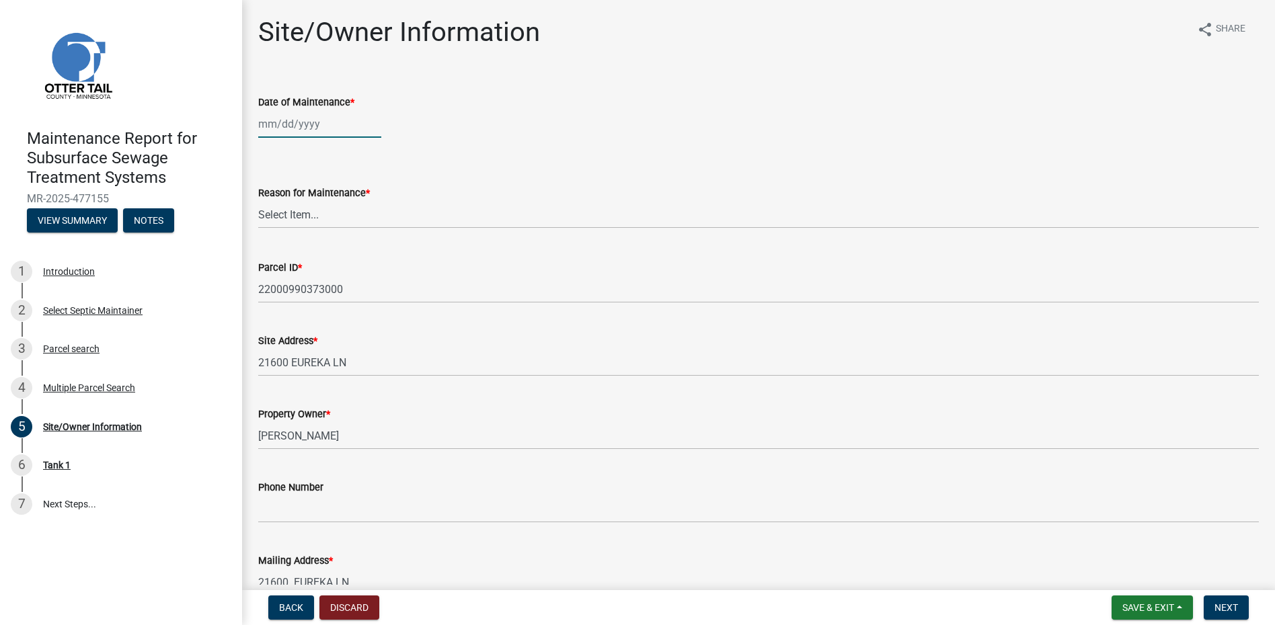
click at [272, 122] on div at bounding box center [319, 124] width 123 height 28
click at [269, 153] on span "Previous month" at bounding box center [272, 152] width 10 height 10
click at [290, 288] on div "24" at bounding box center [293, 282] width 22 height 22
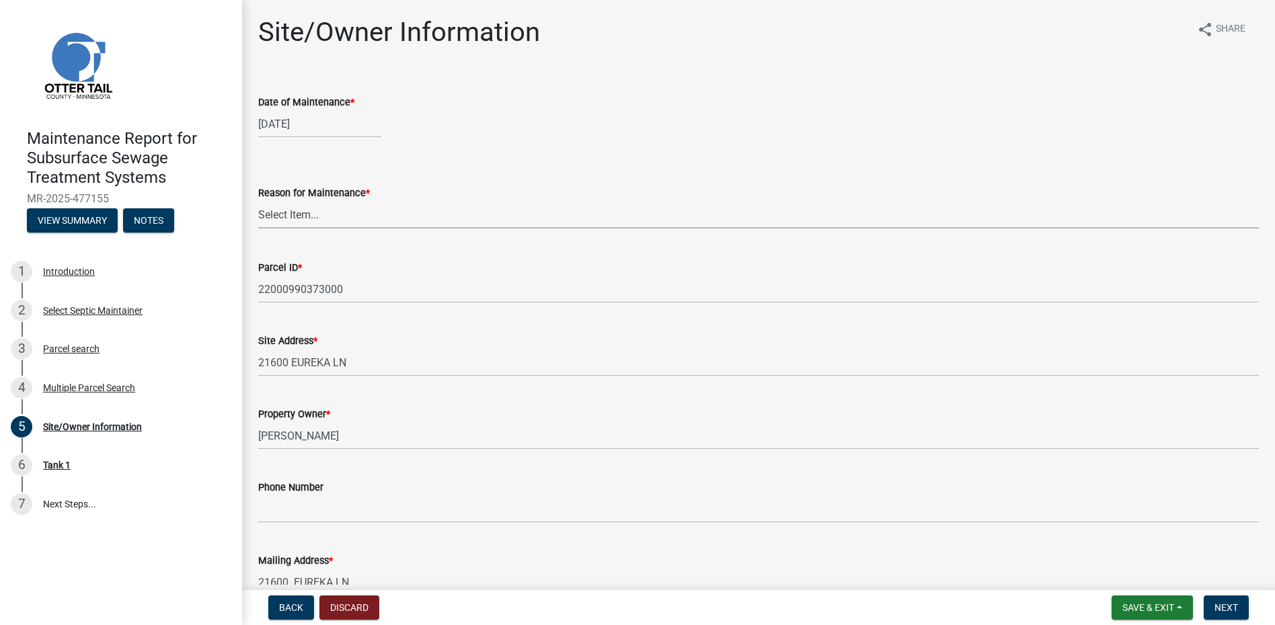
click at [325, 221] on select "Select Item... Called Routine Other" at bounding box center [758, 215] width 1000 height 28
click at [258, 201] on select "Select Item... Called Routine Other" at bounding box center [758, 215] width 1000 height 28
click at [1220, 606] on span "Next" at bounding box center [1226, 607] width 24 height 11
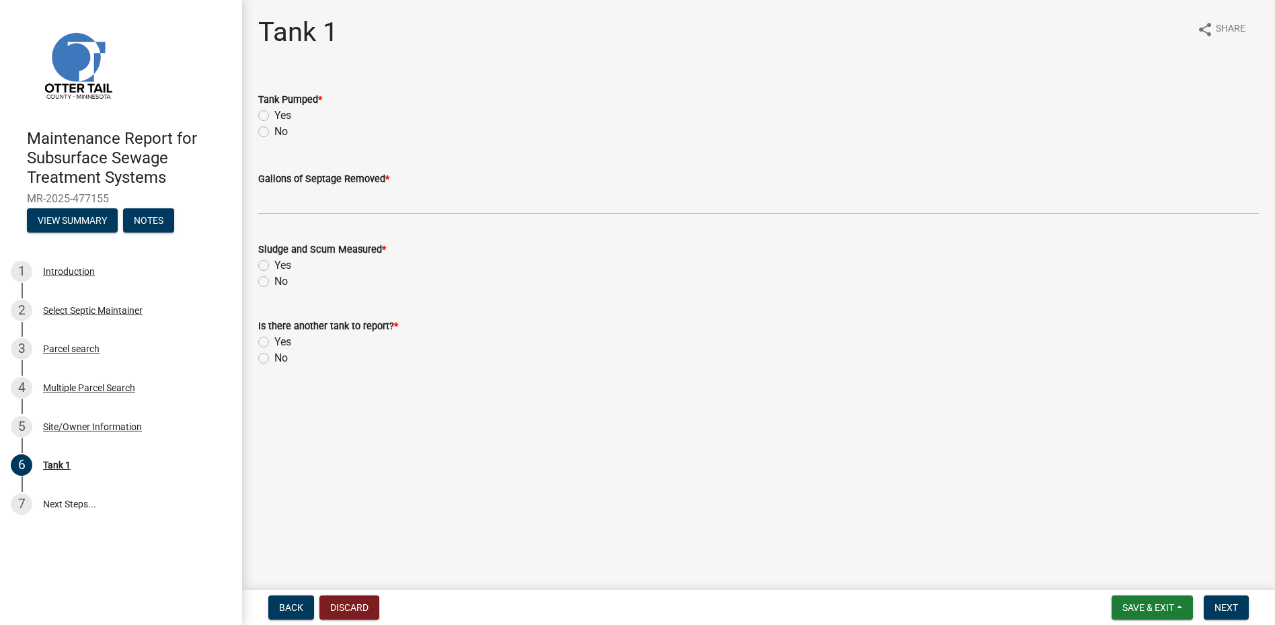
click at [288, 115] on label "Yes" at bounding box center [282, 116] width 17 height 16
click at [283, 115] on input "Yes" at bounding box center [278, 112] width 9 height 9
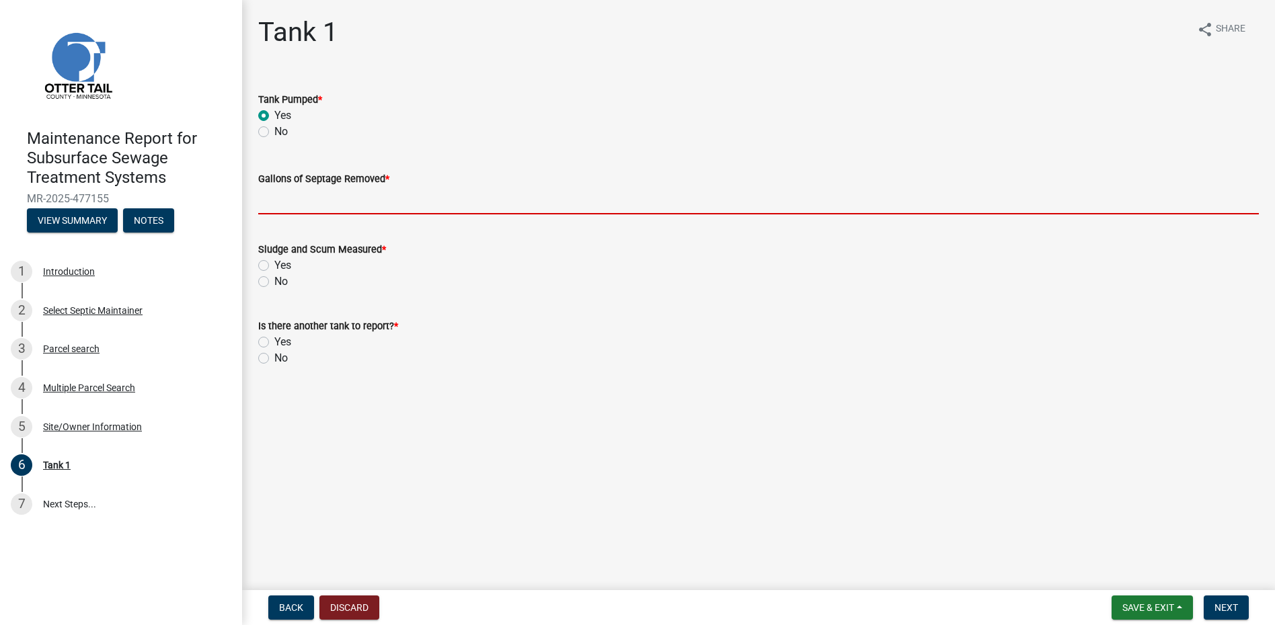
click at [299, 209] on input "Gallons of Septage Removed *" at bounding box center [758, 201] width 1000 height 28
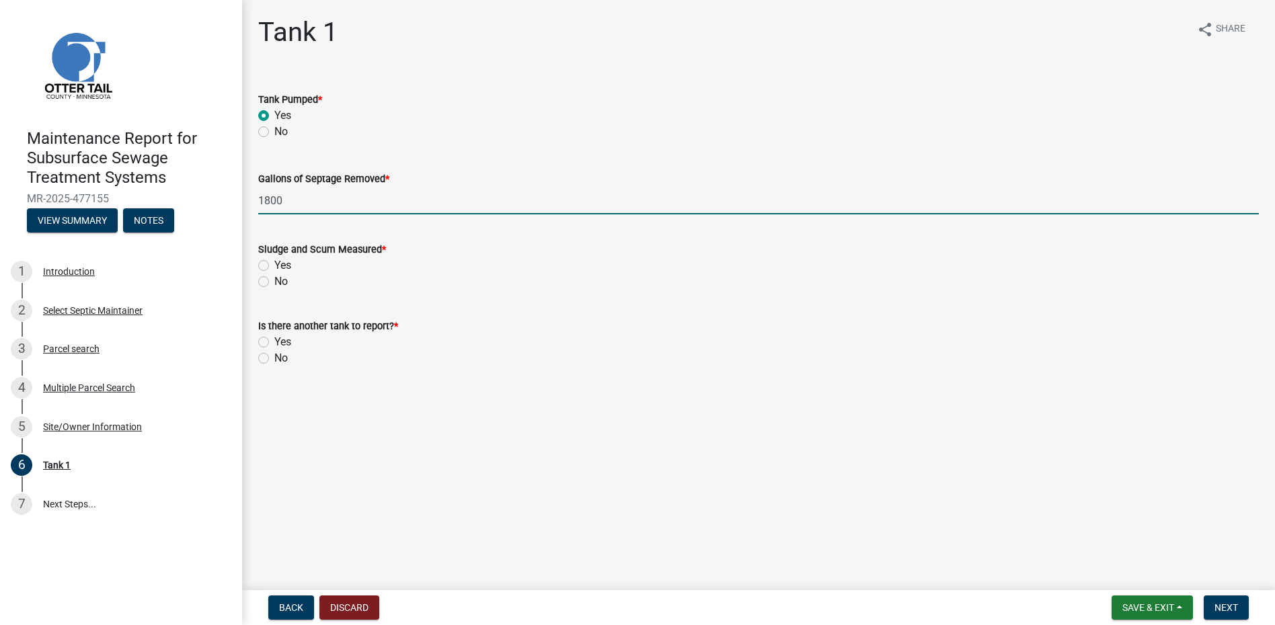
click at [274, 281] on label "No" at bounding box center [280, 282] width 13 height 16
click at [274, 281] on input "No" at bounding box center [278, 278] width 9 height 9
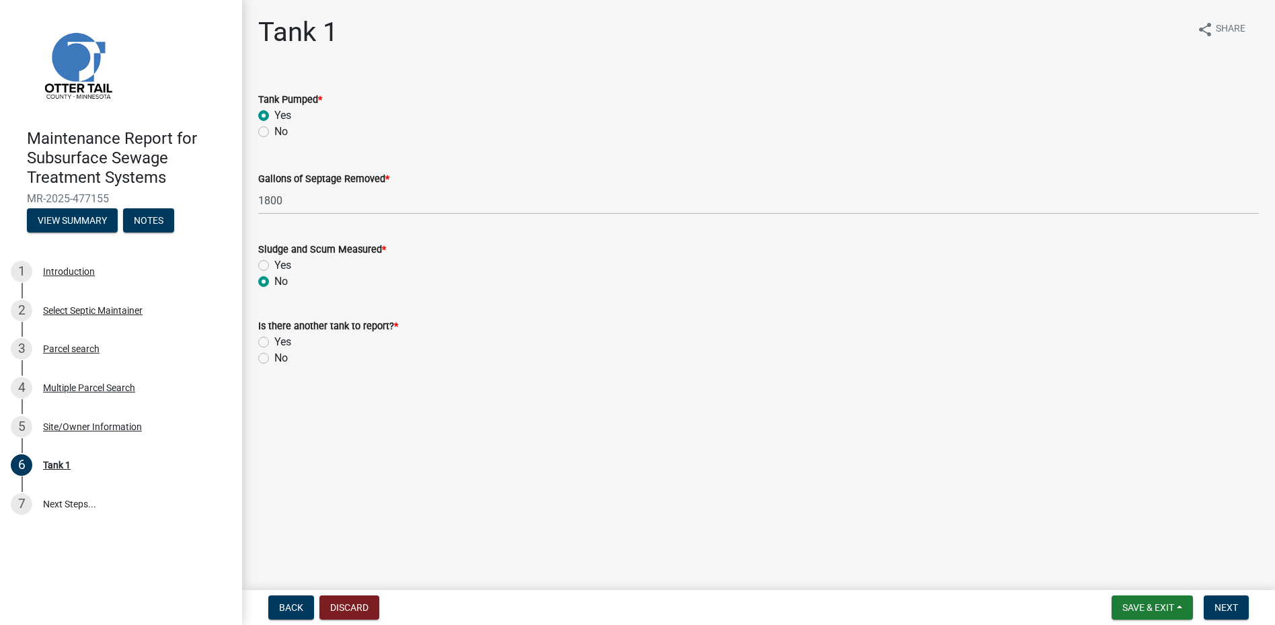
click at [274, 362] on label "No" at bounding box center [280, 358] width 13 height 16
click at [274, 359] on input "No" at bounding box center [278, 354] width 9 height 9
click at [1220, 614] on button "Next" at bounding box center [1226, 608] width 45 height 24
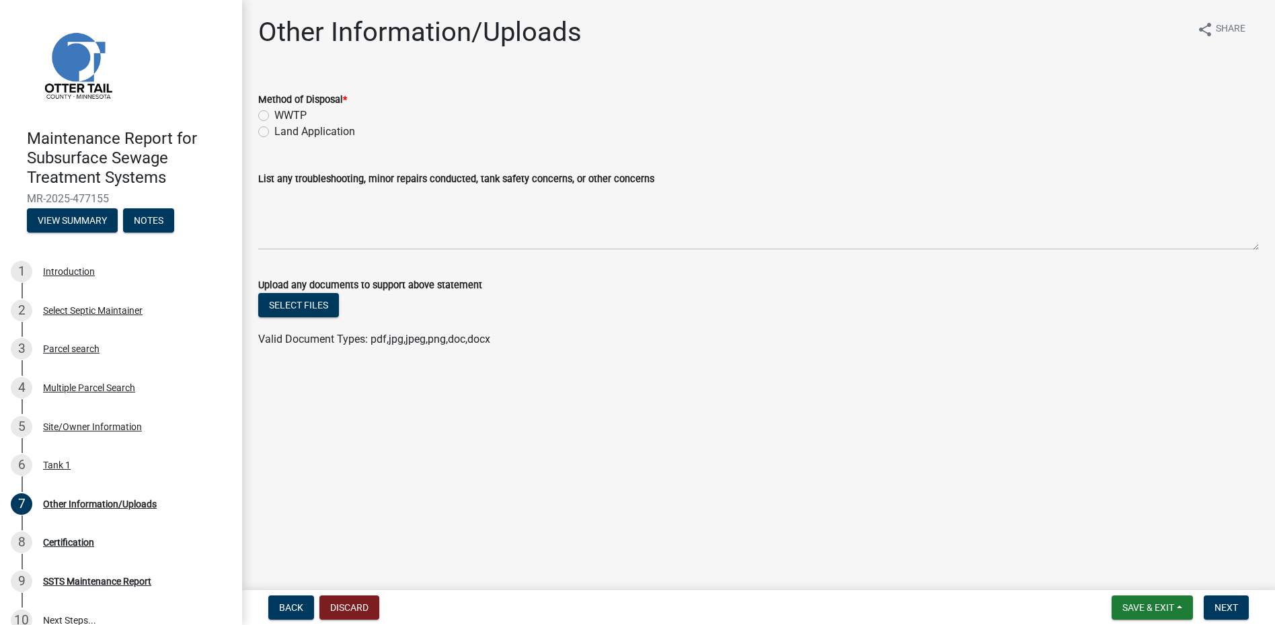
click at [329, 128] on label "Land Application" at bounding box center [314, 132] width 81 height 16
click at [283, 128] on input "Land Application" at bounding box center [278, 128] width 9 height 9
click at [1220, 610] on span "Next" at bounding box center [1226, 607] width 24 height 11
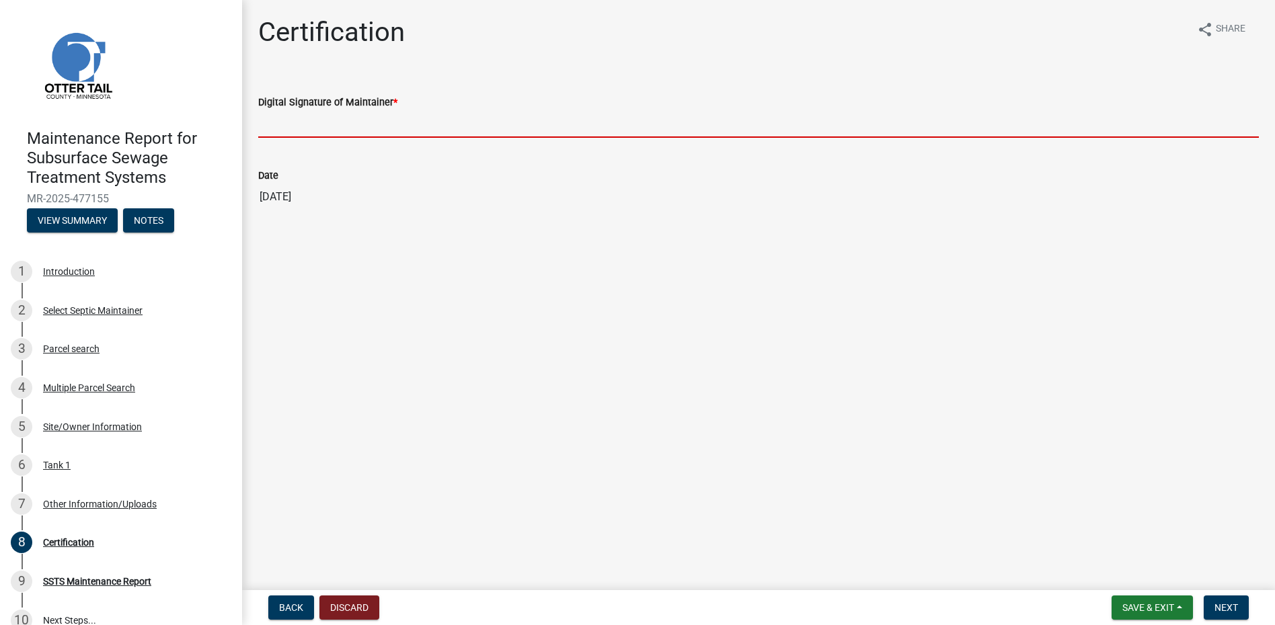
click at [390, 125] on input "Digital Signature of Maintainer *" at bounding box center [758, 124] width 1000 height 28
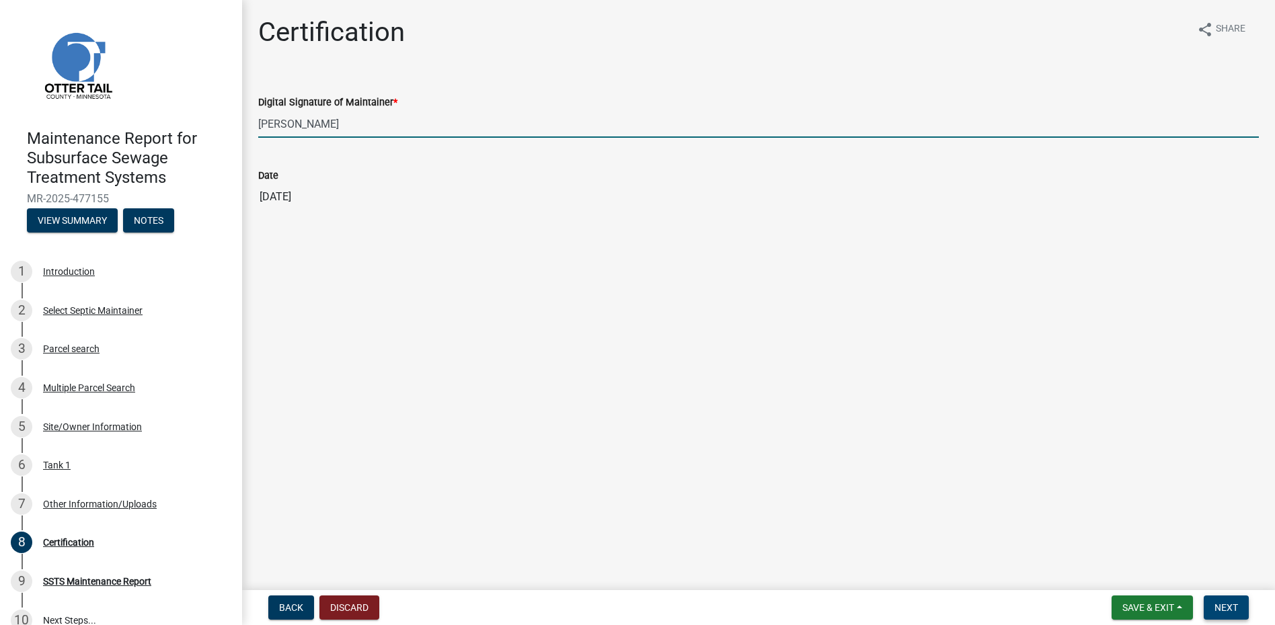
click at [1243, 598] on button "Next" at bounding box center [1226, 608] width 45 height 24
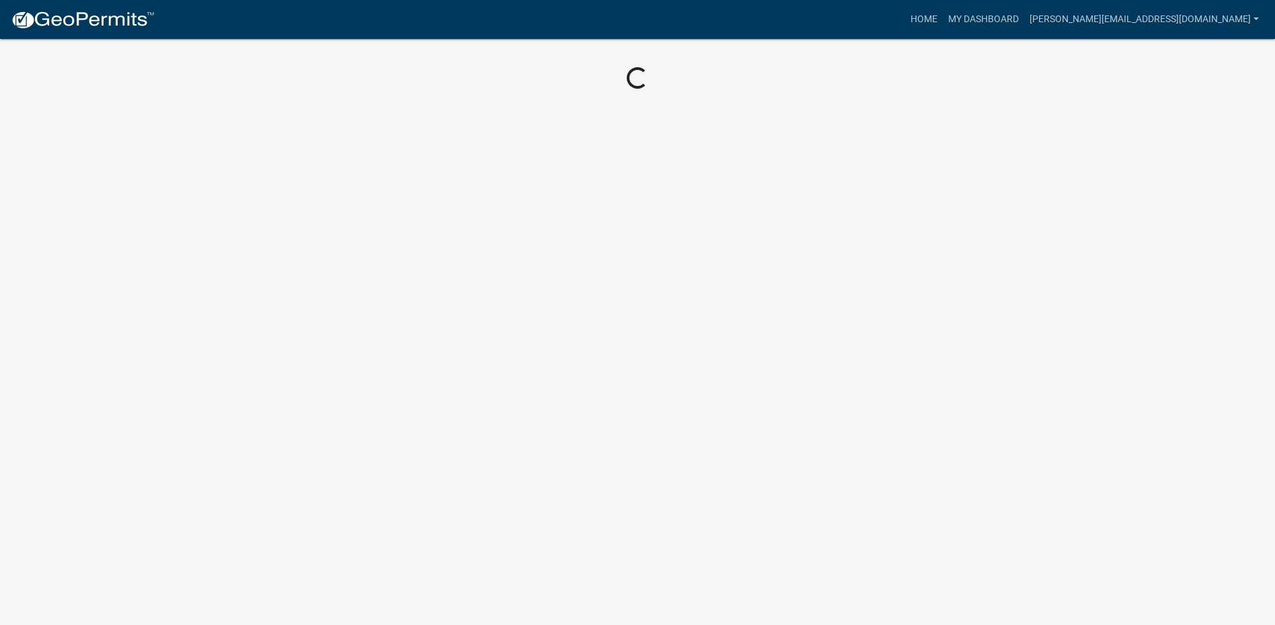
click at [91, 19] on img at bounding box center [83, 20] width 144 height 20
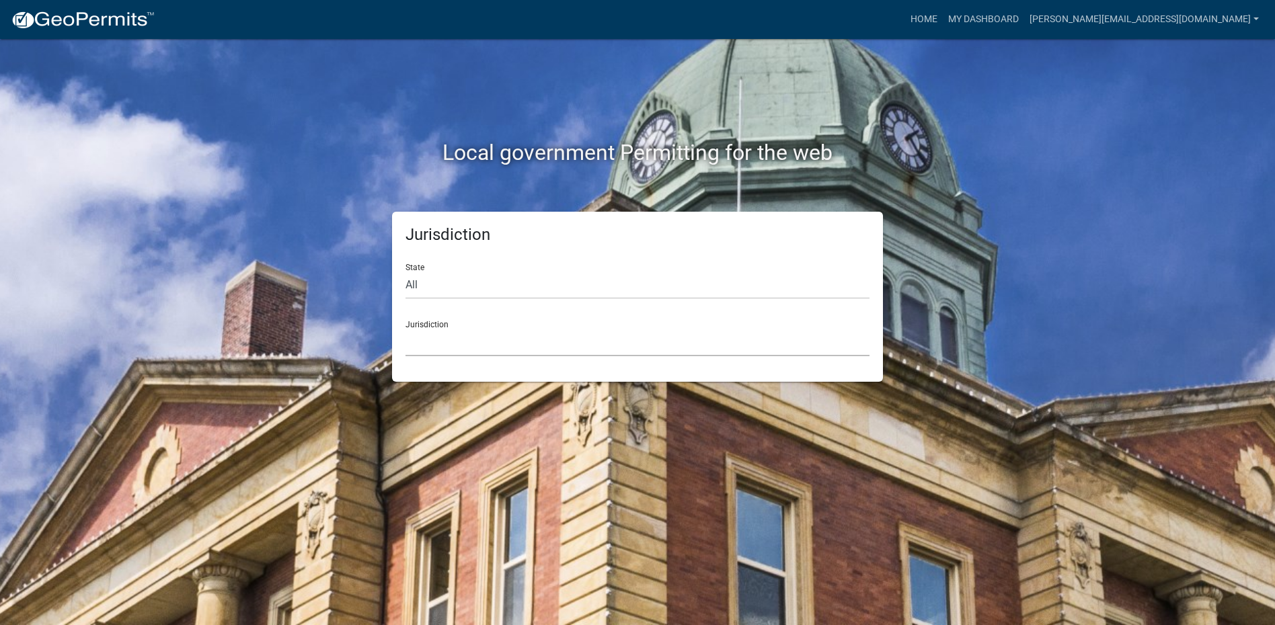
click at [480, 343] on select "[GEOGRAPHIC_DATA], [US_STATE] [GEOGRAPHIC_DATA], [US_STATE][PERSON_NAME][GEOGRA…" at bounding box center [637, 343] width 464 height 28
click at [470, 341] on select "[GEOGRAPHIC_DATA], [US_STATE] [GEOGRAPHIC_DATA], [US_STATE][PERSON_NAME][GEOGRA…" at bounding box center [637, 343] width 464 height 28
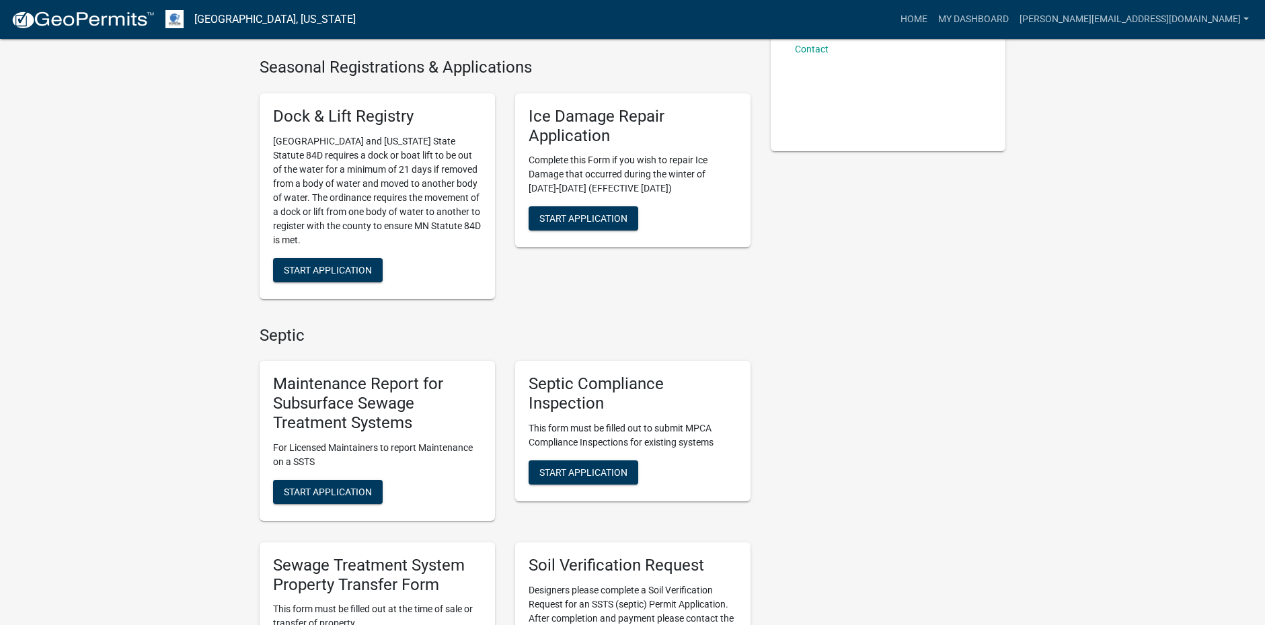
scroll to position [336, 0]
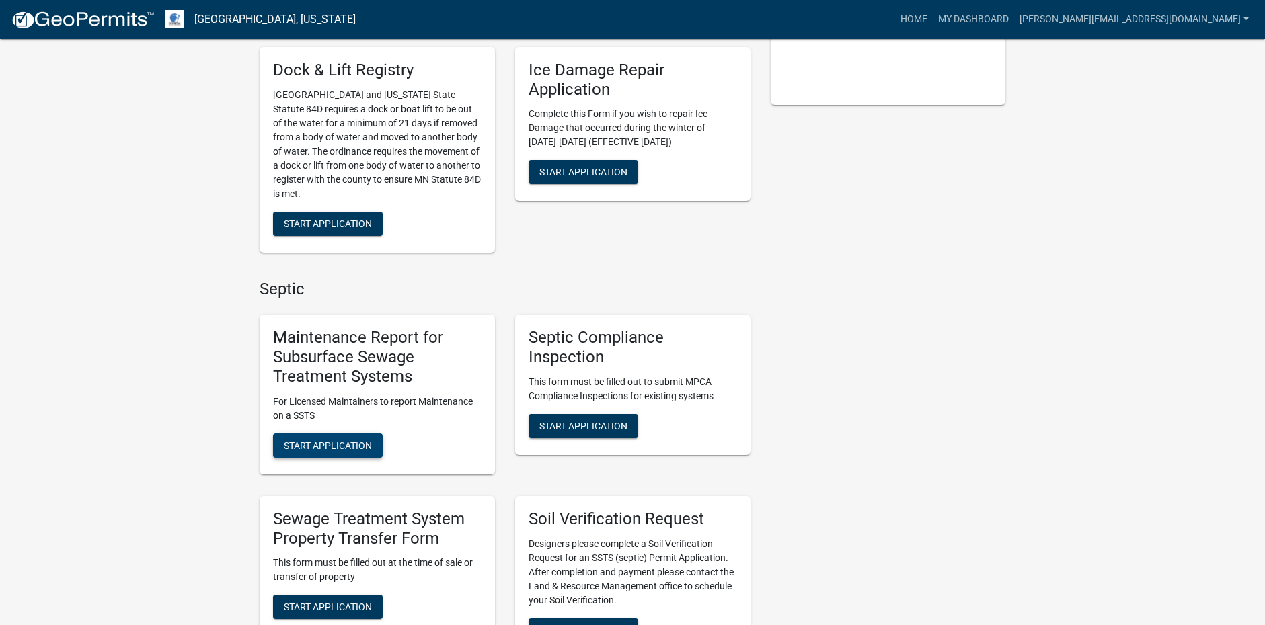
click at [346, 450] on span "Start Application" at bounding box center [328, 445] width 88 height 11
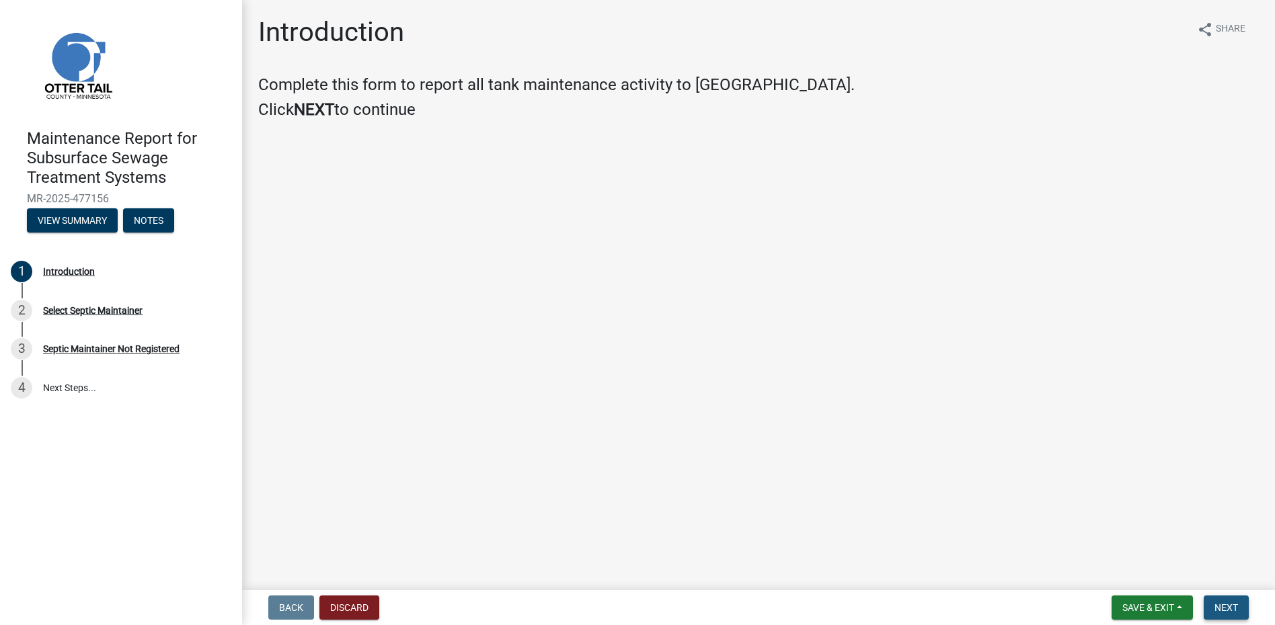
click at [1230, 608] on span "Next" at bounding box center [1226, 607] width 24 height 11
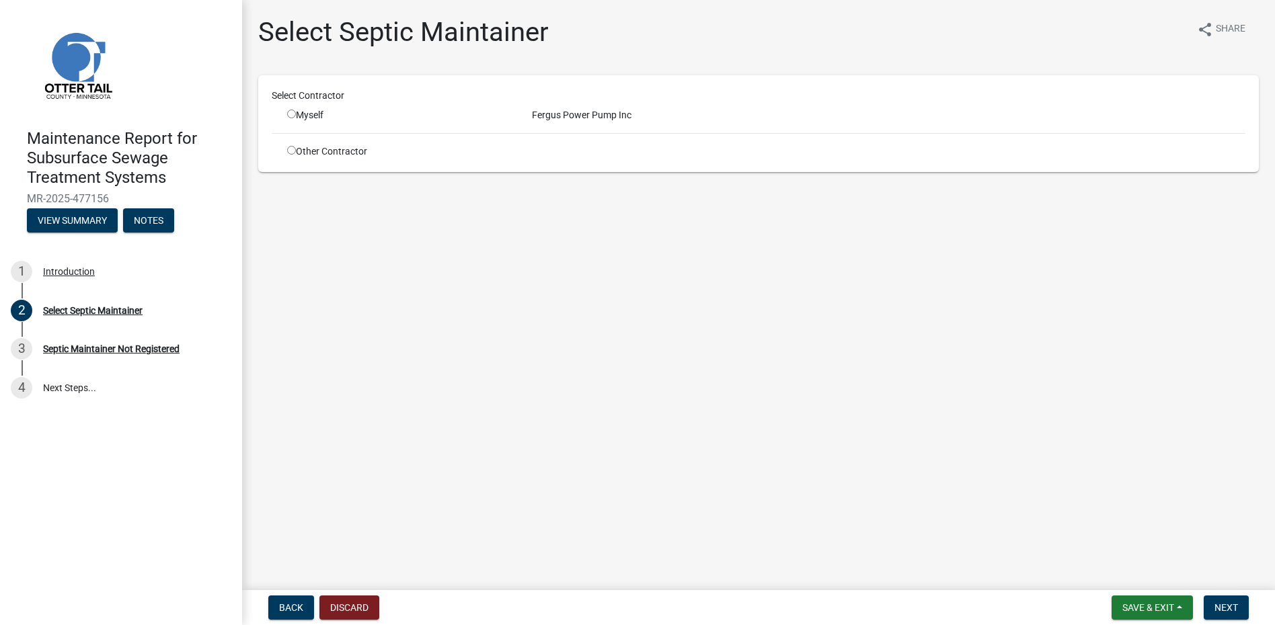
click at [286, 112] on div "Myself" at bounding box center [399, 115] width 245 height 14
click at [293, 118] on input "radio" at bounding box center [291, 114] width 9 height 9
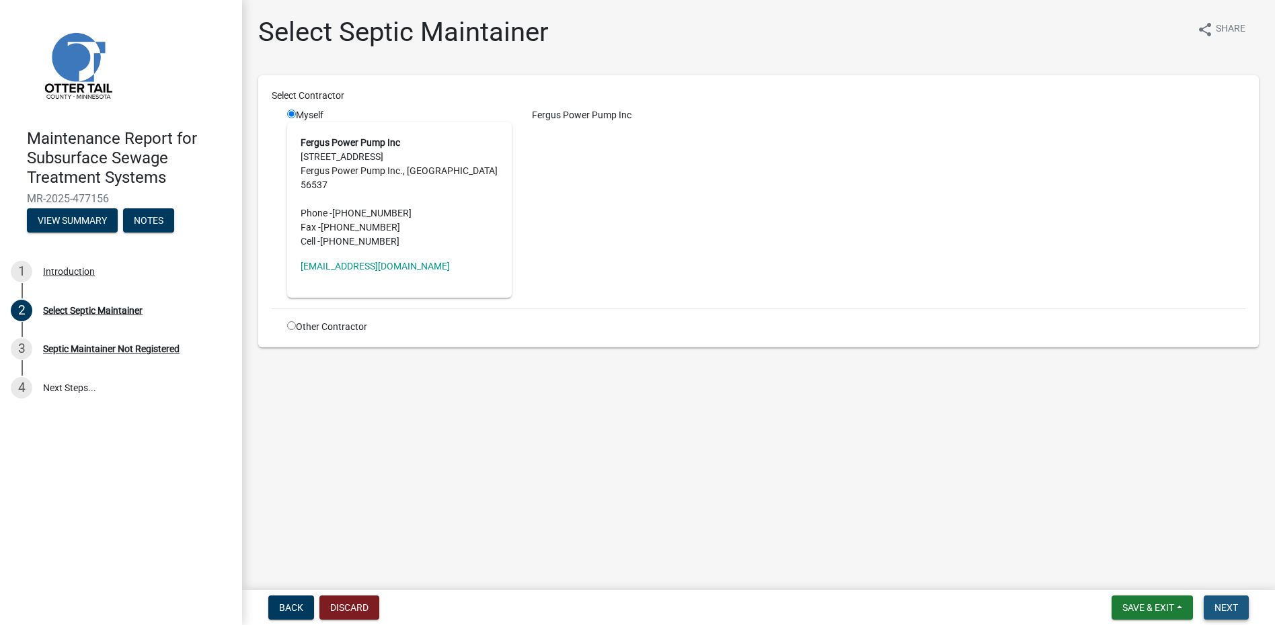
click at [1214, 608] on button "Next" at bounding box center [1226, 608] width 45 height 24
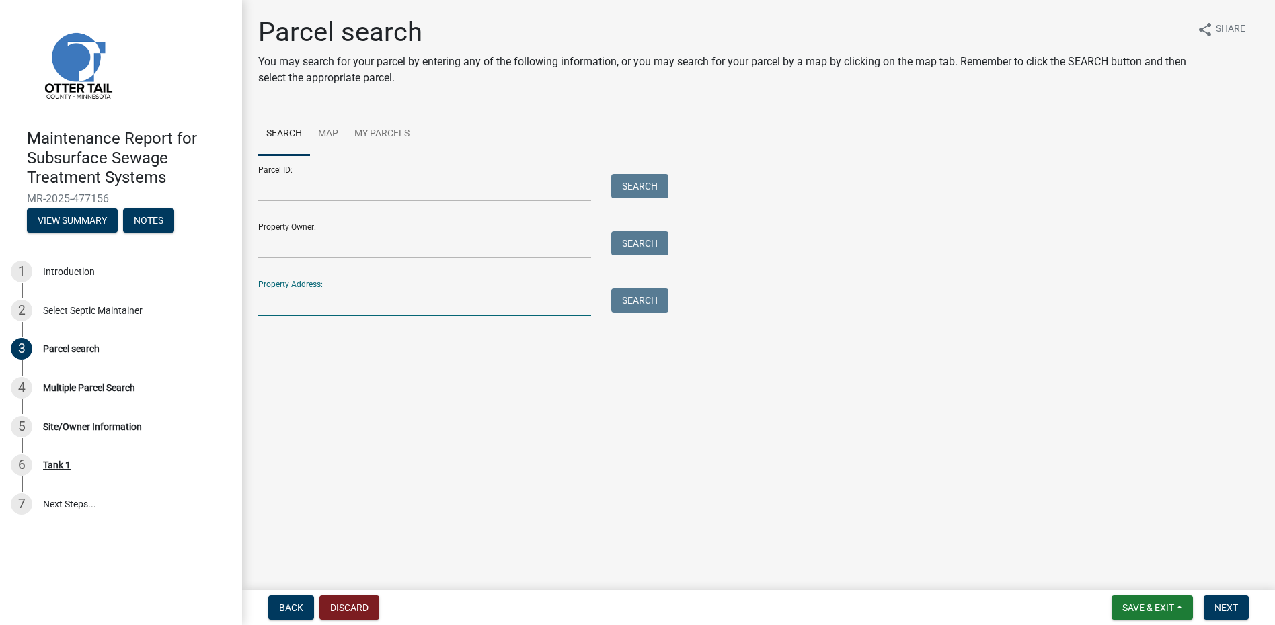
click at [315, 300] on input "Property Address:" at bounding box center [424, 302] width 333 height 28
drag, startPoint x: 1239, startPoint y: 606, endPoint x: 1231, endPoint y: 604, distance: 8.5
click at [1240, 606] on button "Next" at bounding box center [1226, 608] width 45 height 24
click at [328, 303] on input "Property Address:" at bounding box center [424, 302] width 333 height 28
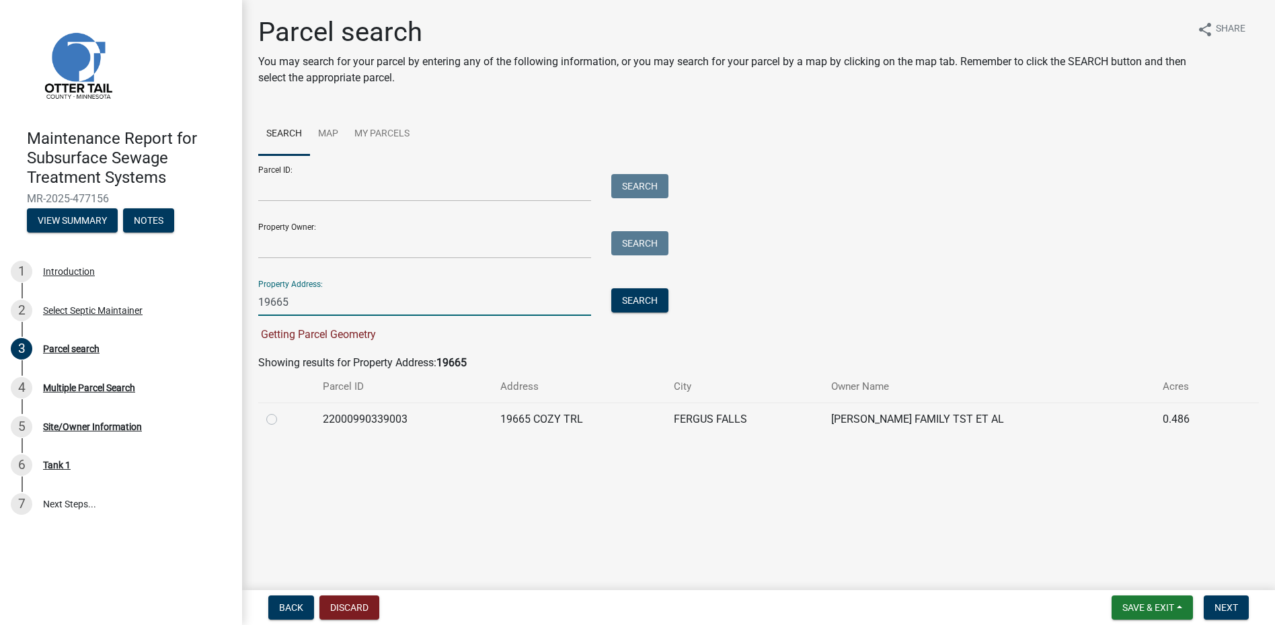
click at [282, 411] on label at bounding box center [282, 411] width 0 height 0
click at [282, 420] on input "radio" at bounding box center [286, 415] width 9 height 9
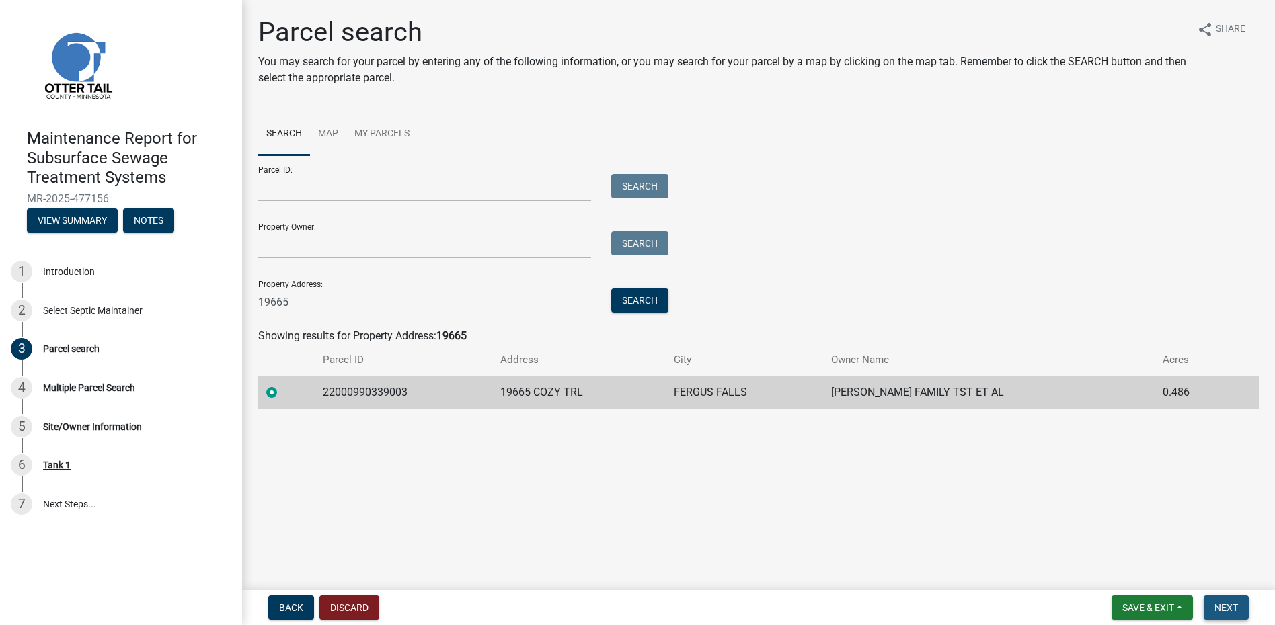
click at [1232, 604] on span "Next" at bounding box center [1226, 607] width 24 height 11
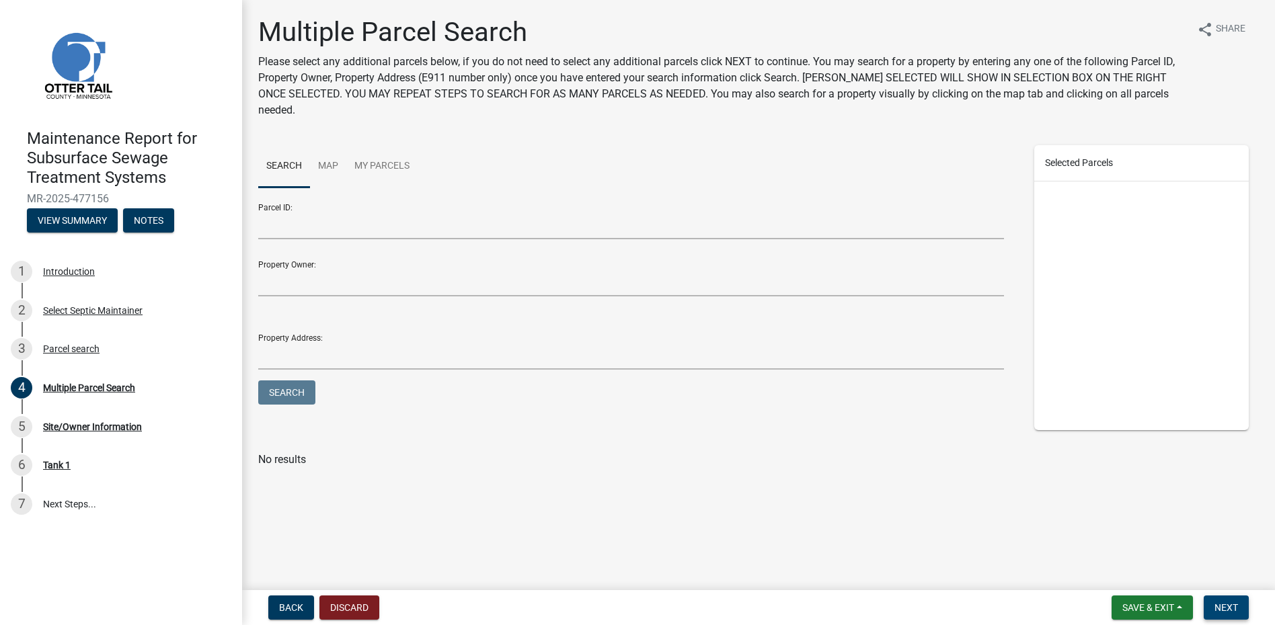
click at [1241, 614] on button "Next" at bounding box center [1226, 608] width 45 height 24
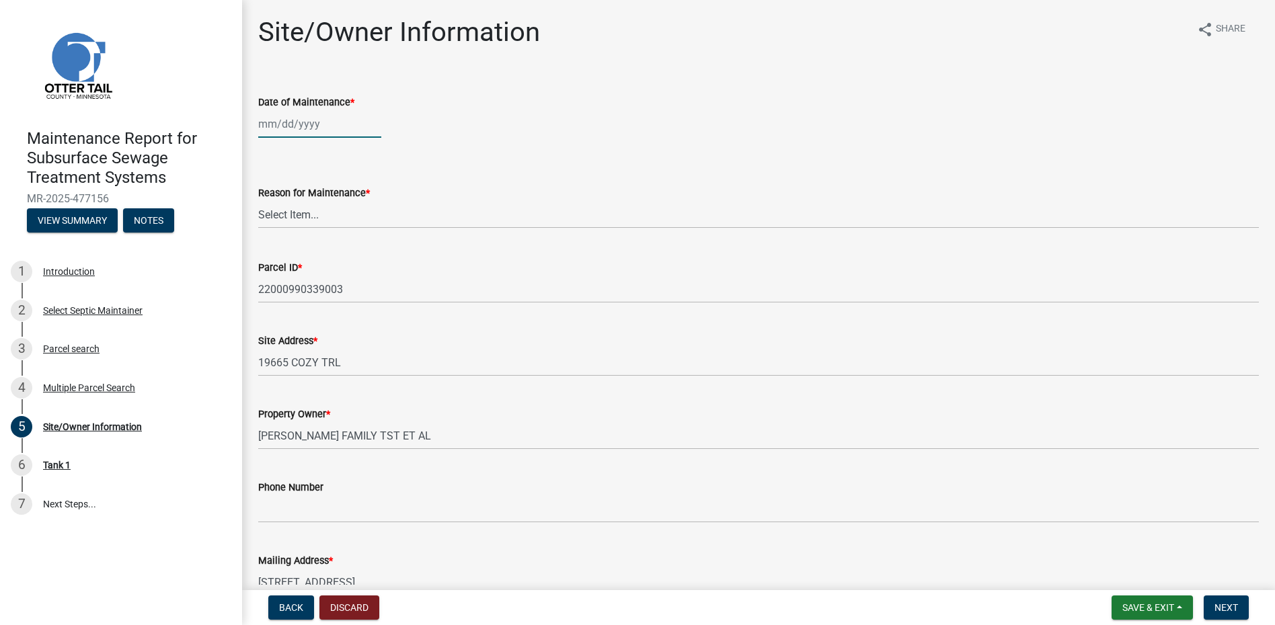
click at [290, 122] on div at bounding box center [319, 124] width 123 height 28
click at [264, 149] on button "Previous month" at bounding box center [272, 153] width 16 height 22
click at [299, 280] on div "24" at bounding box center [293, 282] width 22 height 22
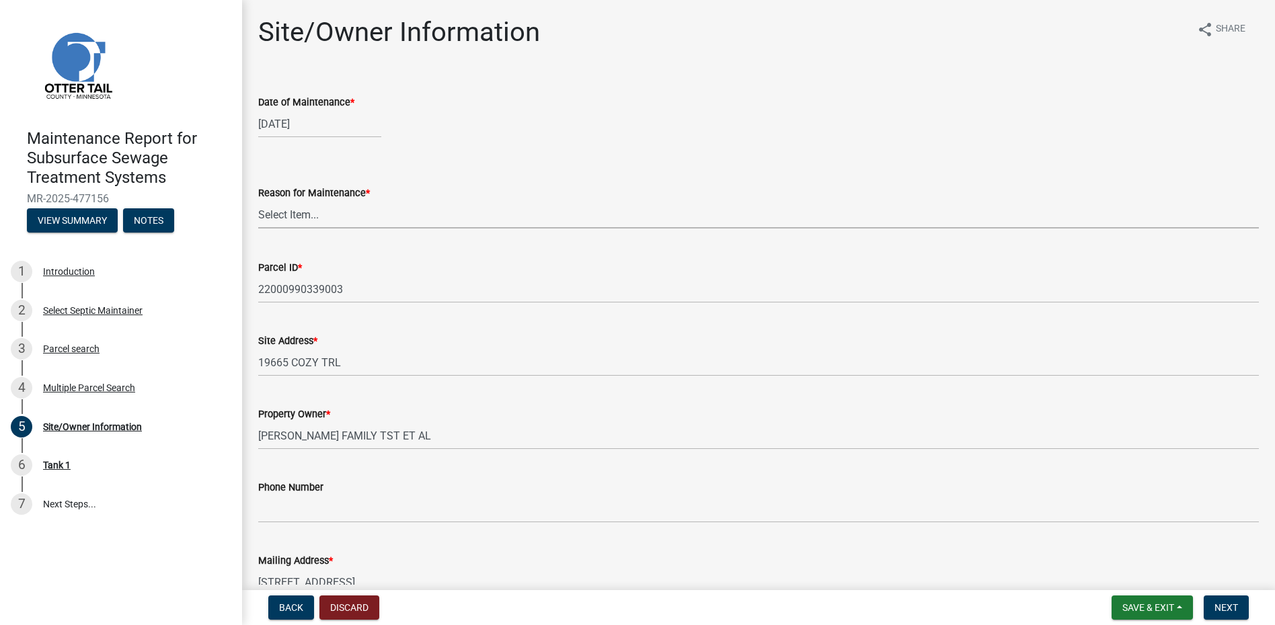
click at [313, 204] on select "Select Item... Called Routine Other" at bounding box center [758, 215] width 1000 height 28
click at [258, 201] on select "Select Item... Called Routine Other" at bounding box center [758, 215] width 1000 height 28
click at [1222, 611] on span "Next" at bounding box center [1226, 607] width 24 height 11
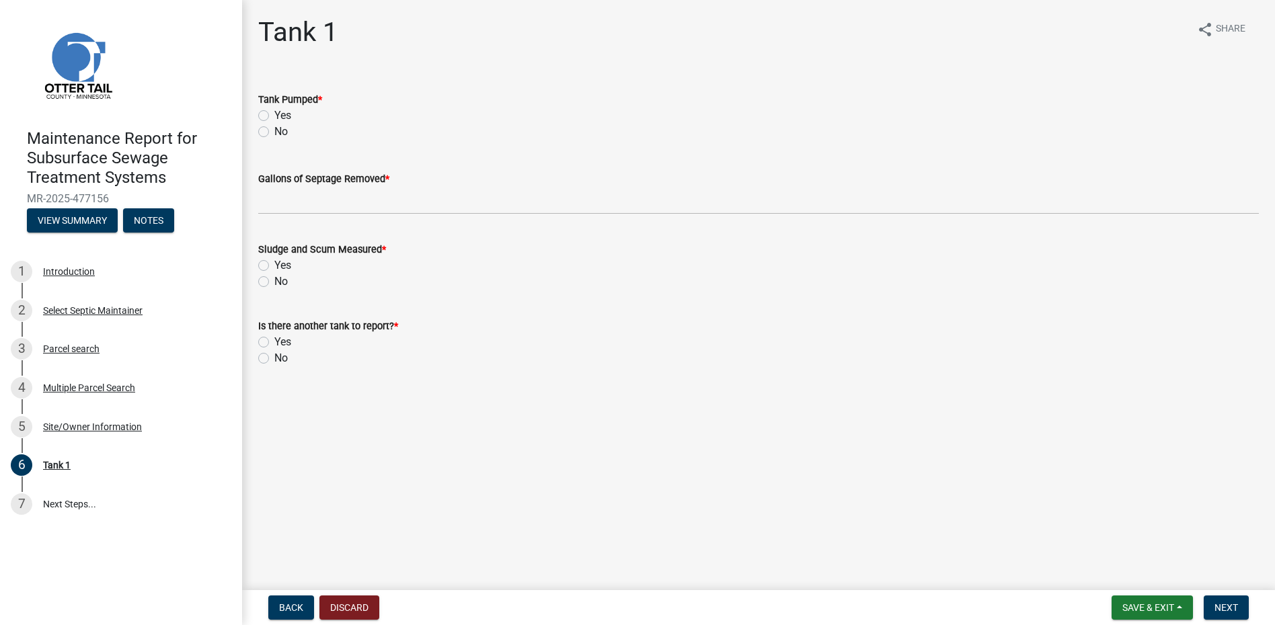
click at [274, 115] on label "Yes" at bounding box center [282, 116] width 17 height 16
click at [274, 115] on input "Yes" at bounding box center [278, 112] width 9 height 9
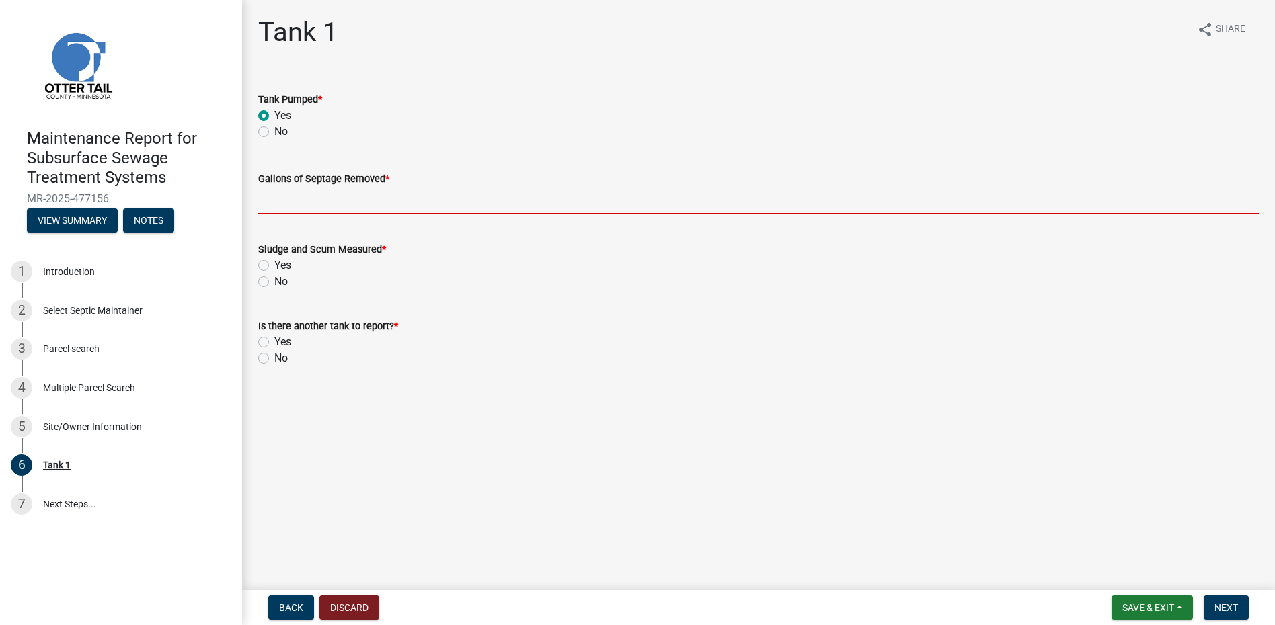
click at [276, 194] on input "Gallons of Septage Removed *" at bounding box center [758, 201] width 1000 height 28
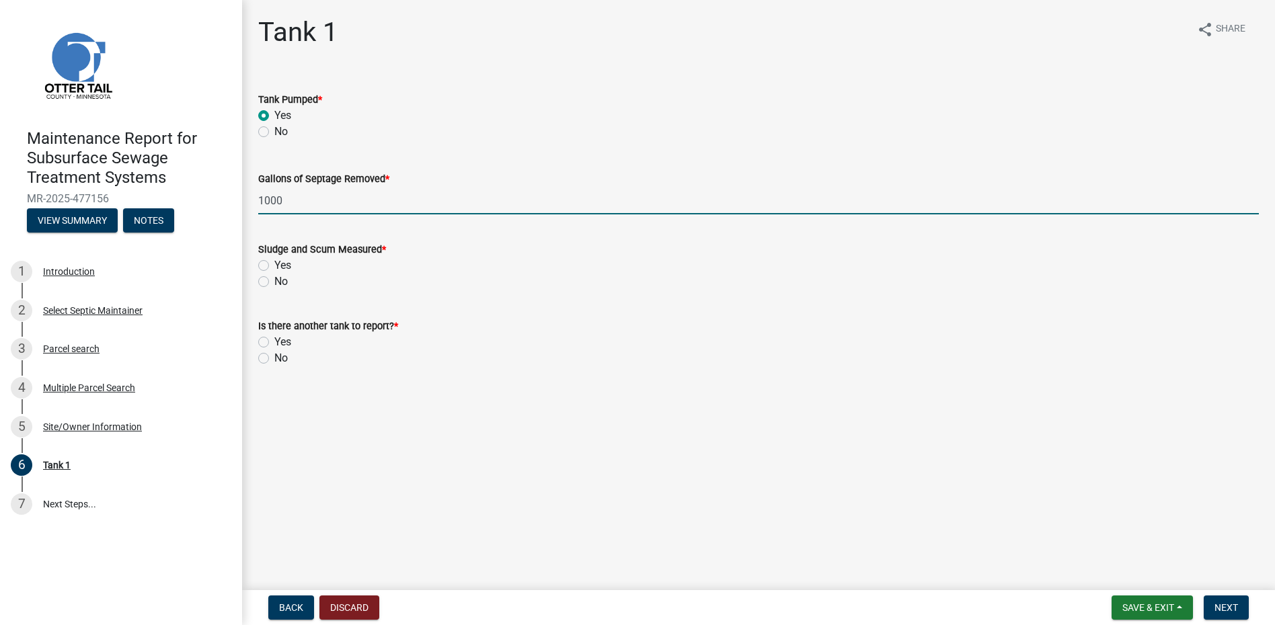
click at [262, 276] on div "No" at bounding box center [758, 282] width 1000 height 16
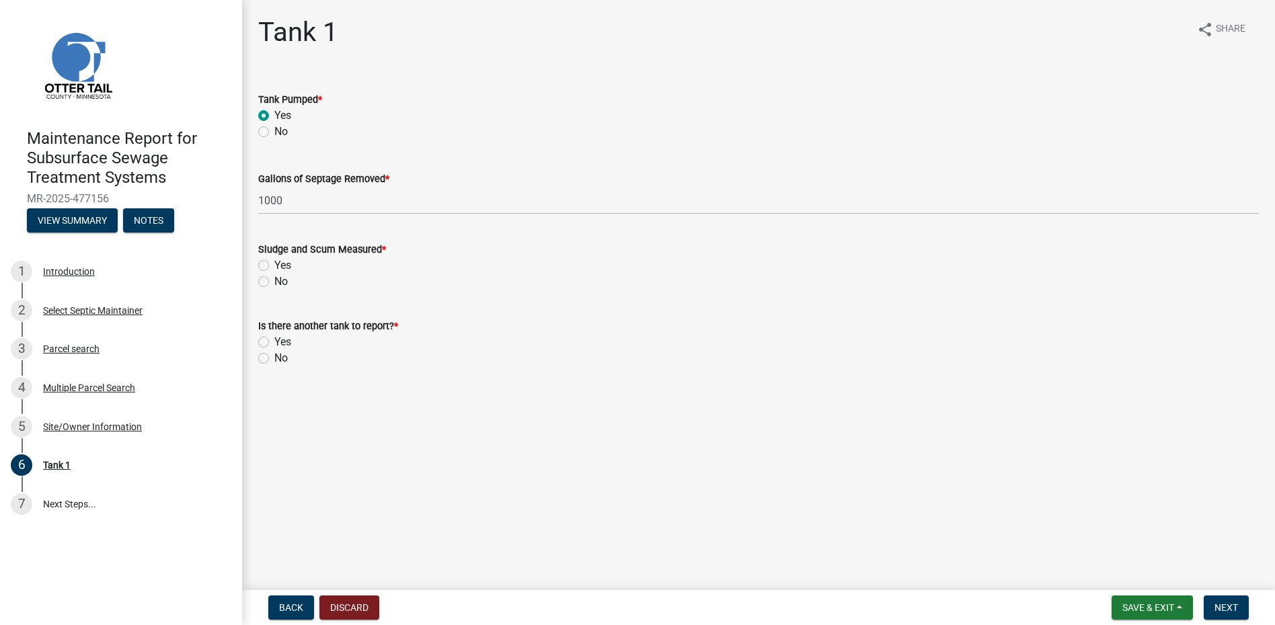
drag, startPoint x: 261, startPoint y: 280, endPoint x: 266, endPoint y: 292, distance: 13.2
click at [274, 281] on label "No" at bounding box center [280, 282] width 13 height 16
click at [274, 281] on input "No" at bounding box center [278, 278] width 9 height 9
click at [274, 355] on label "No" at bounding box center [280, 358] width 13 height 16
click at [274, 355] on input "No" at bounding box center [278, 354] width 9 height 9
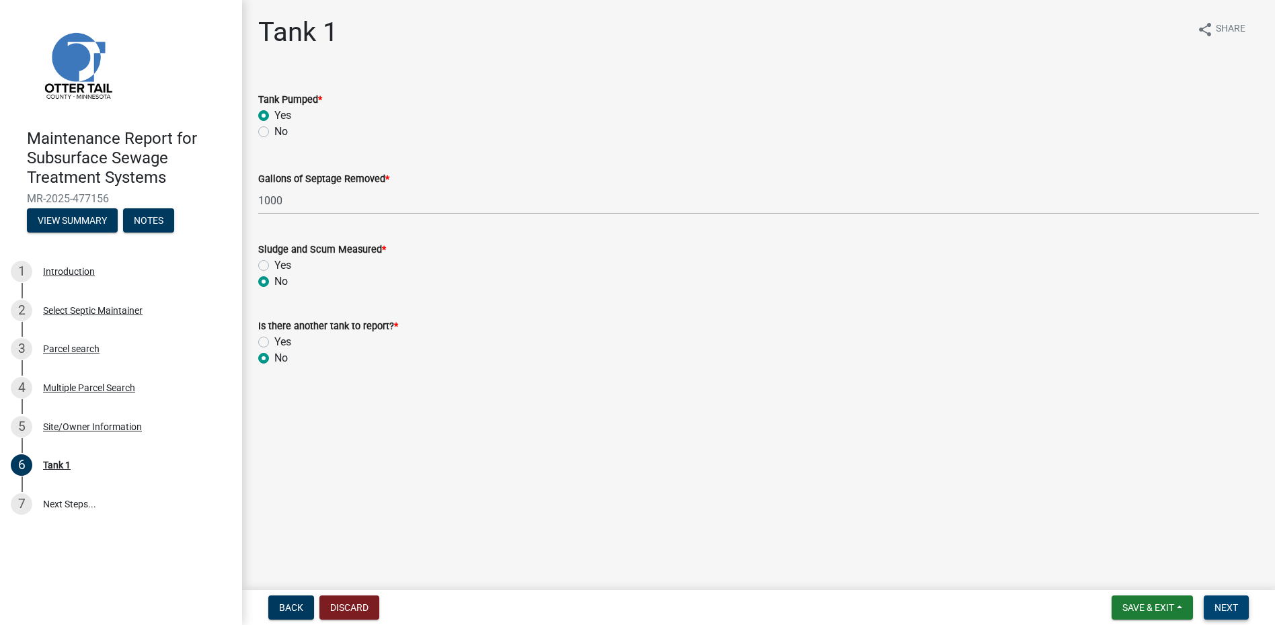
click at [1232, 607] on span "Next" at bounding box center [1226, 607] width 24 height 11
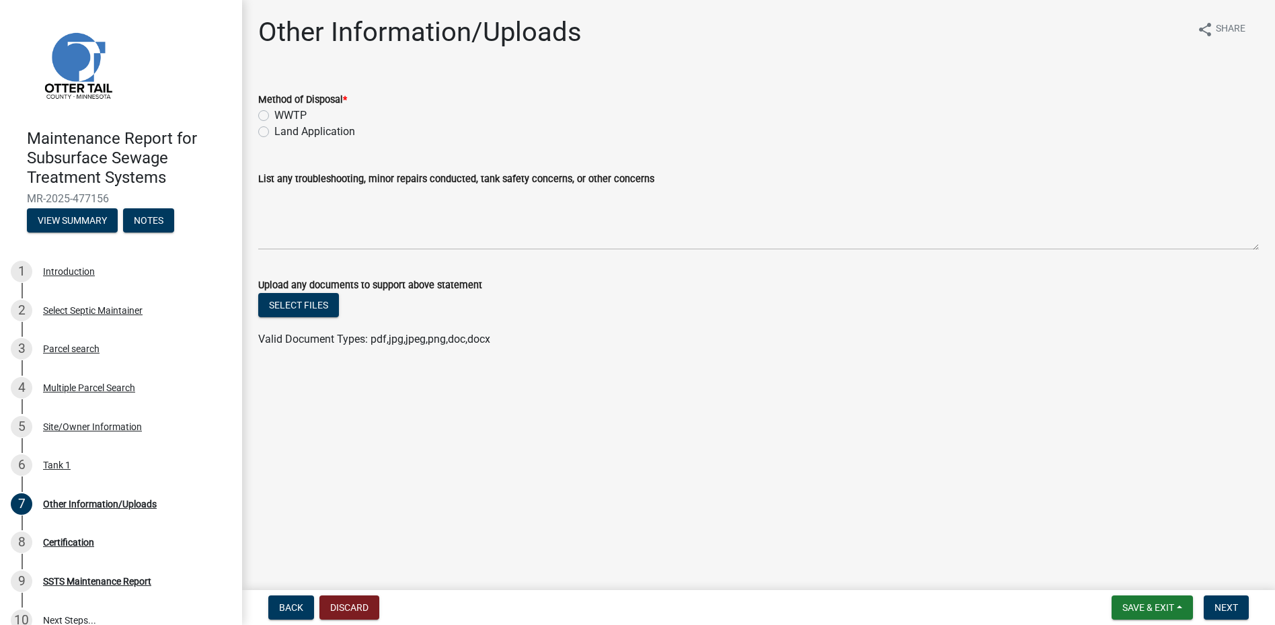
drag, startPoint x: 302, startPoint y: 130, endPoint x: 338, endPoint y: 146, distance: 39.7
click at [303, 130] on label "Land Application" at bounding box center [314, 132] width 81 height 16
click at [283, 130] on input "Land Application" at bounding box center [278, 128] width 9 height 9
click at [1226, 605] on span "Next" at bounding box center [1226, 607] width 24 height 11
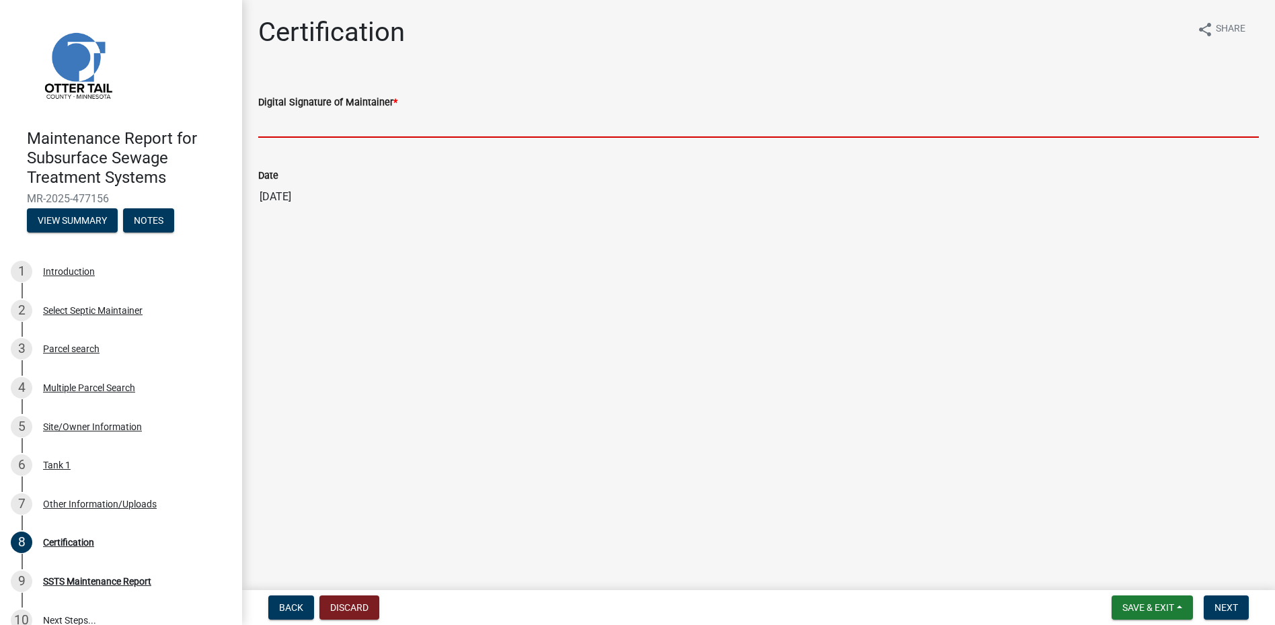
click at [312, 118] on input "Digital Signature of Maintainer *" at bounding box center [758, 124] width 1000 height 28
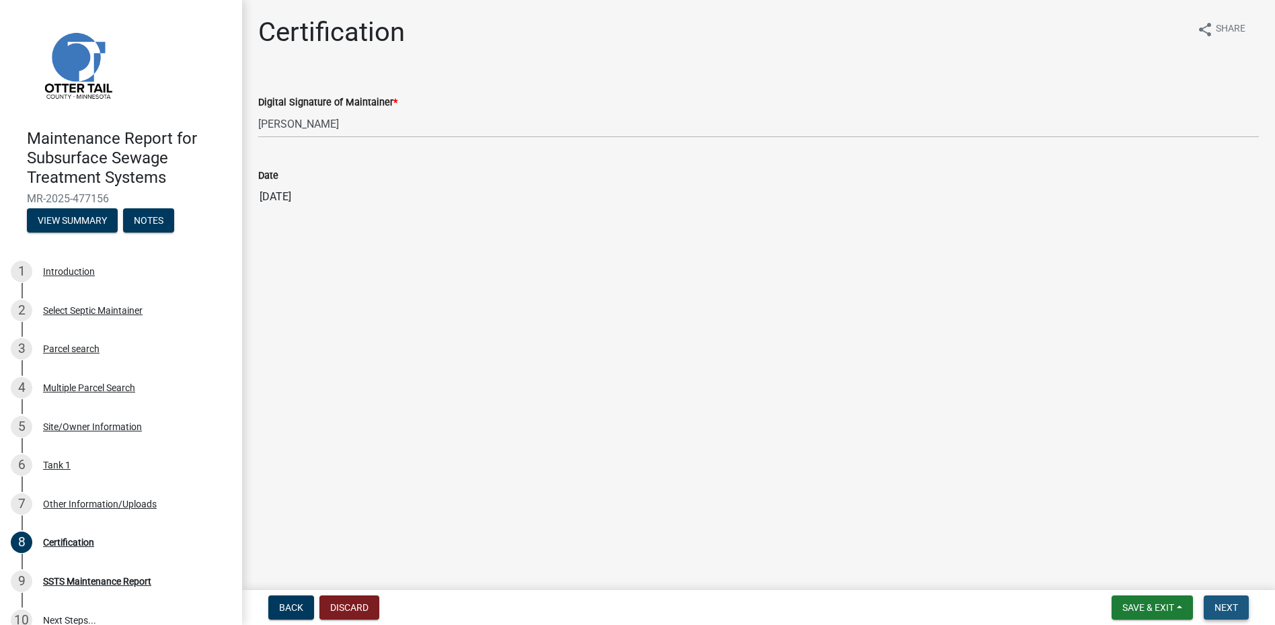
click at [1220, 606] on span "Next" at bounding box center [1226, 607] width 24 height 11
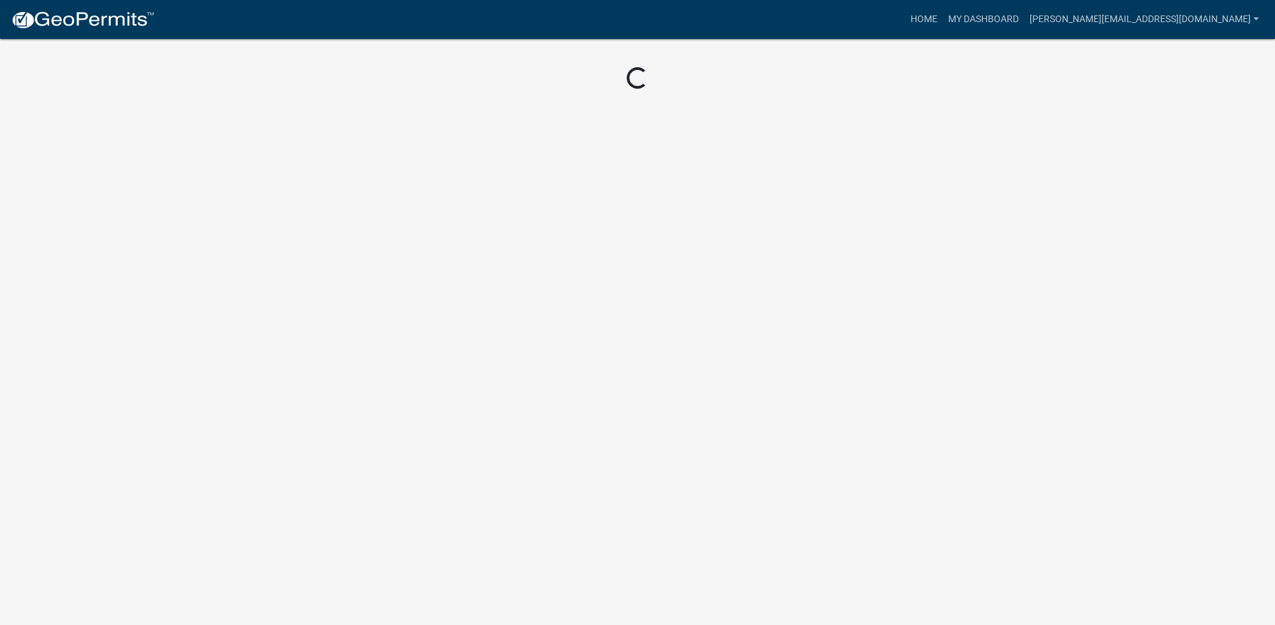
click at [99, 21] on img at bounding box center [83, 20] width 144 height 20
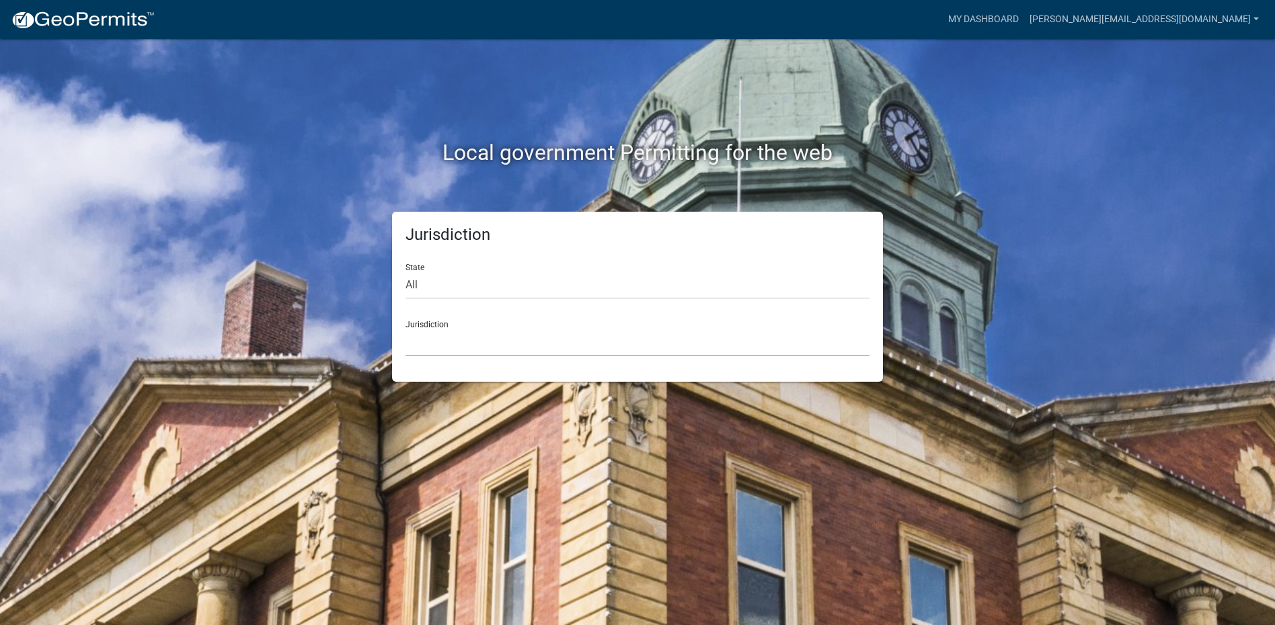
click at [479, 346] on select "[GEOGRAPHIC_DATA], [US_STATE] [GEOGRAPHIC_DATA], [US_STATE][PERSON_NAME][GEOGRA…" at bounding box center [637, 343] width 464 height 28
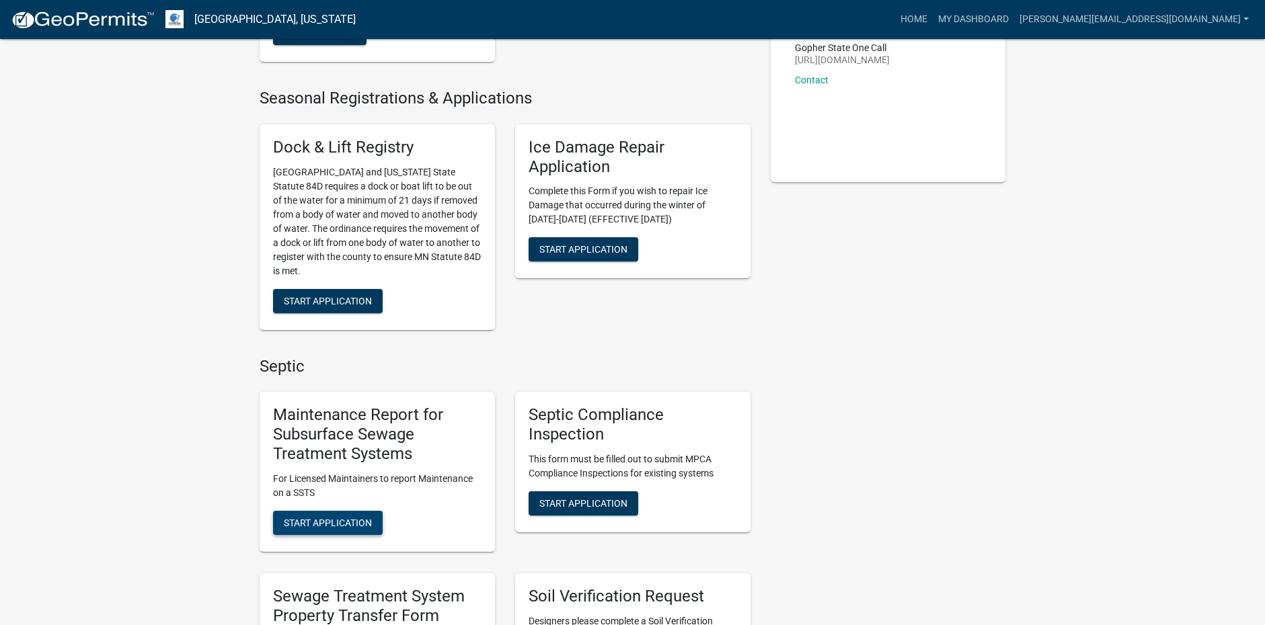
scroll to position [336, 0]
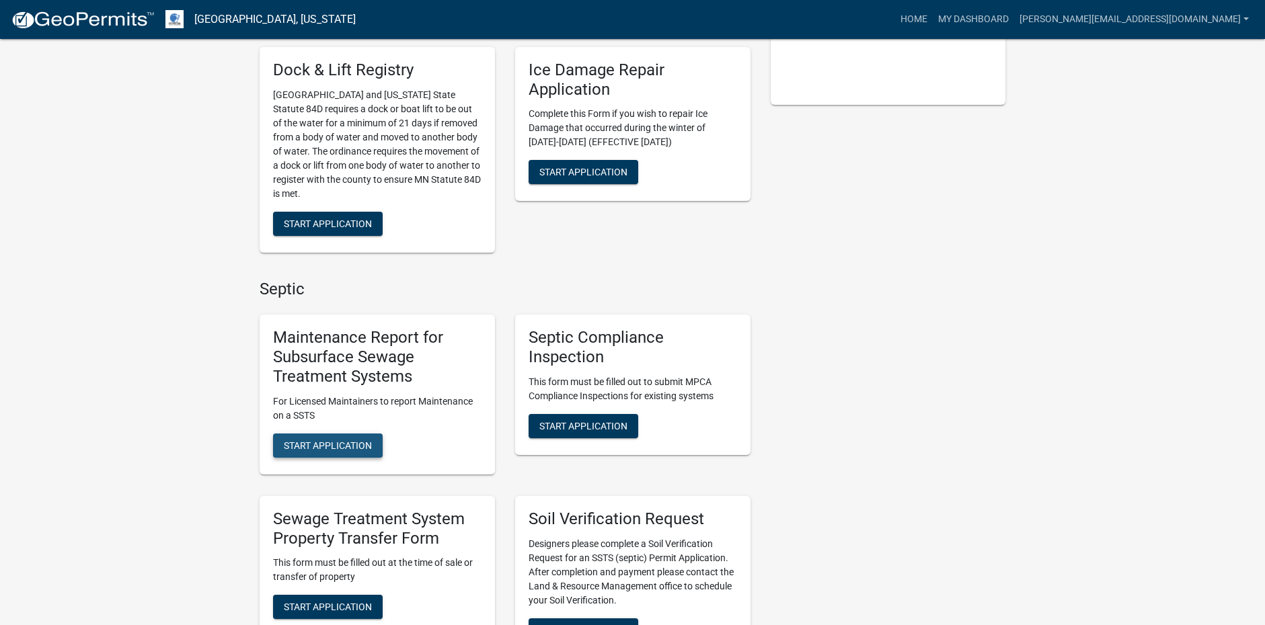
click at [349, 452] on button "Start Application" at bounding box center [328, 446] width 110 height 24
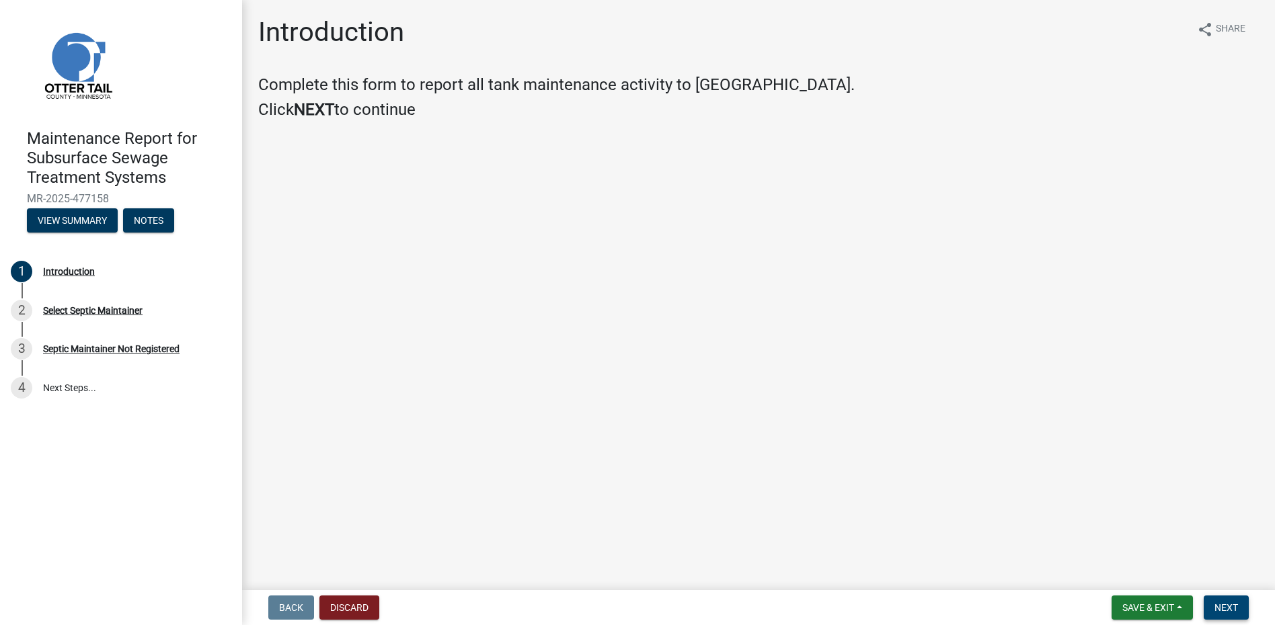
click at [1216, 596] on button "Next" at bounding box center [1226, 608] width 45 height 24
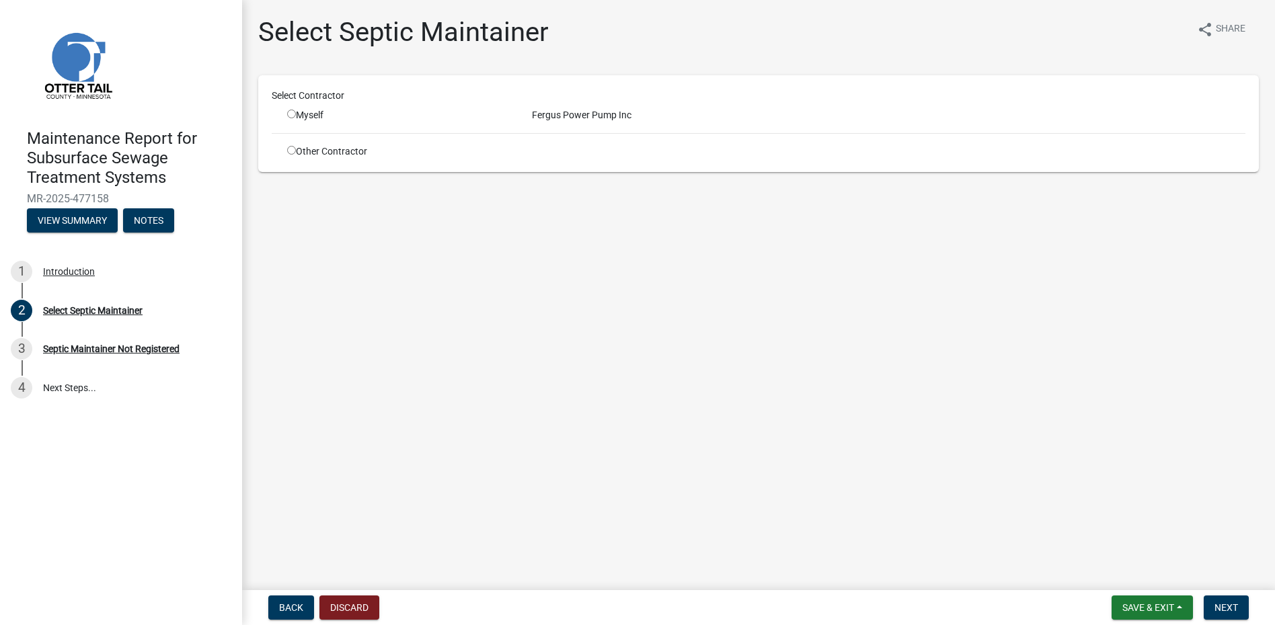
click at [292, 111] on input "radio" at bounding box center [291, 114] width 9 height 9
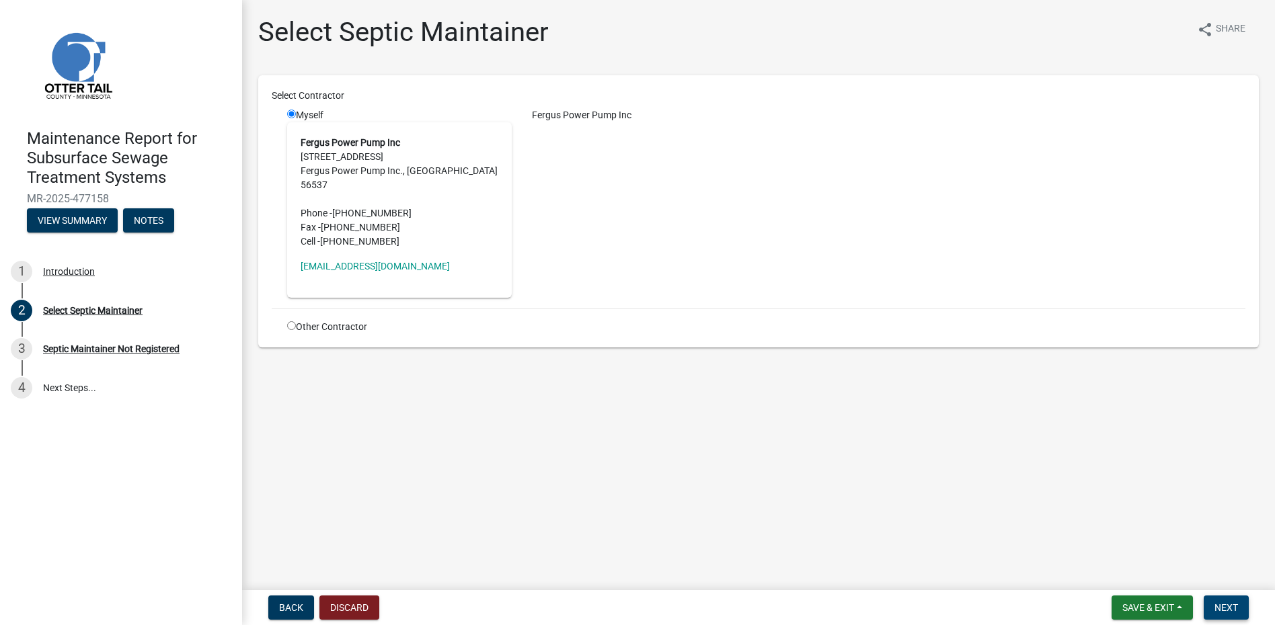
click at [1218, 596] on nav "Back Discard Save & Exit Save Save & Exit Next" at bounding box center [758, 607] width 1033 height 35
click at [1211, 596] on button "Next" at bounding box center [1226, 608] width 45 height 24
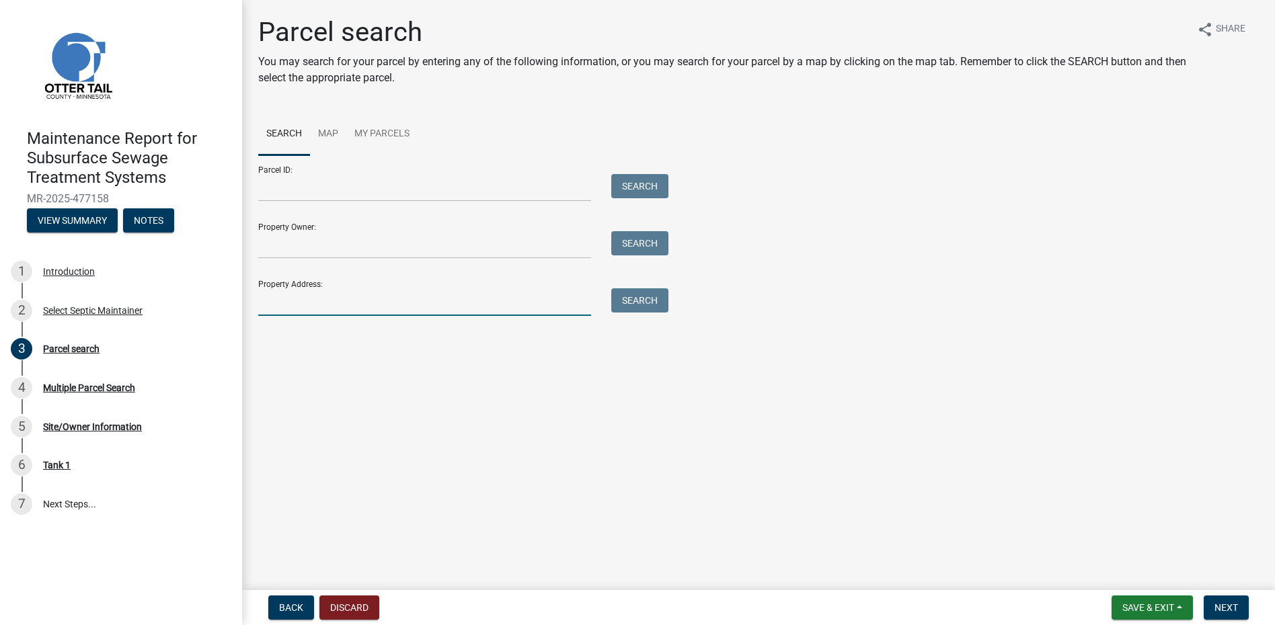
click at [333, 309] on input "Property Address:" at bounding box center [424, 302] width 333 height 28
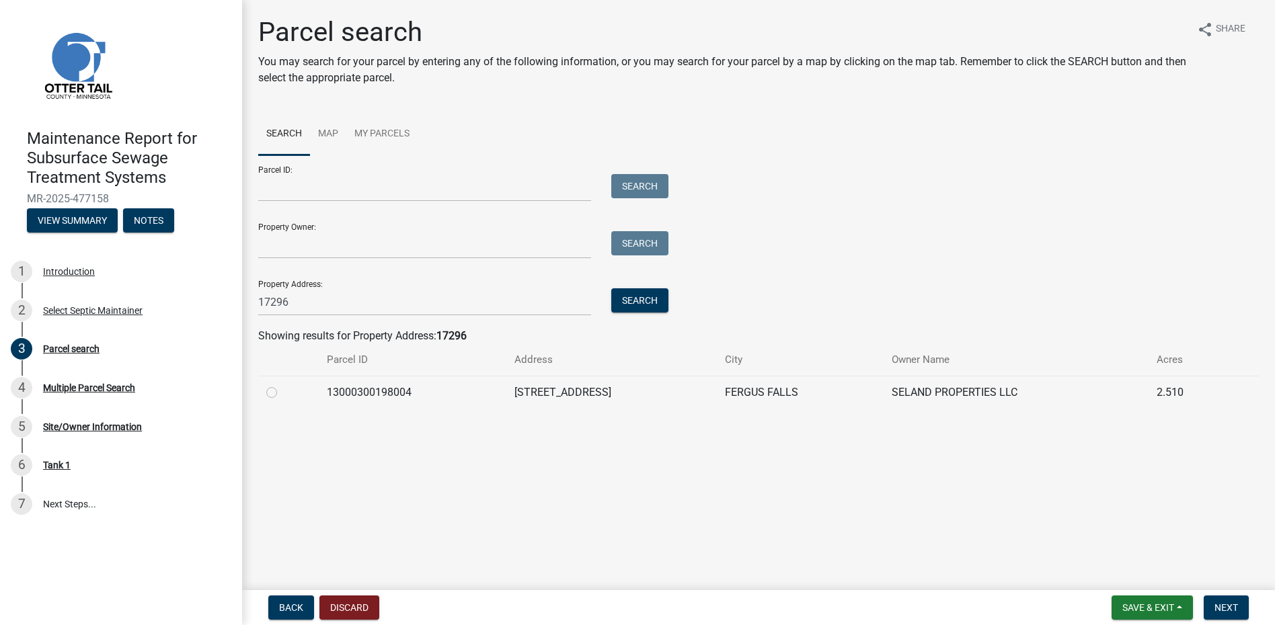
click at [282, 385] on label at bounding box center [282, 385] width 0 height 0
click at [282, 393] on input "radio" at bounding box center [286, 389] width 9 height 9
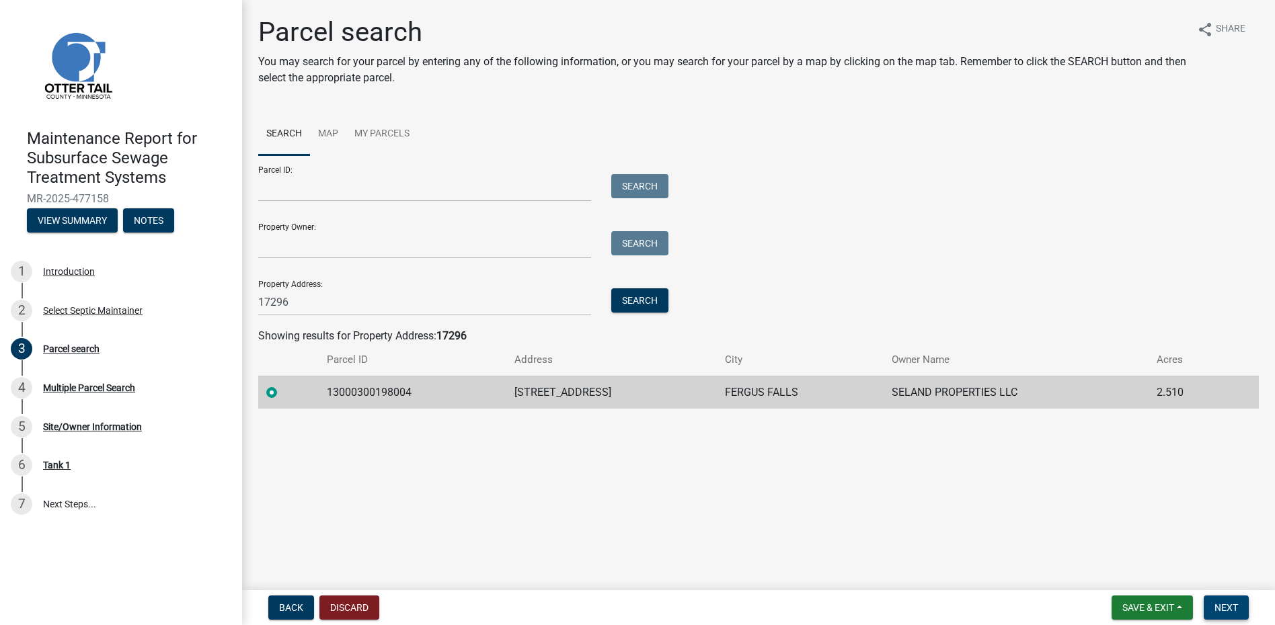
click at [1219, 610] on span "Next" at bounding box center [1226, 607] width 24 height 11
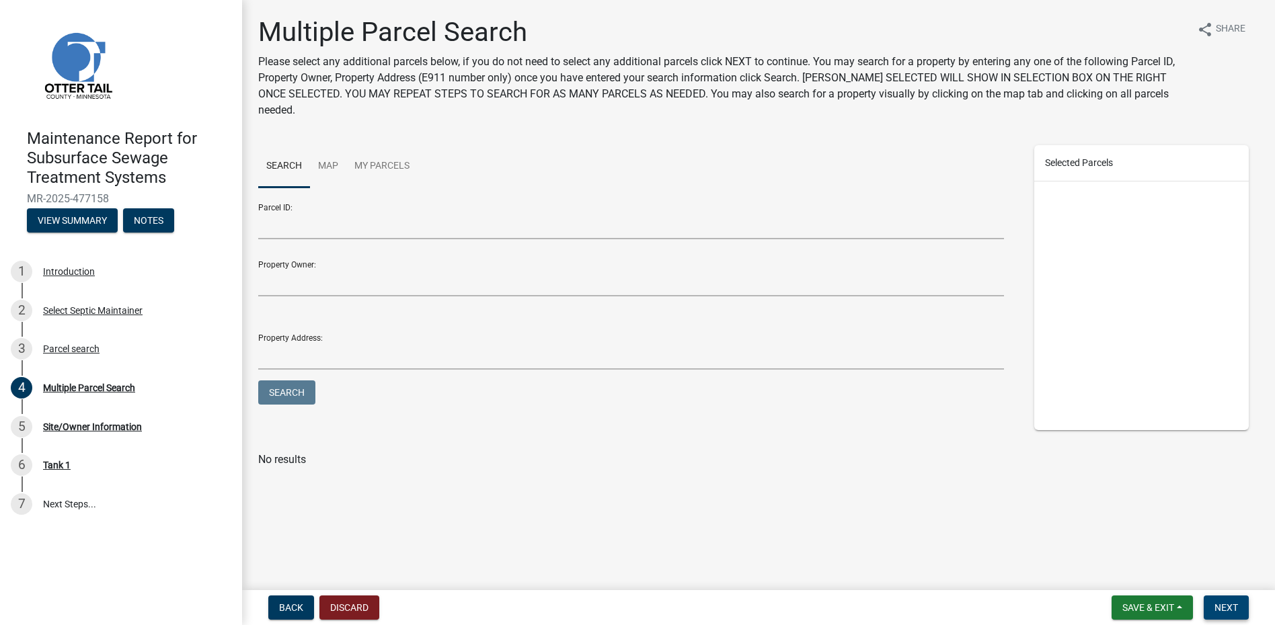
click at [1215, 596] on button "Next" at bounding box center [1226, 608] width 45 height 24
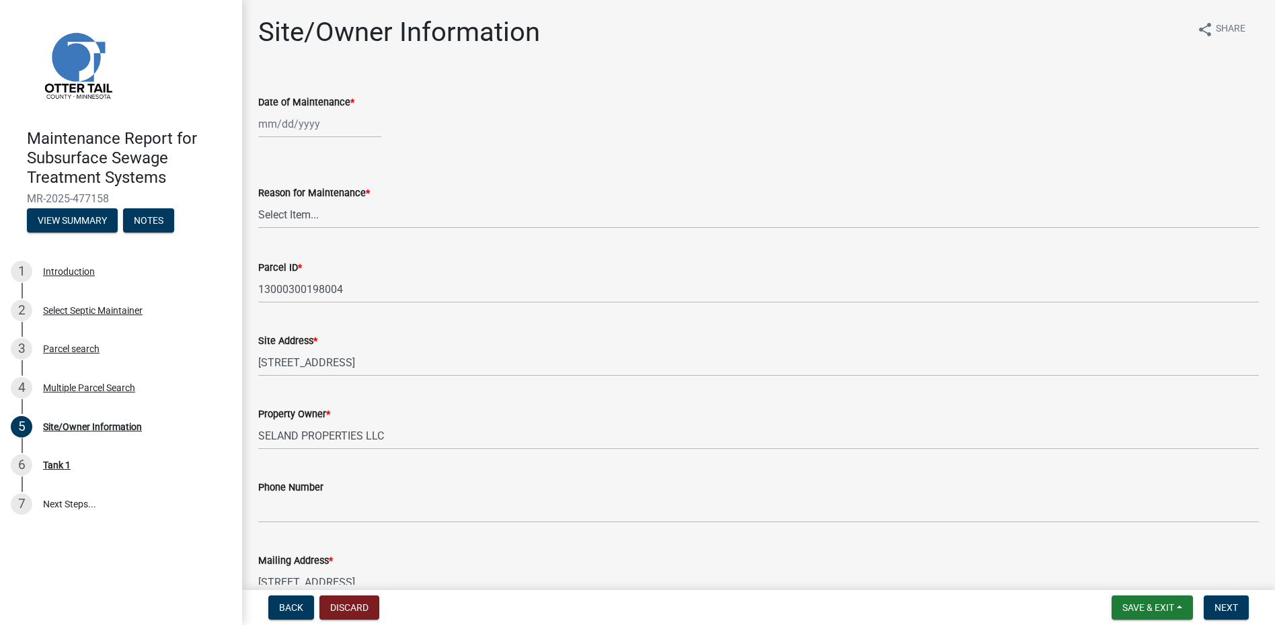
click at [303, 126] on div at bounding box center [319, 124] width 123 height 28
click at [274, 155] on span "Previous month" at bounding box center [272, 152] width 10 height 10
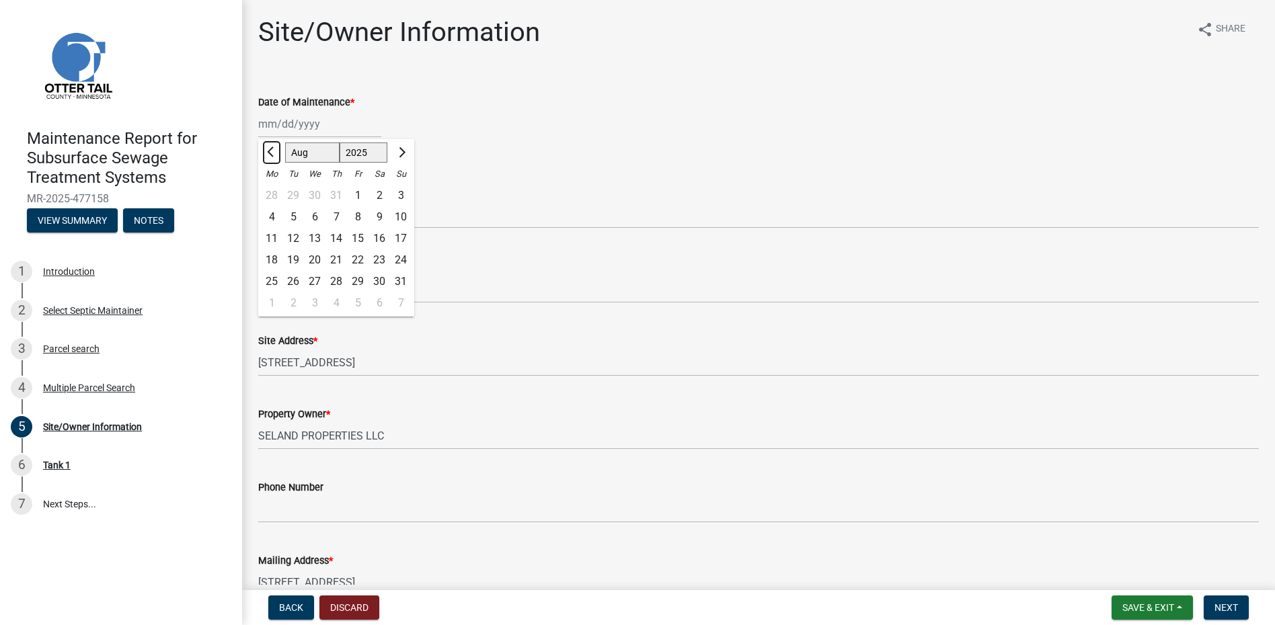
click at [274, 155] on span "Previous month" at bounding box center [272, 152] width 10 height 10
click at [271, 283] on div "23" at bounding box center [272, 282] width 22 height 22
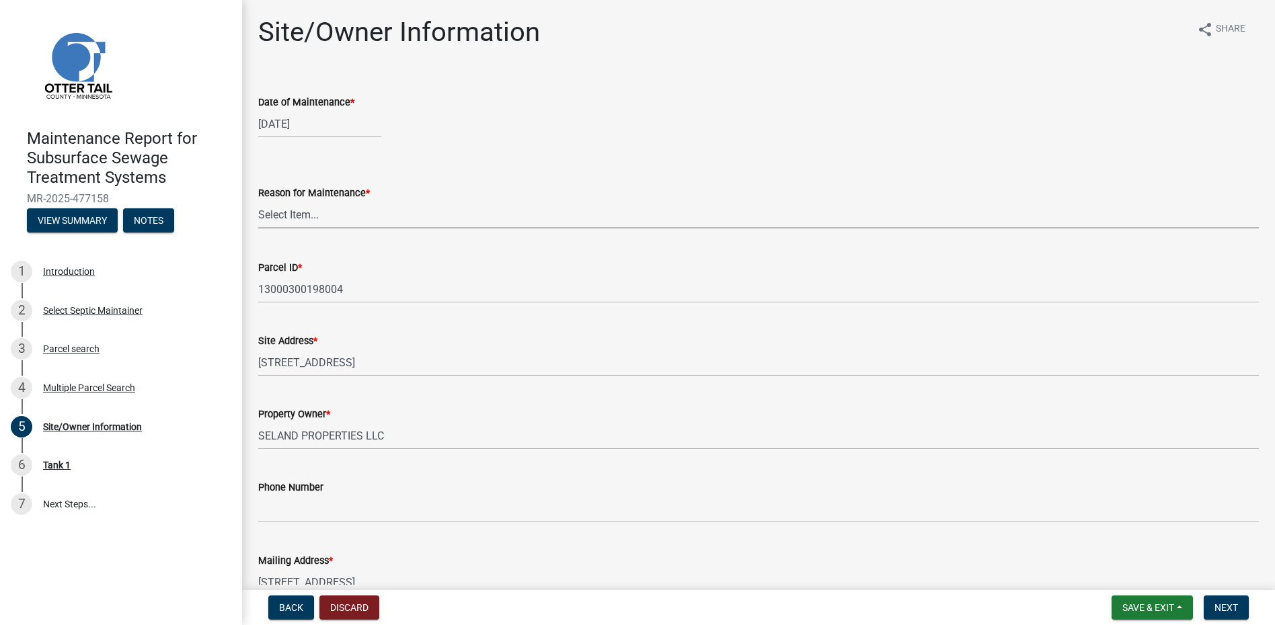
click at [309, 216] on select "Select Item... Called Routine Other" at bounding box center [758, 215] width 1000 height 28
click at [258, 201] on select "Select Item... Called Routine Other" at bounding box center [758, 215] width 1000 height 28
click at [1240, 602] on button "Next" at bounding box center [1226, 608] width 45 height 24
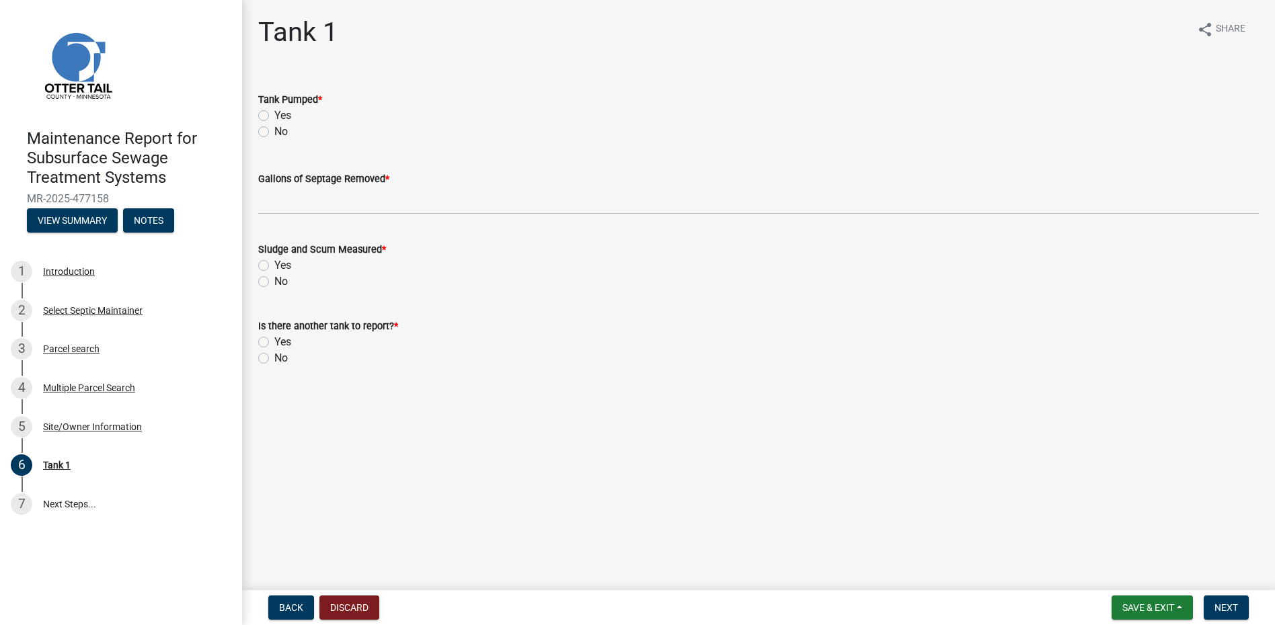
click at [274, 115] on label "Yes" at bounding box center [282, 116] width 17 height 16
click at [274, 115] on input "Yes" at bounding box center [278, 112] width 9 height 9
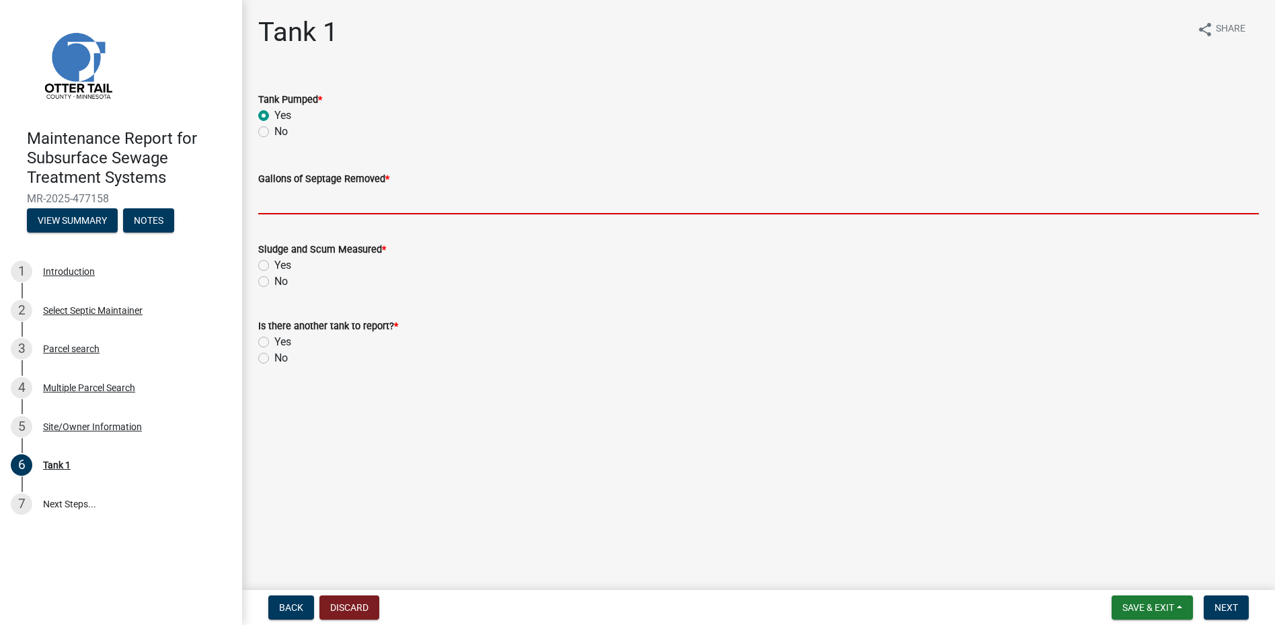
click at [293, 204] on input "Gallons of Septage Removed *" at bounding box center [758, 201] width 1000 height 28
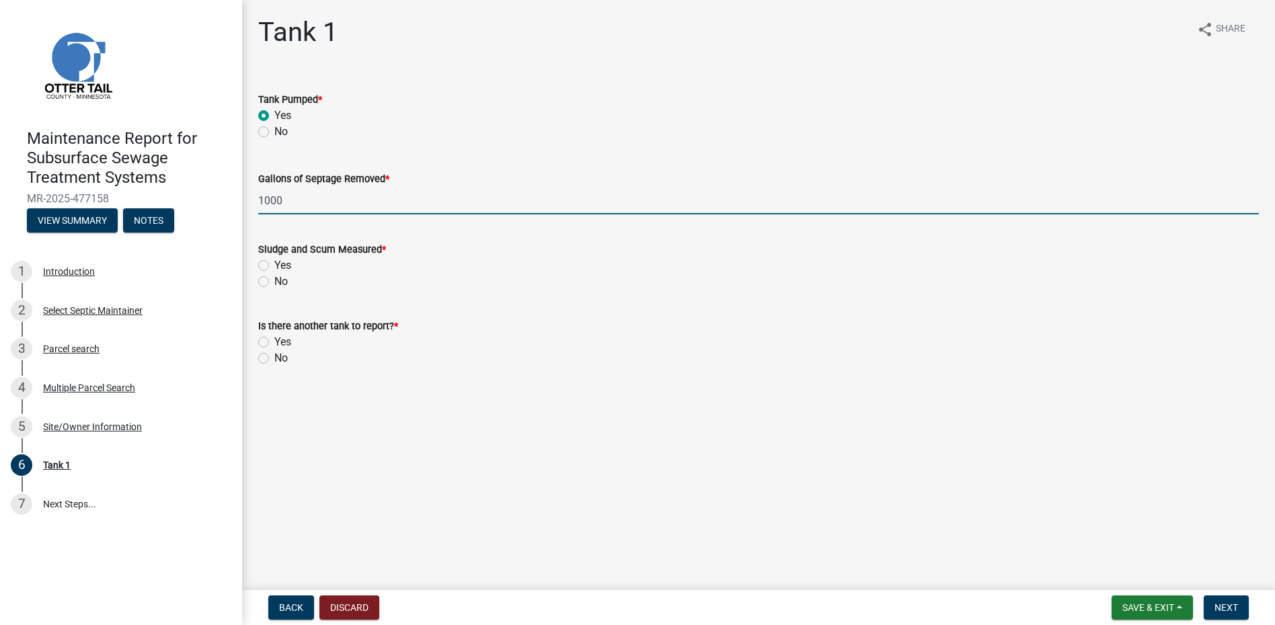
click at [274, 279] on label "No" at bounding box center [280, 282] width 13 height 16
click at [274, 279] on input "No" at bounding box center [278, 278] width 9 height 9
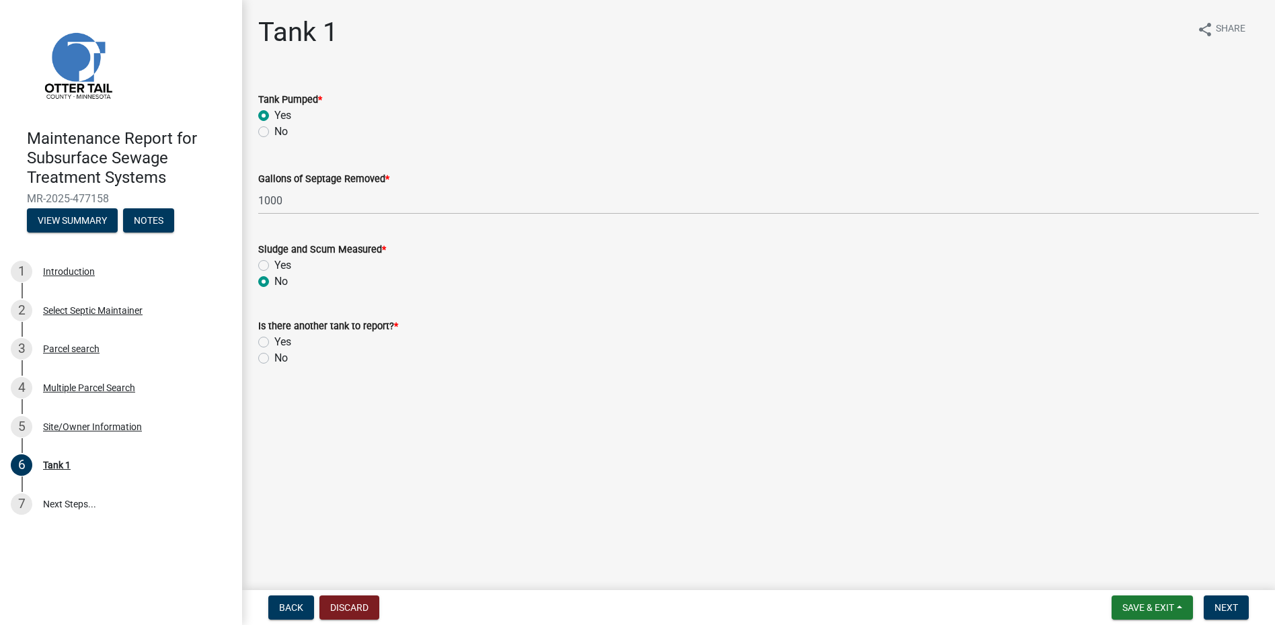
click at [274, 358] on label "No" at bounding box center [280, 358] width 13 height 16
click at [274, 358] on input "No" at bounding box center [278, 354] width 9 height 9
click at [1216, 614] on button "Next" at bounding box center [1226, 608] width 45 height 24
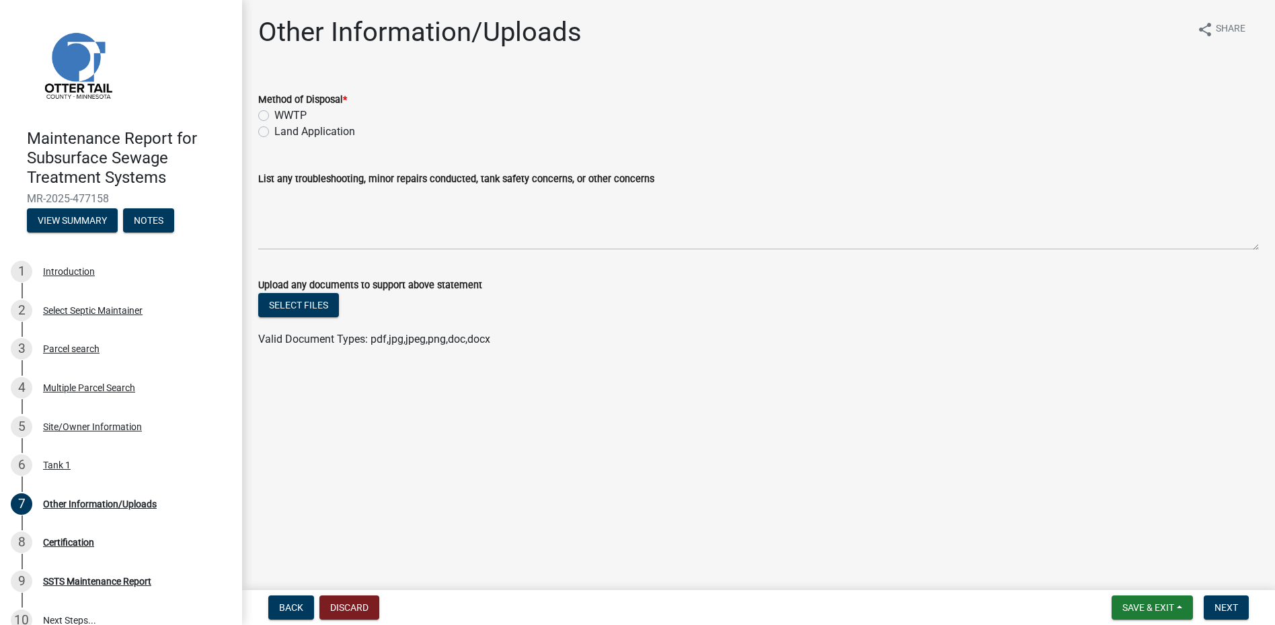
click at [308, 136] on label "Land Application" at bounding box center [314, 132] width 81 height 16
click at [283, 132] on input "Land Application" at bounding box center [278, 128] width 9 height 9
click at [1205, 605] on button "Next" at bounding box center [1226, 608] width 45 height 24
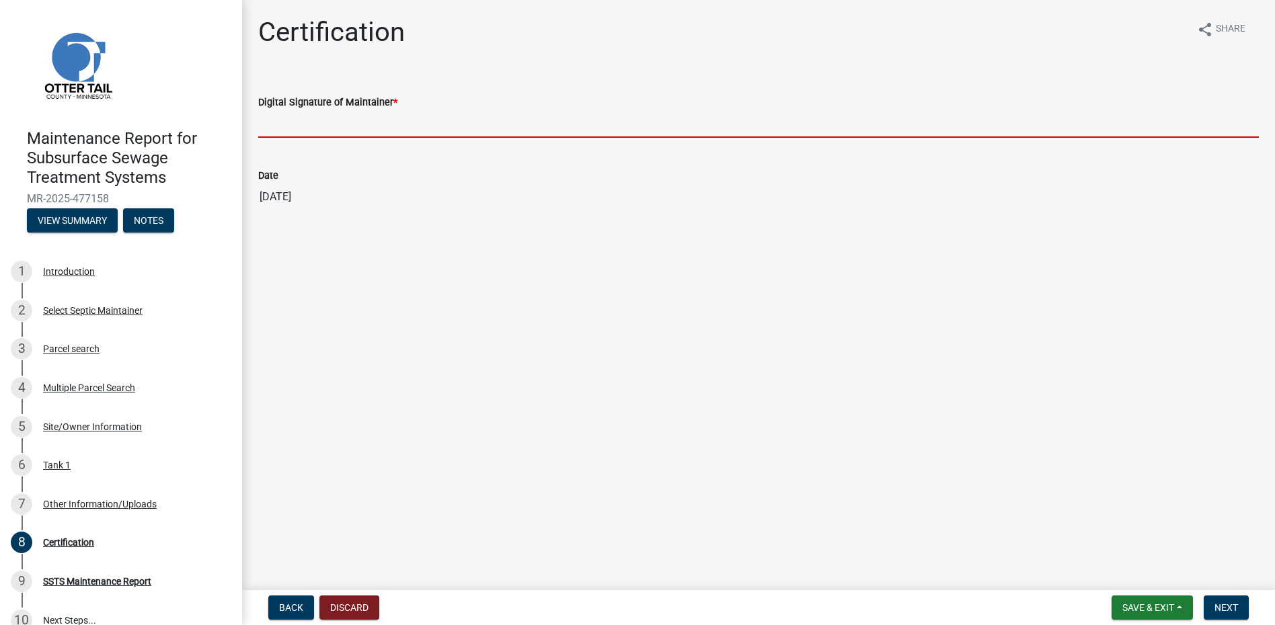
click at [346, 124] on input "Digital Signature of Maintainer *" at bounding box center [758, 124] width 1000 height 28
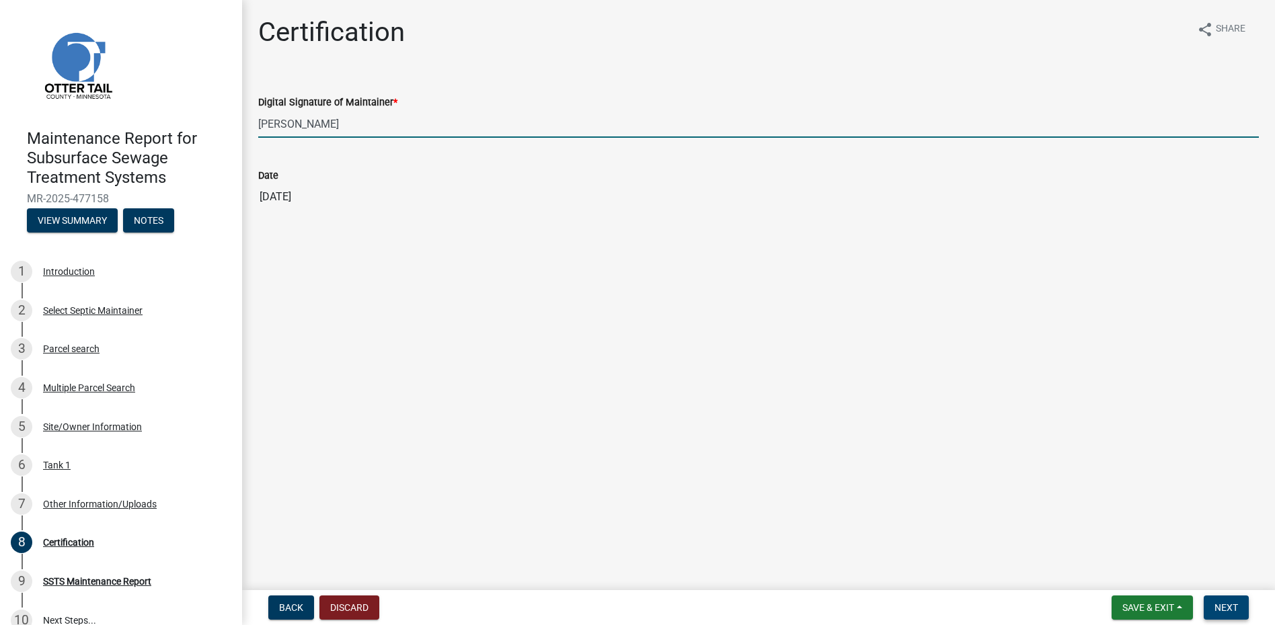
click at [1219, 598] on button "Next" at bounding box center [1226, 608] width 45 height 24
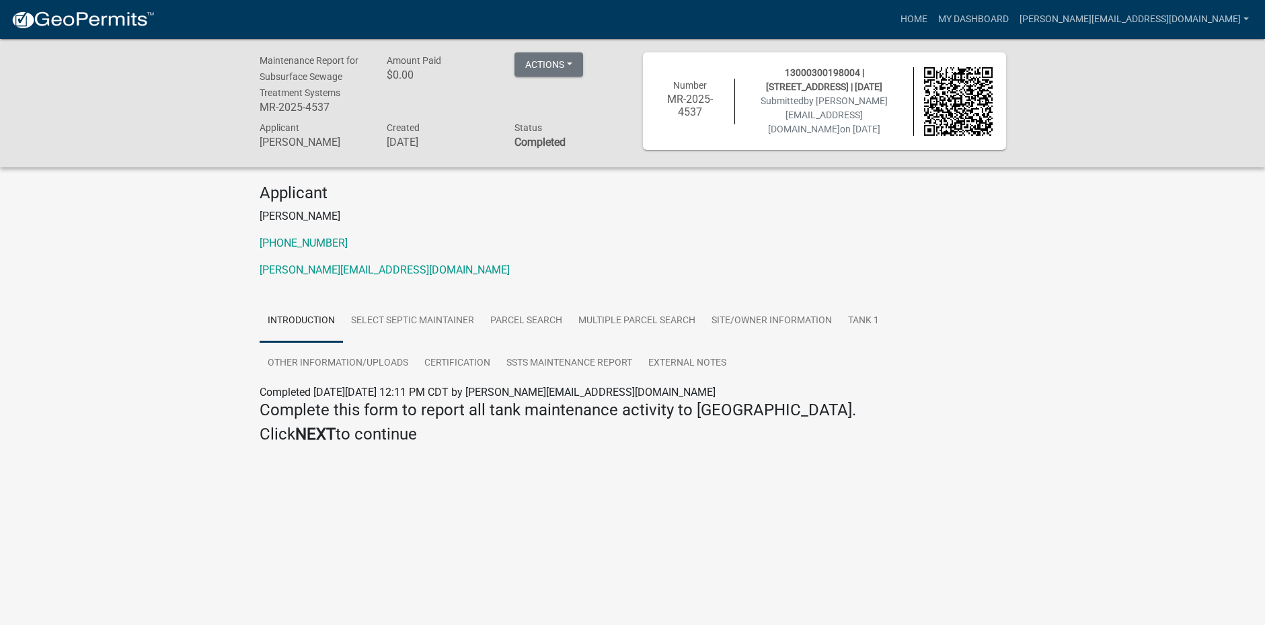
click at [79, 15] on img at bounding box center [83, 20] width 144 height 20
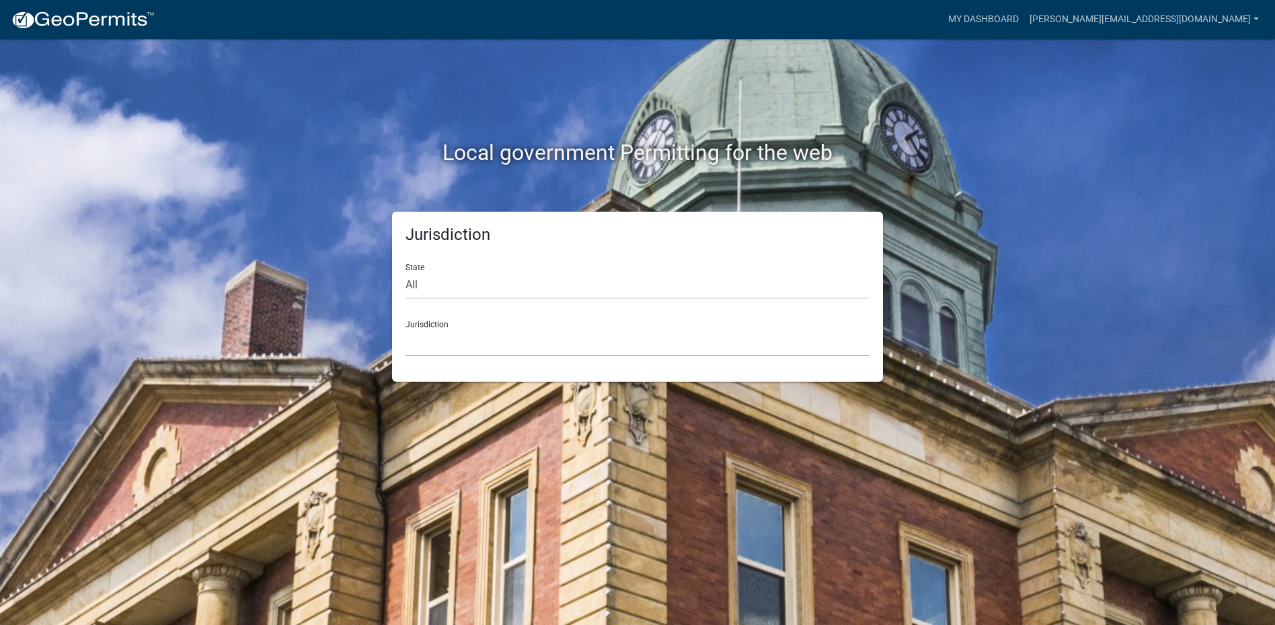
click at [473, 335] on select "[GEOGRAPHIC_DATA], [US_STATE] [GEOGRAPHIC_DATA], [US_STATE][PERSON_NAME][GEOGRA…" at bounding box center [637, 343] width 464 height 28
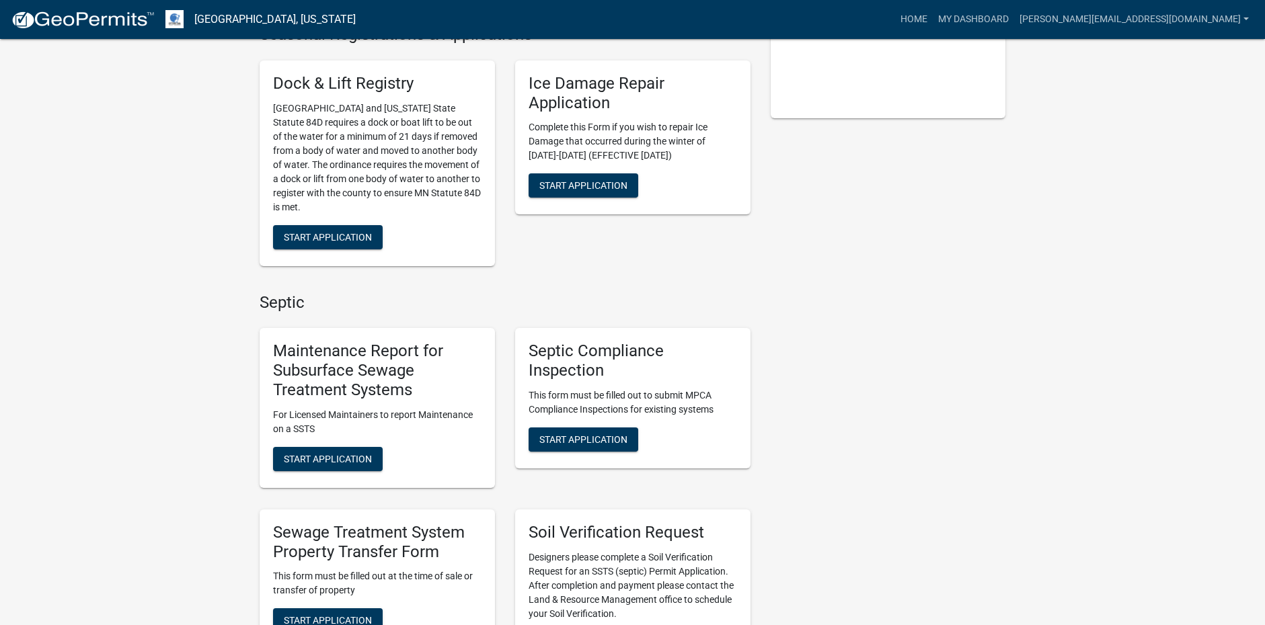
scroll to position [336, 0]
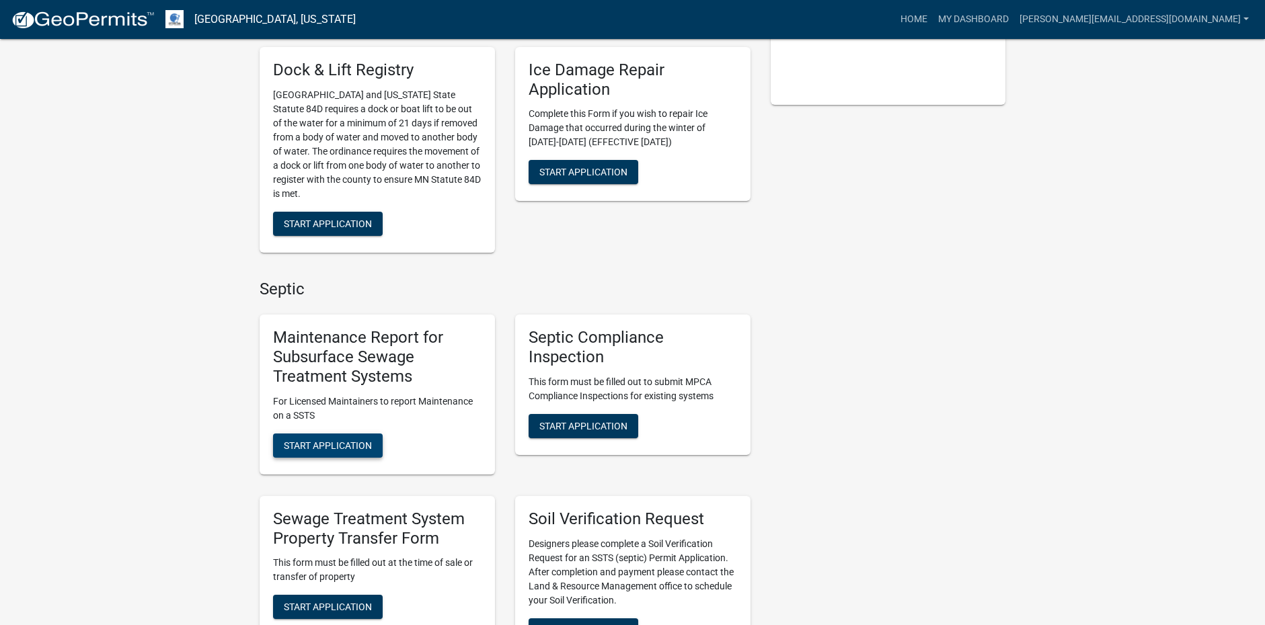
click at [342, 445] on span "Start Application" at bounding box center [328, 445] width 88 height 11
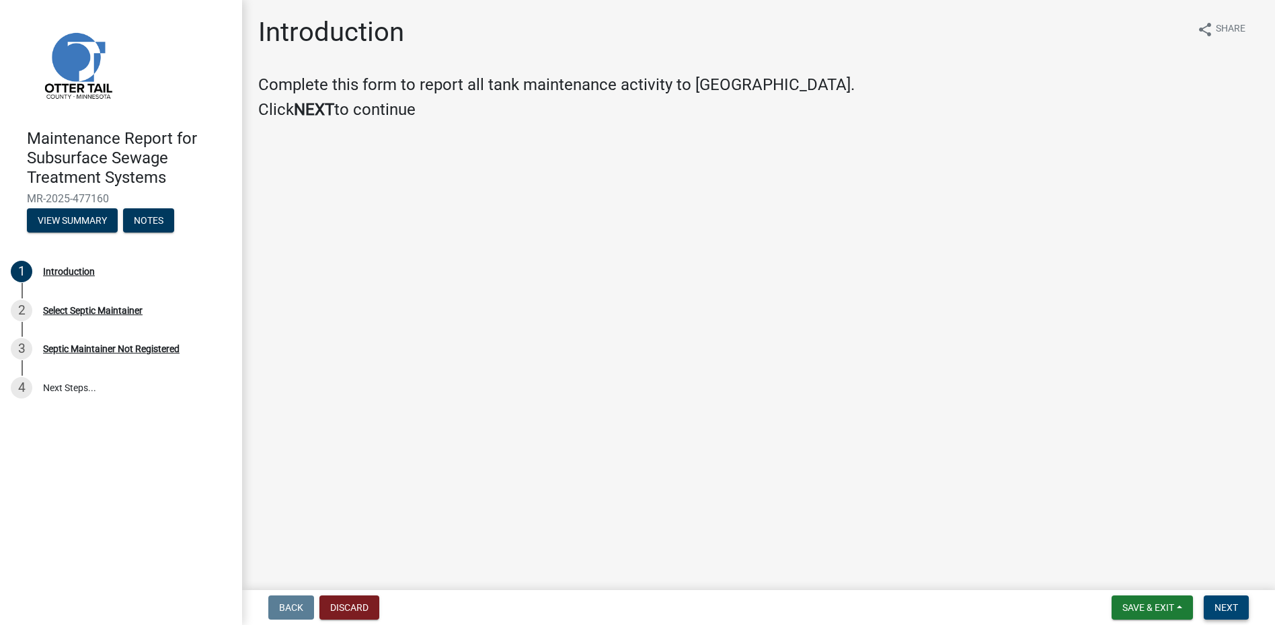
click at [1229, 606] on span "Next" at bounding box center [1226, 607] width 24 height 11
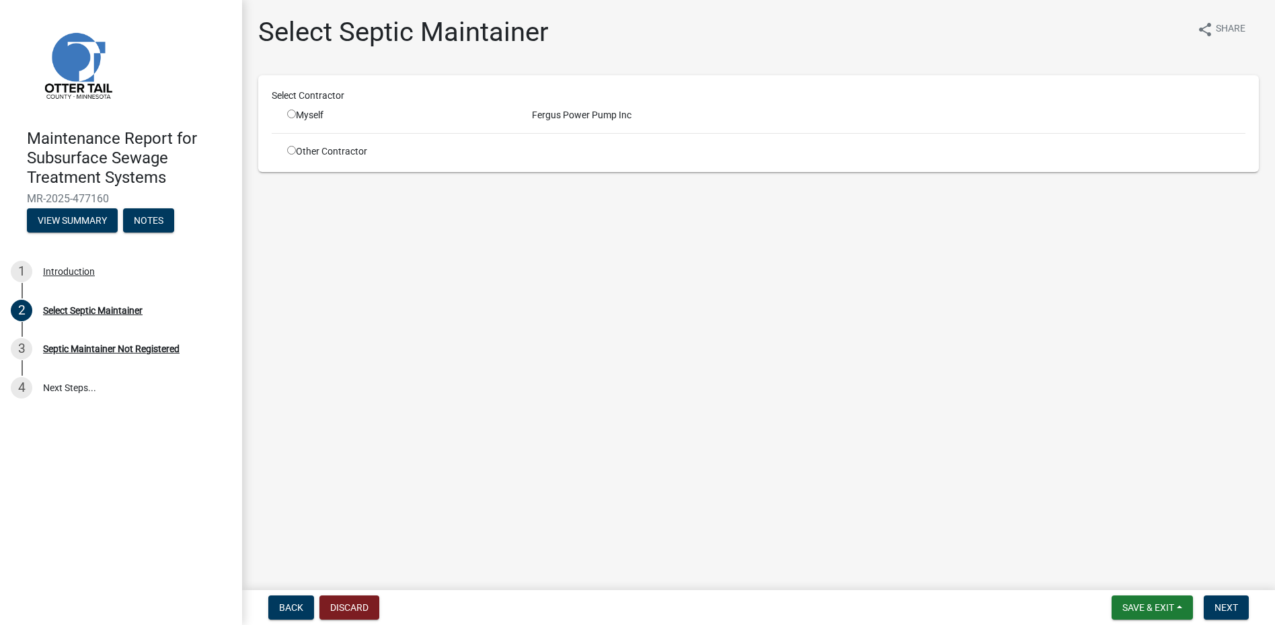
click at [295, 116] on input "radio" at bounding box center [291, 114] width 9 height 9
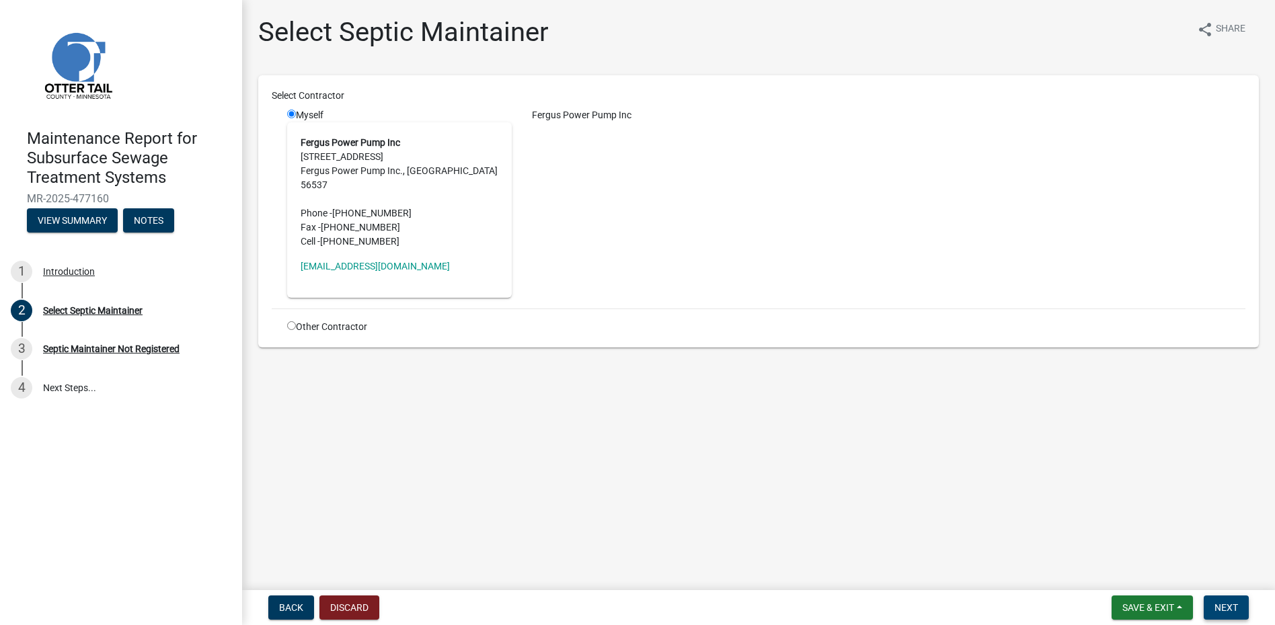
click at [1228, 601] on button "Next" at bounding box center [1226, 608] width 45 height 24
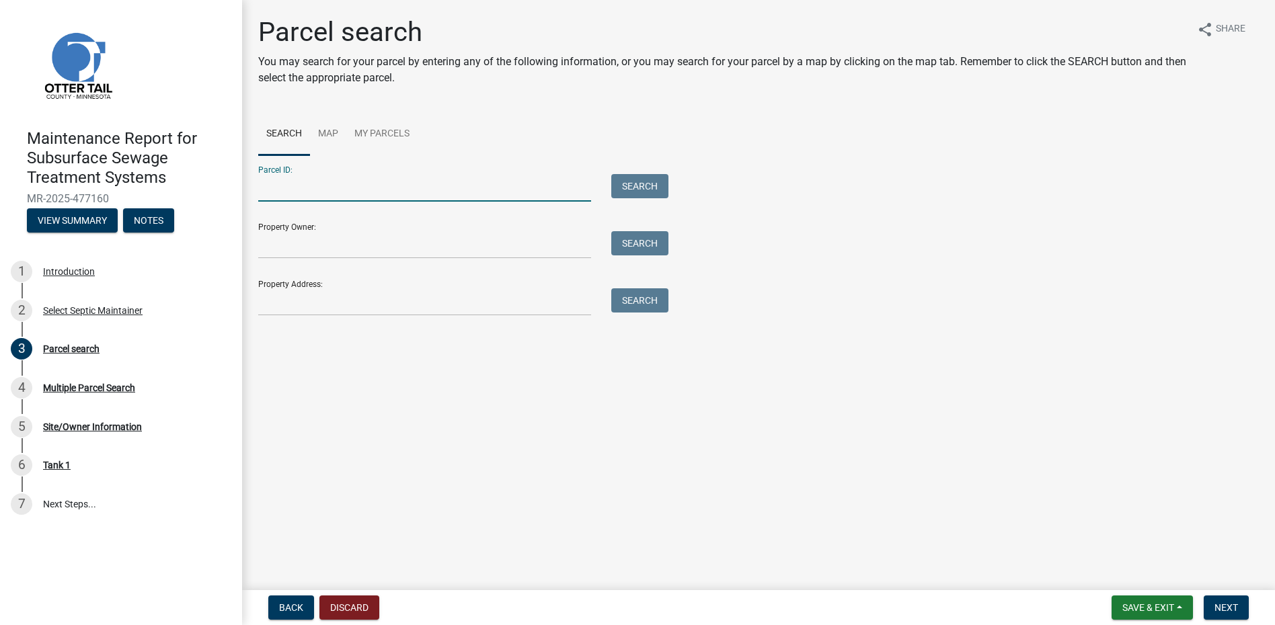
click at [280, 181] on input "Parcel ID:" at bounding box center [424, 188] width 333 height 28
click at [264, 312] on input "Property Address:" at bounding box center [424, 302] width 333 height 28
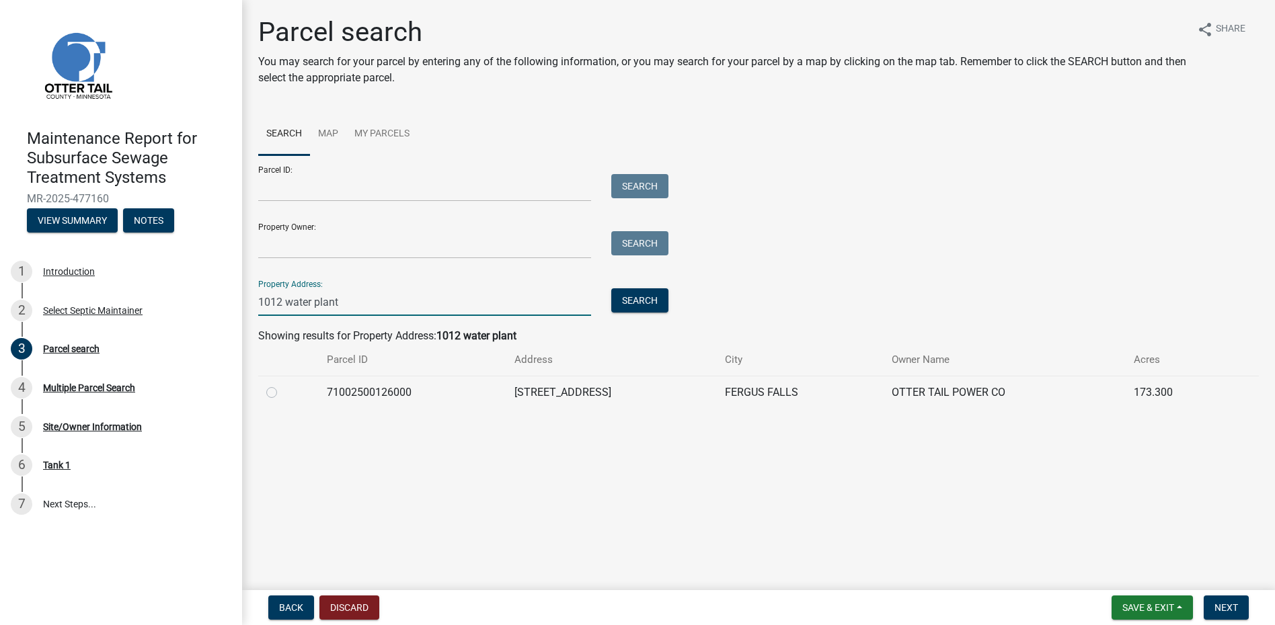
click at [282, 385] on label at bounding box center [282, 385] width 0 height 0
click at [282, 392] on input "radio" at bounding box center [286, 389] width 9 height 9
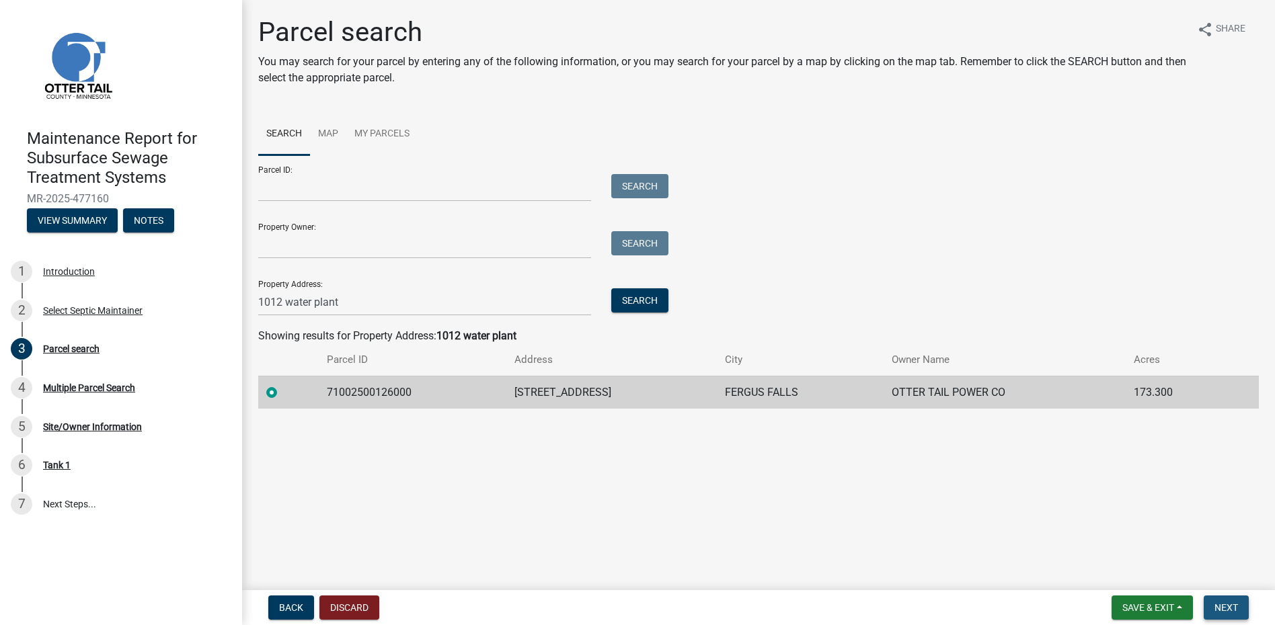
click at [1228, 599] on button "Next" at bounding box center [1226, 608] width 45 height 24
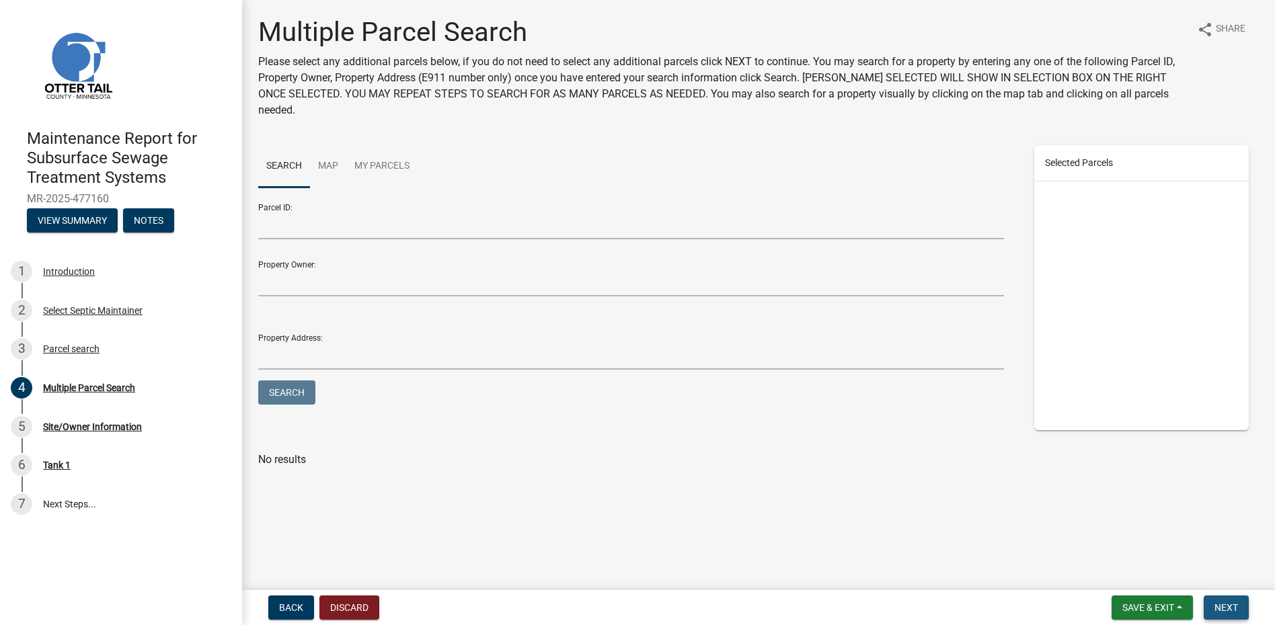
drag, startPoint x: 1210, startPoint y: 604, endPoint x: 1204, endPoint y: 613, distance: 11.2
click at [1208, 605] on button "Next" at bounding box center [1226, 608] width 45 height 24
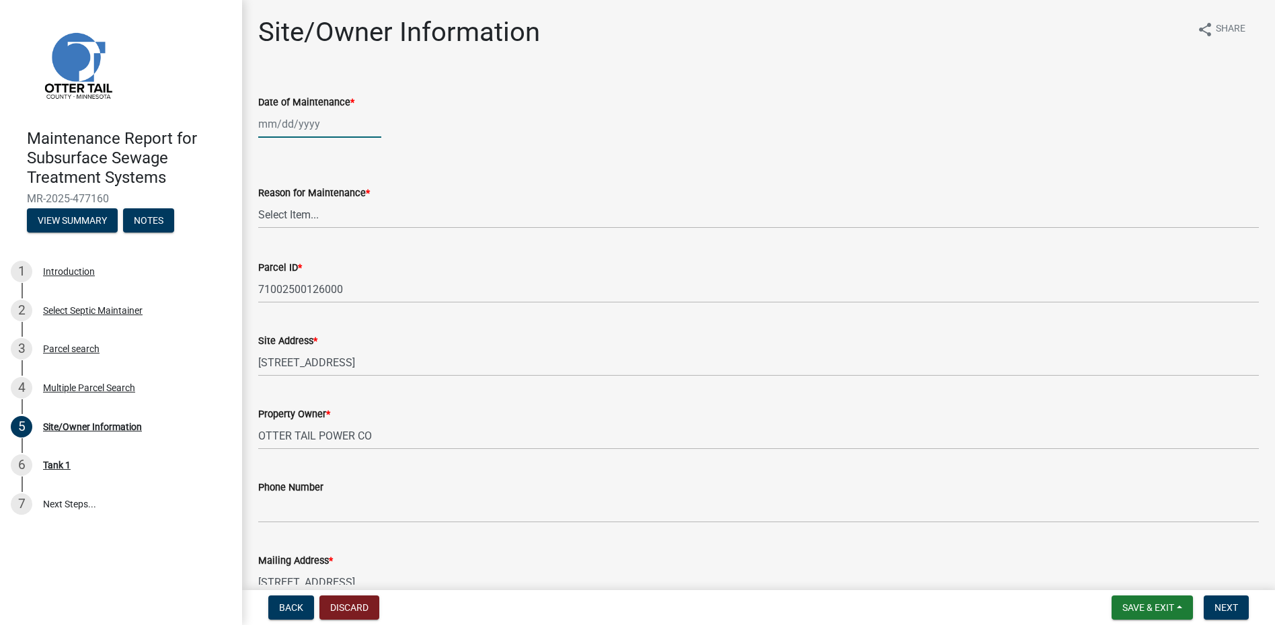
click at [298, 116] on div at bounding box center [319, 124] width 123 height 28
click at [270, 147] on button "Previous month" at bounding box center [272, 153] width 16 height 22
click at [299, 281] on div "24" at bounding box center [293, 282] width 22 height 22
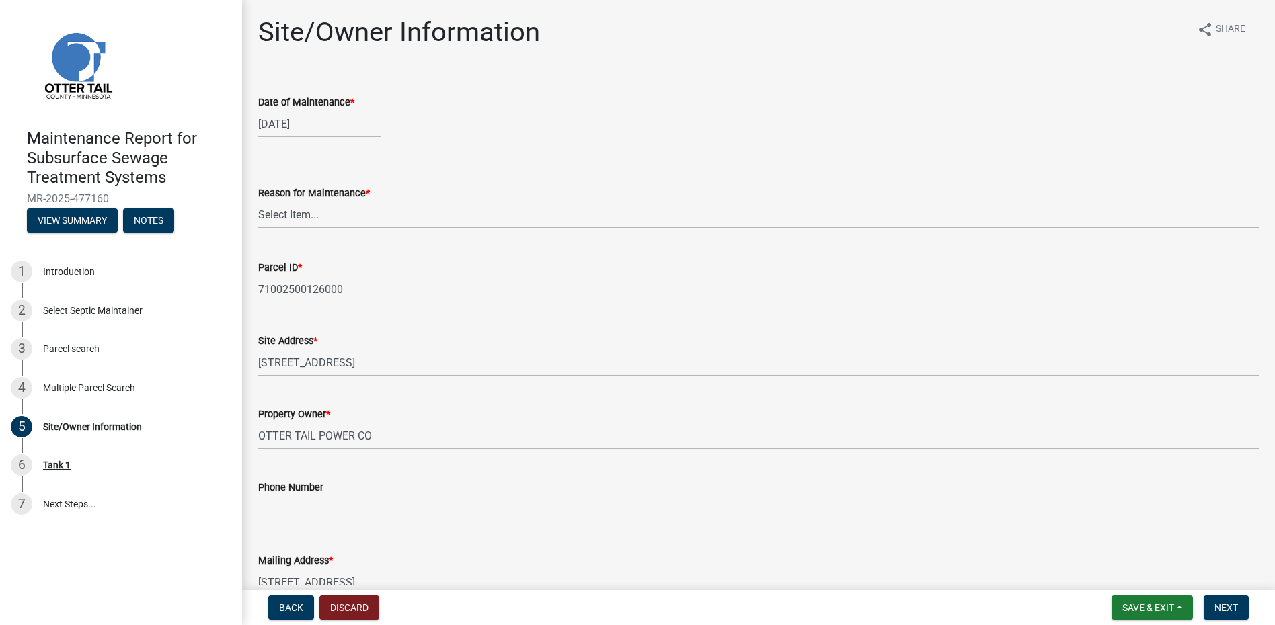
click at [298, 216] on select "Select Item... Called Routine Other" at bounding box center [758, 215] width 1000 height 28
click at [258, 201] on select "Select Item... Called Routine Other" at bounding box center [758, 215] width 1000 height 28
click at [1233, 609] on span "Next" at bounding box center [1226, 607] width 24 height 11
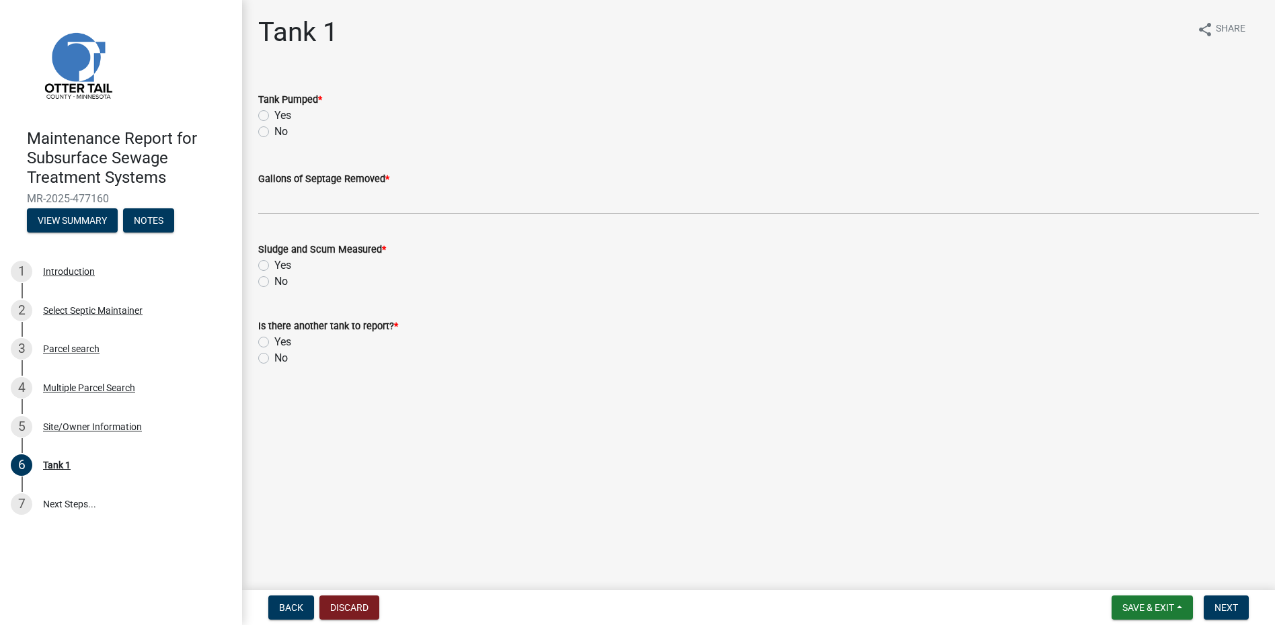
click at [280, 116] on label "Yes" at bounding box center [282, 116] width 17 height 16
click at [280, 116] on input "Yes" at bounding box center [278, 112] width 9 height 9
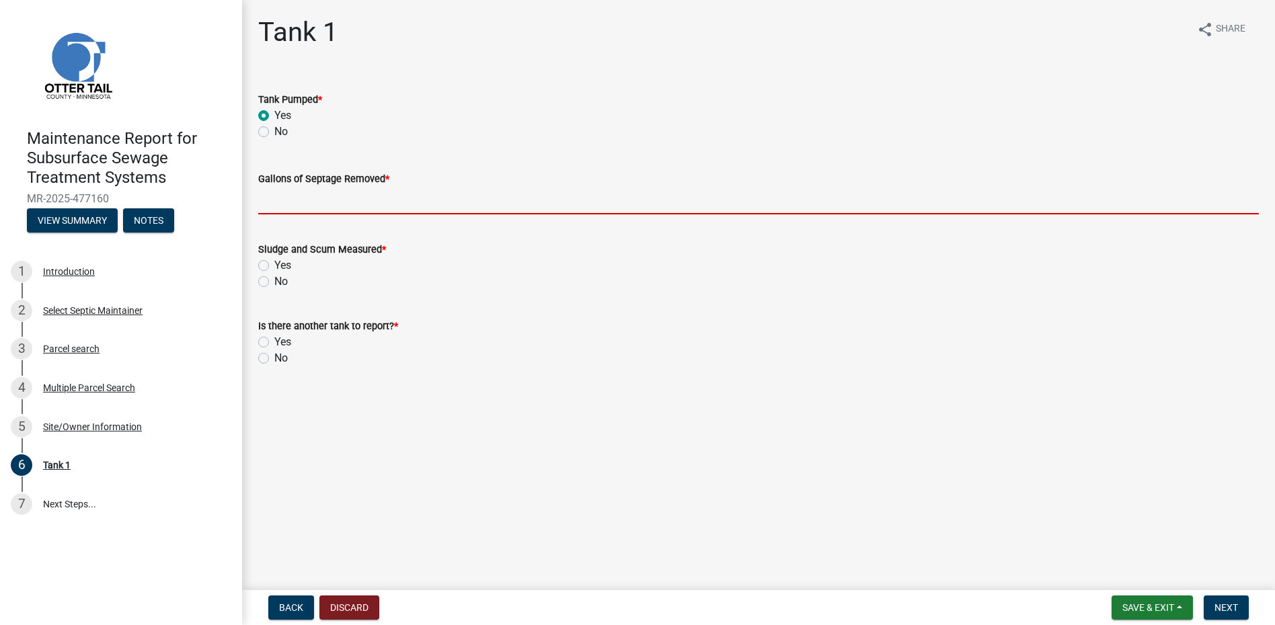
click at [286, 193] on input "Gallons of Septage Removed *" at bounding box center [758, 201] width 1000 height 28
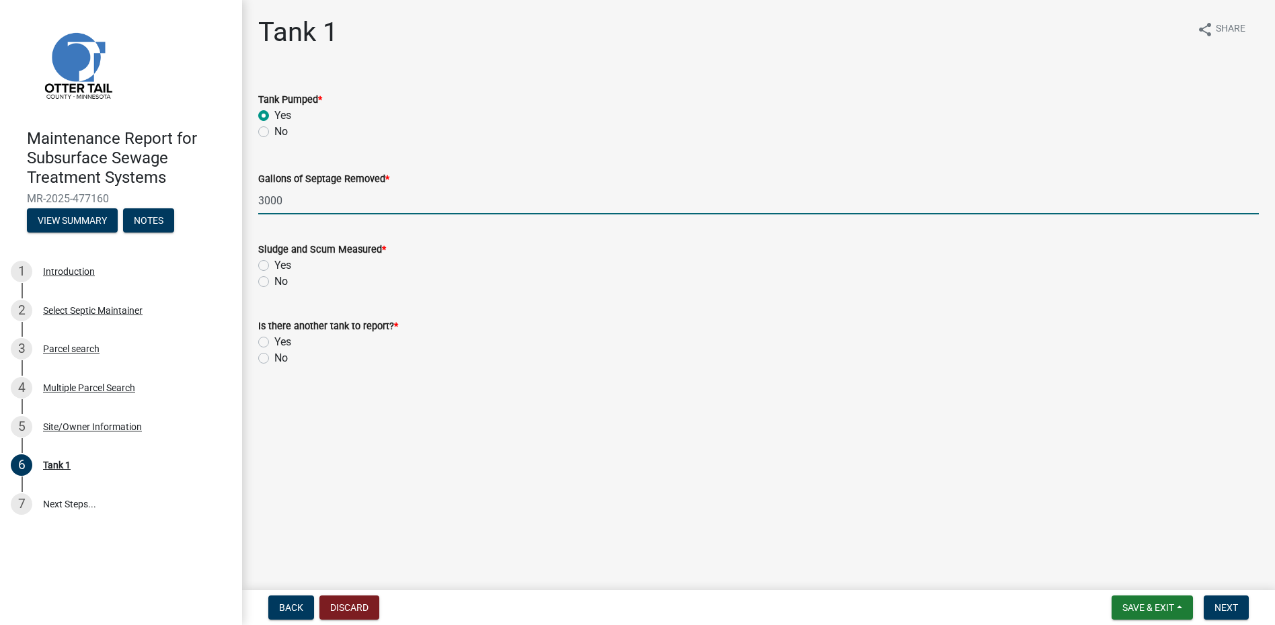
click at [280, 280] on label "No" at bounding box center [280, 282] width 13 height 16
click at [280, 280] on input "No" at bounding box center [278, 278] width 9 height 9
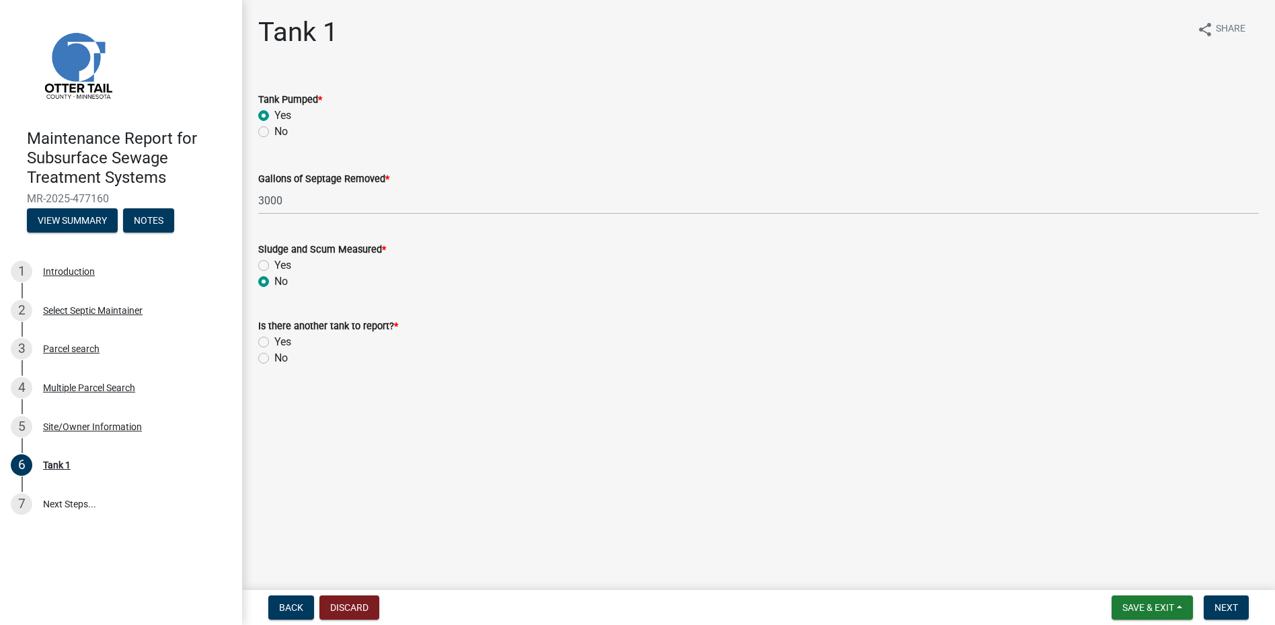
click at [278, 352] on label "No" at bounding box center [280, 358] width 13 height 16
click at [278, 352] on input "No" at bounding box center [278, 354] width 9 height 9
click at [1238, 606] on button "Next" at bounding box center [1226, 608] width 45 height 24
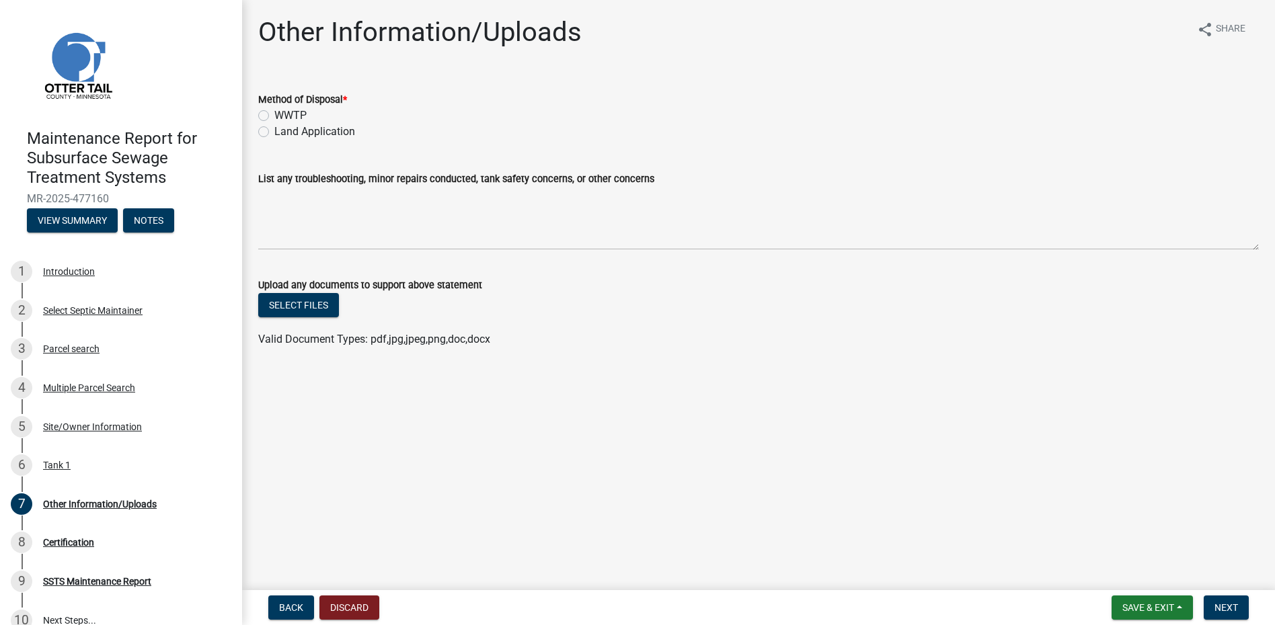
click at [307, 126] on label "Land Application" at bounding box center [314, 132] width 81 height 16
click at [283, 126] on input "Land Application" at bounding box center [278, 128] width 9 height 9
click at [1219, 606] on span "Next" at bounding box center [1226, 607] width 24 height 11
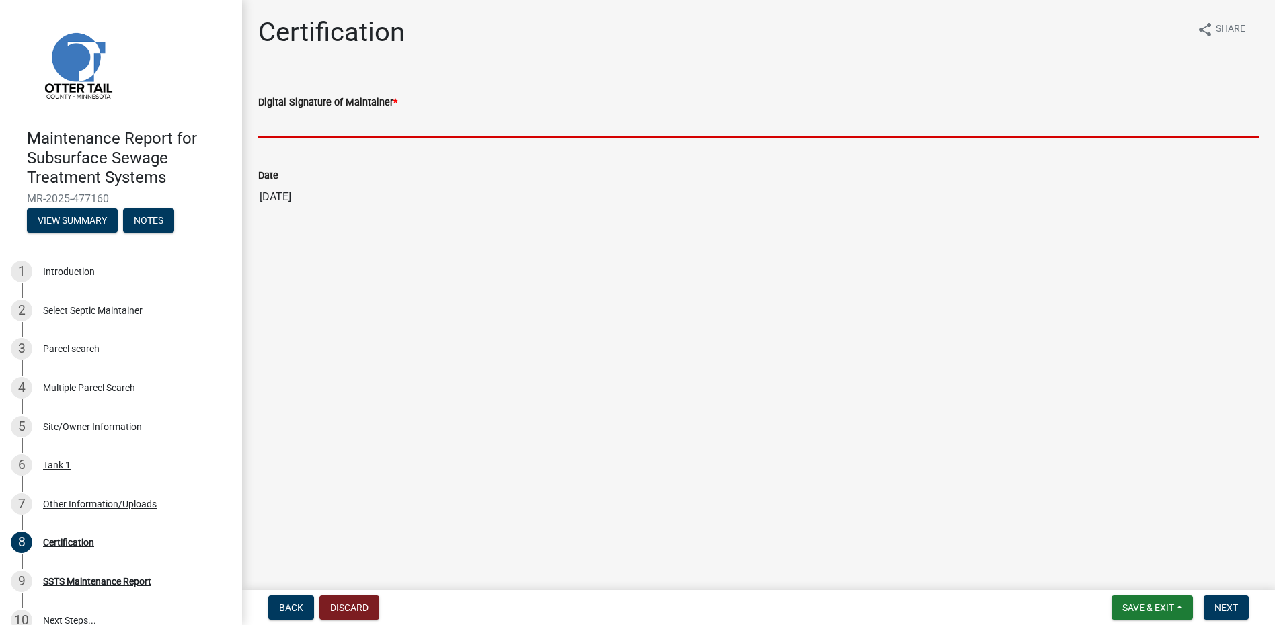
click at [305, 130] on input "Digital Signature of Maintainer *" at bounding box center [758, 124] width 1000 height 28
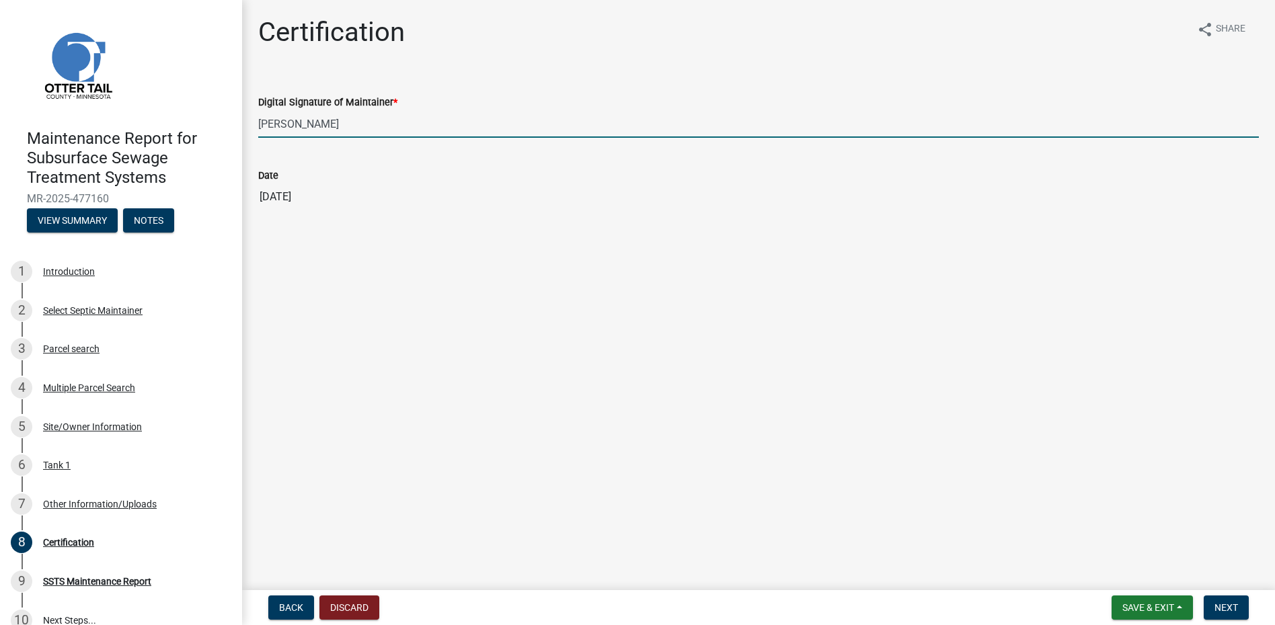
click at [1249, 611] on form "Save & Exit Save Save & Exit Next" at bounding box center [1180, 608] width 148 height 24
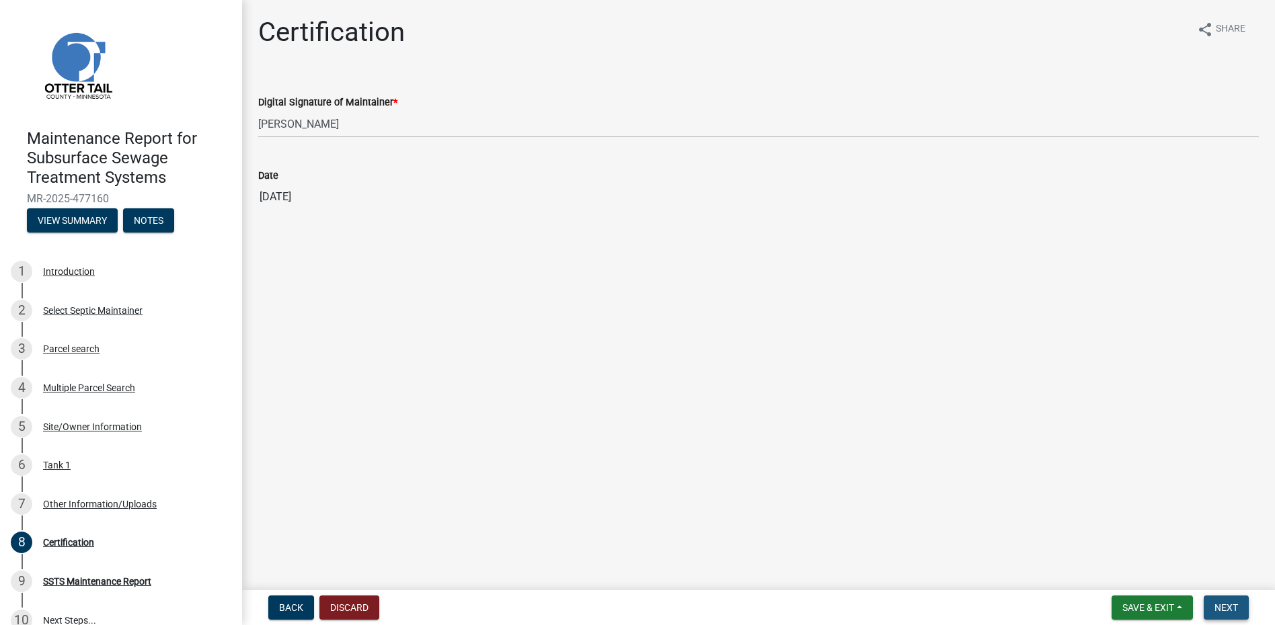
click at [1238, 609] on button "Next" at bounding box center [1226, 608] width 45 height 24
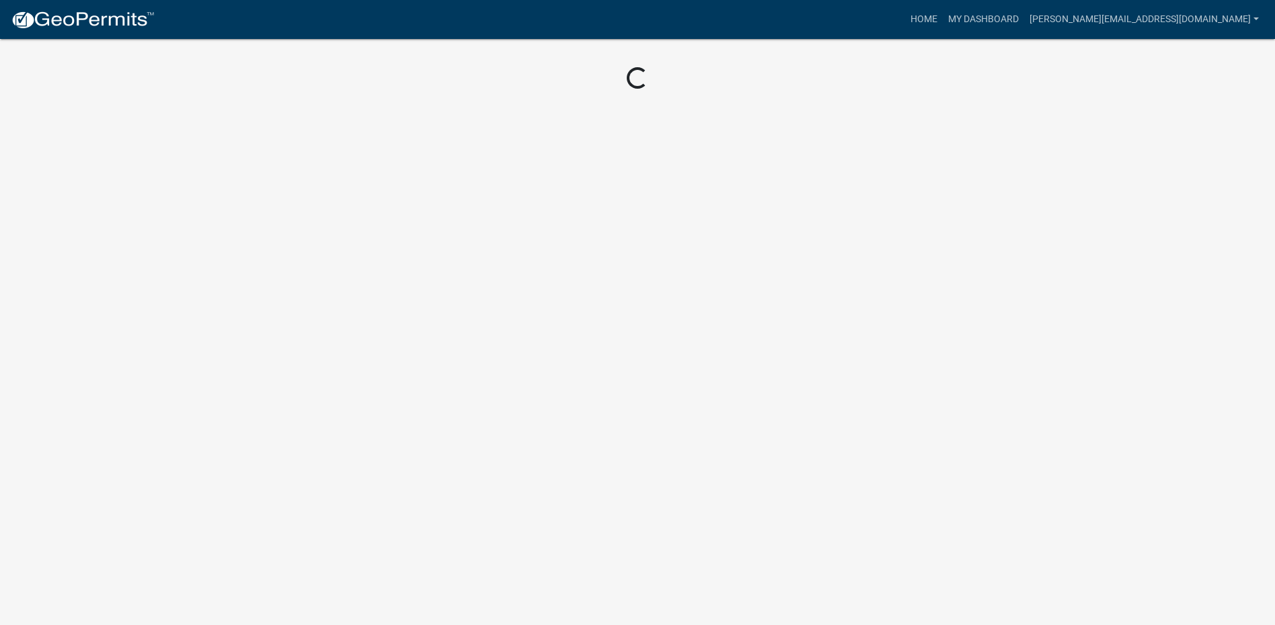
click at [78, 22] on img at bounding box center [83, 20] width 144 height 20
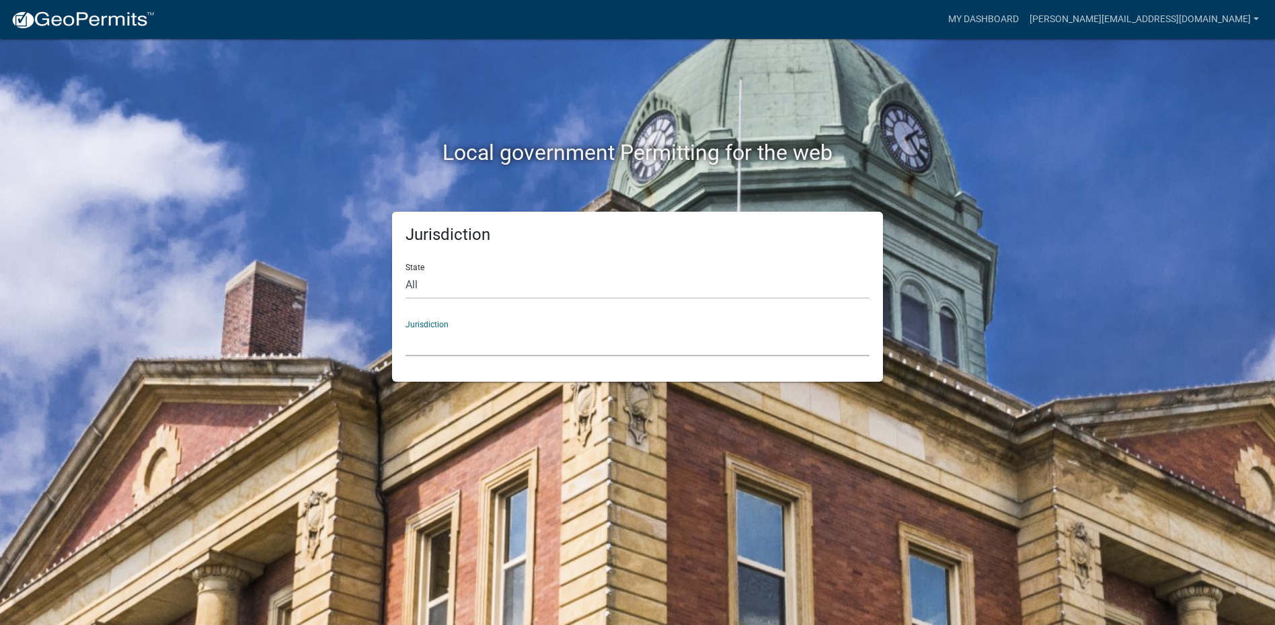
click at [446, 350] on select "[GEOGRAPHIC_DATA], [US_STATE] [GEOGRAPHIC_DATA], [US_STATE][PERSON_NAME][GEOGRA…" at bounding box center [637, 343] width 464 height 28
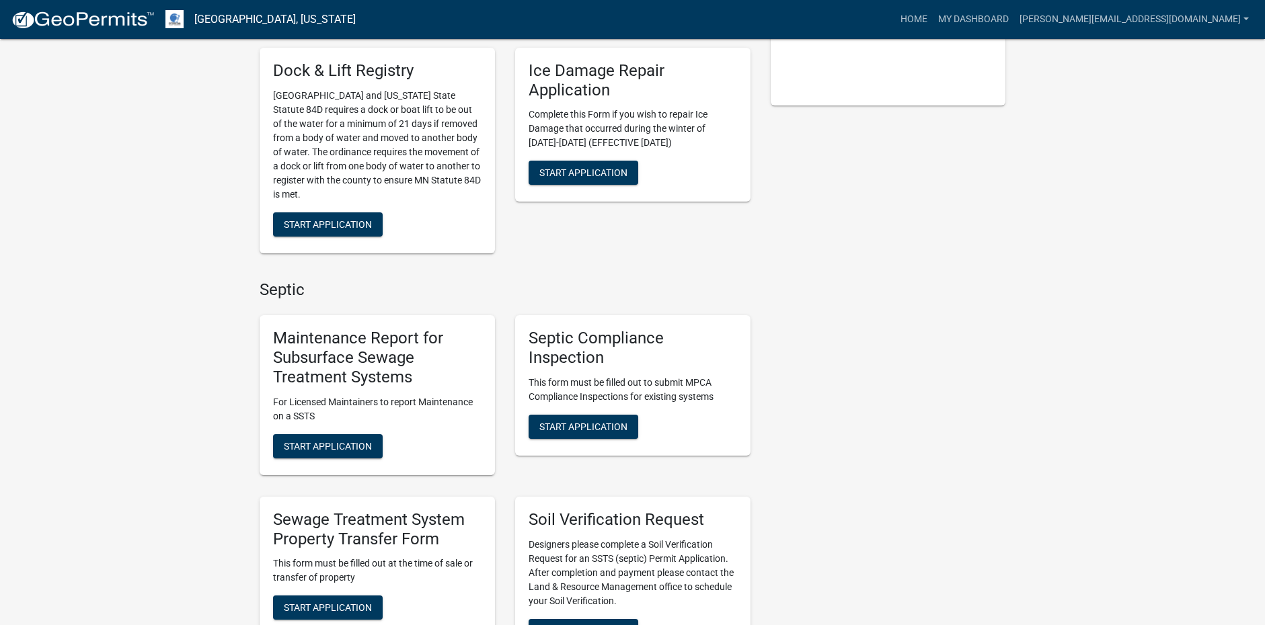
scroll to position [336, 0]
click at [346, 452] on button "Start Application" at bounding box center [328, 446] width 110 height 24
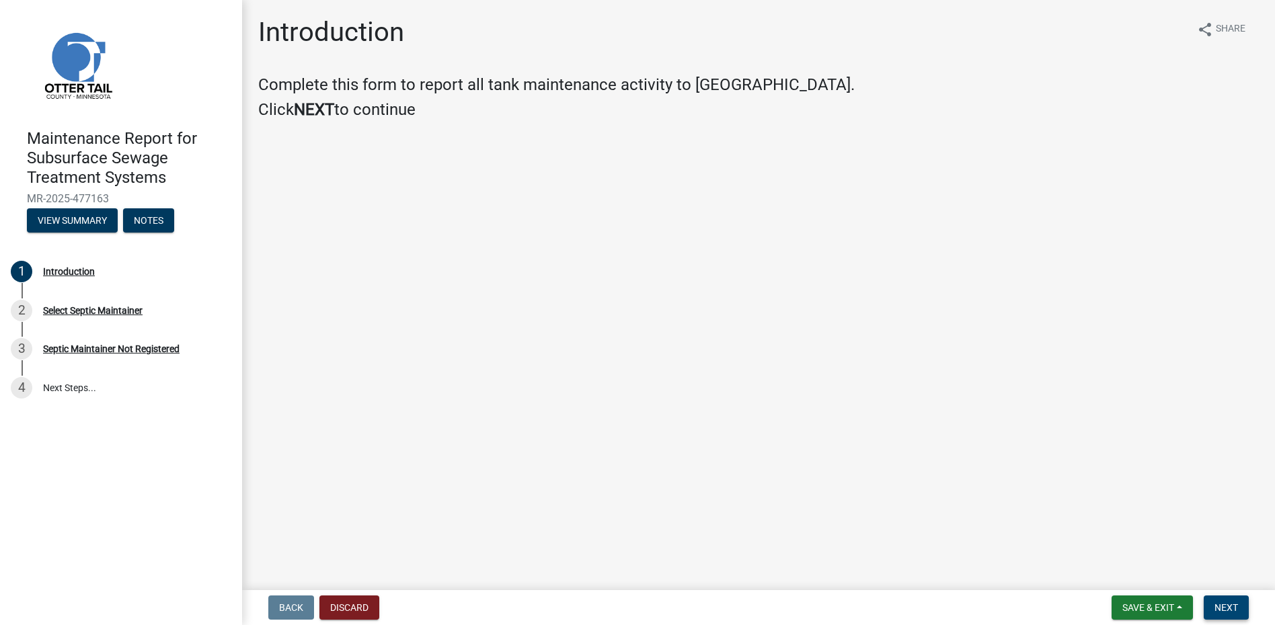
click at [1227, 607] on span "Next" at bounding box center [1226, 607] width 24 height 11
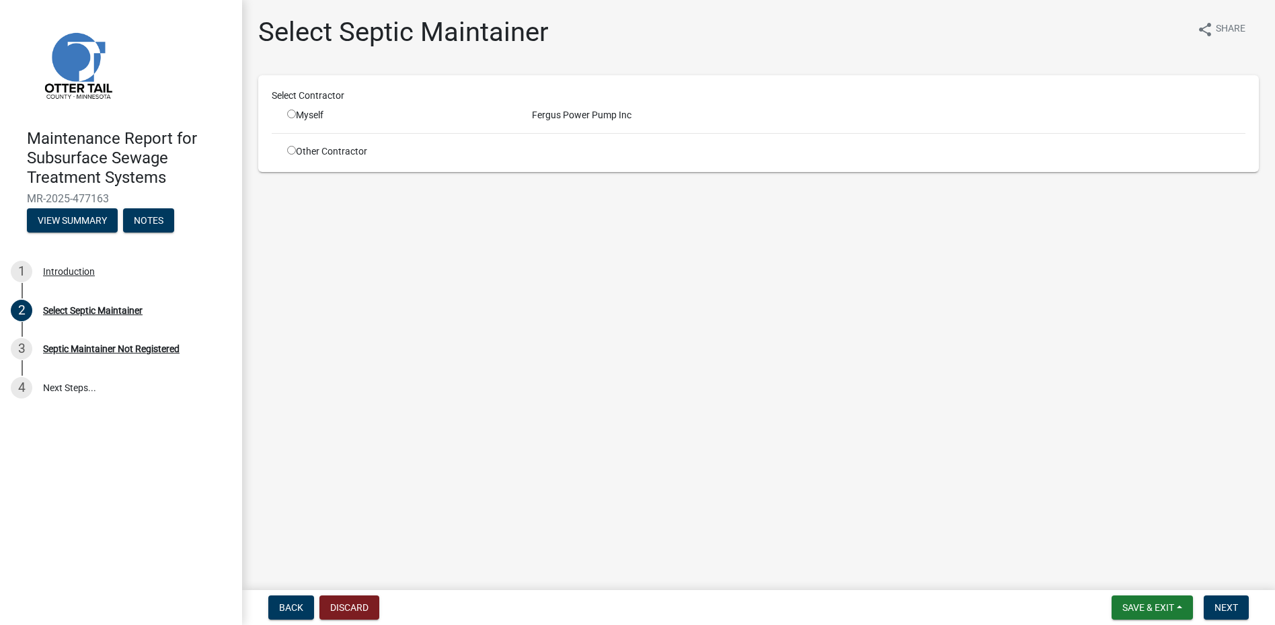
click at [293, 116] on input "radio" at bounding box center [291, 114] width 9 height 9
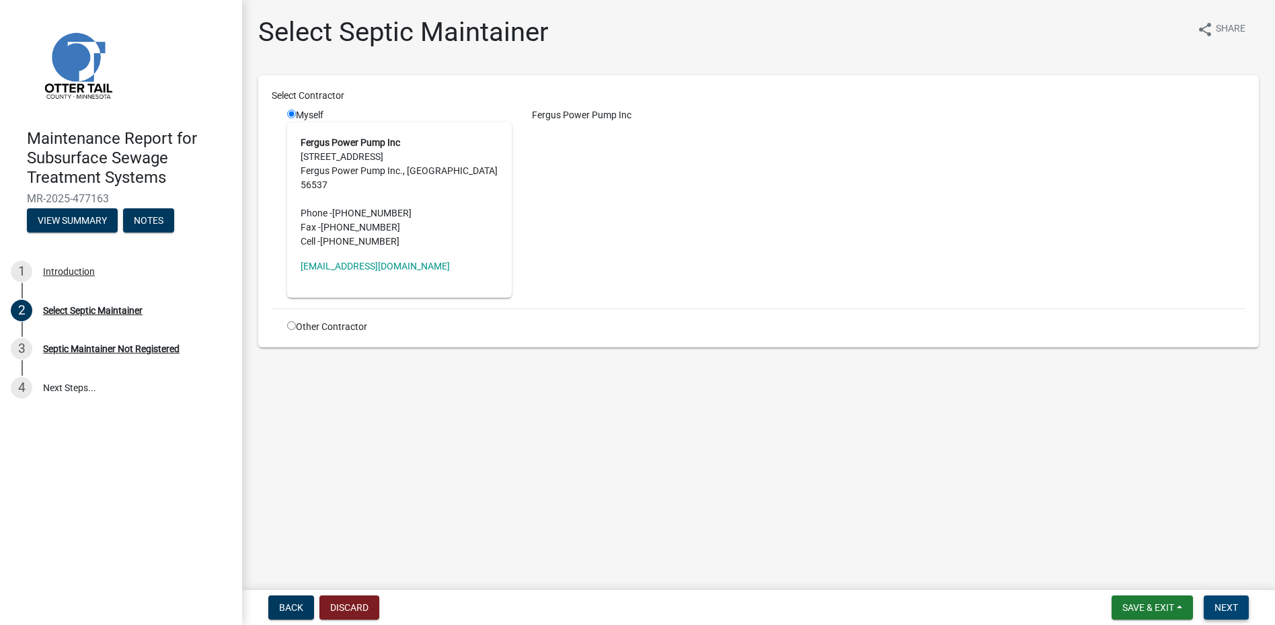
click at [1212, 602] on button "Next" at bounding box center [1226, 608] width 45 height 24
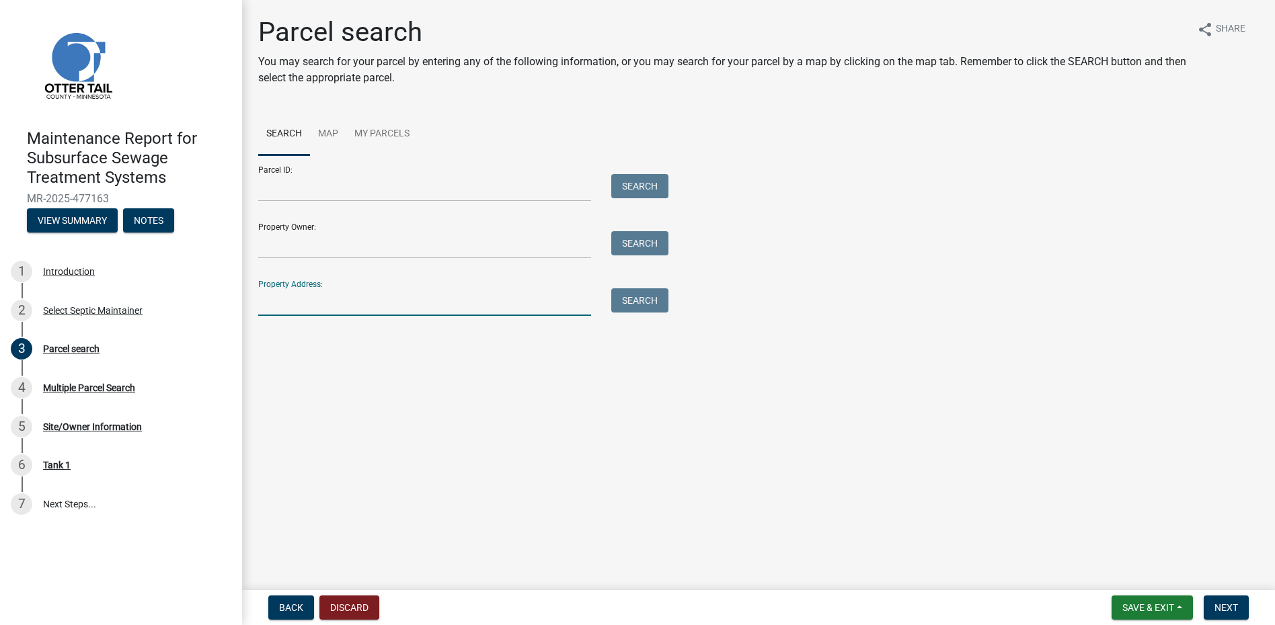
click at [370, 293] on input "Property Address:" at bounding box center [424, 302] width 333 height 28
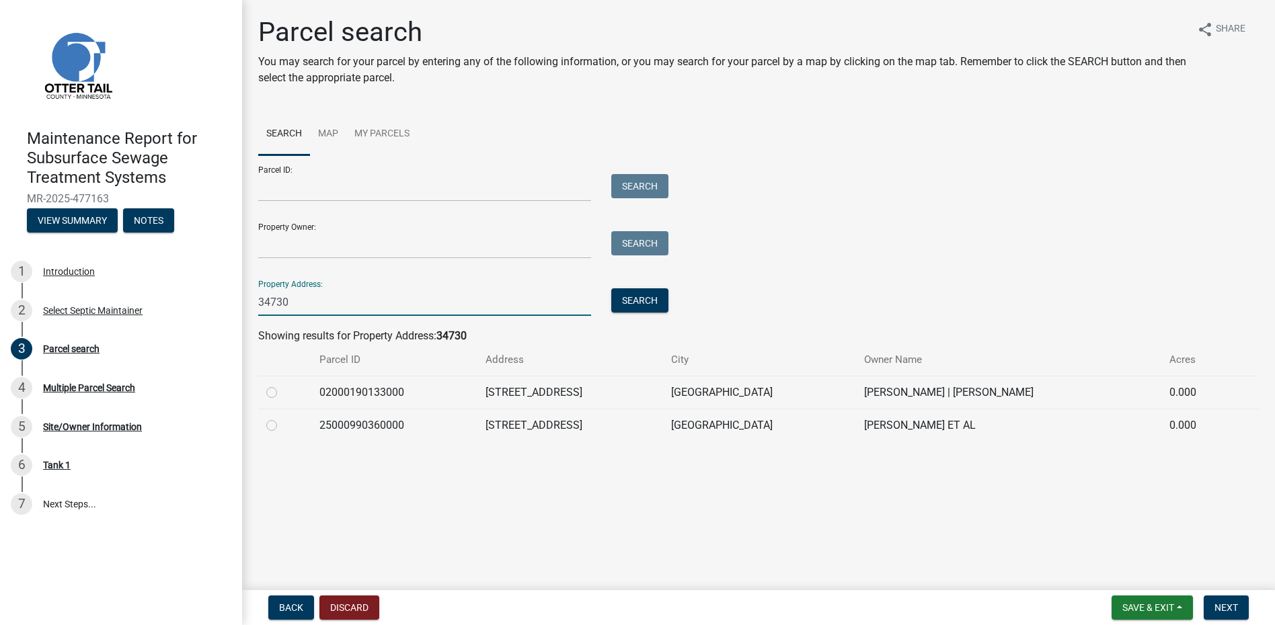
click at [282, 418] on label at bounding box center [282, 418] width 0 height 0
click at [282, 426] on input "radio" at bounding box center [286, 422] width 9 height 9
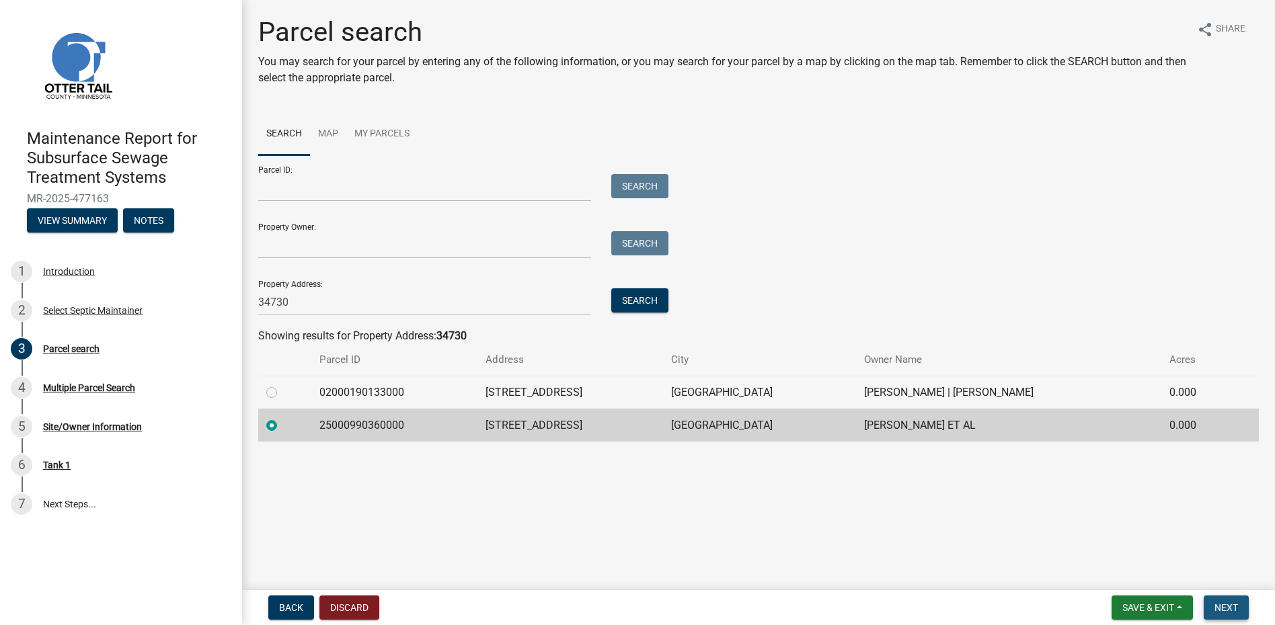
click at [1218, 614] on button "Next" at bounding box center [1226, 608] width 45 height 24
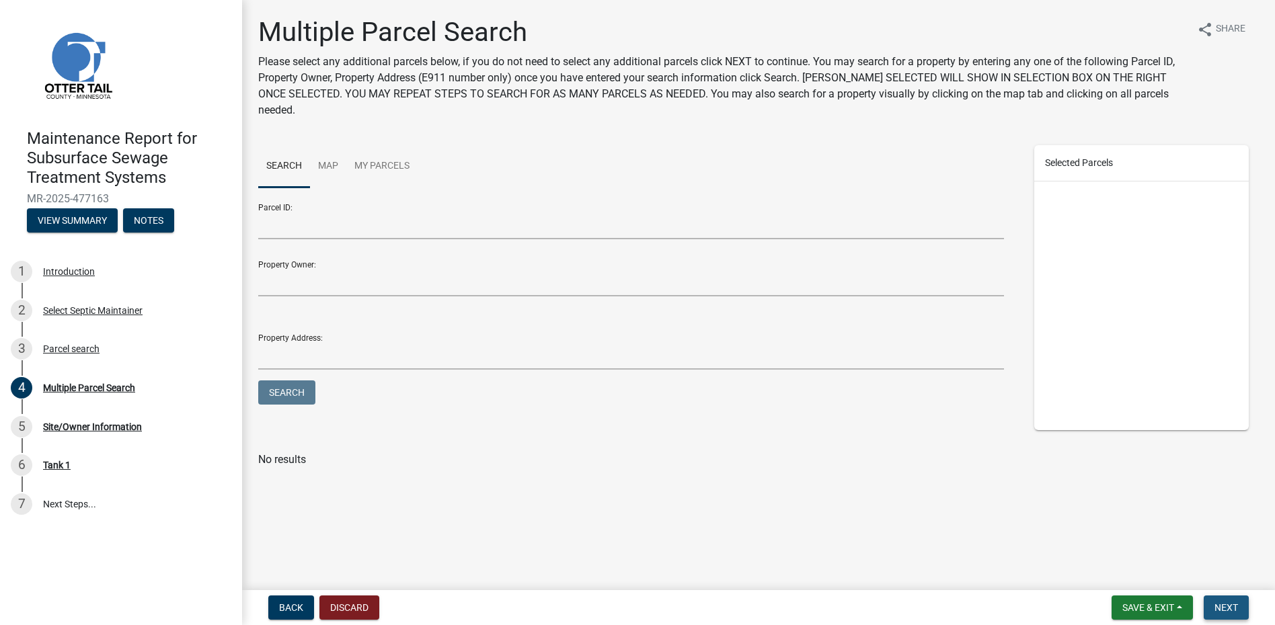
click at [1226, 615] on button "Next" at bounding box center [1226, 608] width 45 height 24
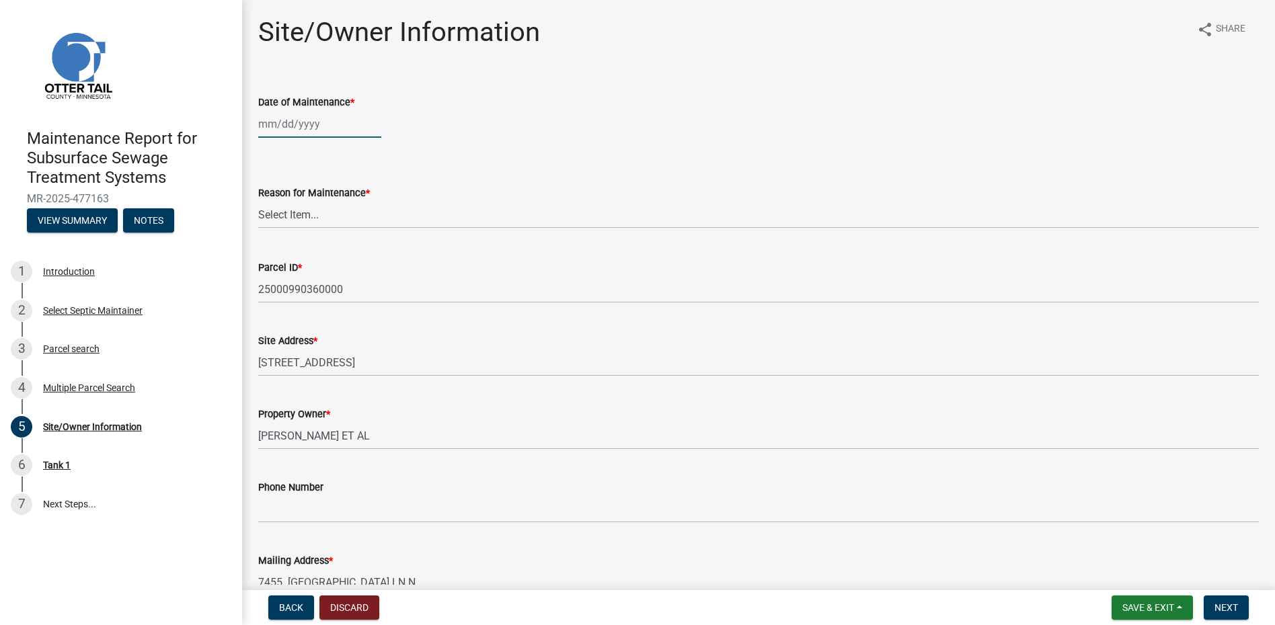
click at [276, 126] on div at bounding box center [319, 124] width 123 height 28
click at [278, 151] on button "Previous month" at bounding box center [272, 153] width 16 height 22
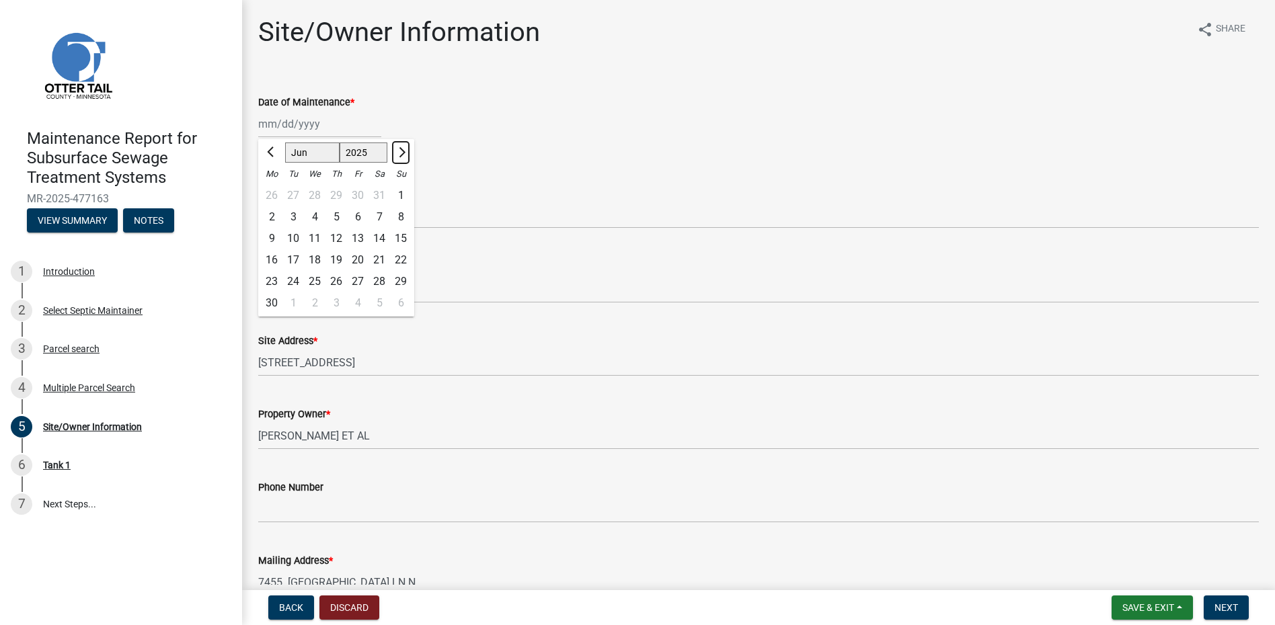
click at [407, 155] on button "Next month" at bounding box center [401, 153] width 16 height 22
click at [293, 260] on div "22" at bounding box center [293, 260] width 22 height 22
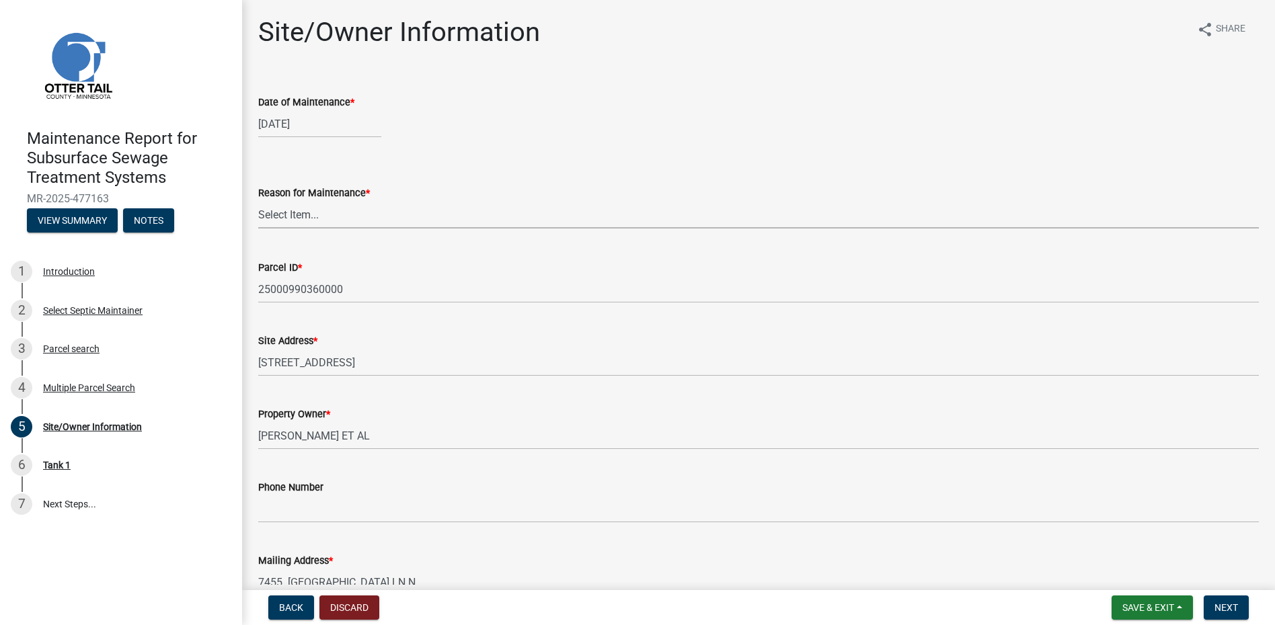
click at [308, 214] on select "Select Item... Called Routine Other" at bounding box center [758, 215] width 1000 height 28
click at [258, 201] on select "Select Item... Called Routine Other" at bounding box center [758, 215] width 1000 height 28
drag, startPoint x: 1219, startPoint y: 608, endPoint x: 1191, endPoint y: 606, distance: 27.7
click at [1219, 608] on span "Next" at bounding box center [1226, 607] width 24 height 11
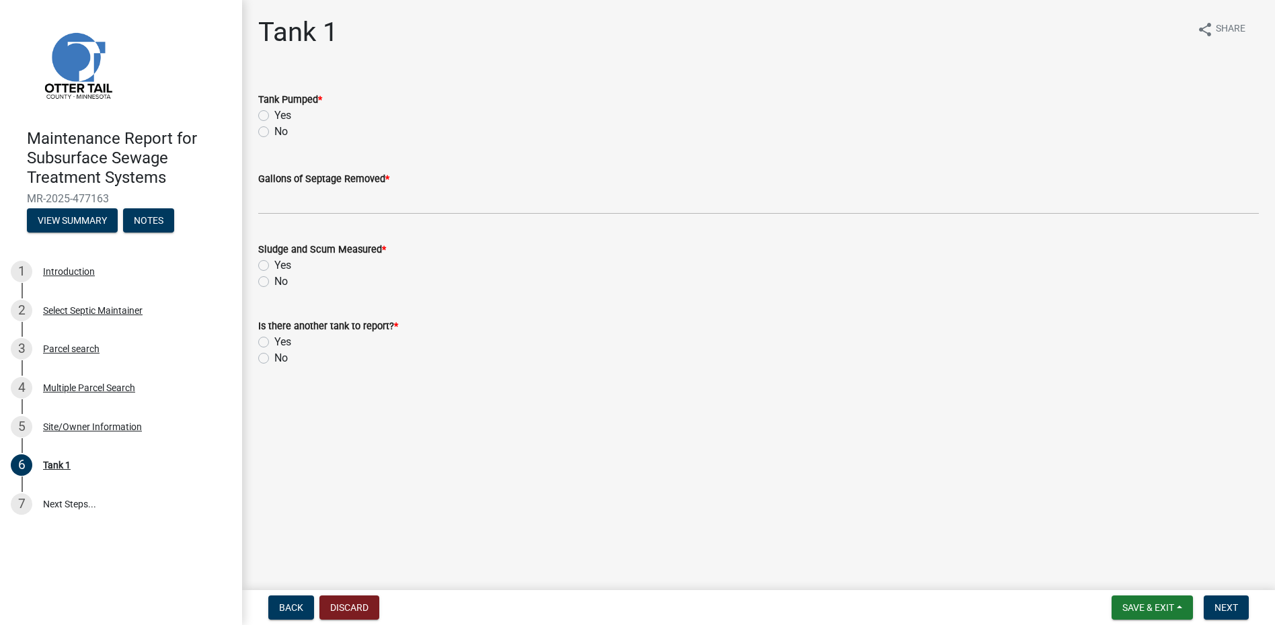
click at [274, 110] on label "Yes" at bounding box center [282, 116] width 17 height 16
click at [274, 110] on input "Yes" at bounding box center [278, 112] width 9 height 9
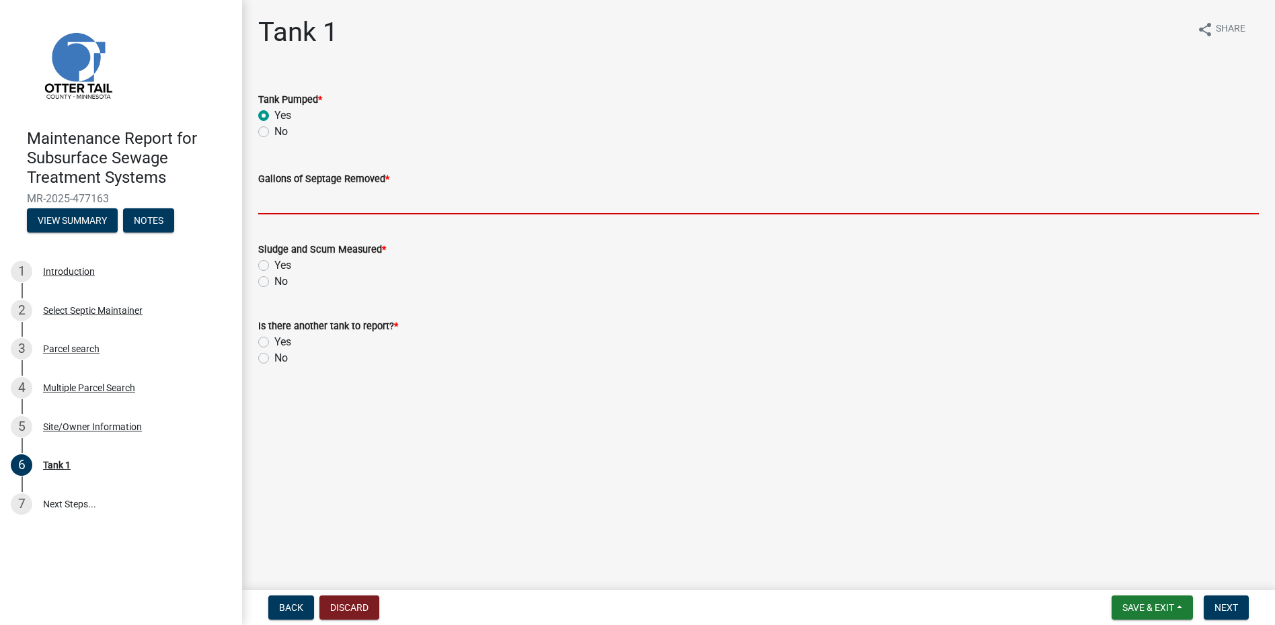
click at [276, 200] on input "Gallons of Septage Removed *" at bounding box center [758, 201] width 1000 height 28
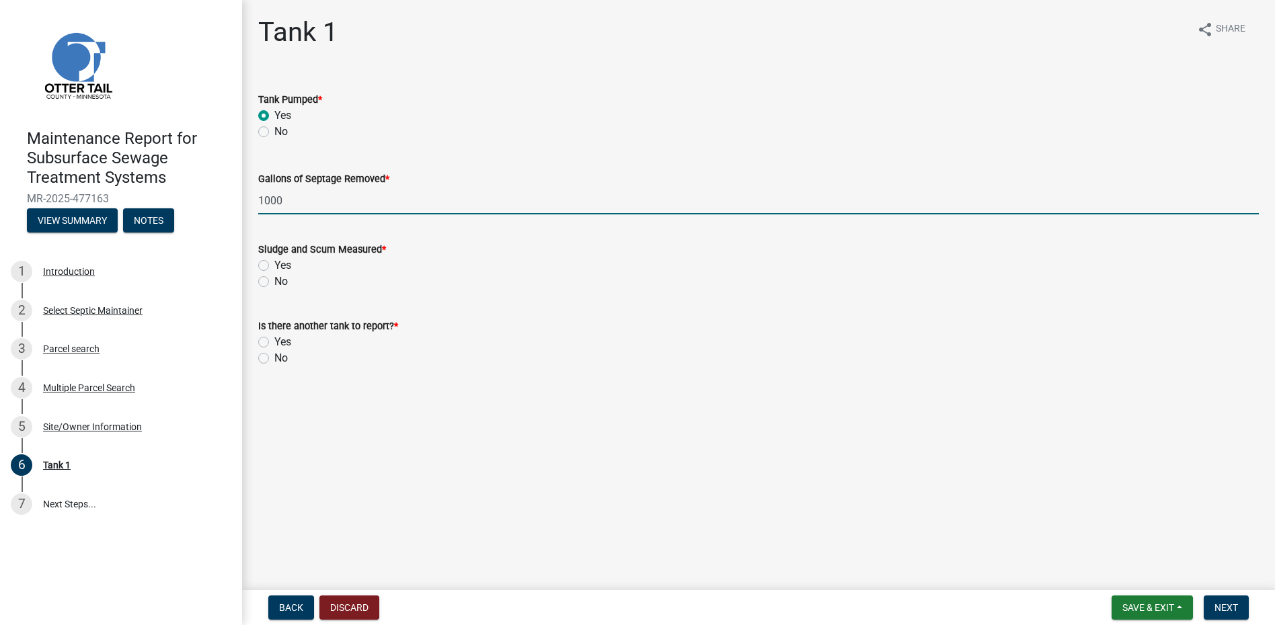
click at [274, 286] on label "No" at bounding box center [280, 282] width 13 height 16
click at [274, 282] on input "No" at bounding box center [278, 278] width 9 height 9
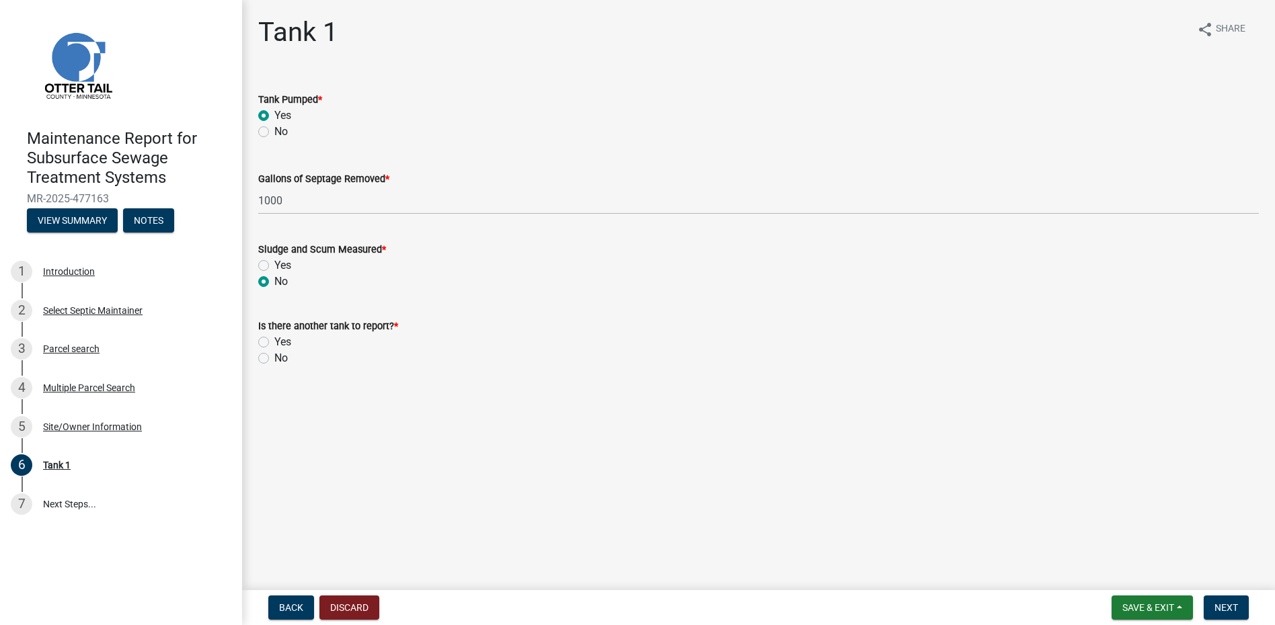
click at [262, 288] on div "No" at bounding box center [758, 282] width 1000 height 16
drag, startPoint x: 260, startPoint y: 360, endPoint x: 407, endPoint y: 383, distance: 149.0
click at [274, 359] on label "No" at bounding box center [280, 358] width 13 height 16
click at [274, 359] on input "No" at bounding box center [278, 354] width 9 height 9
click at [1224, 611] on span "Next" at bounding box center [1226, 607] width 24 height 11
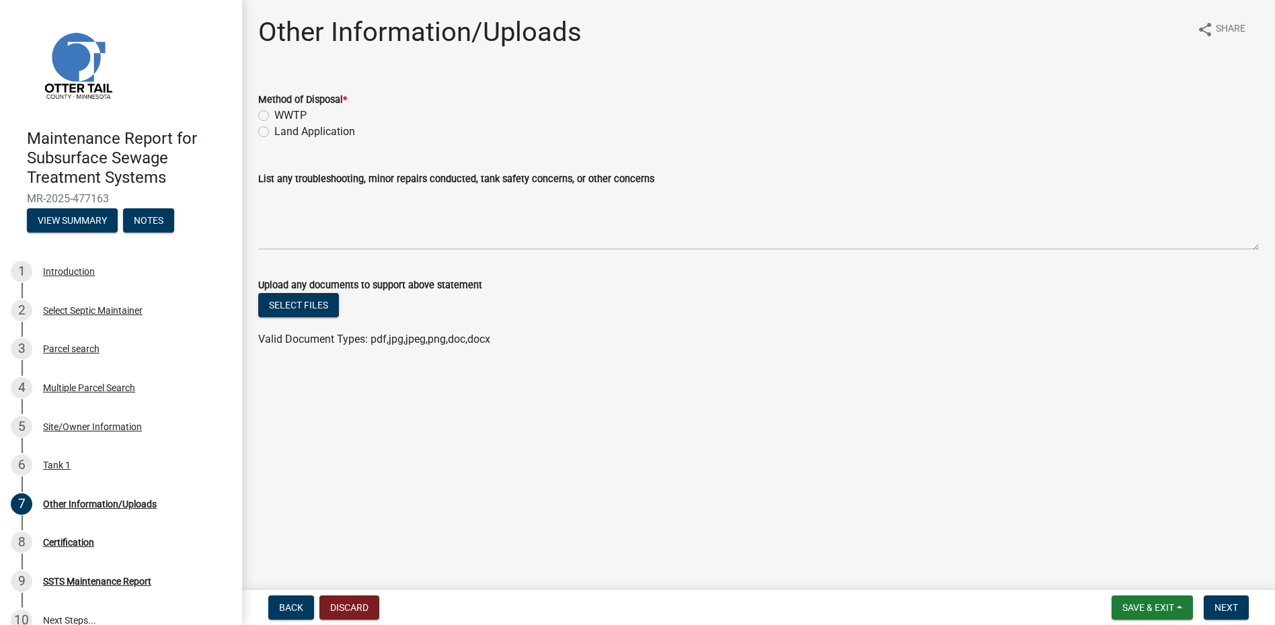
click at [333, 128] on label "Land Application" at bounding box center [314, 132] width 81 height 16
click at [283, 128] on input "Land Application" at bounding box center [278, 128] width 9 height 9
click at [1222, 606] on span "Next" at bounding box center [1226, 607] width 24 height 11
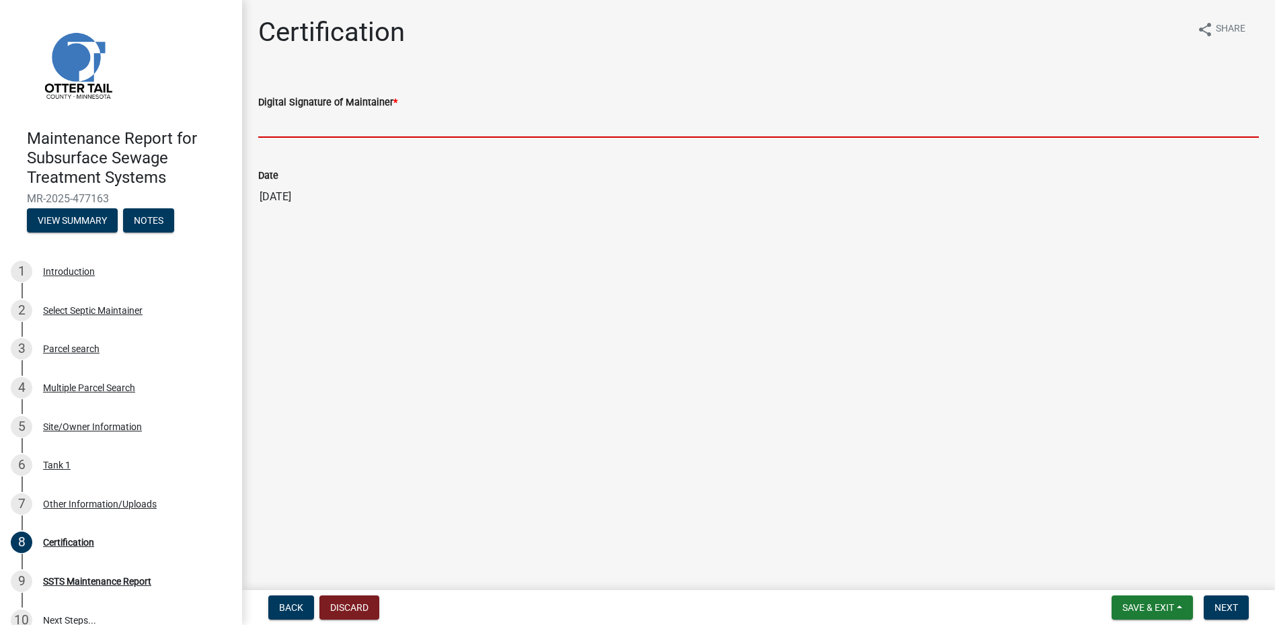
click at [317, 124] on input "Digital Signature of Maintainer *" at bounding box center [758, 124] width 1000 height 28
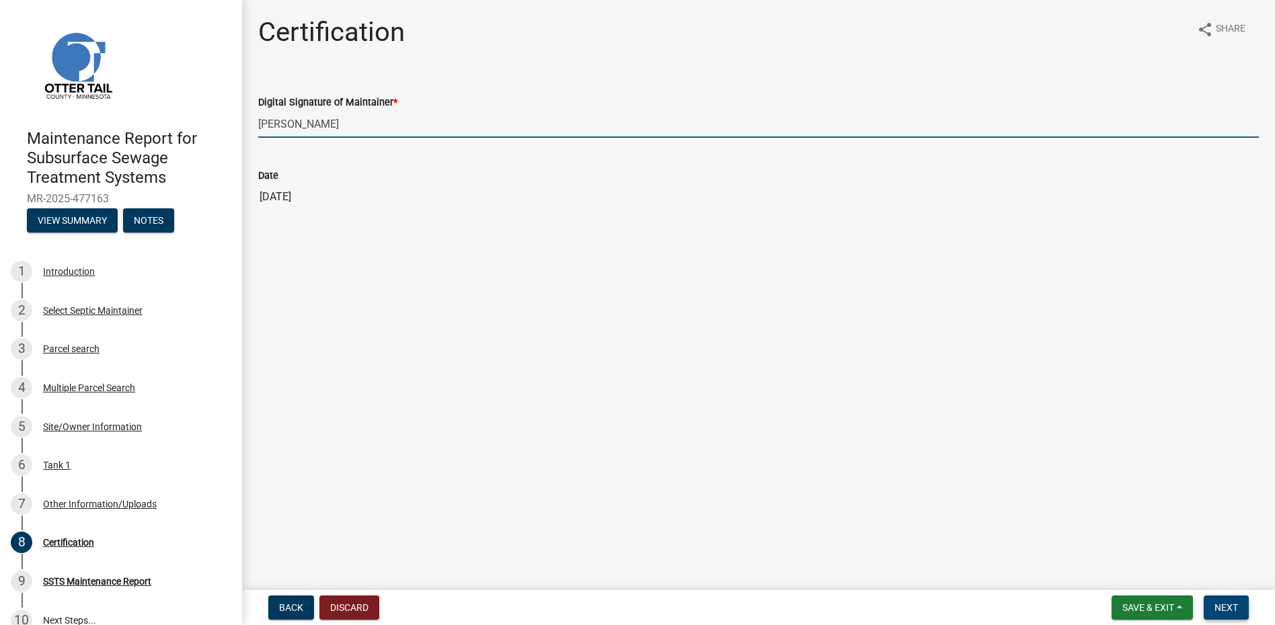
click at [1213, 601] on button "Next" at bounding box center [1226, 608] width 45 height 24
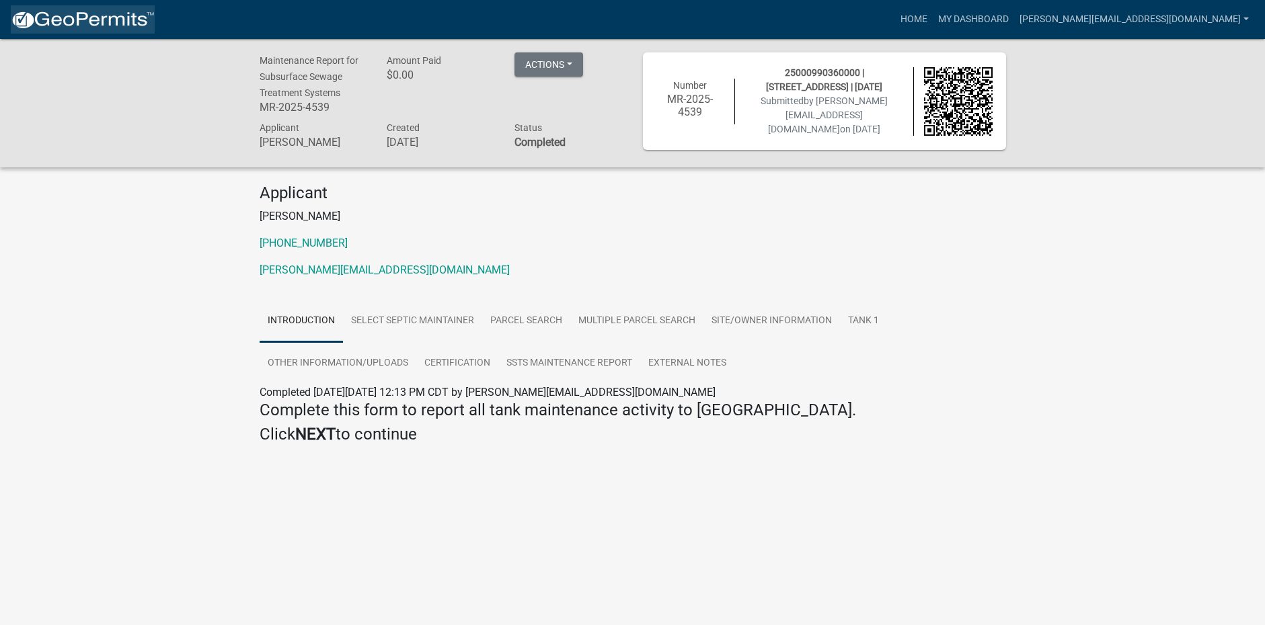
click at [73, 30] on link at bounding box center [83, 19] width 144 height 28
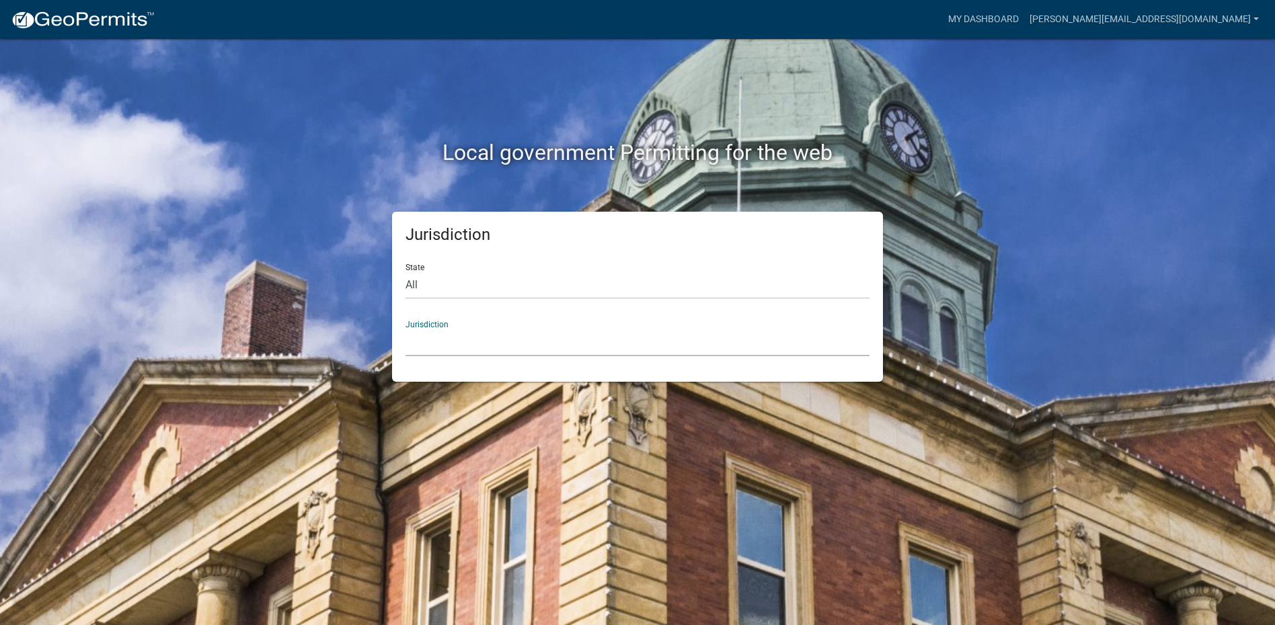
click at [482, 346] on select "[GEOGRAPHIC_DATA], [US_STATE] [GEOGRAPHIC_DATA], [US_STATE][PERSON_NAME][GEOGRA…" at bounding box center [637, 343] width 464 height 28
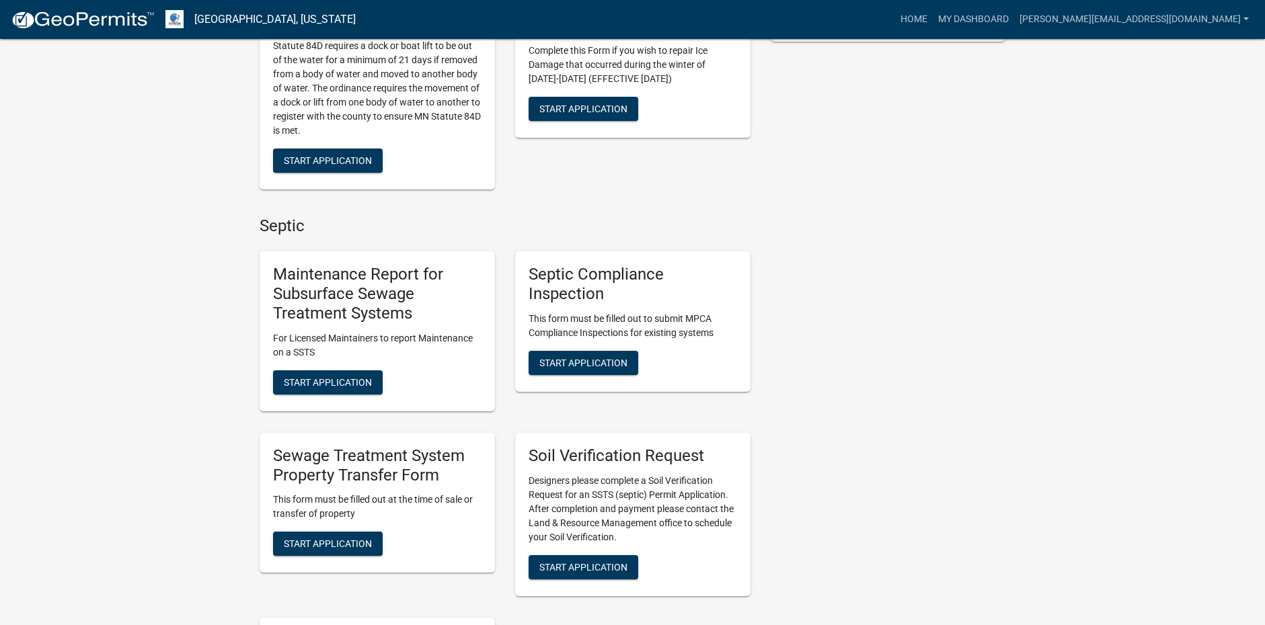
scroll to position [403, 0]
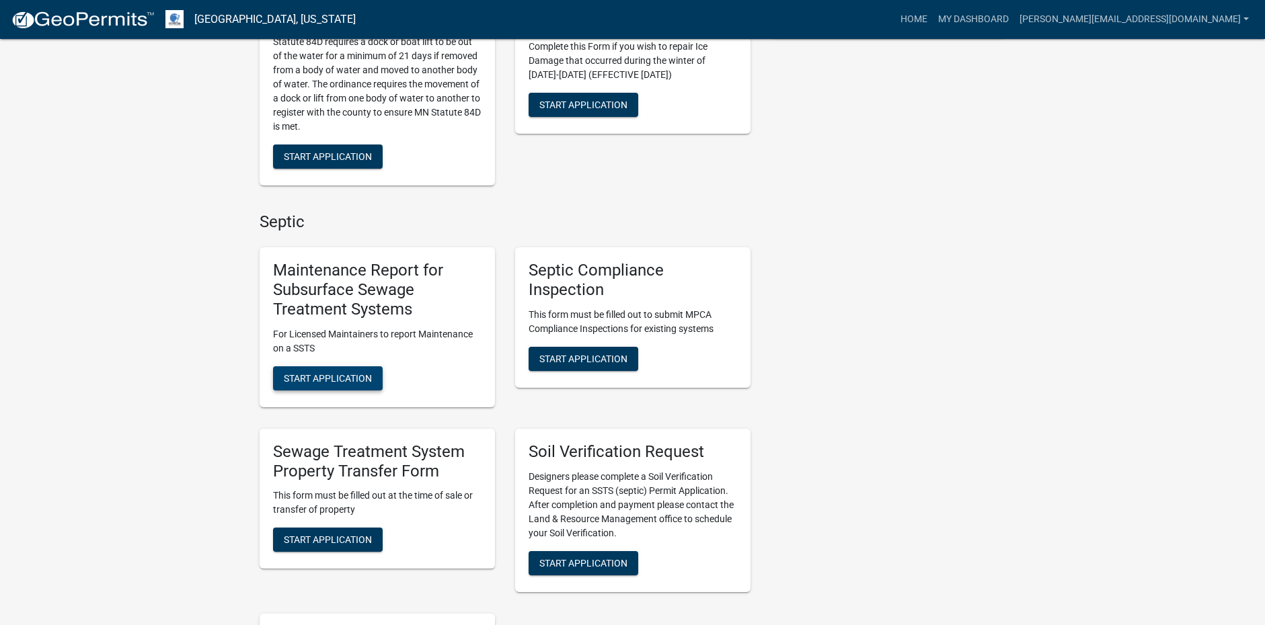
click at [353, 381] on span "Start Application" at bounding box center [328, 377] width 88 height 11
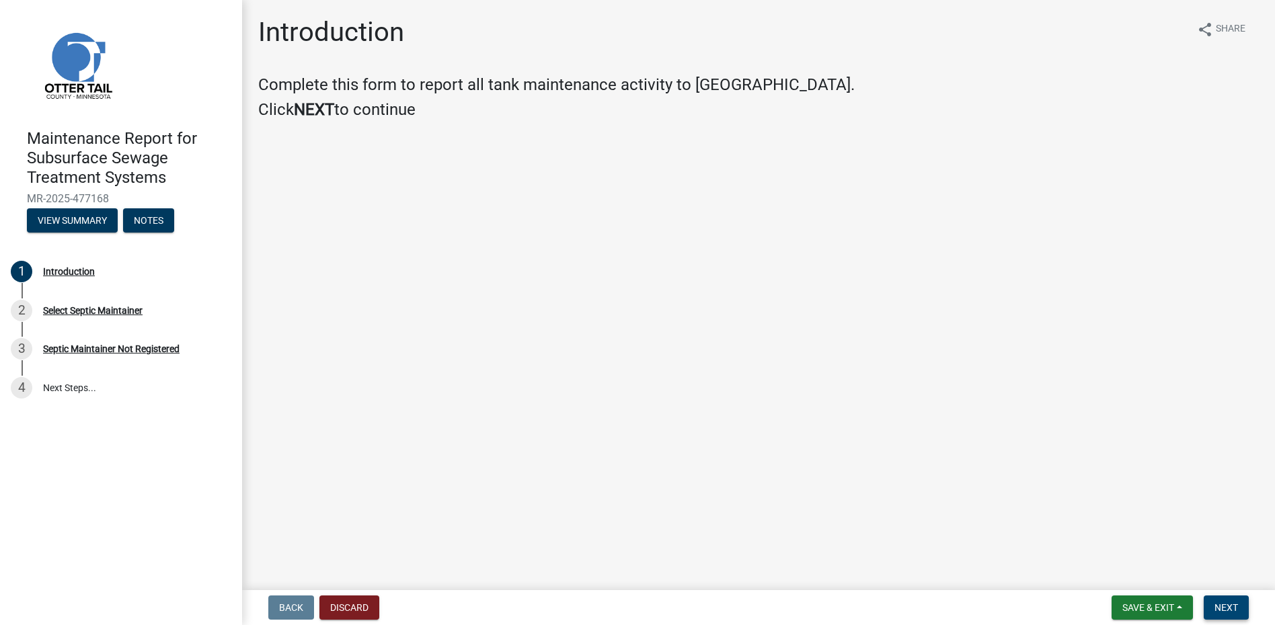
click at [1240, 604] on button "Next" at bounding box center [1226, 608] width 45 height 24
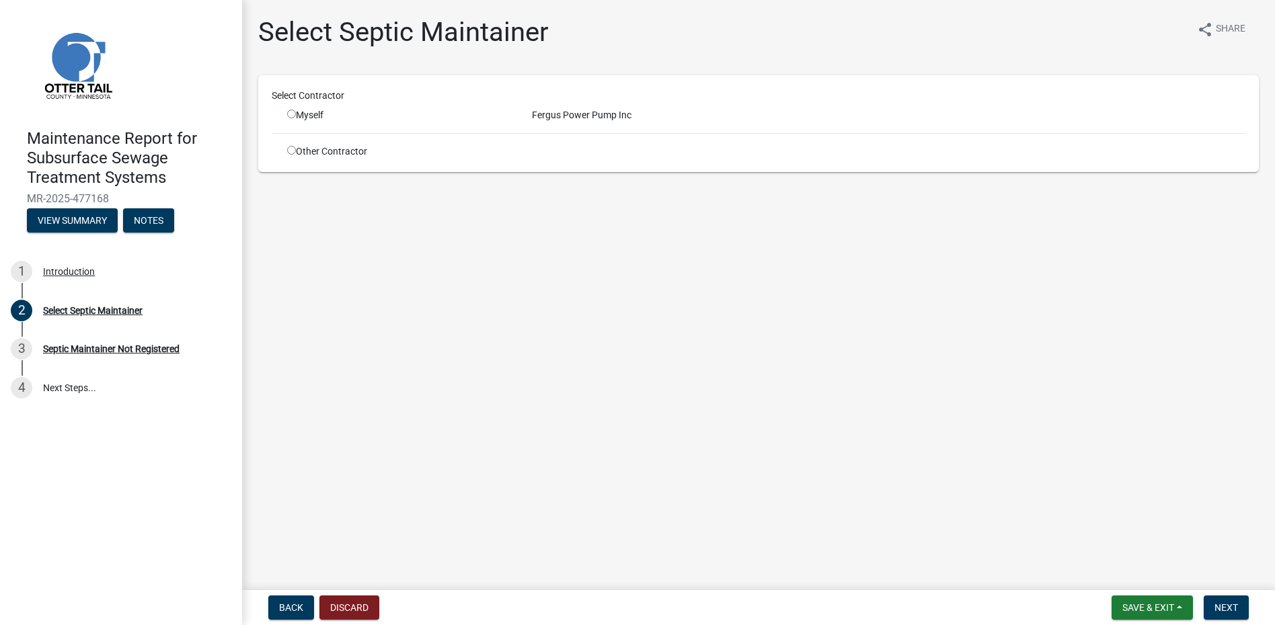
click at [303, 120] on div "Myself" at bounding box center [399, 115] width 225 height 14
click at [290, 116] on input "radio" at bounding box center [291, 114] width 9 height 9
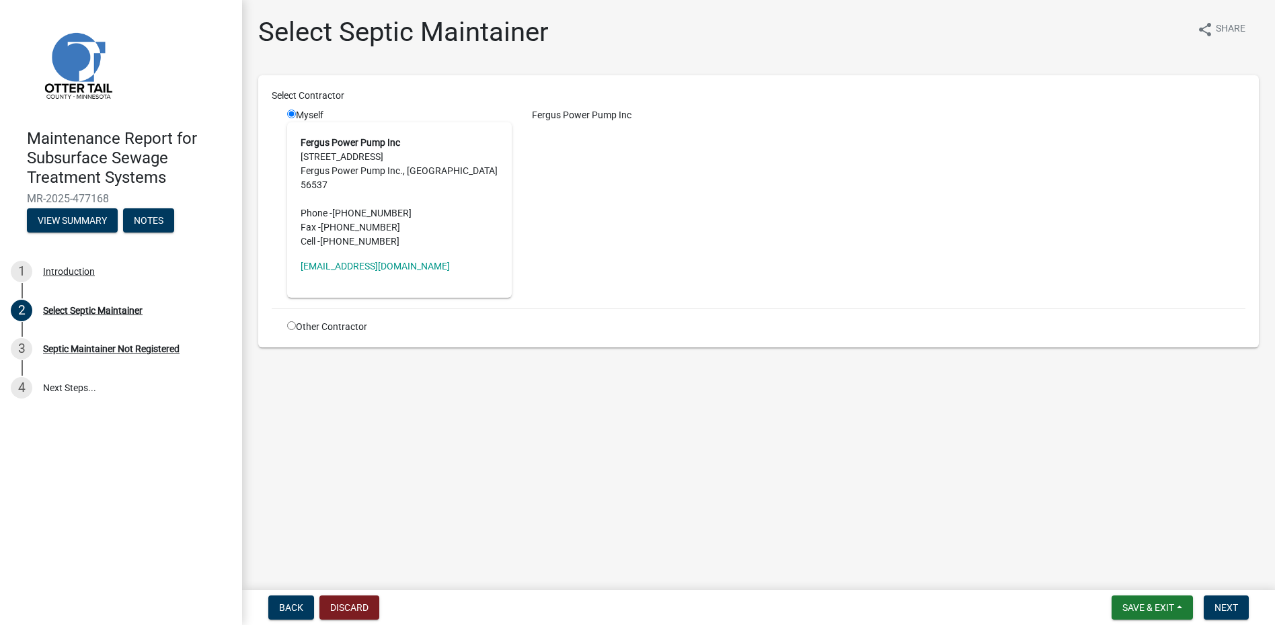
drag, startPoint x: 1203, startPoint y: 604, endPoint x: 1195, endPoint y: 604, distance: 8.1
click at [1201, 604] on form "Save & Exit Save Save & Exit Next" at bounding box center [1180, 608] width 148 height 24
click at [1220, 602] on button "Next" at bounding box center [1226, 608] width 45 height 24
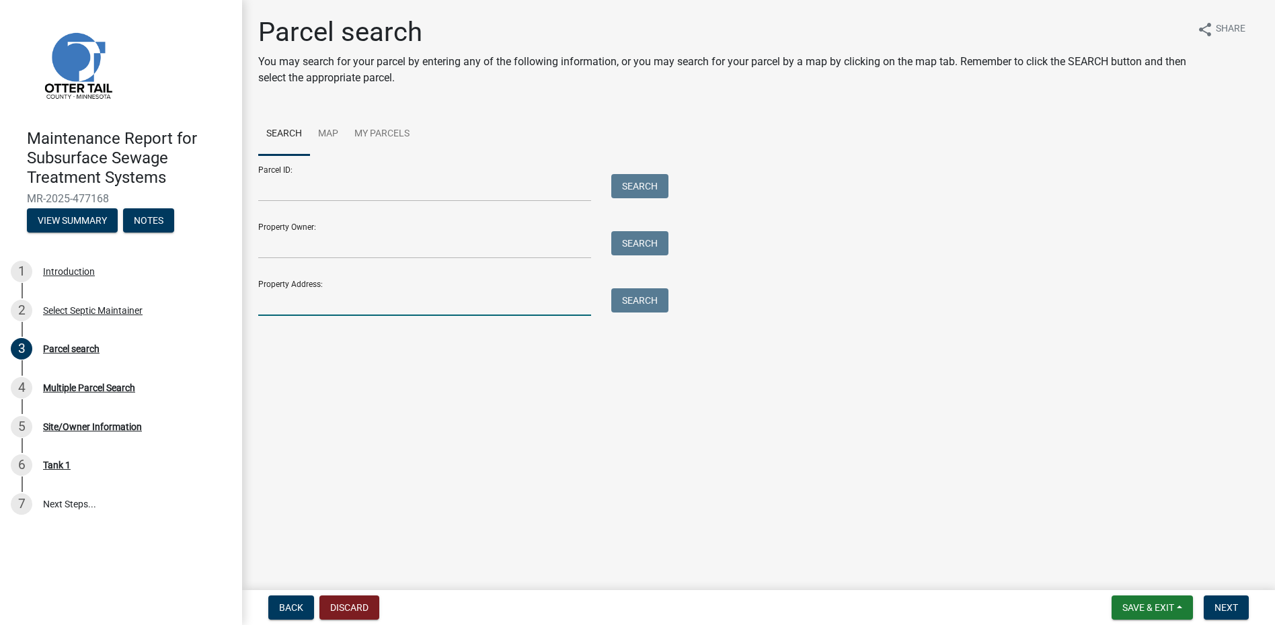
click at [325, 293] on input "Property Address:" at bounding box center [424, 302] width 333 height 28
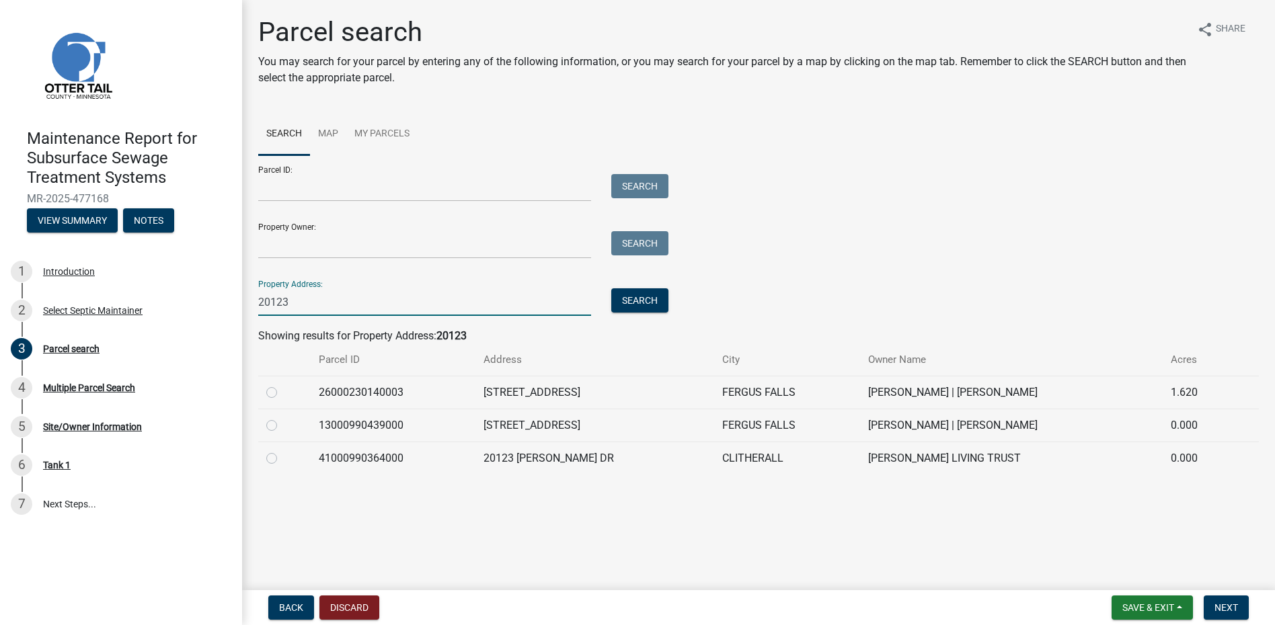
click at [282, 418] on label at bounding box center [282, 418] width 0 height 0
click at [282, 426] on input "radio" at bounding box center [286, 422] width 9 height 9
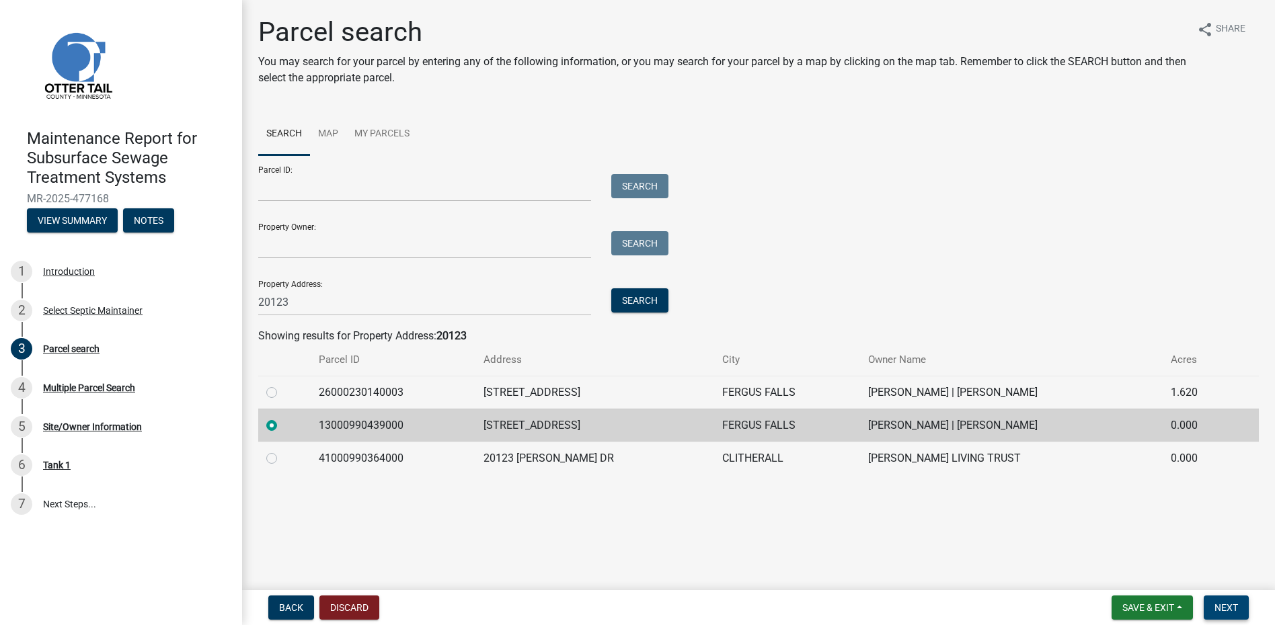
click at [1207, 614] on button "Next" at bounding box center [1226, 608] width 45 height 24
